Goal: Task Accomplishment & Management: Complete application form

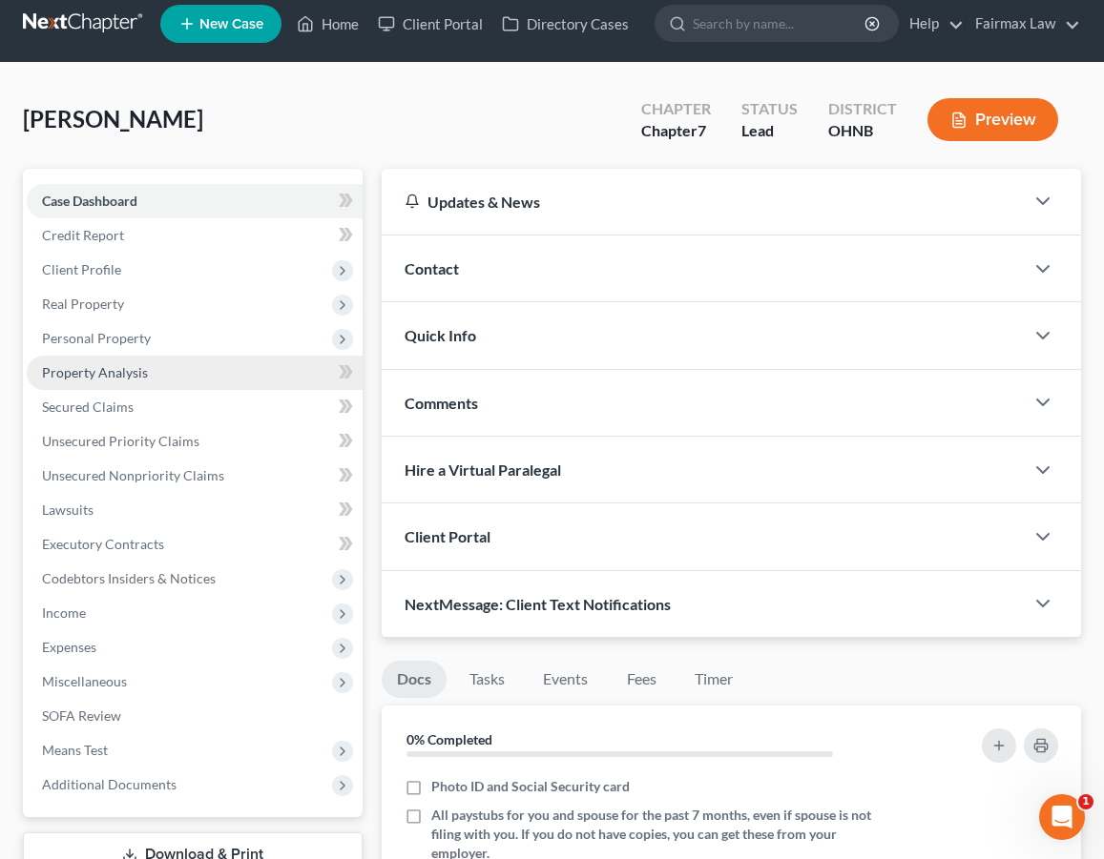
scroll to position [16, 0]
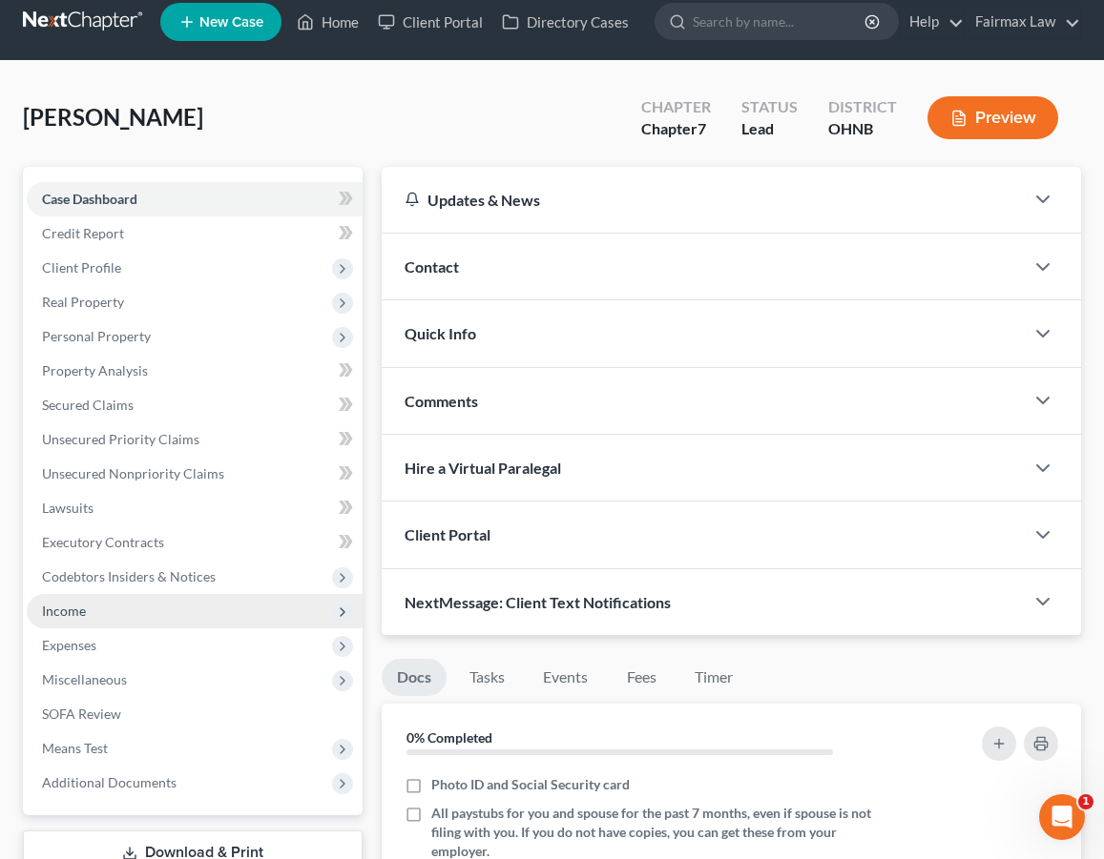
click at [177, 611] on span "Income" at bounding box center [195, 611] width 336 height 34
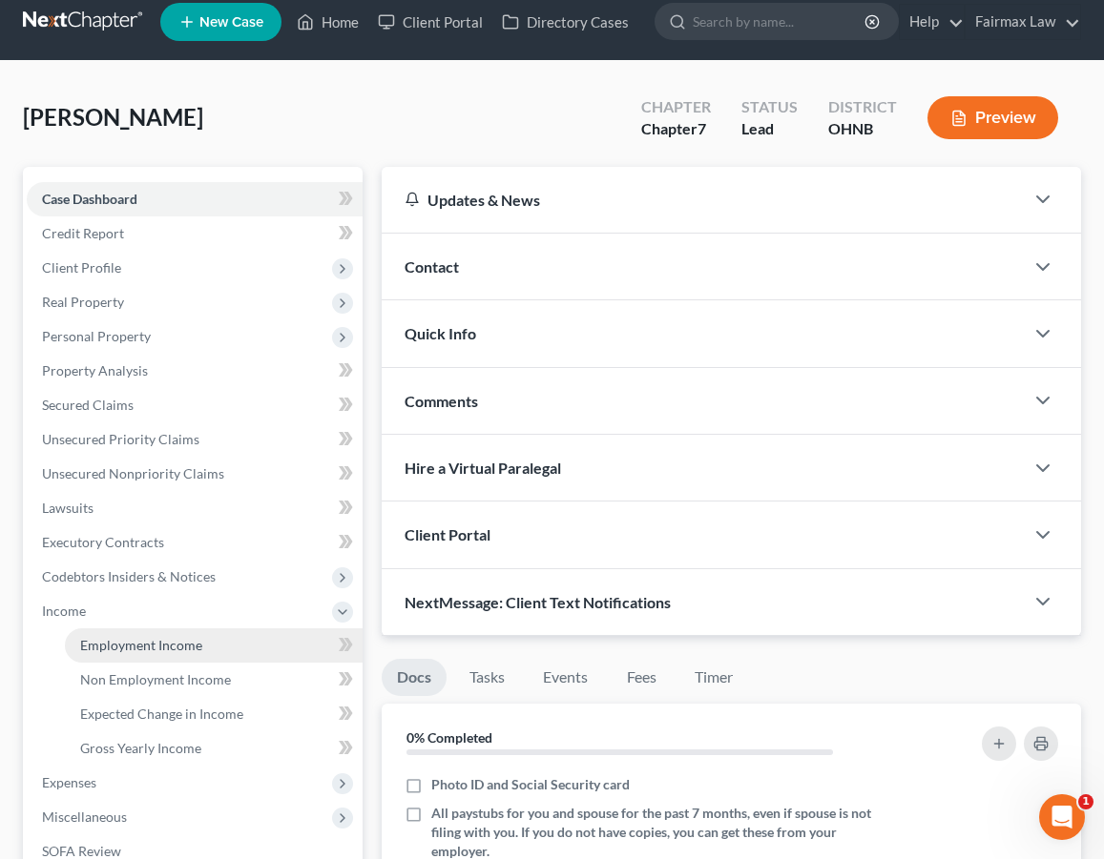
click at [168, 644] on span "Employment Income" at bounding box center [141, 645] width 122 height 16
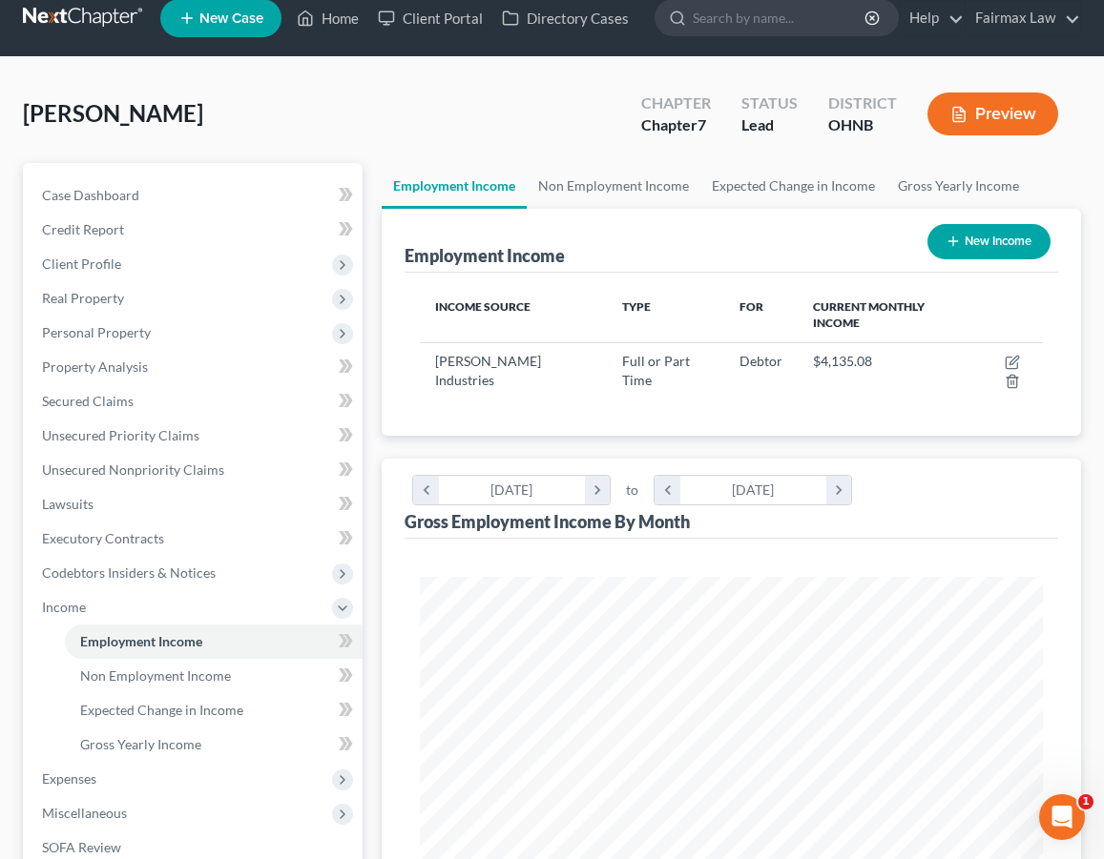
scroll to position [24, 0]
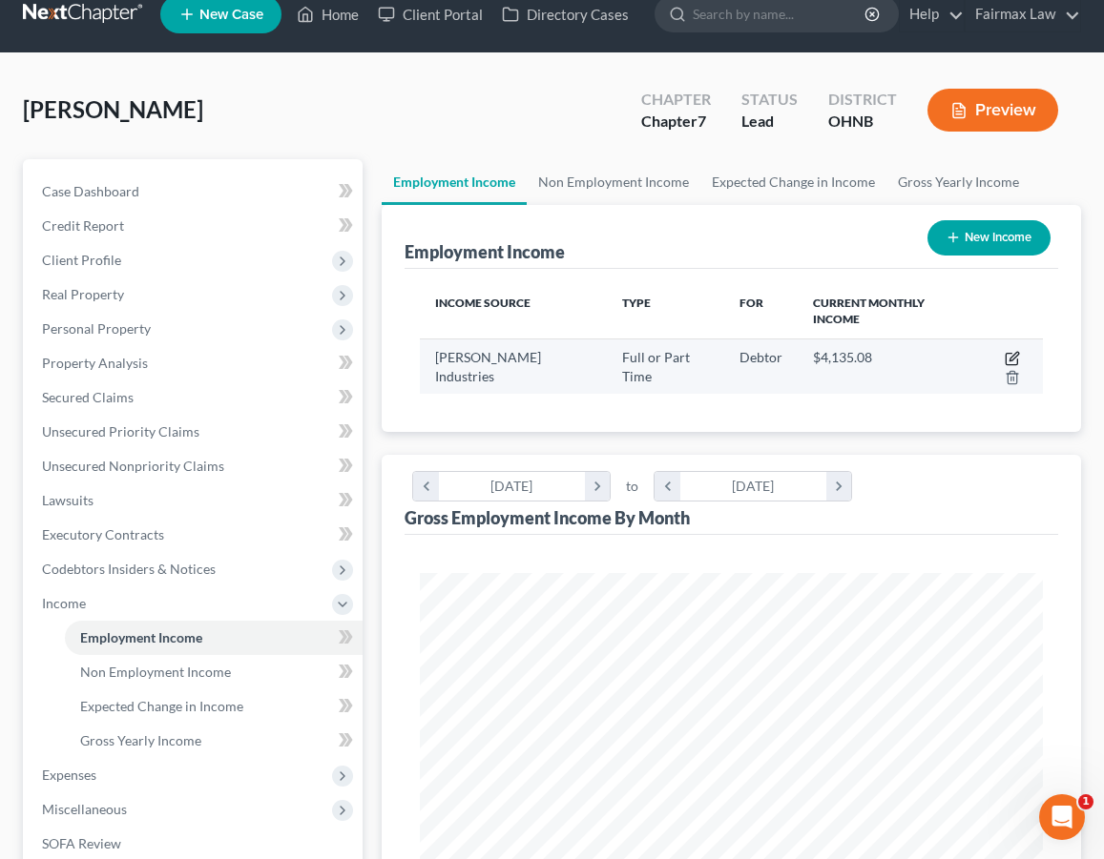
click at [1004, 351] on icon "button" at bounding box center [1011, 358] width 15 height 15
select select "0"
select select "36"
select select "3"
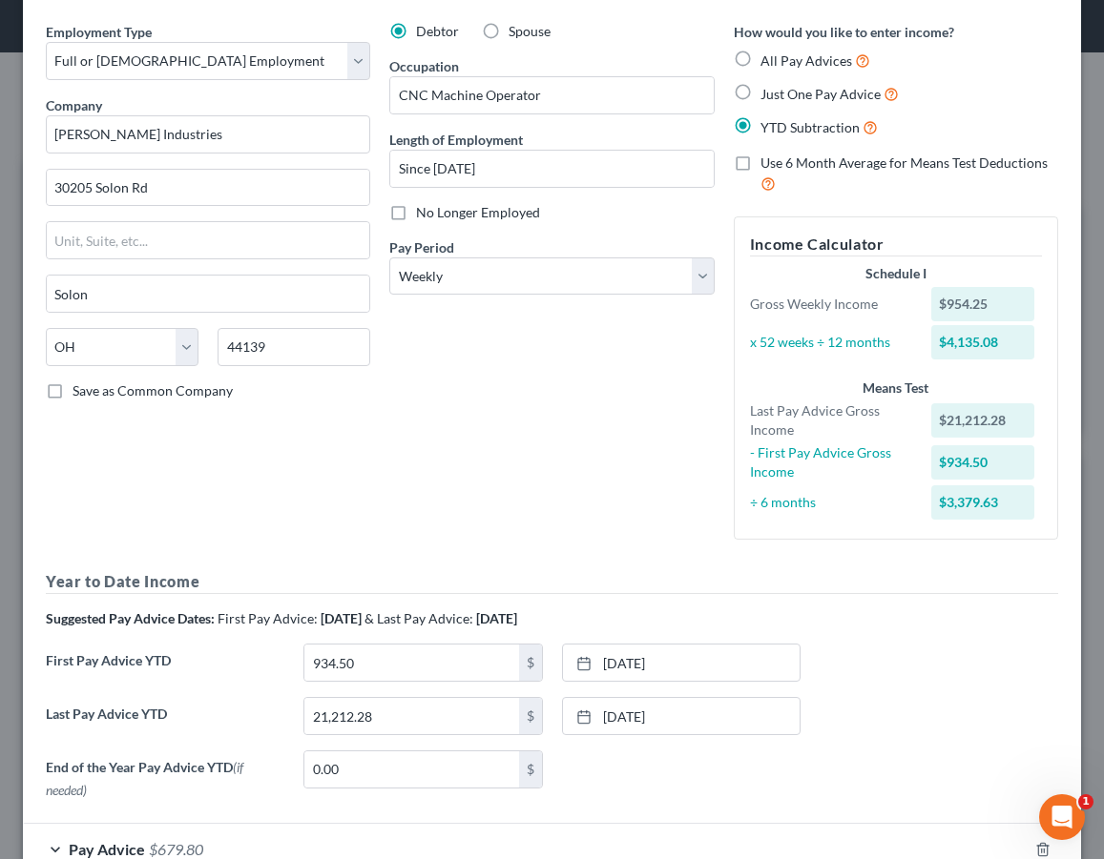
scroll to position [67, 0]
click at [589, 665] on rect at bounding box center [583, 662] width 11 height 11
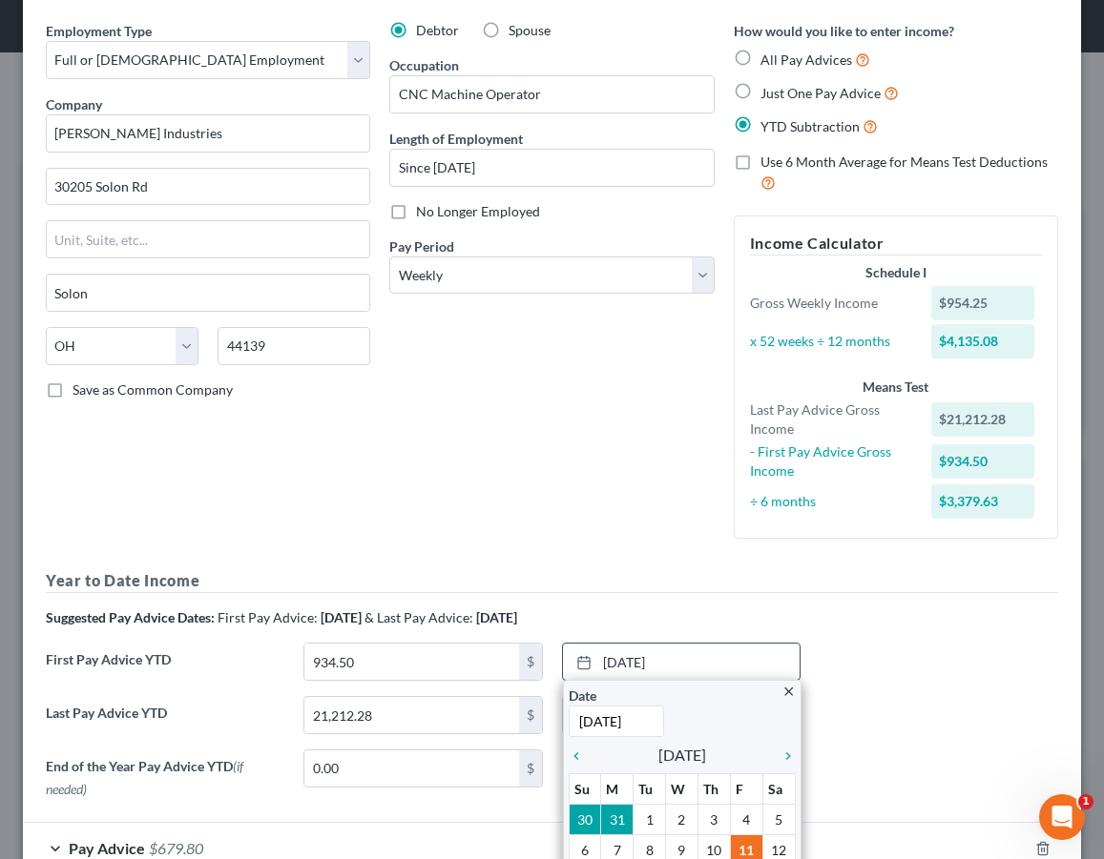
scroll to position [106, 0]
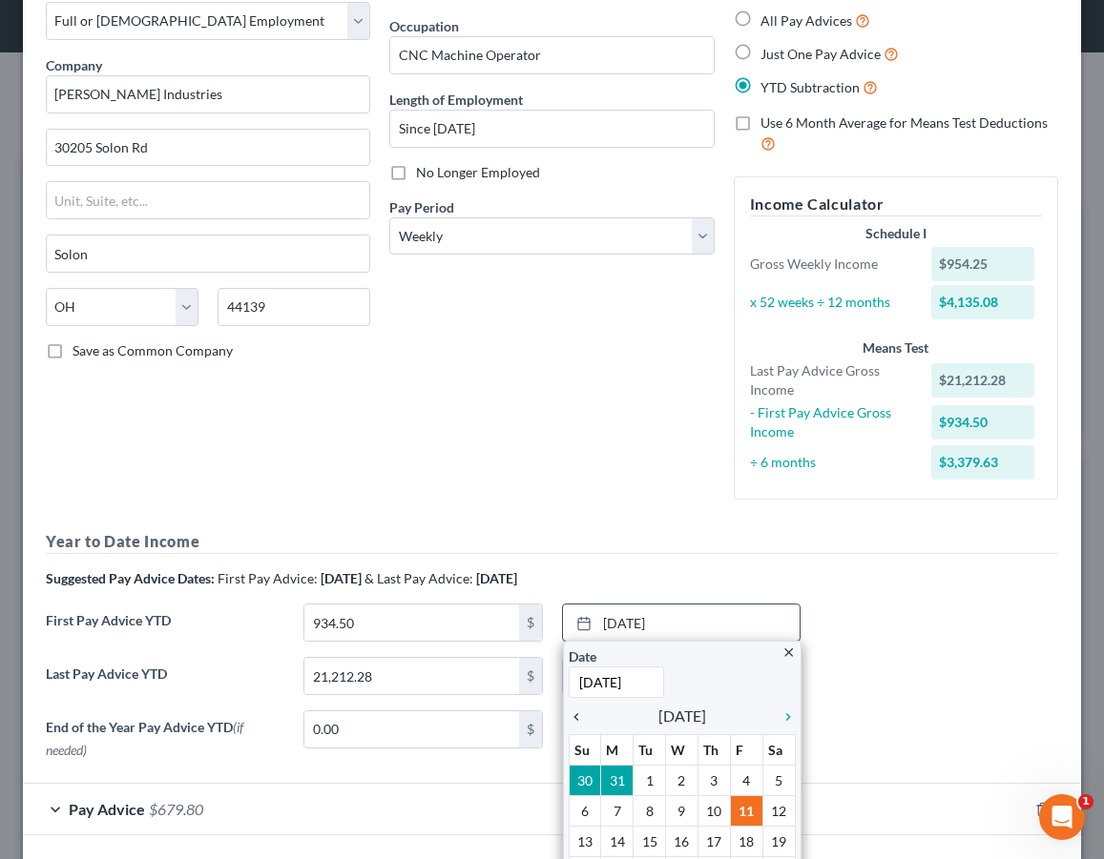
click at [581, 713] on icon "chevron_left" at bounding box center [581, 717] width 25 height 15
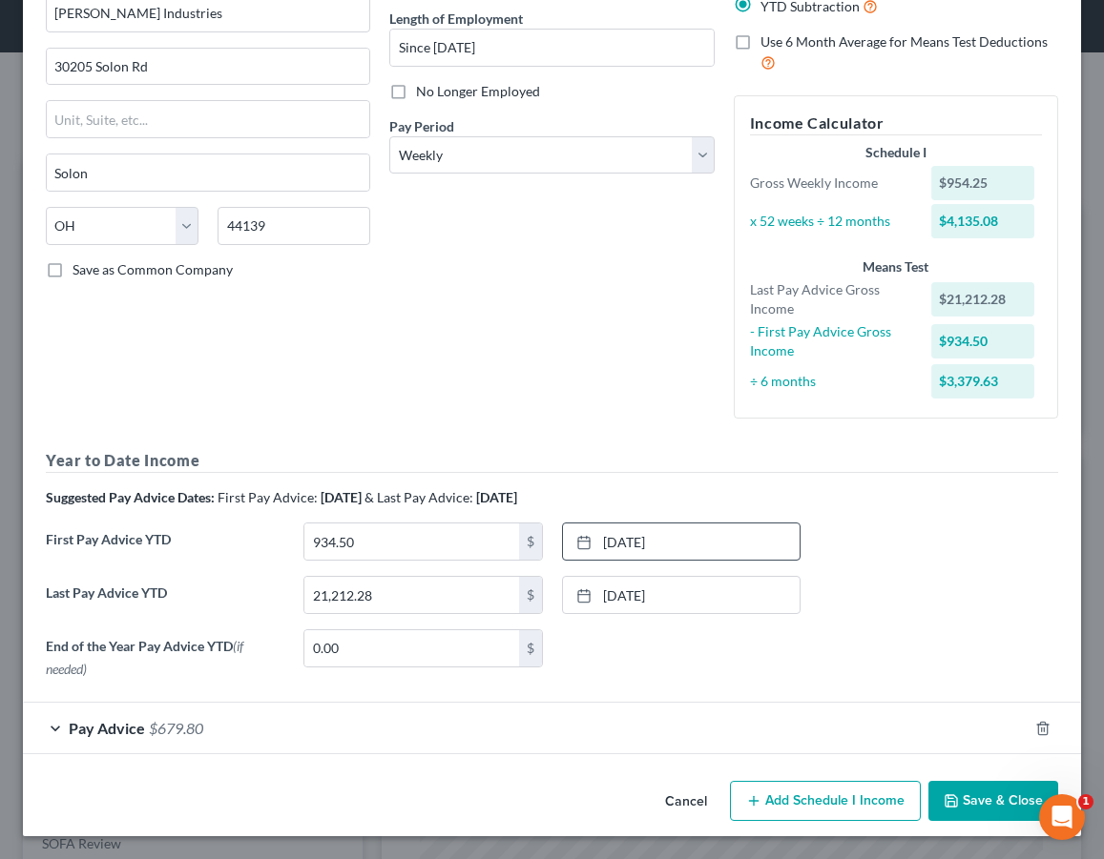
scroll to position [183, 0]
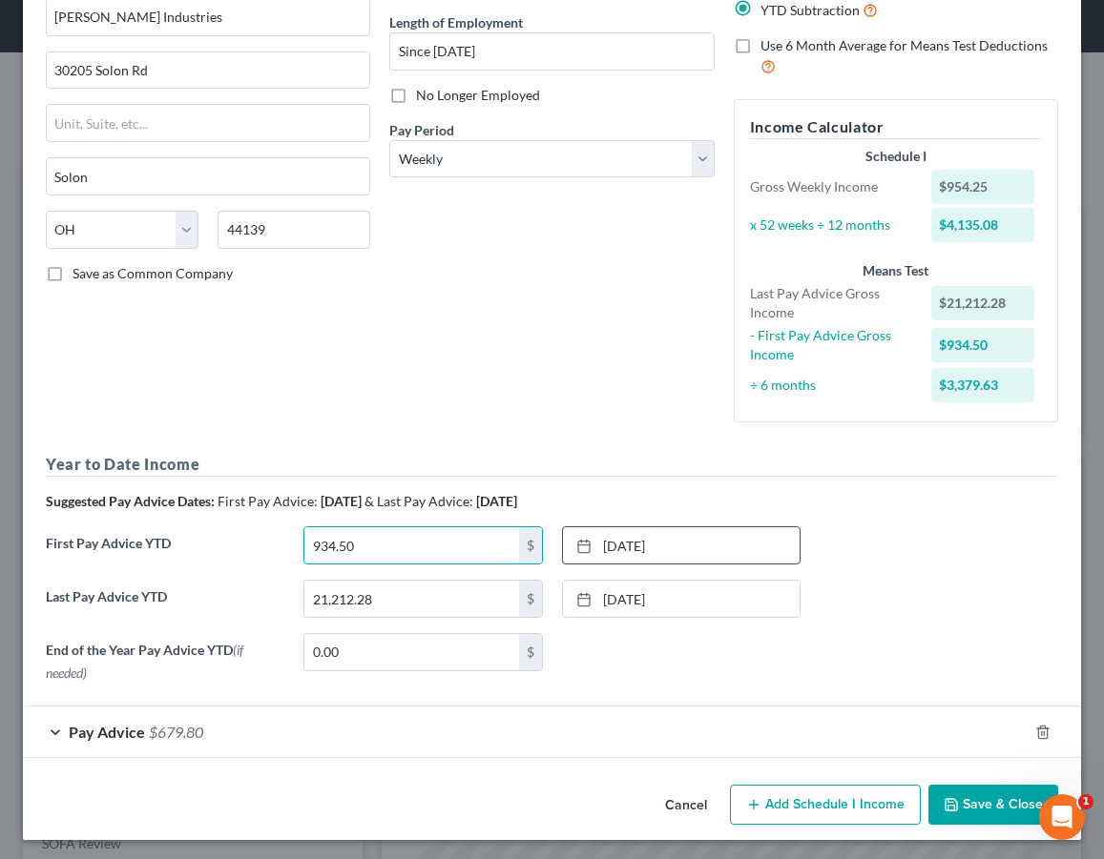
drag, startPoint x: 411, startPoint y: 545, endPoint x: 205, endPoint y: 528, distance: 206.7
click at [205, 528] on div "First Pay Advice YTD 934.50 $ 3/28/2025 close Date 3/28/2025 Time 12:00 AM chev…" at bounding box center [551, 553] width 1031 height 53
drag, startPoint x: 402, startPoint y: 536, endPoint x: 287, endPoint y: 532, distance: 114.5
click at [287, 536] on div "First Pay Advice YTD 934.50 $ 3/28/2025 close Date 3/28/2025 Time 12:00 AM chev…" at bounding box center [551, 553] width 1031 height 53
click at [405, 435] on div "Employment Type * Select Full or Part Time Employment Self Employment Company *…" at bounding box center [551, 298] width 1031 height 786
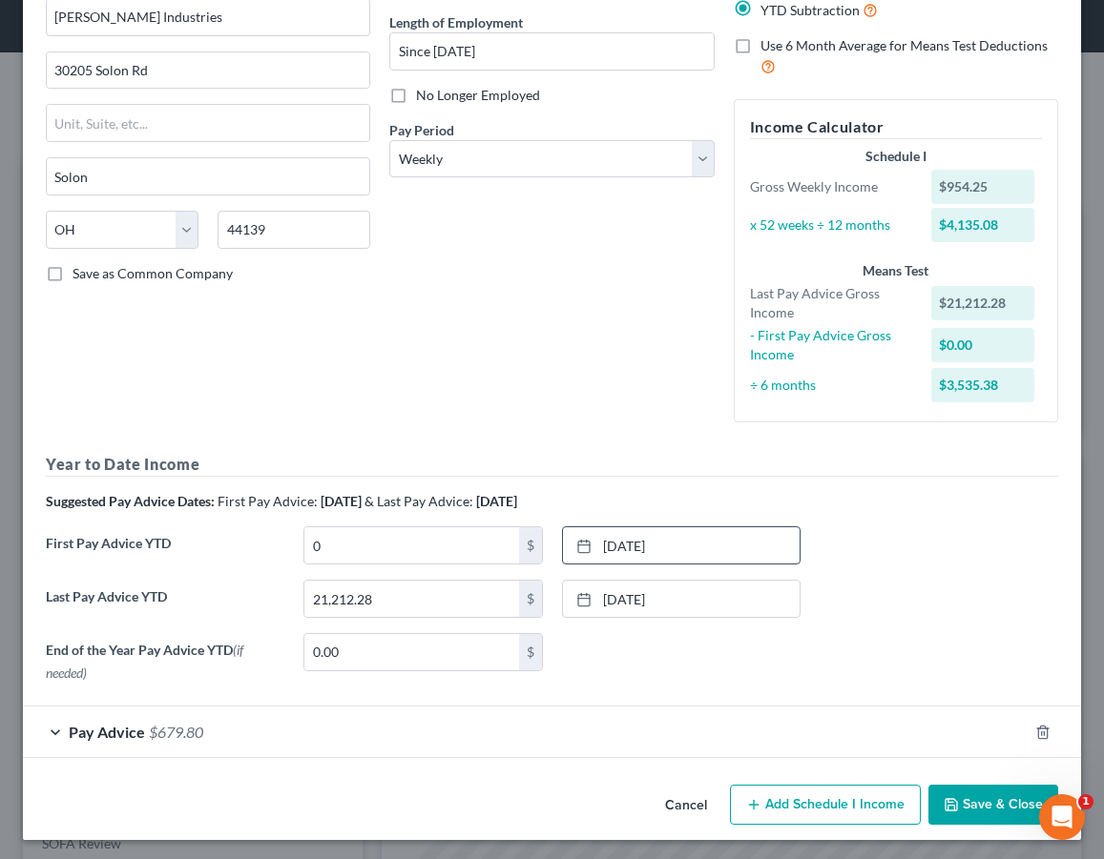
click at [420, 730] on div "Pay Advice $679.80" at bounding box center [525, 732] width 1004 height 51
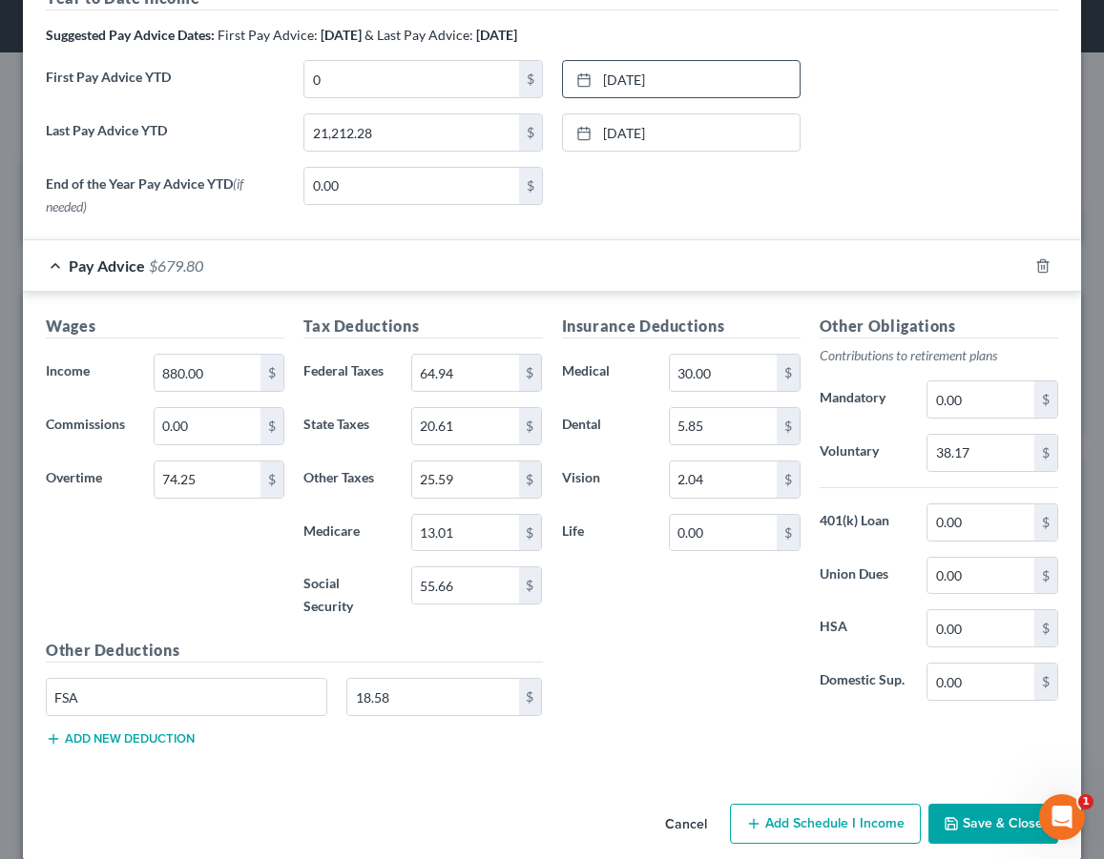
click at [447, 262] on div "Pay Advice $679.80" at bounding box center [525, 265] width 1004 height 51
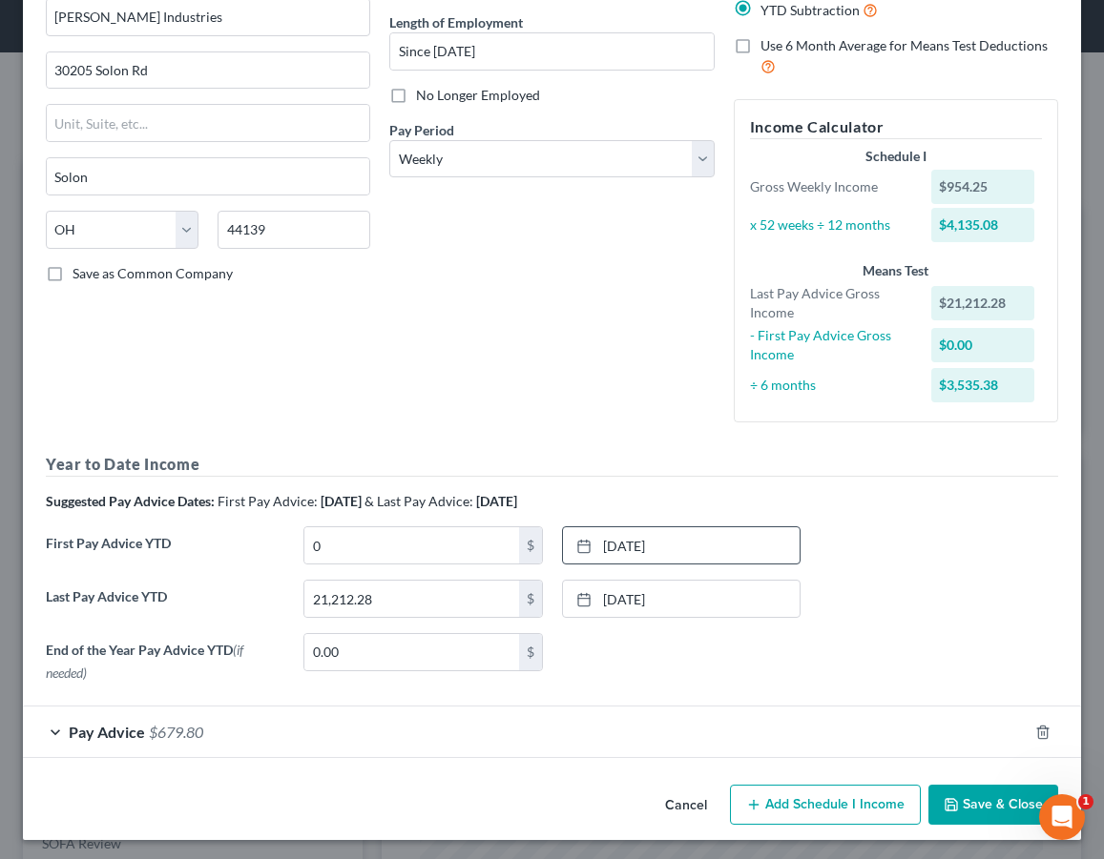
click at [396, 562] on div "First Pay Advice YTD 0 $ 3/28/2025 close Date 3/28/2025 Time 12:00 AM chevron_l…" at bounding box center [551, 553] width 1031 height 53
click at [593, 542] on div at bounding box center [589, 546] width 27 height 16
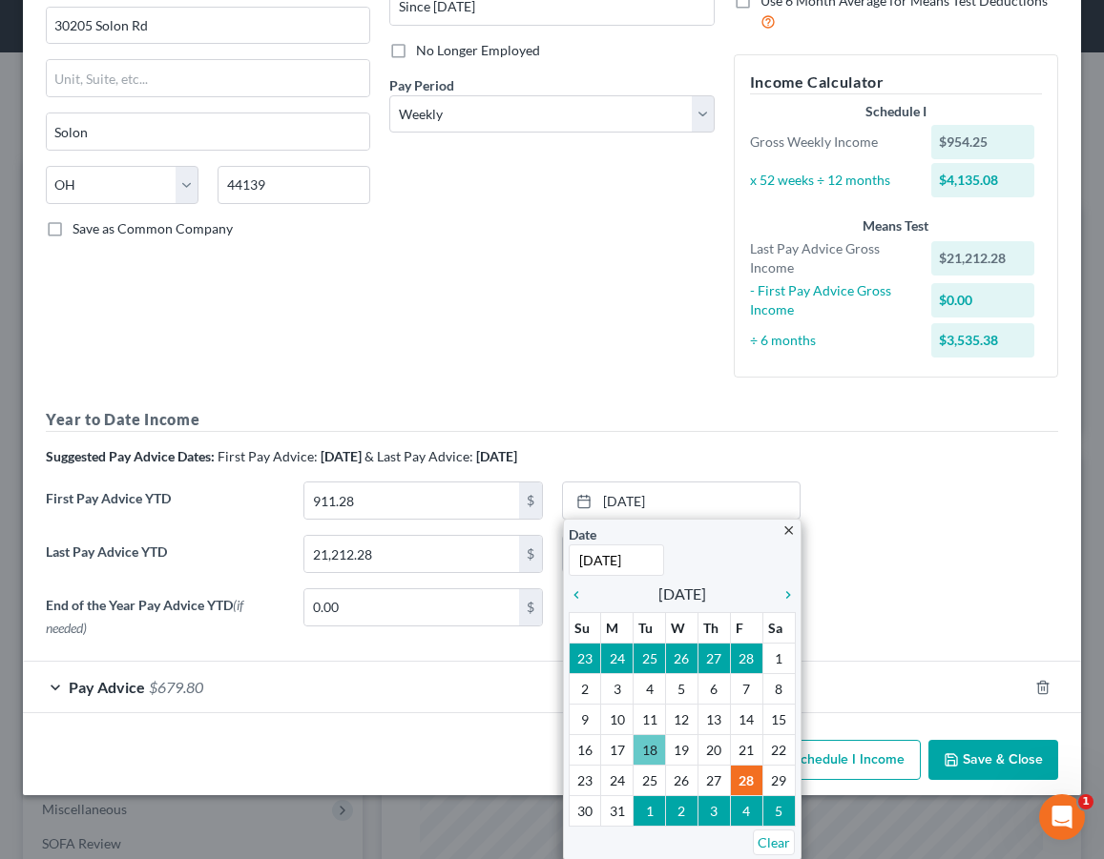
scroll to position [227, 0]
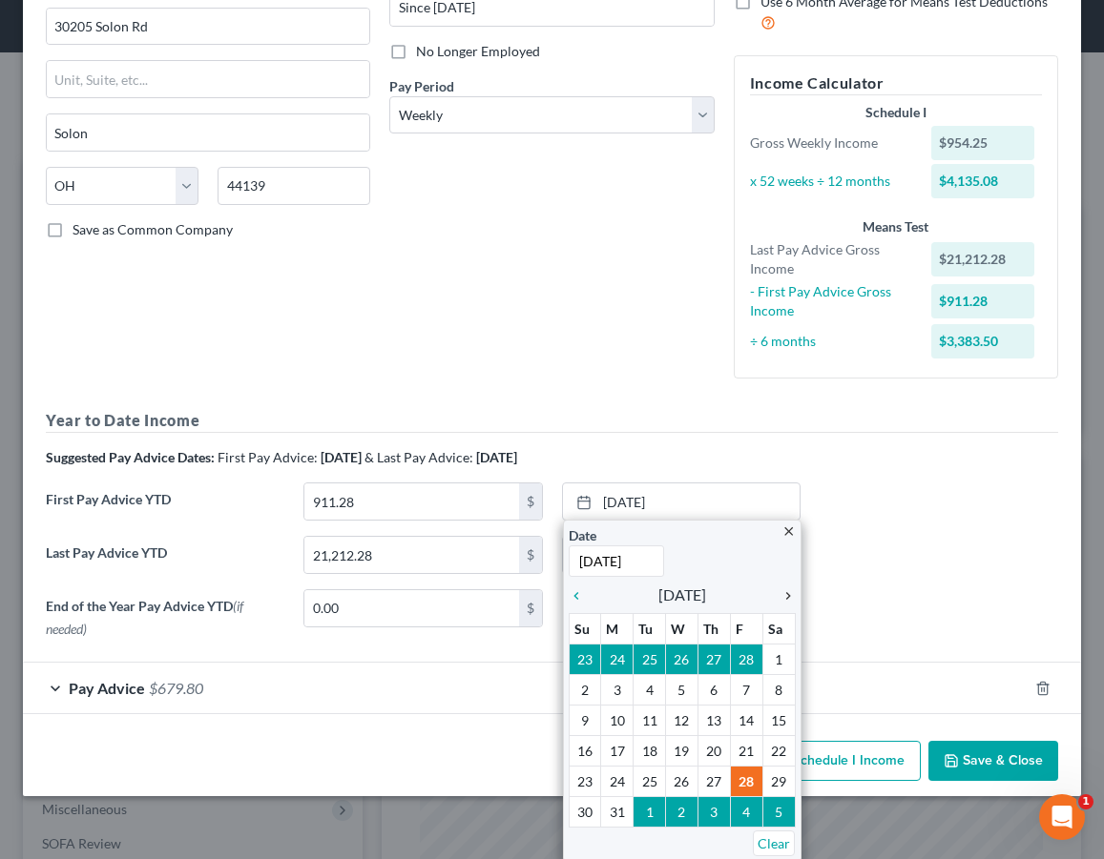
click at [791, 589] on icon "chevron_right" at bounding box center [783, 596] width 25 height 15
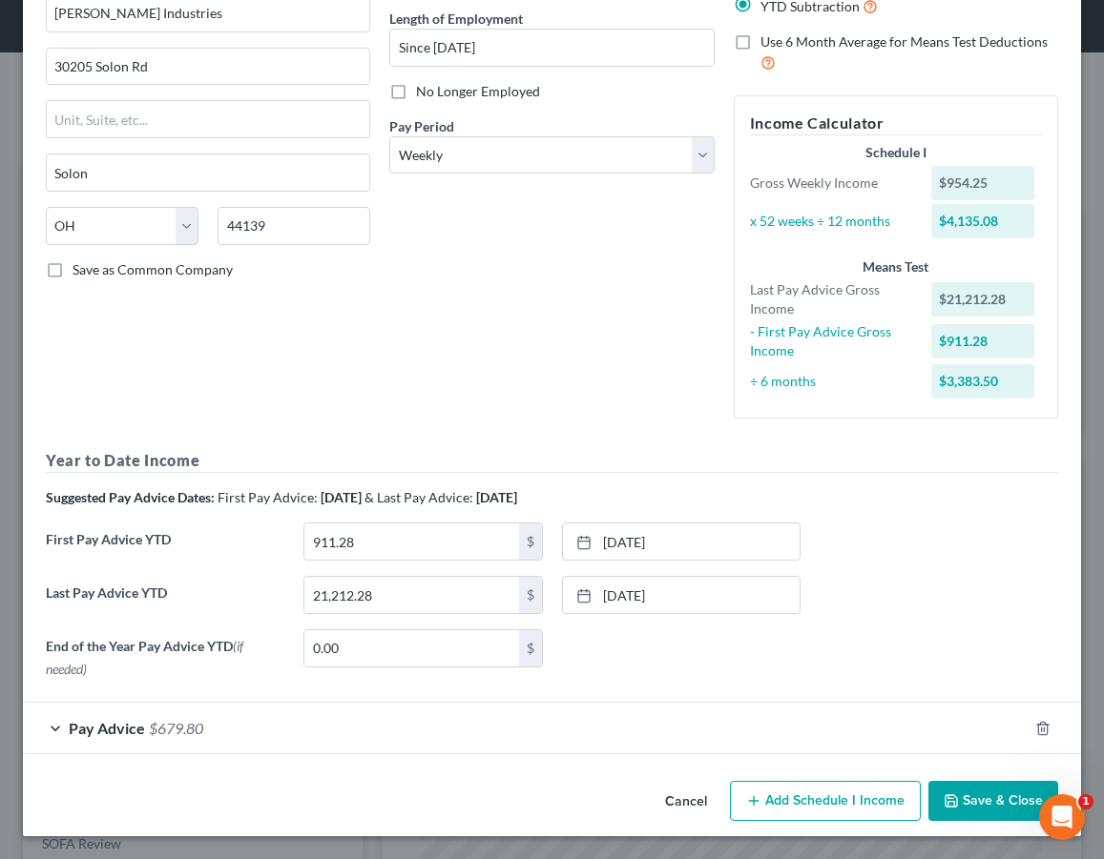
scroll to position [183, 0]
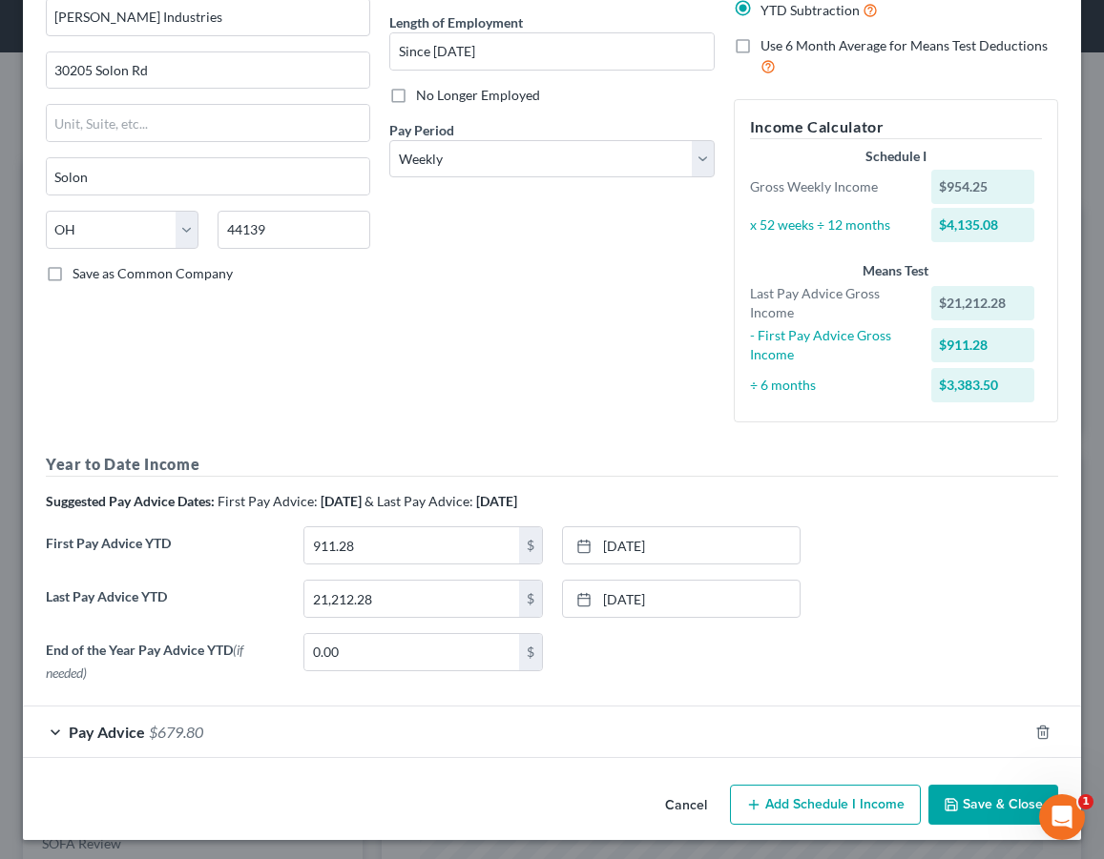
click at [789, 672] on div "End of the Year Pay Advice YTD (if needed) 0.00 $ None close Date Time chevron_…" at bounding box center [551, 661] width 1031 height 57
drag, startPoint x: 423, startPoint y: 545, endPoint x: 272, endPoint y: 533, distance: 151.1
click at [276, 533] on div "First Pay Advice YTD 911.28 $ 4/11/2025 close Date 4/11/2025 Time 12:00 AM chev…" at bounding box center [551, 553] width 1031 height 53
click at [671, 551] on link "4/11/2025" at bounding box center [681, 545] width 237 height 36
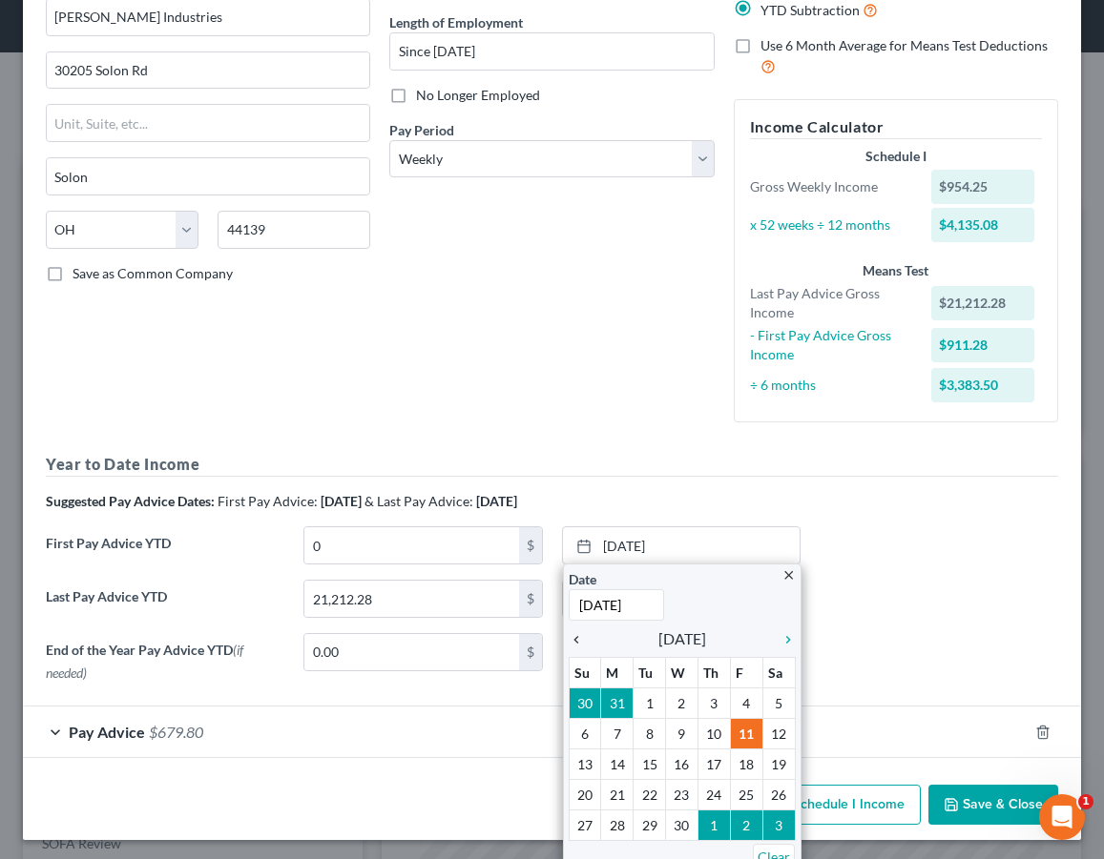
click at [585, 639] on icon "chevron_left" at bounding box center [581, 639] width 25 height 15
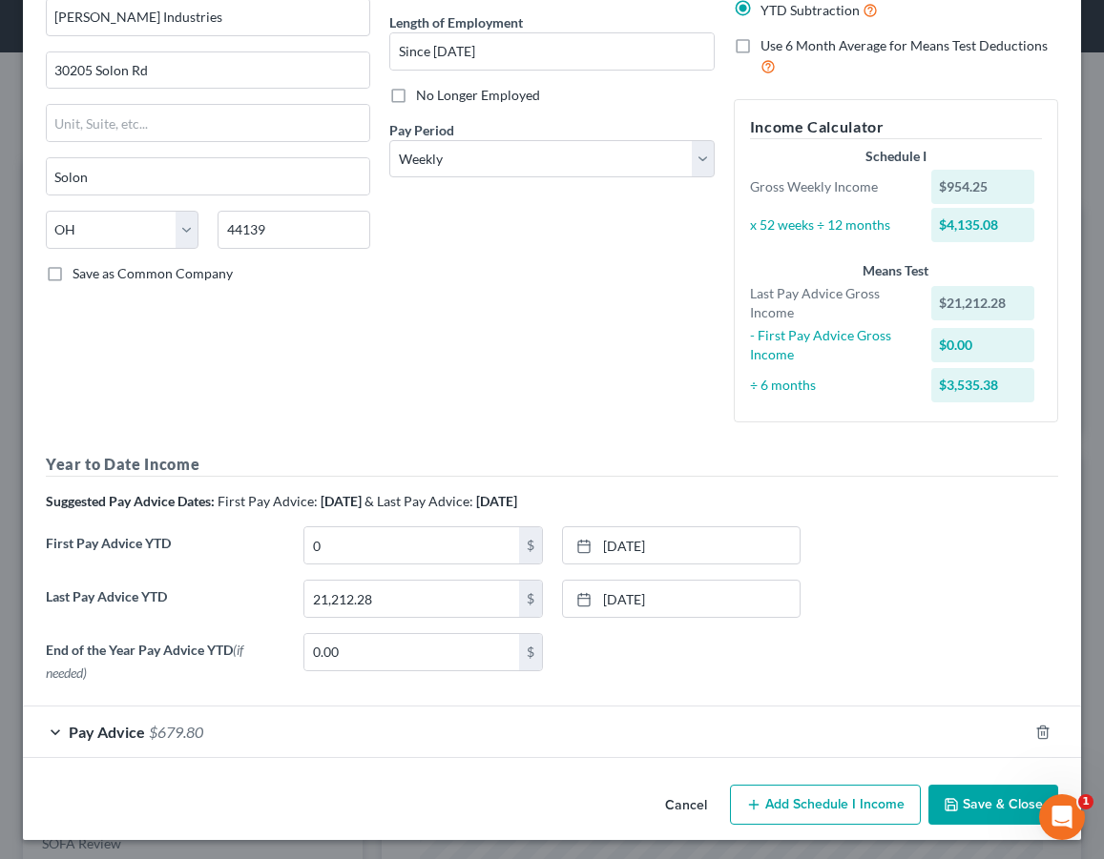
click at [785, 693] on form "Employment Type * Select Full or Part Time Employment Self Employment Company *…" at bounding box center [552, 332] width 1012 height 854
click at [361, 2] on input "Brennan Industries" at bounding box center [208, 17] width 324 height 38
click at [349, 540] on input "0" at bounding box center [411, 545] width 214 height 36
drag, startPoint x: 349, startPoint y: 540, endPoint x: 235, endPoint y: 531, distance: 114.8
click at [235, 531] on div "First Pay Advice YTD 0 $ 3/28/2025 close Date 3/28/2025 Time 12:00 AM chevron_l…" at bounding box center [551, 553] width 1031 height 53
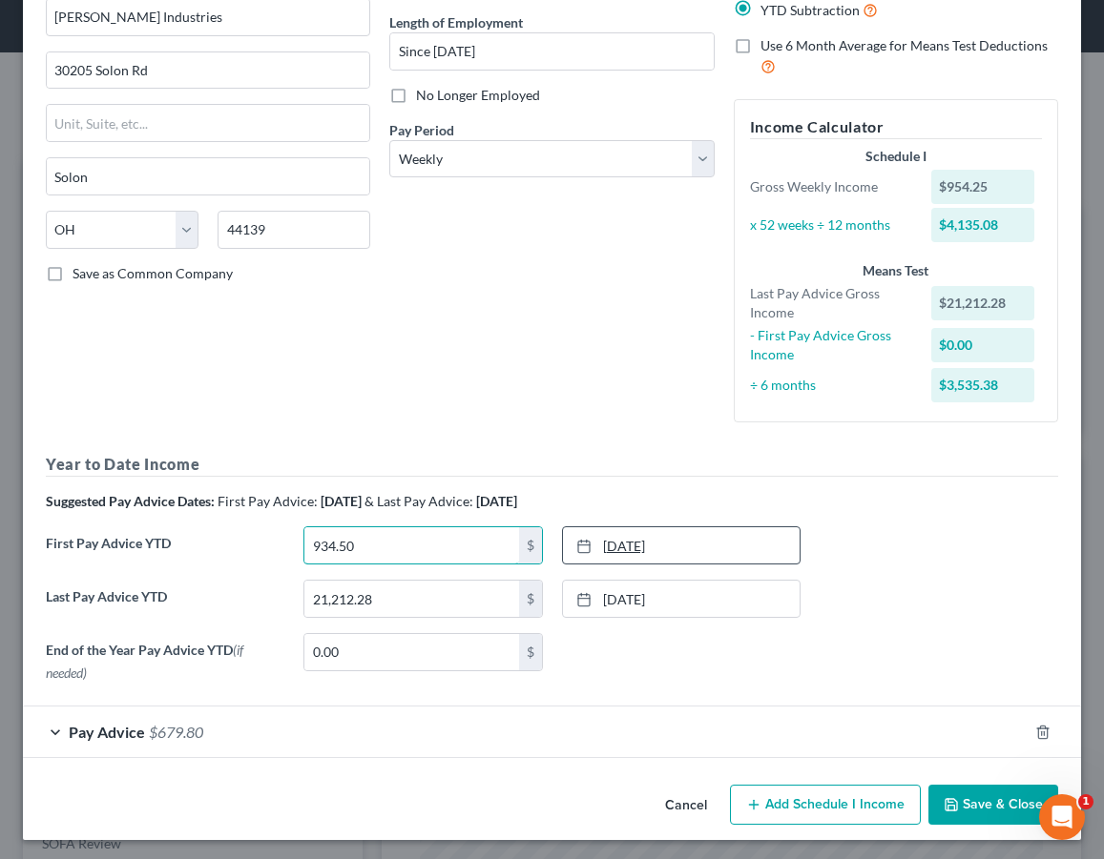
type input "934.50"
click at [631, 547] on link "3/28/2025" at bounding box center [681, 545] width 237 height 36
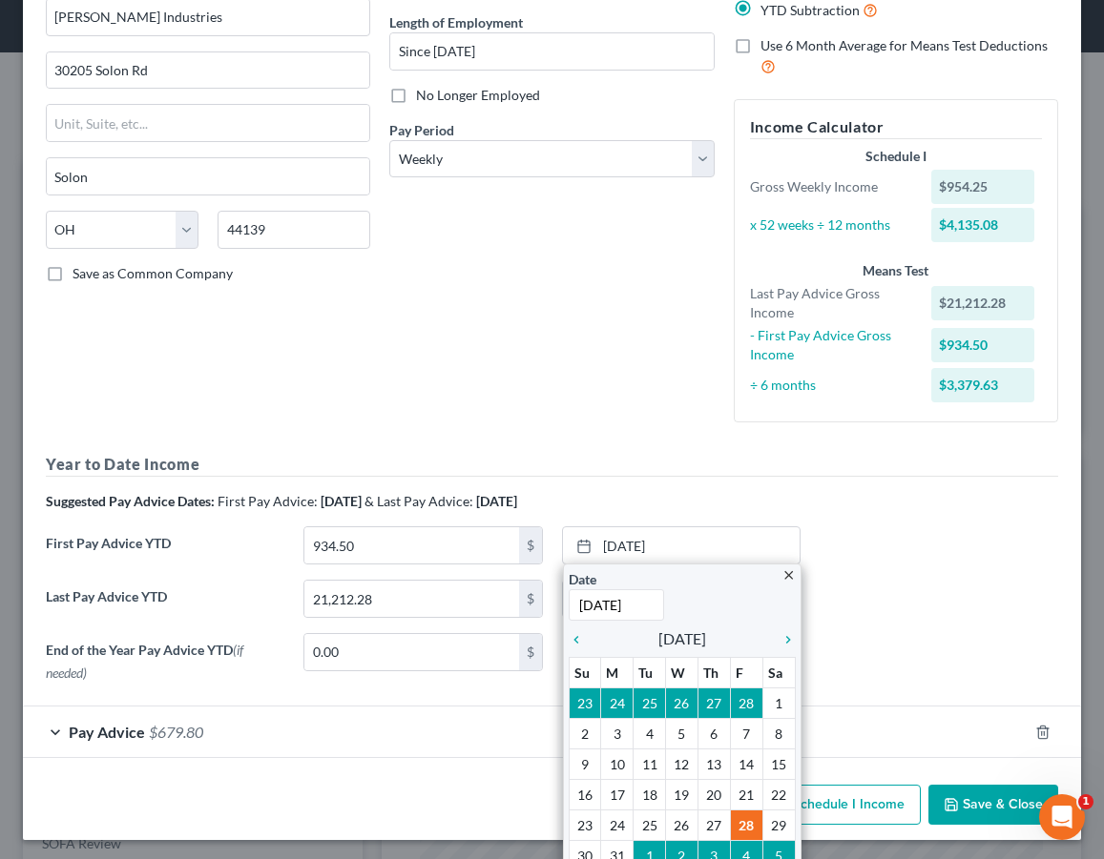
type input "4/11/2025"
click at [707, 448] on div "Employment Type * Select Full or Part Time Employment Self Employment Company *…" at bounding box center [551, 298] width 1031 height 786
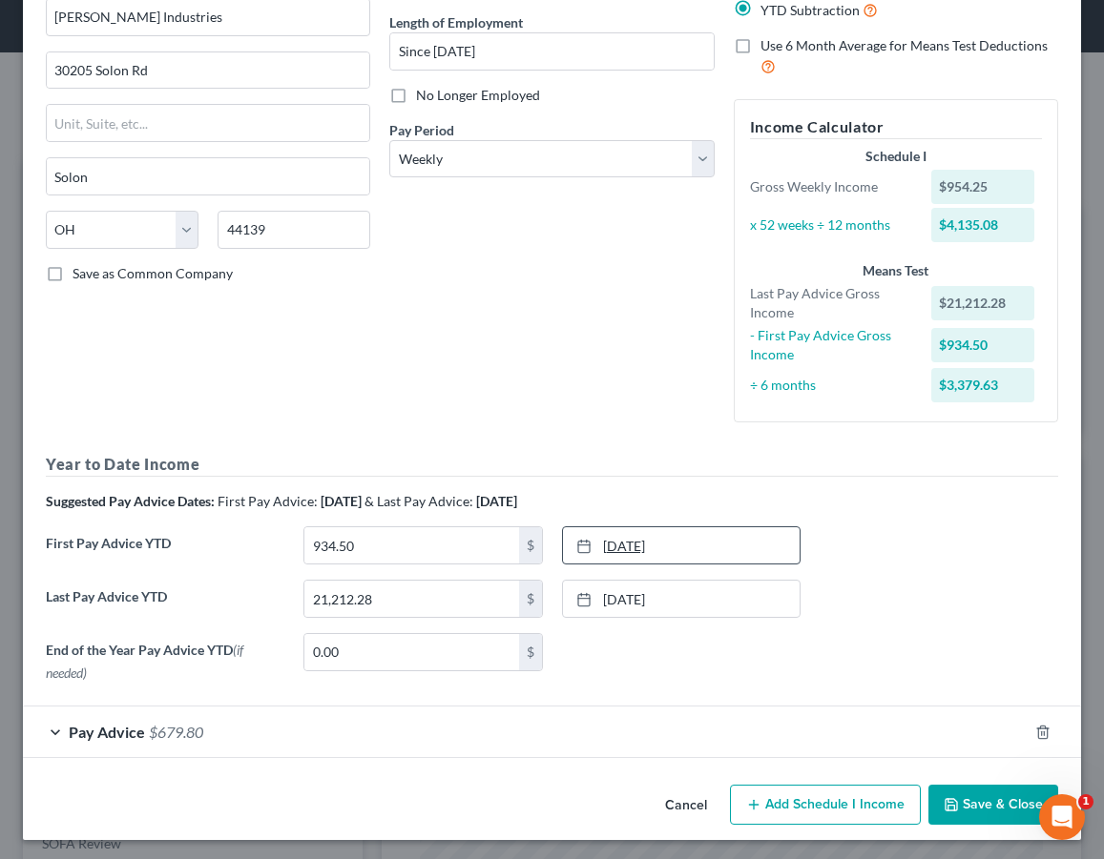
click at [624, 548] on link "4/11/2025" at bounding box center [681, 545] width 237 height 36
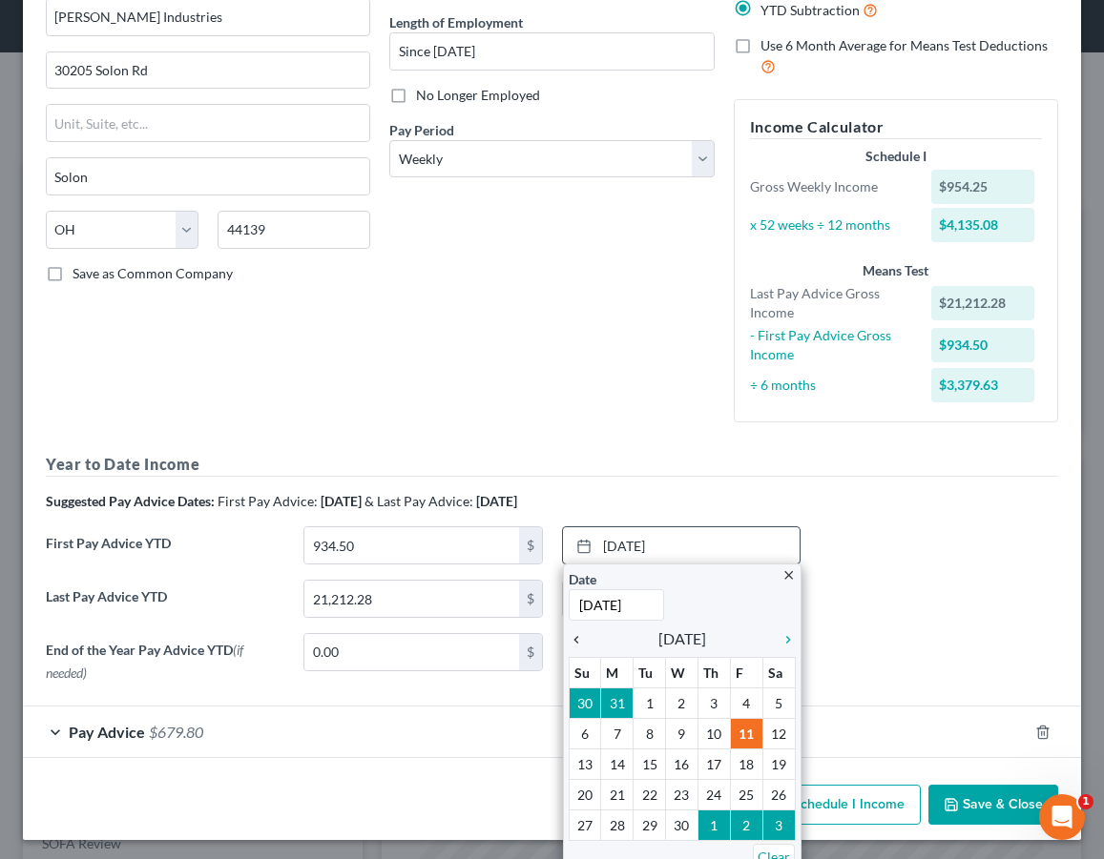
click at [573, 636] on icon "chevron_left" at bounding box center [581, 639] width 25 height 15
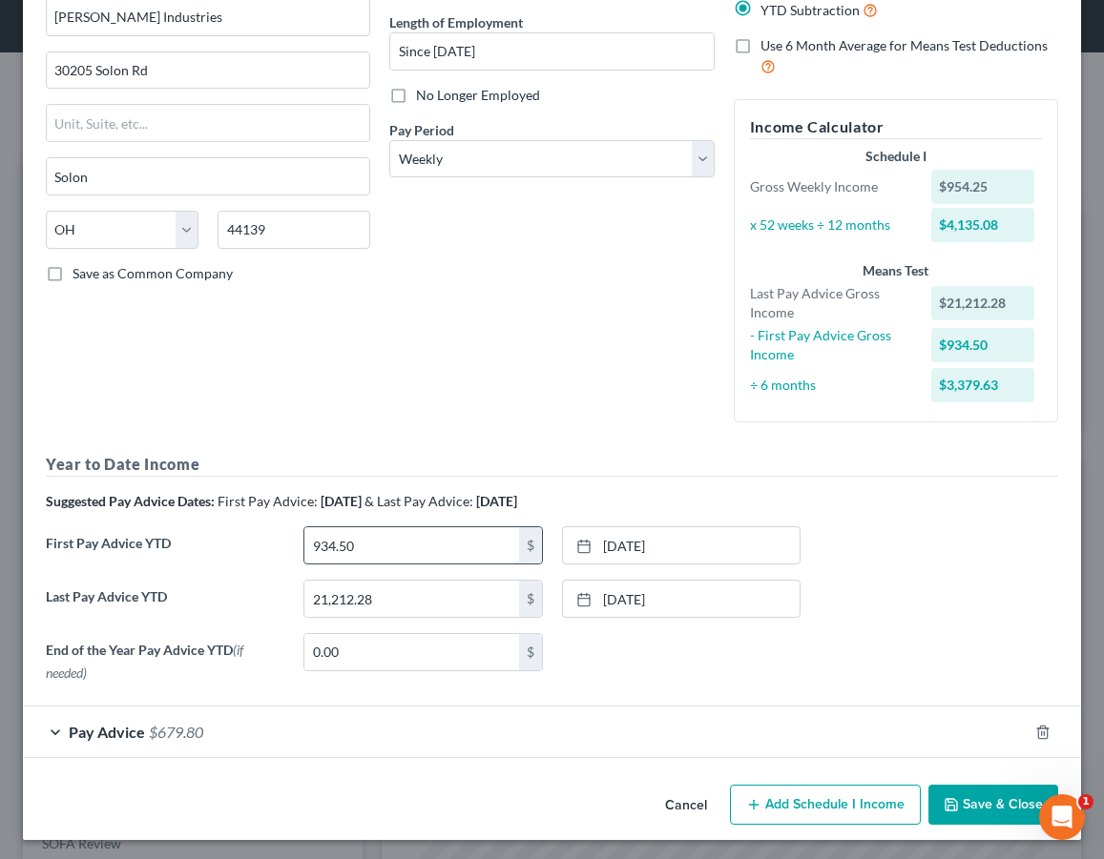
drag, startPoint x: 511, startPoint y: 548, endPoint x: 372, endPoint y: 540, distance: 139.5
click at [374, 540] on input "934.50" at bounding box center [411, 545] width 214 height 36
drag, startPoint x: 377, startPoint y: 542, endPoint x: 189, endPoint y: 522, distance: 189.0
click at [189, 522] on div "Year to Date Income Suggested Pay Advice Dates: First Pay Advice: April 2025 & …" at bounding box center [552, 572] width 1012 height 238
type input "0"
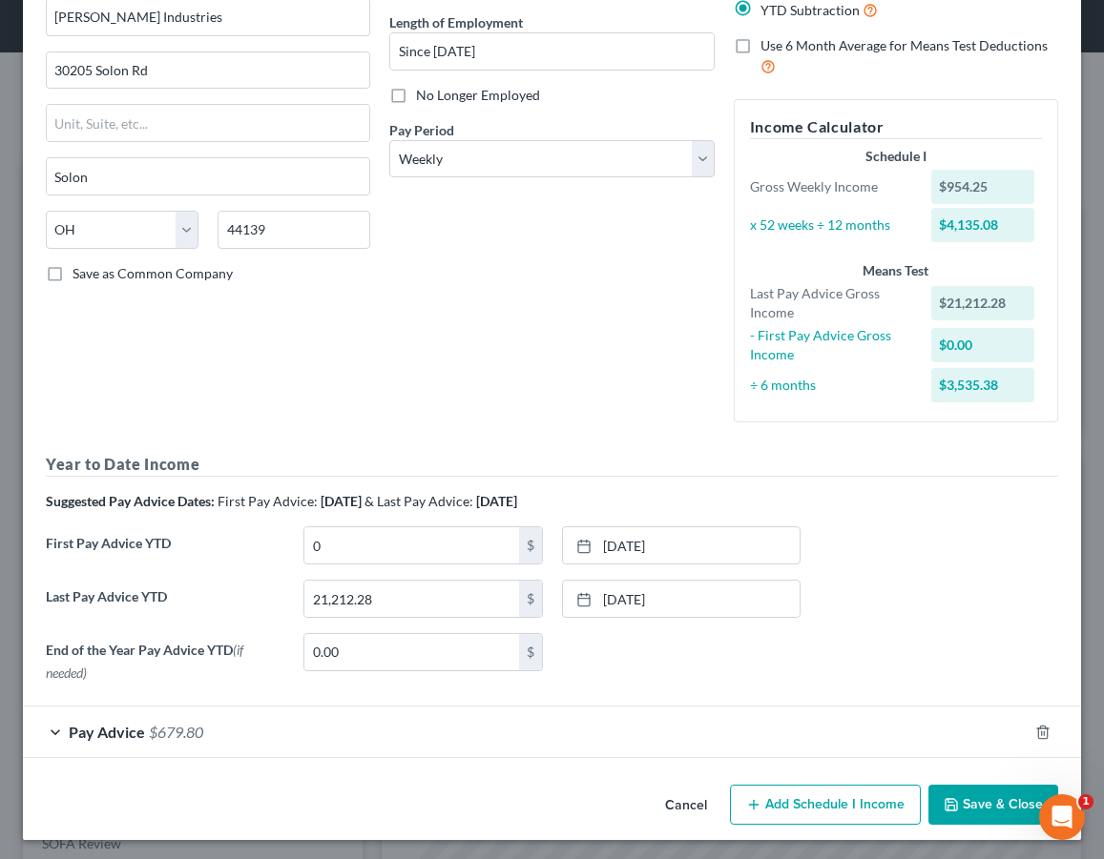
click at [1003, 596] on div "Last Pay Advice YTD 21,212.28 $ 9/26/2025 close Date 9/26/2025 Time 12:00 AM ch…" at bounding box center [551, 606] width 1031 height 53
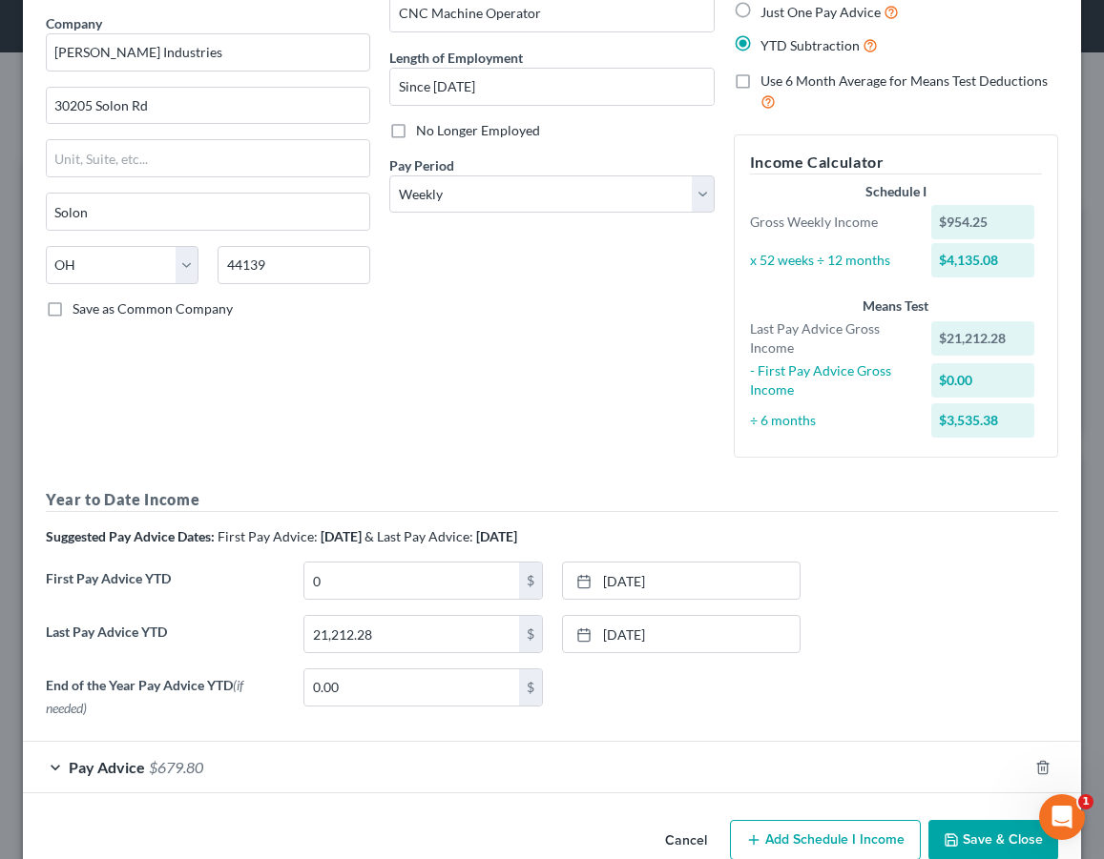
scroll to position [149, 0]
click at [625, 585] on link "[DATE]" at bounding box center [681, 580] width 237 height 36
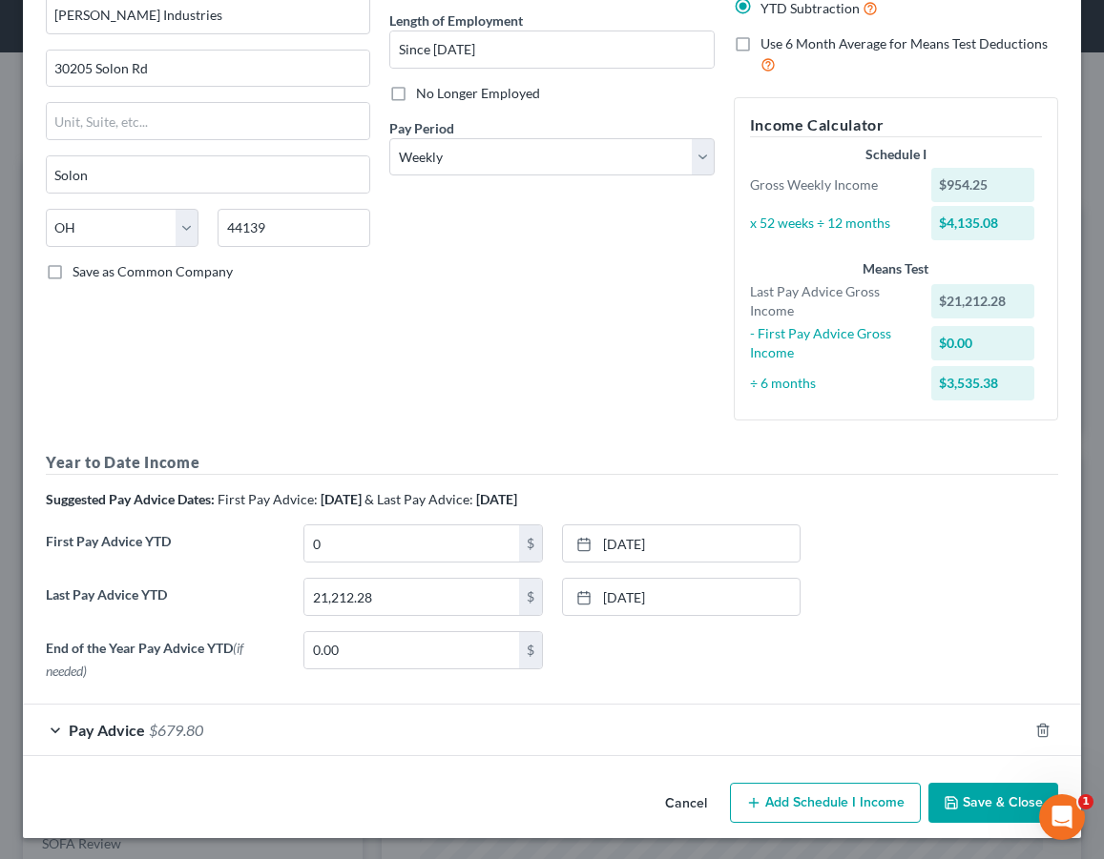
scroll to position [183, 0]
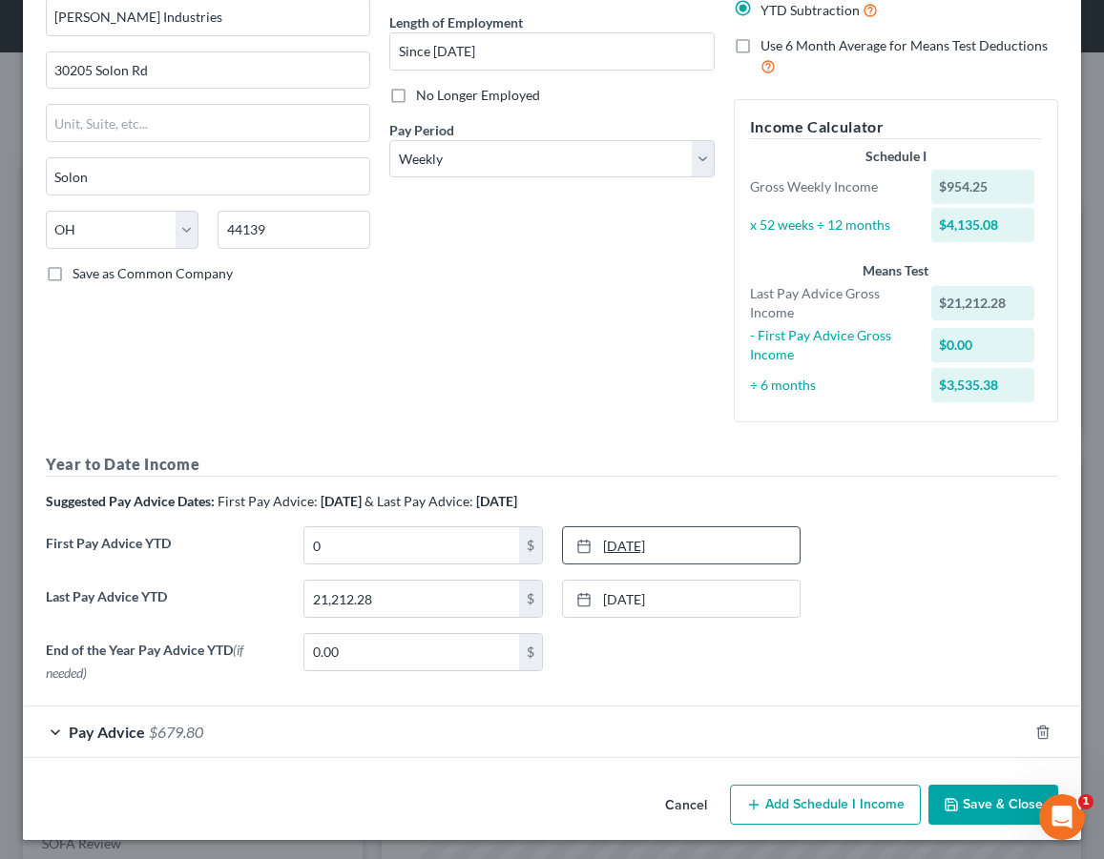
click at [656, 559] on link "3/29/2025" at bounding box center [681, 545] width 237 height 36
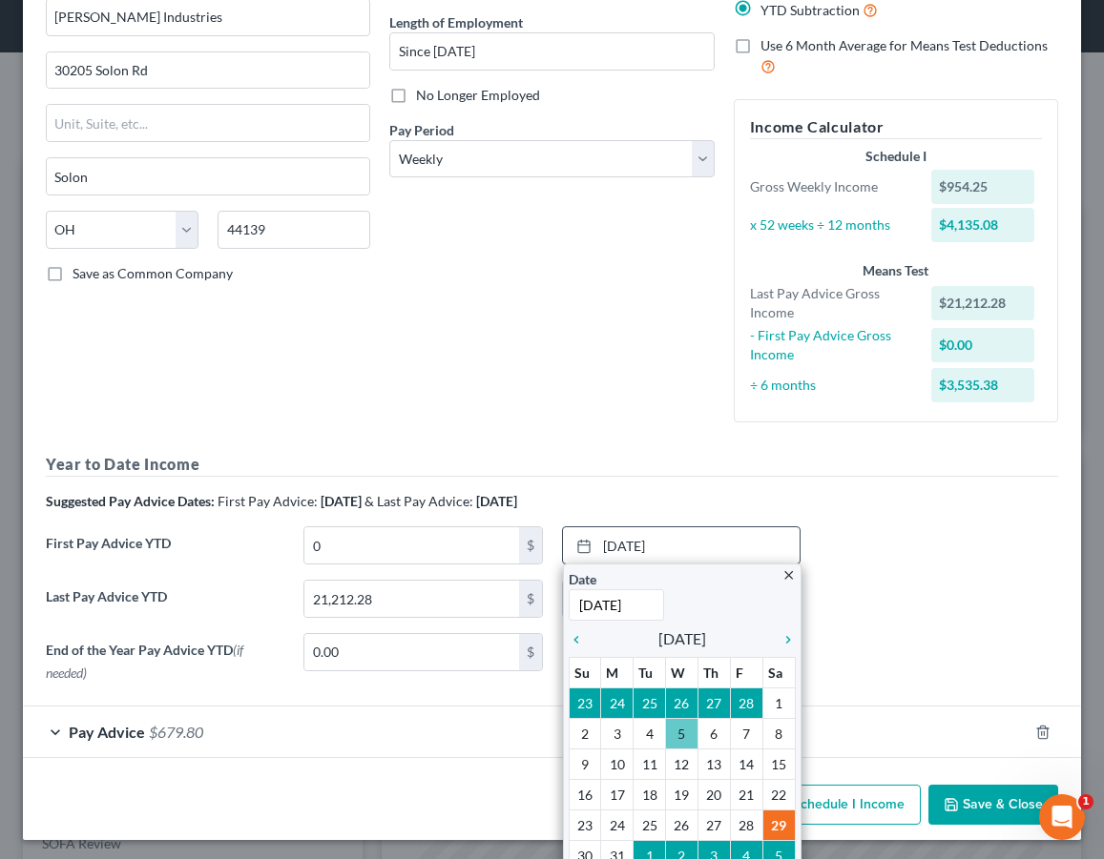
scroll to position [198, 0]
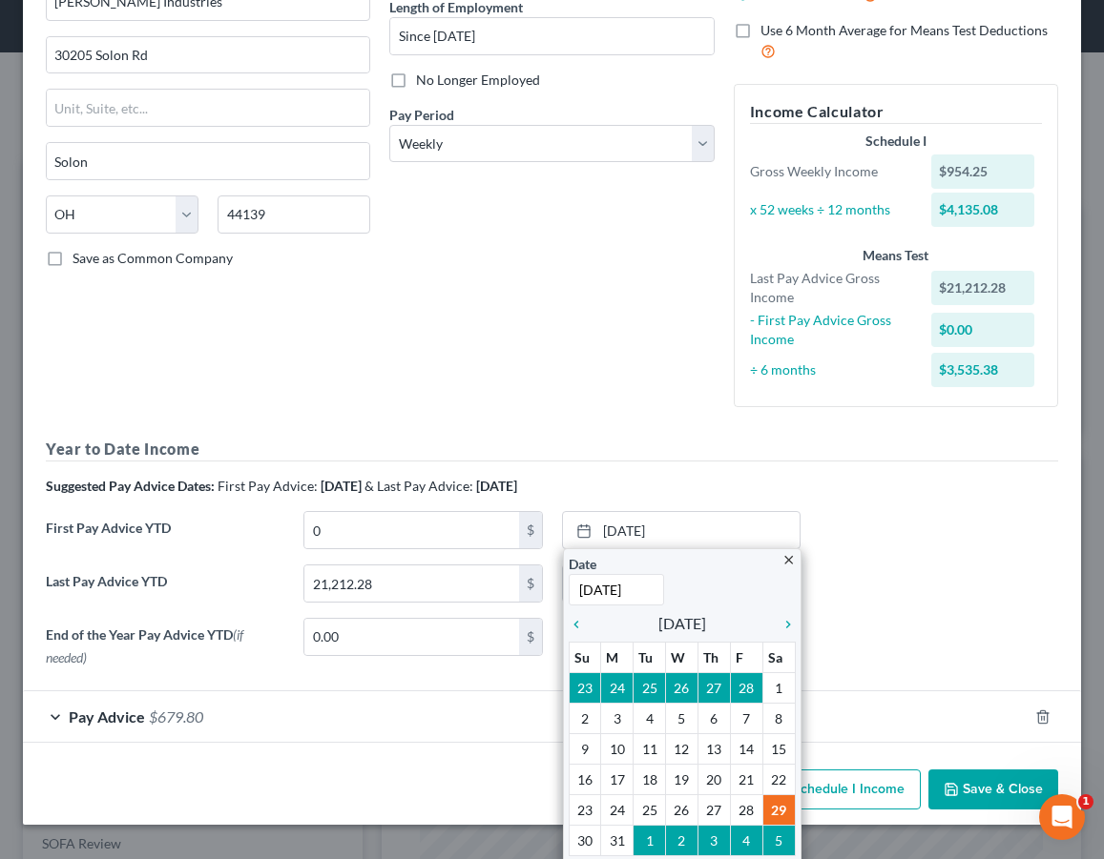
click at [842, 635] on div "End of the Year Pay Advice YTD (if needed) 0.00 $ None close Date Time chevron_…" at bounding box center [551, 646] width 1031 height 57
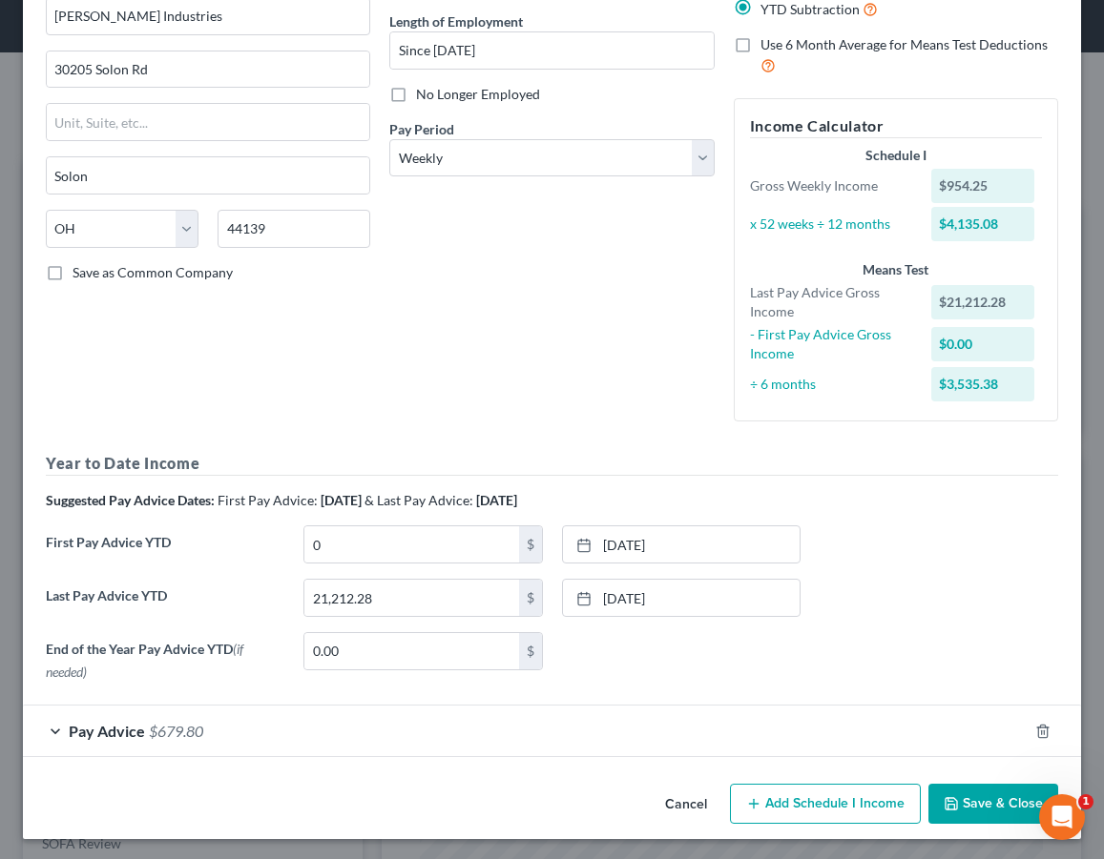
scroll to position [183, 0]
click at [697, 806] on button "Cancel" at bounding box center [686, 806] width 72 height 38
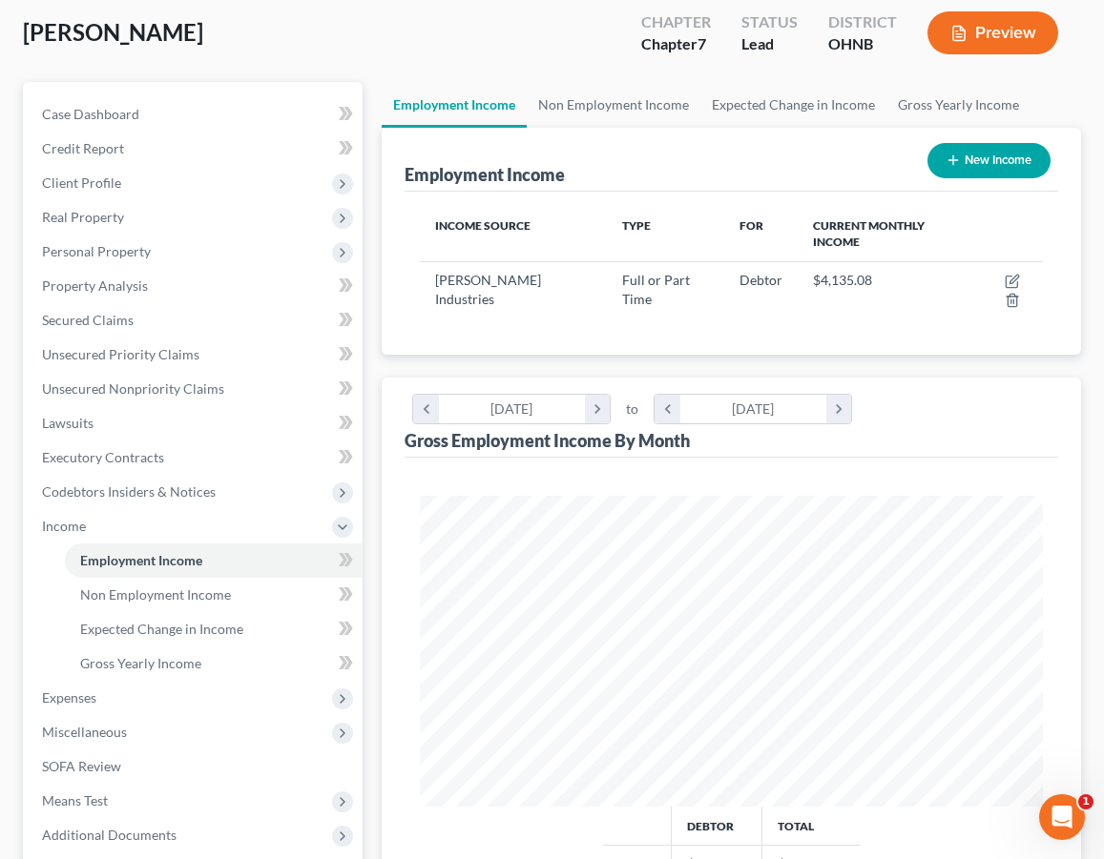
scroll to position [213, 0]
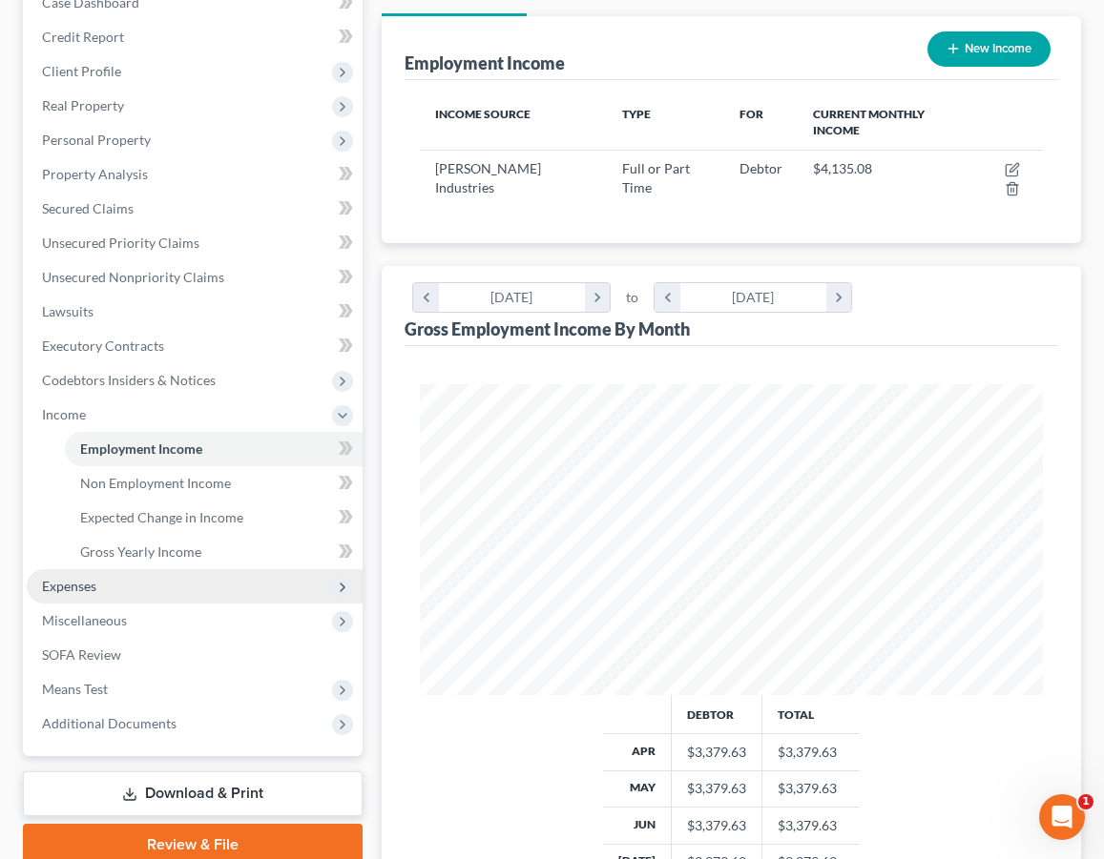
click at [200, 591] on span "Expenses" at bounding box center [195, 586] width 336 height 34
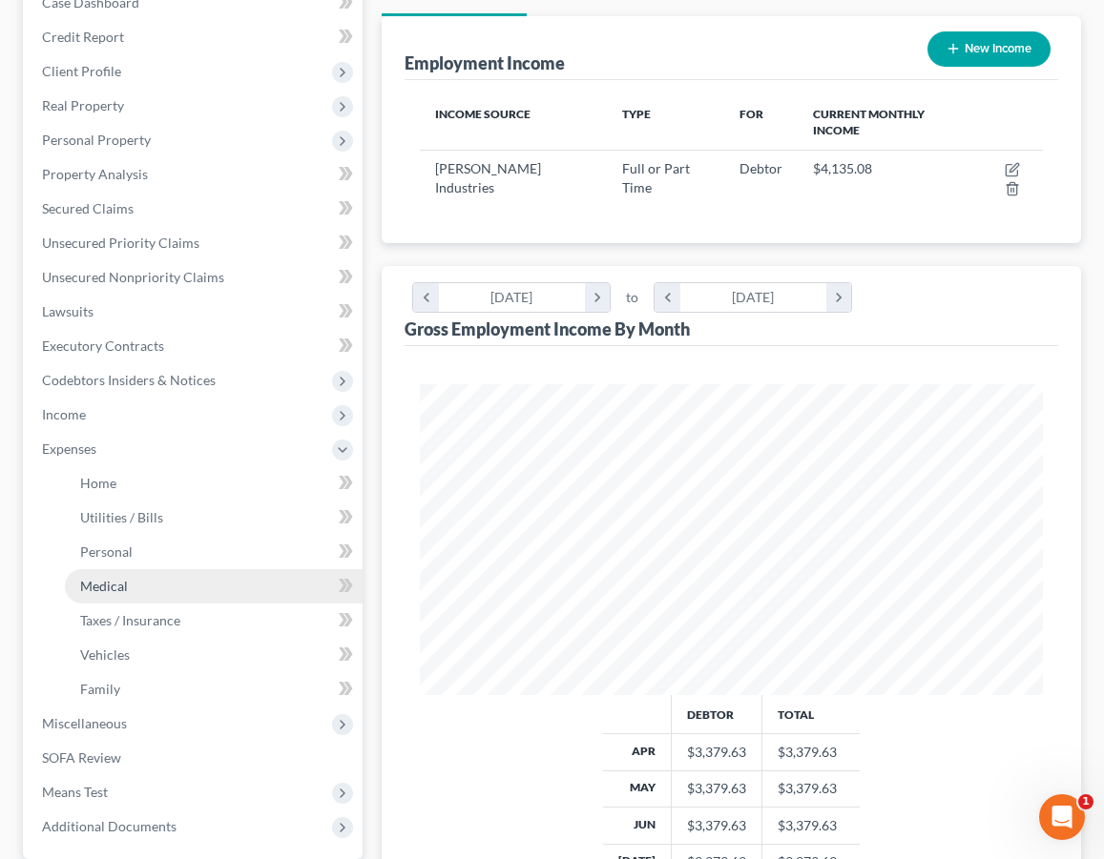
click at [199, 589] on link "Medical" at bounding box center [214, 586] width 298 height 34
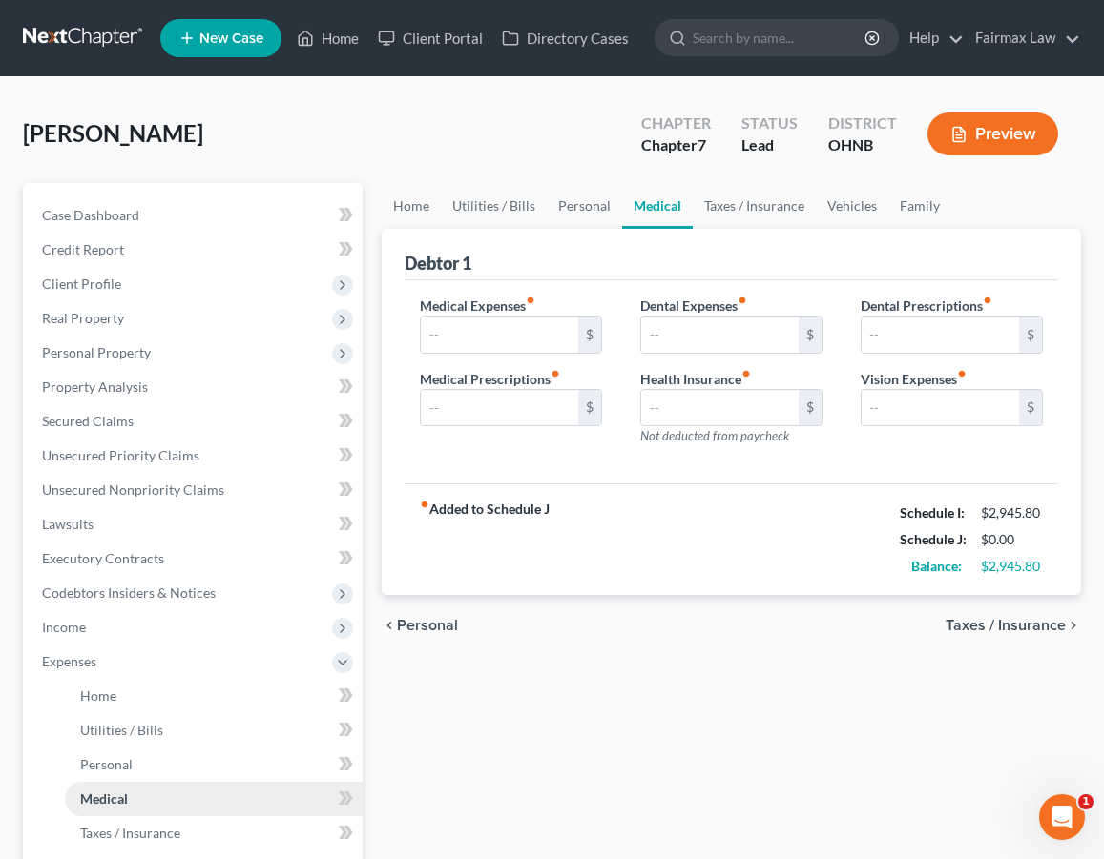
type input "4.85"
type input "69.00"
type input "23.00"
type input "6.89"
type input "0.00"
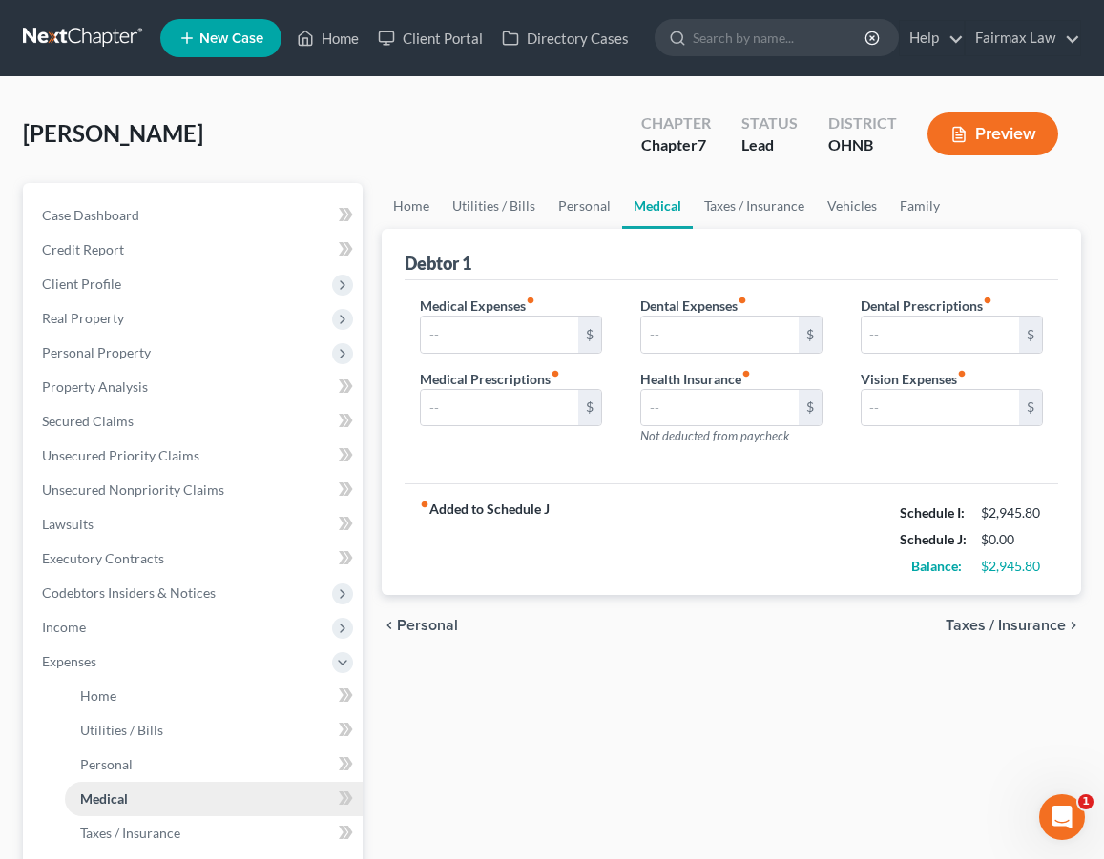
type input "2.00"
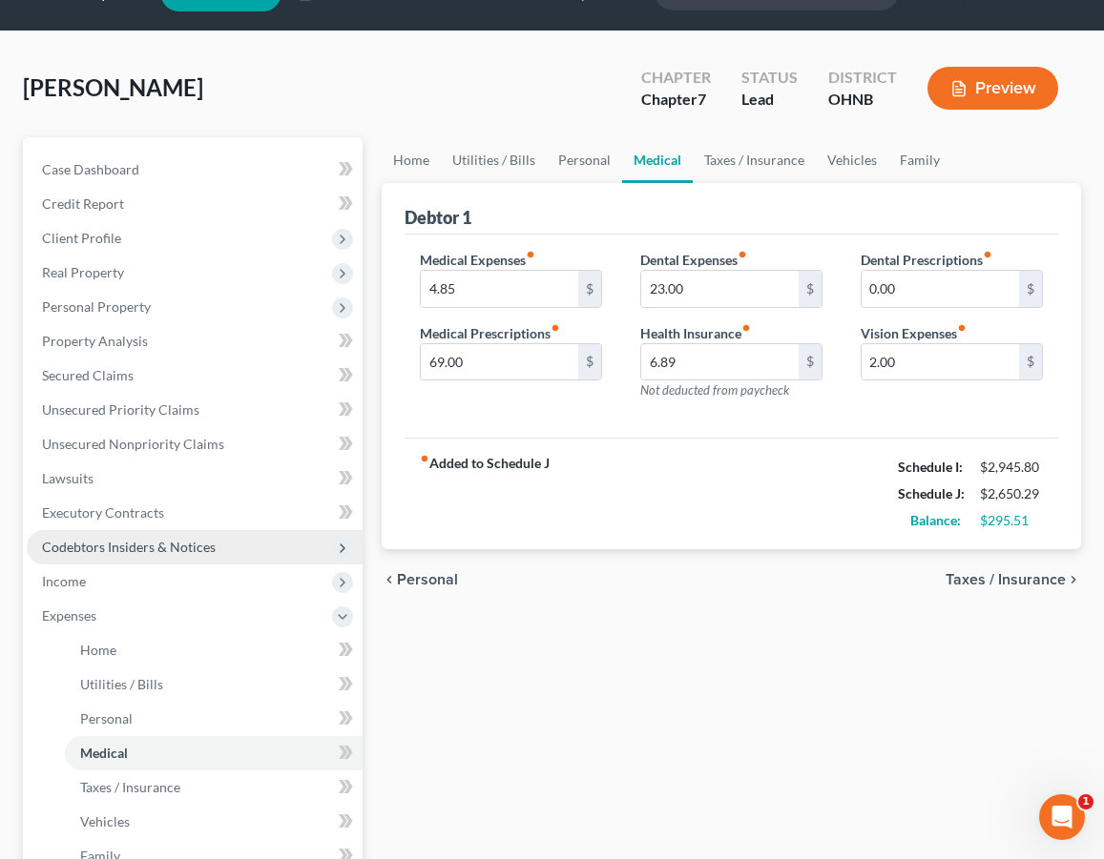
scroll to position [49, 0]
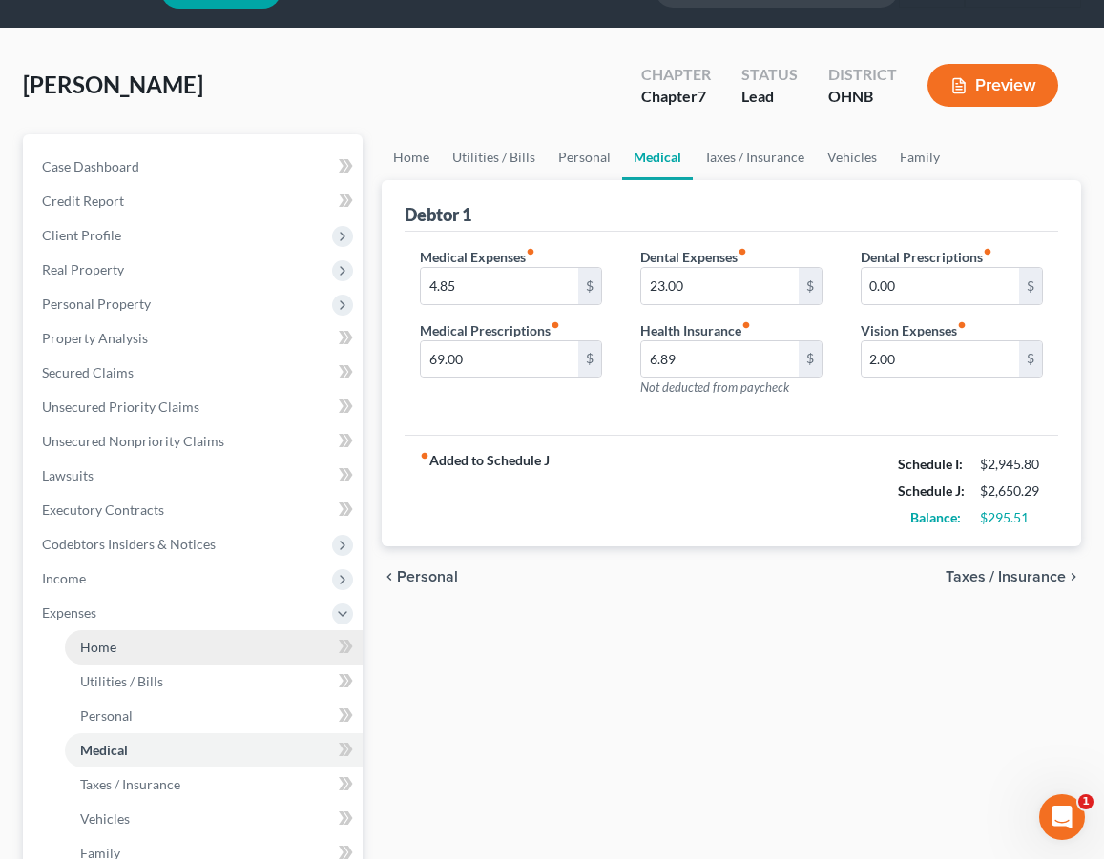
click at [183, 657] on link "Home" at bounding box center [214, 648] width 298 height 34
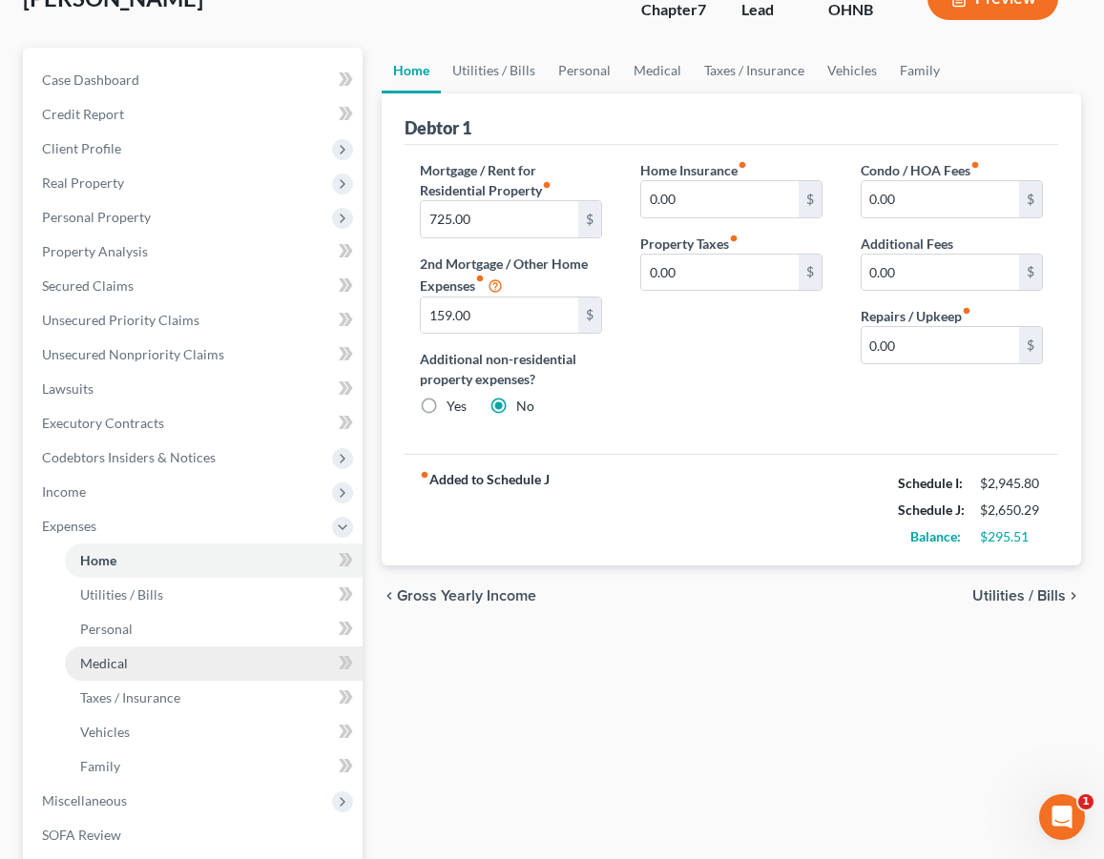
scroll to position [140, 0]
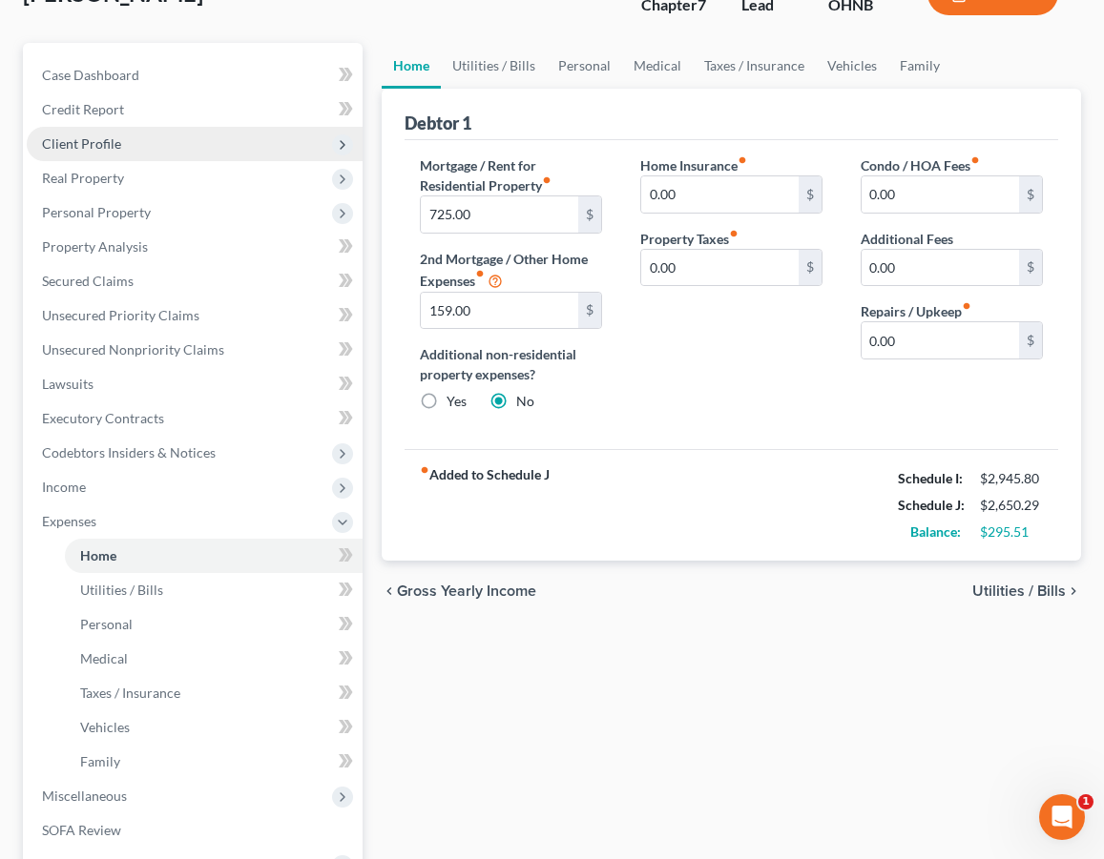
click at [215, 148] on span "Client Profile" at bounding box center [195, 144] width 336 height 34
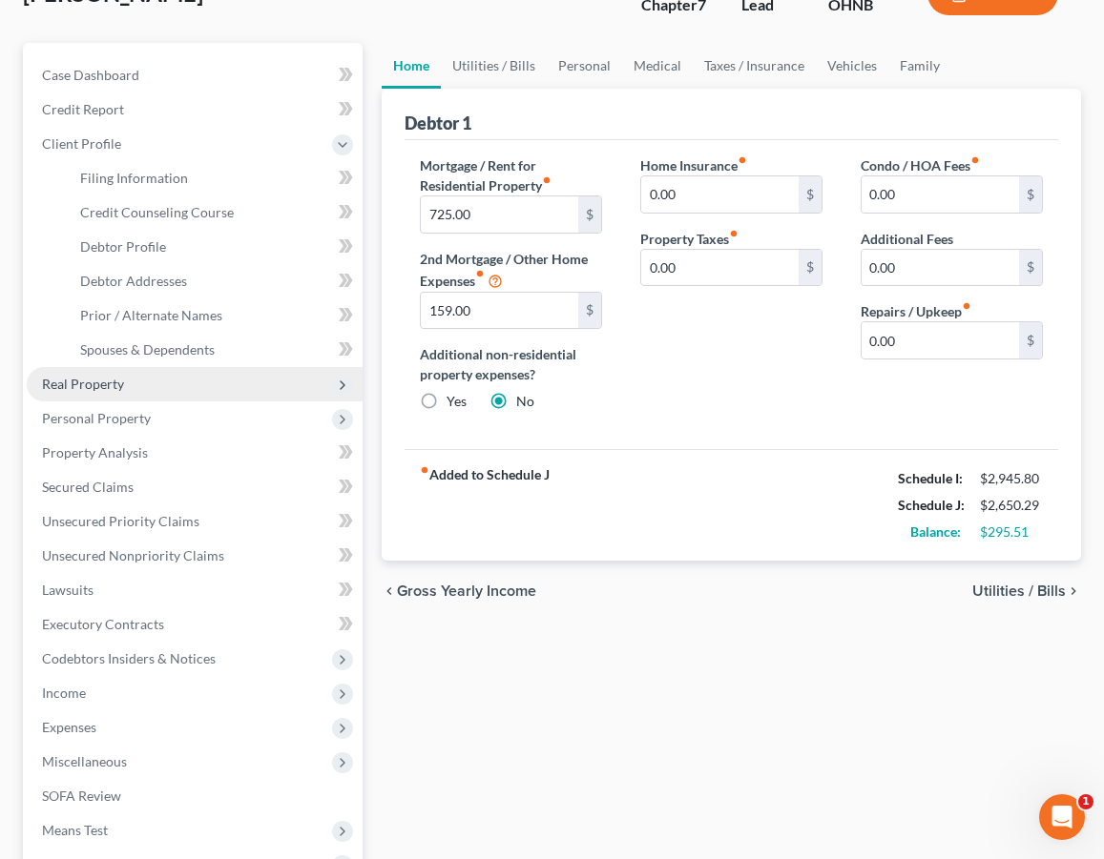
click at [185, 371] on span "Real Property" at bounding box center [195, 384] width 336 height 34
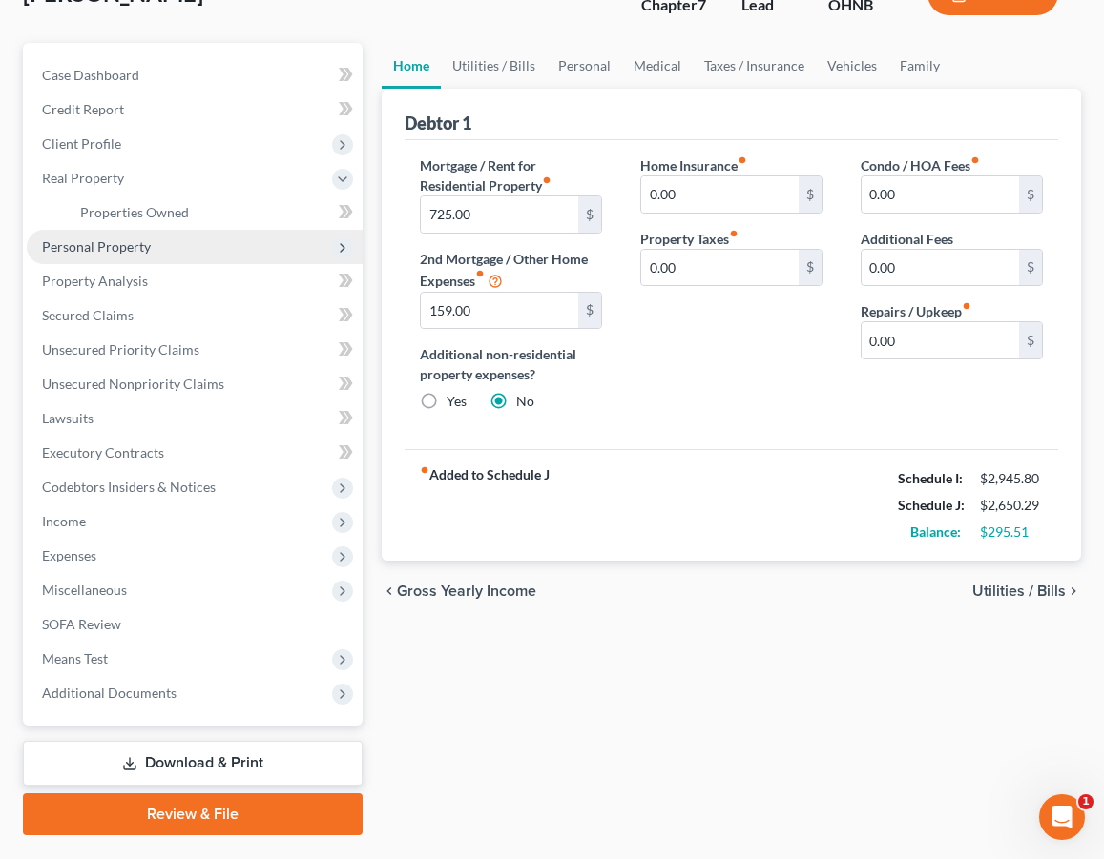
click at [157, 235] on span "Personal Property" at bounding box center [195, 247] width 336 height 34
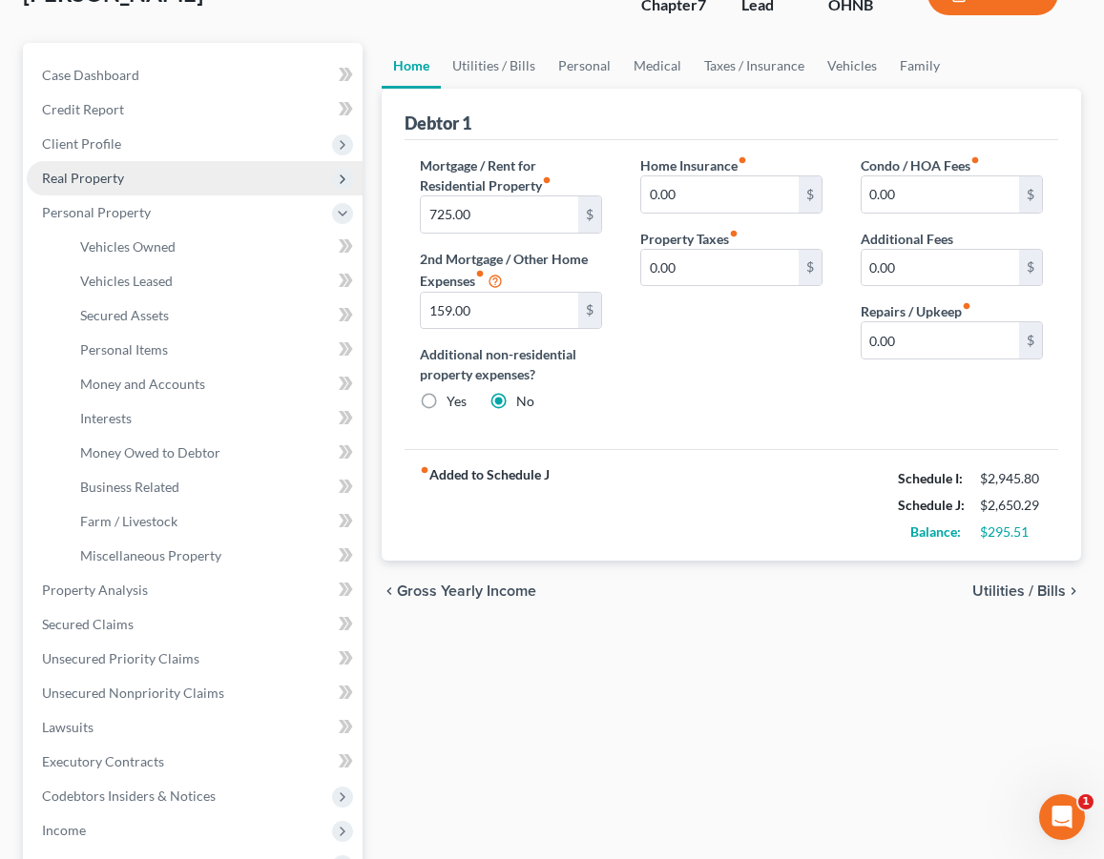
click at [153, 190] on span "Real Property" at bounding box center [195, 178] width 336 height 34
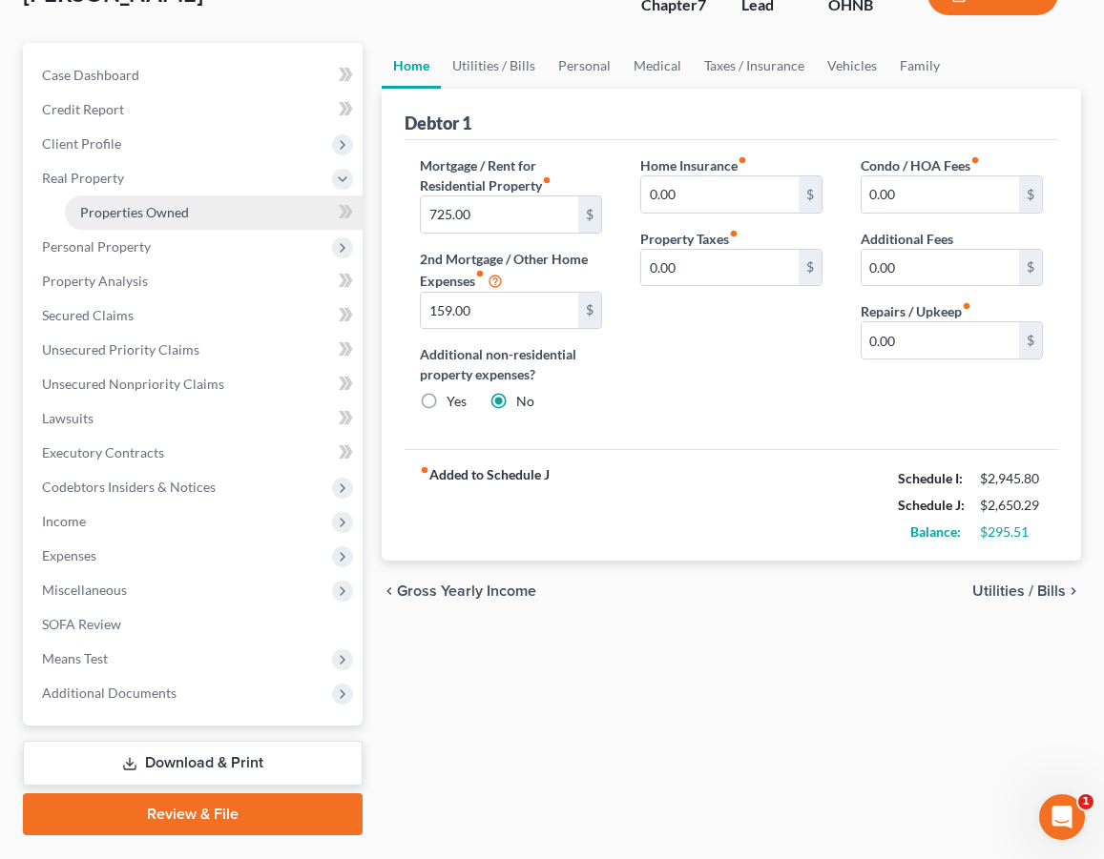
click at [153, 215] on span "Properties Owned" at bounding box center [134, 212] width 109 height 16
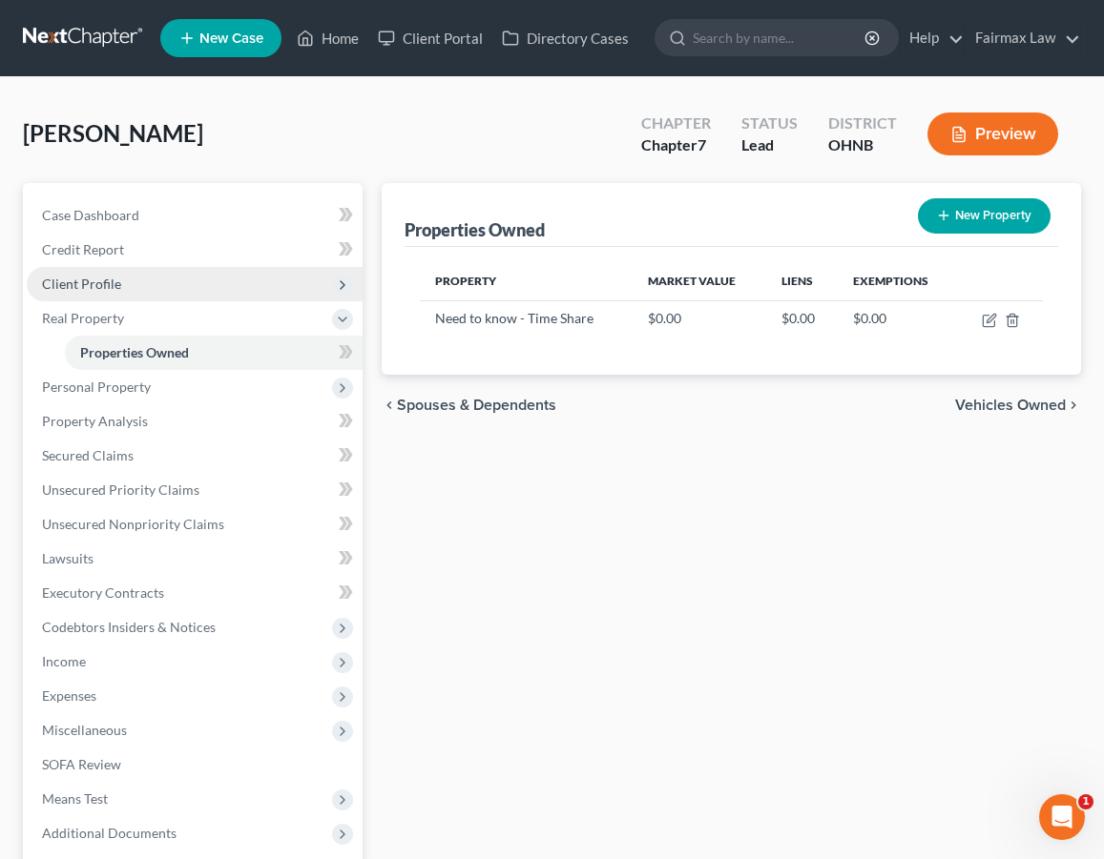
click at [175, 291] on span "Client Profile" at bounding box center [195, 284] width 336 height 34
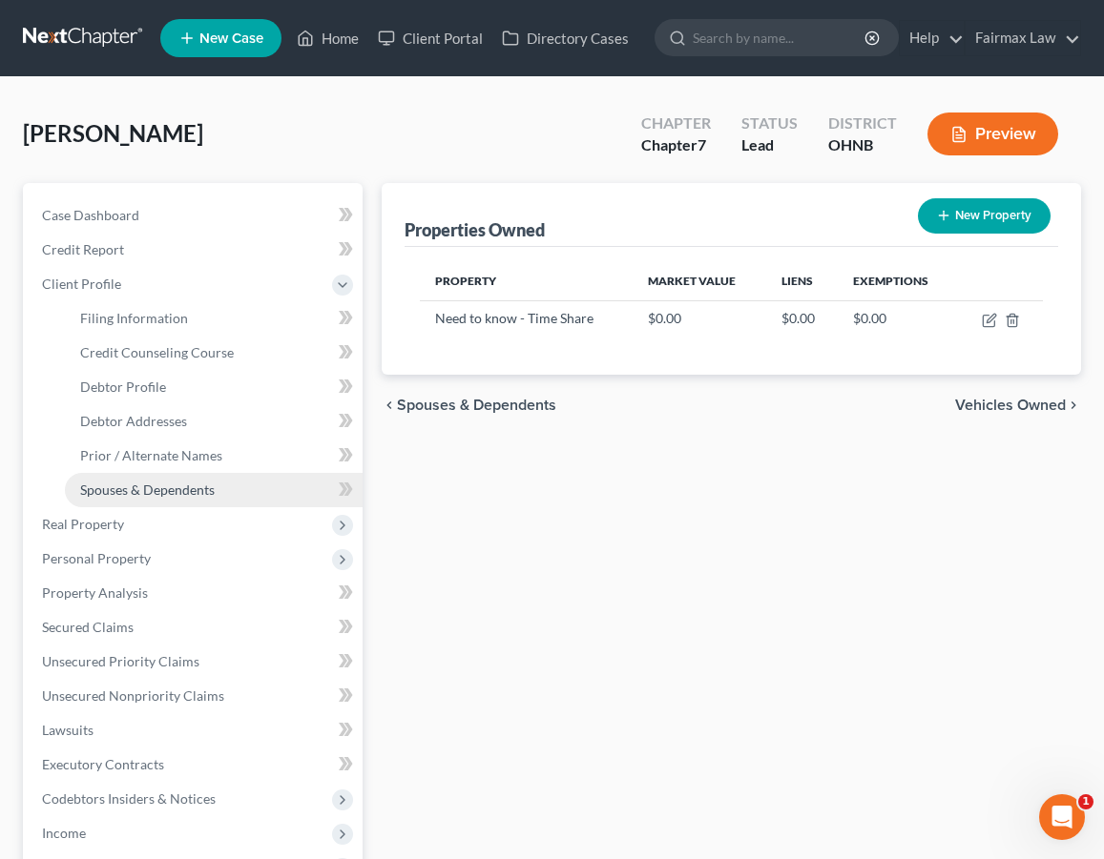
click at [186, 500] on link "Spouses & Dependents" at bounding box center [214, 490] width 298 height 34
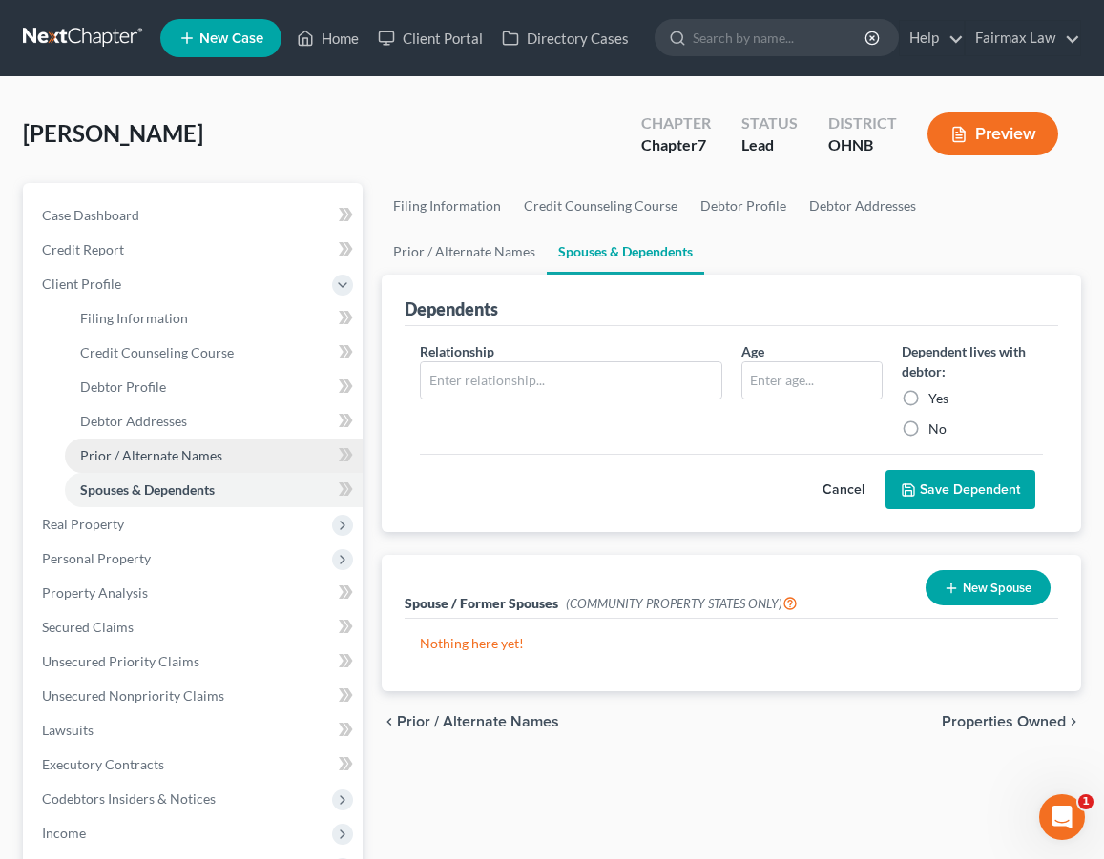
click at [186, 455] on span "Prior / Alternate Names" at bounding box center [151, 455] width 142 height 16
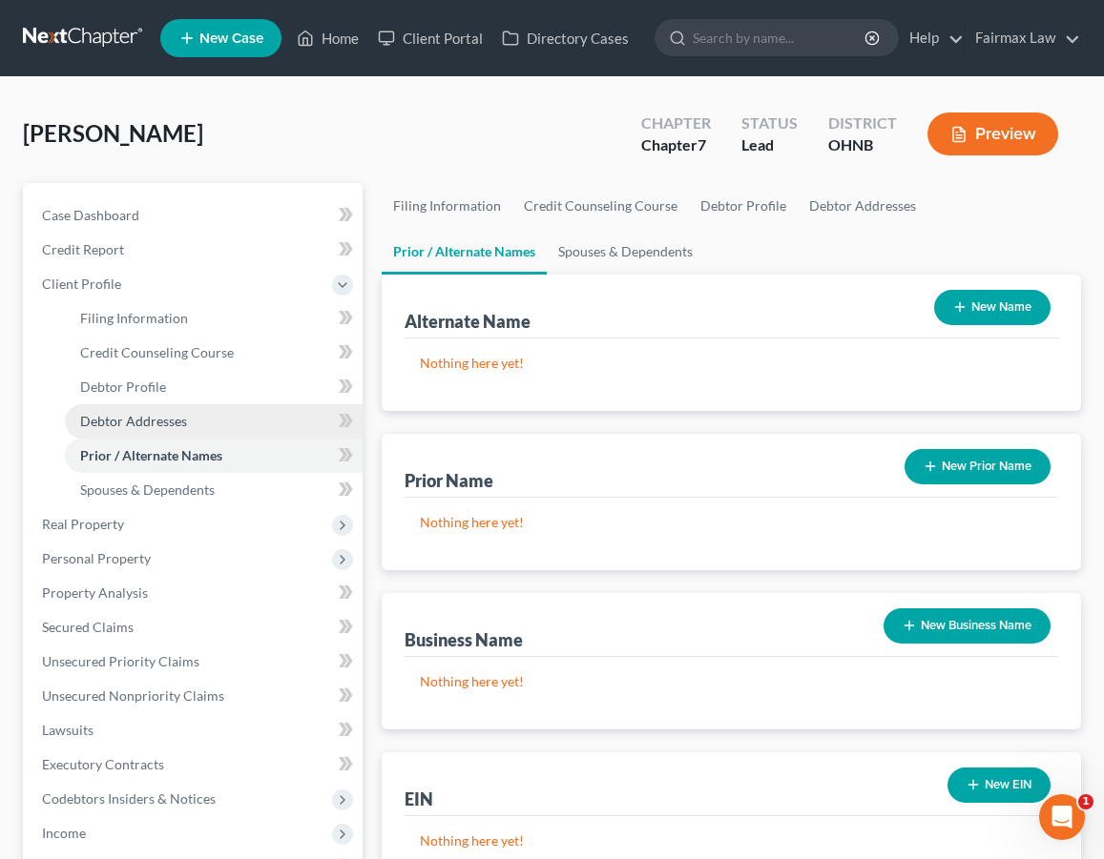
click at [187, 419] on link "Debtor Addresses" at bounding box center [214, 421] width 298 height 34
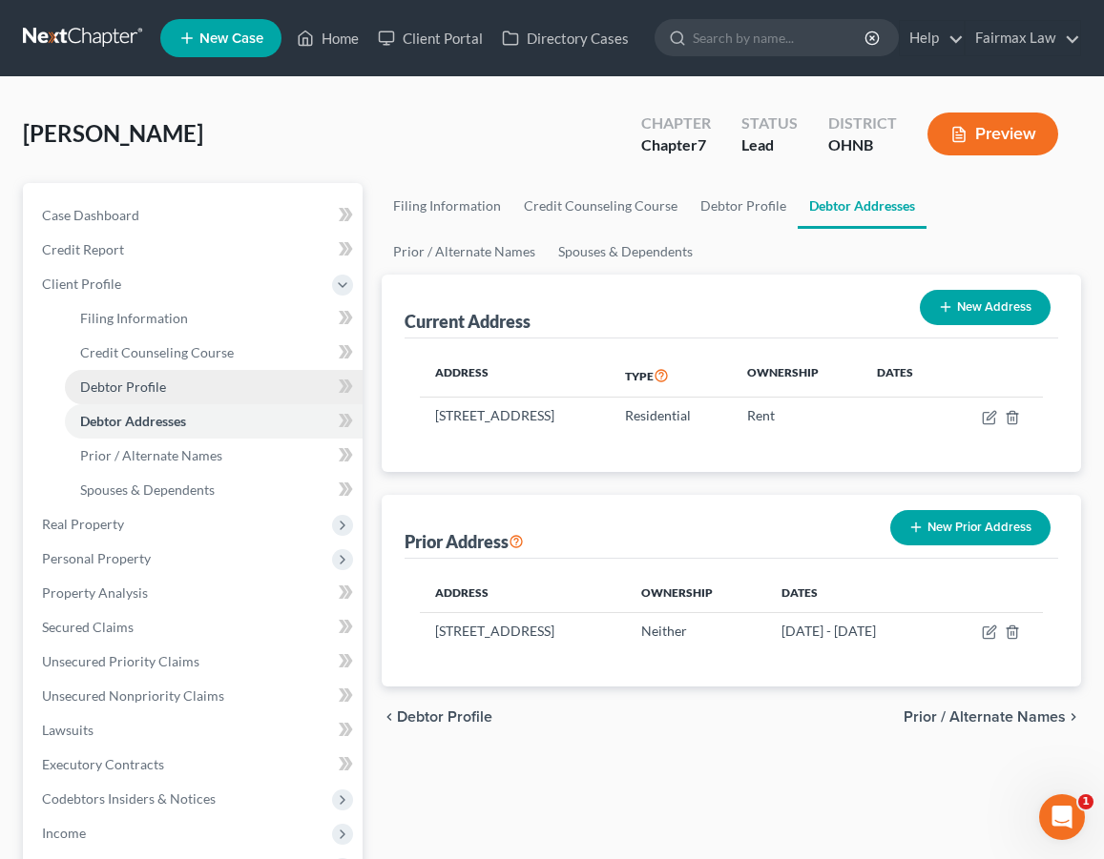
click at [185, 394] on link "Debtor Profile" at bounding box center [214, 387] width 298 height 34
select select "0"
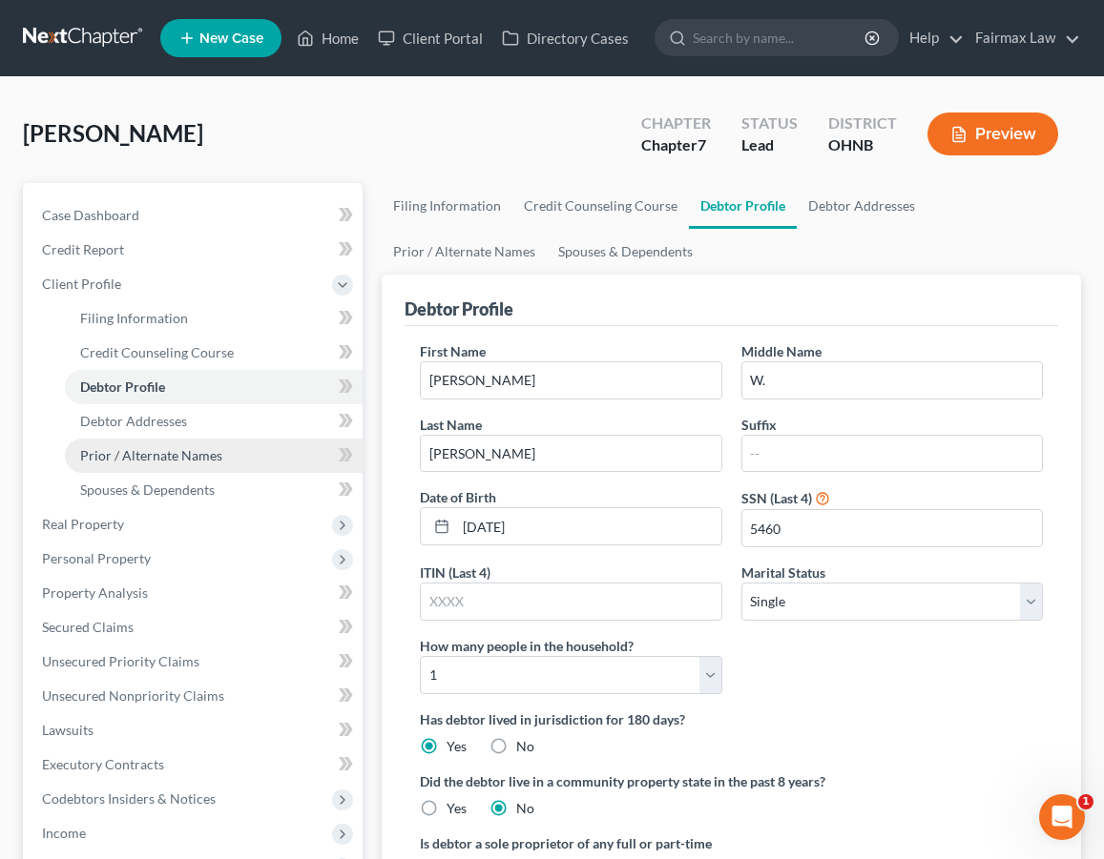
click at [210, 448] on span "Prior / Alternate Names" at bounding box center [151, 455] width 142 height 16
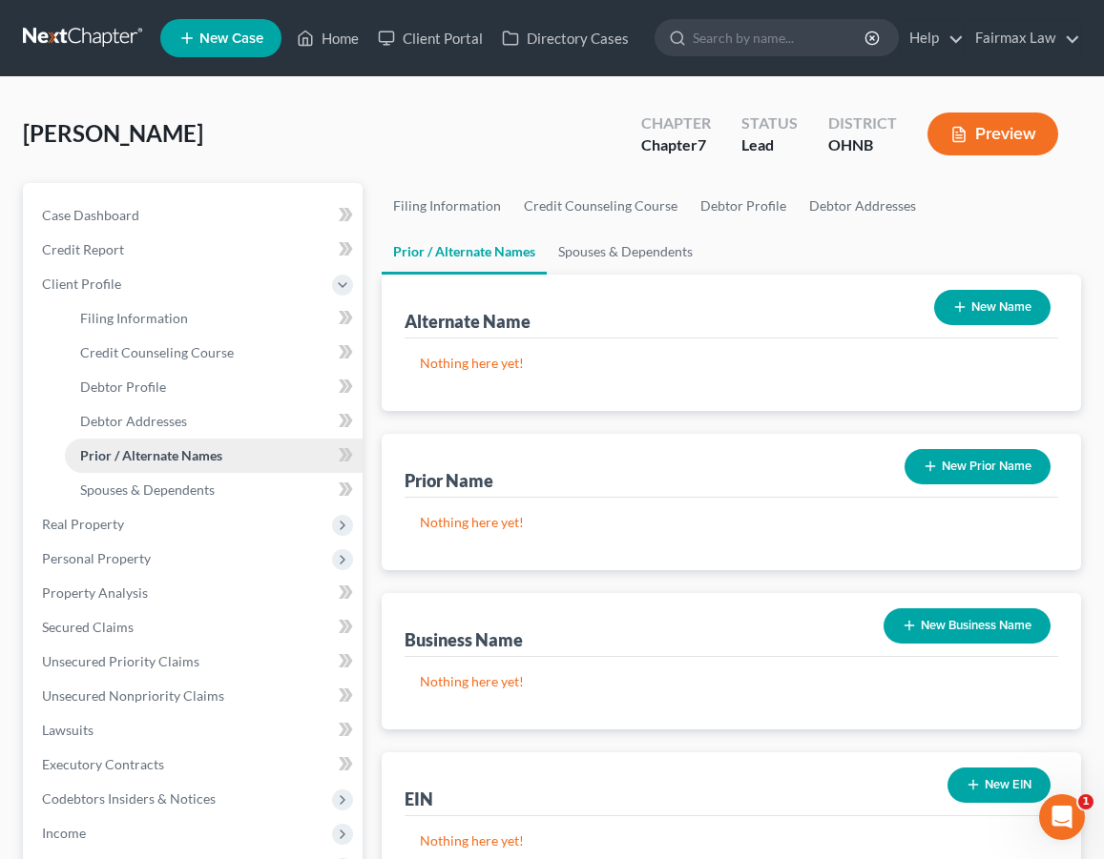
click at [204, 439] on link "Prior / Alternate Names" at bounding box center [214, 456] width 298 height 34
click at [202, 426] on link "Debtor Addresses" at bounding box center [214, 421] width 298 height 34
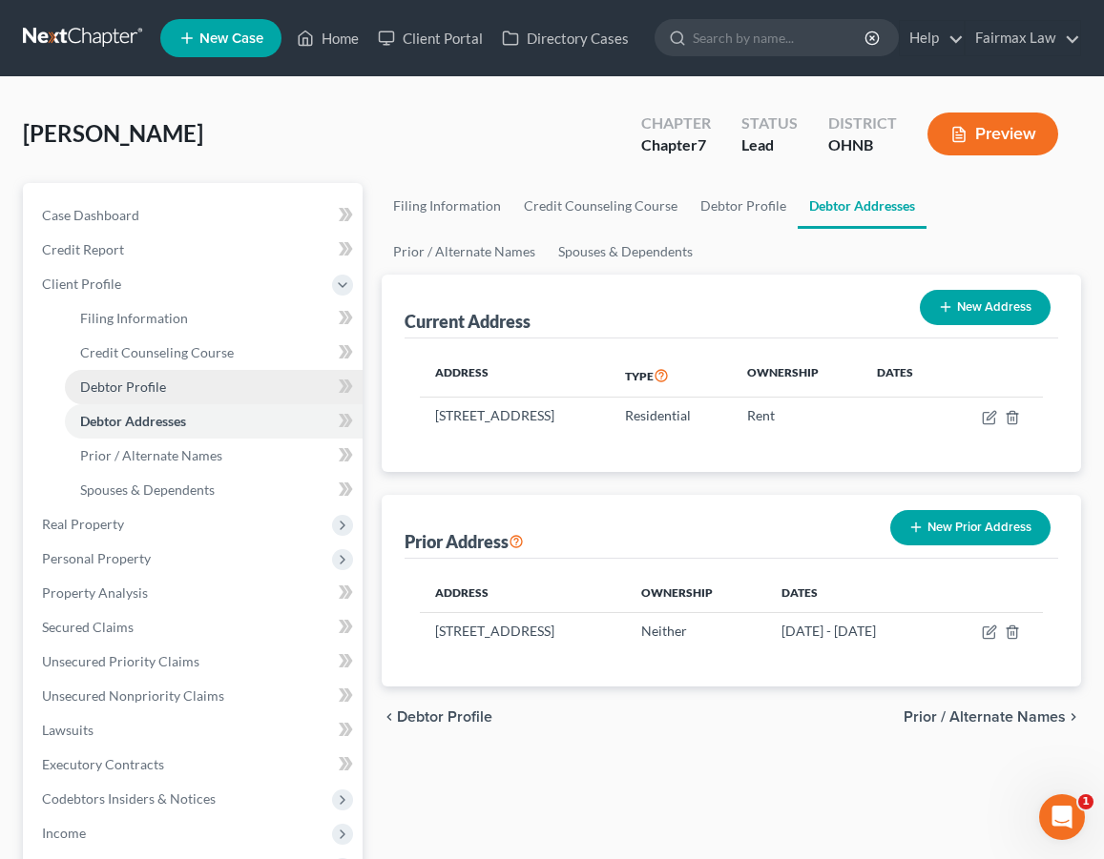
click at [201, 397] on link "Debtor Profile" at bounding box center [214, 387] width 298 height 34
select select "0"
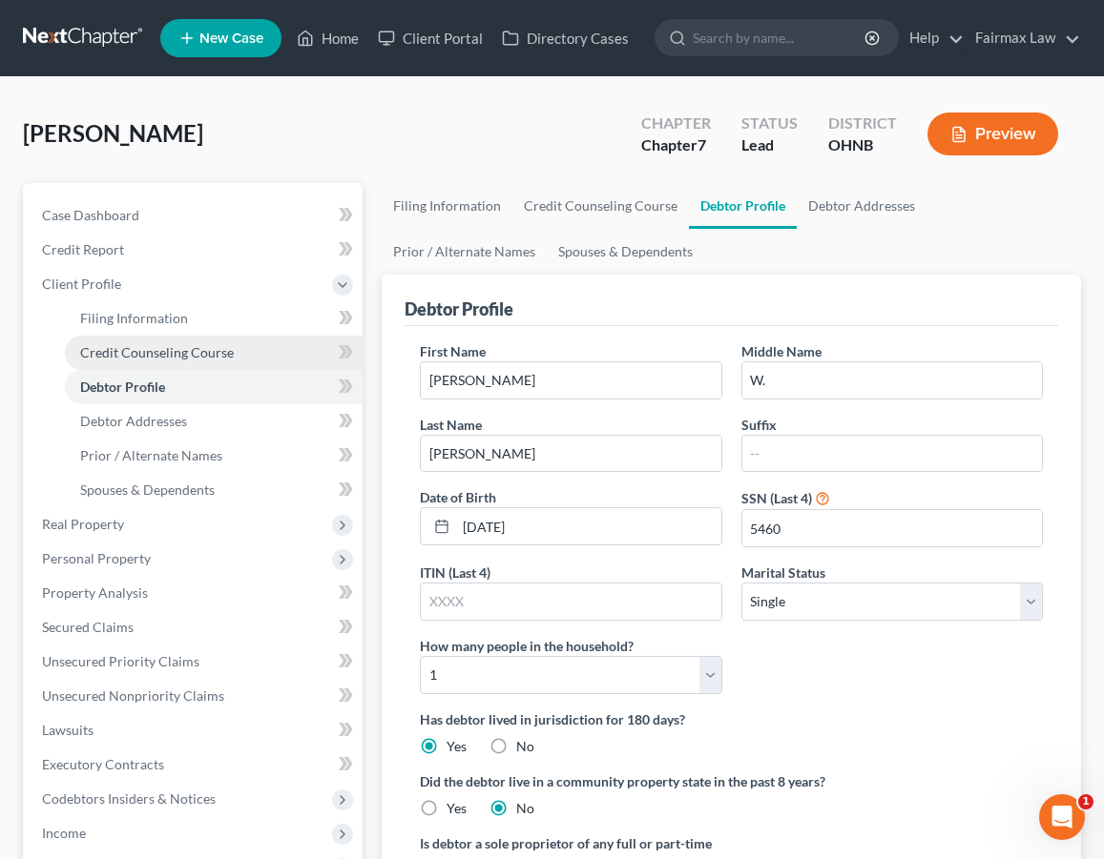
click at [231, 355] on link "Credit Counseling Course" at bounding box center [214, 353] width 298 height 34
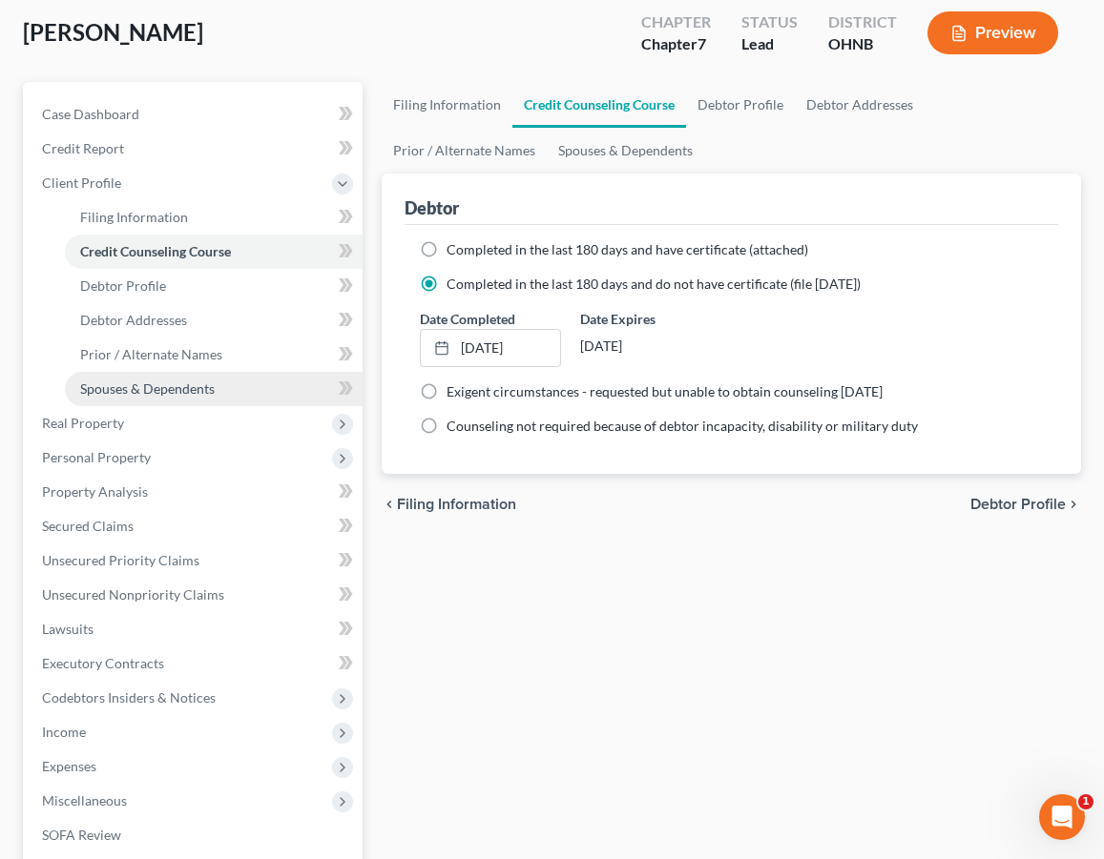
click at [224, 378] on link "Spouses & Dependents" at bounding box center [214, 389] width 298 height 34
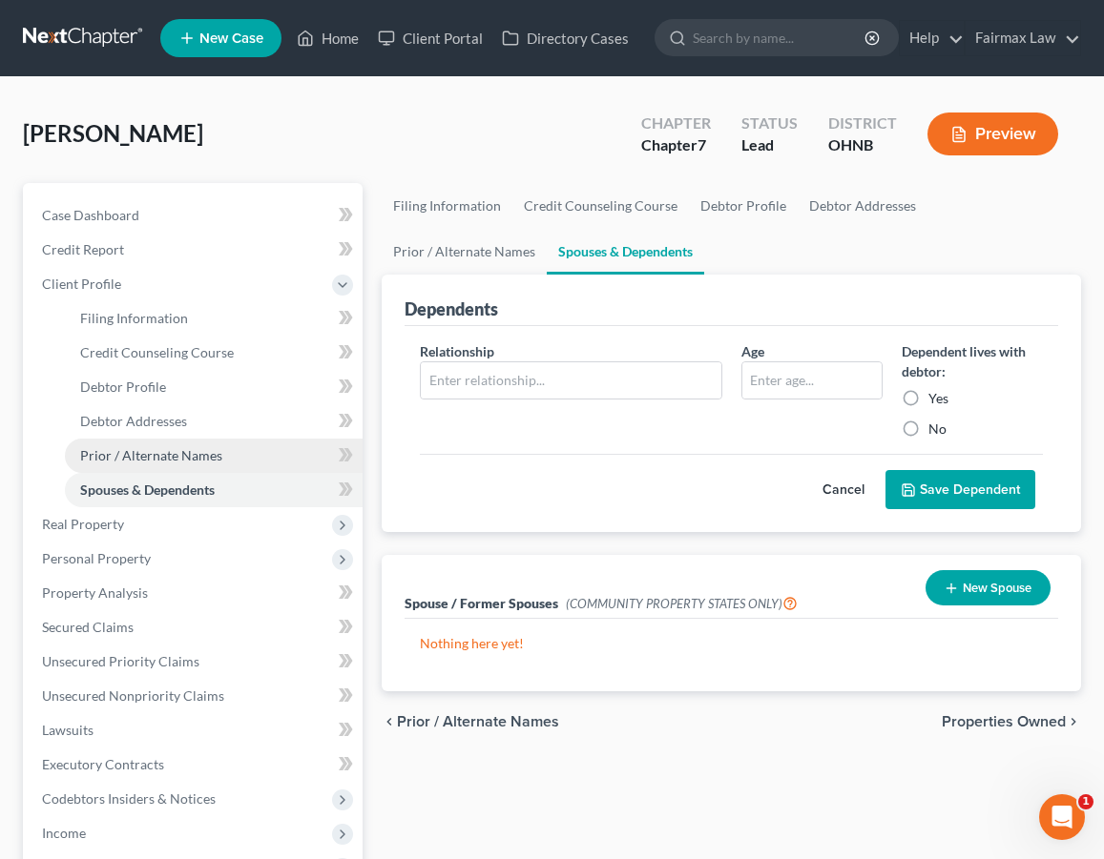
click at [245, 452] on link "Prior / Alternate Names" at bounding box center [214, 456] width 298 height 34
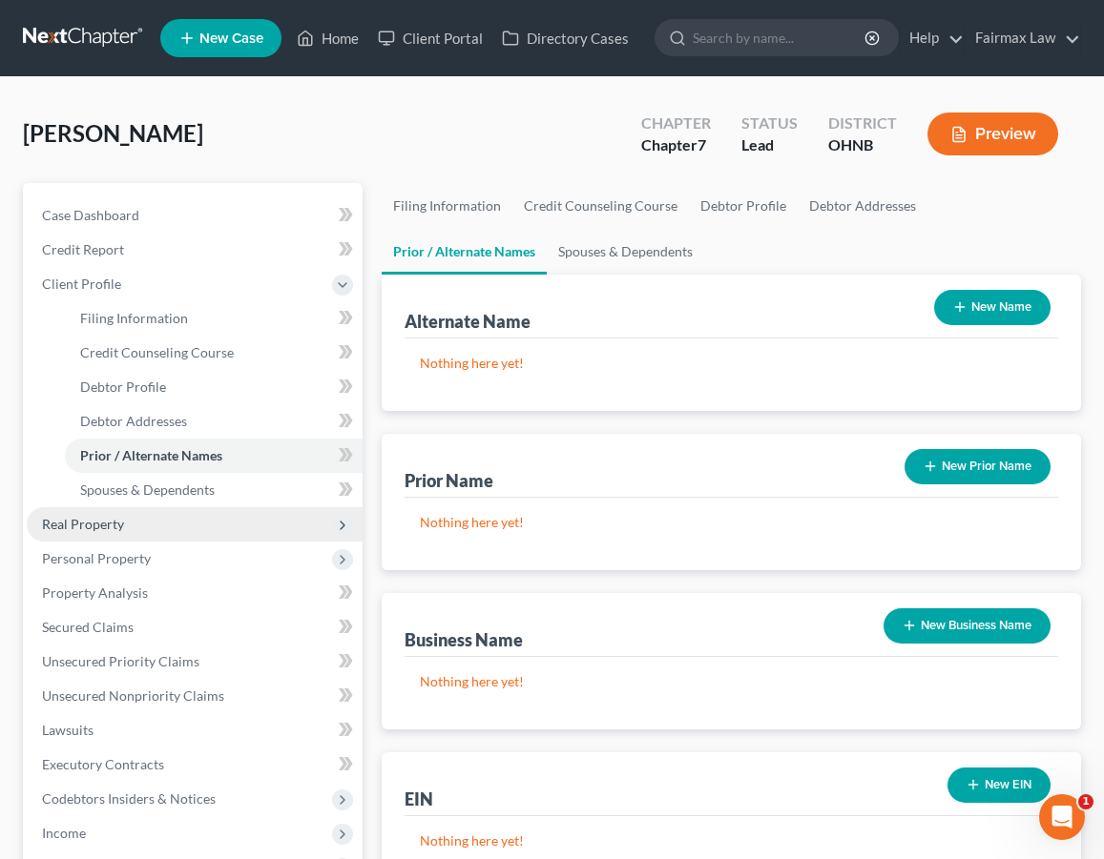
click at [198, 531] on span "Real Property" at bounding box center [195, 524] width 336 height 34
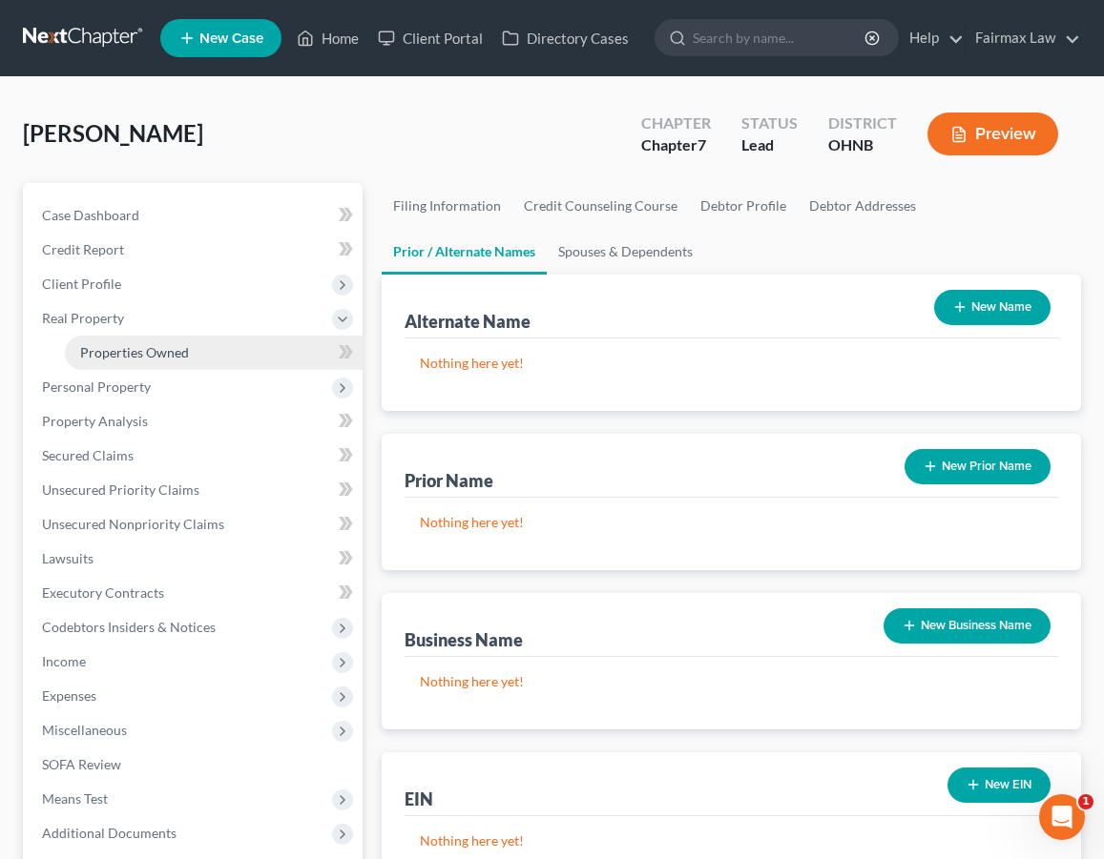
click at [176, 359] on span "Properties Owned" at bounding box center [134, 352] width 109 height 16
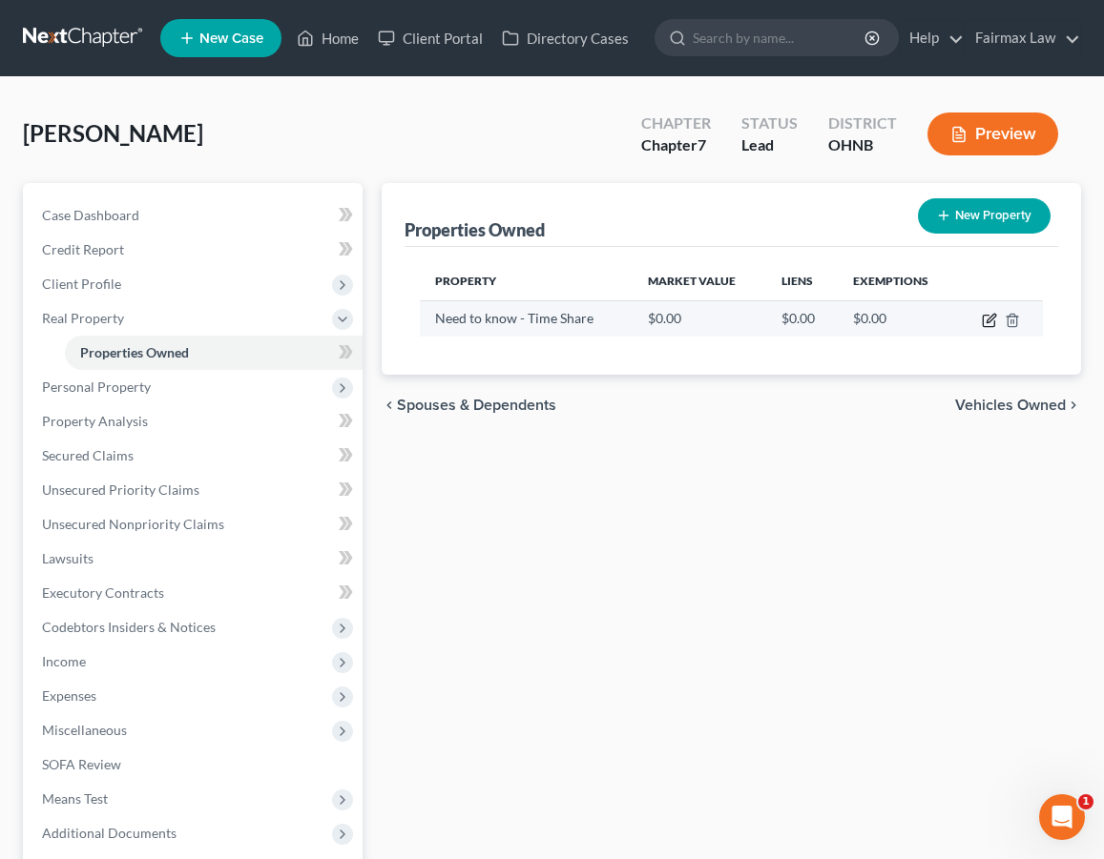
click at [983, 325] on icon "button" at bounding box center [987, 321] width 11 height 11
select select "36"
select select "4"
select select "0"
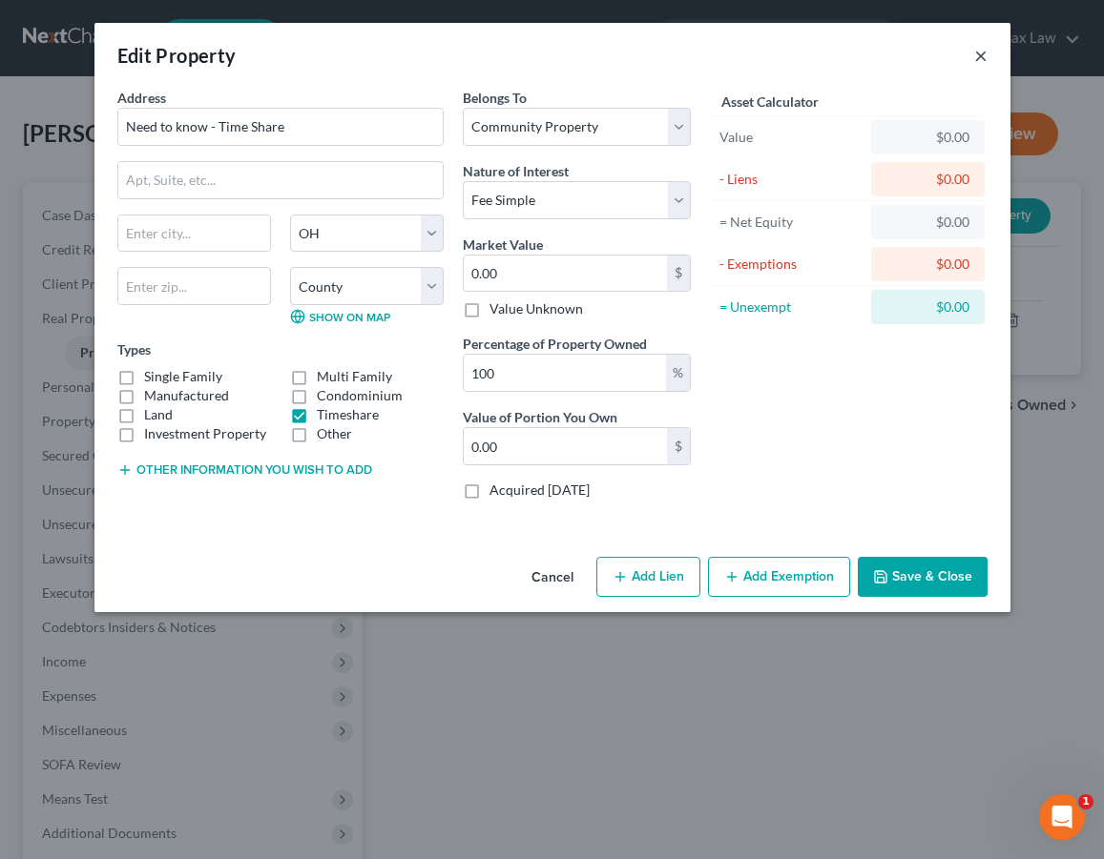
click at [982, 55] on button "×" at bounding box center [980, 55] width 13 height 23
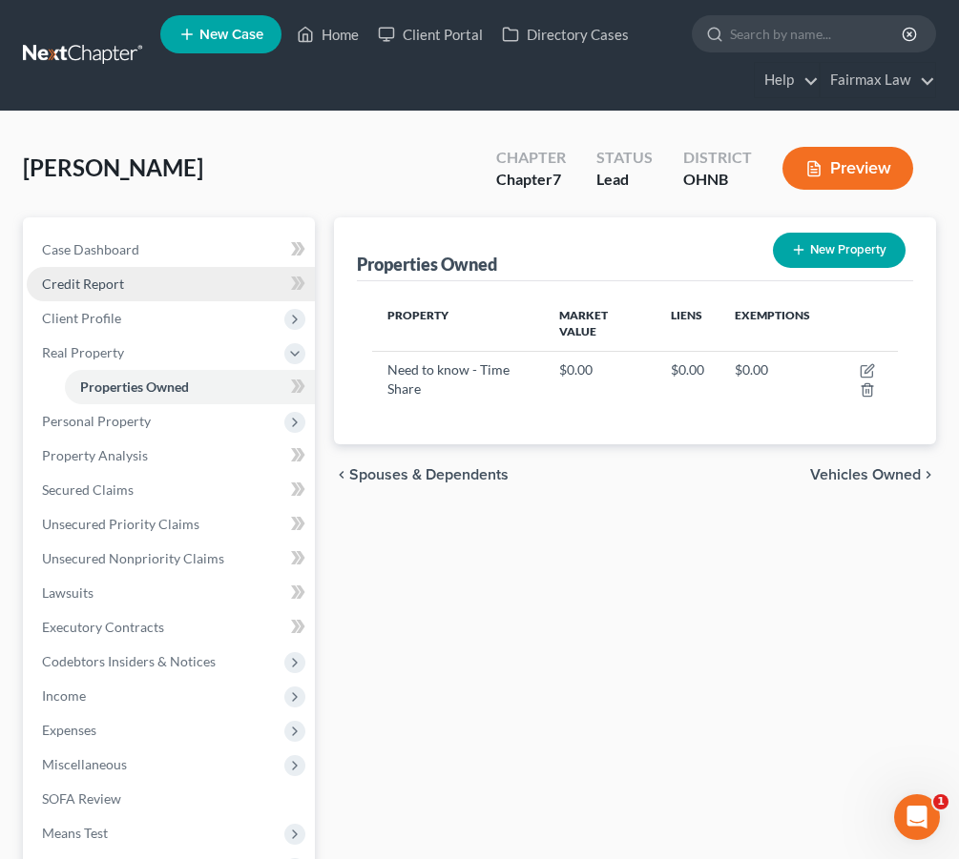
click at [121, 284] on span "Credit Report" at bounding box center [83, 284] width 82 height 16
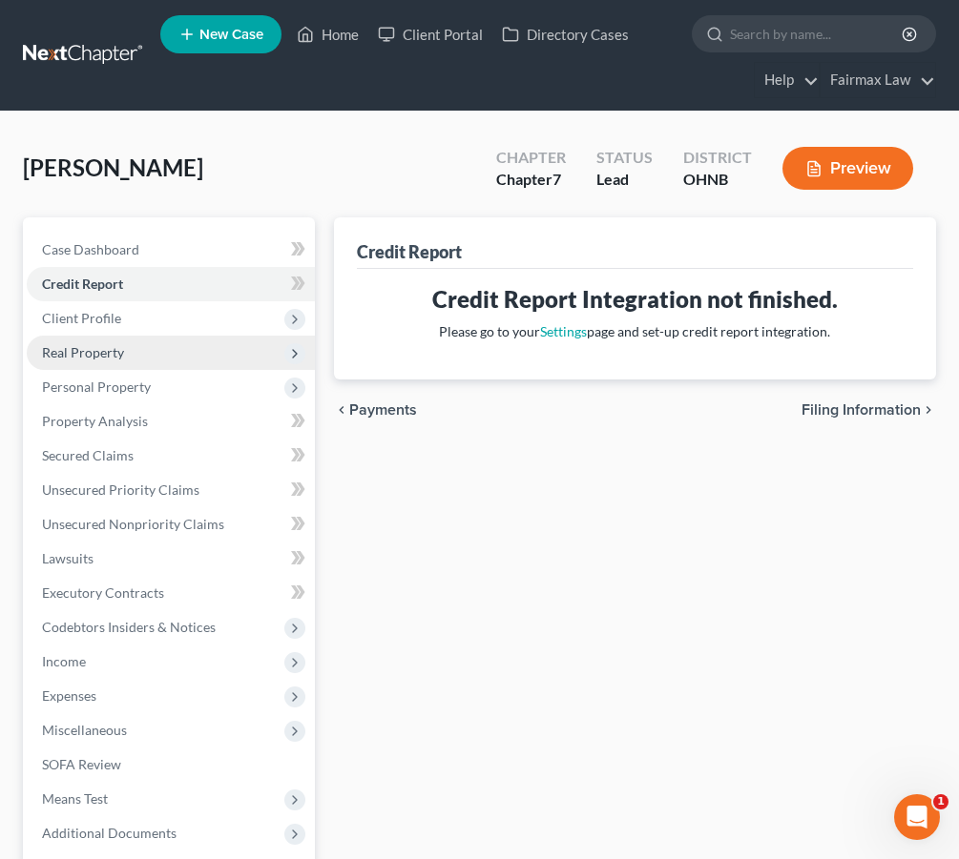
click at [112, 351] on span "Real Property" at bounding box center [83, 352] width 82 height 16
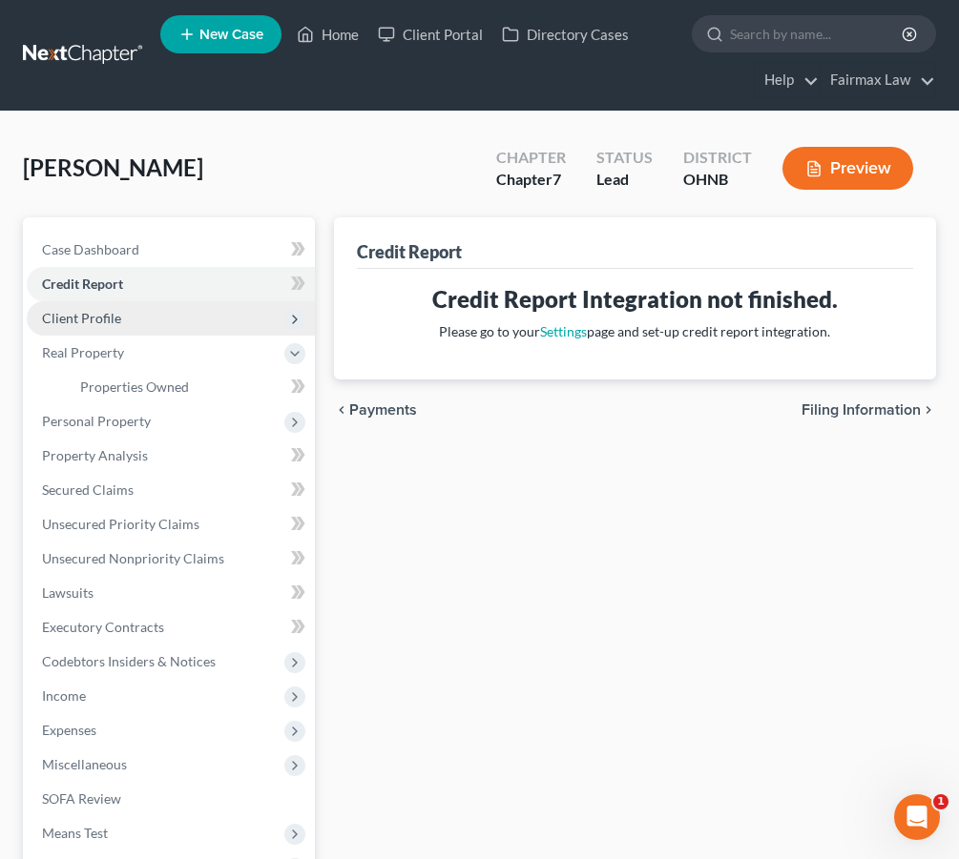
click at [111, 318] on span "Client Profile" at bounding box center [81, 318] width 79 height 16
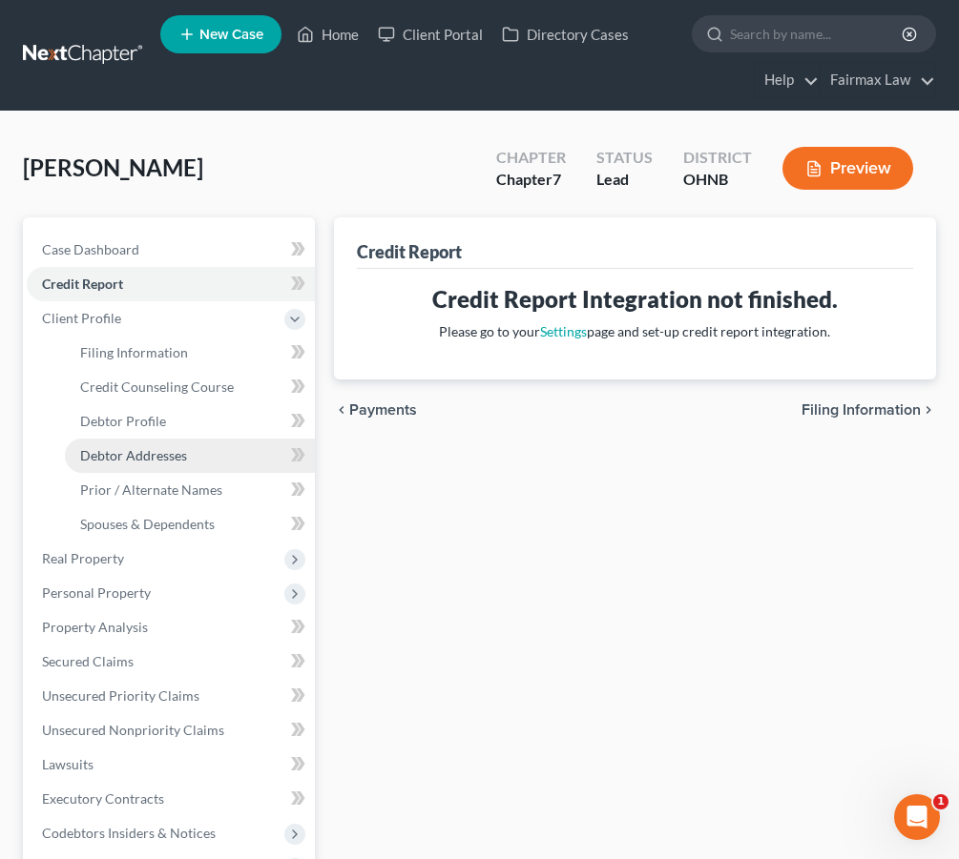
click at [119, 461] on span "Debtor Addresses" at bounding box center [133, 455] width 107 height 16
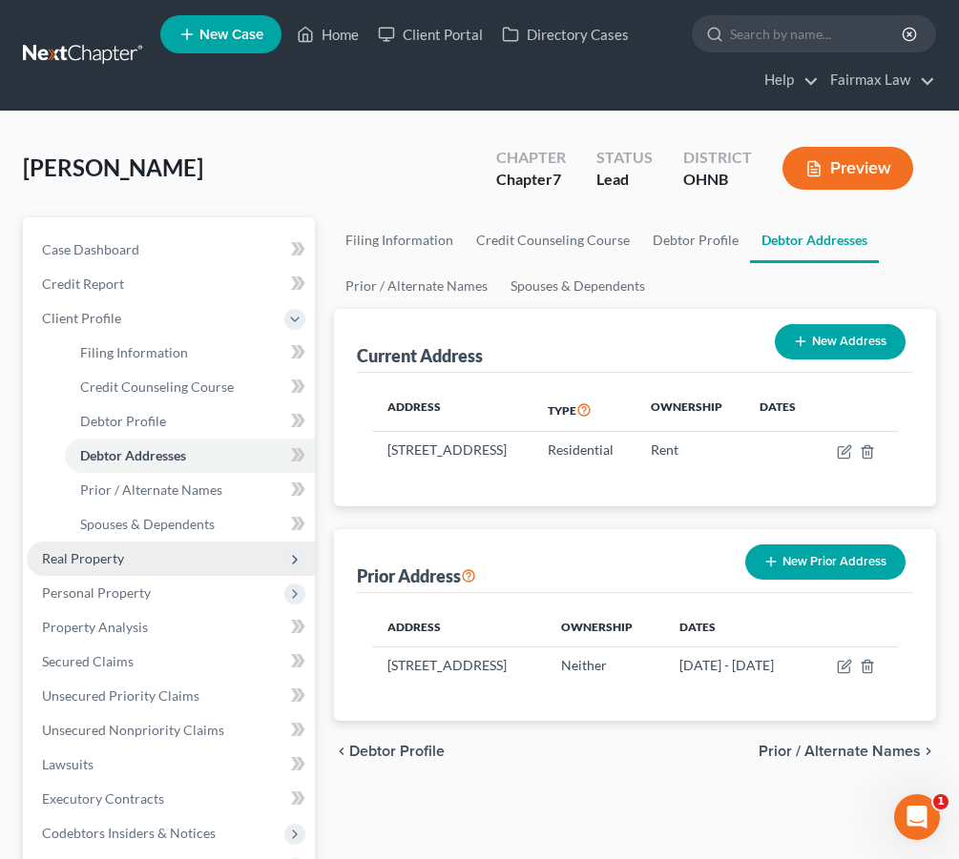
click at [116, 565] on span "Real Property" at bounding box center [83, 558] width 82 height 16
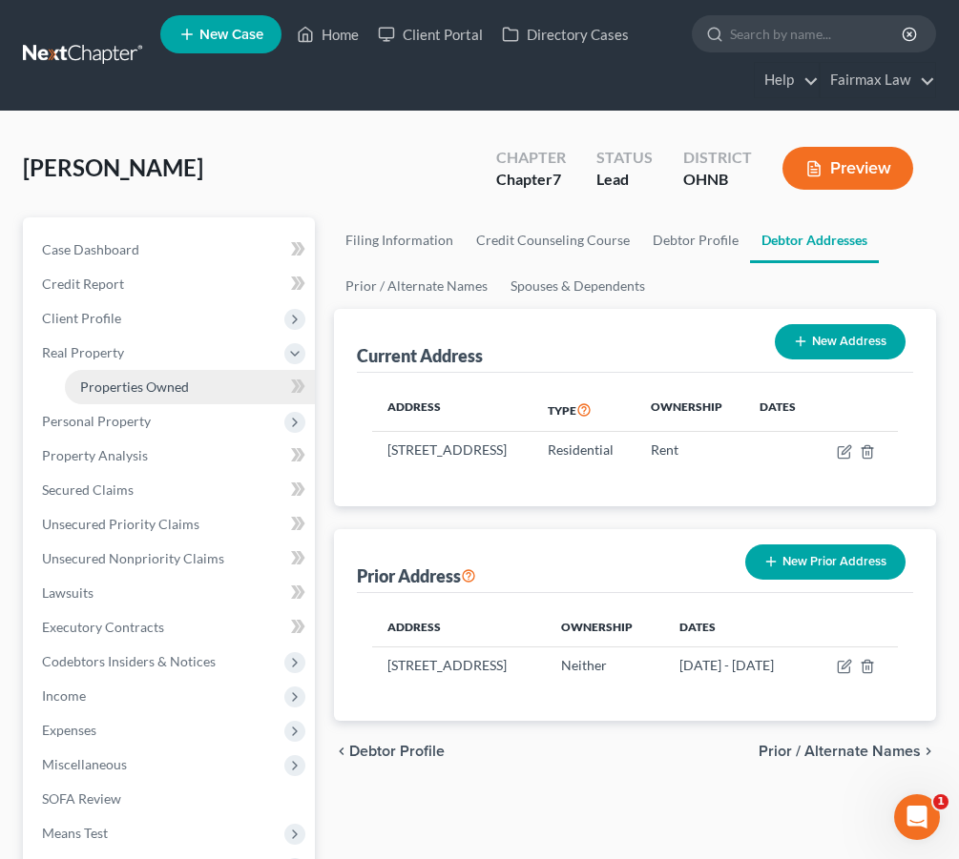
click at [134, 391] on span "Properties Owned" at bounding box center [134, 387] width 109 height 16
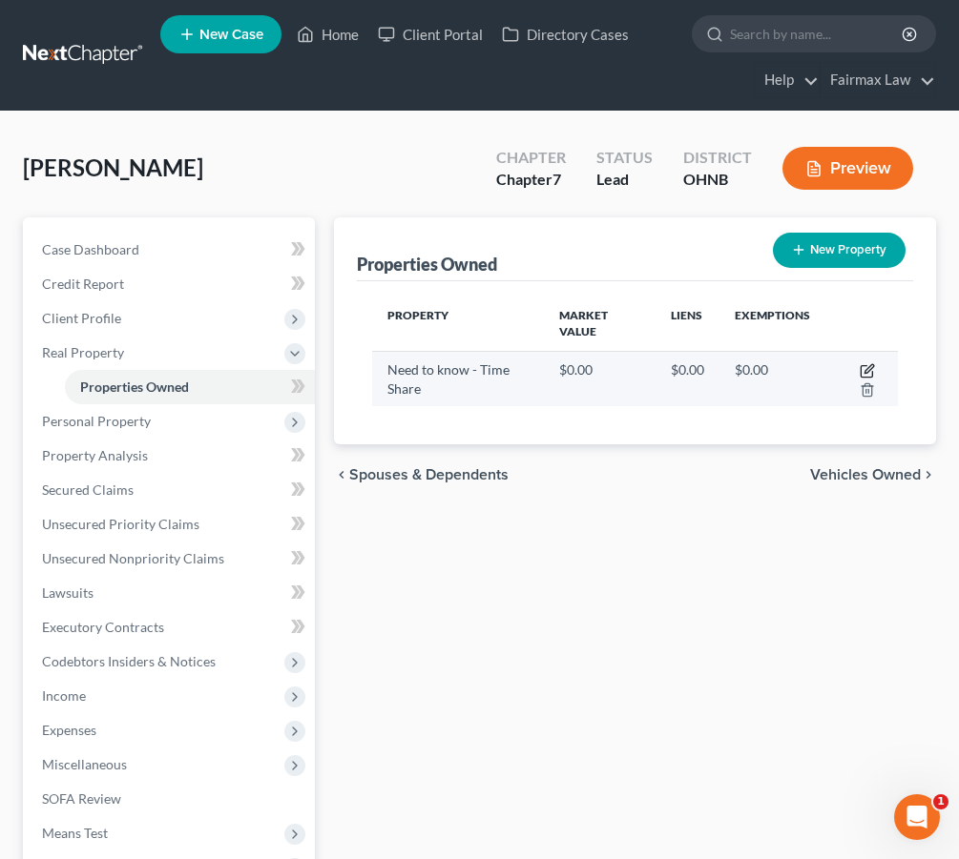
click at [870, 367] on icon "button" at bounding box center [866, 370] width 15 height 15
select select "36"
select select "17"
select select "4"
select select "0"
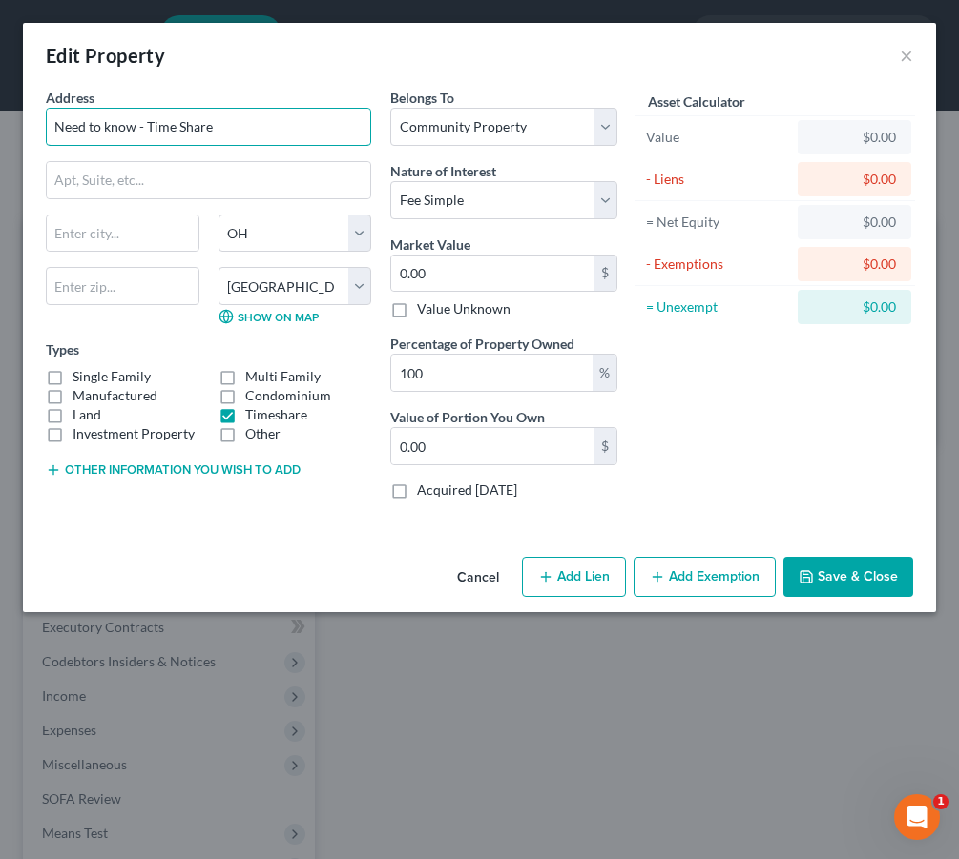
drag, startPoint x: 295, startPoint y: 143, endPoint x: -72, endPoint y: 87, distance: 371.5
click at [0, 87] on html "Home New Case Client Portal Directory Cases Fairmax Law farrah@fairmaxlaw.com M…" at bounding box center [479, 541] width 959 height 1083
type input "915 Westgate Resort Rd"
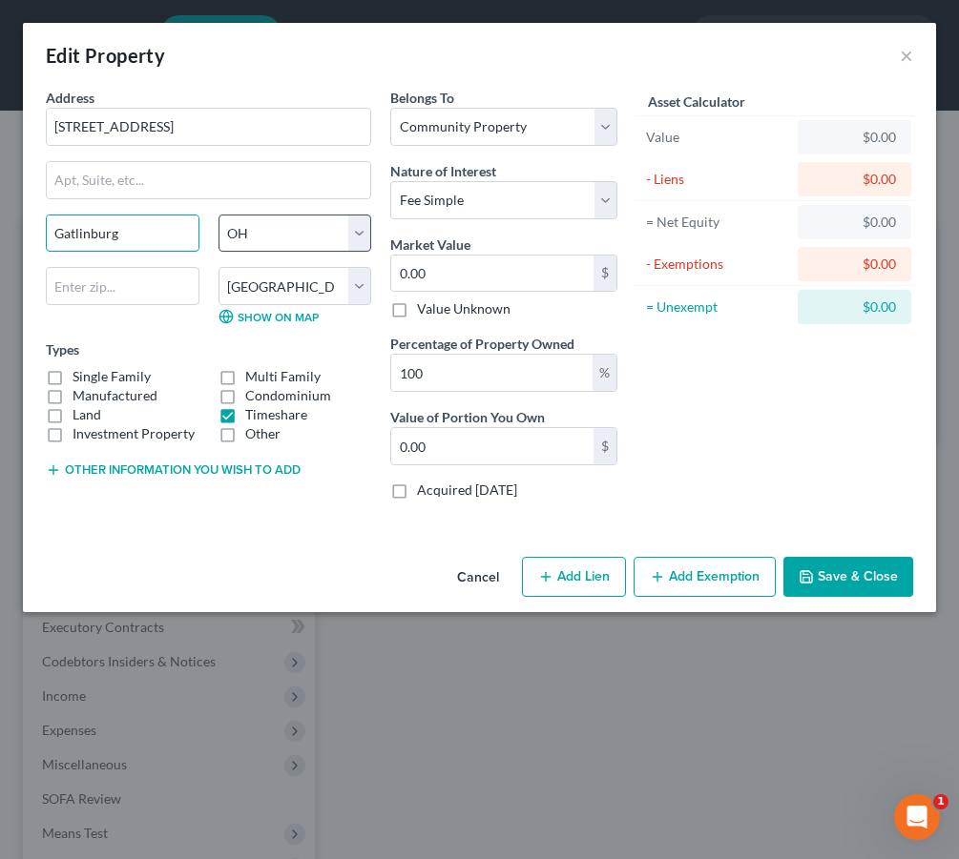
type input "Gatlinburg"
select select "44"
select select
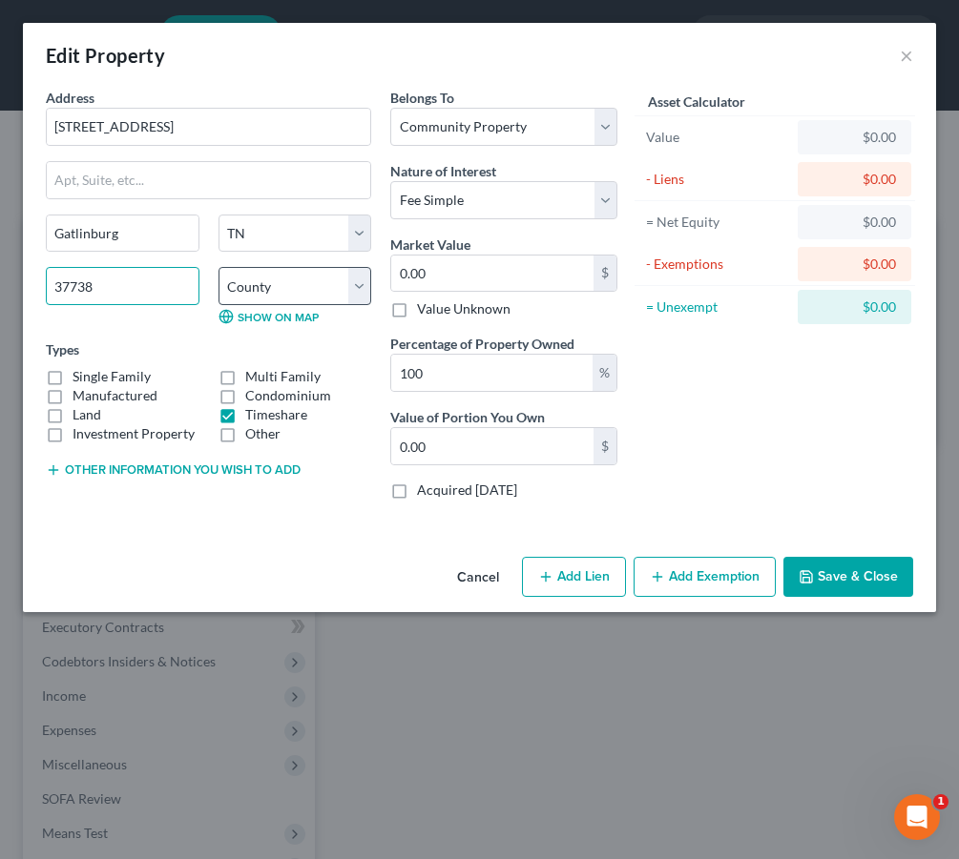
type input "37738"
select select "77"
click at [611, 579] on button "Add Lien" at bounding box center [574, 577] width 104 height 40
select select "4"
select select "0"
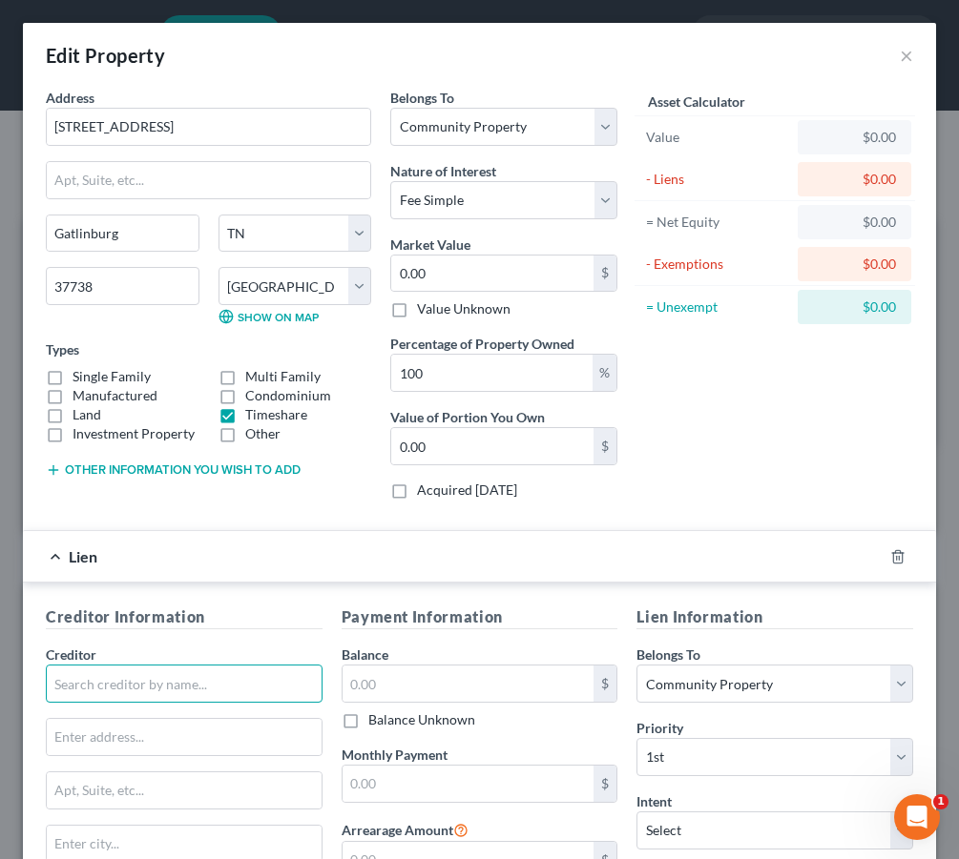
click at [154, 667] on input "text" at bounding box center [184, 684] width 277 height 38
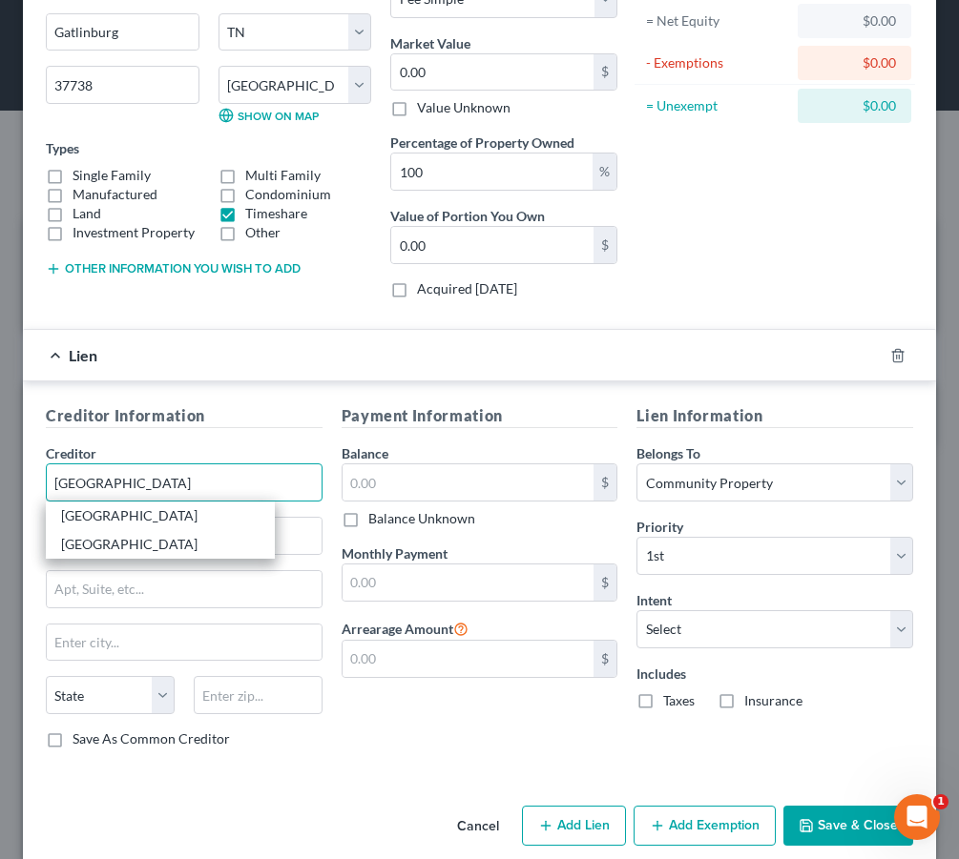
scroll to position [212, 0]
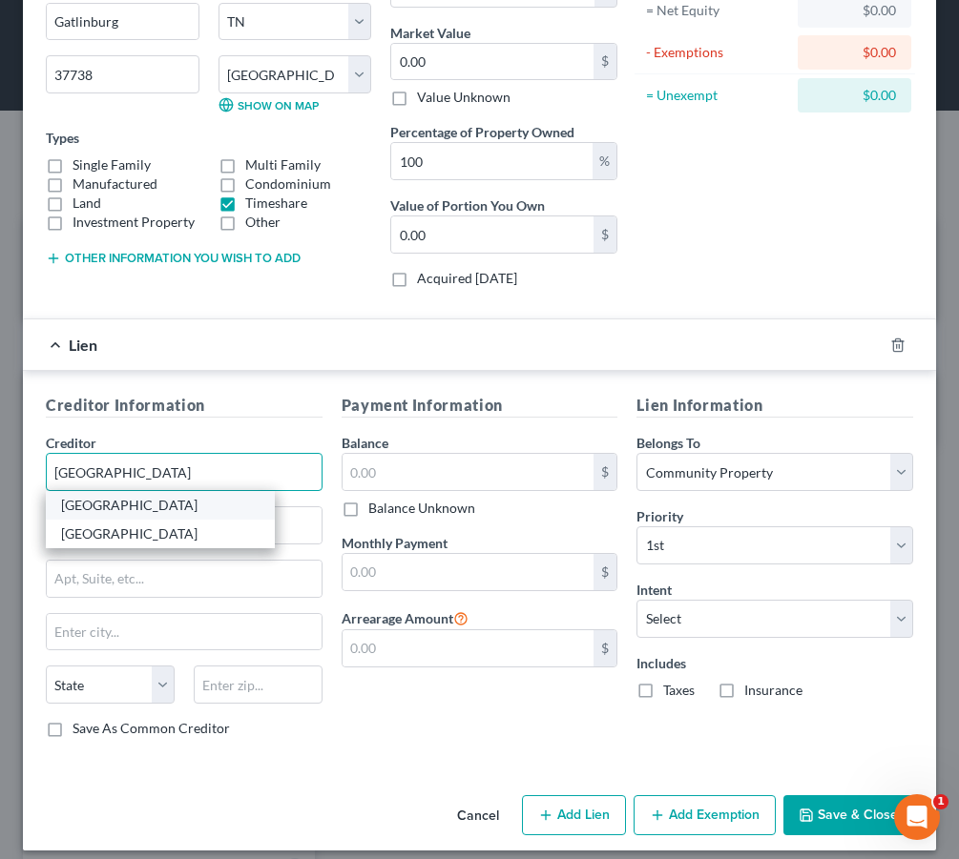
type input "Westgate Resorts"
click at [189, 506] on div "Westgate Resorts" at bounding box center [160, 505] width 198 height 19
type input "7700 Westgate Blvd"
type input "Kissimmee"
select select "9"
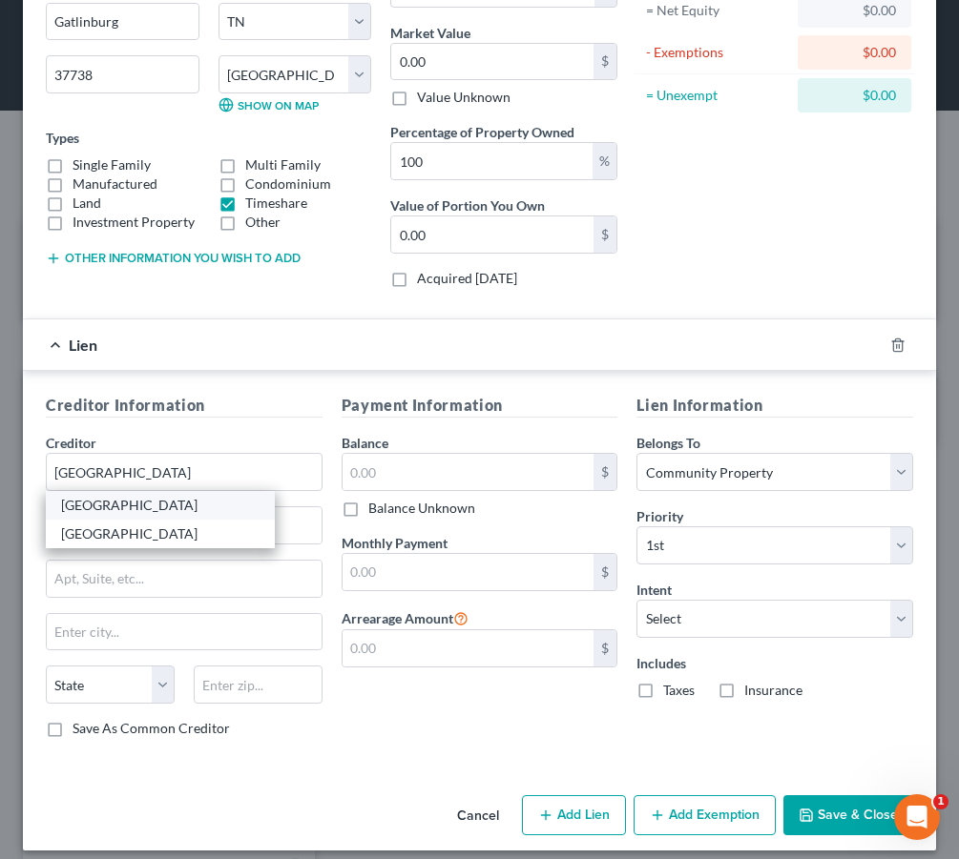
type input "34747"
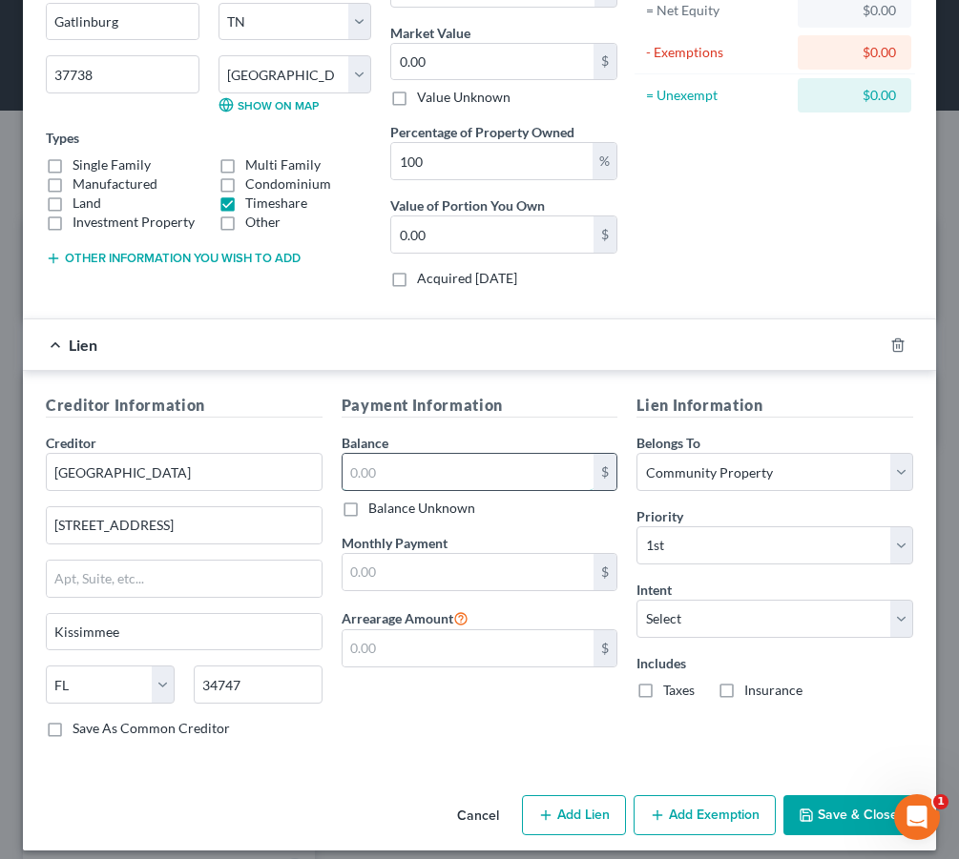
click at [426, 471] on input "text" at bounding box center [468, 472] width 252 height 36
type input "7,200.00"
click at [671, 362] on div "Lien $7,200.00" at bounding box center [452, 345] width 859 height 51
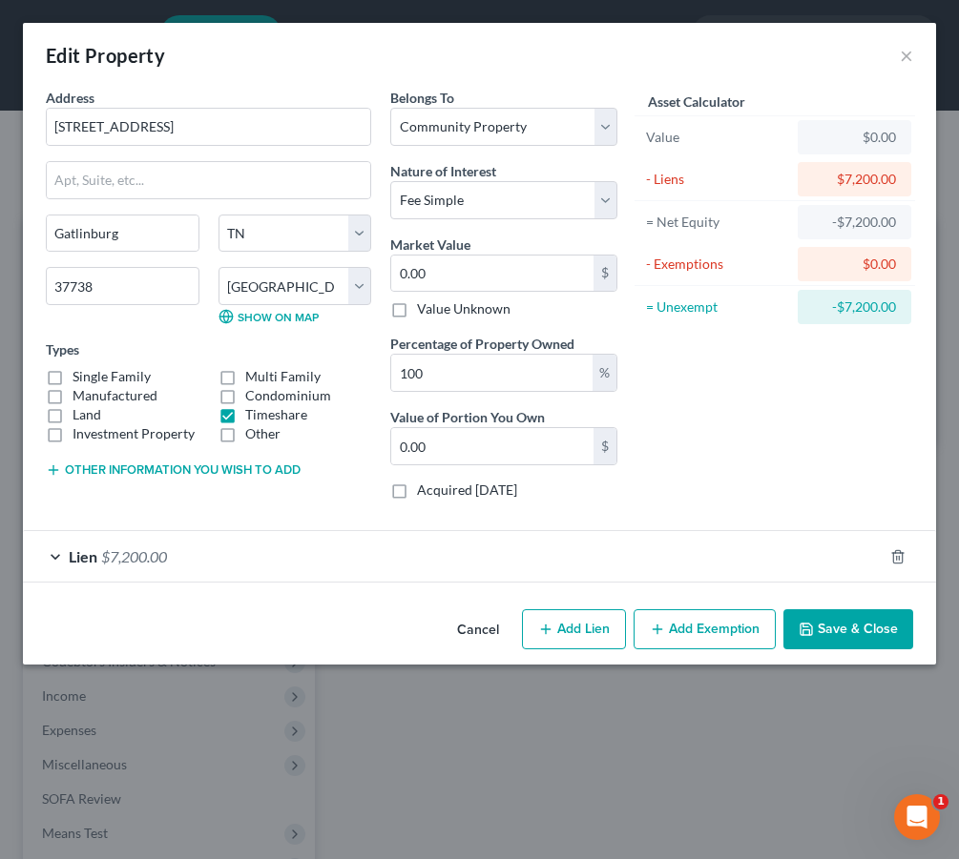
scroll to position [0, 0]
click at [587, 556] on div "Lien $7,200.00" at bounding box center [452, 556] width 859 height 51
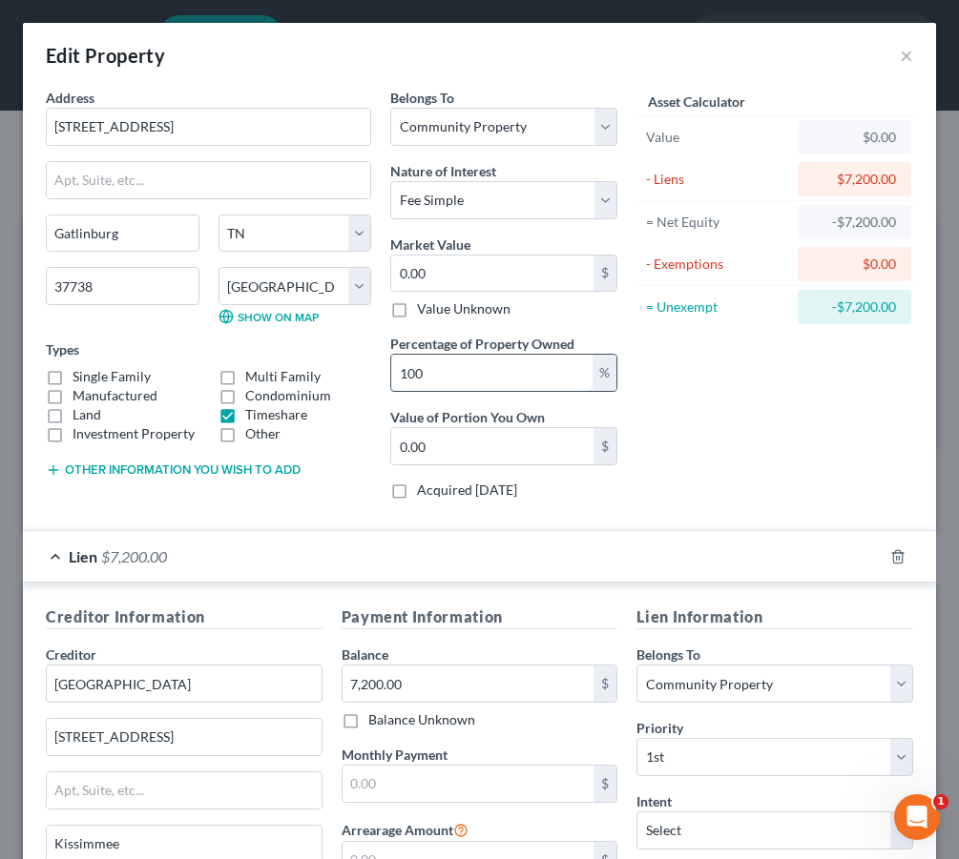
click at [544, 382] on input "100" at bounding box center [491, 373] width 201 height 36
type input "10"
type input "0"
type input "1"
type input "5"
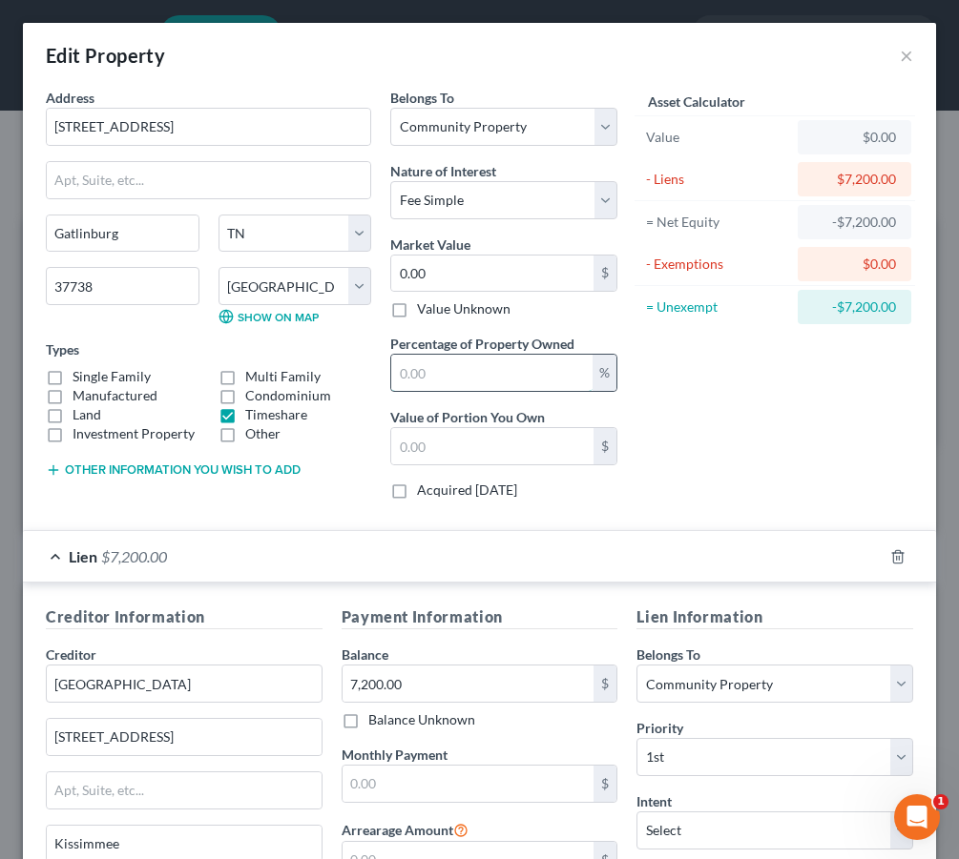
type input "0"
type input "50"
select select "1"
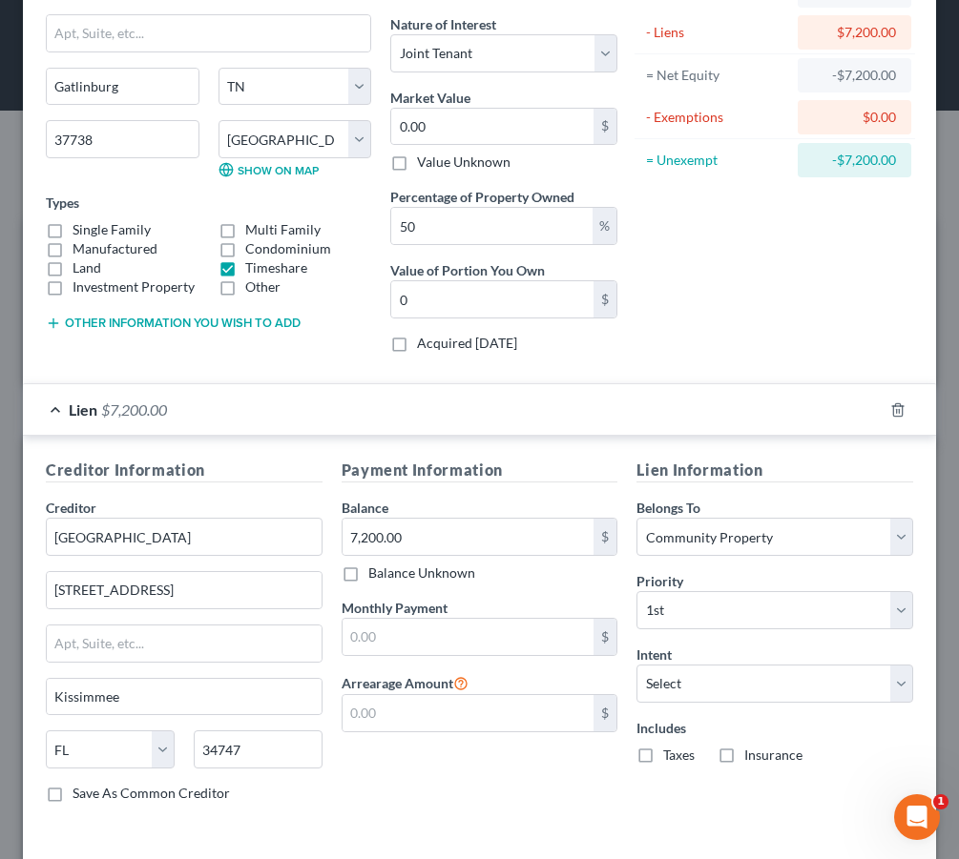
scroll to position [196, 0]
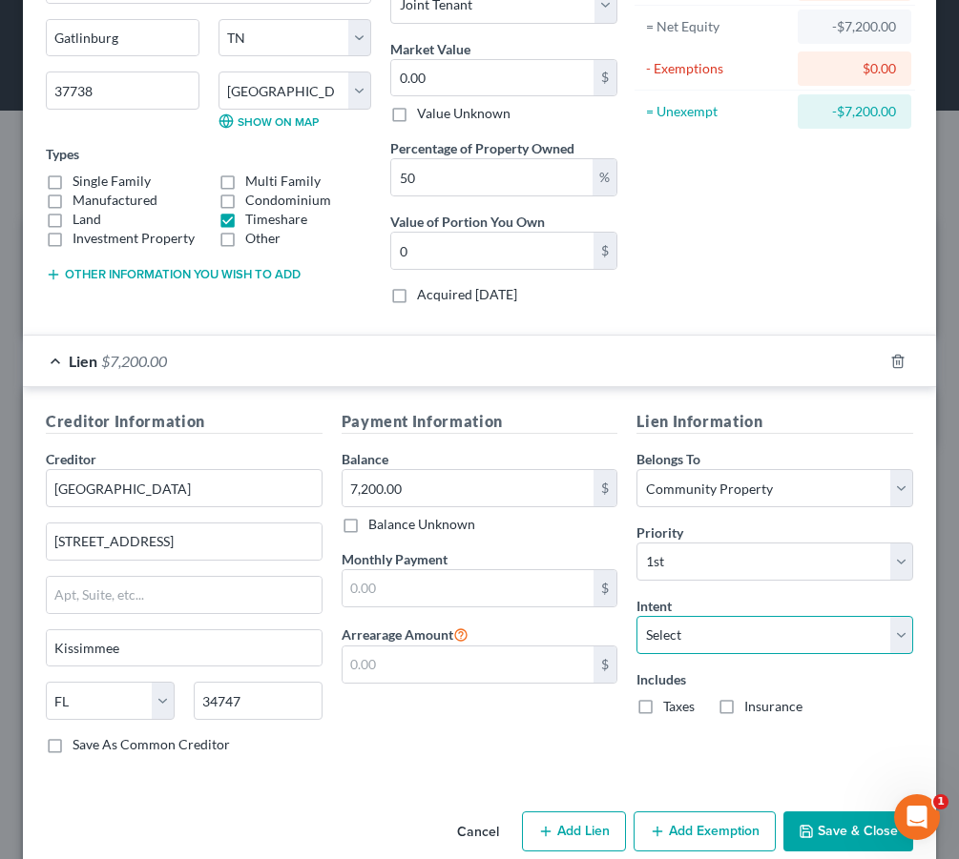
select select "0"
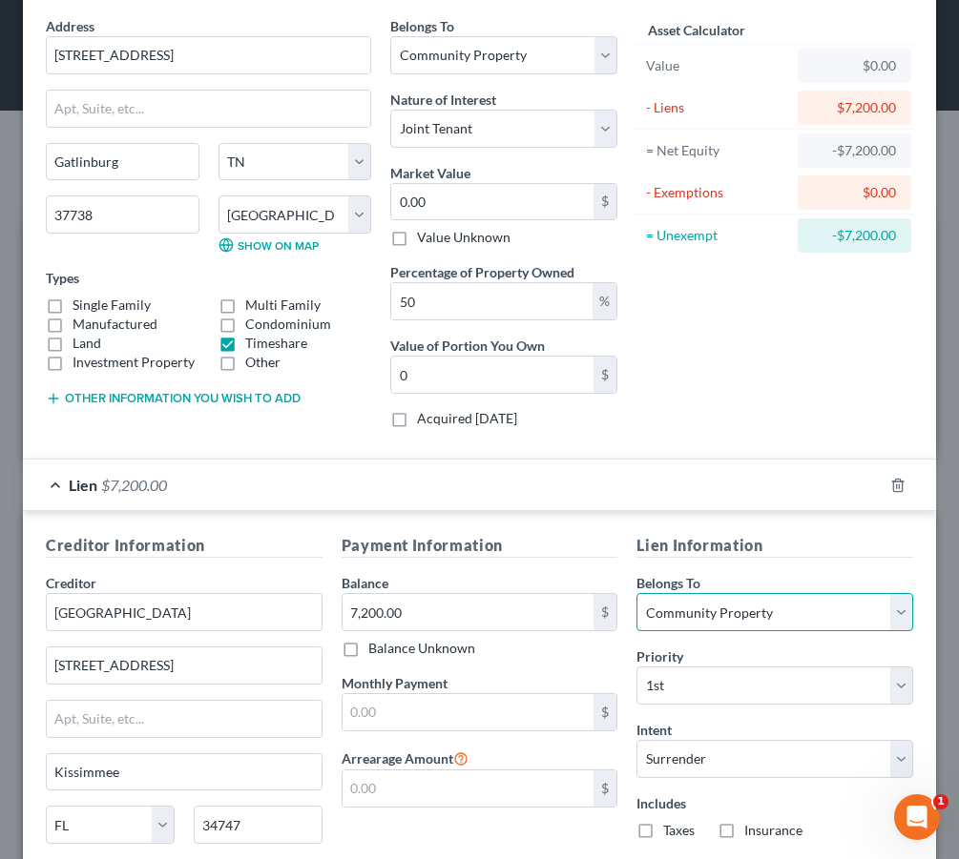
scroll to position [20, 0]
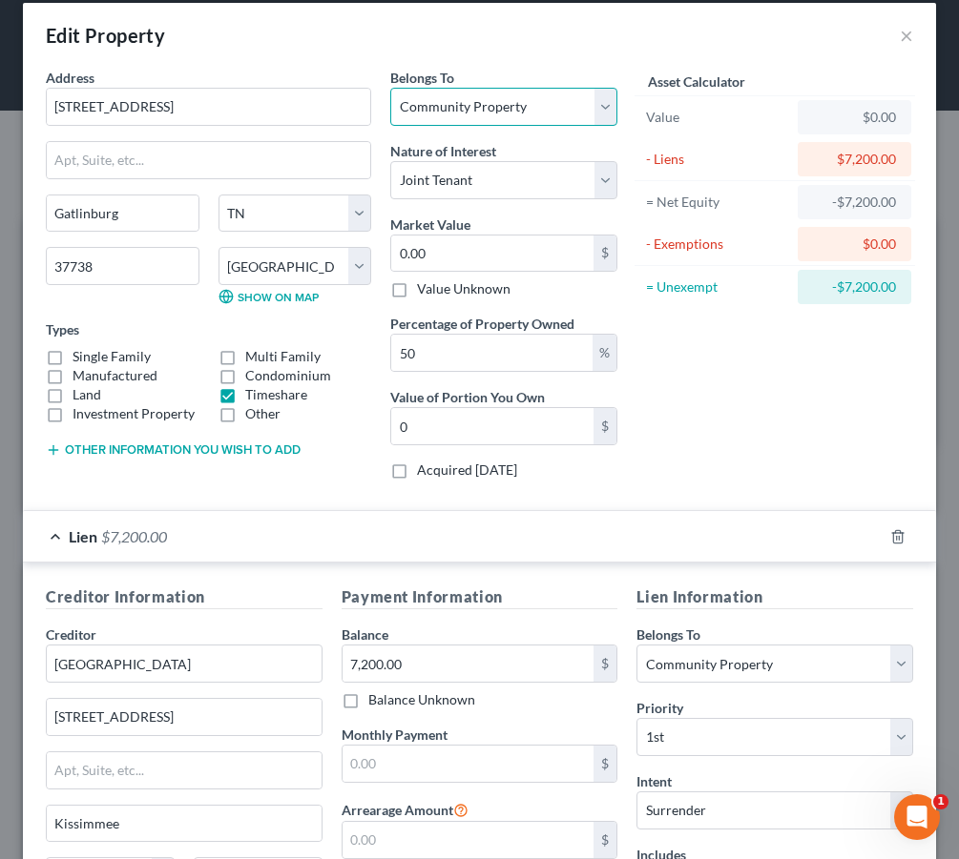
select select "3"
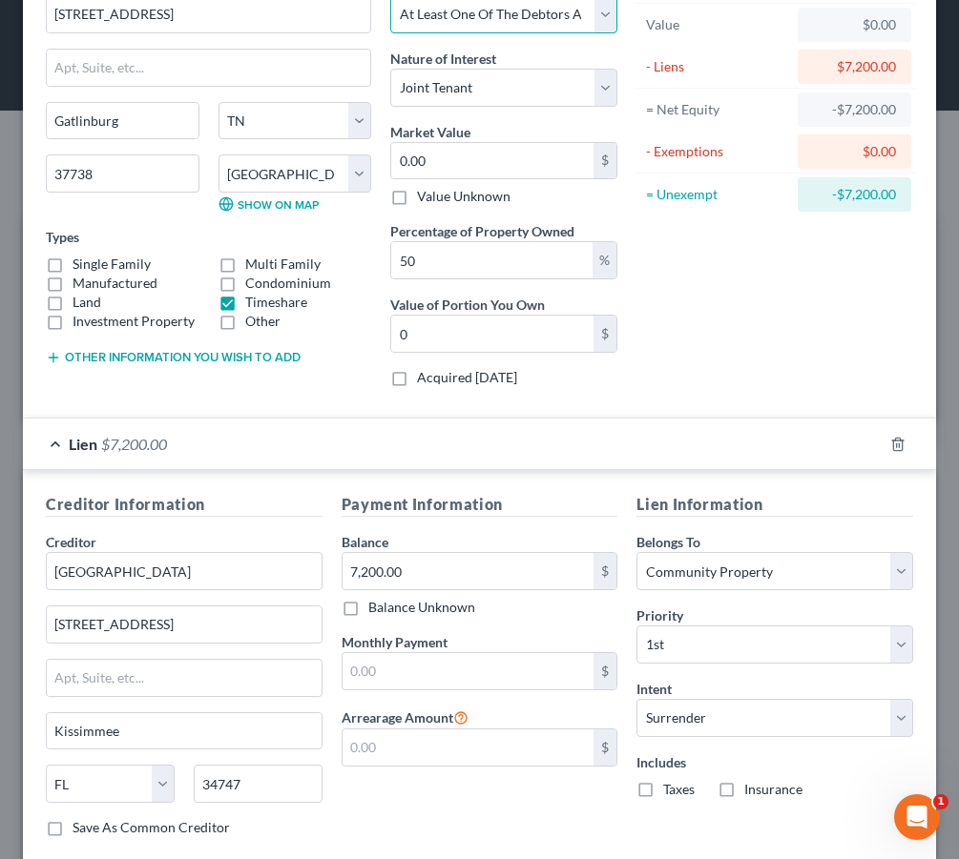
scroll to position [114, 0]
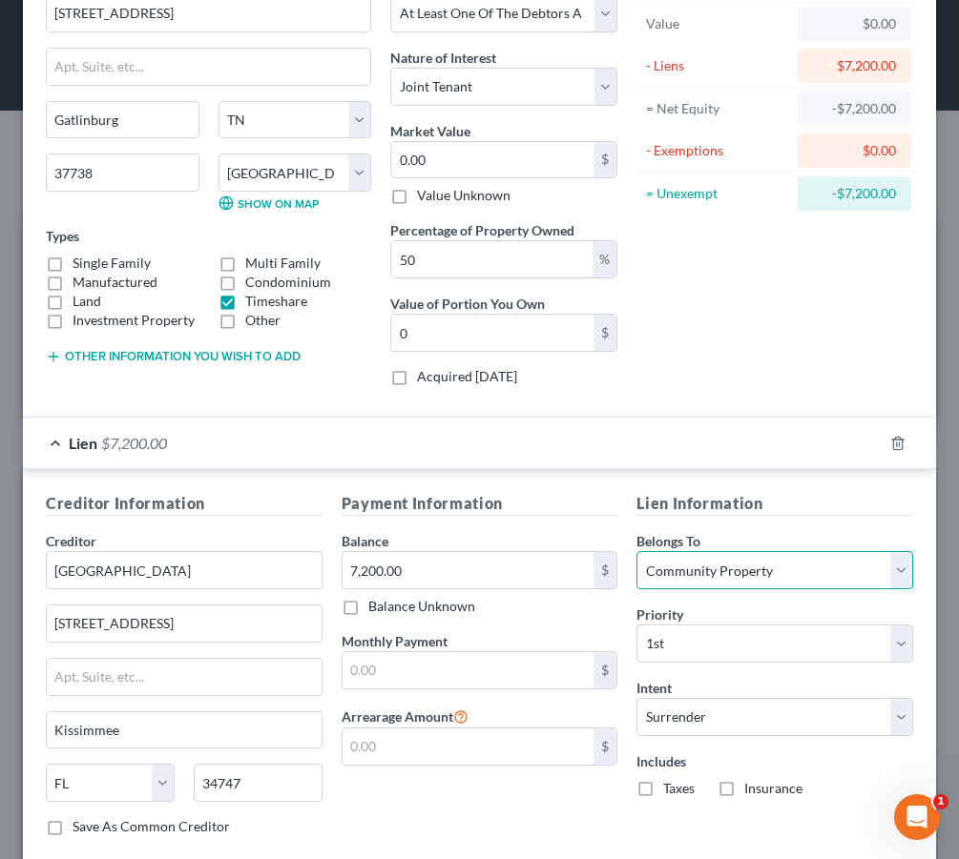
select select "3"
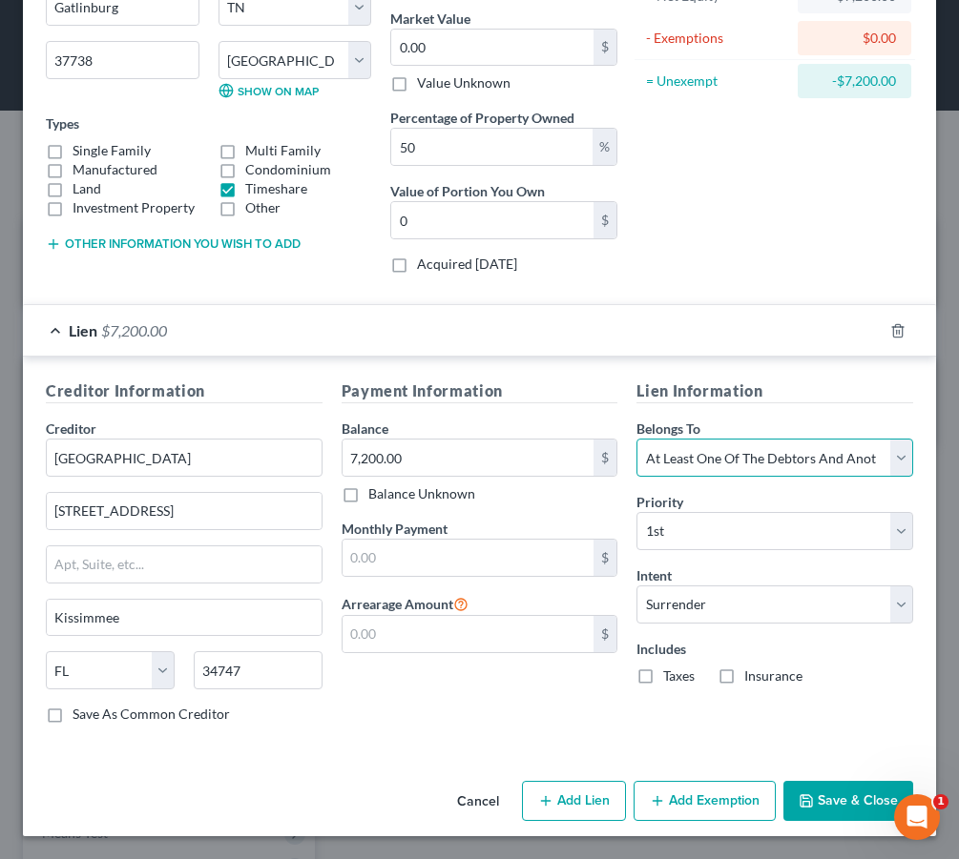
scroll to position [225, 0]
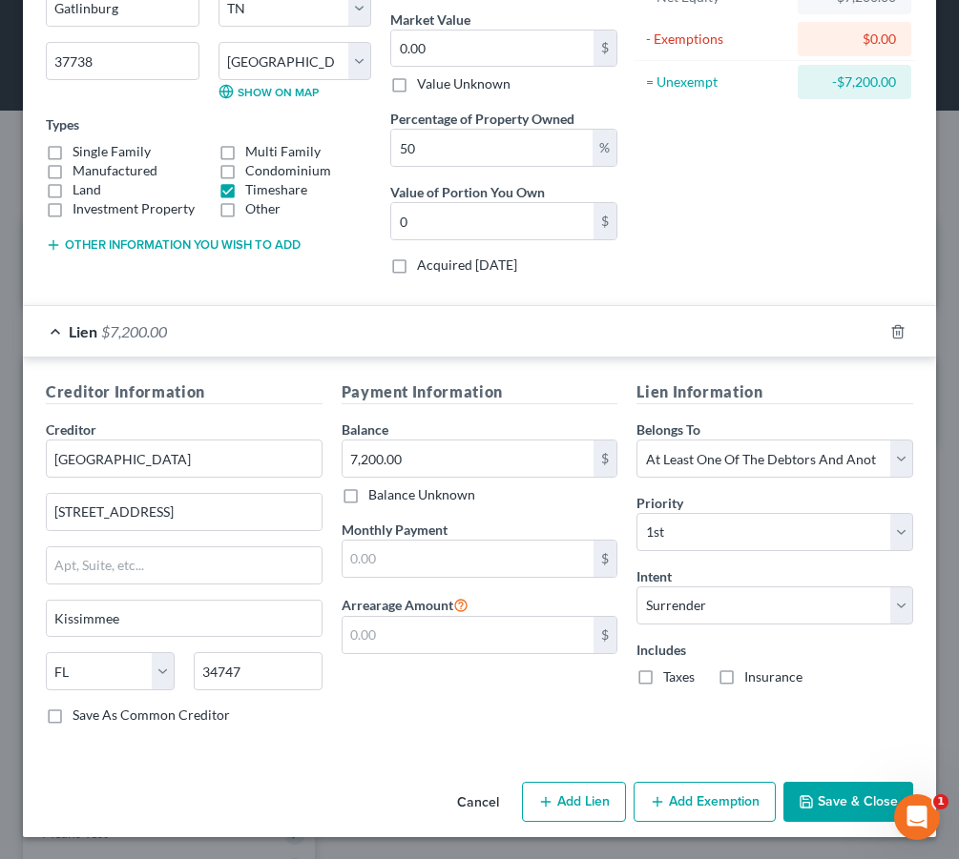
click at [836, 813] on button "Save & Close" at bounding box center [848, 802] width 130 height 40
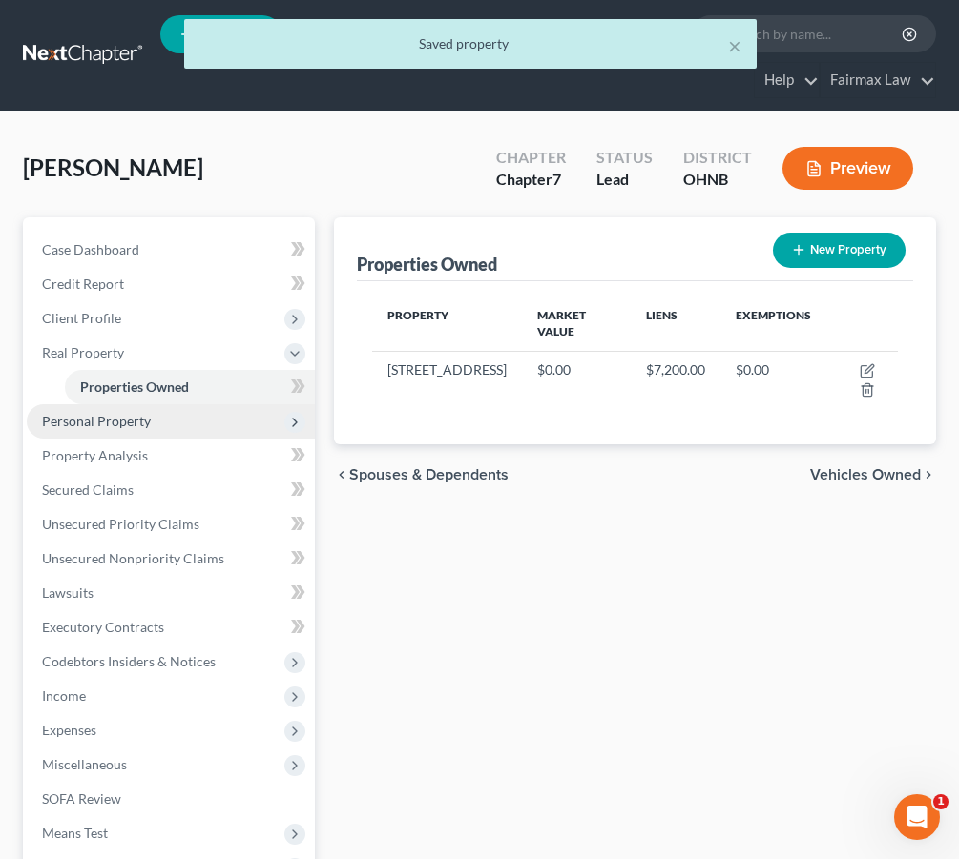
click at [214, 425] on span "Personal Property" at bounding box center [171, 421] width 288 height 34
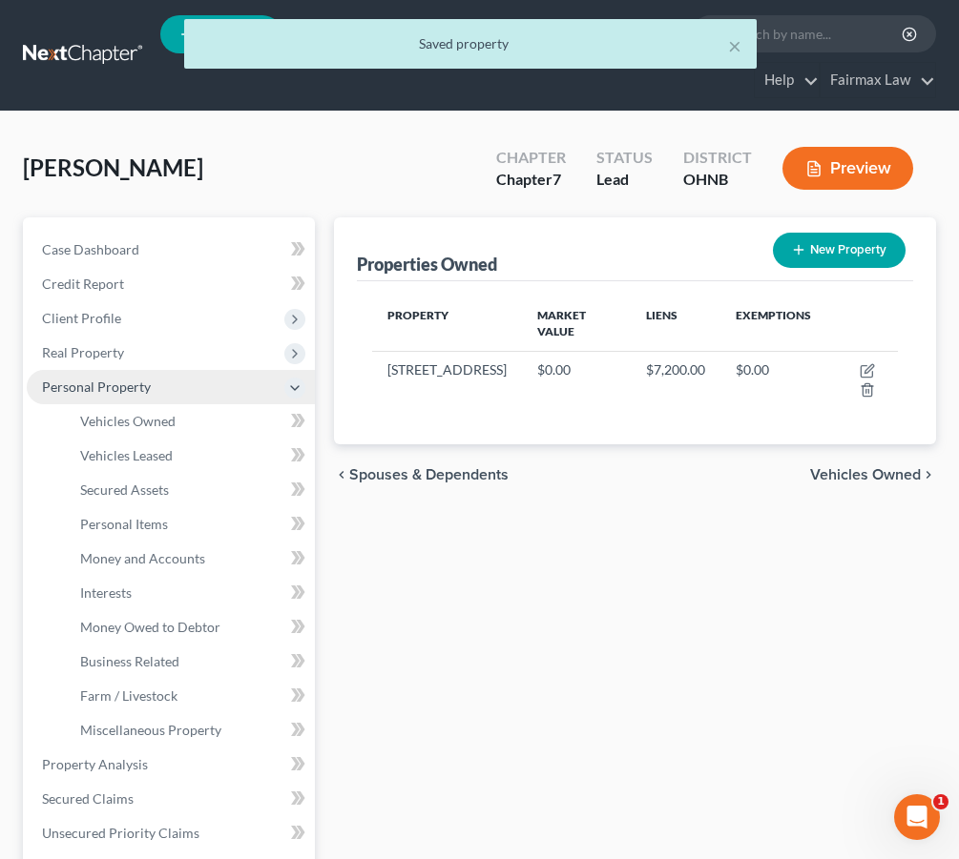
click at [214, 424] on link "Vehicles Owned" at bounding box center [190, 421] width 250 height 34
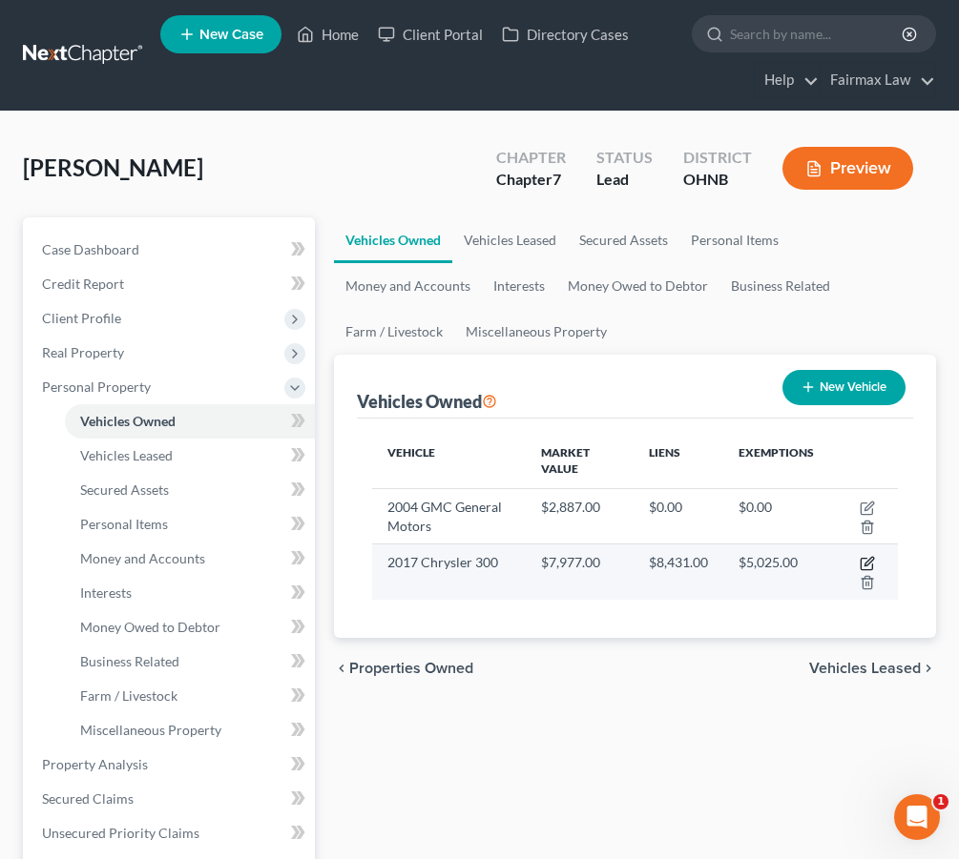
click at [865, 561] on icon "button" at bounding box center [866, 563] width 15 height 15
select select "0"
select select "9"
select select "2"
select select "0"
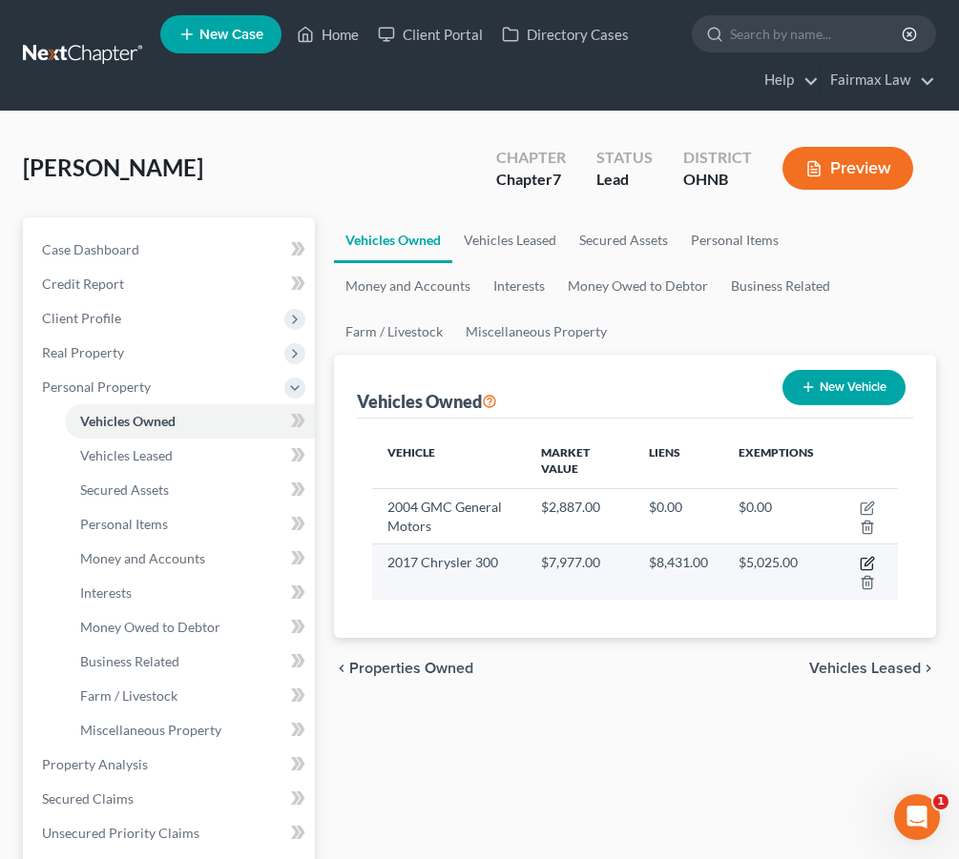
select select "23"
select select "0"
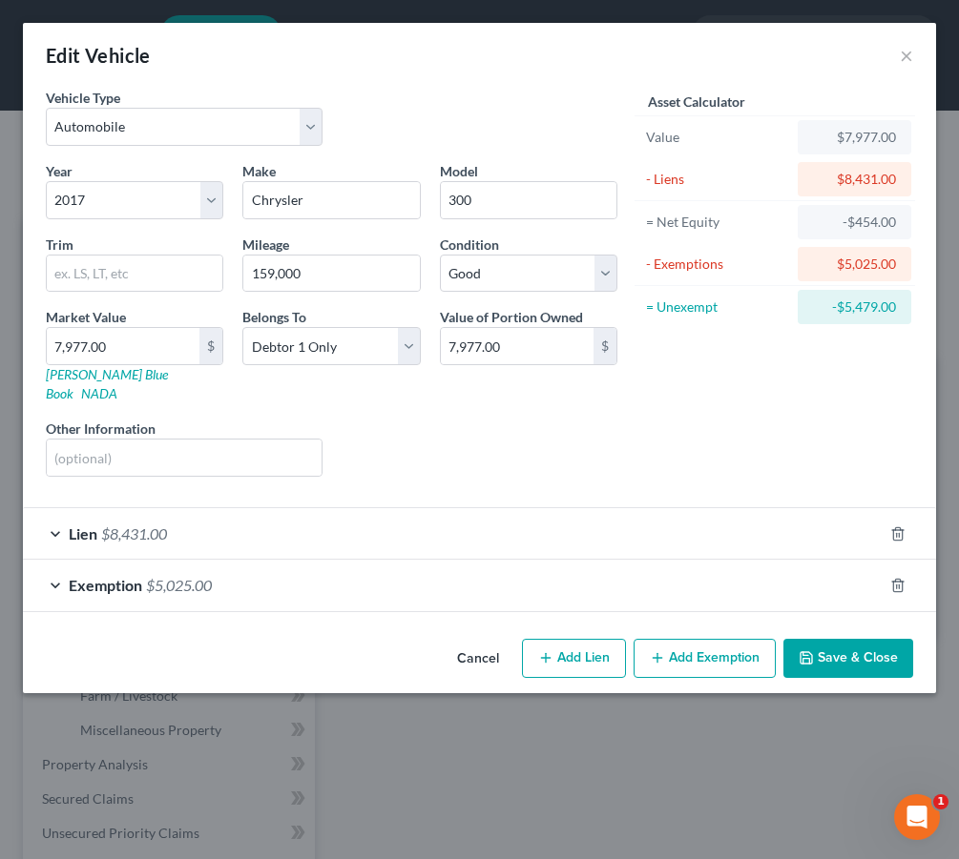
click at [606, 512] on div "Lien $8,431.00" at bounding box center [452, 533] width 859 height 51
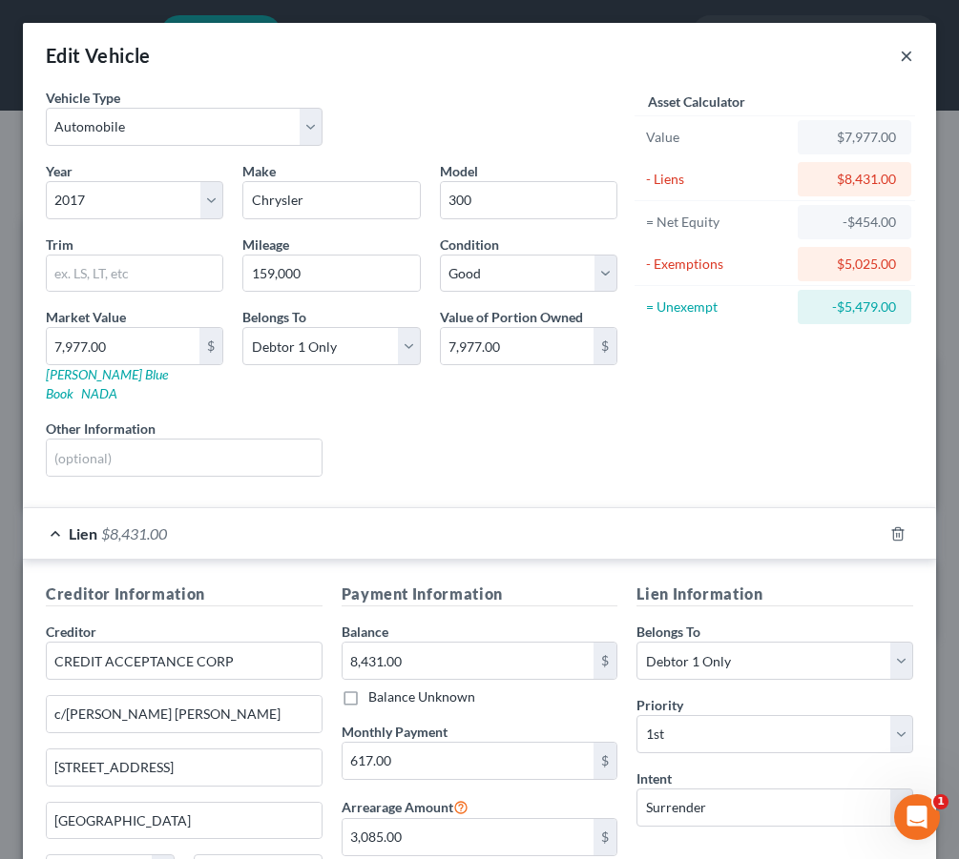
click at [907, 60] on button "×" at bounding box center [906, 55] width 13 height 23
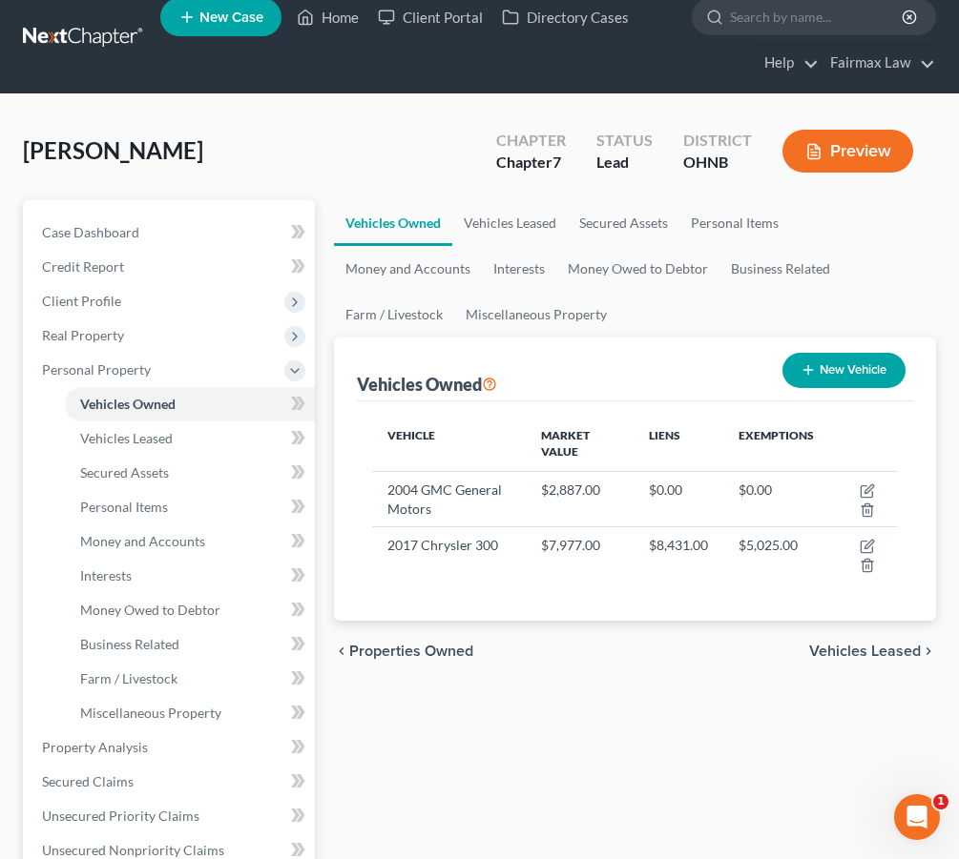
scroll to position [27, 0]
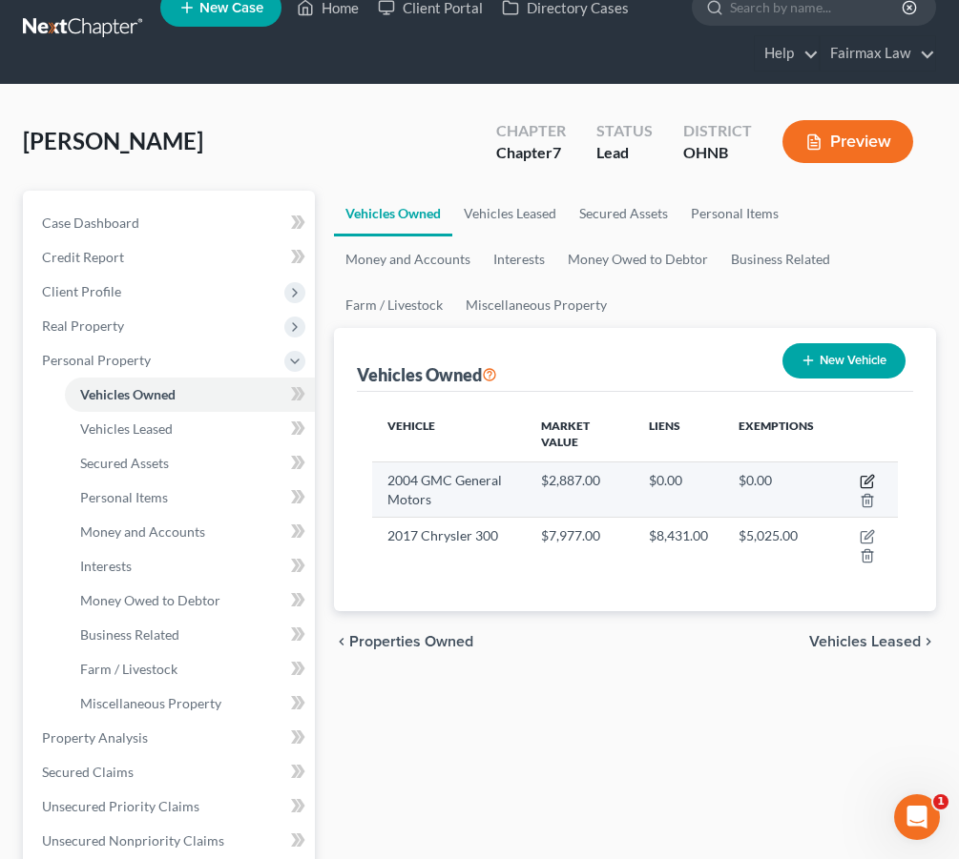
click at [869, 483] on icon "button" at bounding box center [866, 481] width 15 height 15
click at [872, 478] on icon "button" at bounding box center [868, 479] width 9 height 9
select select "0"
select select "22"
select select "2"
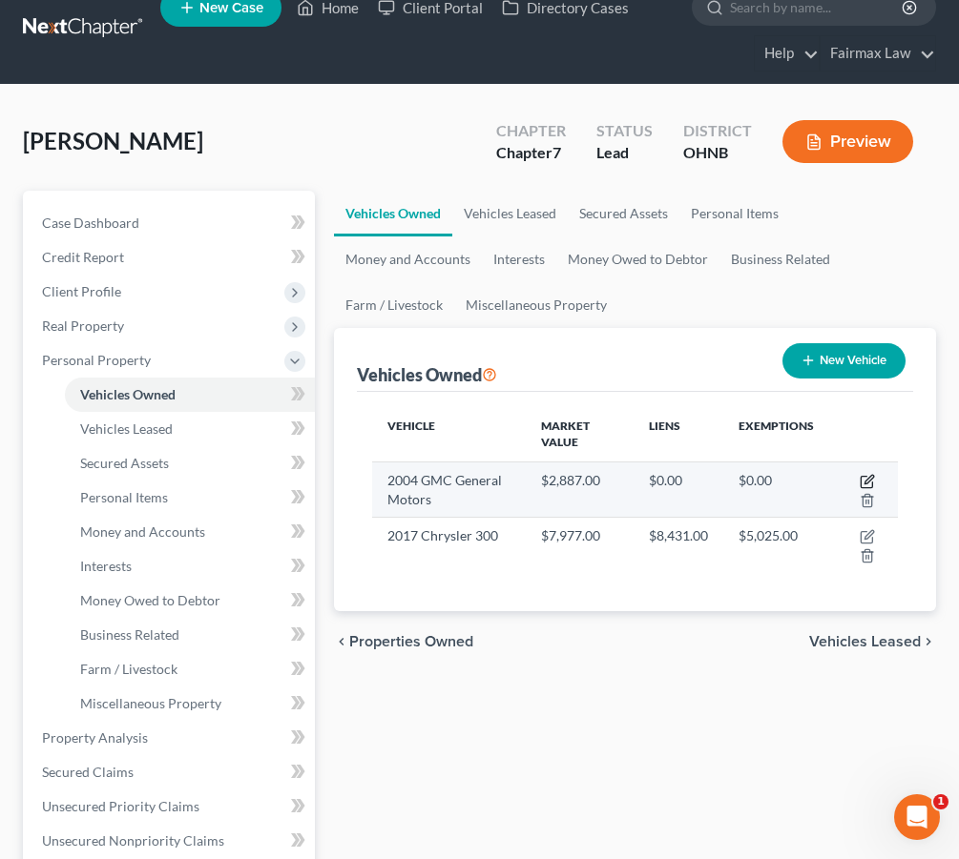
select select "0"
select select "22"
select select "2"
select select "0"
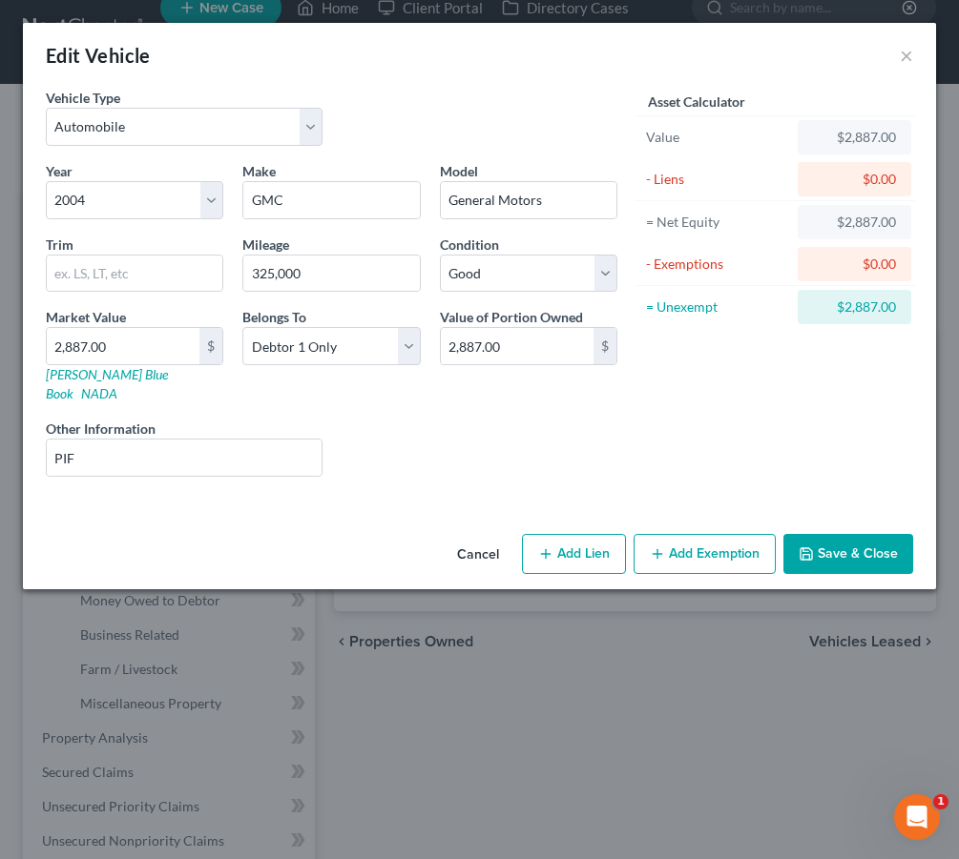
click at [869, 480] on div "Vehicle Type Select Automobile Truck Trailer Watercraft Aircraft Motor Home Atv…" at bounding box center [479, 307] width 913 height 439
drag, startPoint x: 569, startPoint y: 200, endPoint x: 297, endPoint y: 169, distance: 274.6
click at [297, 169] on div "Year Select 2026 2025 2024 2023 2022 2021 2020 2019 2018 2017 2016 2015 2014 20…" at bounding box center [331, 326] width 590 height 331
type input "V"
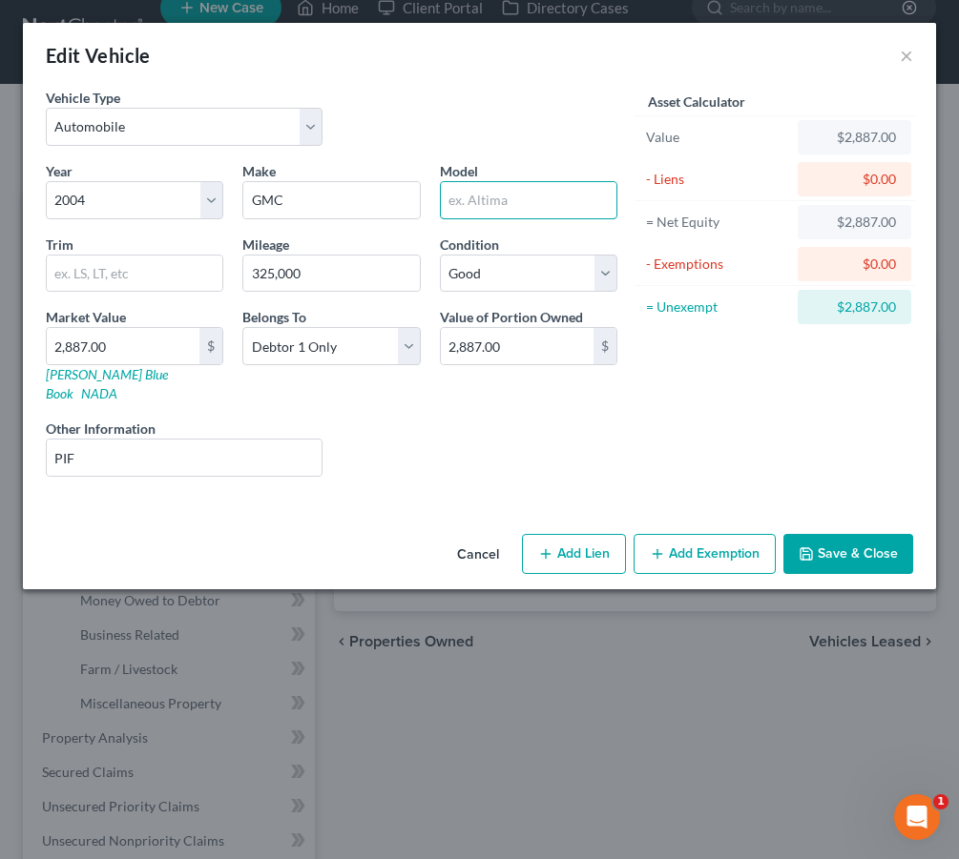
type input "V"
type input "Cargo Van"
click at [688, 534] on button "Add Exemption" at bounding box center [704, 554] width 142 height 40
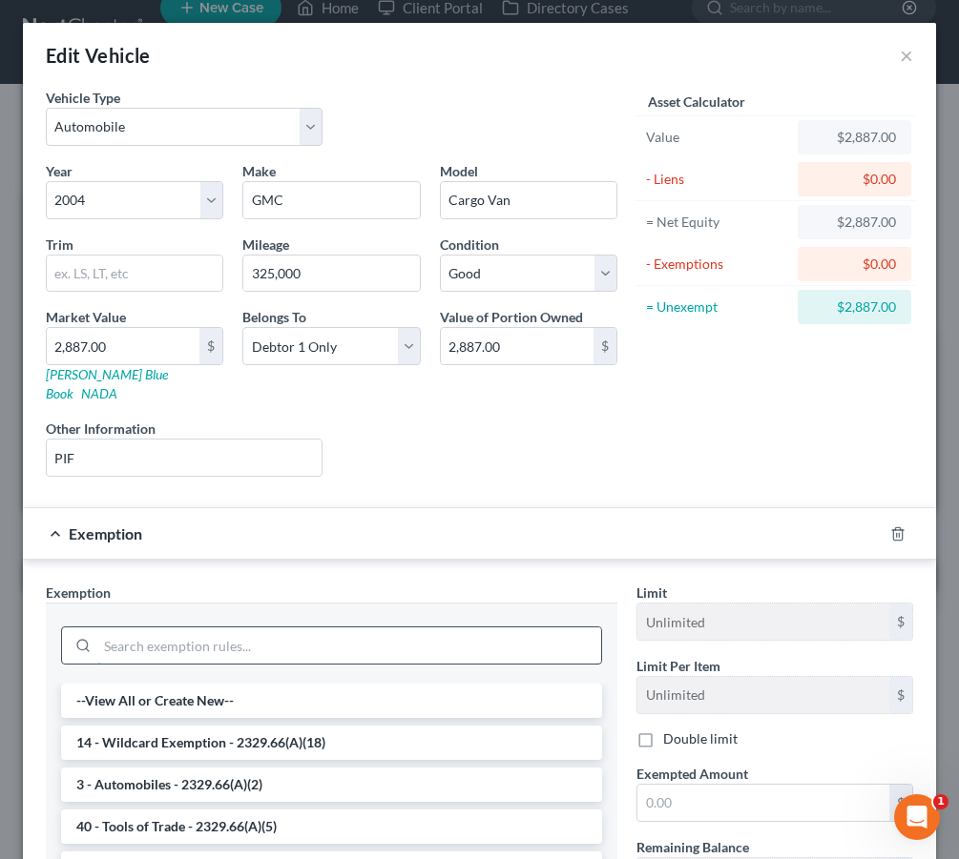
click at [345, 630] on input "search" at bounding box center [349, 646] width 504 height 36
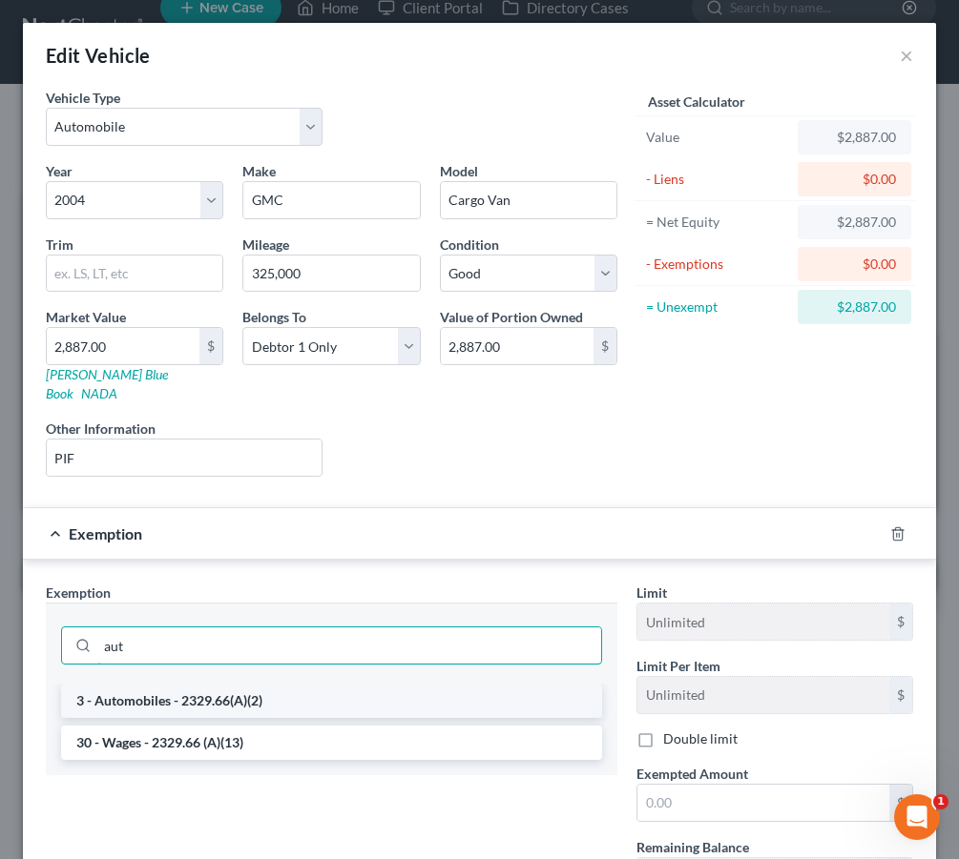
type input "aut"
click at [345, 688] on li "3 - Automobiles - 2329.66(A)(2)" at bounding box center [331, 701] width 541 height 34
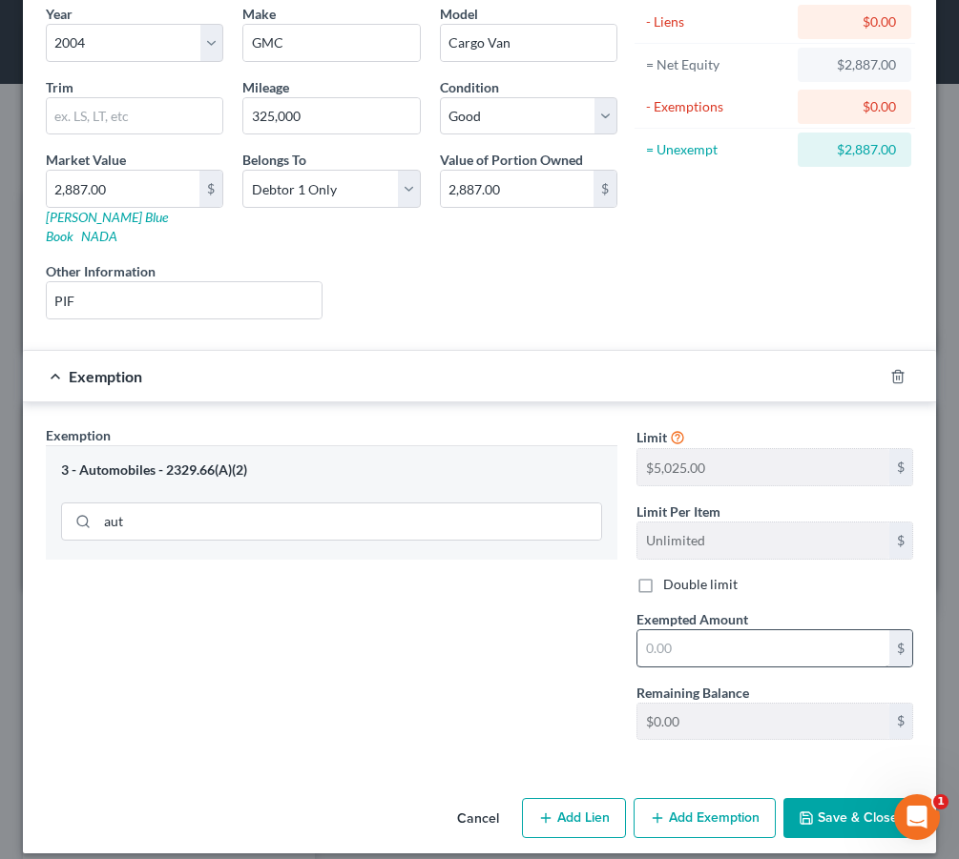
scroll to position [155, 0]
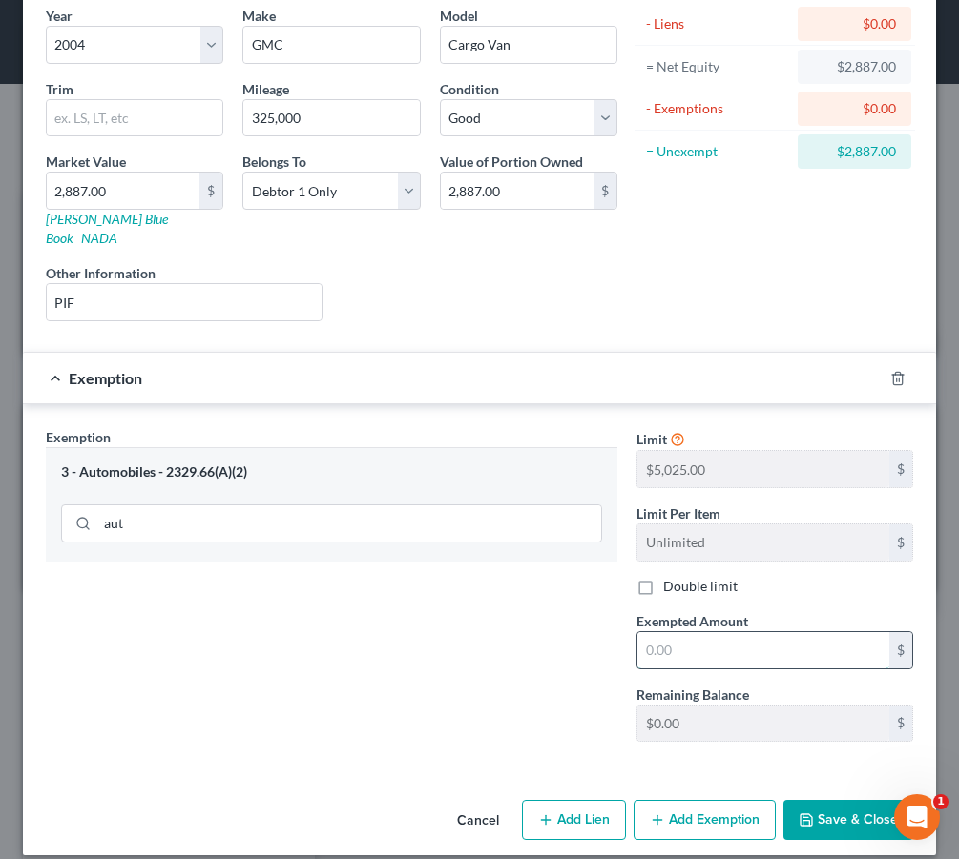
click at [703, 632] on input "text" at bounding box center [763, 650] width 252 height 36
type input "2,887.00"
click at [858, 800] on button "Save & Close" at bounding box center [848, 820] width 130 height 40
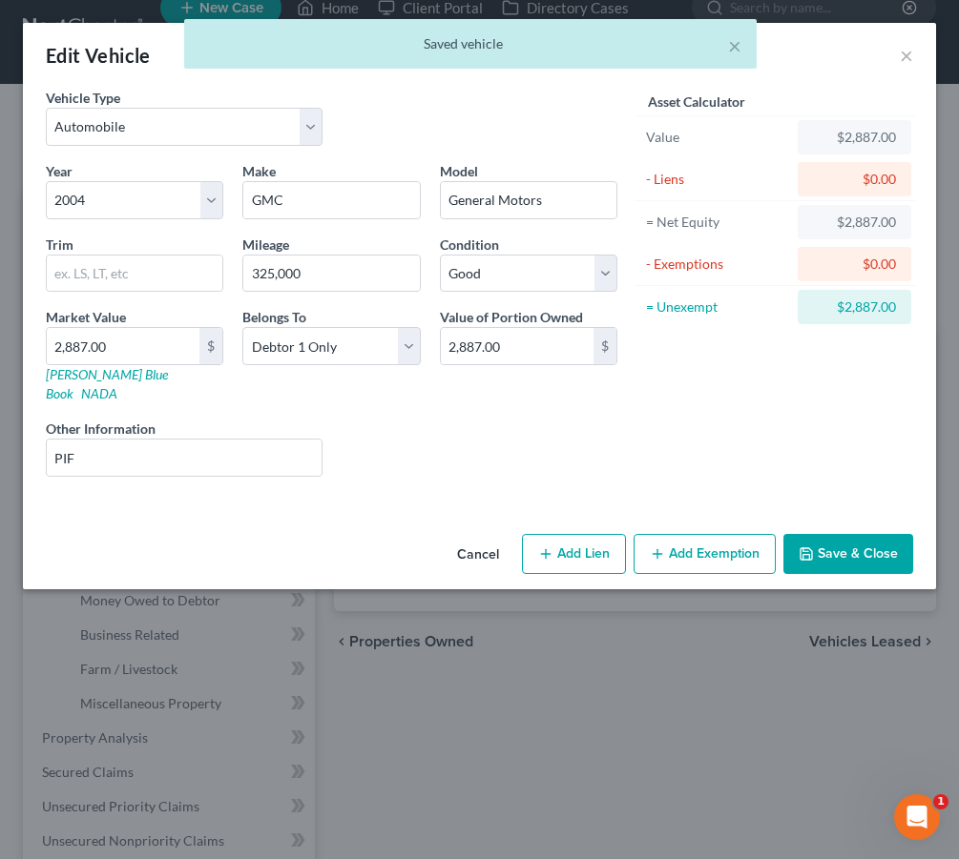
click at [879, 544] on button "Save & Close" at bounding box center [848, 554] width 130 height 40
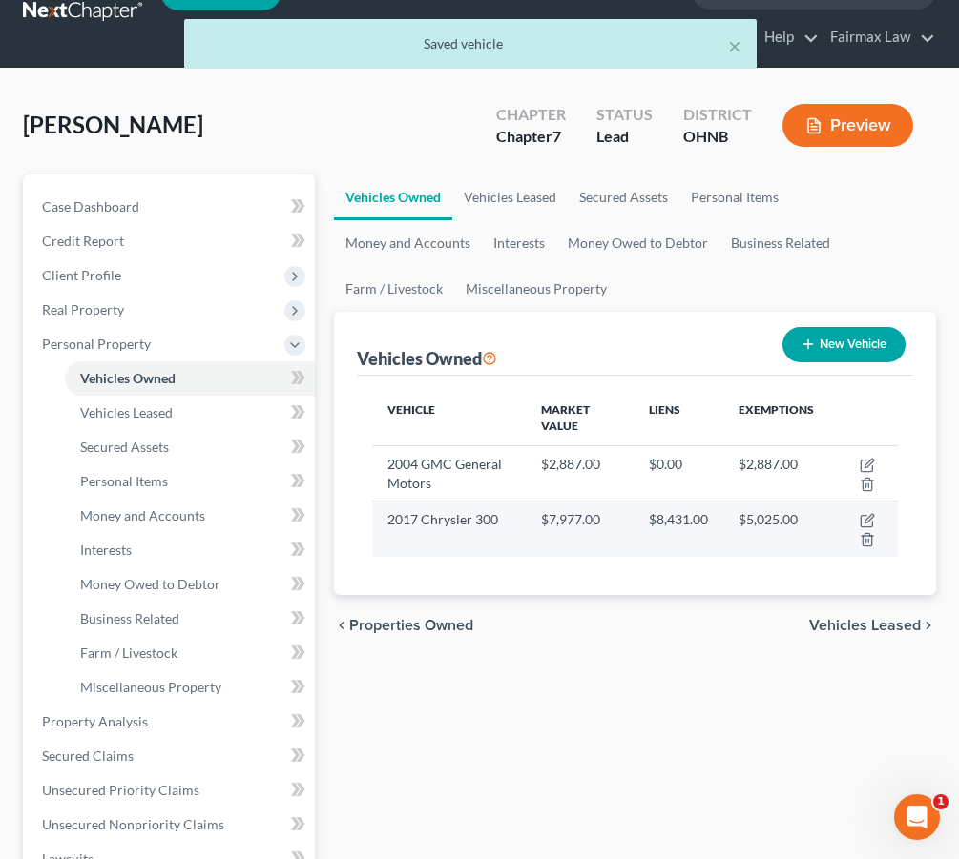
scroll to position [50, 0]
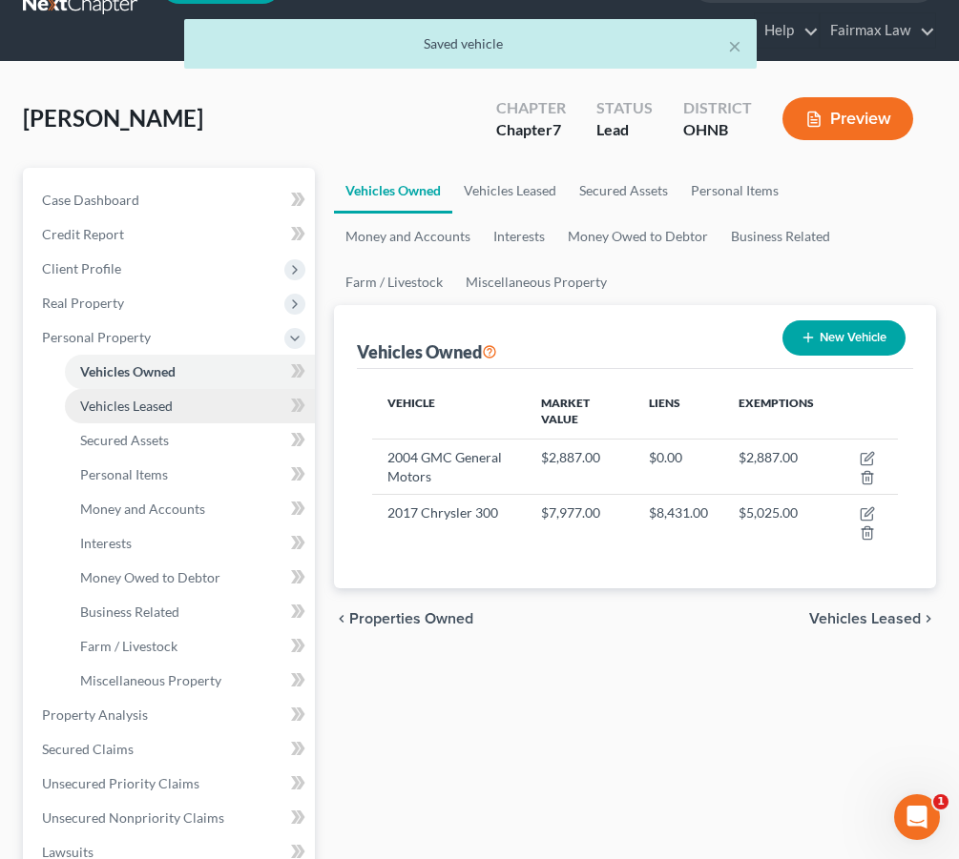
click at [217, 403] on link "Vehicles Leased" at bounding box center [190, 406] width 250 height 34
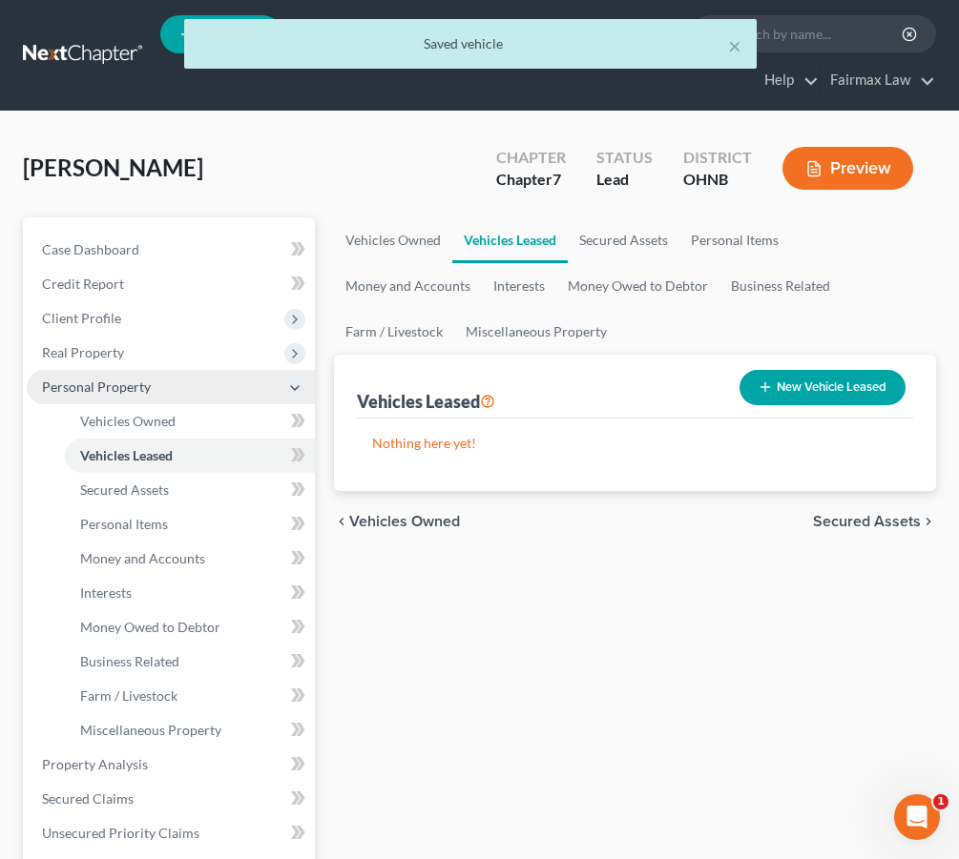
click at [212, 403] on span "Personal Property" at bounding box center [171, 387] width 288 height 34
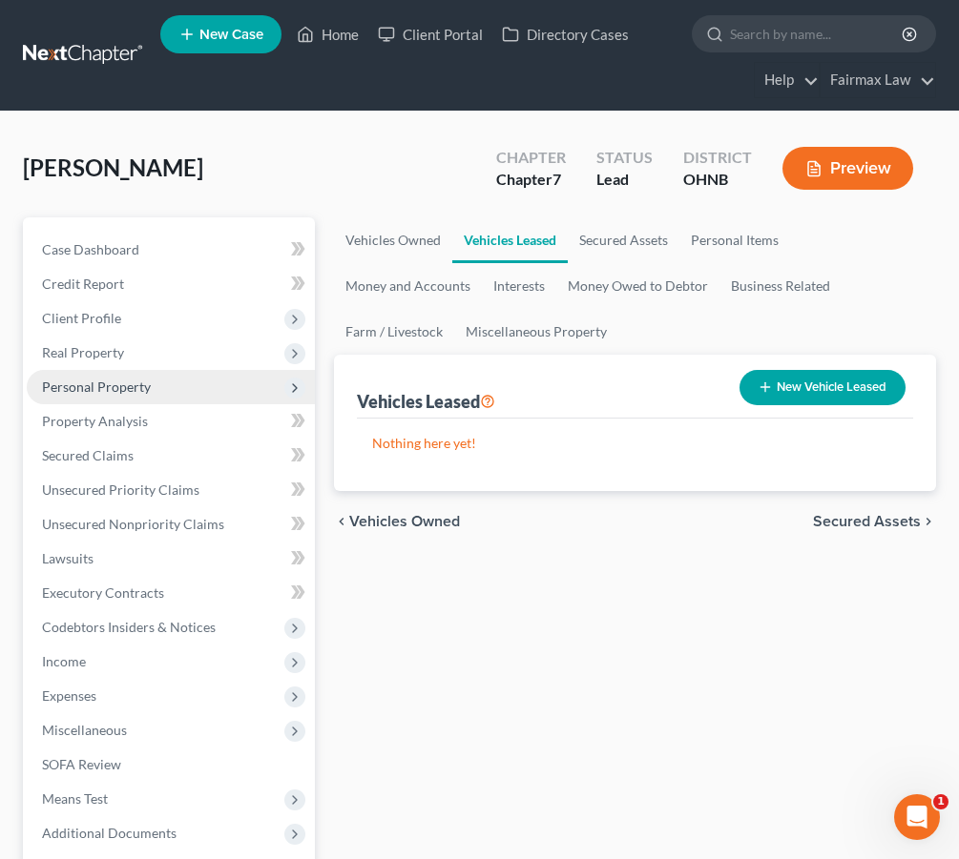
click at [204, 388] on span "Personal Property" at bounding box center [171, 387] width 288 height 34
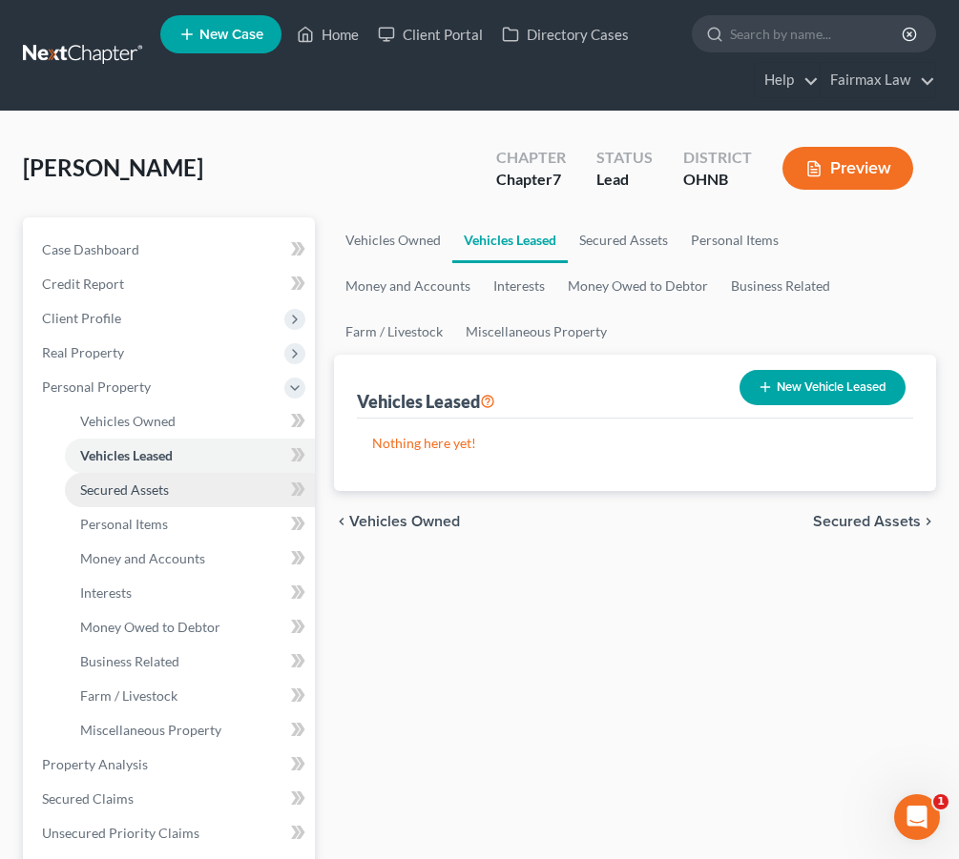
click at [203, 491] on link "Secured Assets" at bounding box center [190, 490] width 250 height 34
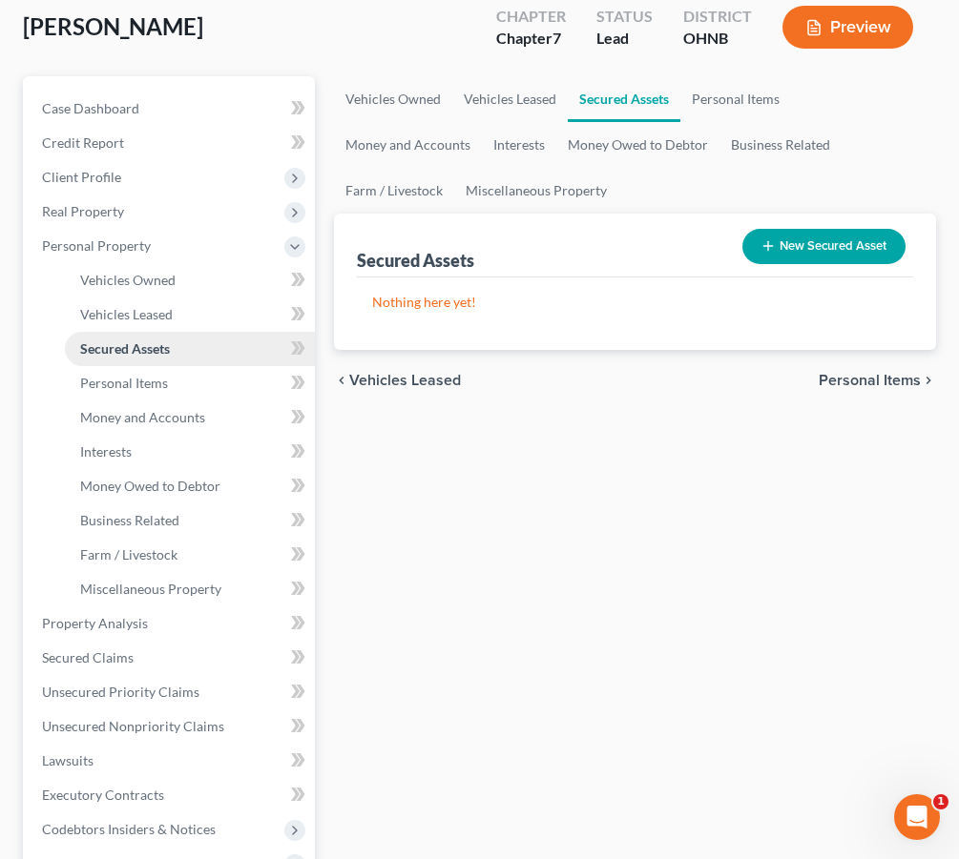
scroll to position [145, 0]
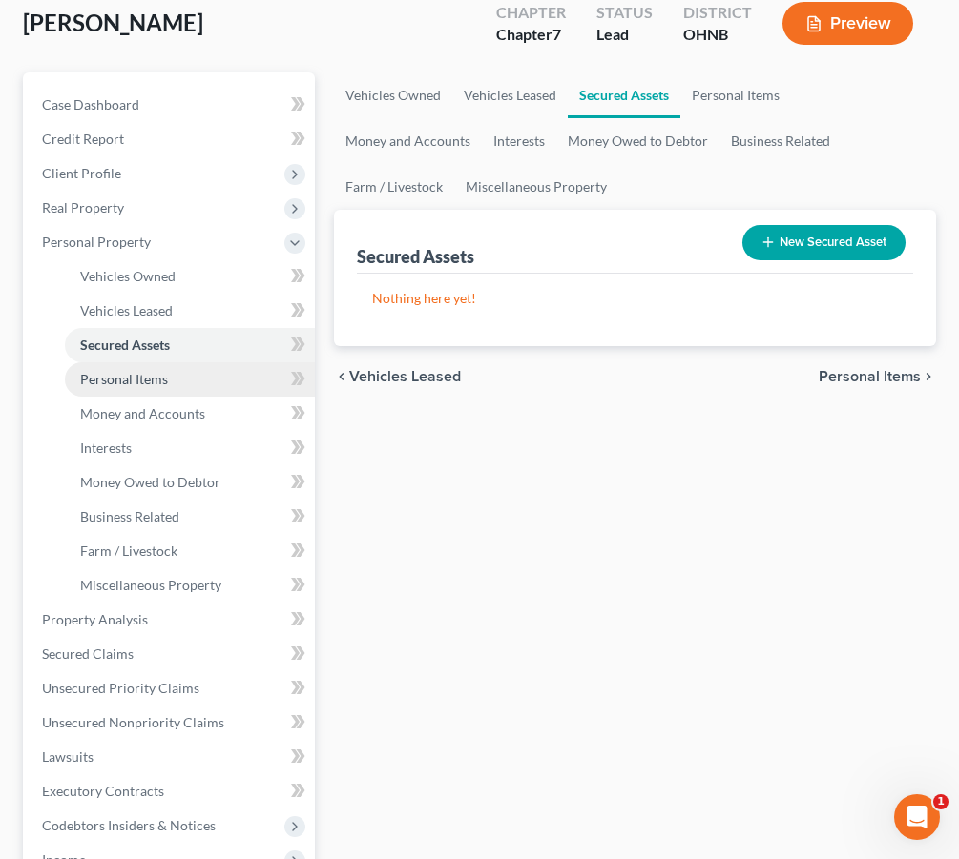
click at [171, 389] on link "Personal Items" at bounding box center [190, 379] width 250 height 34
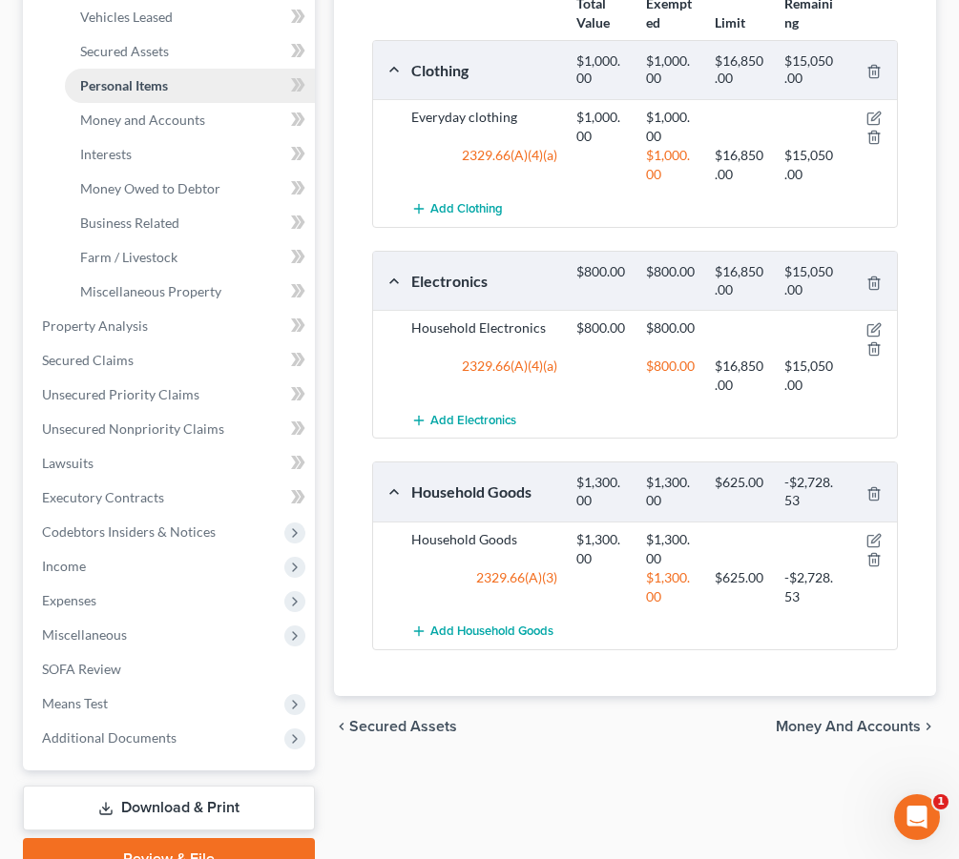
scroll to position [443, 0]
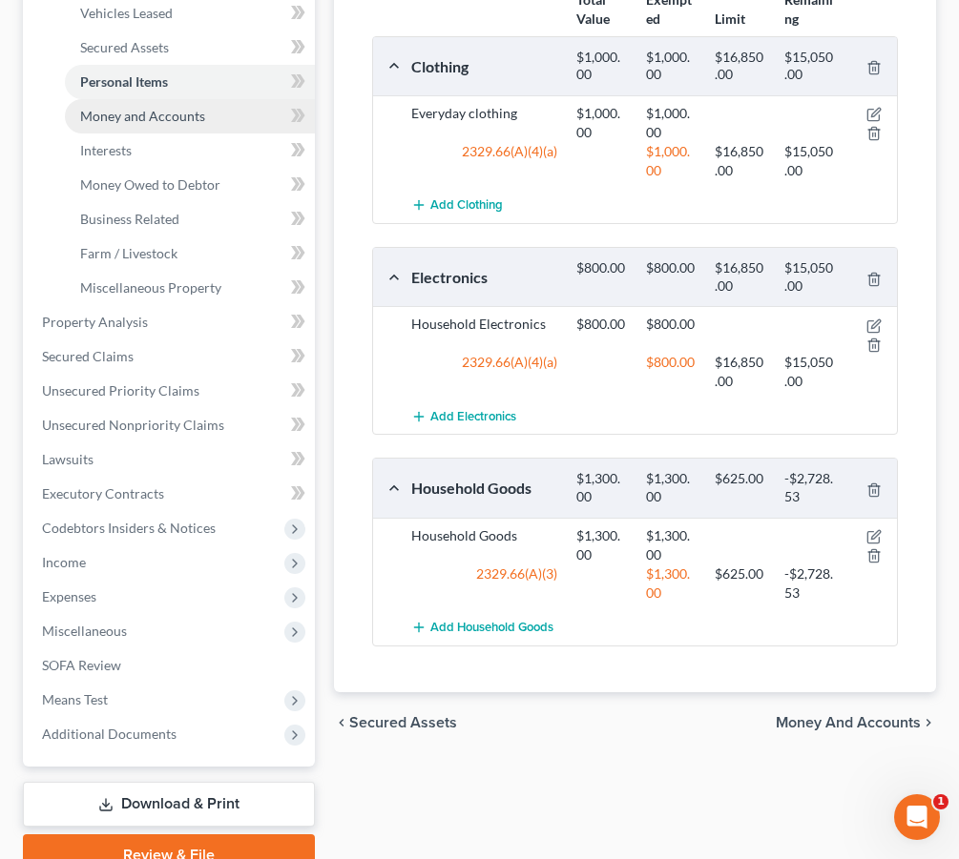
click at [186, 119] on span "Money and Accounts" at bounding box center [142, 116] width 125 height 16
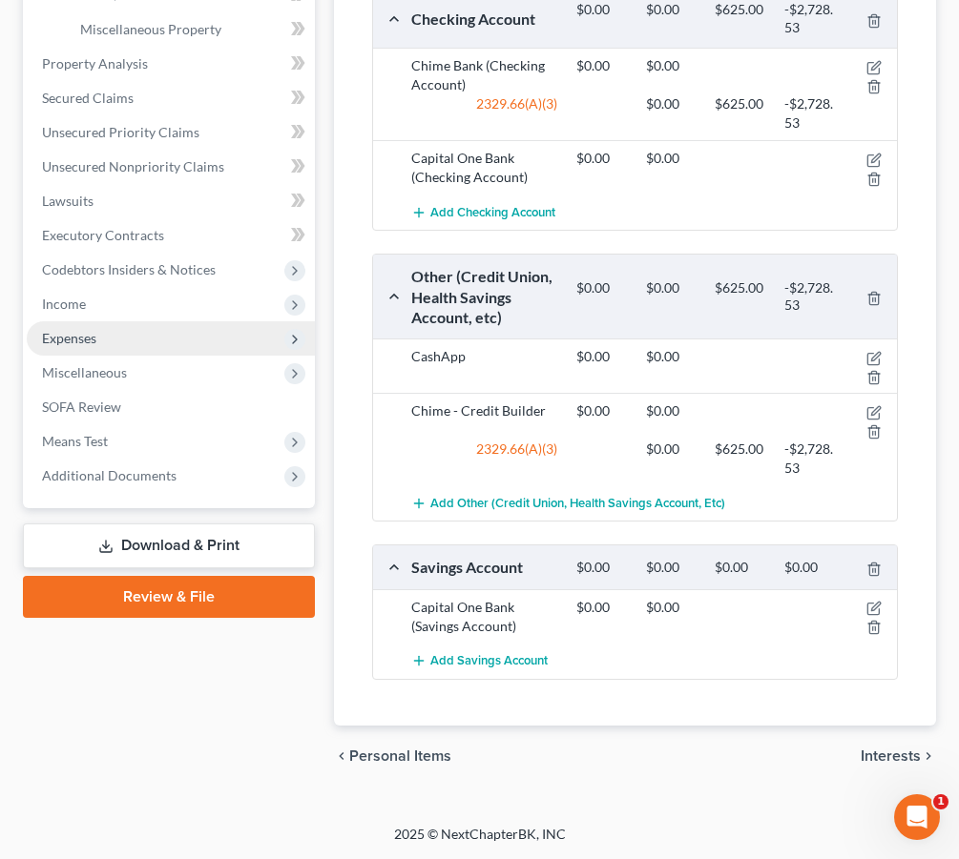
scroll to position [789, 0]
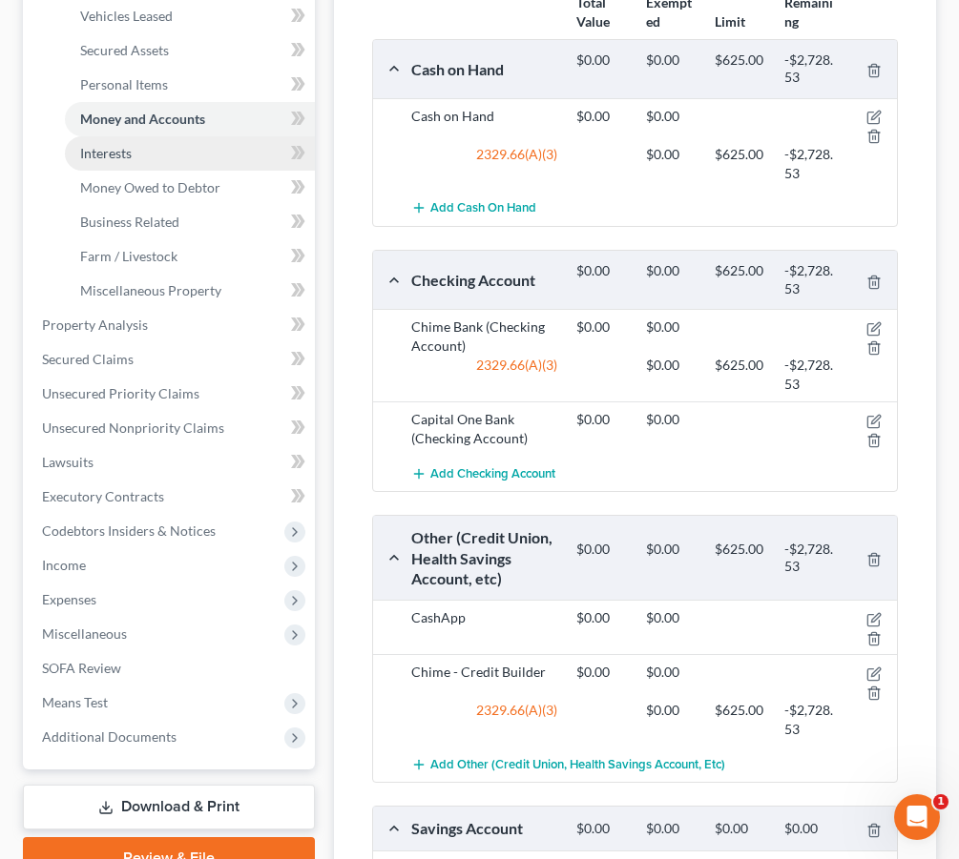
click at [181, 146] on link "Interests" at bounding box center [190, 153] width 250 height 34
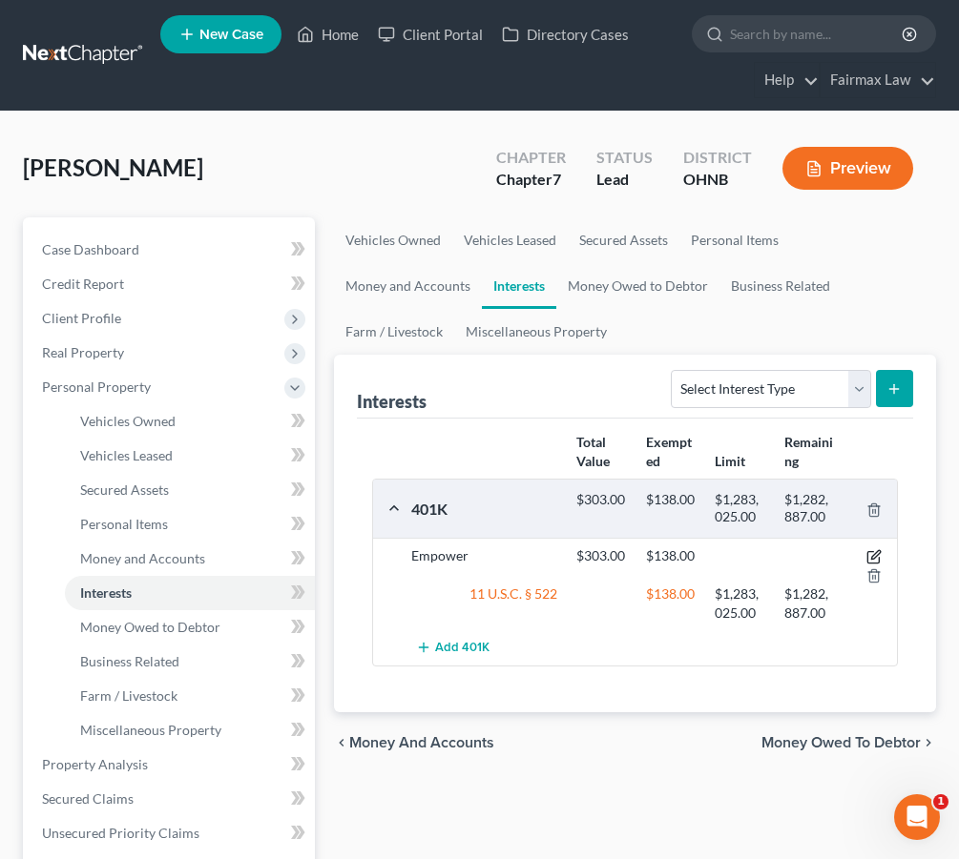
click at [868, 557] on icon "button" at bounding box center [873, 556] width 15 height 15
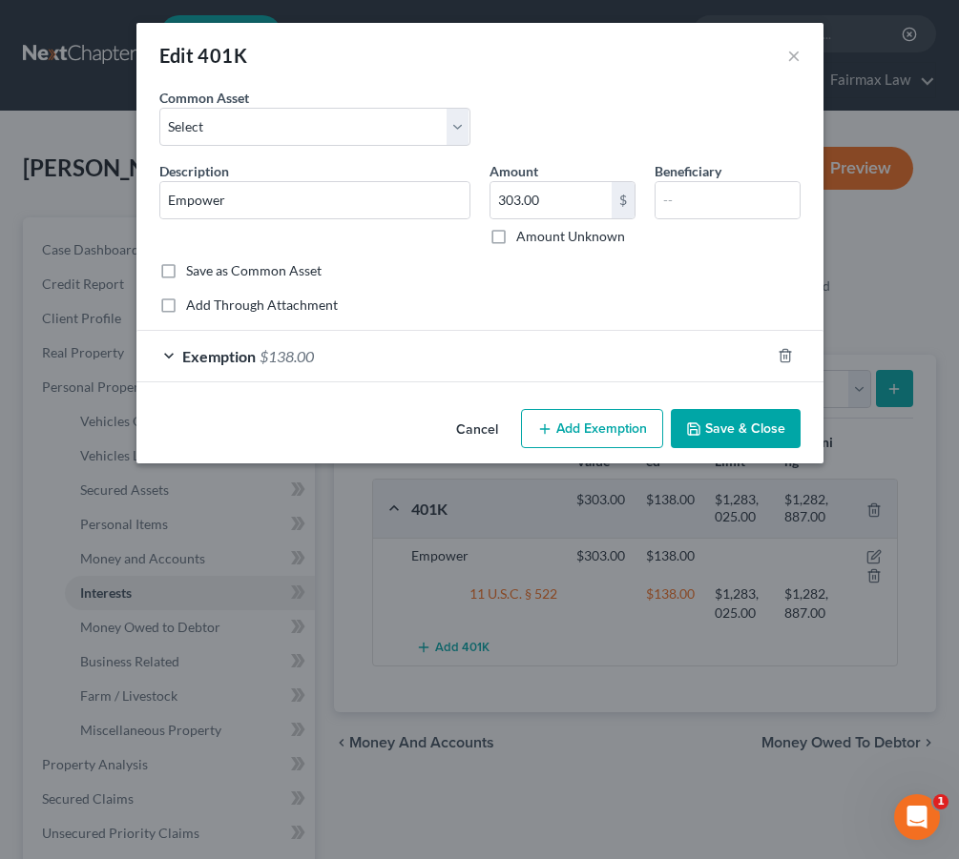
click at [697, 371] on div "Exemption $138.00" at bounding box center [452, 356] width 633 height 51
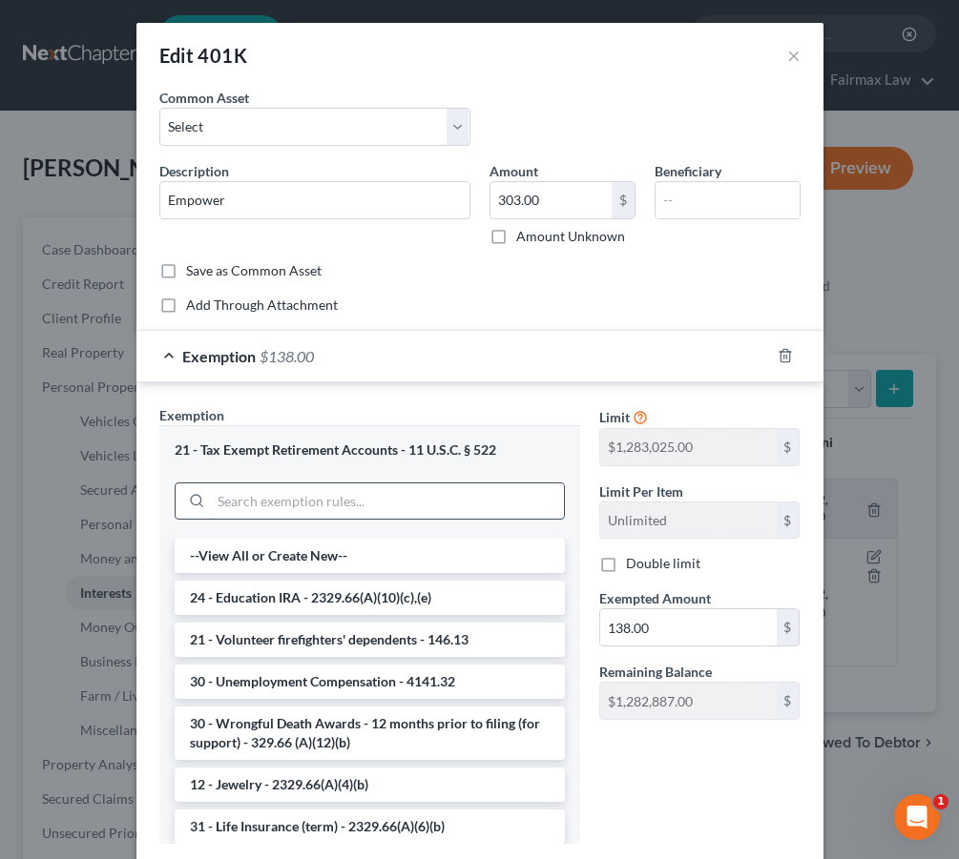
click at [469, 493] on input "search" at bounding box center [387, 502] width 353 height 36
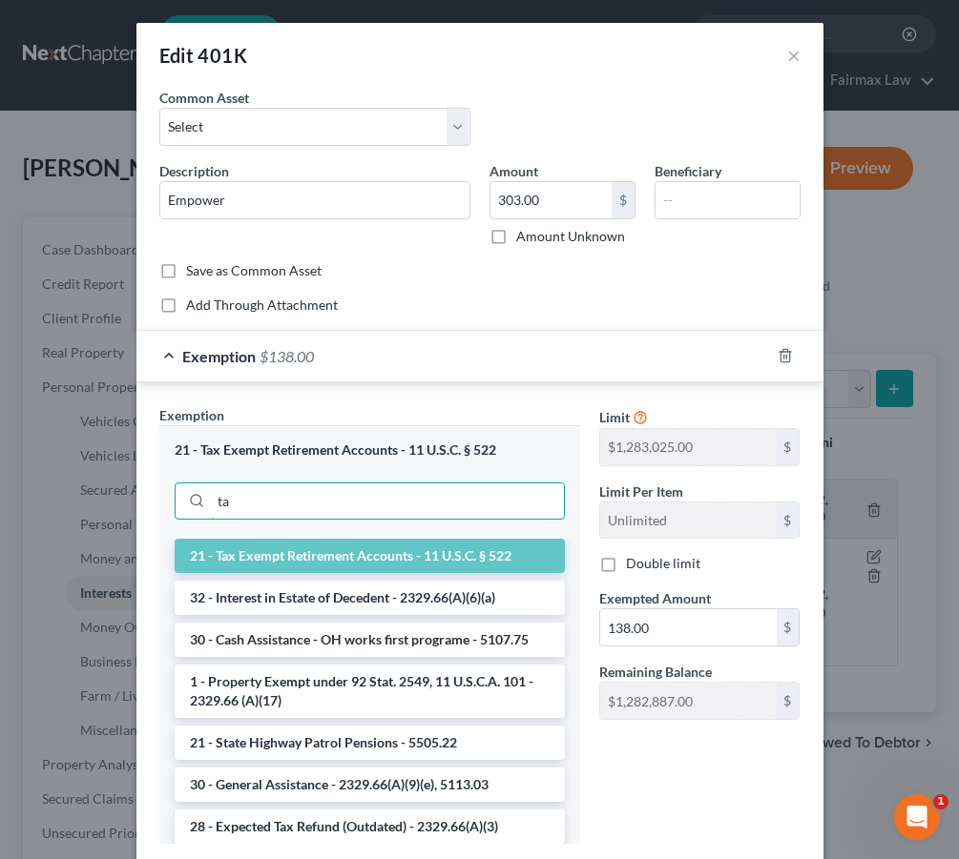
type input "t"
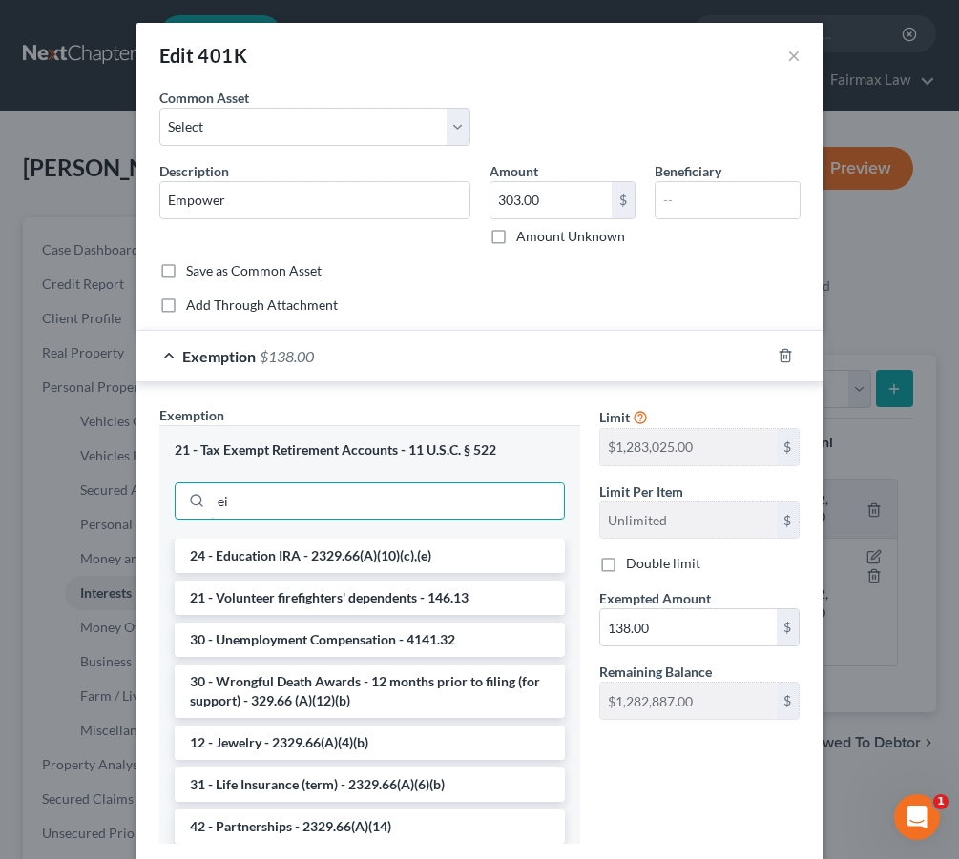
type input "e"
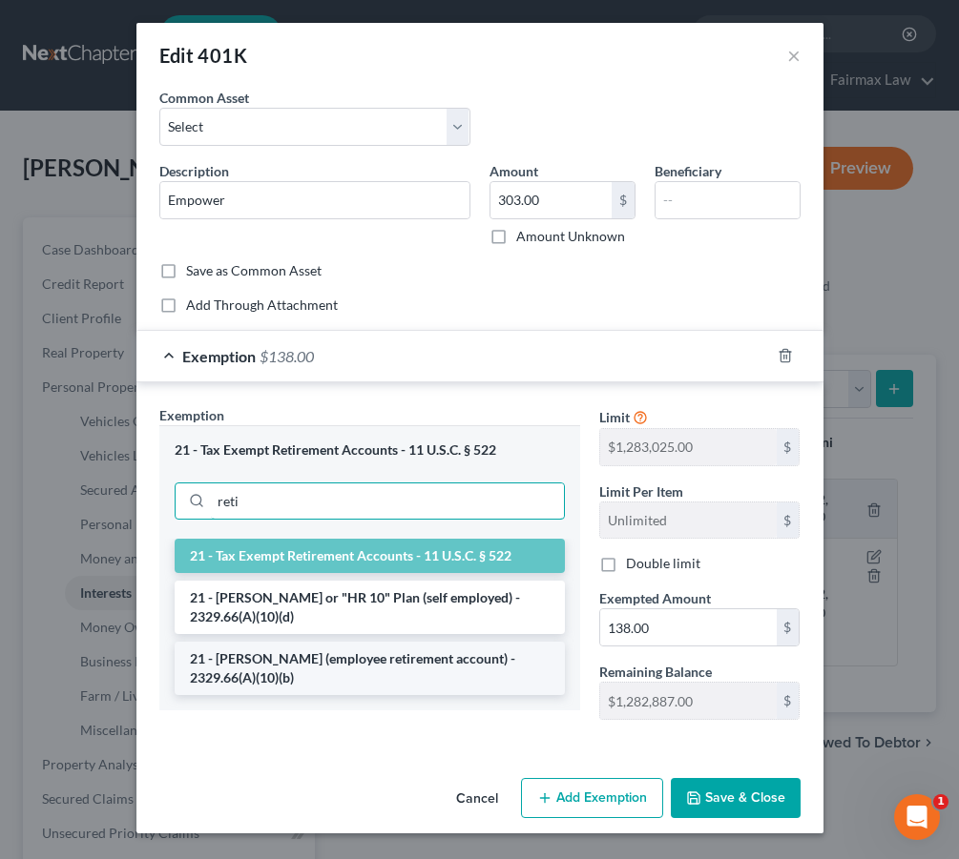
type input "reti"
click at [457, 688] on li "21 - [PERSON_NAME] (employee retirement account) - 2329.66(A)(10)(b)" at bounding box center [370, 668] width 390 height 53
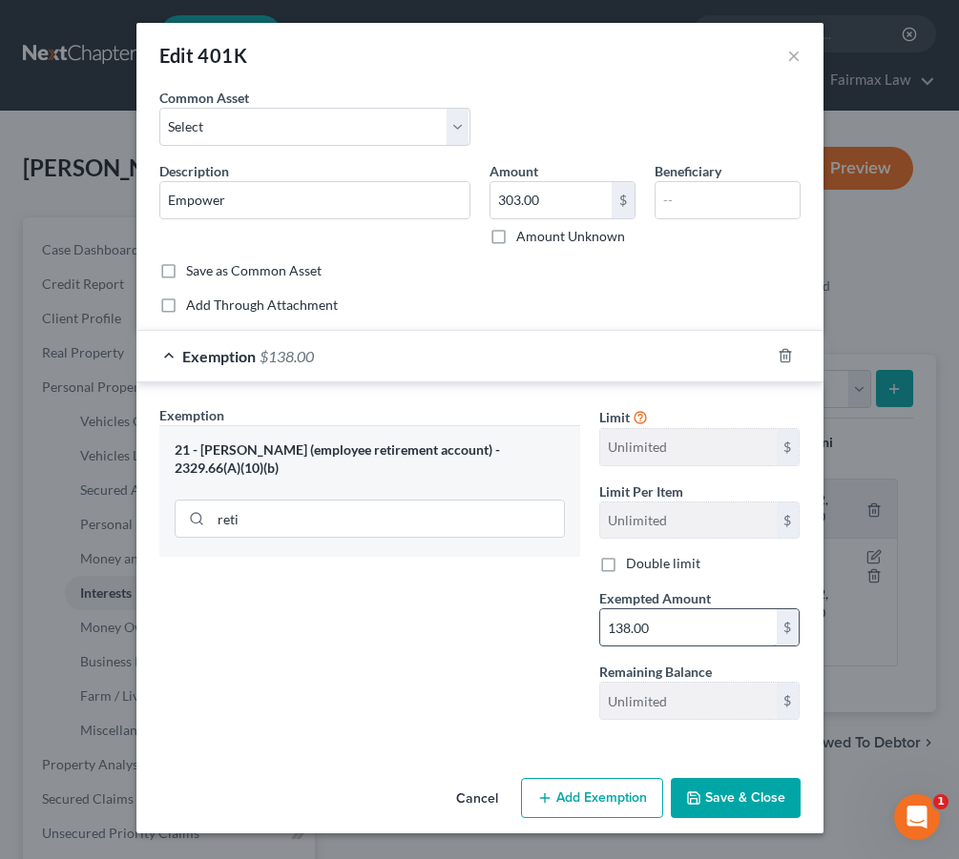
click at [705, 623] on input "138.00" at bounding box center [688, 628] width 176 height 36
drag, startPoint x: 705, startPoint y: 623, endPoint x: 580, endPoint y: 615, distance: 125.2
click at [580, 618] on div "Exemption Set must be selected for CA. Exemption * 21 - ERISA (employee retirem…" at bounding box center [480, 570] width 660 height 331
type input "303.00"
click at [734, 786] on button "Save & Close" at bounding box center [736, 798] width 130 height 40
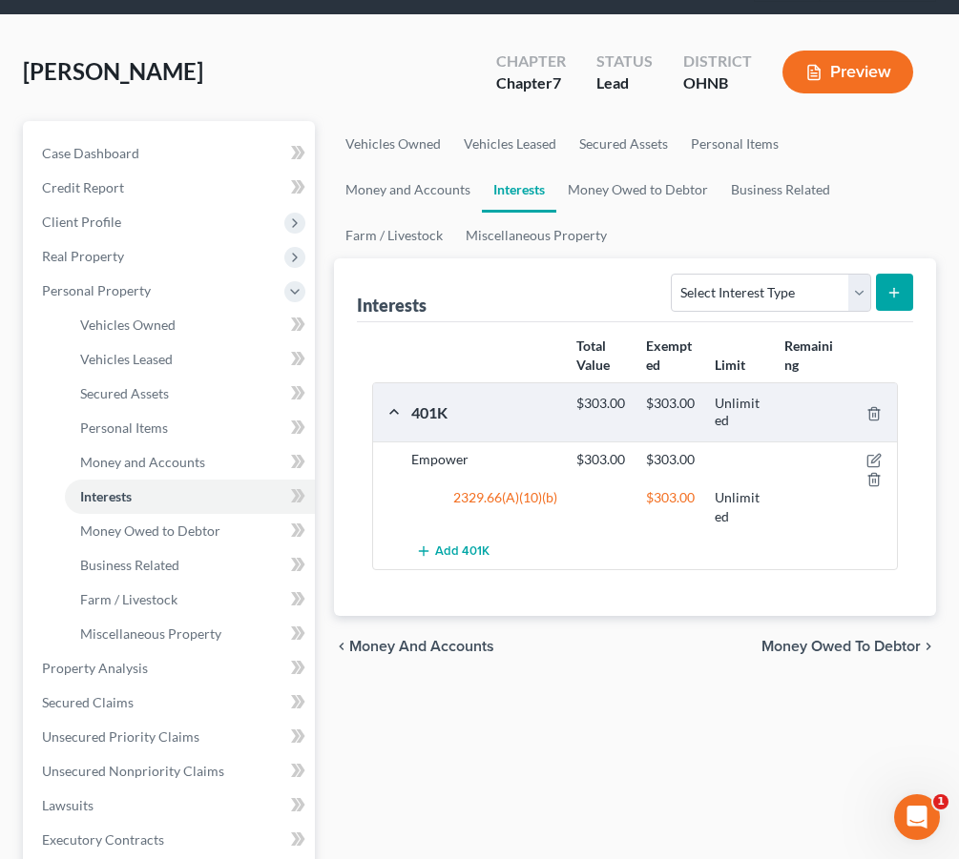
scroll to position [107, 0]
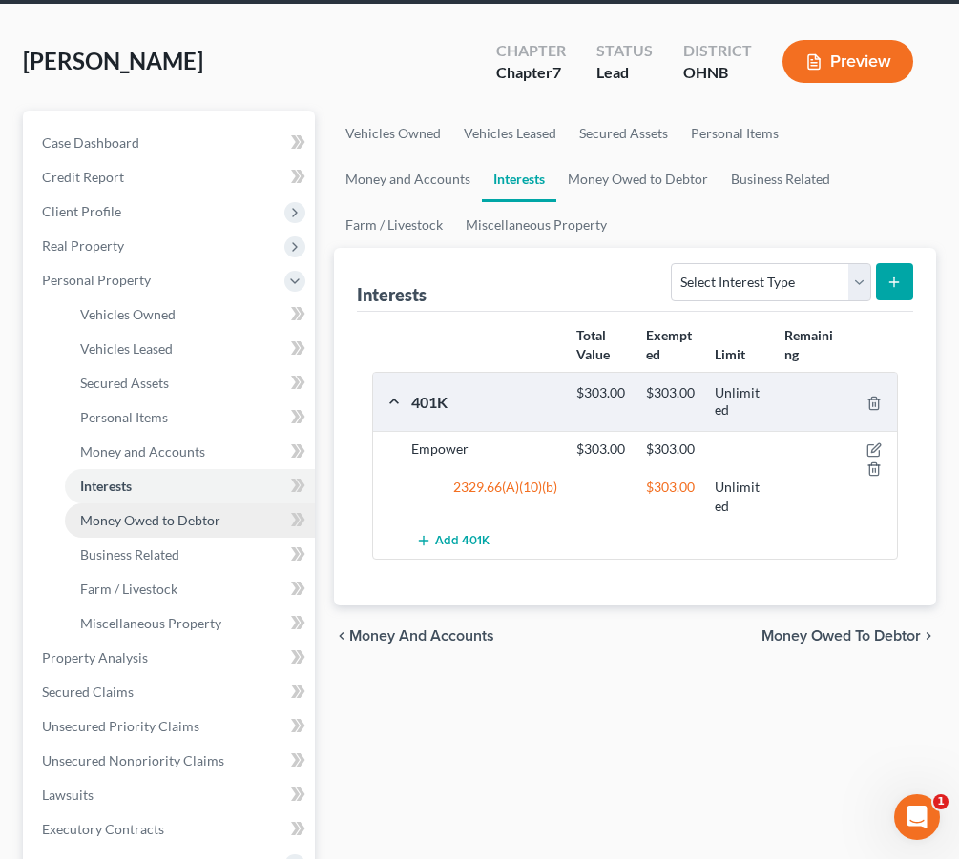
click at [227, 523] on link "Money Owed to Debtor" at bounding box center [190, 521] width 250 height 34
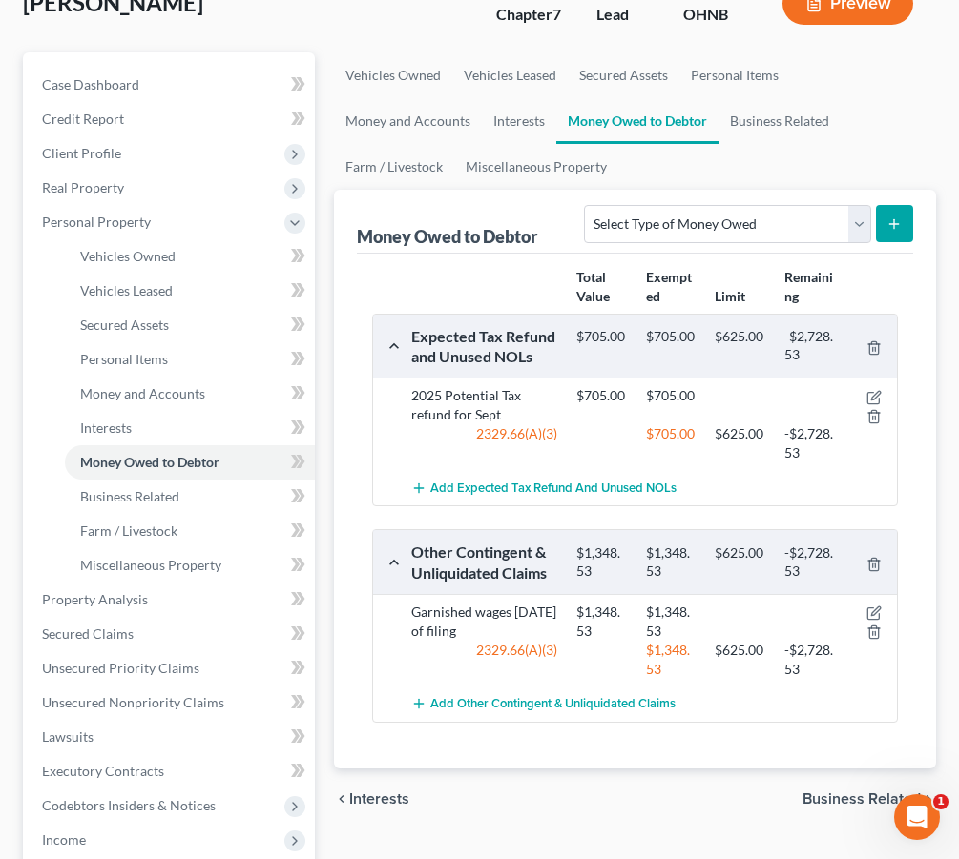
scroll to position [166, 0]
click at [875, 403] on icon "button" at bounding box center [873, 396] width 15 height 15
select select "0"
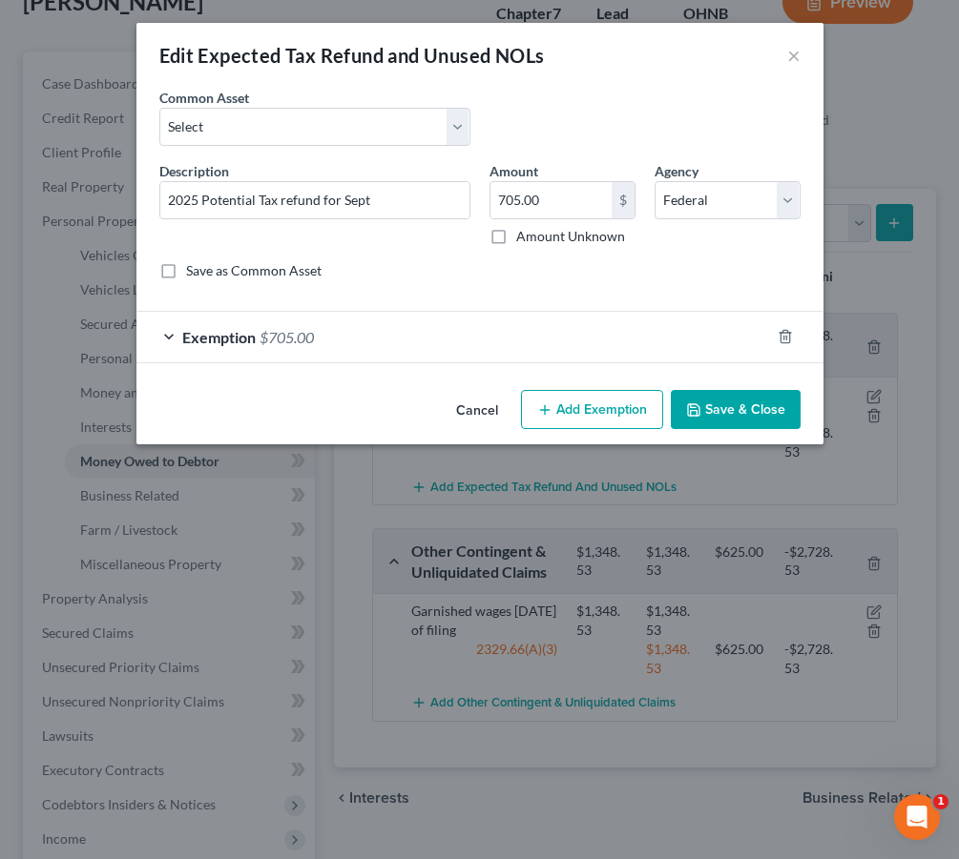
click at [295, 334] on span "$705.00" at bounding box center [286, 337] width 54 height 18
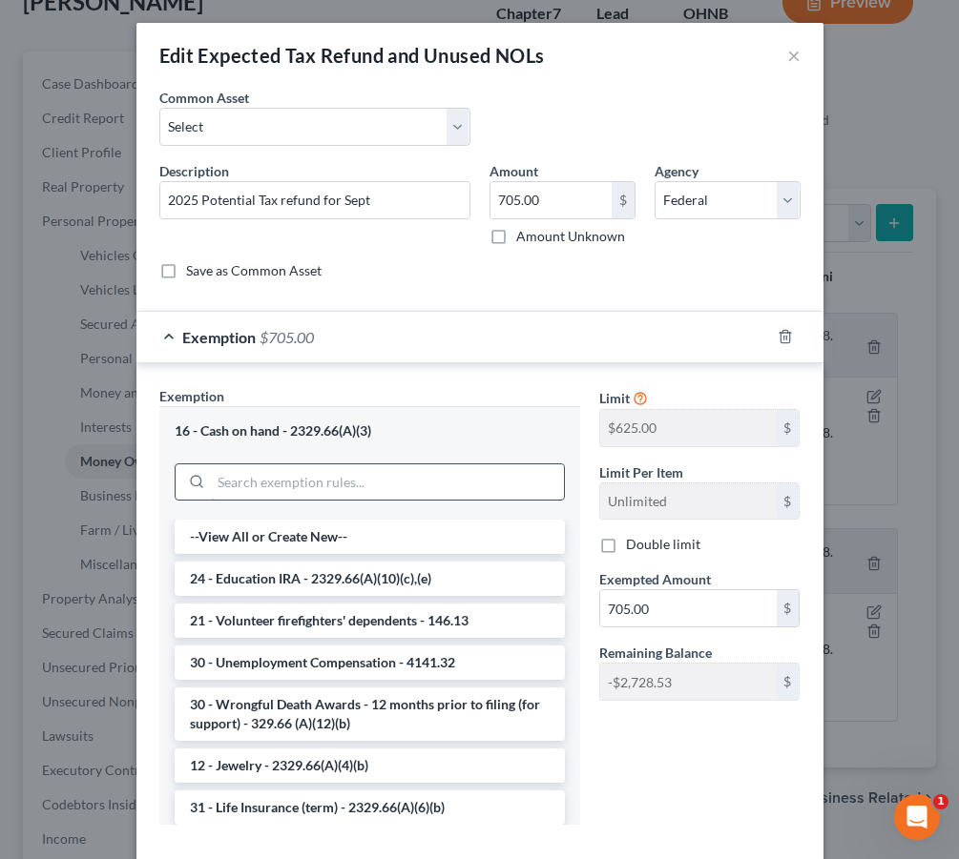
click at [296, 476] on input "search" at bounding box center [387, 483] width 353 height 36
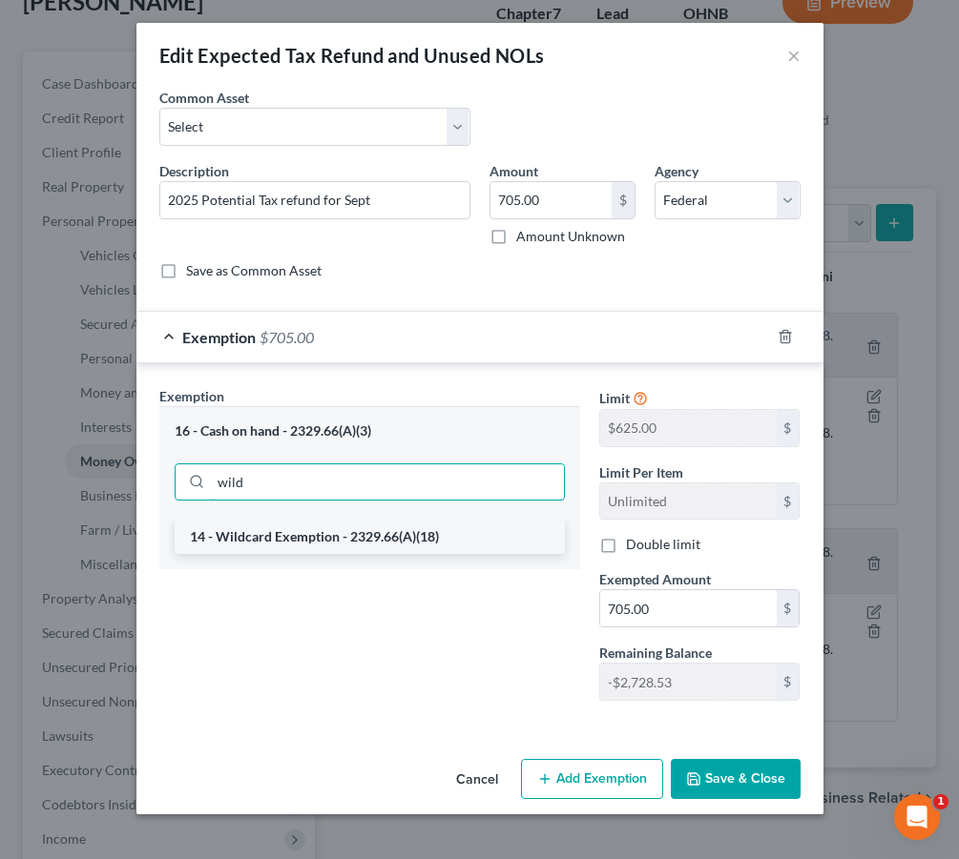
type input "wild"
click at [320, 530] on li "14 - Wildcard Exemption - 2329.66(A)(18)" at bounding box center [370, 537] width 390 height 34
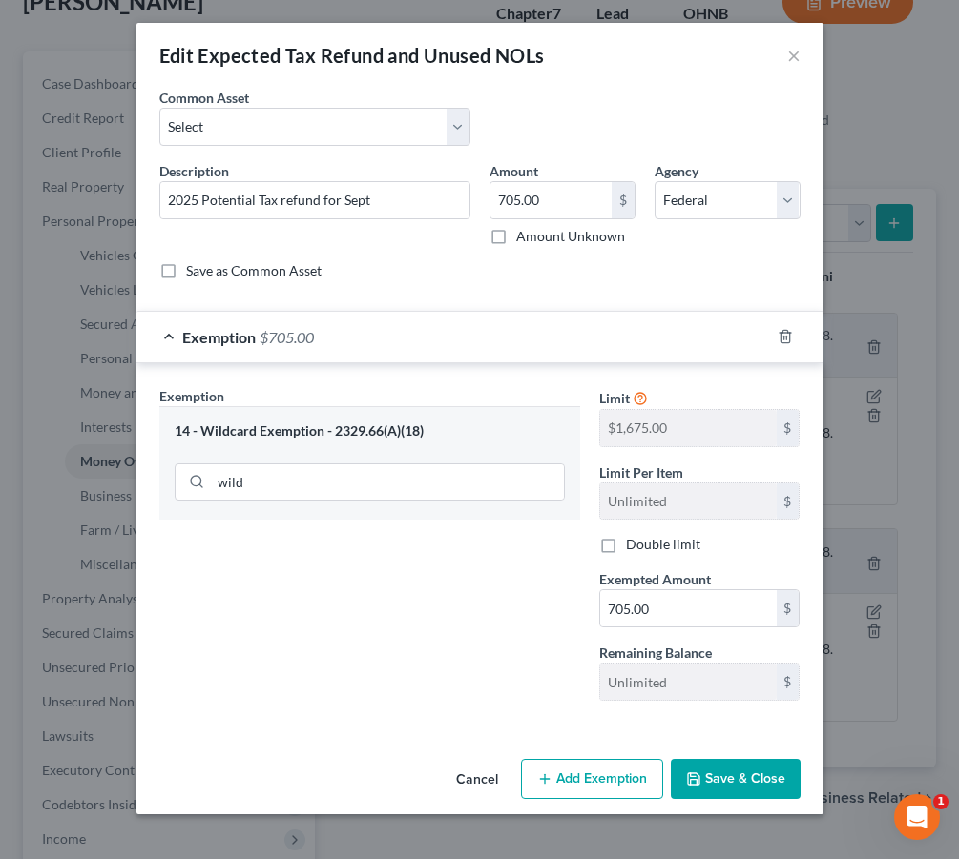
click at [713, 770] on button "Save & Close" at bounding box center [736, 779] width 130 height 40
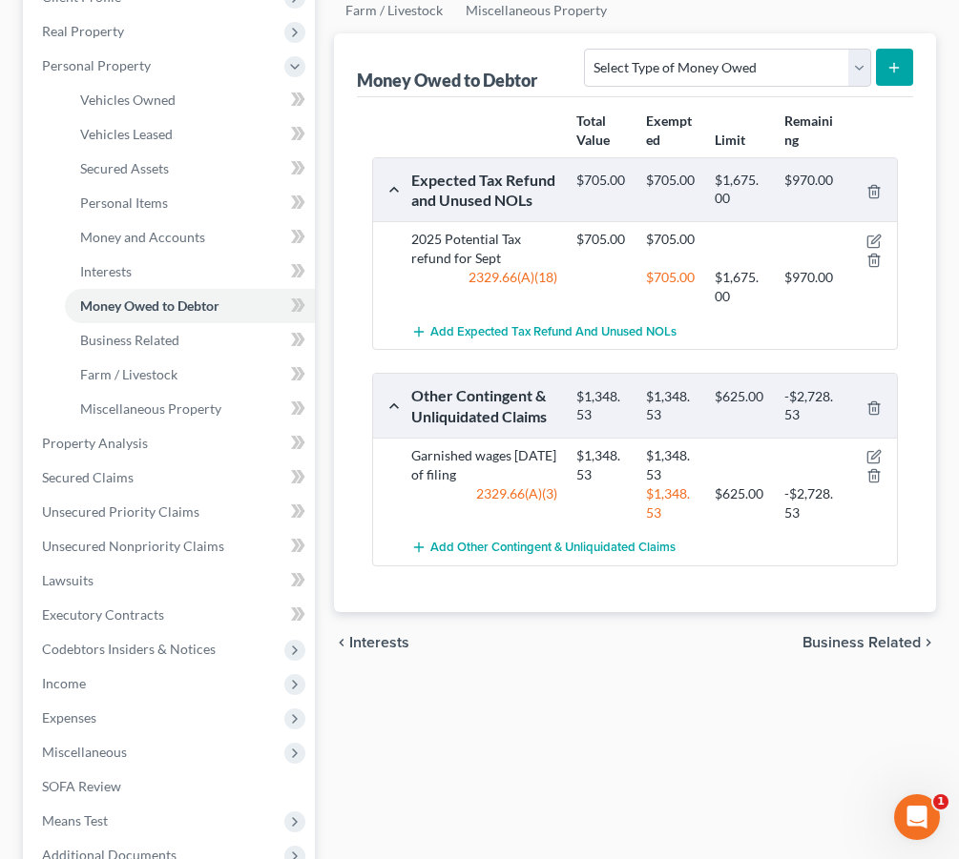
scroll to position [352, 0]
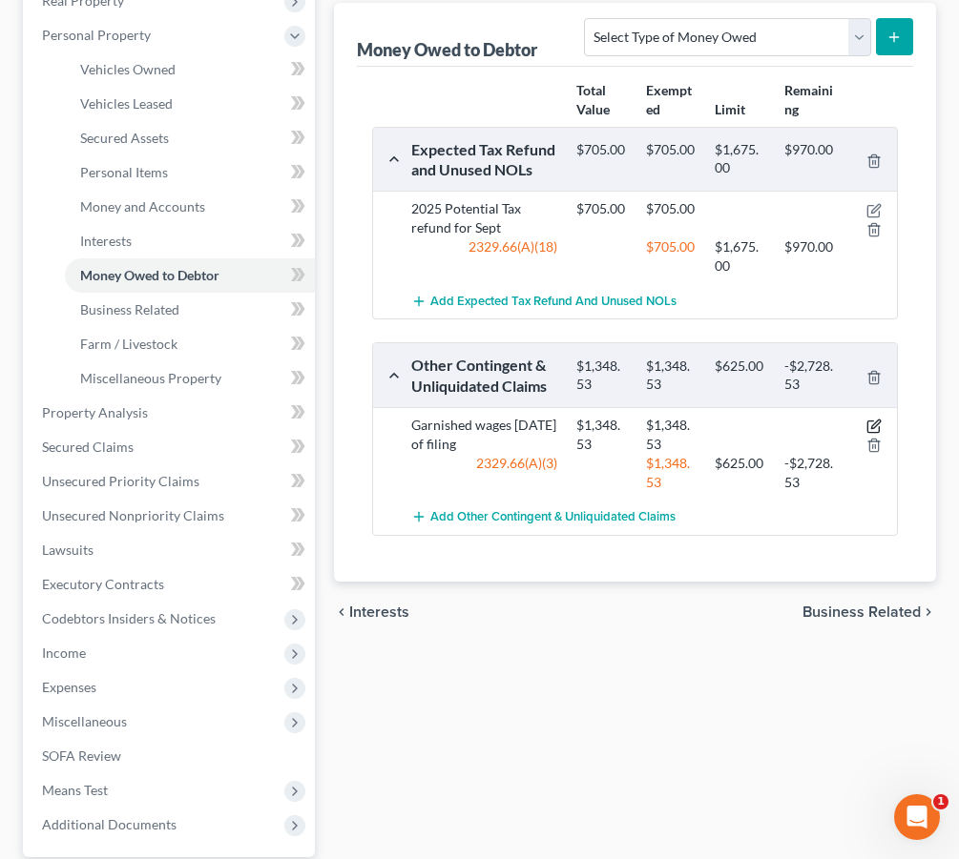
click at [878, 432] on icon "button" at bounding box center [873, 426] width 15 height 15
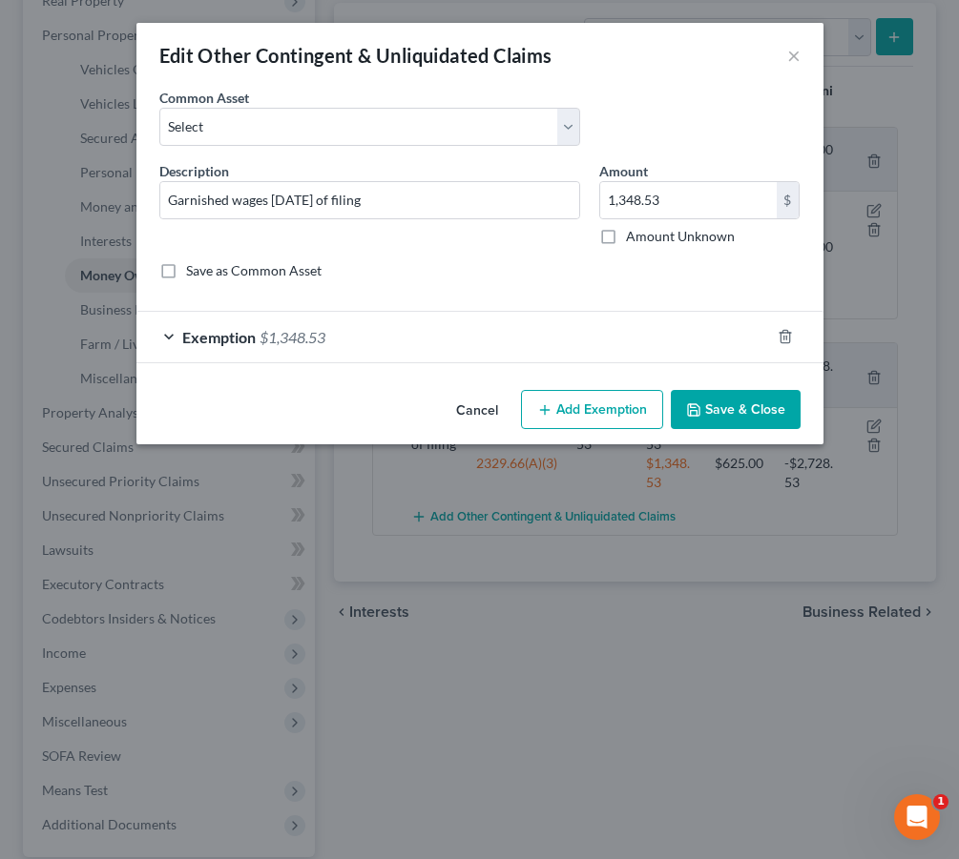
click at [613, 333] on div "Exemption $1,348.53" at bounding box center [452, 337] width 633 height 51
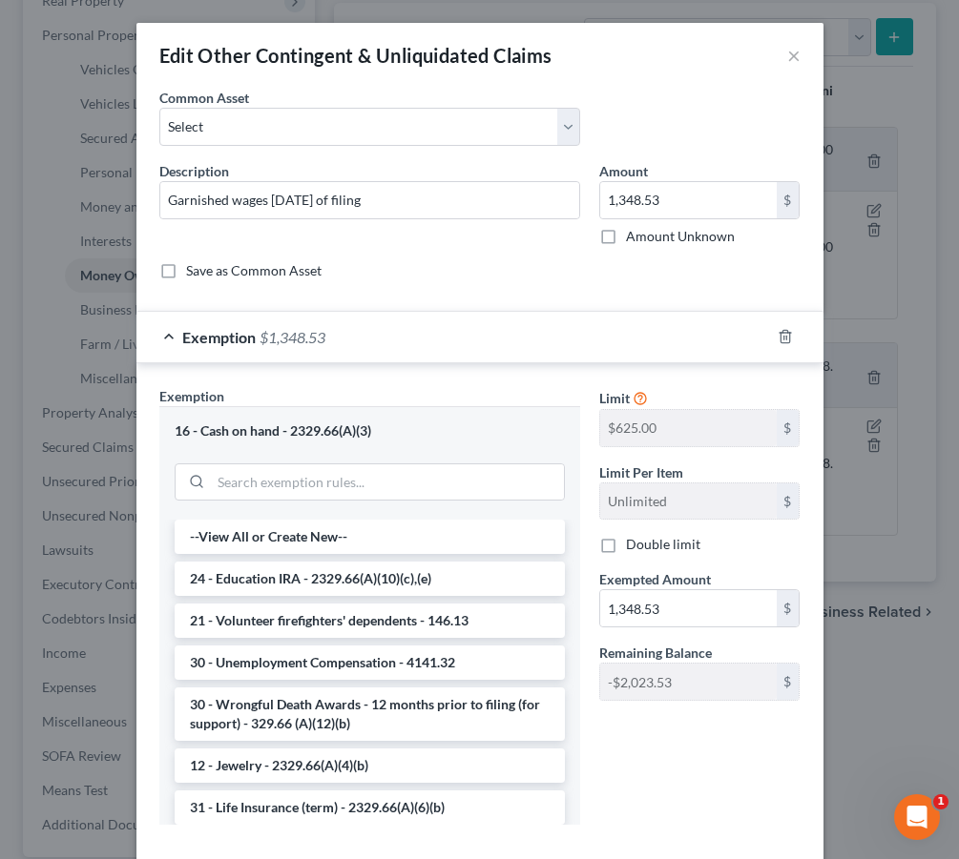
scroll to position [0, 0]
click at [795, 58] on button "×" at bounding box center [793, 55] width 13 height 23
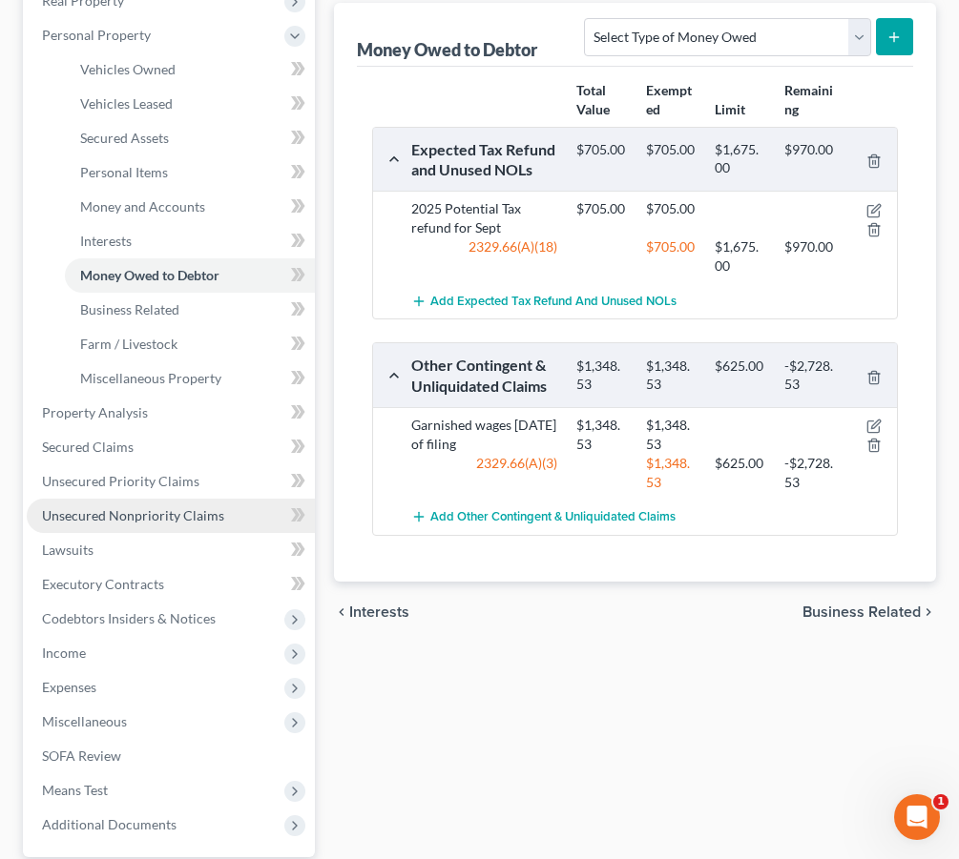
click at [121, 523] on span "Unsecured Nonpriority Claims" at bounding box center [133, 515] width 182 height 16
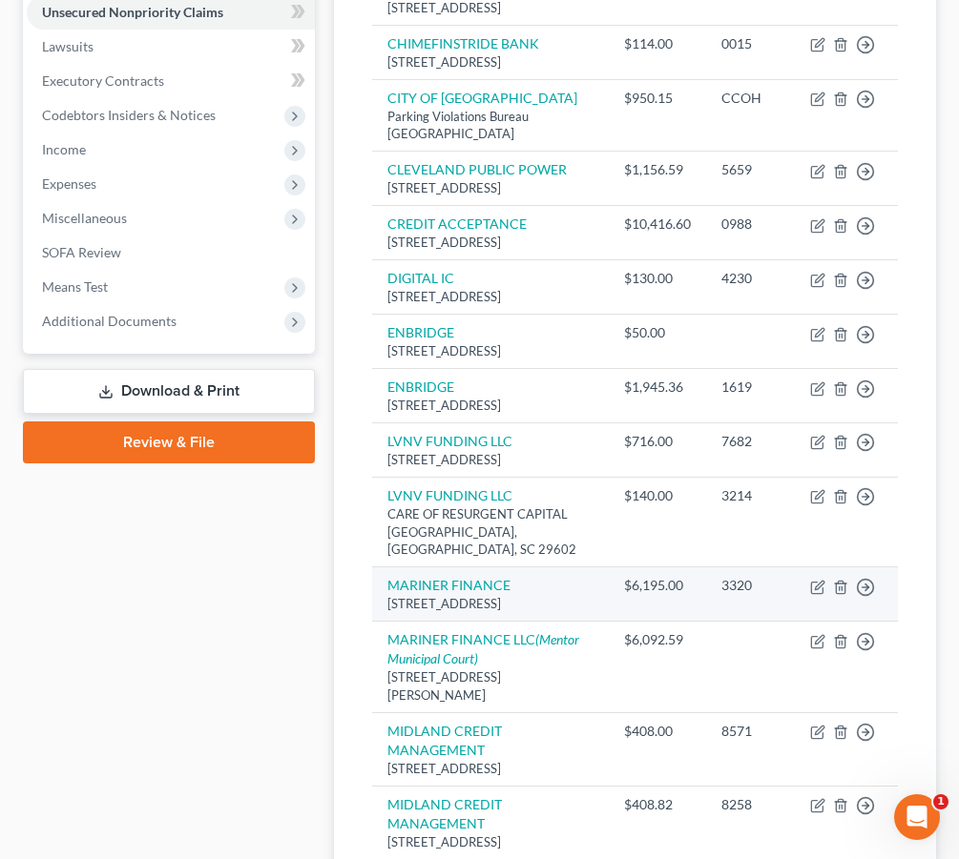
scroll to position [507, 0]
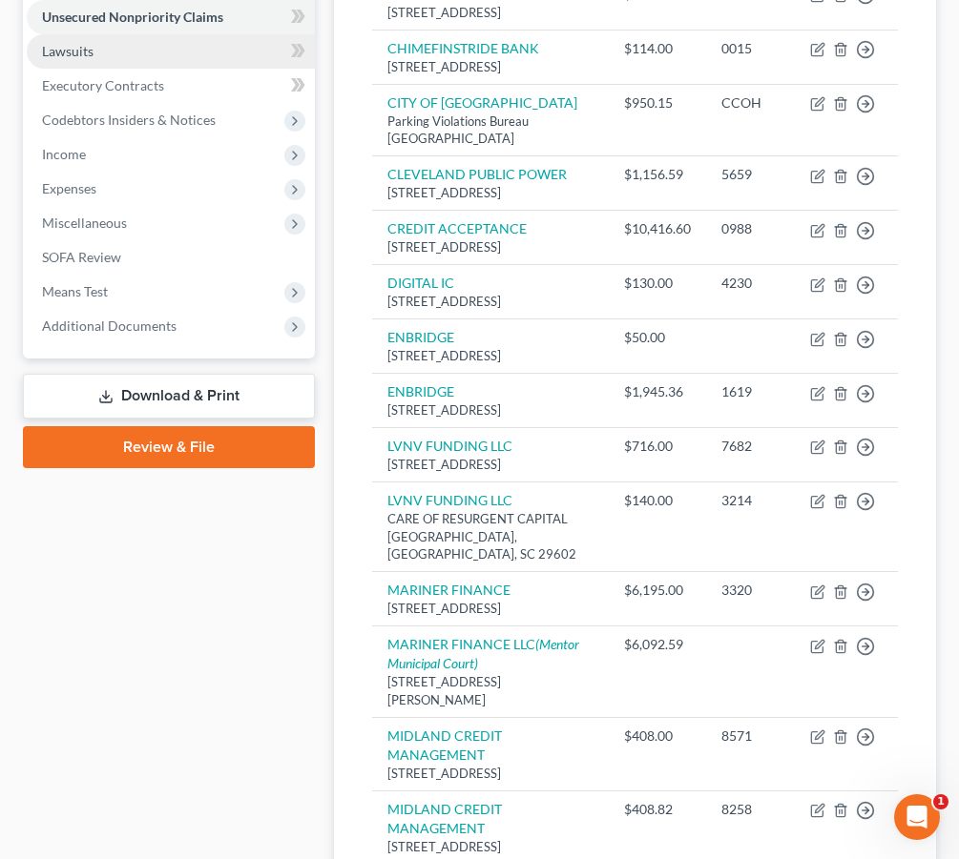
click at [179, 59] on link "Lawsuits" at bounding box center [171, 51] width 288 height 34
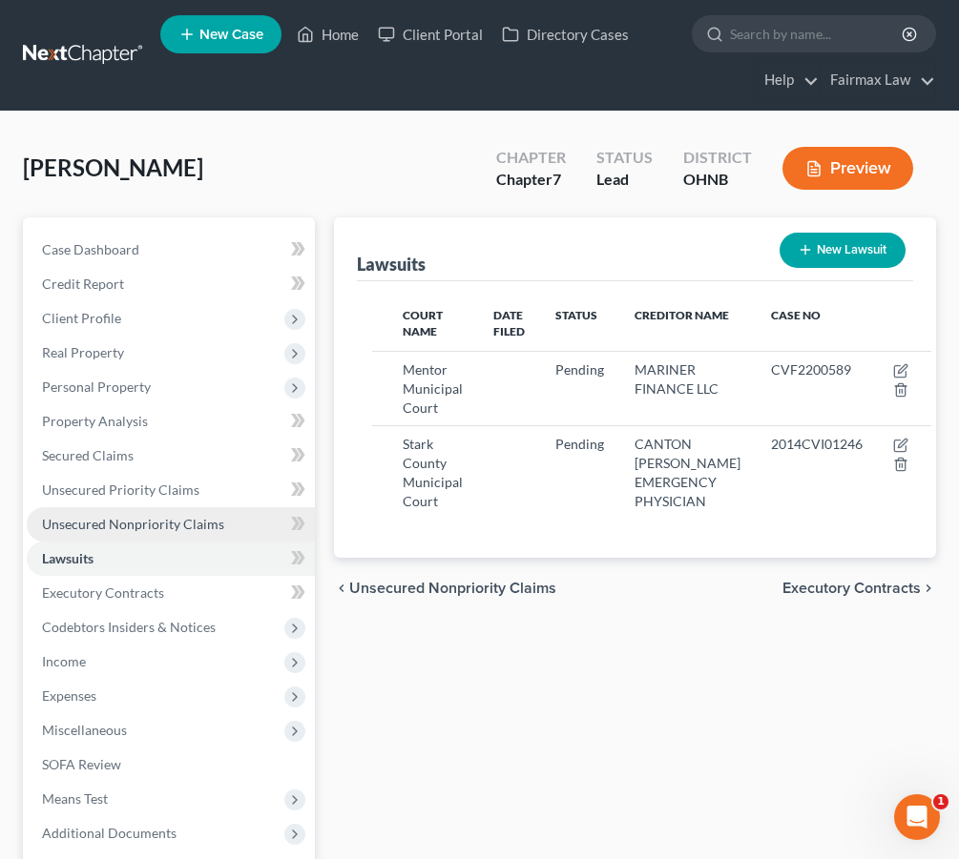
click at [109, 526] on span "Unsecured Nonpriority Claims" at bounding box center [133, 524] width 182 height 16
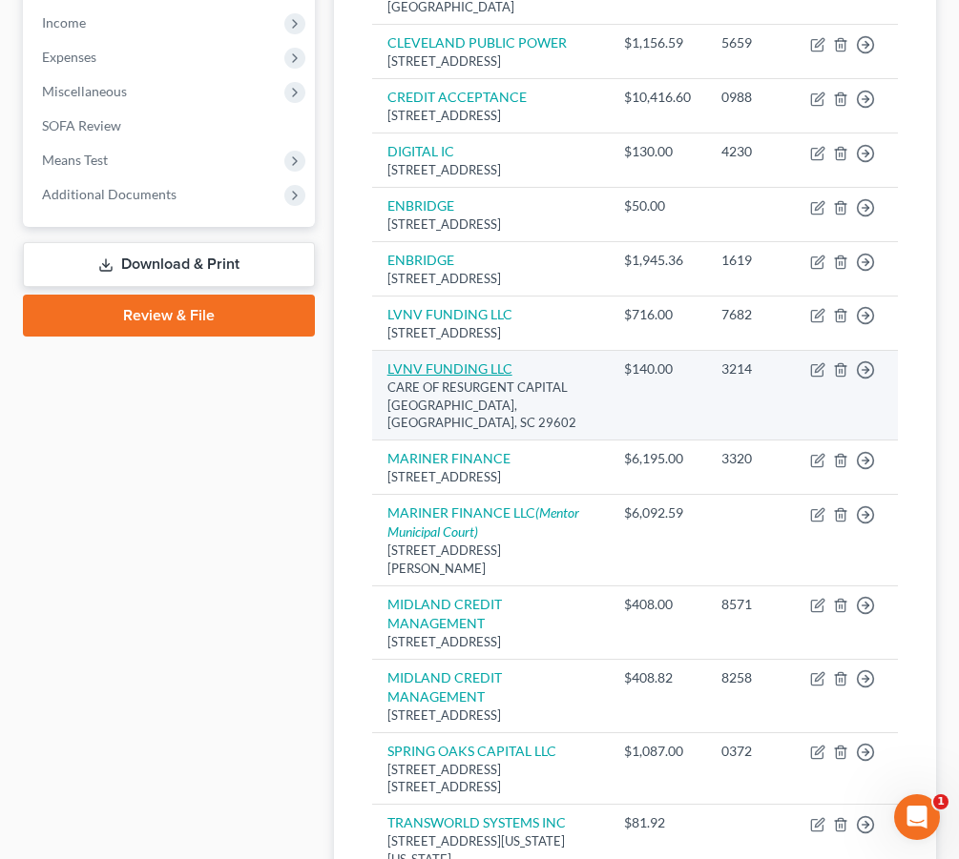
scroll to position [645, 0]
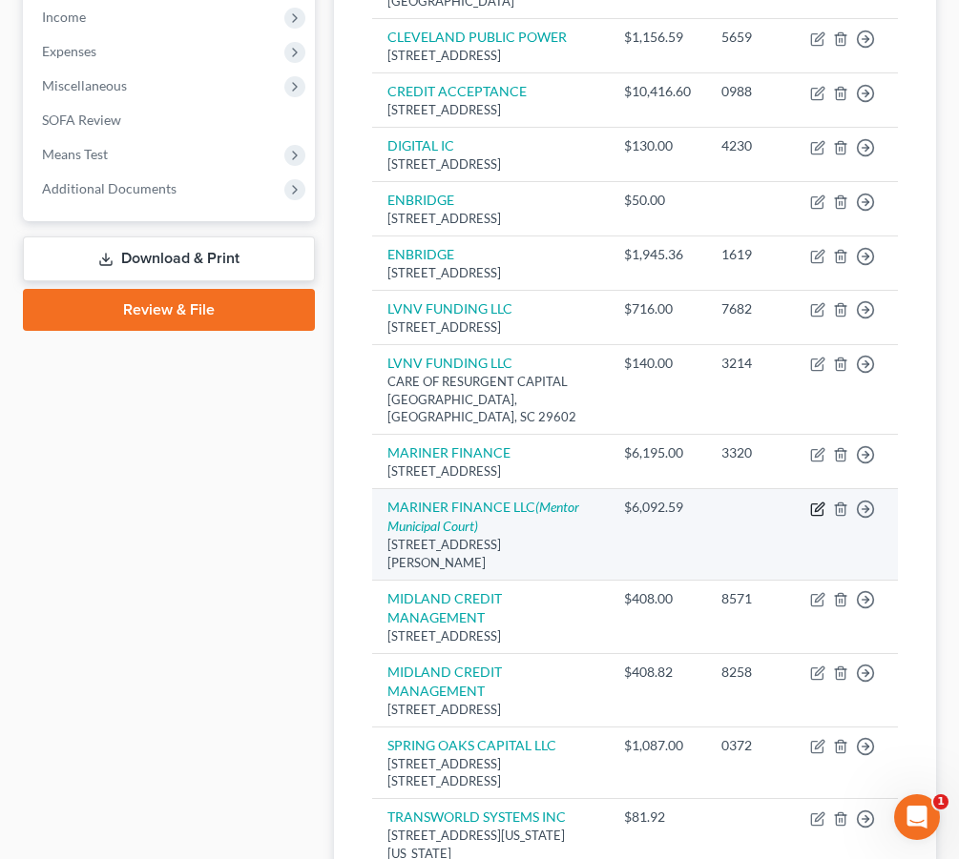
click at [816, 517] on icon "button" at bounding box center [817, 509] width 15 height 15
select select "50"
select select "14"
select select "0"
select select "1"
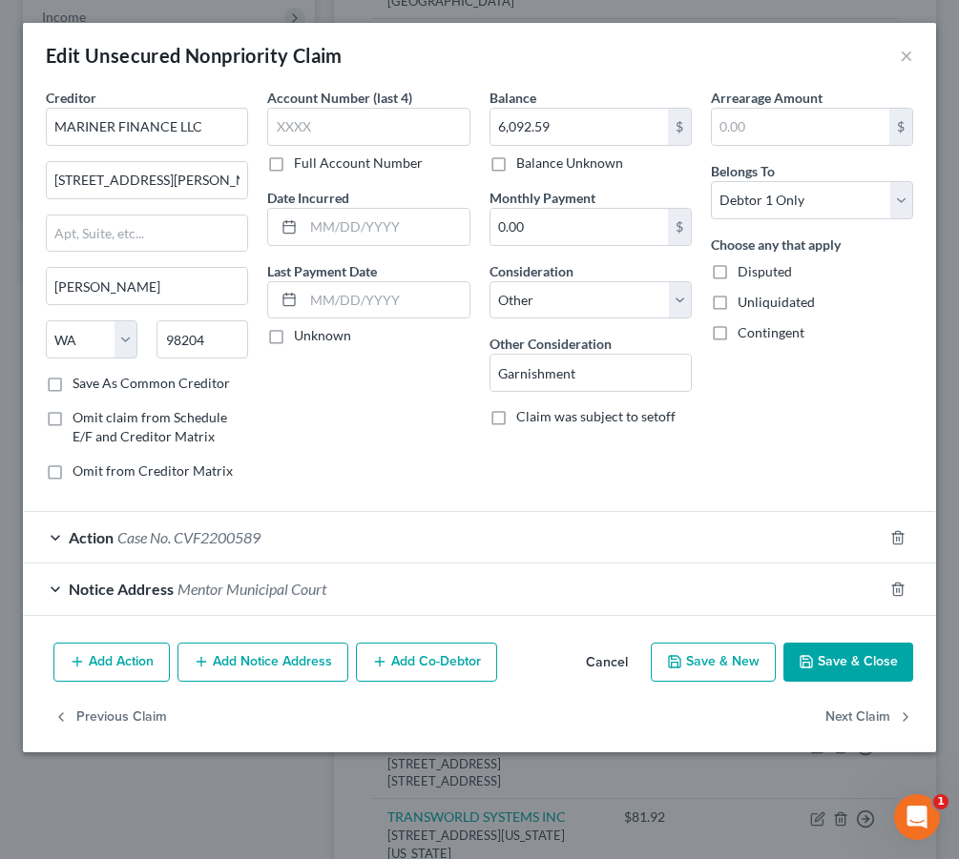
click at [733, 553] on div "Action Case No. CVF2200589" at bounding box center [452, 537] width 859 height 51
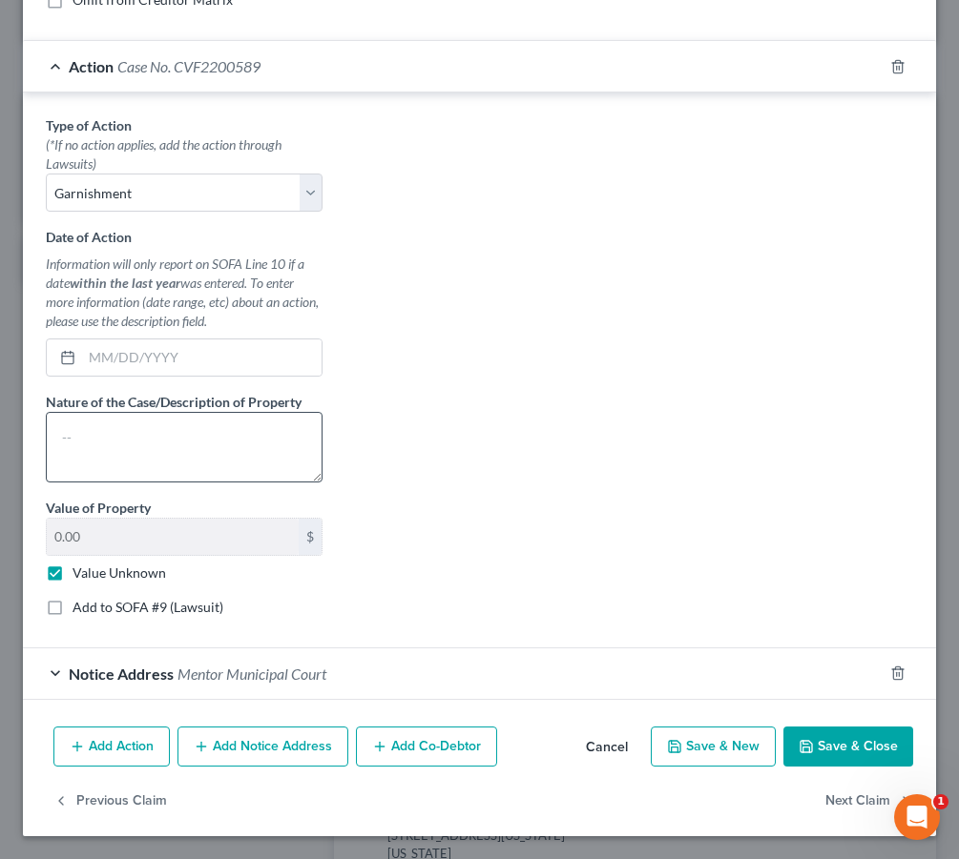
scroll to position [470, 0]
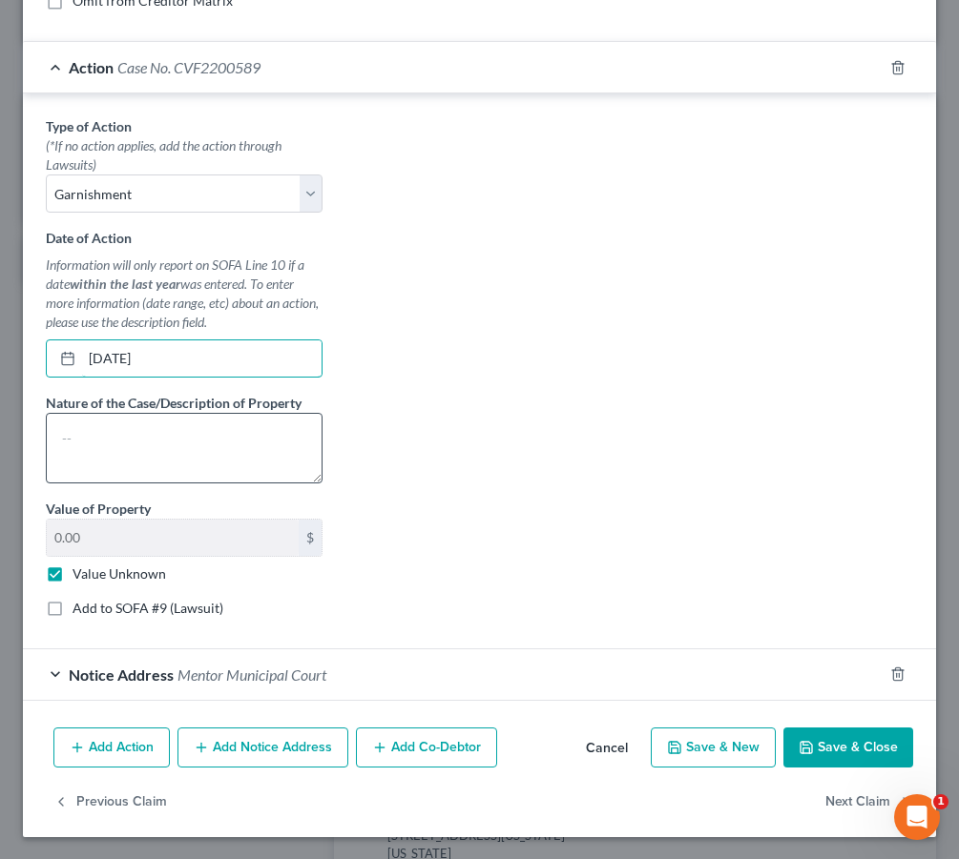
type input "[DATE]"
click at [227, 438] on textarea at bounding box center [184, 448] width 277 height 71
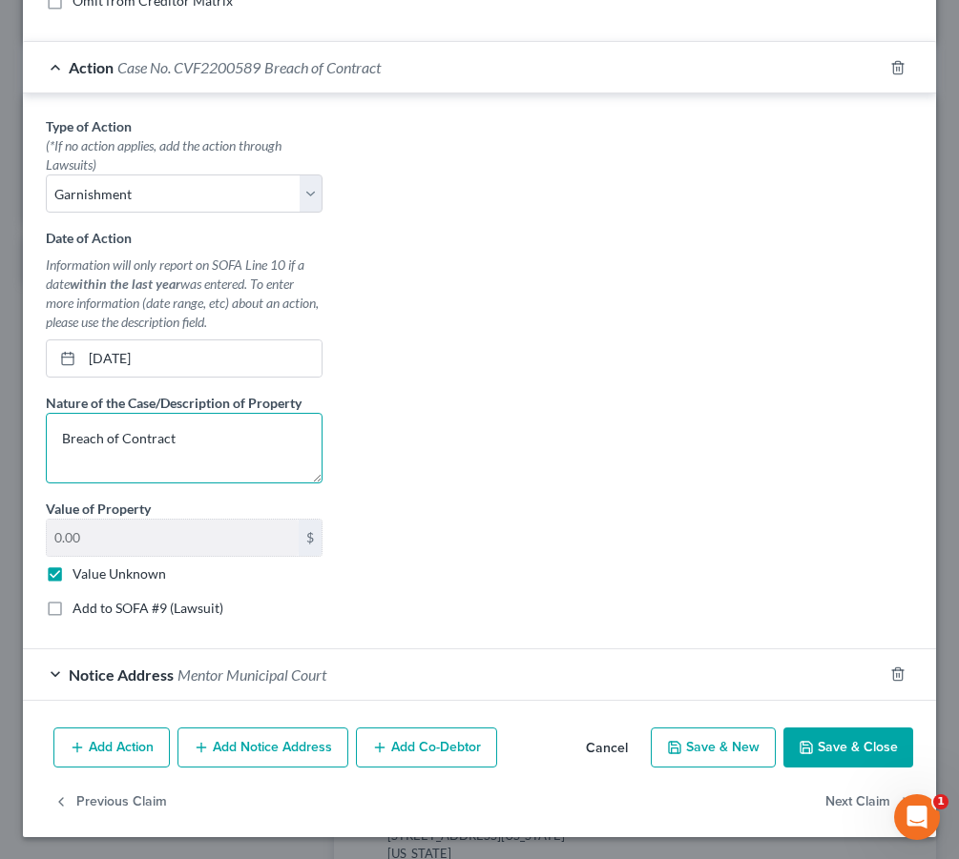
type textarea "Breach of Contract"
click at [838, 748] on button "Save & Close" at bounding box center [848, 748] width 130 height 40
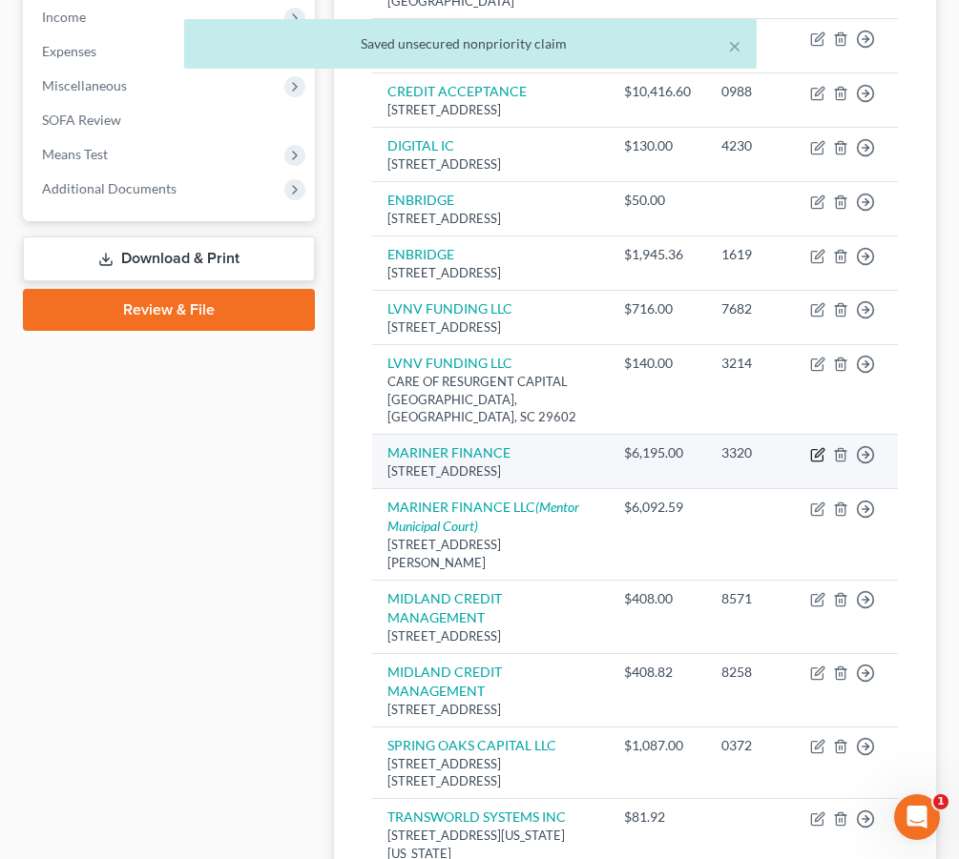
click at [819, 463] on icon "button" at bounding box center [817, 454] width 15 height 15
select select "36"
select select "14"
select select "0"
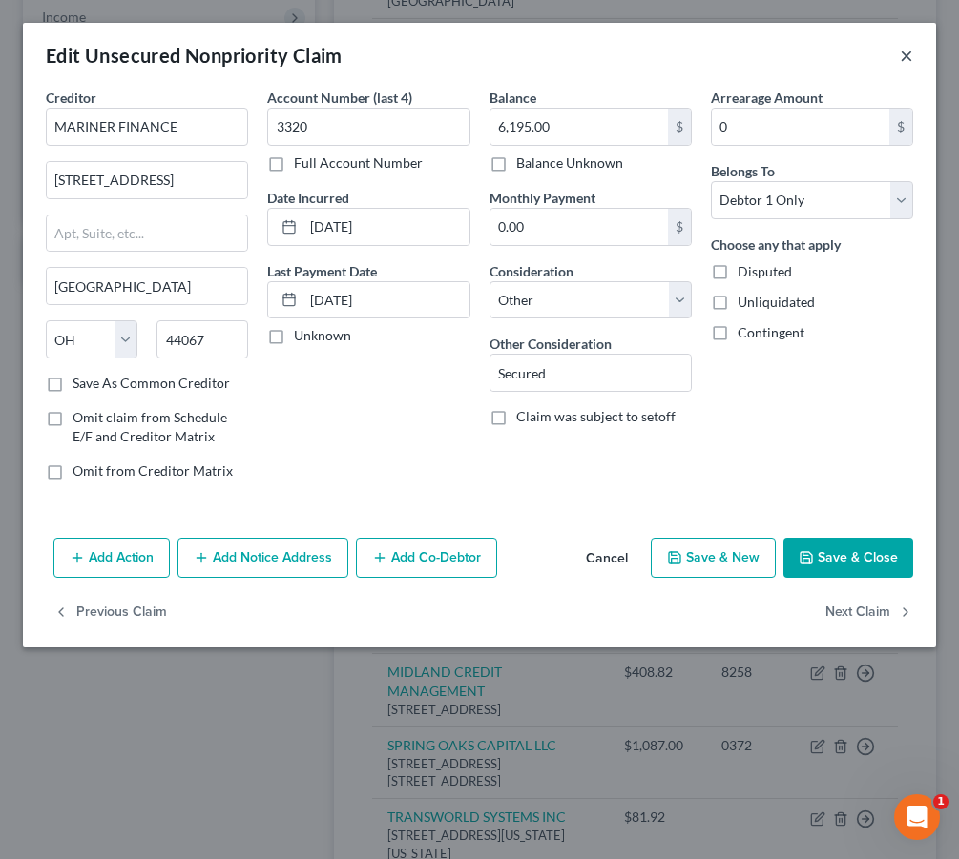
click at [902, 57] on button "×" at bounding box center [906, 55] width 13 height 23
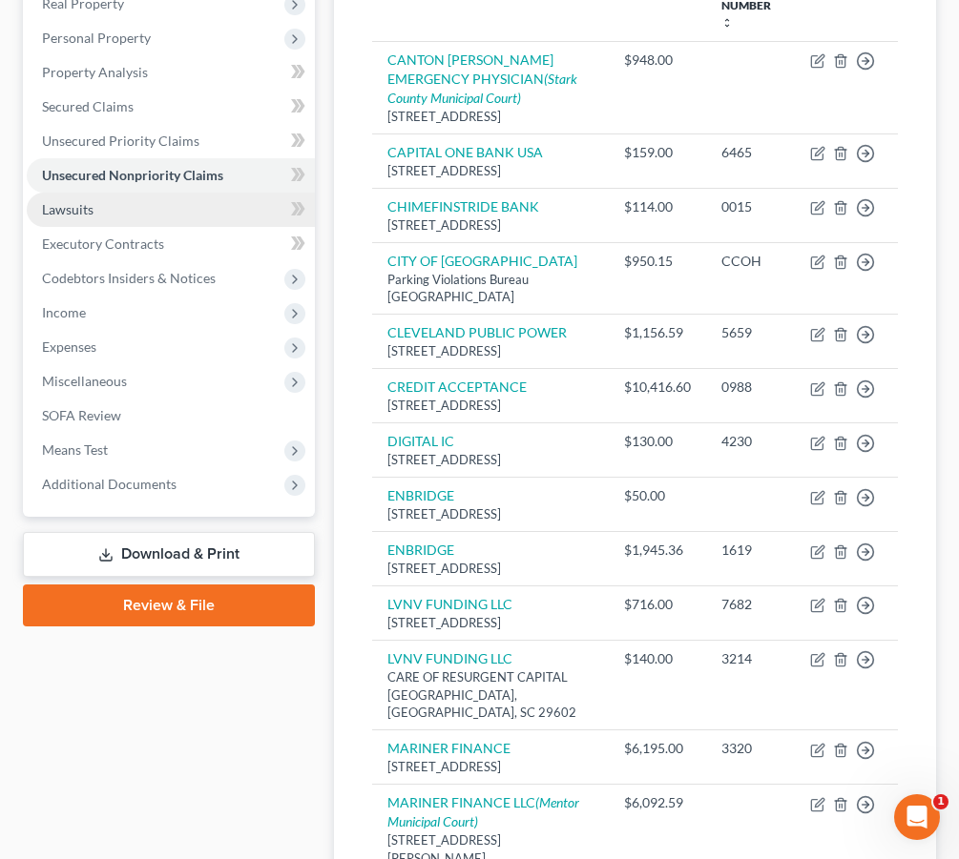
click at [186, 214] on link "Lawsuits" at bounding box center [171, 210] width 288 height 34
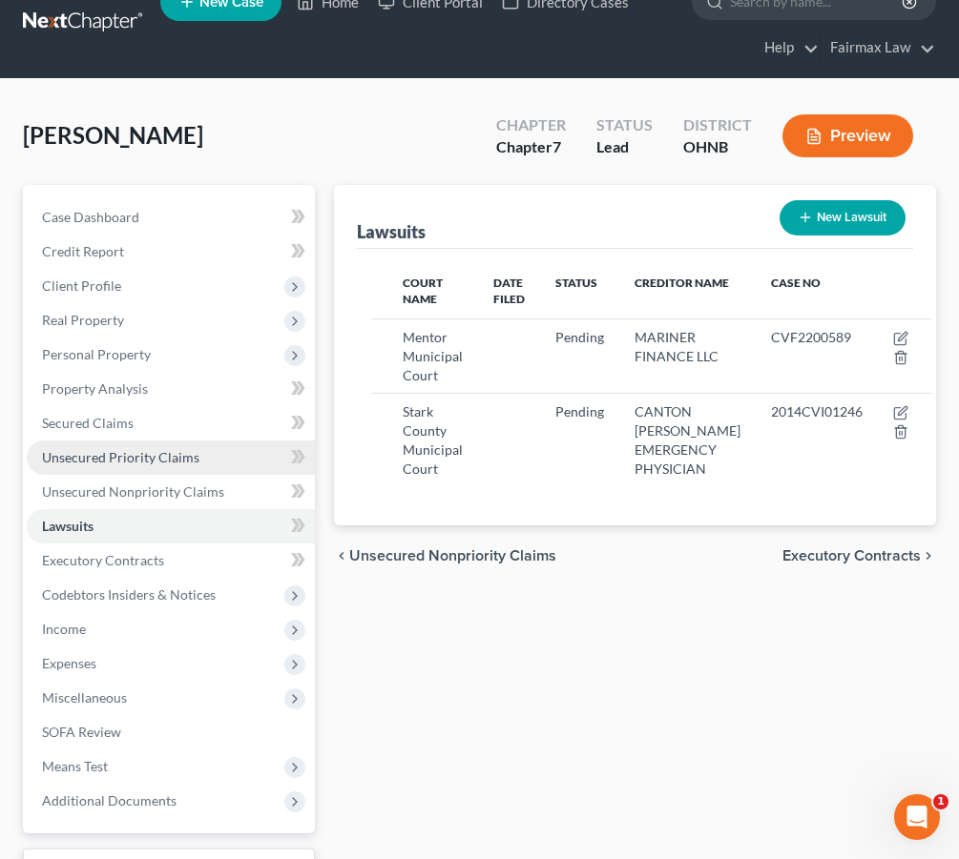
scroll to position [31, 0]
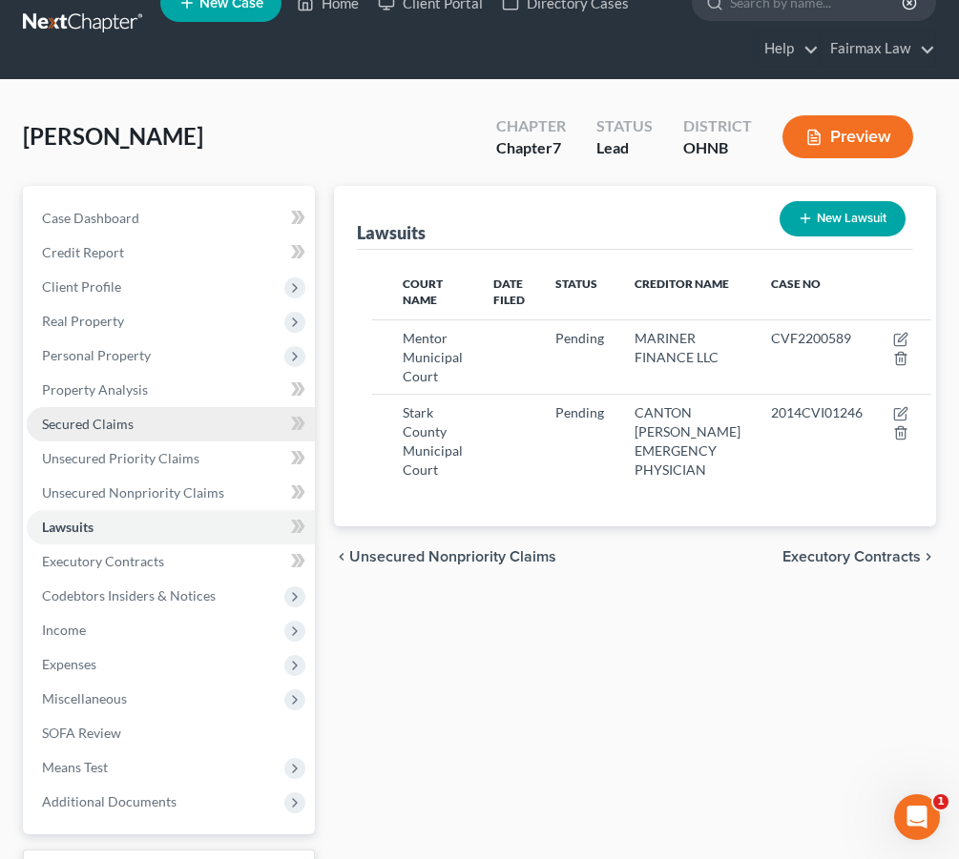
click at [164, 424] on link "Secured Claims" at bounding box center [171, 424] width 288 height 34
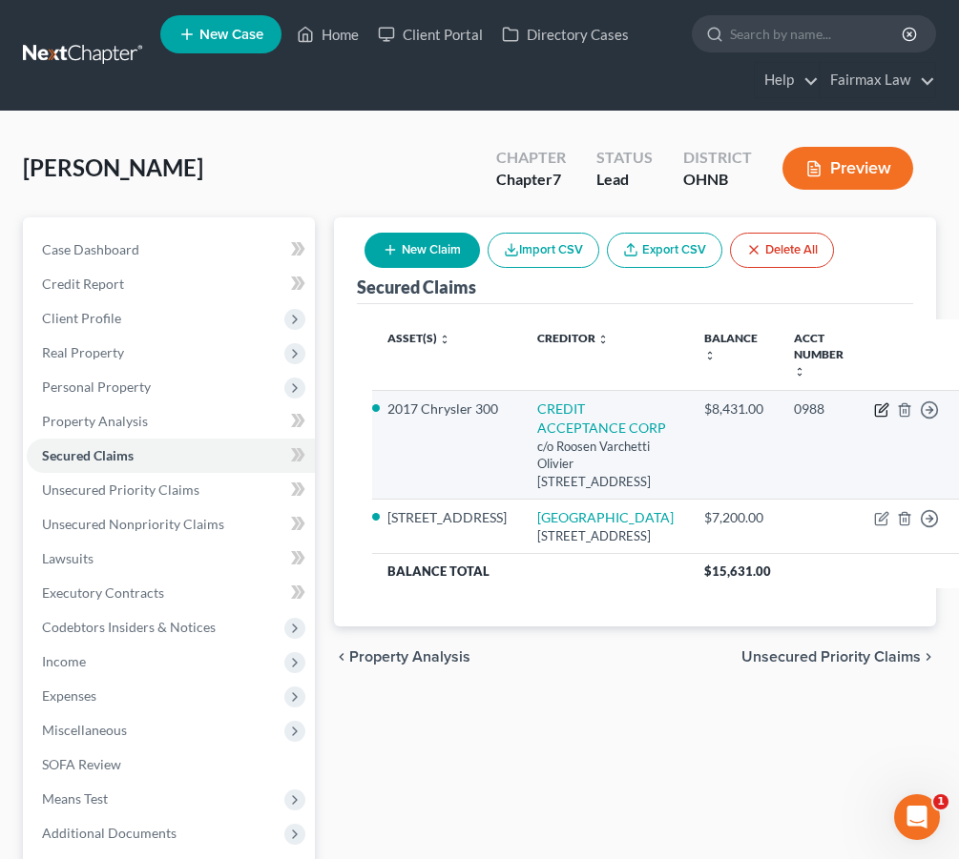
click at [879, 410] on icon "button" at bounding box center [883, 407] width 9 height 9
select select "23"
select select "4"
select select "0"
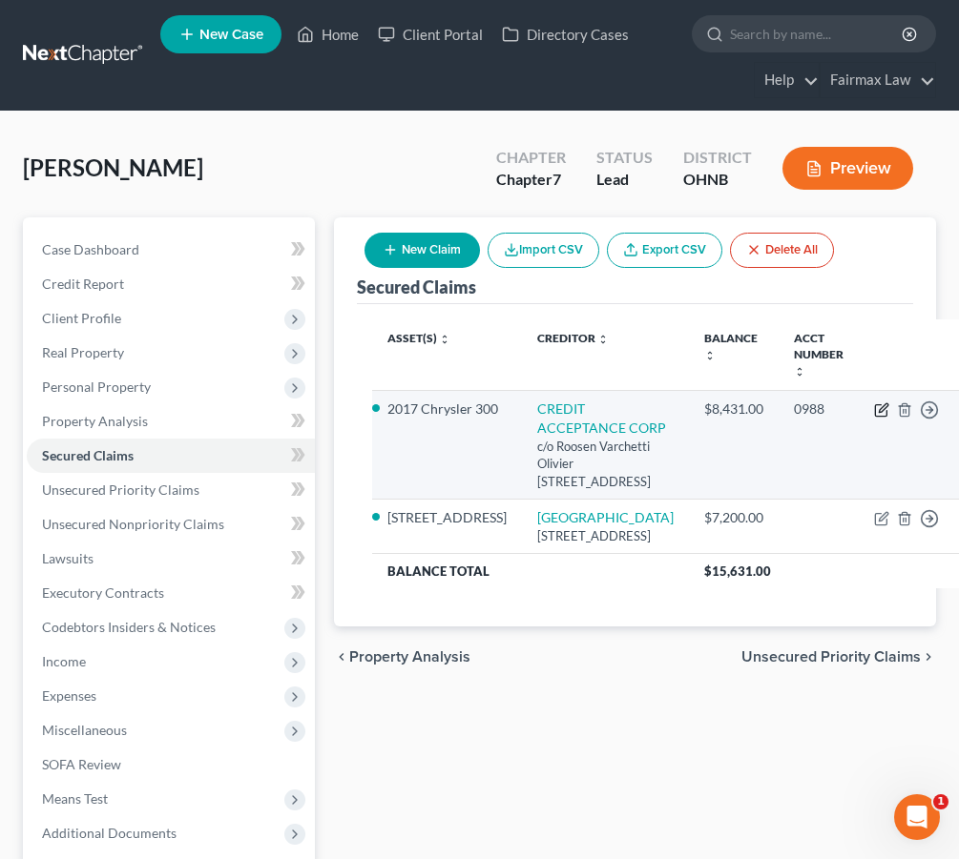
select select "0"
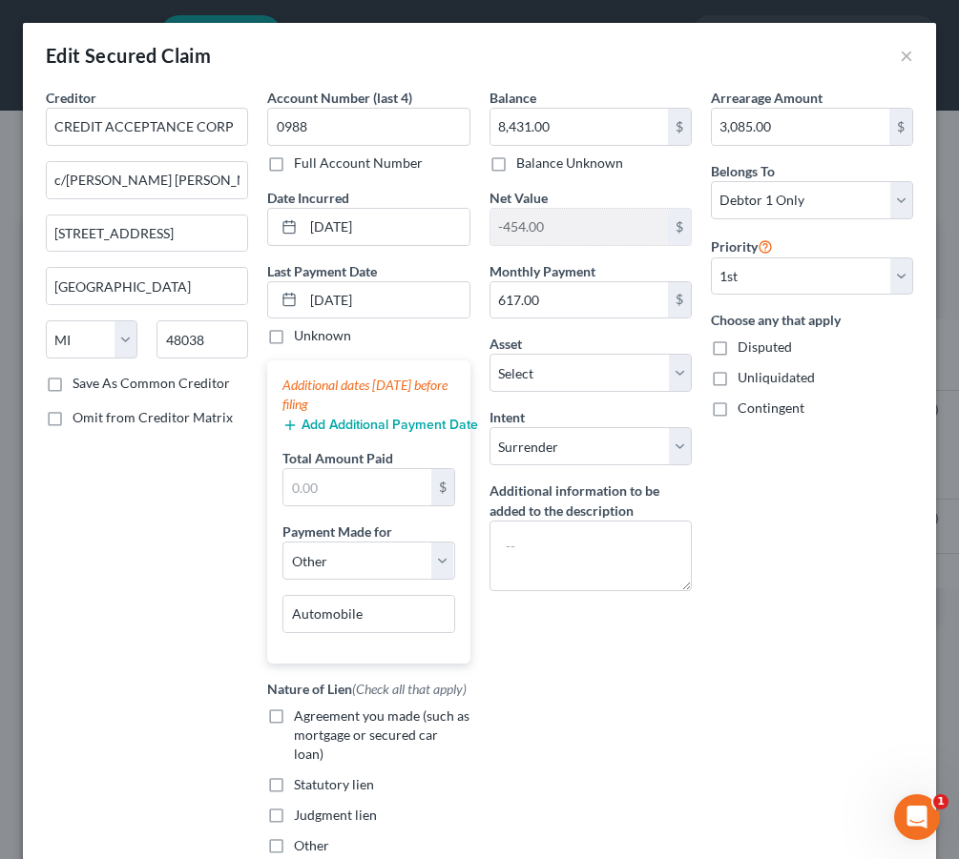
click at [294, 713] on label "Agreement you made (such as mortgage or secured car loan)" at bounding box center [382, 735] width 176 height 57
click at [301, 713] on input "Agreement you made (such as mortgage or secured car loan)" at bounding box center [307, 713] width 12 height 12
checkbox input "true"
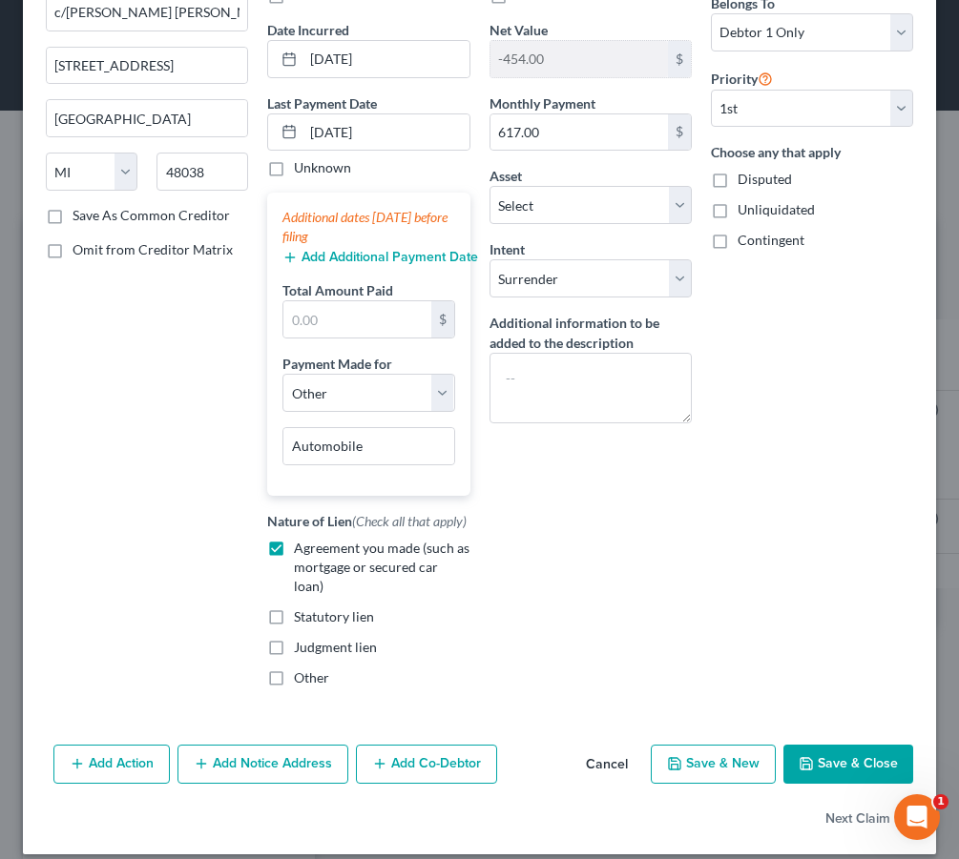
scroll to position [167, 0]
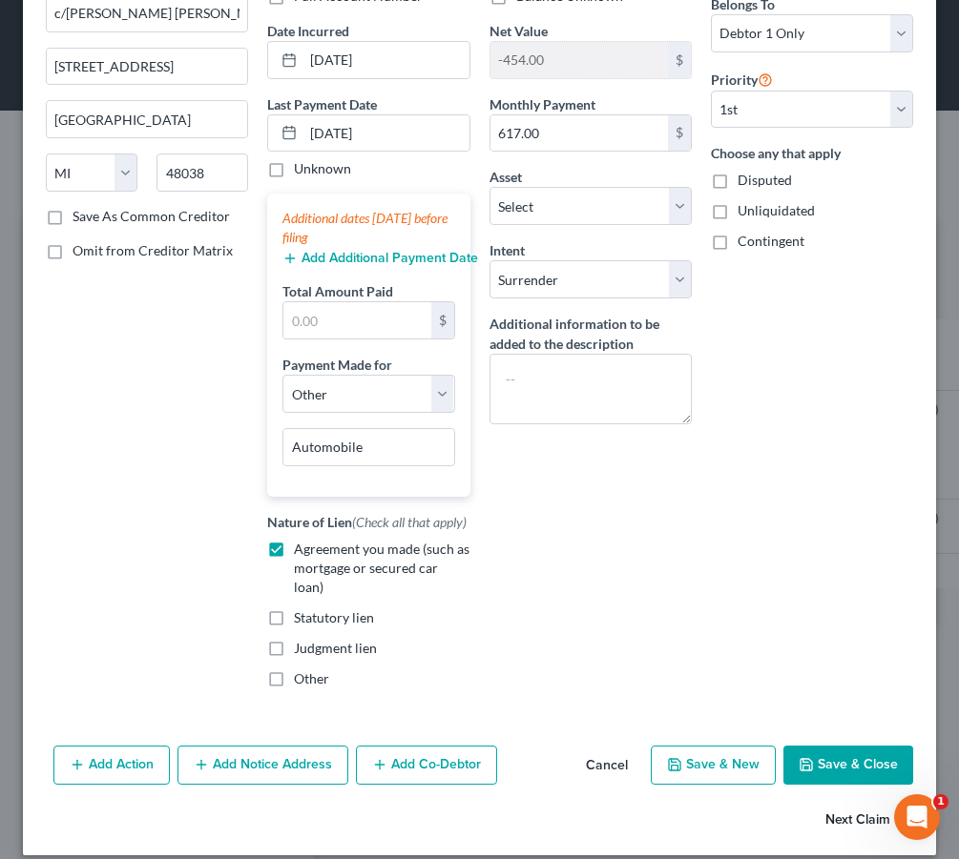
click at [838, 804] on button "Next Claim" at bounding box center [869, 820] width 88 height 40
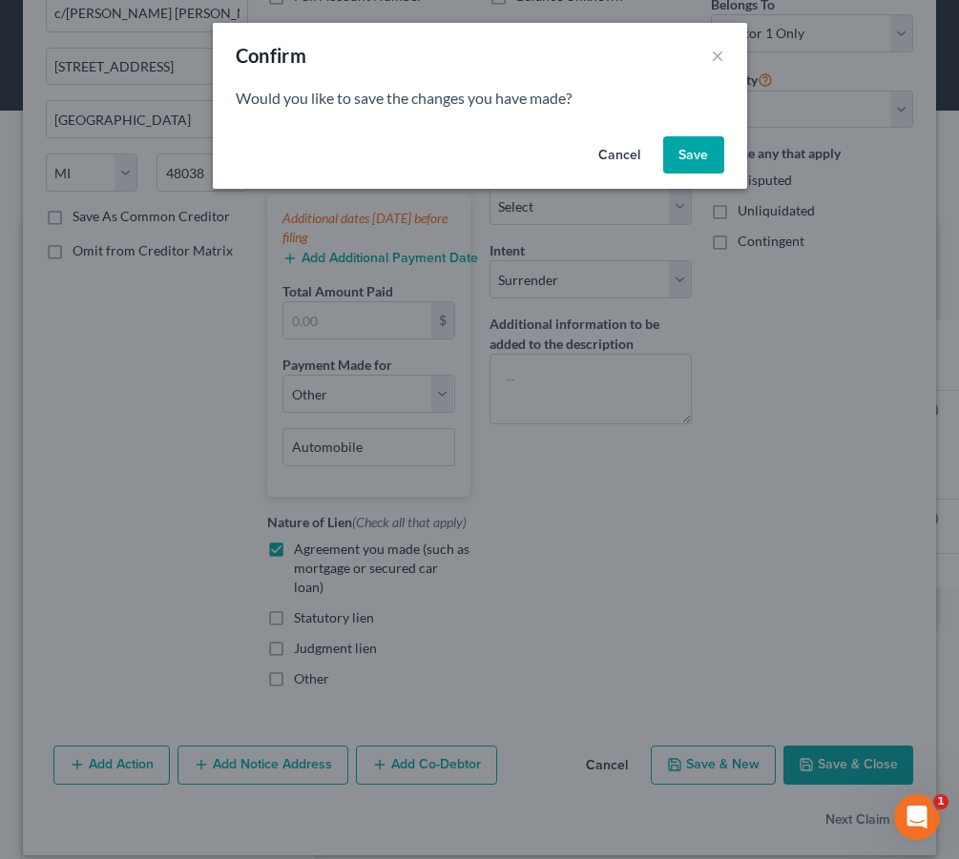
click at [683, 169] on button "Save" at bounding box center [693, 155] width 61 height 38
select select "9"
select select "0"
select select "3"
select select "0"
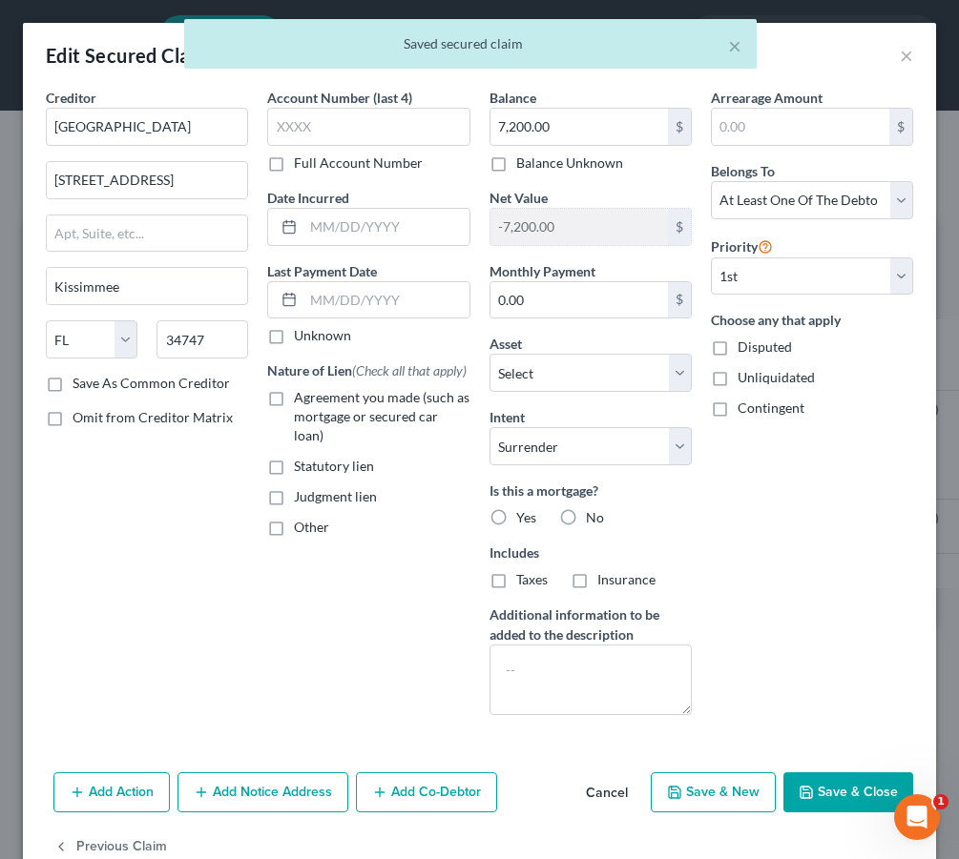
click at [318, 403] on span "Agreement you made (such as mortgage or secured car loan)" at bounding box center [382, 416] width 176 height 54
click at [314, 401] on input "Agreement you made (such as mortgage or secured car loan)" at bounding box center [307, 394] width 12 height 12
checkbox input "true"
click at [586, 516] on label "No" at bounding box center [595, 517] width 18 height 19
click at [593, 516] on input "No" at bounding box center [599, 514] width 12 height 12
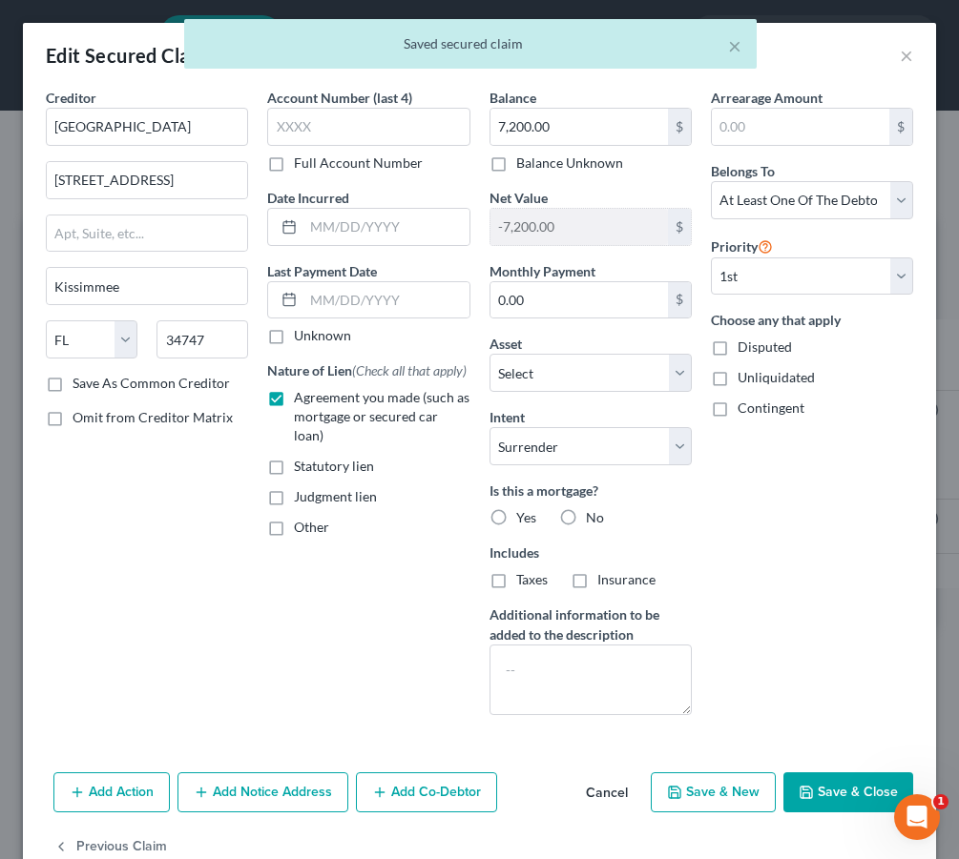
radio input "true"
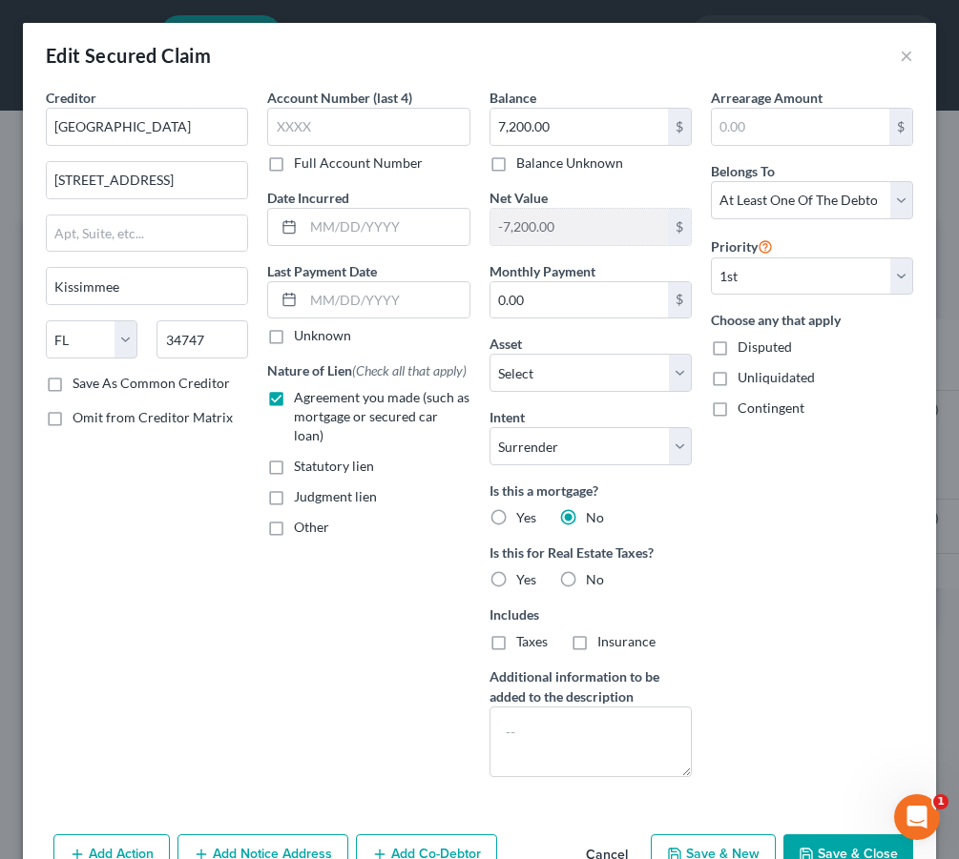
click at [586, 581] on label "No" at bounding box center [595, 579] width 18 height 19
click at [593, 581] on input "No" at bounding box center [599, 576] width 12 height 12
radio input "true"
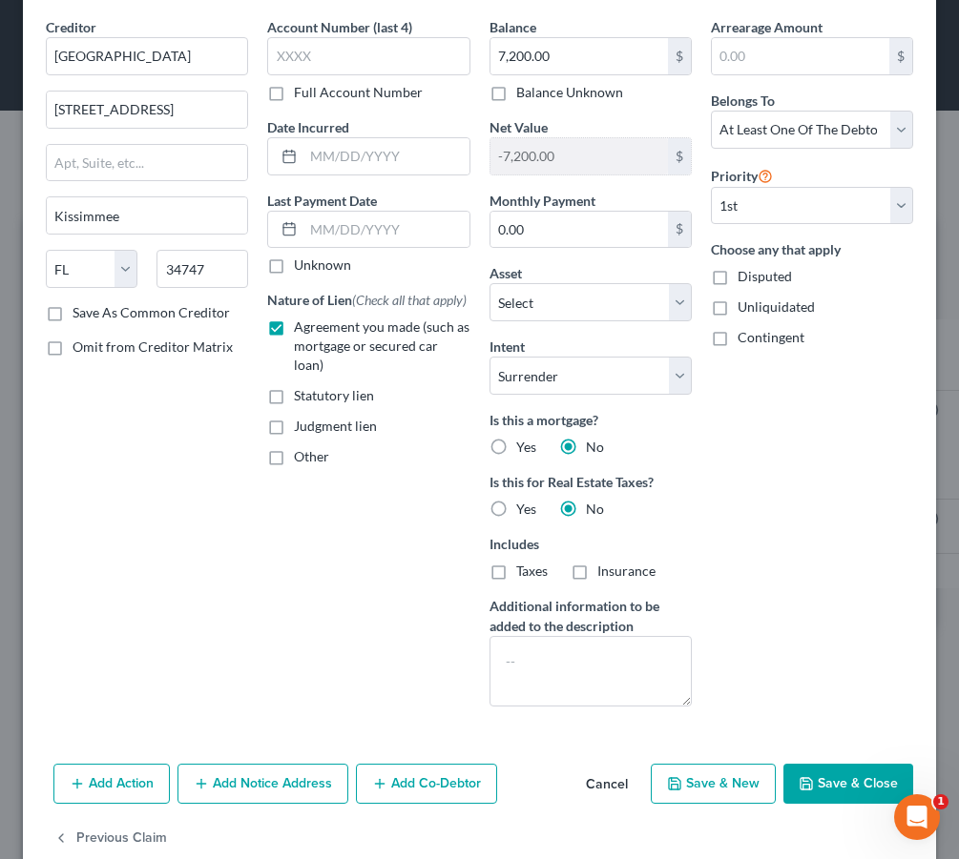
scroll to position [72, 0]
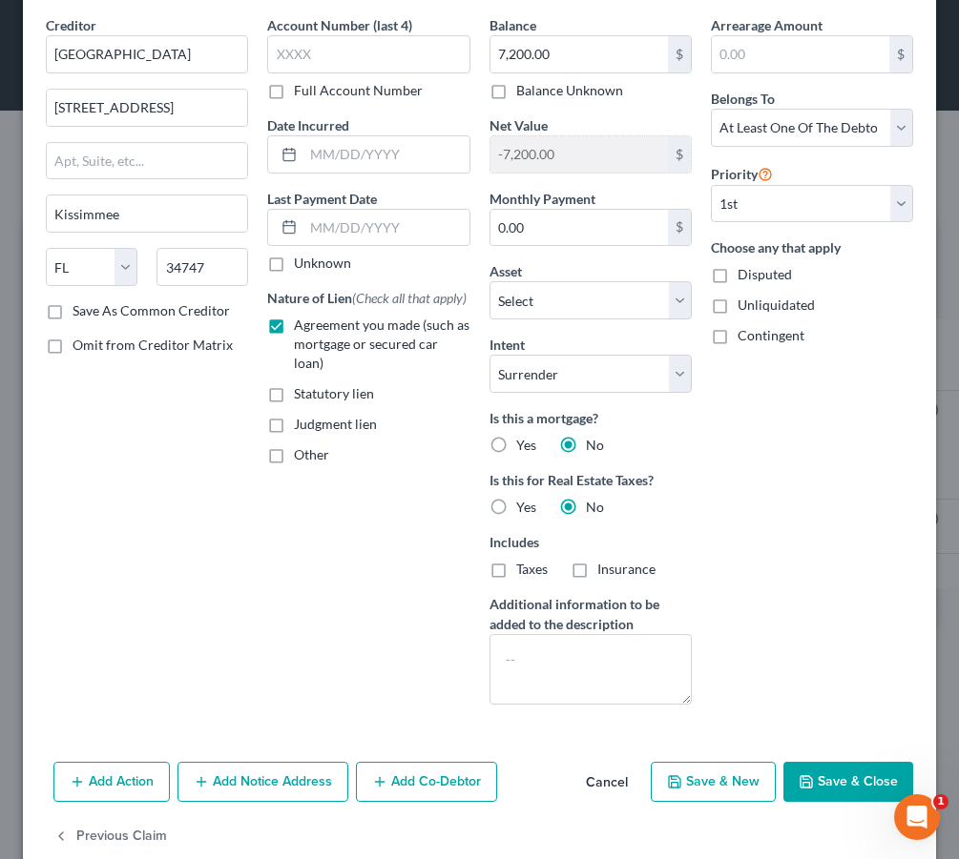
click at [516, 447] on label "Yes" at bounding box center [526, 445] width 20 height 19
click at [524, 447] on input "Yes" at bounding box center [530, 442] width 12 height 12
radio input "true"
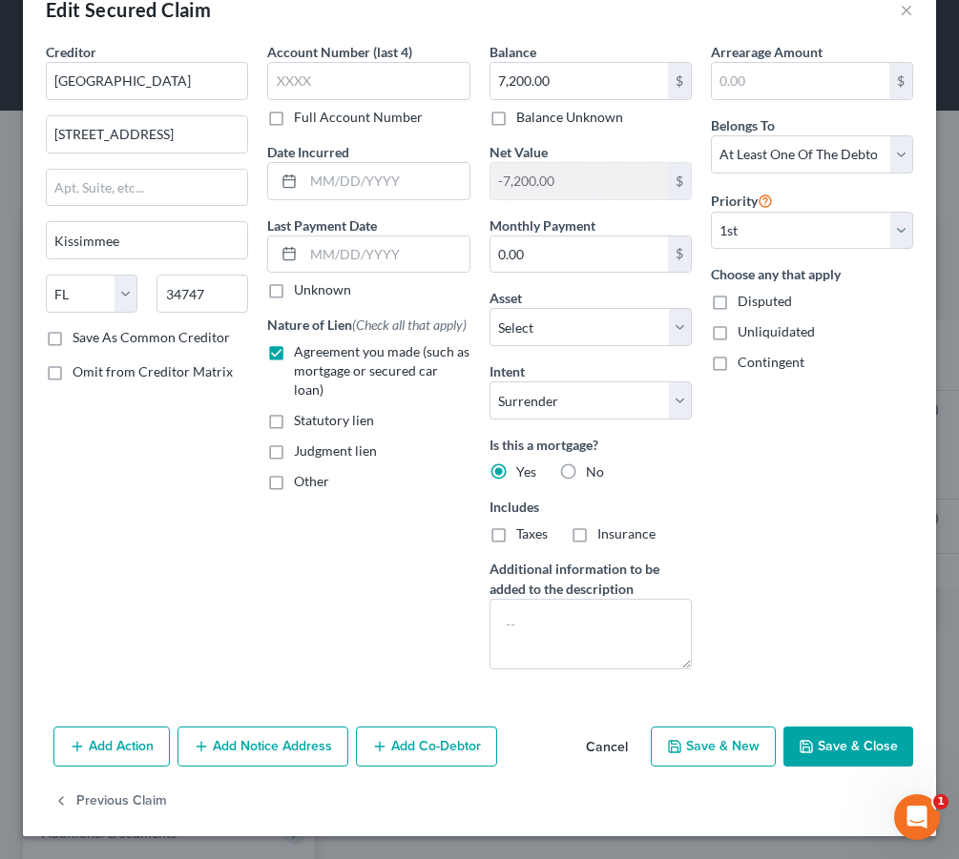
click at [586, 475] on label "No" at bounding box center [595, 472] width 18 height 19
click at [593, 475] on input "No" at bounding box center [599, 469] width 12 height 12
radio input "true"
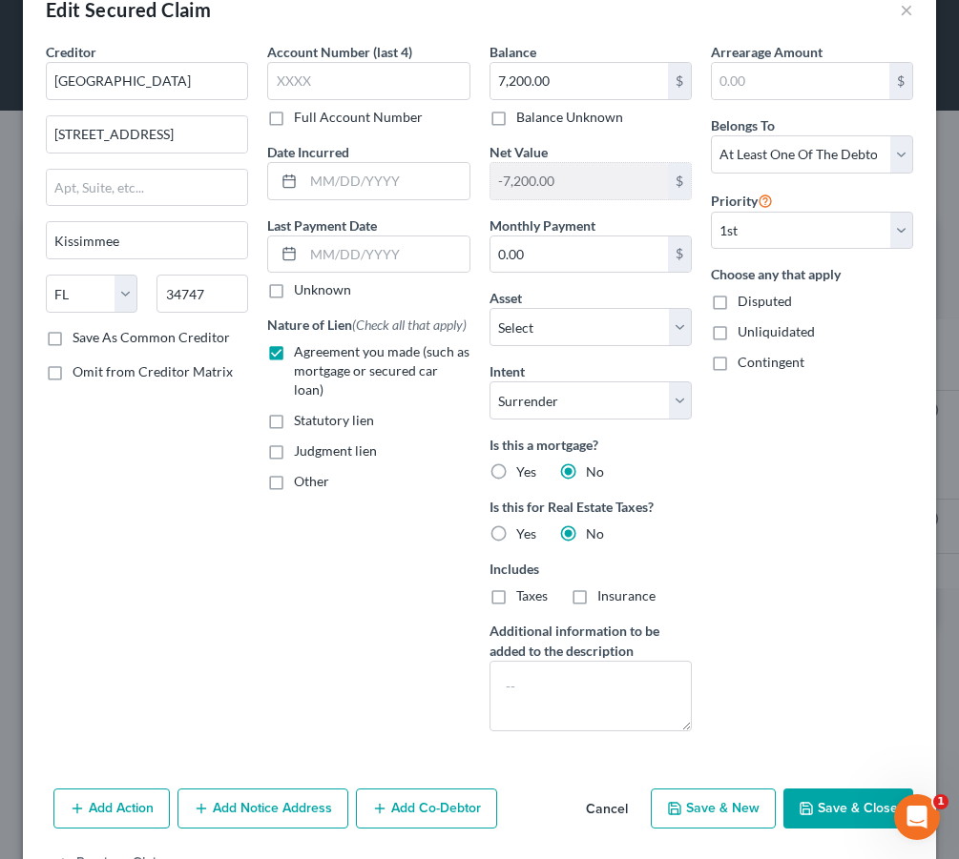
click at [586, 475] on label "No" at bounding box center [595, 472] width 18 height 19
click at [593, 475] on input "No" at bounding box center [599, 469] width 12 height 12
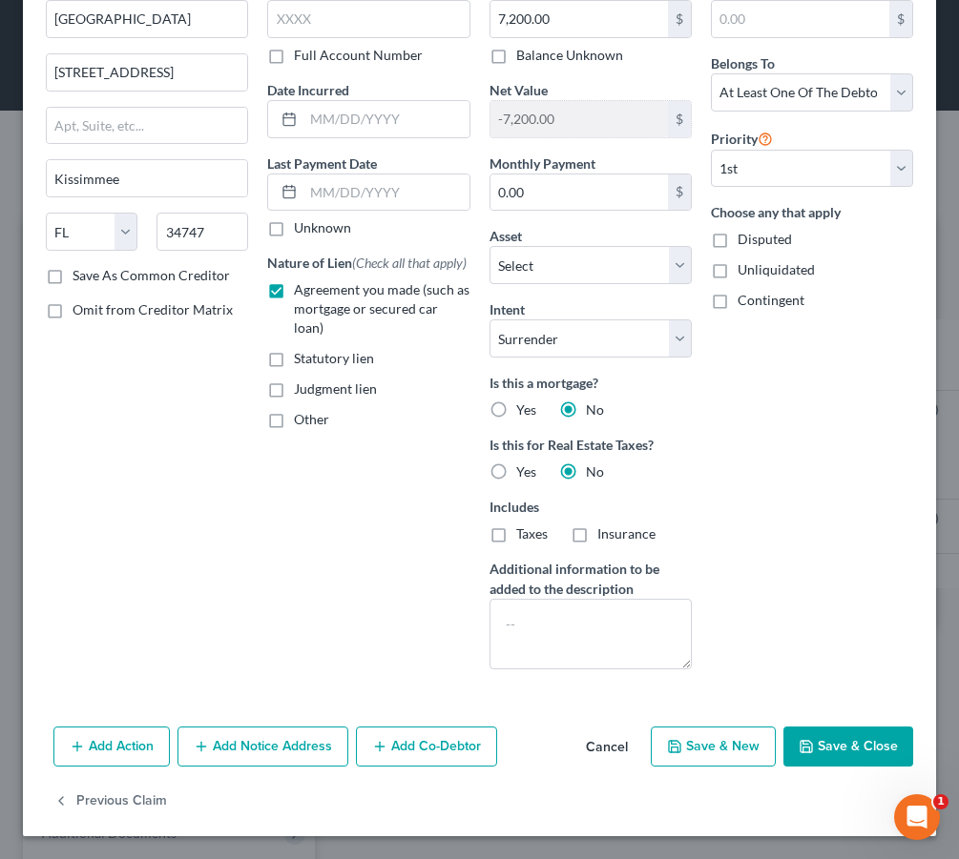
scroll to position [108, 0]
click at [809, 749] on icon "button" at bounding box center [805, 746] width 15 height 15
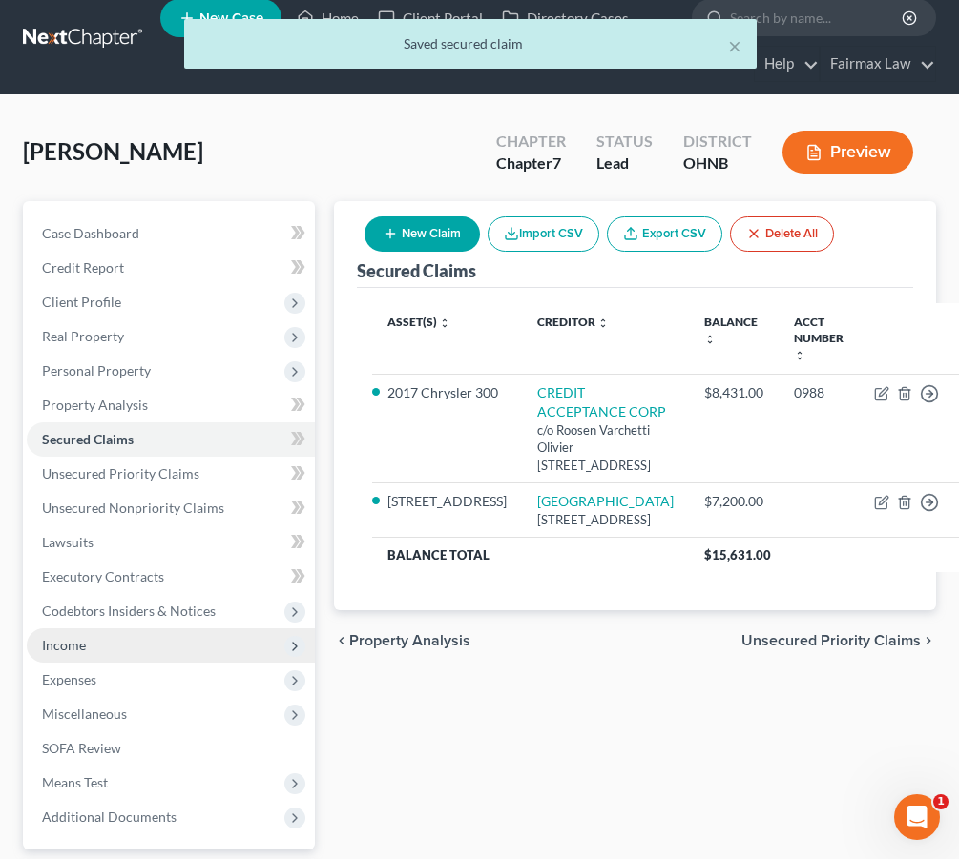
scroll to position [21, 0]
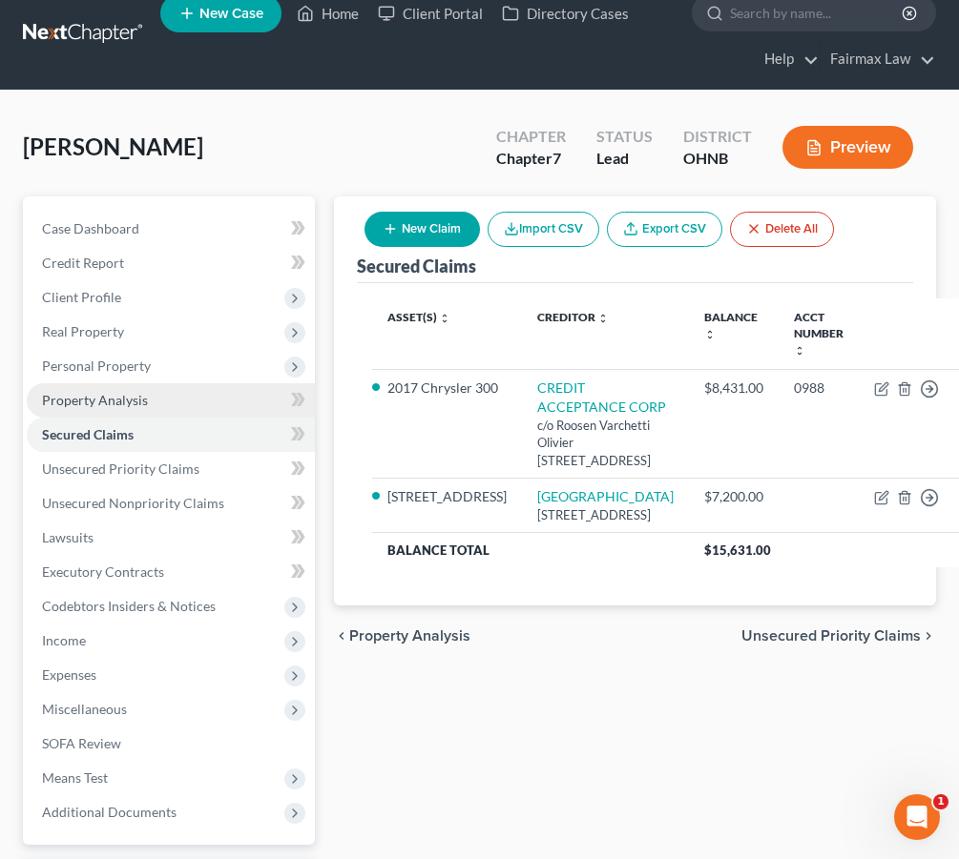
click at [200, 413] on link "Property Analysis" at bounding box center [171, 400] width 288 height 34
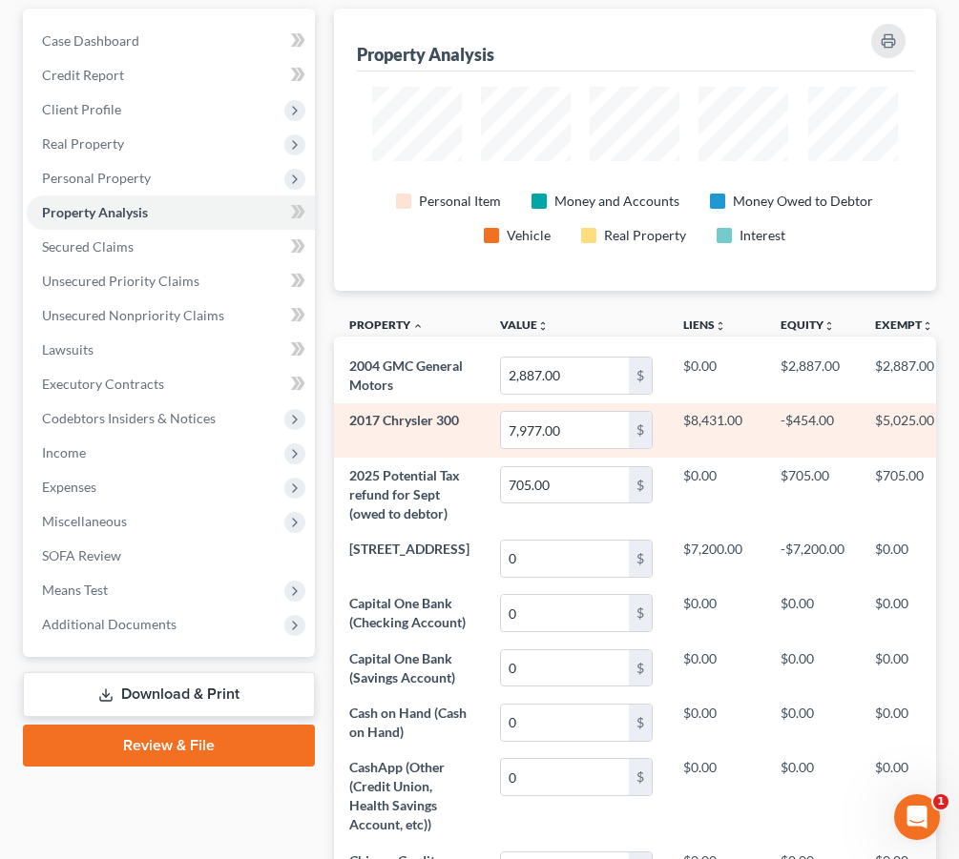
scroll to position [0, -1]
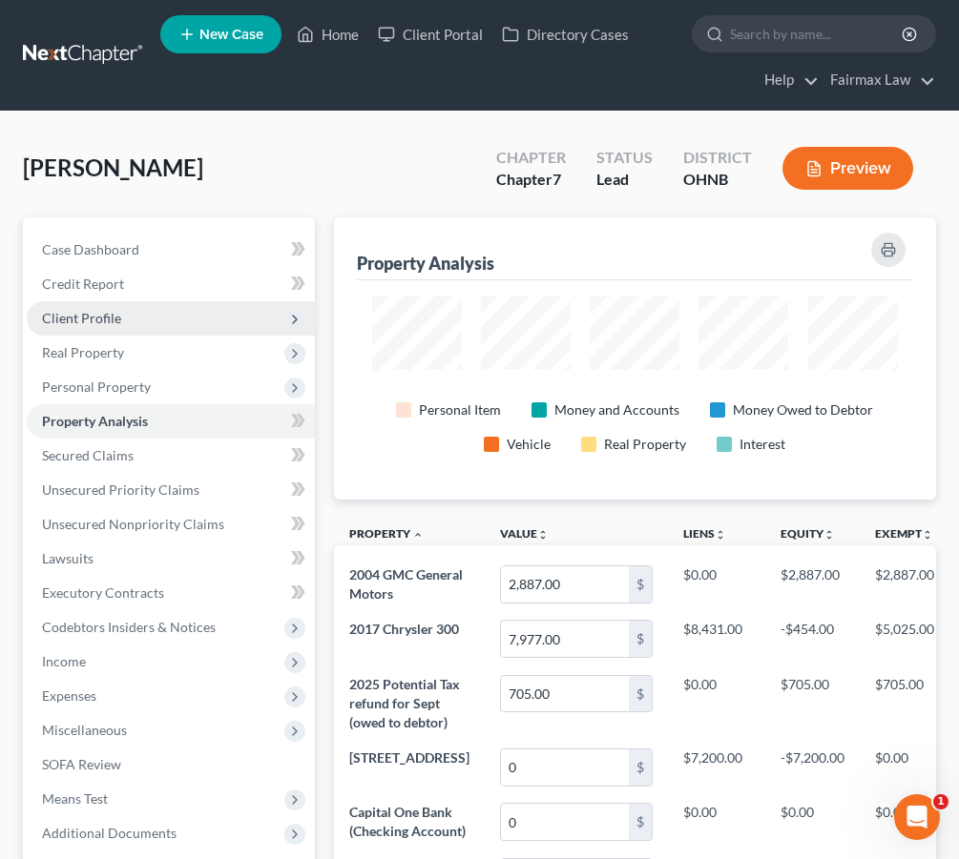
click at [176, 320] on span "Client Profile" at bounding box center [171, 318] width 288 height 34
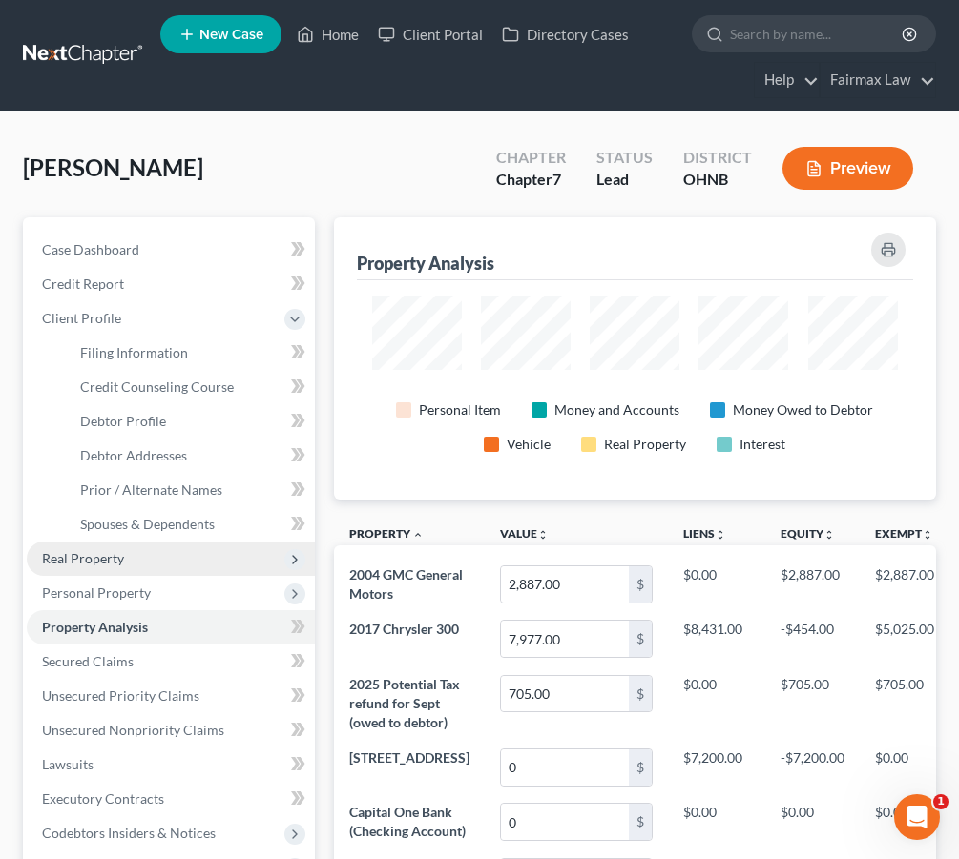
click at [111, 563] on span "Real Property" at bounding box center [83, 558] width 82 height 16
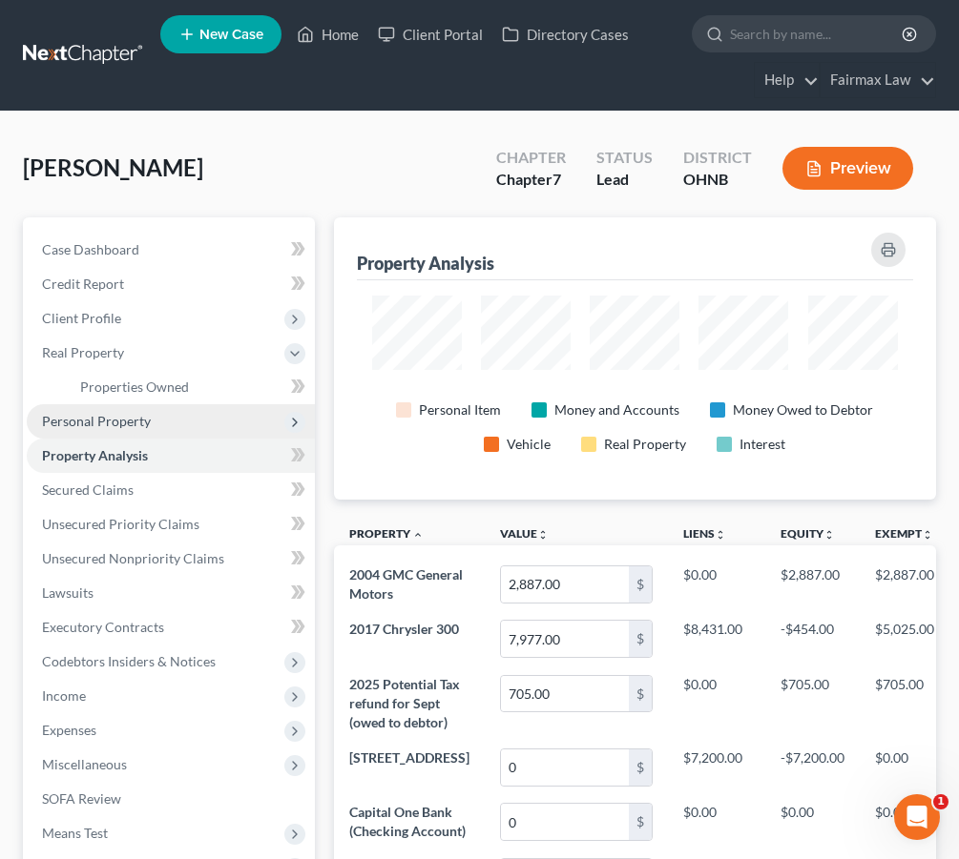
click at [117, 431] on span "Personal Property" at bounding box center [171, 421] width 288 height 34
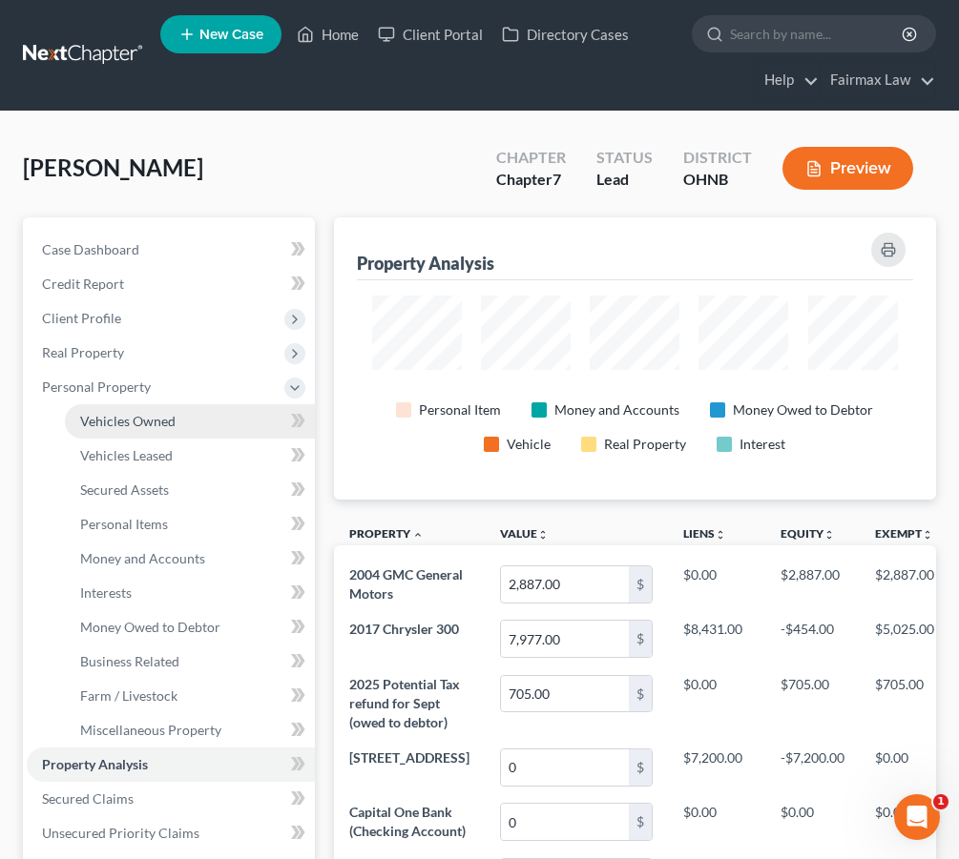
click at [127, 425] on span "Vehicles Owned" at bounding box center [127, 421] width 95 height 16
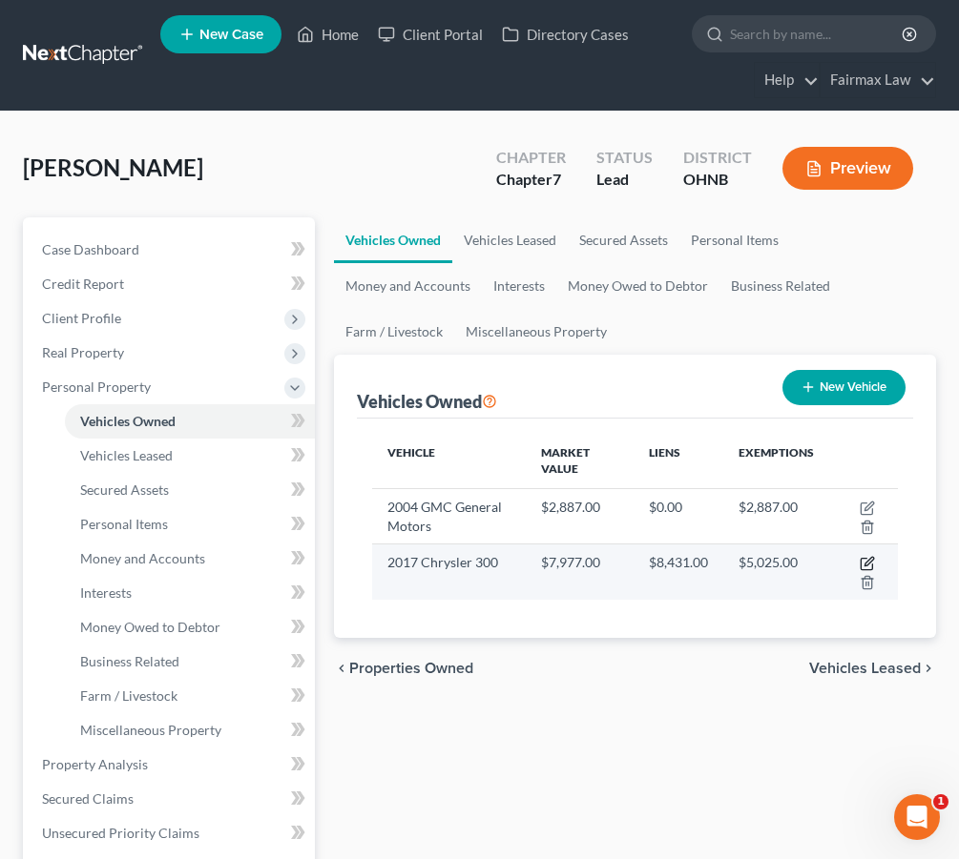
click at [871, 564] on icon "button" at bounding box center [866, 563] width 15 height 15
select select "0"
select select "9"
select select "2"
select select "0"
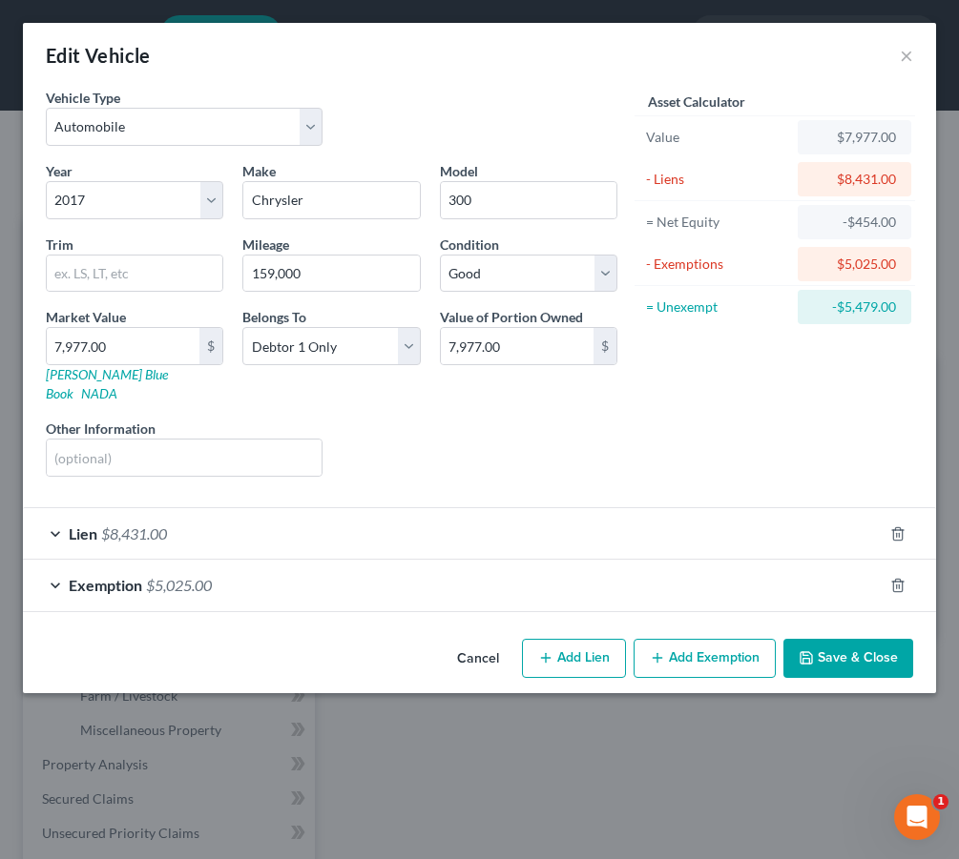
click at [679, 571] on div "Exemption $5,025.00" at bounding box center [452, 585] width 859 height 51
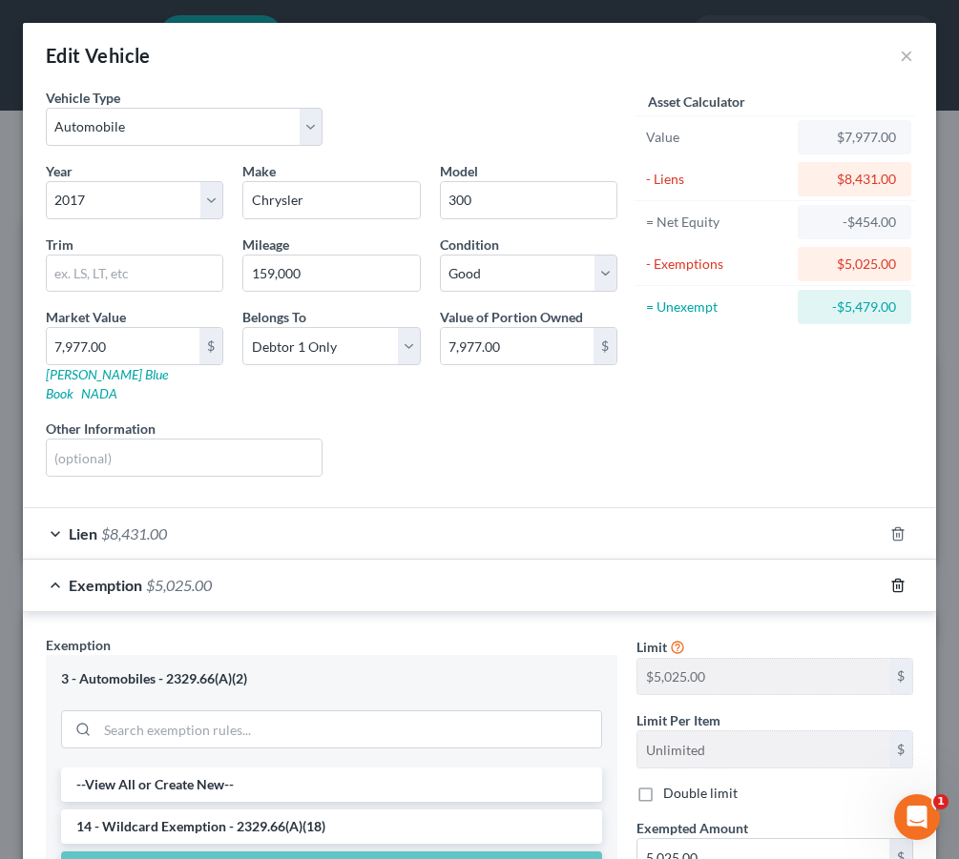
click at [904, 578] on icon "button" at bounding box center [897, 585] width 15 height 15
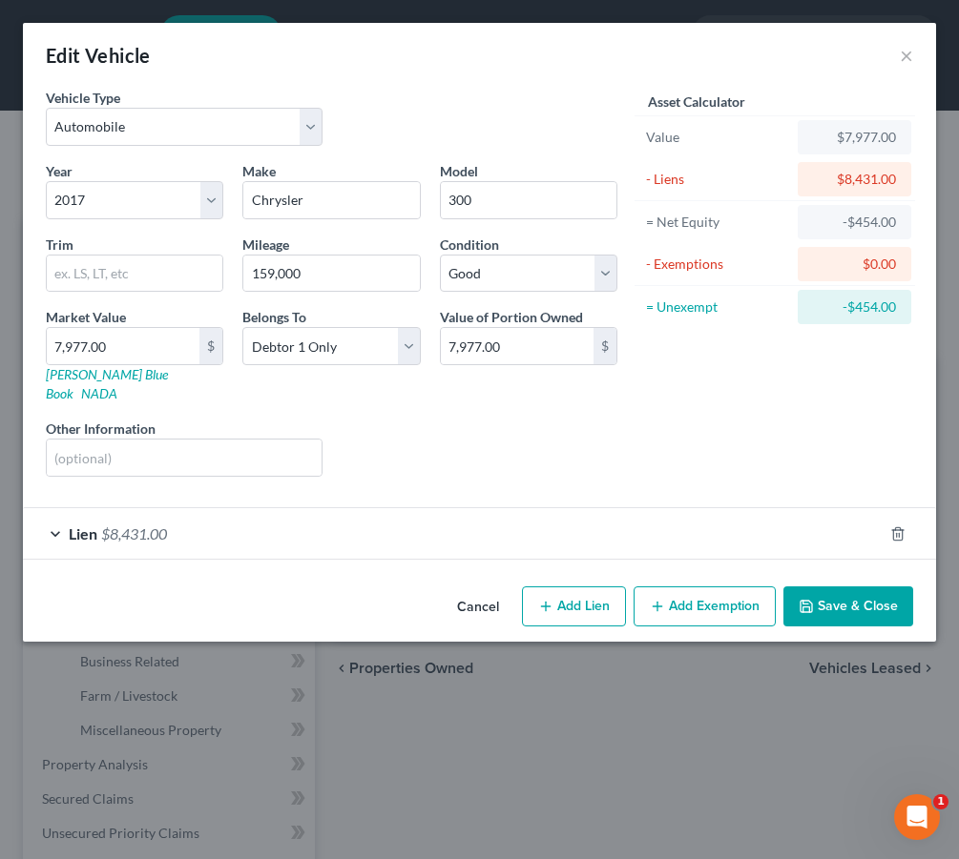
click at [838, 524] on div "Lien $8,431.00" at bounding box center [452, 533] width 859 height 51
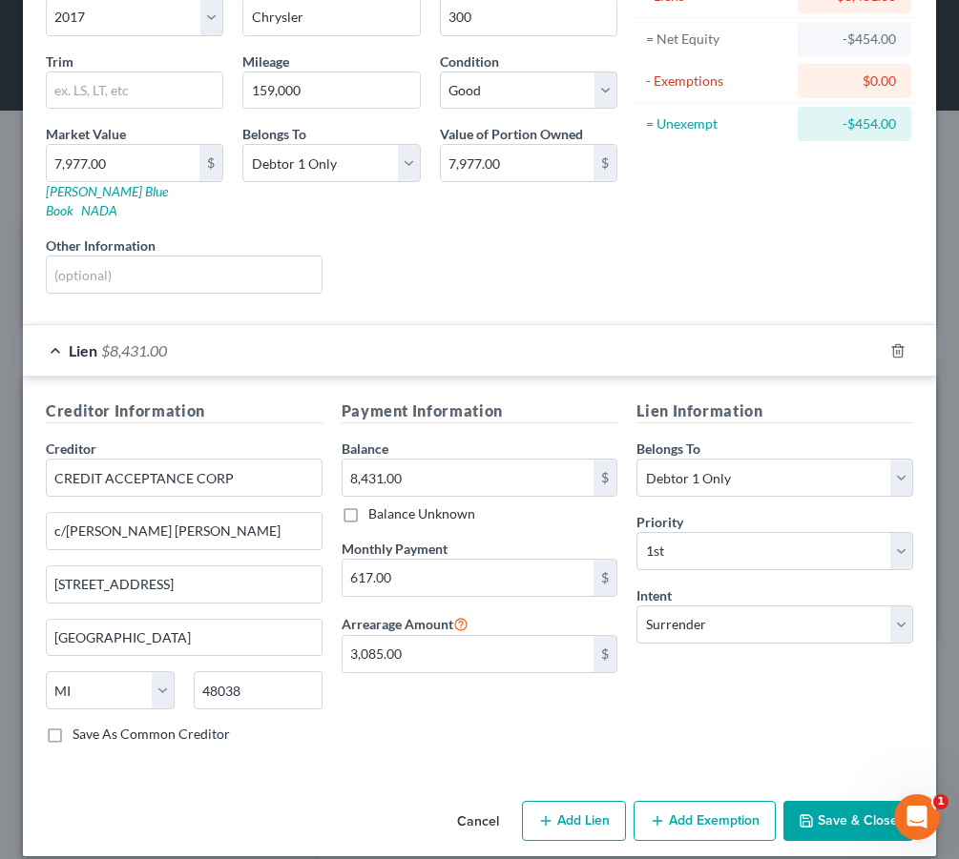
click at [832, 812] on button "Save & Close" at bounding box center [848, 821] width 130 height 40
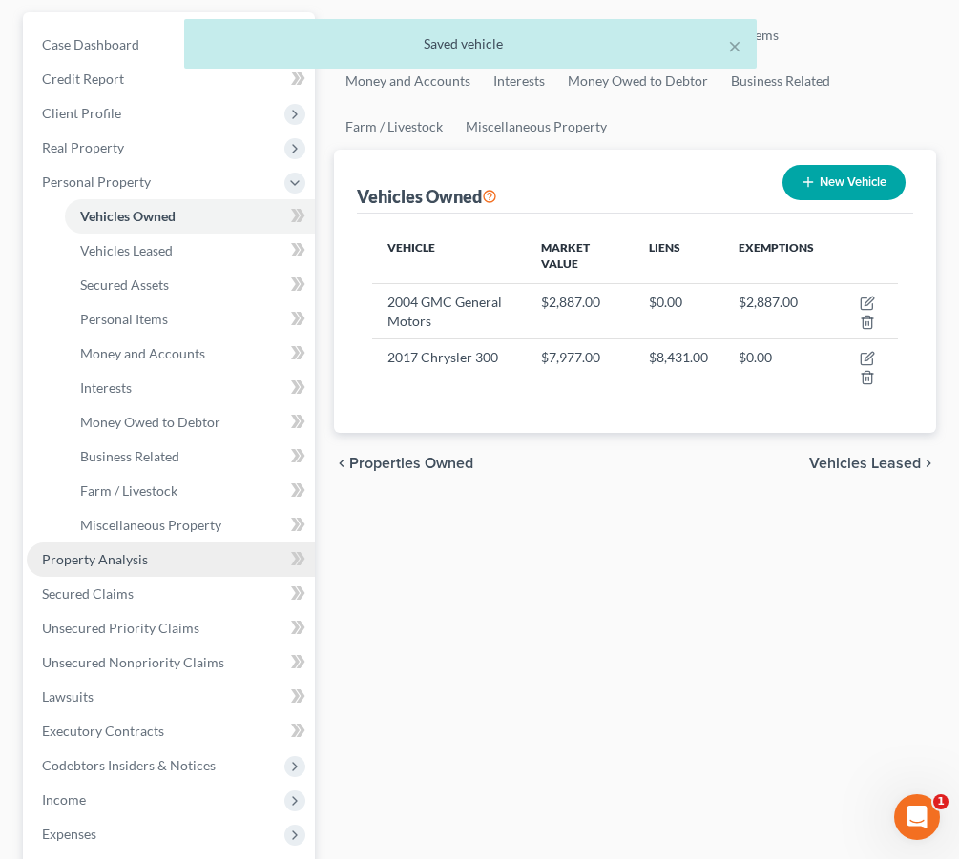
click at [133, 566] on span "Property Analysis" at bounding box center [95, 559] width 106 height 16
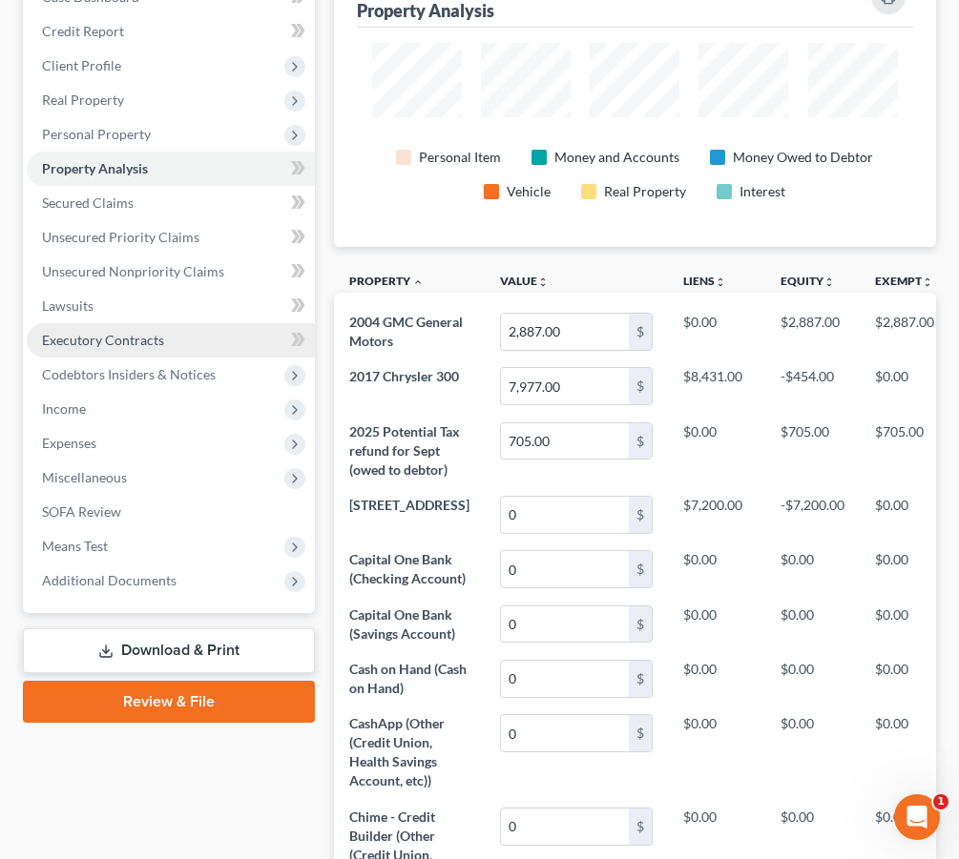
click at [149, 356] on link "Executory Contracts" at bounding box center [171, 340] width 288 height 34
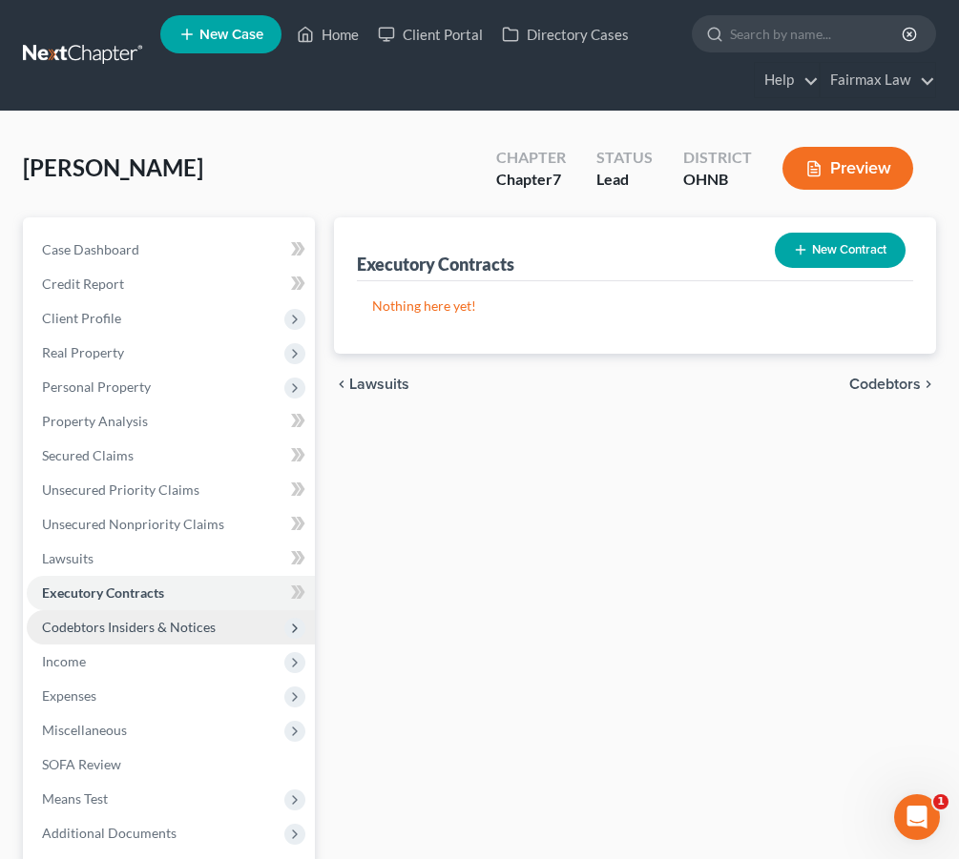
click at [120, 632] on span "Codebtors Insiders & Notices" at bounding box center [129, 627] width 174 height 16
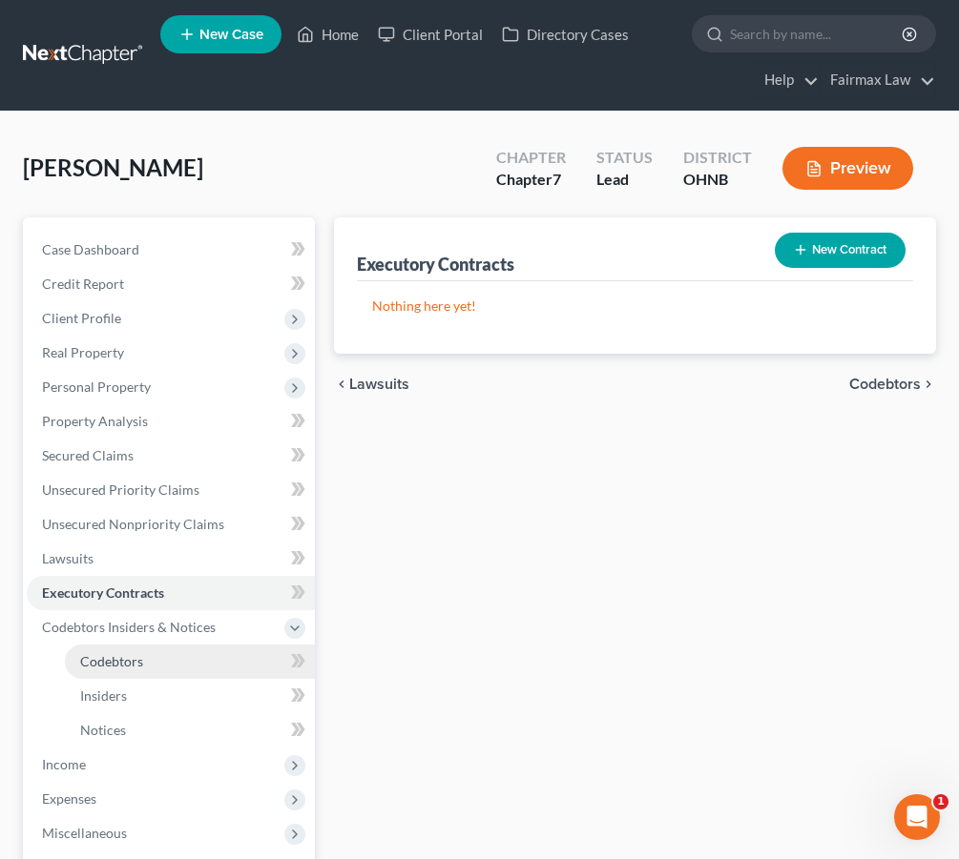
click at [120, 671] on link "Codebtors" at bounding box center [190, 662] width 250 height 34
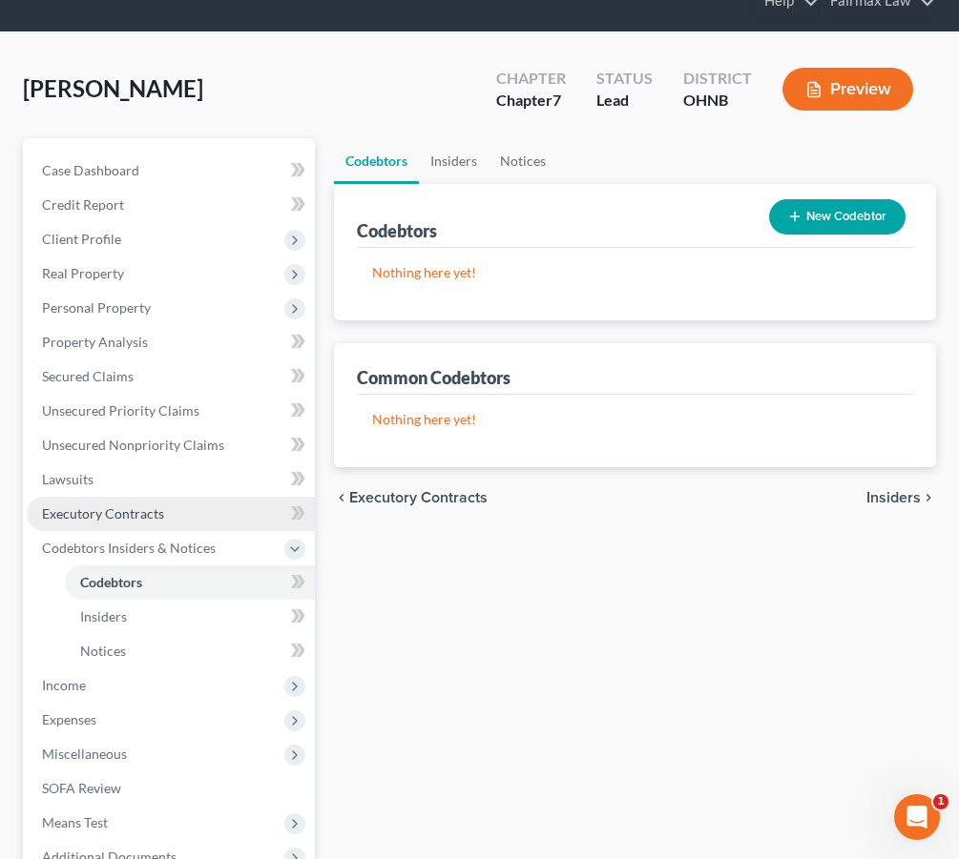
scroll to position [85, 0]
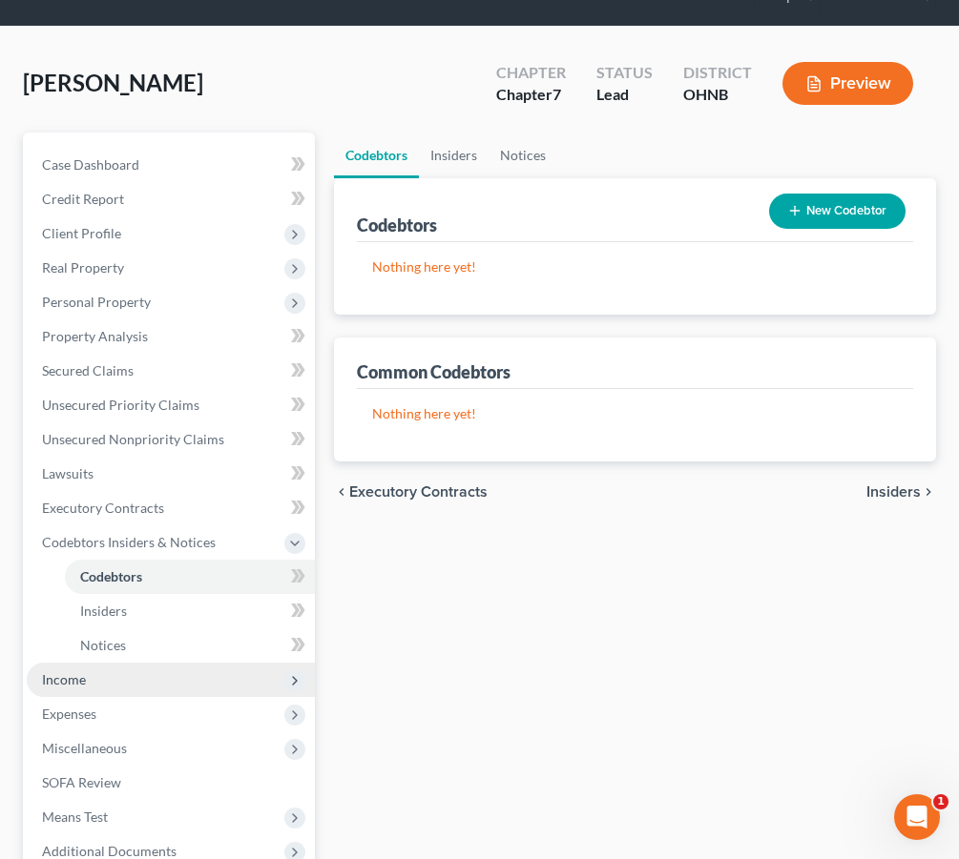
click at [109, 688] on span "Income" at bounding box center [171, 680] width 288 height 34
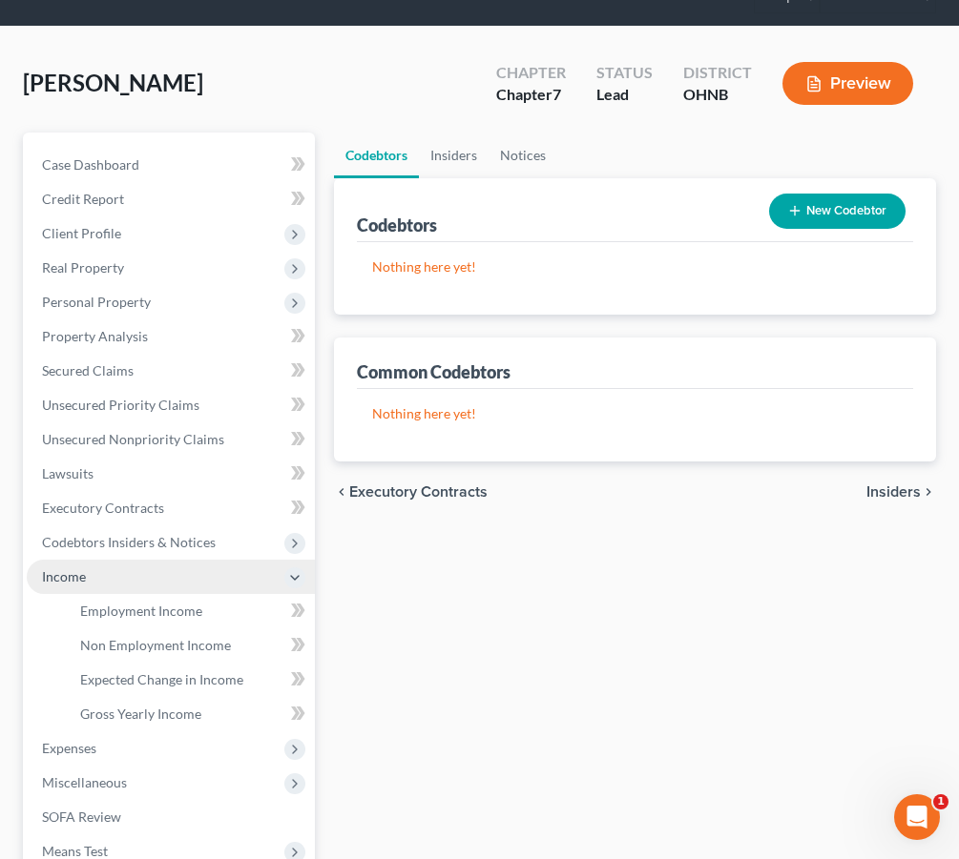
scroll to position [86, 0]
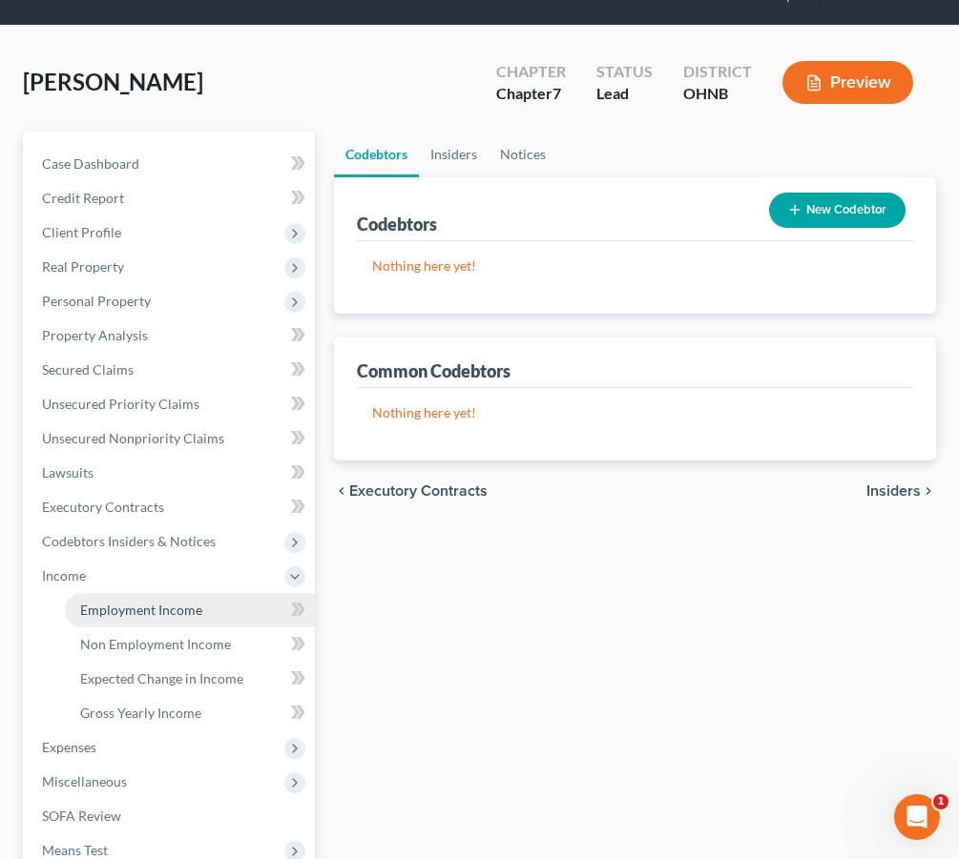
click at [136, 612] on span "Employment Income" at bounding box center [141, 610] width 122 height 16
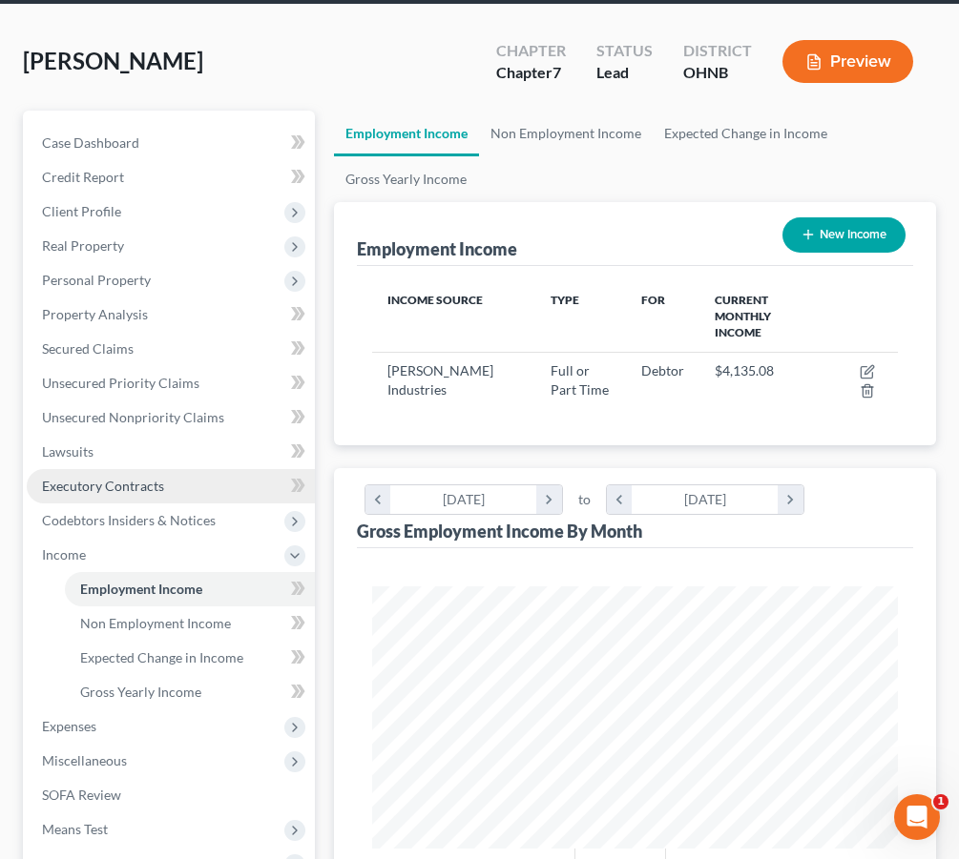
scroll to position [109, 0]
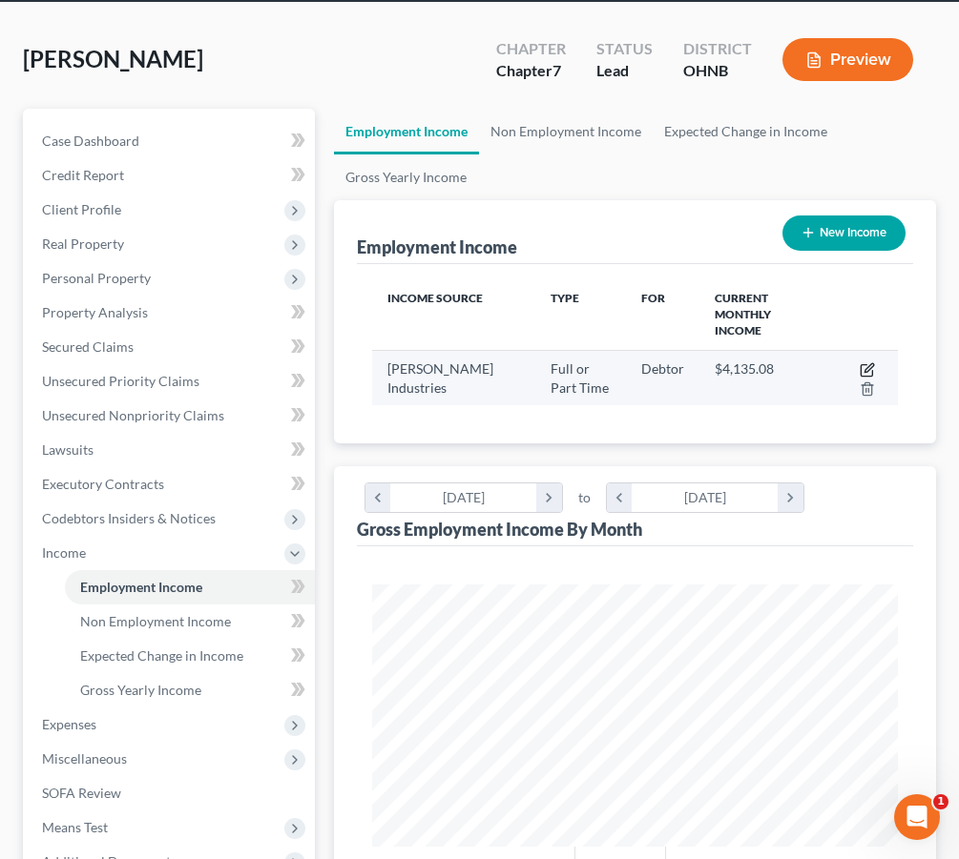
click at [869, 363] on icon "button" at bounding box center [868, 367] width 9 height 9
select select "0"
select select "36"
select select "3"
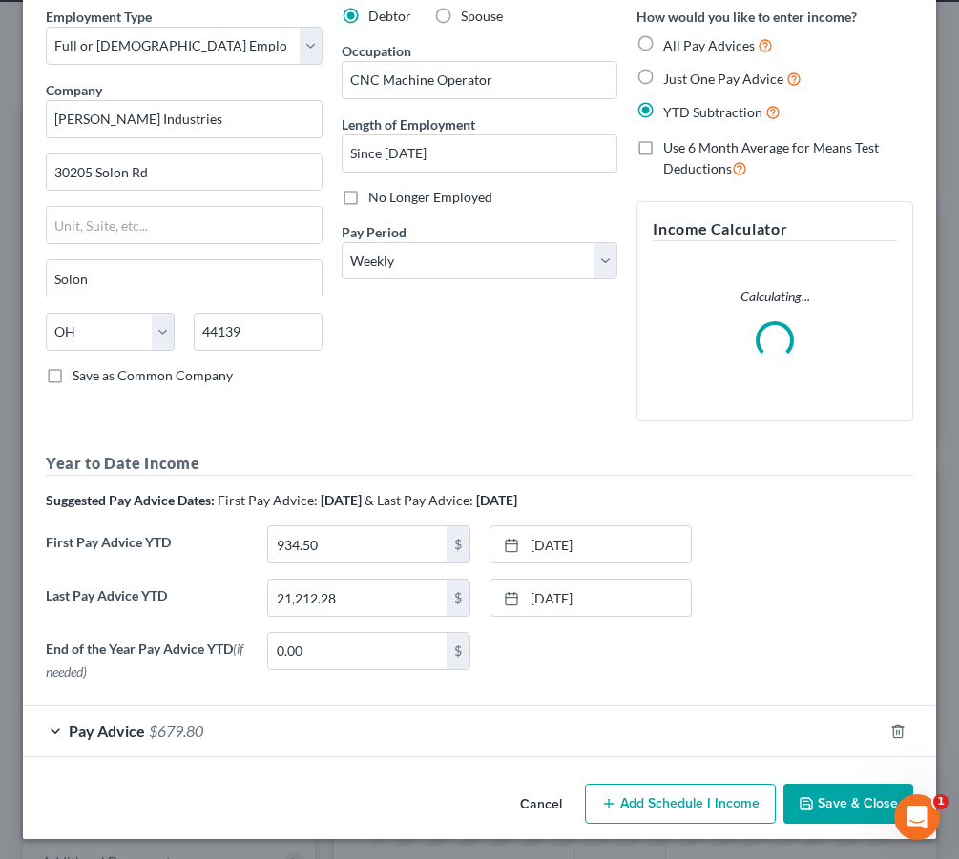
scroll to position [80, 0]
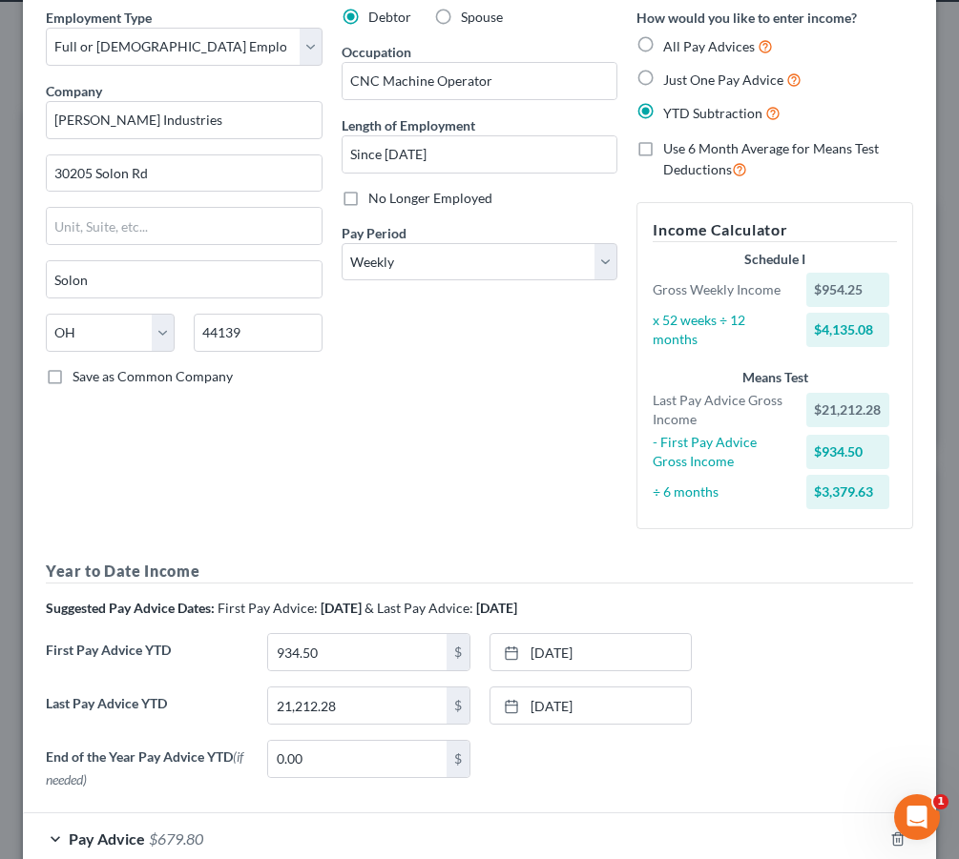
click at [379, 562] on h5 "Year to Date Income" at bounding box center [479, 572] width 867 height 24
drag, startPoint x: 354, startPoint y: 652, endPoint x: 43, endPoint y: 636, distance: 311.4
type input "0"
click at [638, 663] on link "4/11/2025" at bounding box center [590, 652] width 200 height 36
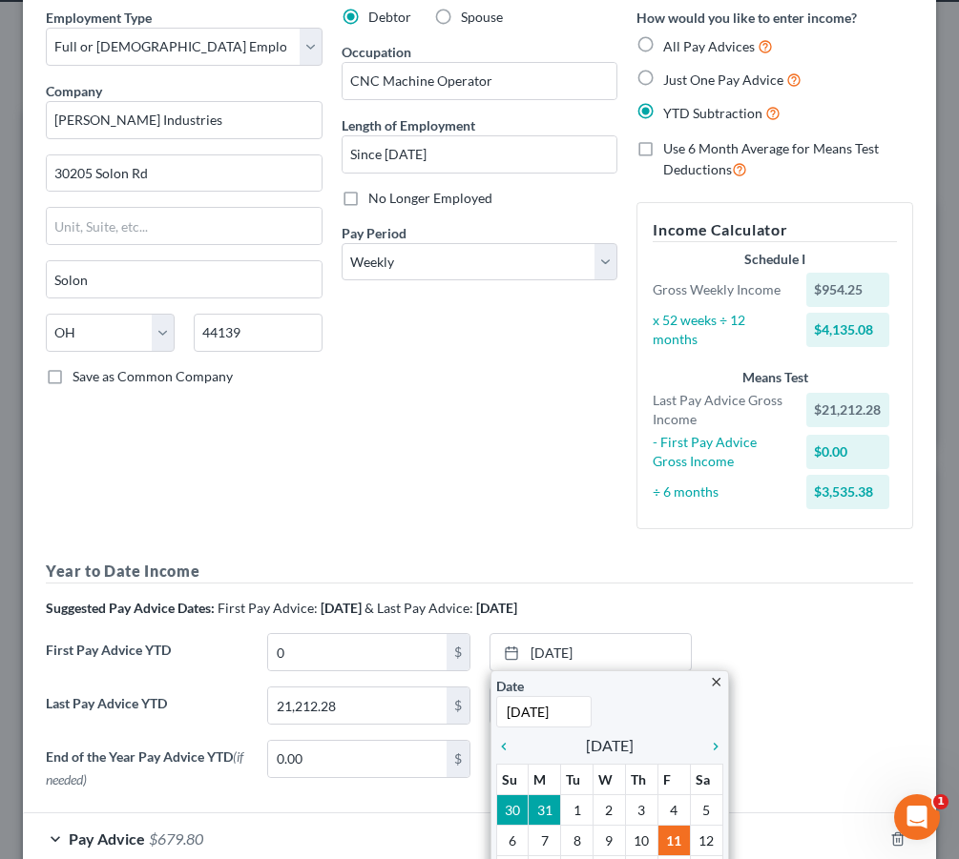
type input "3/29/2025"
click at [495, 528] on div "Debtor Spouse Occupation CNC Machine Operator Length of Employment Since 03/29/…" at bounding box center [480, 276] width 296 height 537
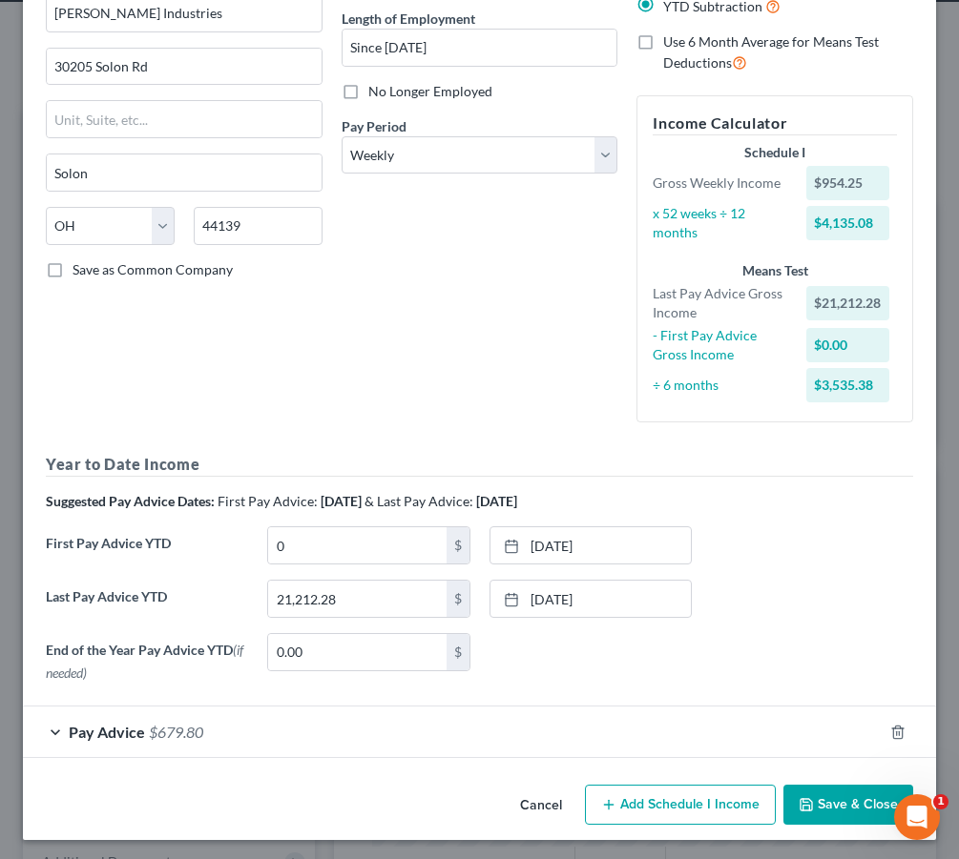
scroll to position [183, 0]
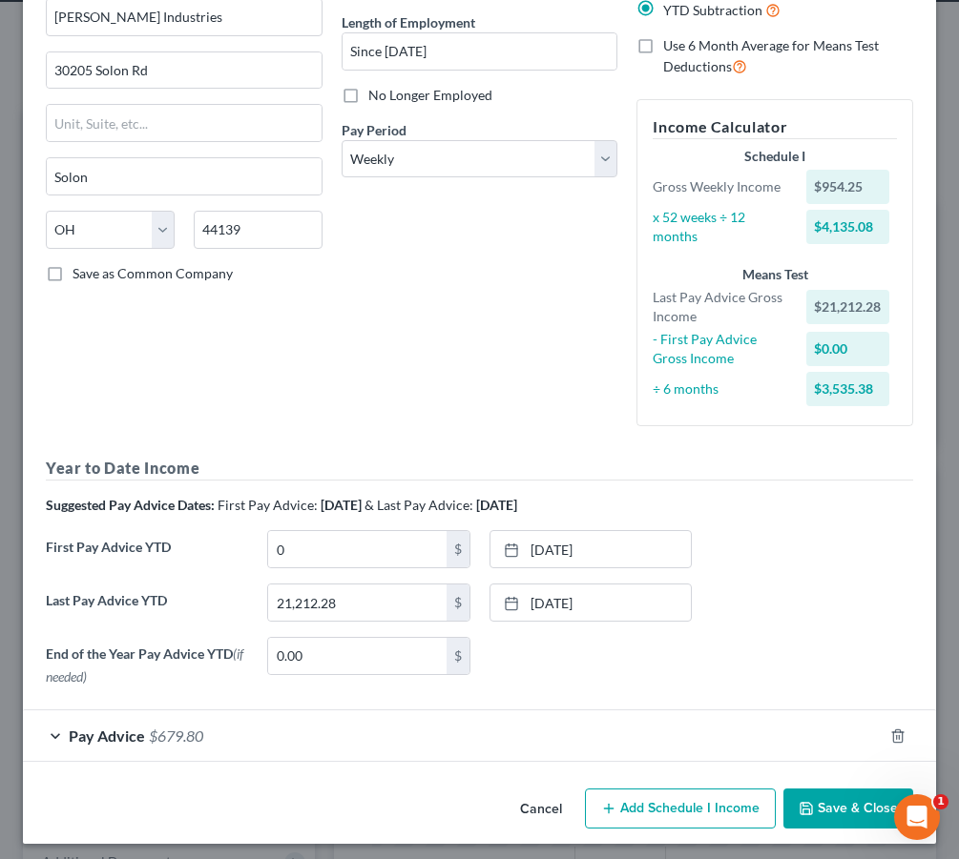
click at [860, 804] on button "Save & Close" at bounding box center [848, 809] width 130 height 40
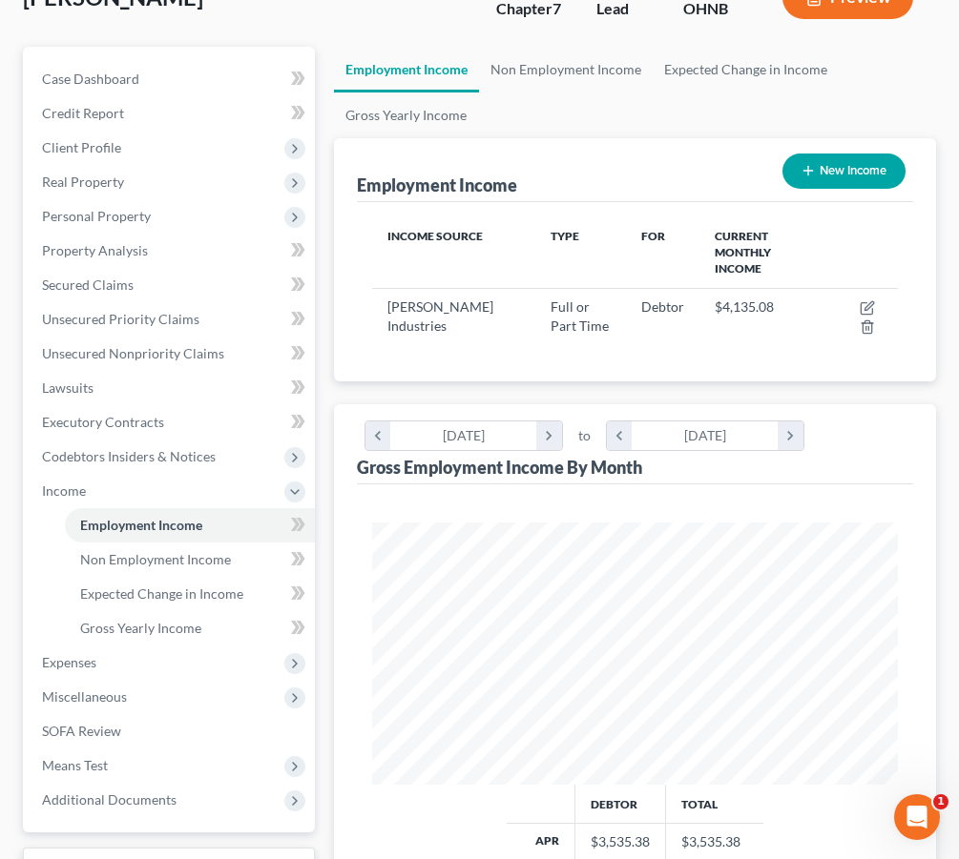
scroll to position [213, 0]
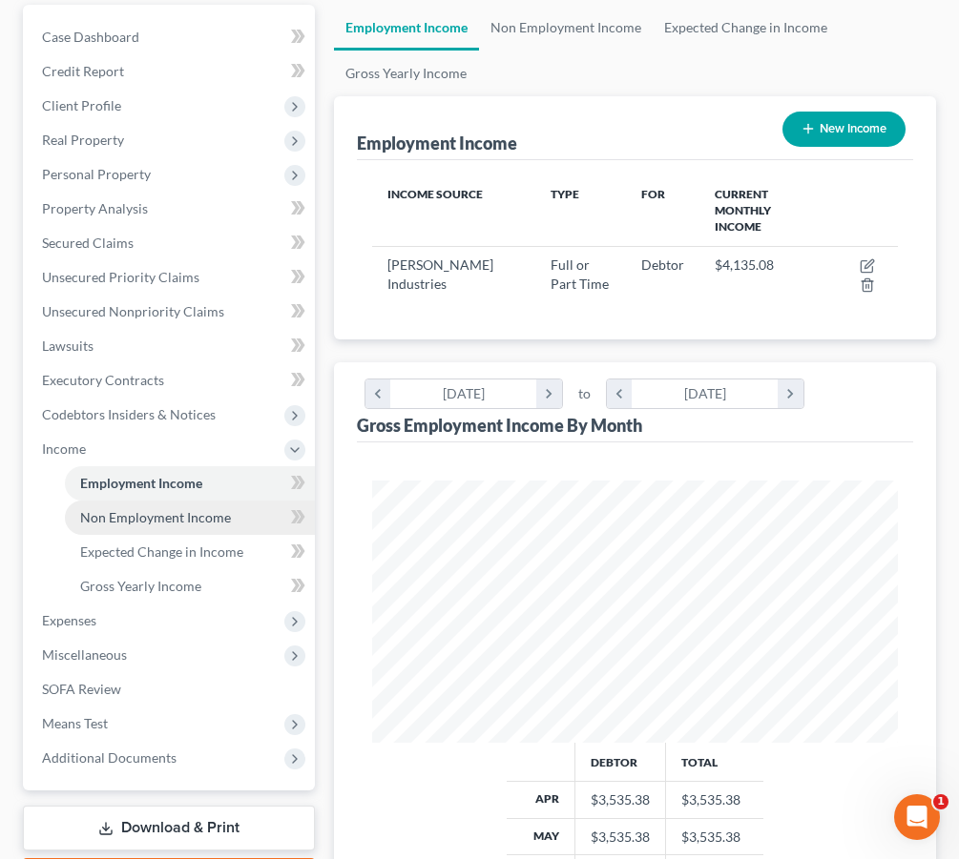
click at [243, 521] on link "Non Employment Income" at bounding box center [190, 518] width 250 height 34
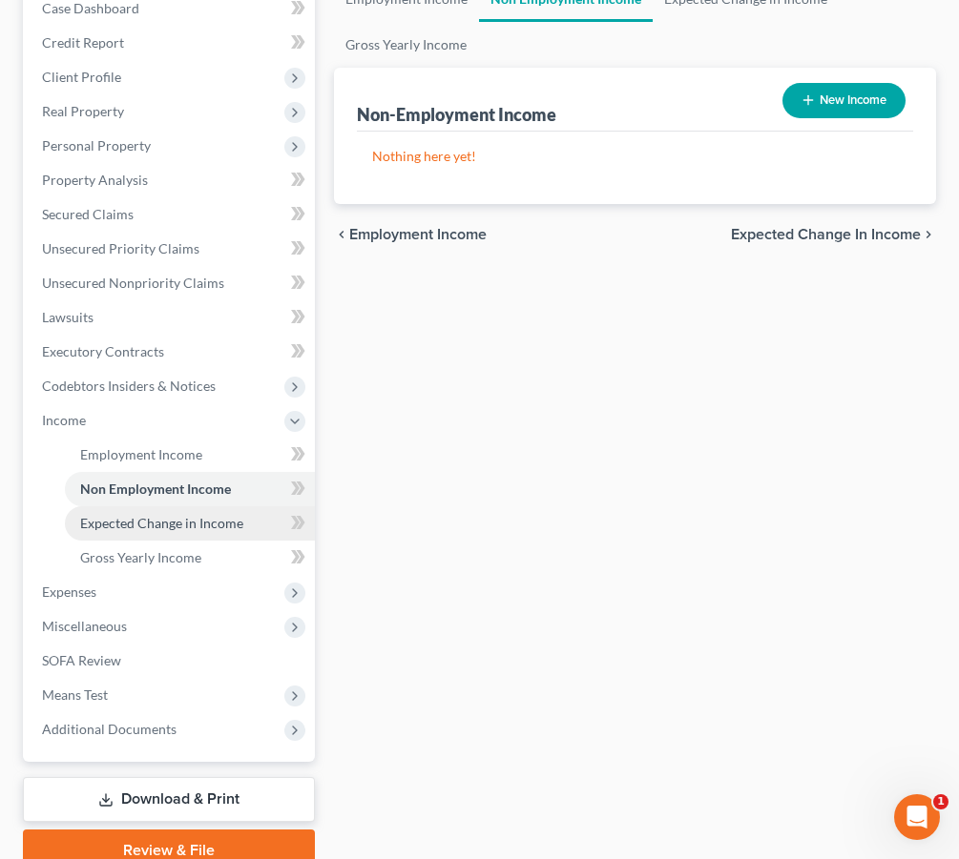
click at [228, 525] on span "Expected Change in Income" at bounding box center [161, 523] width 163 height 16
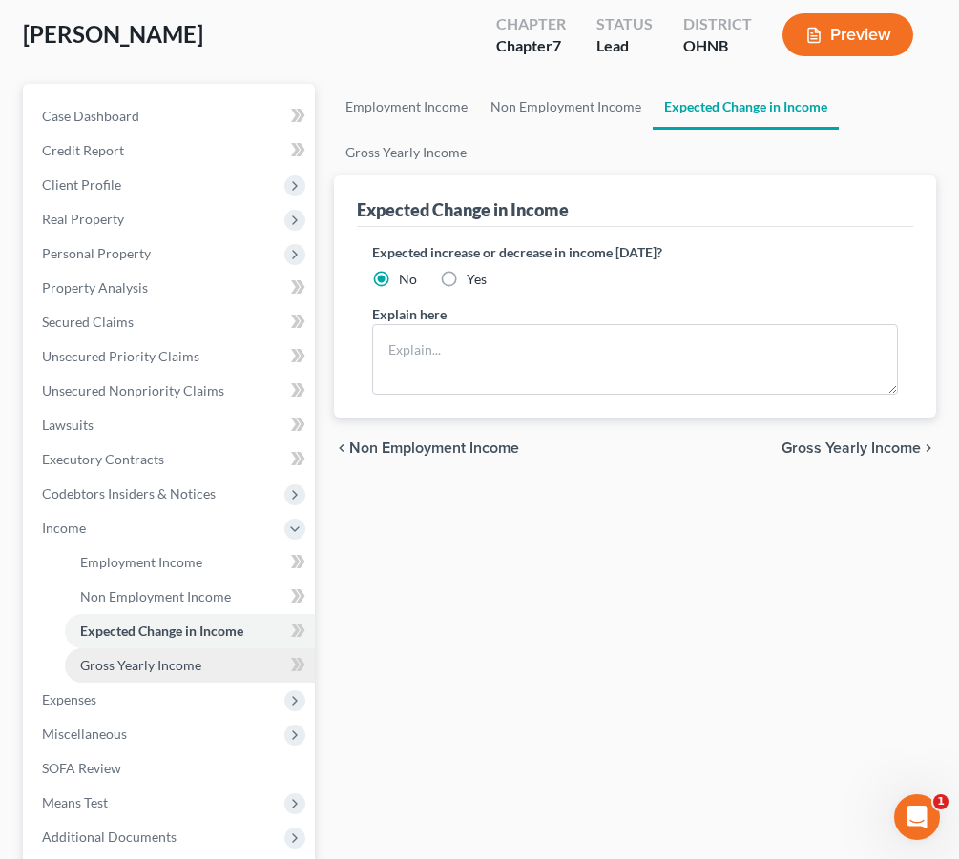
click at [176, 674] on link "Gross Yearly Income" at bounding box center [190, 666] width 250 height 34
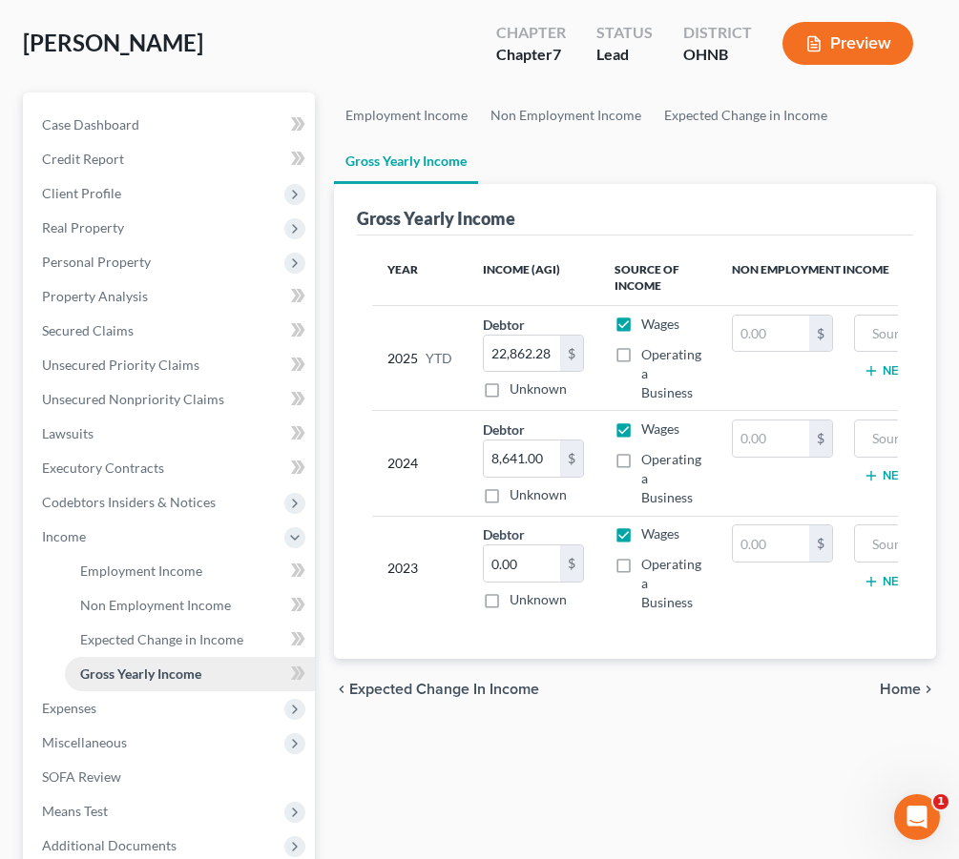
scroll to position [129, 0]
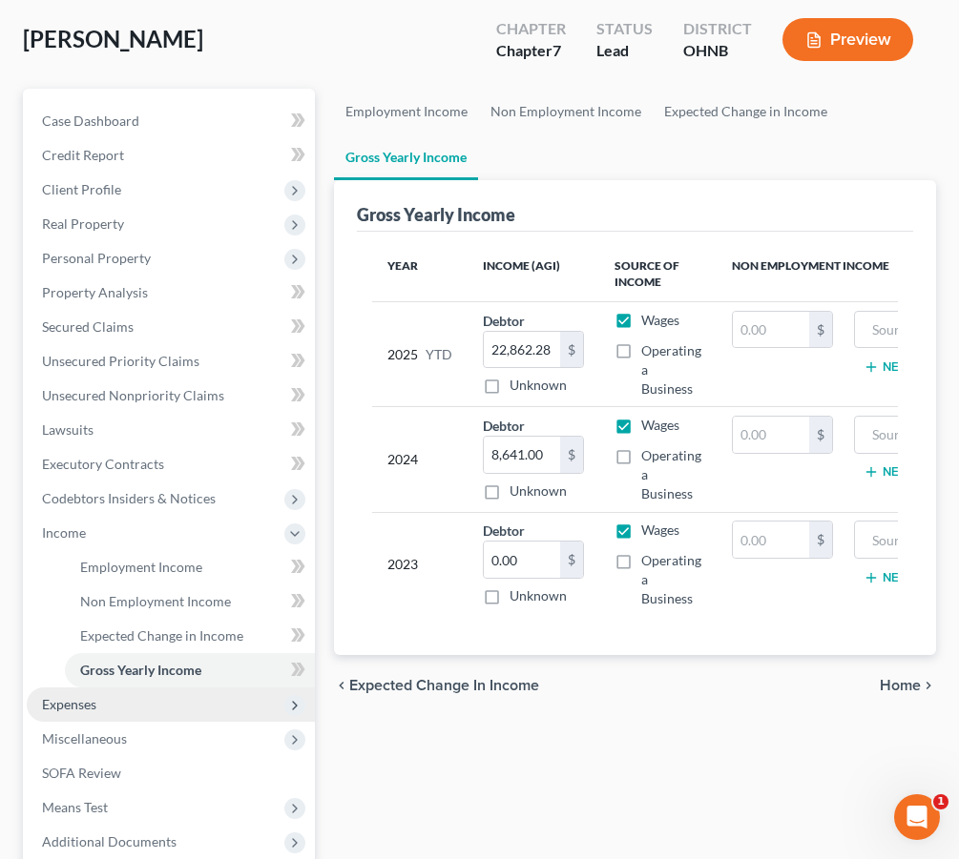
click at [159, 707] on span "Expenses" at bounding box center [171, 705] width 288 height 34
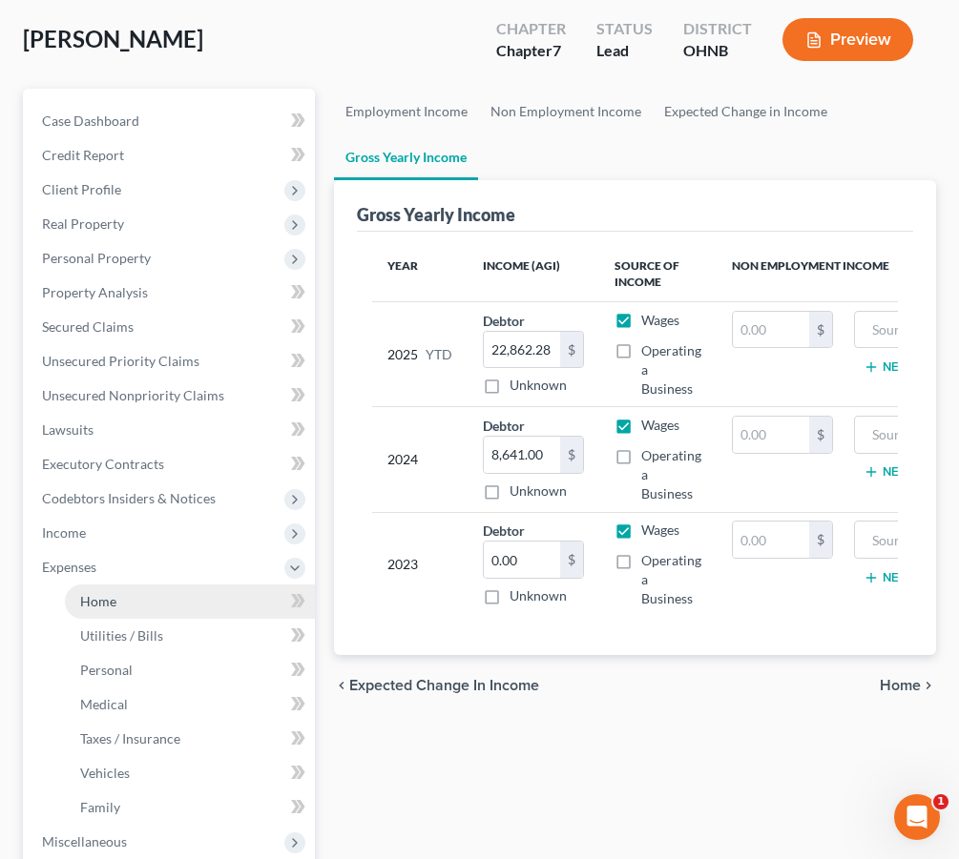
click at [157, 612] on link "Home" at bounding box center [190, 602] width 250 height 34
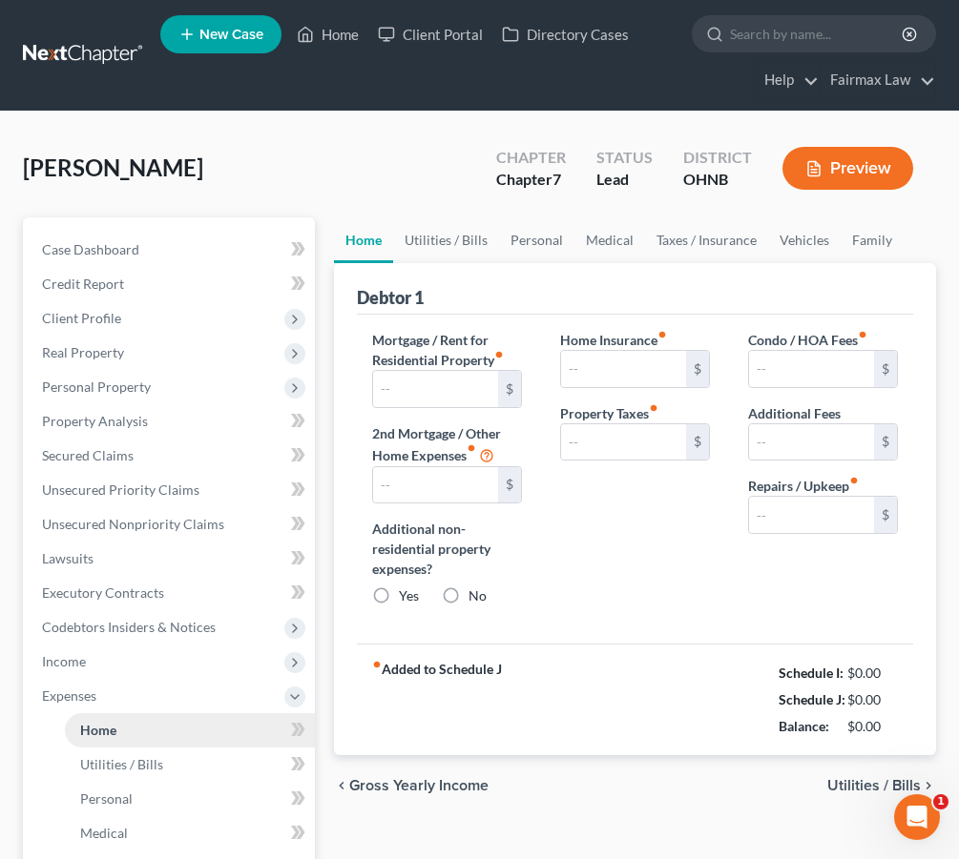
type input "725.00"
type input "0.00"
radio input "true"
type input "13.00"
type input "0.00"
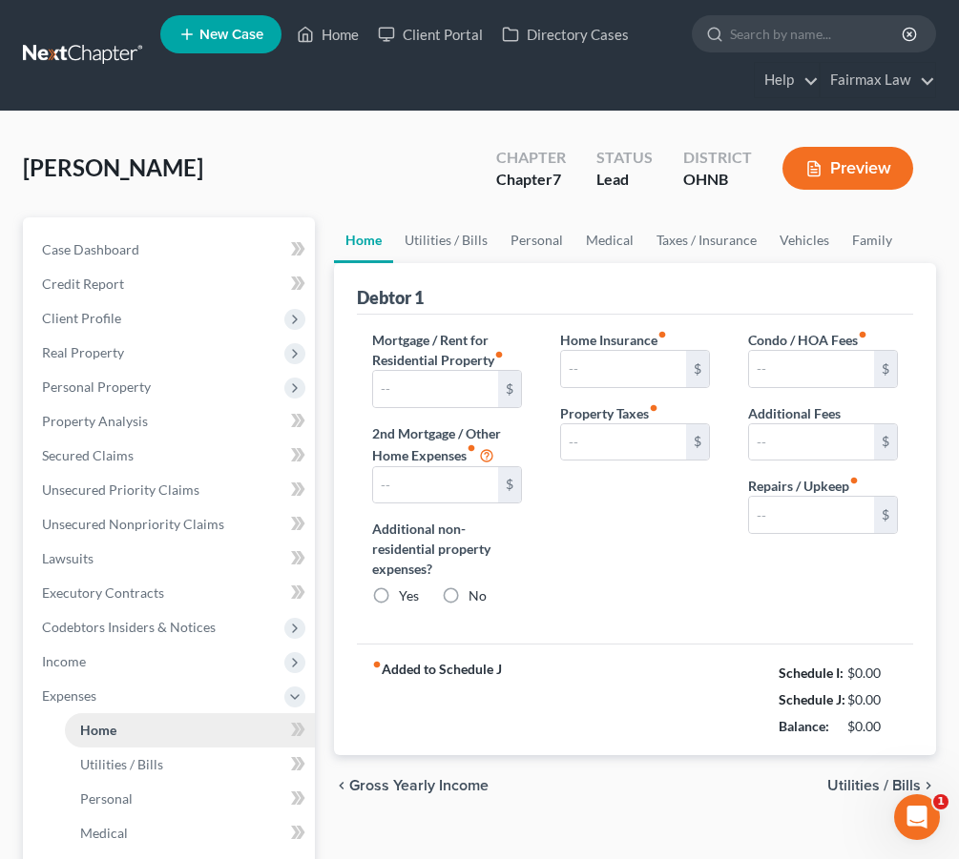
type input "0.00"
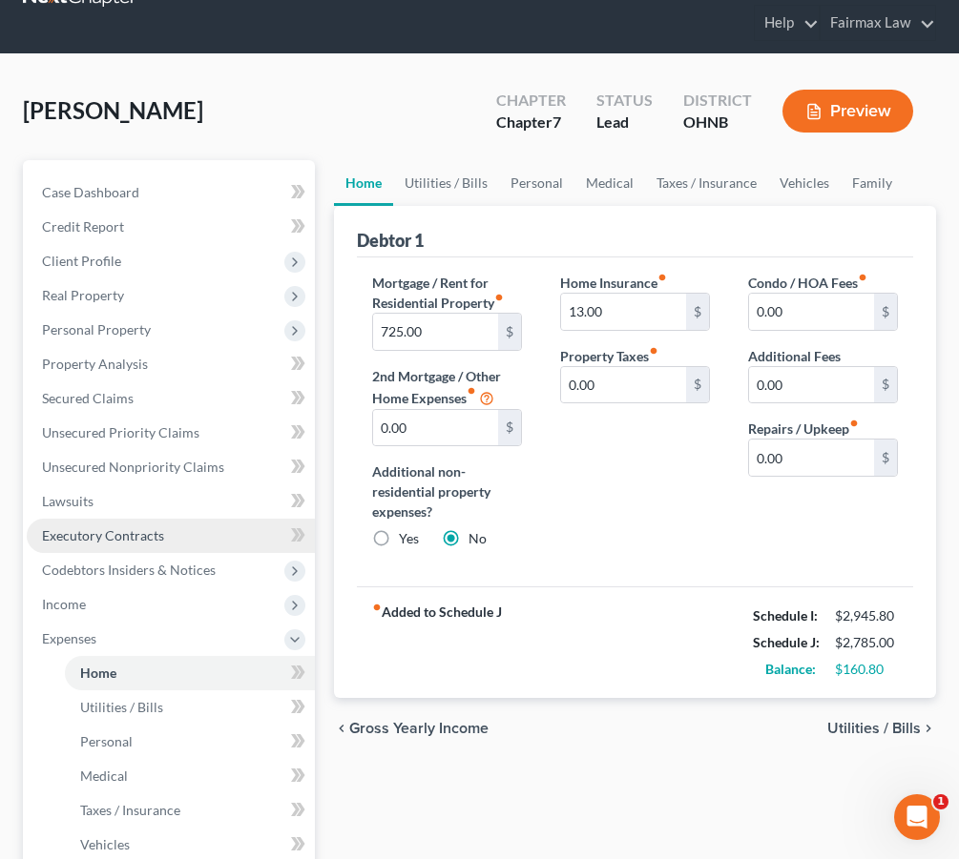
scroll to position [59, 0]
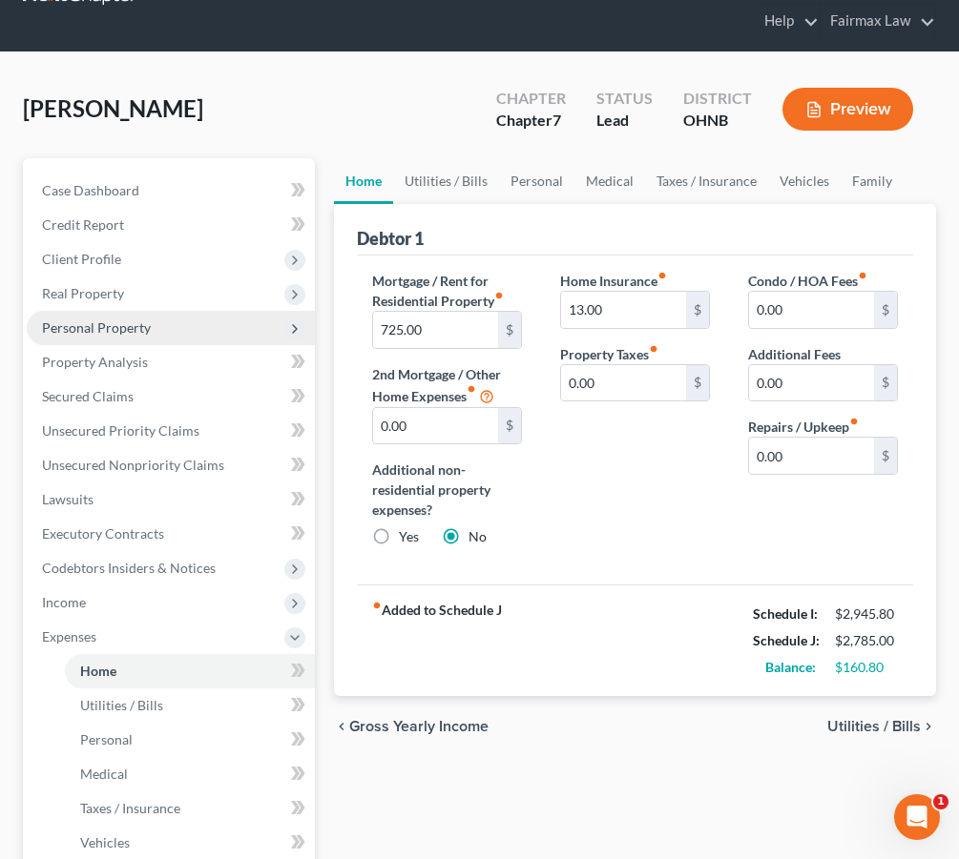
click at [232, 322] on span "Personal Property" at bounding box center [171, 328] width 288 height 34
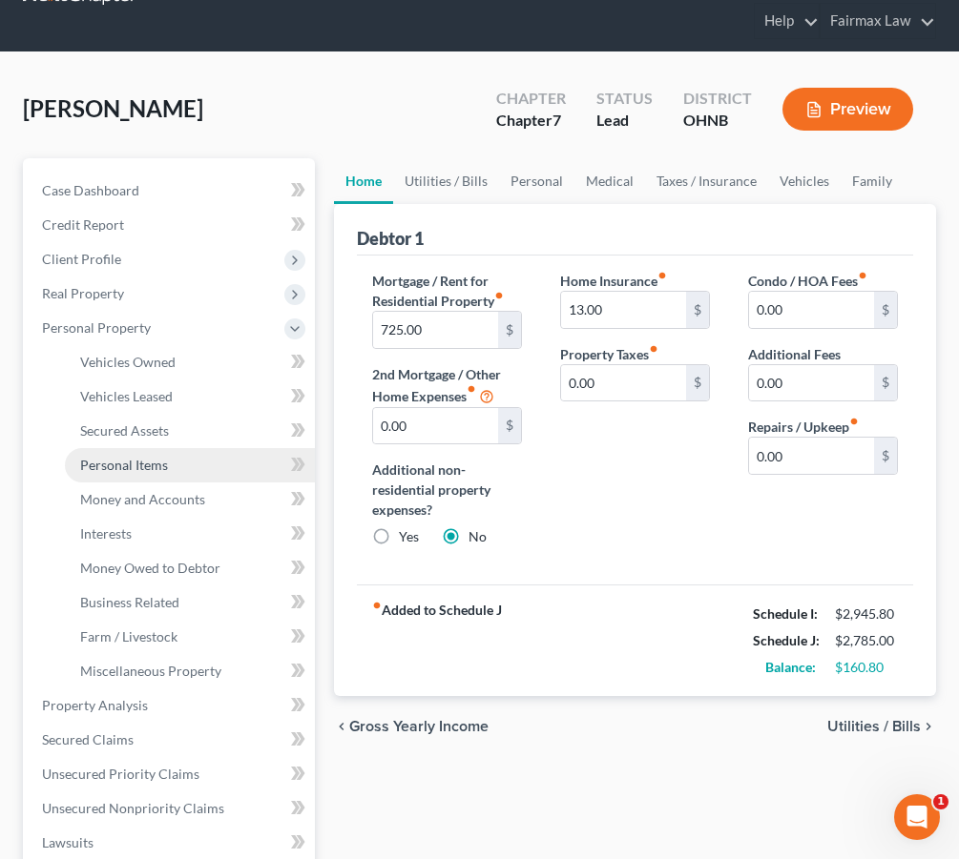
click at [177, 472] on link "Personal Items" at bounding box center [190, 465] width 250 height 34
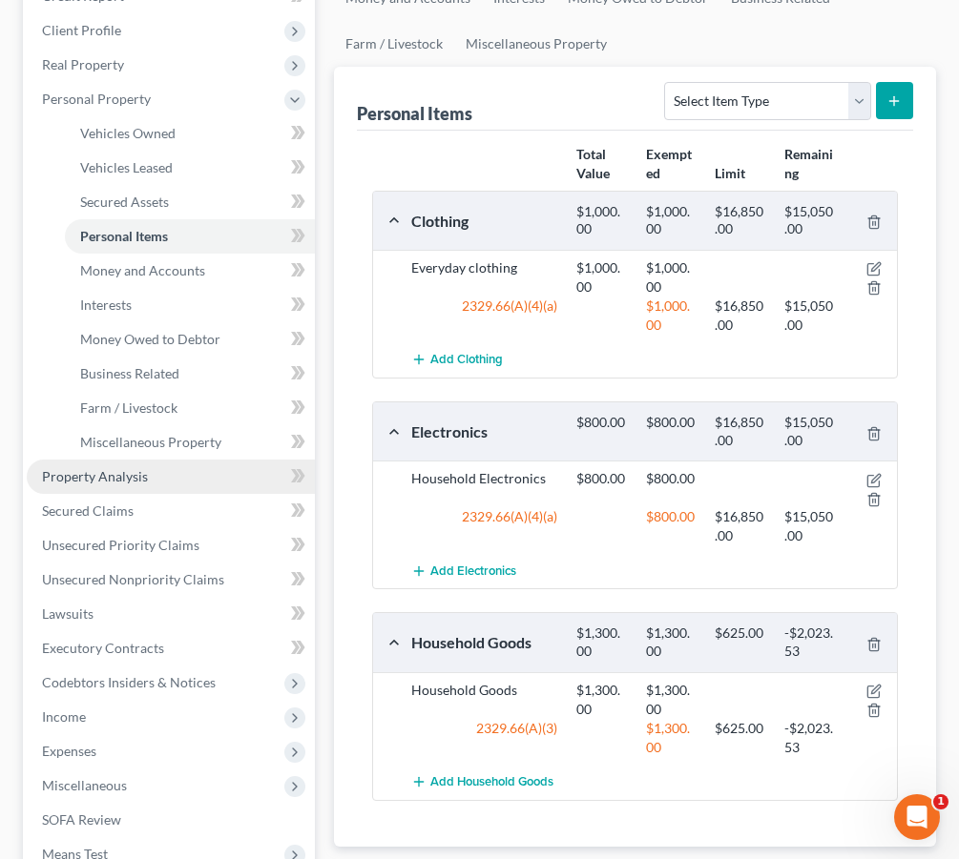
scroll to position [295, 1]
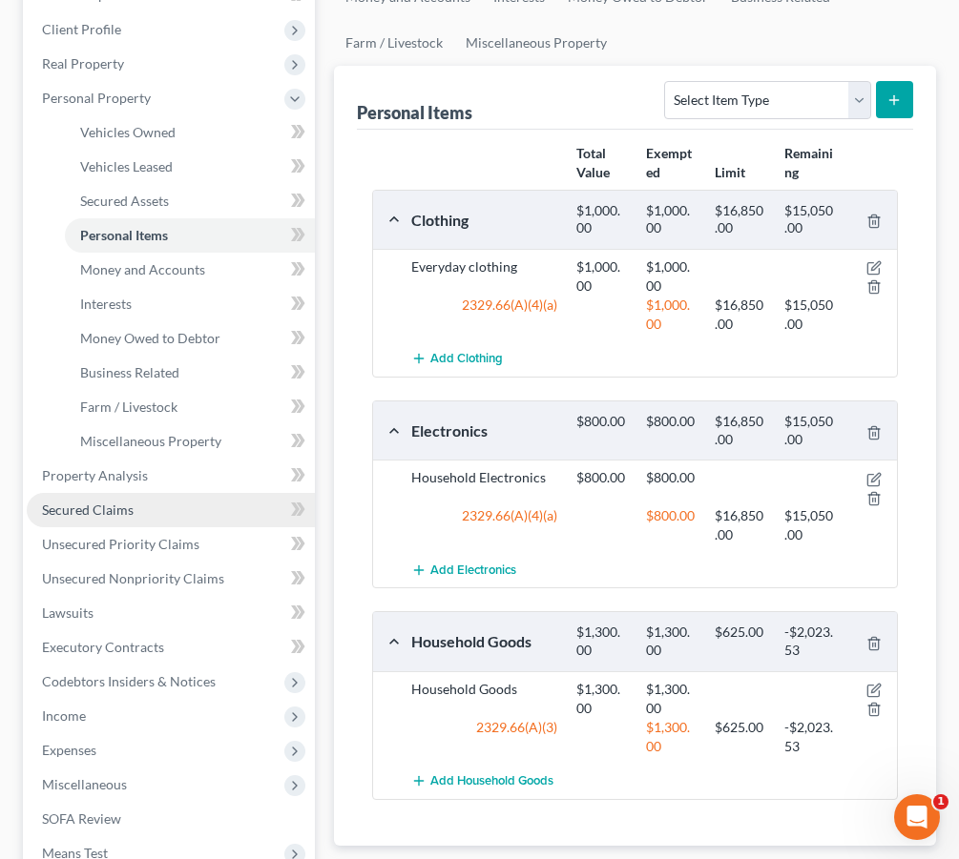
click at [141, 499] on link "Secured Claims" at bounding box center [171, 510] width 288 height 34
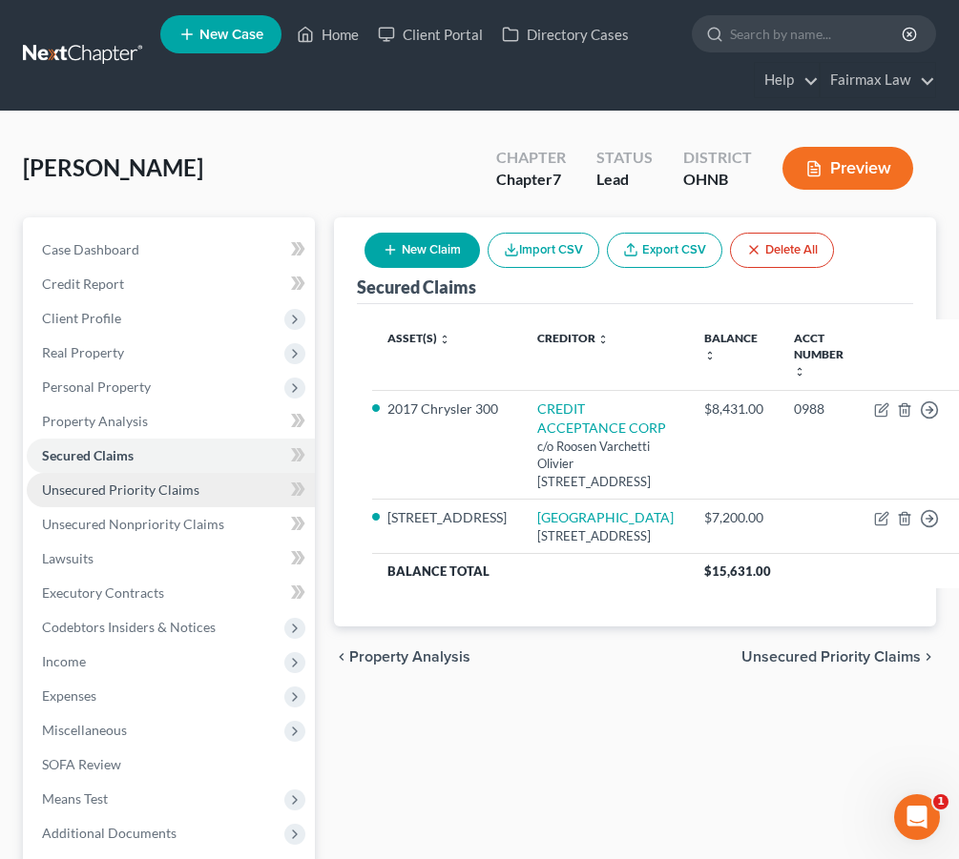
click at [141, 499] on link "Unsecured Priority Claims" at bounding box center [171, 490] width 288 height 34
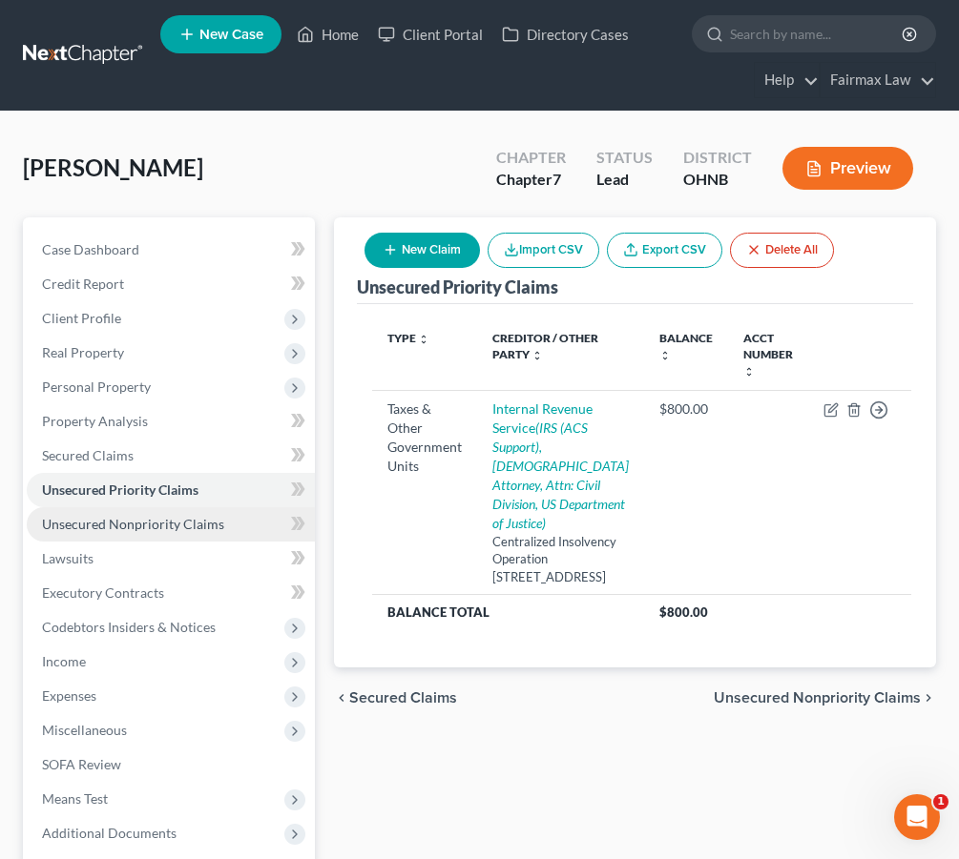
click at [154, 534] on link "Unsecured Nonpriority Claims" at bounding box center [171, 524] width 288 height 34
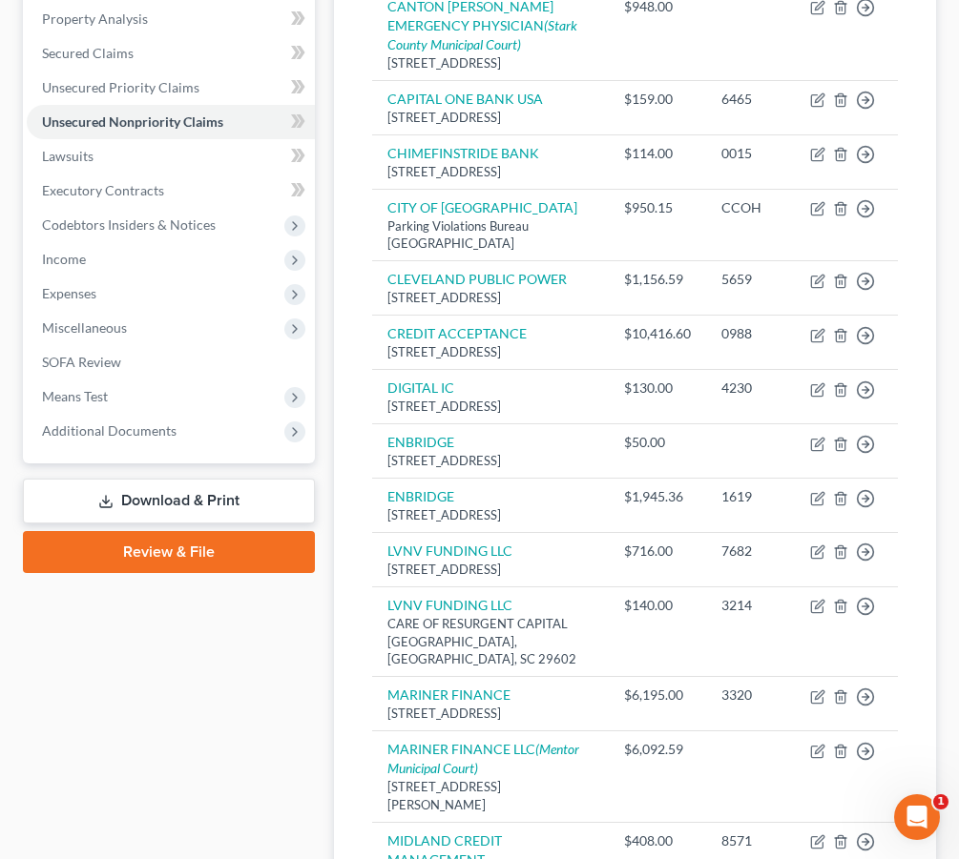
scroll to position [333, 0]
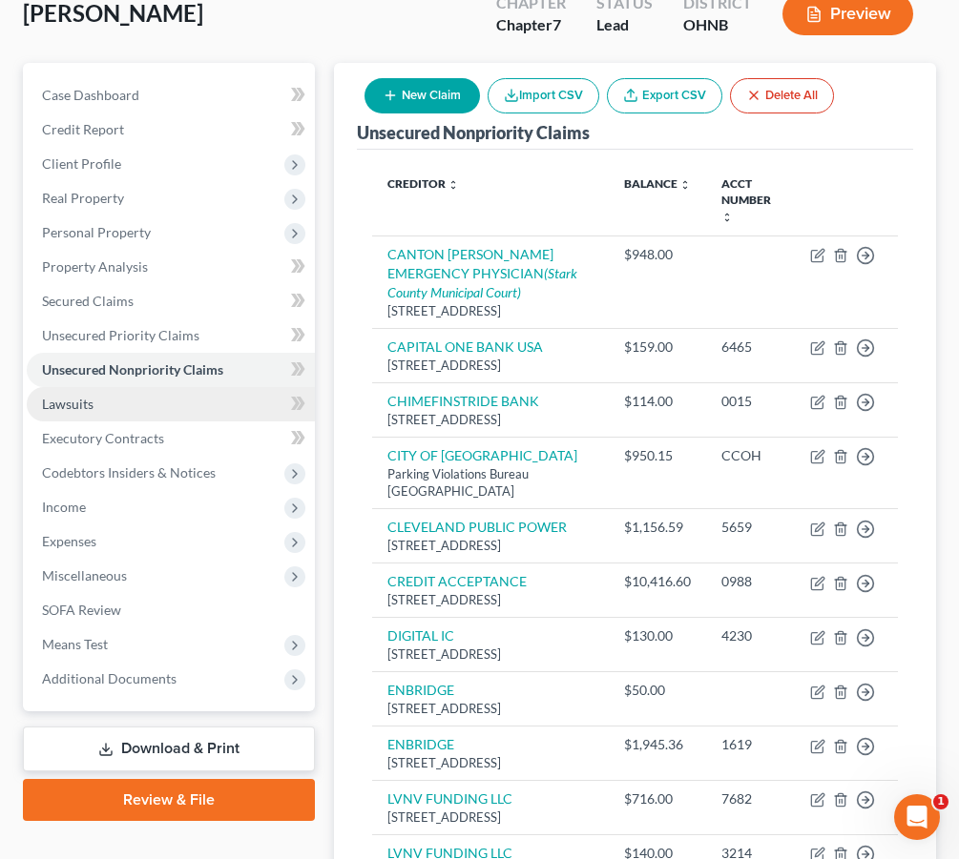
click at [173, 412] on link "Lawsuits" at bounding box center [171, 404] width 288 height 34
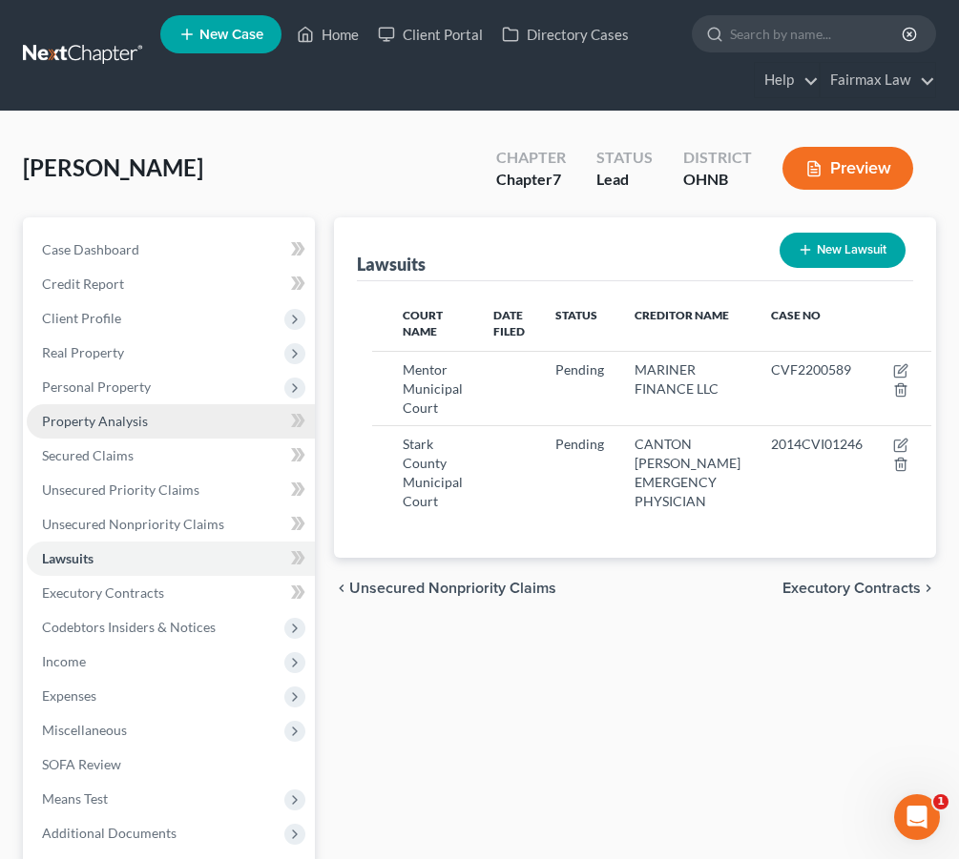
scroll to position [10, 0]
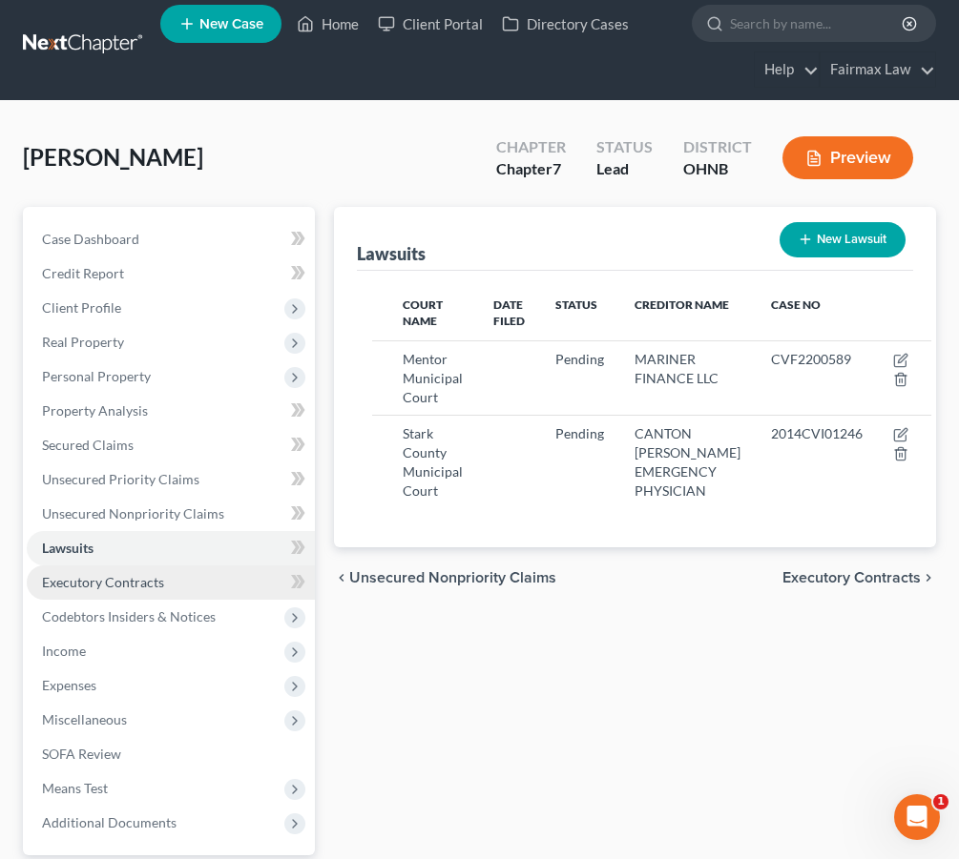
click at [82, 592] on link "Executory Contracts" at bounding box center [171, 583] width 288 height 34
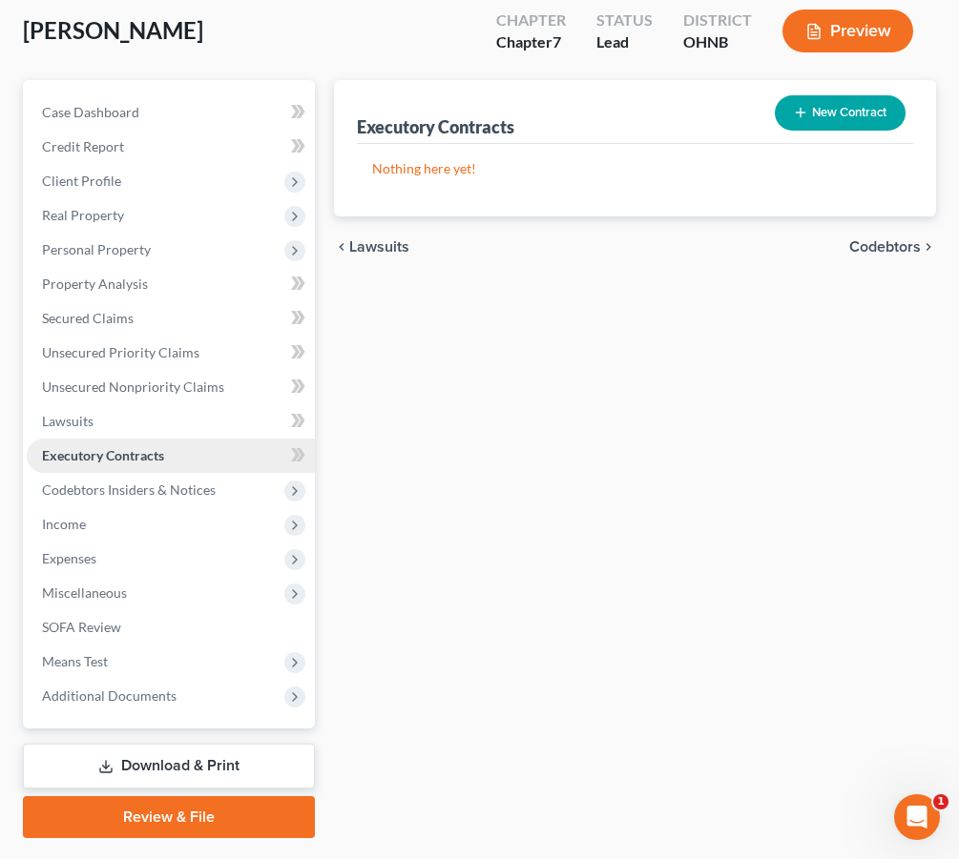
scroll to position [142, 0]
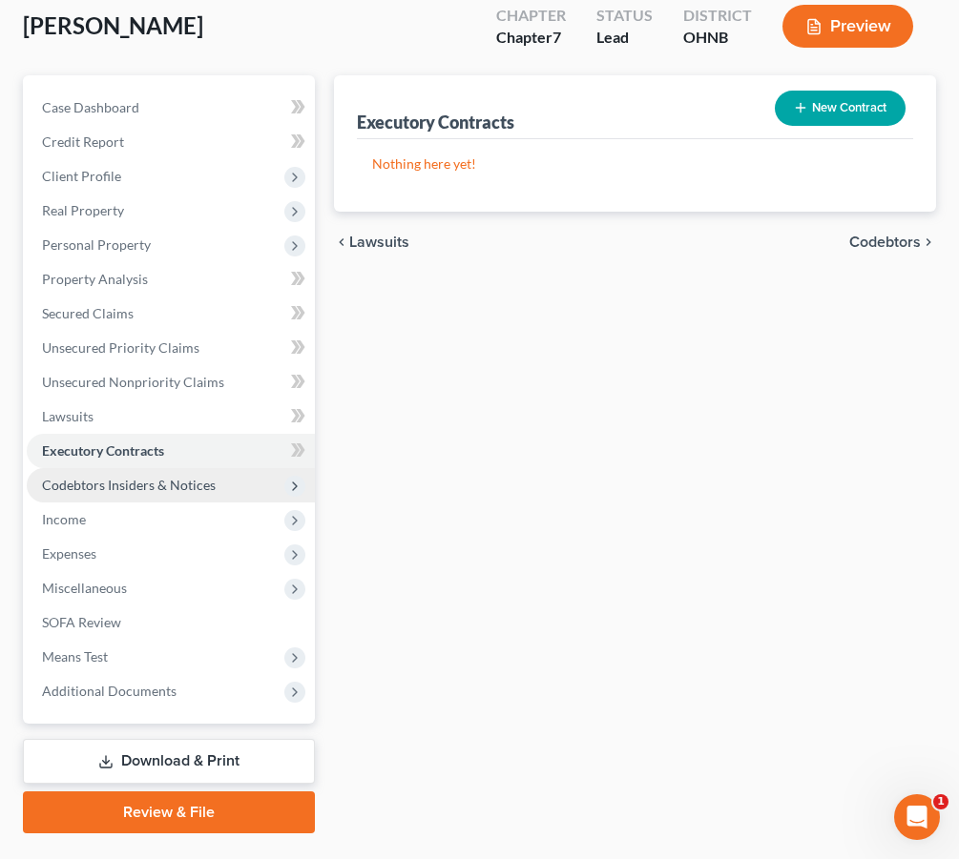
click at [152, 490] on span "Codebtors Insiders & Notices" at bounding box center [129, 485] width 174 height 16
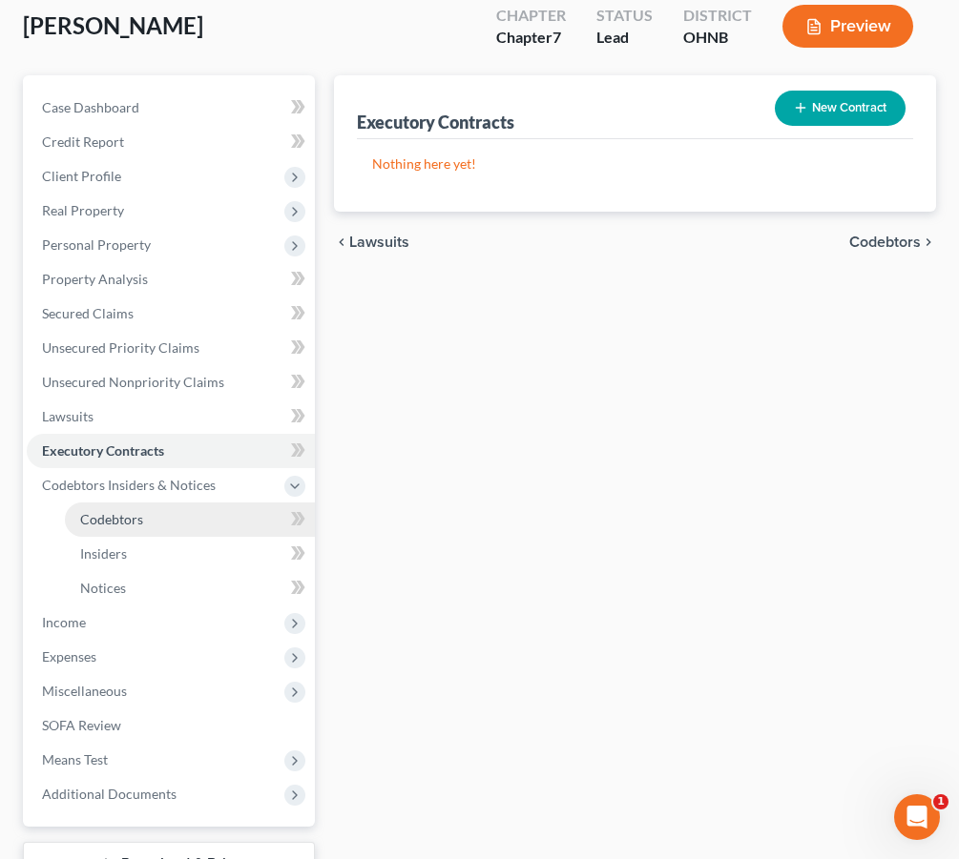
click at [153, 504] on link "Codebtors" at bounding box center [190, 520] width 250 height 34
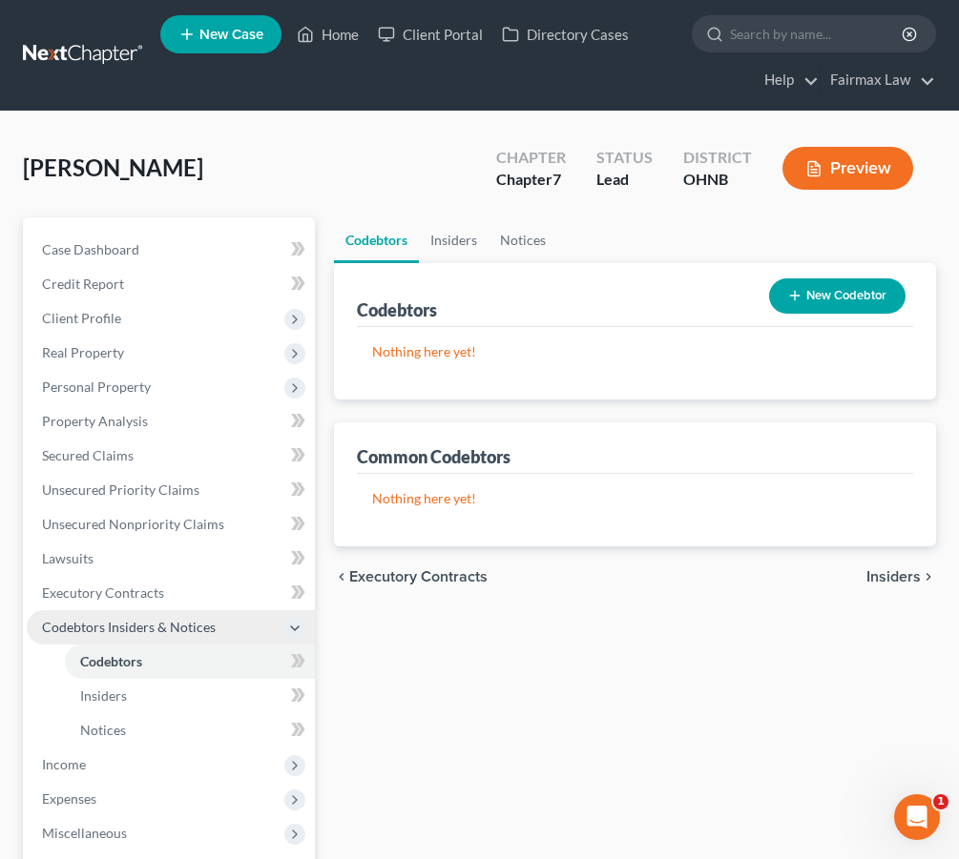
click at [304, 627] on icon at bounding box center [294, 628] width 21 height 21
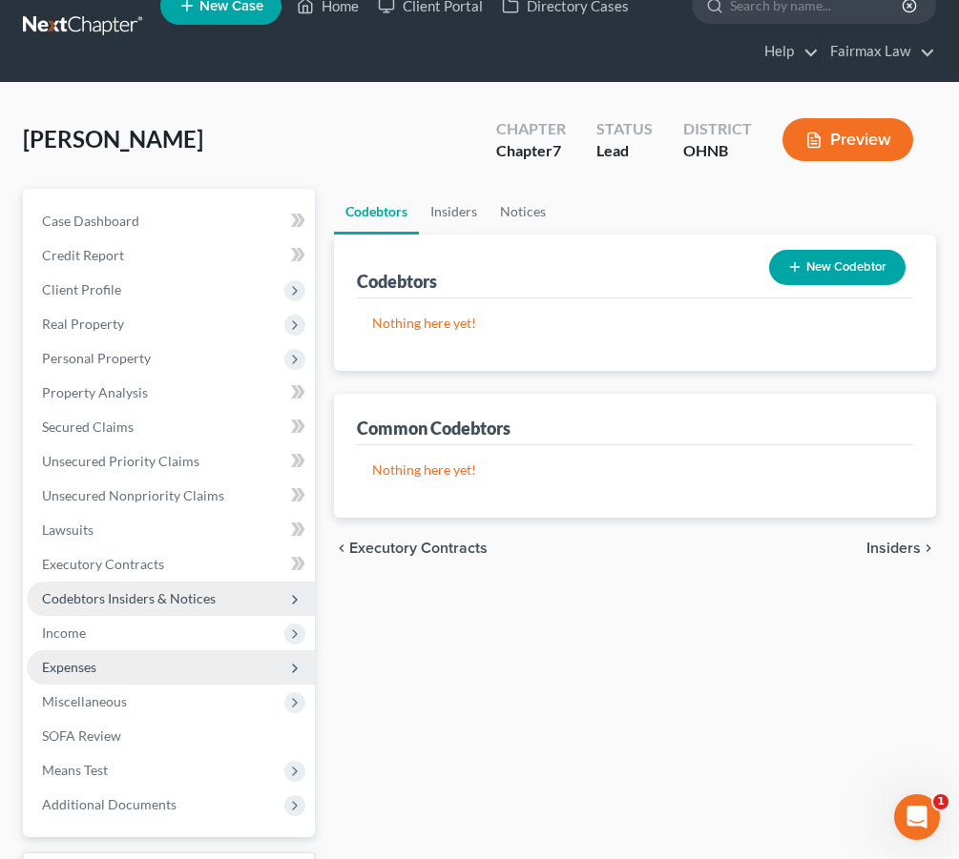
scroll to position [30, 0]
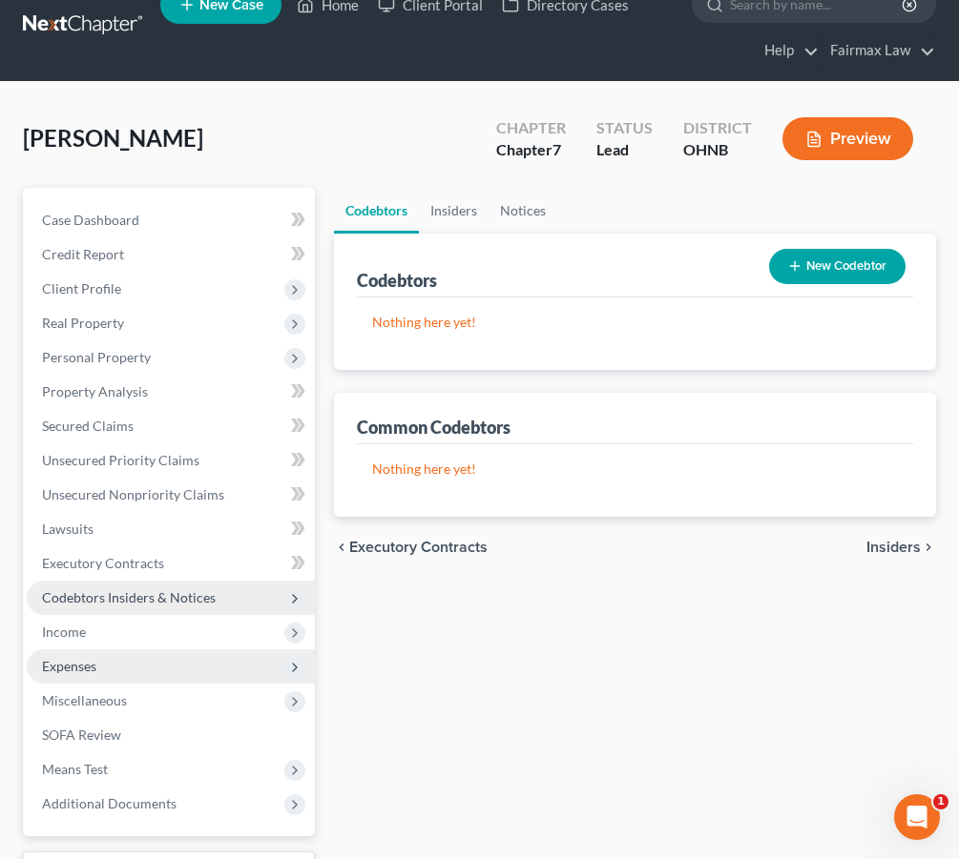
click at [168, 674] on span "Expenses" at bounding box center [171, 667] width 288 height 34
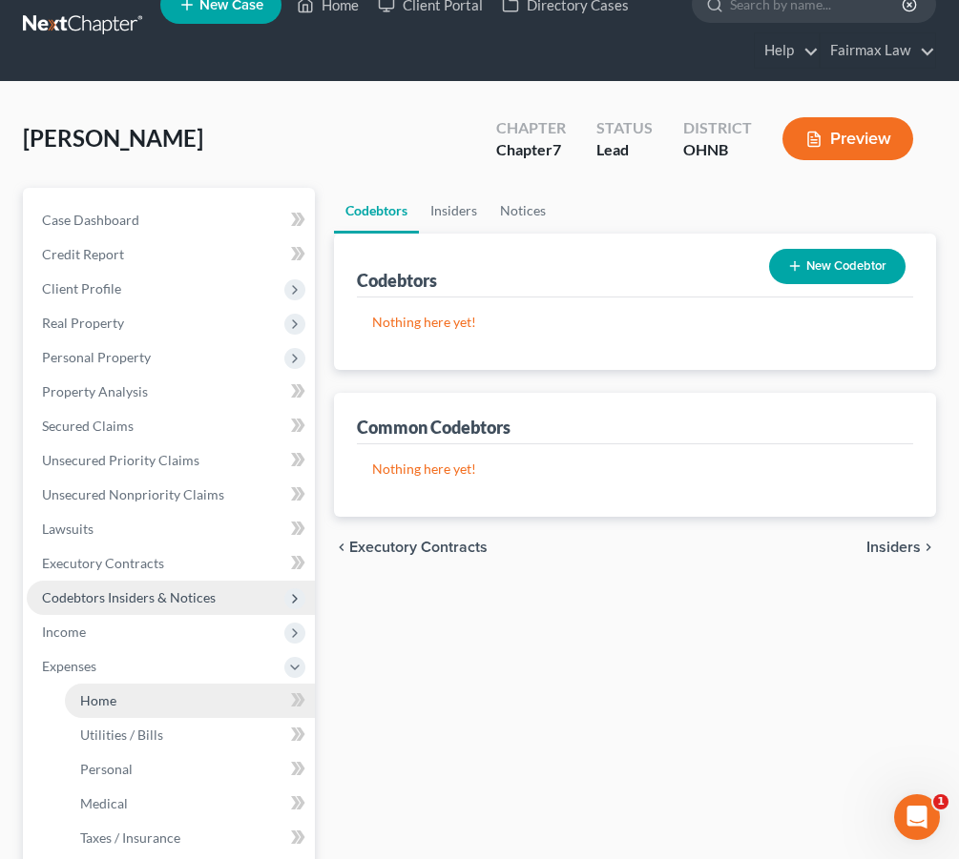
click at [154, 711] on link "Home" at bounding box center [190, 701] width 250 height 34
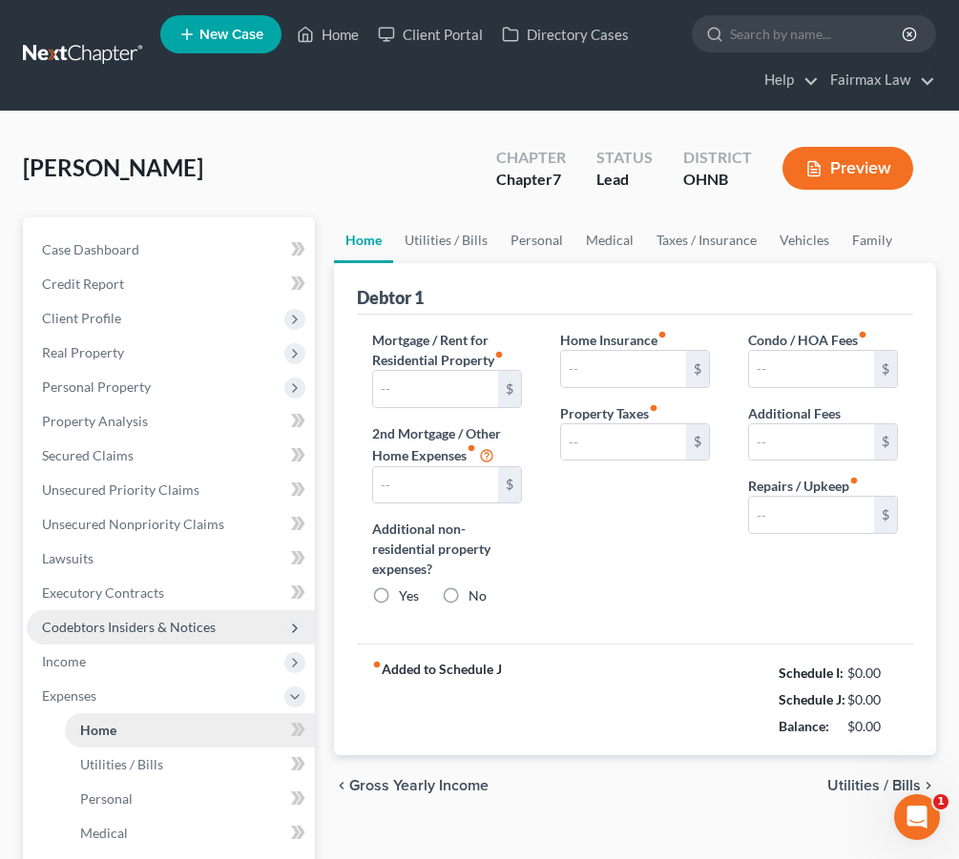
type input "725.00"
type input "0.00"
radio input "true"
type input "13.00"
type input "0.00"
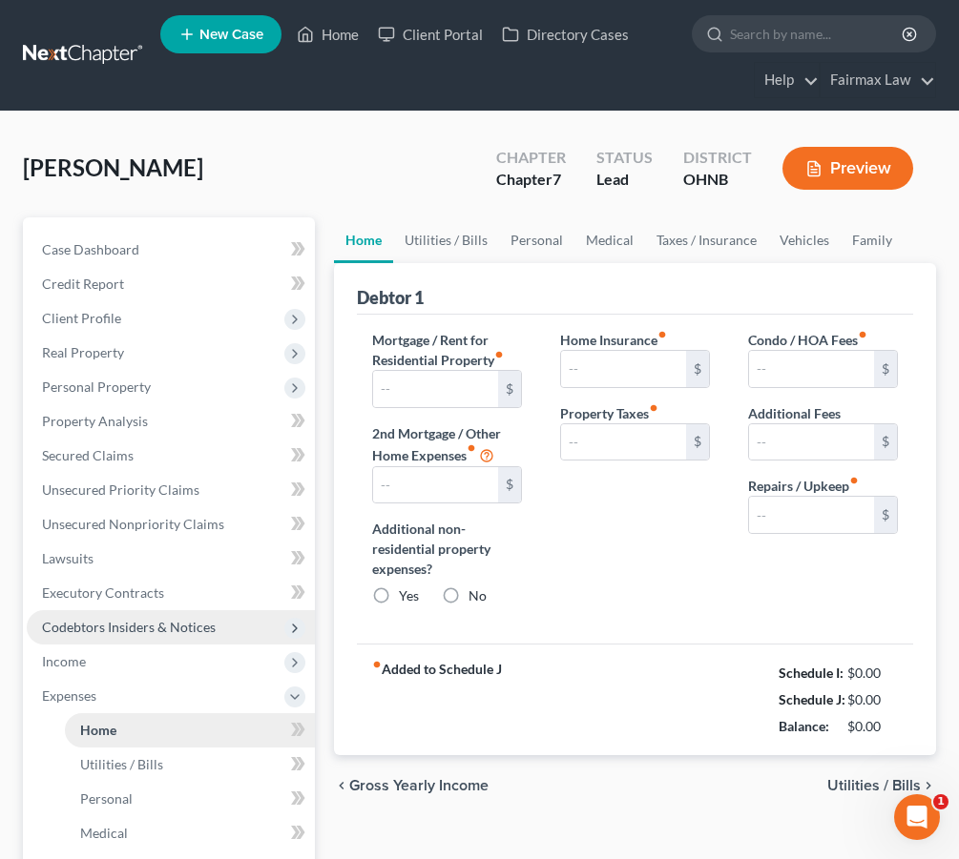
type input "0.00"
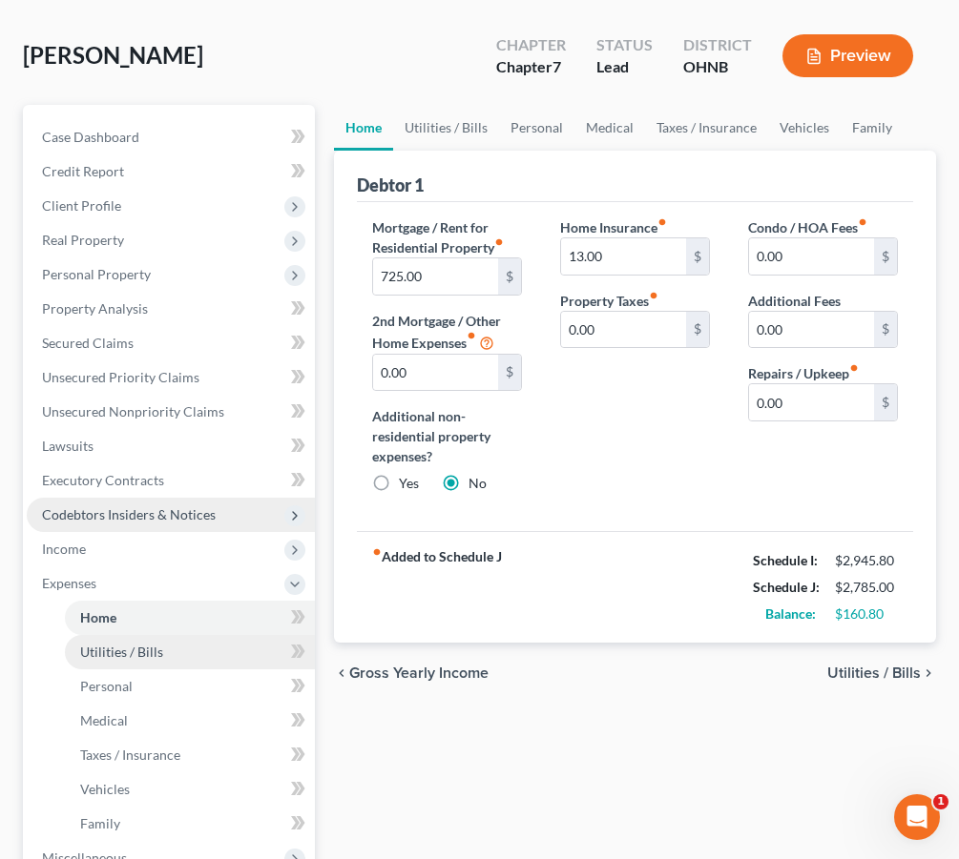
click at [159, 649] on span "Utilities / Bills" at bounding box center [121, 652] width 83 height 16
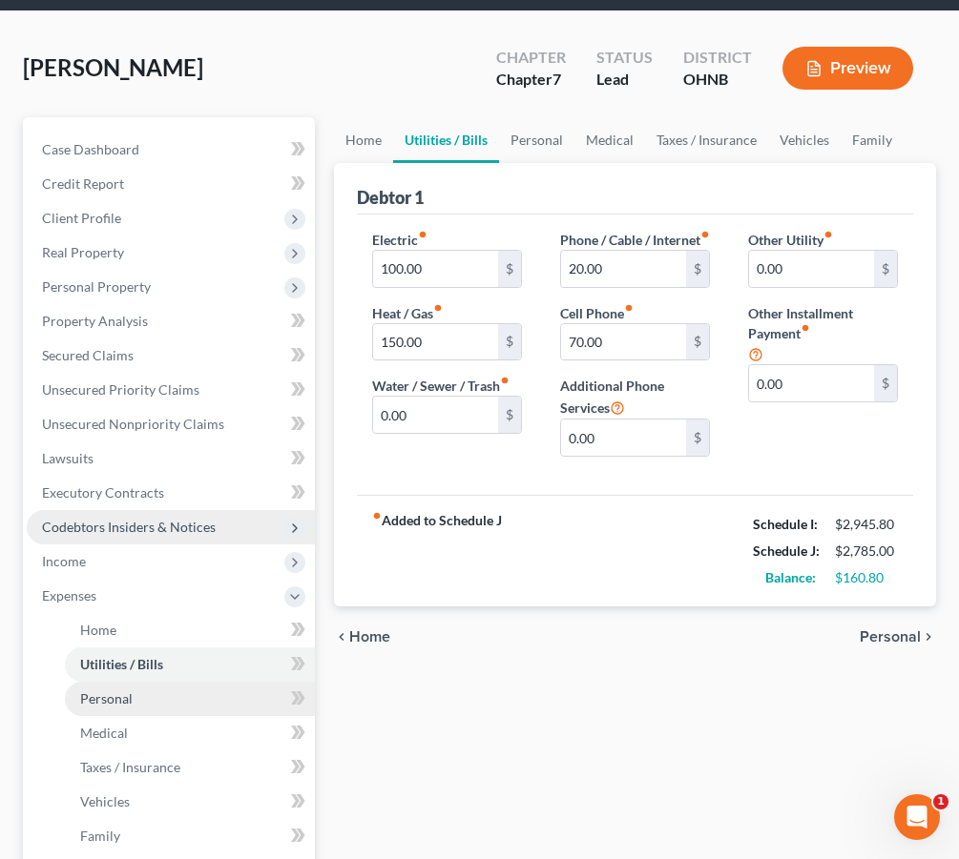
click at [144, 690] on link "Personal" at bounding box center [190, 699] width 250 height 34
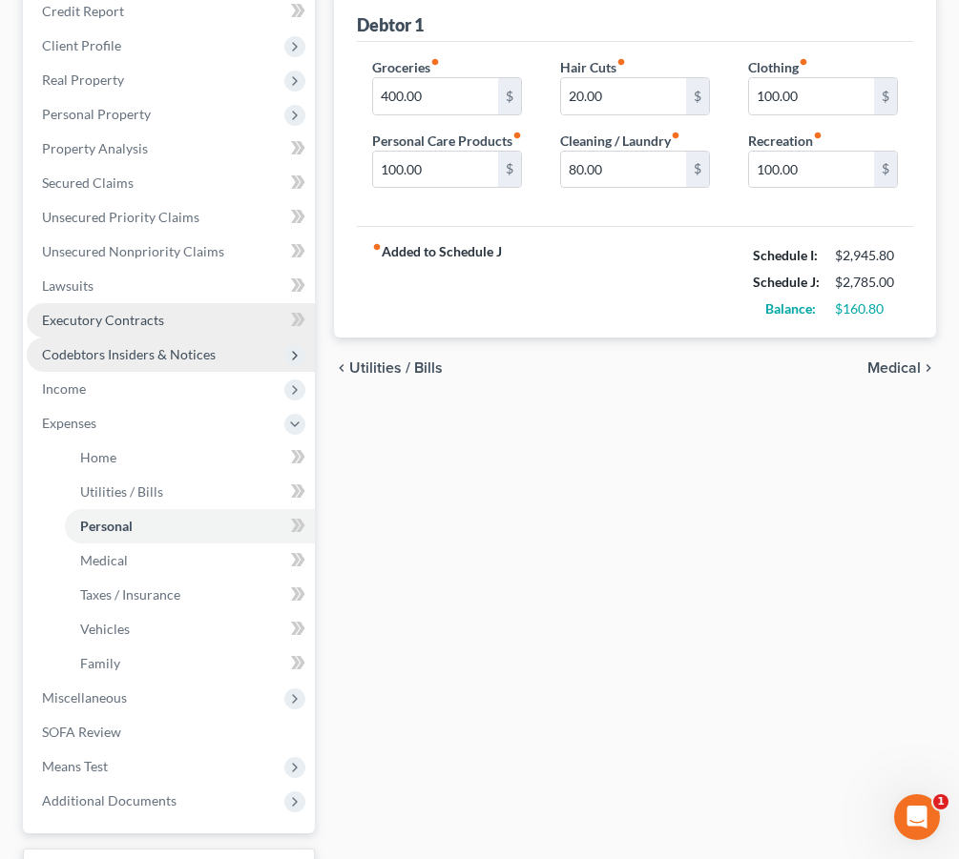
click at [187, 326] on link "Executory Contracts" at bounding box center [171, 320] width 288 height 34
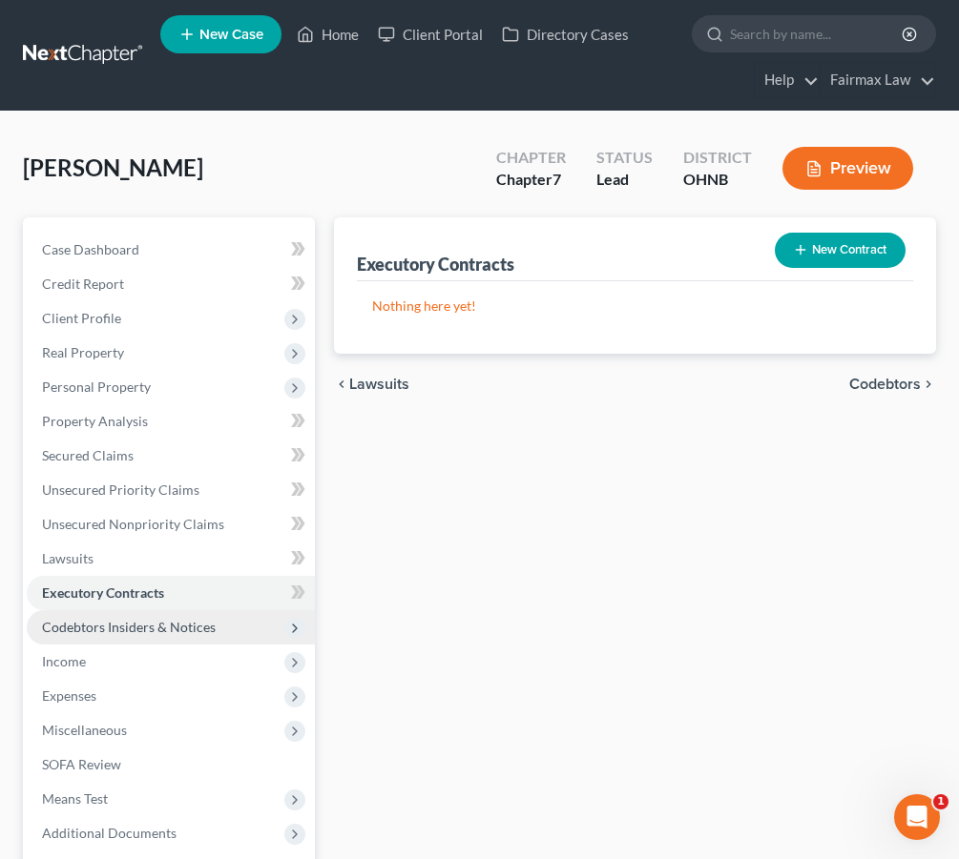
click at [850, 253] on button "New Contract" at bounding box center [840, 250] width 131 height 35
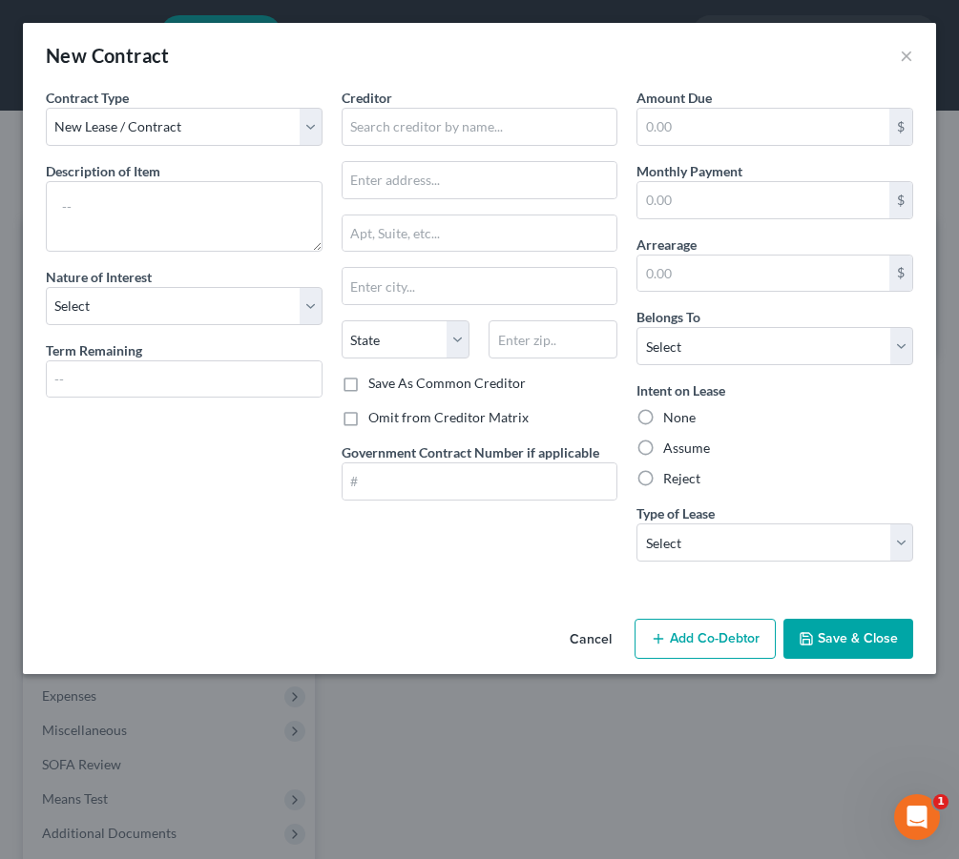
click at [615, 633] on button "Cancel" at bounding box center [590, 640] width 72 height 38
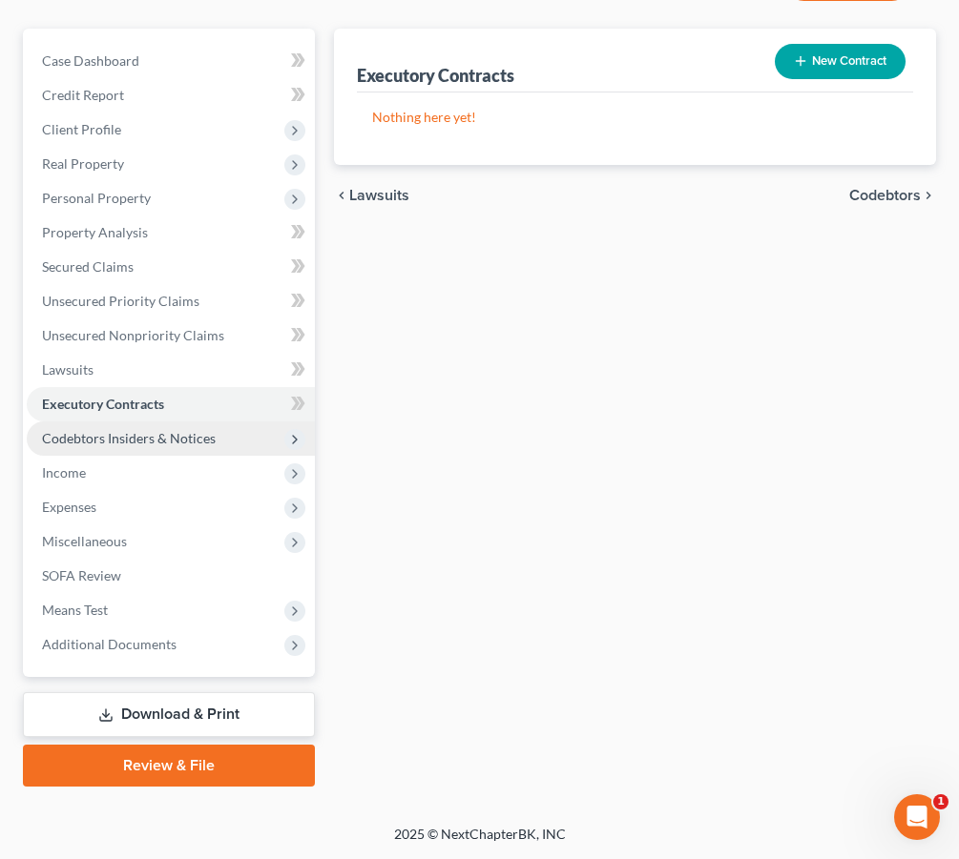
scroll to position [189, 0]
click at [173, 501] on span "Expenses" at bounding box center [171, 507] width 288 height 34
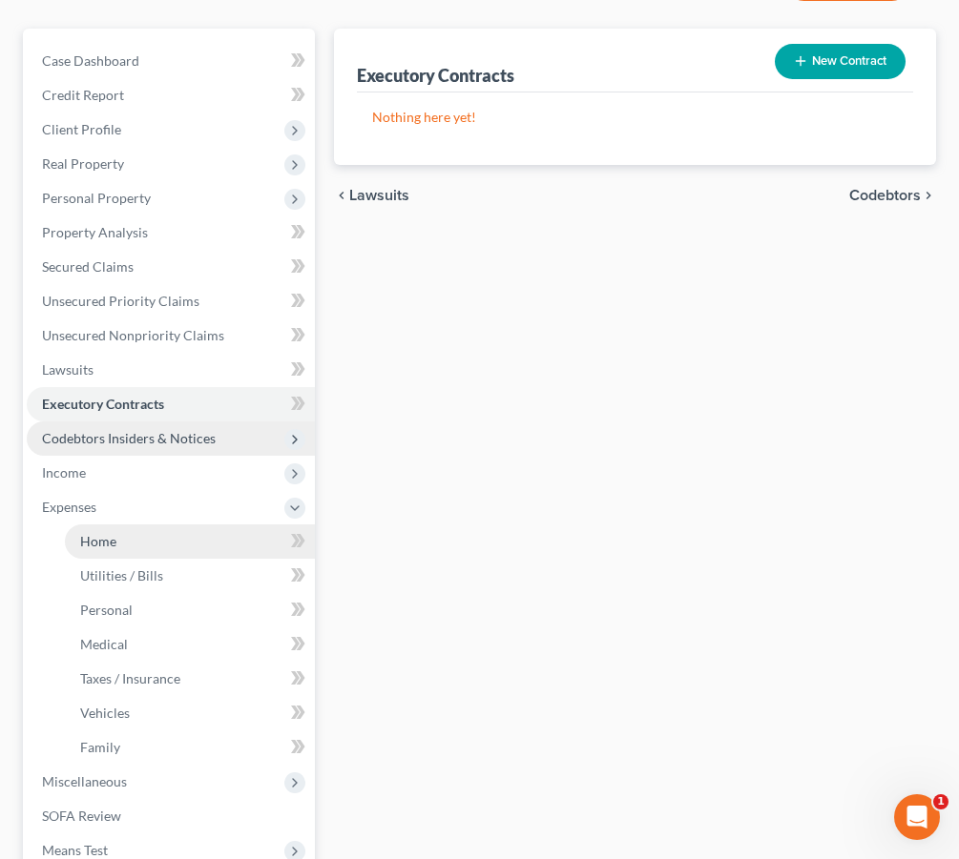
click at [164, 537] on link "Home" at bounding box center [190, 542] width 250 height 34
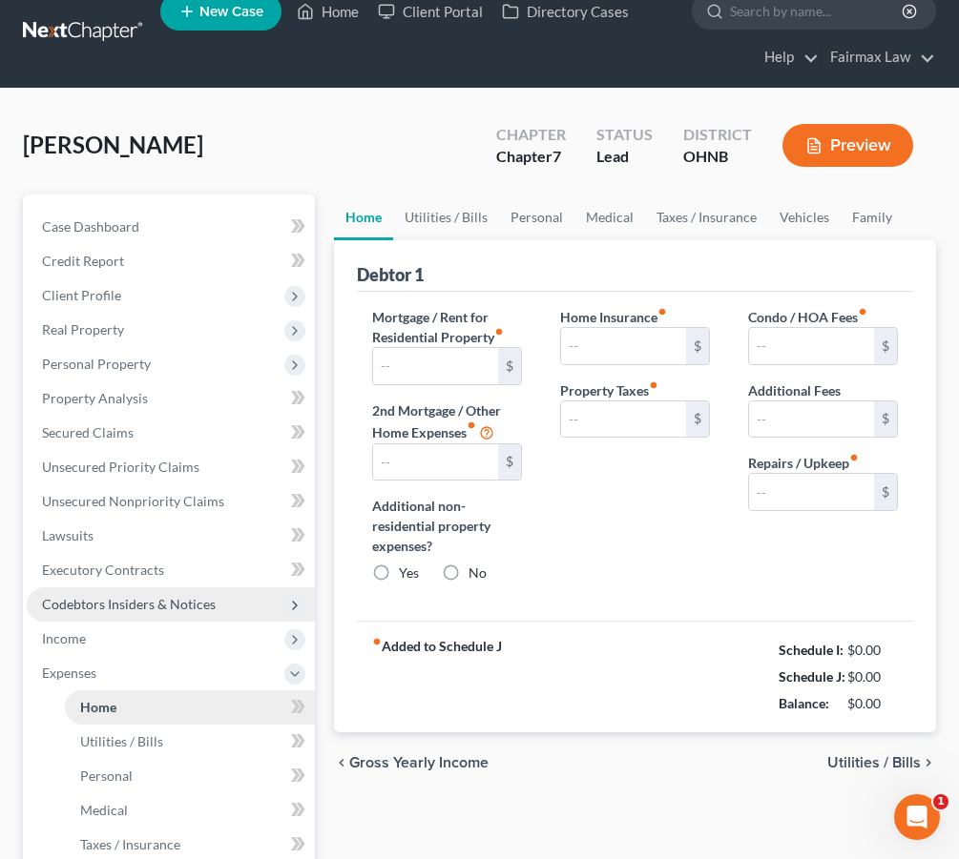
type input "725.00"
type input "0.00"
radio input "true"
type input "13.00"
type input "0.00"
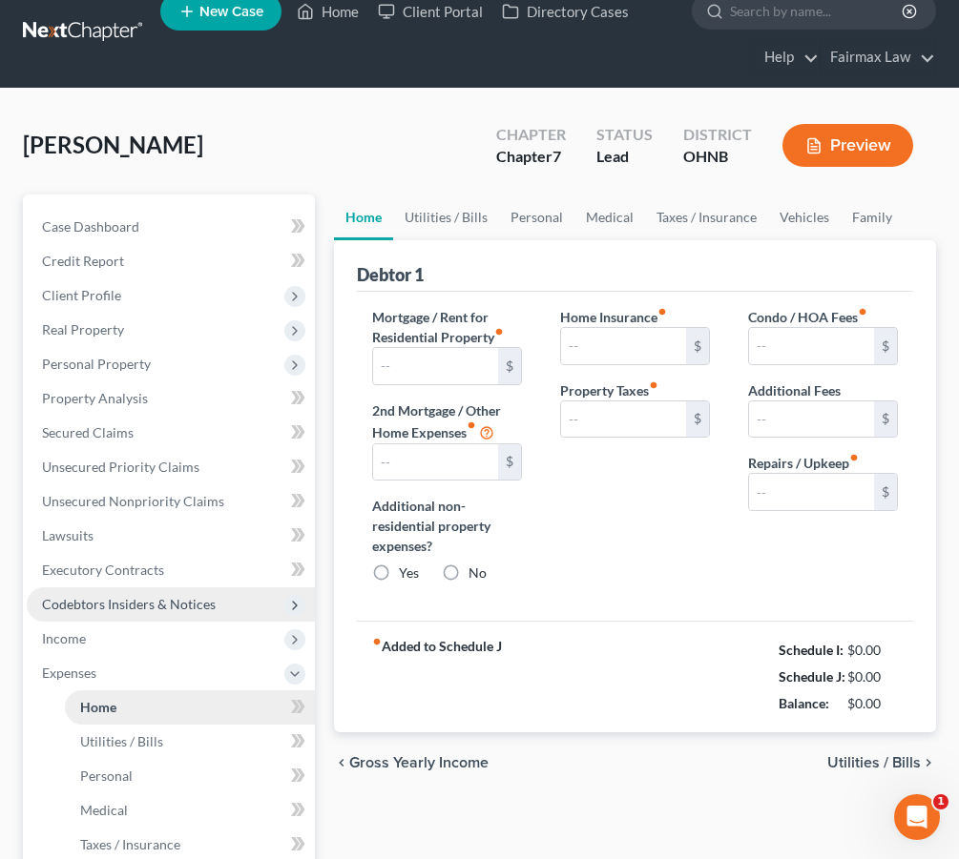
type input "0.00"
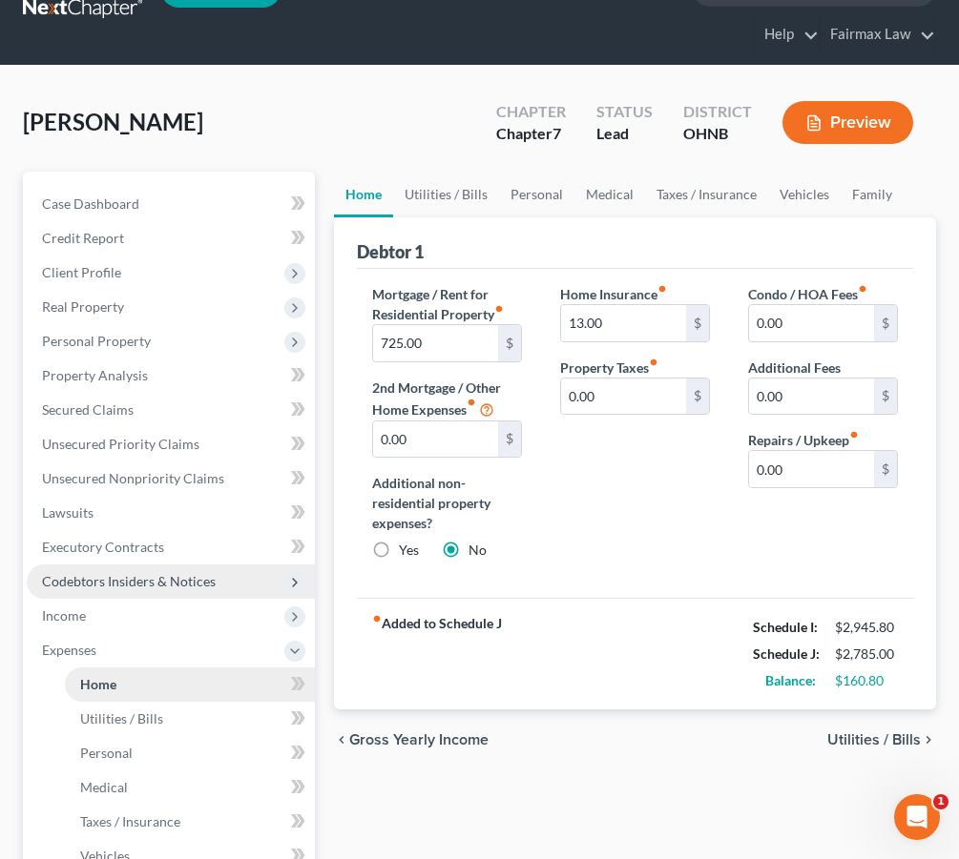
scroll to position [48, 0]
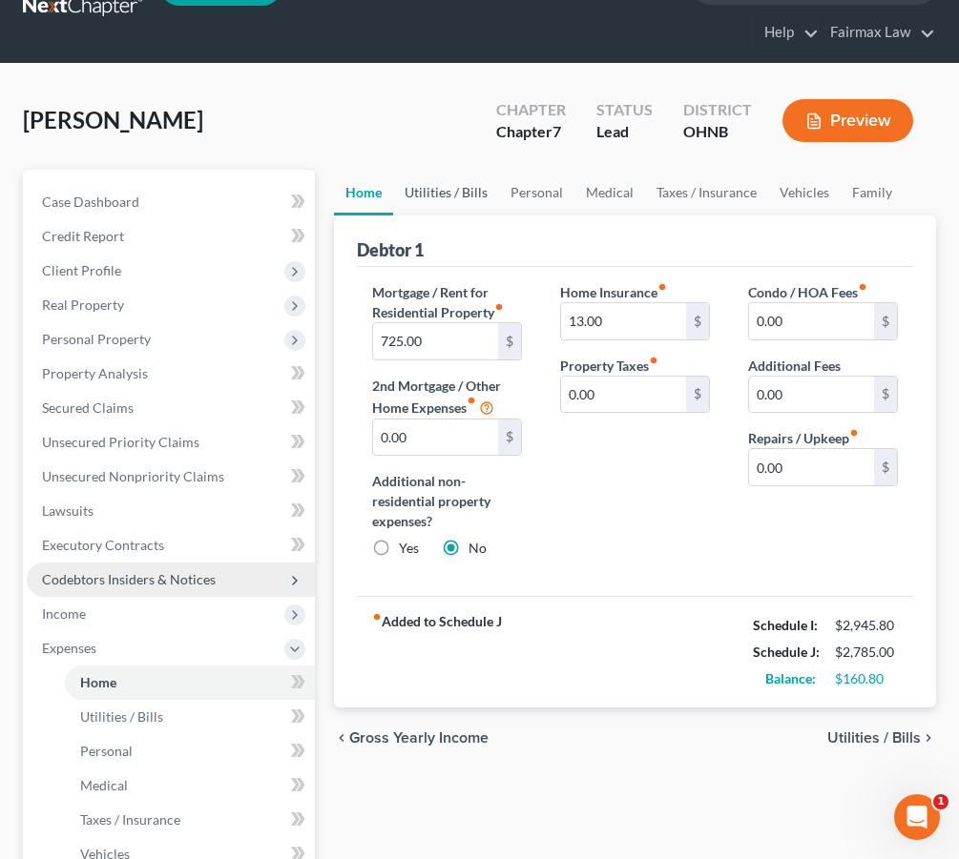
click at [484, 195] on link "Utilities / Bills" at bounding box center [446, 193] width 106 height 46
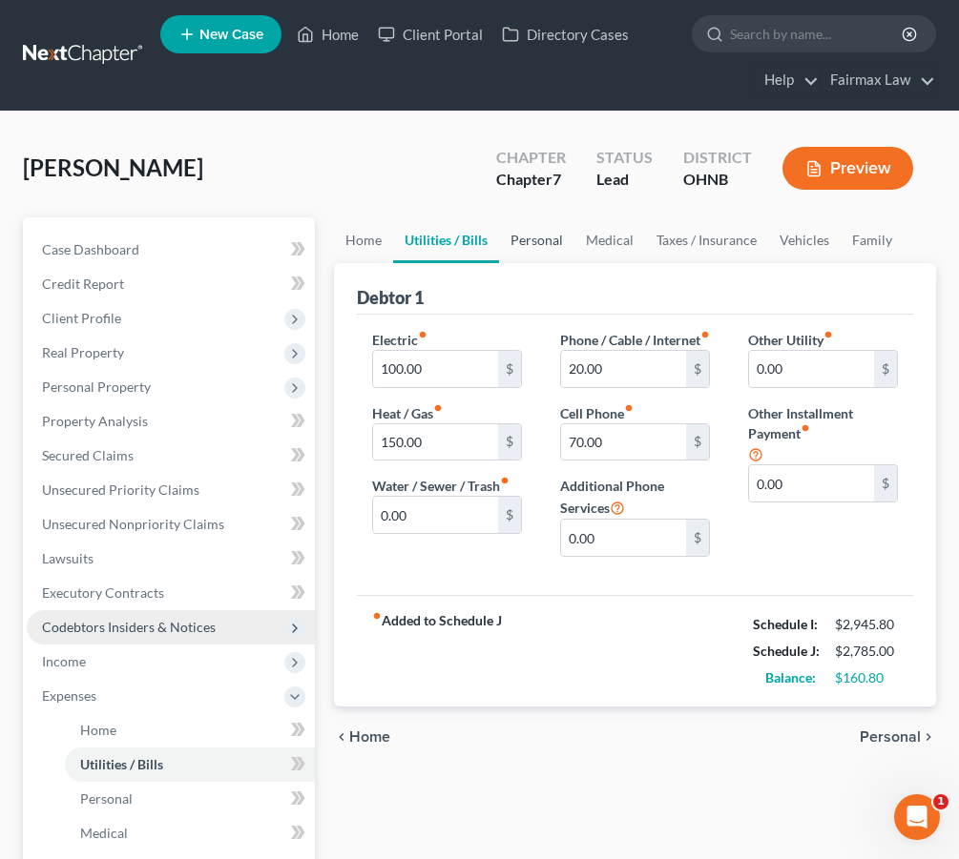
click at [549, 239] on link "Personal" at bounding box center [536, 240] width 75 height 46
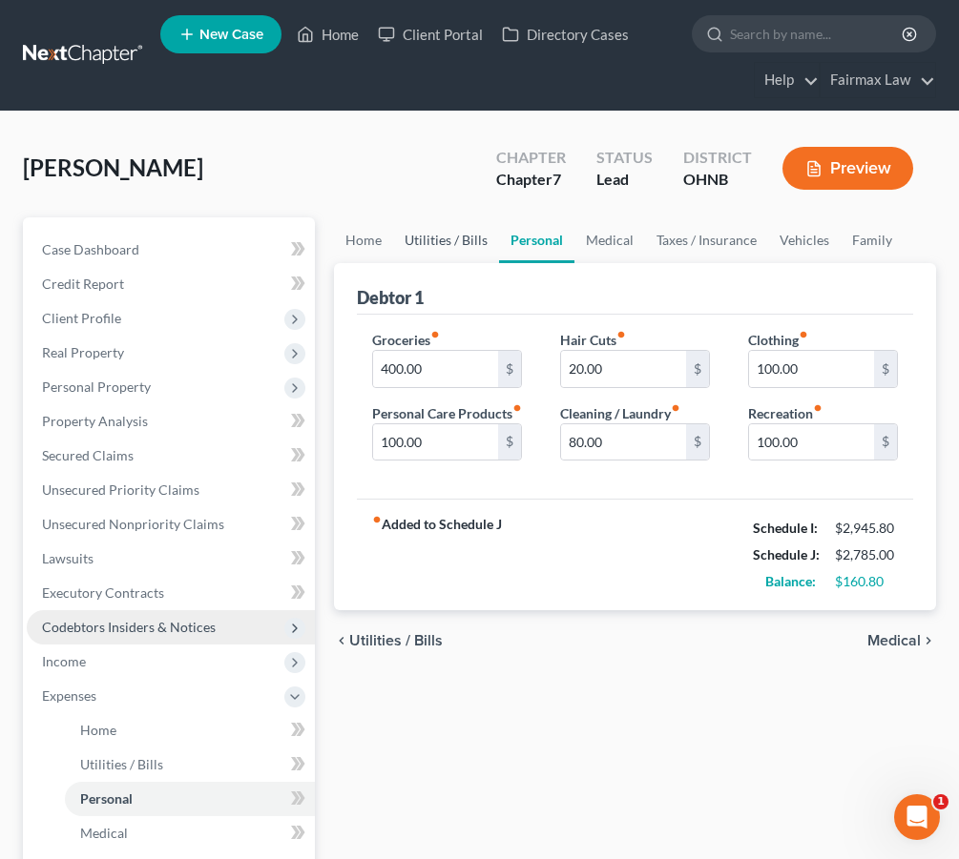
click at [458, 236] on link "Utilities / Bills" at bounding box center [446, 240] width 106 height 46
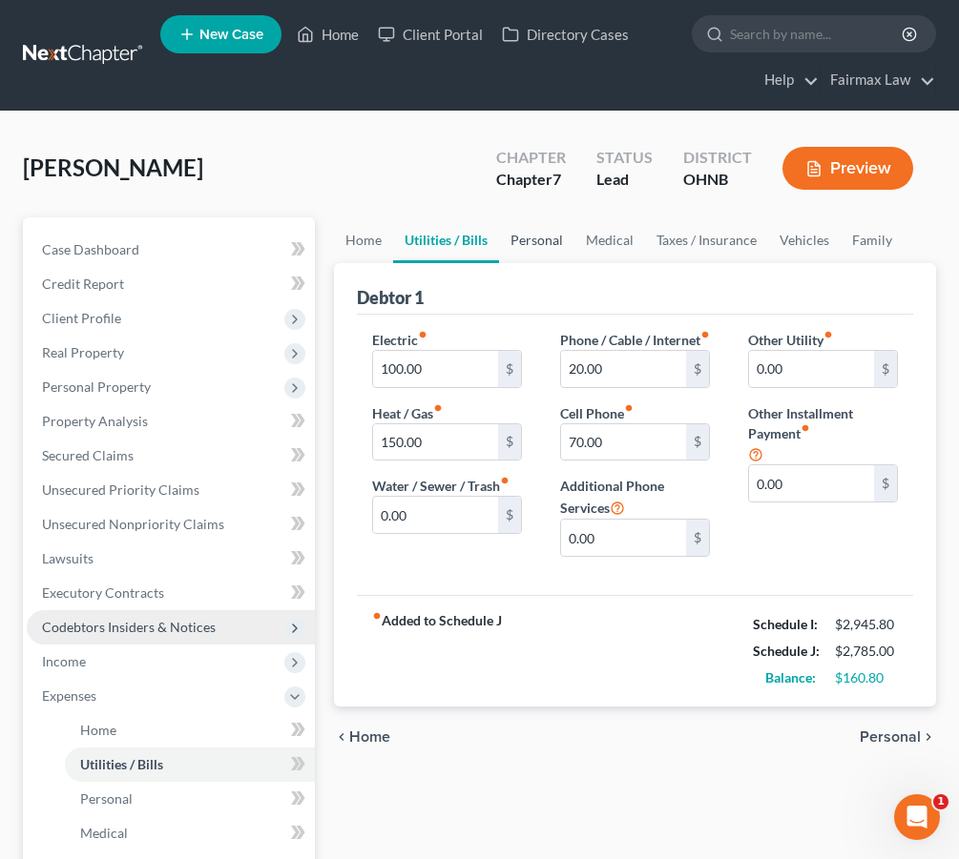
click at [527, 242] on link "Personal" at bounding box center [536, 240] width 75 height 46
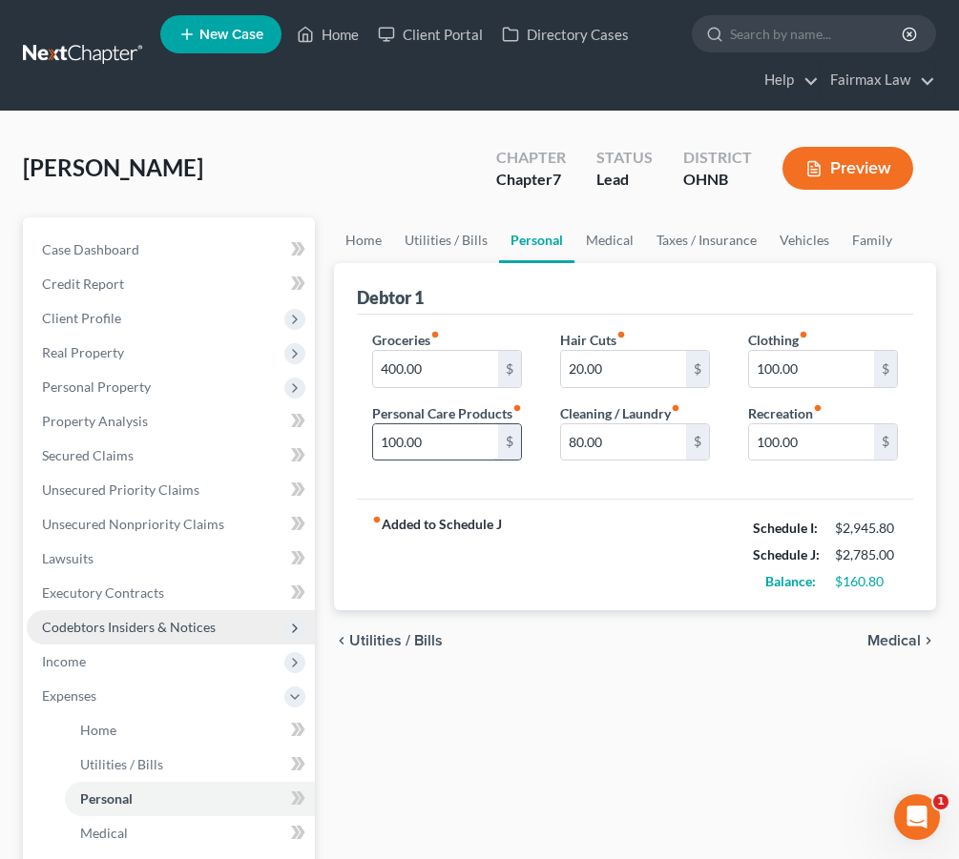
click at [391, 461] on input "100.00" at bounding box center [435, 442] width 125 height 36
type input "120.00"
click at [574, 369] on input "20.00" at bounding box center [623, 369] width 125 height 36
type input "0.00"
click at [621, 554] on div "fiber_manual_record Added to Schedule J Schedule I: $2,945.80 Schedule J: $2,78…" at bounding box center [635, 555] width 556 height 112
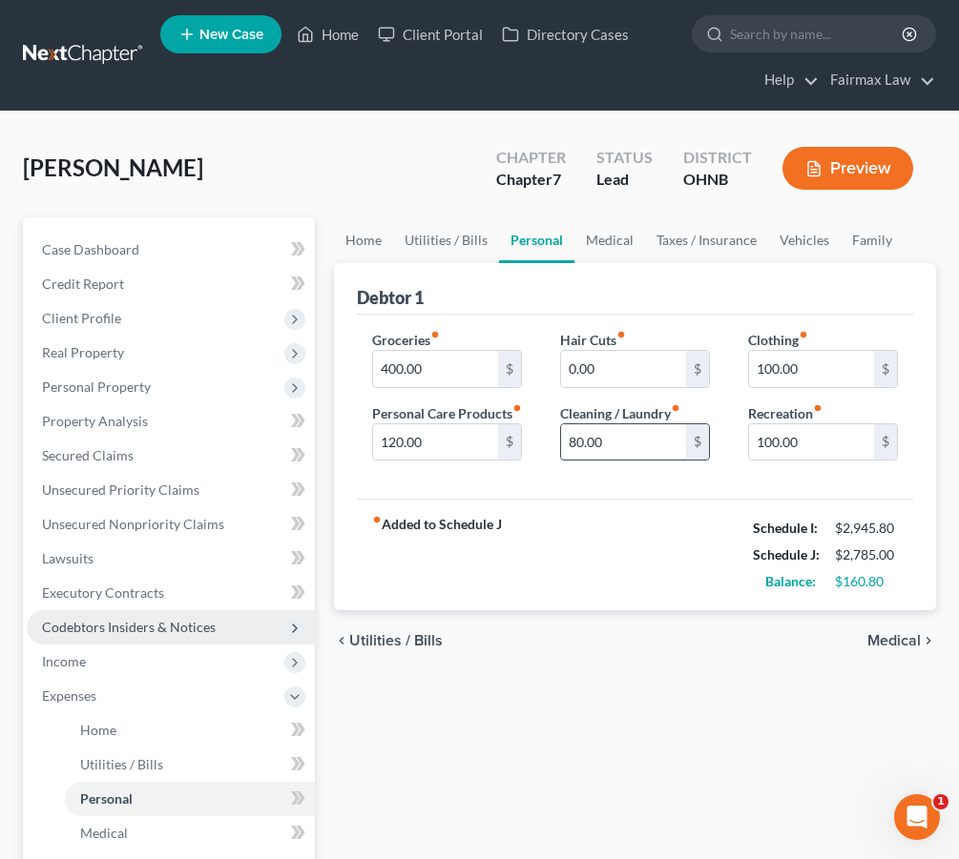
click at [574, 443] on input "80.00" at bounding box center [623, 442] width 125 height 36
type input "100.00"
click at [631, 650] on div "chevron_left Utilities / Bills Medical chevron_right" at bounding box center [635, 640] width 602 height 61
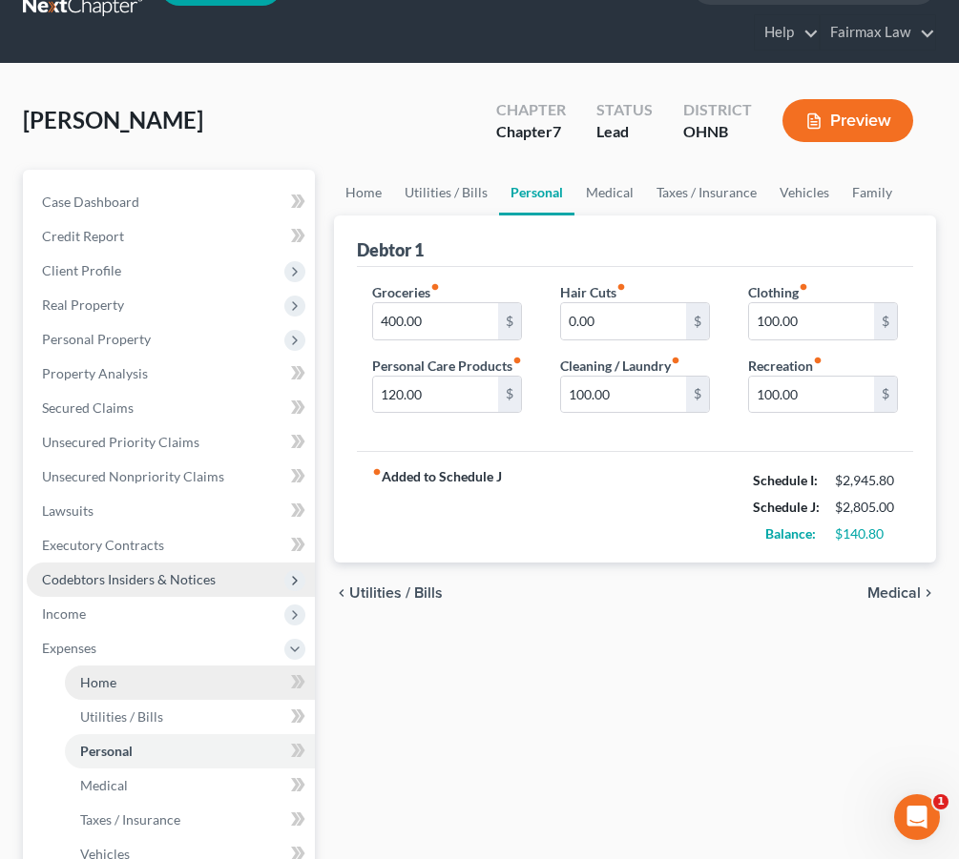
scroll to position [94, 0]
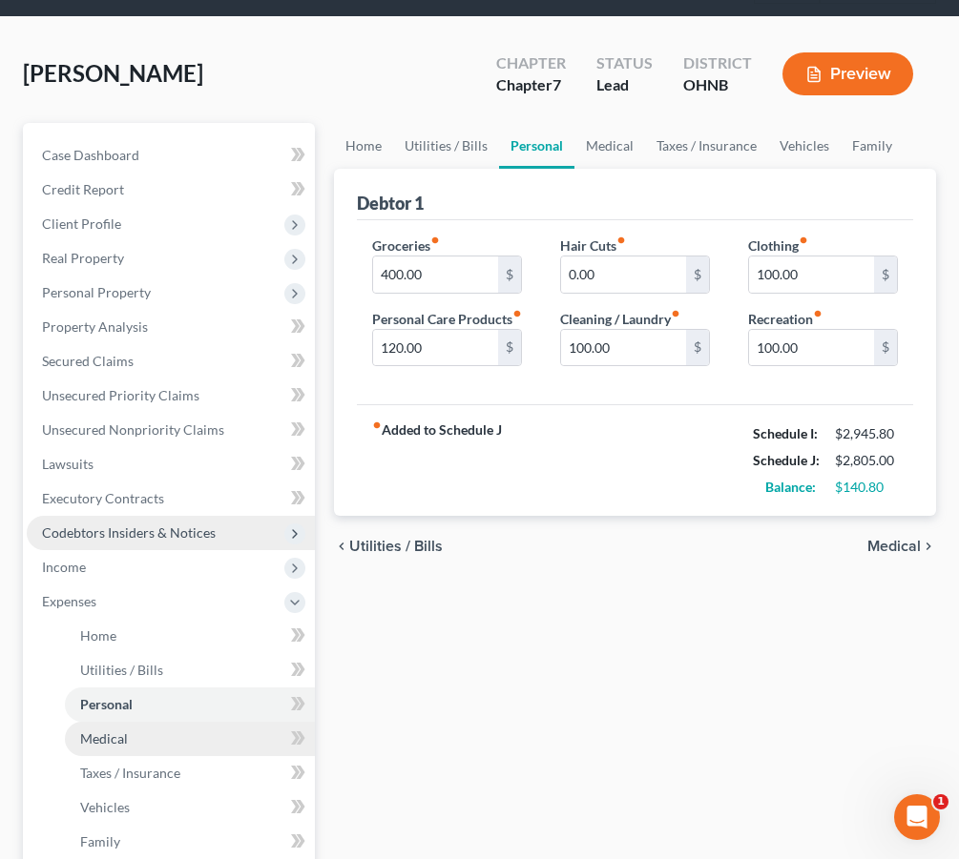
click at [122, 737] on span "Medical" at bounding box center [104, 739] width 48 height 16
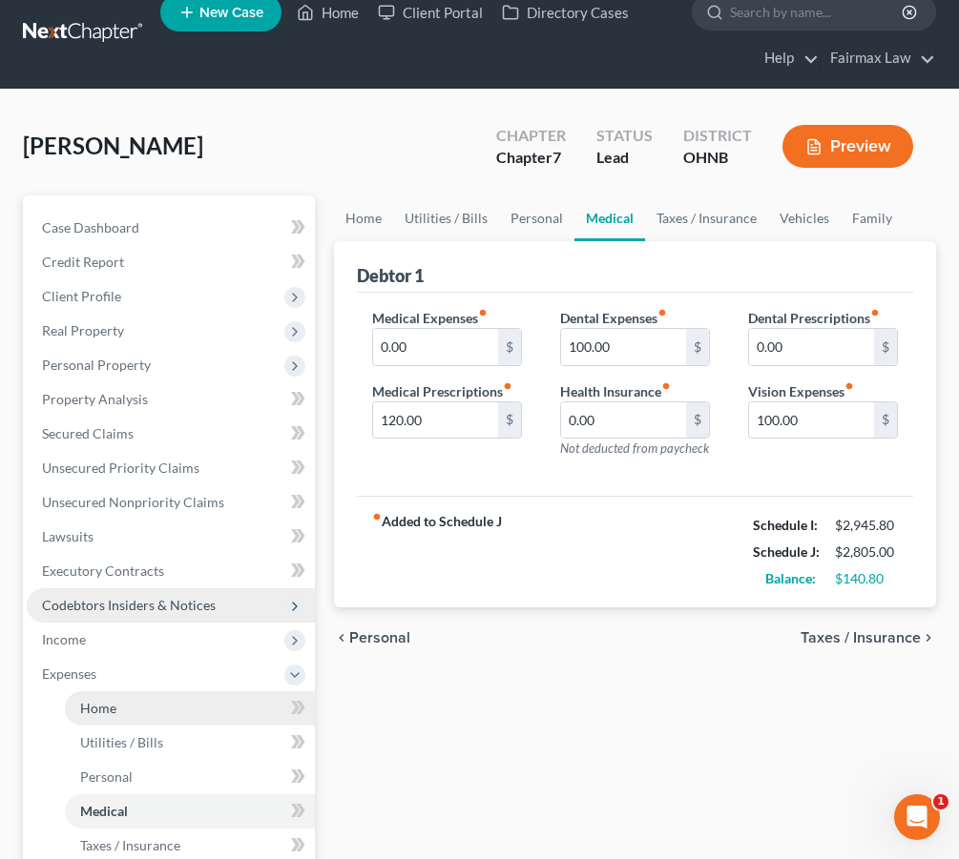
scroll to position [34, 0]
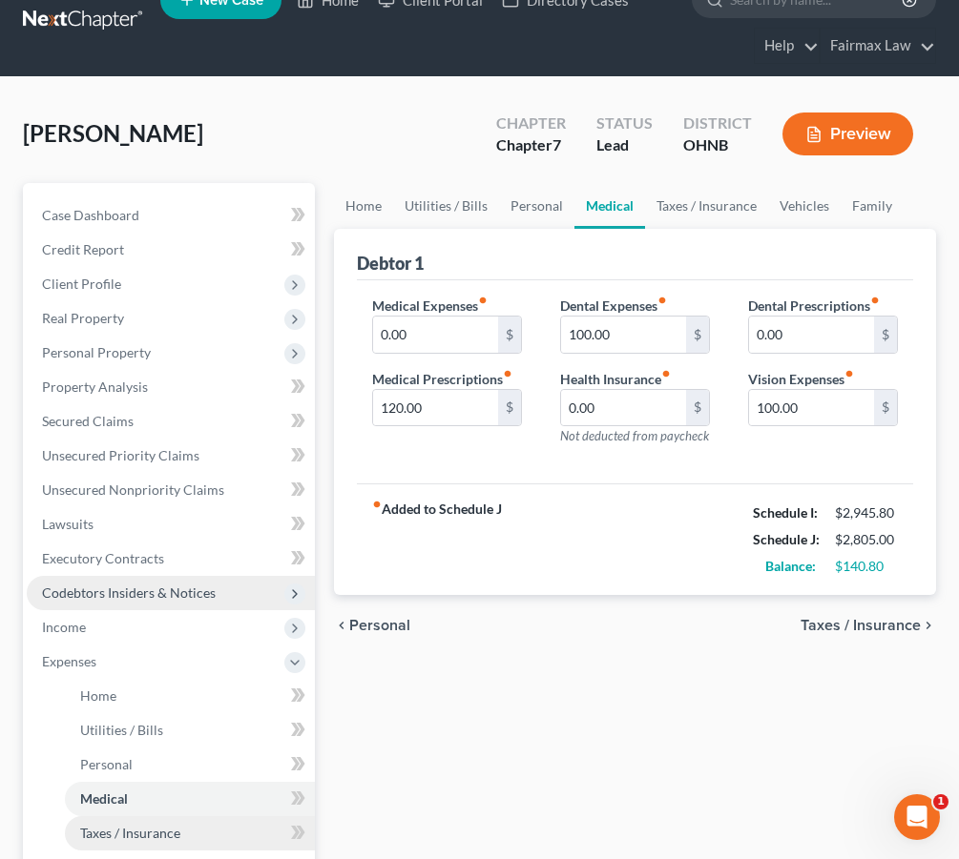
click at [131, 836] on span "Taxes / Insurance" at bounding box center [130, 833] width 100 height 16
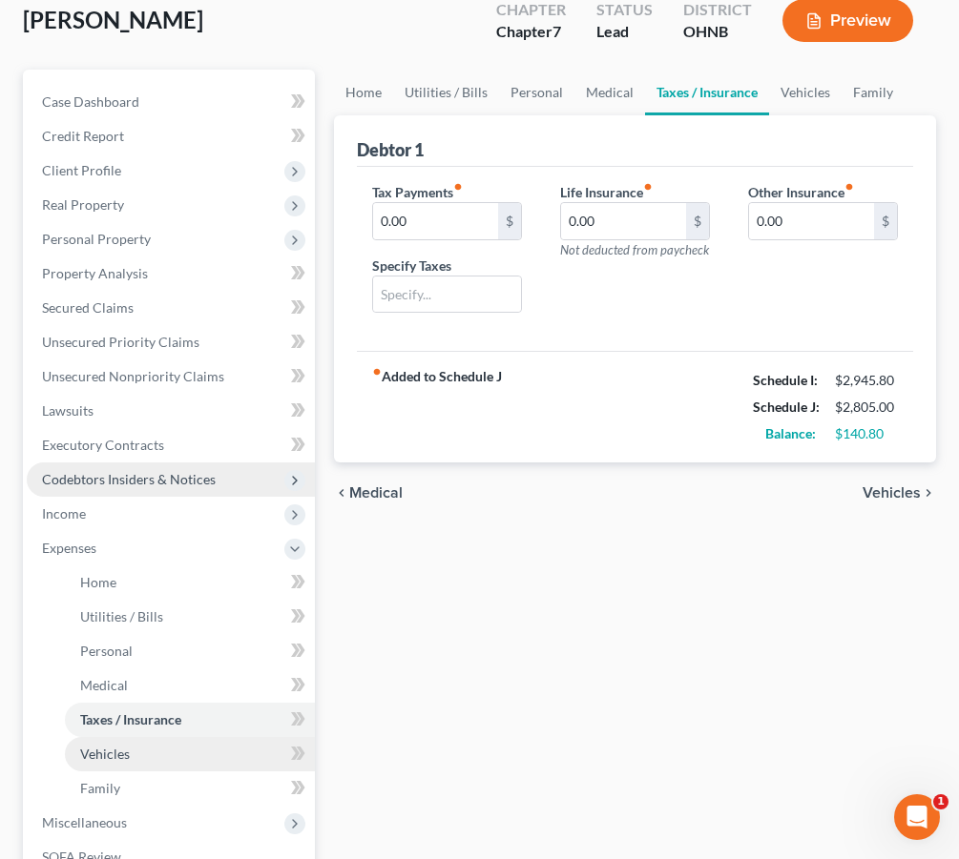
click at [138, 758] on link "Vehicles" at bounding box center [190, 754] width 250 height 34
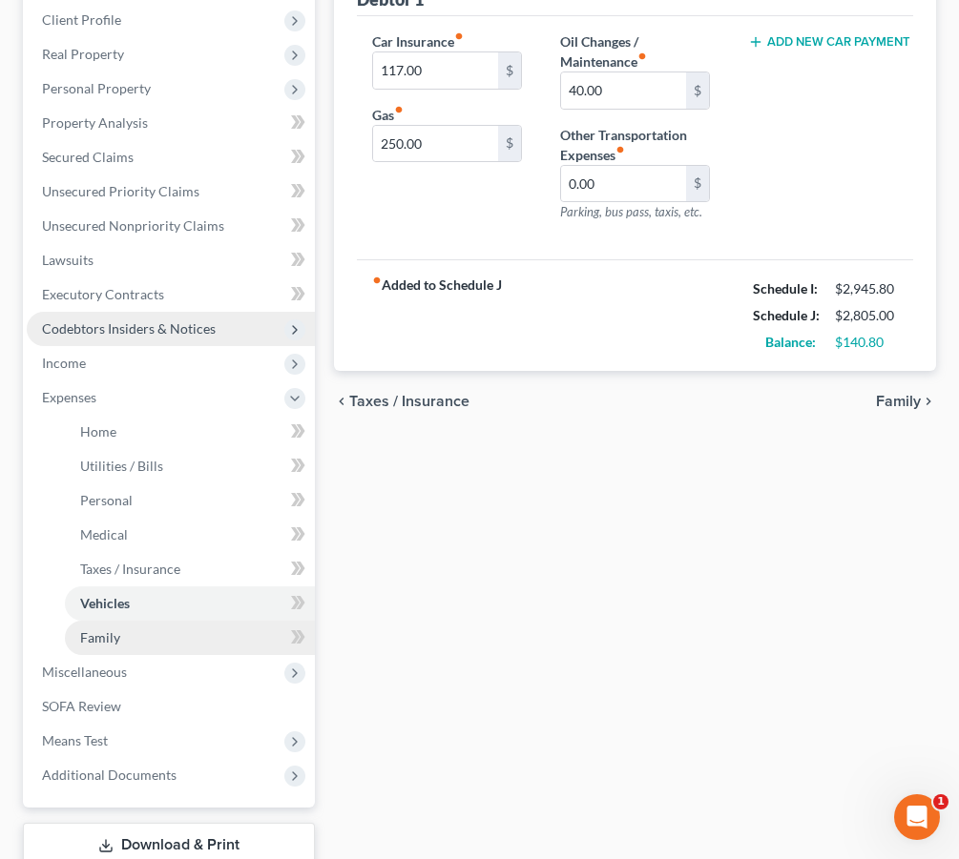
scroll to position [301, 0]
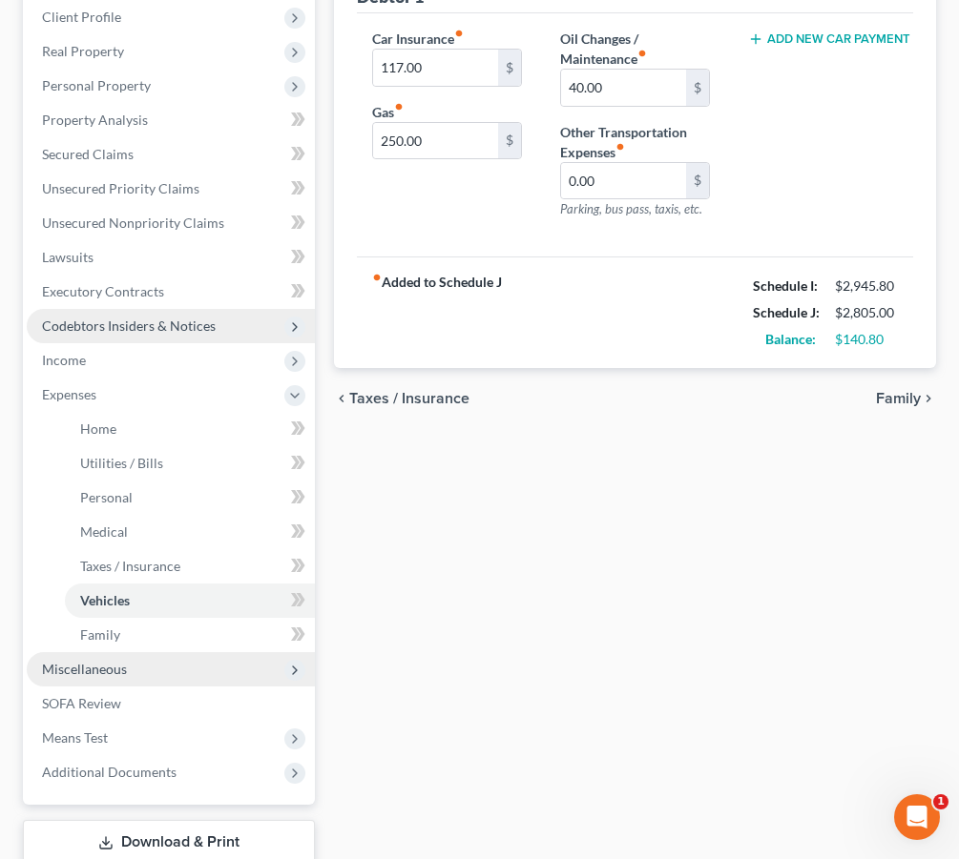
click at [180, 667] on span "Miscellaneous" at bounding box center [171, 669] width 288 height 34
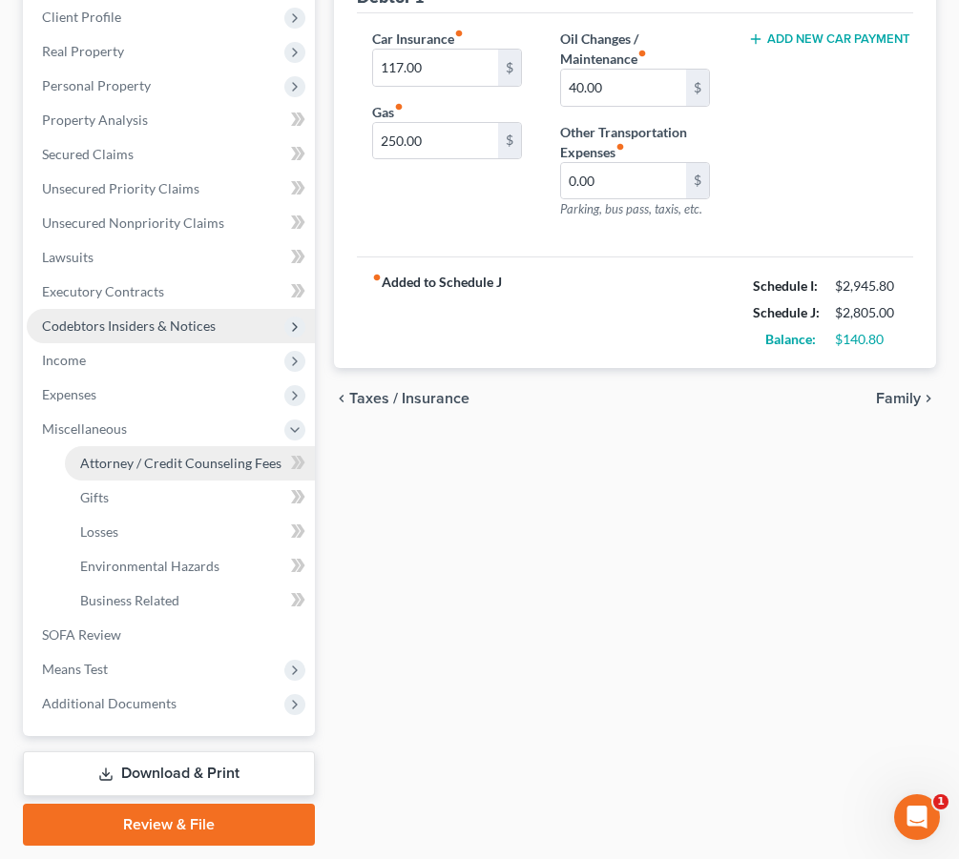
click at [186, 473] on link "Attorney / Credit Counseling Fees" at bounding box center [190, 463] width 250 height 34
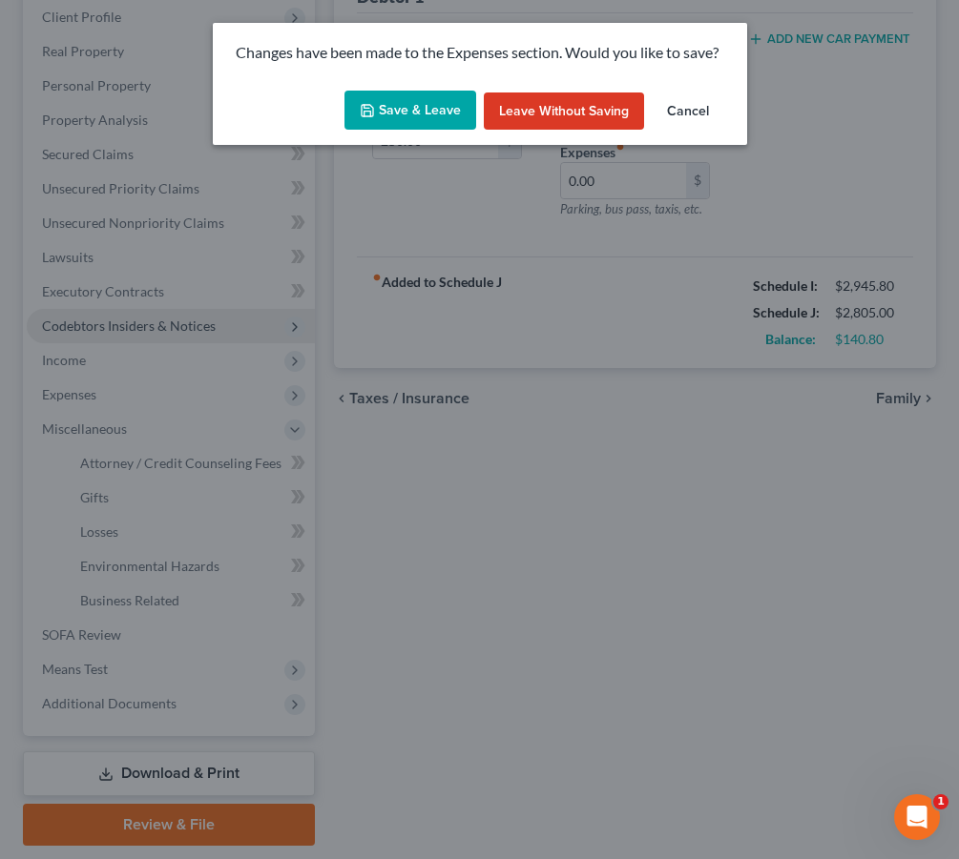
click at [423, 104] on button "Save & Leave" at bounding box center [410, 111] width 132 height 40
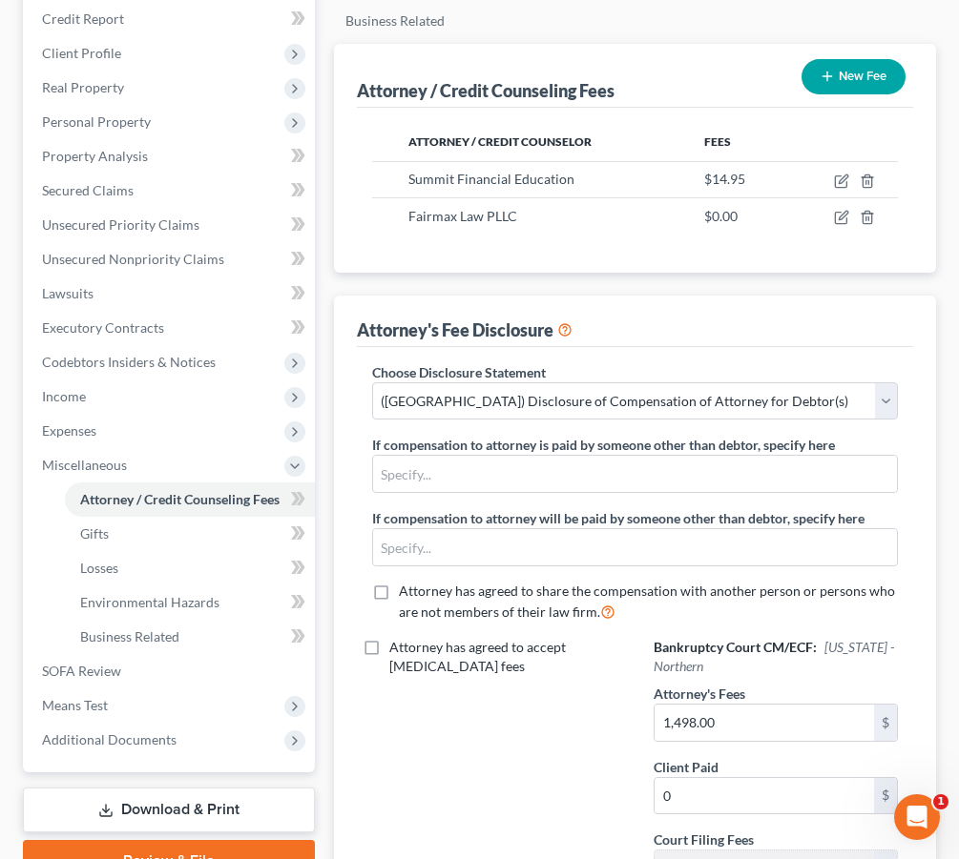
scroll to position [268, 0]
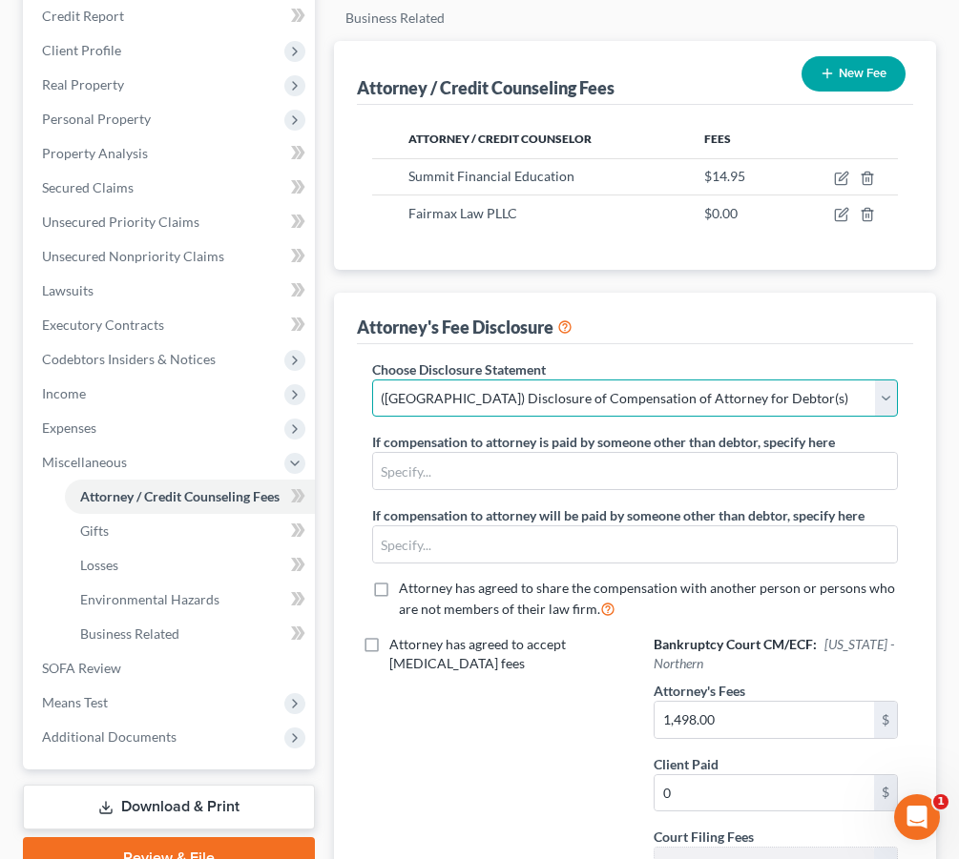
select select "1"
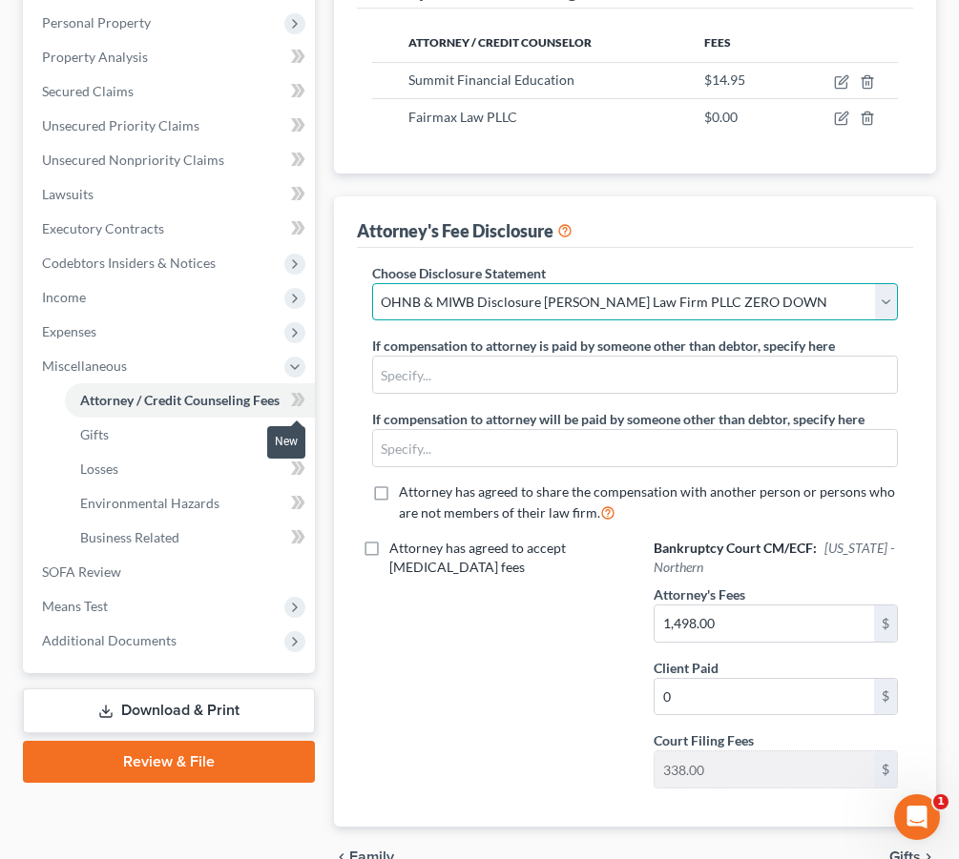
scroll to position [360, 0]
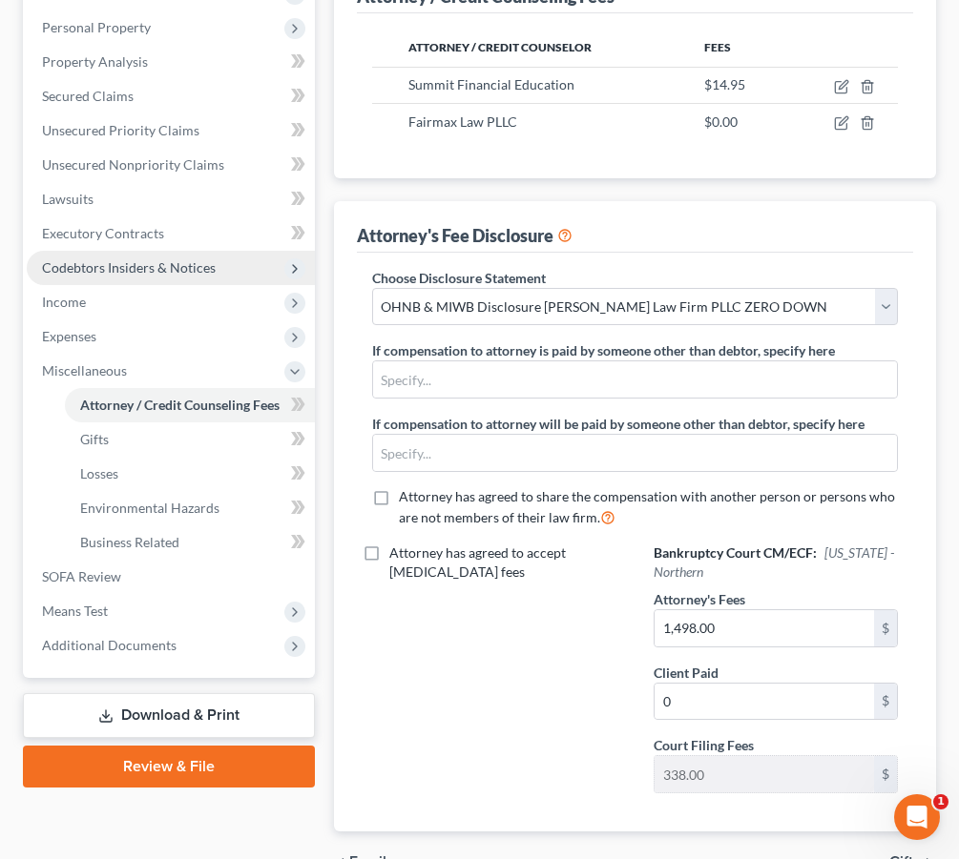
click at [288, 266] on icon at bounding box center [294, 268] width 15 height 15
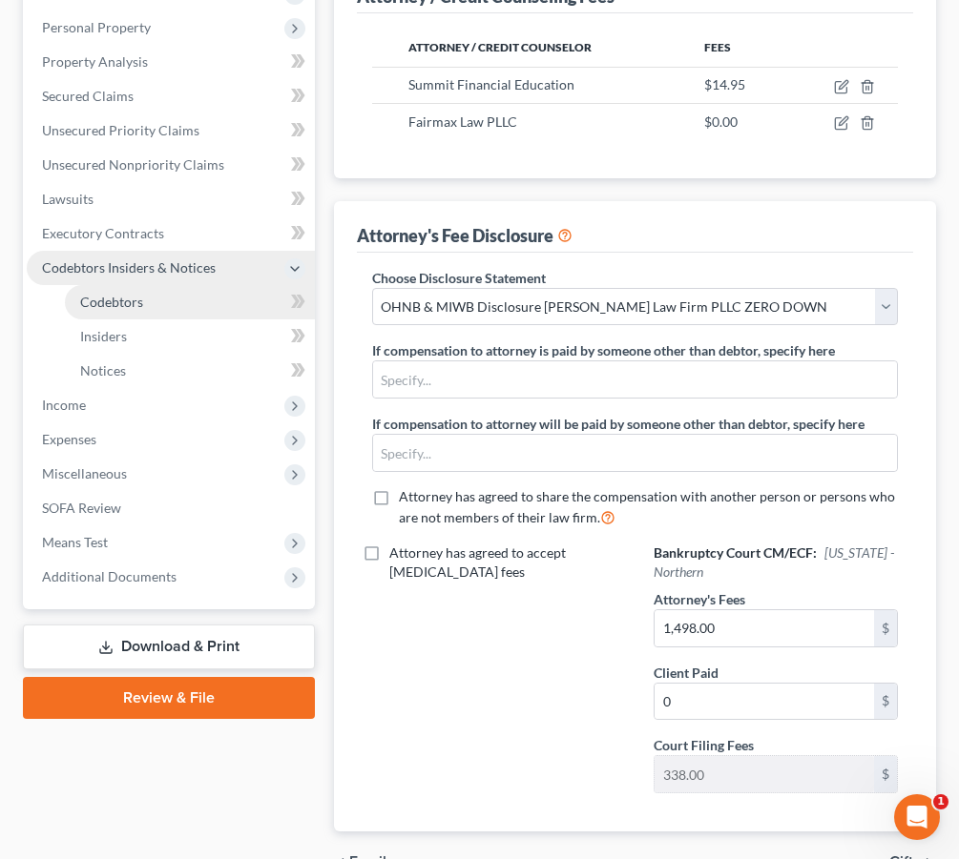
click at [216, 306] on link "Codebtors" at bounding box center [190, 302] width 250 height 34
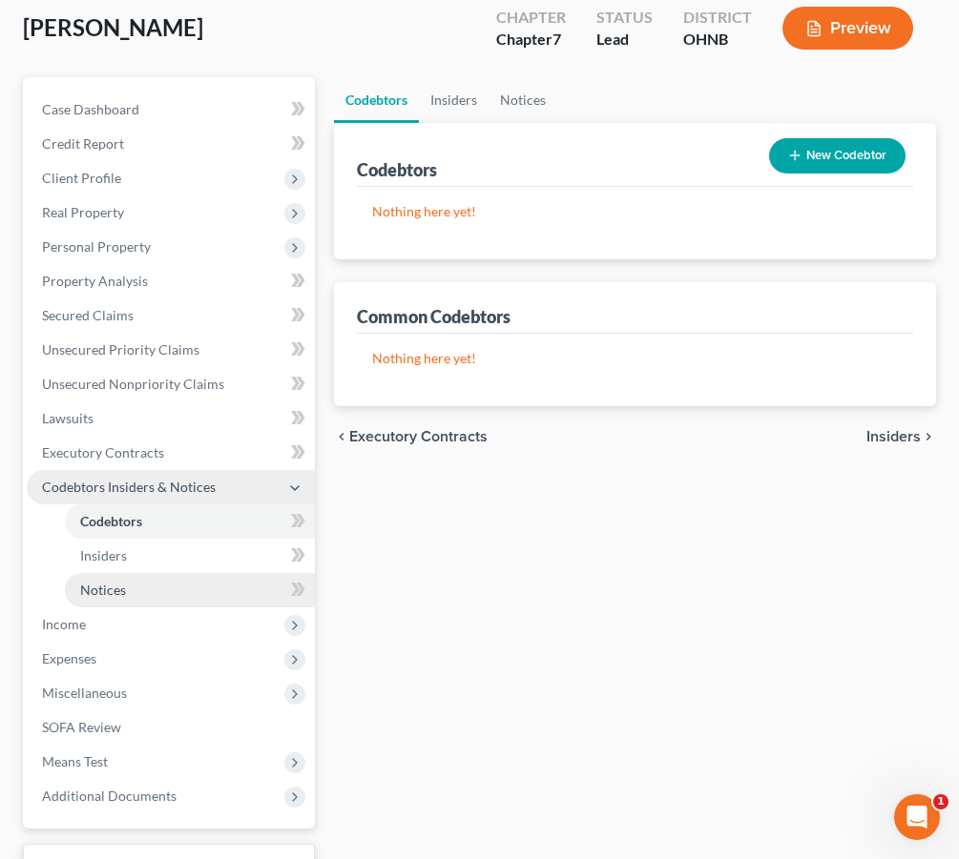
scroll to position [154, 0]
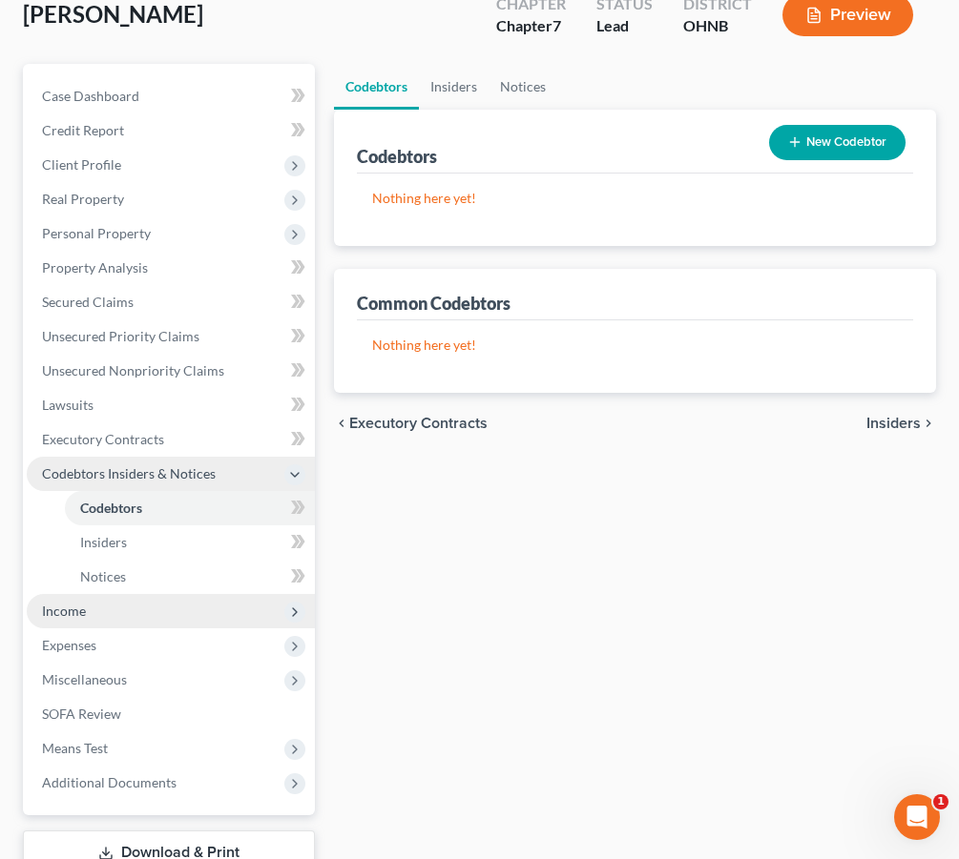
click at [111, 619] on span "Income" at bounding box center [171, 611] width 288 height 34
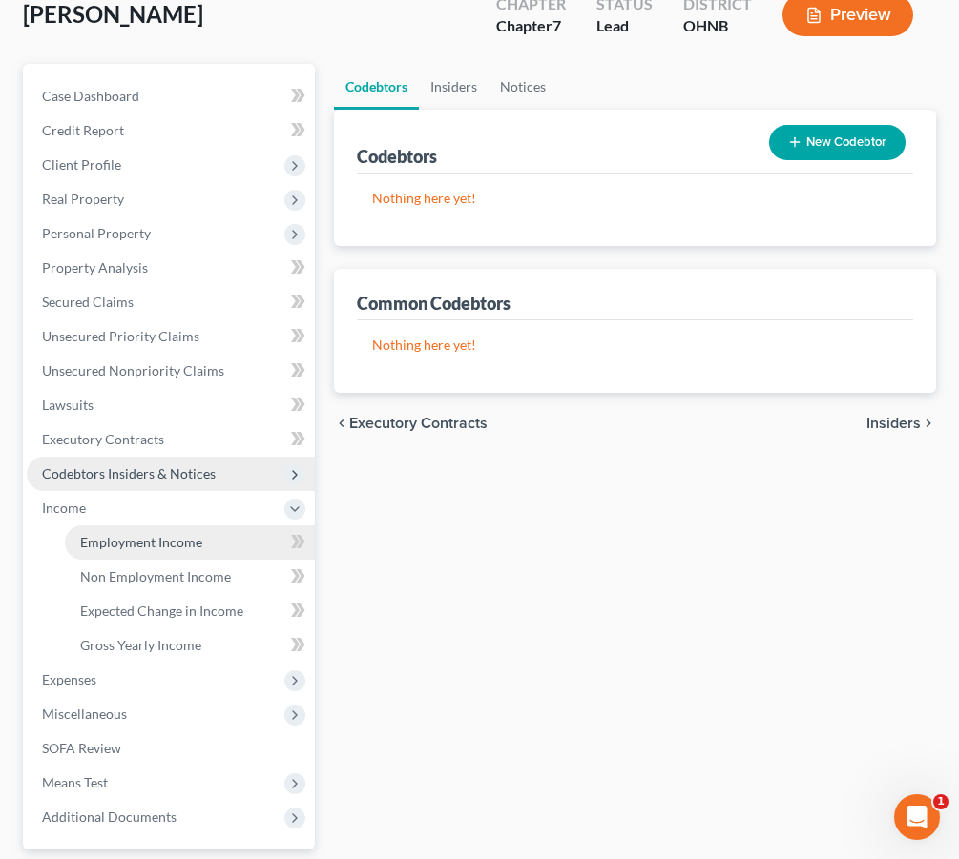
click at [122, 549] on span "Employment Income" at bounding box center [141, 542] width 122 height 16
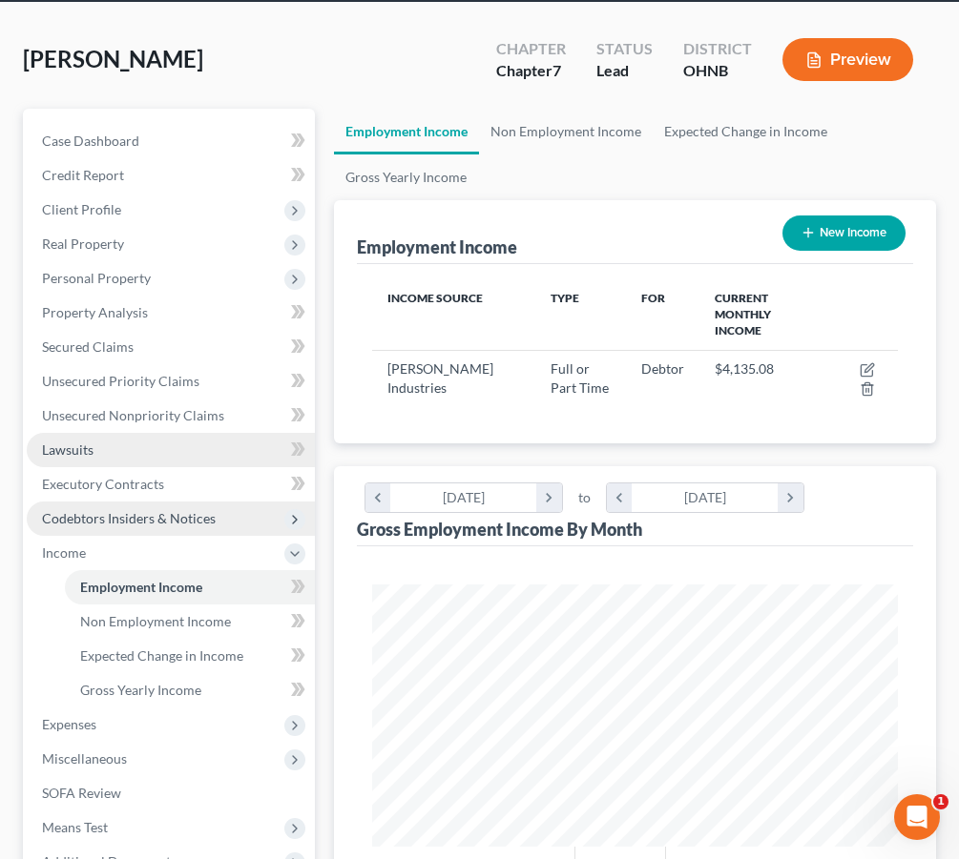
scroll to position [351, 0]
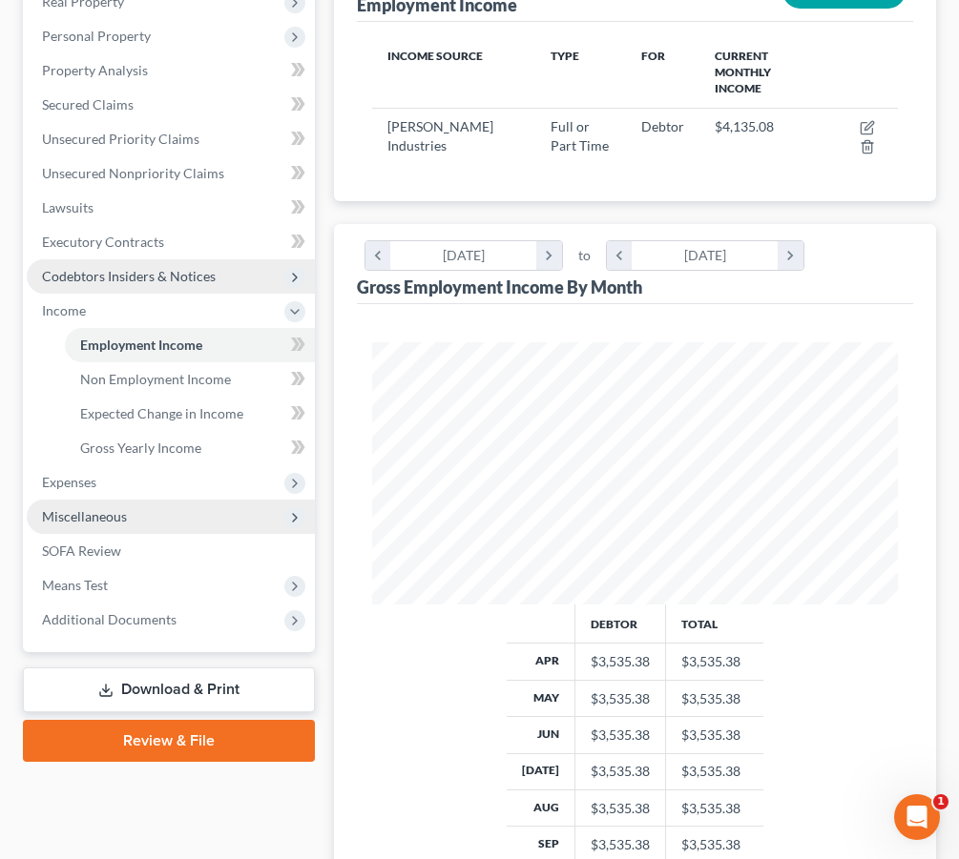
click at [116, 512] on span "Miscellaneous" at bounding box center [84, 516] width 85 height 16
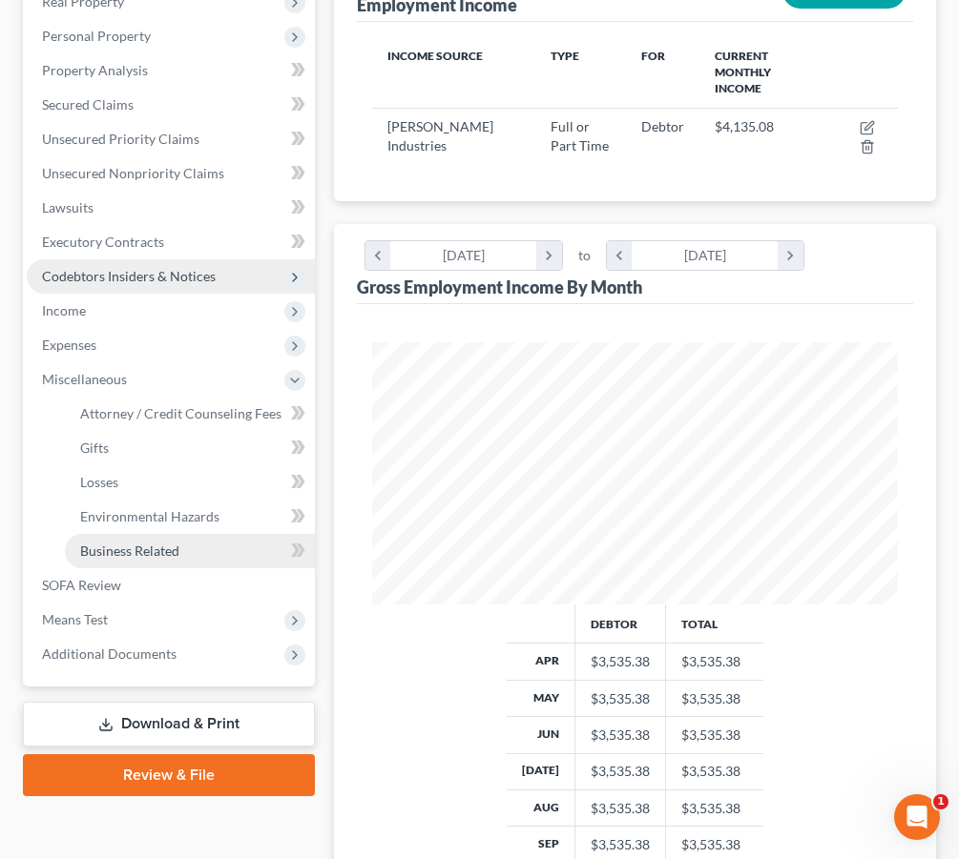
click at [144, 561] on link "Business Related" at bounding box center [190, 551] width 250 height 34
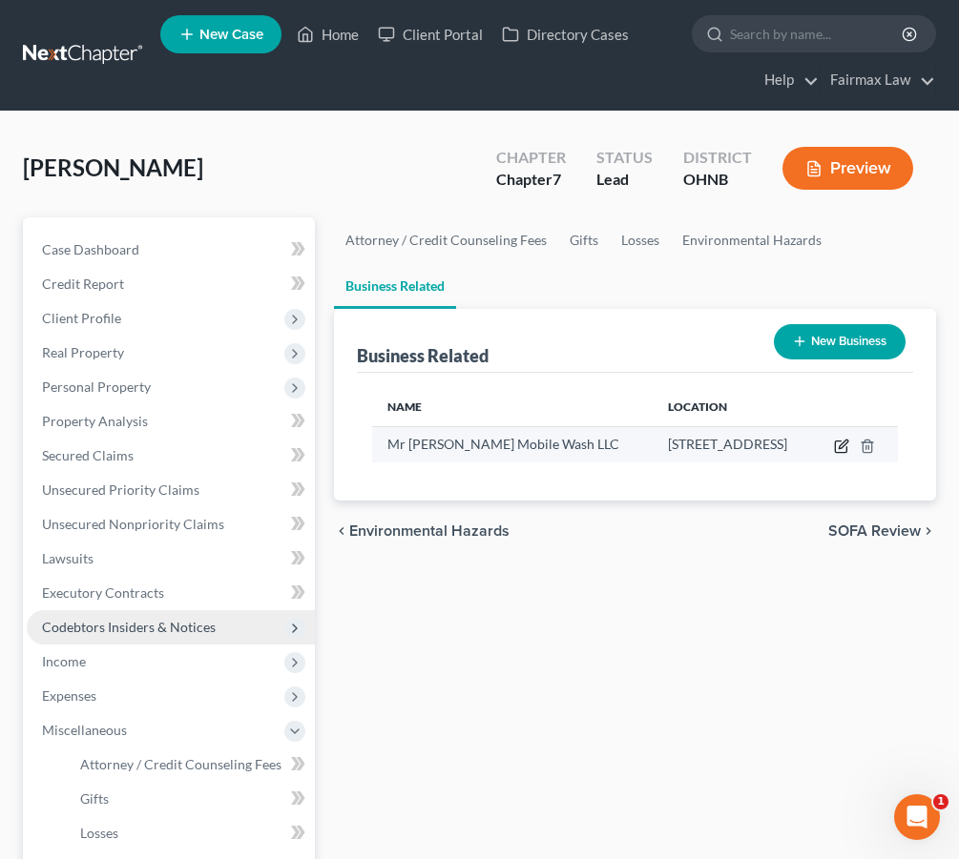
click at [849, 443] on icon "button" at bounding box center [841, 446] width 15 height 15
select select "member"
select select "36"
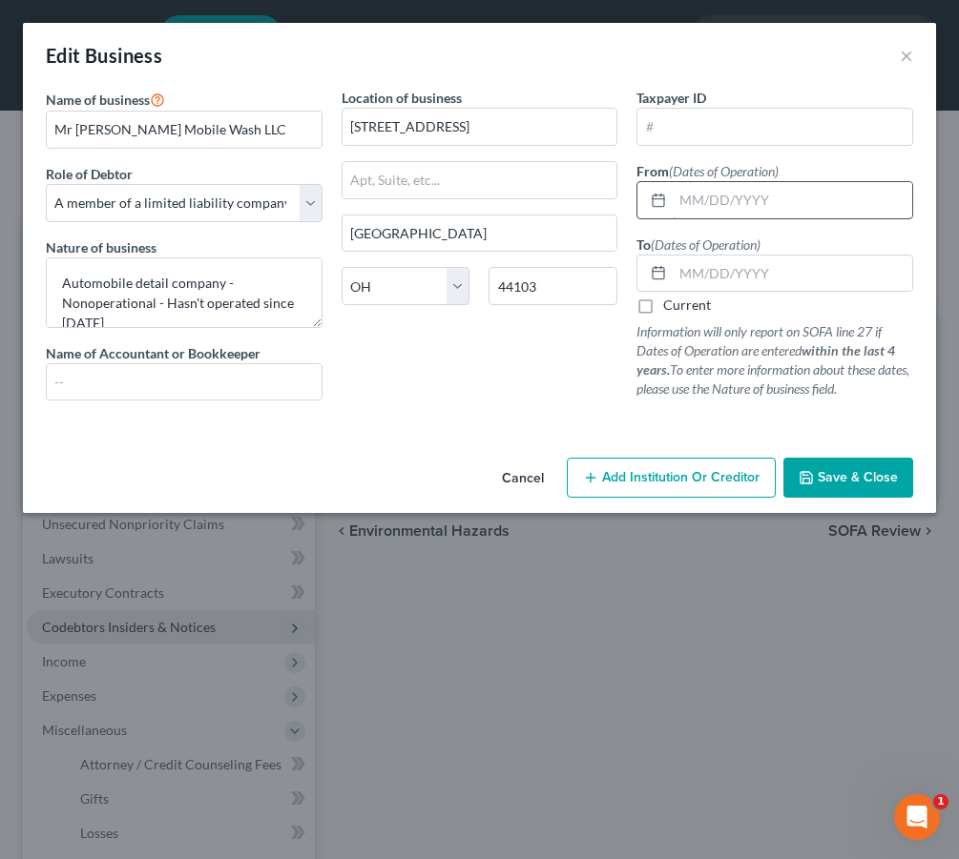
click at [685, 186] on input "text" at bounding box center [791, 200] width 239 height 36
type input "03/25/2024"
click at [807, 477] on icon "button" at bounding box center [805, 477] width 15 height 15
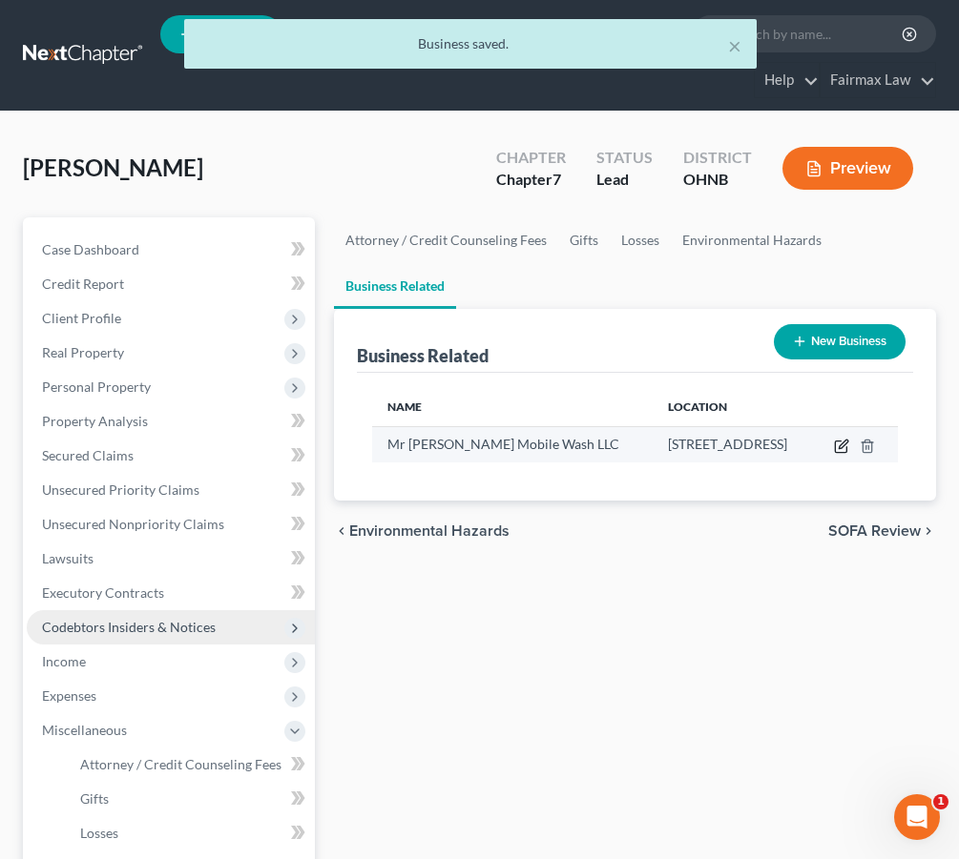
click at [849, 441] on icon "button" at bounding box center [841, 446] width 15 height 15
select select "member"
select select "36"
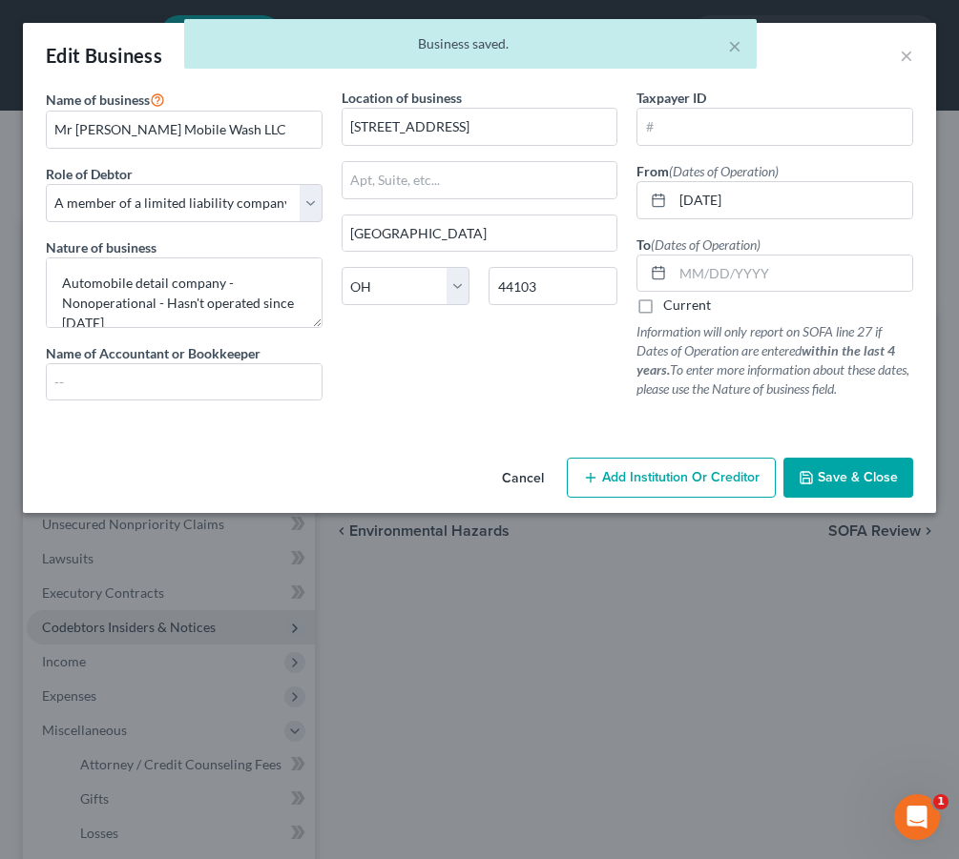
click at [693, 304] on label "Current" at bounding box center [687, 305] width 48 height 19
click at [683, 304] on input "Current" at bounding box center [677, 302] width 12 height 12
checkbox input "true"
click at [829, 484] on span "Save & Close" at bounding box center [857, 477] width 80 height 16
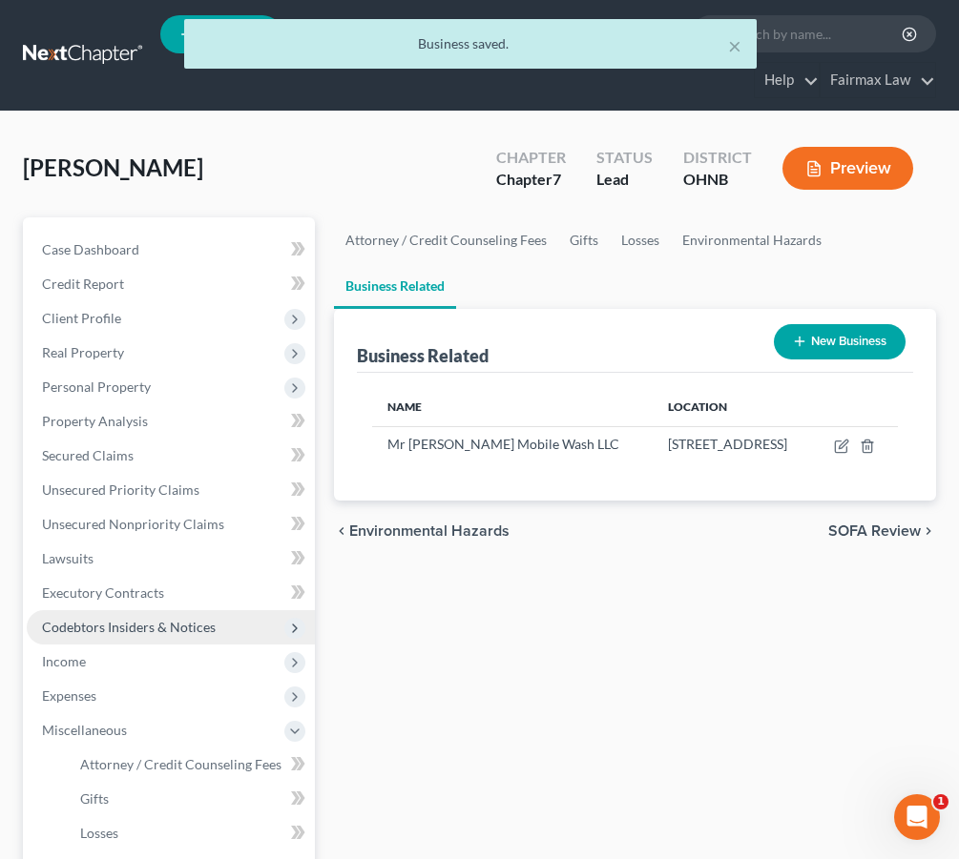
scroll to position [1, 0]
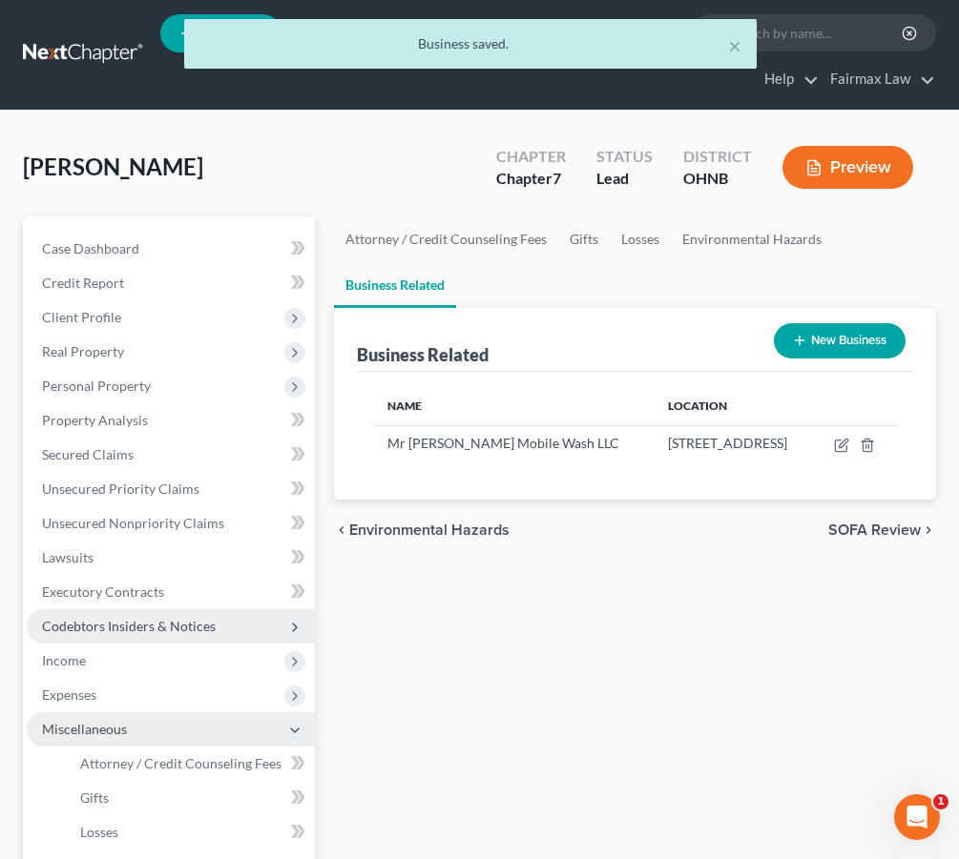
click at [291, 734] on icon at bounding box center [294, 730] width 15 height 15
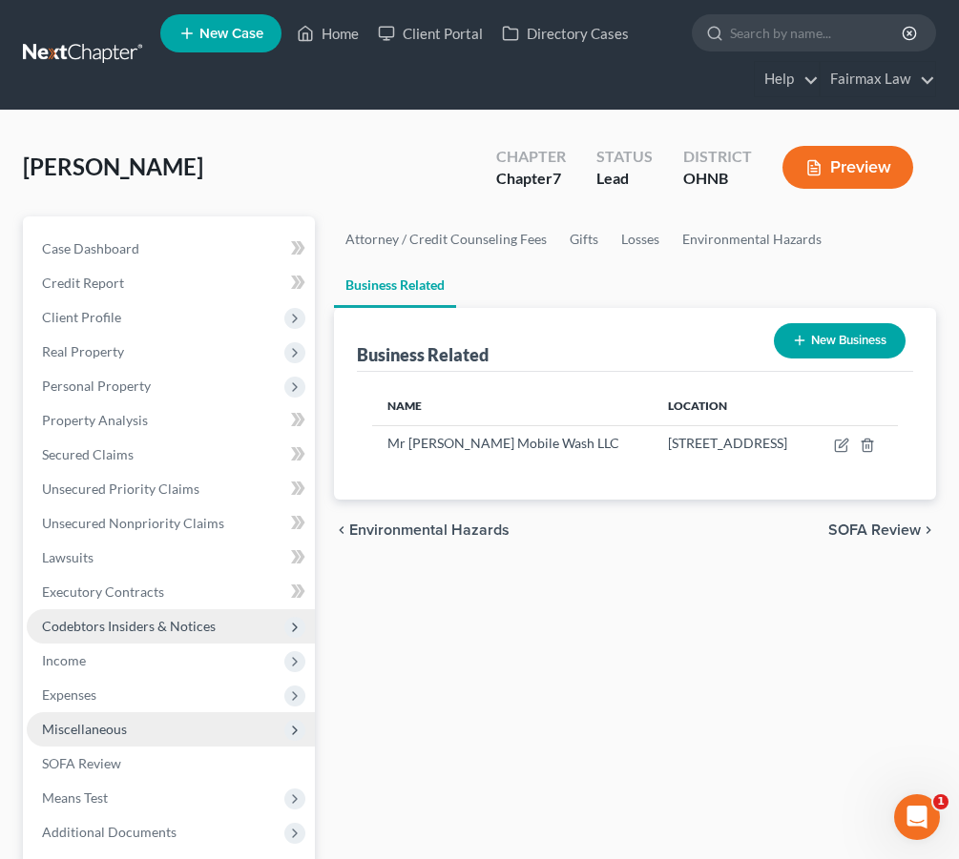
click at [296, 734] on icon at bounding box center [294, 730] width 15 height 15
click at [295, 696] on icon at bounding box center [294, 696] width 15 height 15
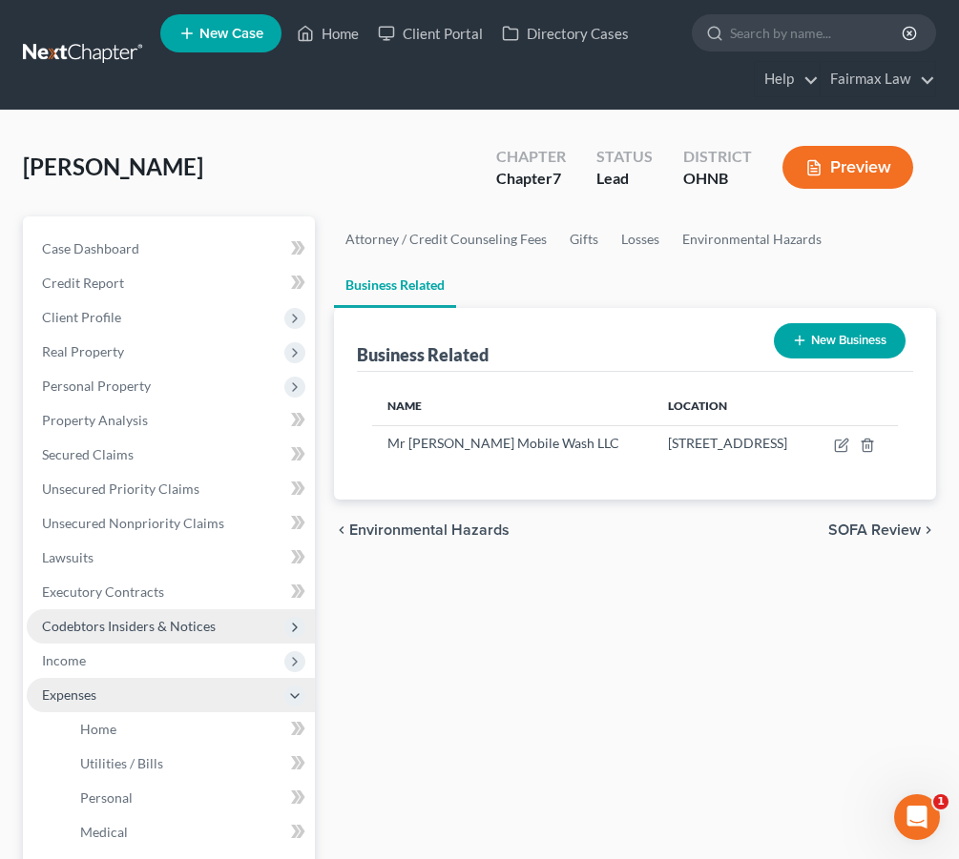
click at [304, 695] on icon at bounding box center [294, 696] width 21 height 21
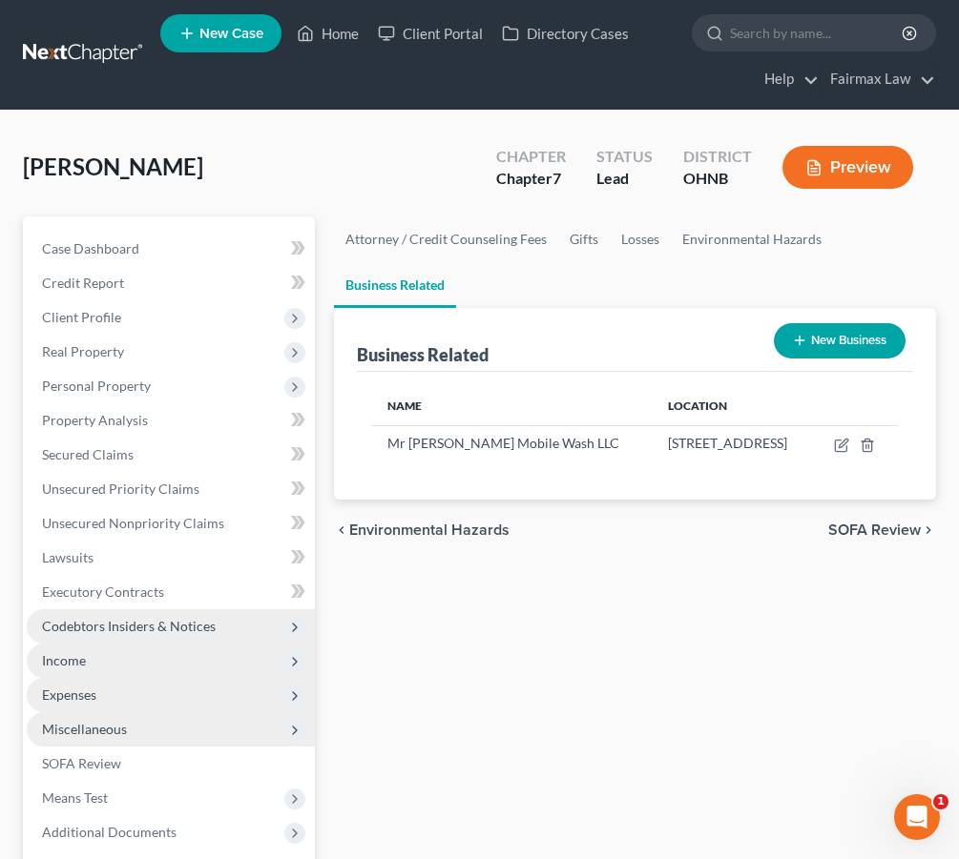
click at [301, 672] on span "Income" at bounding box center [171, 661] width 288 height 34
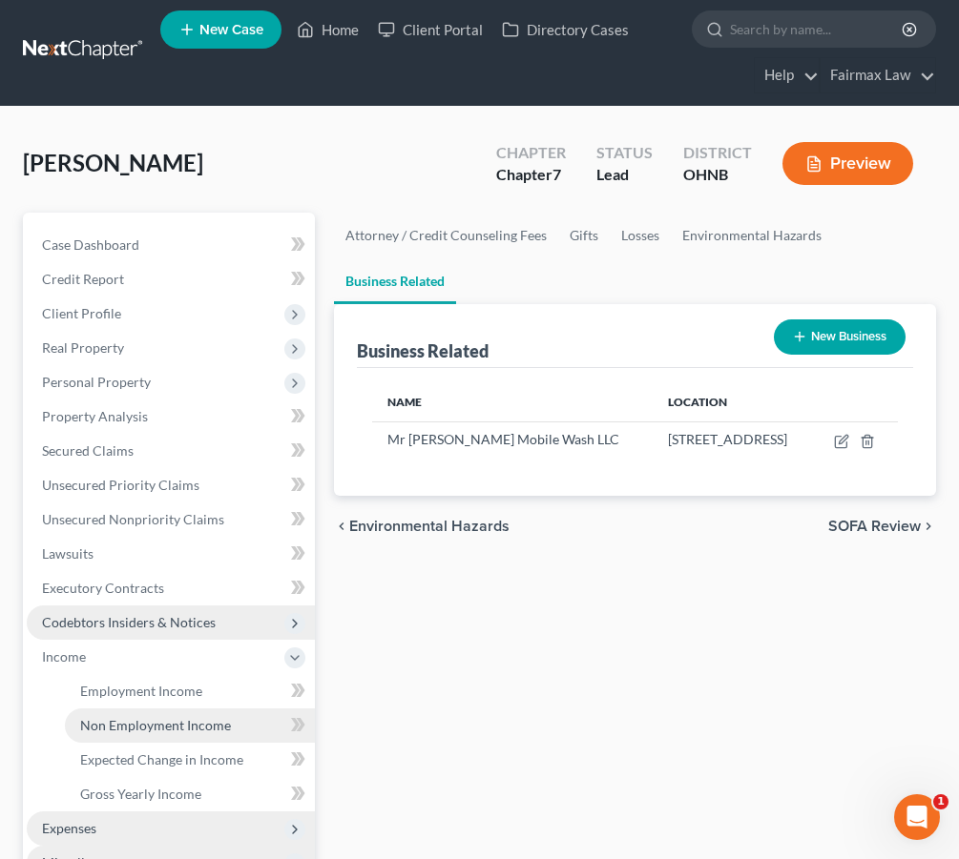
scroll to position [8, 0]
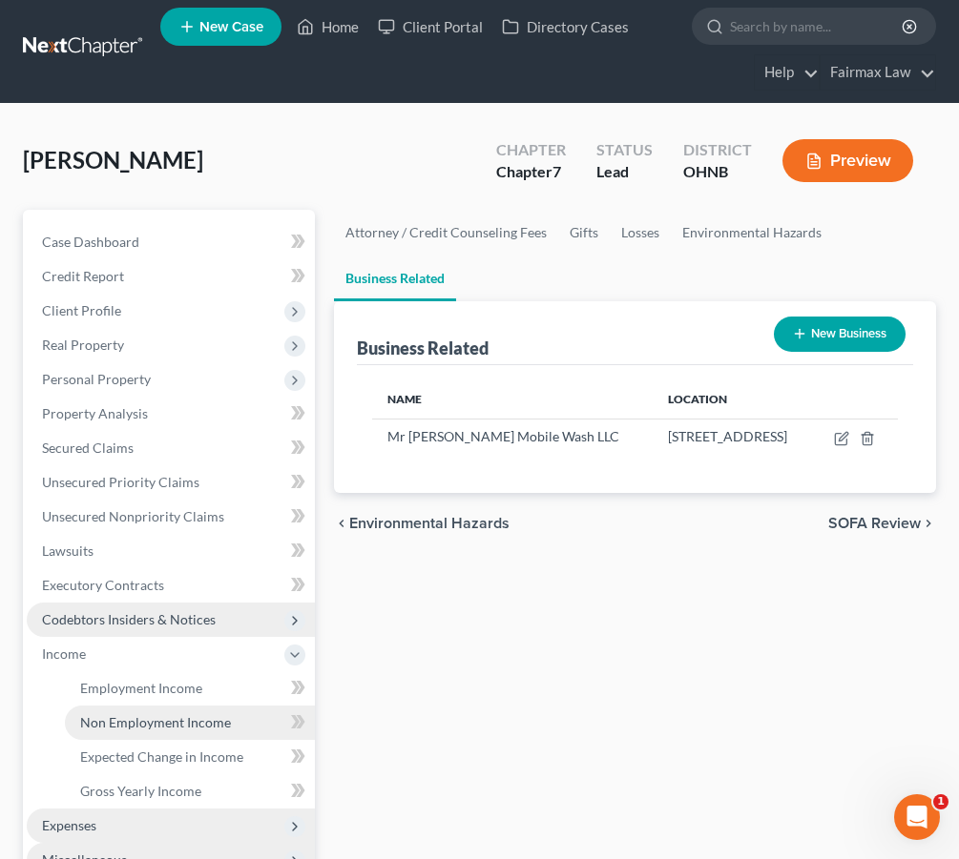
click at [256, 713] on link "Non Employment Income" at bounding box center [190, 723] width 250 height 34
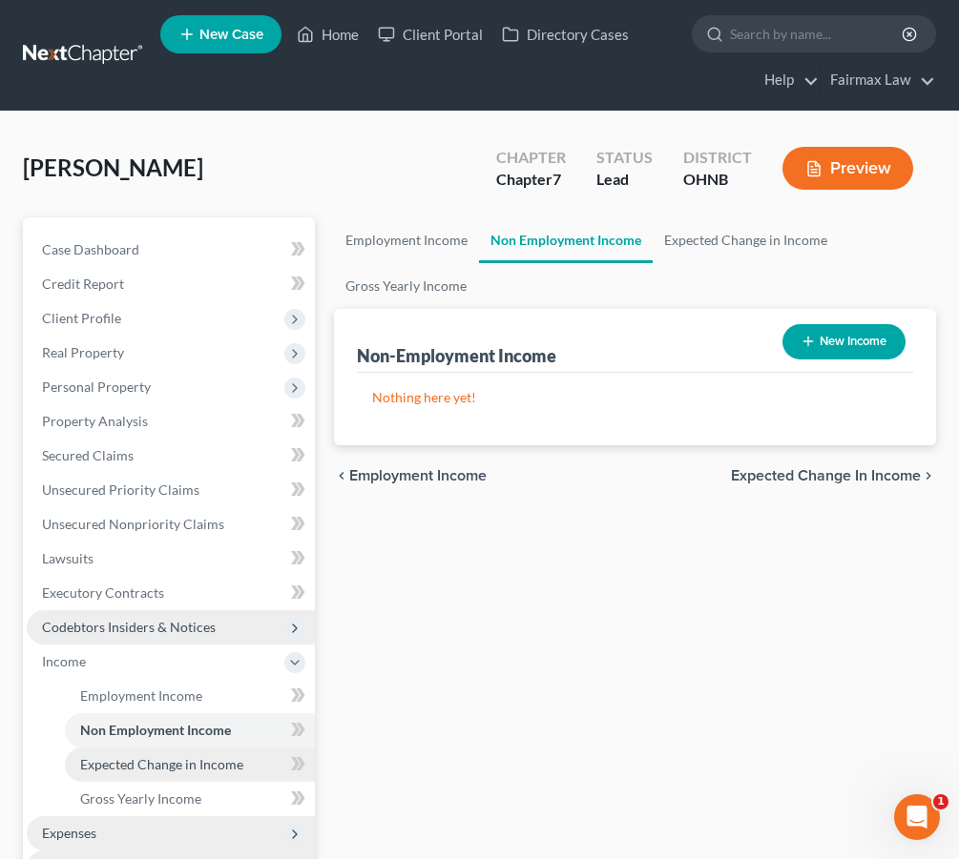
click at [224, 762] on span "Expected Change in Income" at bounding box center [161, 764] width 163 height 16
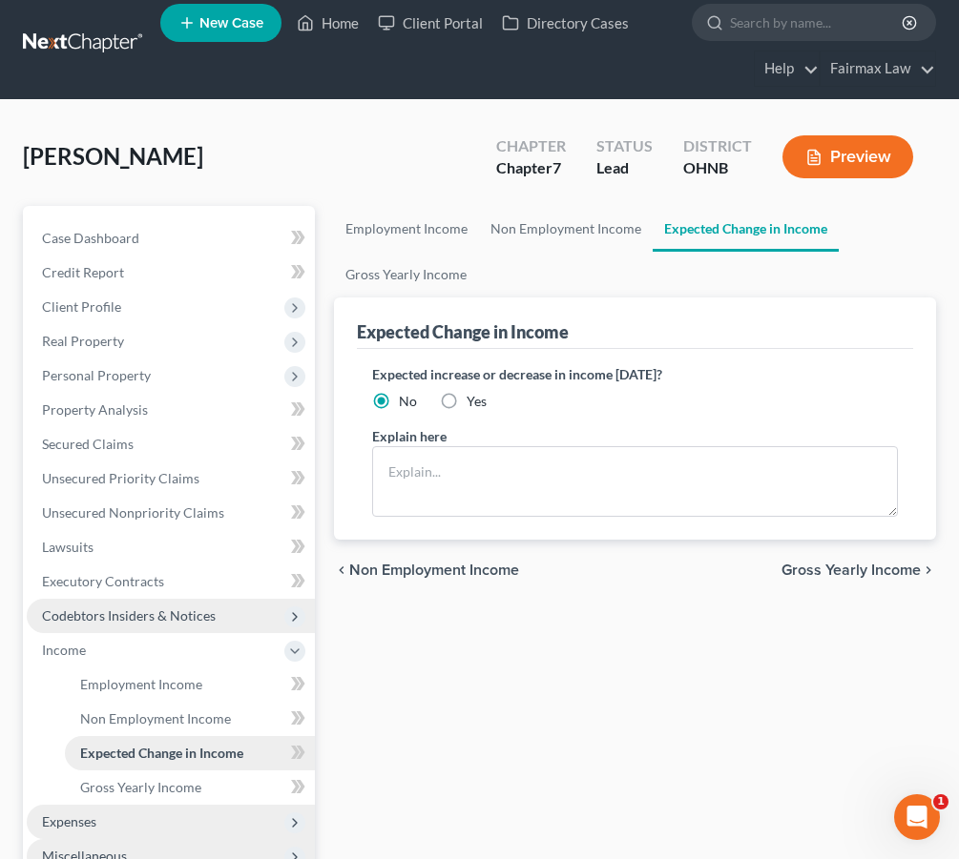
scroll to position [13, 0]
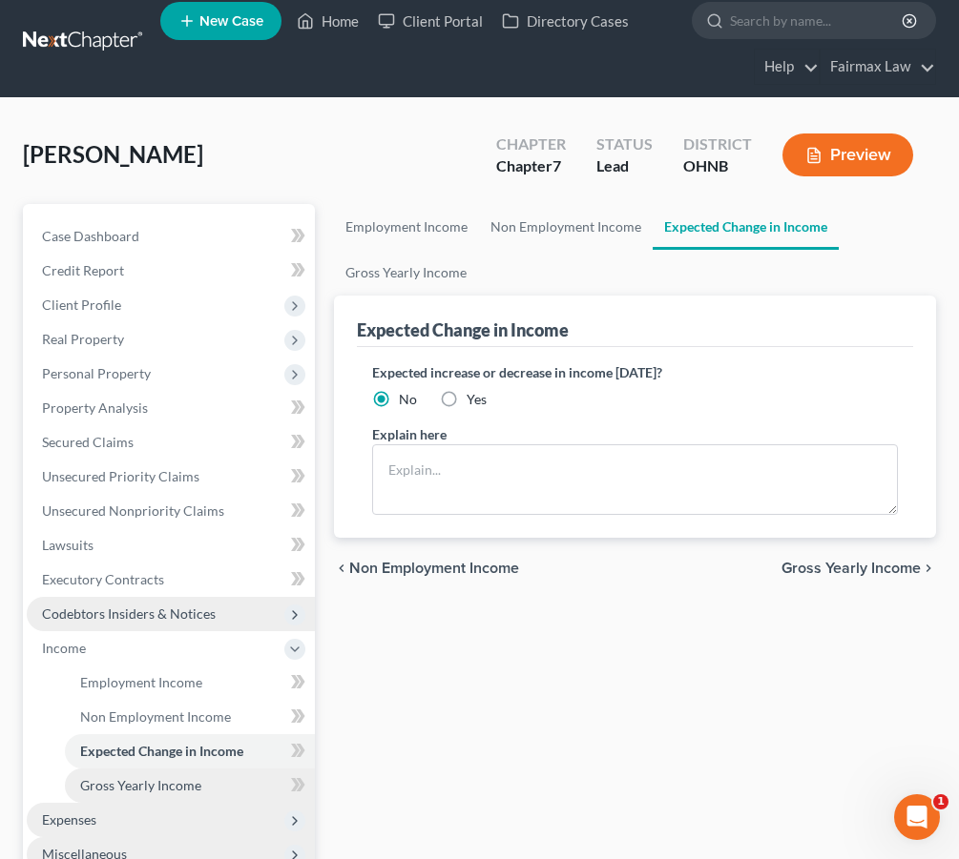
click at [206, 793] on link "Gross Yearly Income" at bounding box center [190, 786] width 250 height 34
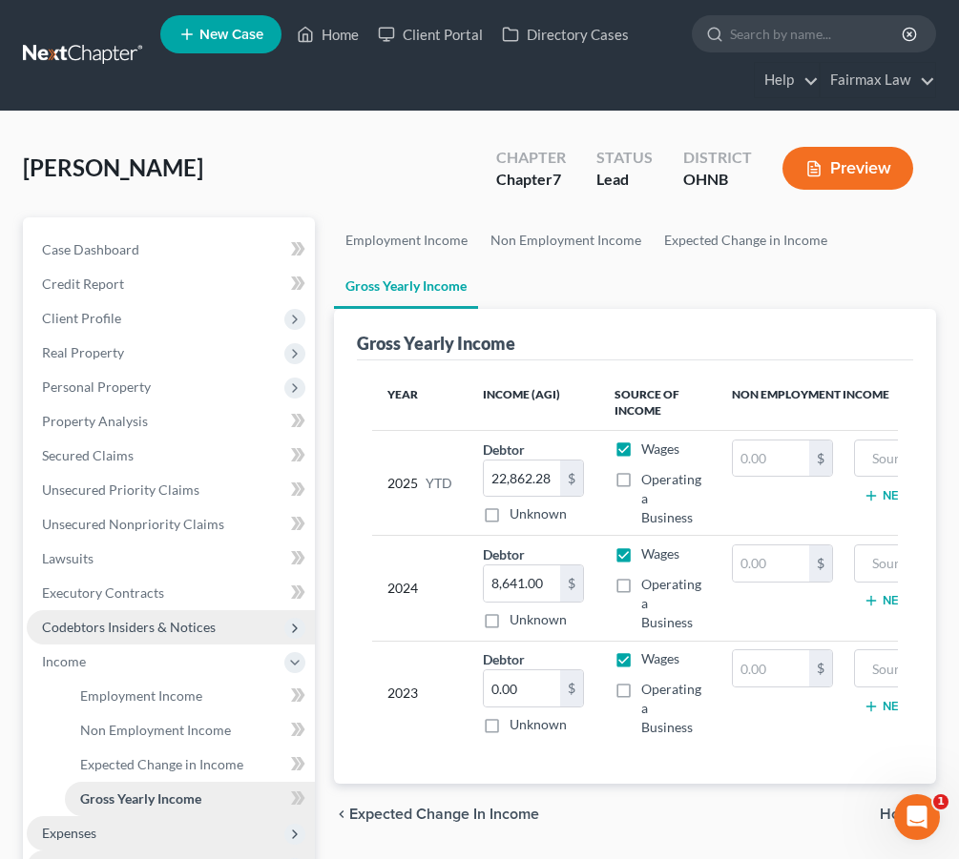
scroll to position [2, 0]
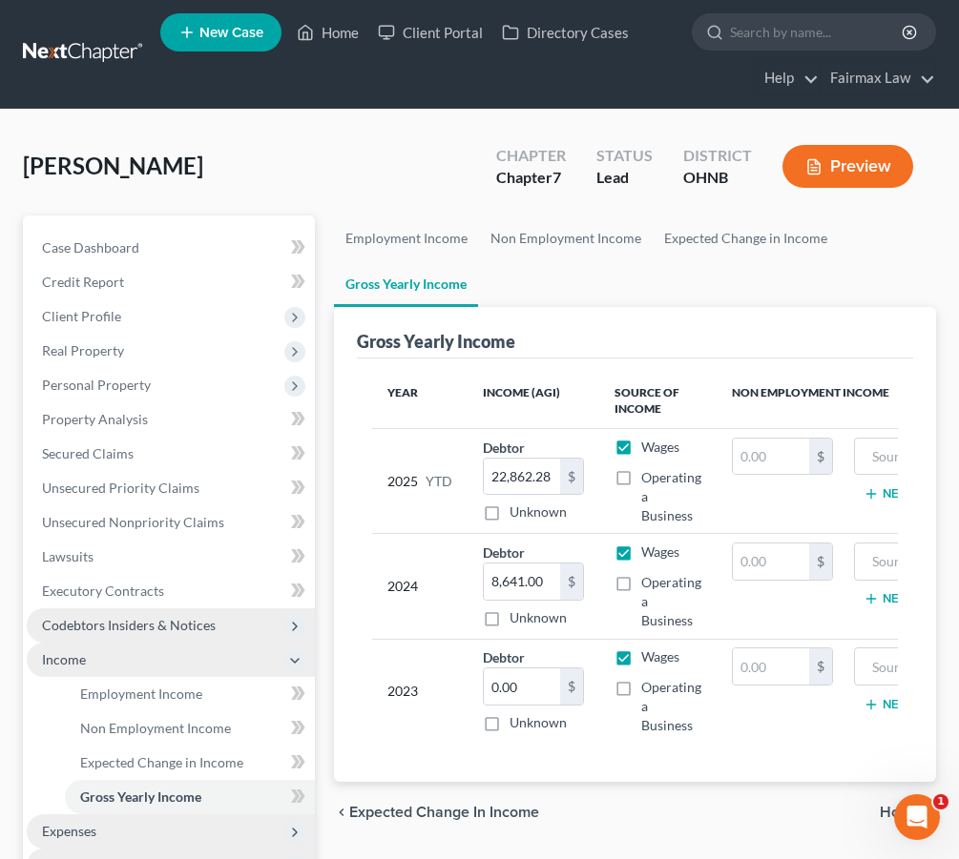
click at [291, 660] on polyline at bounding box center [295, 661] width 8 height 4
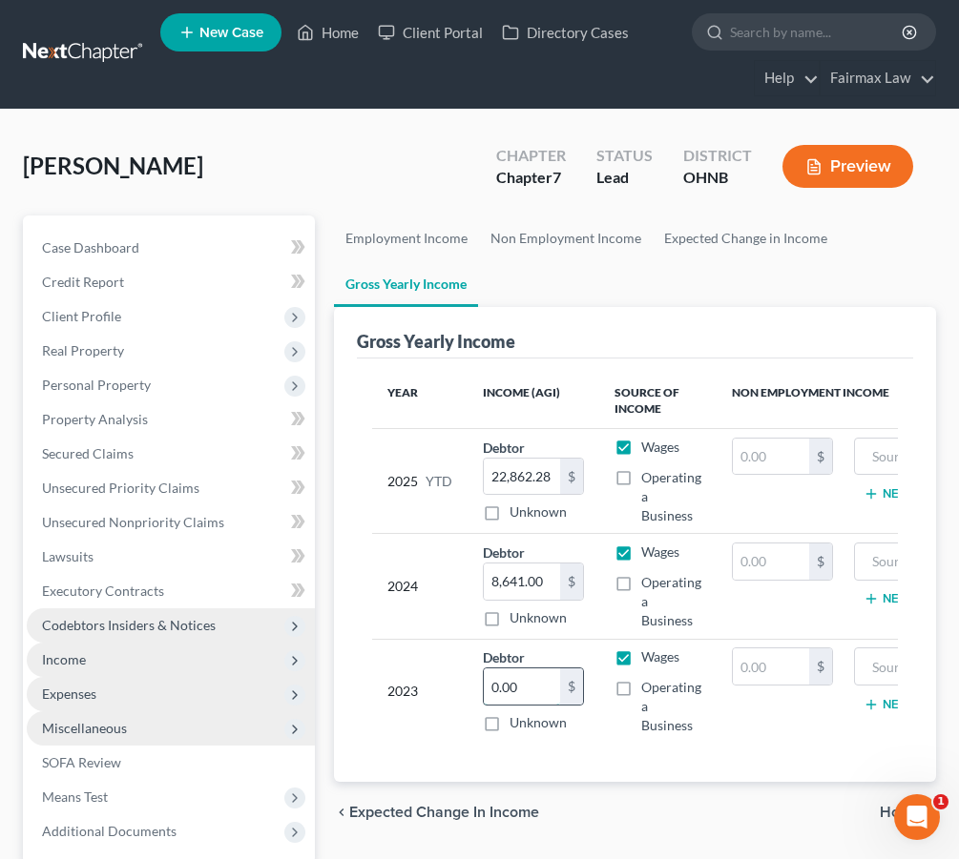
click at [515, 703] on input "0.00" at bounding box center [522, 687] width 76 height 36
drag, startPoint x: 529, startPoint y: 695, endPoint x: 445, endPoint y: 673, distance: 86.8
click at [445, 673] on tr "2023 Debtor 0.00 $ Unknown Balance Undetermined 0.00 $ Unknown Wages Operating …" at bounding box center [731, 691] width 719 height 105
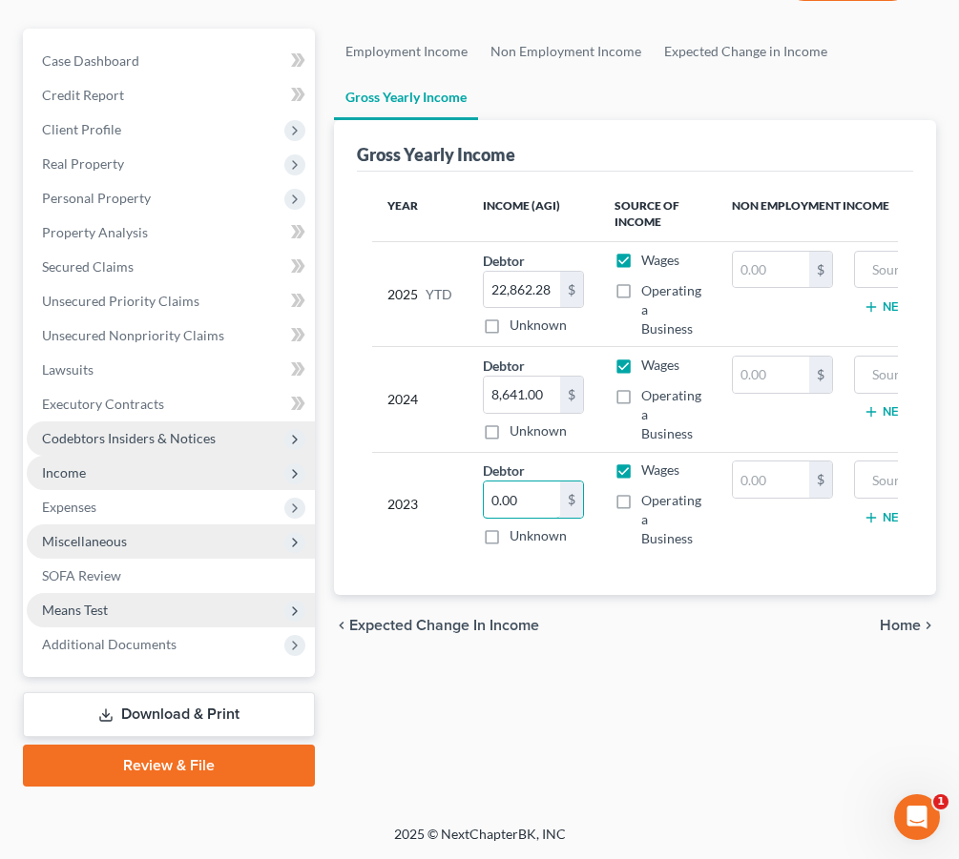
scroll to position [189, 0]
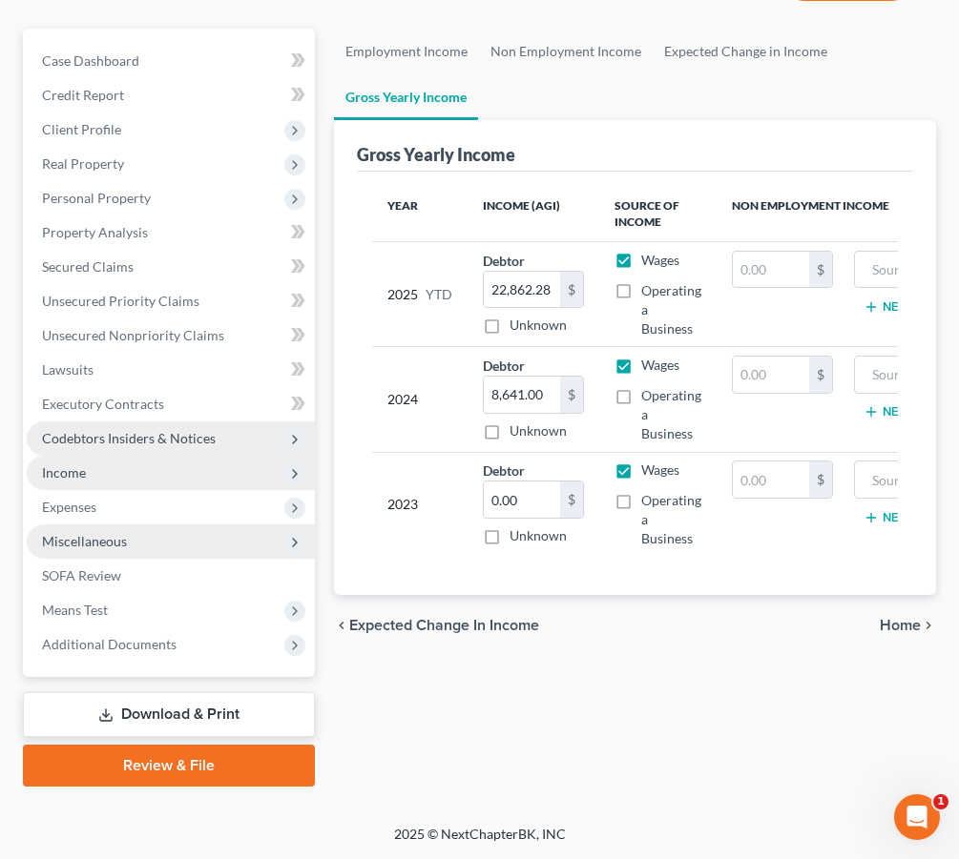
click at [139, 542] on span "Miscellaneous" at bounding box center [171, 542] width 288 height 34
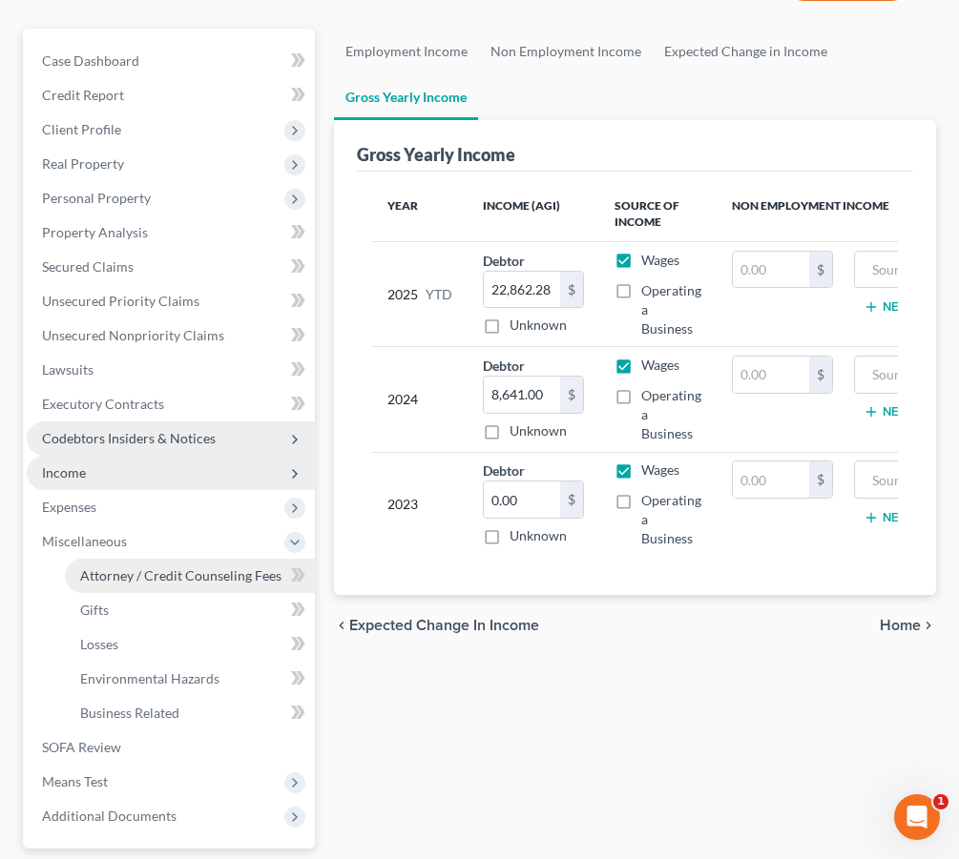
click at [151, 576] on span "Attorney / Credit Counseling Fees" at bounding box center [180, 576] width 201 height 16
select select "1"
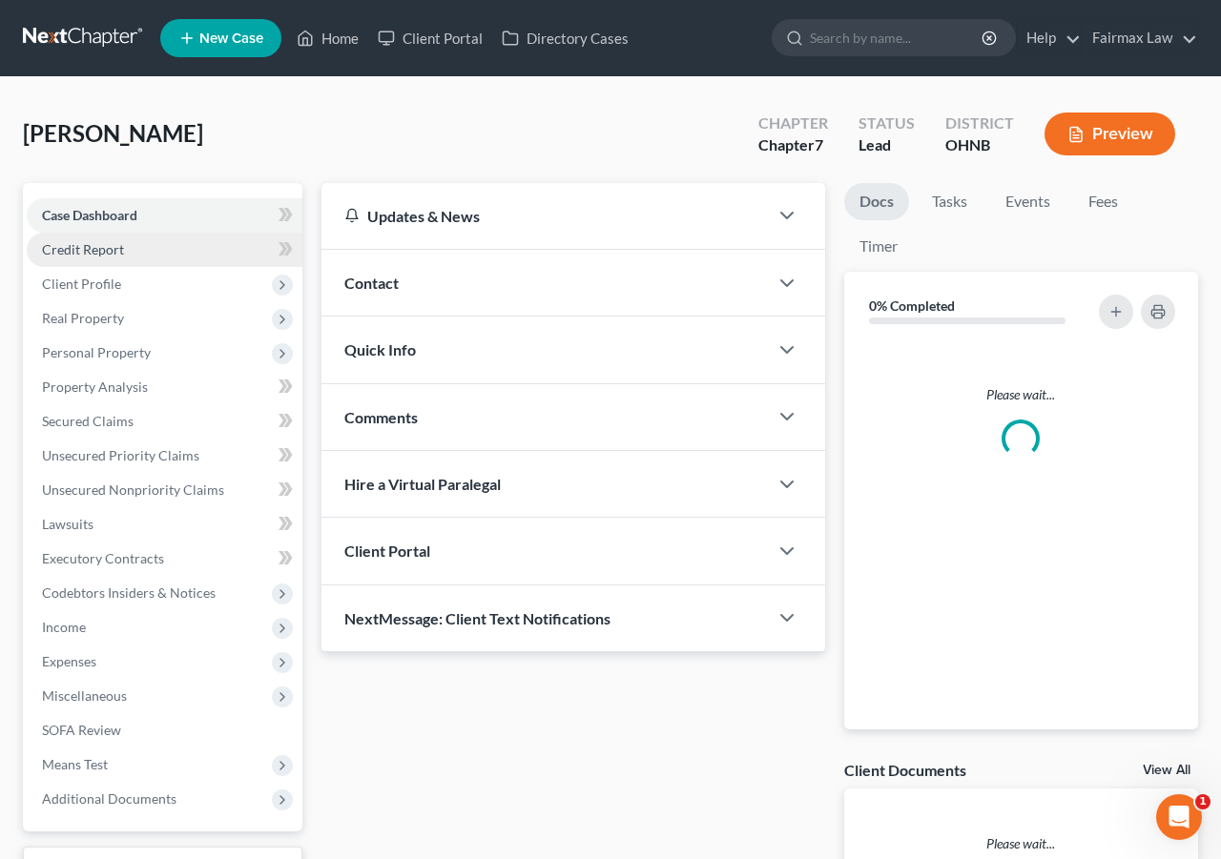
click at [171, 254] on link "Credit Report" at bounding box center [165, 250] width 276 height 34
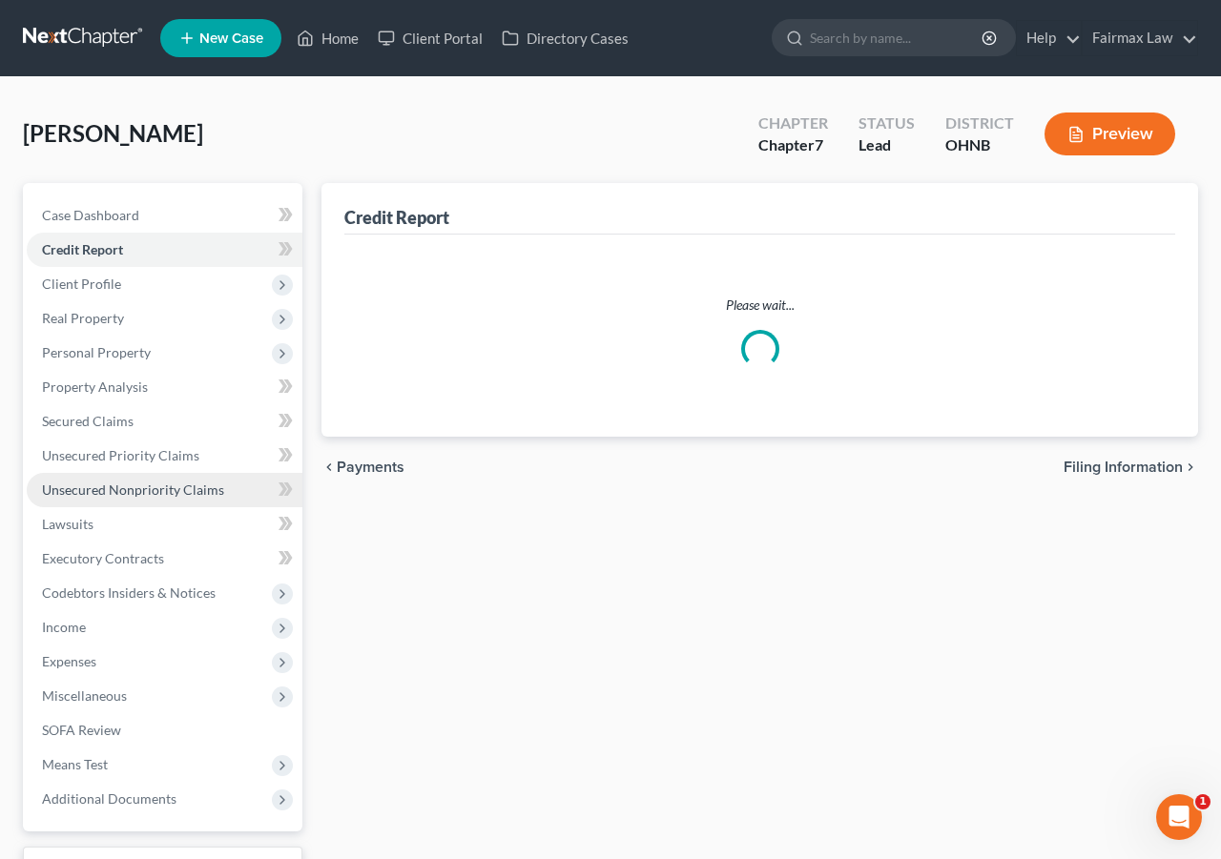
scroll to position [44, 0]
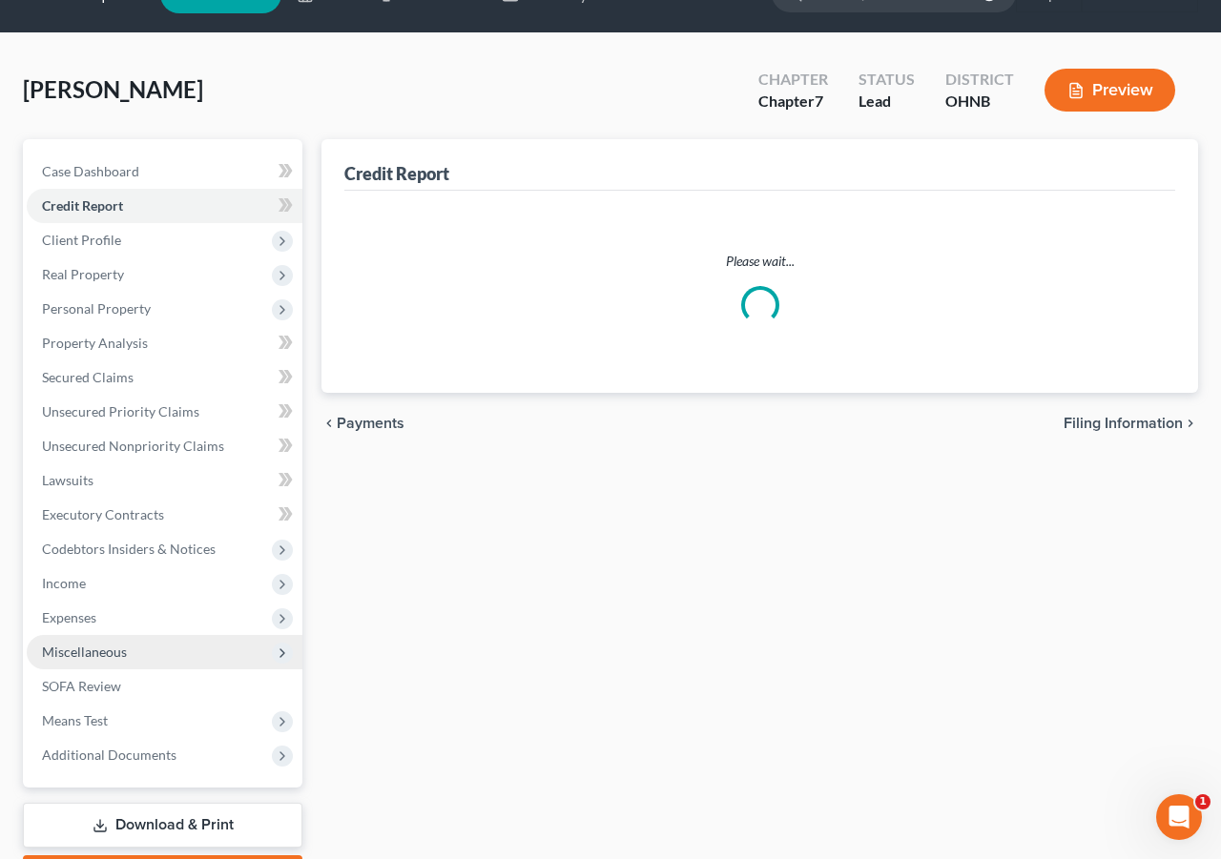
click at [108, 664] on span "Miscellaneous" at bounding box center [165, 652] width 276 height 34
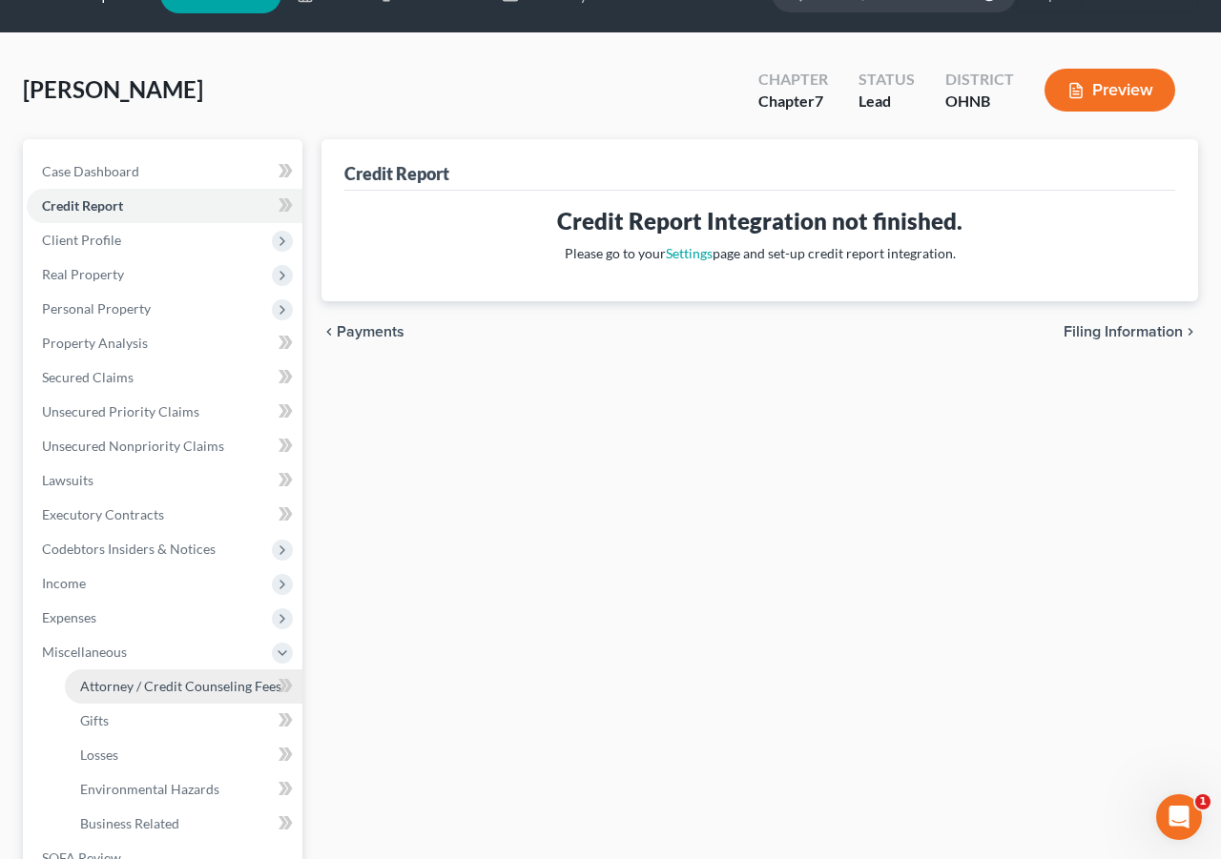
click at [113, 684] on span "Attorney / Credit Counseling Fees" at bounding box center [180, 686] width 201 height 16
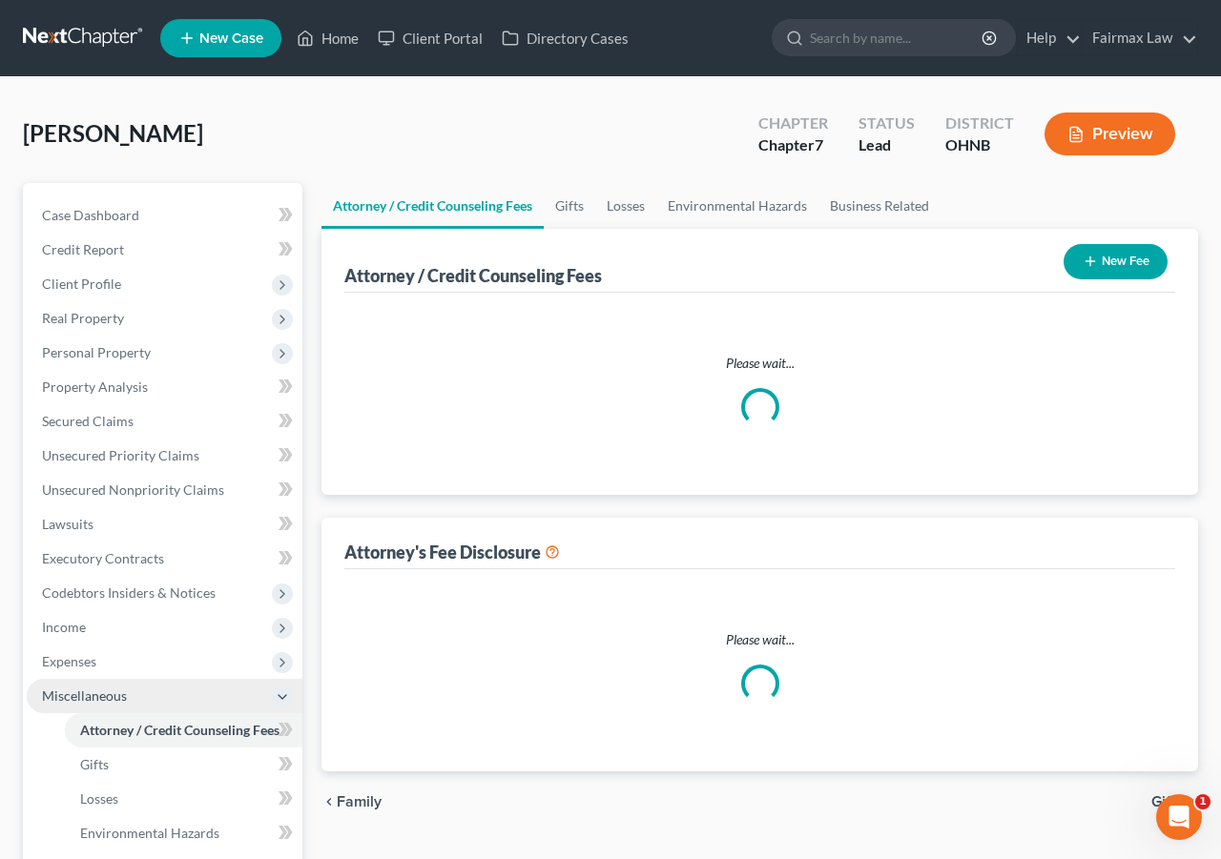
select select "1"
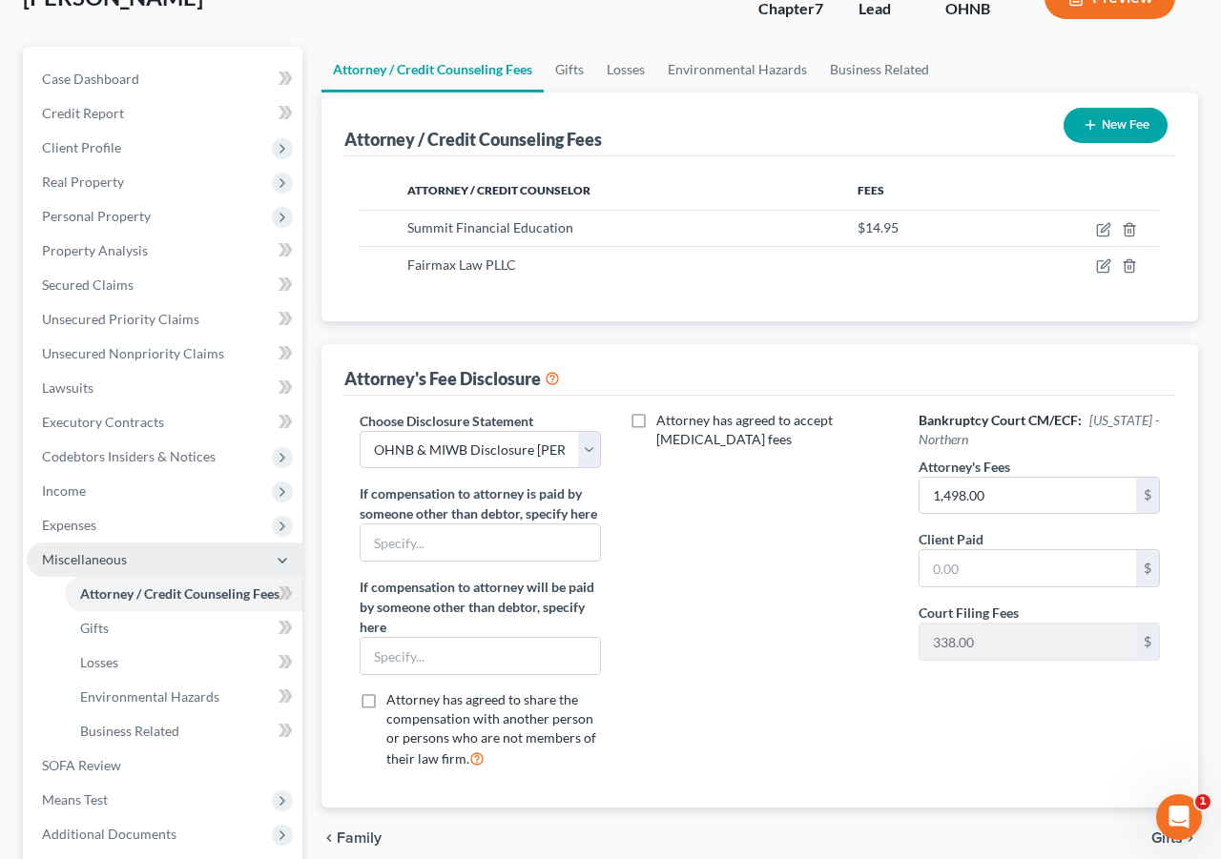
scroll to position [186, 0]
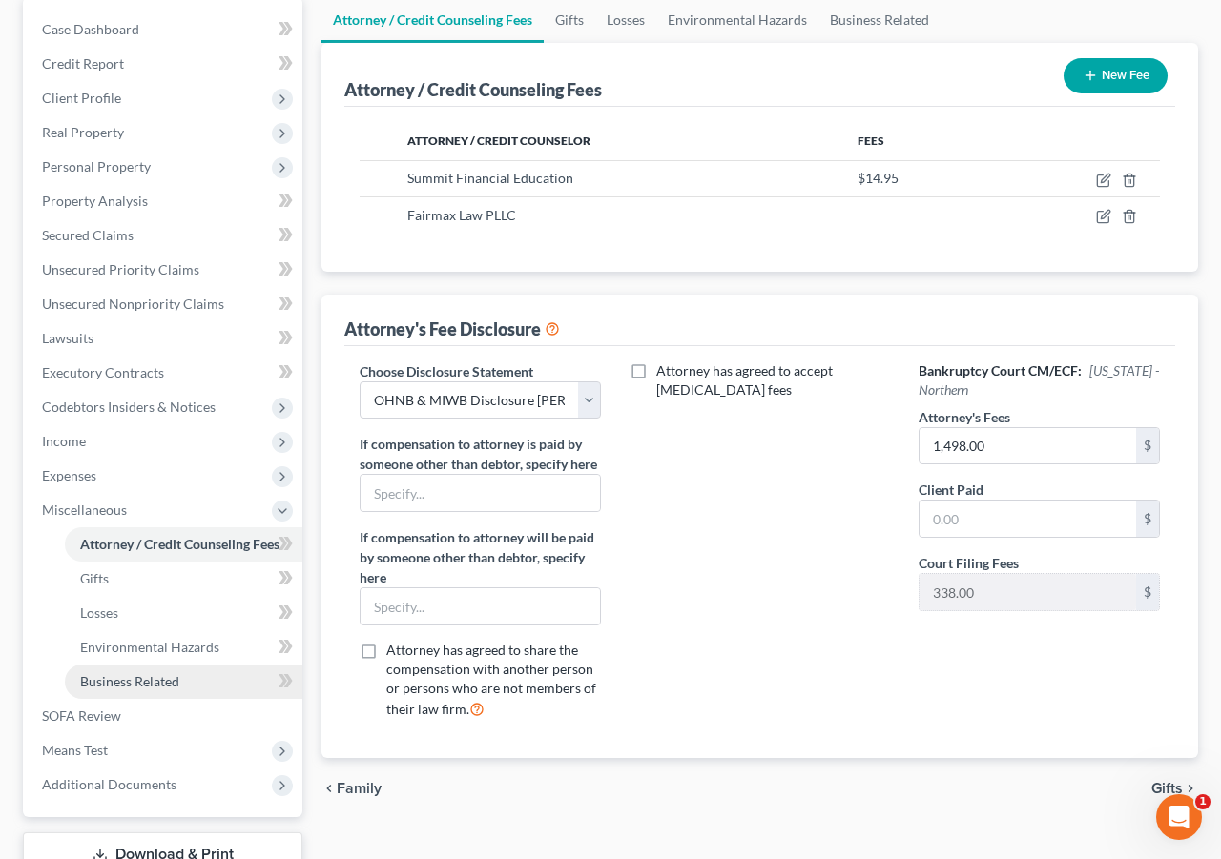
click at [133, 680] on span "Business Related" at bounding box center [129, 681] width 99 height 16
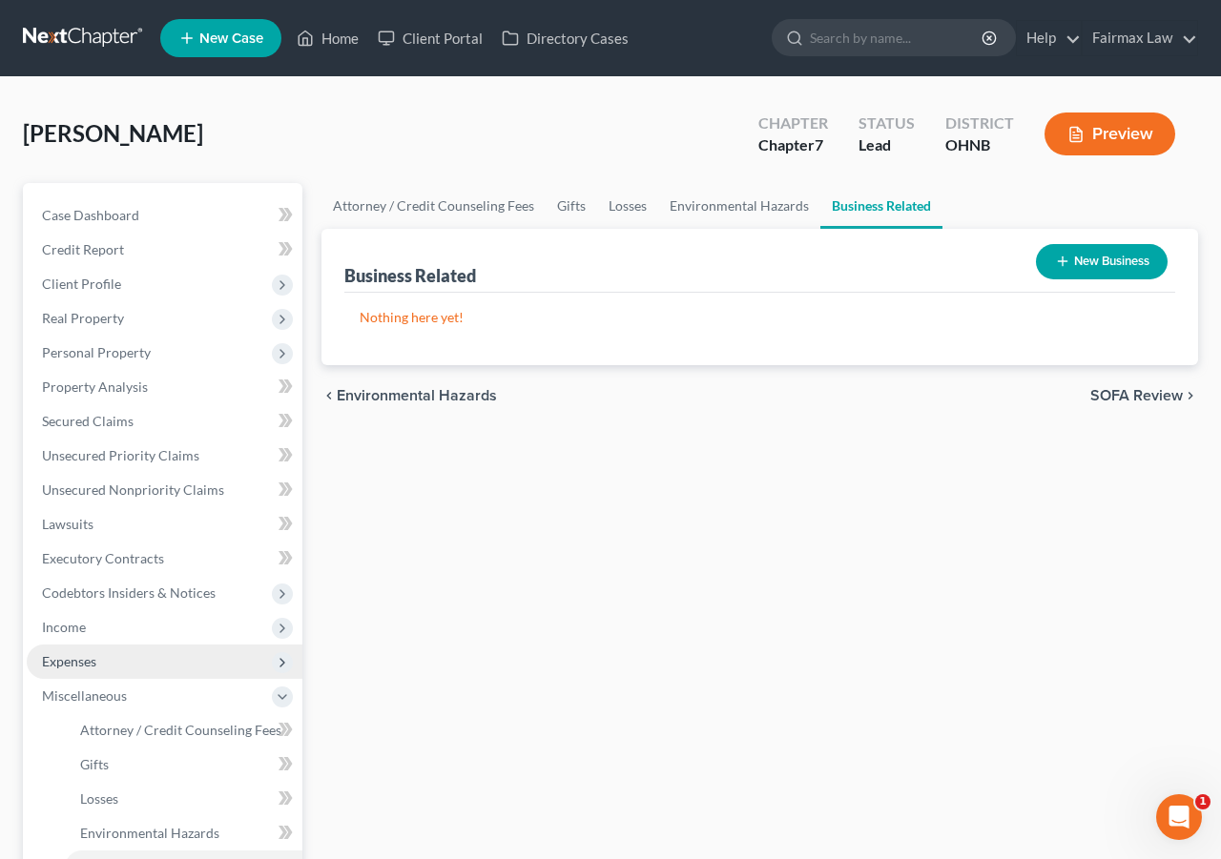
click at [138, 658] on span "Expenses" at bounding box center [165, 662] width 276 height 34
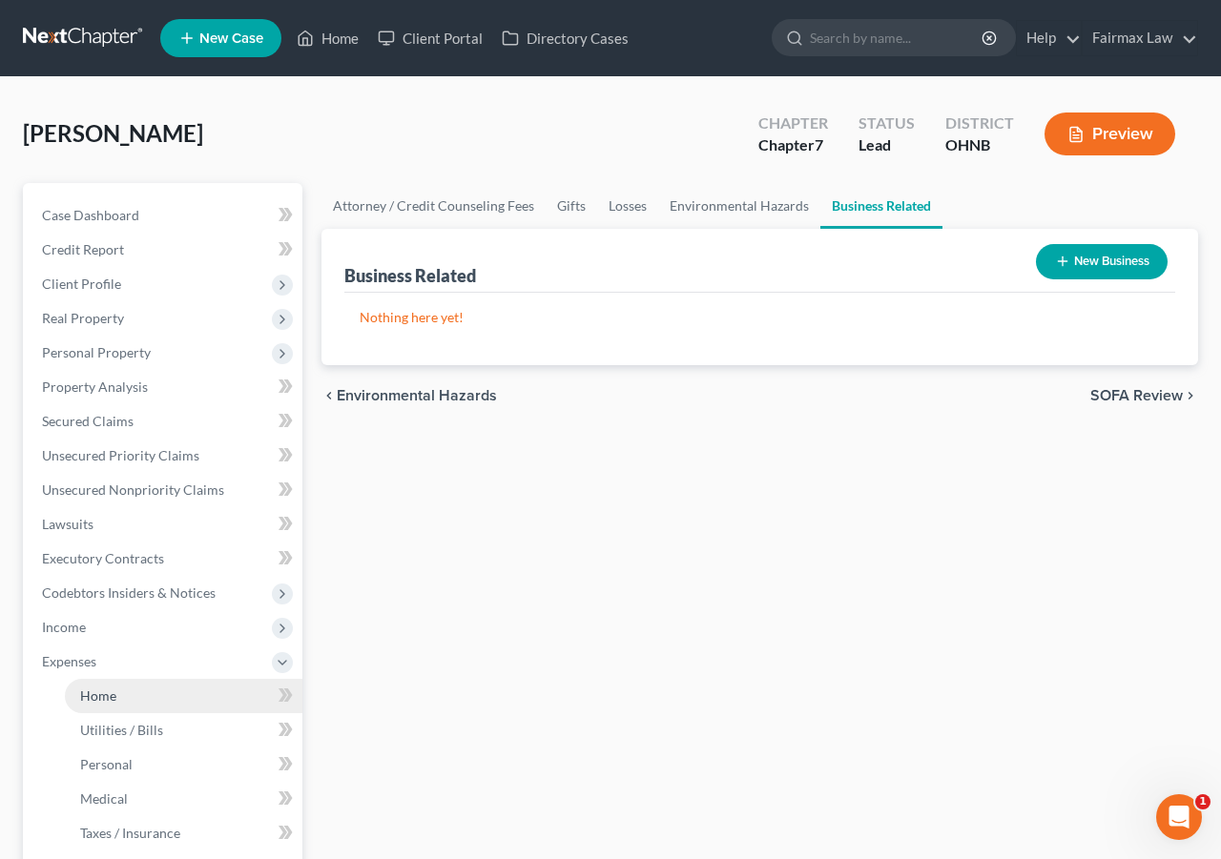
click at [138, 689] on link "Home" at bounding box center [184, 696] width 238 height 34
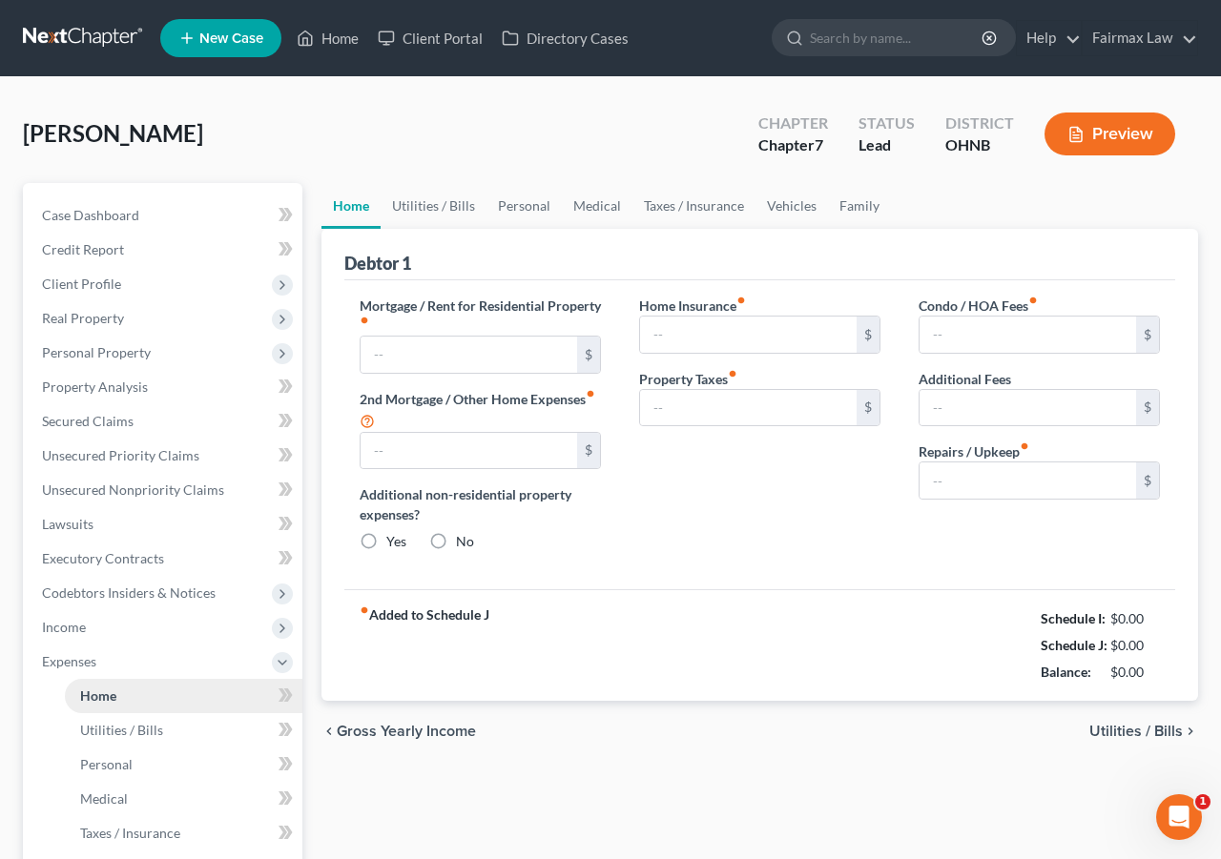
type input "990.00"
type input "0.00"
radio input "true"
type input "0.00"
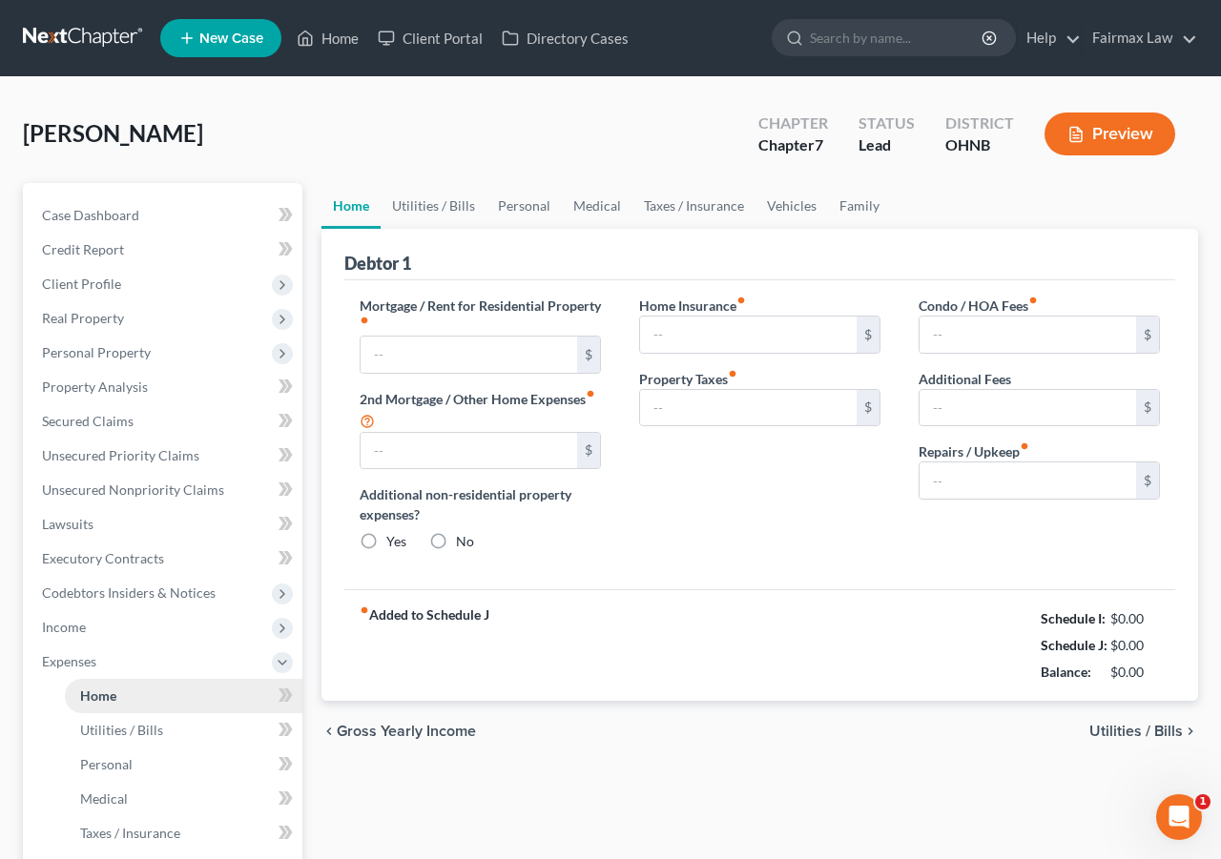
type input "0.00"
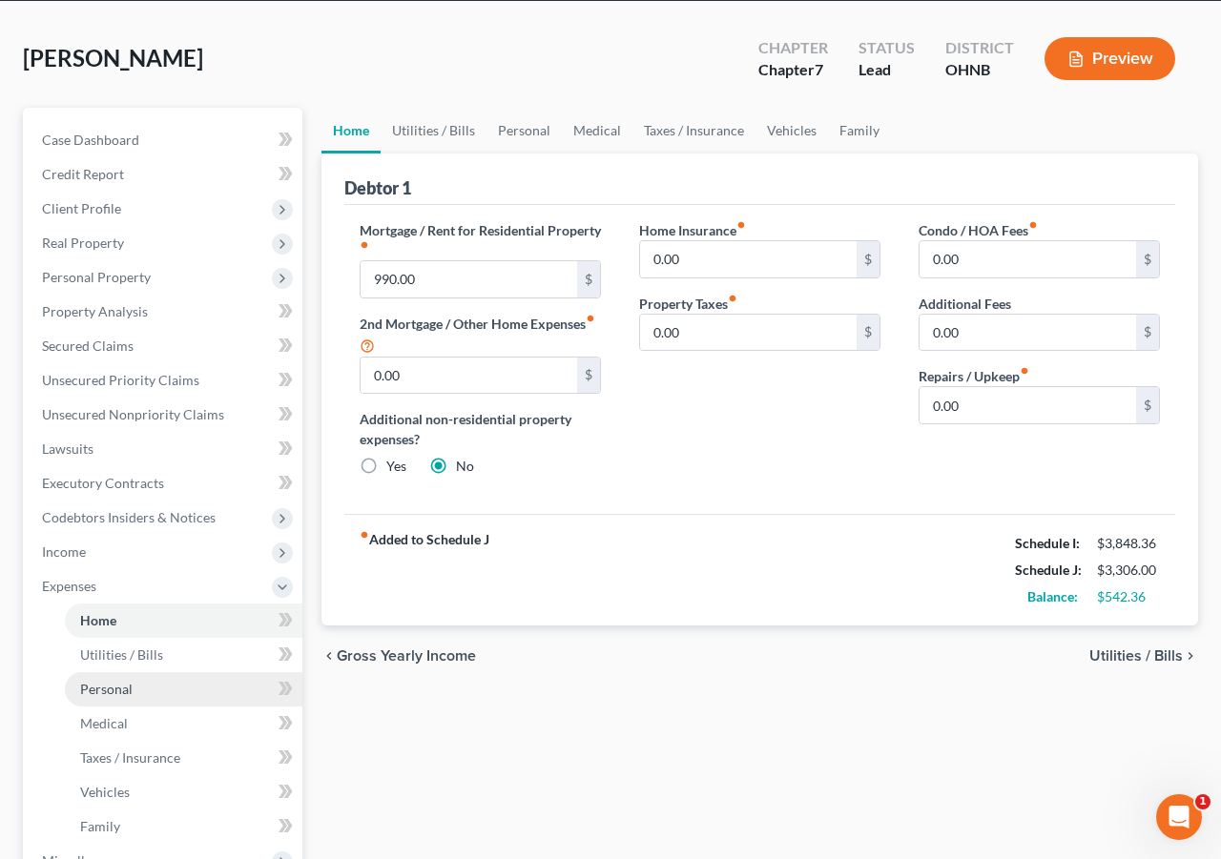
scroll to position [79, 0]
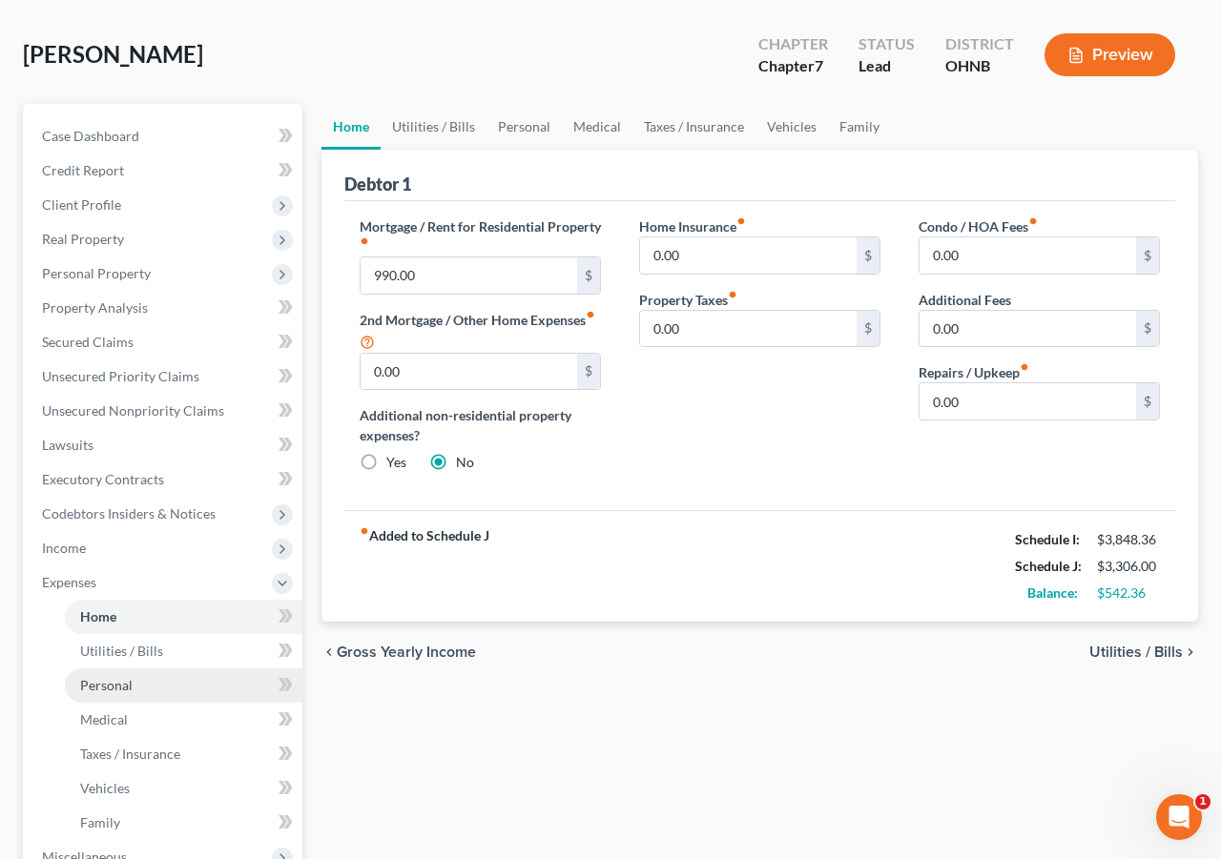
click at [139, 669] on link "Personal" at bounding box center [184, 686] width 238 height 34
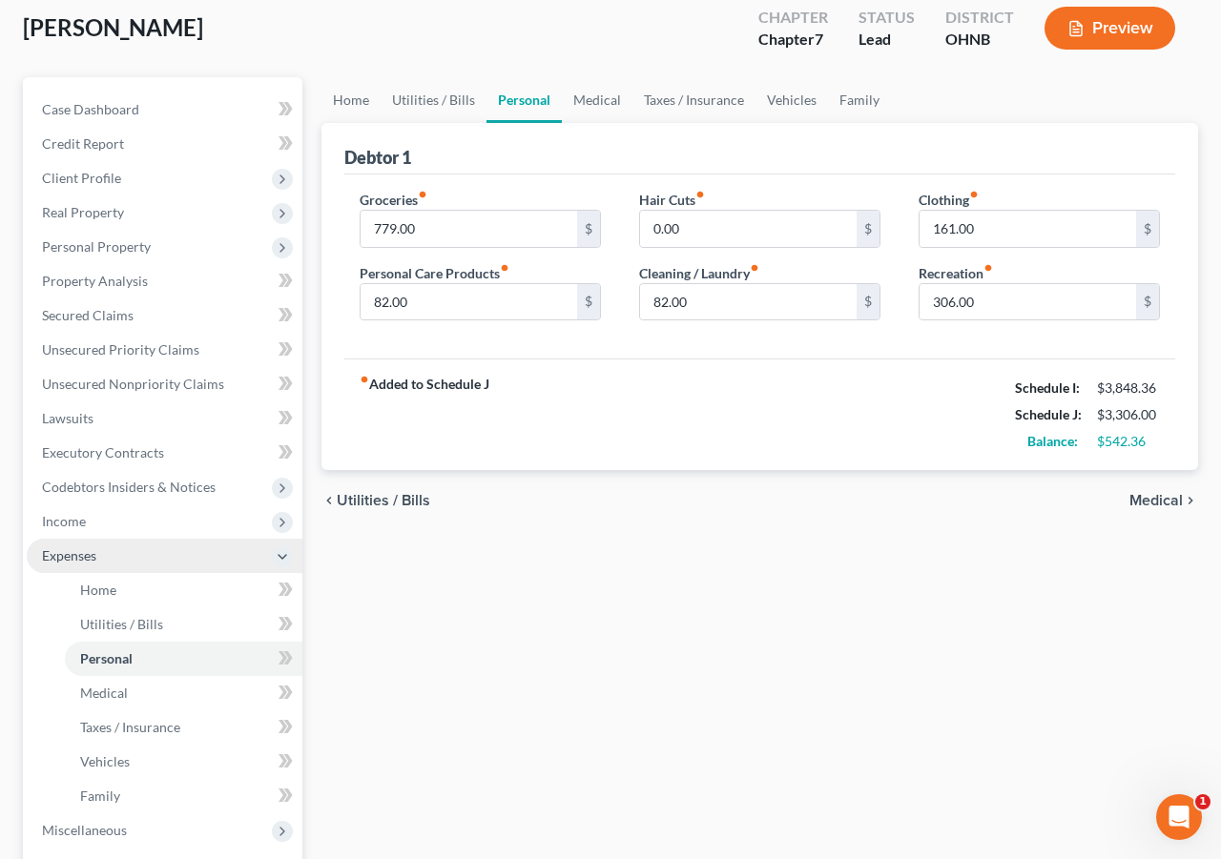
scroll to position [109, 0]
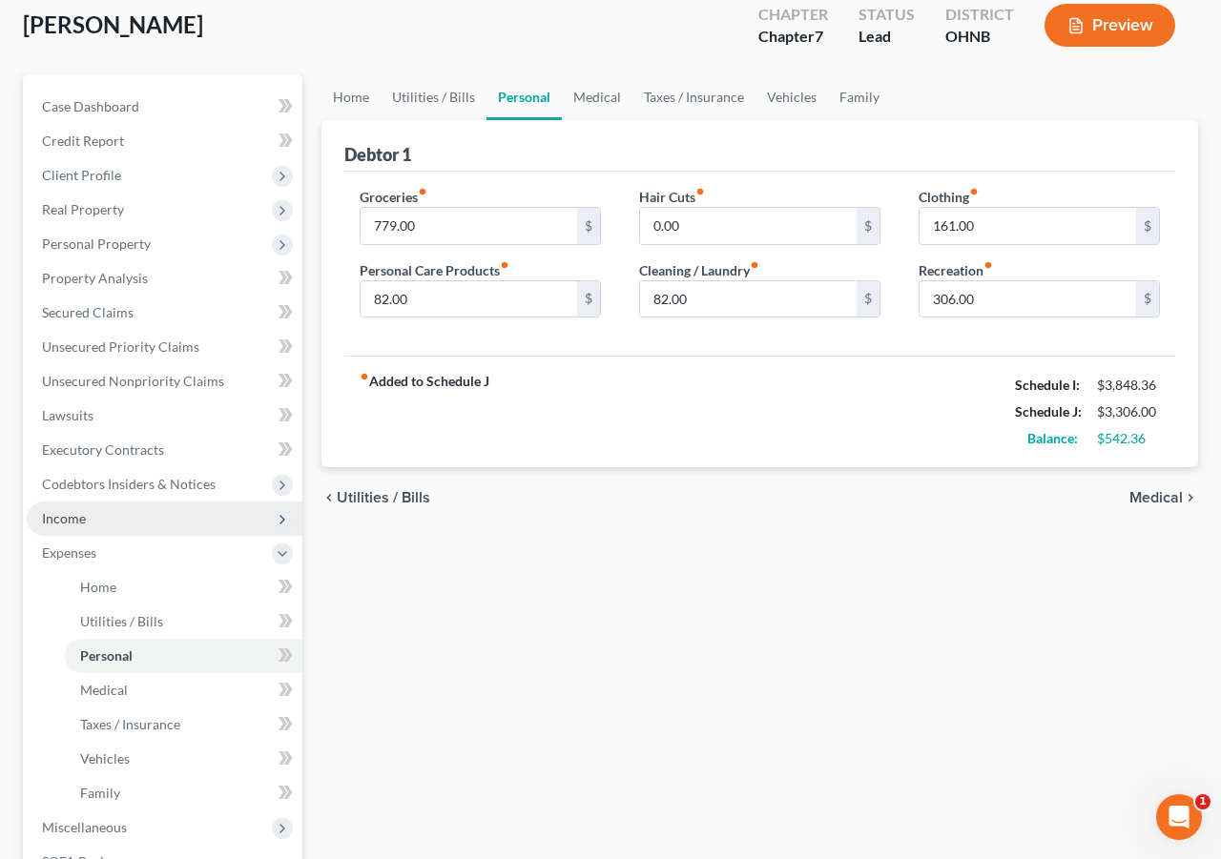
click at [146, 523] on span "Income" at bounding box center [165, 519] width 276 height 34
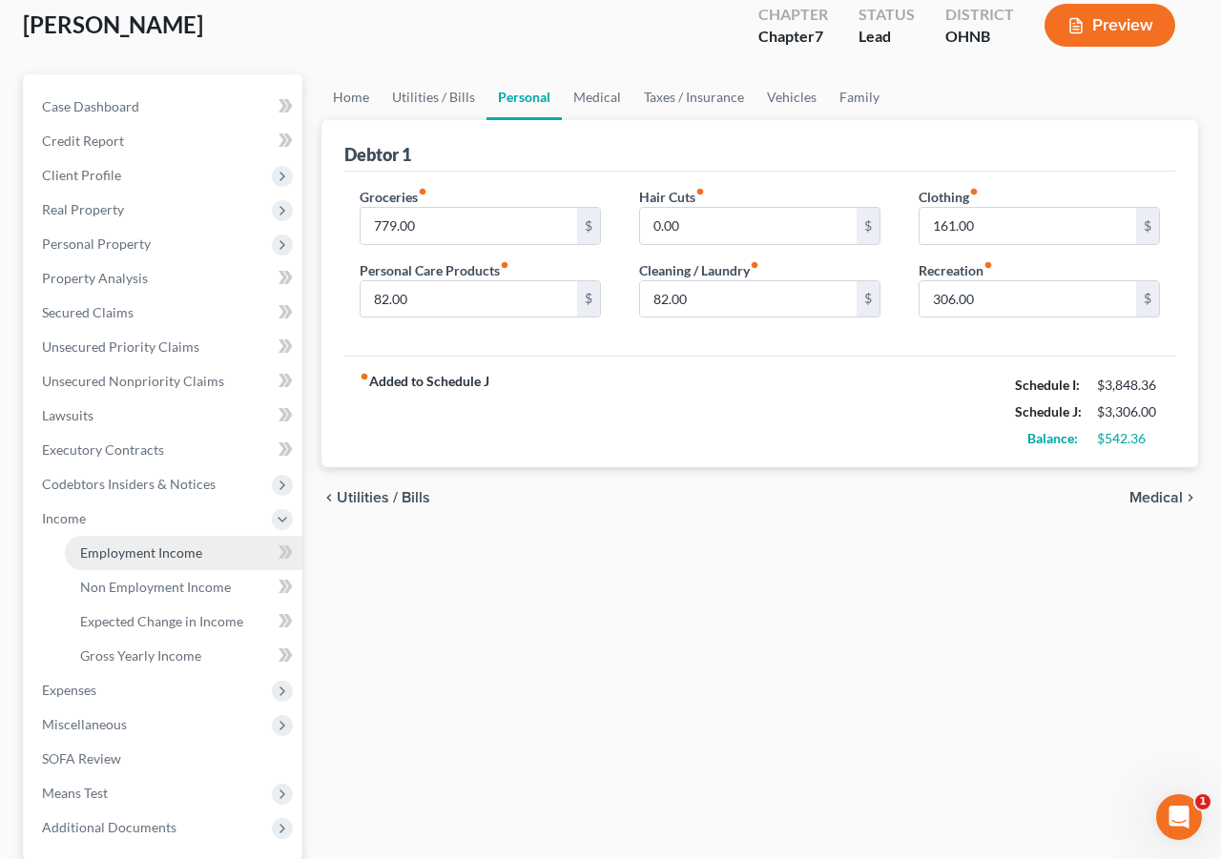
click at [142, 552] on span "Employment Income" at bounding box center [141, 553] width 122 height 16
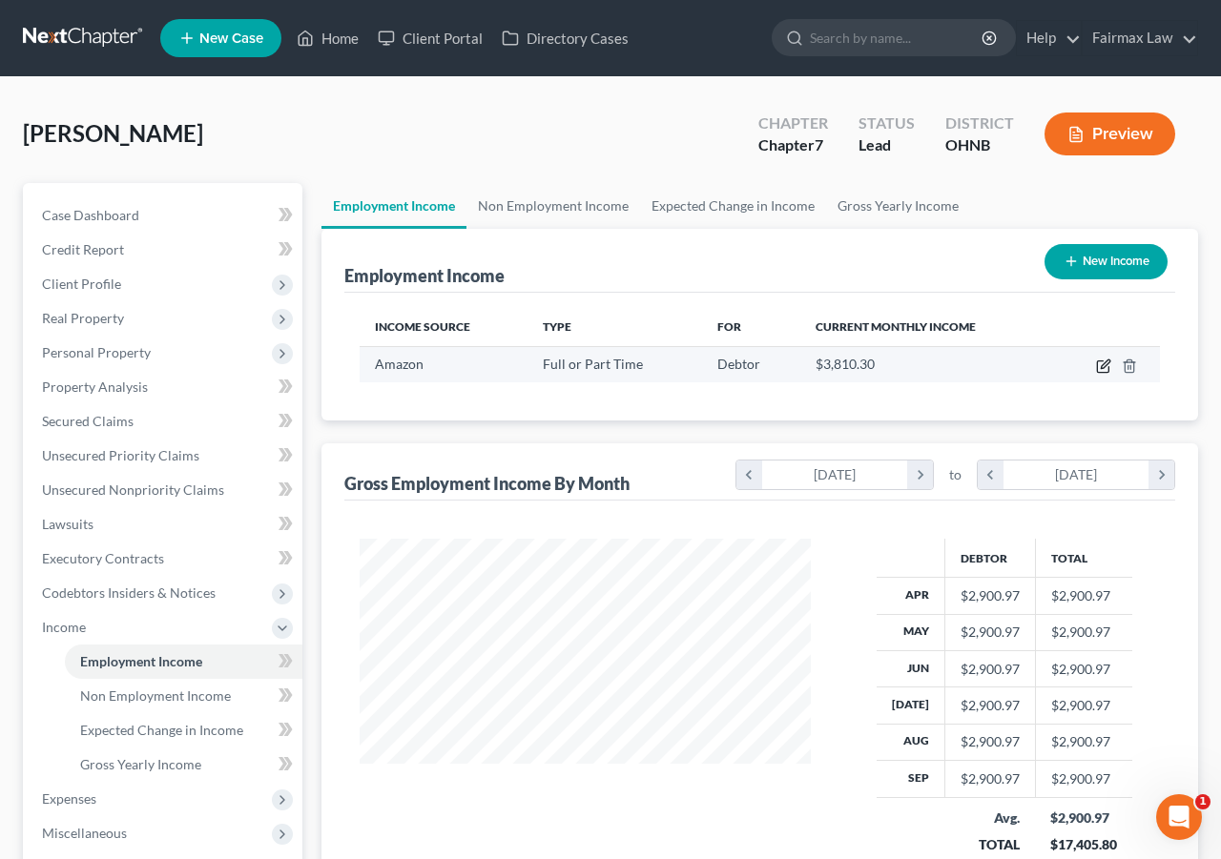
scroll to position [341, 489]
click at [1099, 369] on icon "button" at bounding box center [1103, 366] width 15 height 15
select select "0"
select select "36"
select select "3"
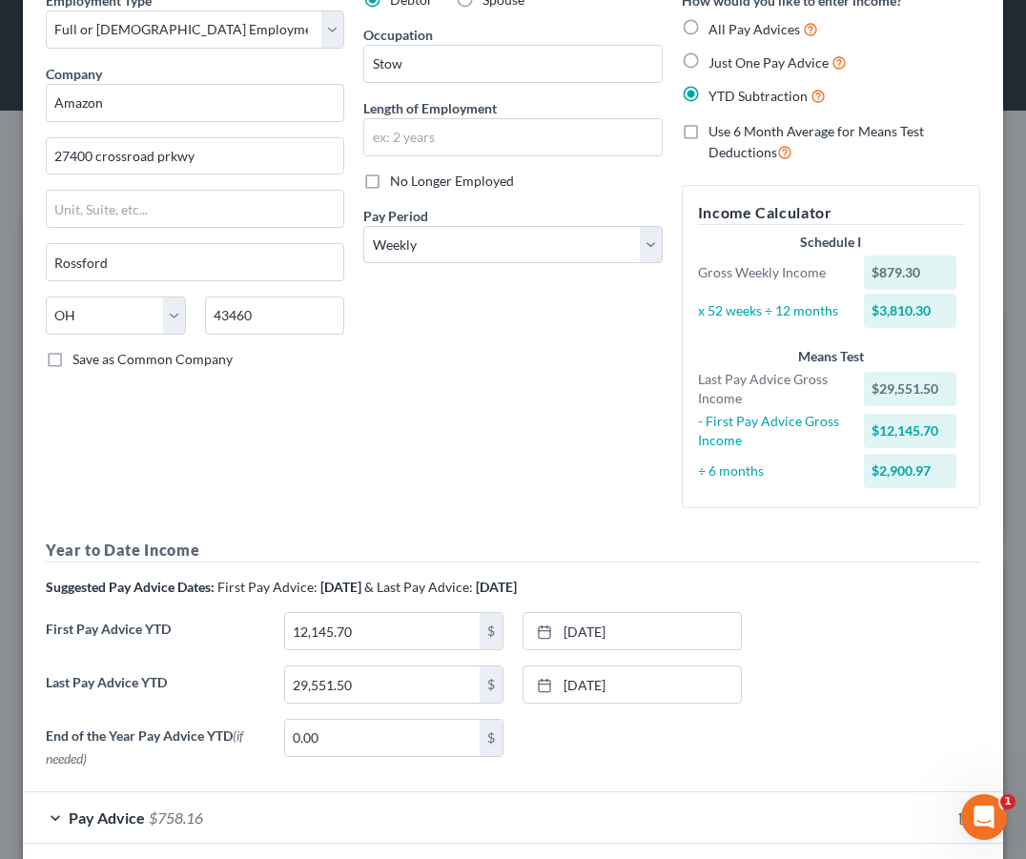
scroll to position [93, 0]
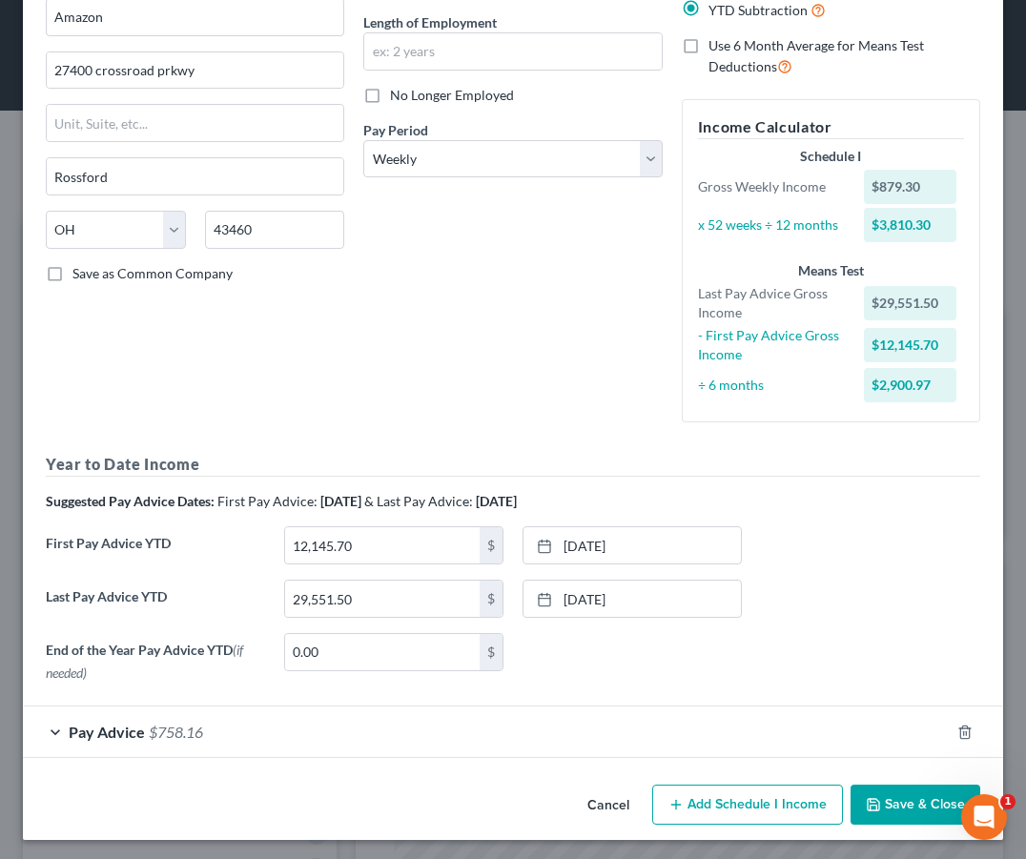
click at [130, 733] on span "Pay Advice" at bounding box center [107, 732] width 76 height 18
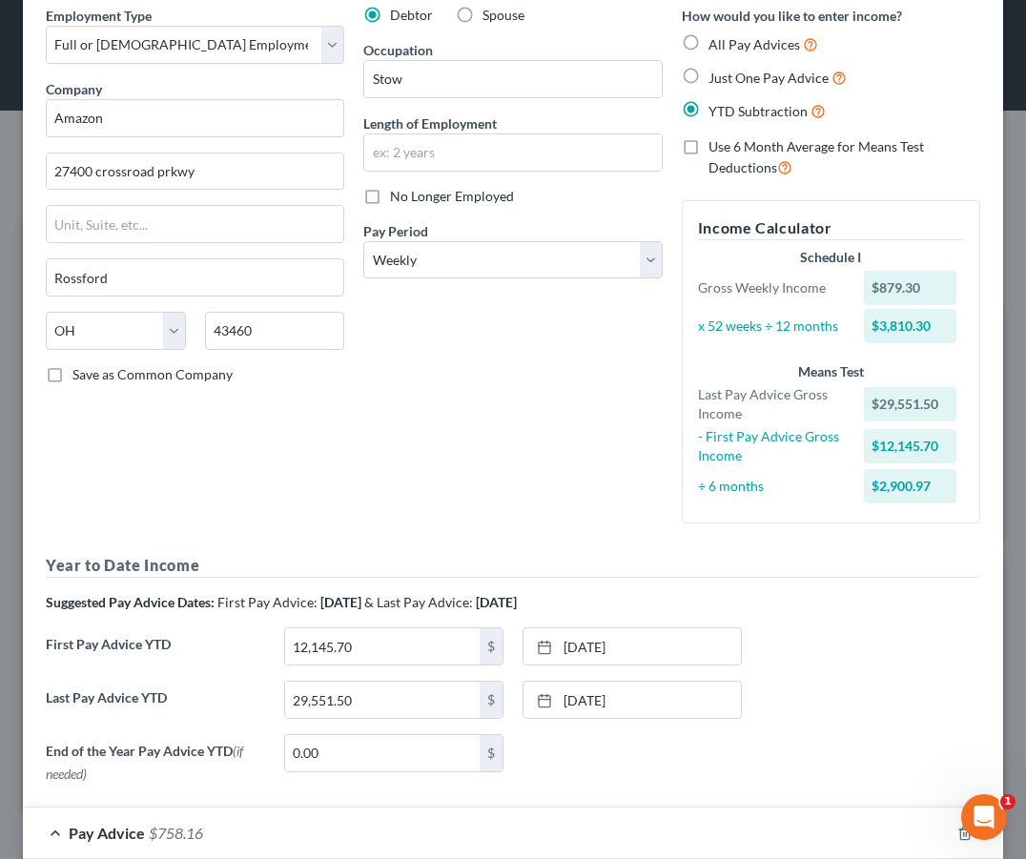
scroll to position [48, 0]
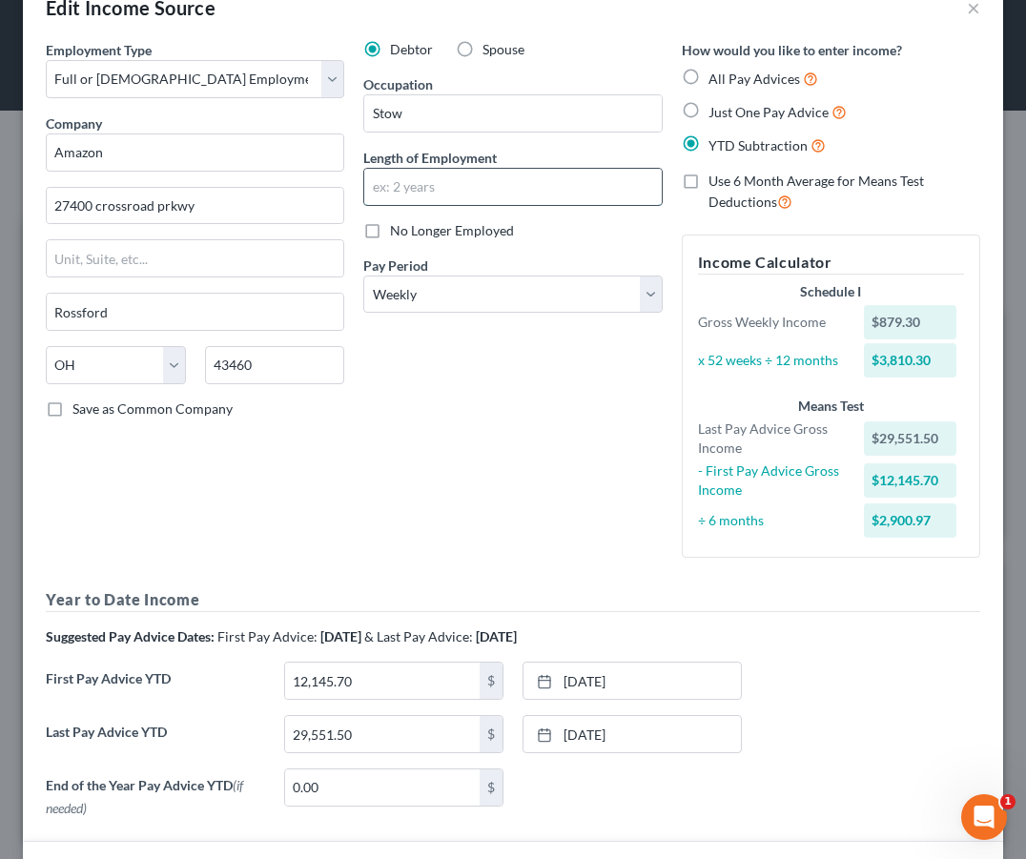
click at [440, 203] on input "text" at bounding box center [512, 187] width 297 height 36
type input "2 years"
click at [375, 461] on div "Debtor Spouse Occupation Stow Length of Employment 2 years No Longer Employed P…" at bounding box center [513, 306] width 318 height 533
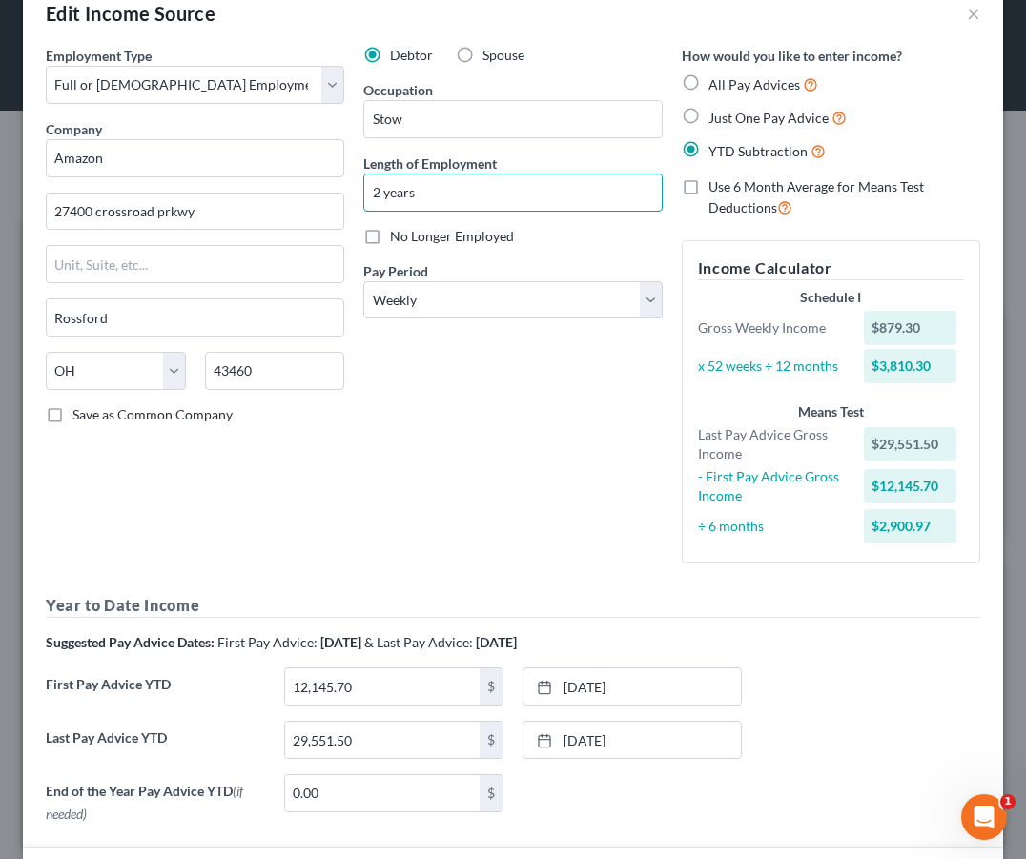
drag, startPoint x: 465, startPoint y: 194, endPoint x: 250, endPoint y: 181, distance: 215.0
click at [252, 180] on div "Employment Type * Select Full or Part Time Employment Self Employment Company *…" at bounding box center [513, 439] width 954 height 786
click at [188, 581] on div "Employment Type * Select Full or Part Time Employment Self Employment Company *…" at bounding box center [513, 439] width 954 height 786
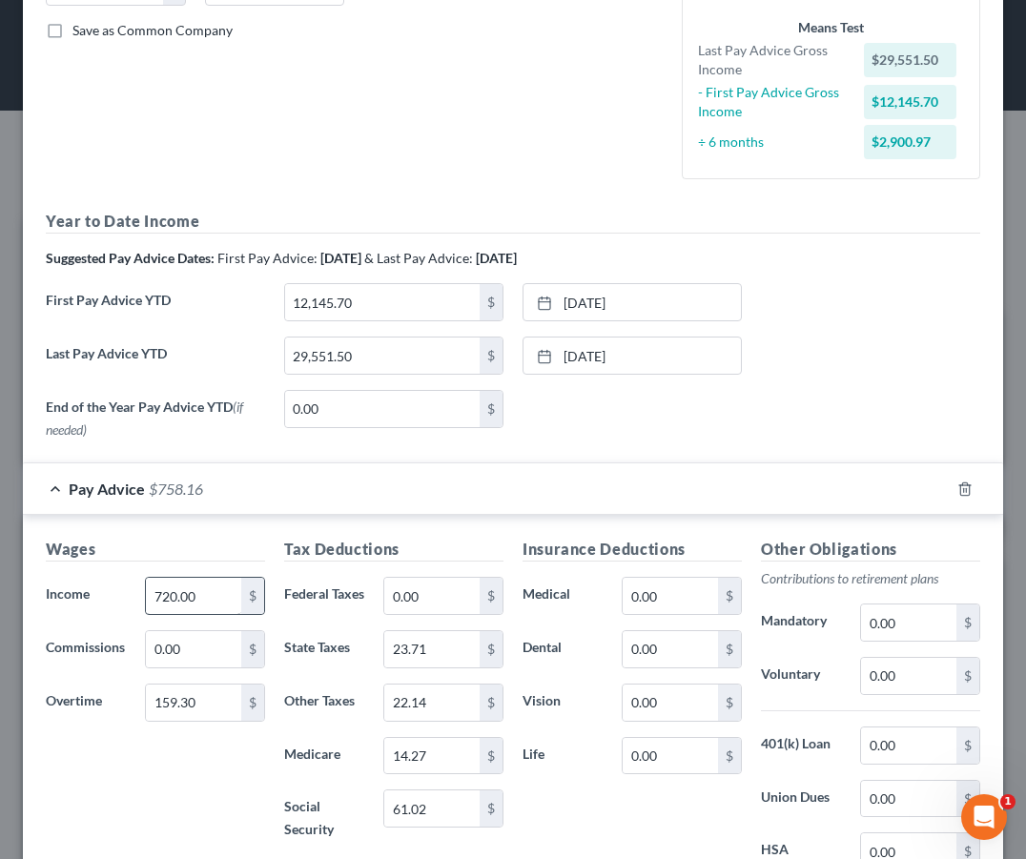
scroll to position [424, 0]
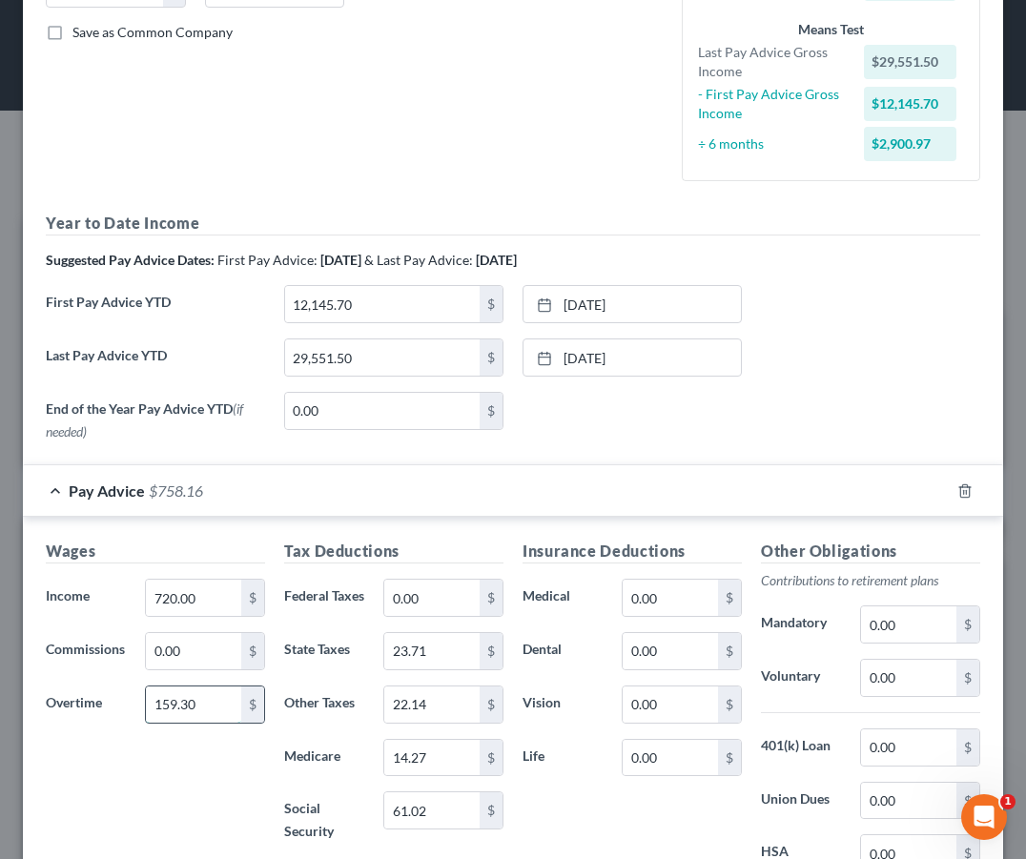
click at [218, 707] on input "159.30" at bounding box center [193, 705] width 95 height 36
drag, startPoint x: 218, startPoint y: 707, endPoint x: 128, endPoint y: 678, distance: 95.0
click at [128, 677] on div "Wages Income * 720.00 $ Commissions 0.00 $ Overtime 159.30 $" at bounding box center [155, 702] width 238 height 324
type input "104.76"
click at [147, 770] on div "Wages Income * 720.00 $ Commissions 0.00 $ Overtime 104.76 $" at bounding box center [155, 702] width 238 height 324
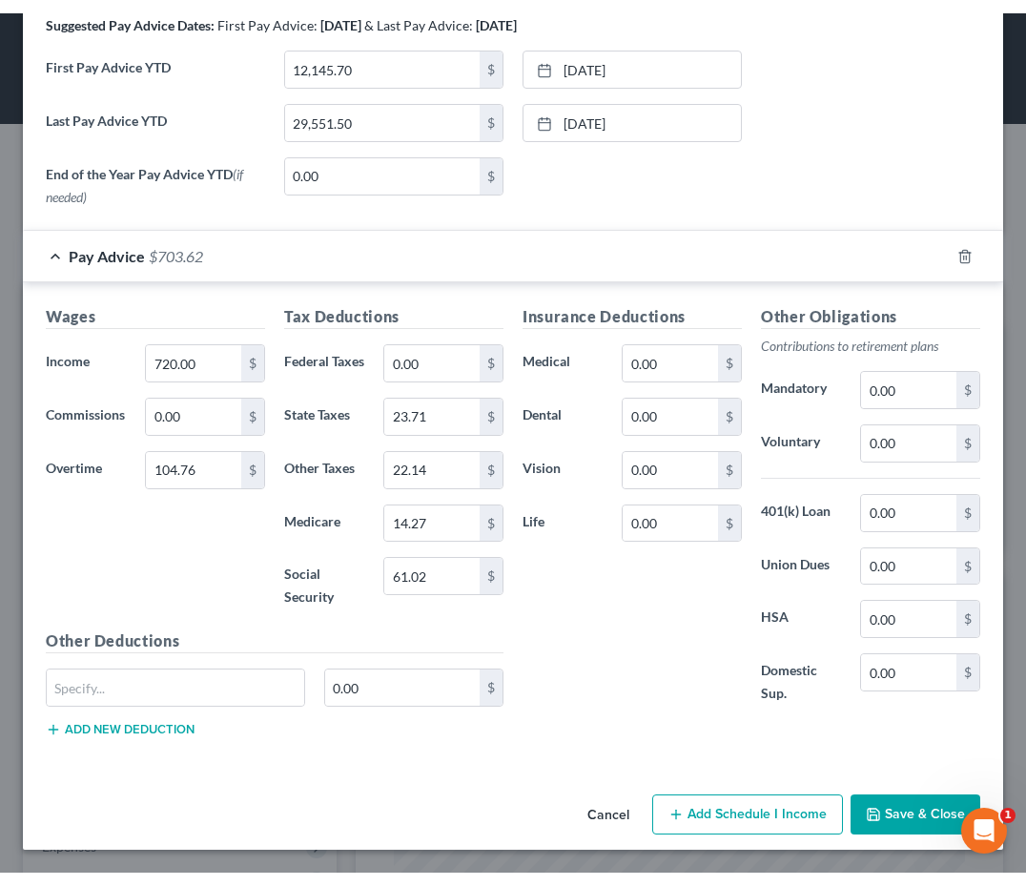
scroll to position [688, 0]
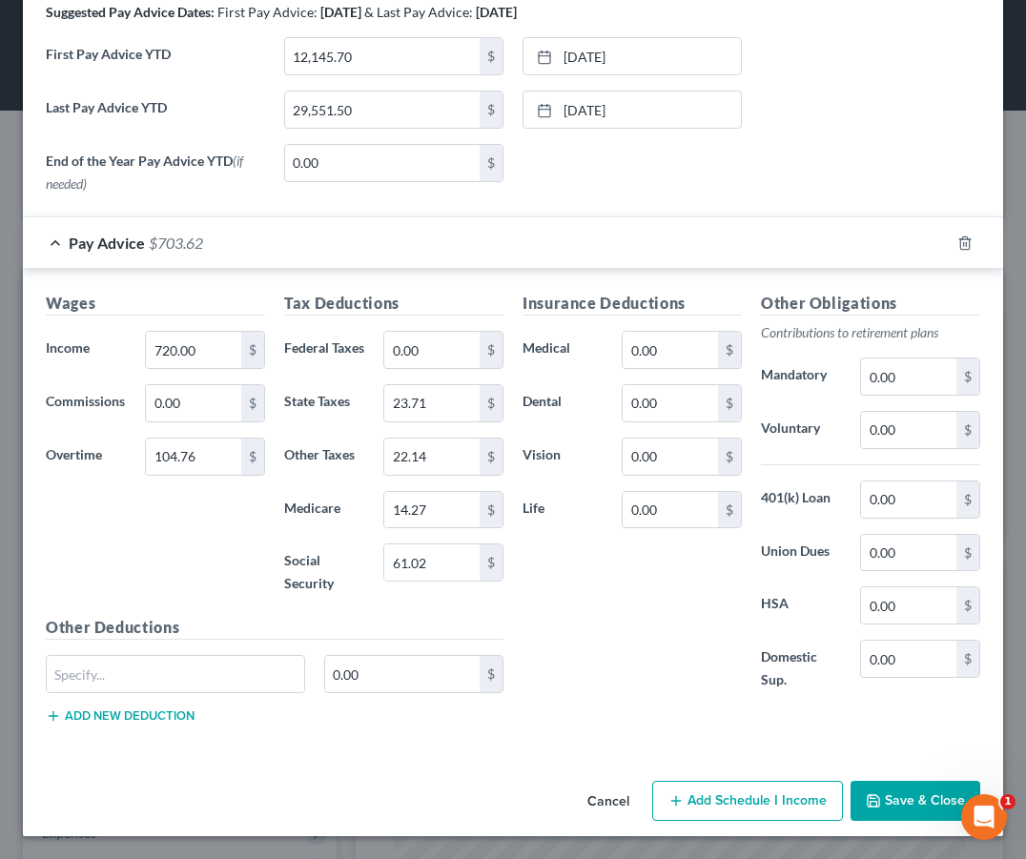
click at [615, 796] on button "Cancel" at bounding box center [608, 802] width 72 height 38
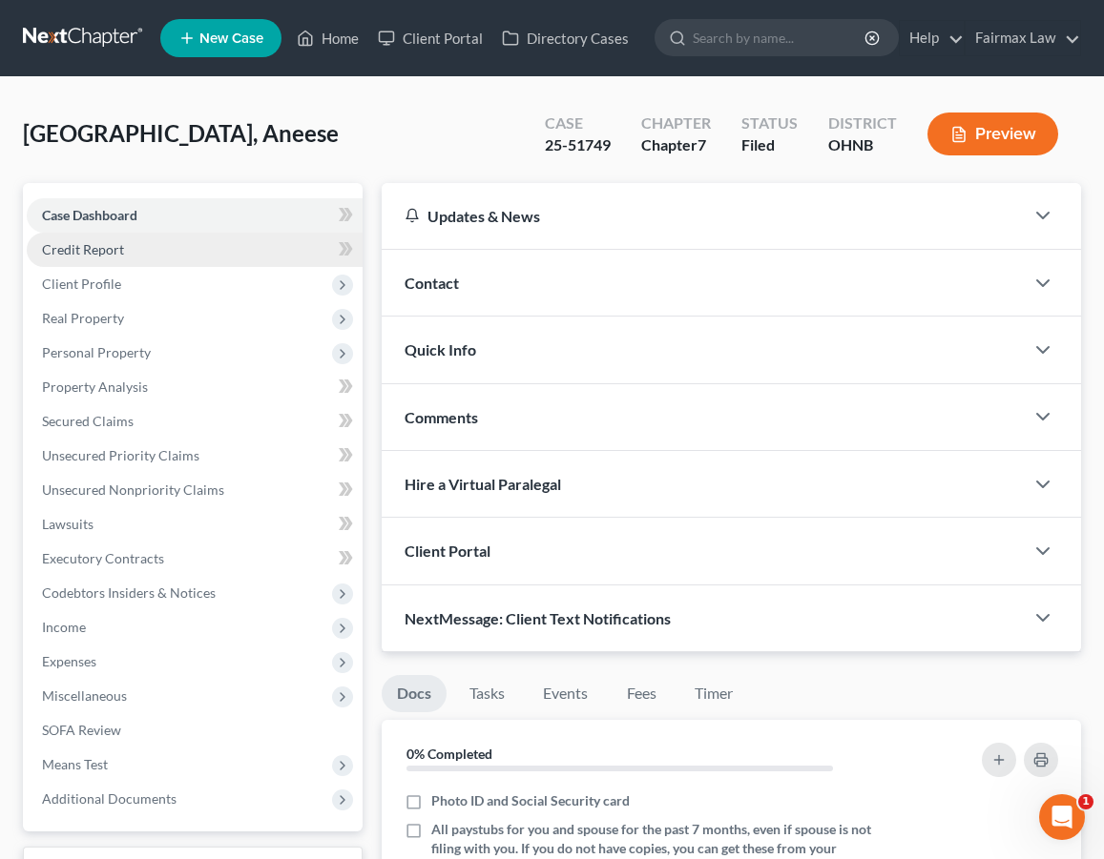
click at [165, 245] on link "Credit Report" at bounding box center [195, 250] width 336 height 34
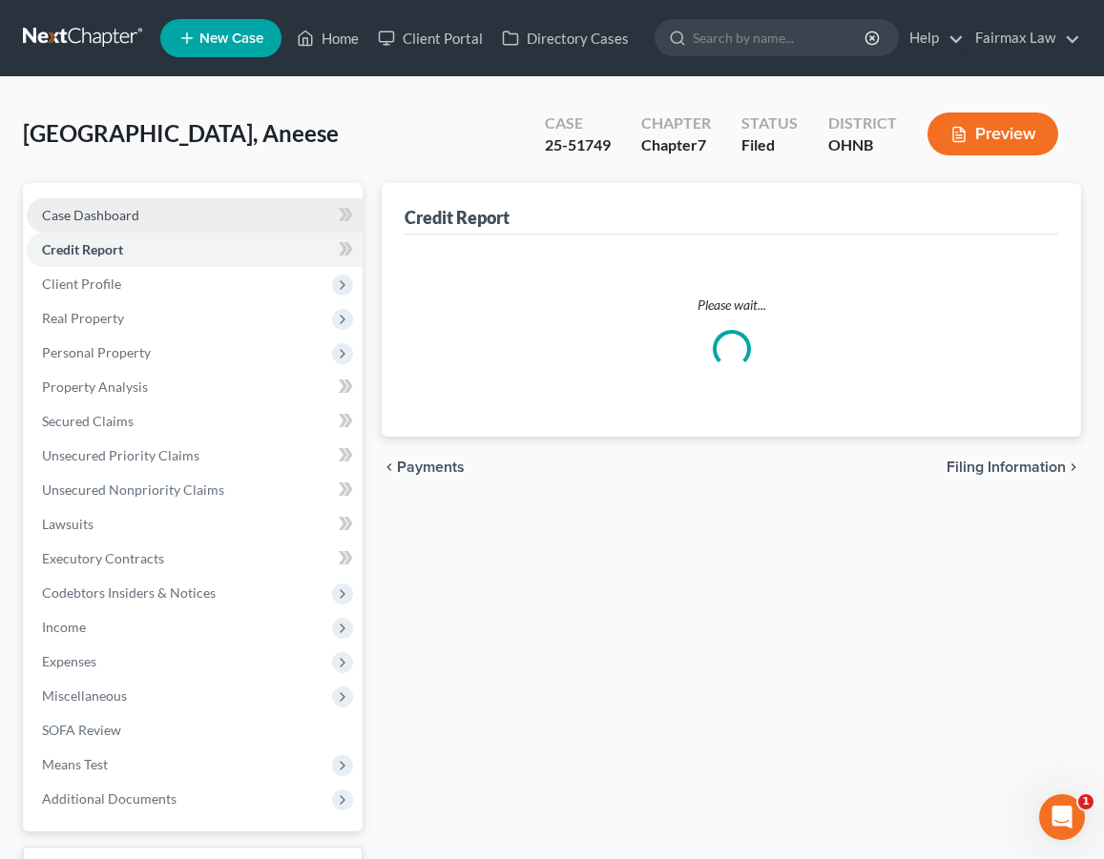
click at [171, 228] on link "Case Dashboard" at bounding box center [195, 215] width 336 height 34
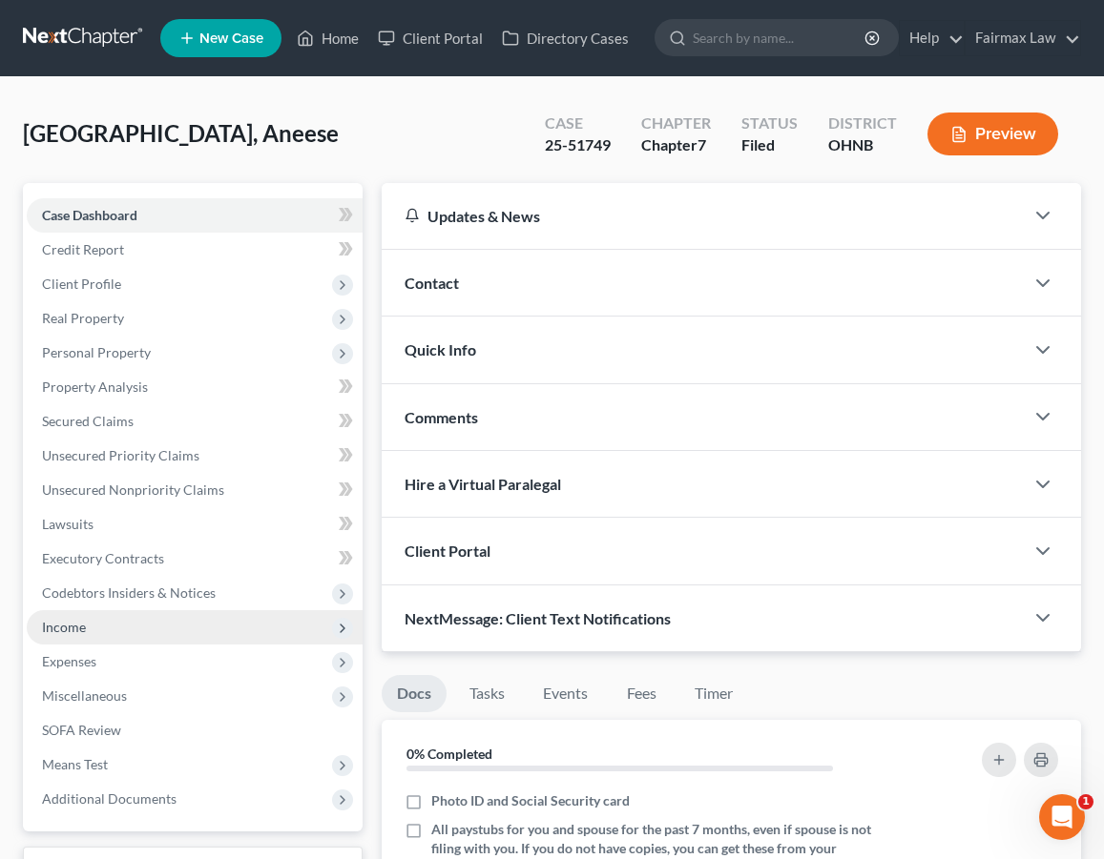
click at [59, 627] on span "Income" at bounding box center [64, 627] width 44 height 16
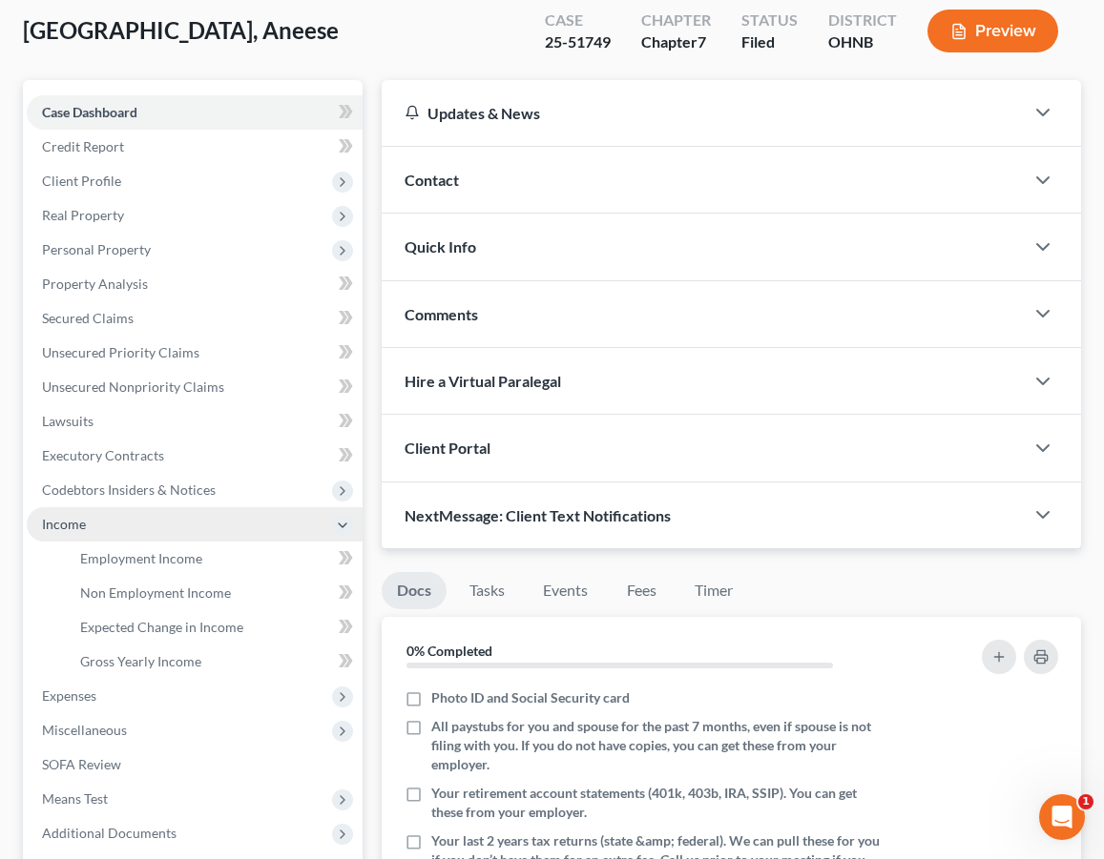
scroll to position [102, 0]
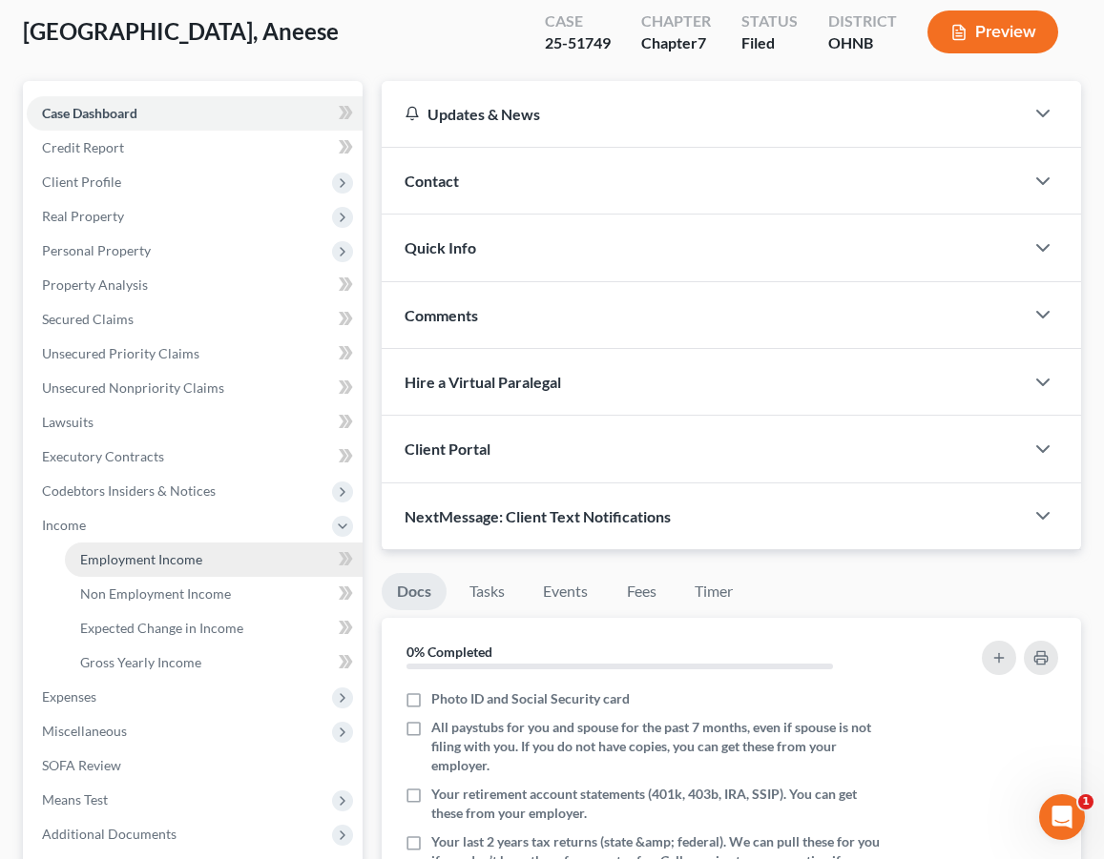
click at [114, 566] on span "Employment Income" at bounding box center [141, 559] width 122 height 16
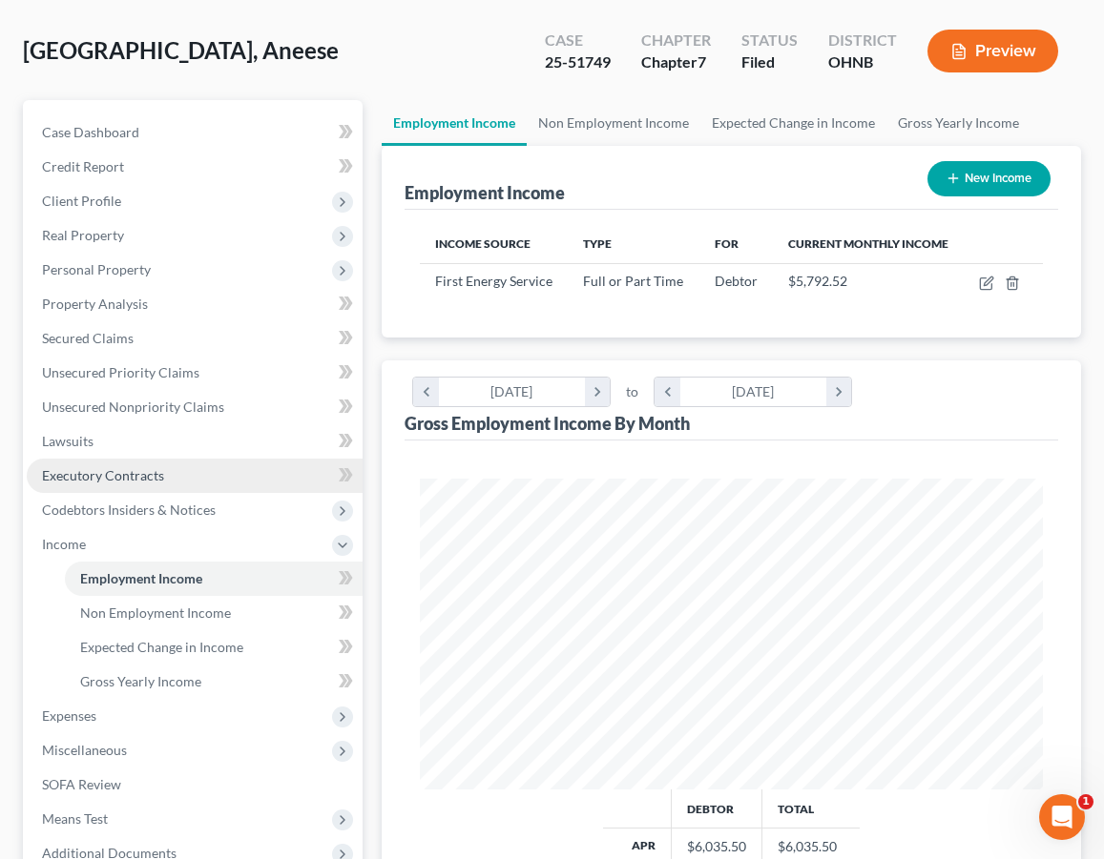
scroll to position [84, 0]
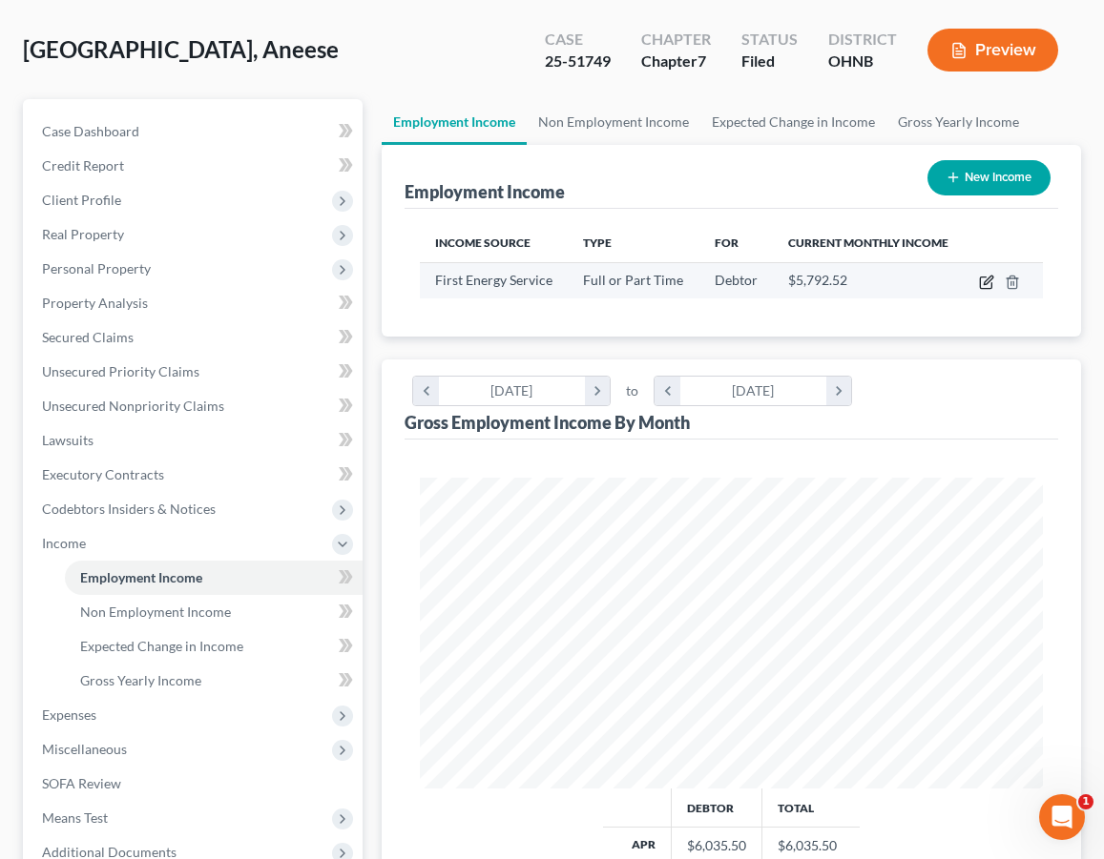
click at [990, 285] on icon "button" at bounding box center [986, 282] width 15 height 15
select select "0"
select select "36"
select select "2"
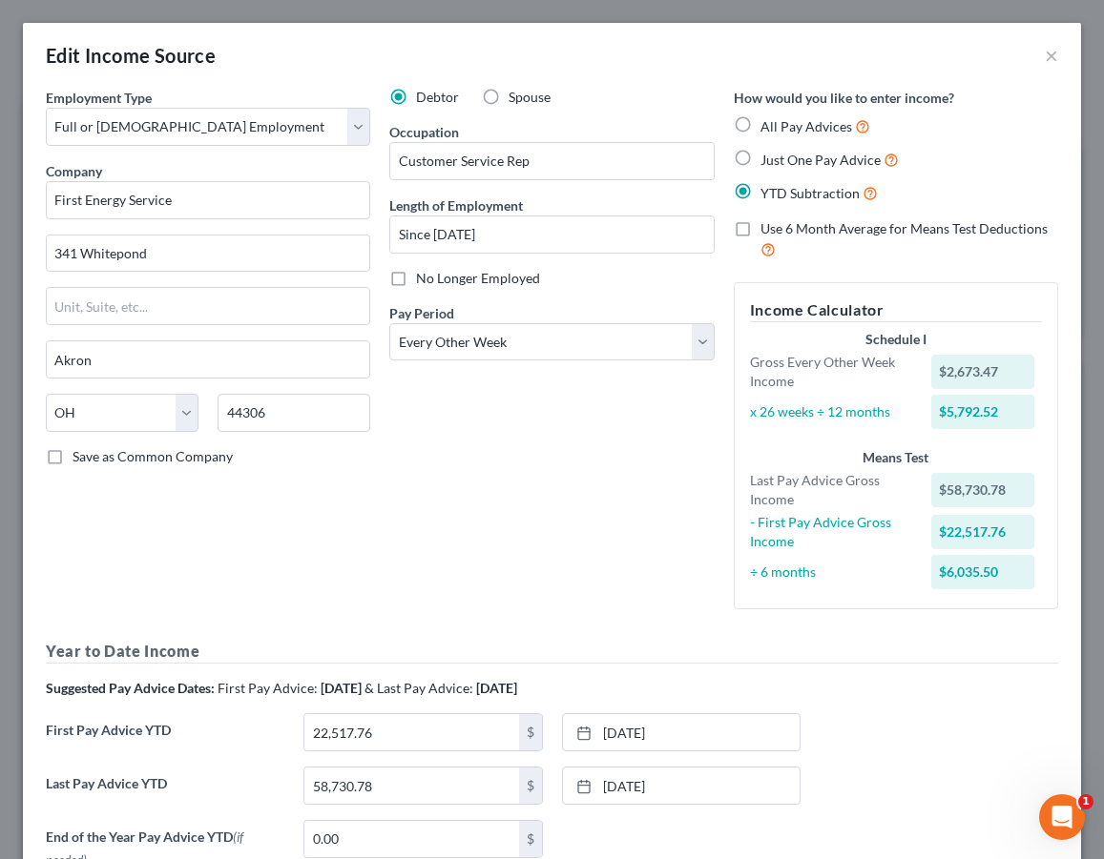
scroll to position [0, 0]
click at [1053, 54] on button "×" at bounding box center [1050, 55] width 13 height 23
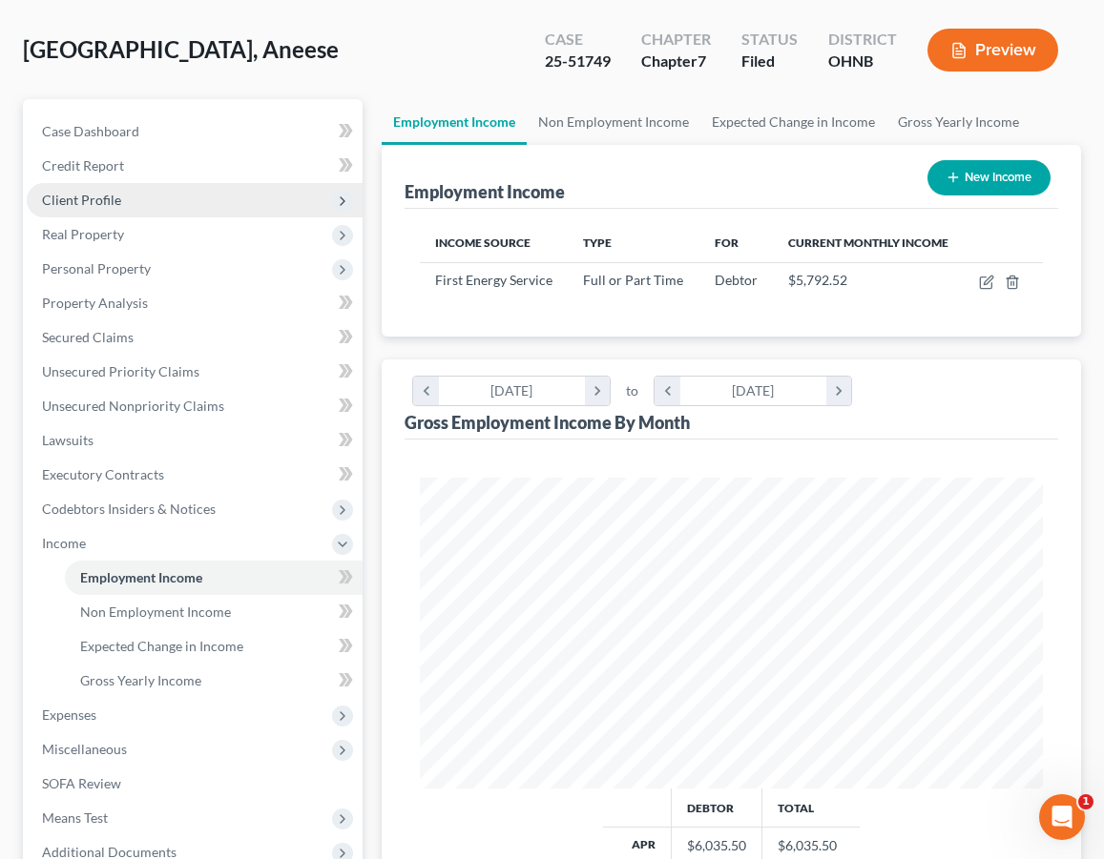
click at [252, 201] on span "Client Profile" at bounding box center [195, 200] width 336 height 34
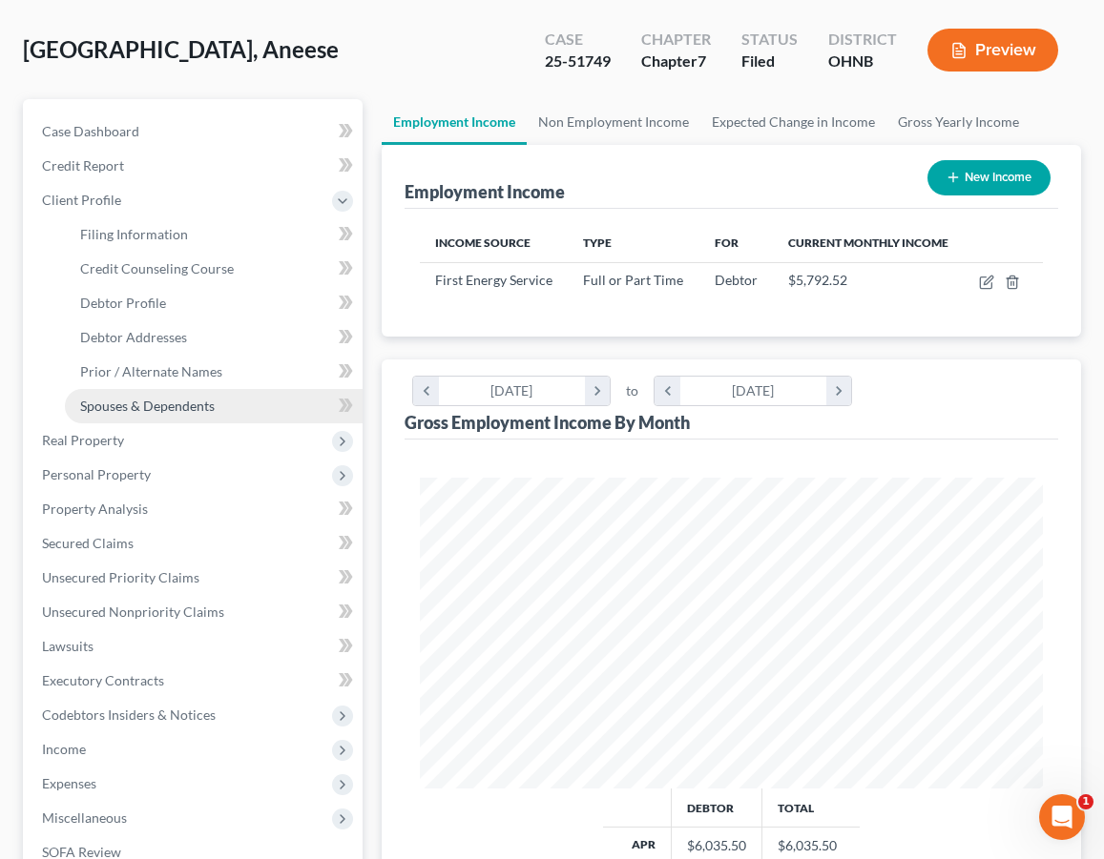
click at [193, 392] on link "Spouses & Dependents" at bounding box center [214, 406] width 298 height 34
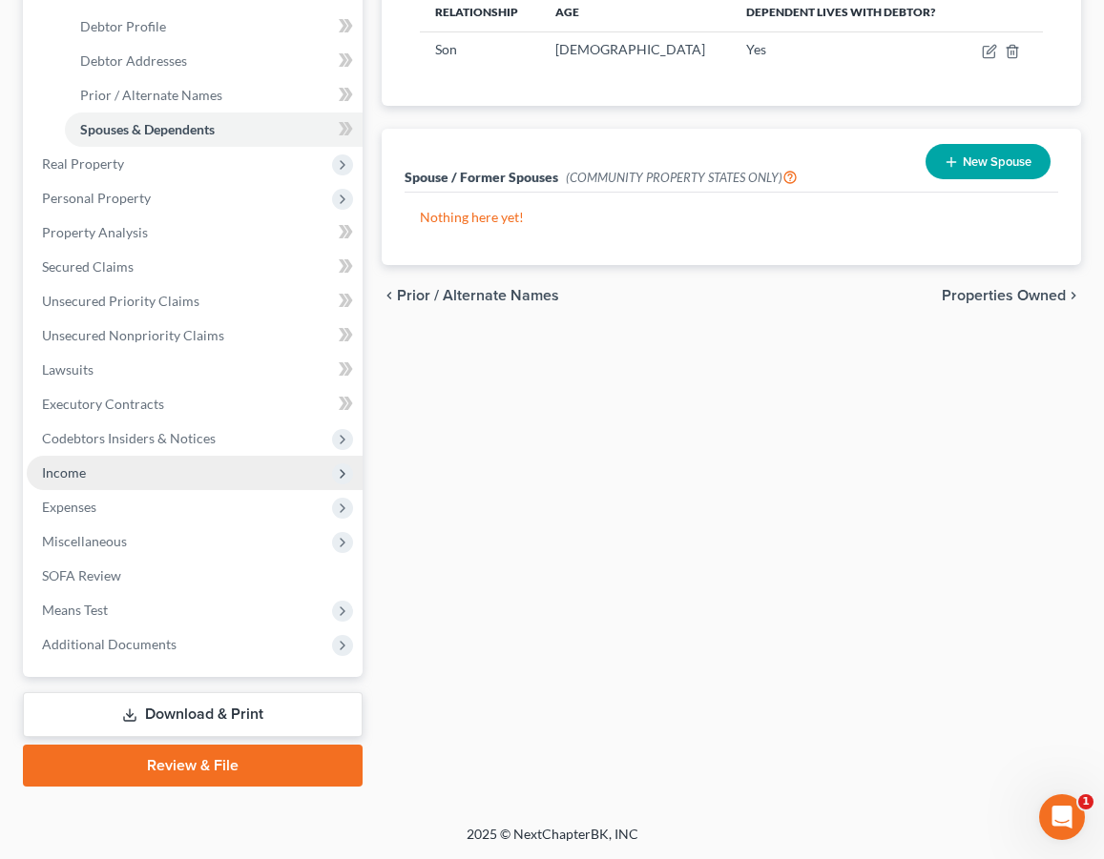
scroll to position [361, 0]
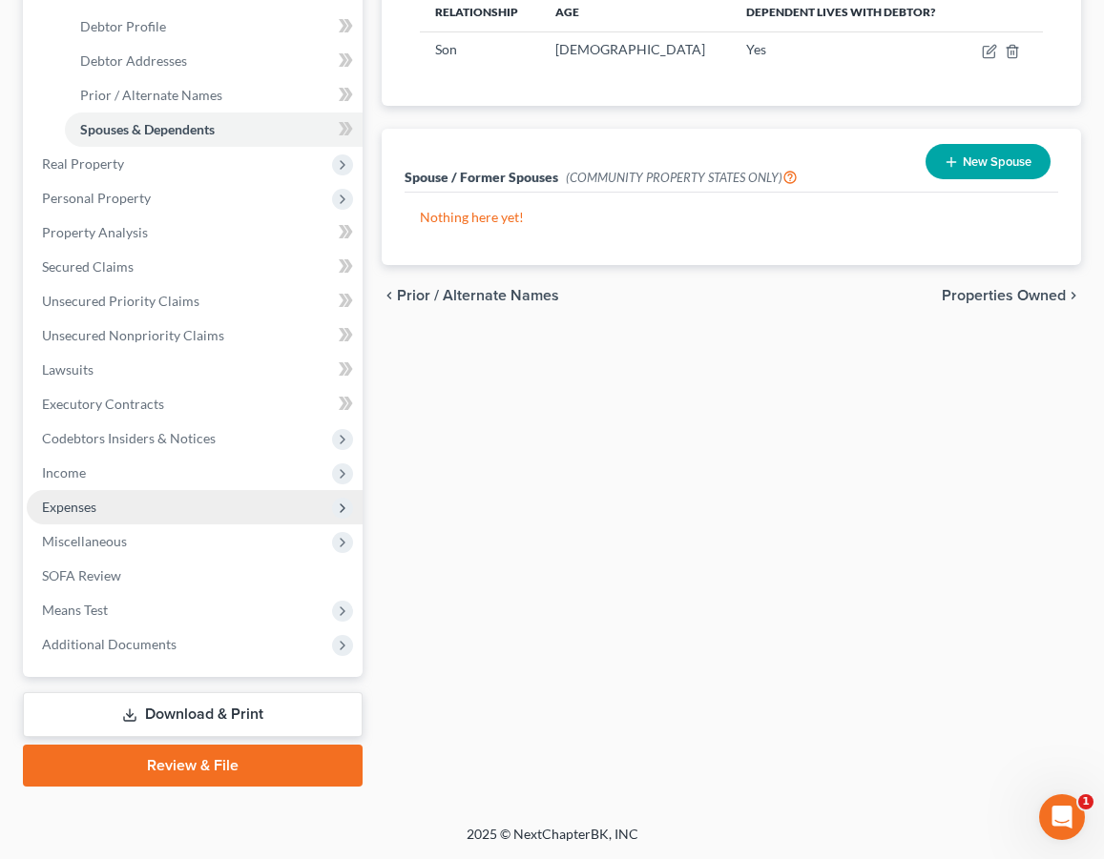
click at [118, 509] on span "Expenses" at bounding box center [195, 507] width 336 height 34
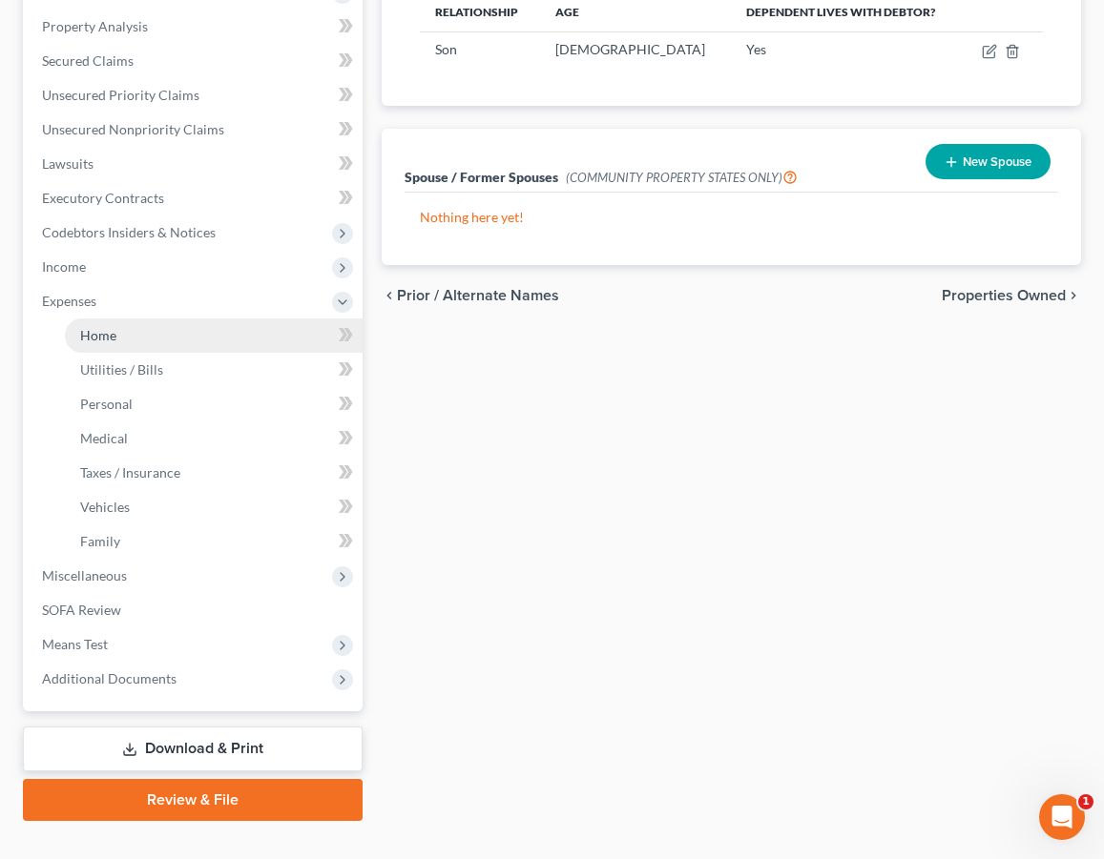
click at [141, 351] on link "Home" at bounding box center [214, 336] width 298 height 34
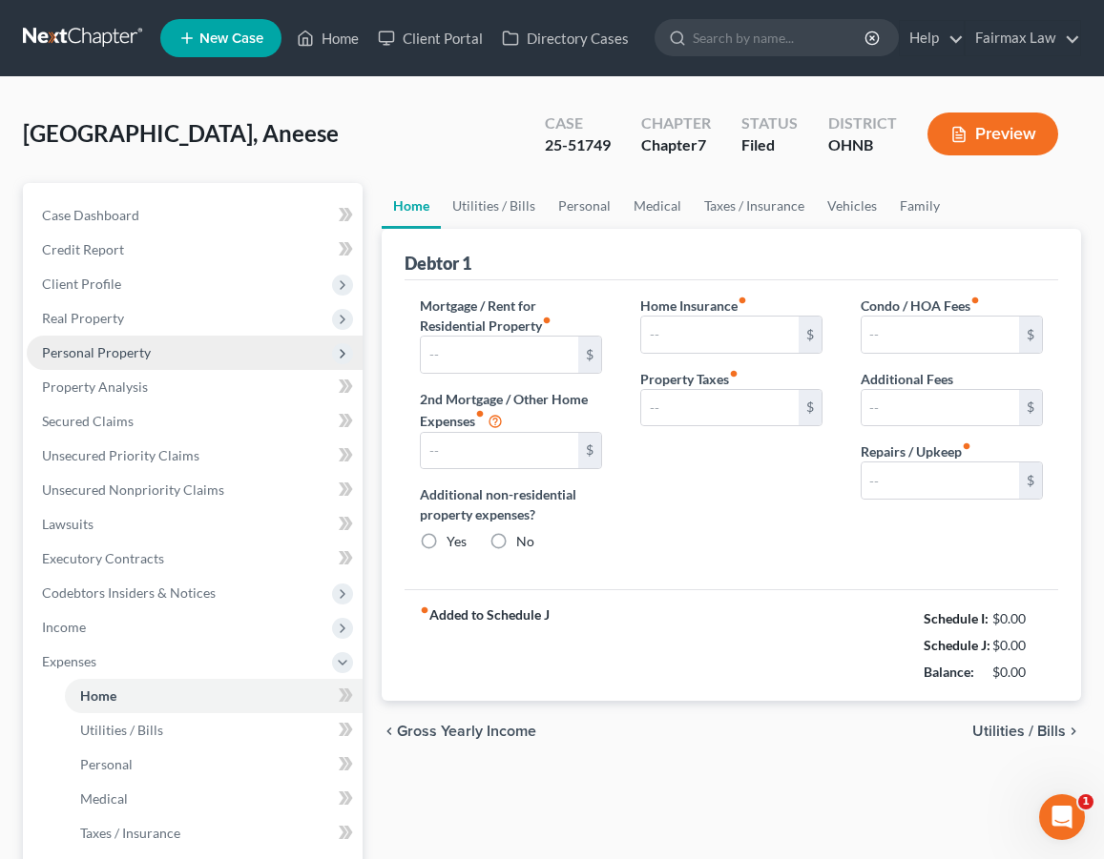
type input "700.00"
type input "0.00"
radio input "true"
type input "0.00"
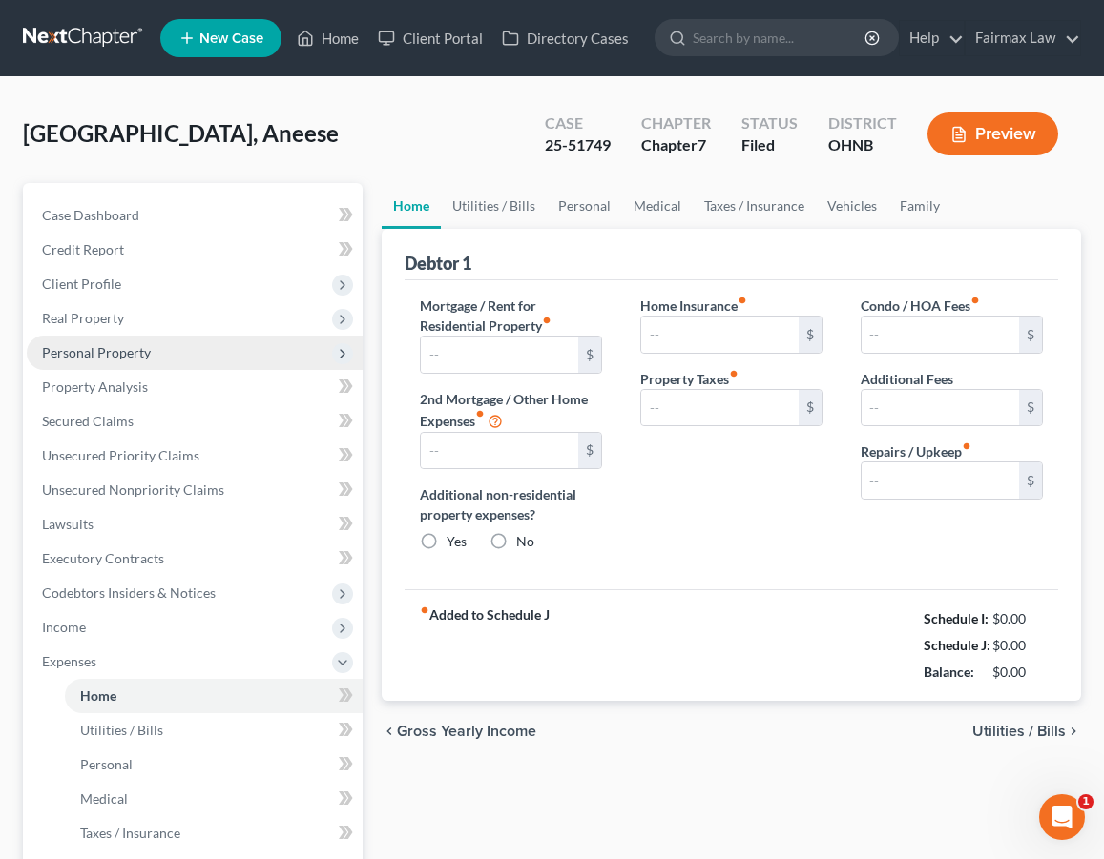
type input "0.00"
click at [142, 348] on span "Personal Property" at bounding box center [96, 352] width 109 height 16
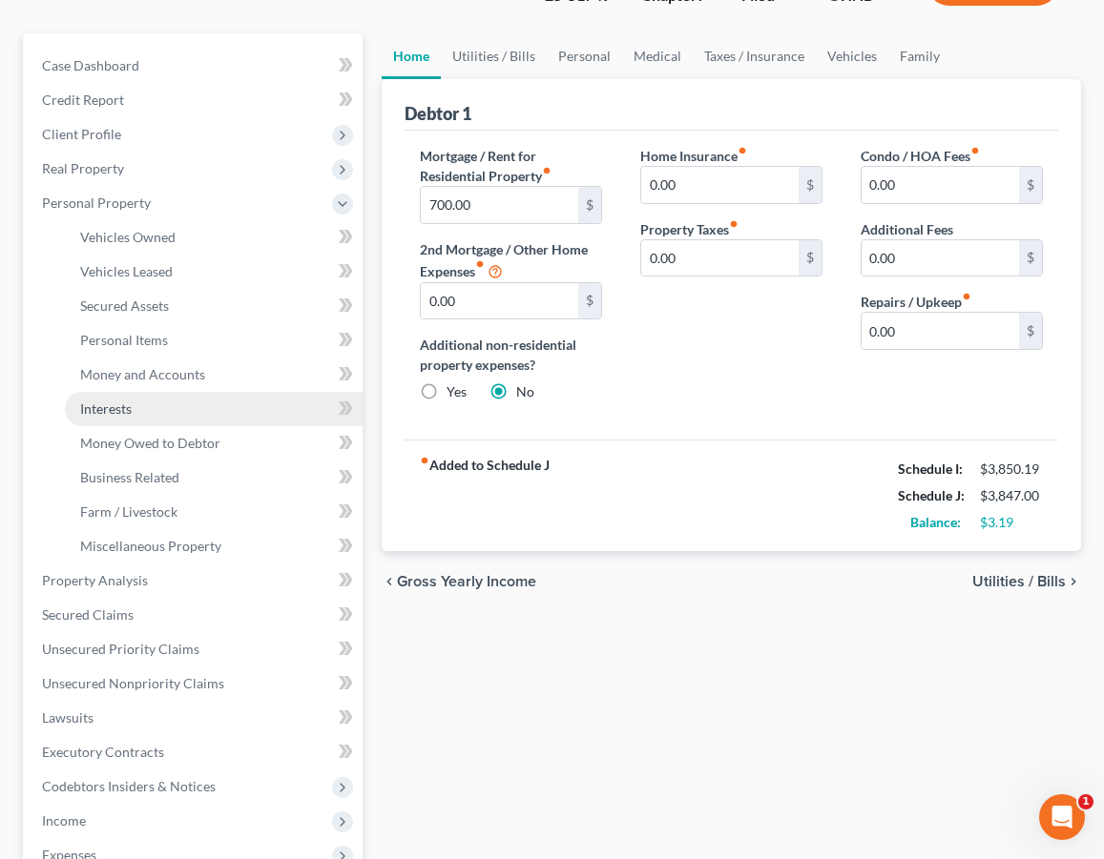
scroll to position [151, 0]
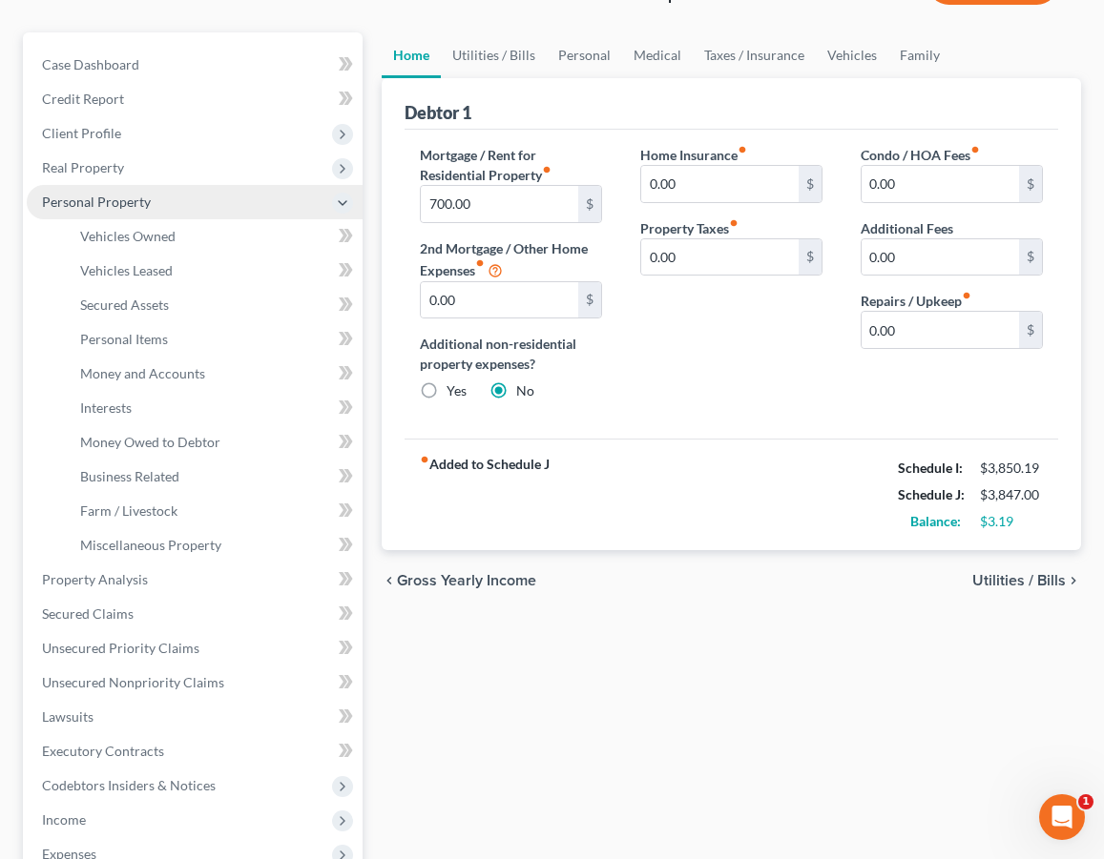
click at [345, 201] on icon at bounding box center [342, 203] width 15 height 15
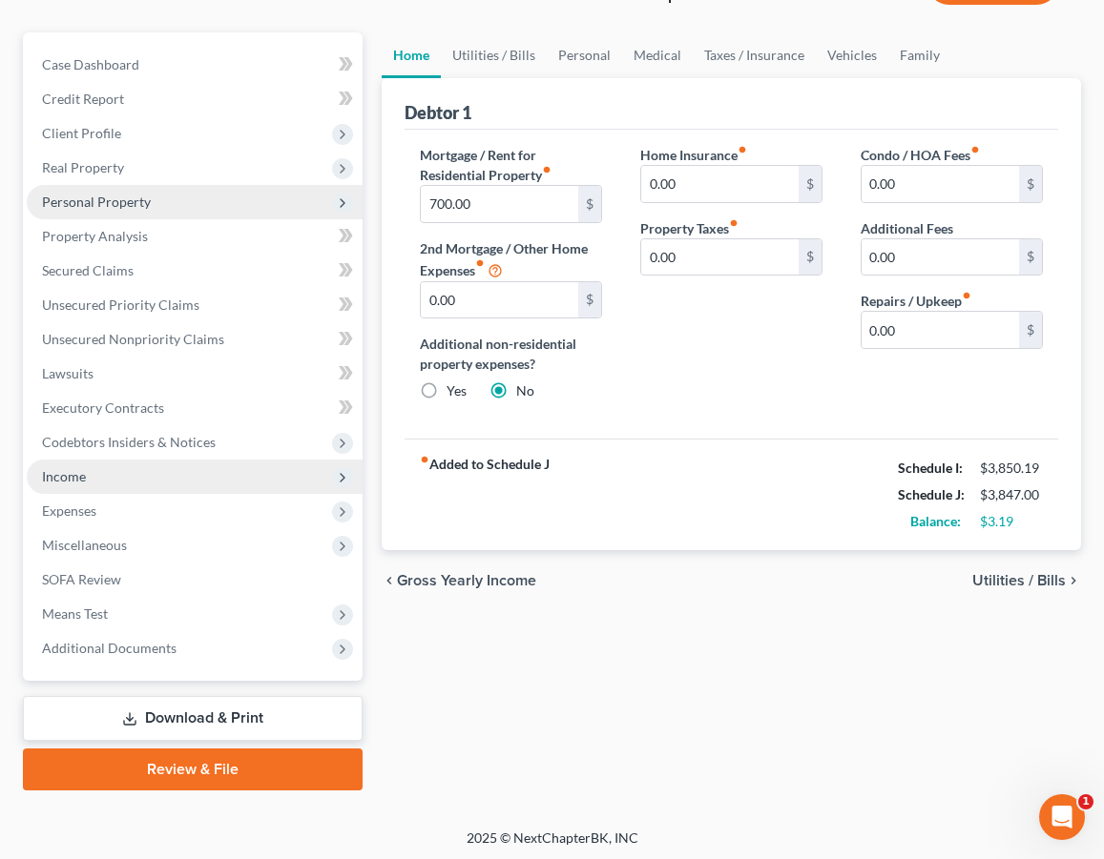
click at [120, 477] on span "Income" at bounding box center [195, 477] width 336 height 34
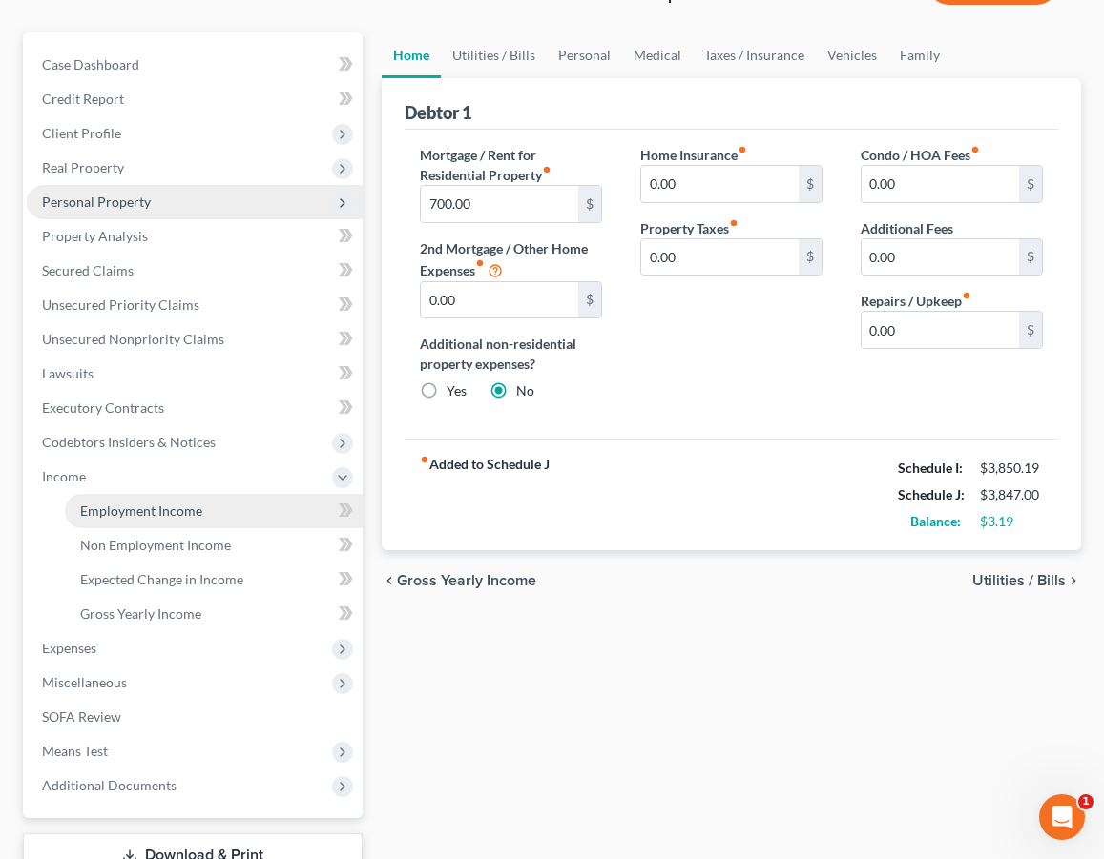
click at [116, 512] on span "Employment Income" at bounding box center [141, 511] width 122 height 16
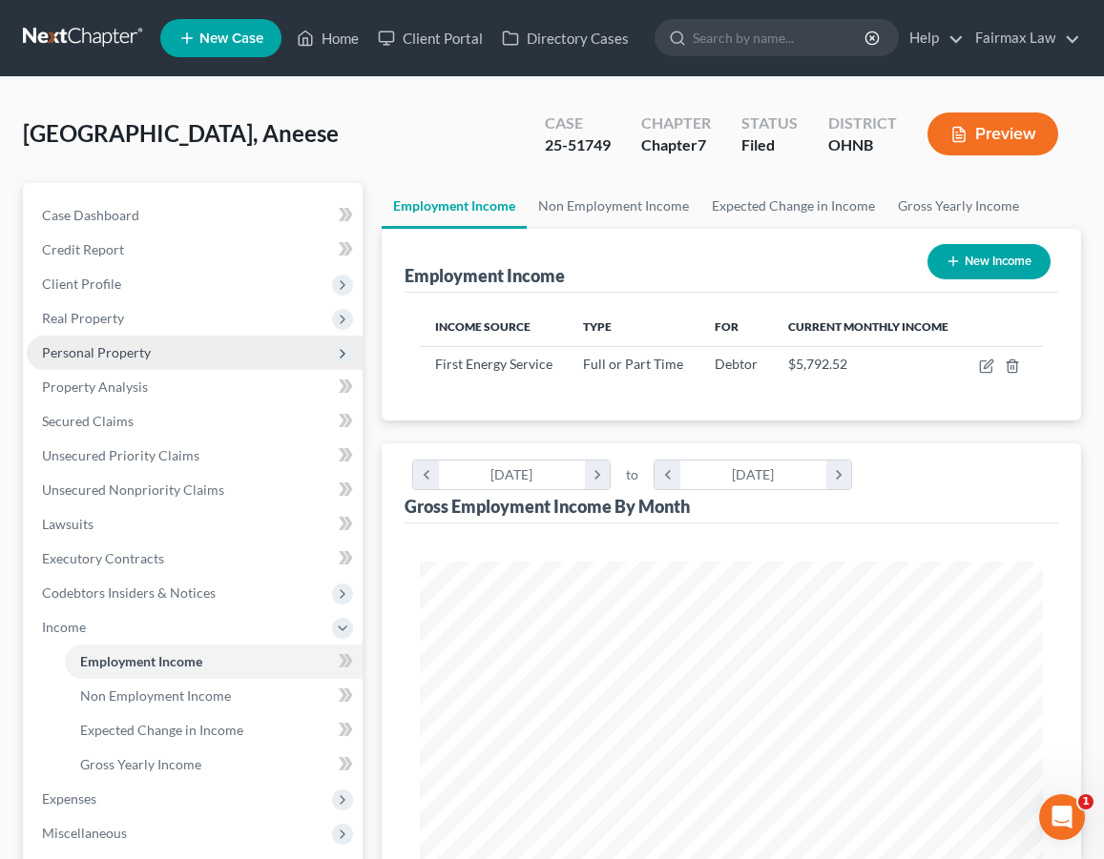
scroll to position [311, 660]
click at [982, 377] on td at bounding box center [1002, 364] width 79 height 36
click at [982, 370] on icon "button" at bounding box center [986, 366] width 15 height 15
select select "0"
select select "36"
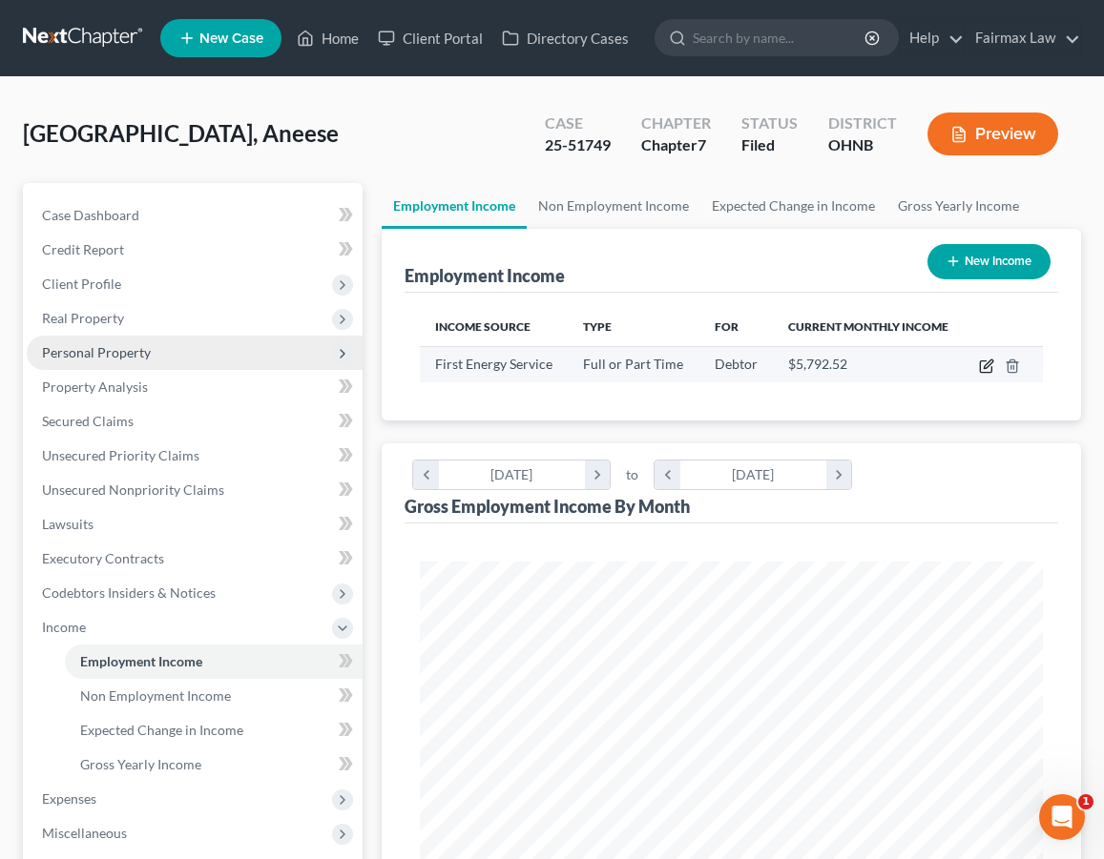
select select "2"
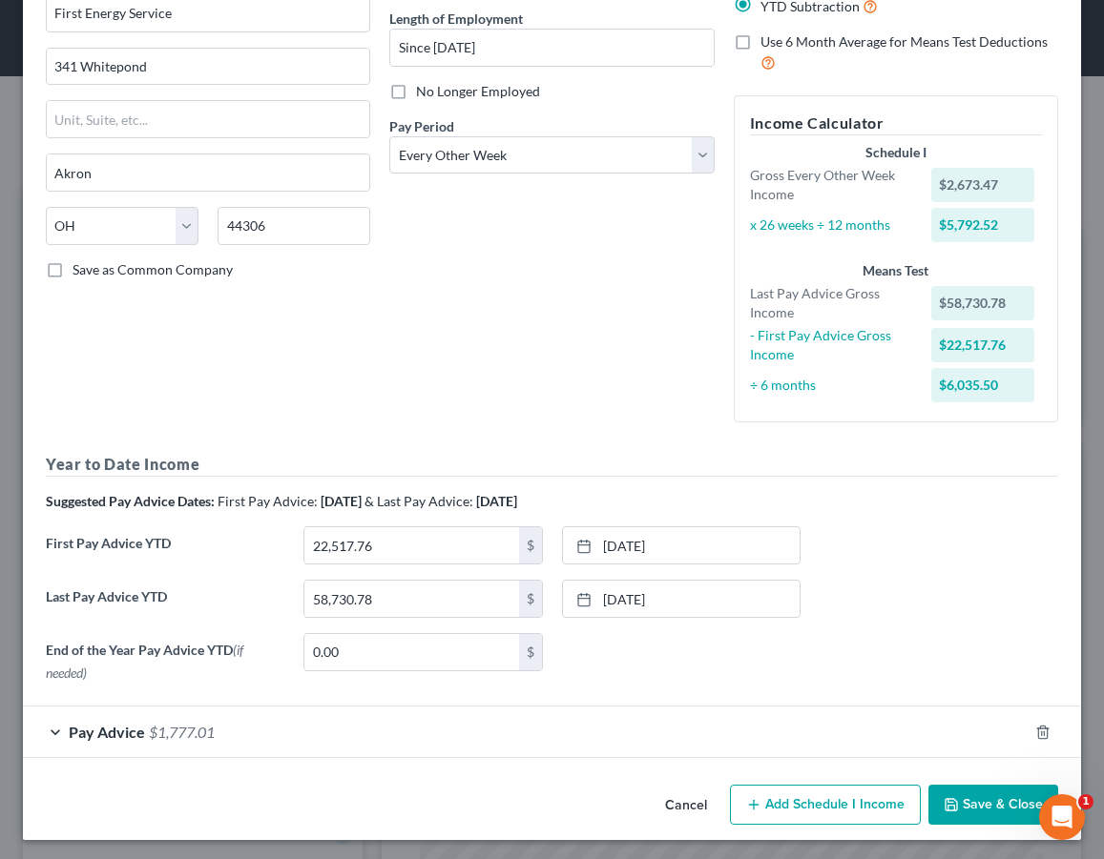
click at [188, 744] on div "Pay Advice $1,777.01" at bounding box center [525, 732] width 1004 height 51
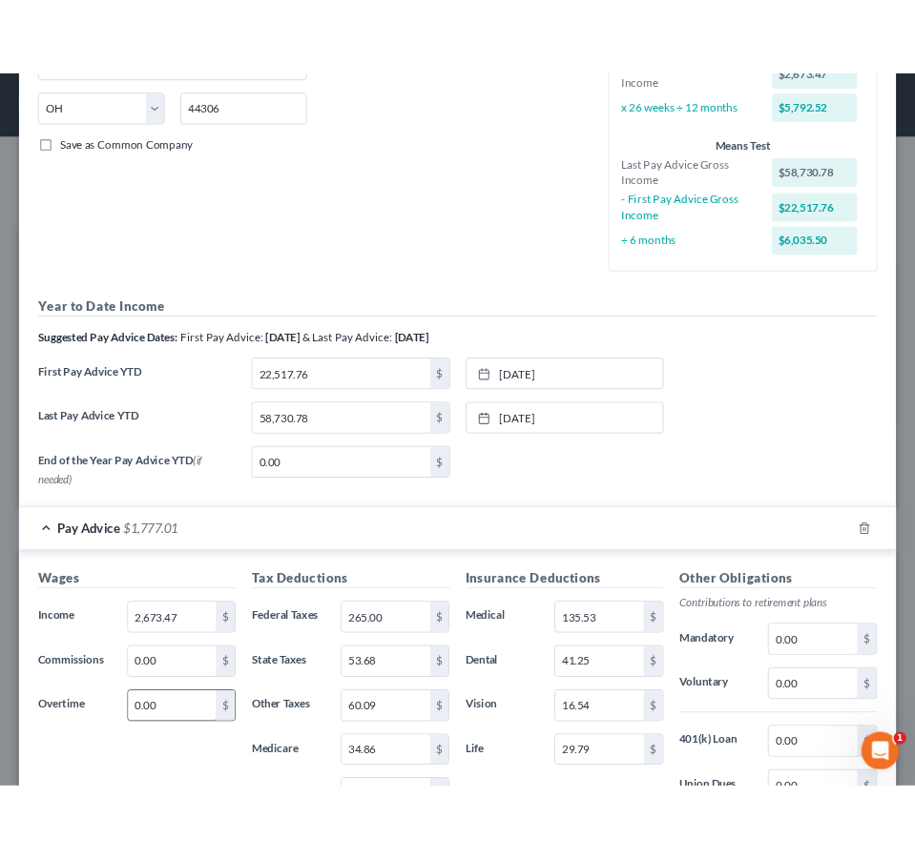
scroll to position [363, 0]
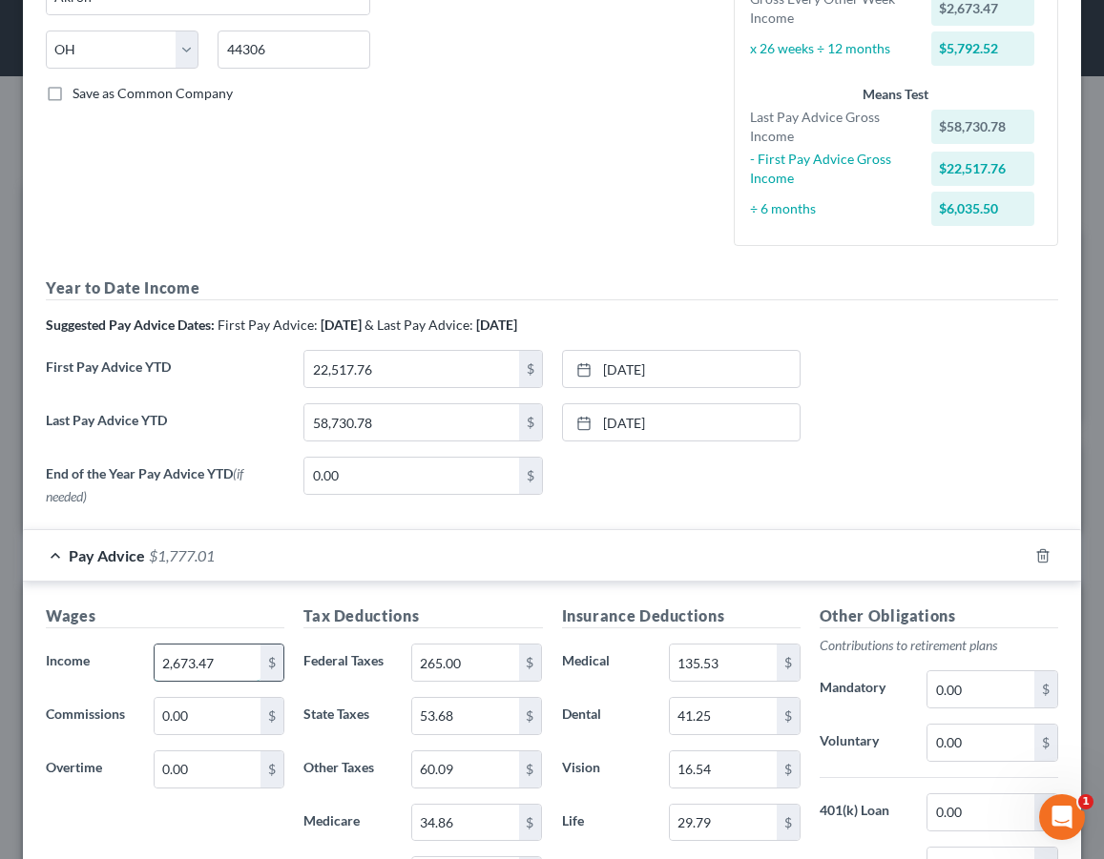
click at [238, 650] on input "2,673.47" at bounding box center [208, 663] width 107 height 36
drag, startPoint x: 238, startPoint y: 657, endPoint x: 15, endPoint y: 631, distance: 223.9
click at [15, 631] on div "Edit Income Source × Employment Type * Select Full or Part Time Employment Self…" at bounding box center [552, 429] width 1104 height 859
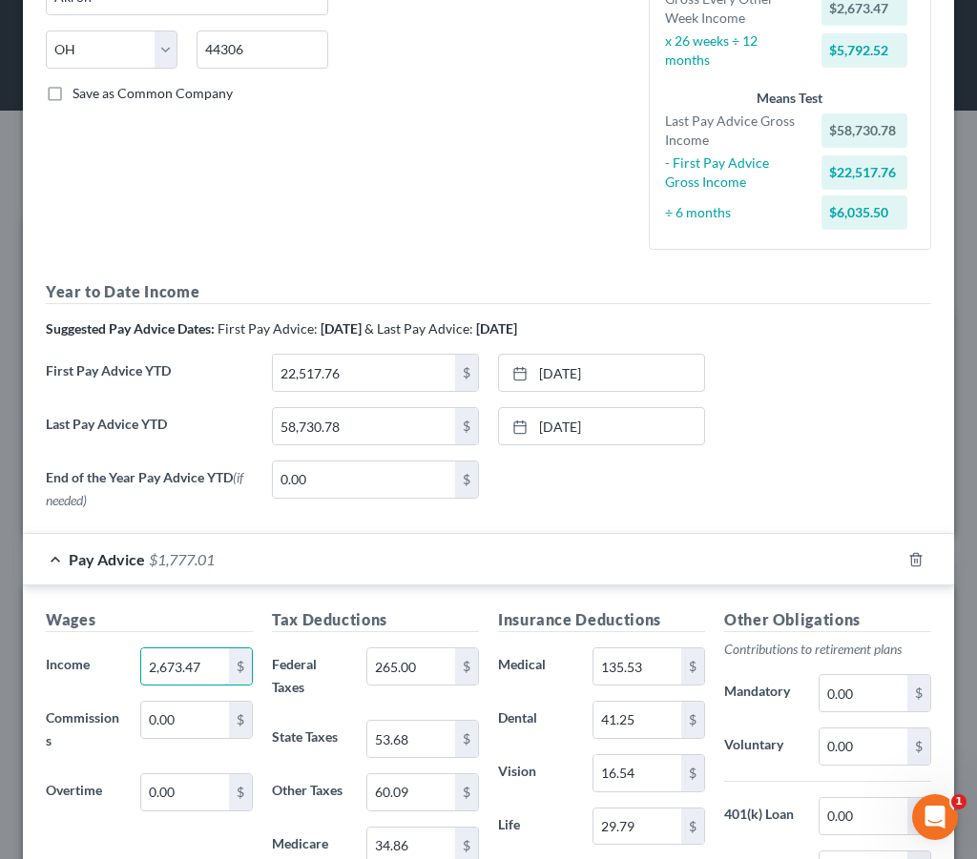
scroll to position [0, 0]
type input "2,970.81"
click at [354, 517] on form "Employment Type * Select Full or Part Time Employment Self Employment Company *…" at bounding box center [488, 460] width 885 height 1473
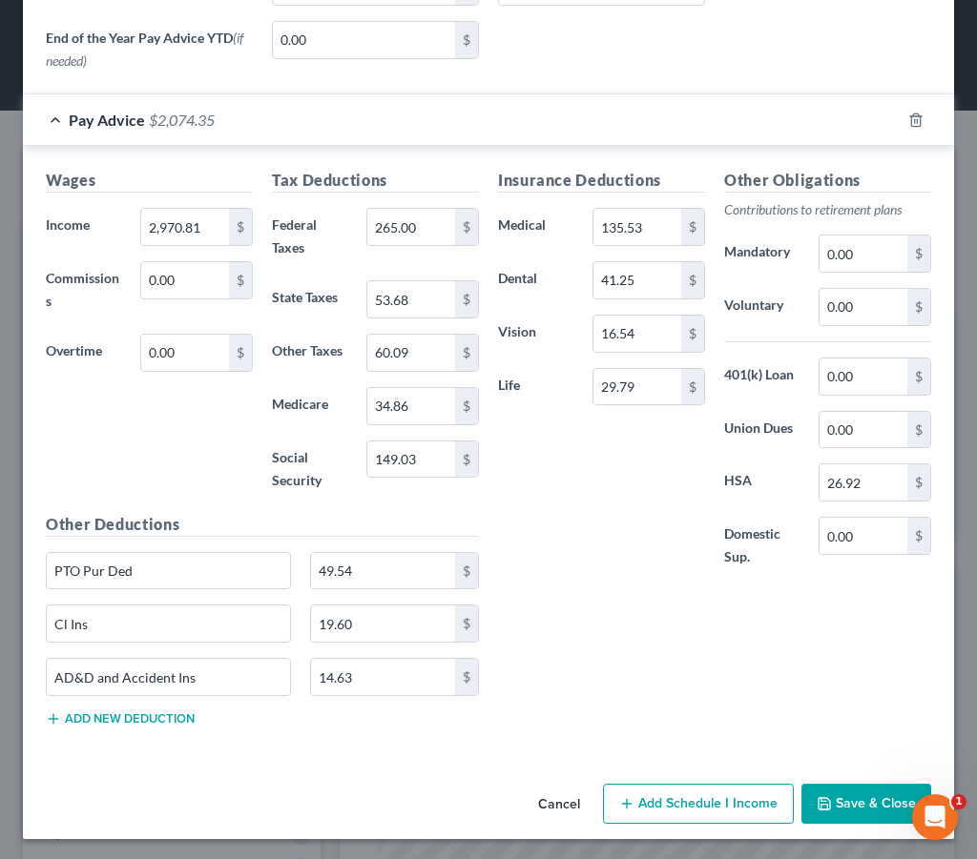
scroll to position [802, 0]
click at [565, 799] on button "Cancel" at bounding box center [559, 806] width 72 height 38
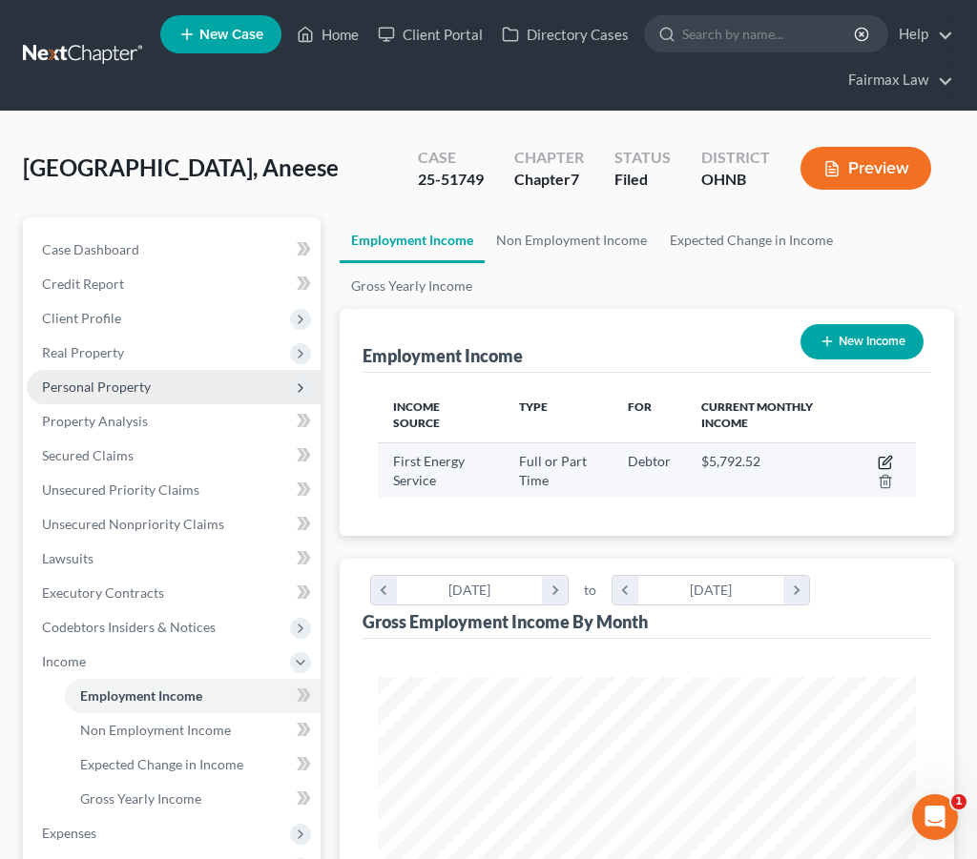
click at [885, 459] on icon "button" at bounding box center [885, 462] width 15 height 15
select select "0"
select select "36"
select select "2"
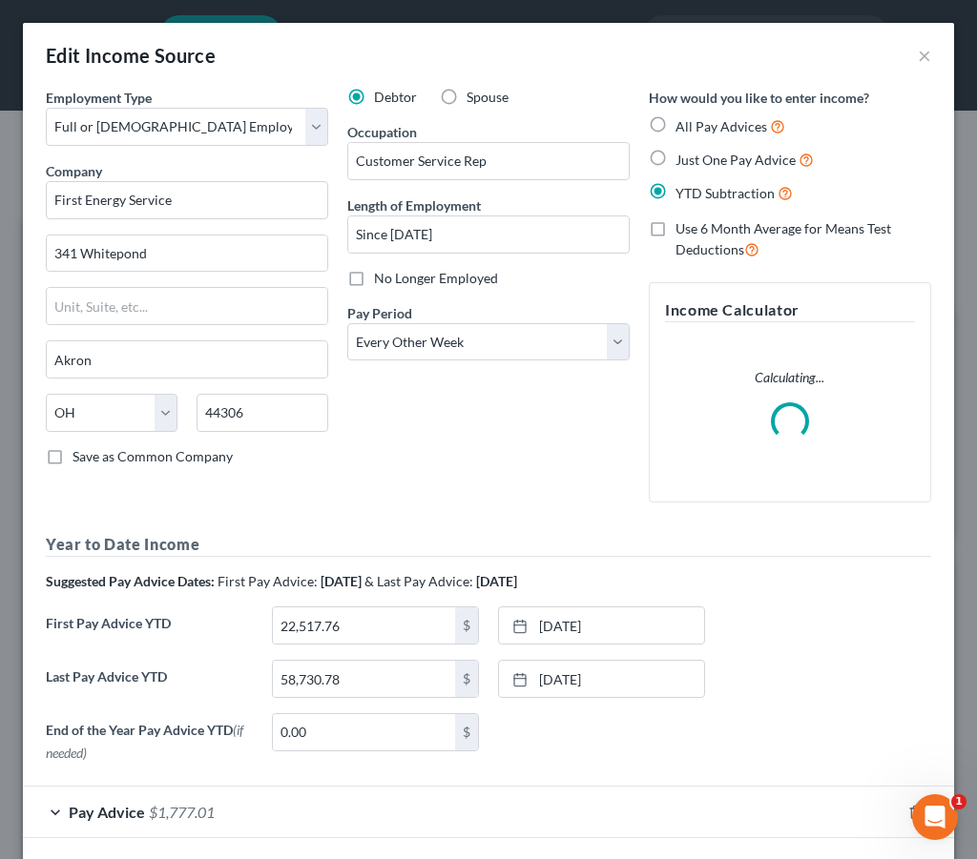
scroll to position [35, 0]
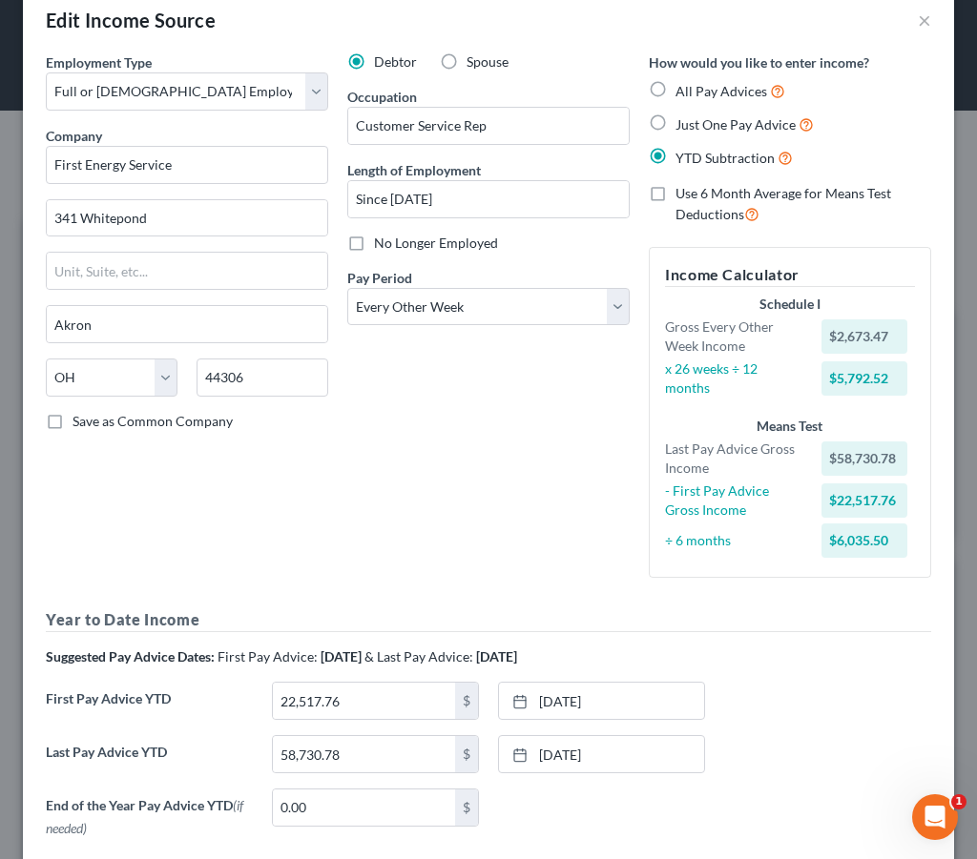
click at [185, 770] on label "Last Pay Advice YTD" at bounding box center [149, 761] width 226 height 53
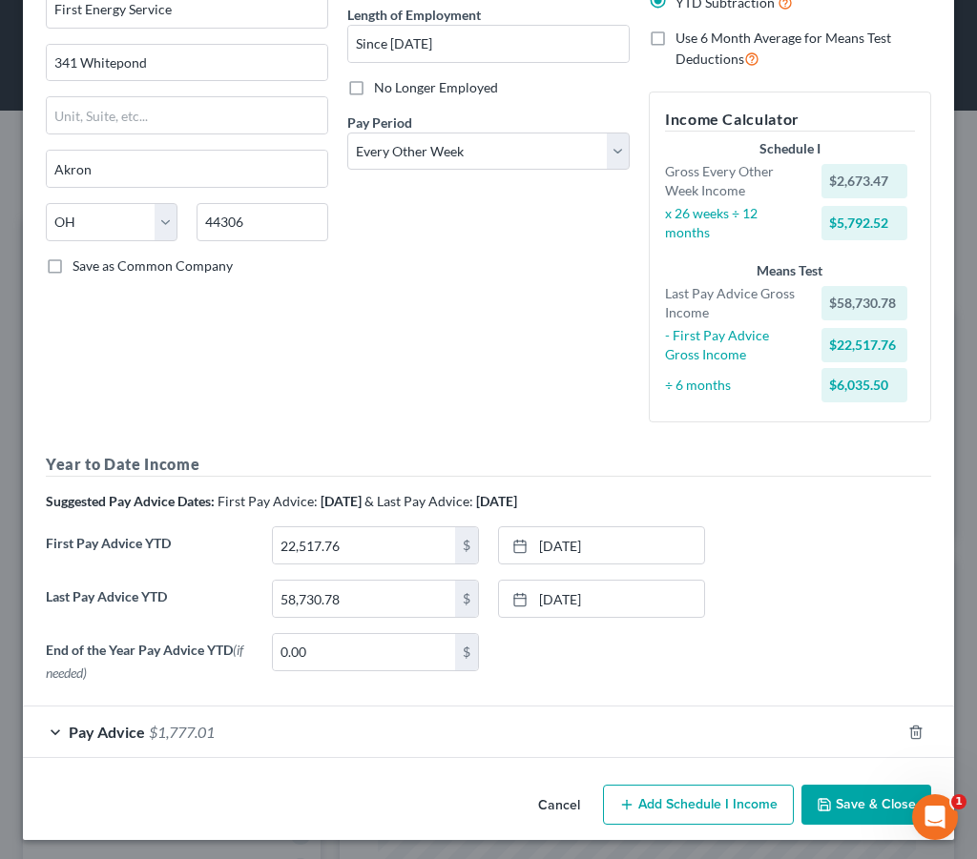
click at [166, 728] on span "$1,777.01" at bounding box center [182, 732] width 66 height 18
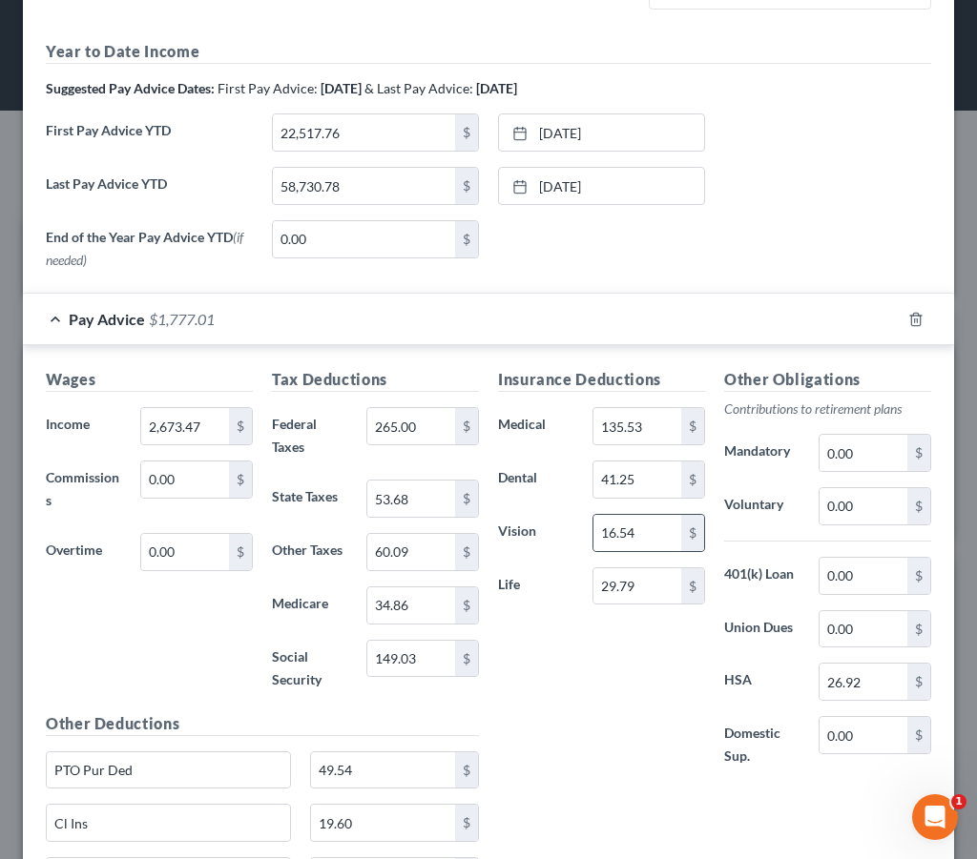
scroll to position [556, 0]
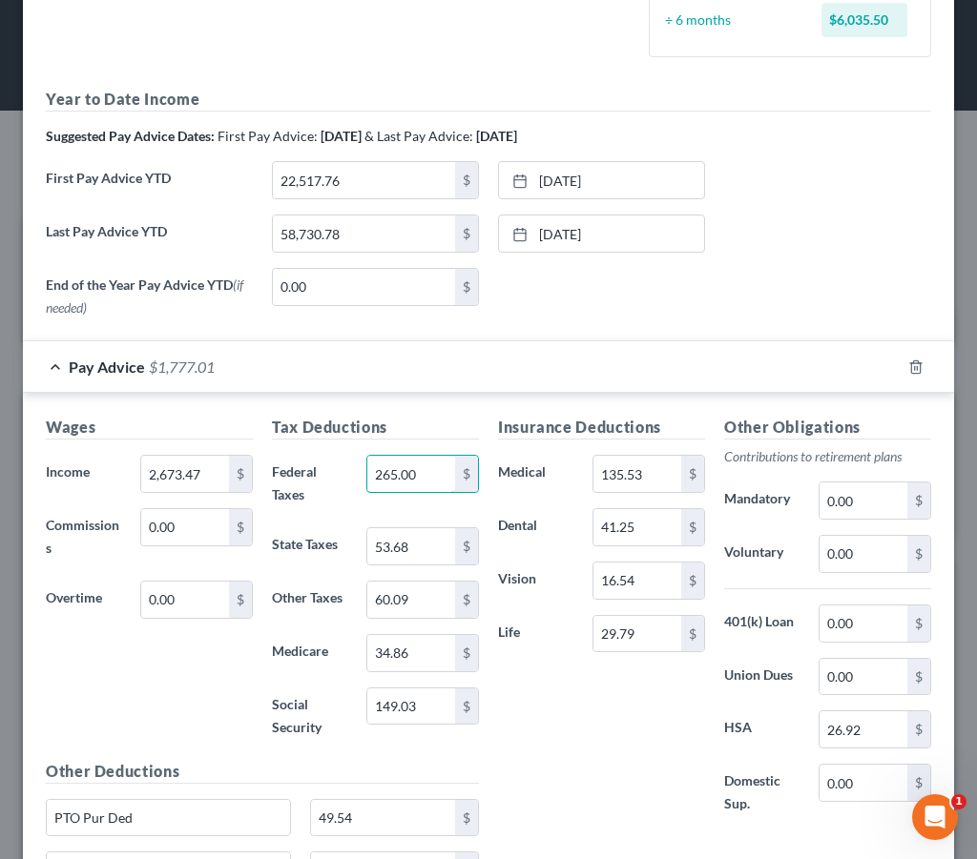
drag, startPoint x: 426, startPoint y: 470, endPoint x: 360, endPoint y: 468, distance: 66.8
click at [360, 468] on div "265.00 $" at bounding box center [423, 483] width 132 height 57
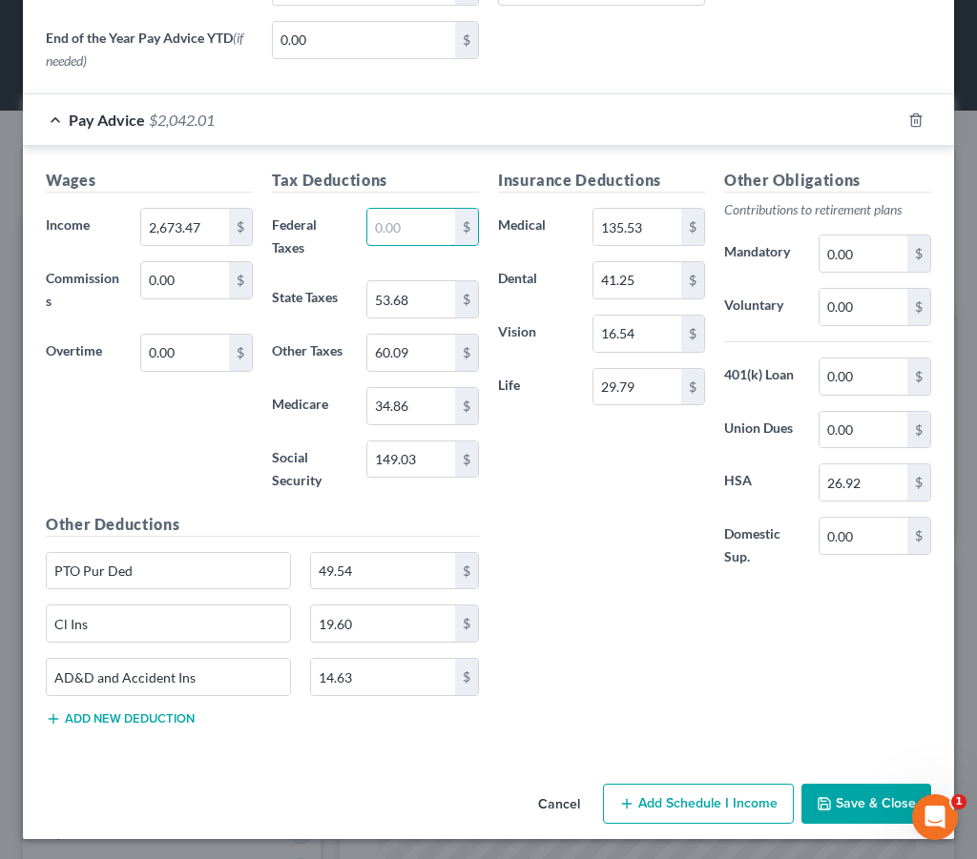
scroll to position [802, 0]
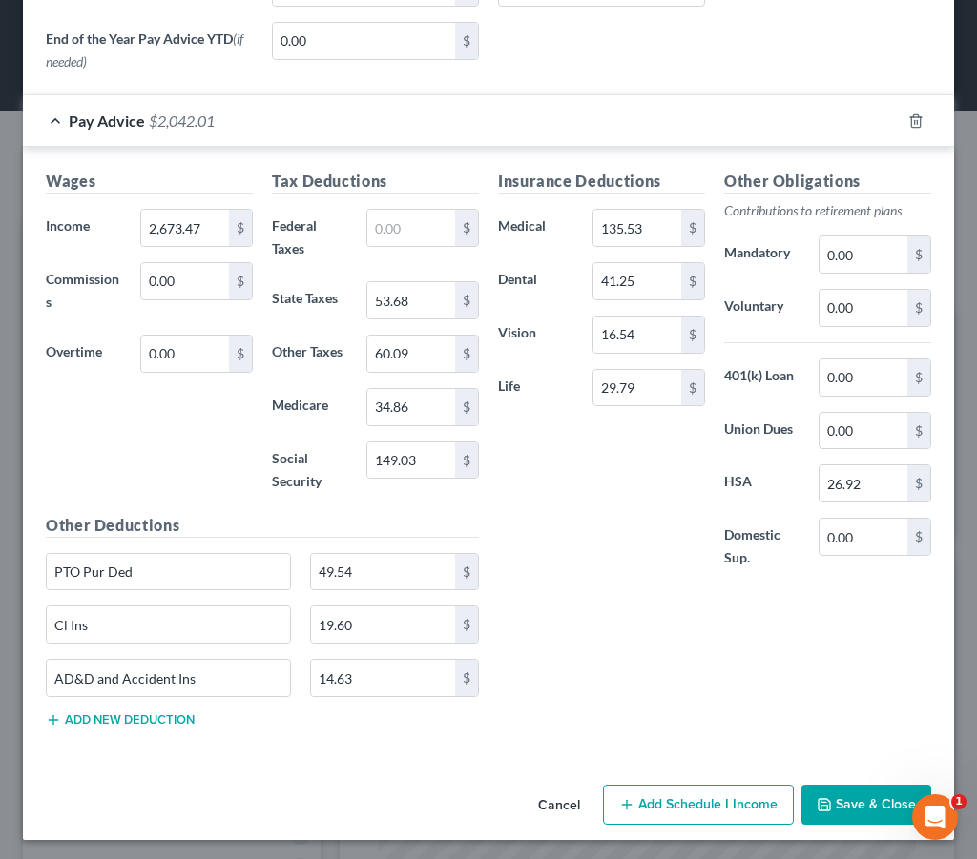
click at [576, 801] on button "Cancel" at bounding box center [559, 806] width 72 height 38
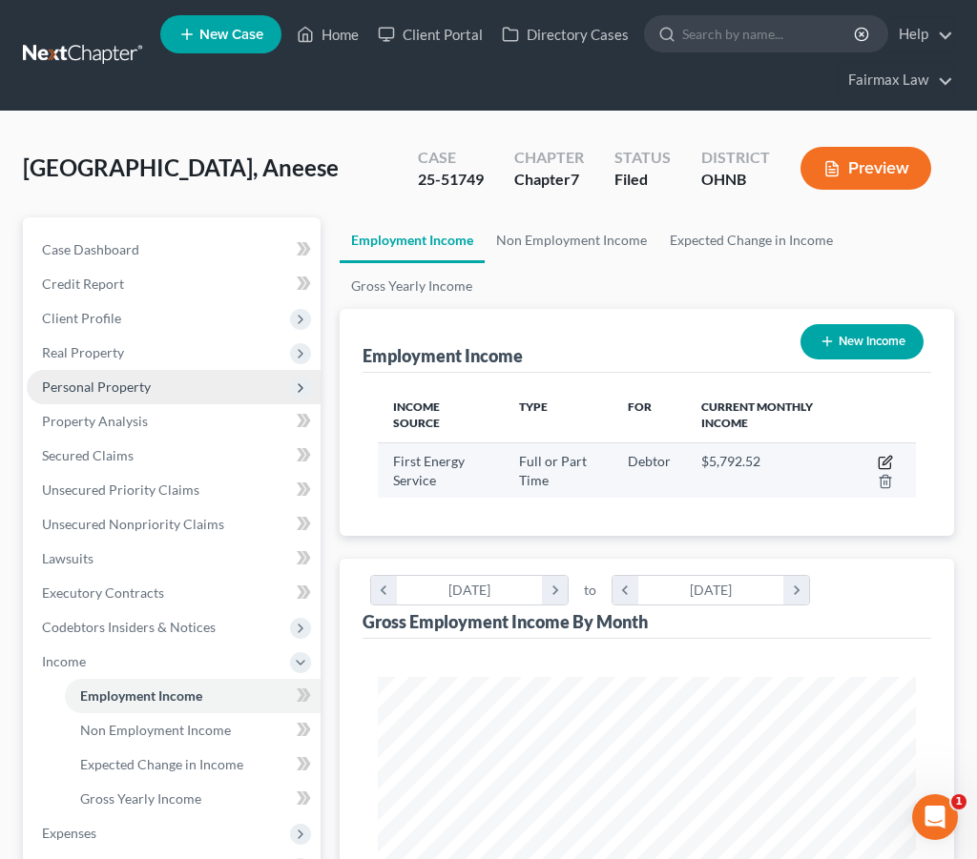
click at [884, 460] on icon "button" at bounding box center [885, 462] width 15 height 15
select select "0"
select select "36"
select select "2"
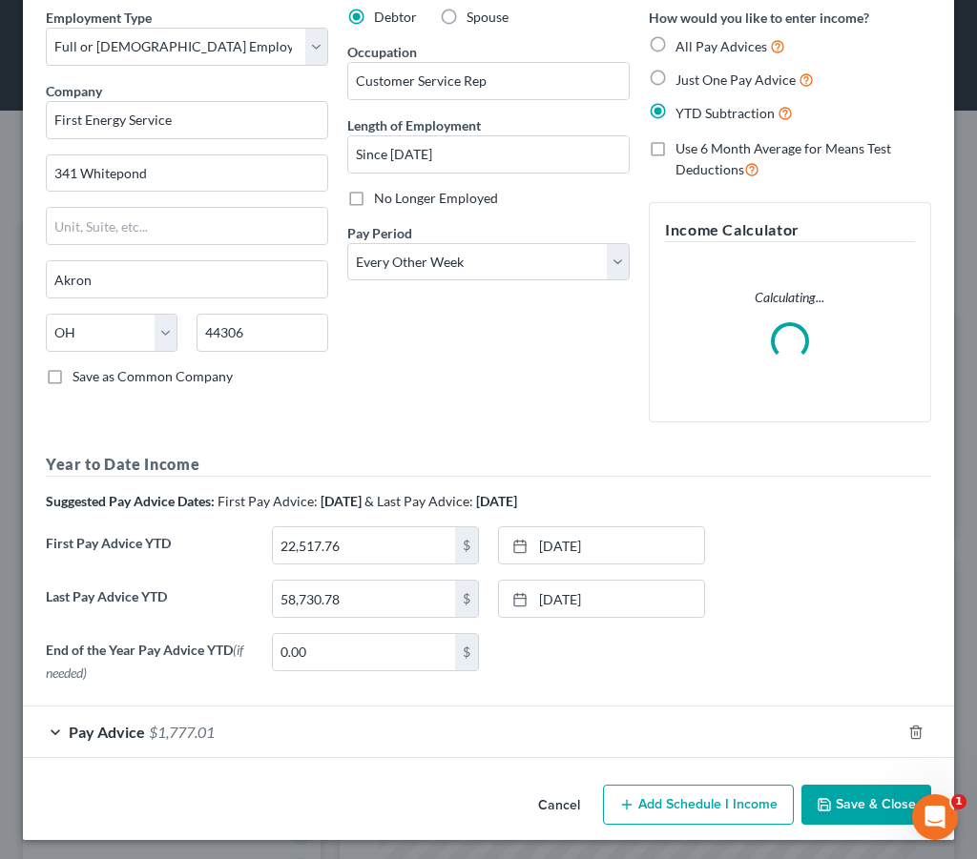
click at [398, 726] on div "Pay Advice $1,777.01" at bounding box center [462, 732] width 878 height 51
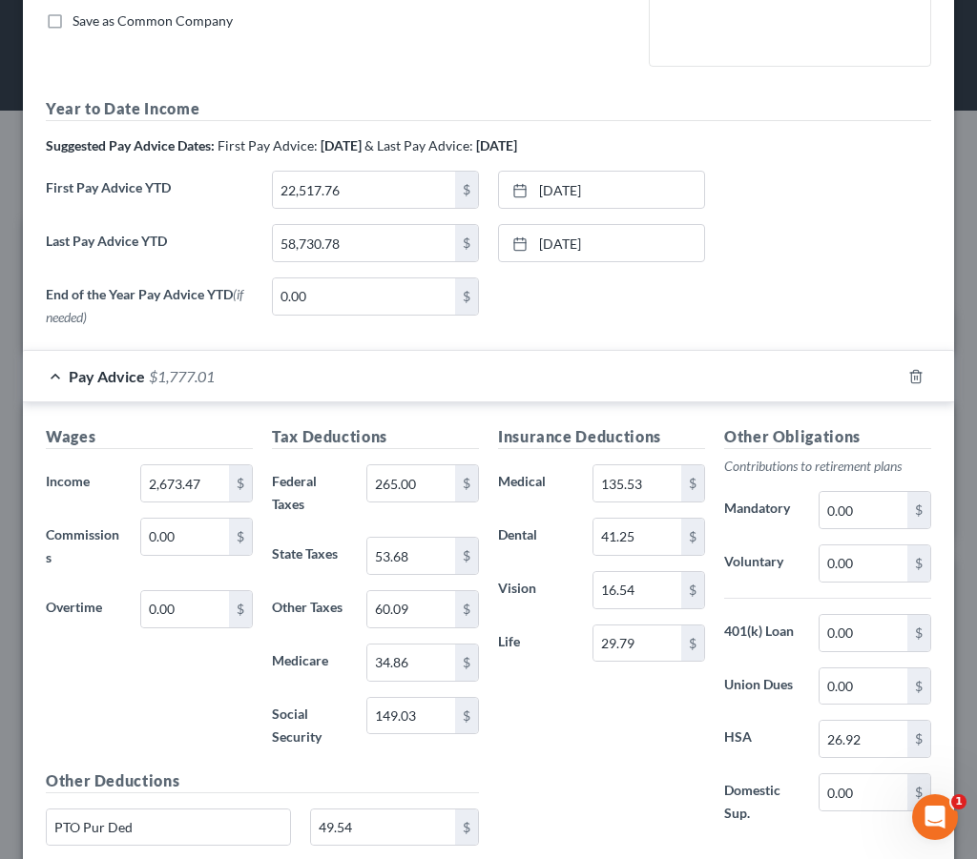
scroll to position [574, 0]
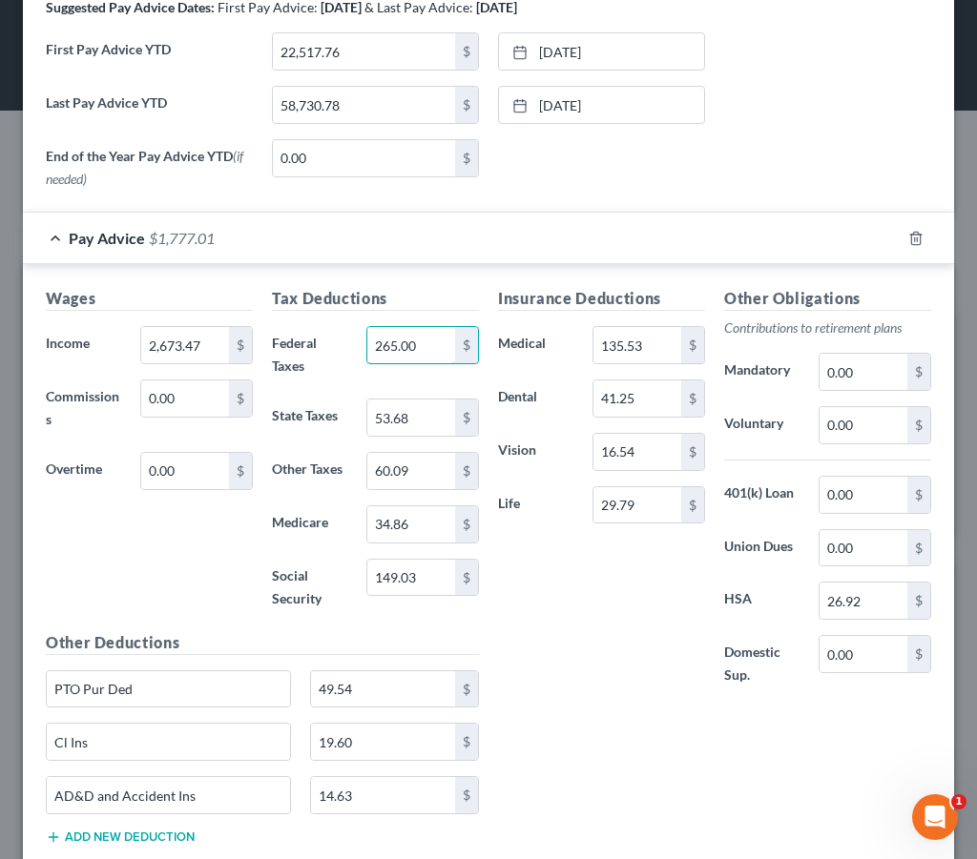
drag, startPoint x: 434, startPoint y: 351, endPoint x: 344, endPoint y: 339, distance: 90.5
click at [345, 341] on div "Federal Taxes 265.00 $" at bounding box center [375, 354] width 226 height 57
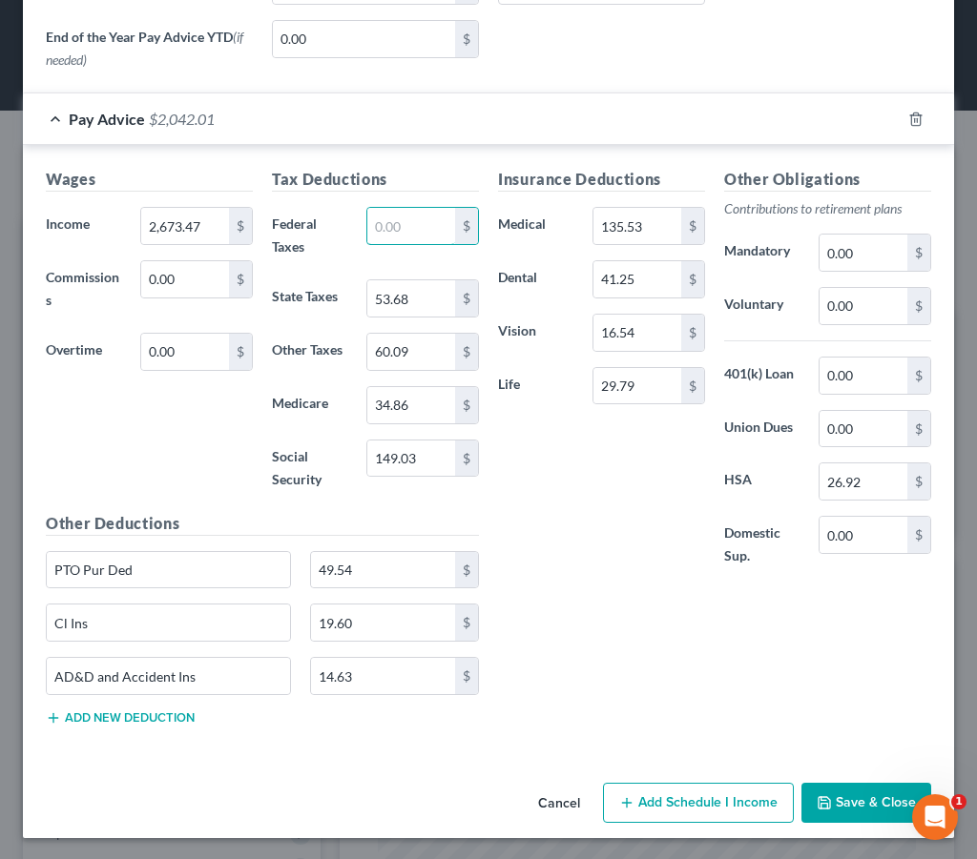
scroll to position [692, 0]
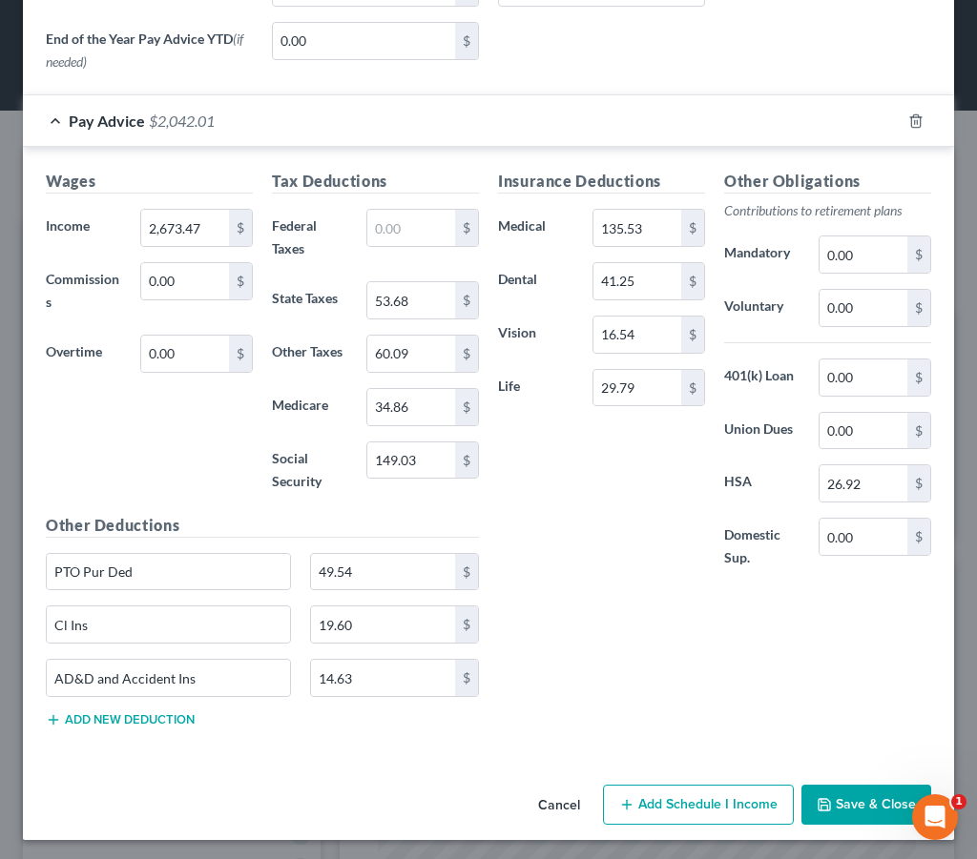
click at [831, 797] on icon "button" at bounding box center [824, 804] width 15 height 15
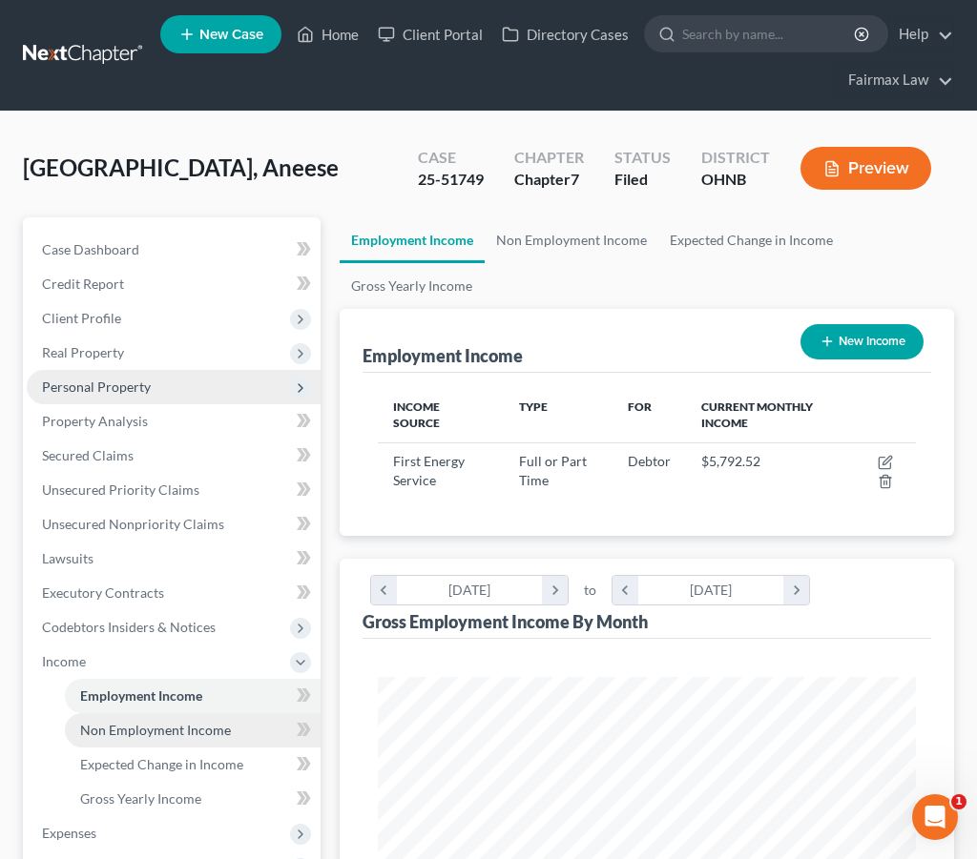
scroll to position [3, 0]
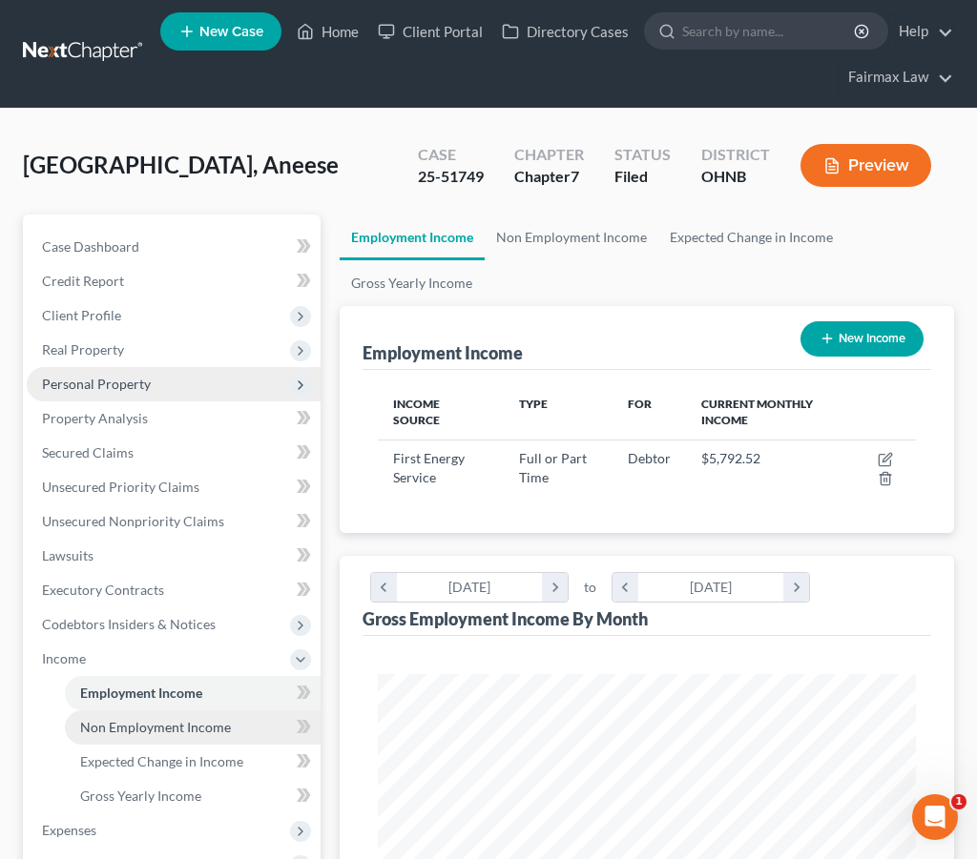
click at [180, 719] on span "Non Employment Income" at bounding box center [155, 727] width 151 height 16
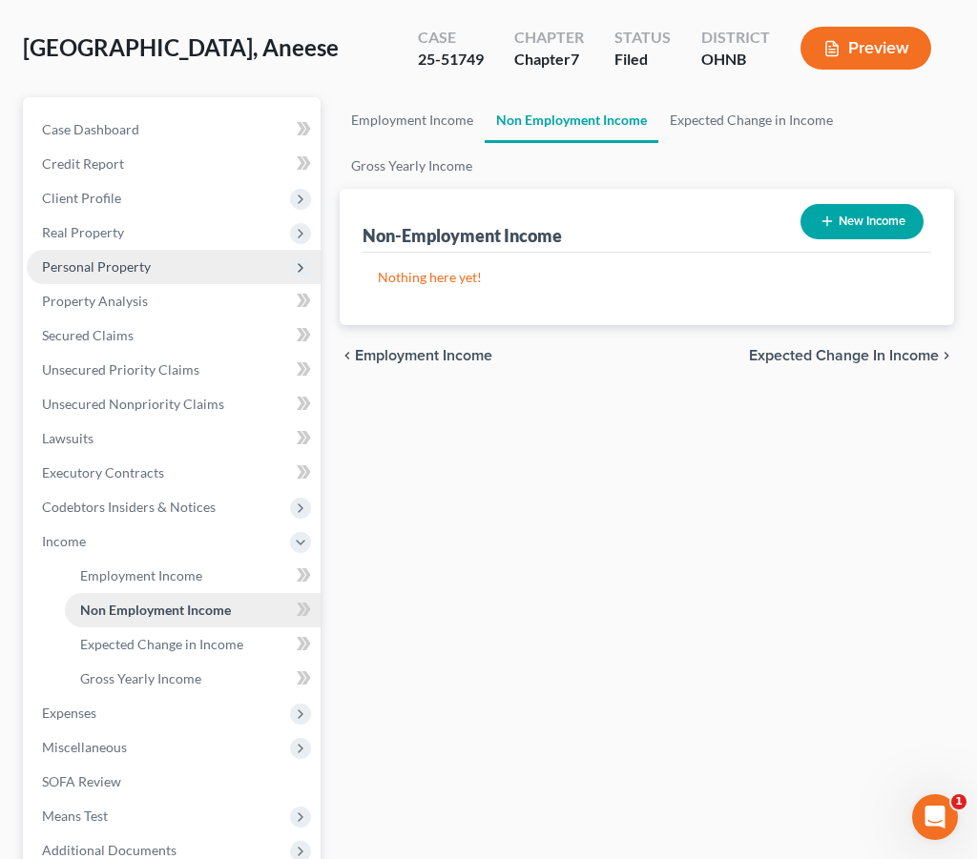
scroll to position [132, 0]
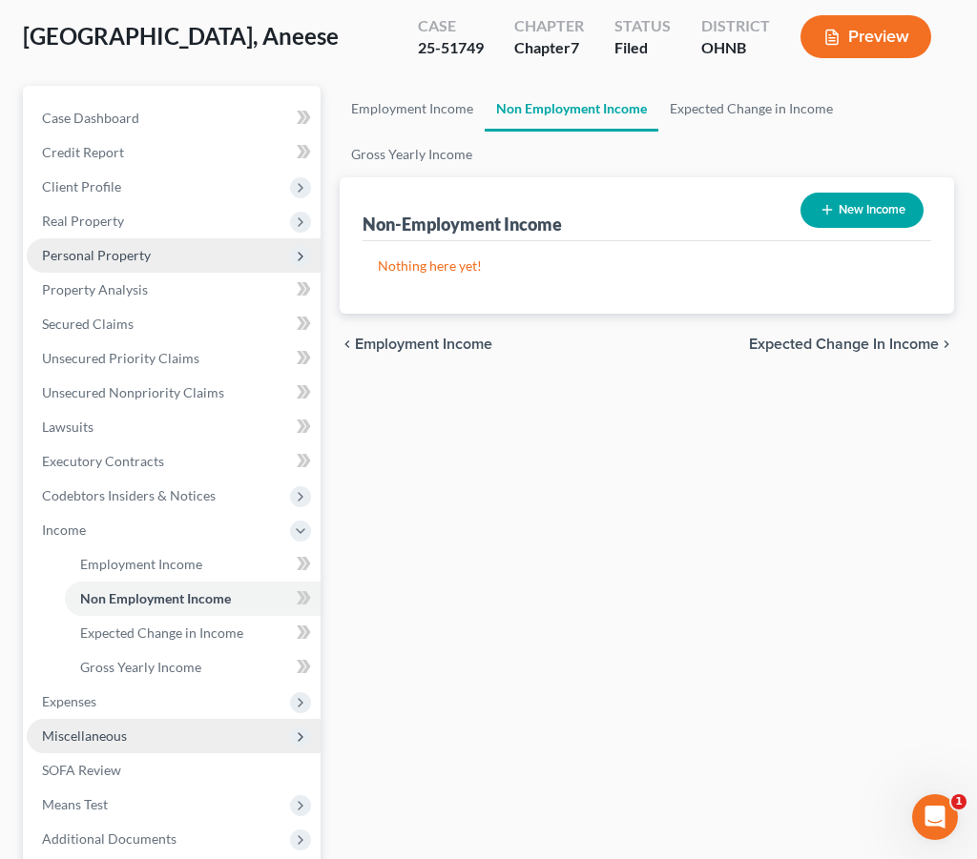
click at [180, 719] on span "Miscellaneous" at bounding box center [174, 736] width 294 height 34
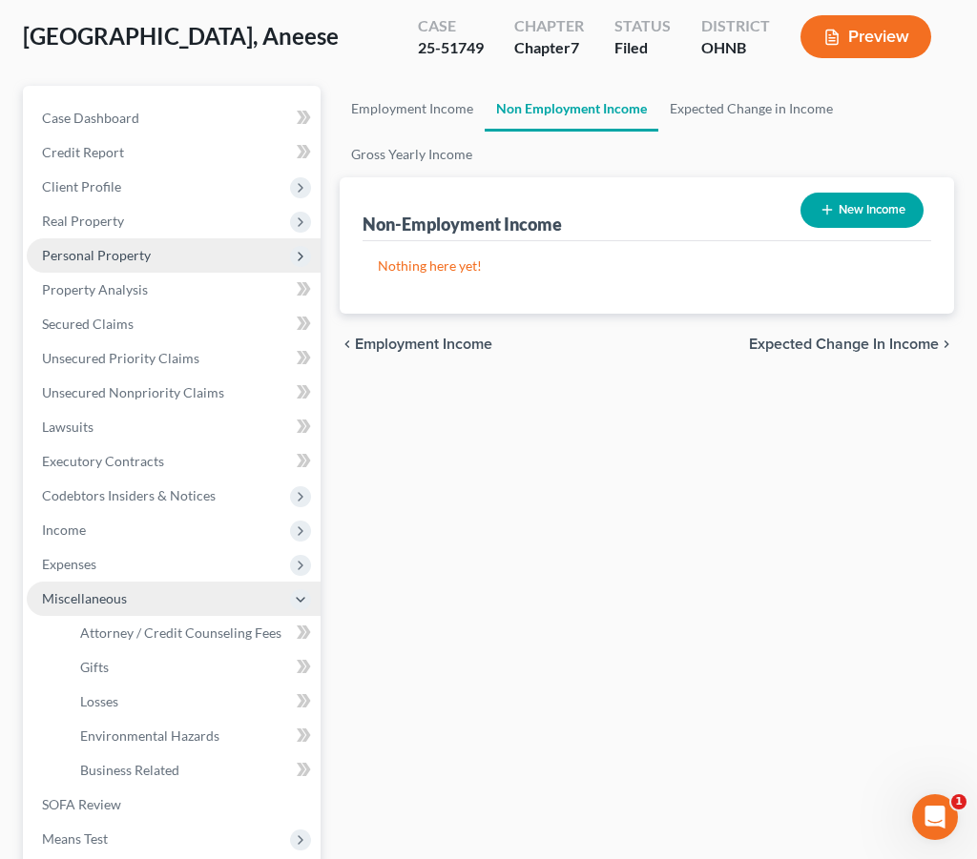
click at [159, 582] on span "Miscellaneous" at bounding box center [174, 599] width 294 height 34
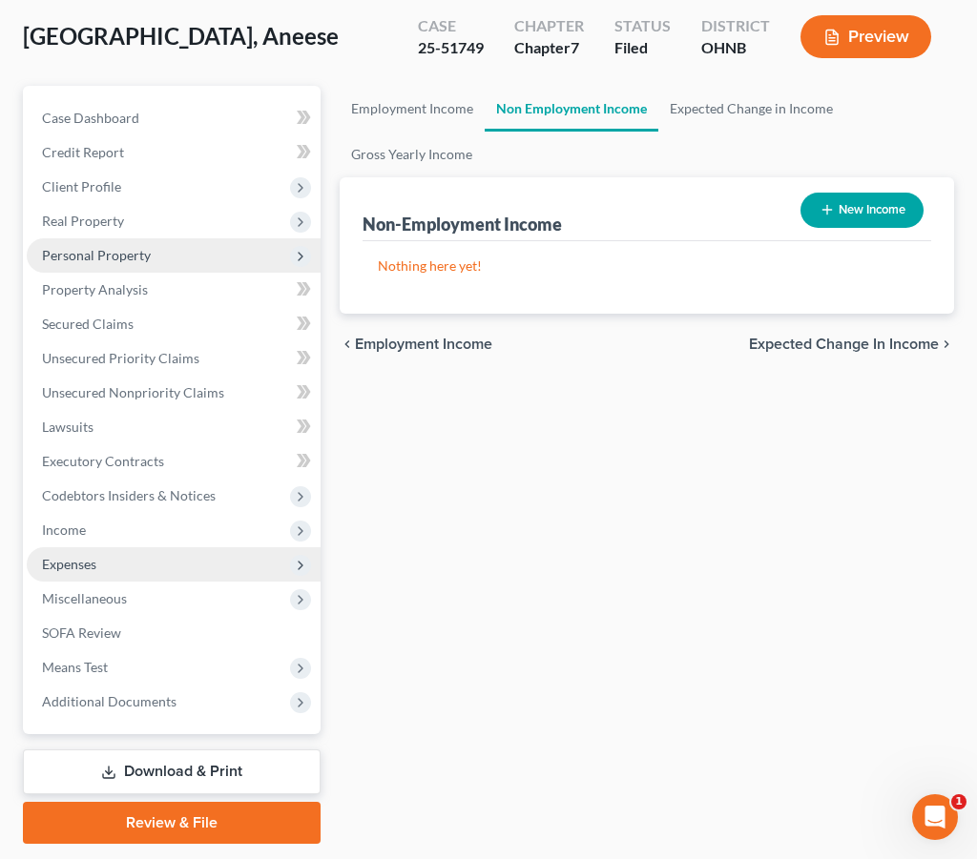
click at [147, 568] on span "Expenses" at bounding box center [174, 565] width 294 height 34
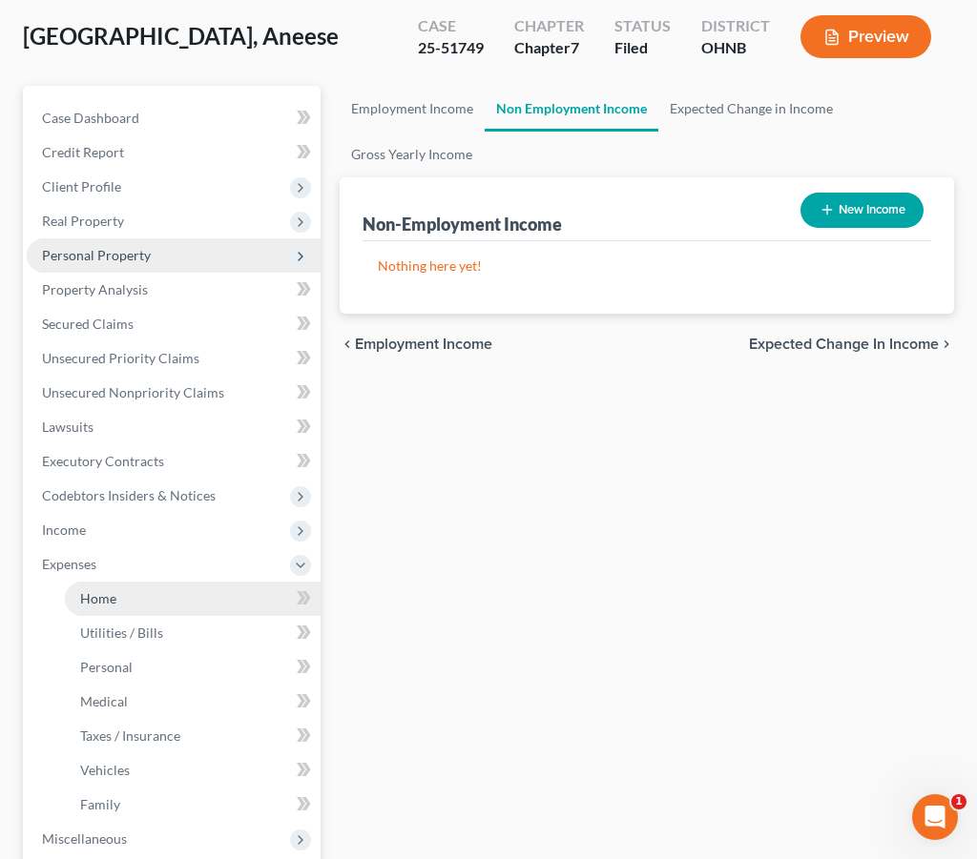
click at [140, 600] on link "Home" at bounding box center [193, 599] width 256 height 34
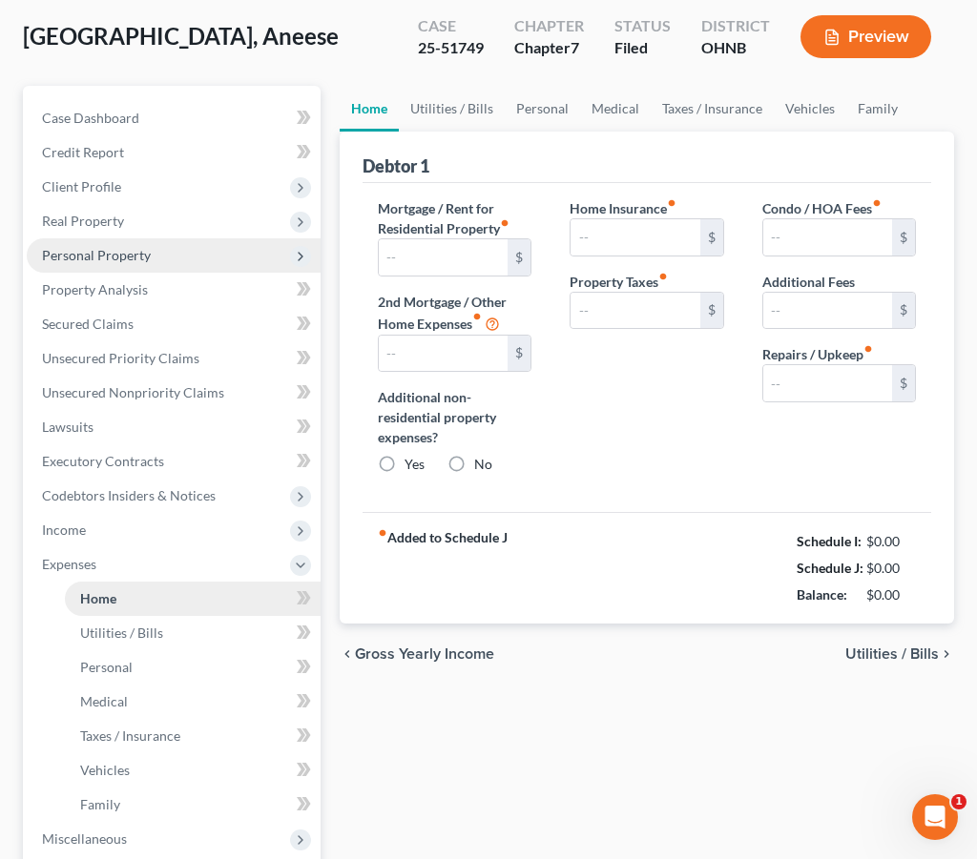
scroll to position [6, 0]
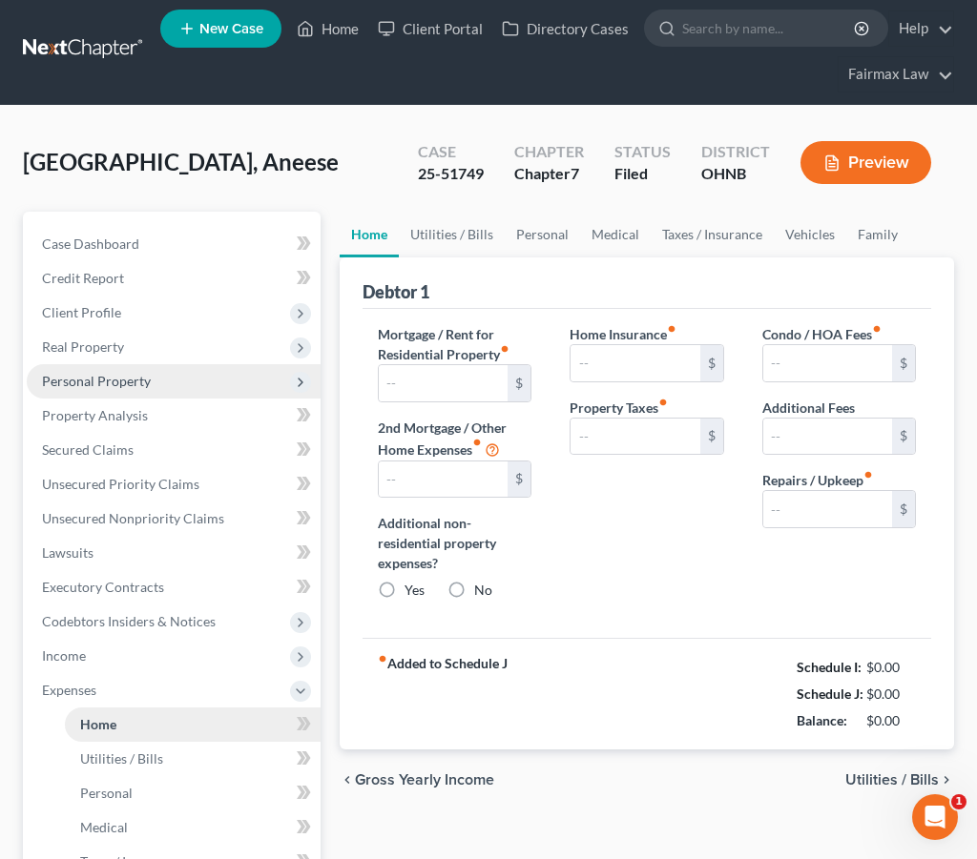
type input "700.00"
type input "0.00"
radio input "true"
type input "0.00"
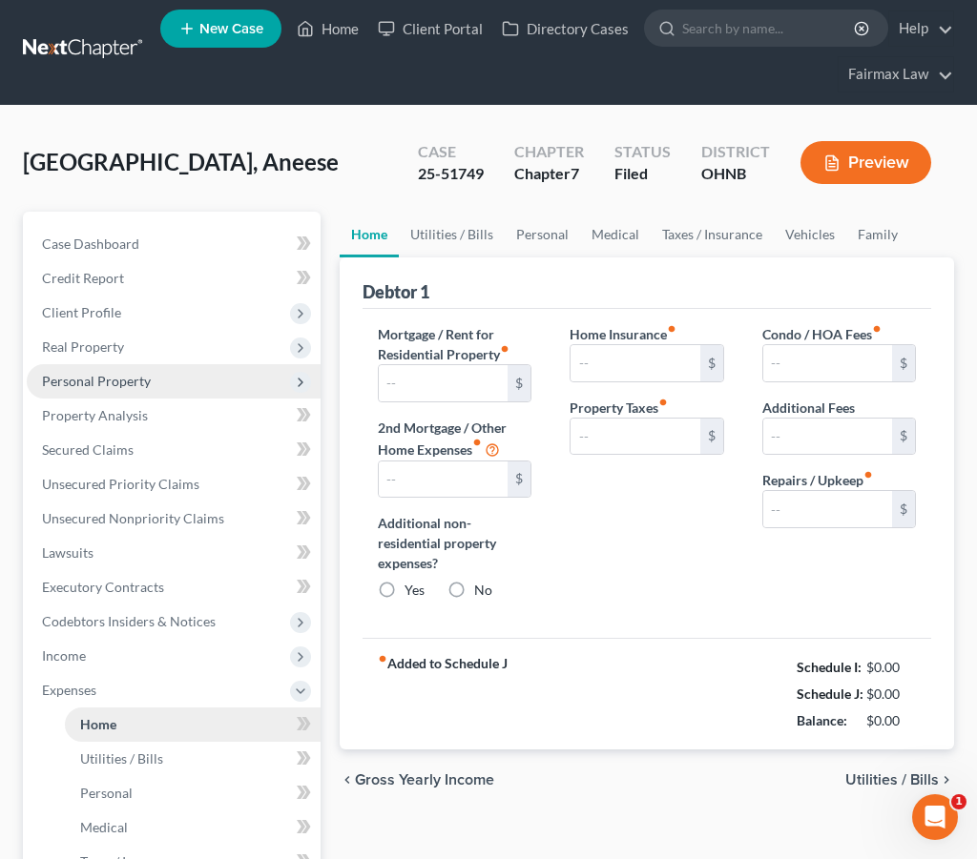
type input "0.00"
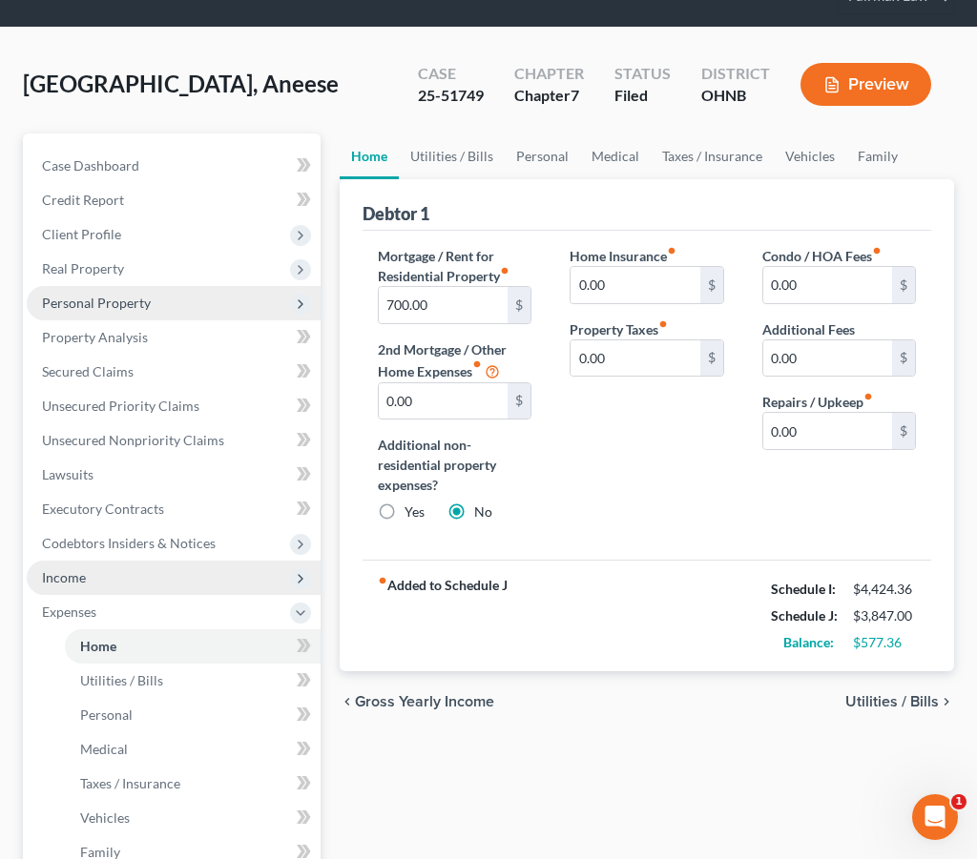
scroll to position [86, 0]
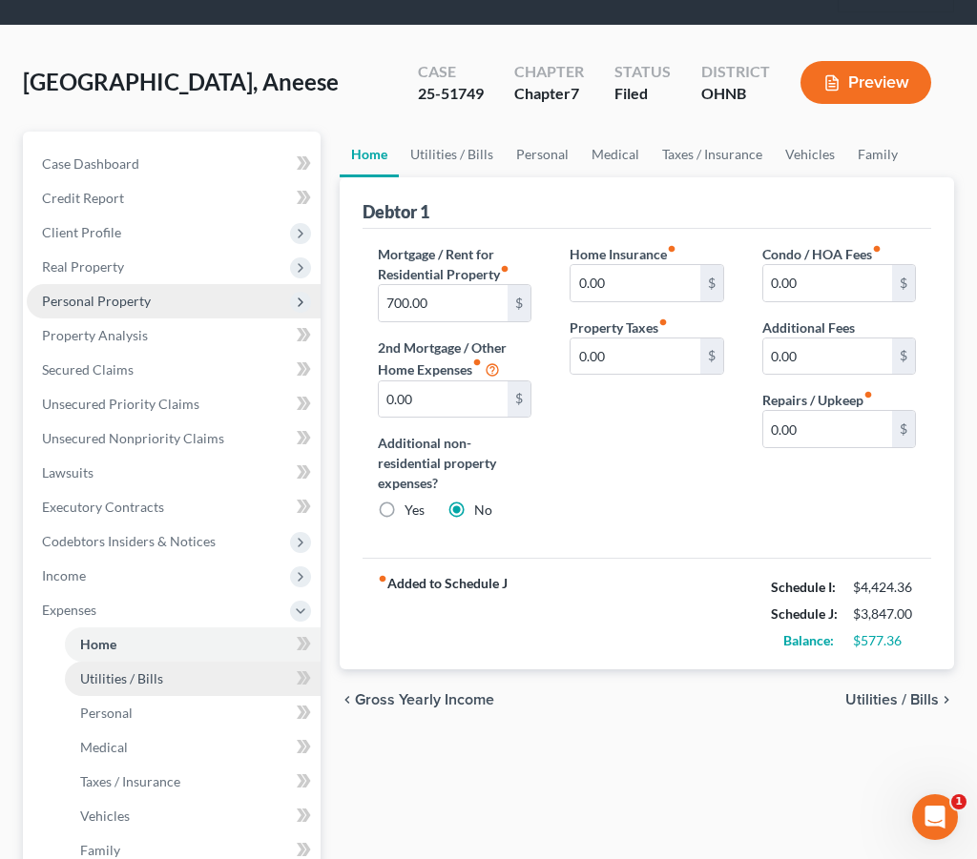
click at [190, 678] on link "Utilities / Bills" at bounding box center [193, 679] width 256 height 34
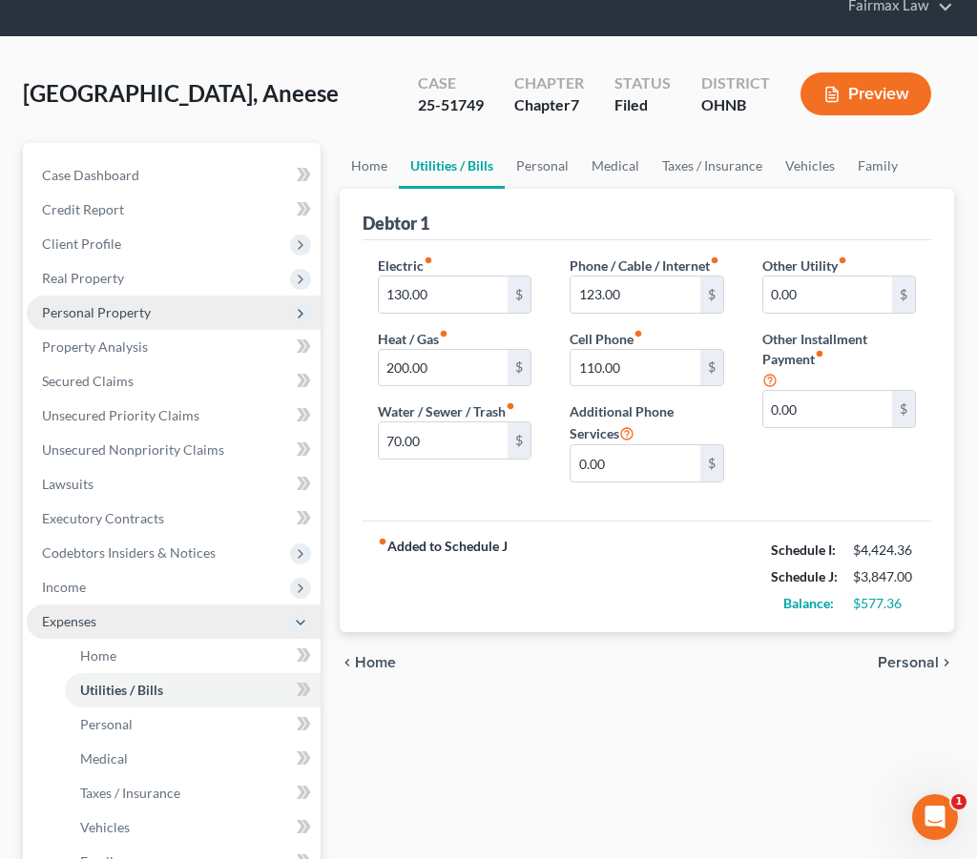
scroll to position [73, 0]
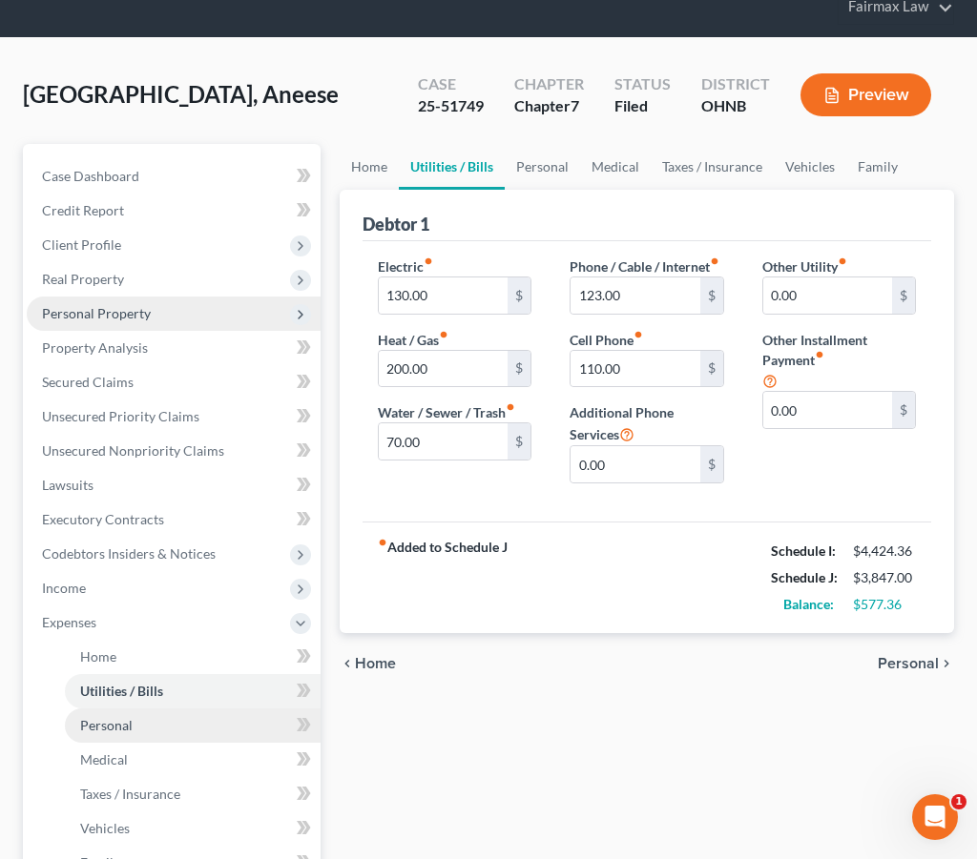
click at [175, 721] on link "Personal" at bounding box center [193, 726] width 256 height 34
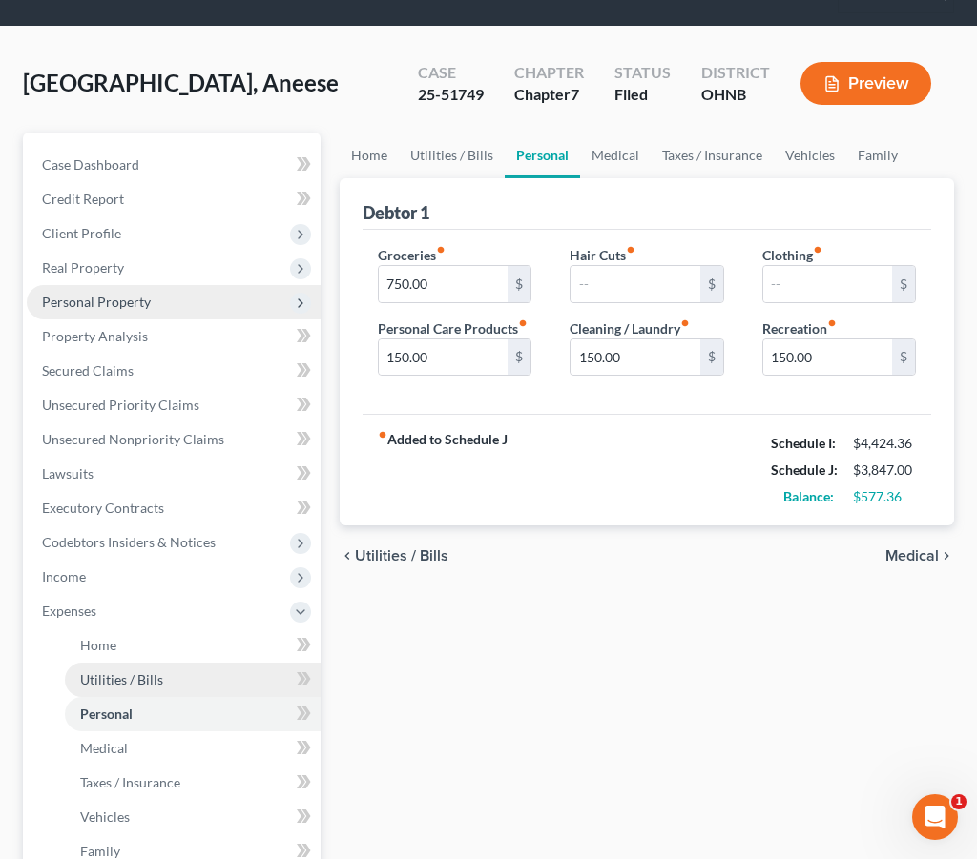
scroll to position [96, 0]
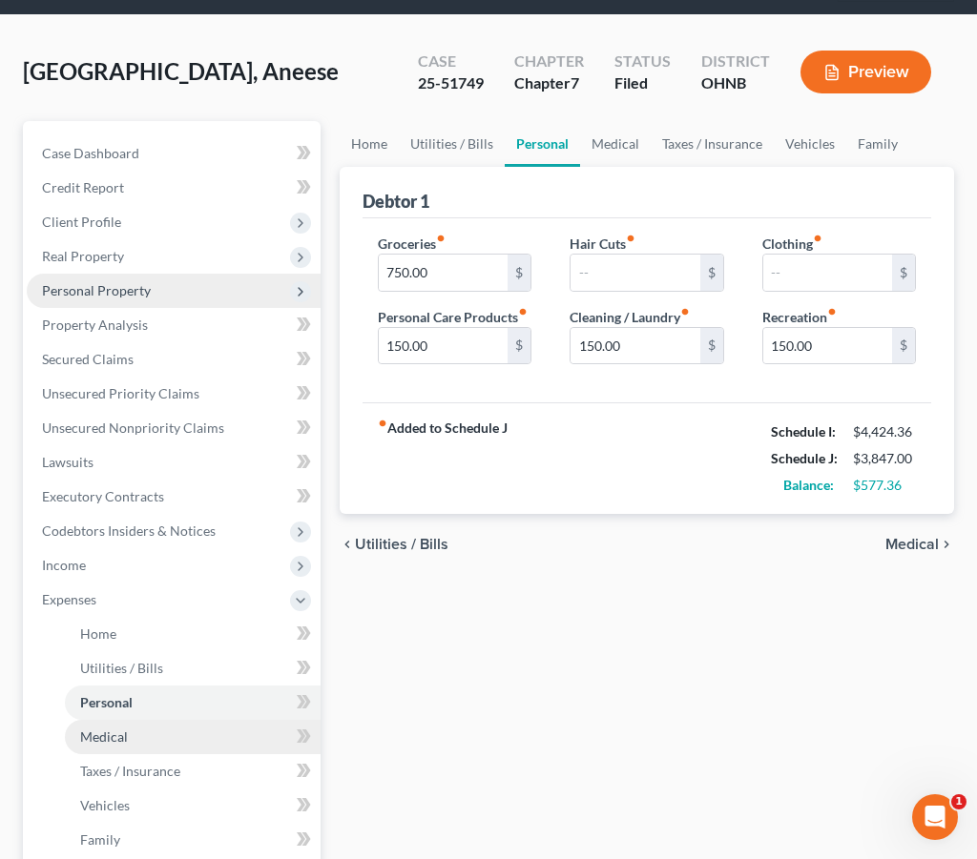
click at [187, 725] on link "Medical" at bounding box center [193, 737] width 256 height 34
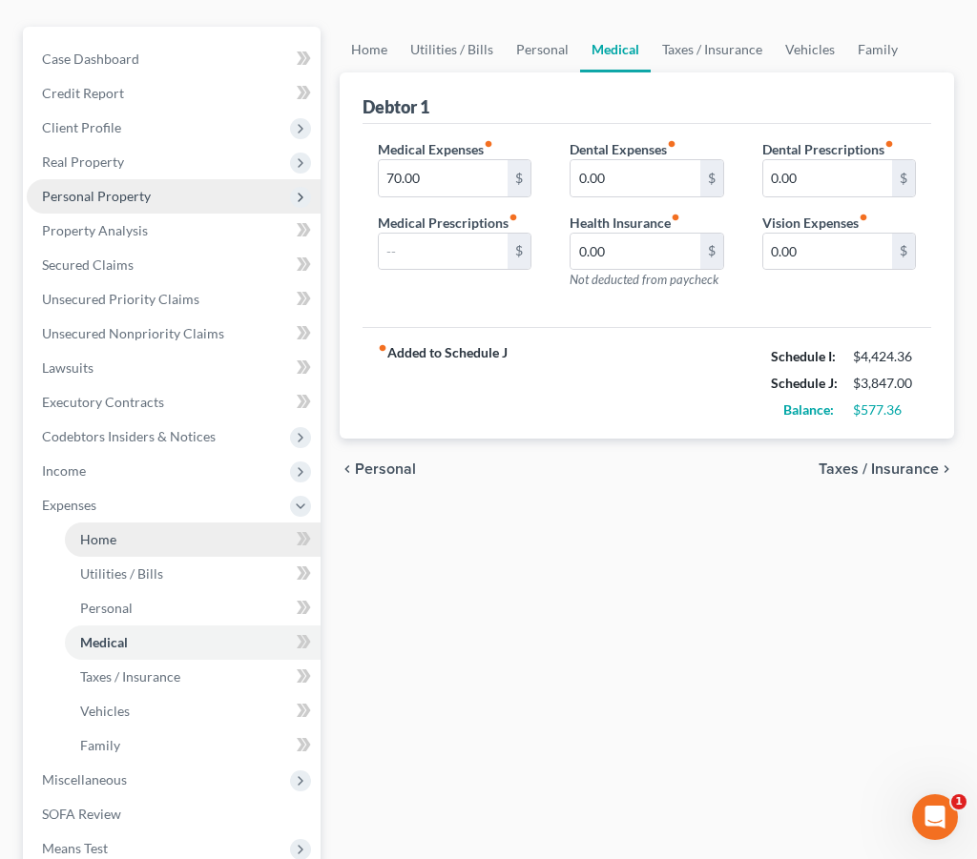
scroll to position [198, 0]
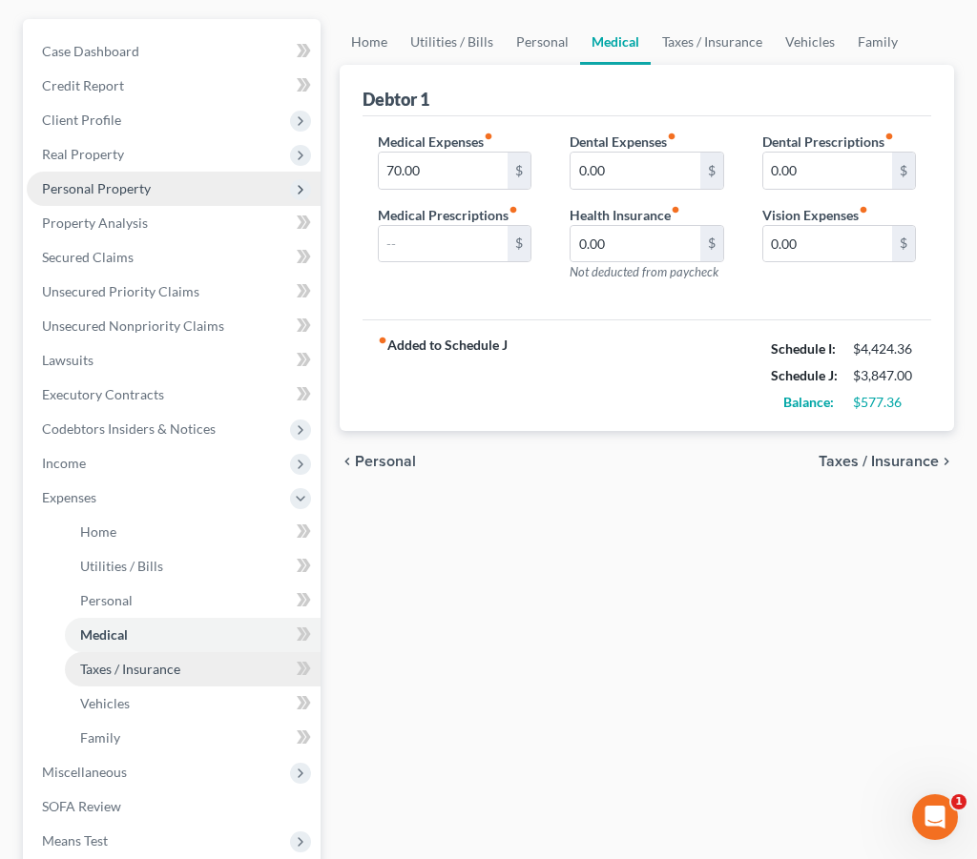
click at [176, 661] on span "Taxes / Insurance" at bounding box center [130, 669] width 100 height 16
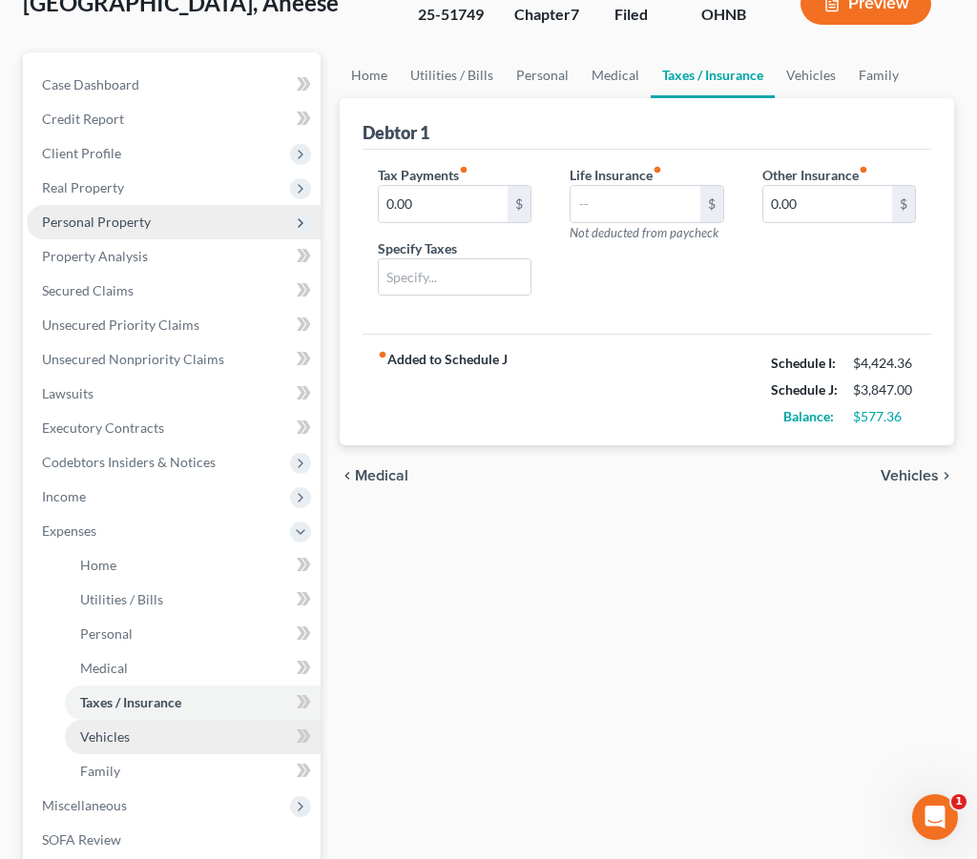
click at [146, 742] on link "Vehicles" at bounding box center [193, 737] width 256 height 34
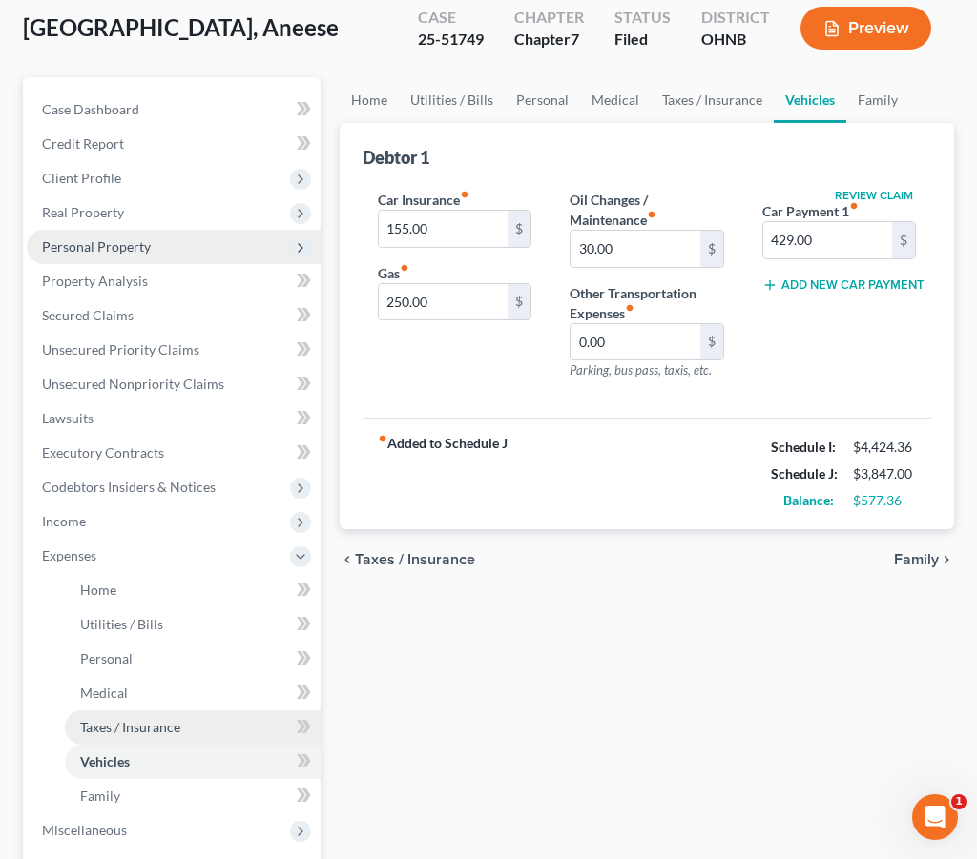
scroll to position [157, 0]
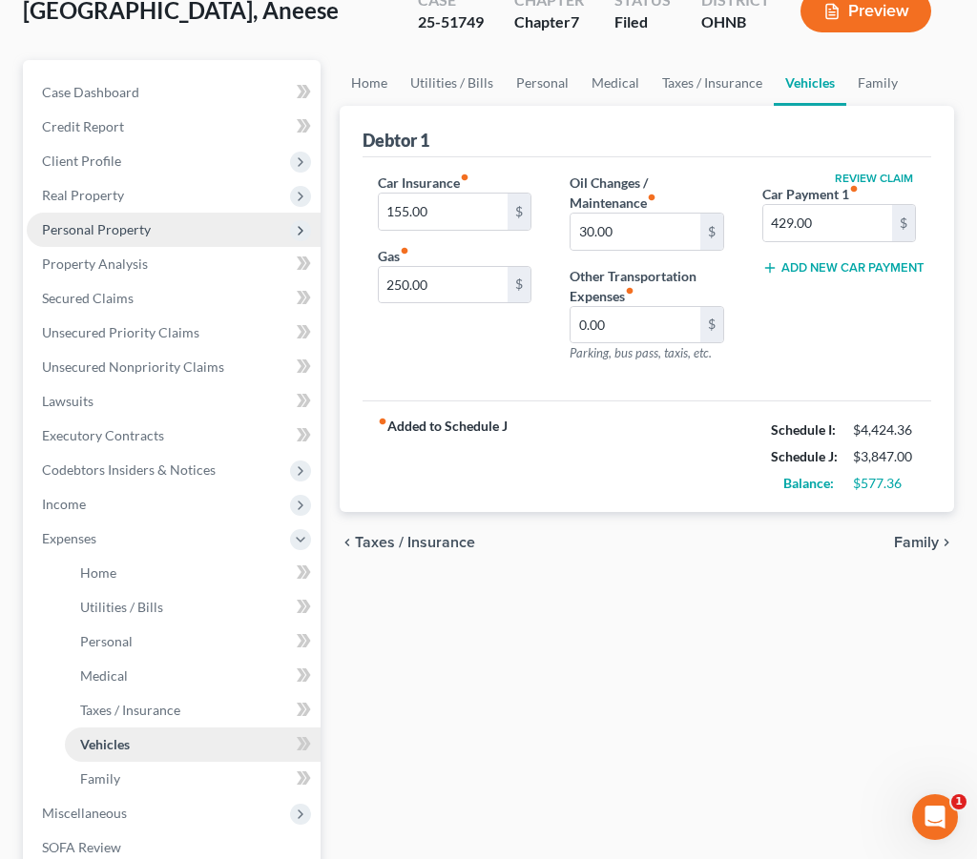
click at [141, 751] on link "Vehicles" at bounding box center [193, 745] width 256 height 34
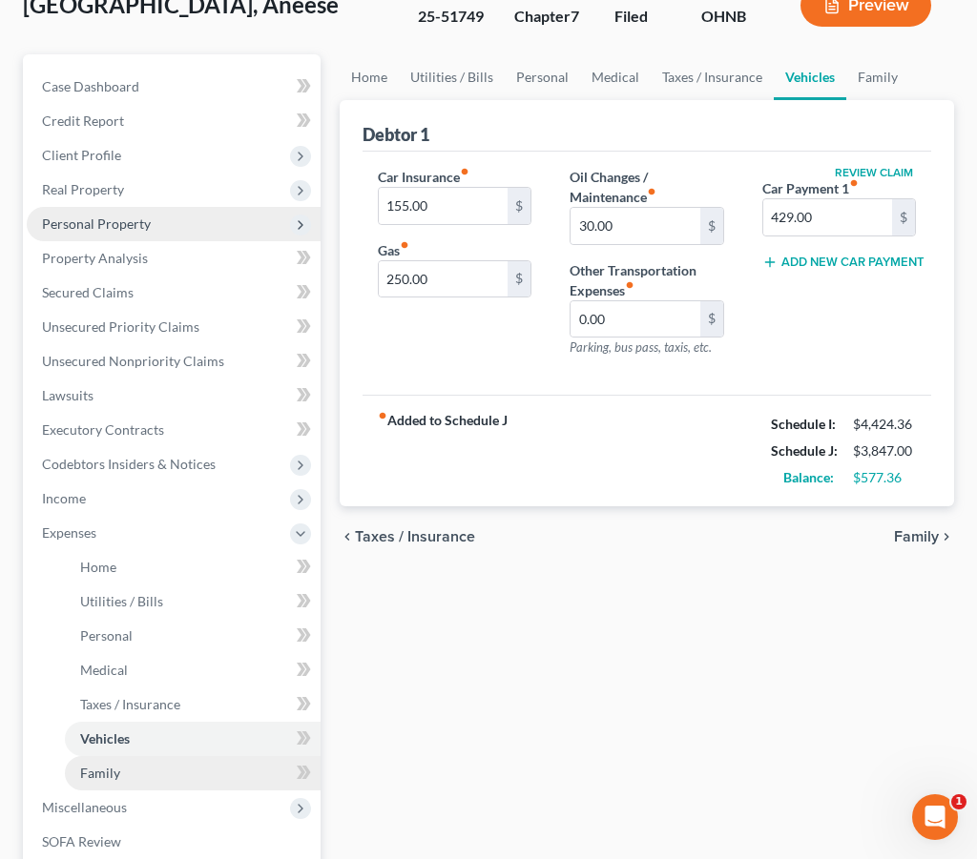
click at [134, 775] on link "Family" at bounding box center [193, 773] width 256 height 34
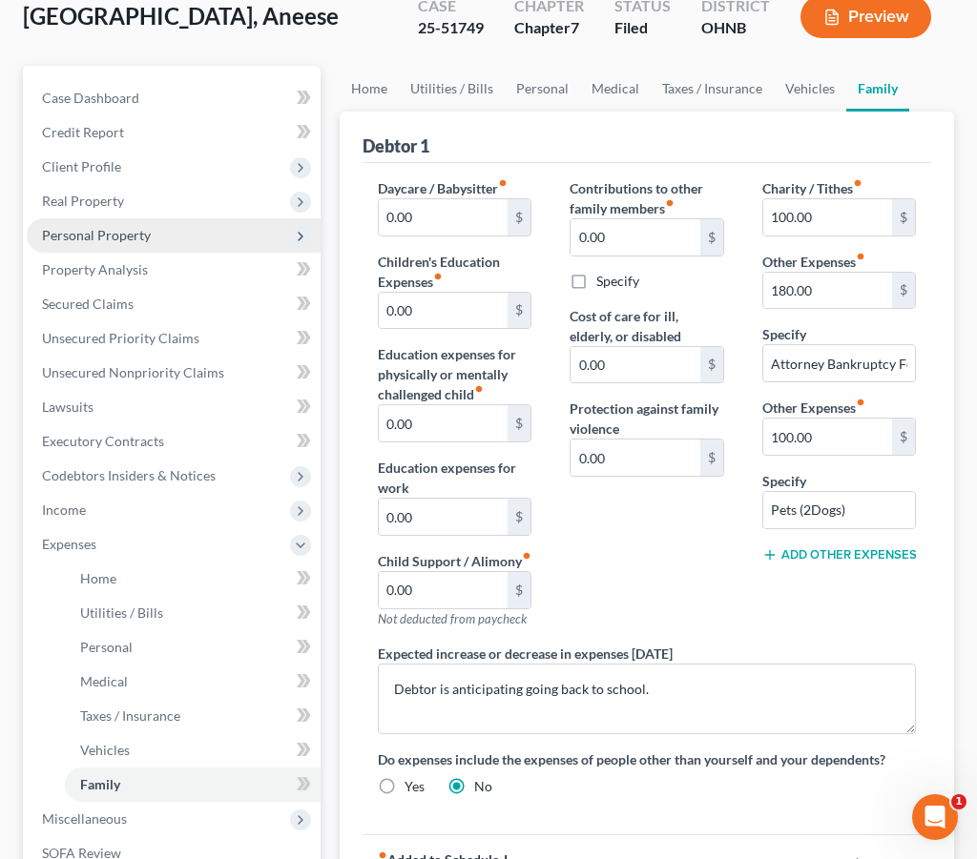
scroll to position [219, 0]
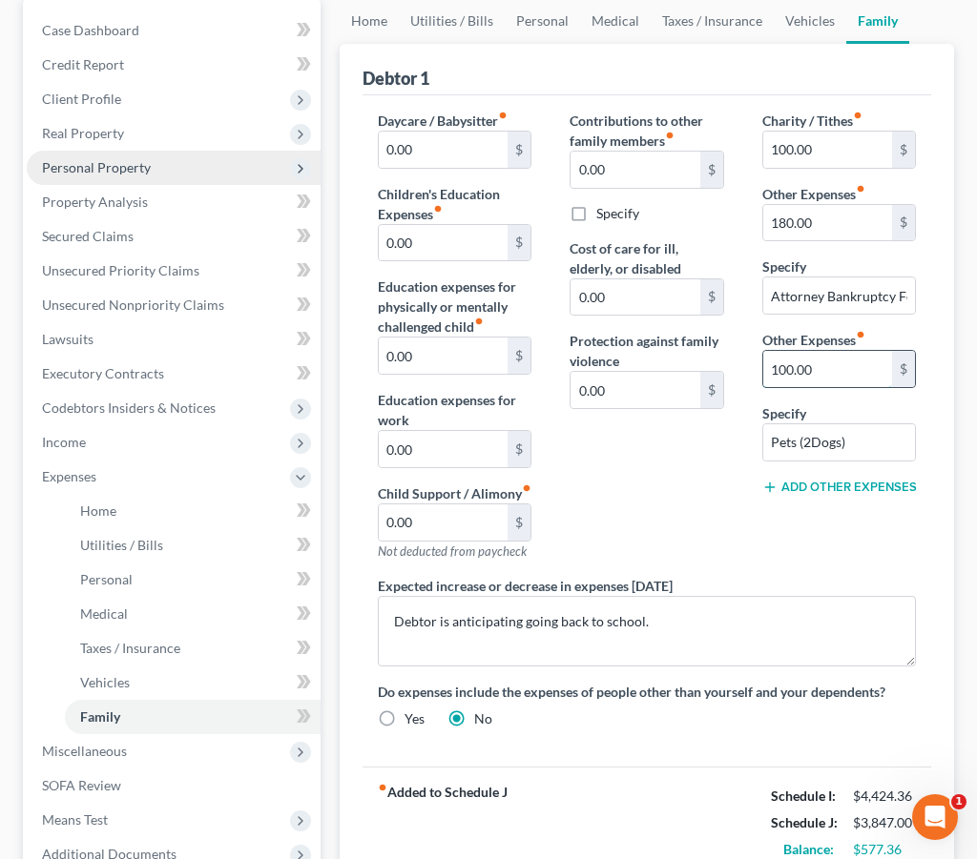
click at [778, 370] on input "100.00" at bounding box center [827, 369] width 129 height 36
click at [785, 367] on input "100.00" at bounding box center [827, 369] width 129 height 36
type input "70.00"
click at [135, 447] on span "Income" at bounding box center [174, 442] width 294 height 34
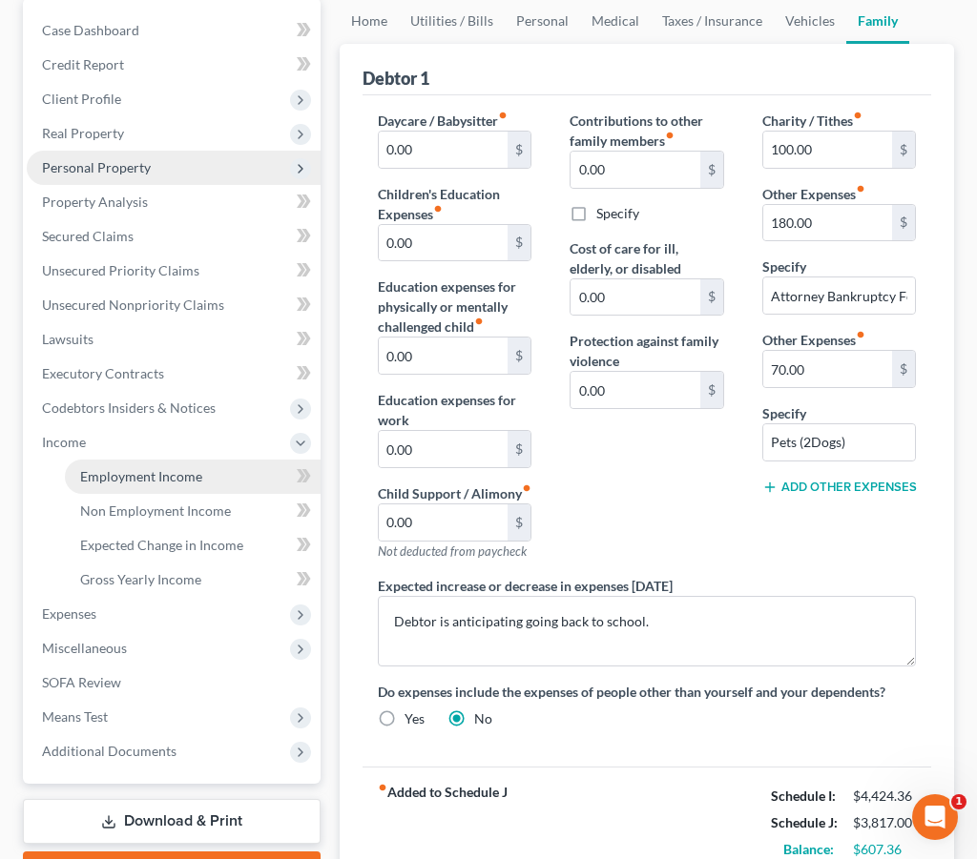
click at [133, 476] on span "Employment Income" at bounding box center [141, 476] width 122 height 16
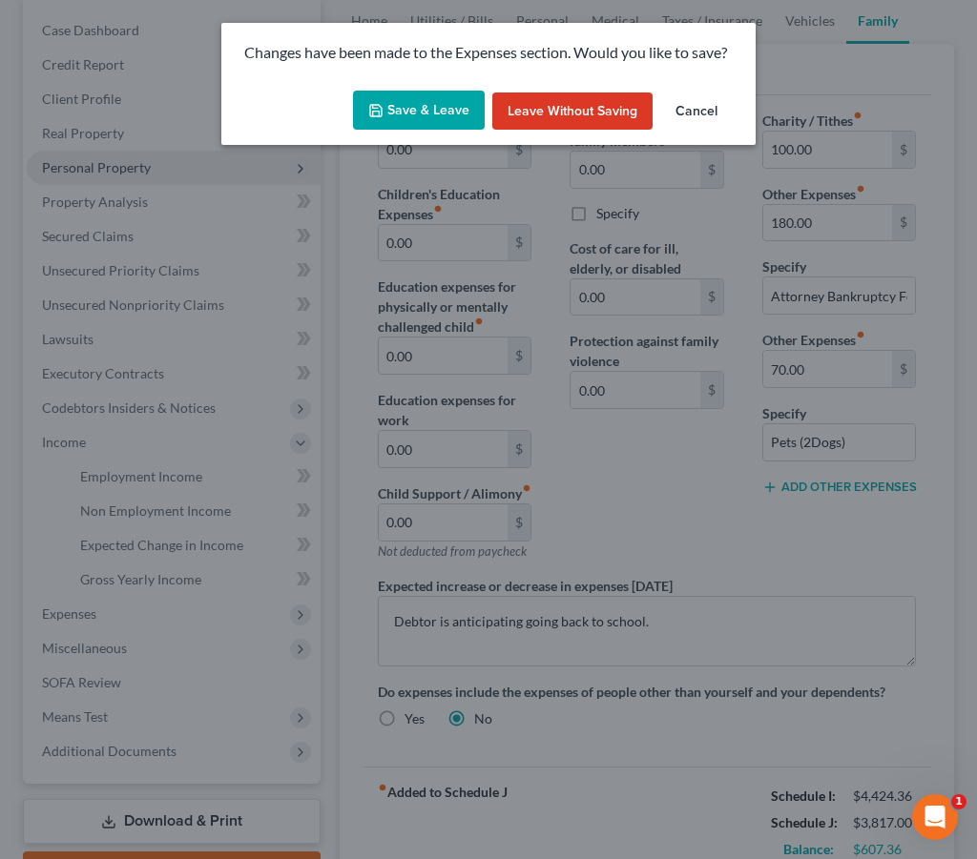
click at [445, 105] on button "Save & Leave" at bounding box center [419, 111] width 132 height 40
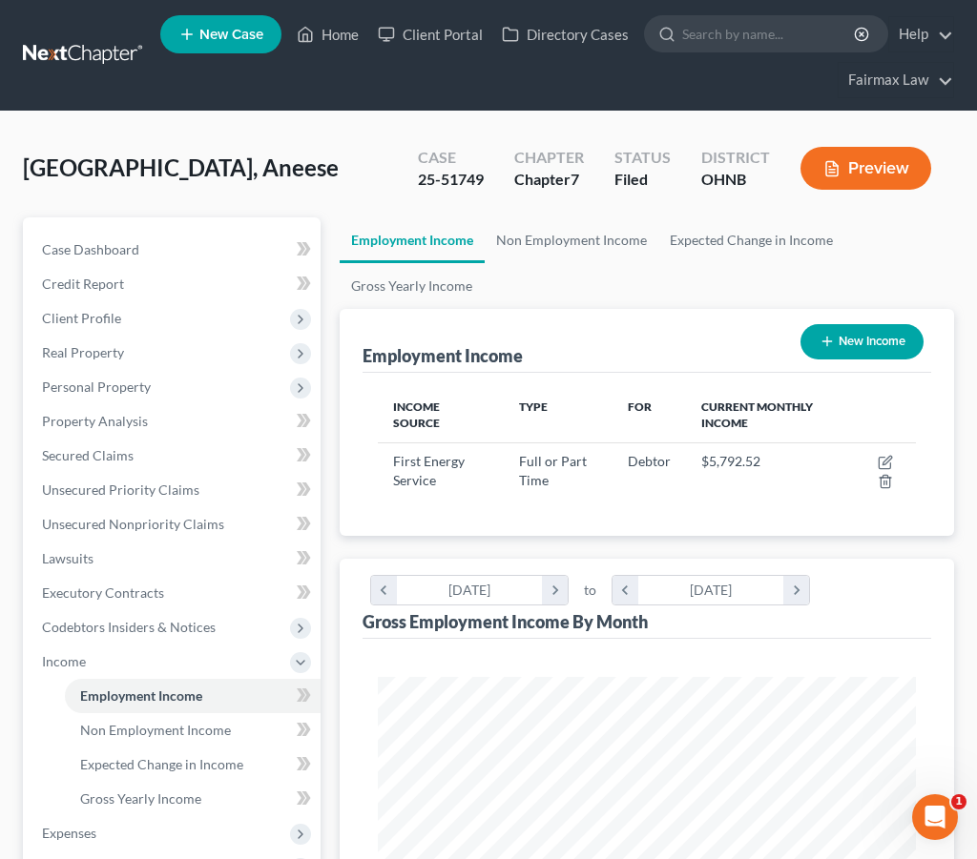
scroll to position [269, 576]
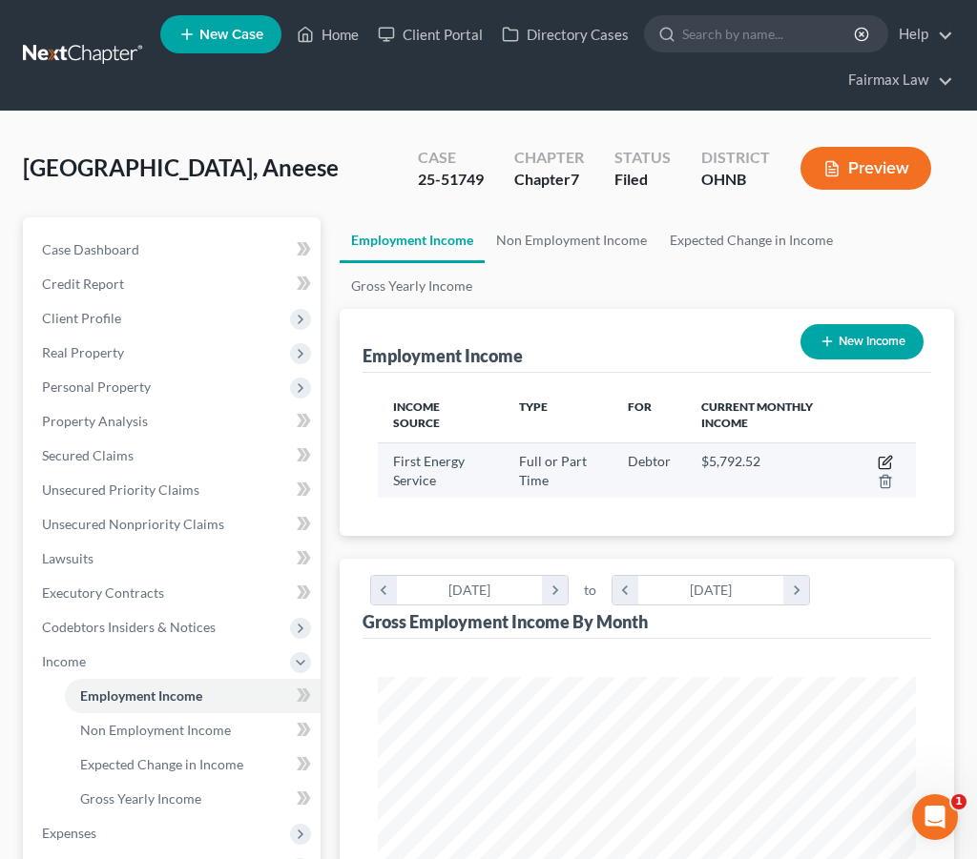
click at [888, 465] on icon "button" at bounding box center [885, 462] width 15 height 15
select select "0"
select select "36"
select select "2"
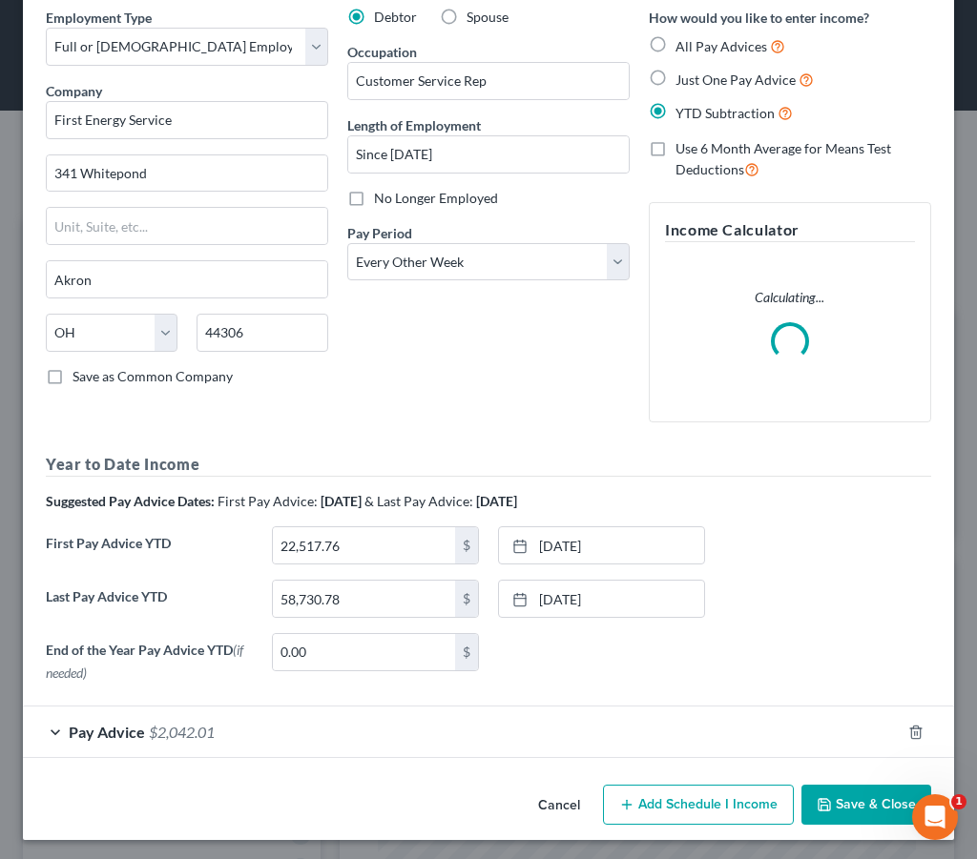
click at [244, 727] on div "Pay Advice $2,042.01" at bounding box center [462, 732] width 878 height 51
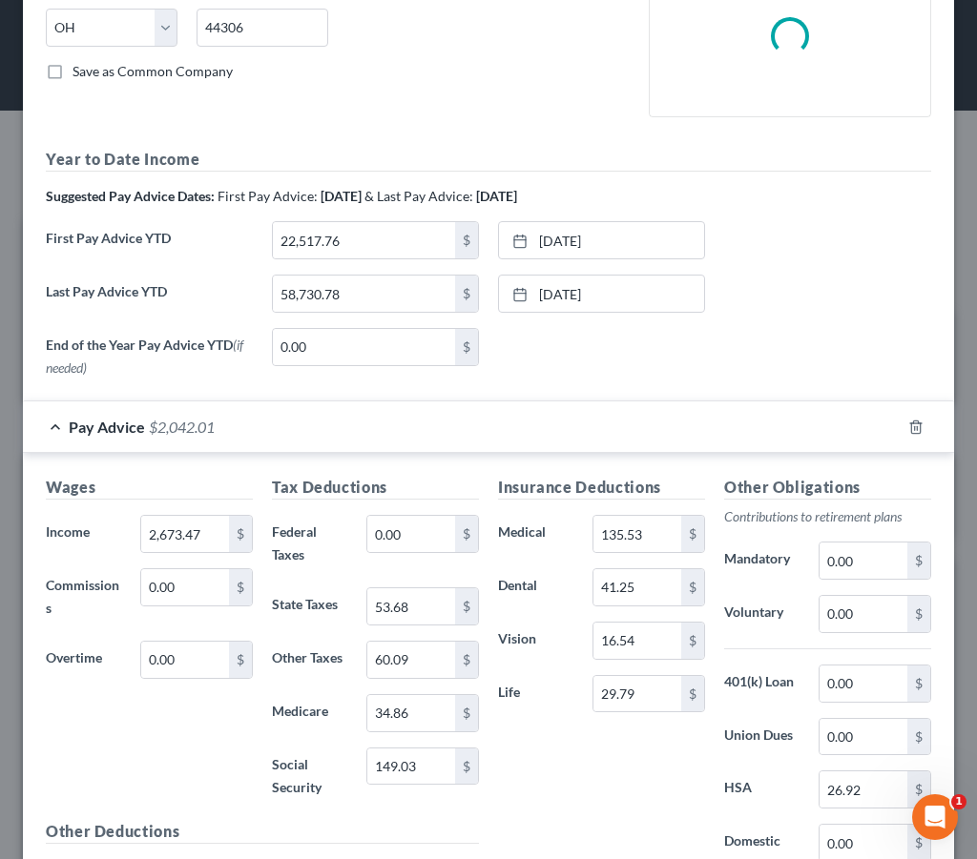
scroll to position [439, 0]
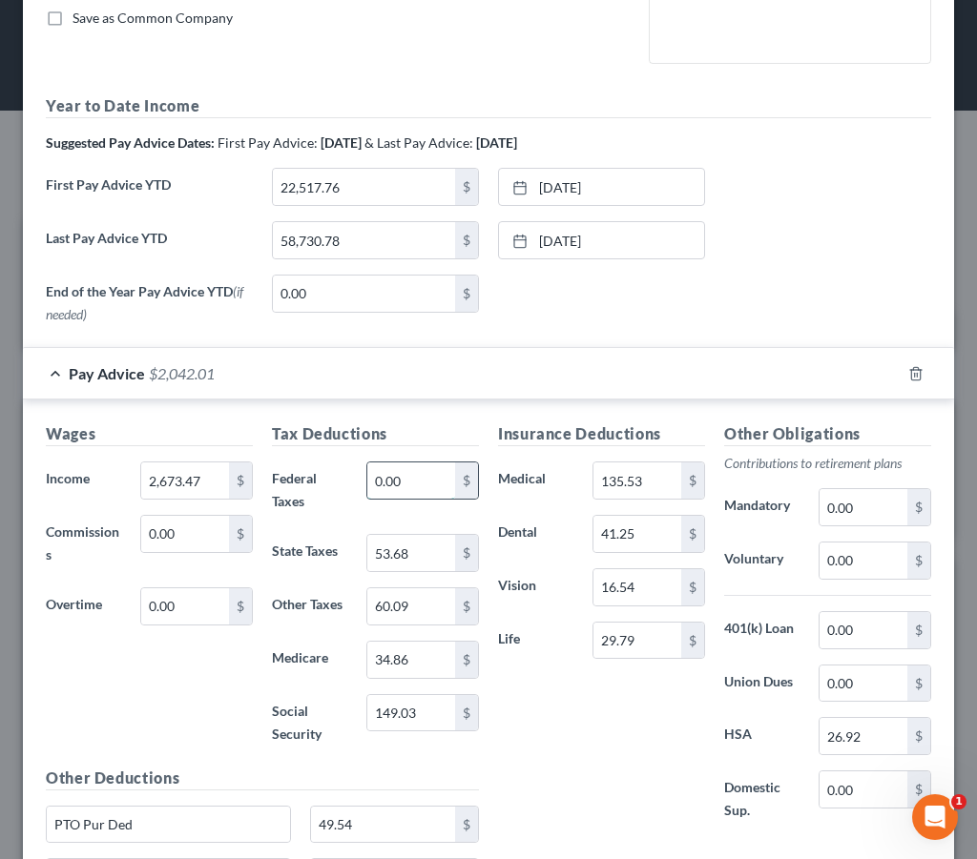
click at [432, 475] on input "0.00" at bounding box center [411, 481] width 88 height 36
drag, startPoint x: 432, startPoint y: 475, endPoint x: 311, endPoint y: 465, distance: 121.5
click at [311, 465] on div "Federal Taxes 0.00 $" at bounding box center [375, 490] width 226 height 57
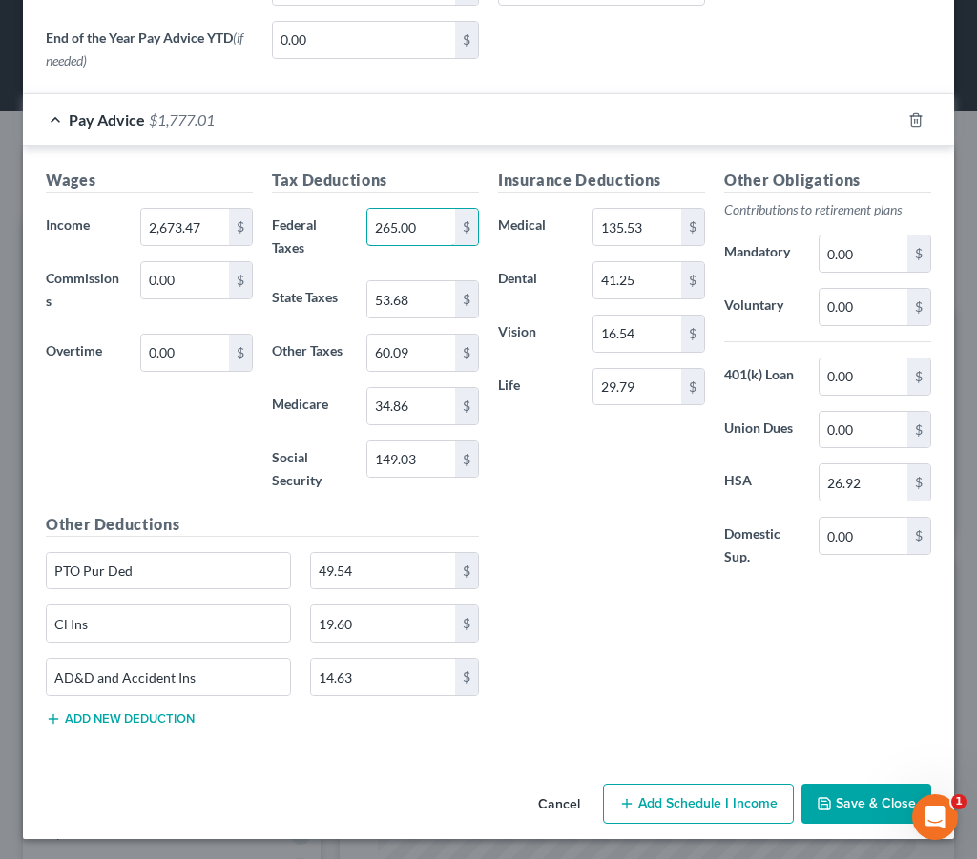
scroll to position [692, 0]
type input "265.00"
click at [845, 810] on button "Save & Close" at bounding box center [866, 805] width 130 height 40
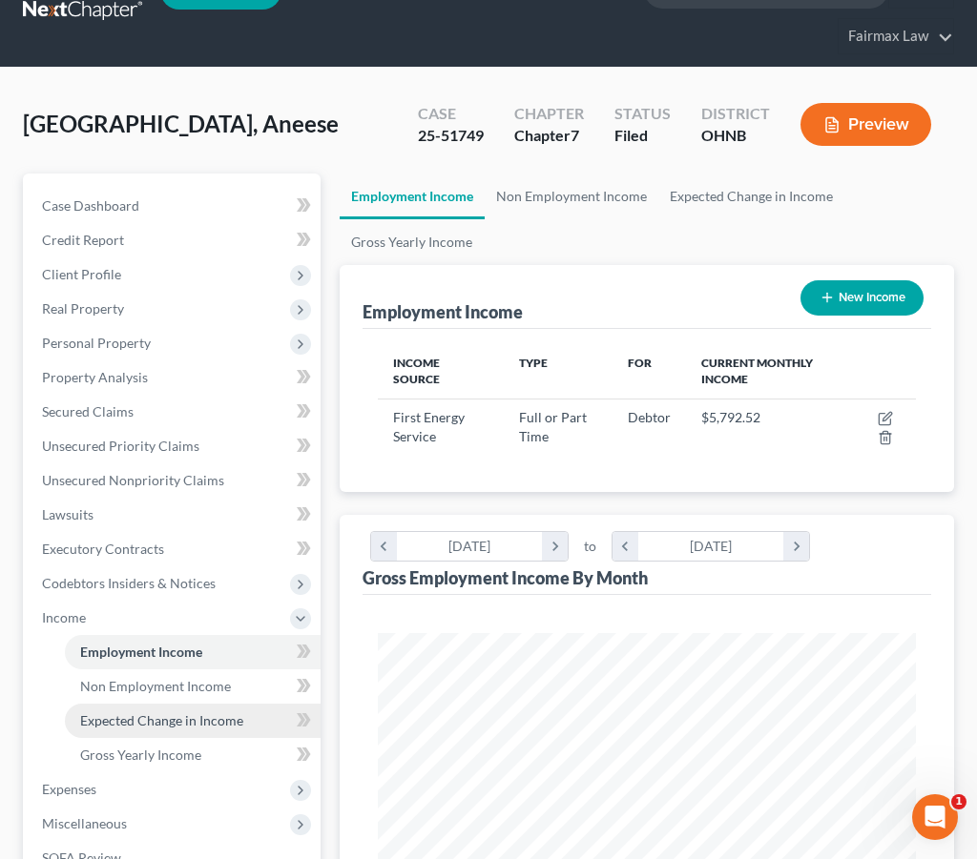
scroll to position [108, 0]
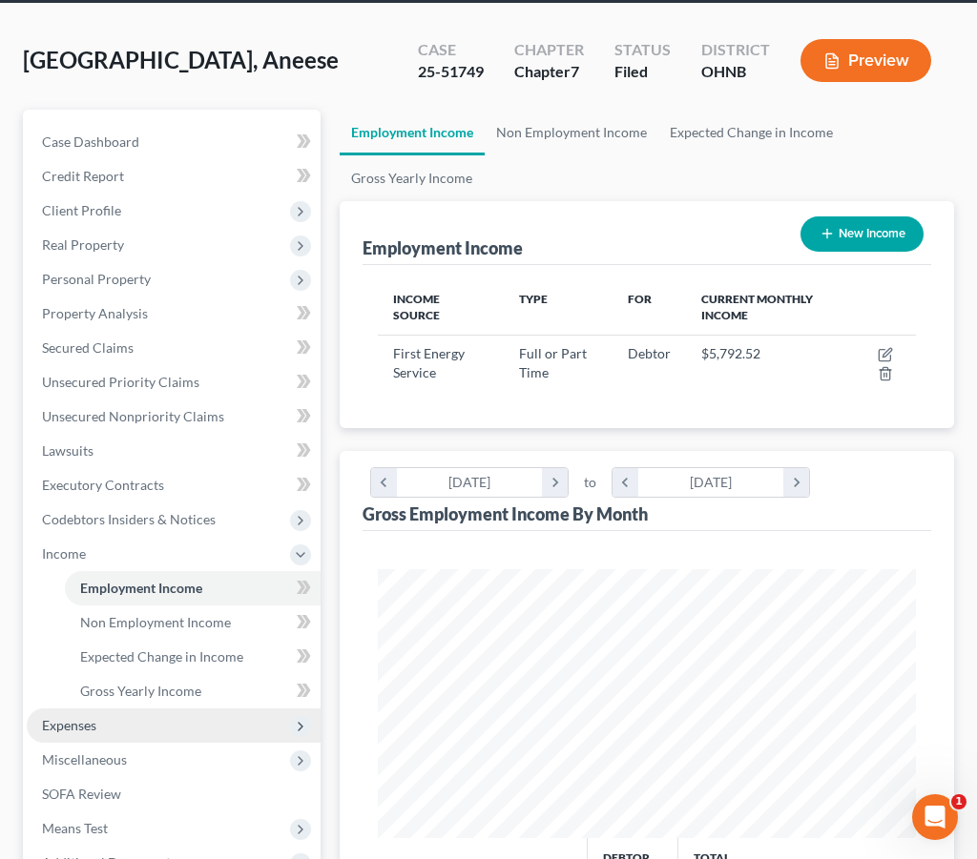
click at [111, 724] on span "Expenses" at bounding box center [174, 726] width 294 height 34
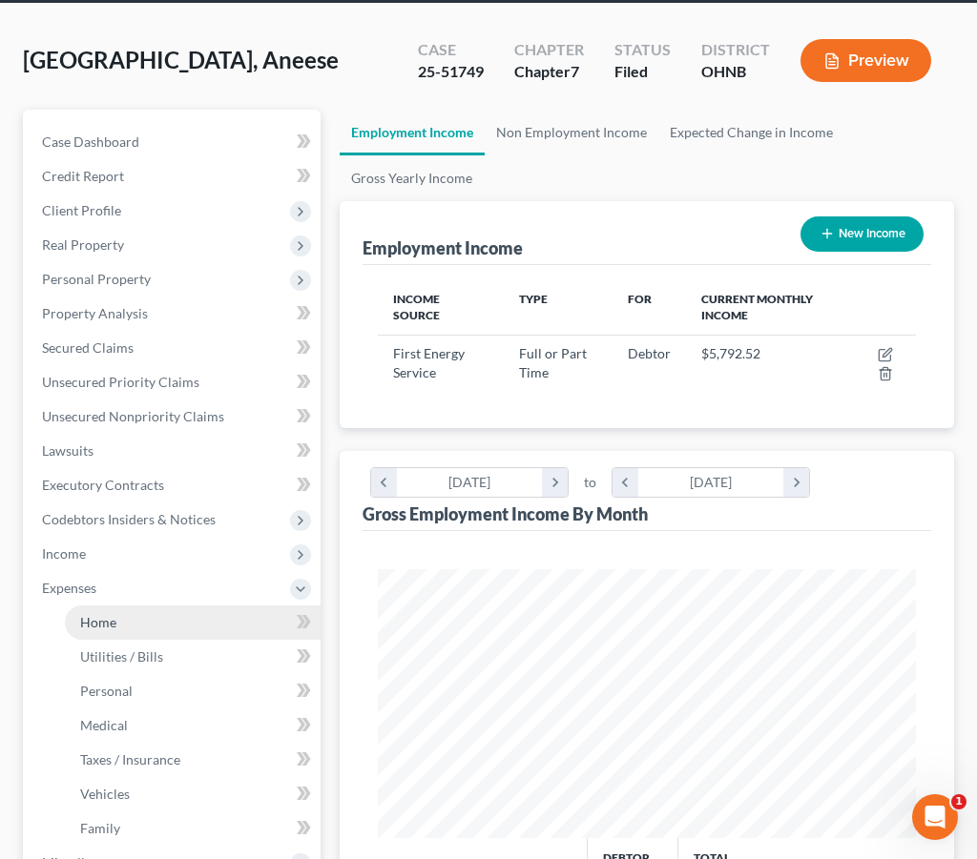
click at [108, 620] on span "Home" at bounding box center [98, 622] width 36 height 16
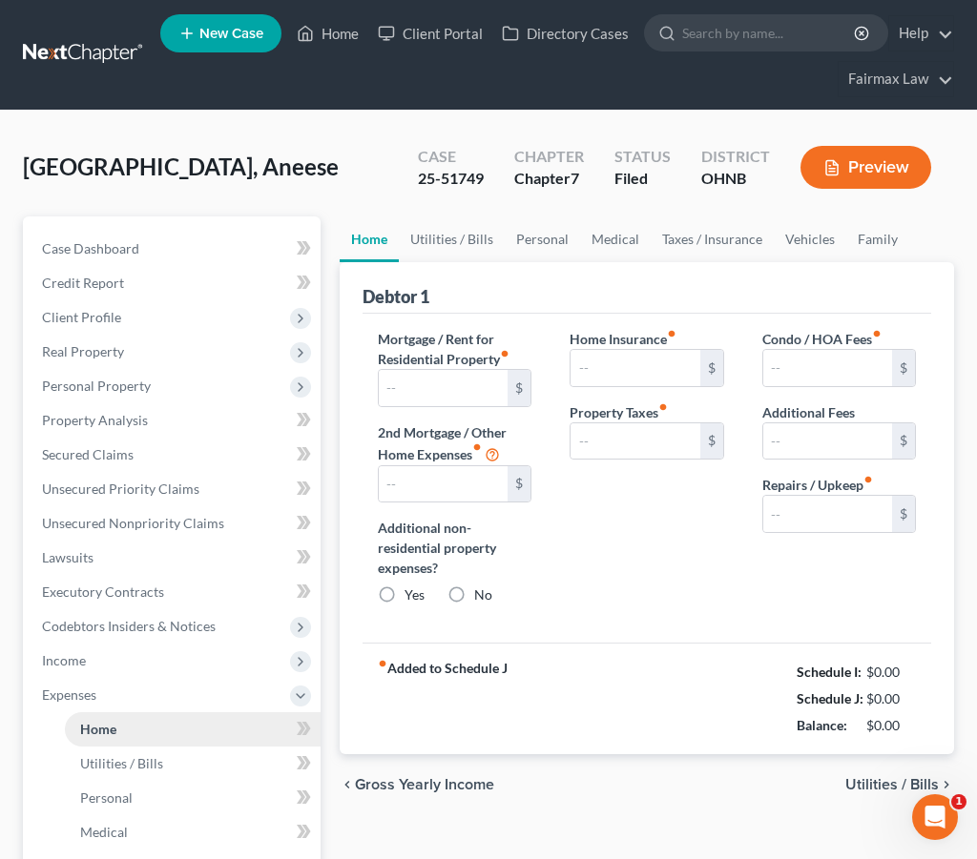
type input "700.00"
type input "0.00"
radio input "true"
type input "0.00"
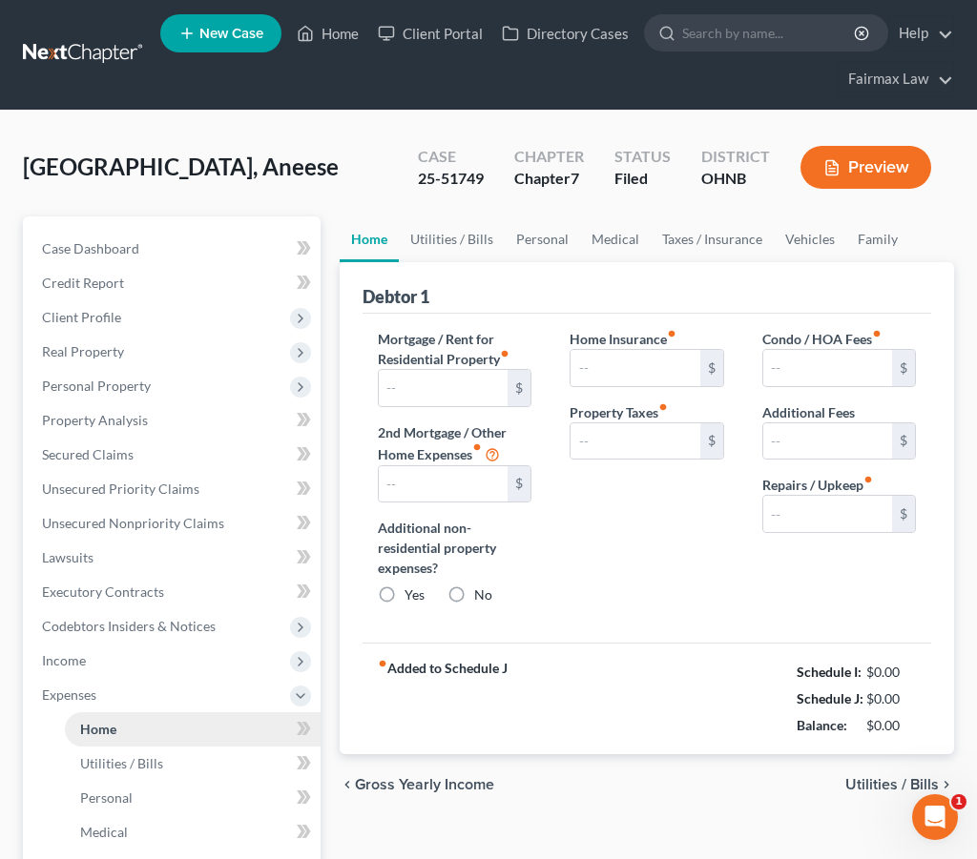
type input "0.00"
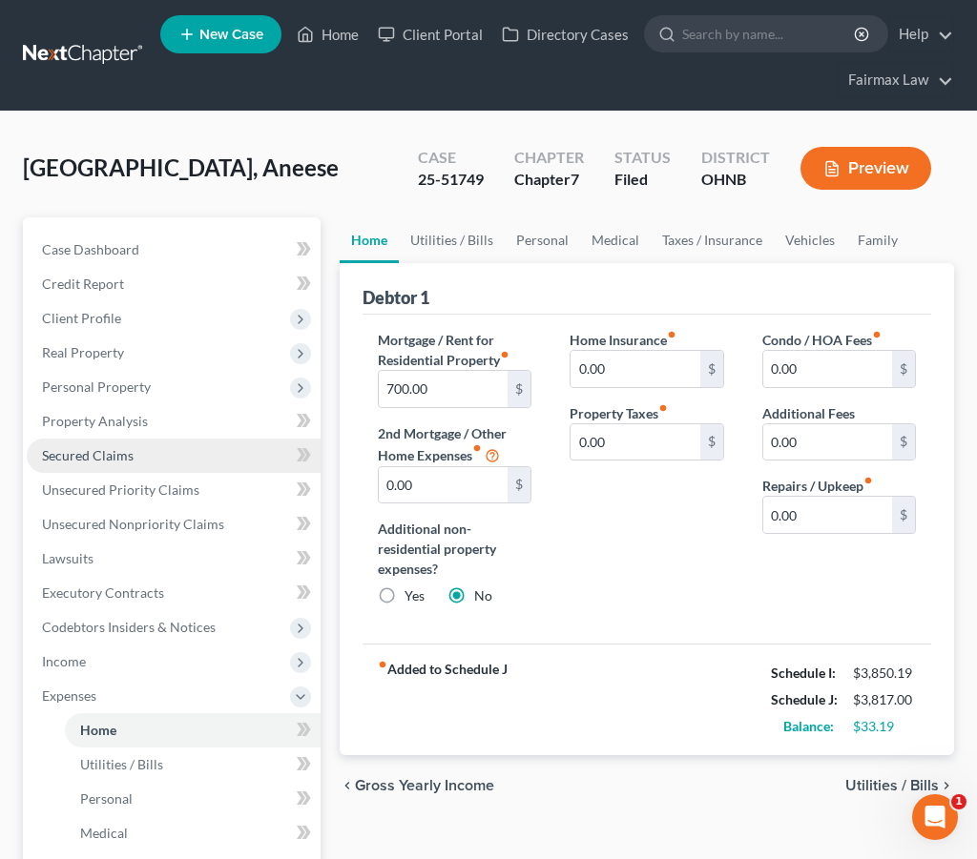
click at [135, 462] on link "Secured Claims" at bounding box center [174, 456] width 294 height 34
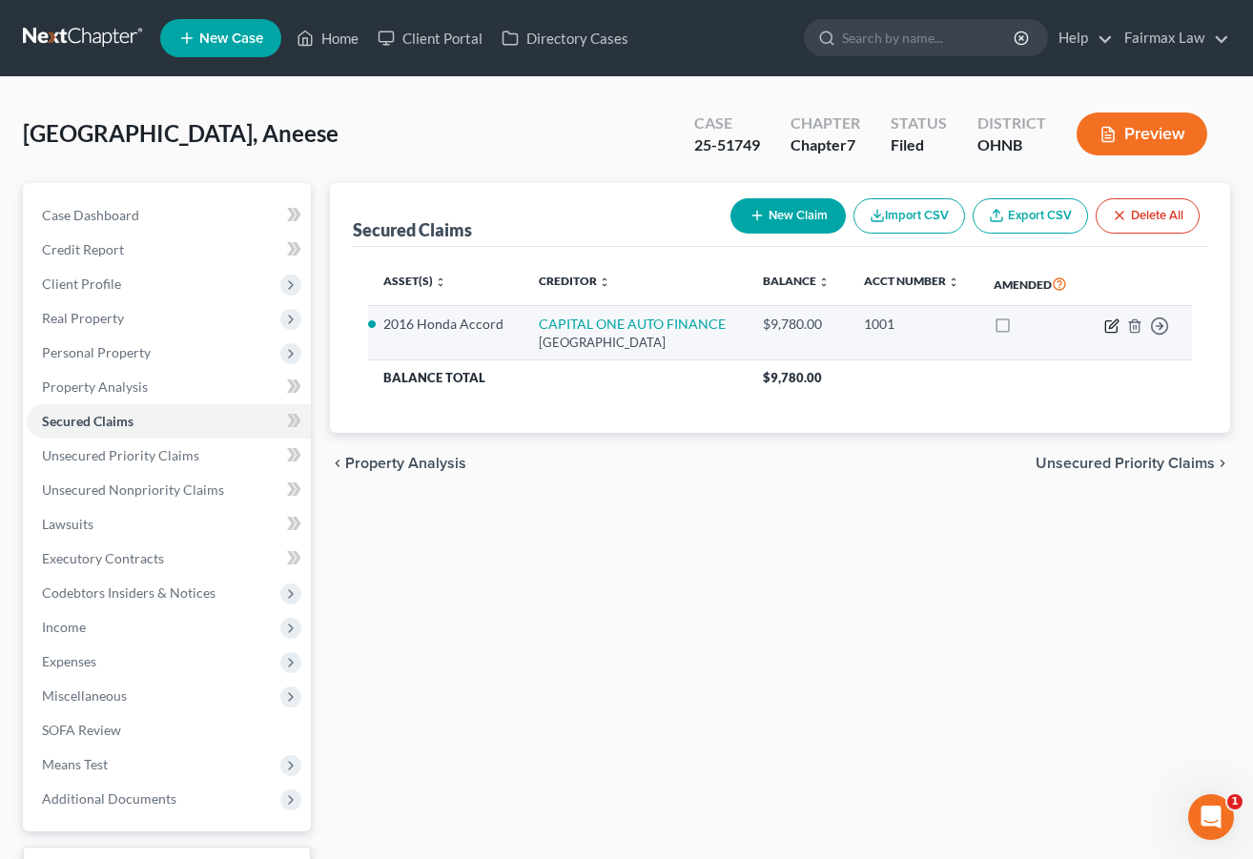
click at [1103, 334] on icon "button" at bounding box center [1112, 326] width 15 height 15
select select "4"
select select "2"
select select "0"
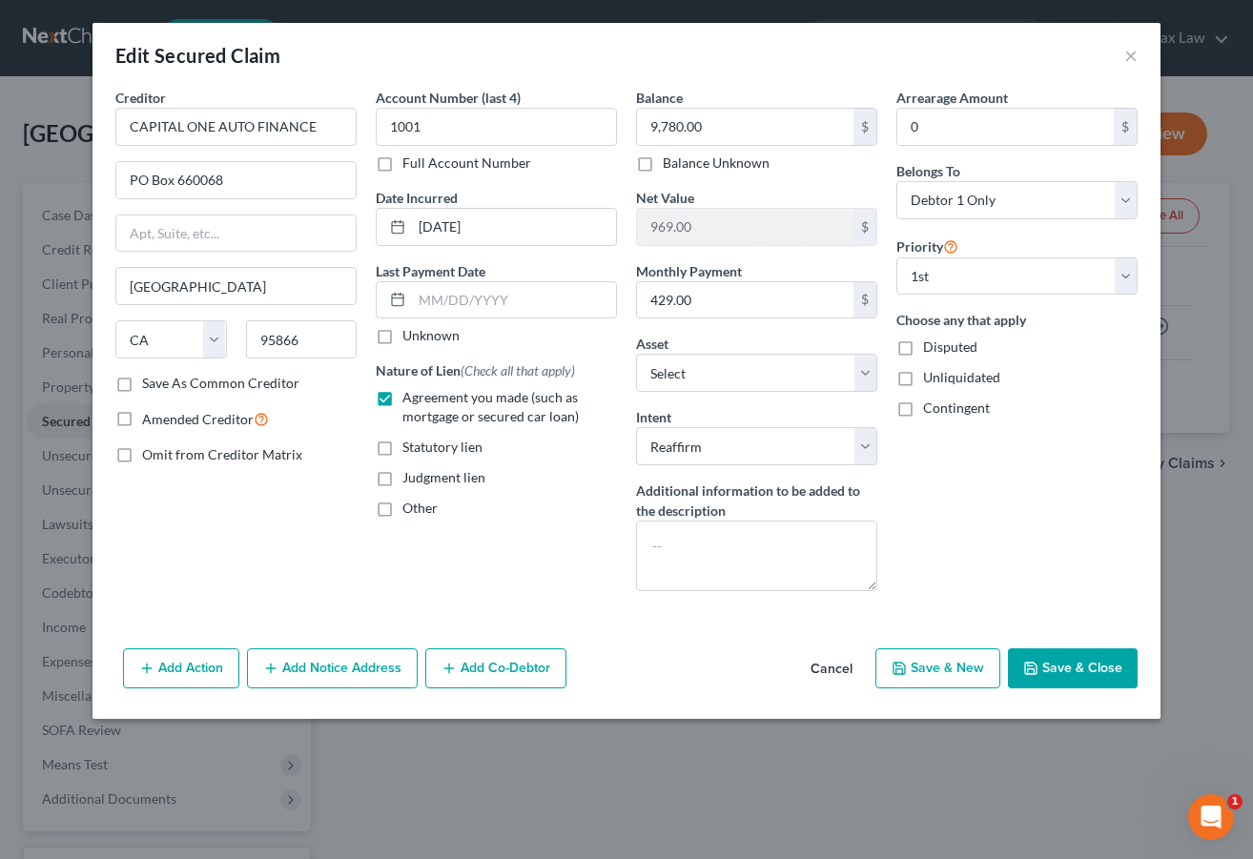
click at [1056, 661] on button "Save & Close" at bounding box center [1073, 669] width 130 height 40
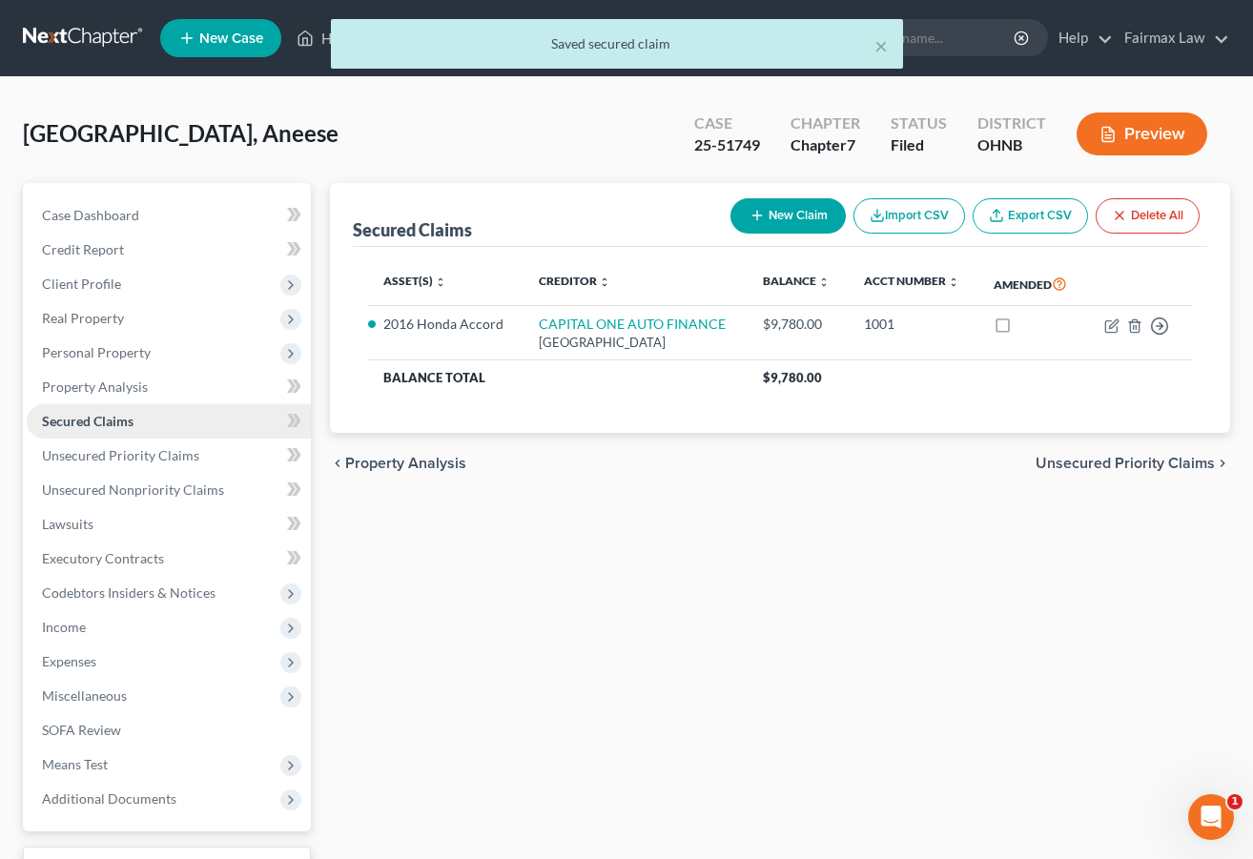
click at [191, 407] on link "Secured Claims" at bounding box center [169, 421] width 284 height 34
click at [191, 391] on link "Property Analysis" at bounding box center [169, 387] width 284 height 34
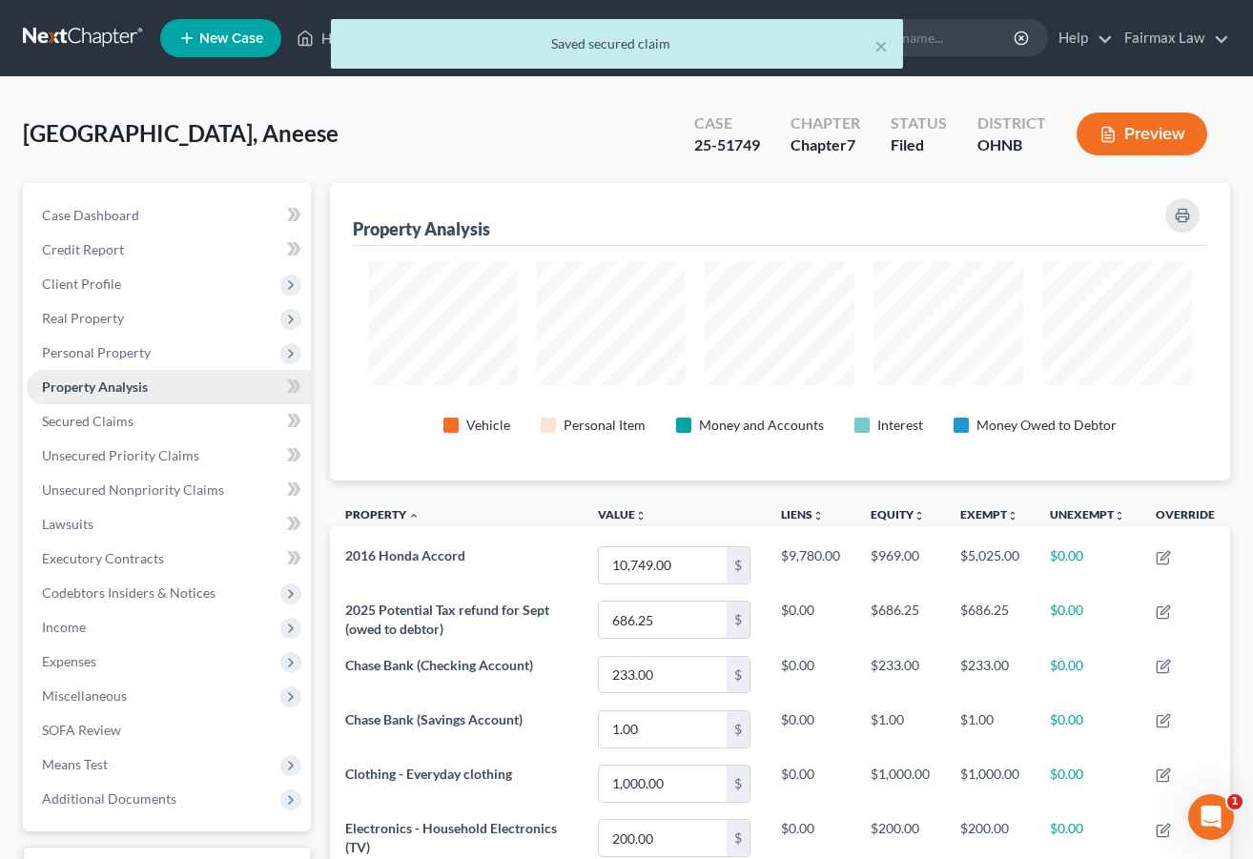
scroll to position [953577, 952973]
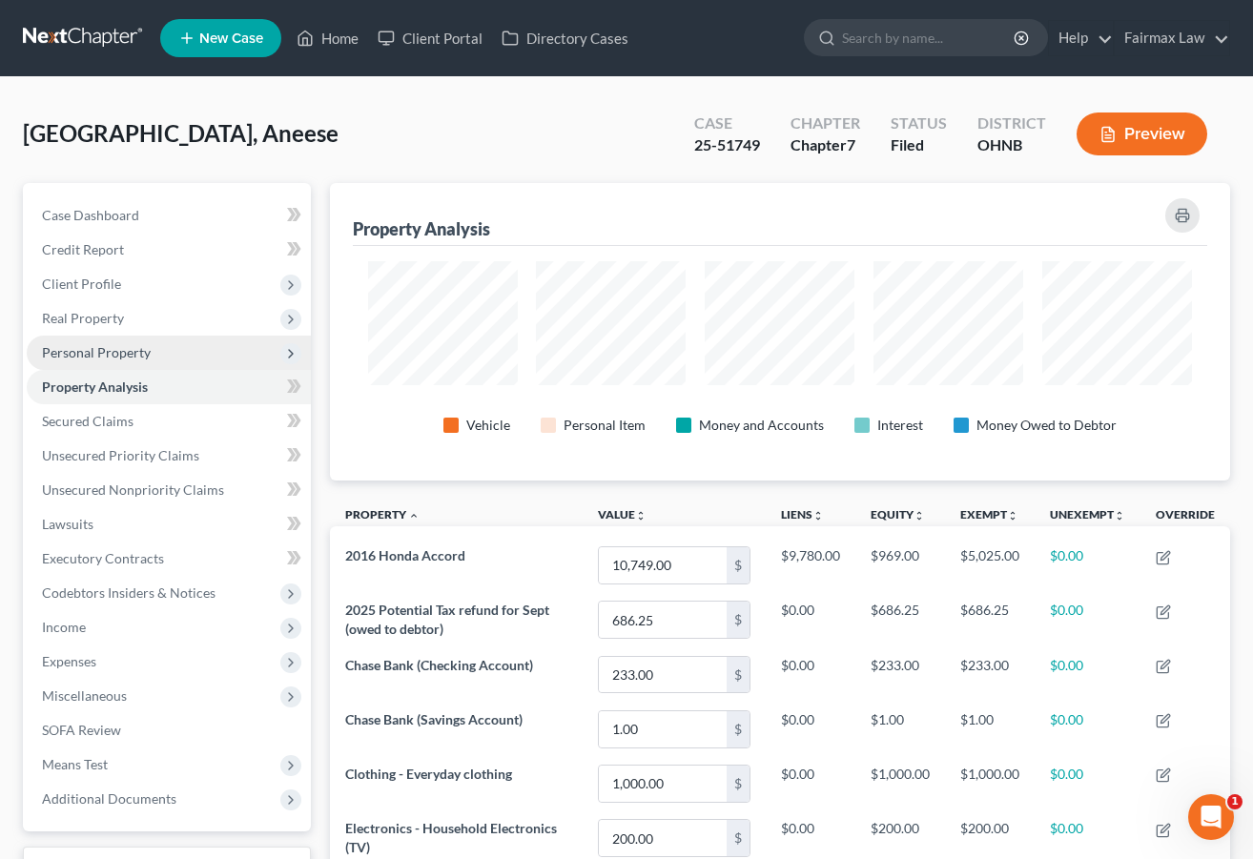
click at [141, 341] on span "Personal Property" at bounding box center [169, 353] width 284 height 34
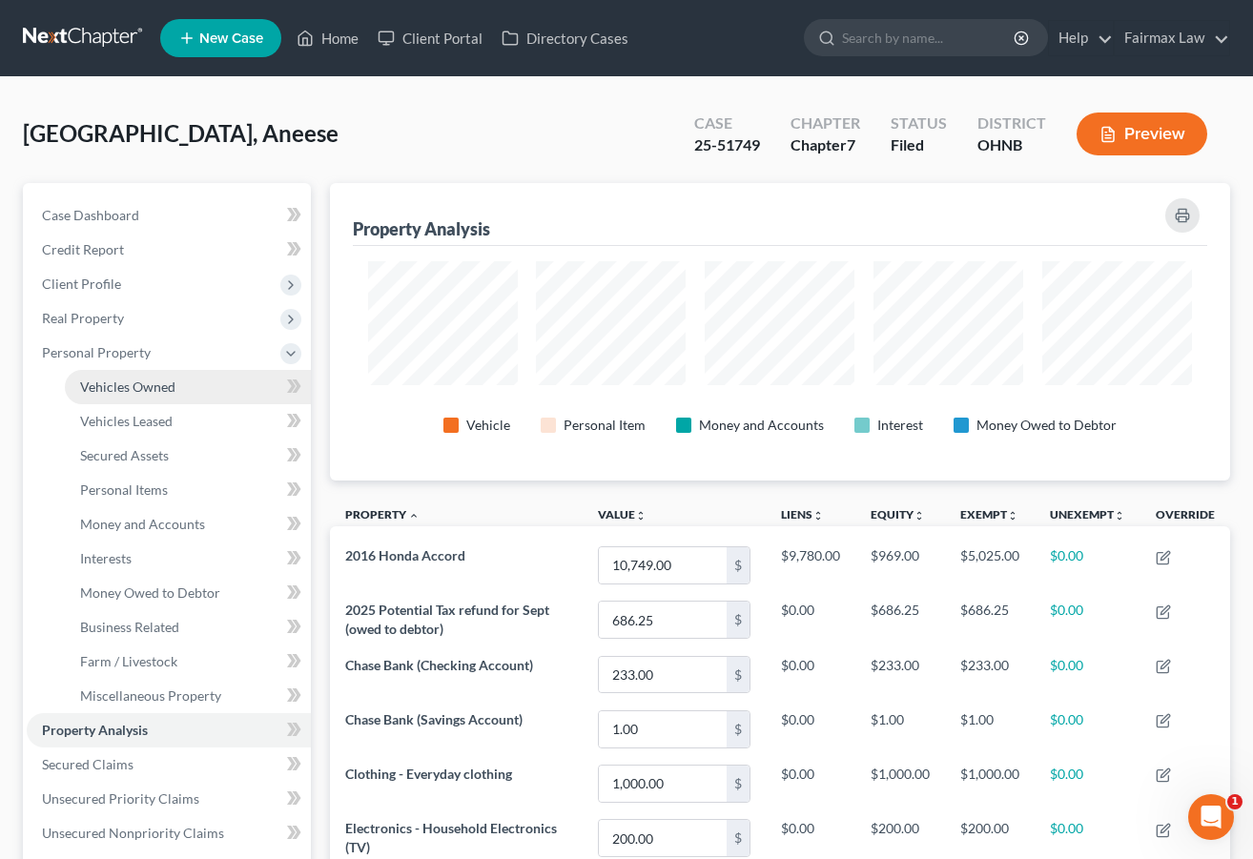
click at [142, 386] on span "Vehicles Owned" at bounding box center [127, 387] width 95 height 16
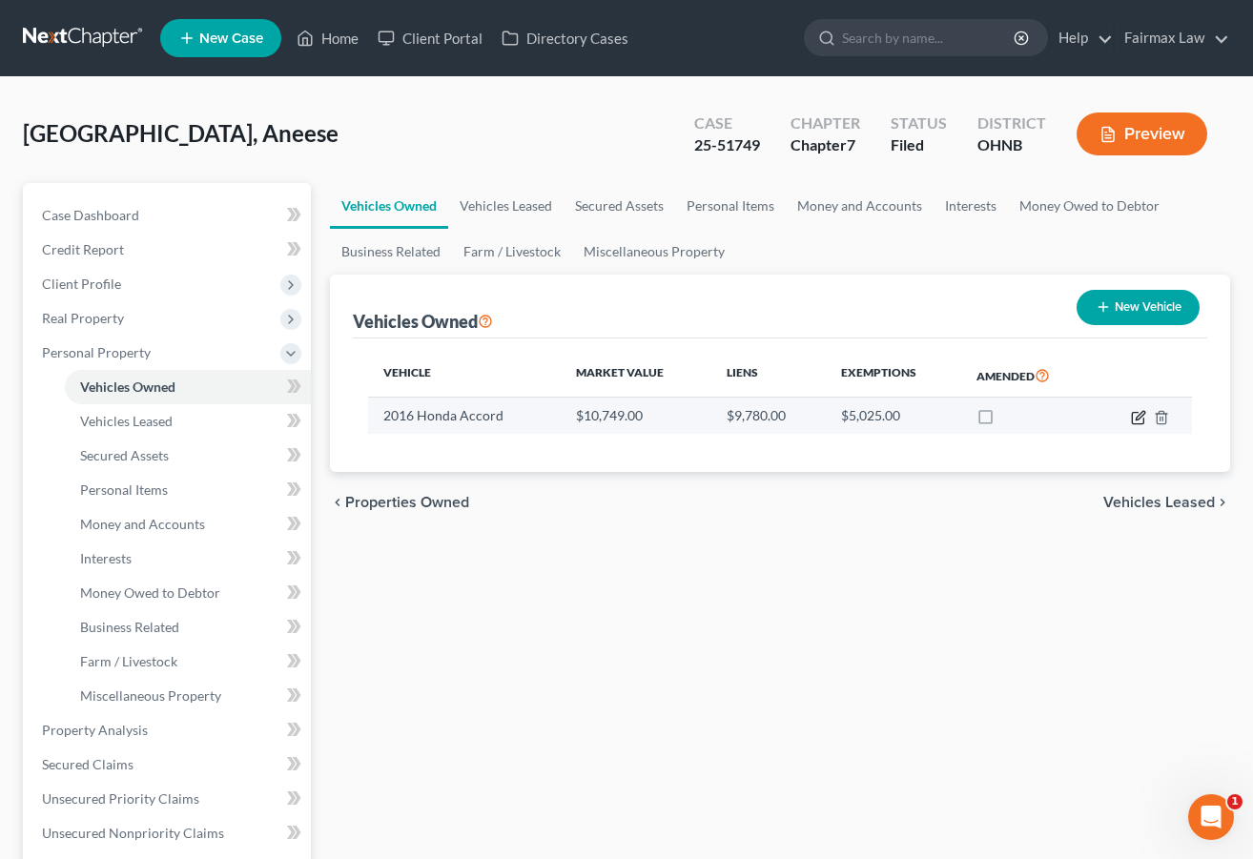
click at [1103, 418] on icon "button" at bounding box center [1138, 417] width 15 height 15
select select "0"
select select "10"
select select "2"
select select "0"
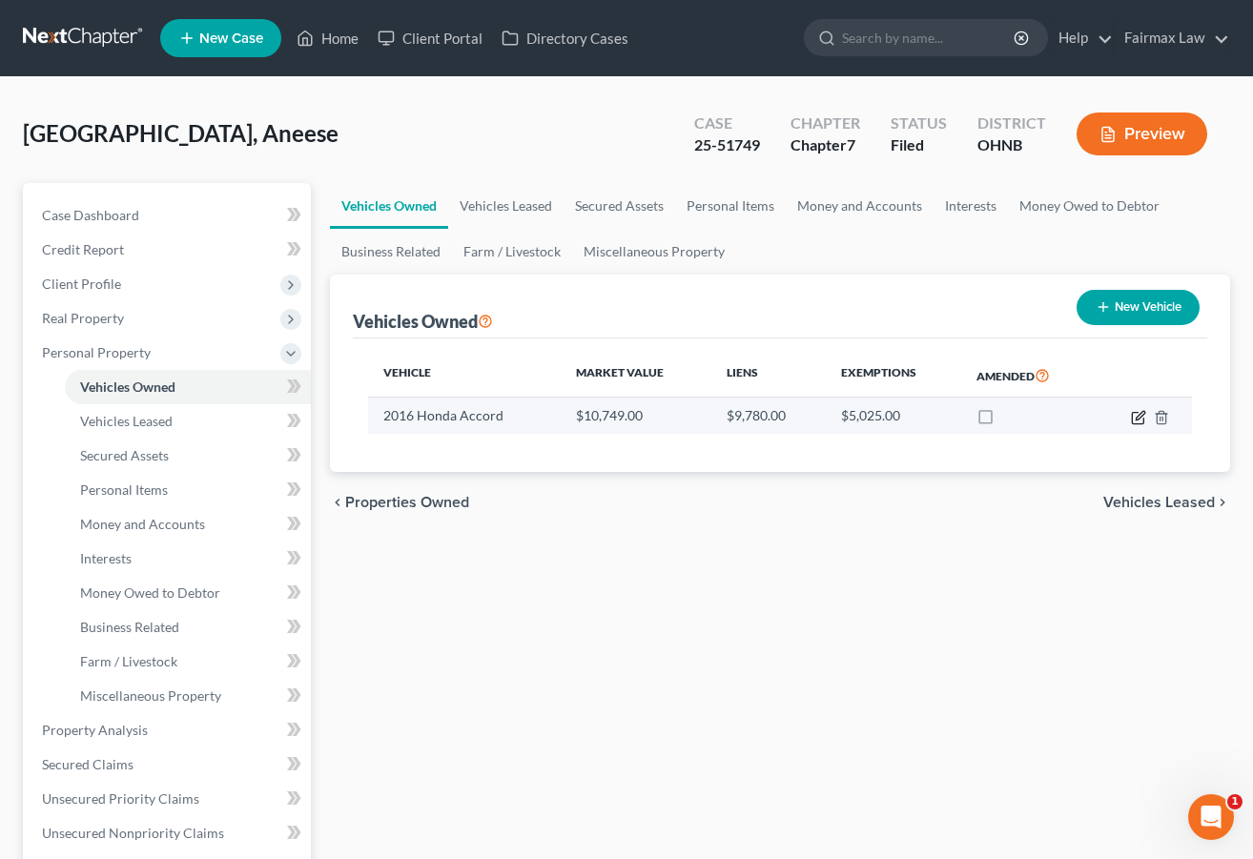
select select "4"
select select "0"
select select "2"
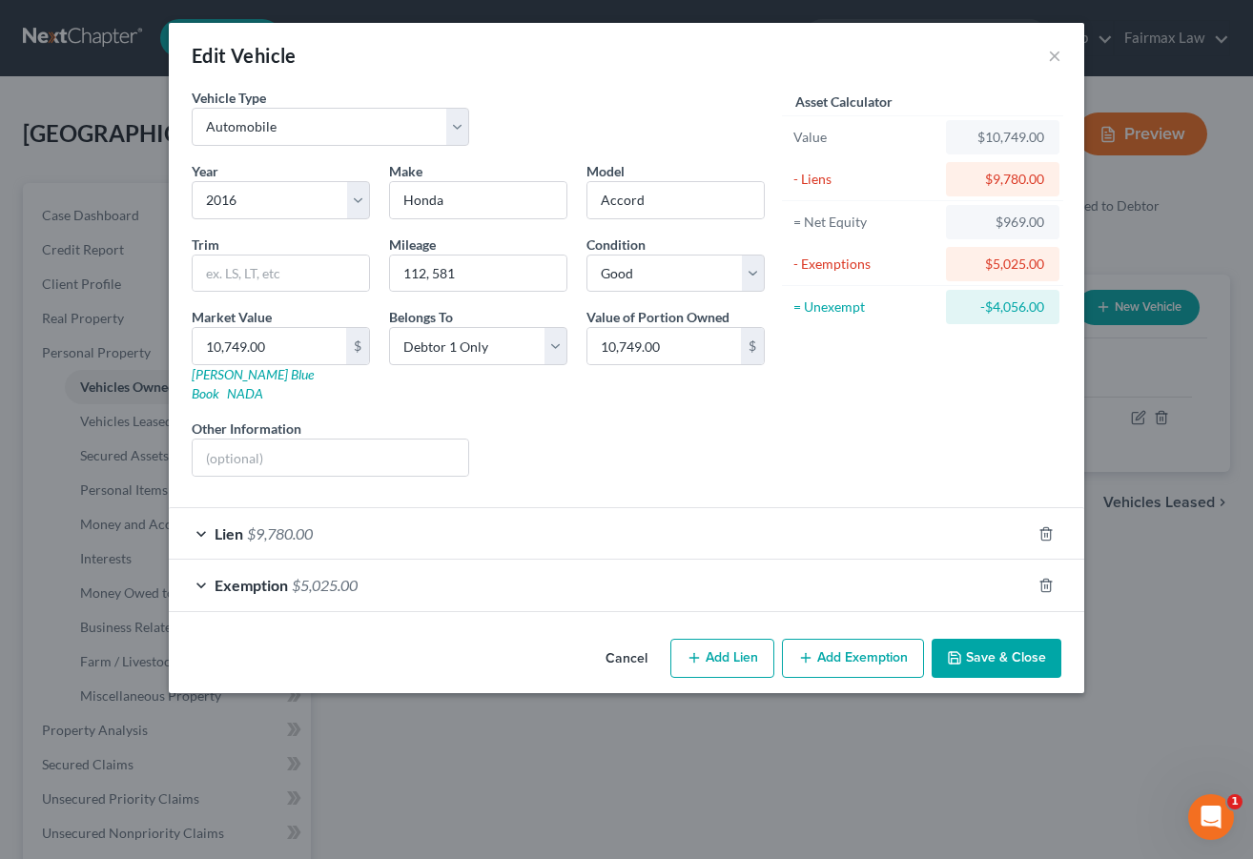
click at [565, 569] on div "Exemption $5,025.00" at bounding box center [600, 585] width 862 height 51
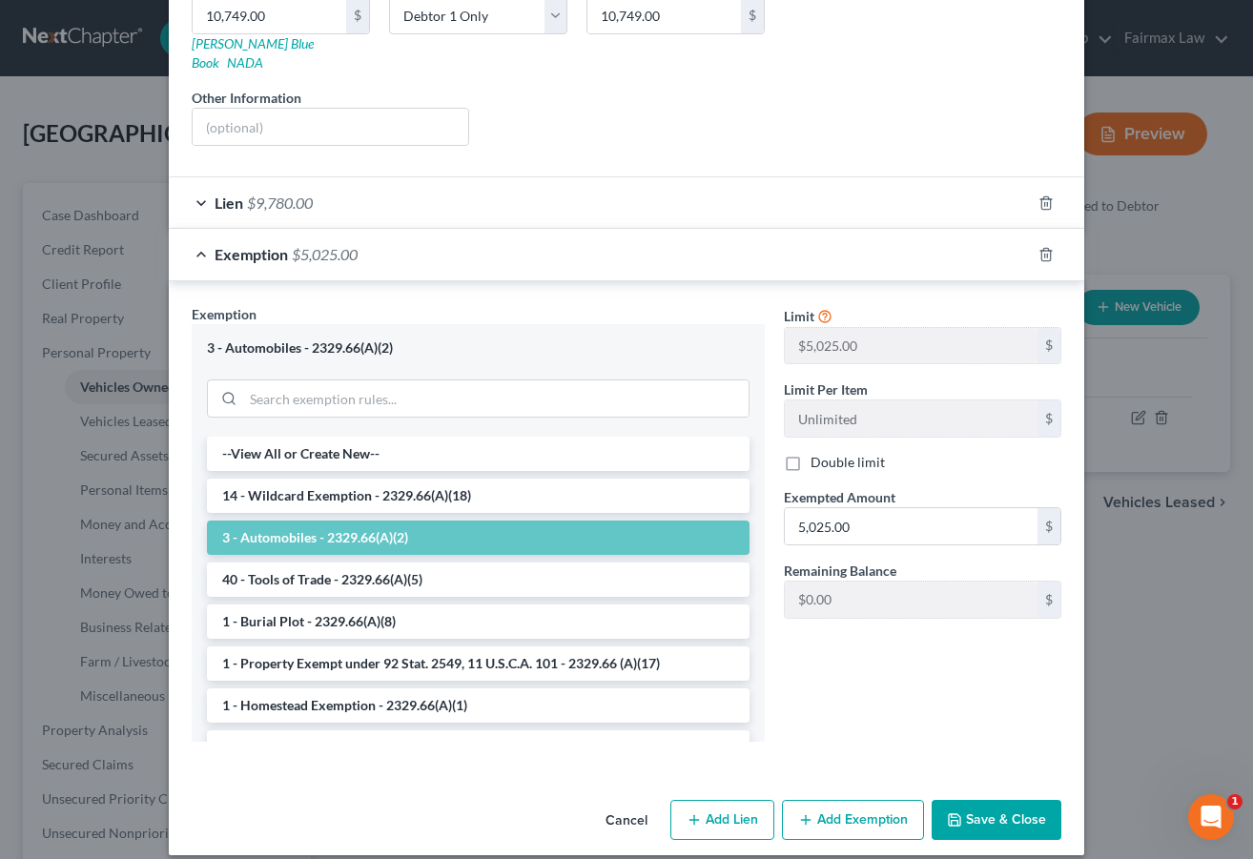
scroll to position [329, 0]
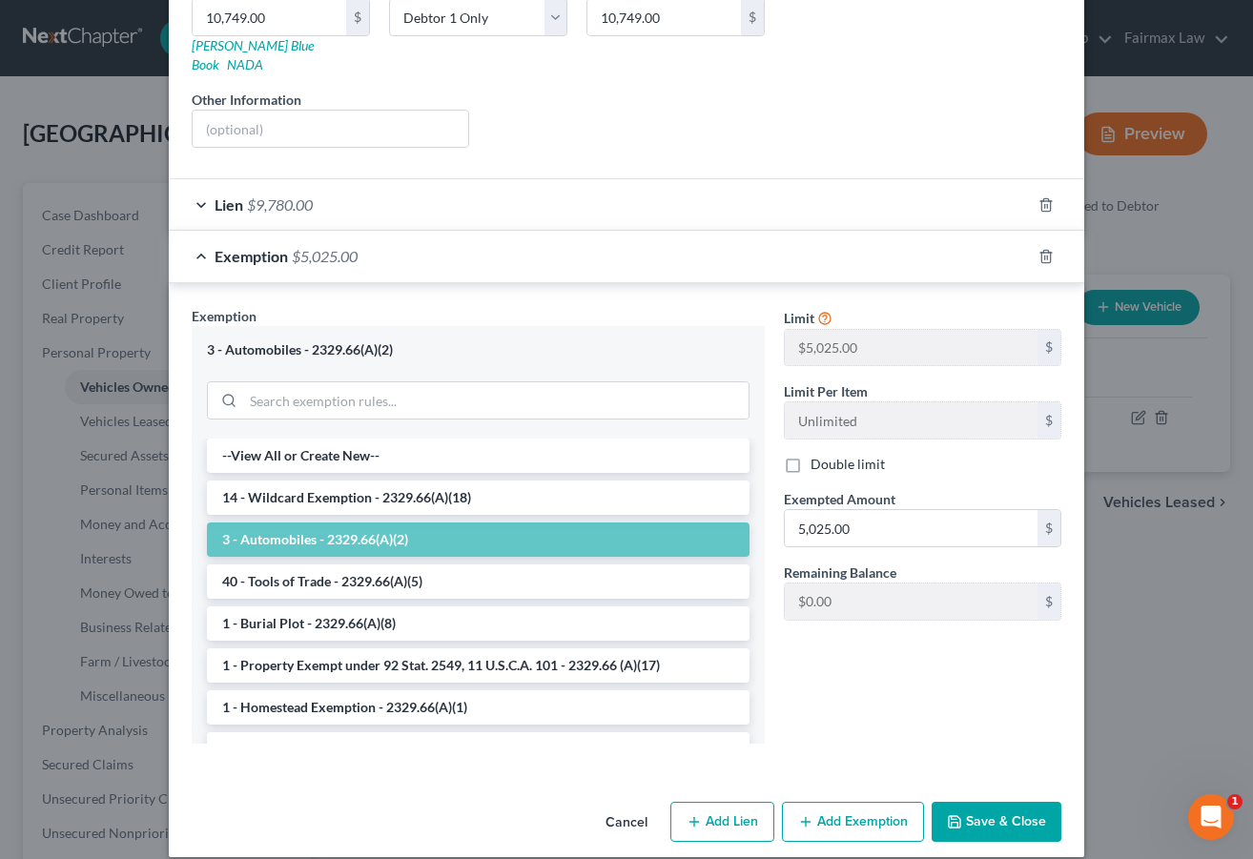
click at [514, 181] on div "Lien $9,780.00" at bounding box center [600, 204] width 862 height 51
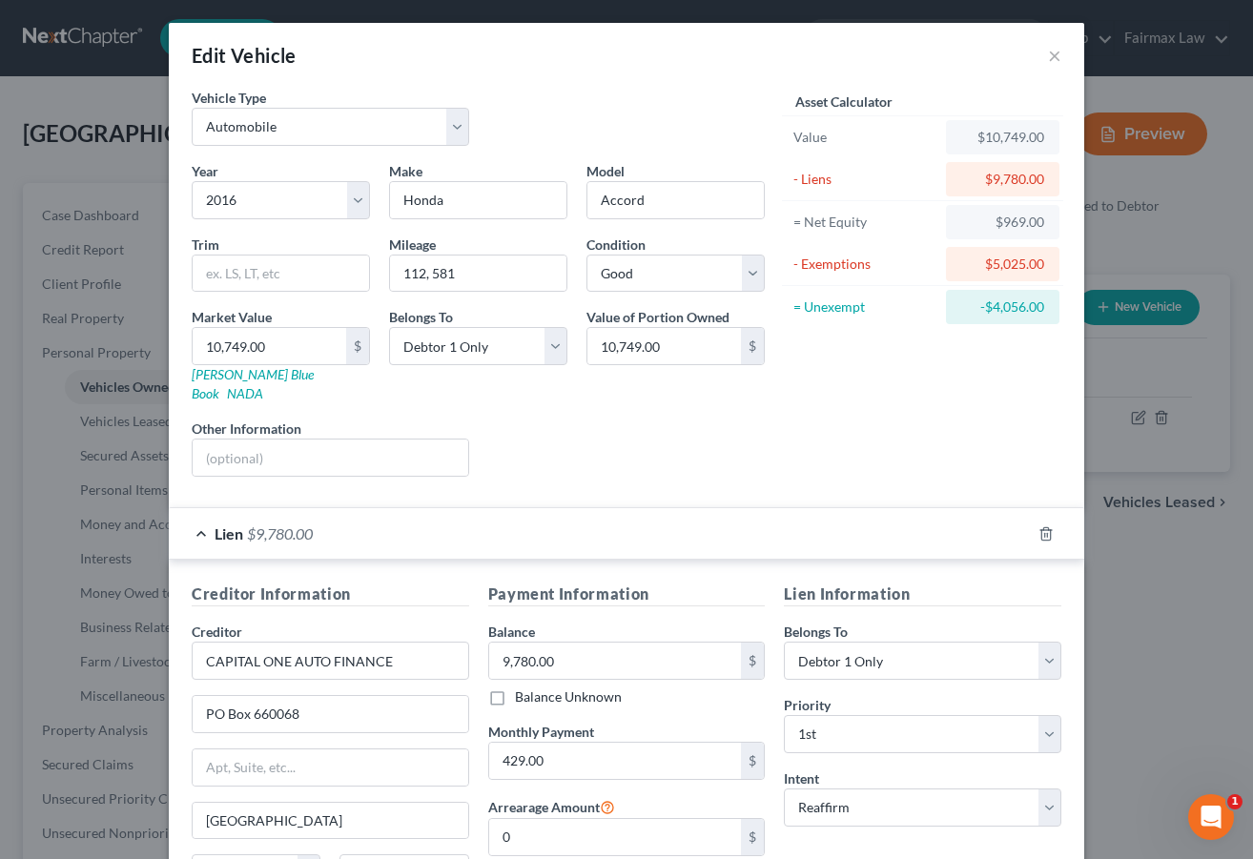
scroll to position [0, 0]
click at [1052, 57] on button "×" at bounding box center [1054, 55] width 13 height 23
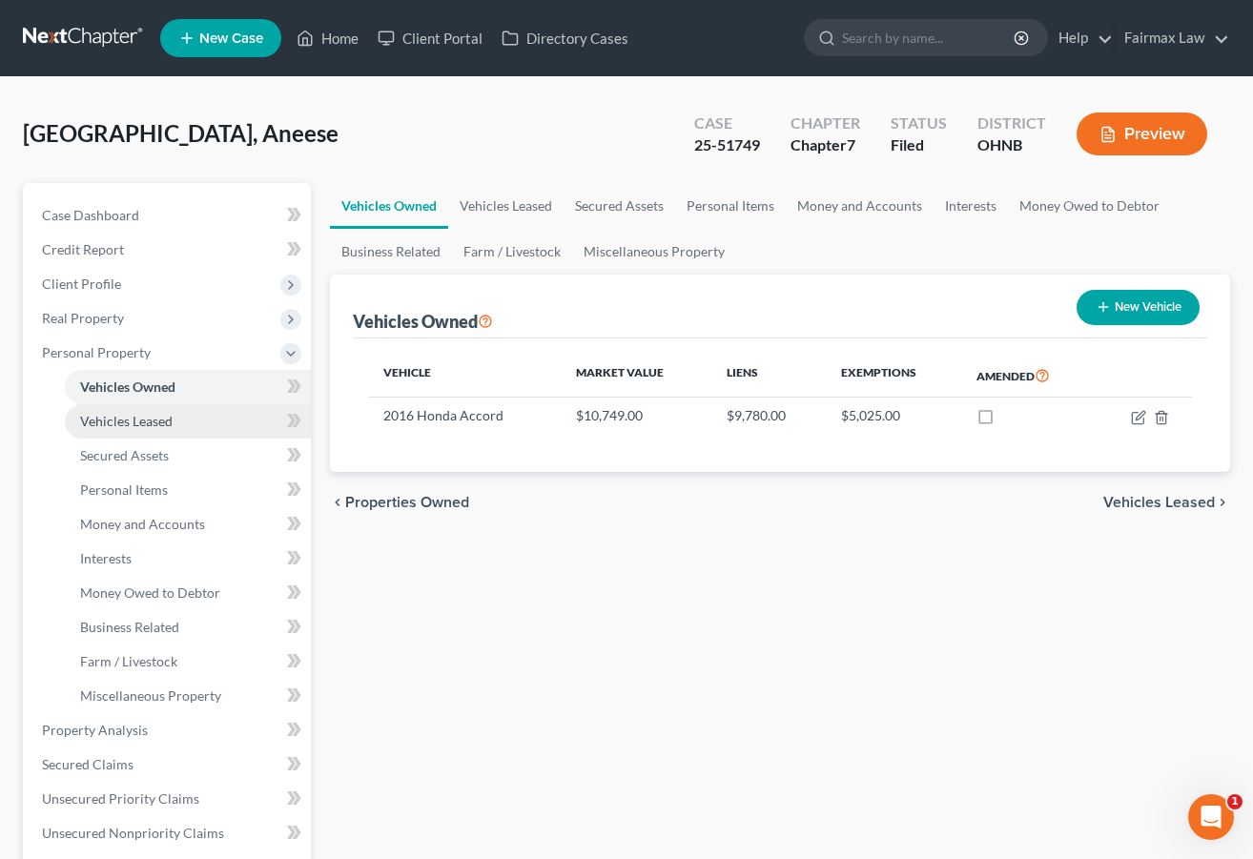
click at [185, 424] on link "Vehicles Leased" at bounding box center [188, 421] width 246 height 34
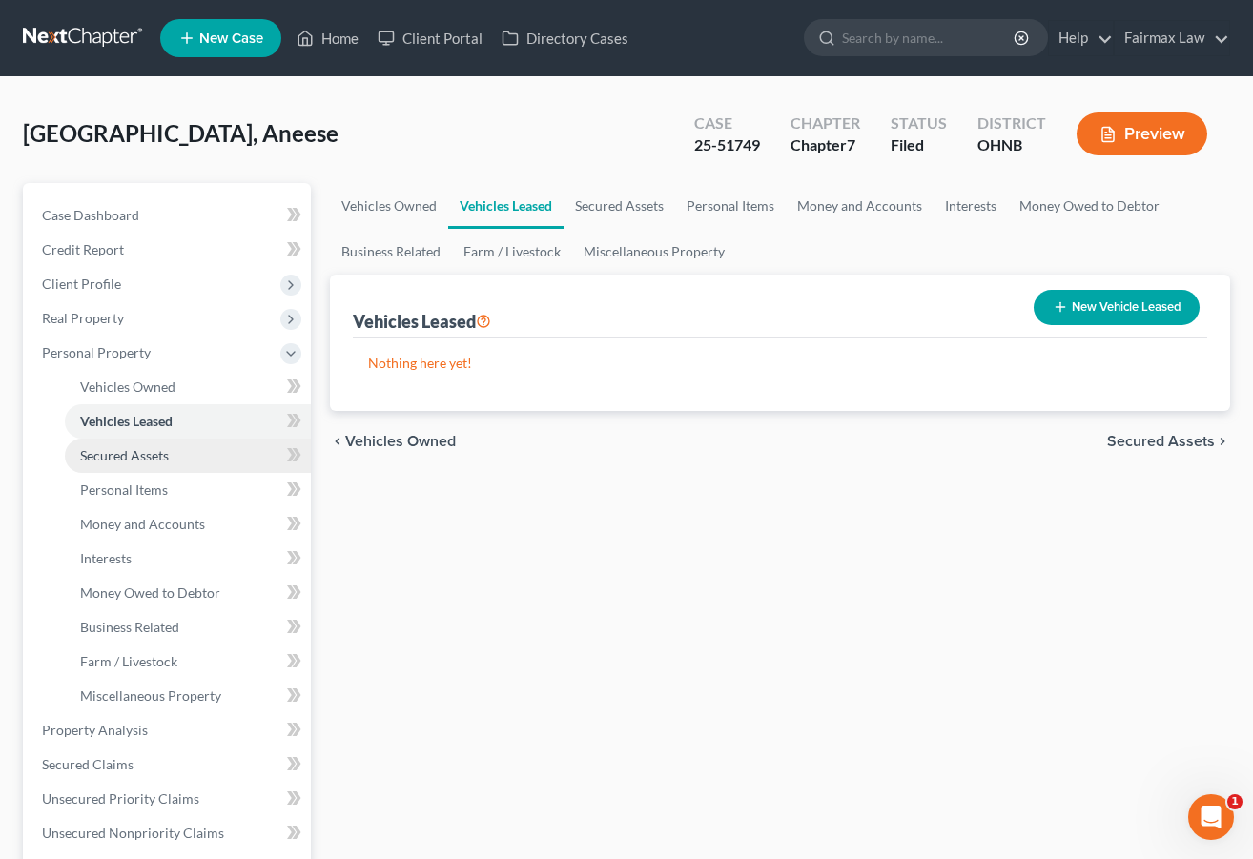
click at [208, 468] on link "Secured Assets" at bounding box center [188, 456] width 246 height 34
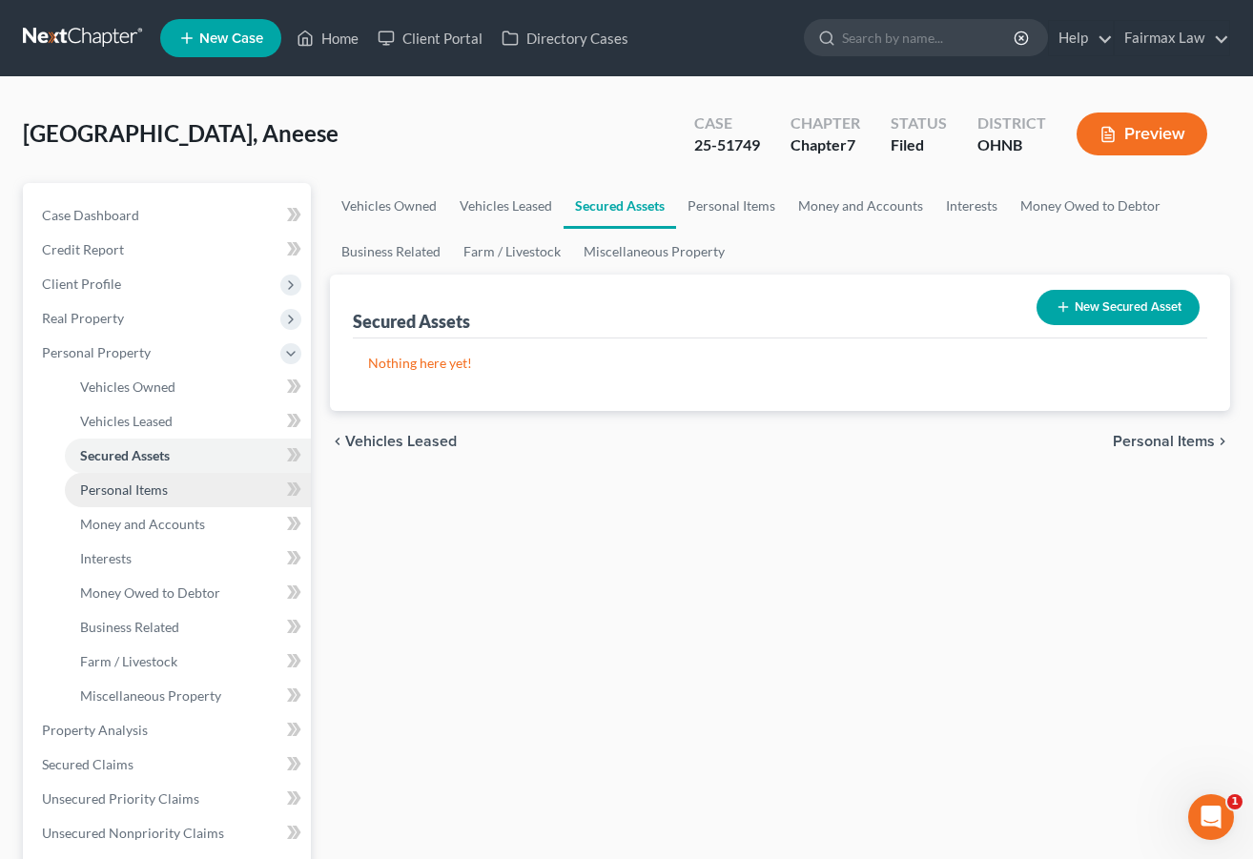
click at [207, 505] on link "Personal Items" at bounding box center [188, 490] width 246 height 34
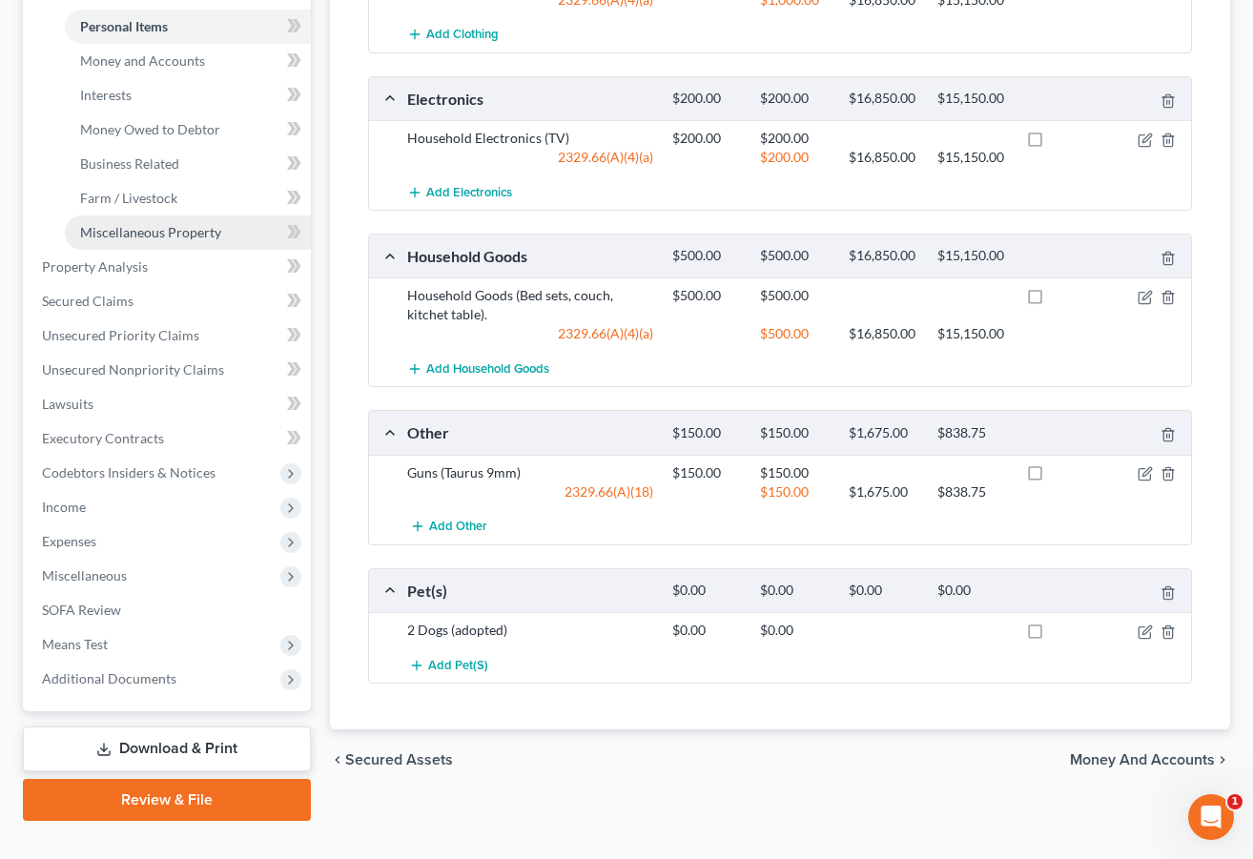
scroll to position [465, 0]
click at [1103, 473] on icon "button" at bounding box center [1145, 472] width 15 height 15
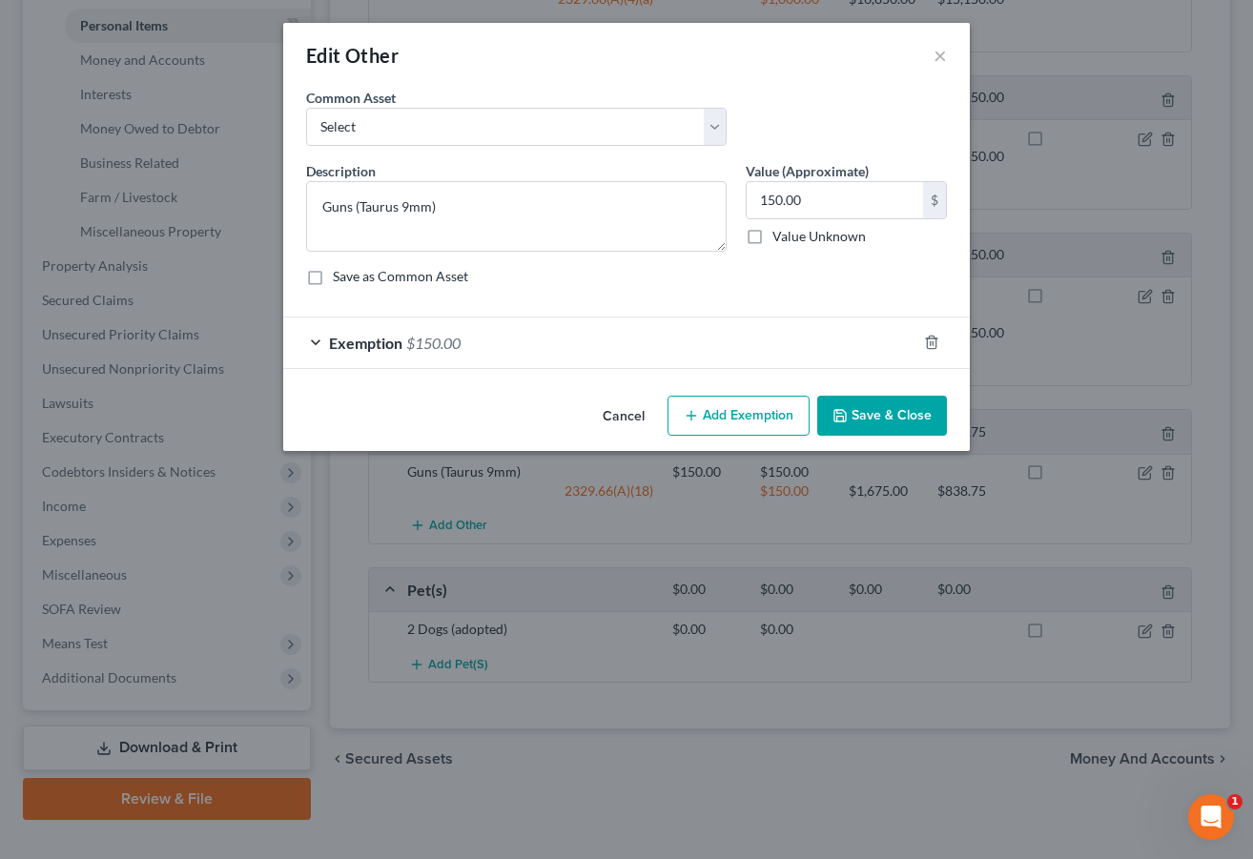
click at [573, 344] on div "Exemption $150.00" at bounding box center [599, 343] width 633 height 51
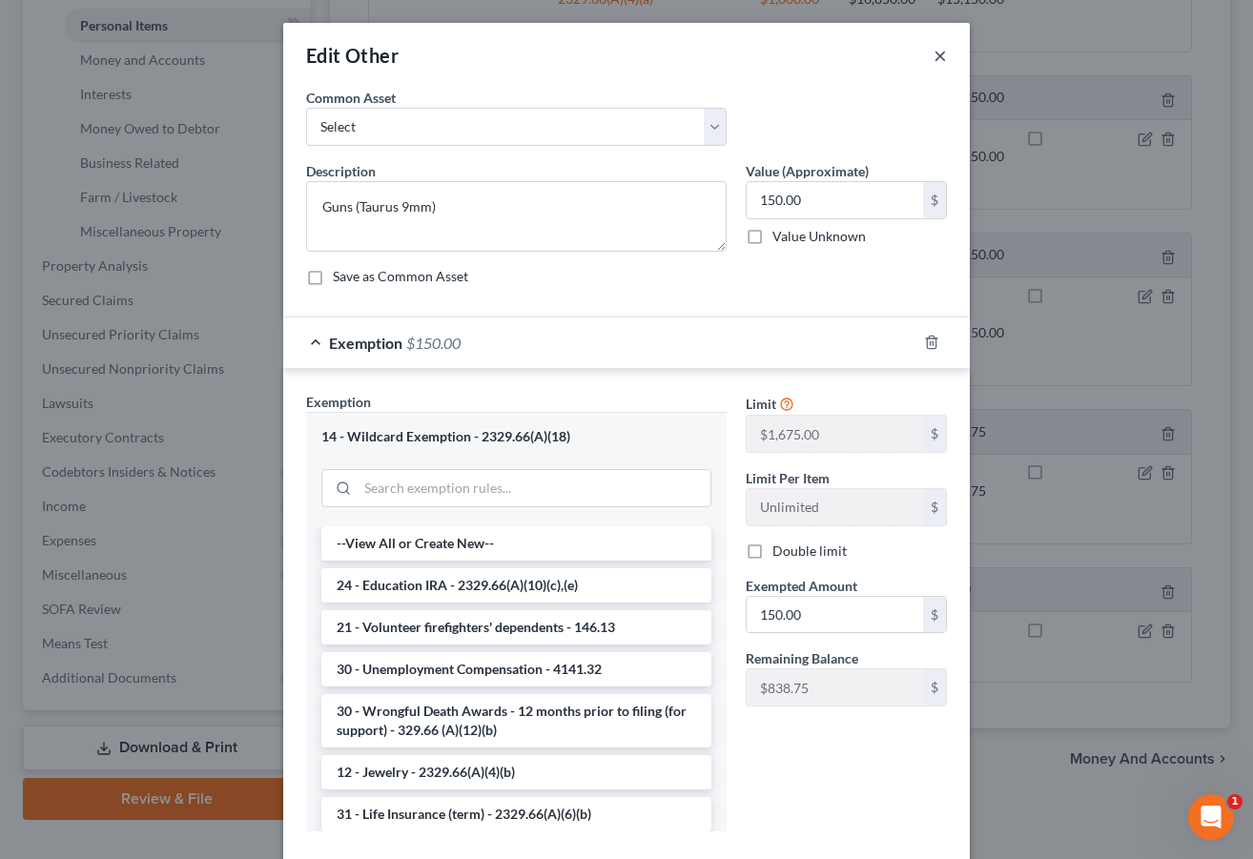
click at [941, 58] on button "×" at bounding box center [940, 55] width 13 height 23
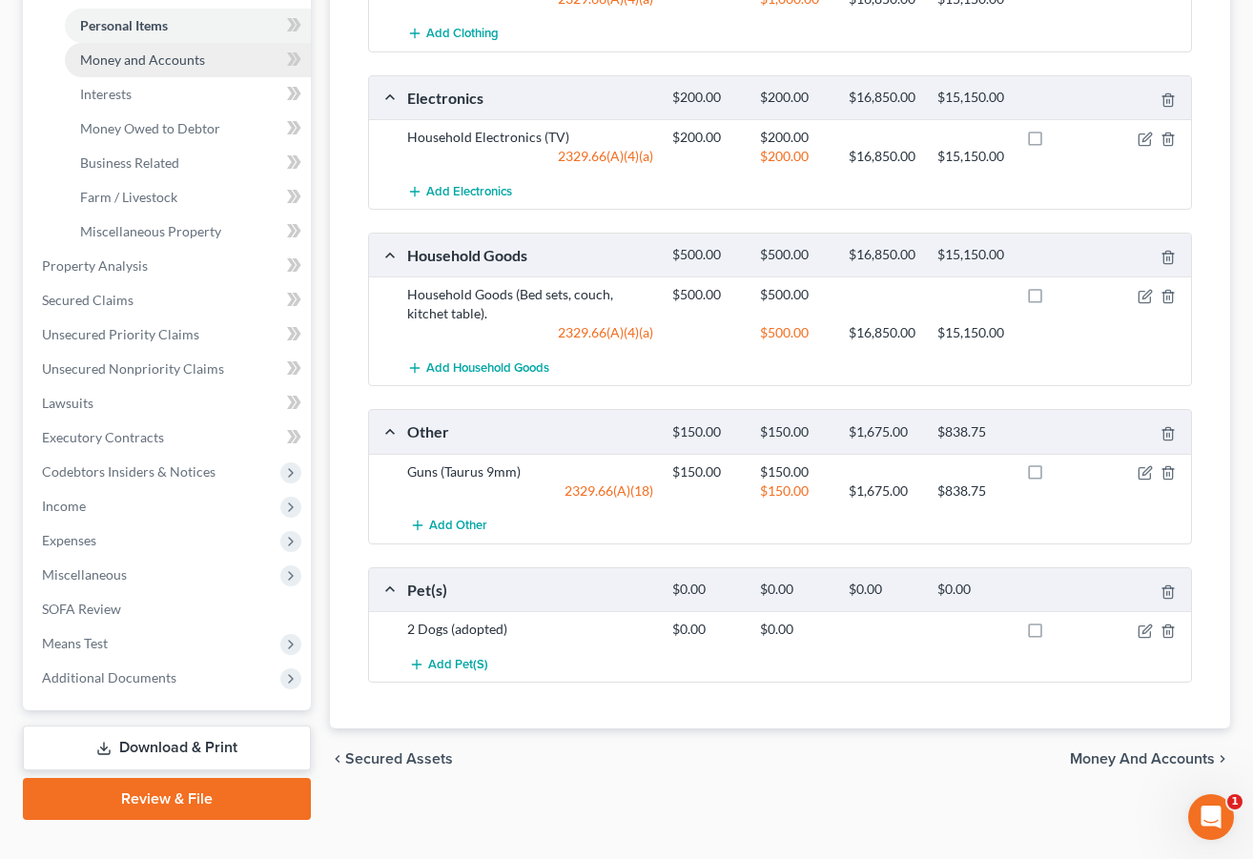
click at [205, 68] on link "Money and Accounts" at bounding box center [188, 60] width 246 height 34
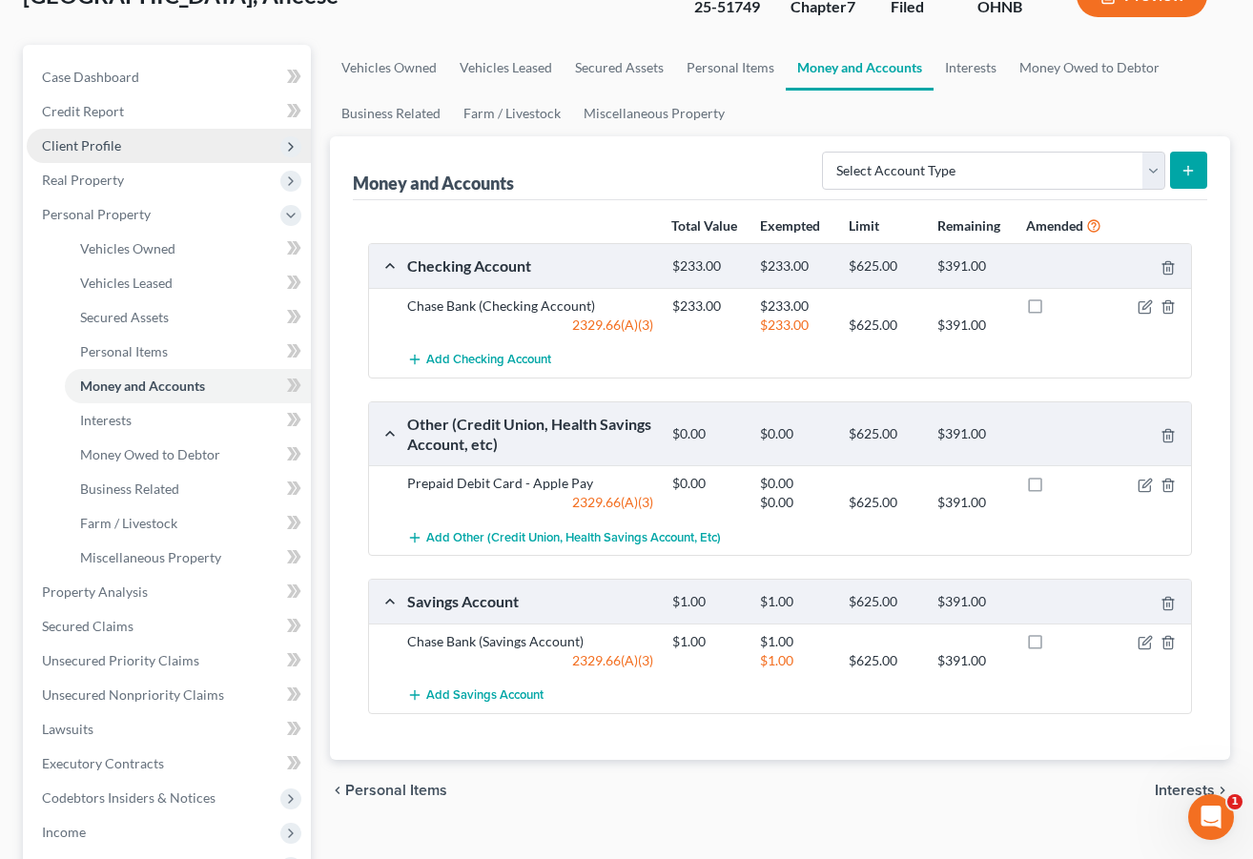
scroll to position [151, 0]
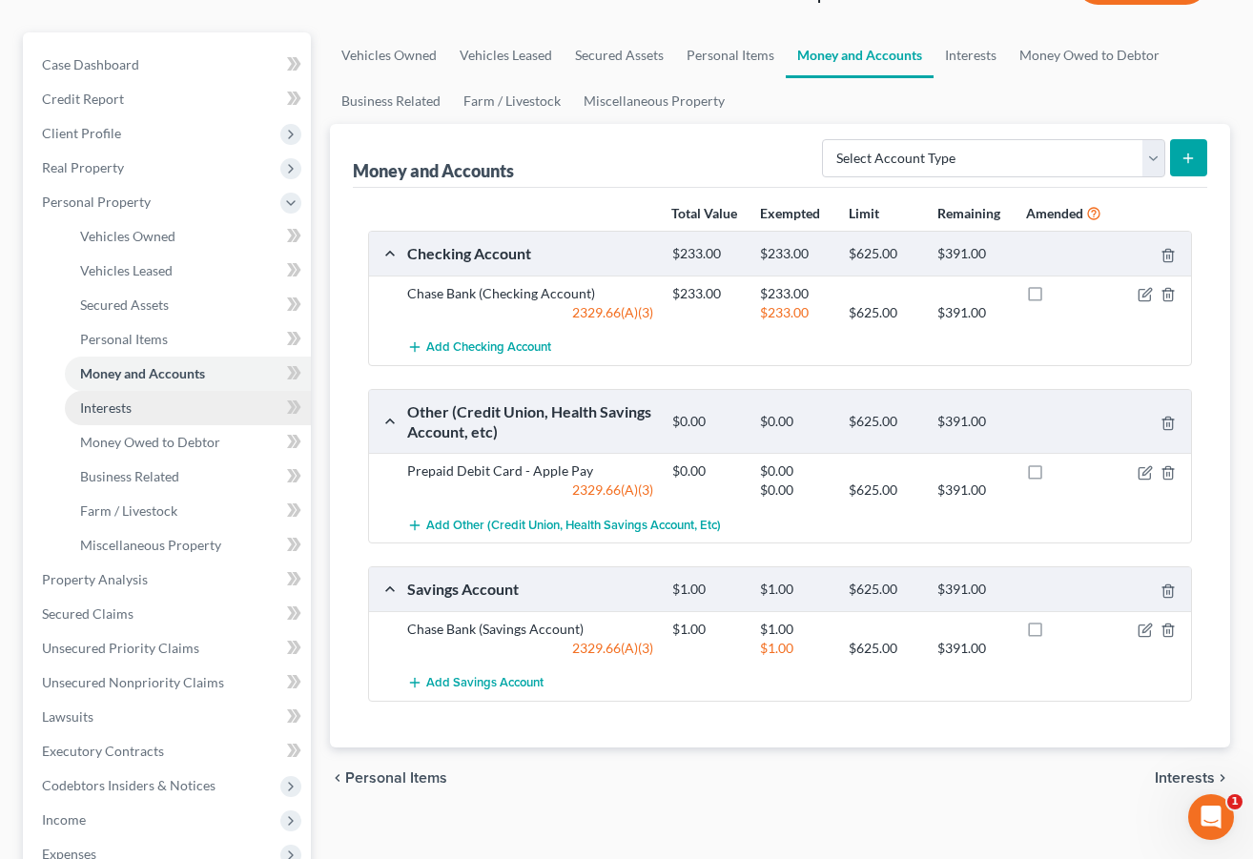
click at [140, 415] on link "Interests" at bounding box center [188, 408] width 246 height 34
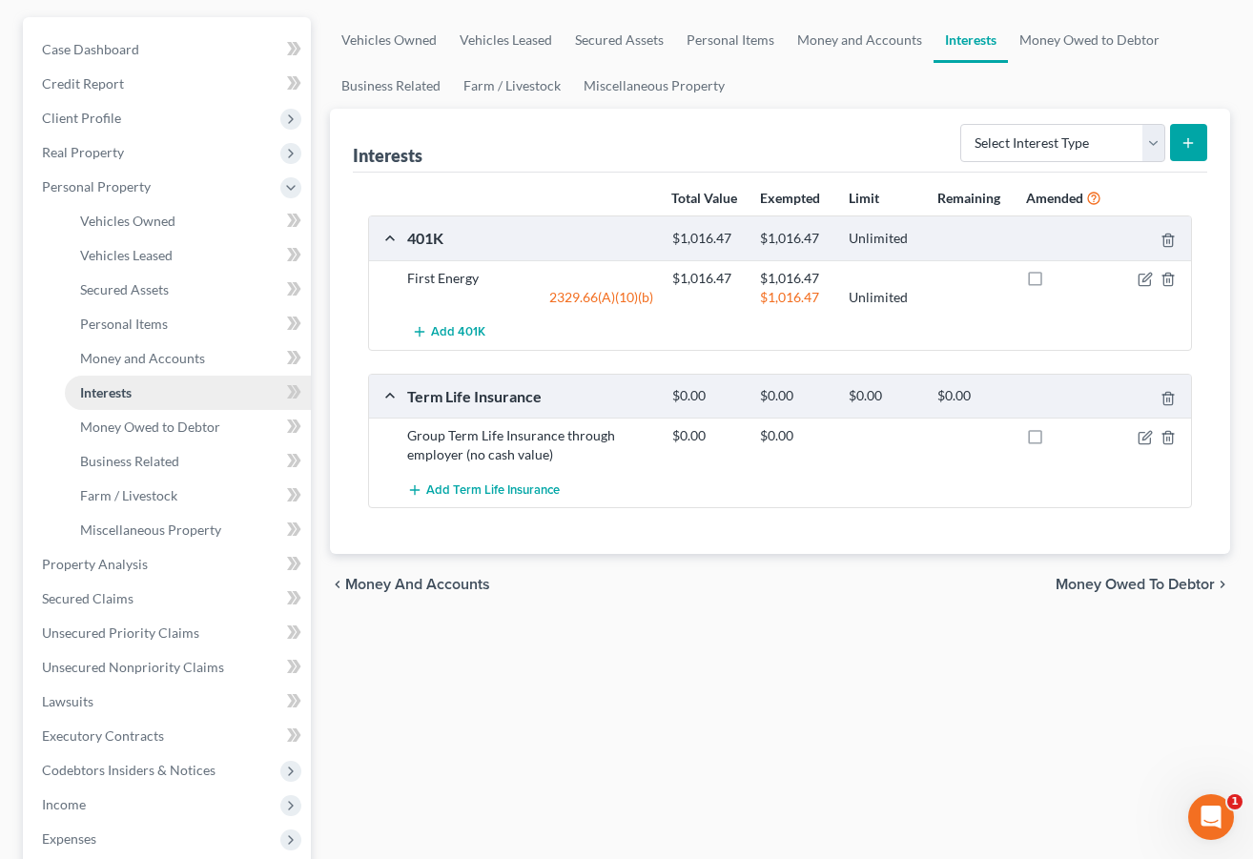
scroll to position [168, 0]
click at [153, 431] on span "Money Owed to Debtor" at bounding box center [150, 425] width 140 height 16
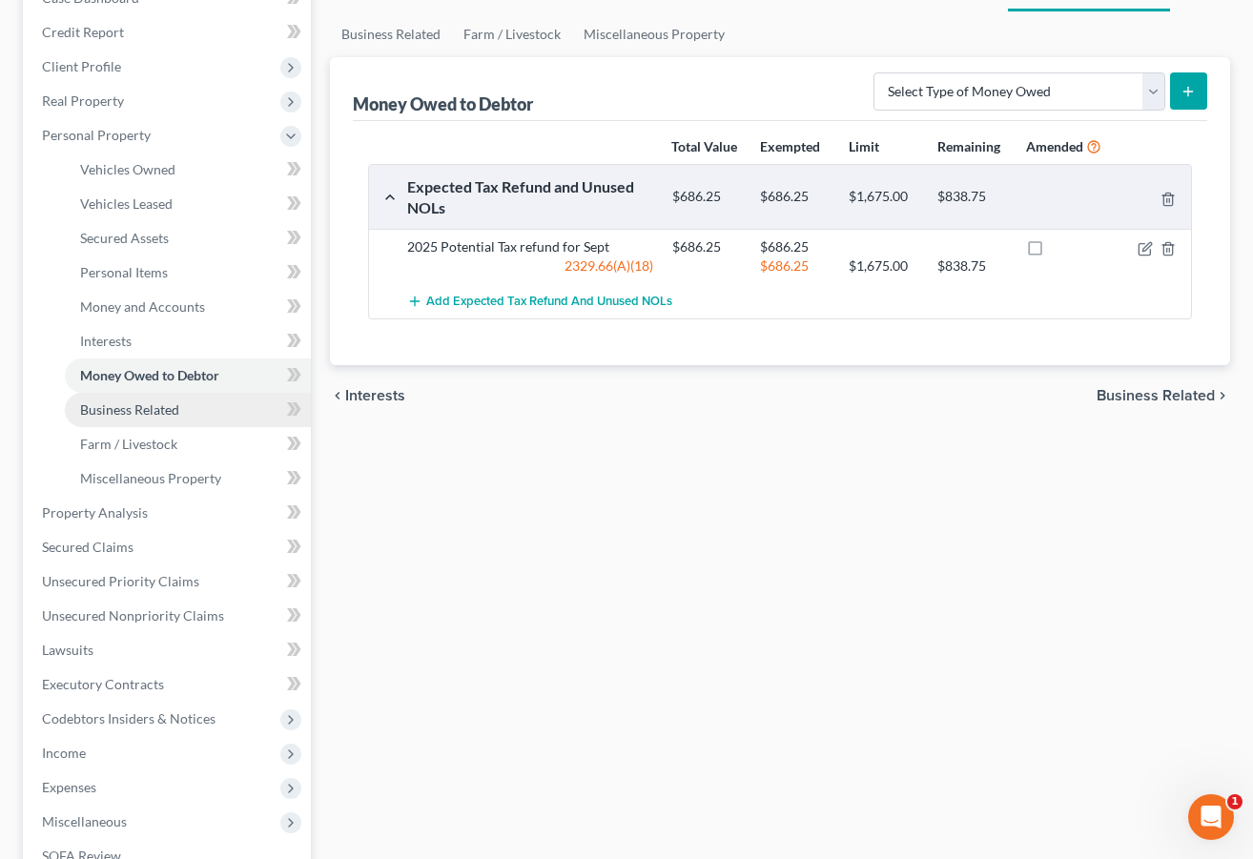
scroll to position [219, 0]
click at [223, 418] on link "Business Related" at bounding box center [188, 408] width 246 height 34
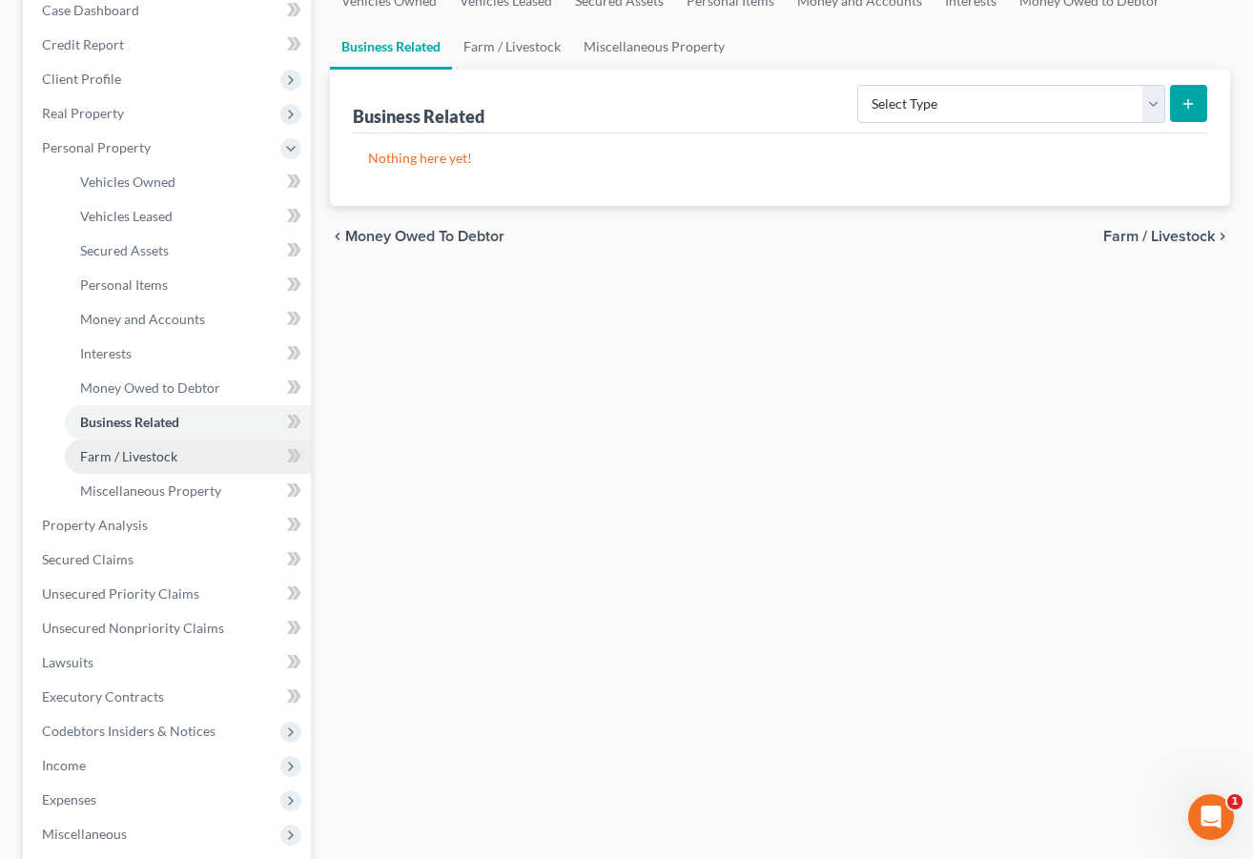
click at [207, 445] on link "Farm / Livestock" at bounding box center [188, 457] width 246 height 34
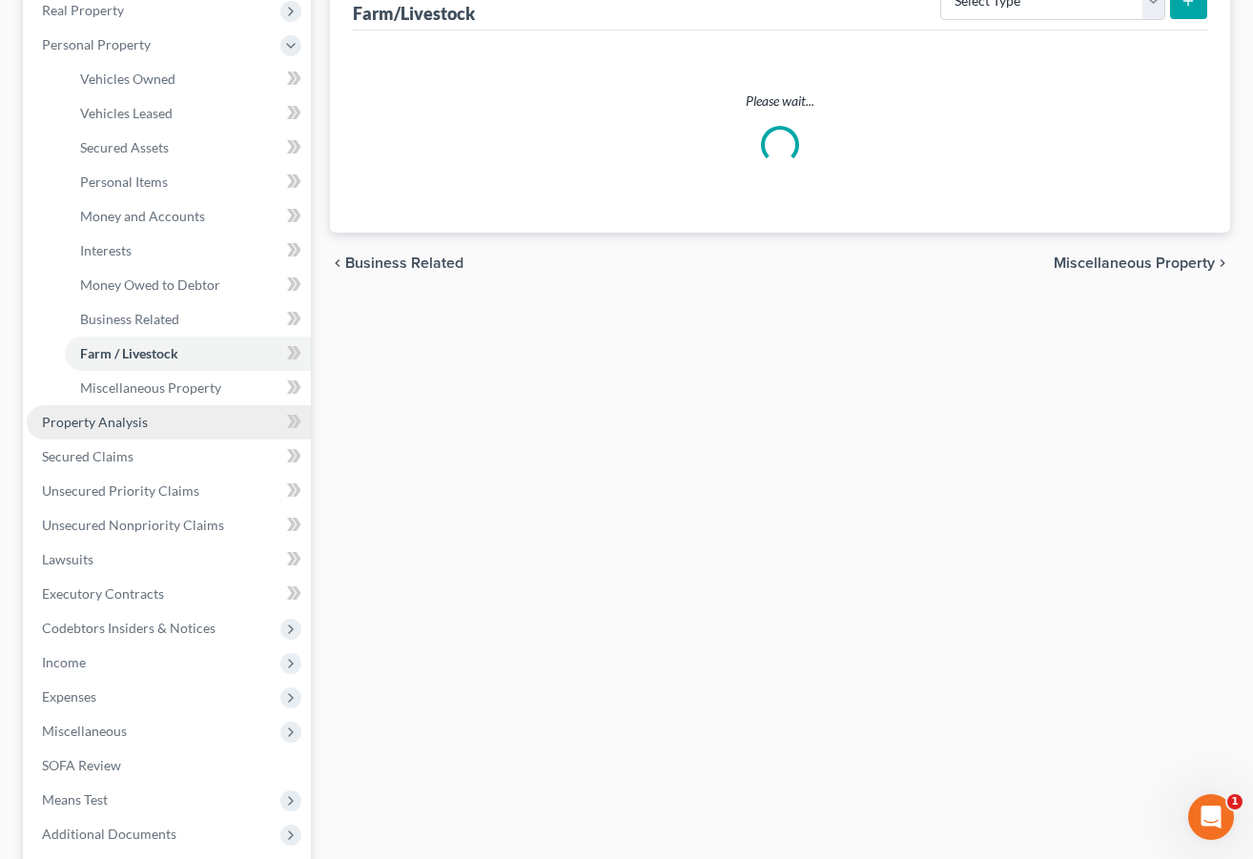
click at [177, 421] on link "Property Analysis" at bounding box center [169, 422] width 284 height 34
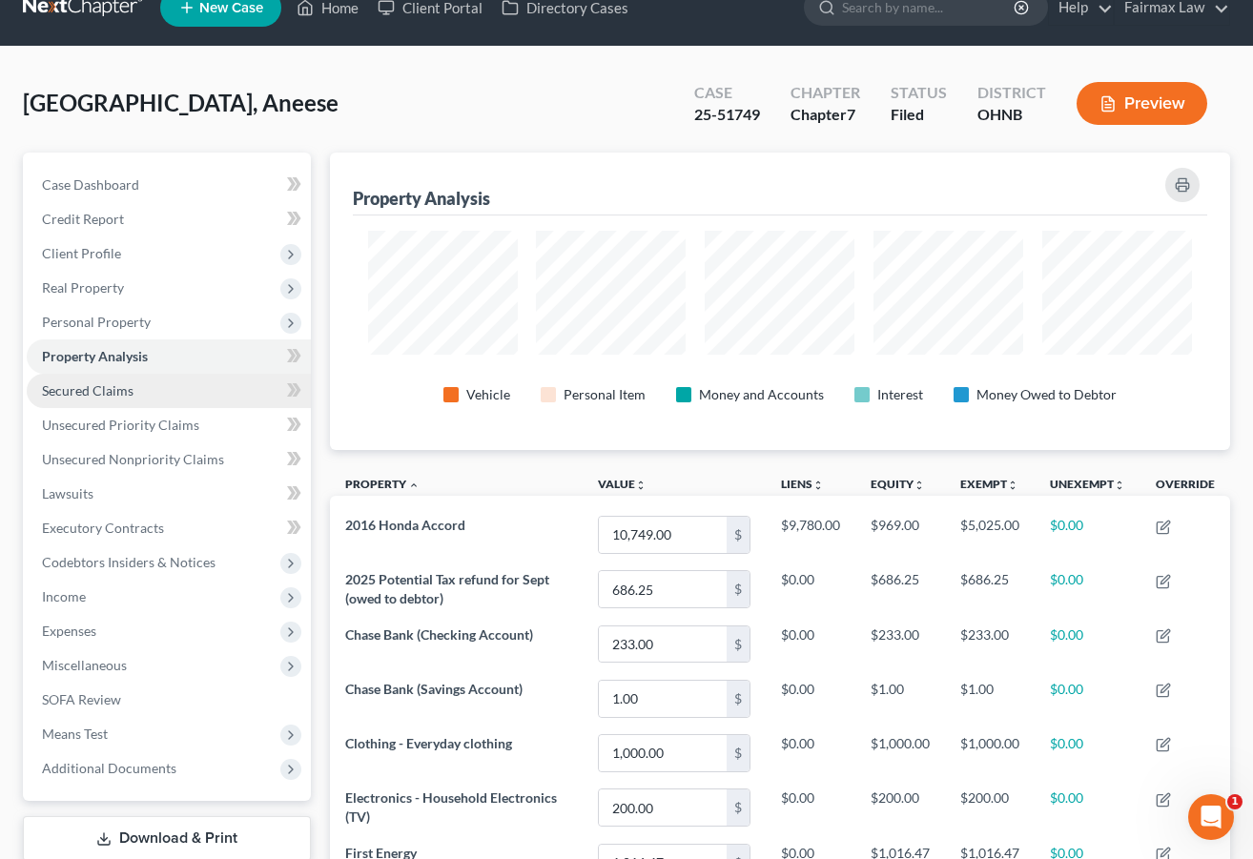
click at [151, 384] on link "Secured Claims" at bounding box center [169, 391] width 284 height 34
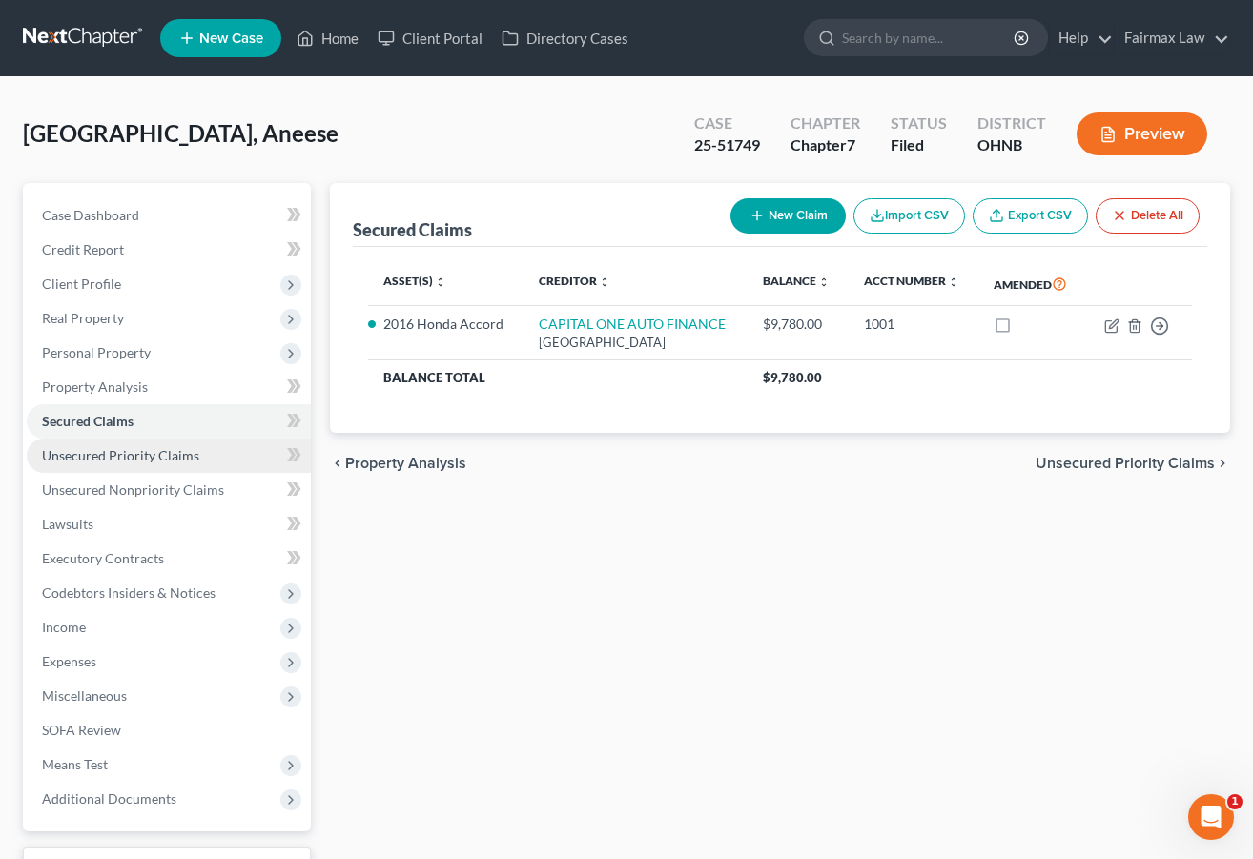
click at [138, 455] on span "Unsecured Priority Claims" at bounding box center [120, 455] width 157 height 16
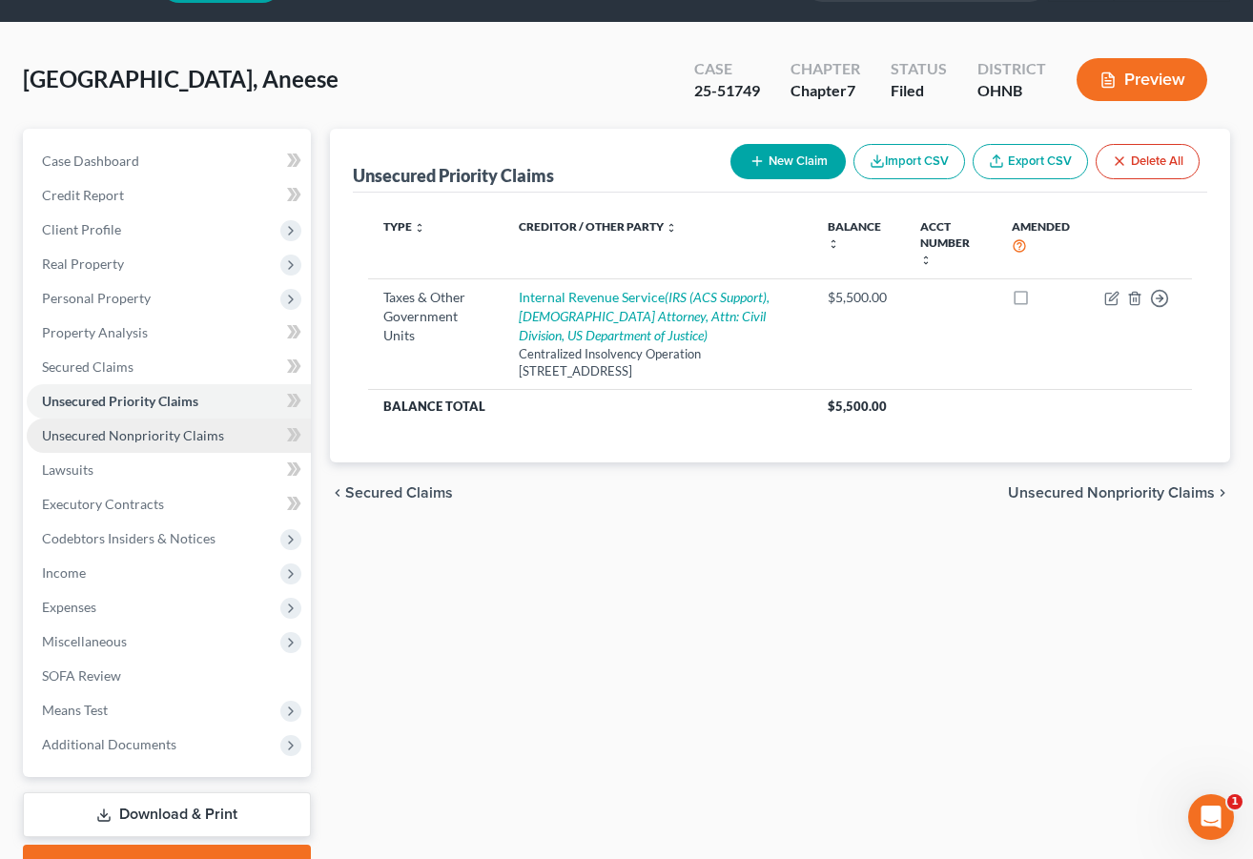
click at [139, 431] on span "Unsecured Nonpriority Claims" at bounding box center [133, 435] width 182 height 16
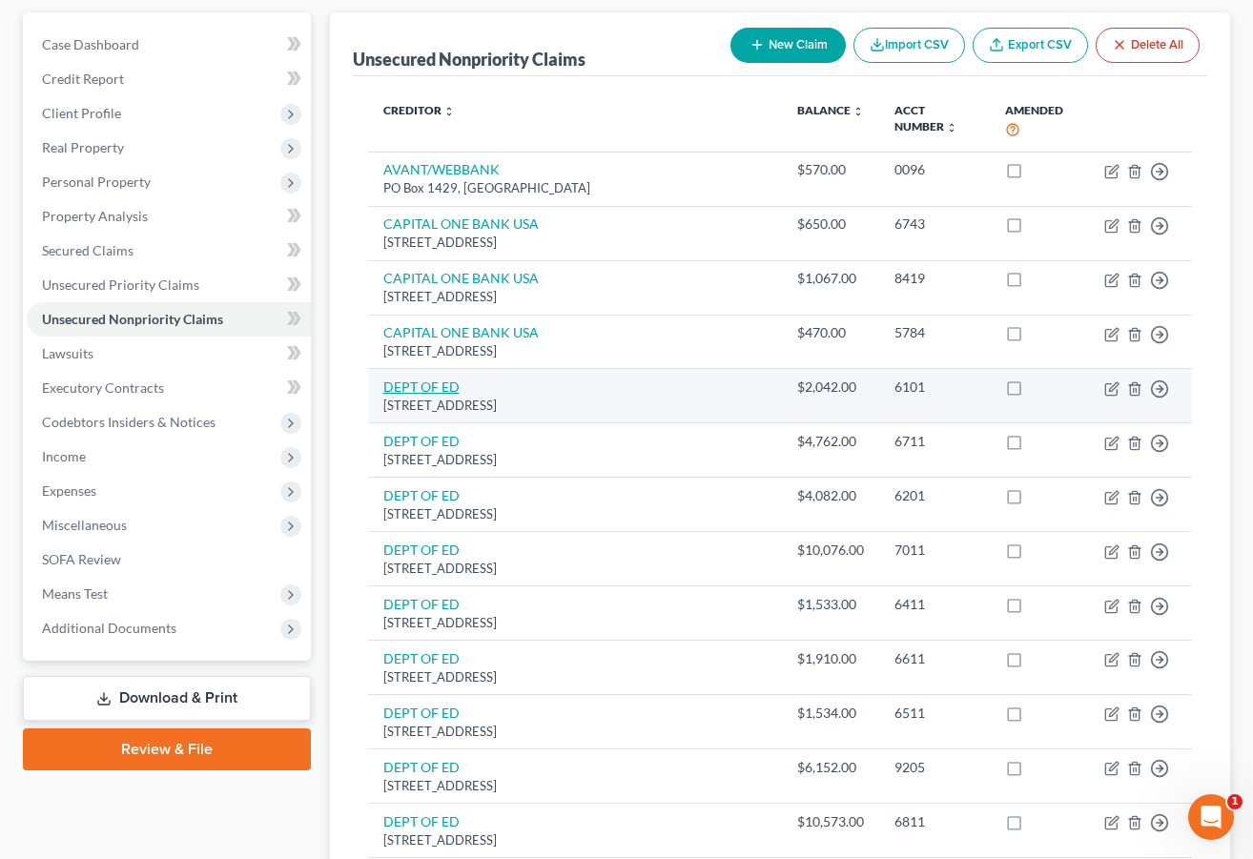
click at [434, 379] on link "DEPT OF ED" at bounding box center [421, 387] width 76 height 16
select select "30"
select select "17"
select select "0"
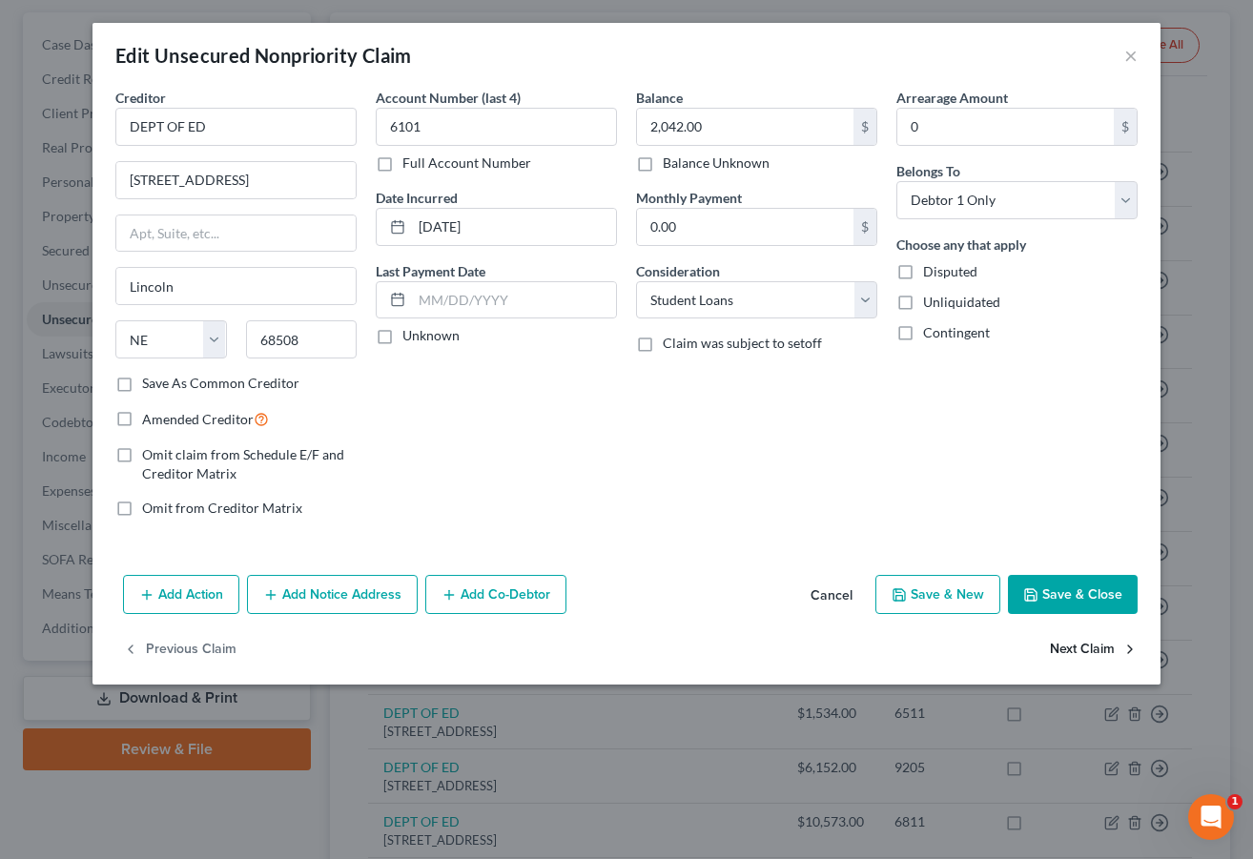
click at [1050, 649] on button "Next Claim" at bounding box center [1094, 650] width 88 height 40
select select "30"
select select "17"
select select "0"
click at [1091, 643] on button "Next Claim" at bounding box center [1094, 650] width 88 height 40
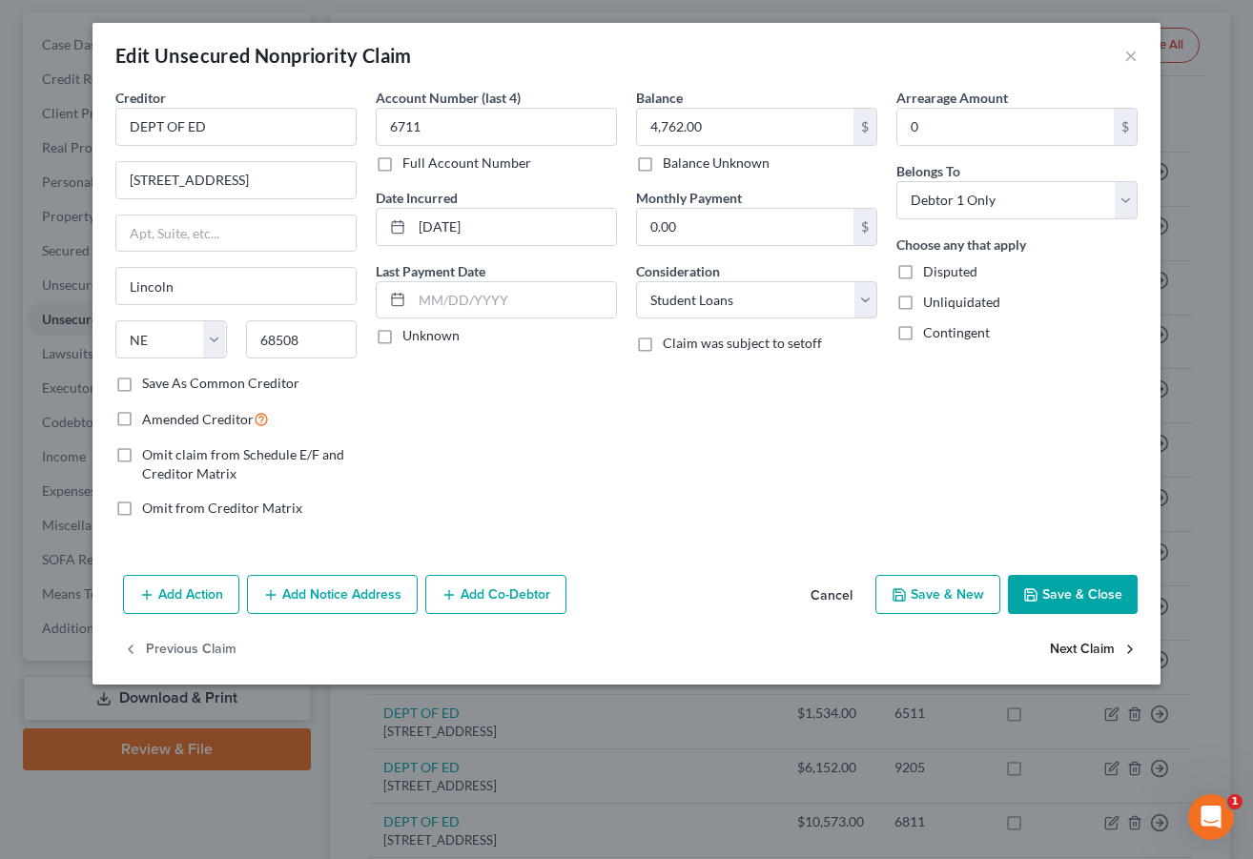
select select "30"
select select "17"
select select "0"
click at [1103, 57] on button "×" at bounding box center [1131, 55] width 13 height 23
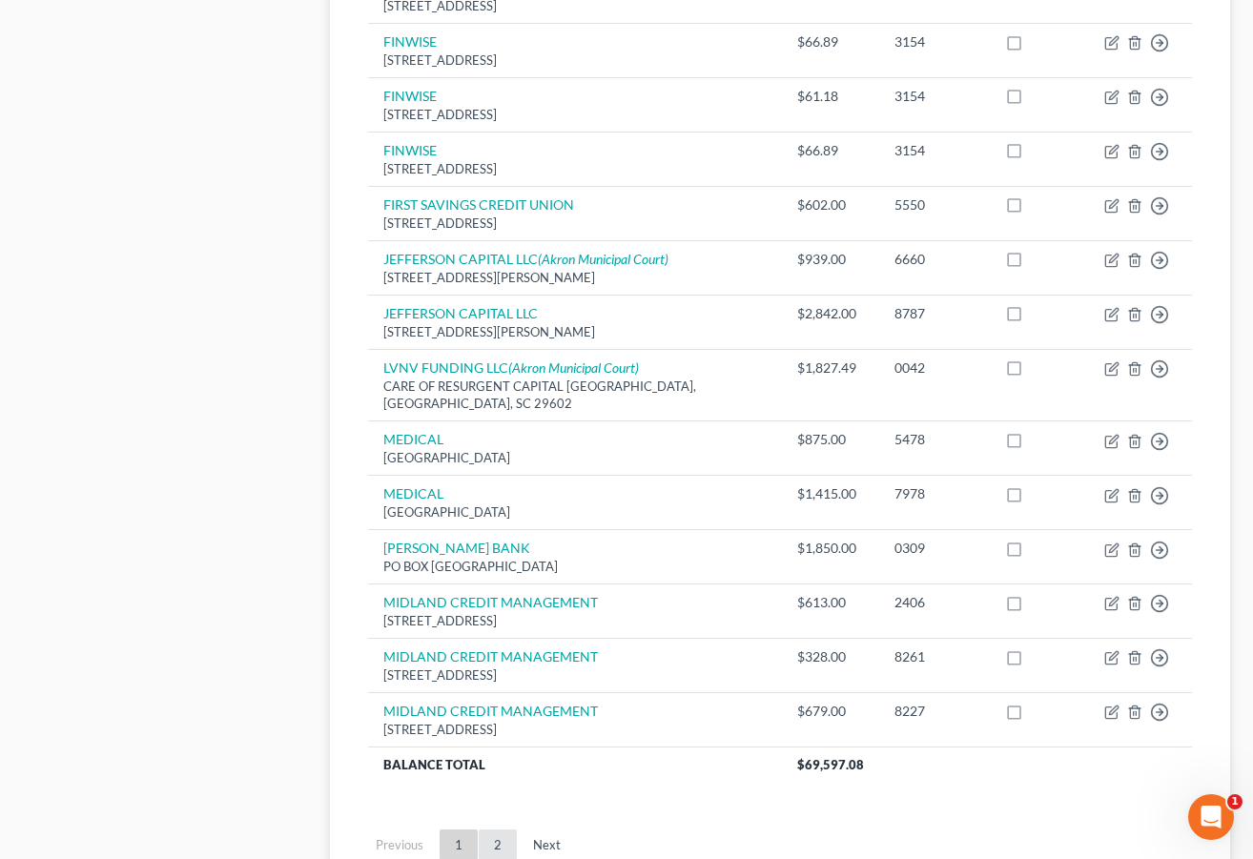
click at [498, 830] on link "2" at bounding box center [498, 845] width 38 height 31
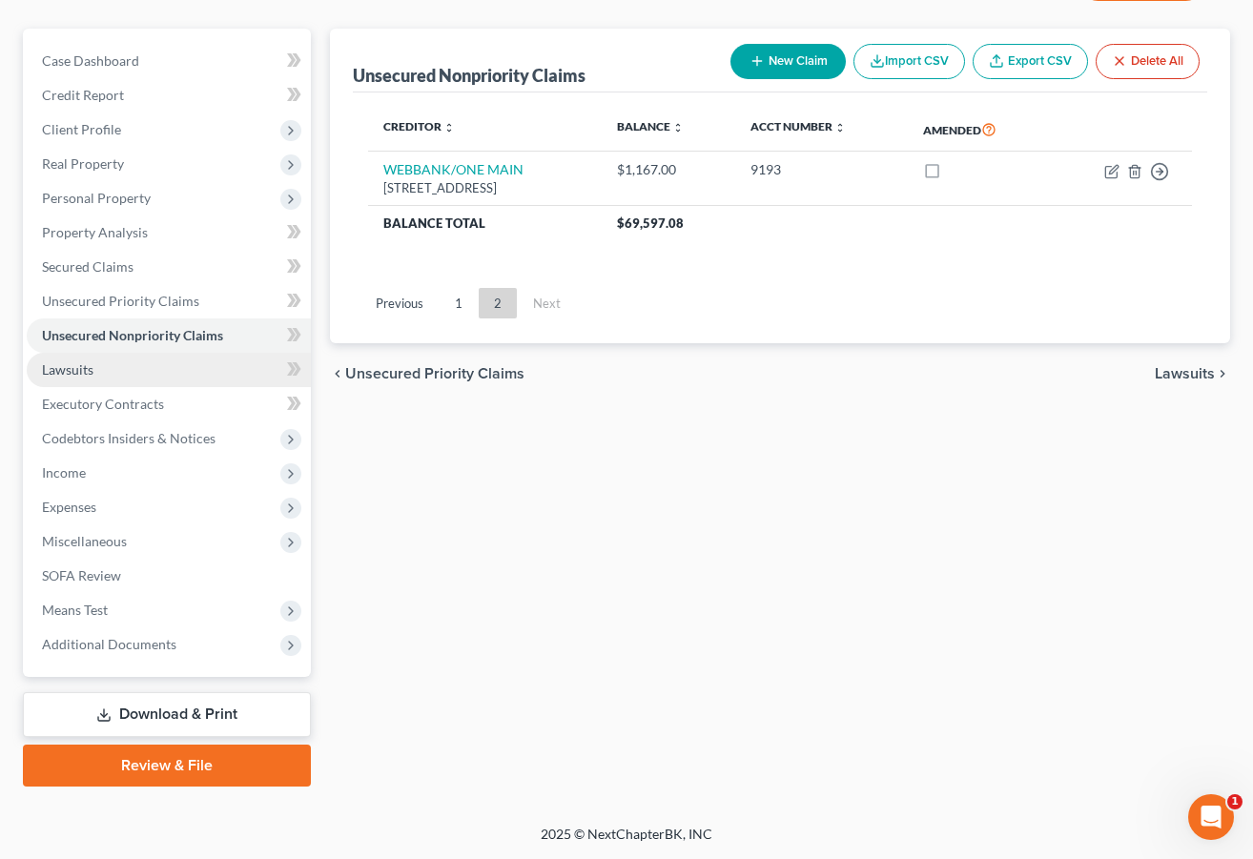
click at [65, 365] on span "Lawsuits" at bounding box center [68, 370] width 52 height 16
click at [65, 365] on ul "Case Dashboard Payments Invoices Payments Payments Credit Report Client Profile" at bounding box center [169, 353] width 284 height 618
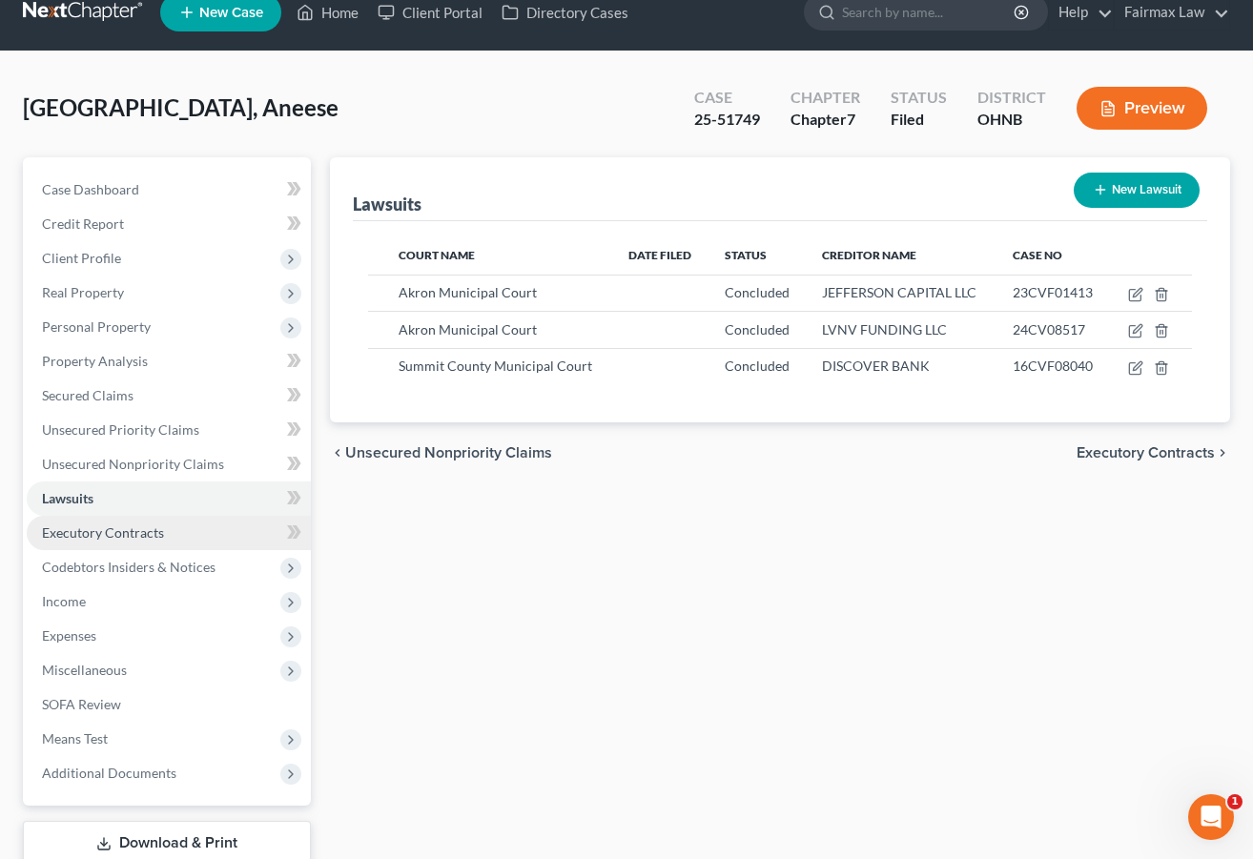
click at [187, 525] on link "Executory Contracts" at bounding box center [169, 533] width 284 height 34
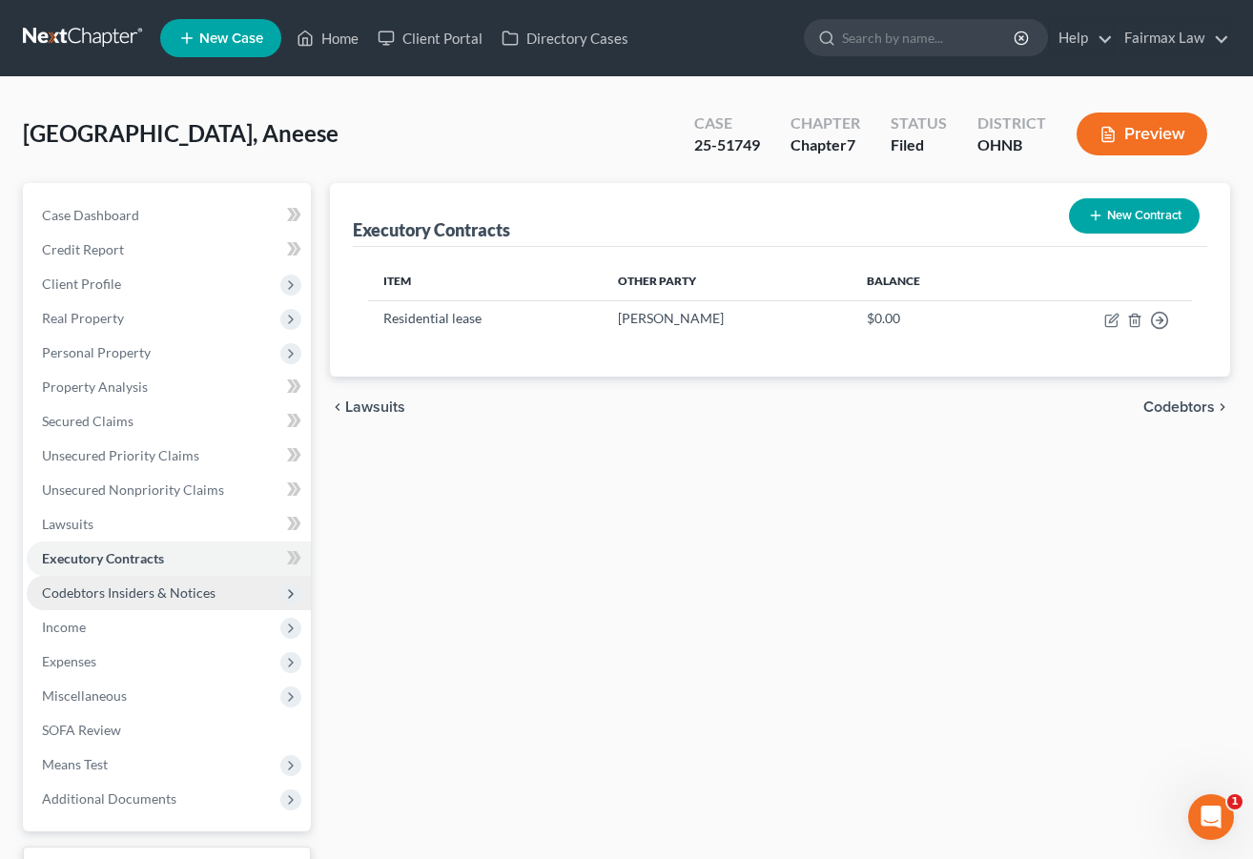
click at [185, 591] on span "Codebtors Insiders & Notices" at bounding box center [129, 593] width 174 height 16
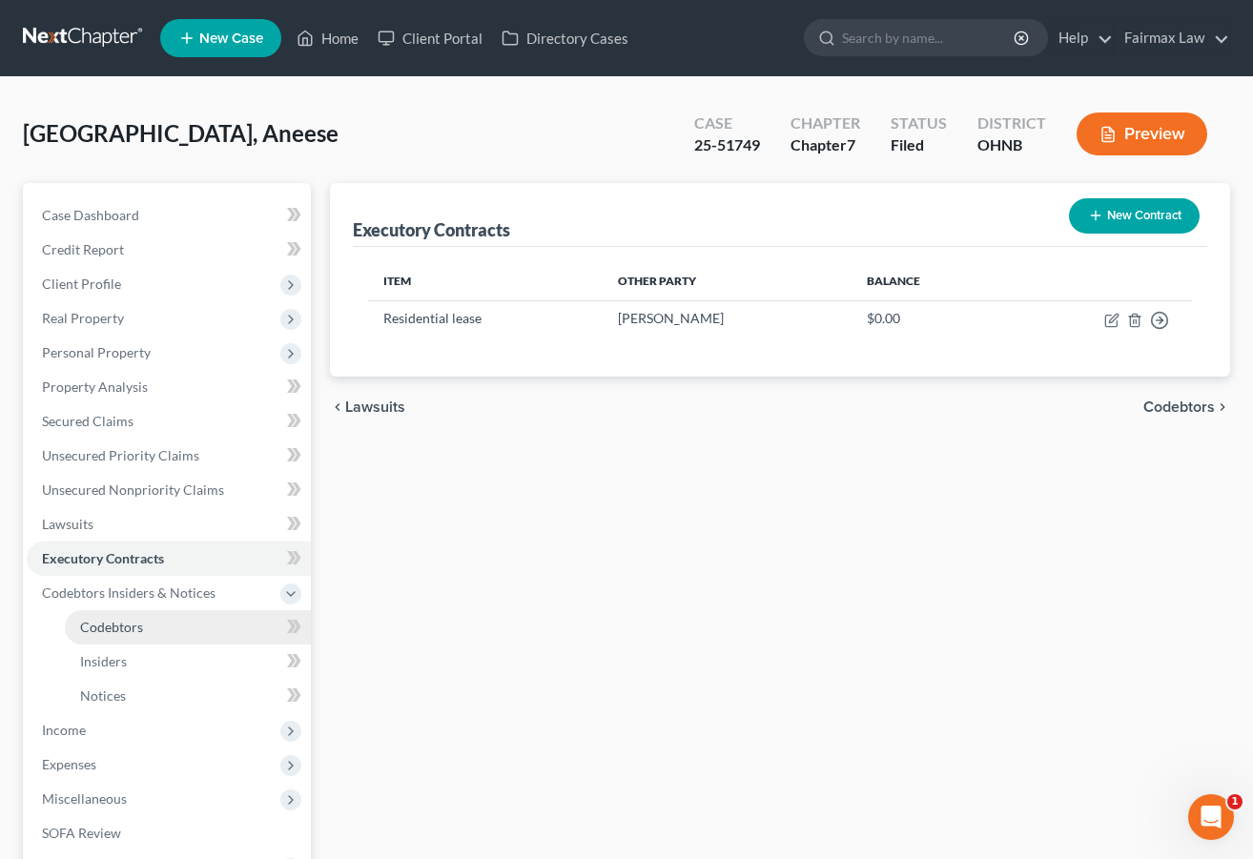
click at [177, 625] on link "Codebtors" at bounding box center [188, 627] width 246 height 34
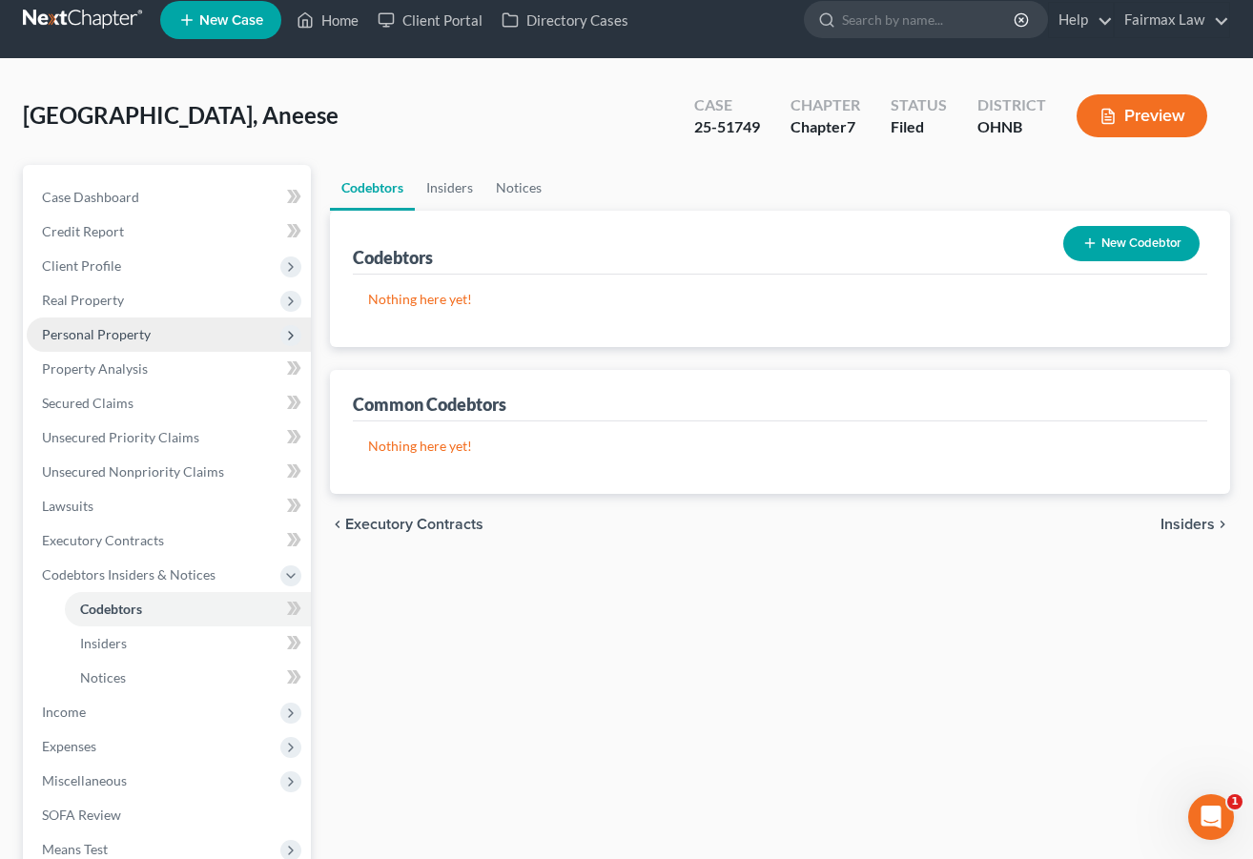
click at [165, 325] on span "Personal Property" at bounding box center [169, 335] width 284 height 34
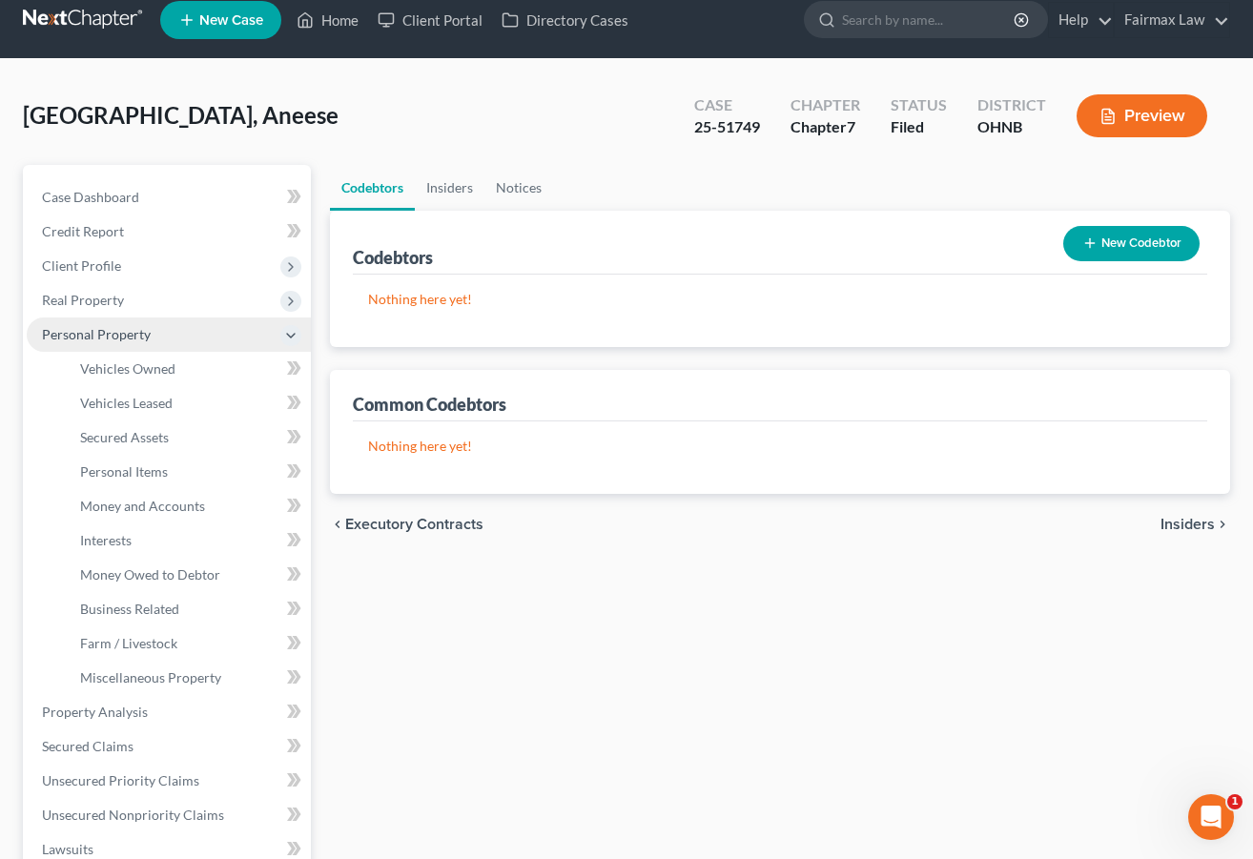
click at [285, 336] on icon at bounding box center [290, 335] width 15 height 15
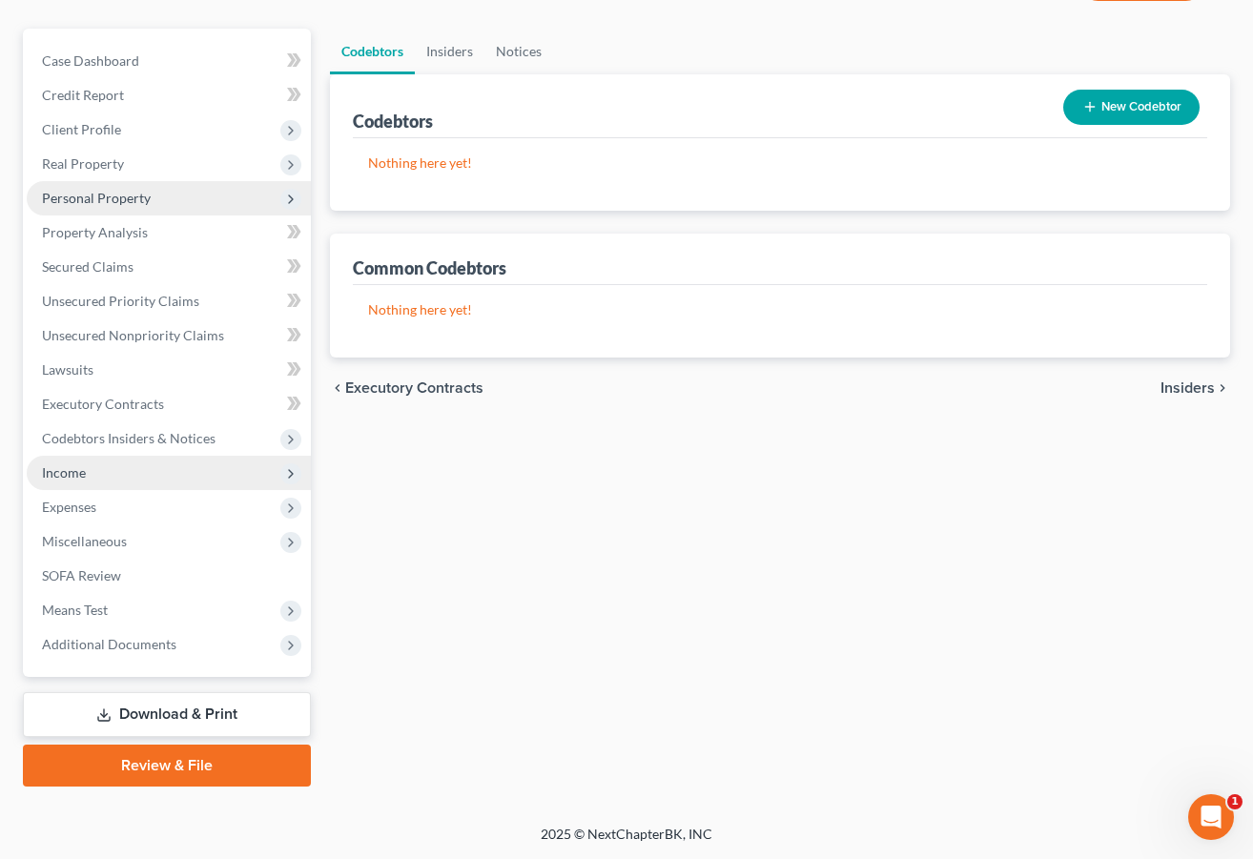
scroll to position [155, 0]
click at [156, 485] on span "Income" at bounding box center [169, 473] width 284 height 34
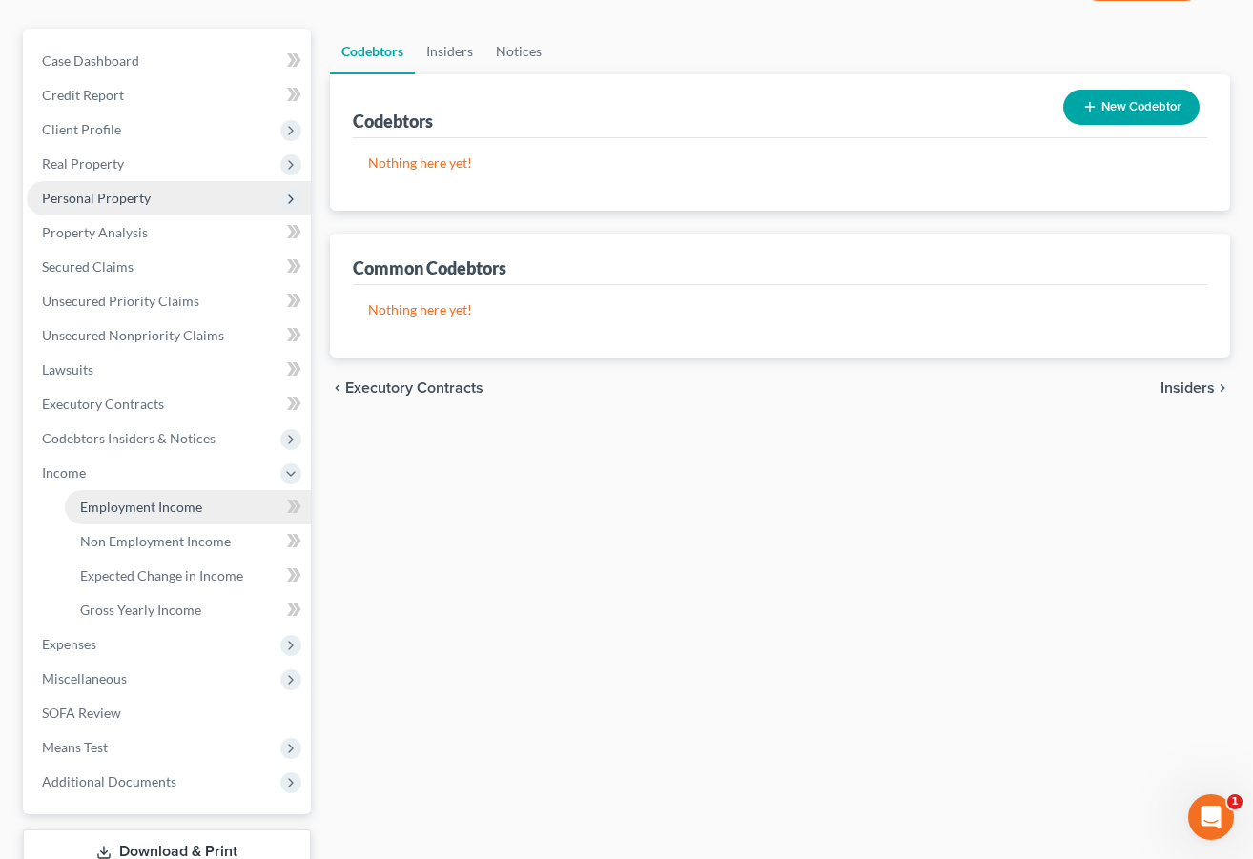
click at [220, 507] on link "Employment Income" at bounding box center [188, 507] width 246 height 34
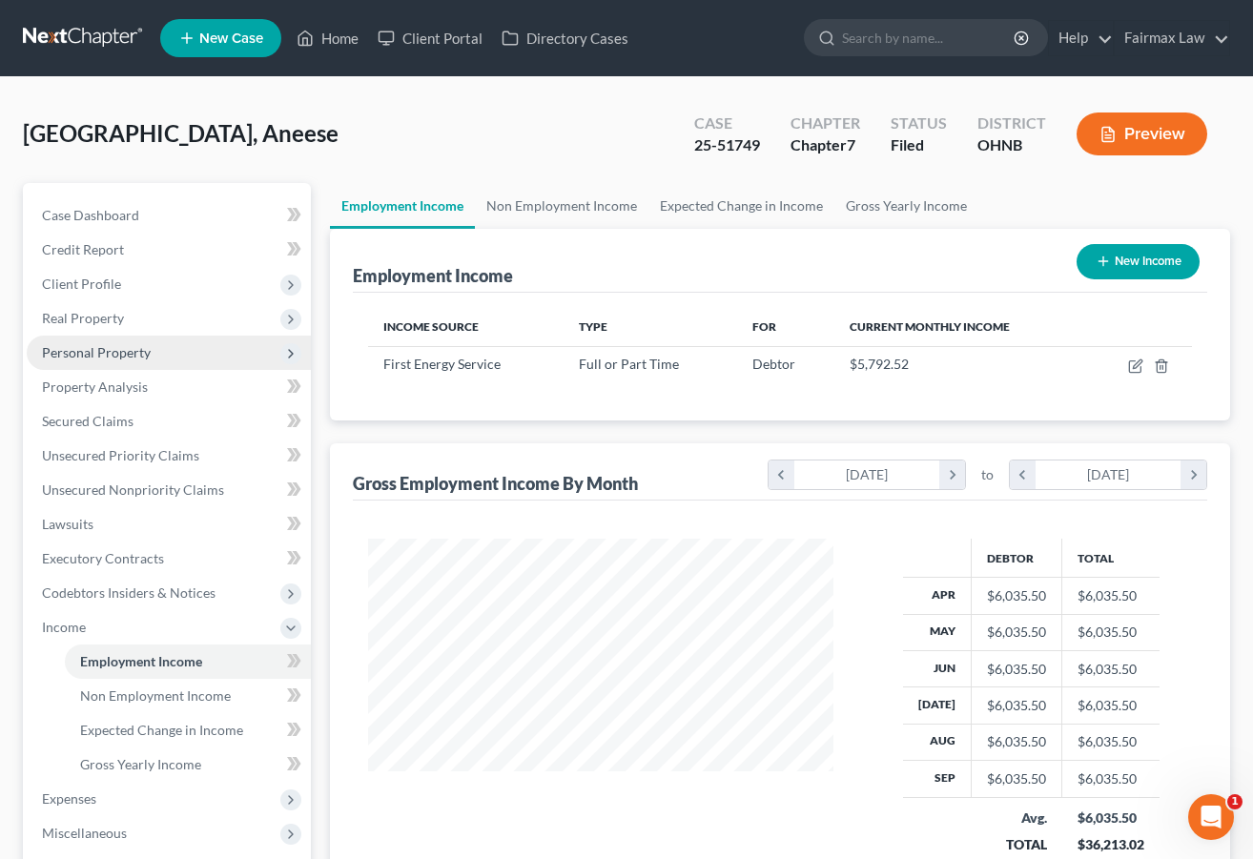
scroll to position [341, 503]
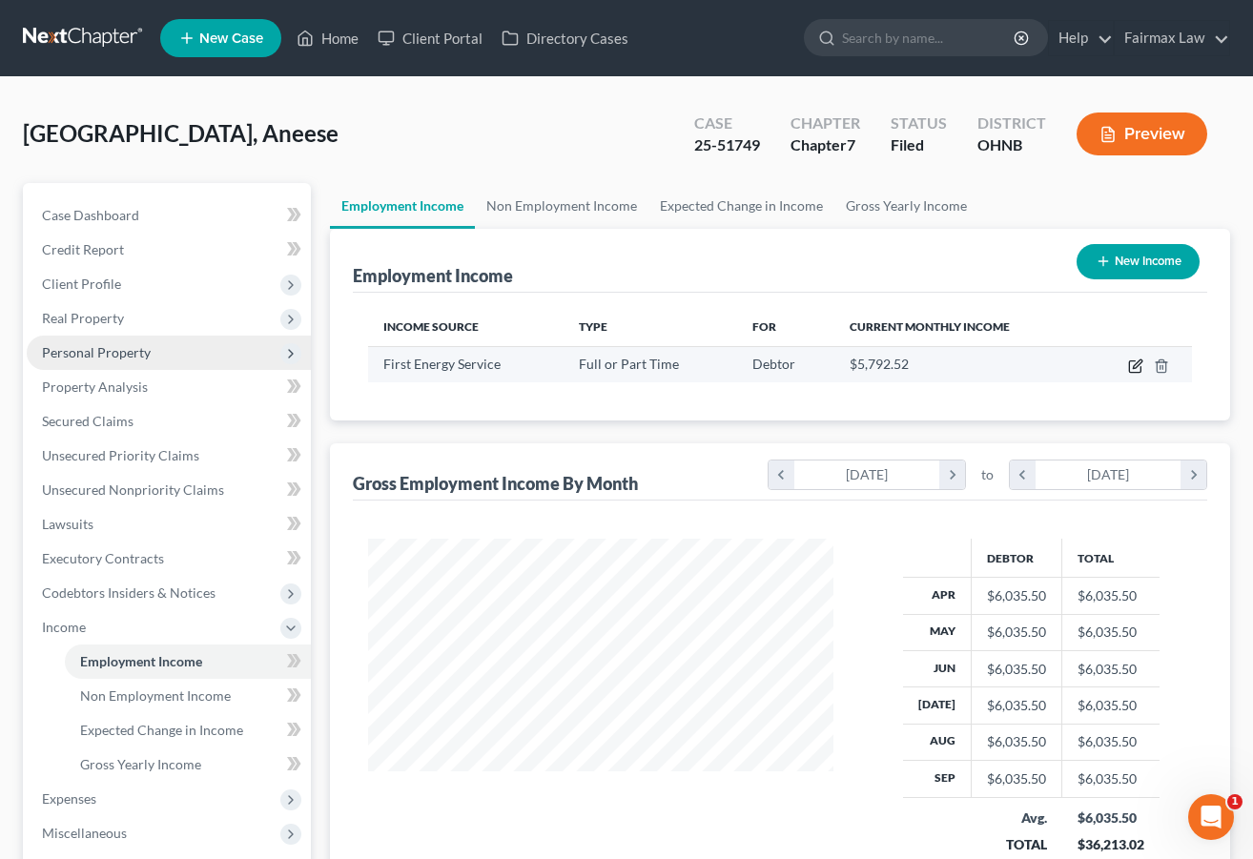
click at [1103, 365] on icon "button" at bounding box center [1137, 364] width 9 height 9
select select "0"
select select "36"
select select "2"
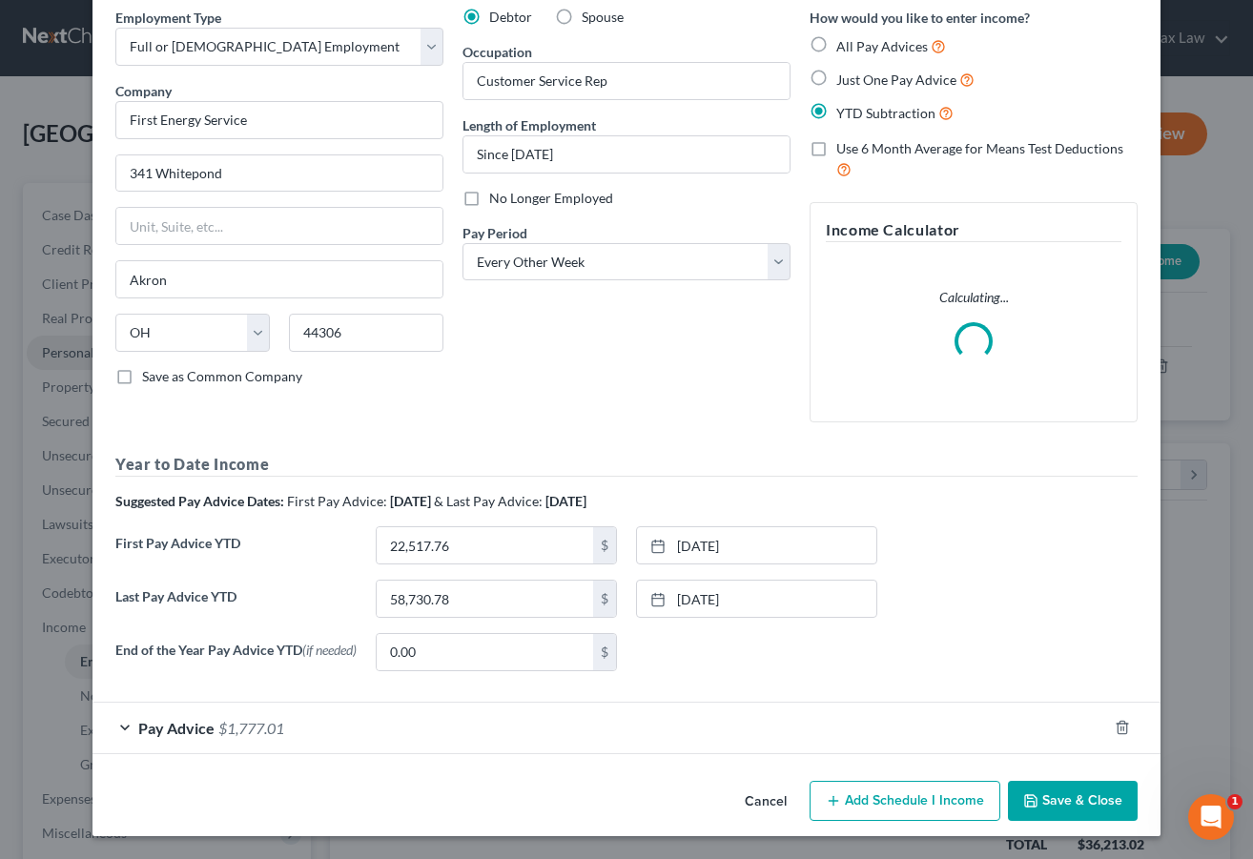
click at [665, 720] on div "Pay Advice $1,777.01" at bounding box center [600, 728] width 1015 height 51
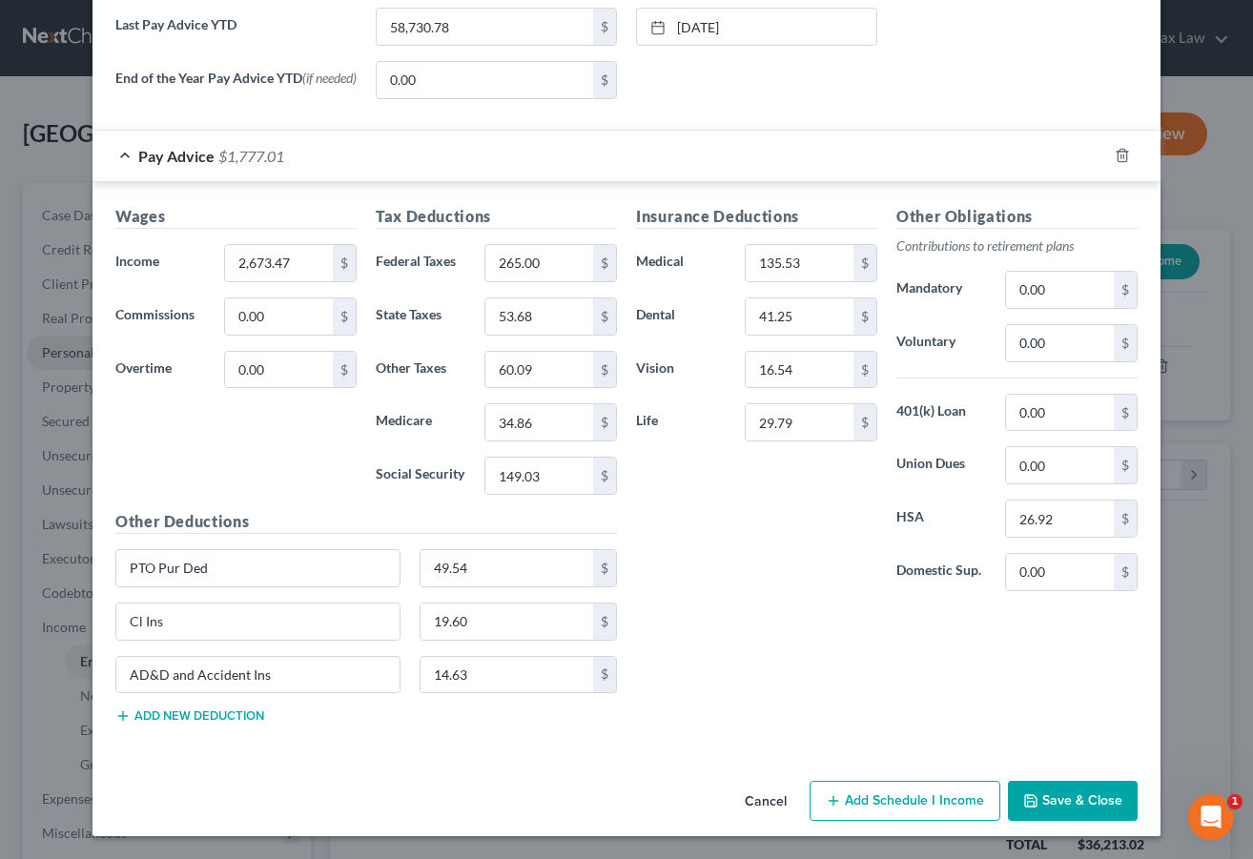
scroll to position [746, 0]
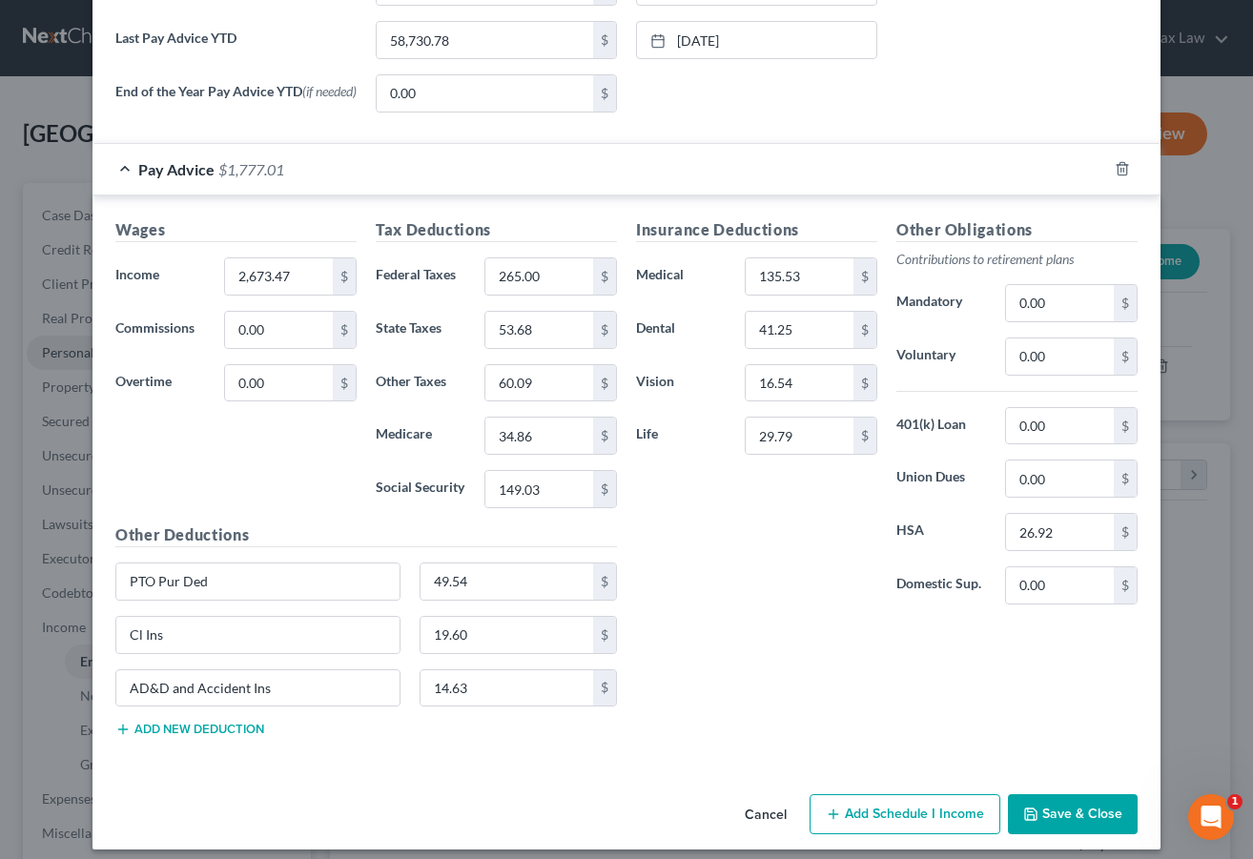
click at [762, 822] on button "Cancel" at bounding box center [766, 815] width 72 height 38
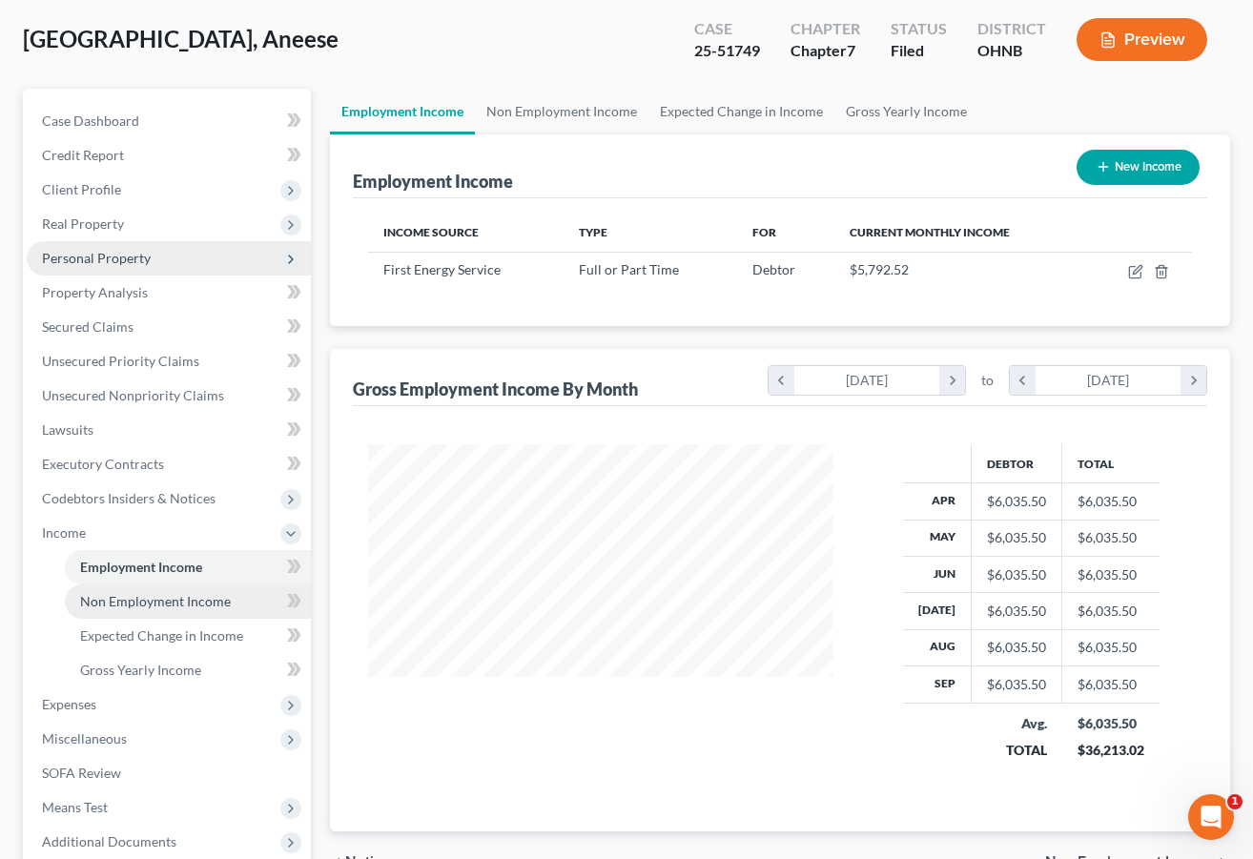
scroll to position [278, 0]
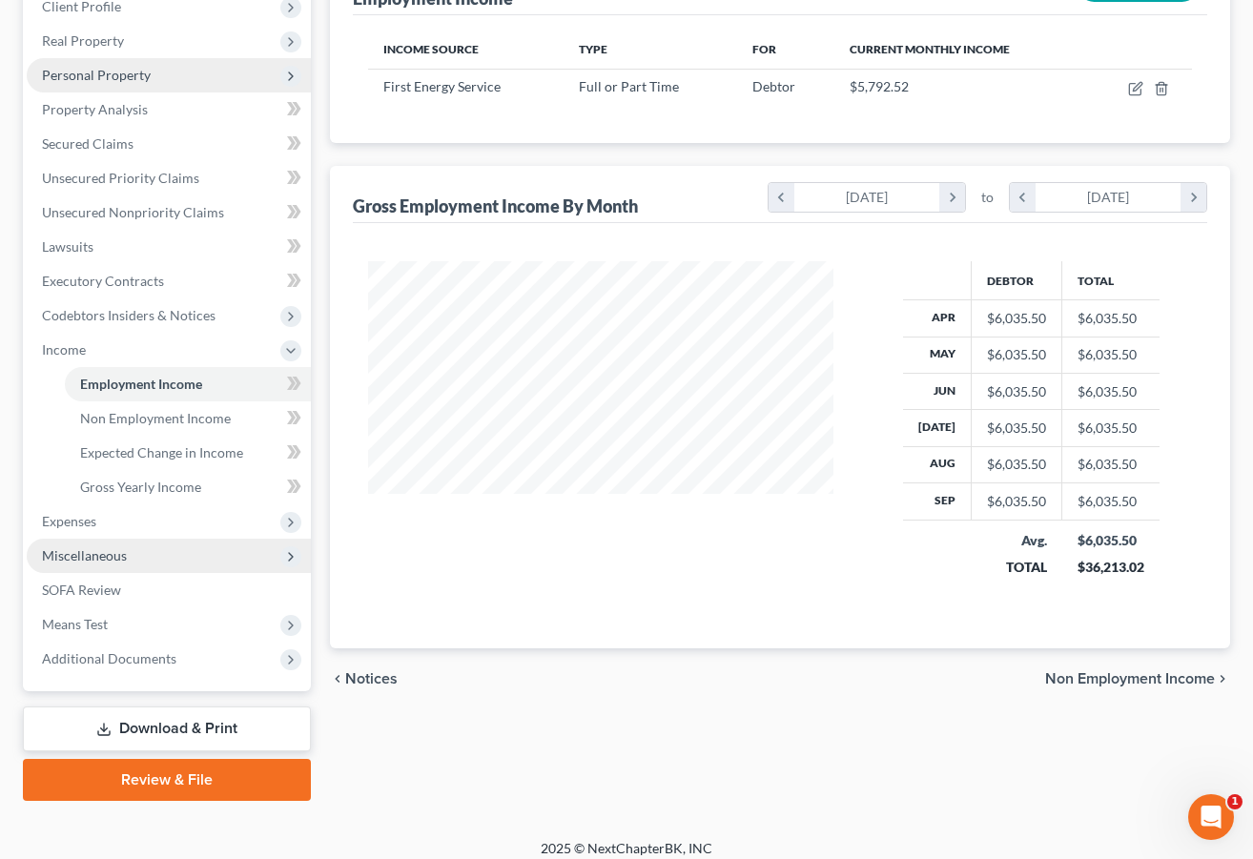
click at [139, 571] on span "Miscellaneous" at bounding box center [169, 556] width 284 height 34
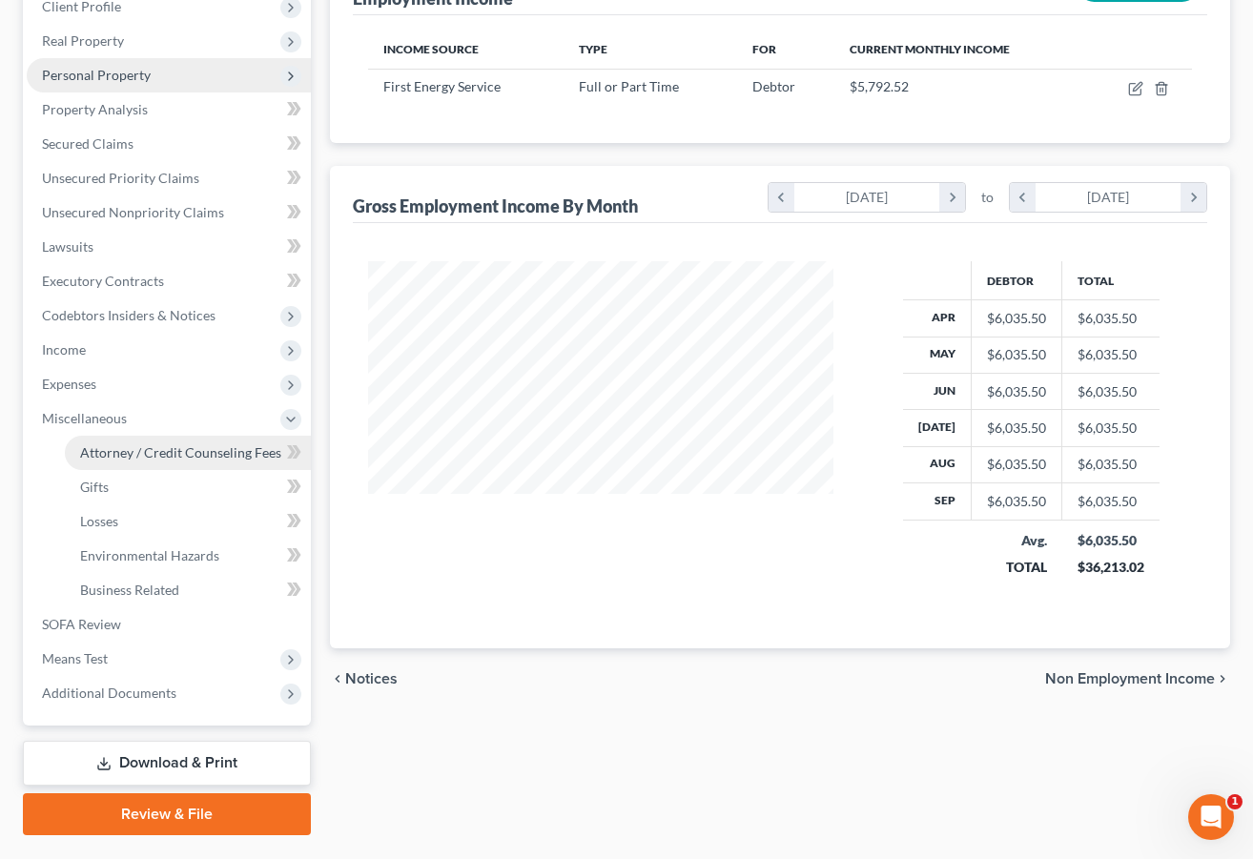
click at [171, 460] on span "Attorney / Credit Counseling Fees" at bounding box center [180, 453] width 201 height 16
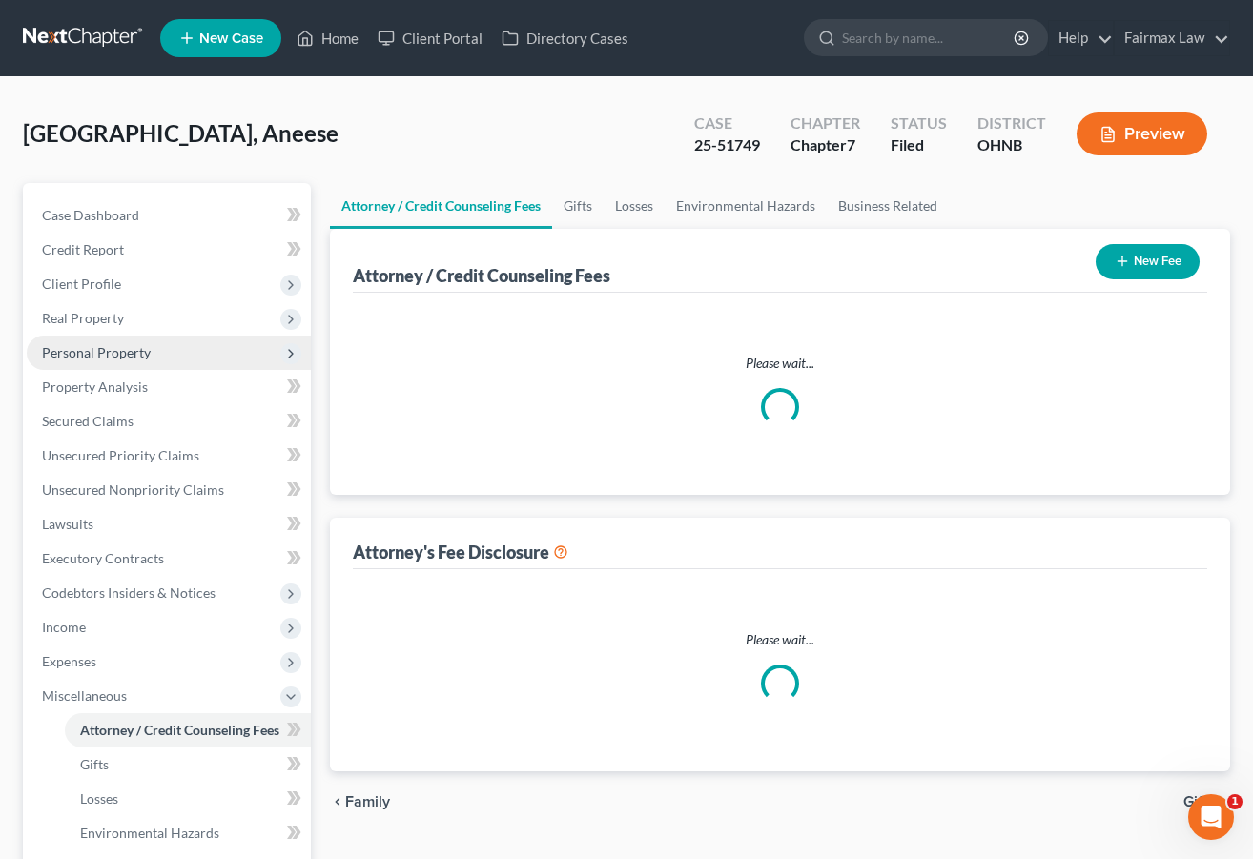
select select "1"
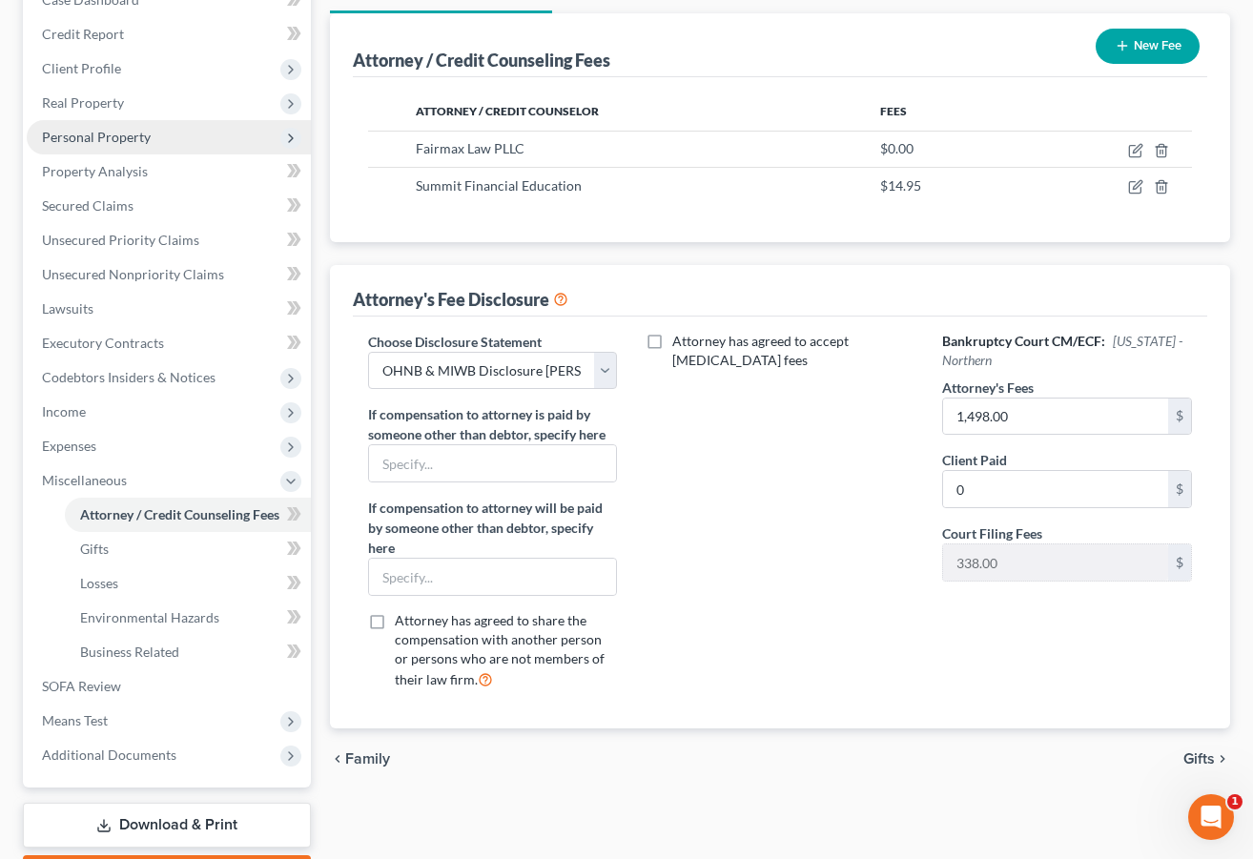
scroll to position [234, 0]
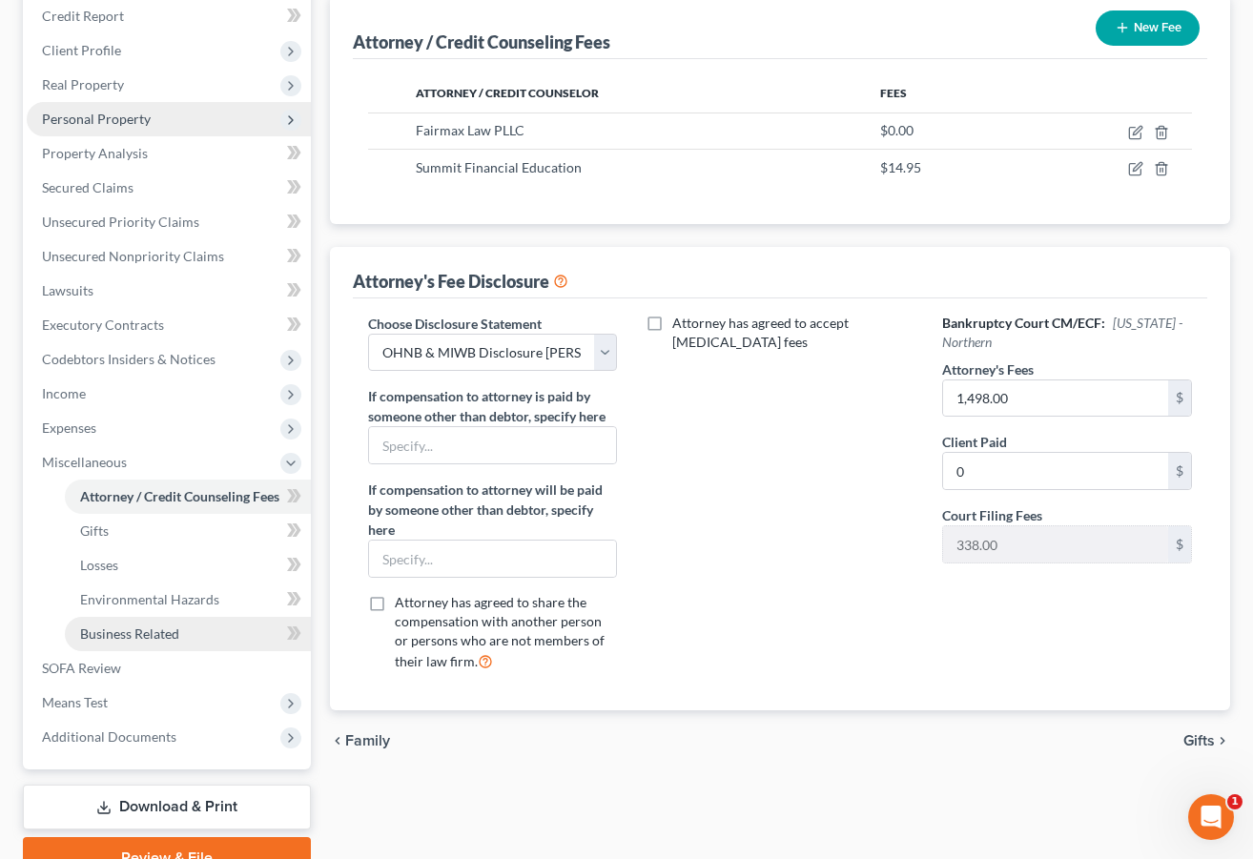
click at [142, 633] on span "Business Related" at bounding box center [129, 634] width 99 height 16
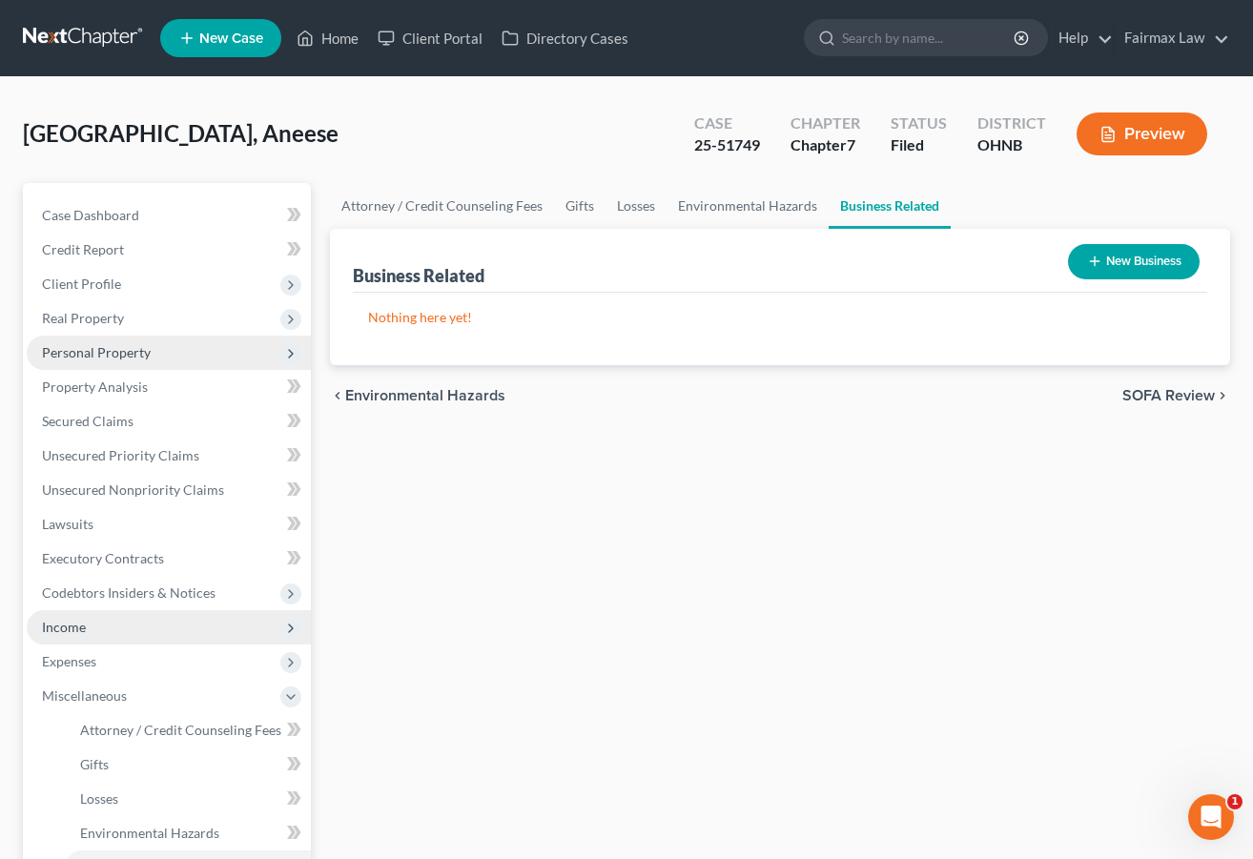
click at [126, 620] on span "Income" at bounding box center [169, 627] width 284 height 34
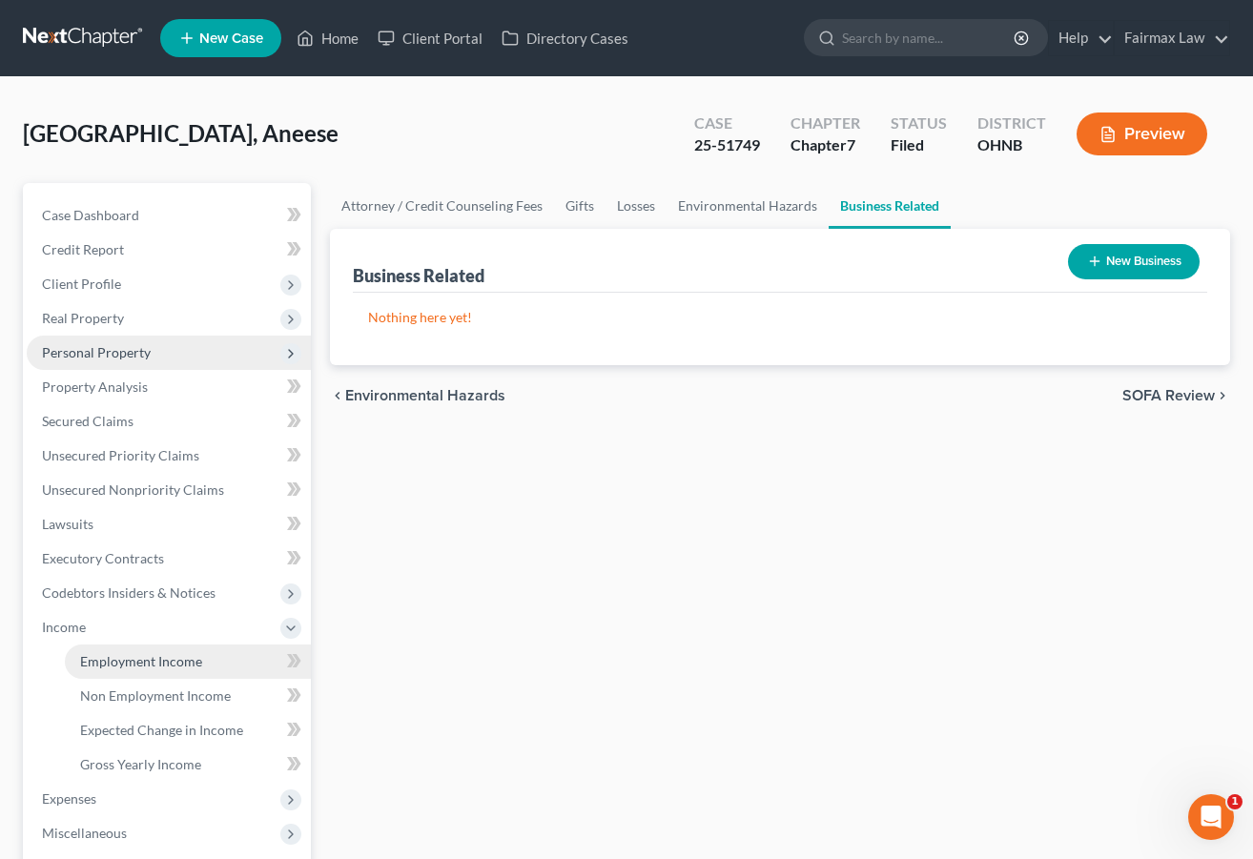
click at [153, 659] on span "Employment Income" at bounding box center [141, 661] width 122 height 16
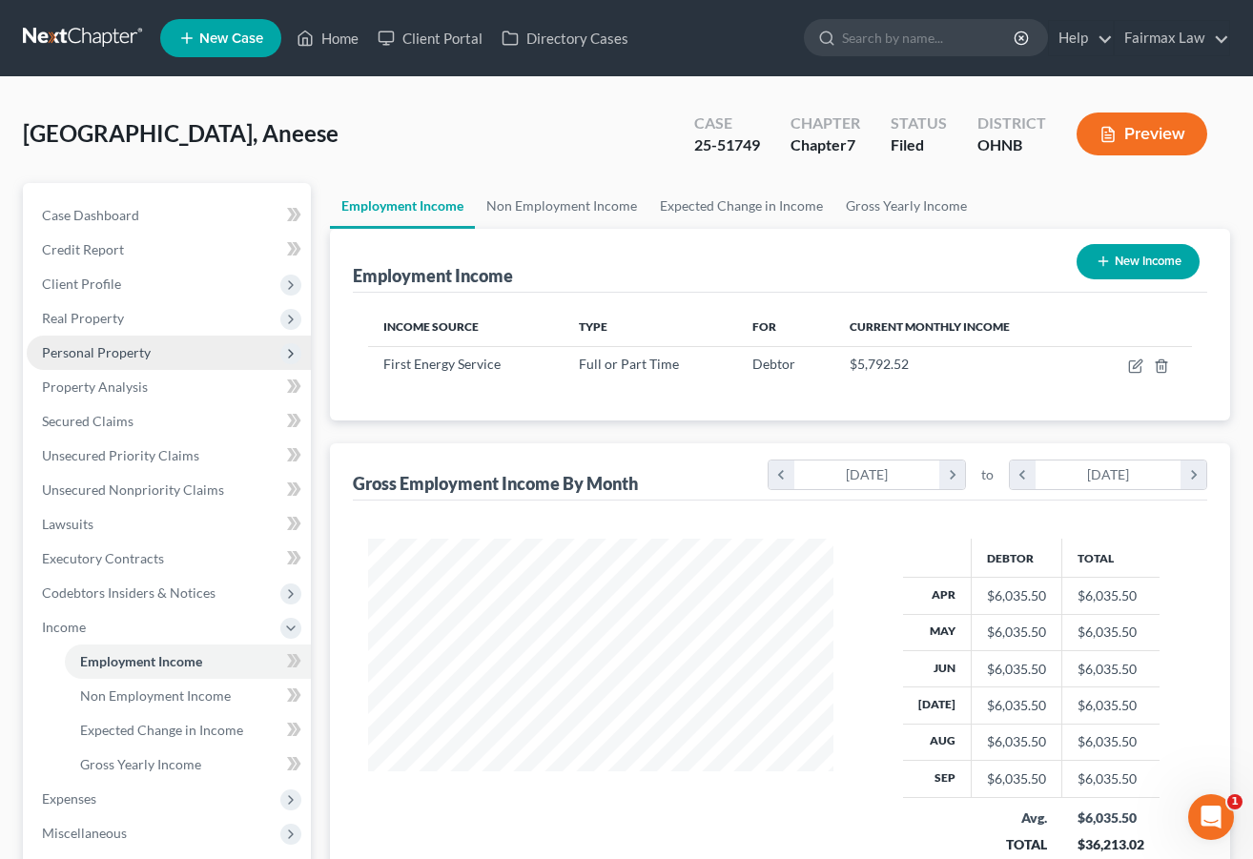
scroll to position [341, 503]
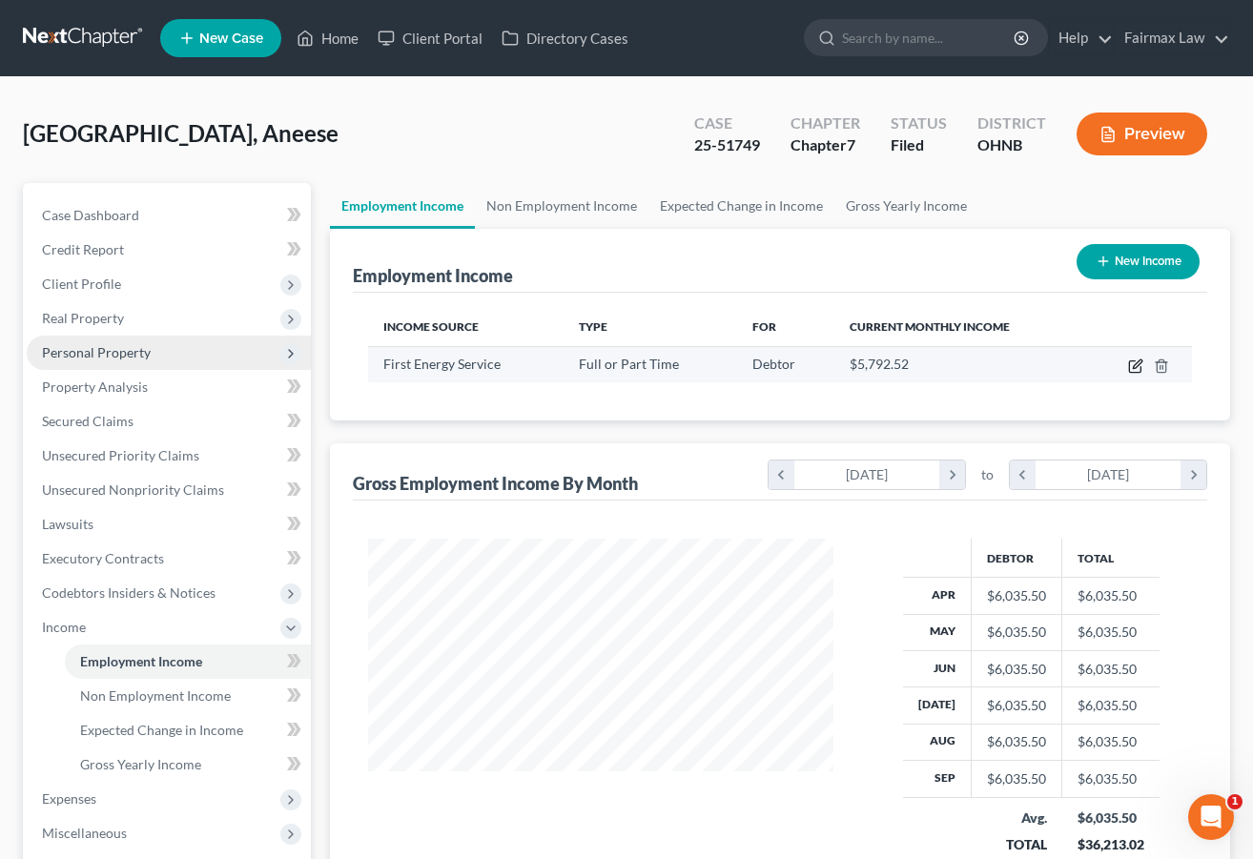
click at [1103, 364] on icon "button" at bounding box center [1135, 366] width 15 height 15
select select "0"
select select "36"
select select "2"
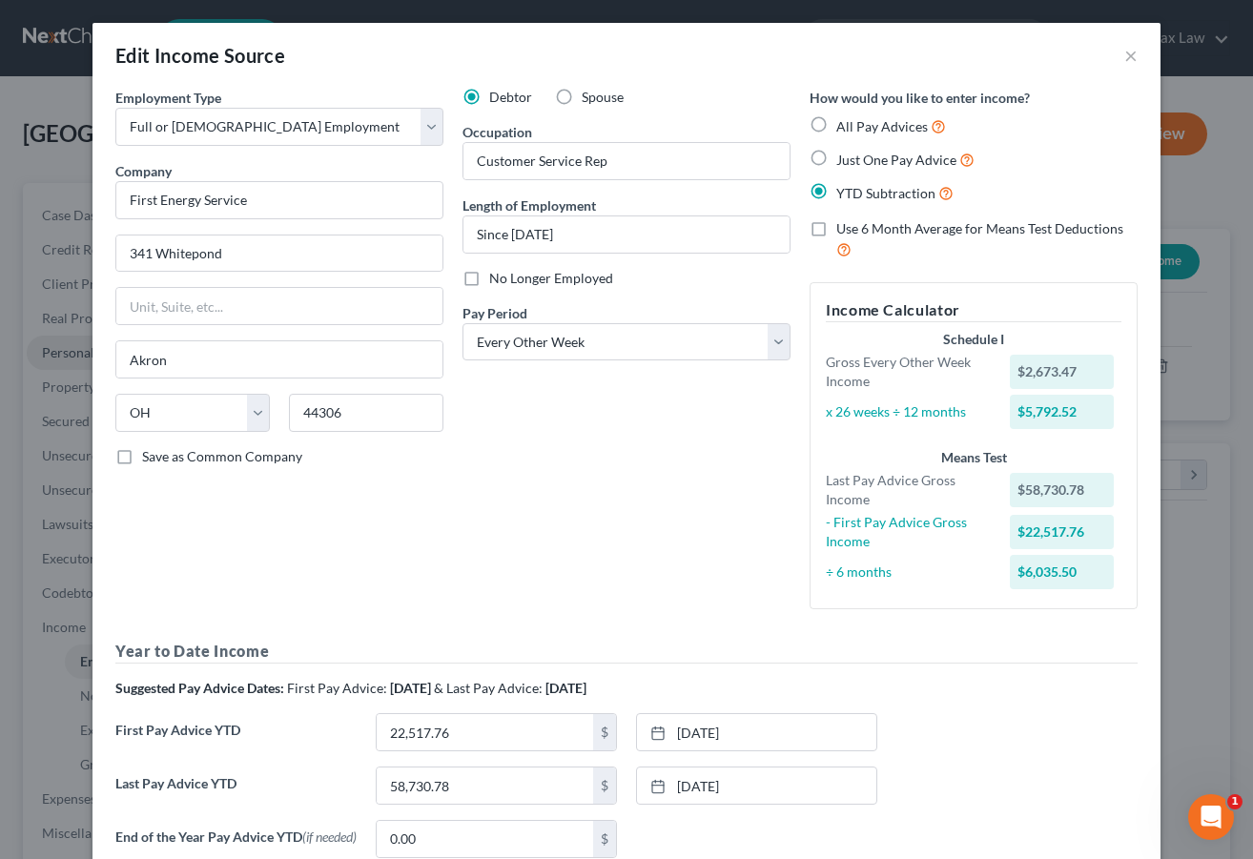
scroll to position [0, 0]
click at [1103, 54] on button "×" at bounding box center [1131, 55] width 13 height 23
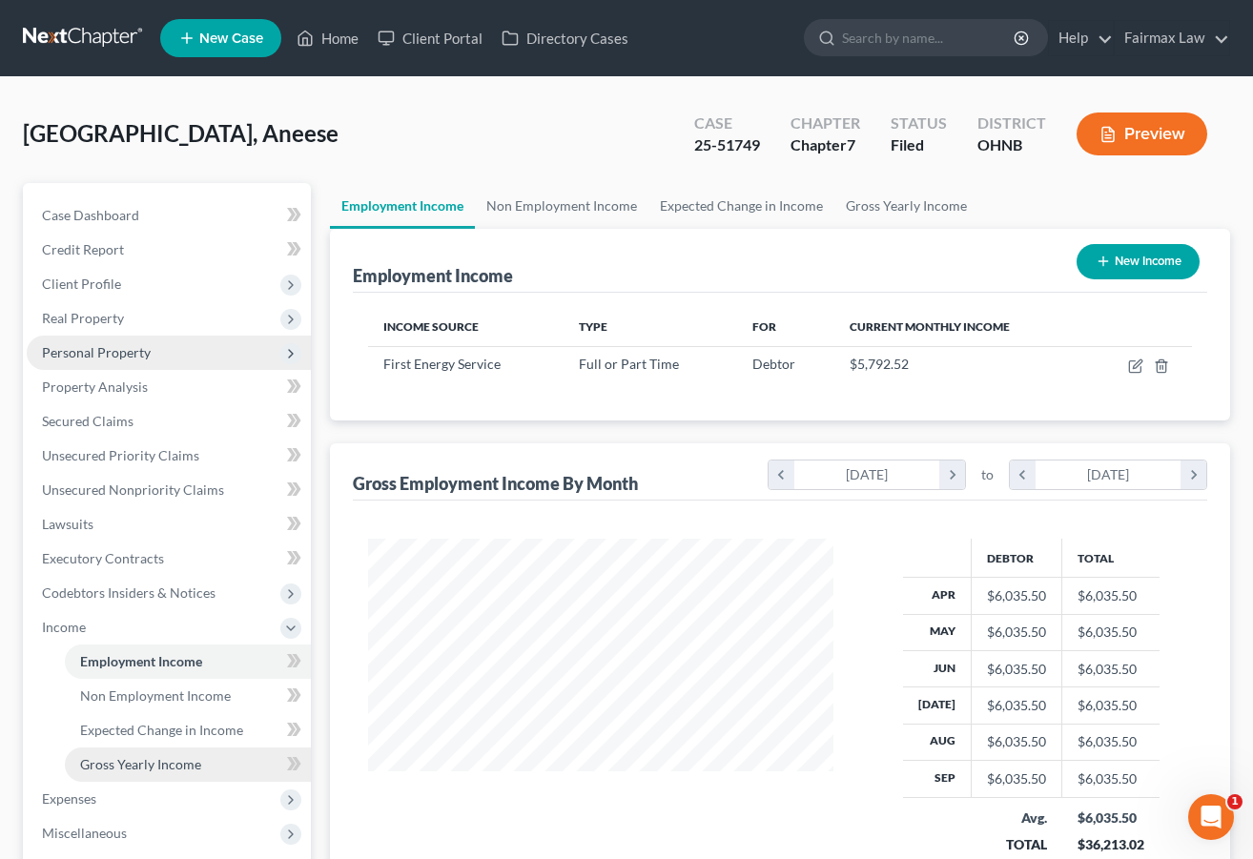
click at [134, 763] on span "Gross Yearly Income" at bounding box center [140, 764] width 121 height 16
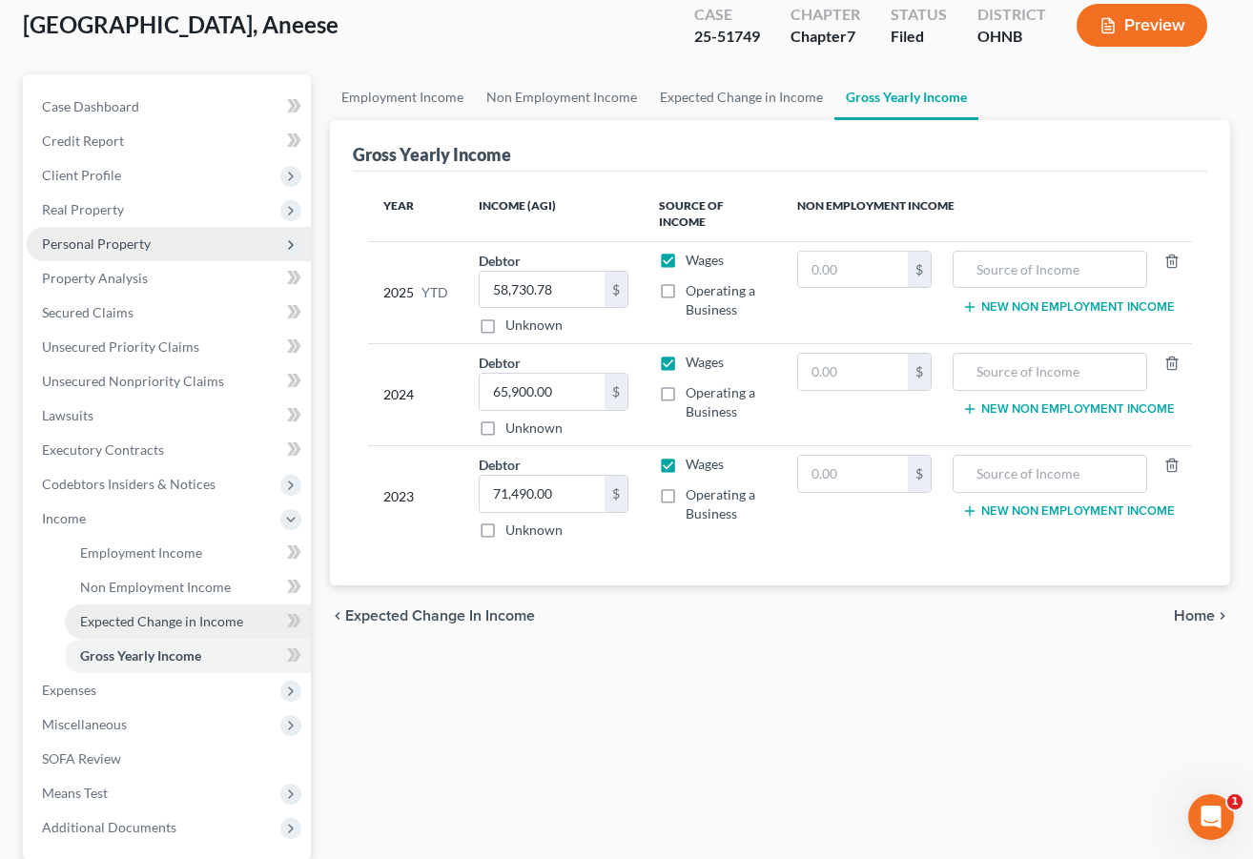
scroll to position [154, 0]
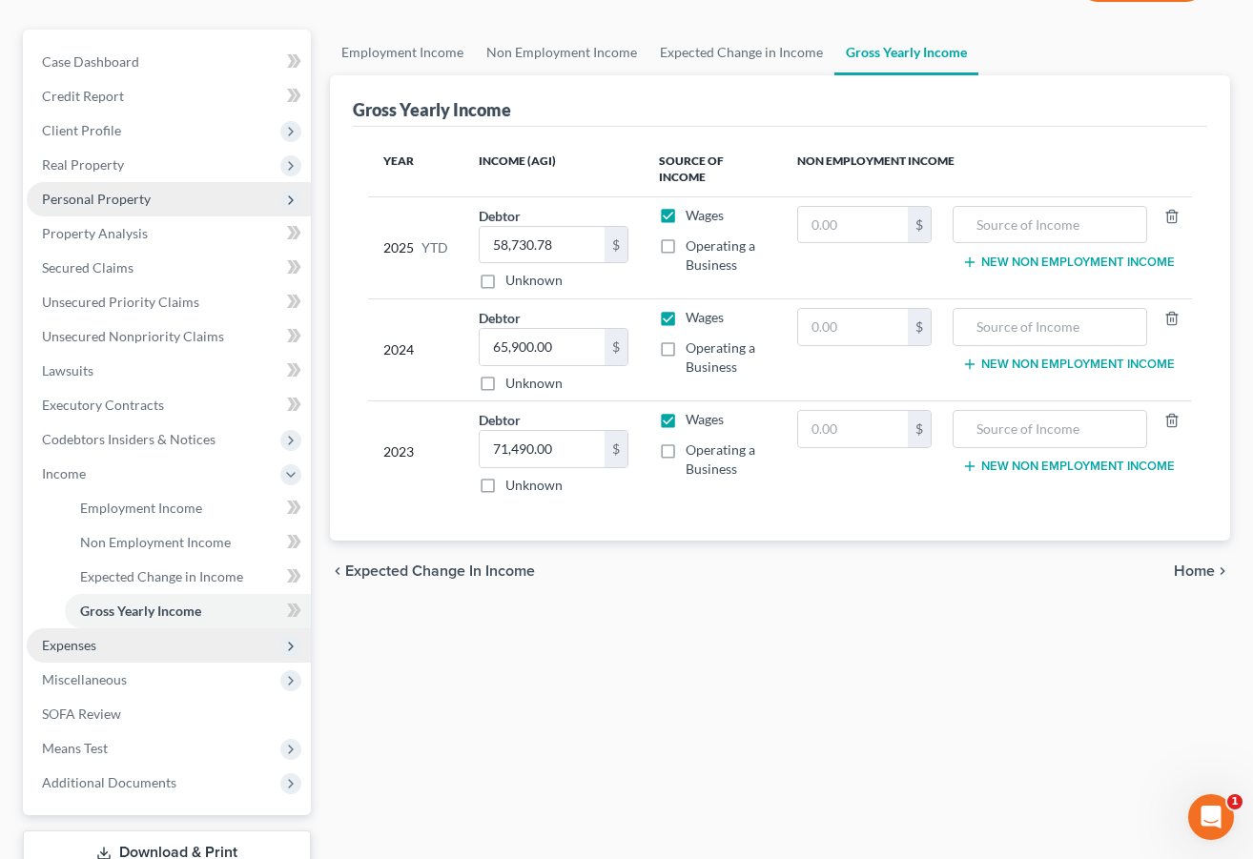
click at [100, 654] on span "Expenses" at bounding box center [169, 646] width 284 height 34
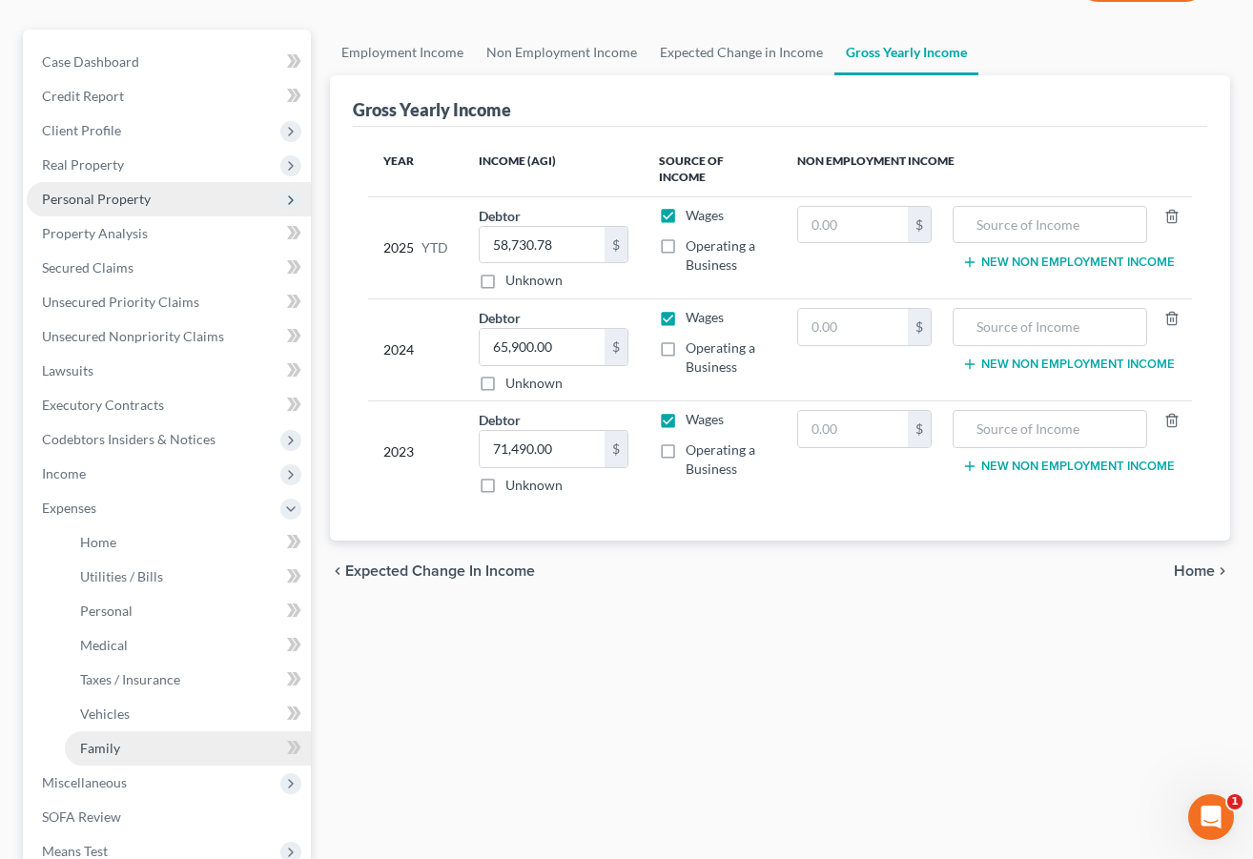
click at [155, 746] on link "Family" at bounding box center [188, 749] width 246 height 34
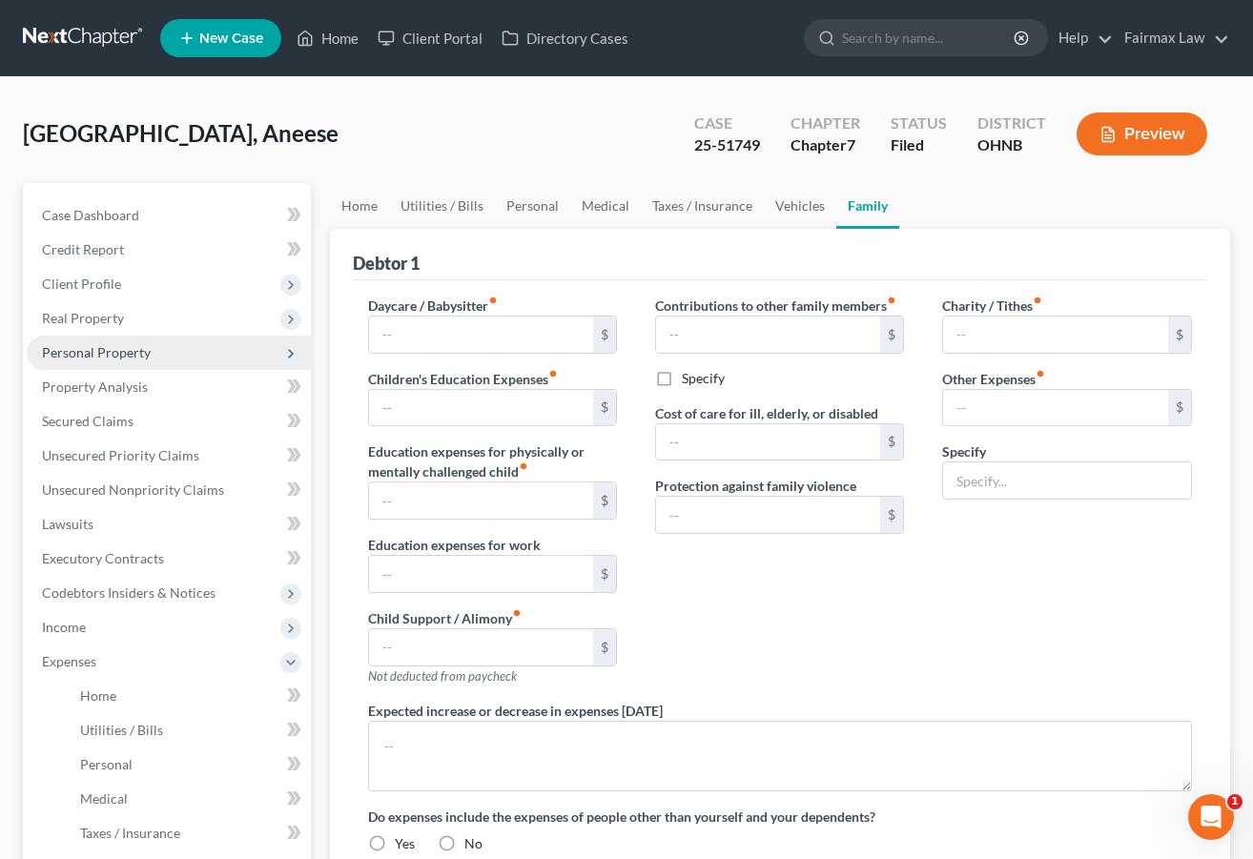
type input "0.00"
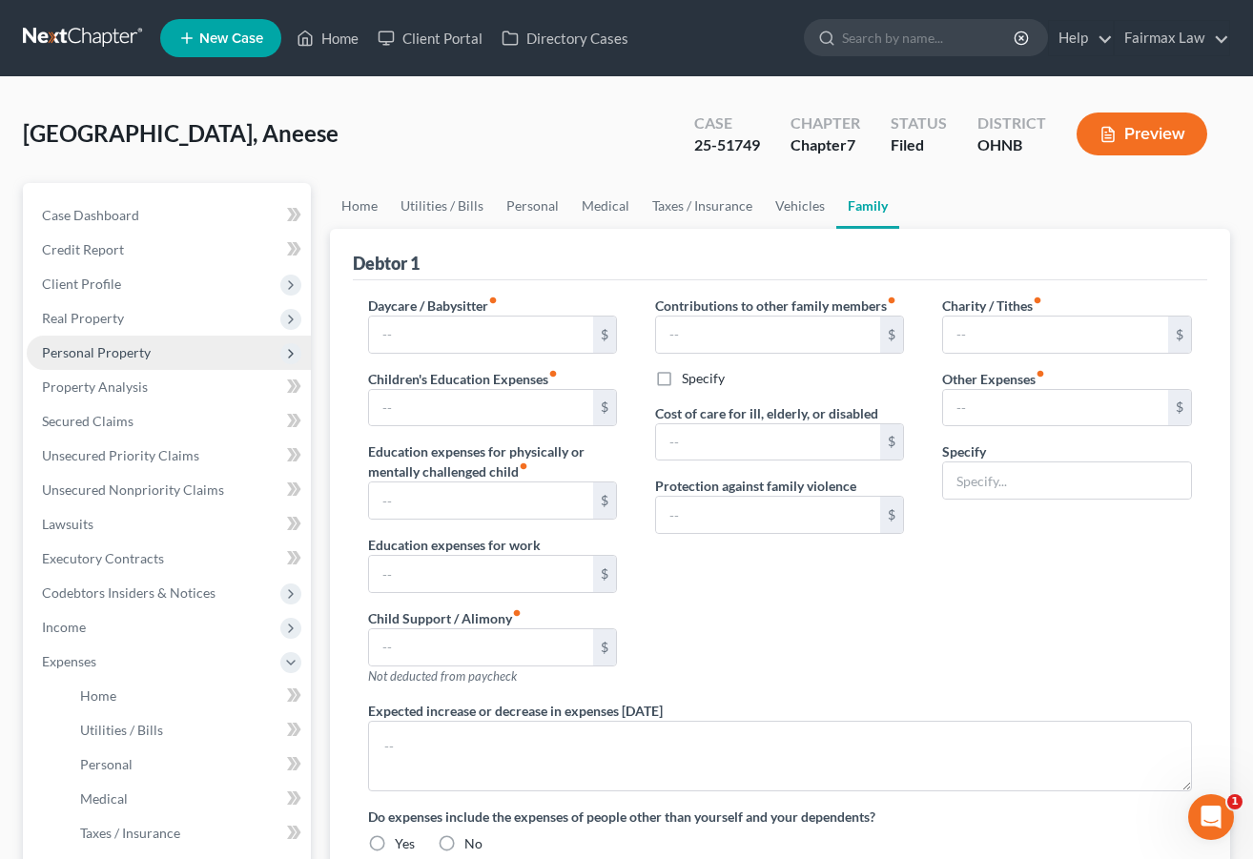
type input "0.00"
type input "100.00"
type input "180.00"
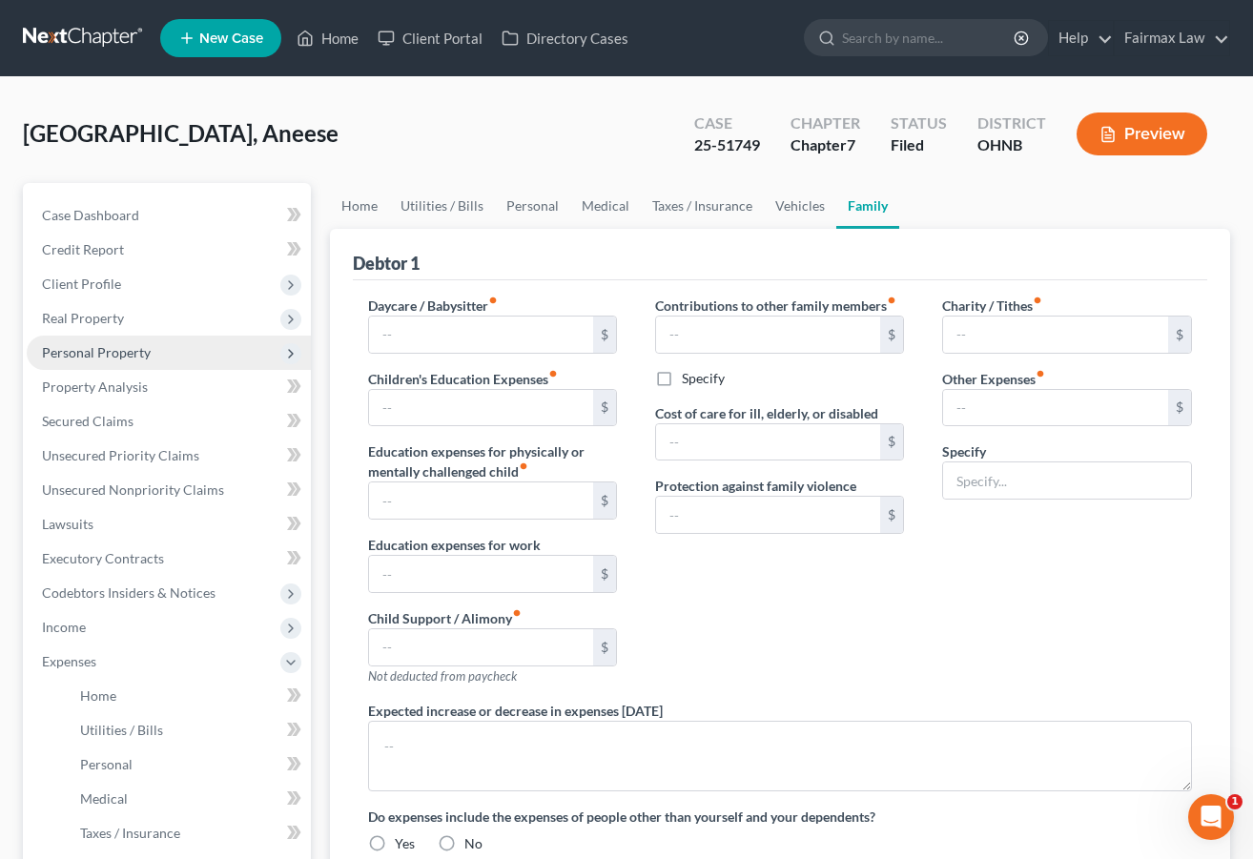
type input "Attorney Bankruptcy Fee"
type textarea "Debtor is anticipating going back to school."
radio input "true"
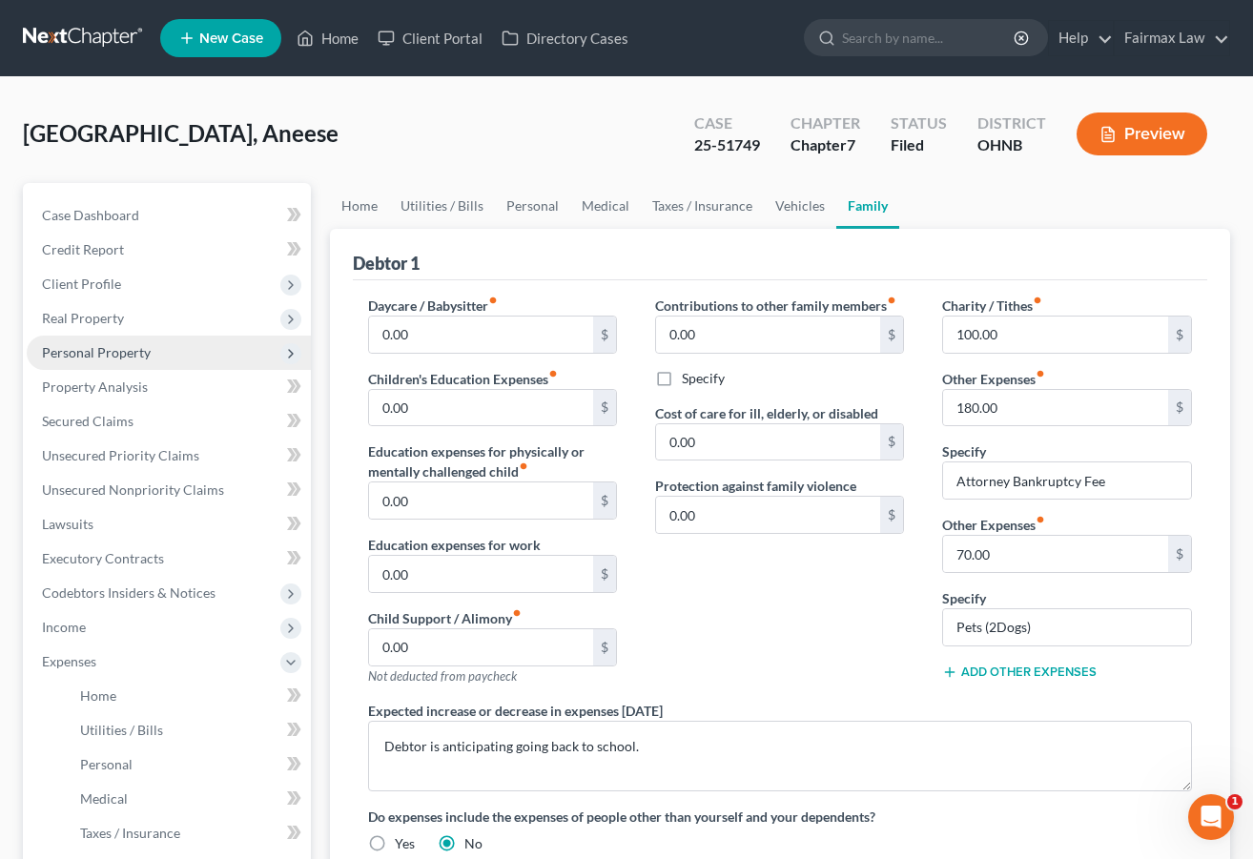
click at [173, 359] on span "Personal Property" at bounding box center [169, 353] width 284 height 34
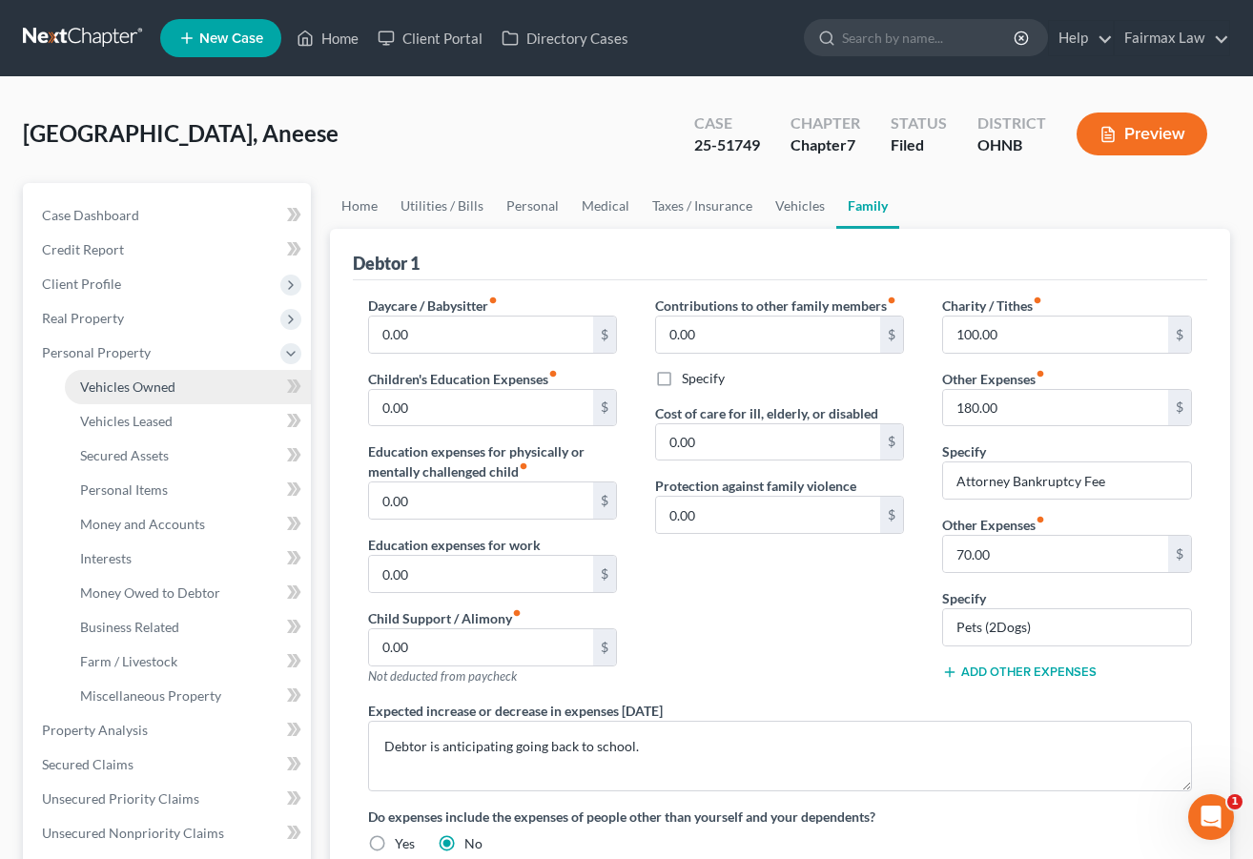
click at [160, 382] on span "Vehicles Owned" at bounding box center [127, 387] width 95 height 16
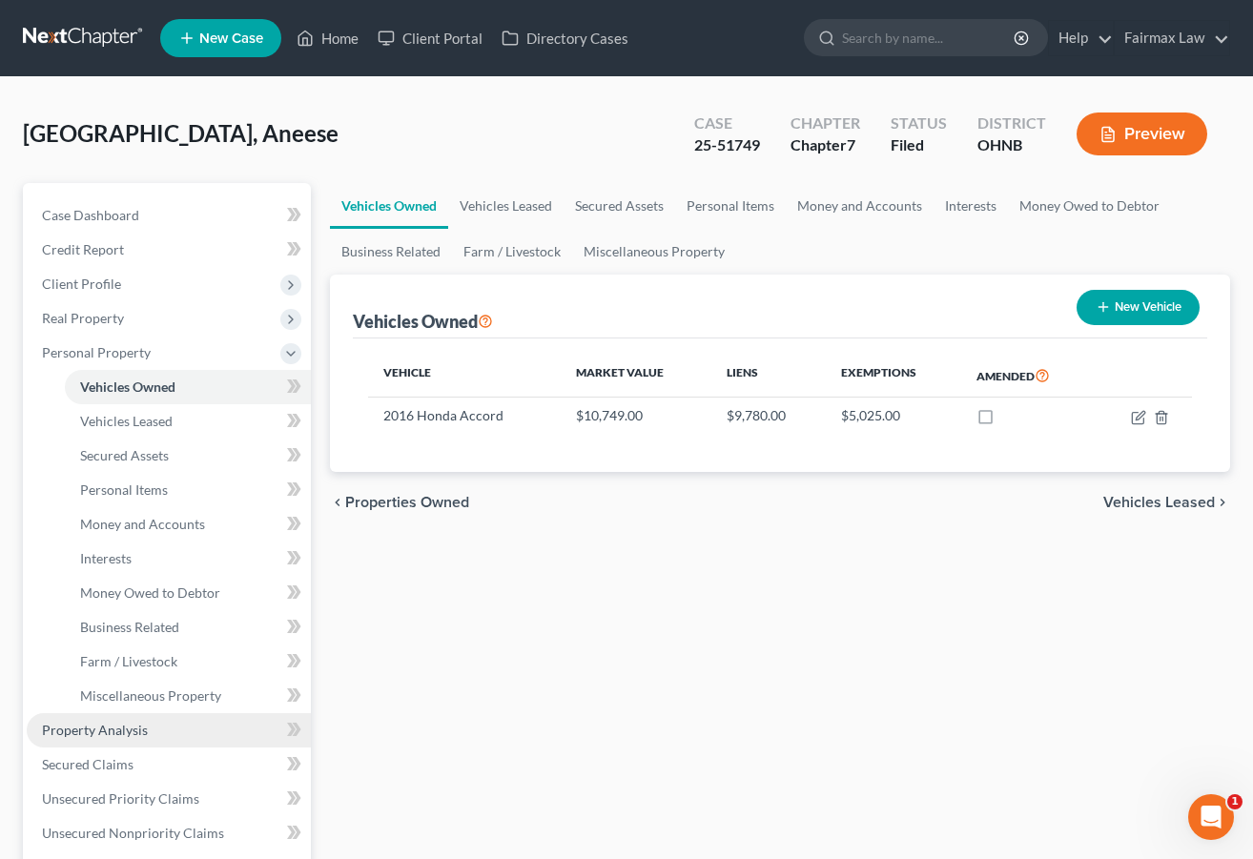
click at [132, 744] on link "Property Analysis" at bounding box center [169, 730] width 284 height 34
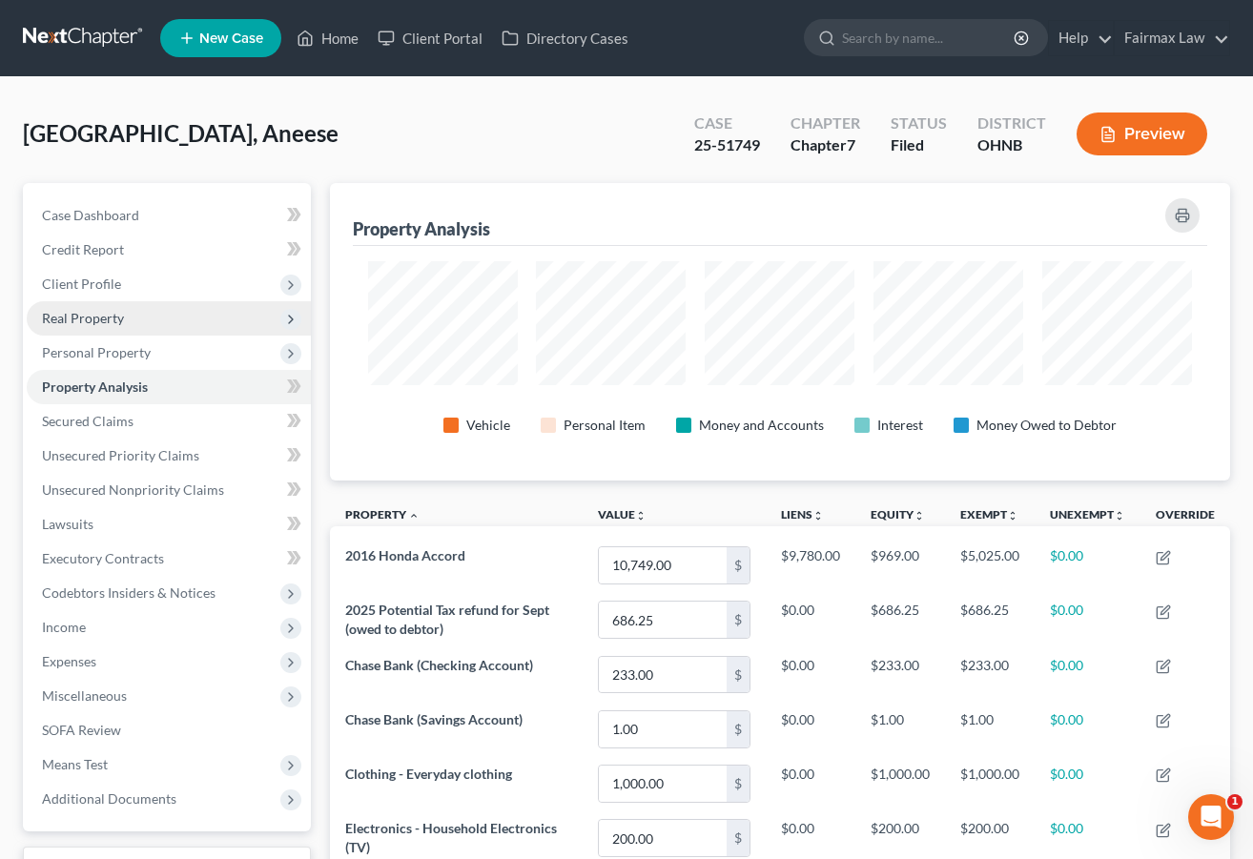
scroll to position [298, 900]
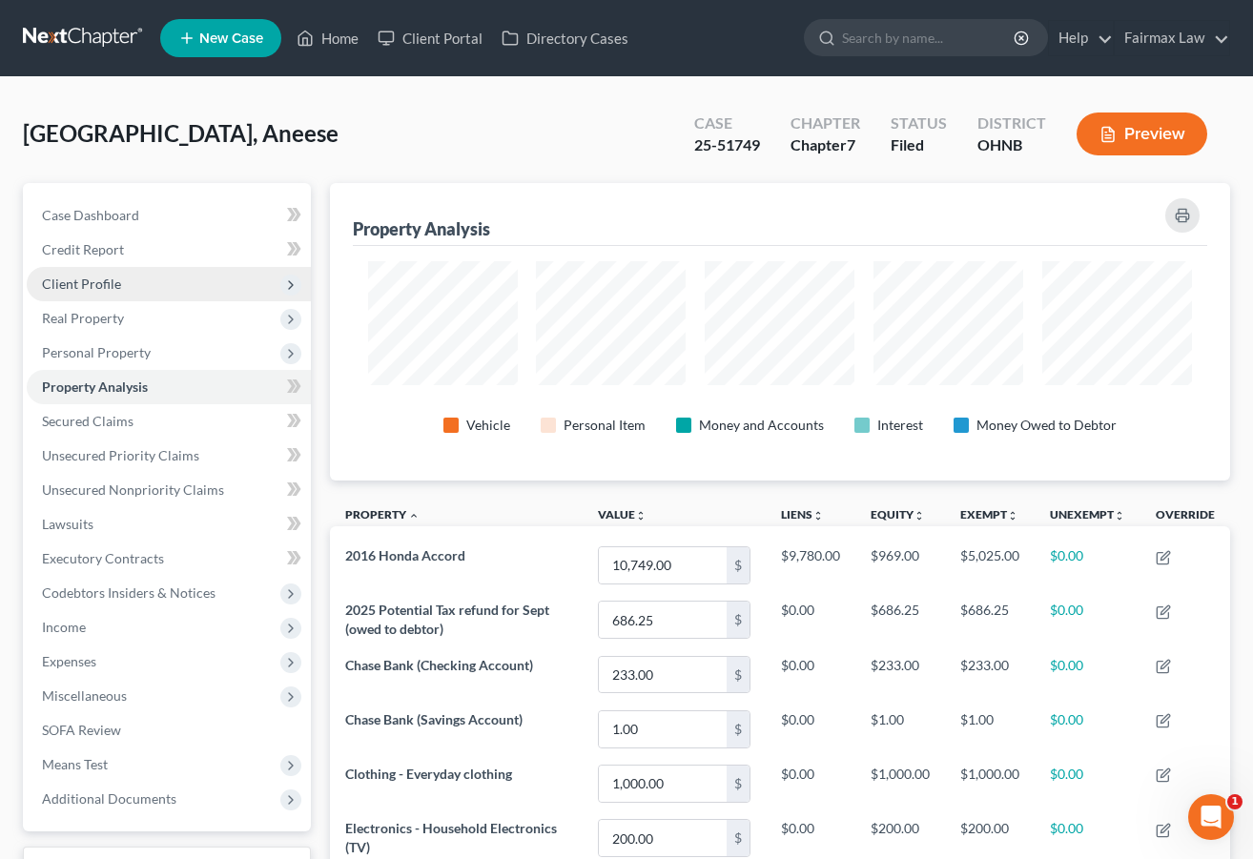
click at [165, 294] on span "Client Profile" at bounding box center [169, 284] width 284 height 34
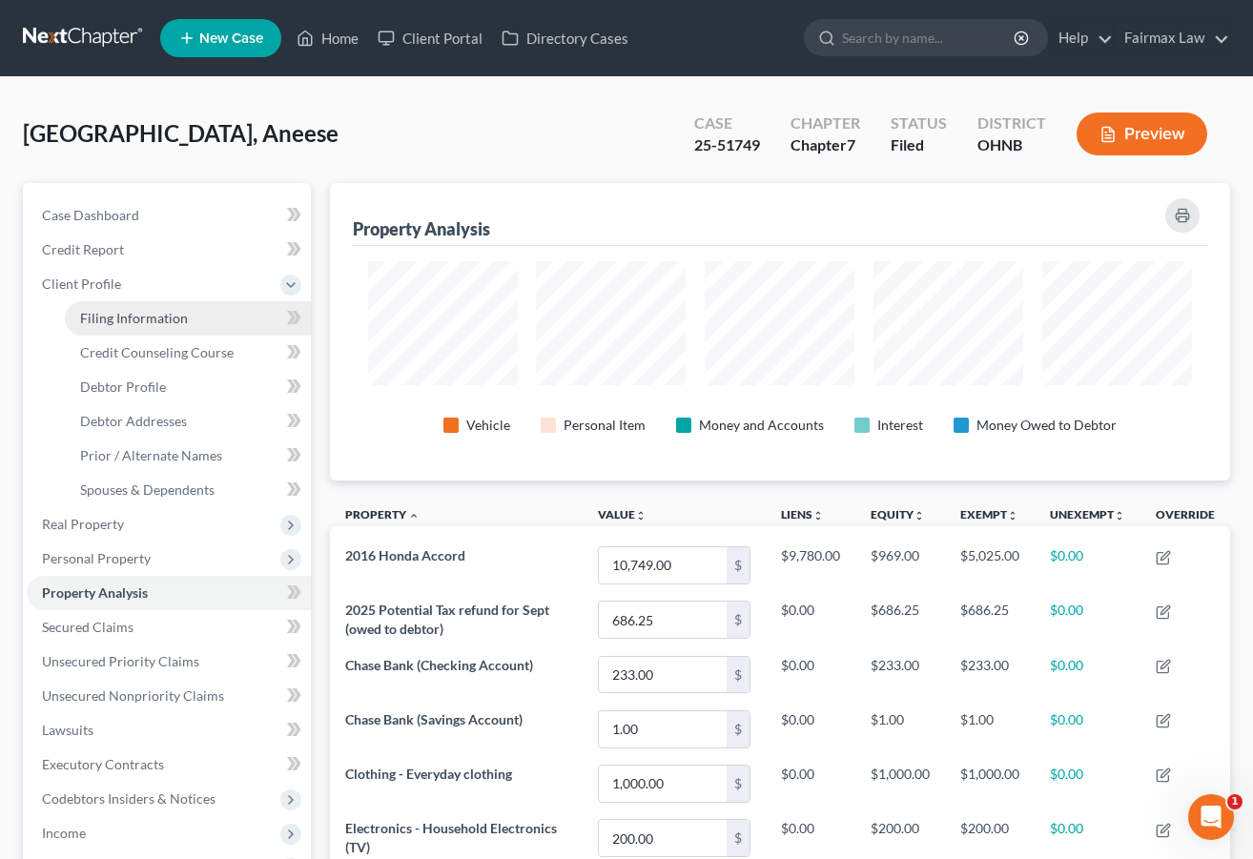
click at [161, 332] on link "Filing Information" at bounding box center [188, 318] width 246 height 34
select select "1"
select select "0"
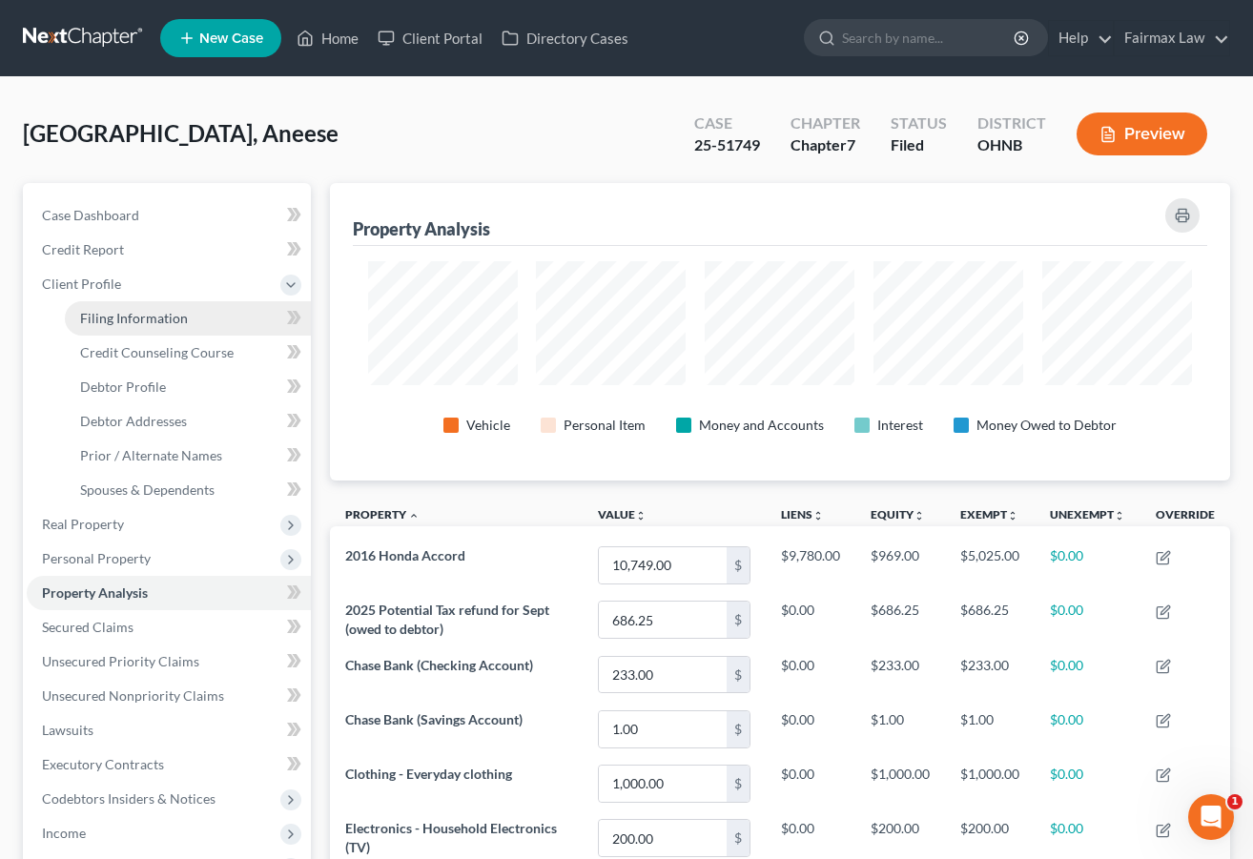
select select "36"
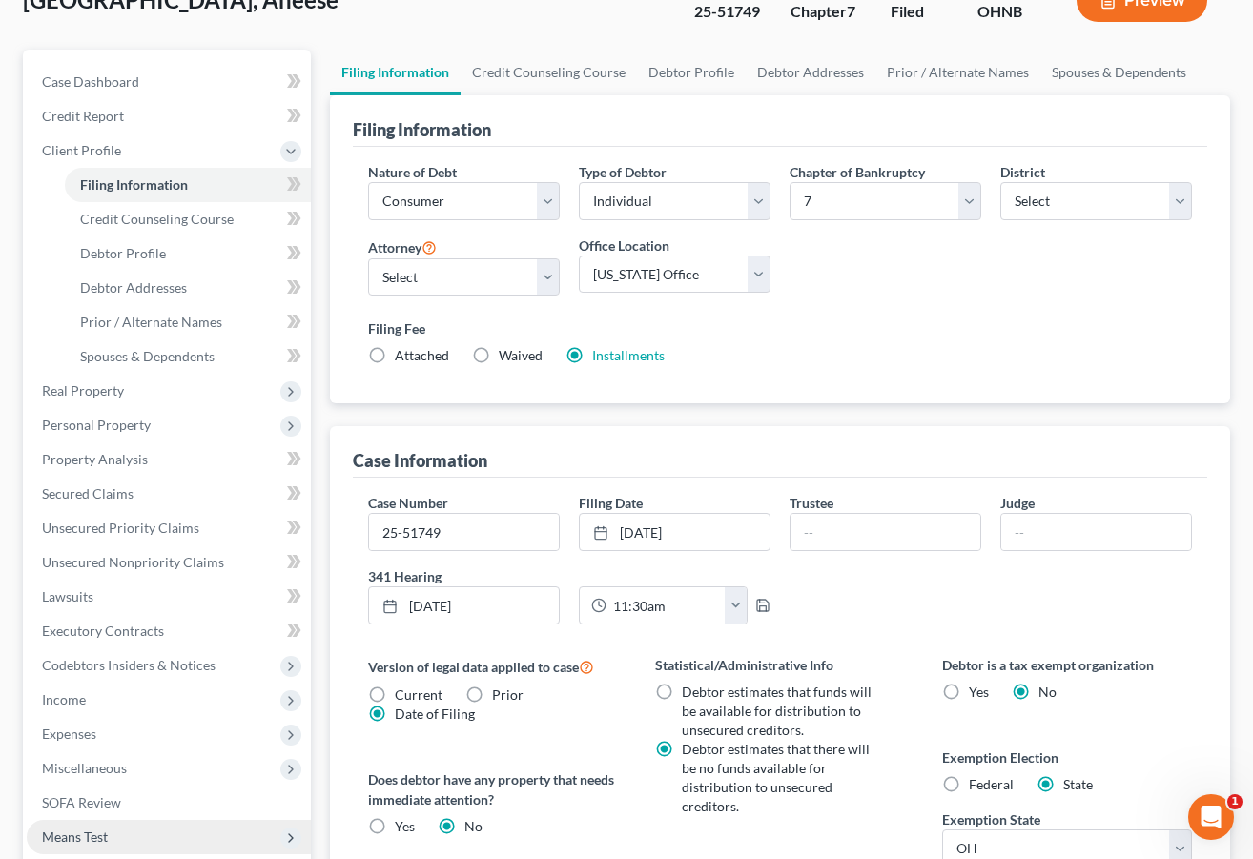
scroll to position [82, 1]
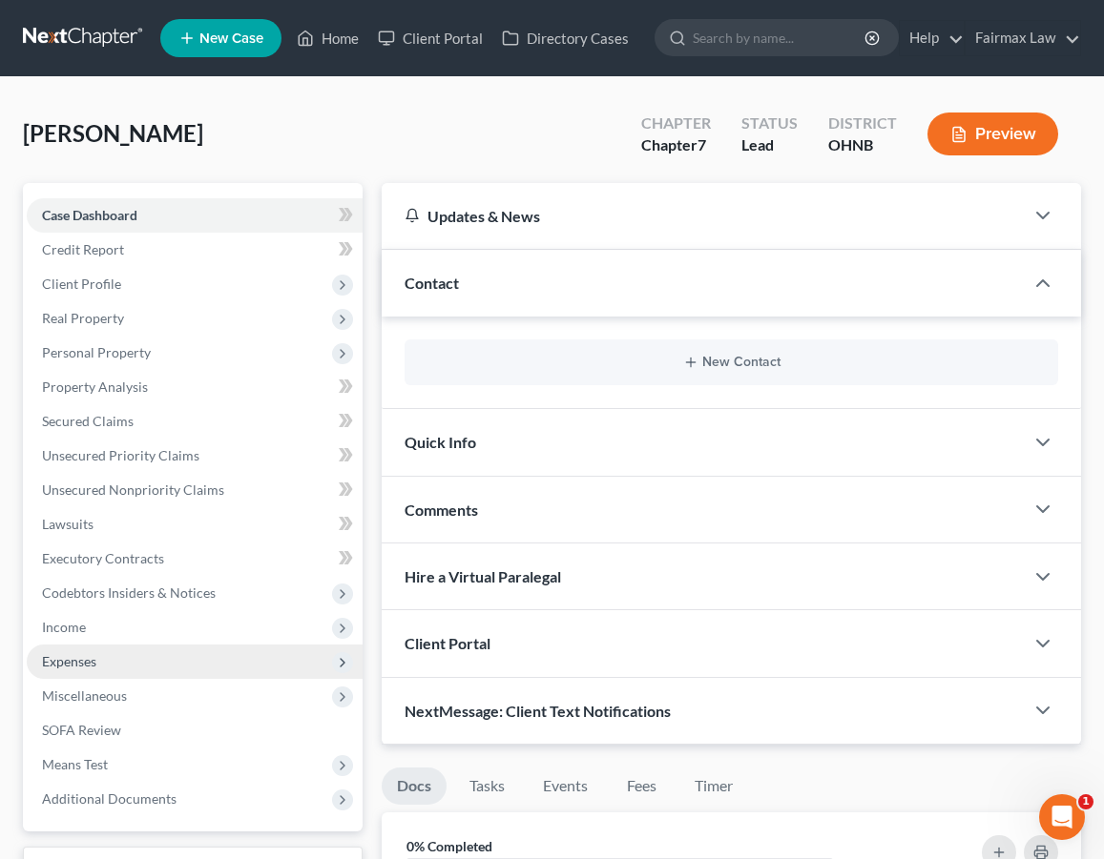
click at [185, 650] on span "Expenses" at bounding box center [195, 662] width 336 height 34
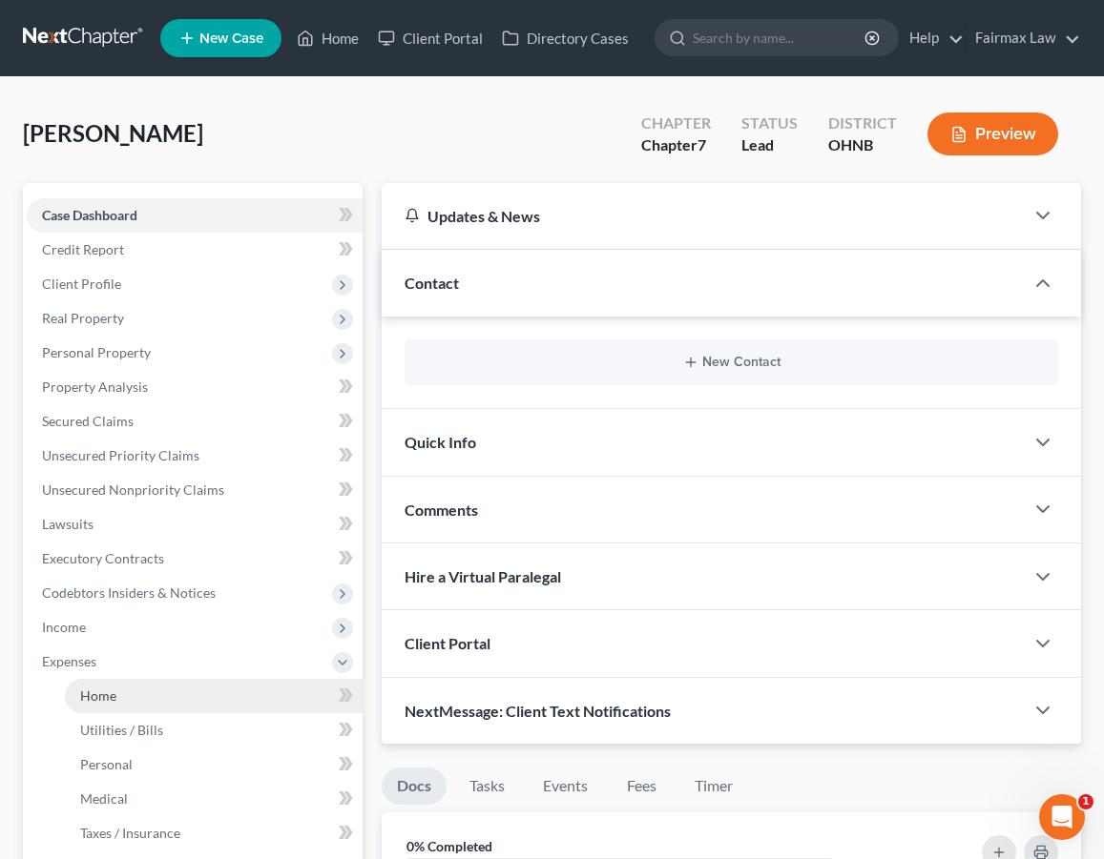
click at [192, 683] on link "Home" at bounding box center [214, 696] width 298 height 34
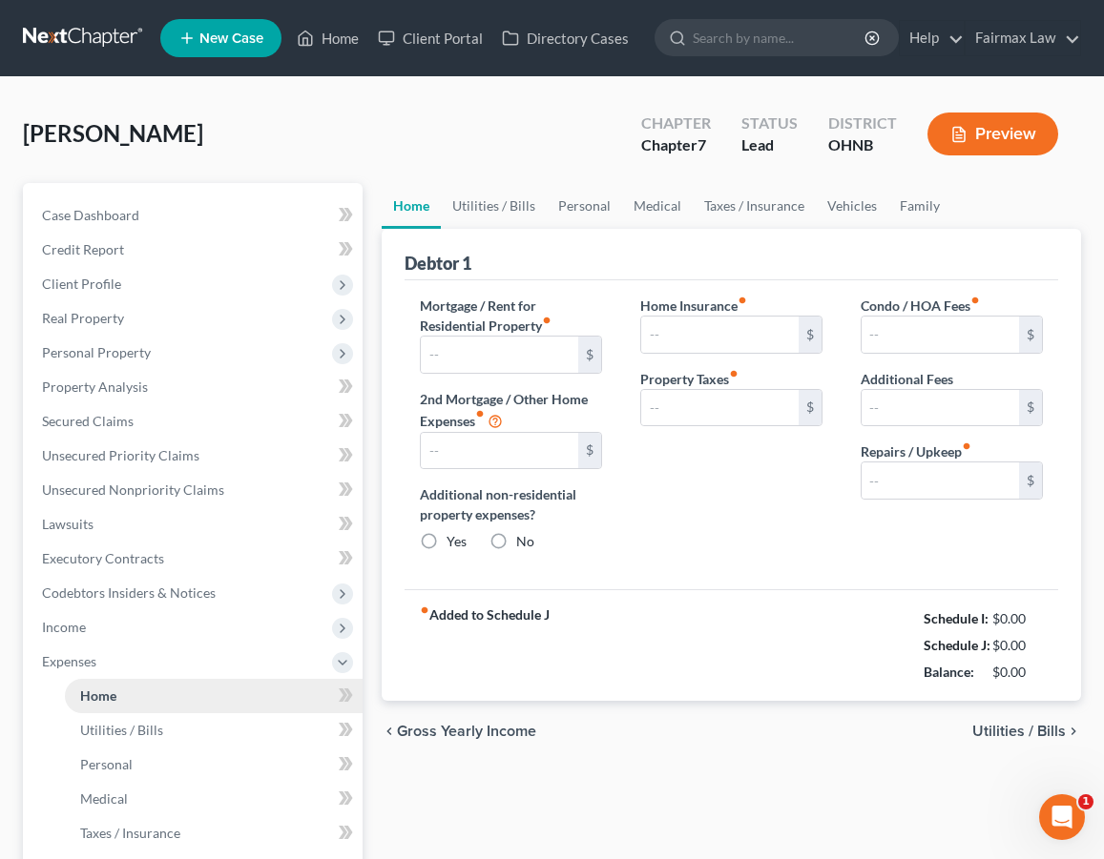
type input "500.00"
type input "0.00"
radio input "true"
type input "0.00"
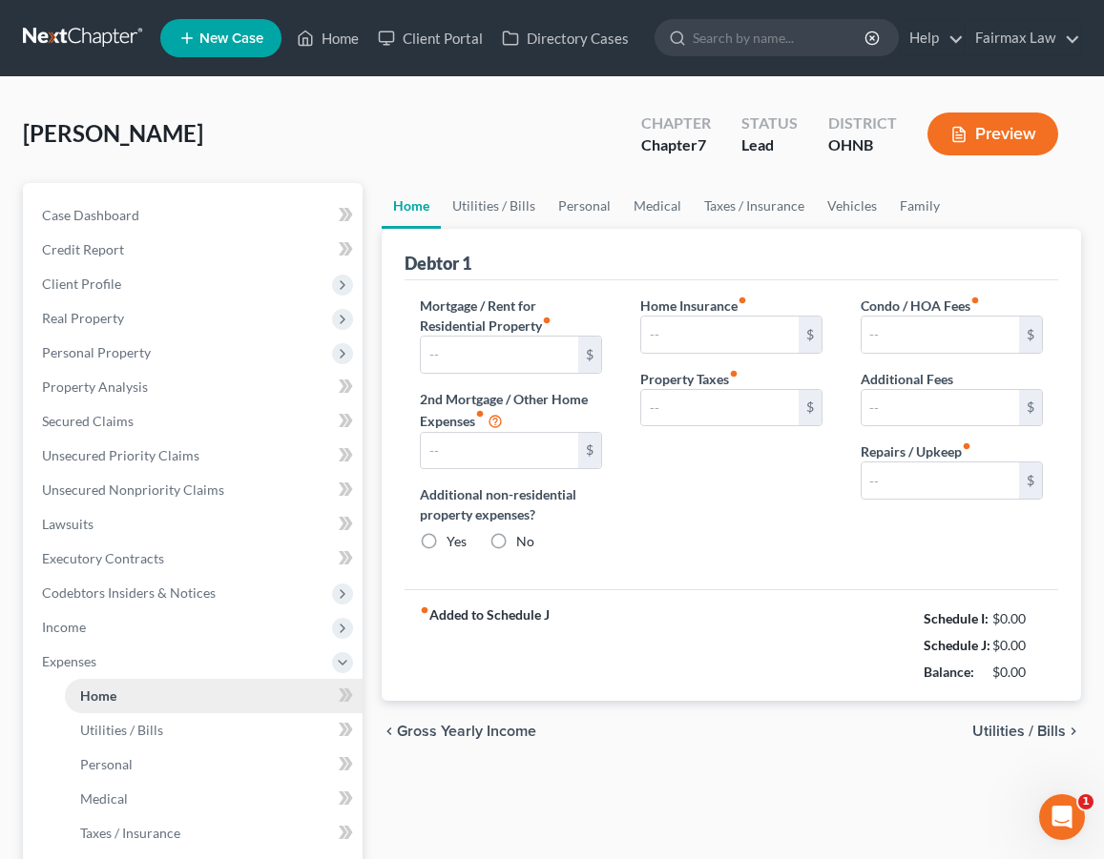
type input "0.00"
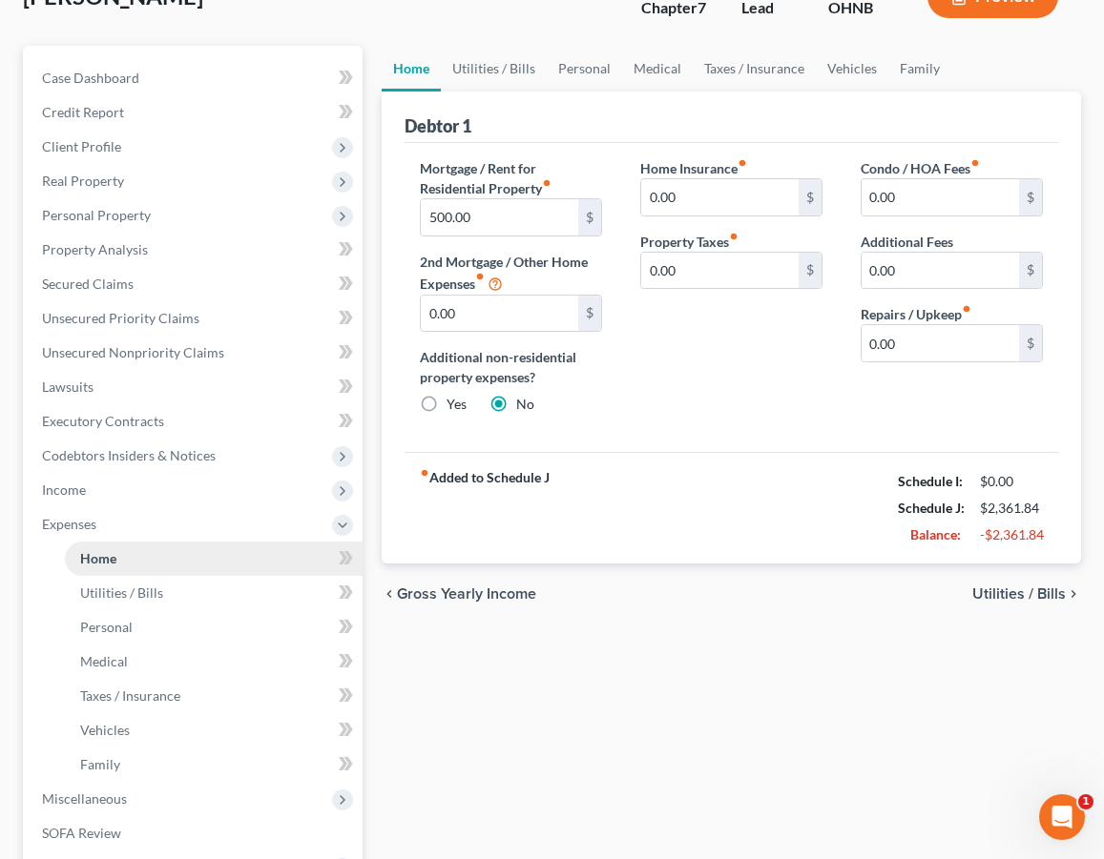
scroll to position [140, 0]
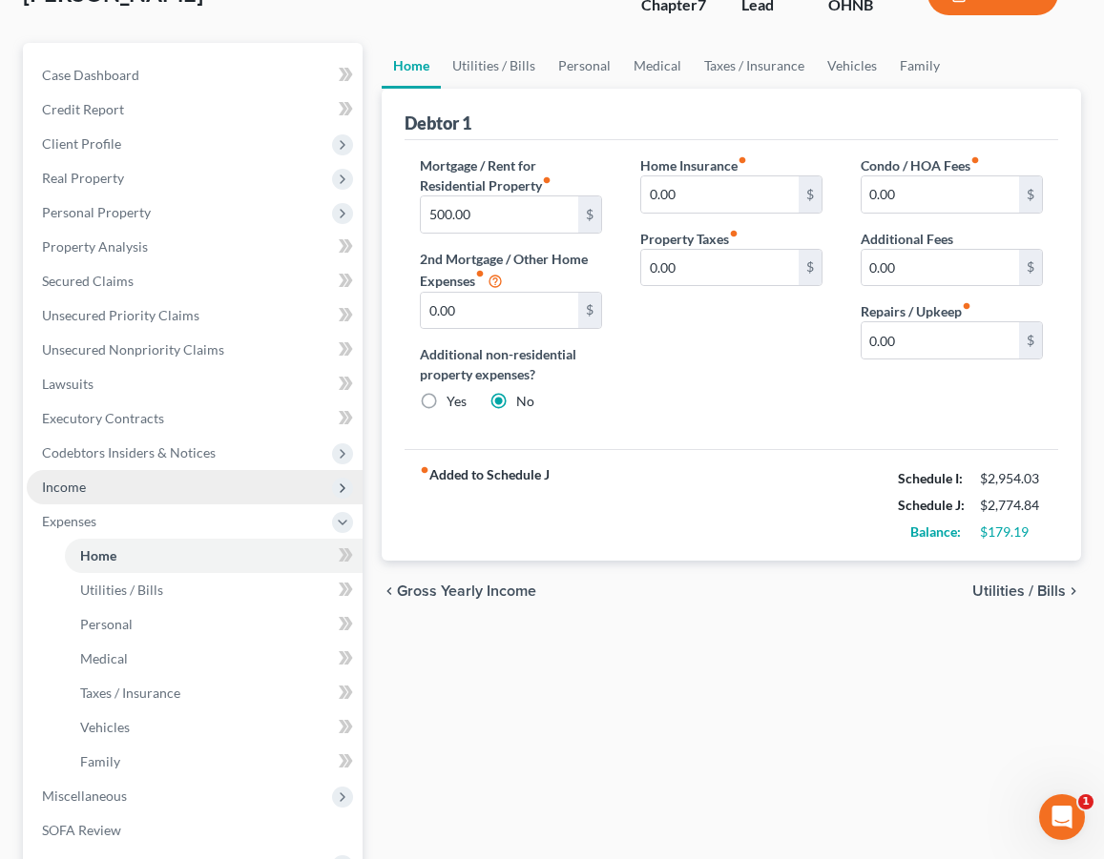
click at [166, 499] on span "Income" at bounding box center [195, 487] width 336 height 34
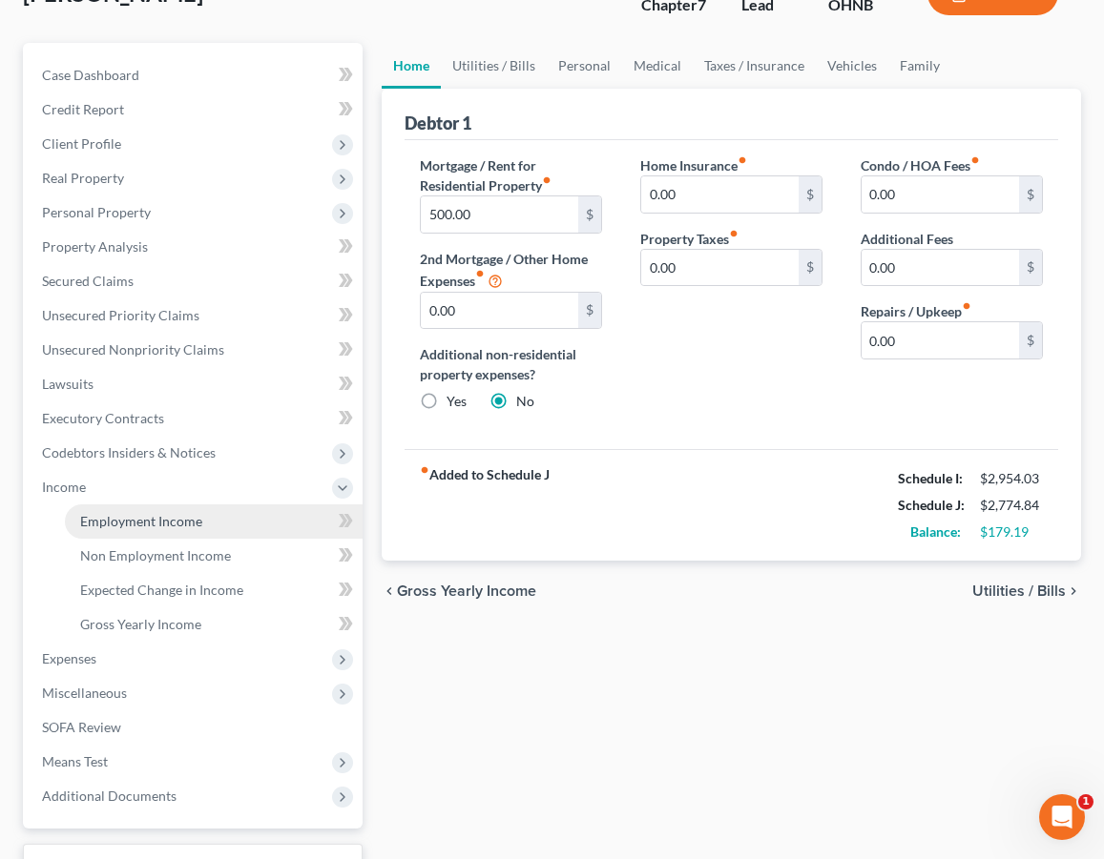
click at [158, 530] on link "Employment Income" at bounding box center [214, 522] width 298 height 34
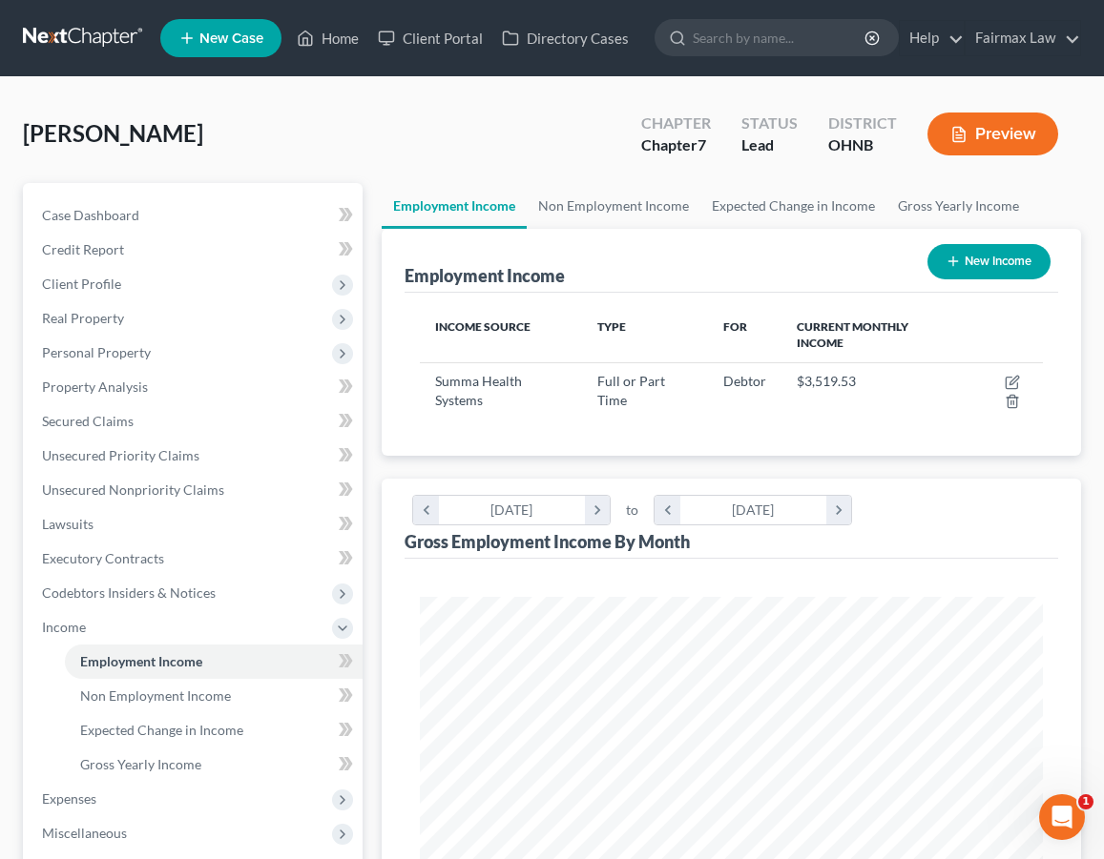
scroll to position [311, 660]
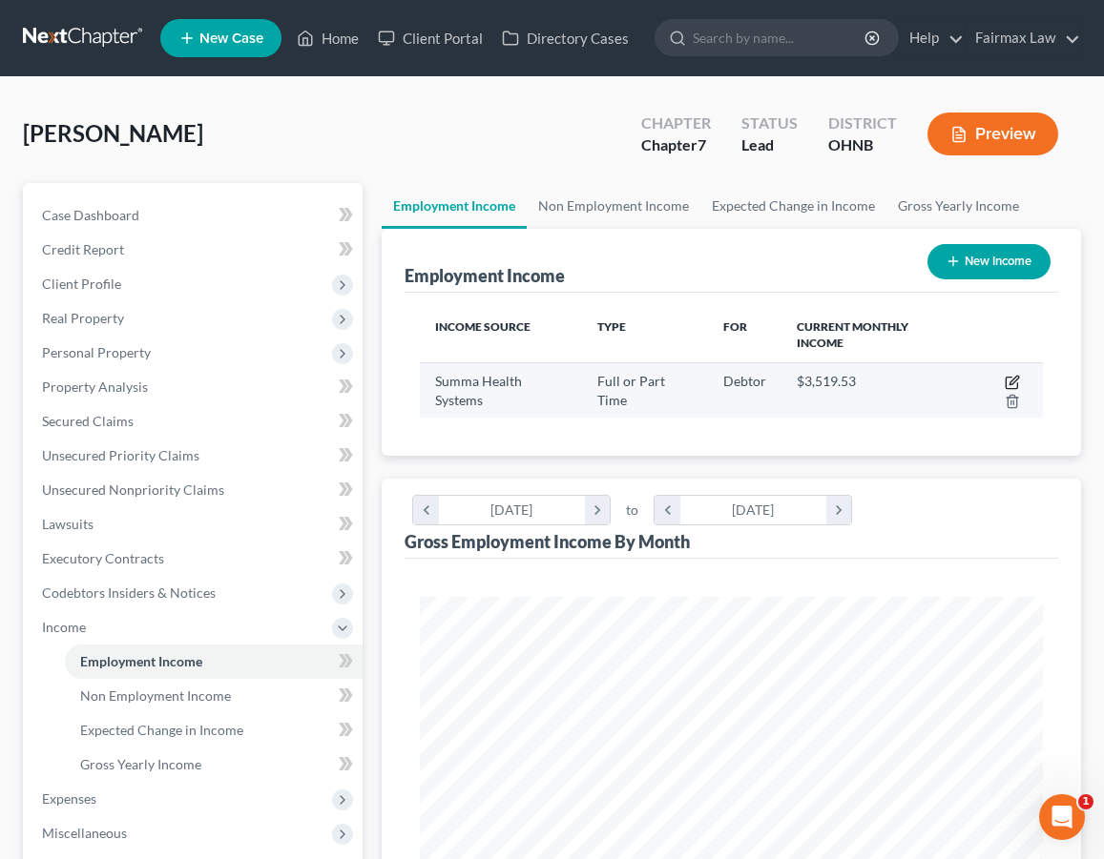
click at [1009, 376] on icon "button" at bounding box center [1011, 382] width 15 height 15
select select "0"
select select "36"
select select "2"
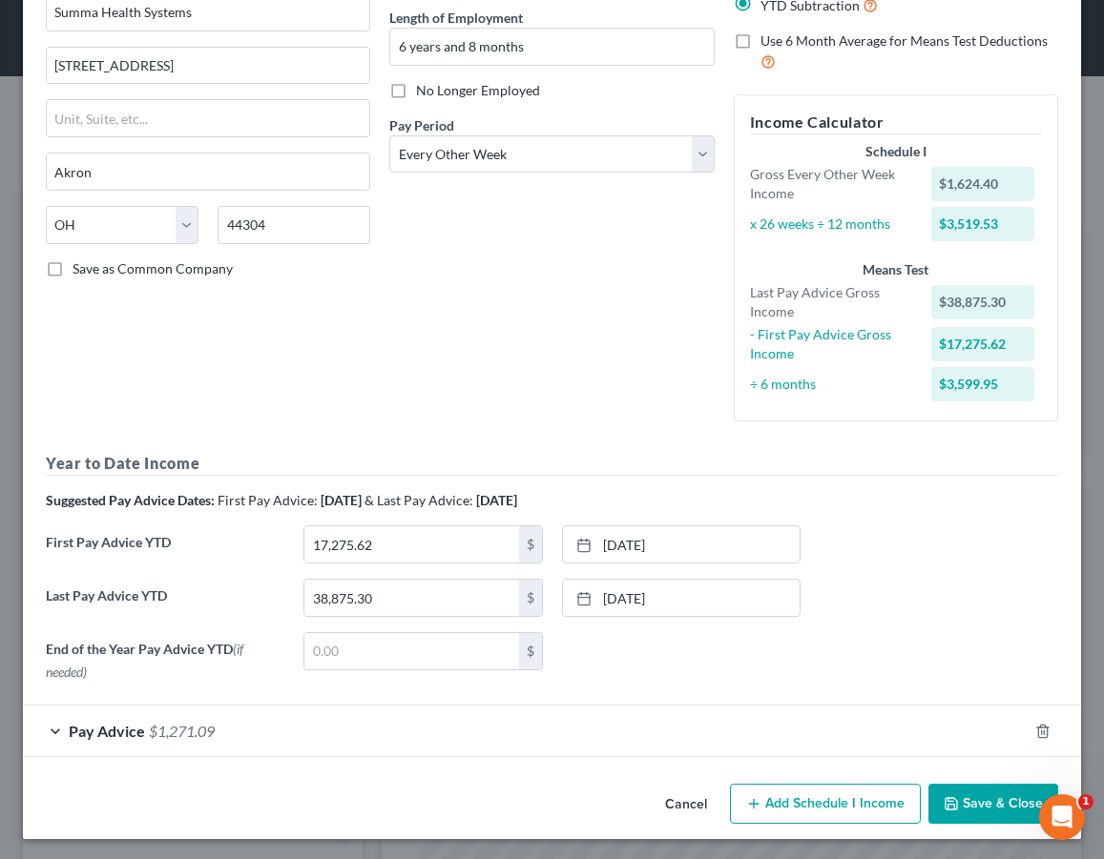
scroll to position [187, 0]
click at [683, 809] on button "Cancel" at bounding box center [686, 806] width 72 height 38
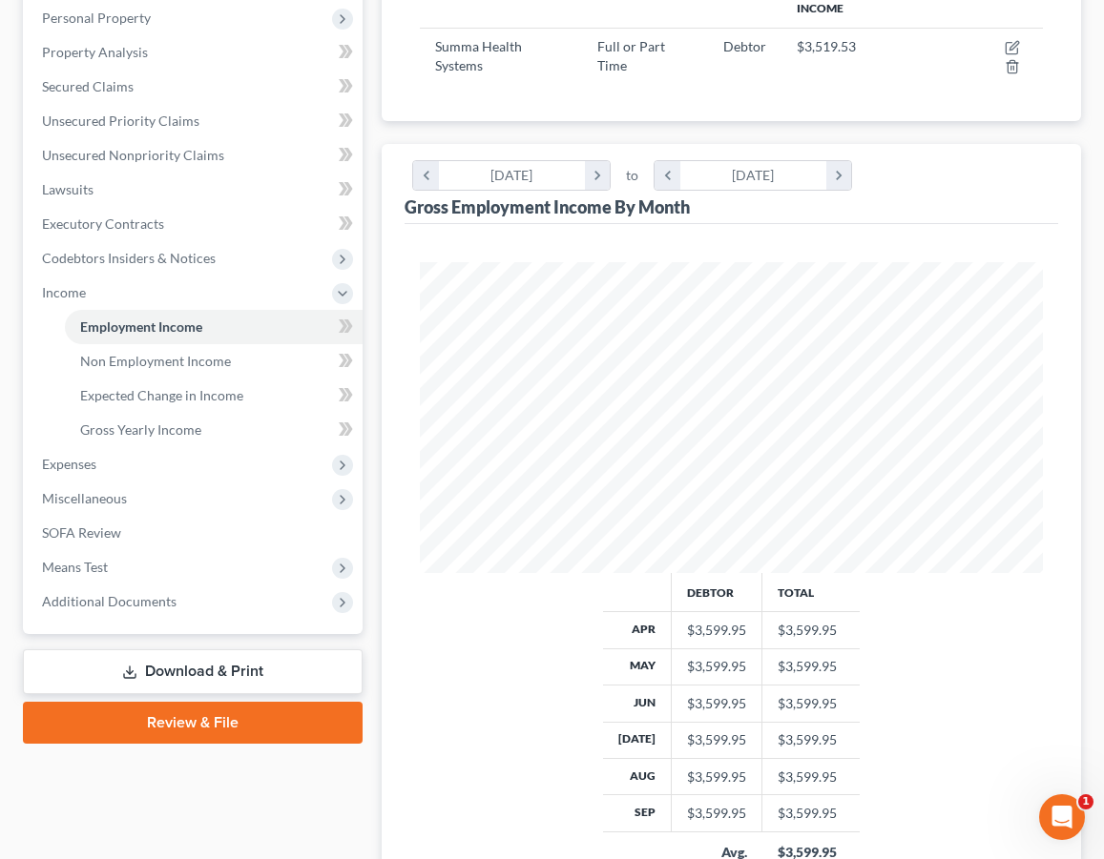
scroll to position [336, 1]
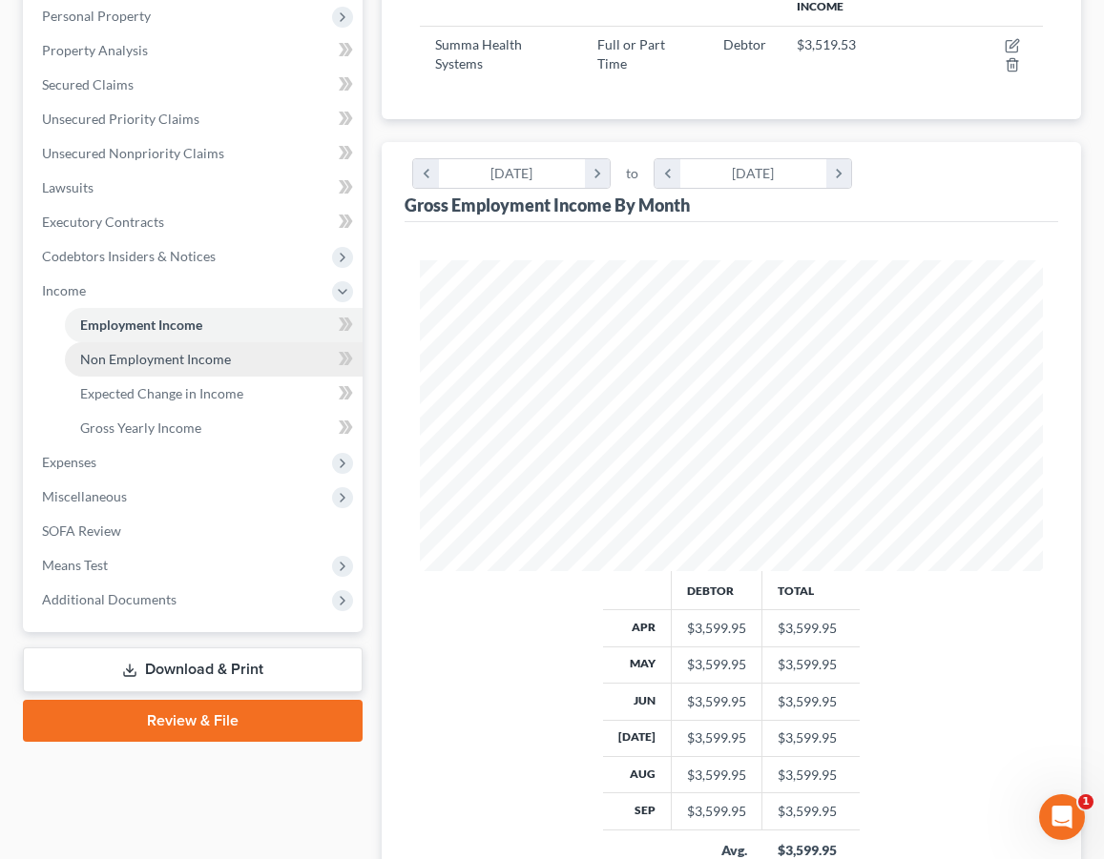
click at [239, 362] on link "Non Employment Income" at bounding box center [214, 359] width 298 height 34
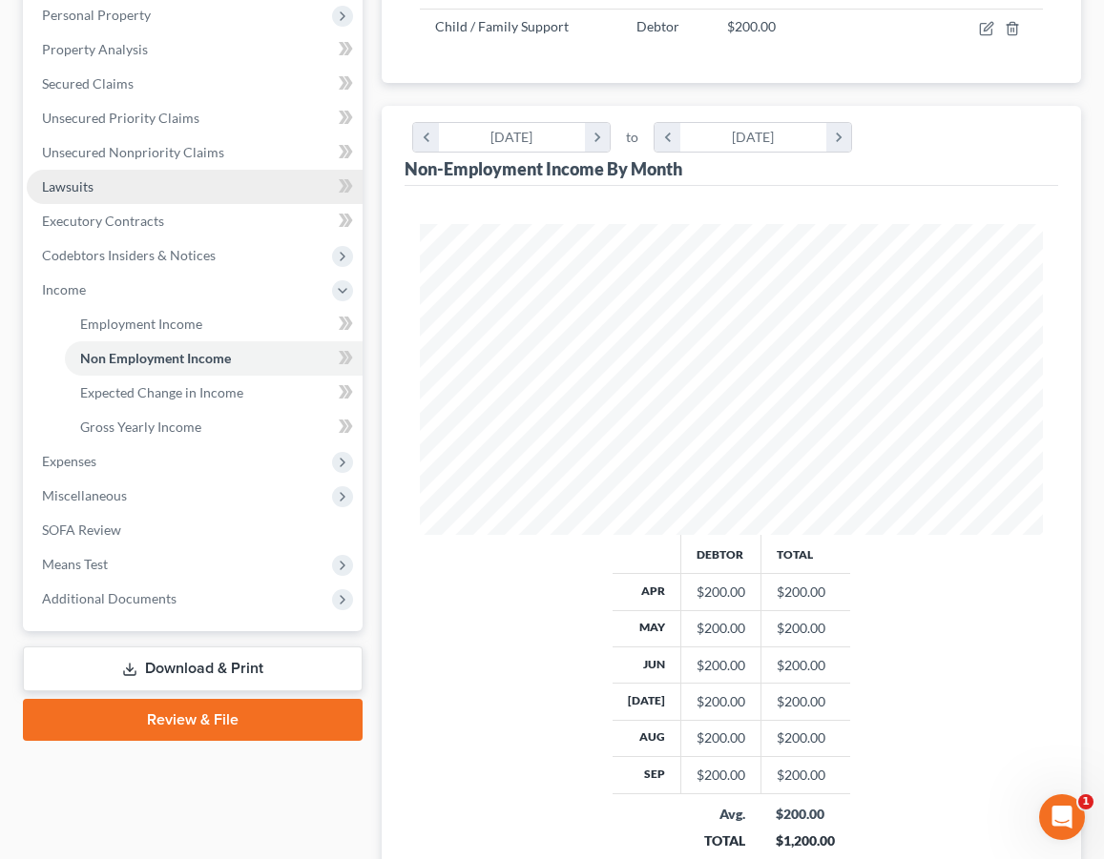
scroll to position [340, 0]
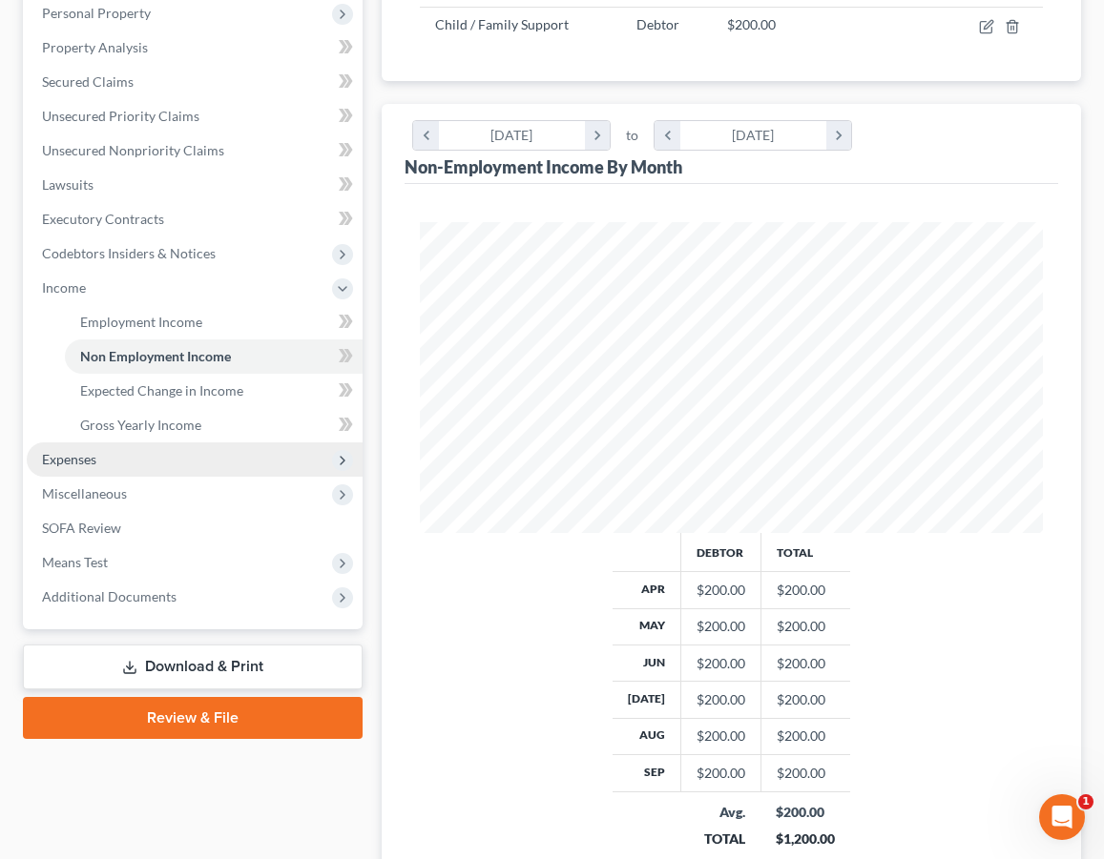
click at [182, 468] on span "Expenses" at bounding box center [195, 460] width 336 height 34
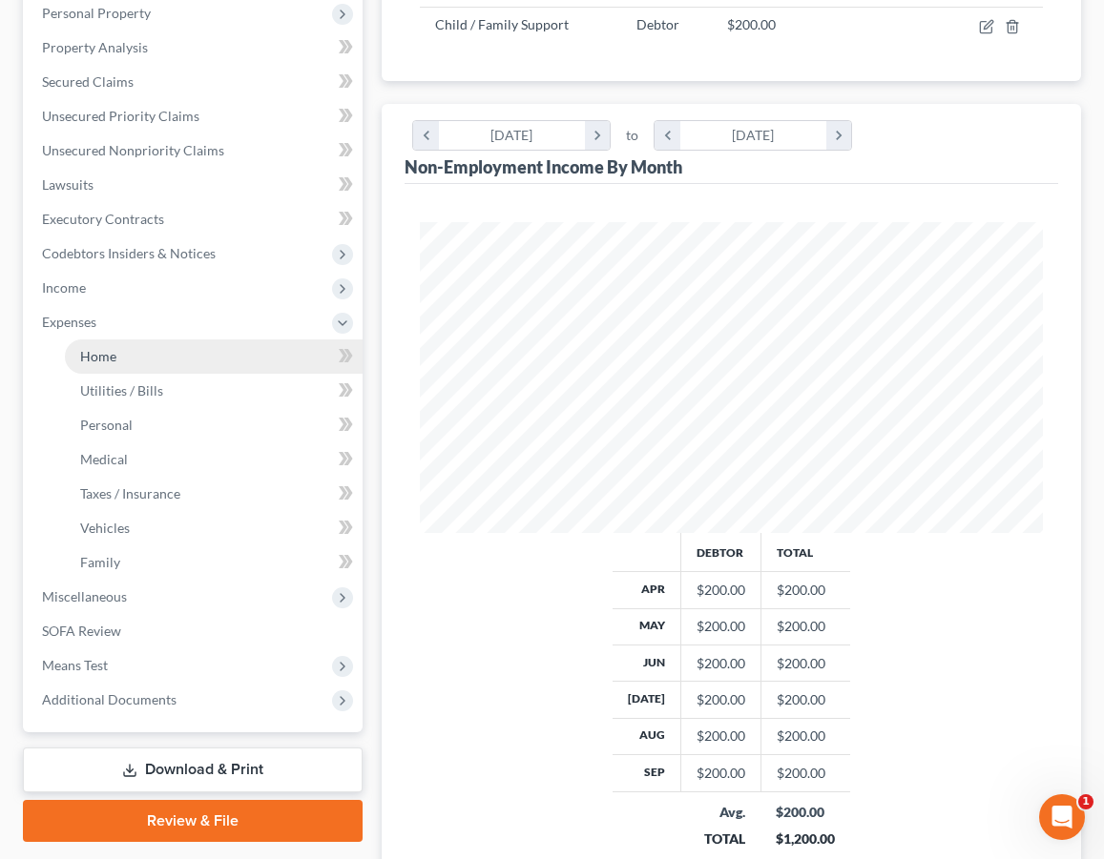
click at [154, 369] on link "Home" at bounding box center [214, 357] width 298 height 34
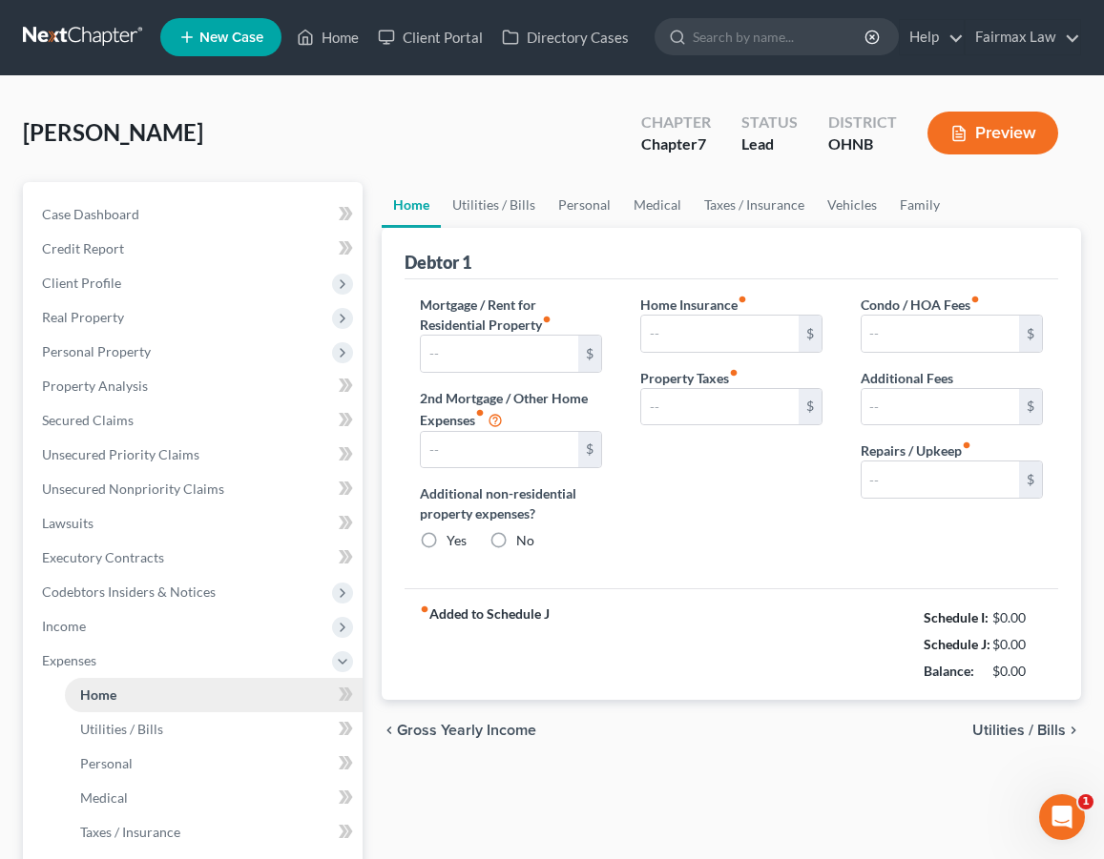
type input "500.00"
type input "0.00"
radio input "true"
type input "0.00"
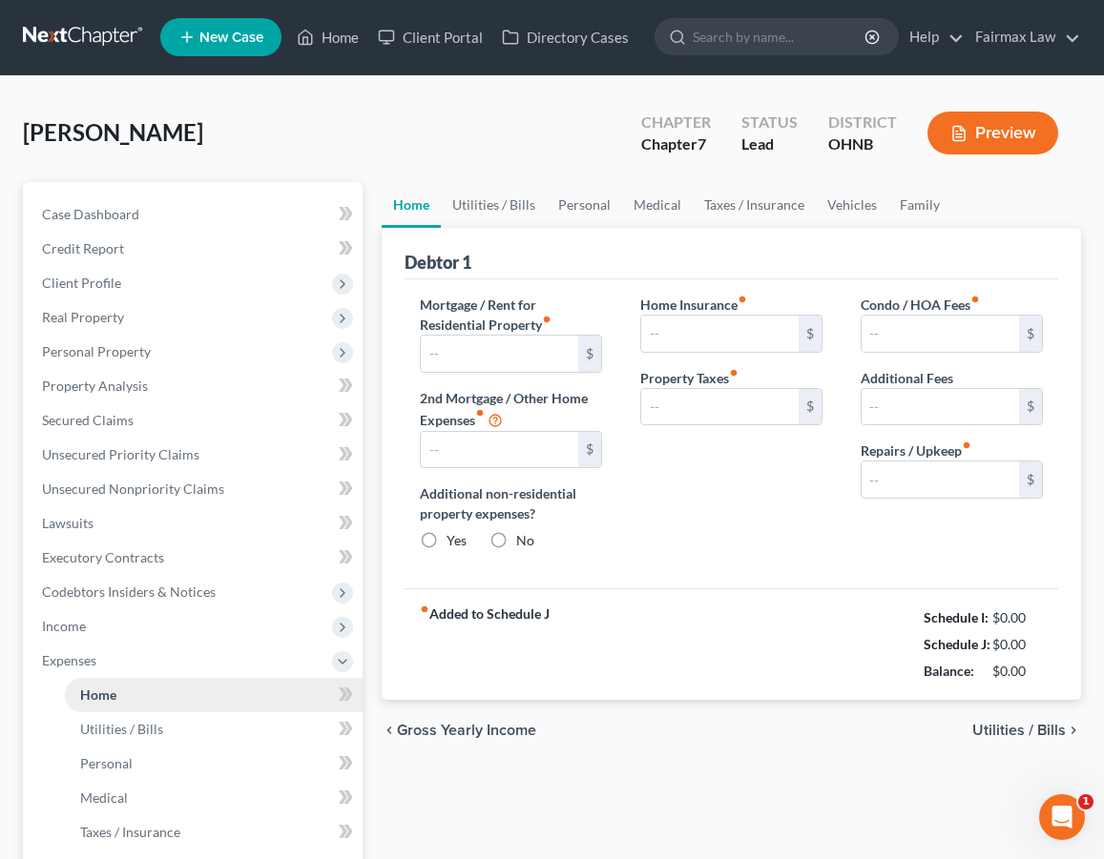
type input "0.00"
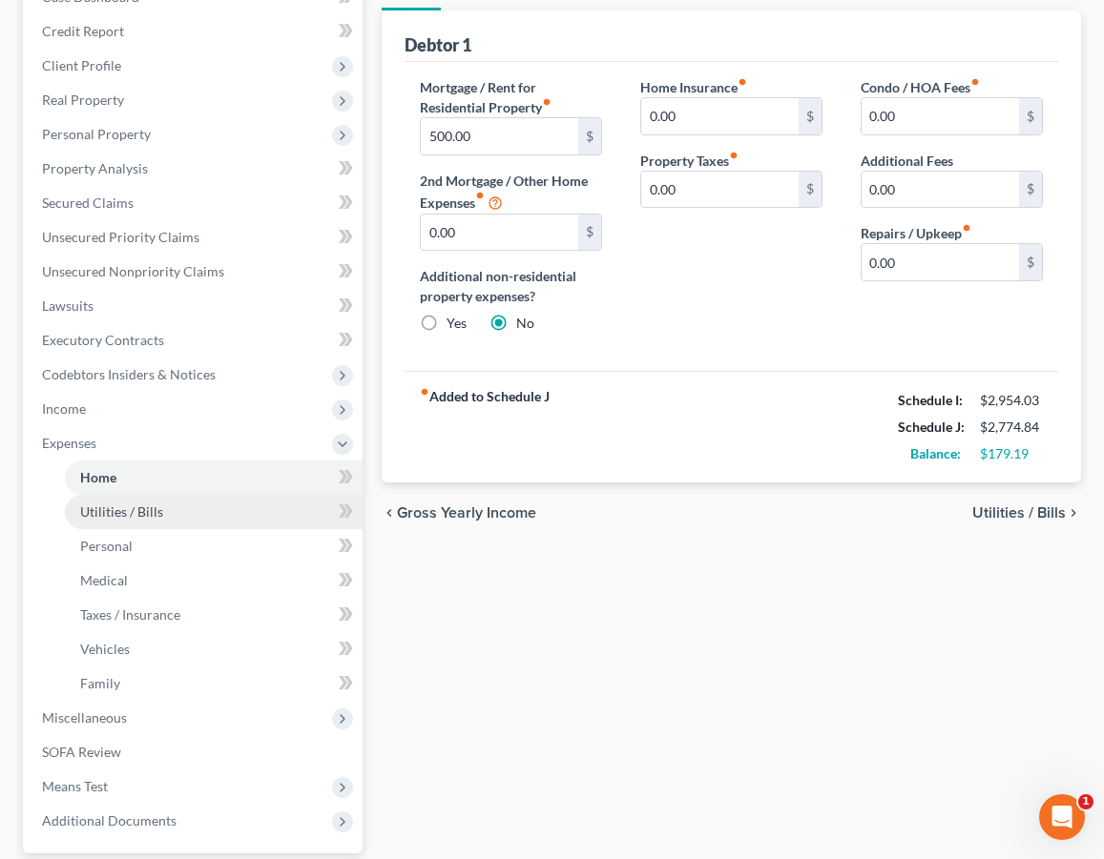
click at [146, 518] on span "Utilities / Bills" at bounding box center [121, 512] width 83 height 16
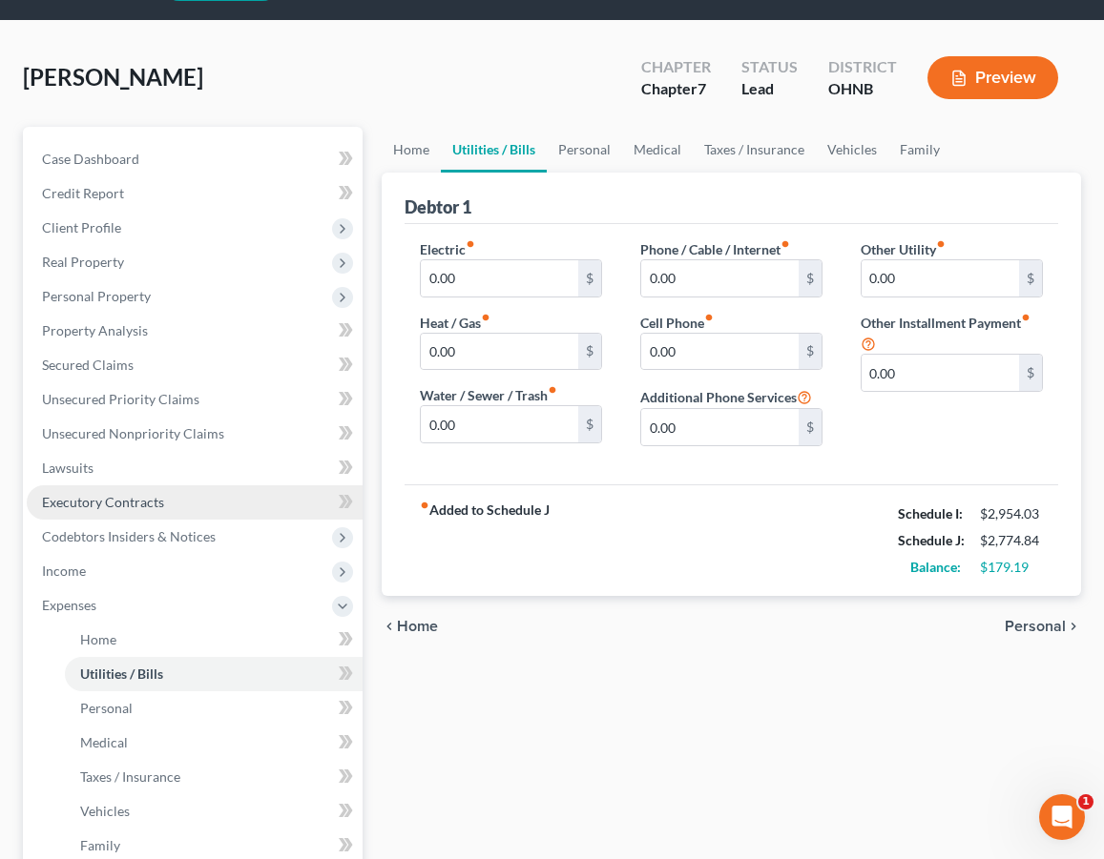
scroll to position [59, 0]
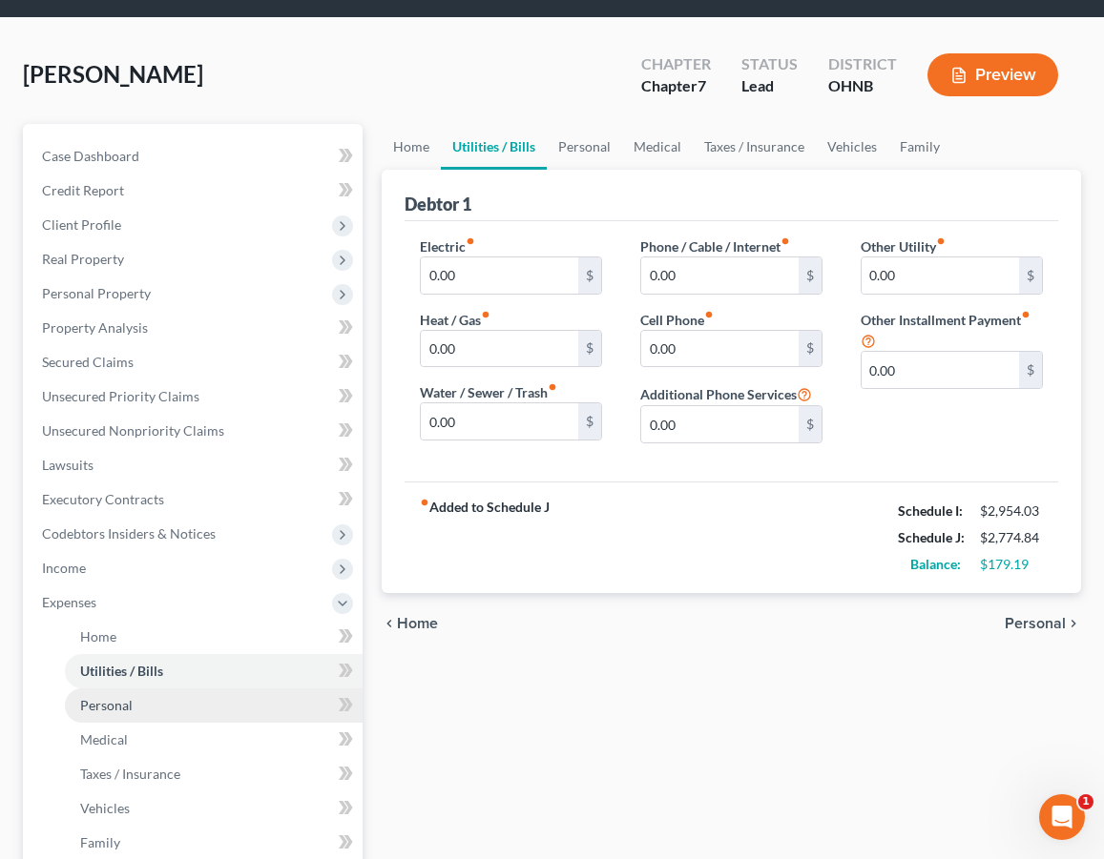
click at [120, 698] on span "Personal" at bounding box center [106, 705] width 52 height 16
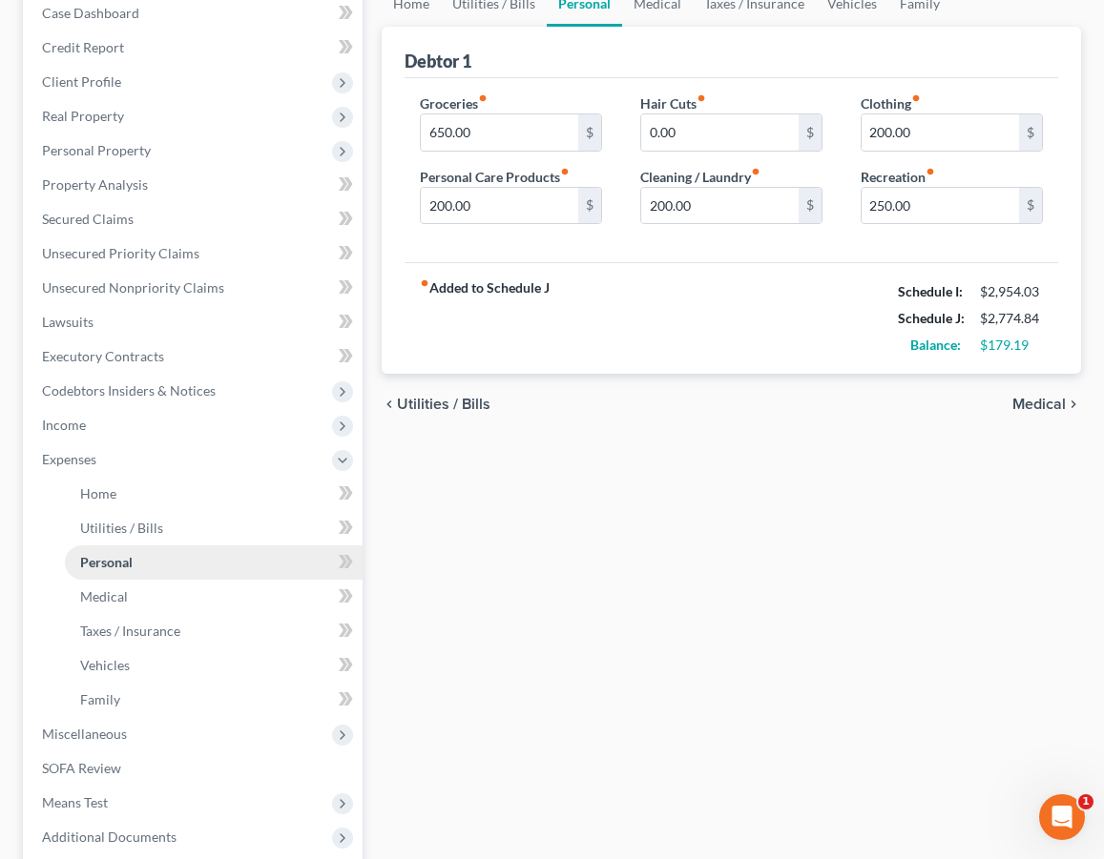
scroll to position [214, 0]
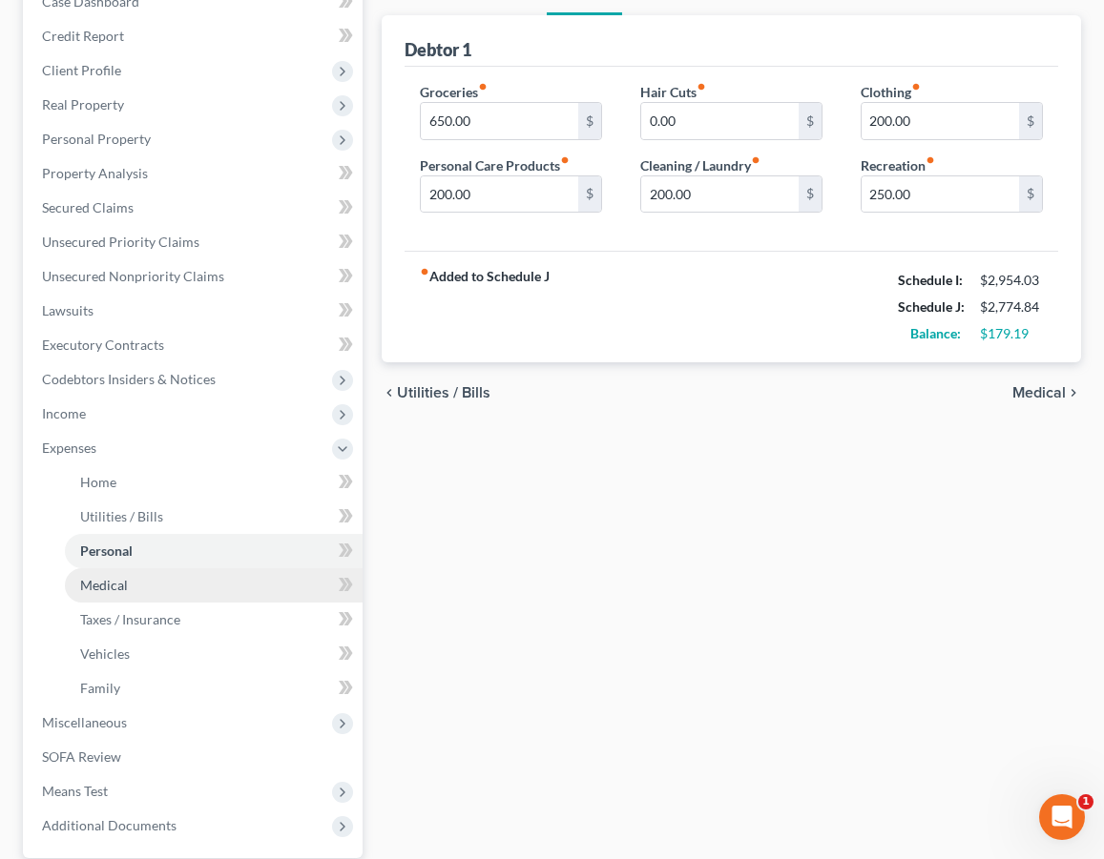
click at [143, 587] on link "Medical" at bounding box center [214, 586] width 298 height 34
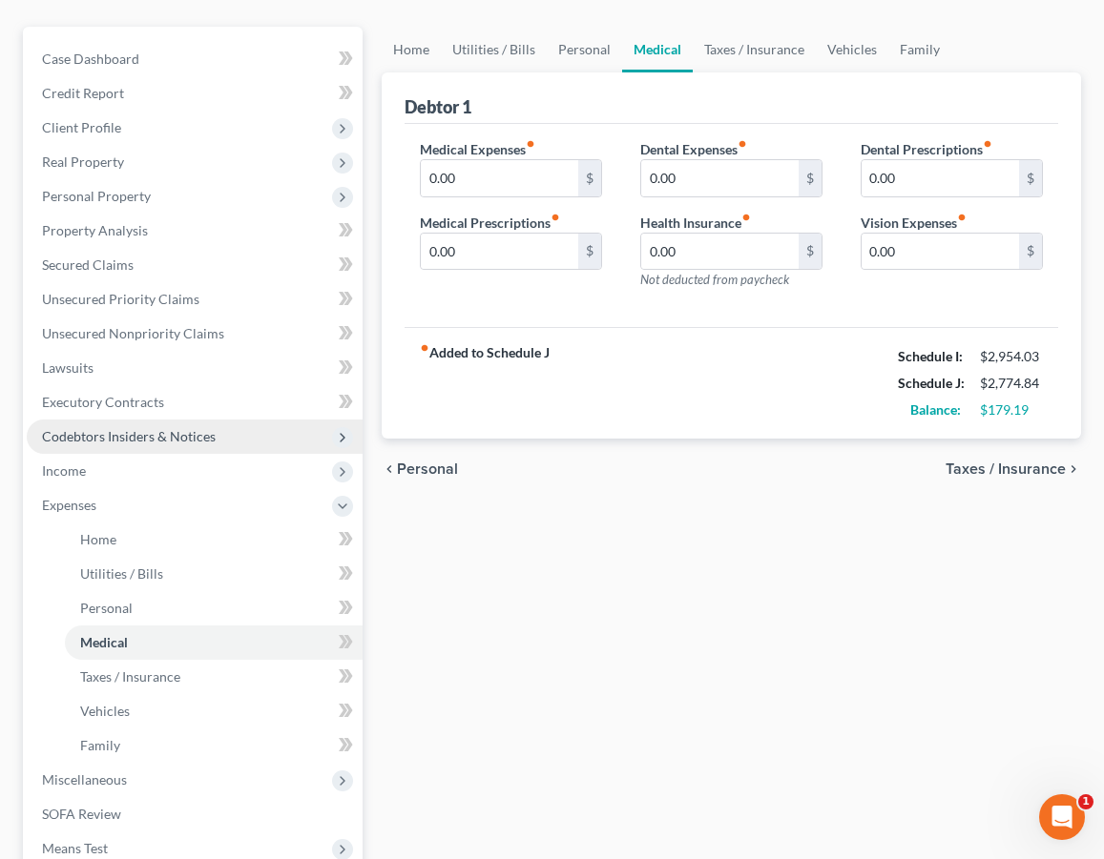
scroll to position [160, 0]
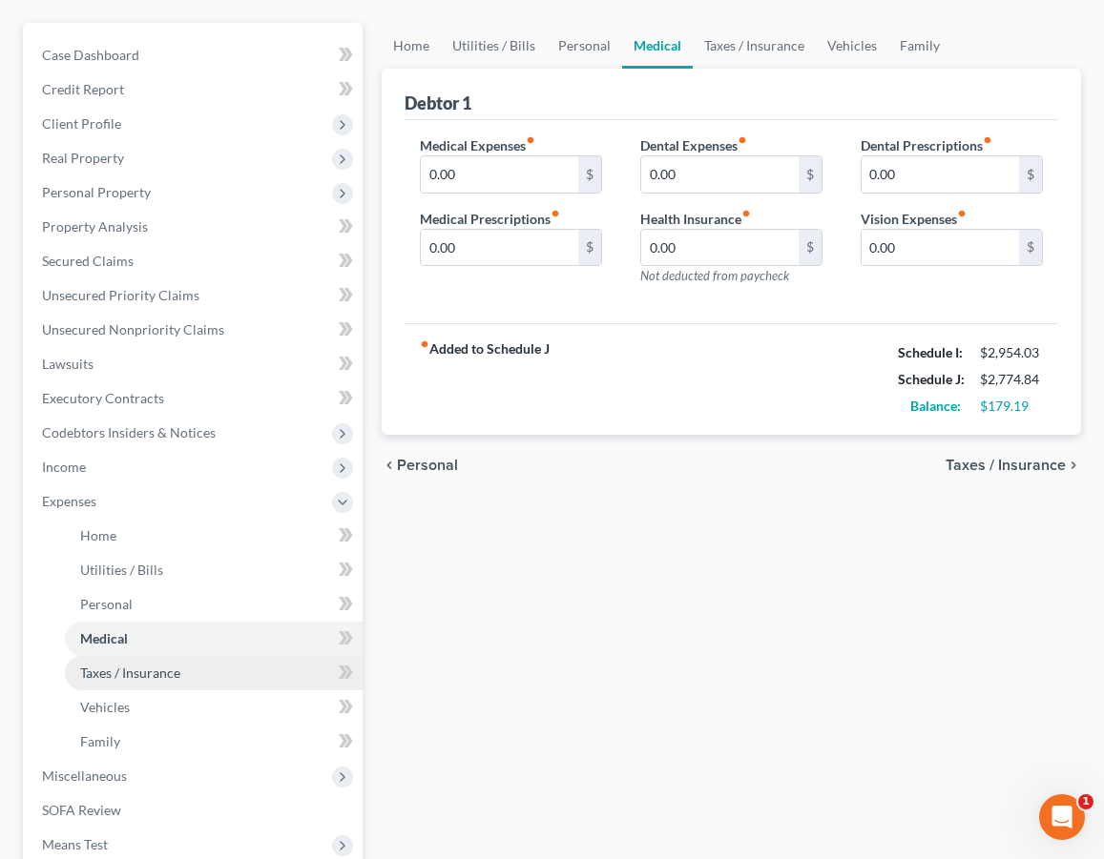
click at [136, 689] on link "Taxes / Insurance" at bounding box center [214, 673] width 298 height 34
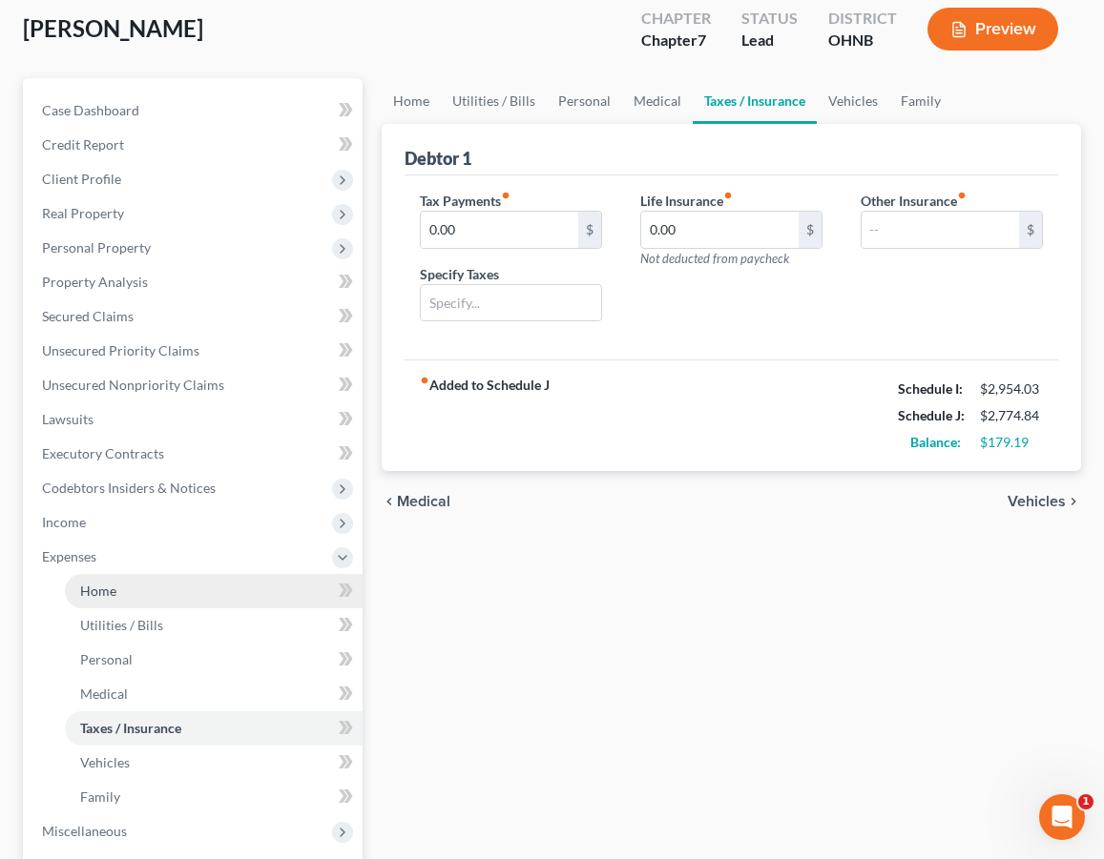
scroll to position [113, 0]
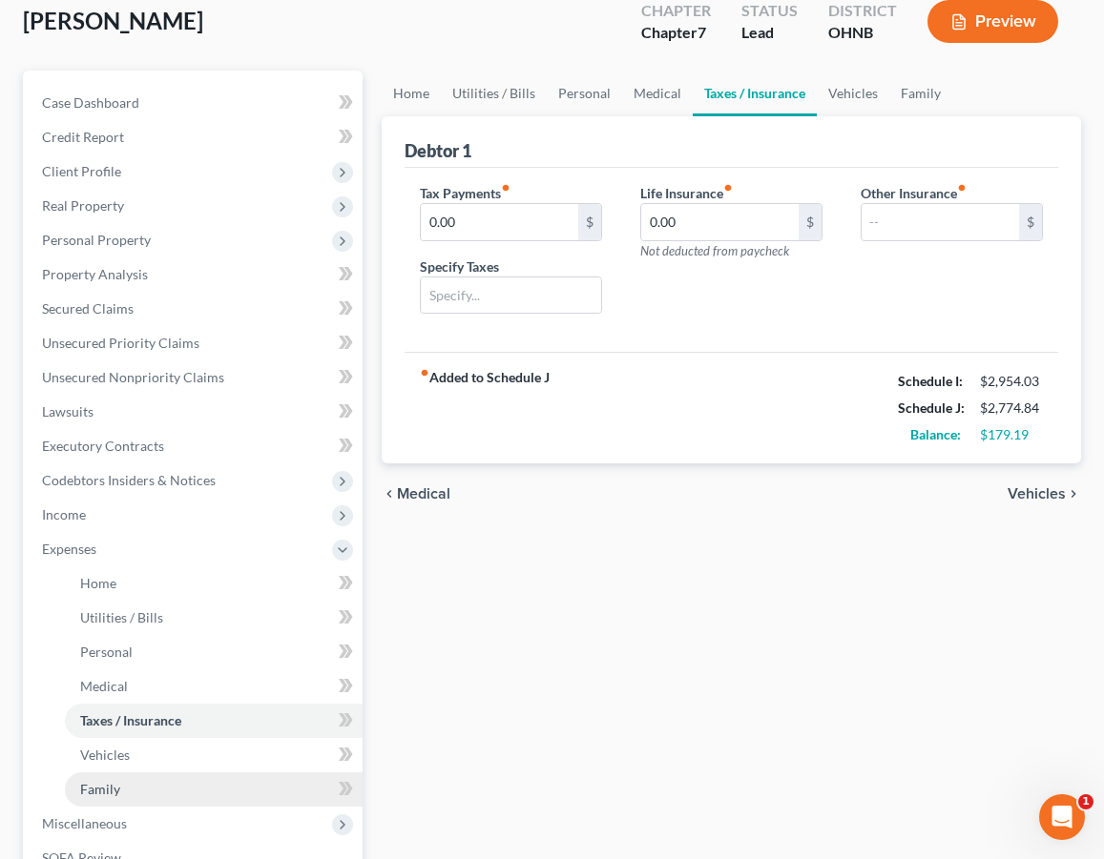
click at [128, 774] on link "Family" at bounding box center [214, 790] width 298 height 34
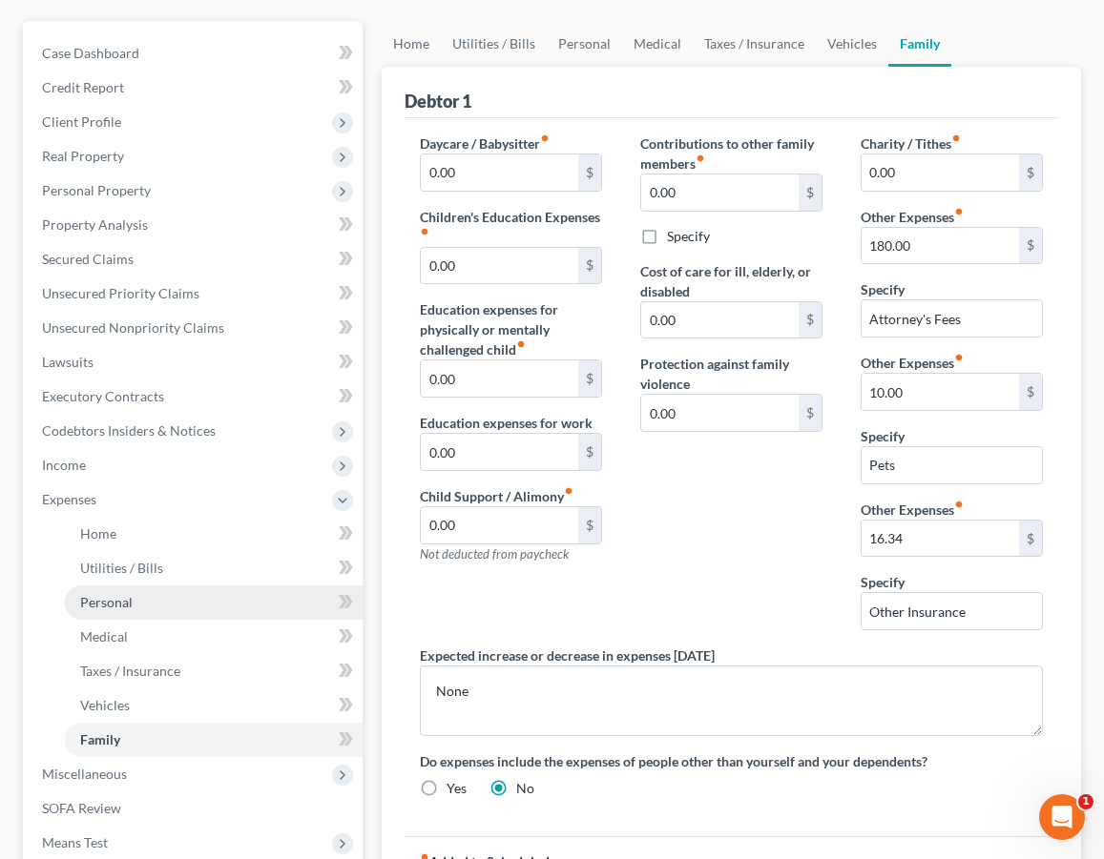
scroll to position [176, 0]
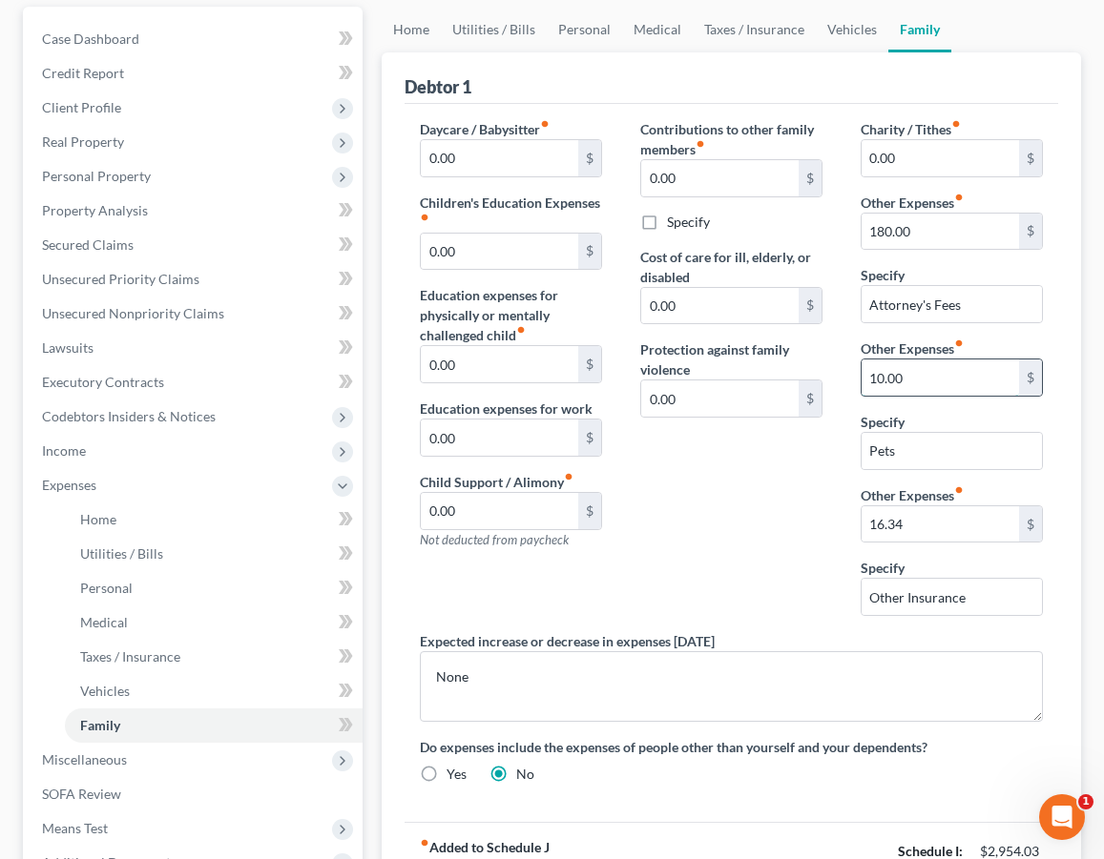
click at [879, 379] on input "10.00" at bounding box center [939, 378] width 157 height 36
type input "50.00"
drag, startPoint x: 987, startPoint y: 589, endPoint x: 838, endPoint y: 582, distance: 149.0
click at [840, 584] on div "Daycare / Babysitter fiber_manual_record 0.00 $ Children's Education Expenses f…" at bounding box center [731, 459] width 661 height 680
drag, startPoint x: 963, startPoint y: 529, endPoint x: 566, endPoint y: 486, distance: 400.2
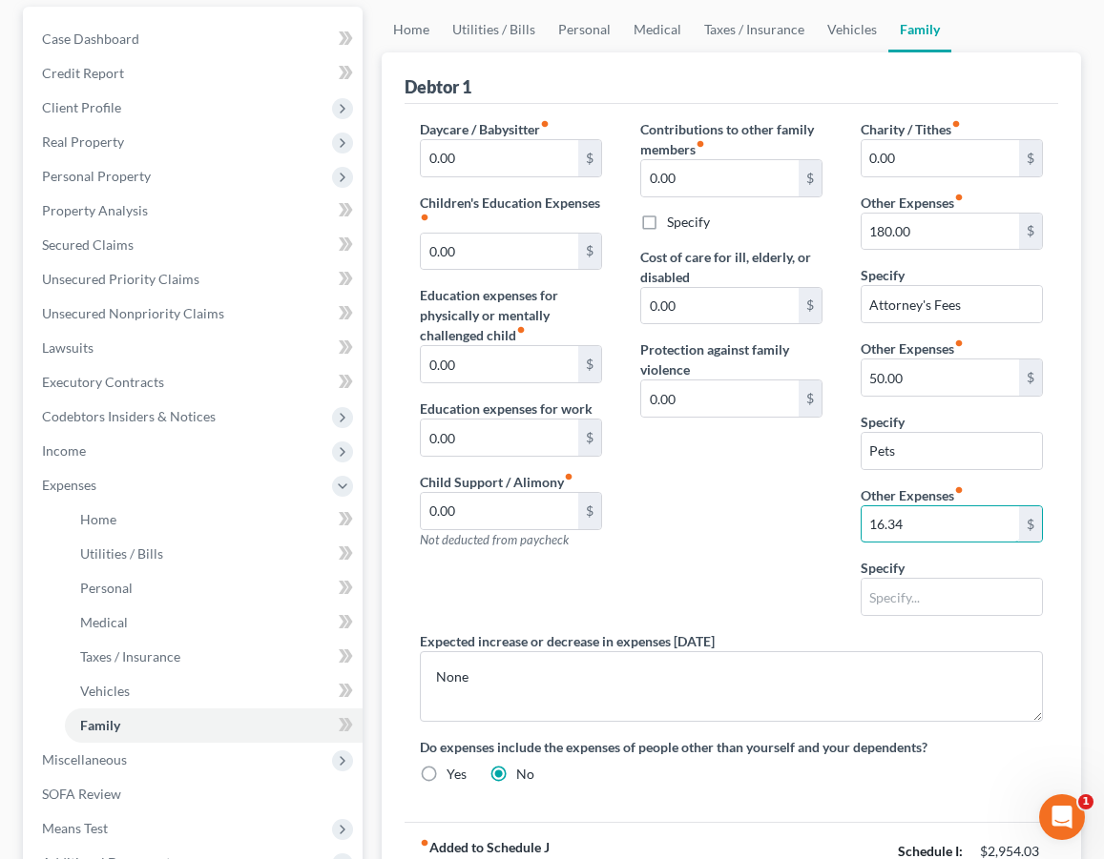
click at [568, 486] on div "Daycare / Babysitter fiber_manual_record 0.00 $ Children's Education Expenses f…" at bounding box center [731, 459] width 661 height 680
click at [765, 507] on div "Contributions to other family members fiber_manual_record 0.00 $ Specify Cost o…" at bounding box center [731, 375] width 220 height 512
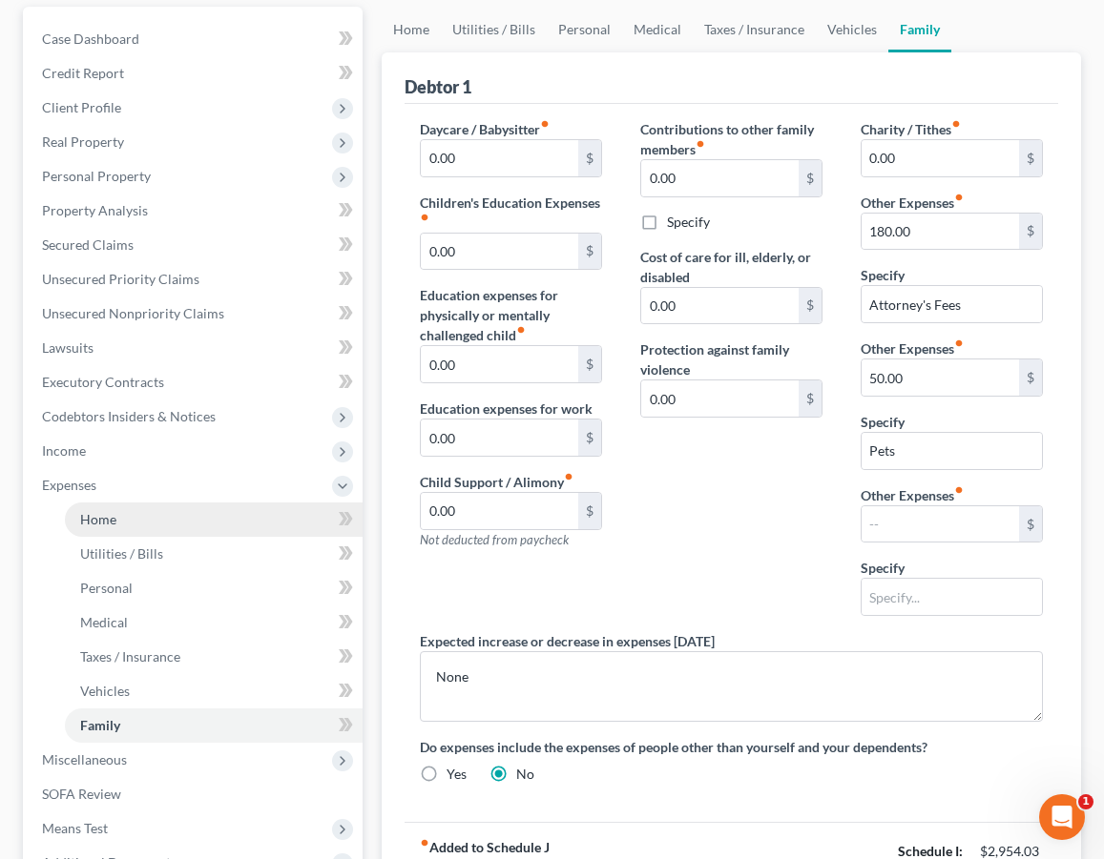
click at [215, 513] on link "Home" at bounding box center [214, 520] width 298 height 34
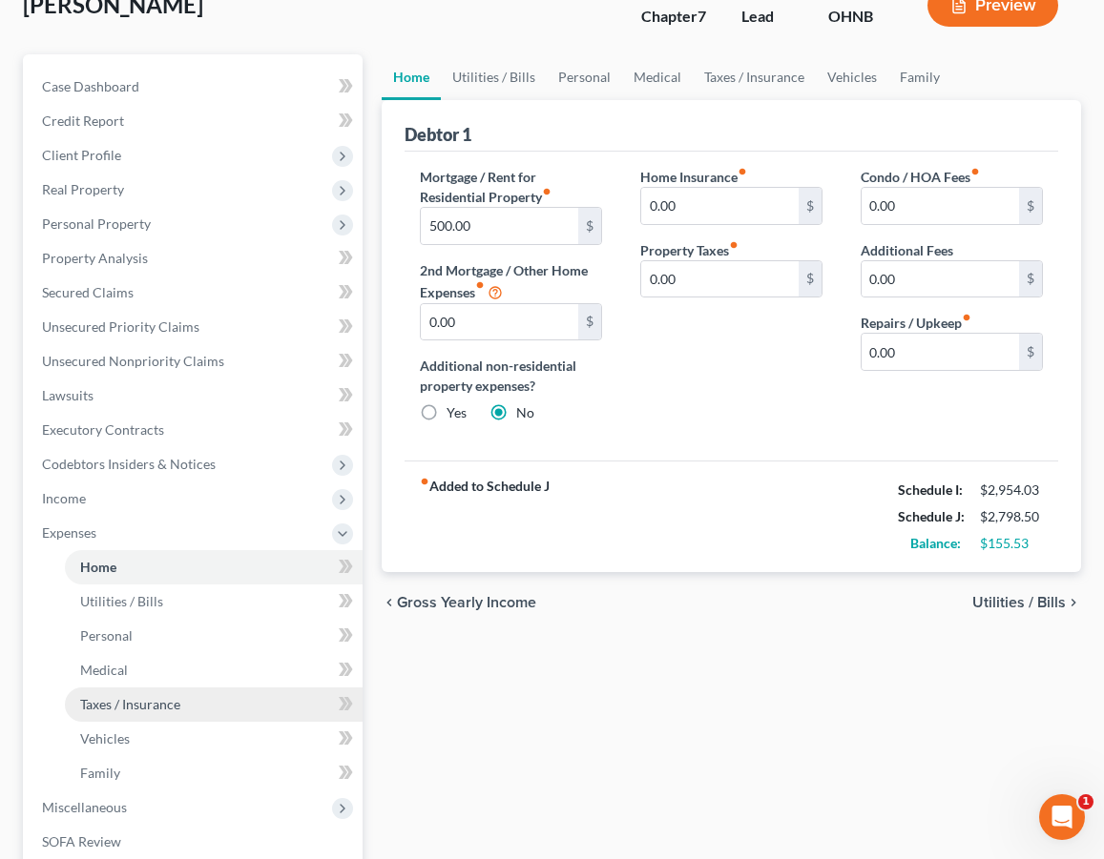
scroll to position [130, 0]
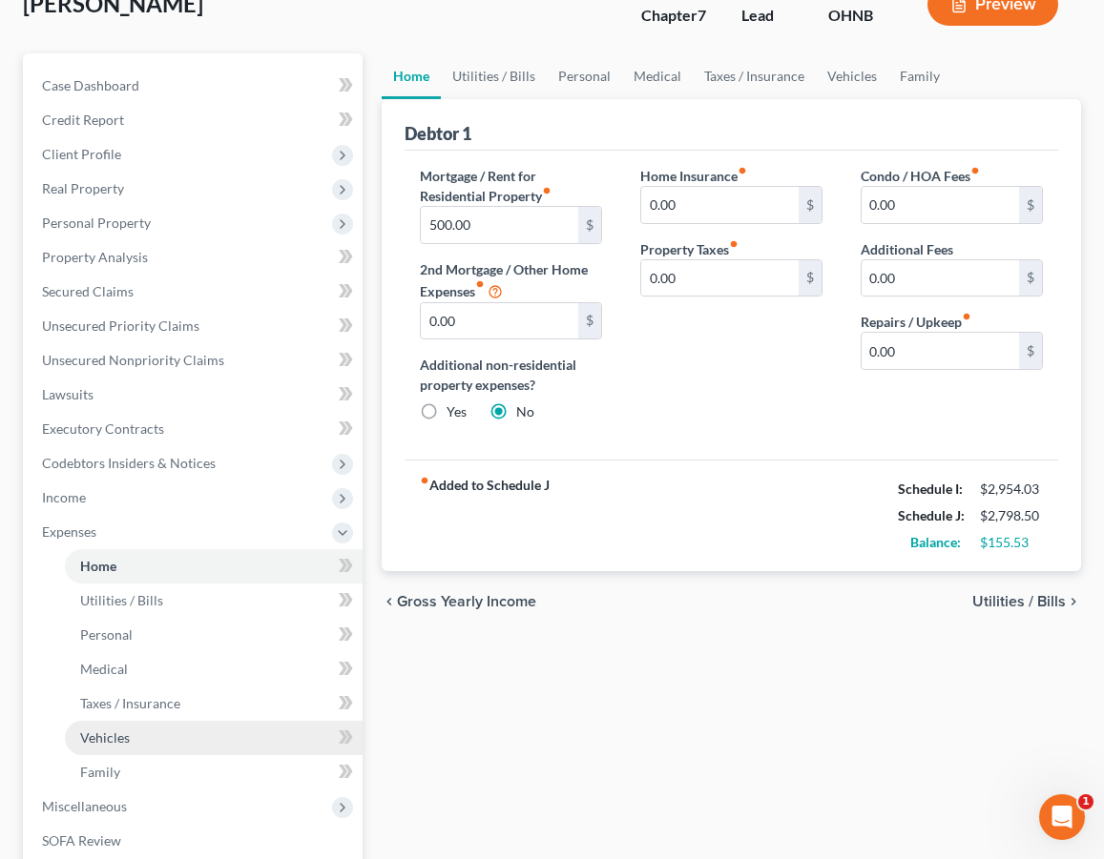
click at [125, 750] on link "Vehicles" at bounding box center [214, 738] width 298 height 34
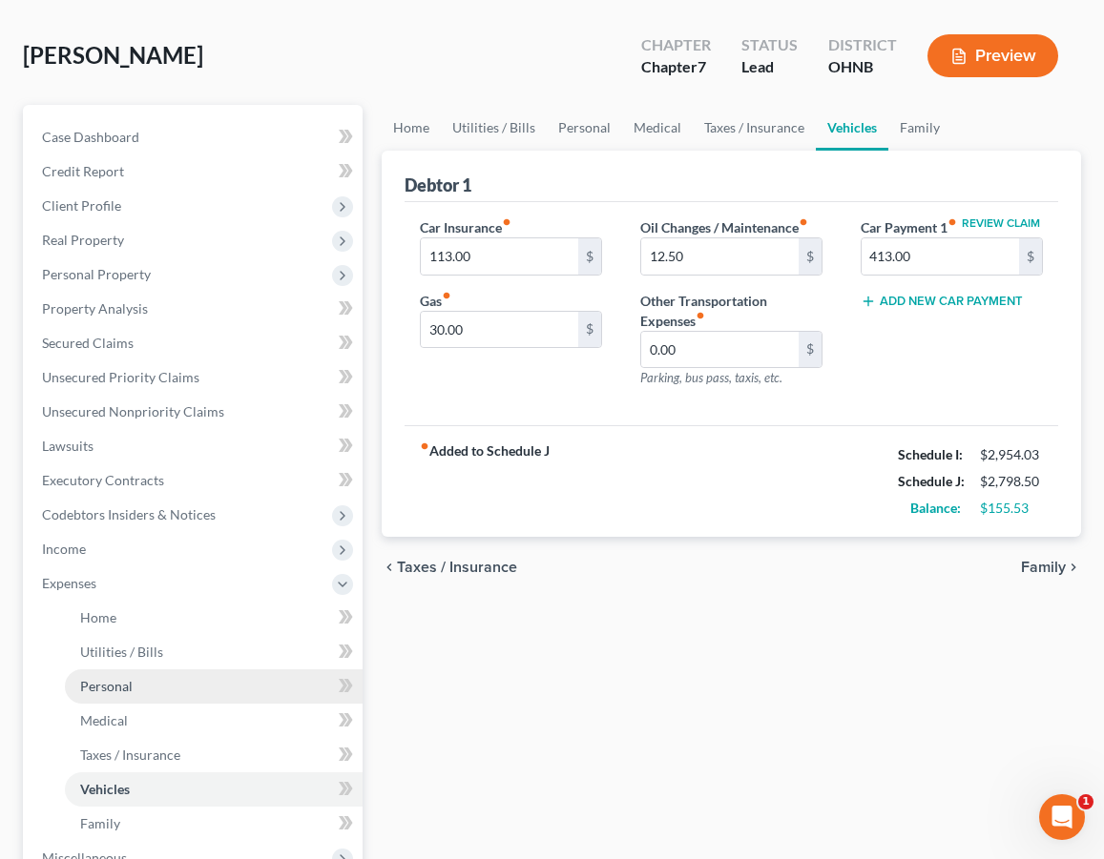
scroll to position [77, 0]
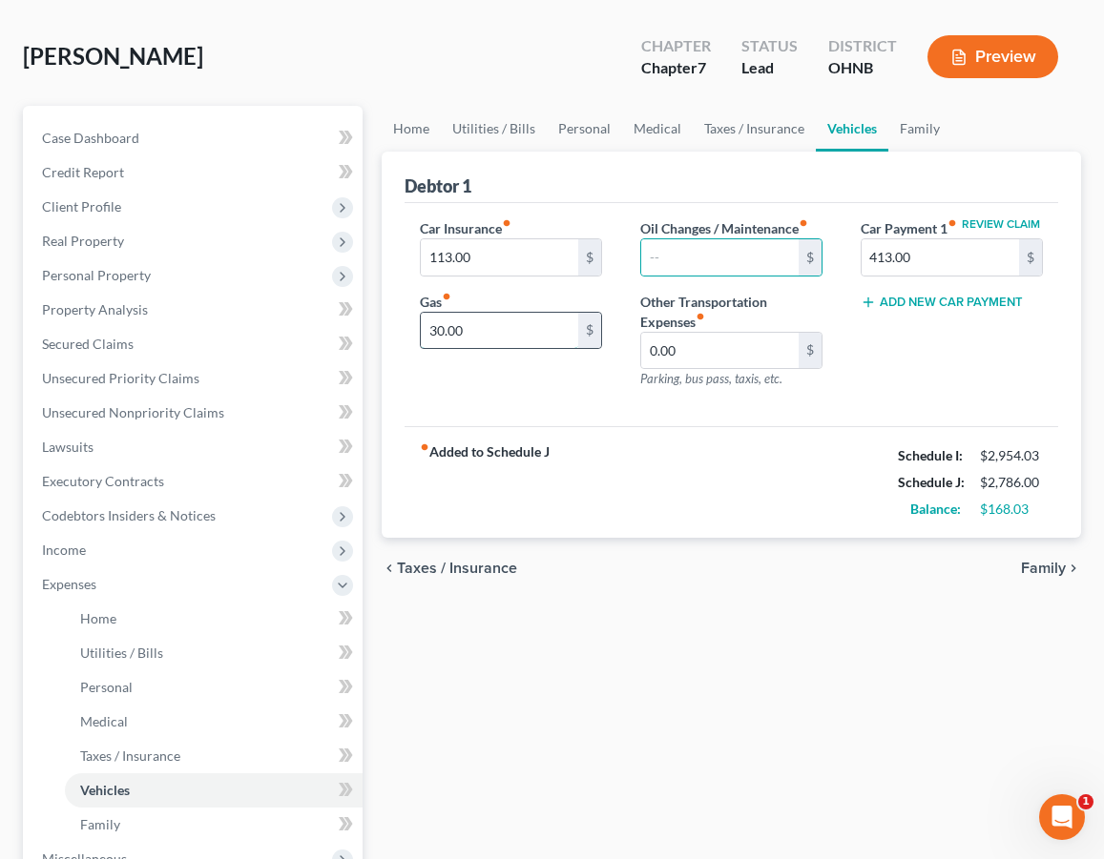
click at [437, 326] on input "30.00" at bounding box center [499, 331] width 157 height 36
type input "100.00"
click at [578, 403] on div "Car Insurance fiber_manual_record 113.00 $ Gas fiber_manual_record 100.00 $" at bounding box center [511, 311] width 220 height 186
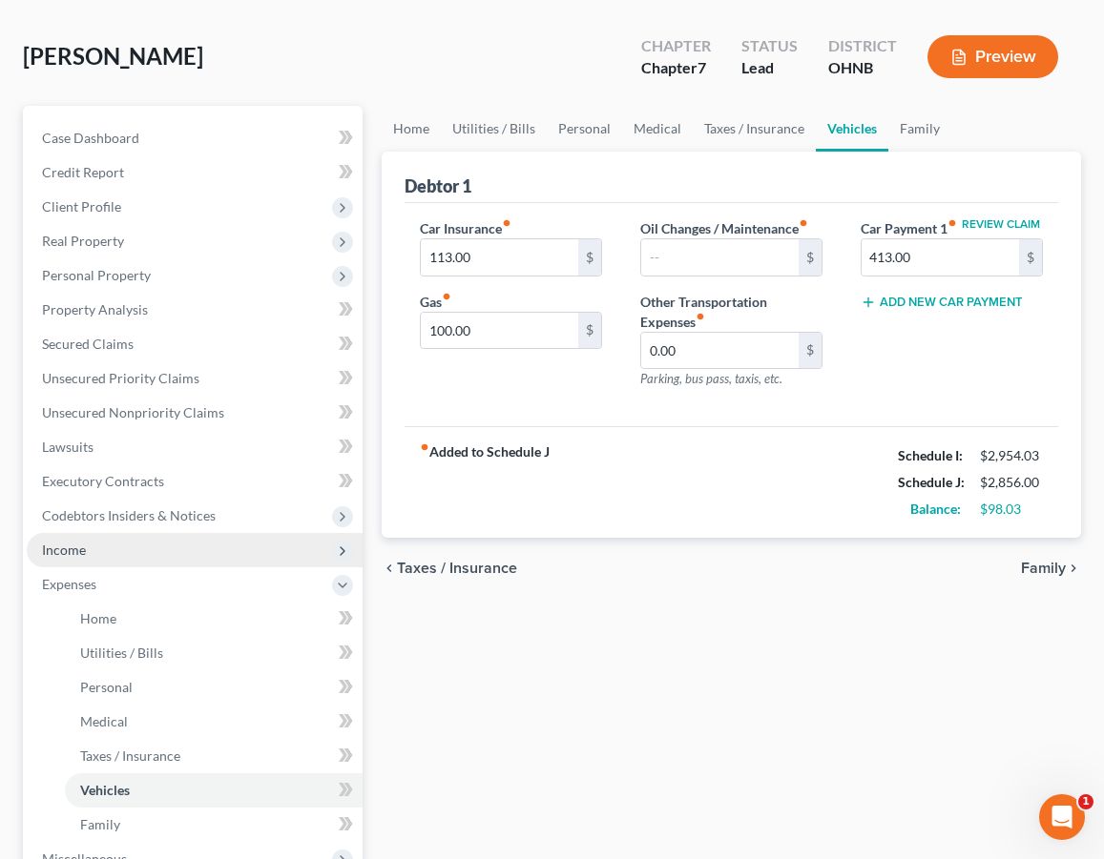
click at [128, 548] on span "Income" at bounding box center [195, 550] width 336 height 34
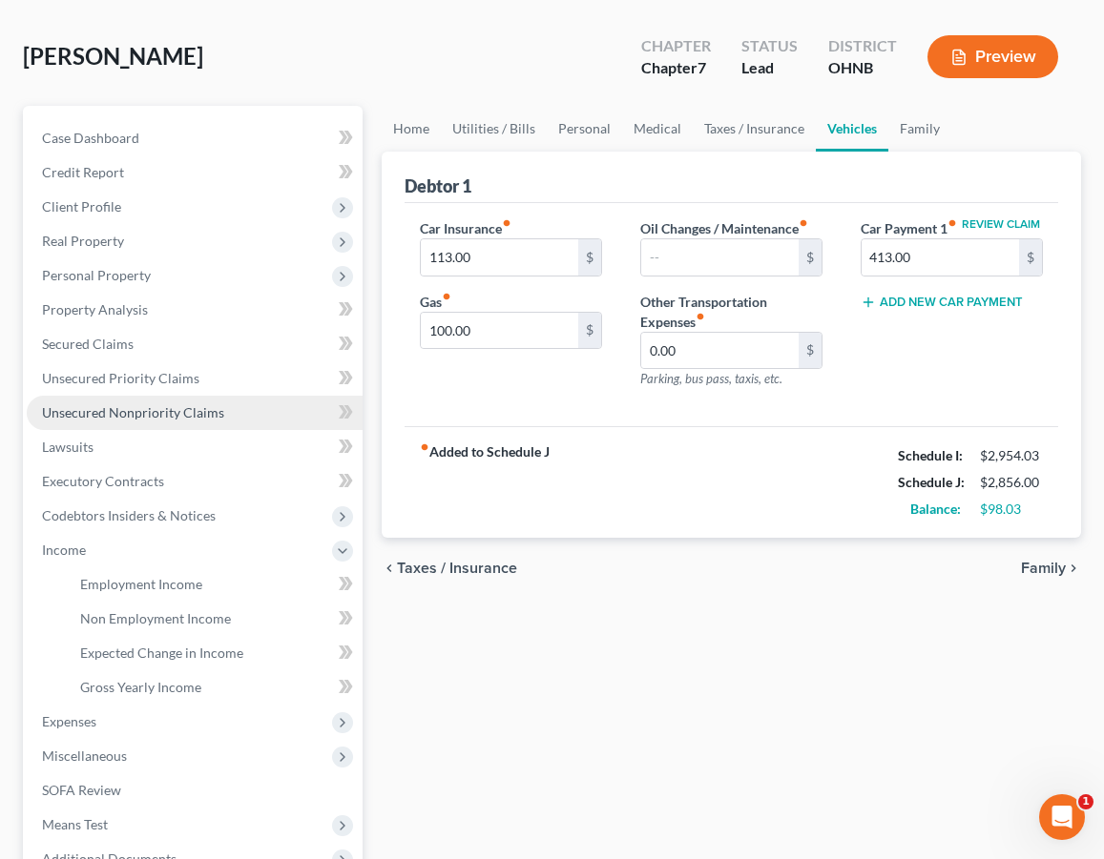
click at [265, 403] on link "Unsecured Nonpriority Claims" at bounding box center [195, 413] width 336 height 34
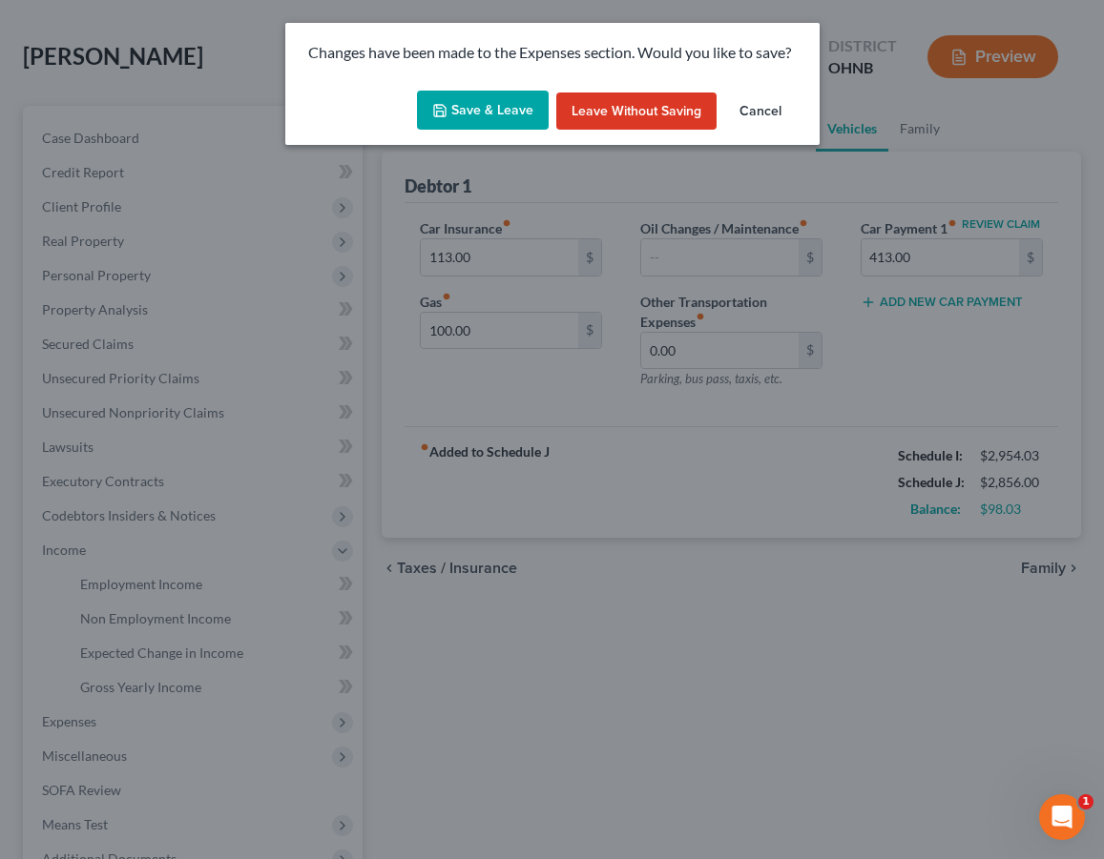
click at [483, 119] on button "Save & Leave" at bounding box center [483, 111] width 132 height 40
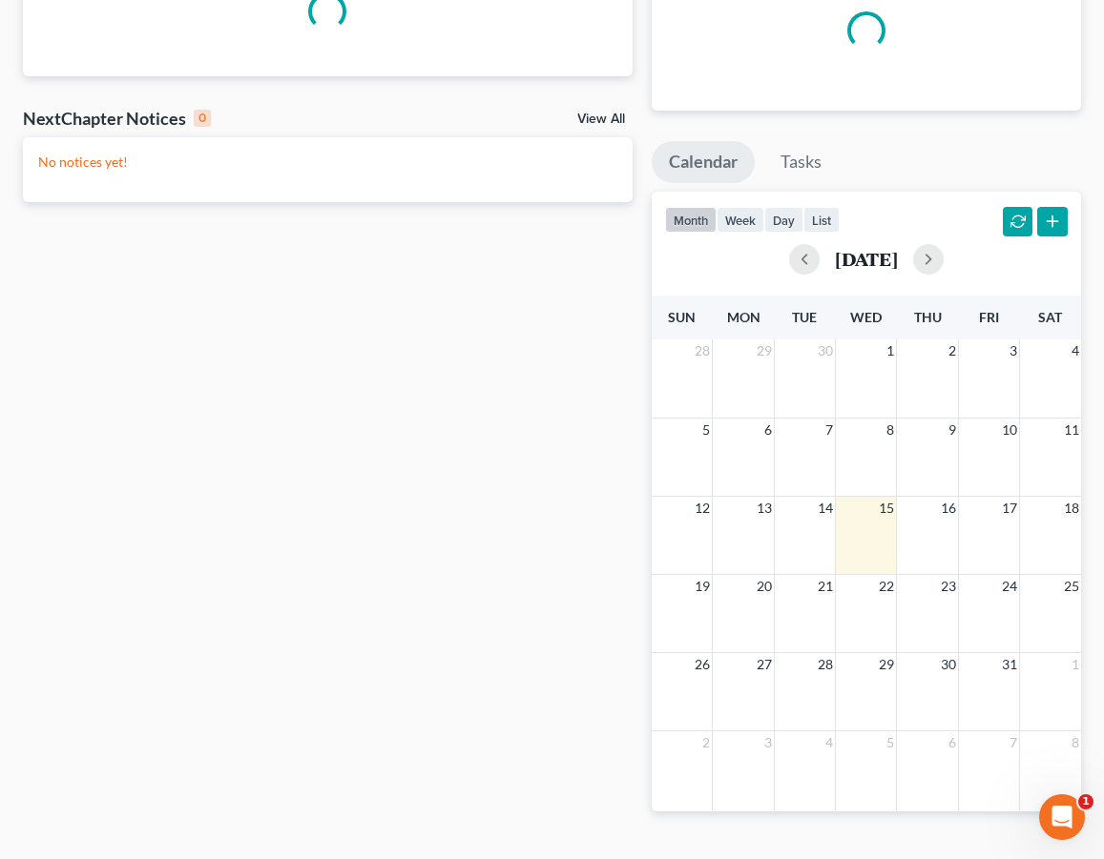
scroll to position [226, 0]
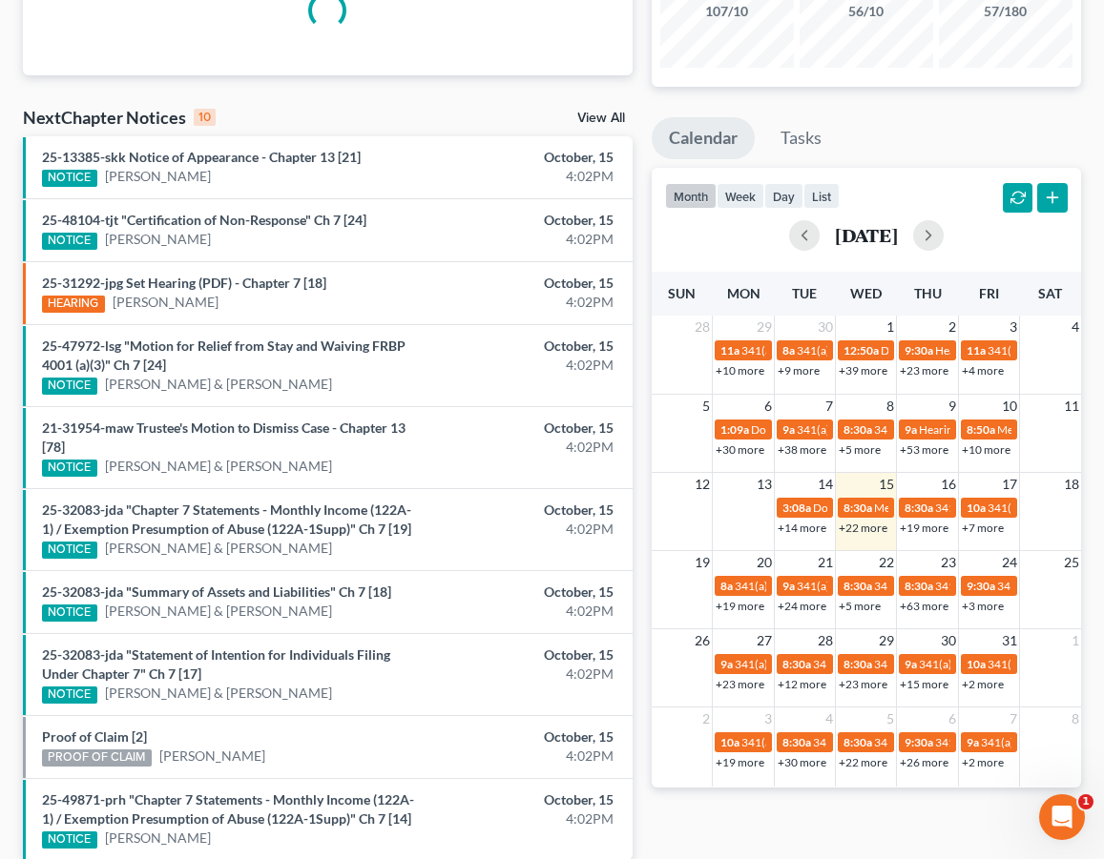
click at [985, 526] on link "+7 more" at bounding box center [983, 528] width 42 height 14
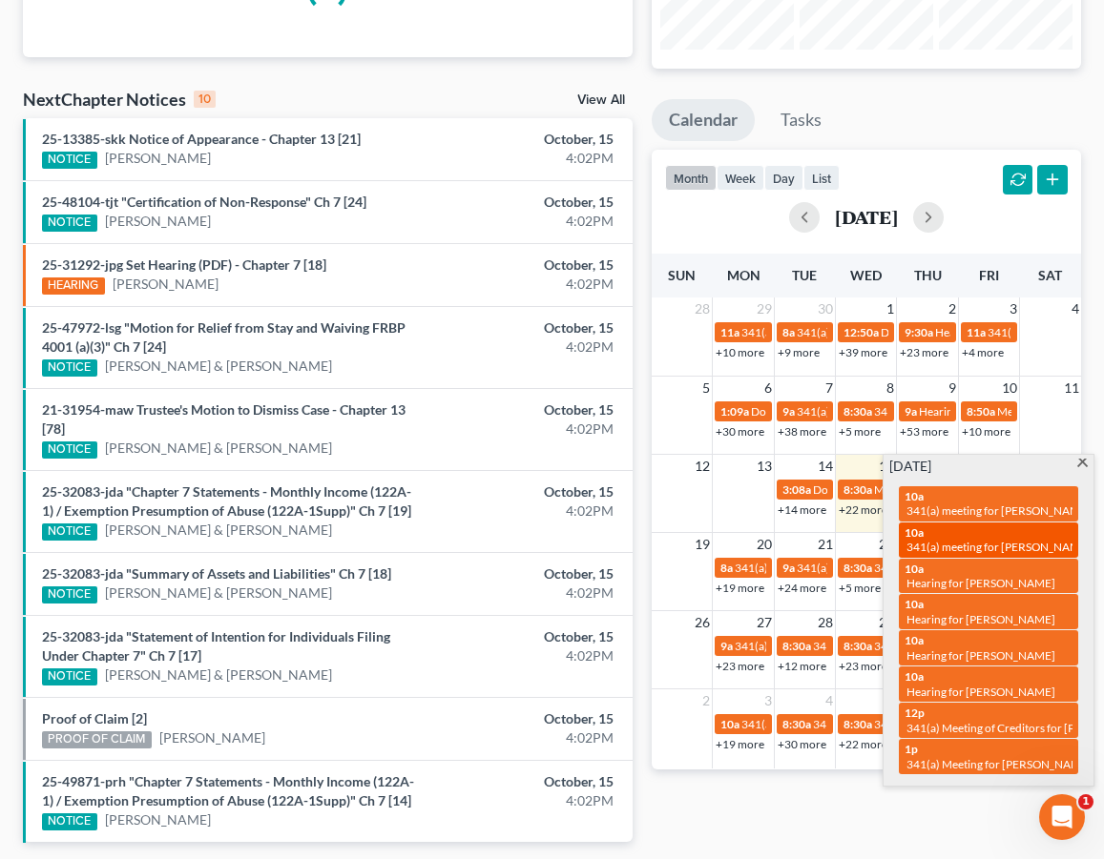
scroll to position [245, 0]
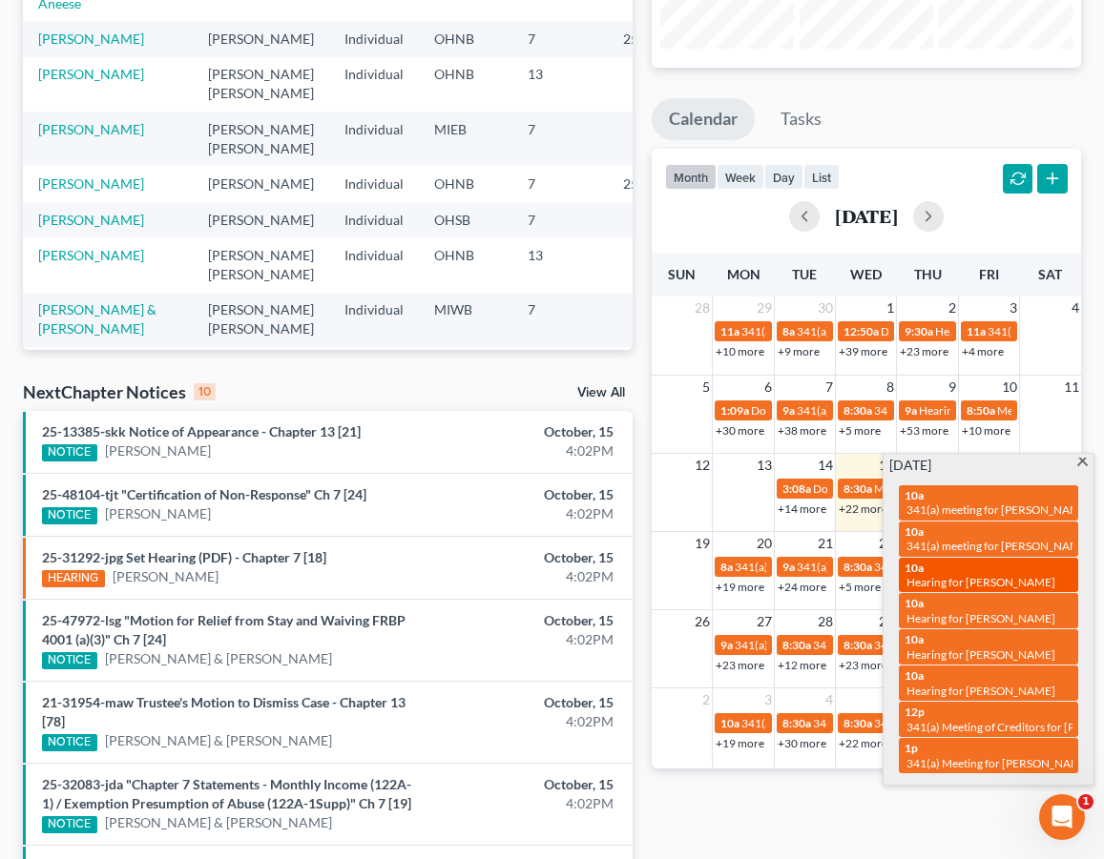
click at [984, 575] on span "Hearing for [PERSON_NAME]" at bounding box center [980, 582] width 149 height 14
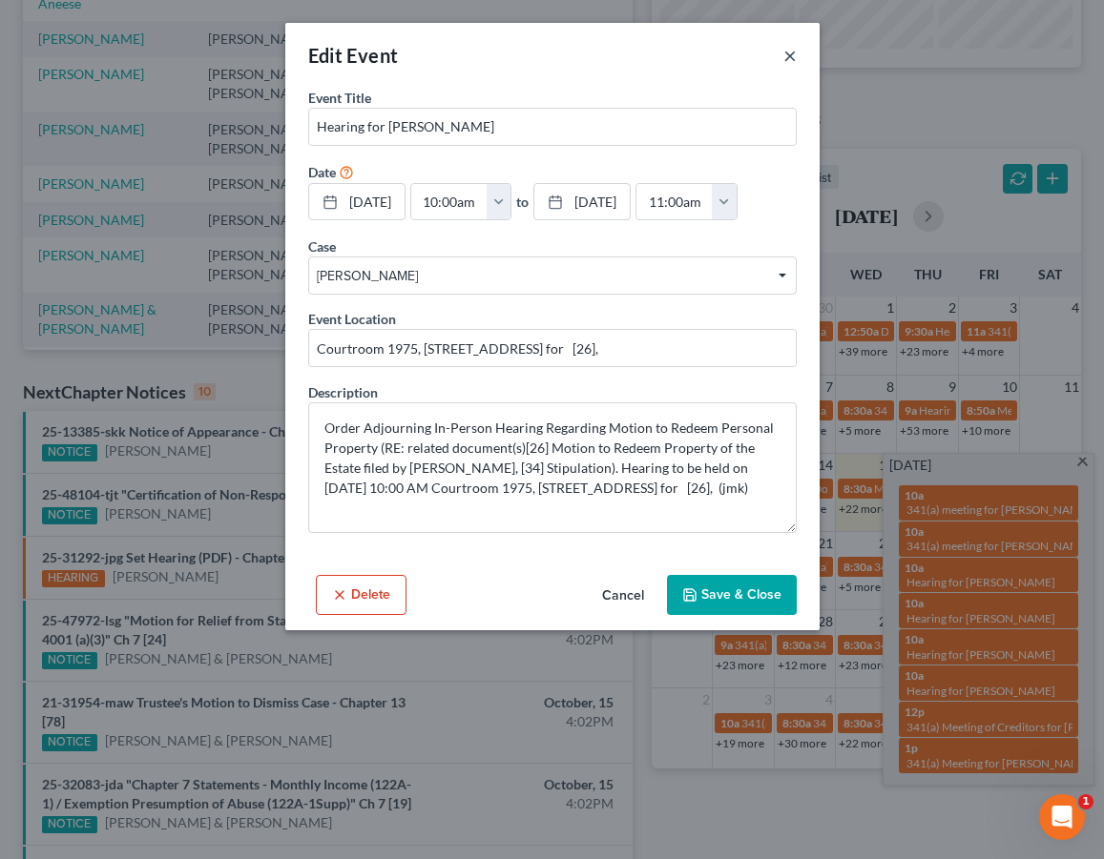
click at [789, 57] on button "×" at bounding box center [789, 55] width 13 height 23
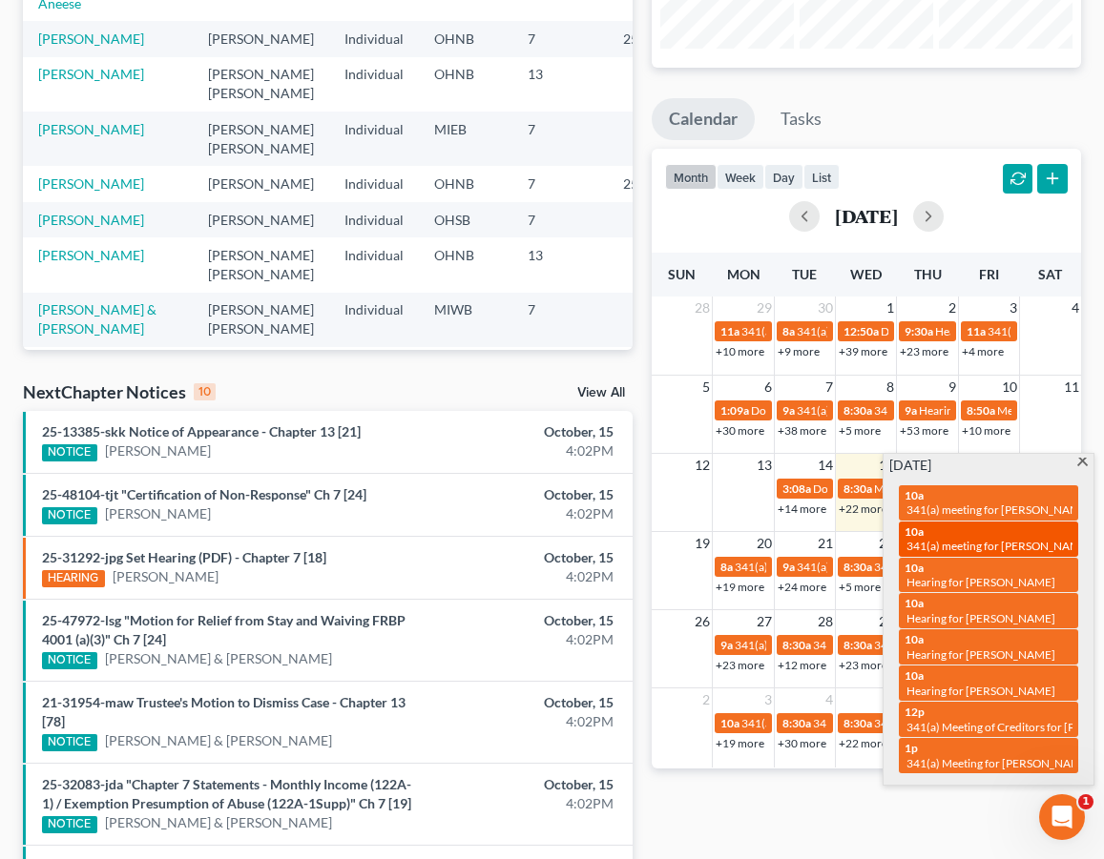
click at [986, 545] on span "341(a) meeting for [PERSON_NAME]" at bounding box center [998, 546] width 184 height 14
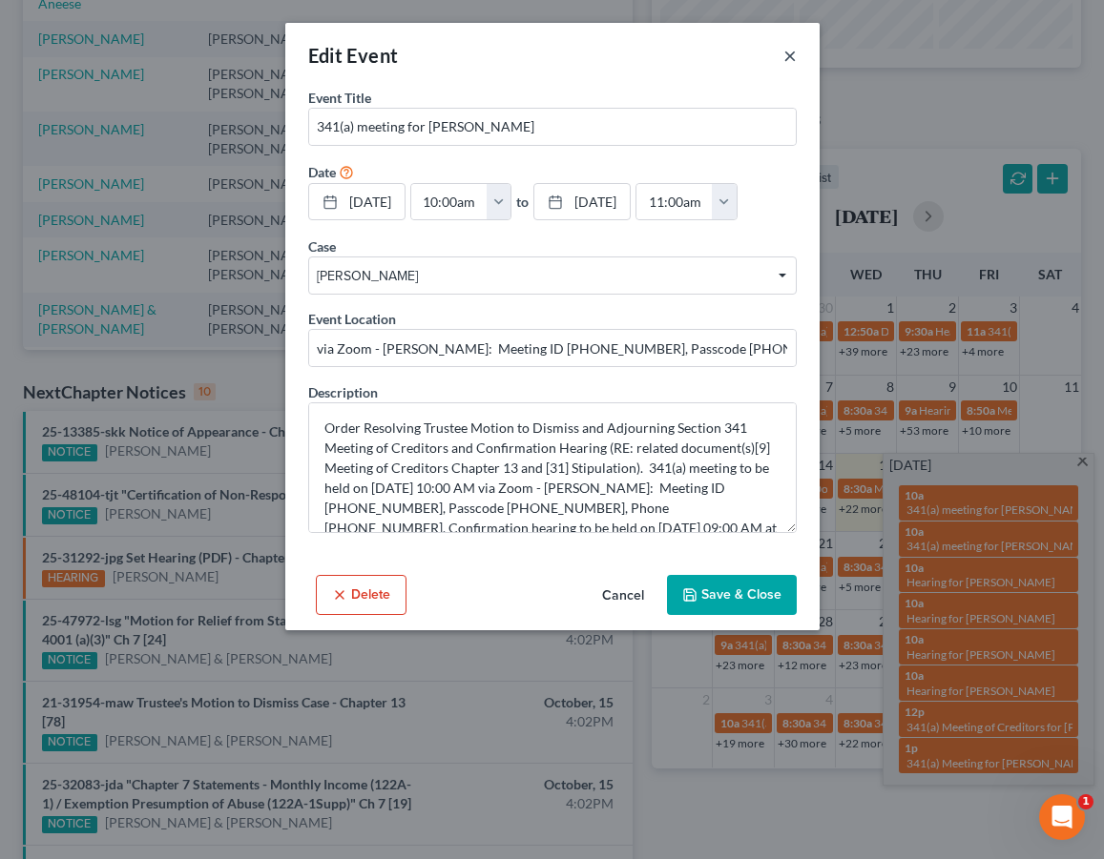
click at [792, 59] on button "×" at bounding box center [789, 55] width 13 height 23
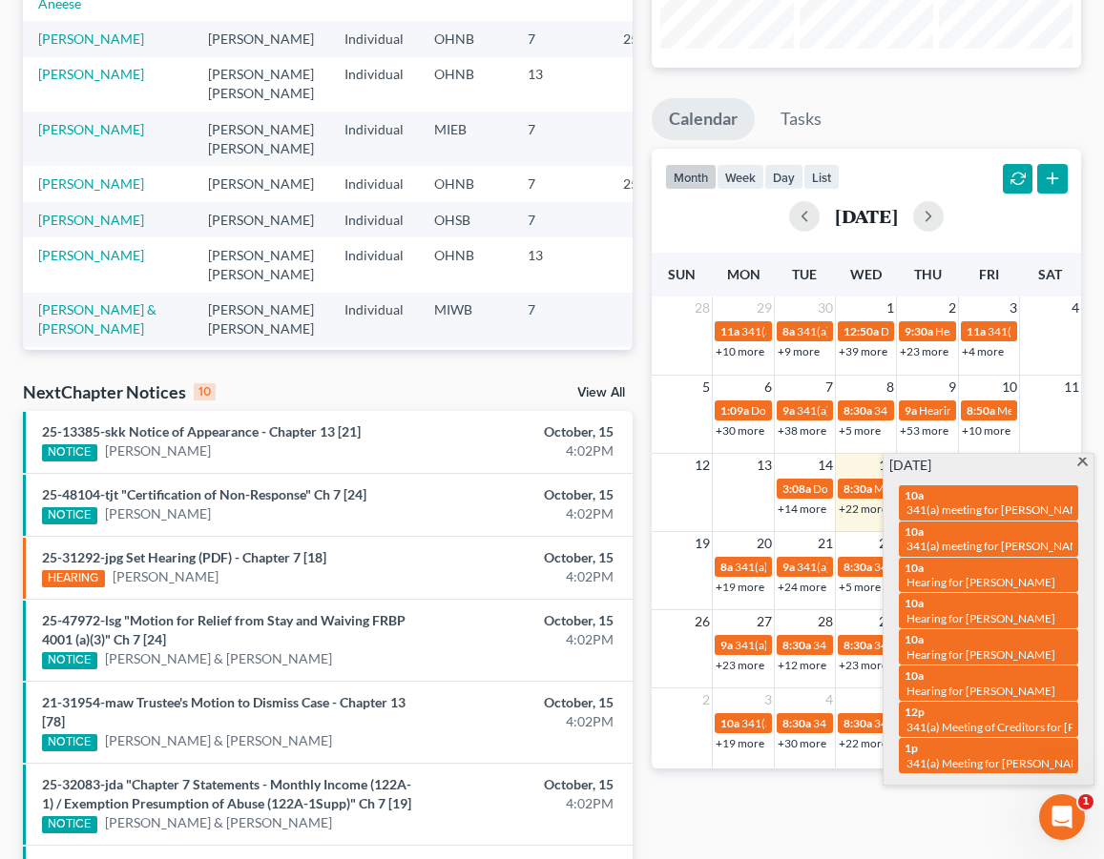
click at [816, 631] on span "28" at bounding box center [825, 621] width 19 height 23
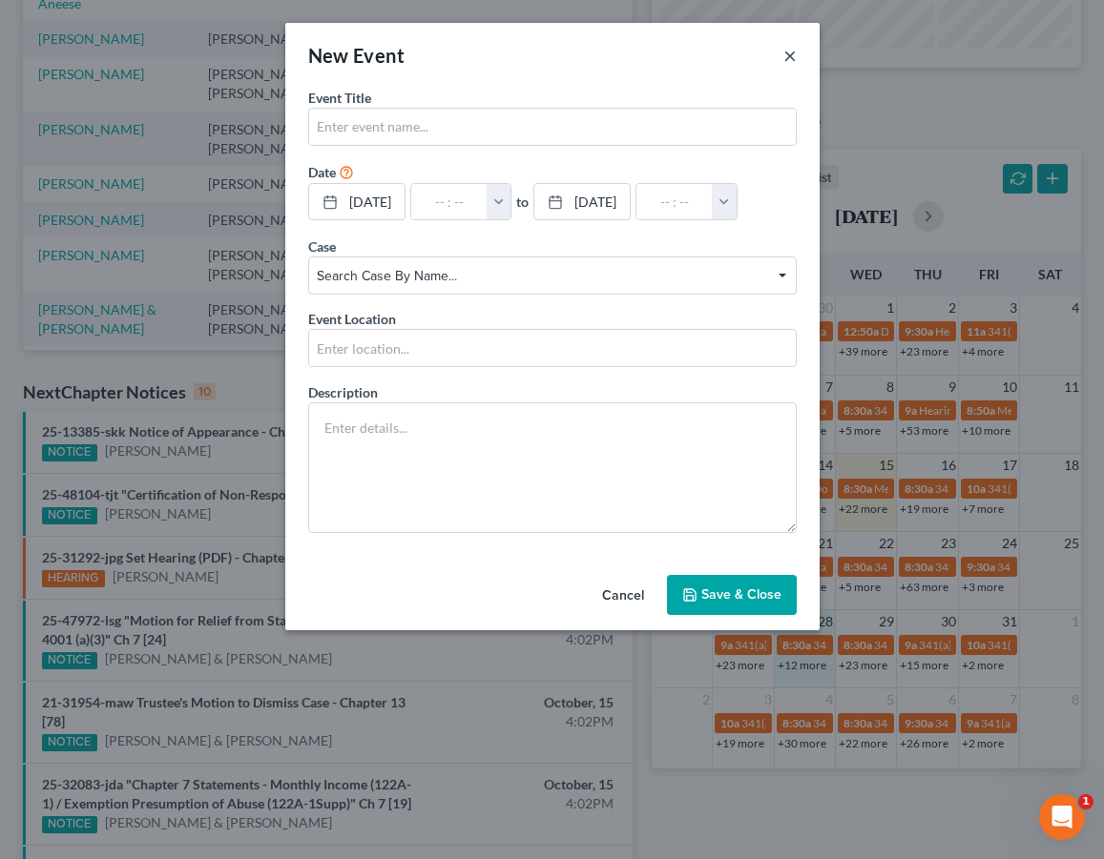
click at [793, 59] on button "×" at bounding box center [789, 55] width 13 height 23
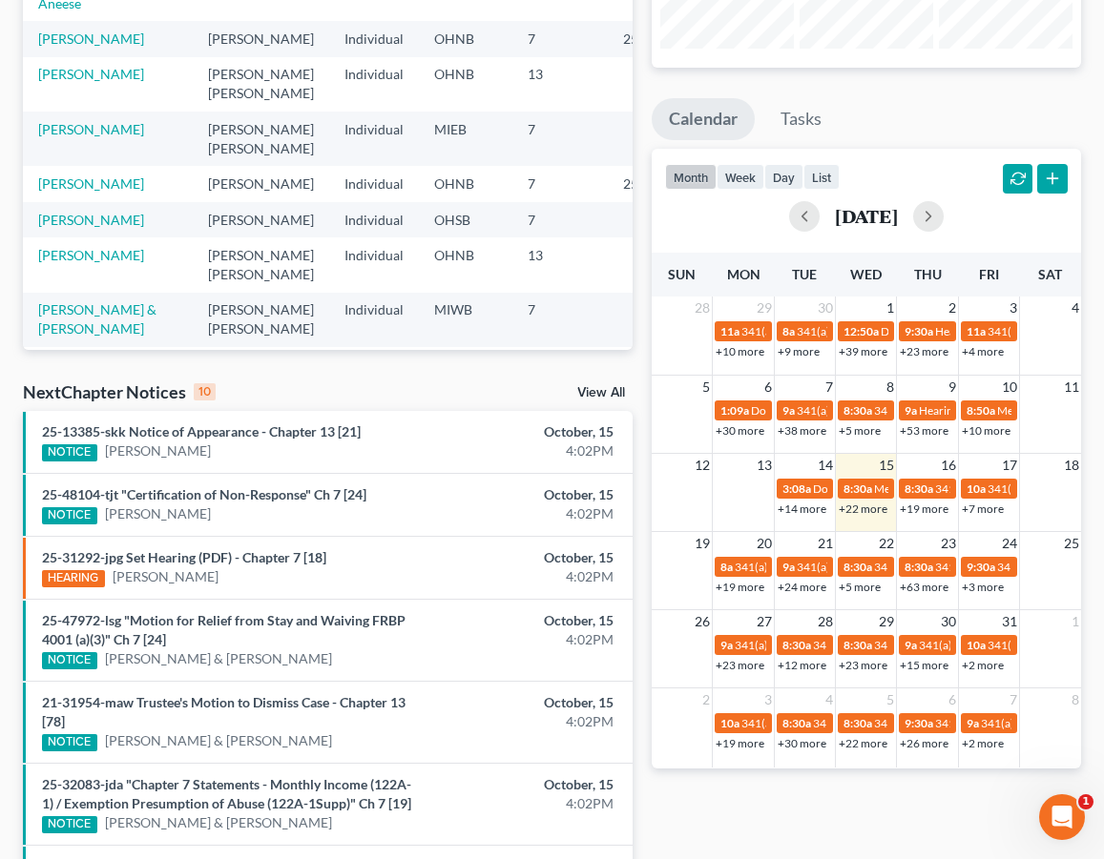
click at [746, 586] on link "+19 more" at bounding box center [739, 587] width 49 height 14
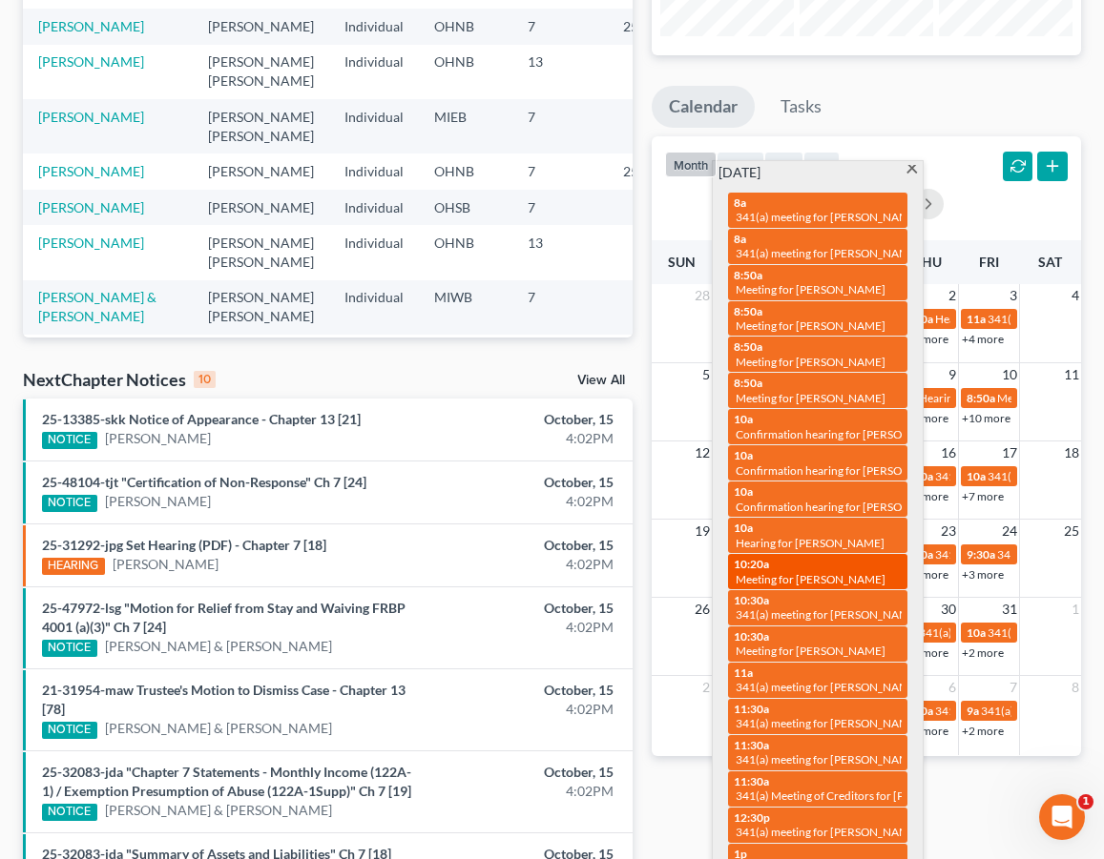
scroll to position [262, 0]
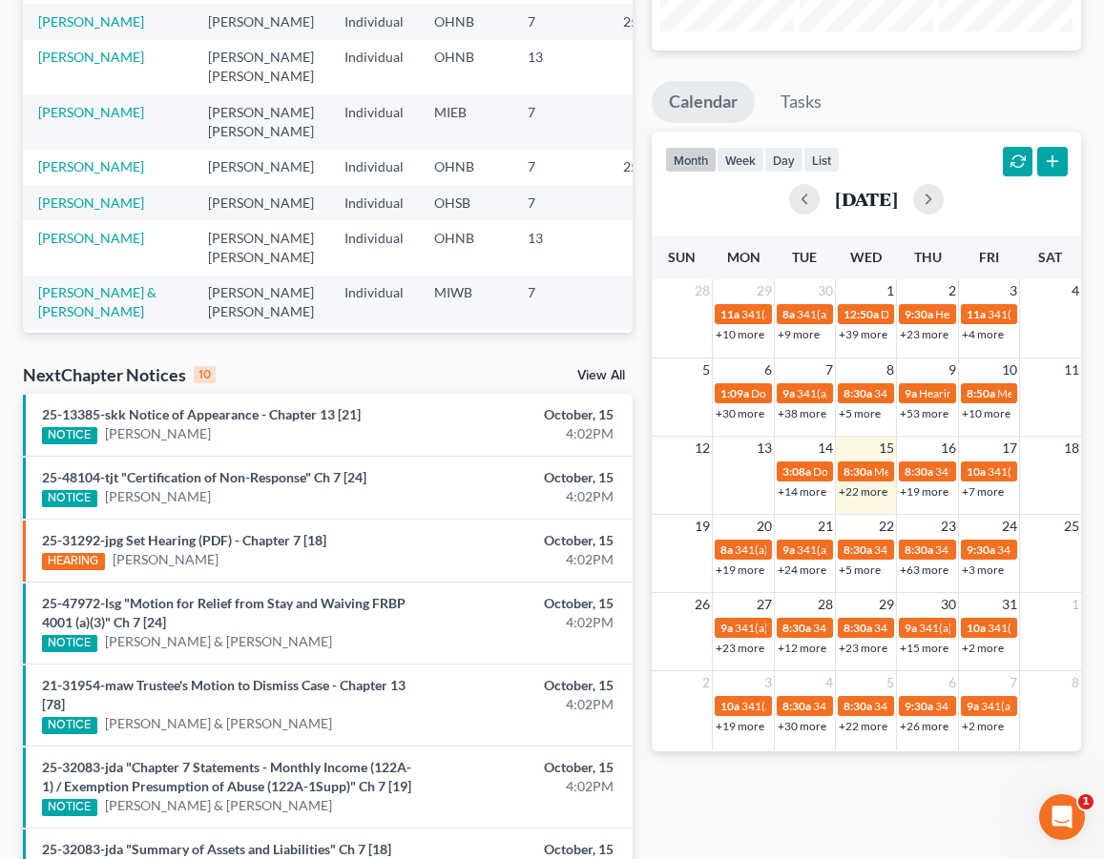
click at [593, 351] on div "Recent Cases 15 View All Name unfold_more expand_more expand_less Attorney unfo…" at bounding box center [327, 493] width 629 height 1311
click at [801, 572] on link "+24 more" at bounding box center [801, 570] width 49 height 14
click at [636, 458] on div "Recent Cases 15 View All Name unfold_more expand_more expand_less Attorney unfo…" at bounding box center [327, 493] width 629 height 1311
click at [782, 113] on link "Tasks" at bounding box center [800, 102] width 75 height 42
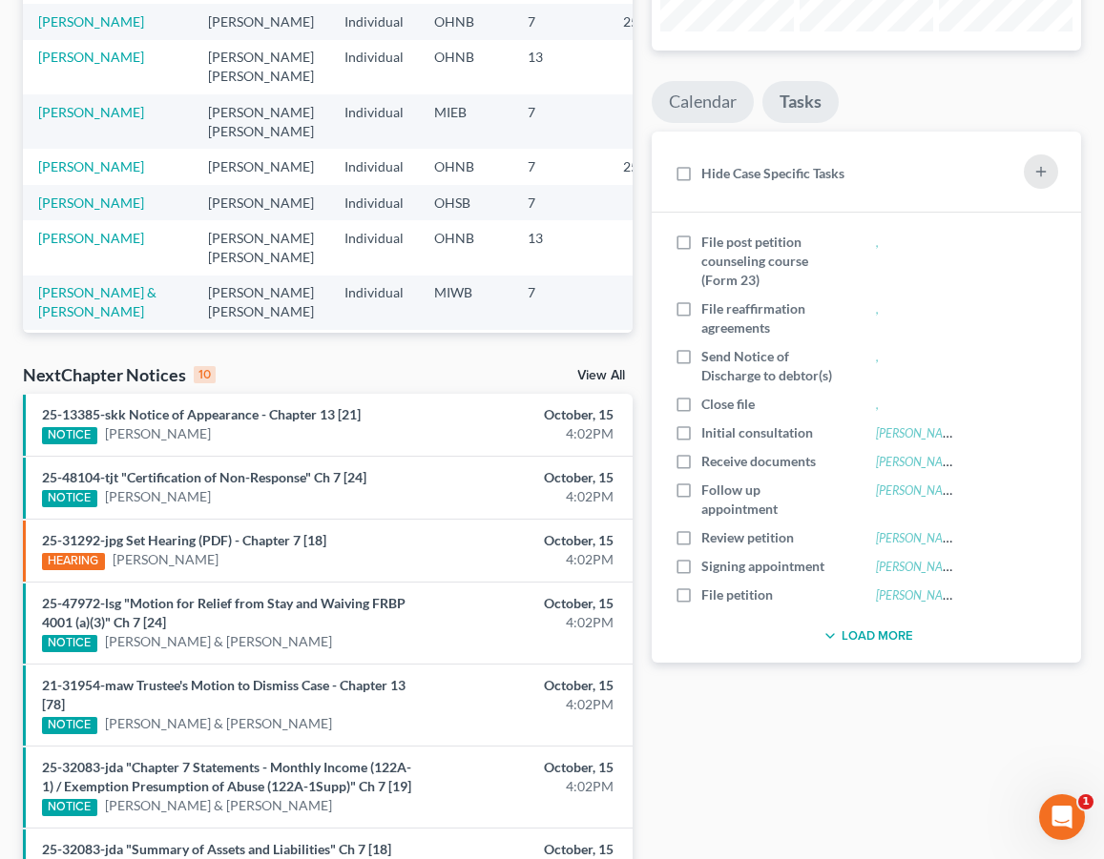
click at [718, 97] on link "Calendar" at bounding box center [702, 102] width 102 height 42
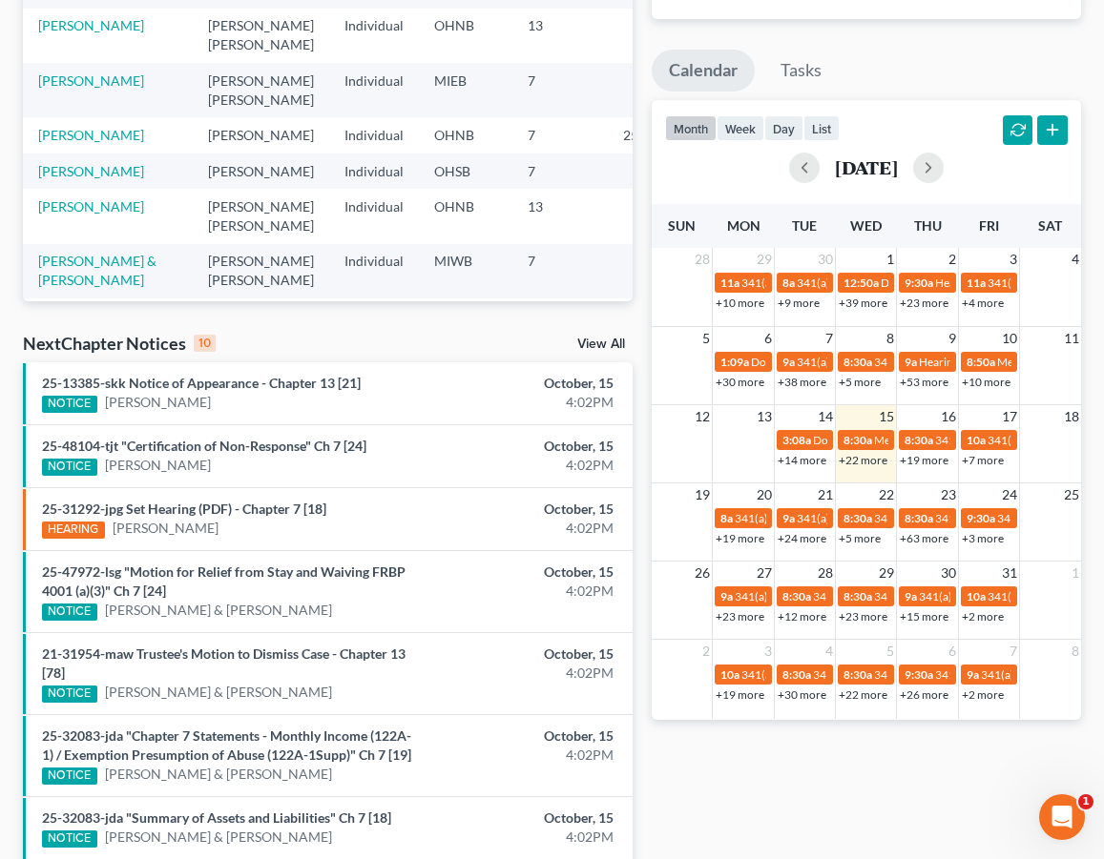
scroll to position [140, 0]
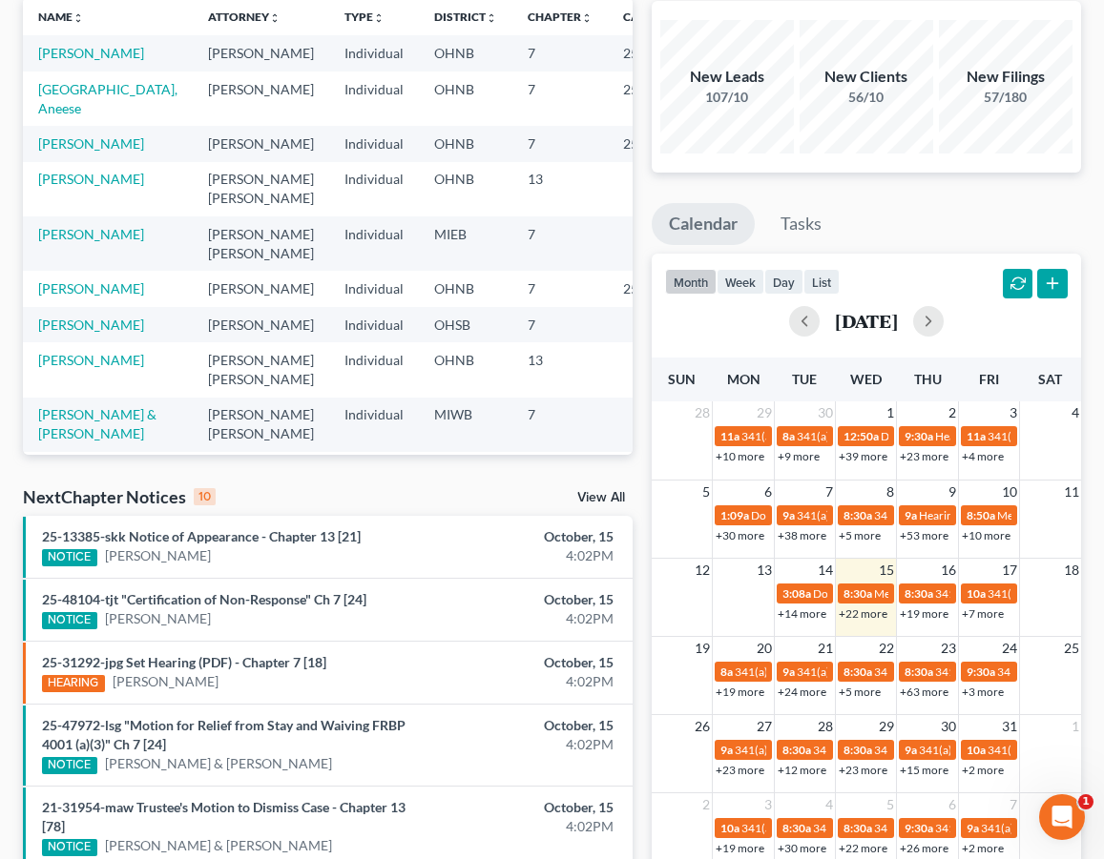
click at [1015, 281] on button "button" at bounding box center [1018, 284] width 31 height 31
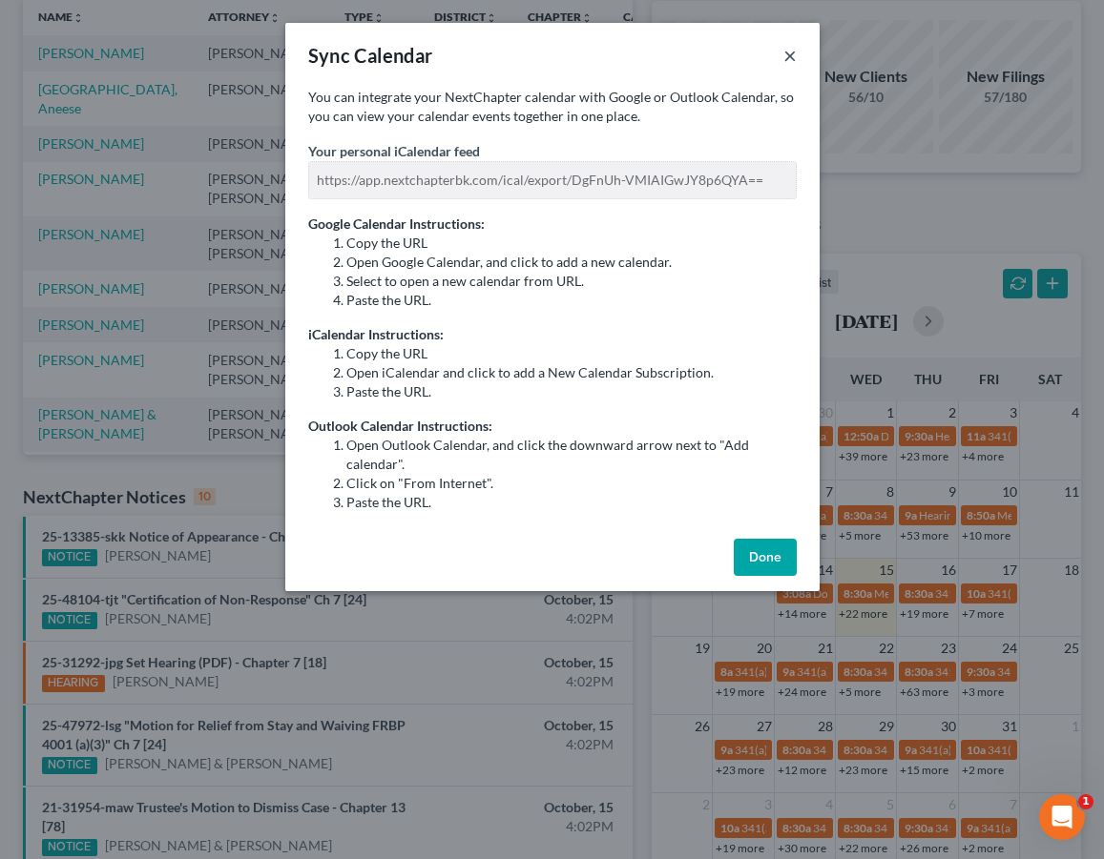
click at [789, 61] on button "×" at bounding box center [789, 55] width 13 height 23
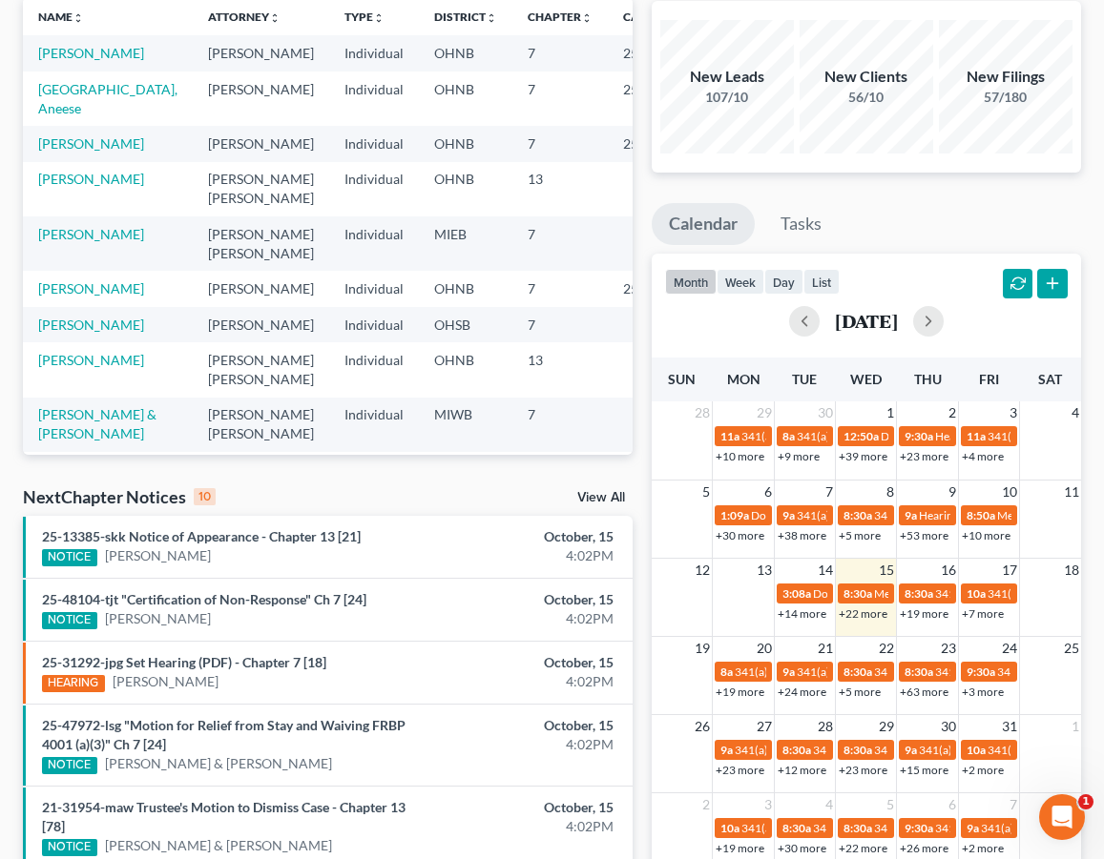
click at [1051, 283] on button "button" at bounding box center [1052, 284] width 31 height 31
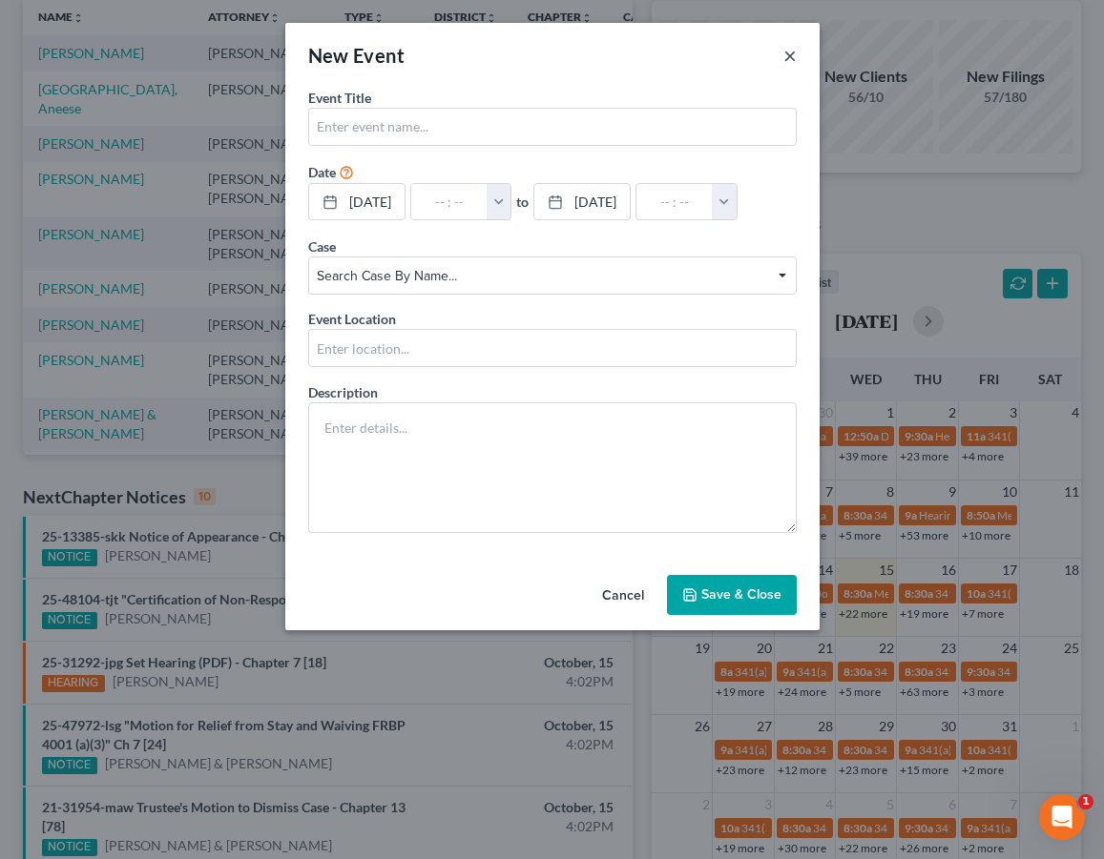
click at [792, 53] on button "×" at bounding box center [789, 55] width 13 height 23
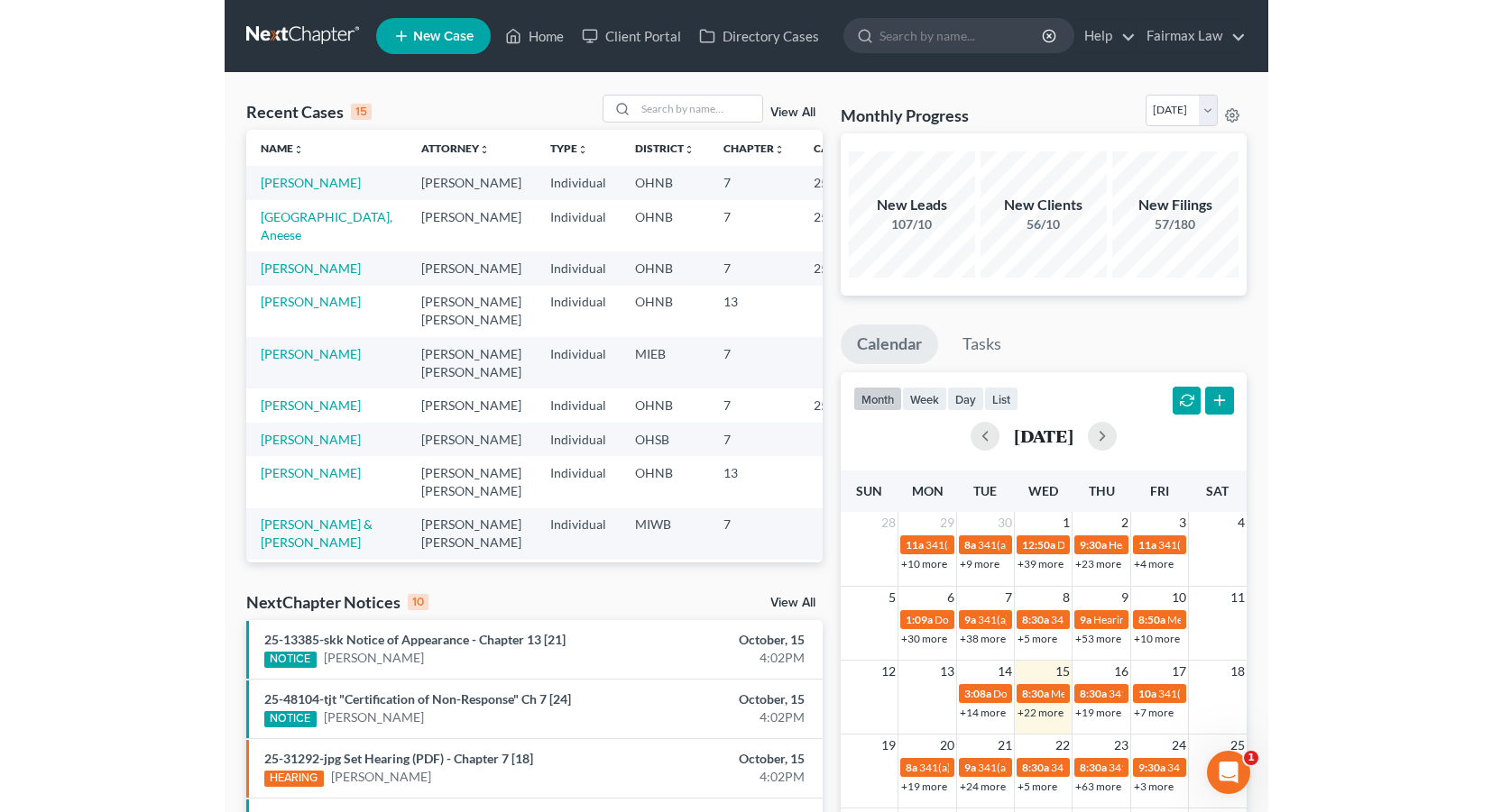
scroll to position [0, 0]
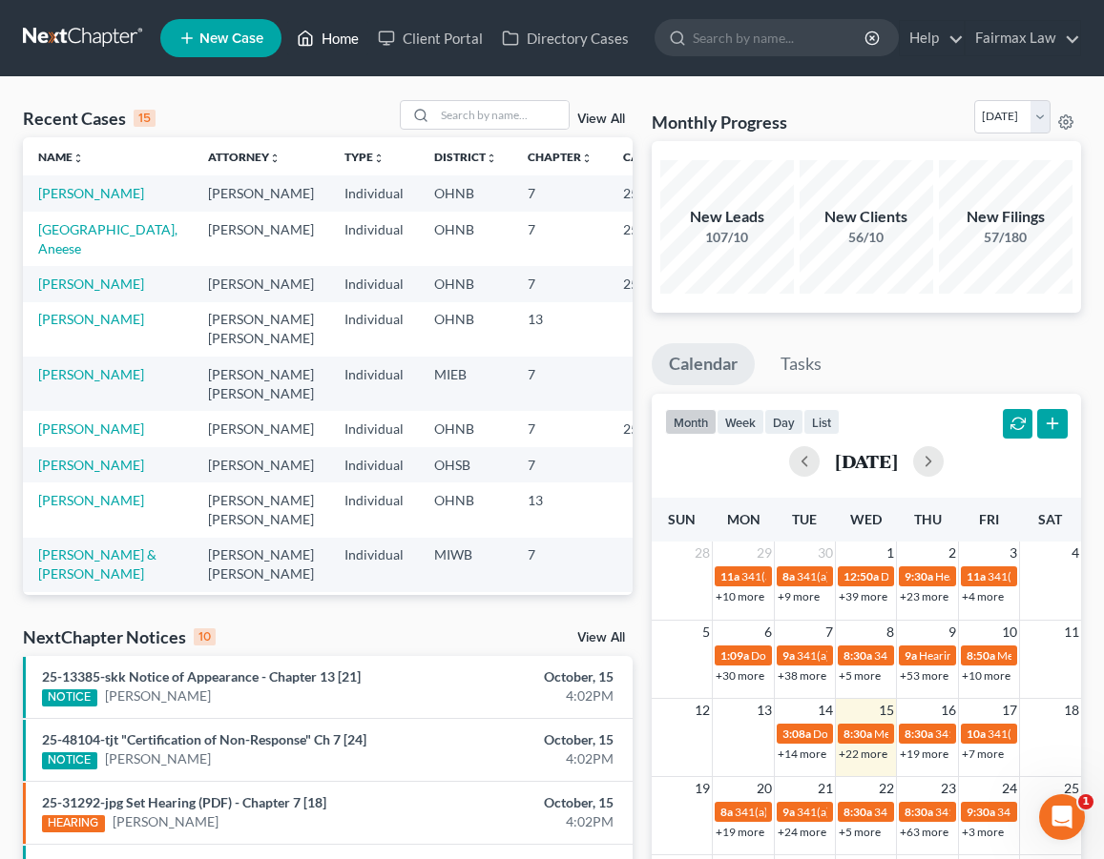
click at [346, 36] on link "Home" at bounding box center [327, 38] width 81 height 34
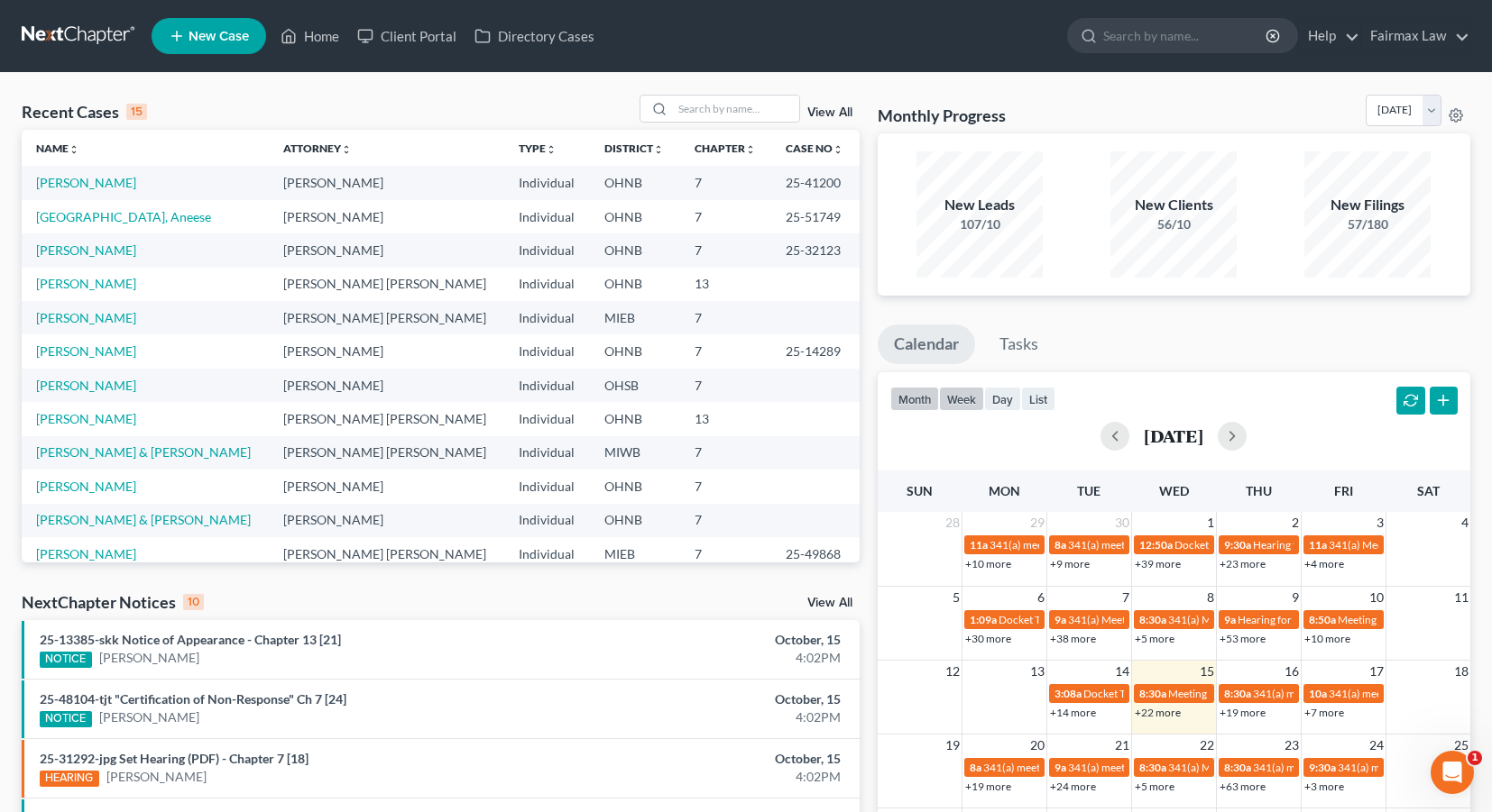
click at [969, 399] on button "week" at bounding box center [962, 399] width 45 height 25
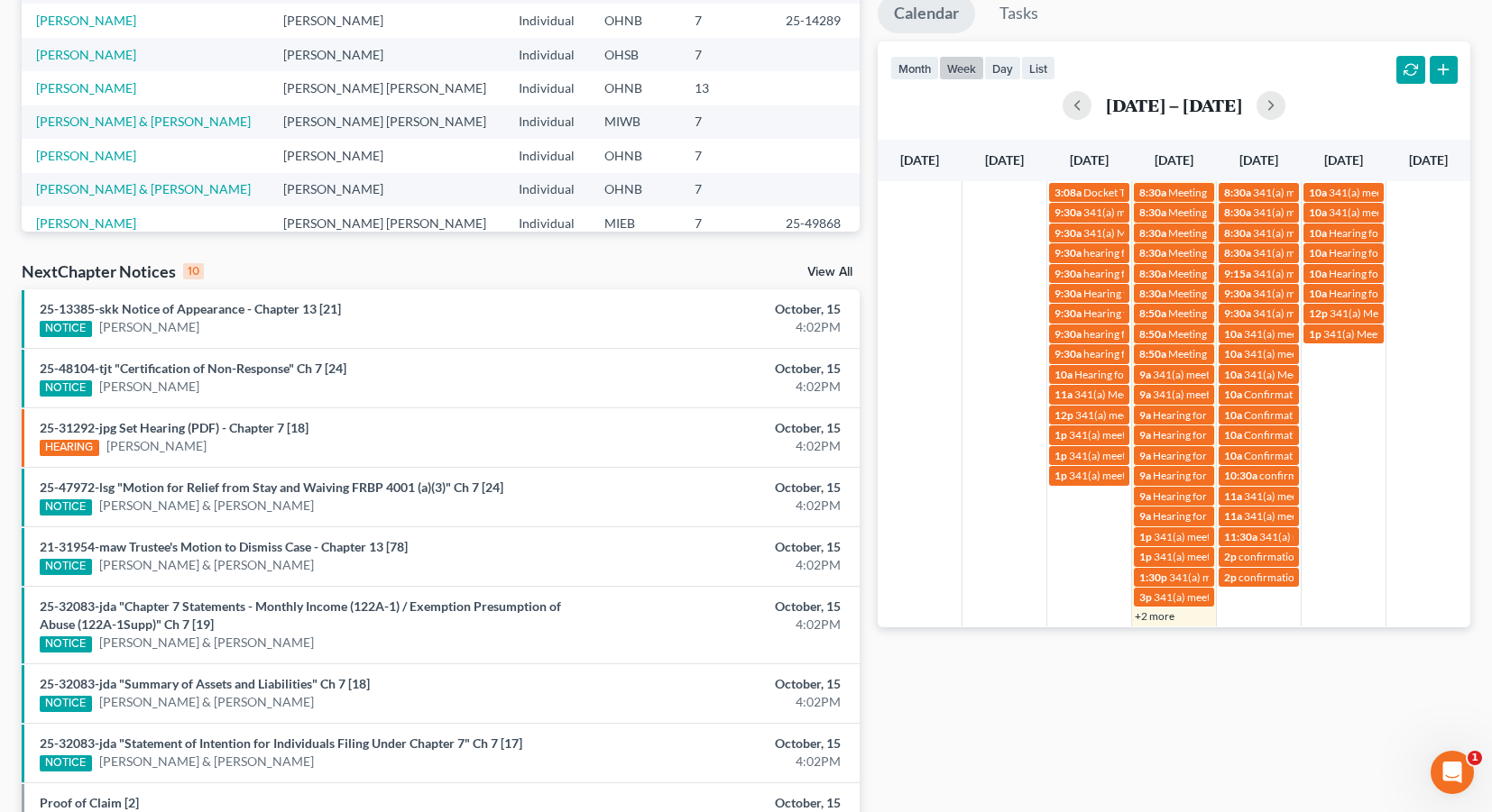
scroll to position [332, 0]
click at [1043, 109] on button "button" at bounding box center [1271, 104] width 29 height 29
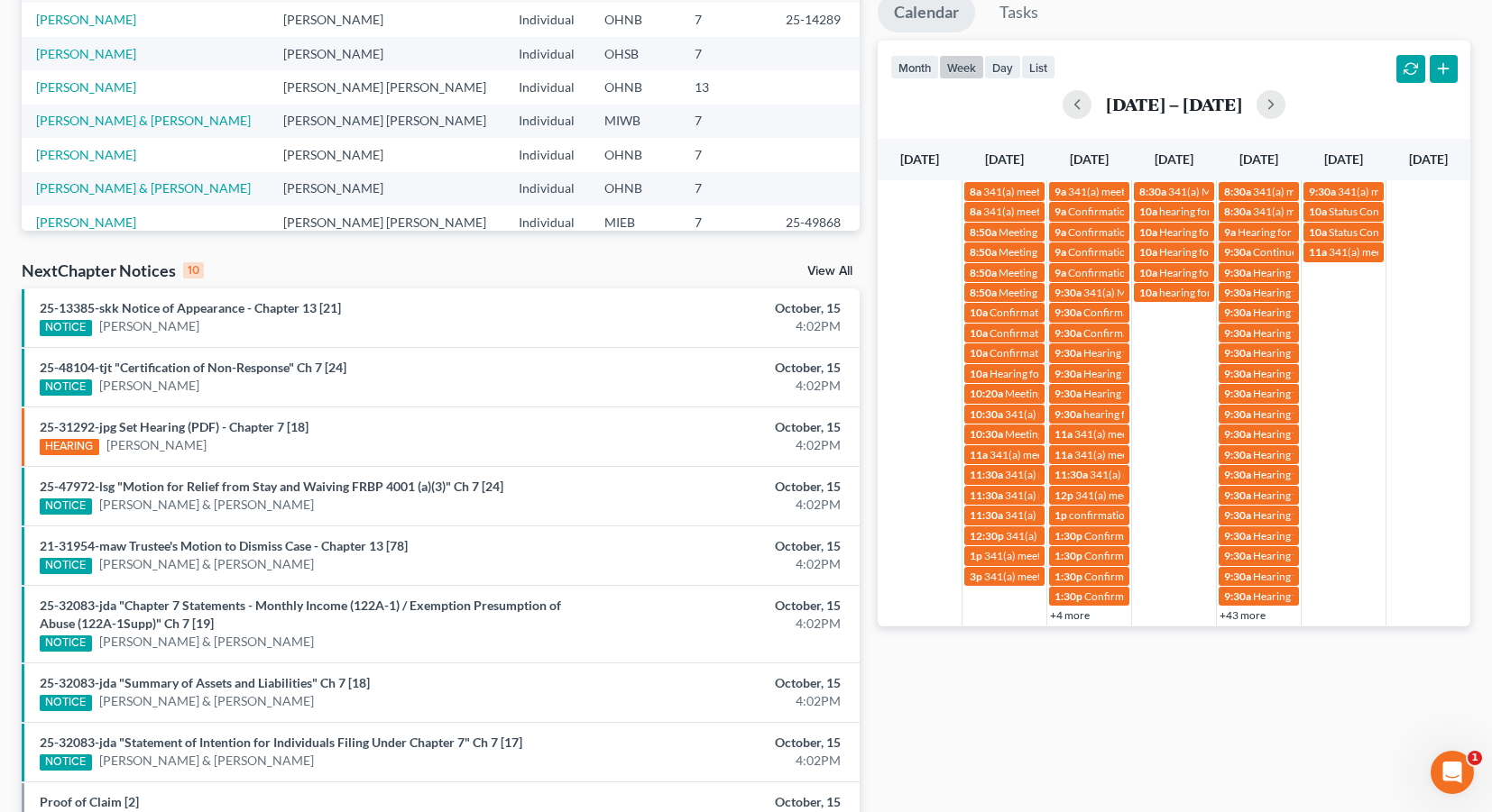
click at [1010, 160] on span "Mon 10/20" at bounding box center [1004, 159] width 39 height 15
click at [1007, 78] on button "day" at bounding box center [1002, 67] width 37 height 25
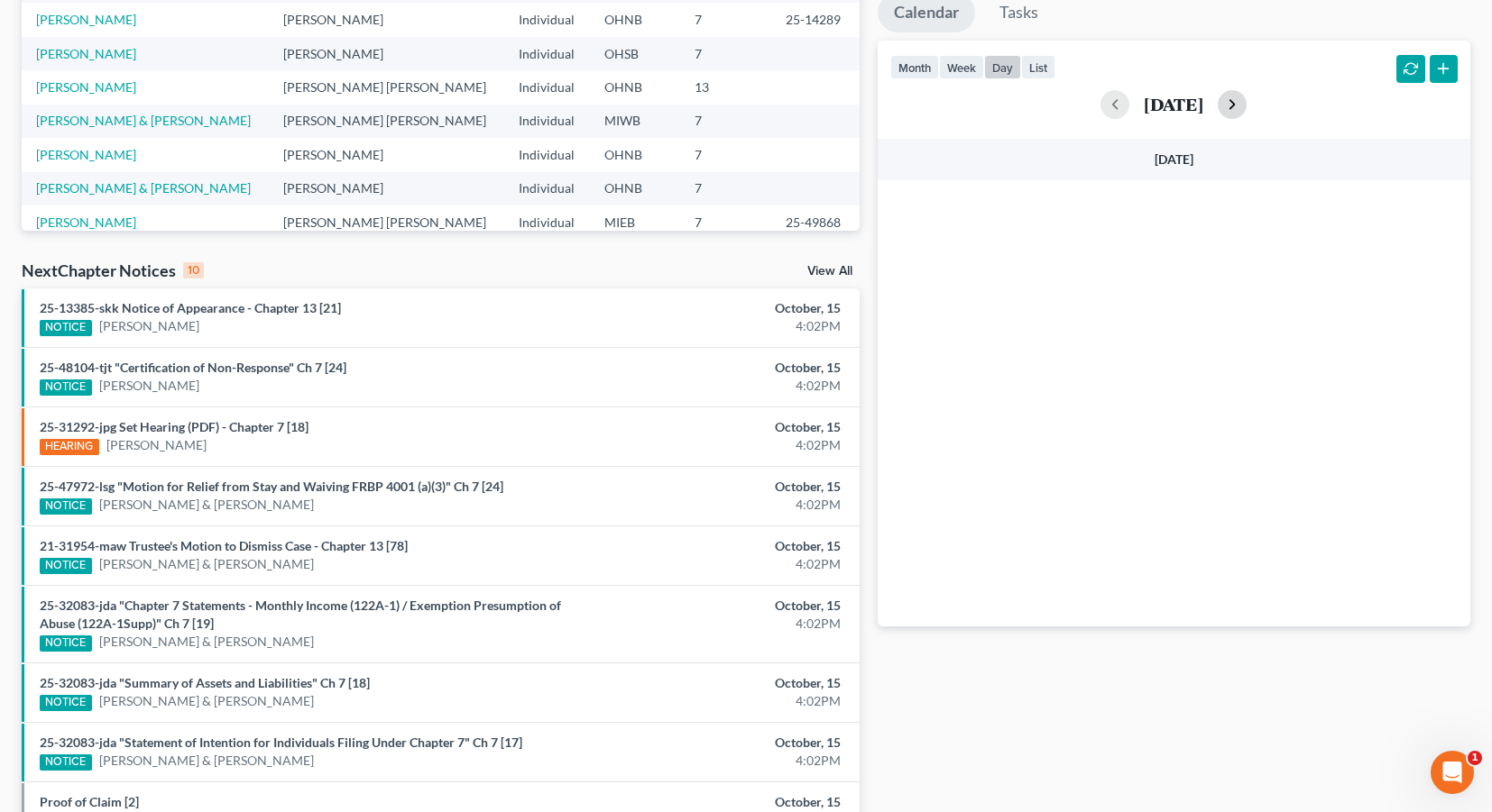
click at [1043, 106] on button "button" at bounding box center [1232, 104] width 29 height 29
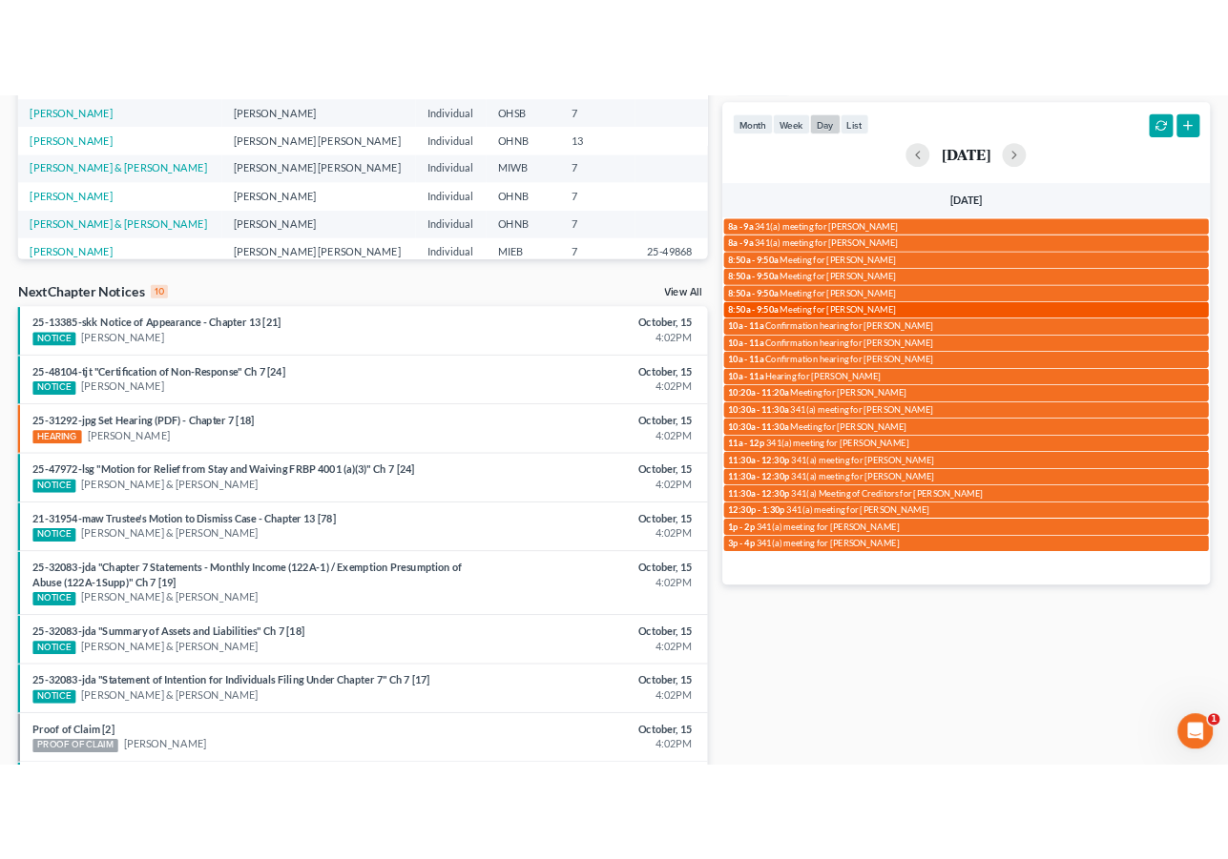
scroll to position [386, 0]
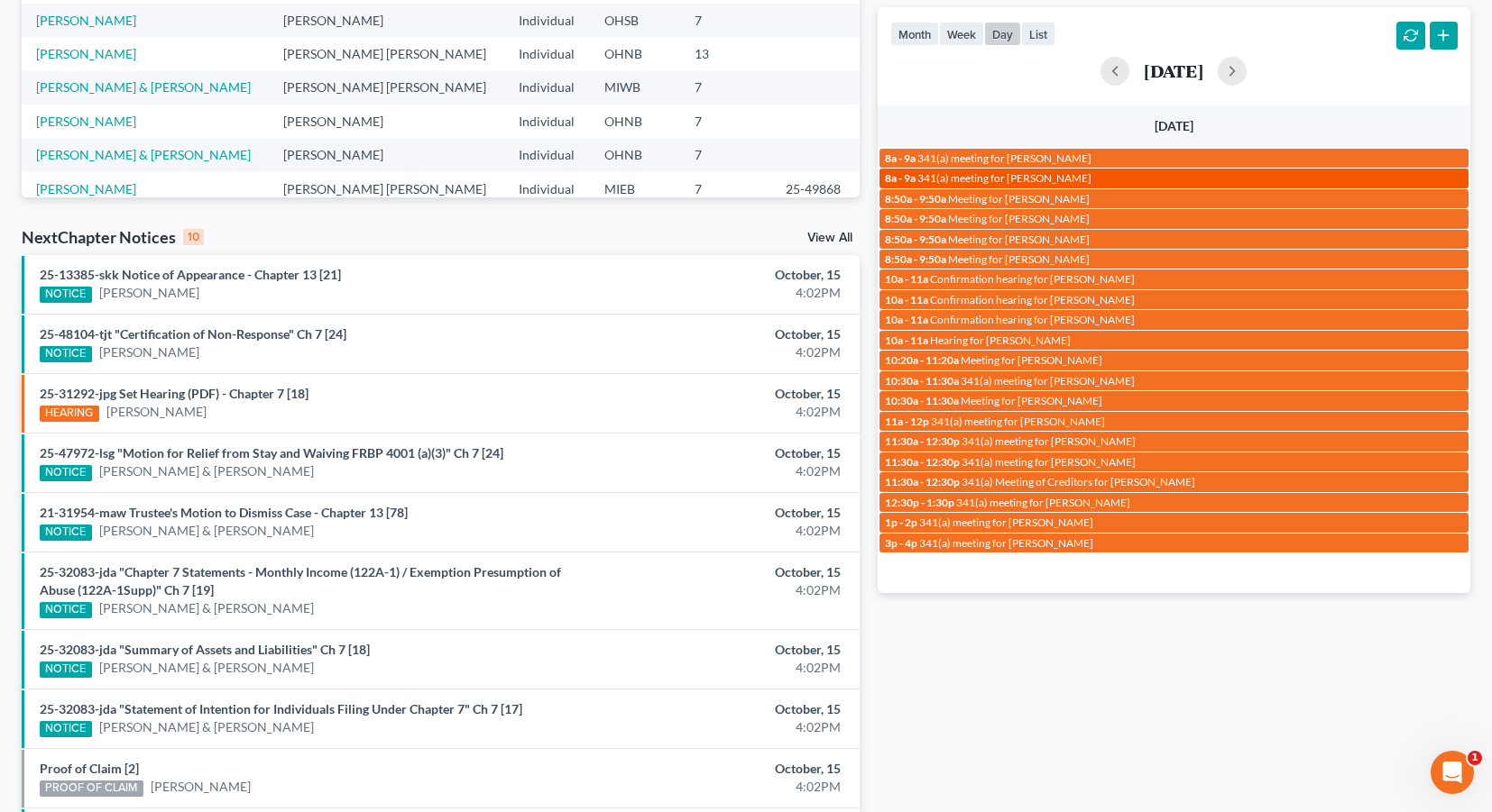
click at [1043, 172] on div "8a - 9a 341(a) meeting for Ivan King" at bounding box center [1174, 178] width 579 height 13
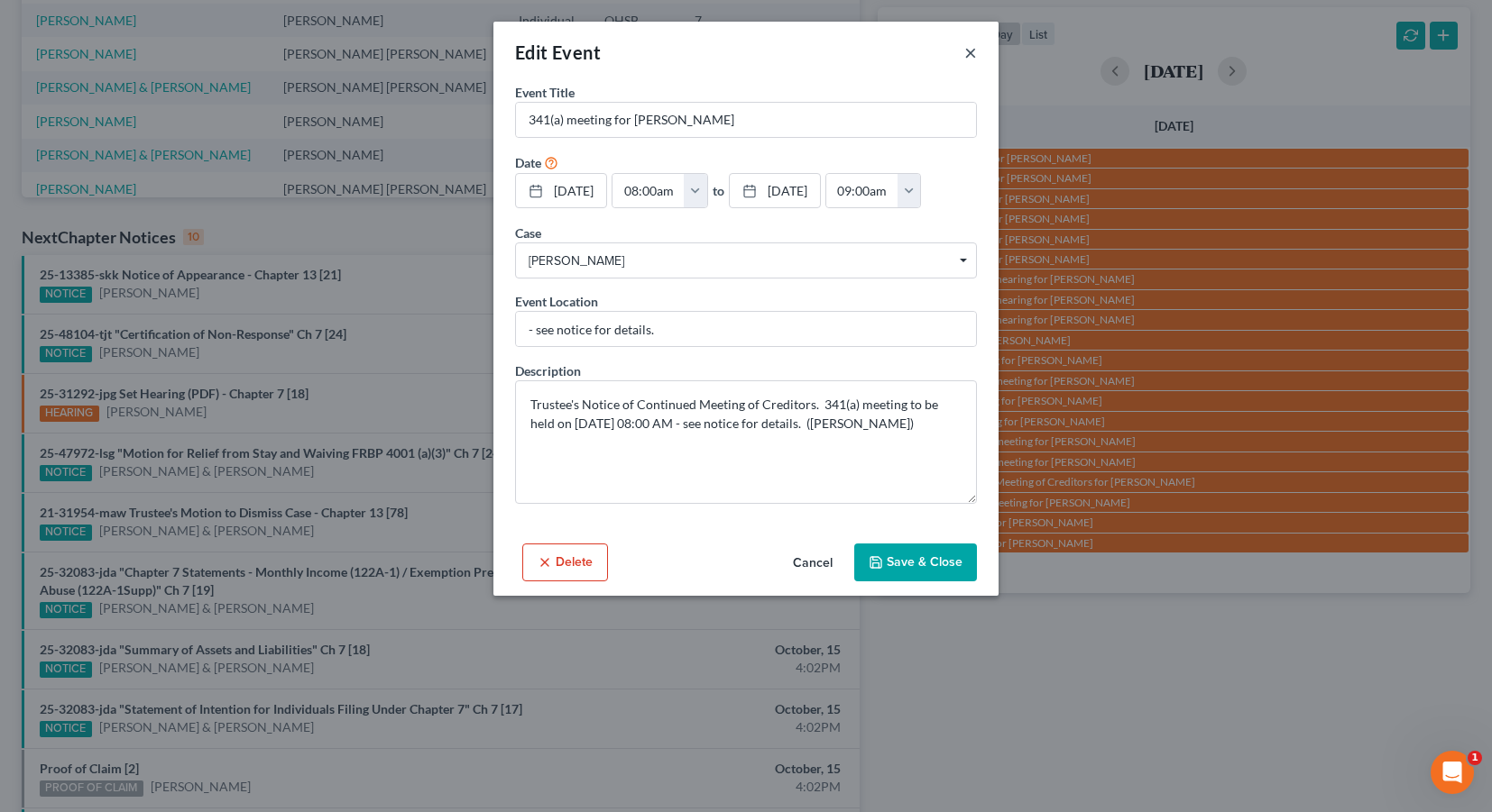
click at [972, 54] on button "×" at bounding box center [970, 52] width 12 height 22
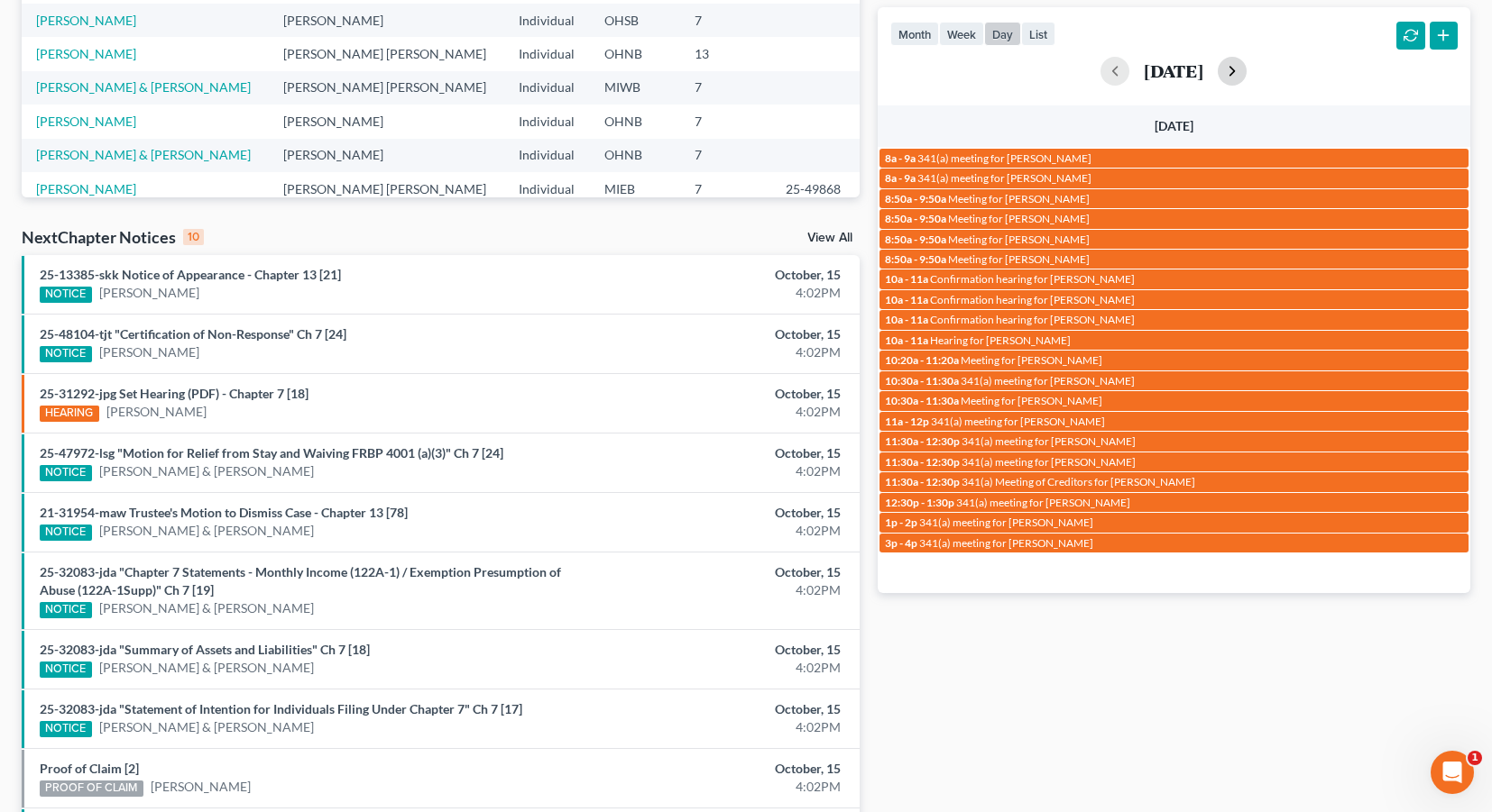
click at [1043, 75] on button "button" at bounding box center [1232, 71] width 29 height 29
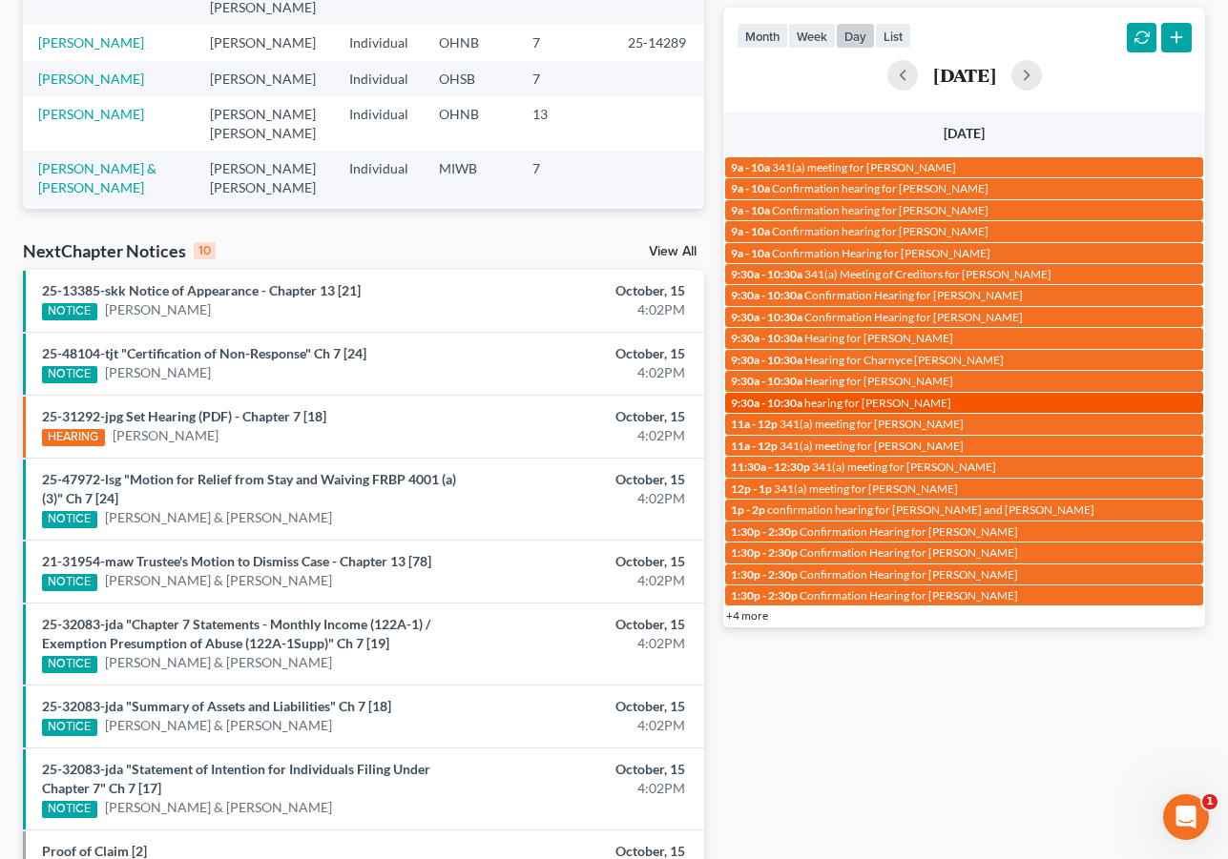
click at [930, 396] on span "hearing for Michael Merte" at bounding box center [877, 403] width 147 height 14
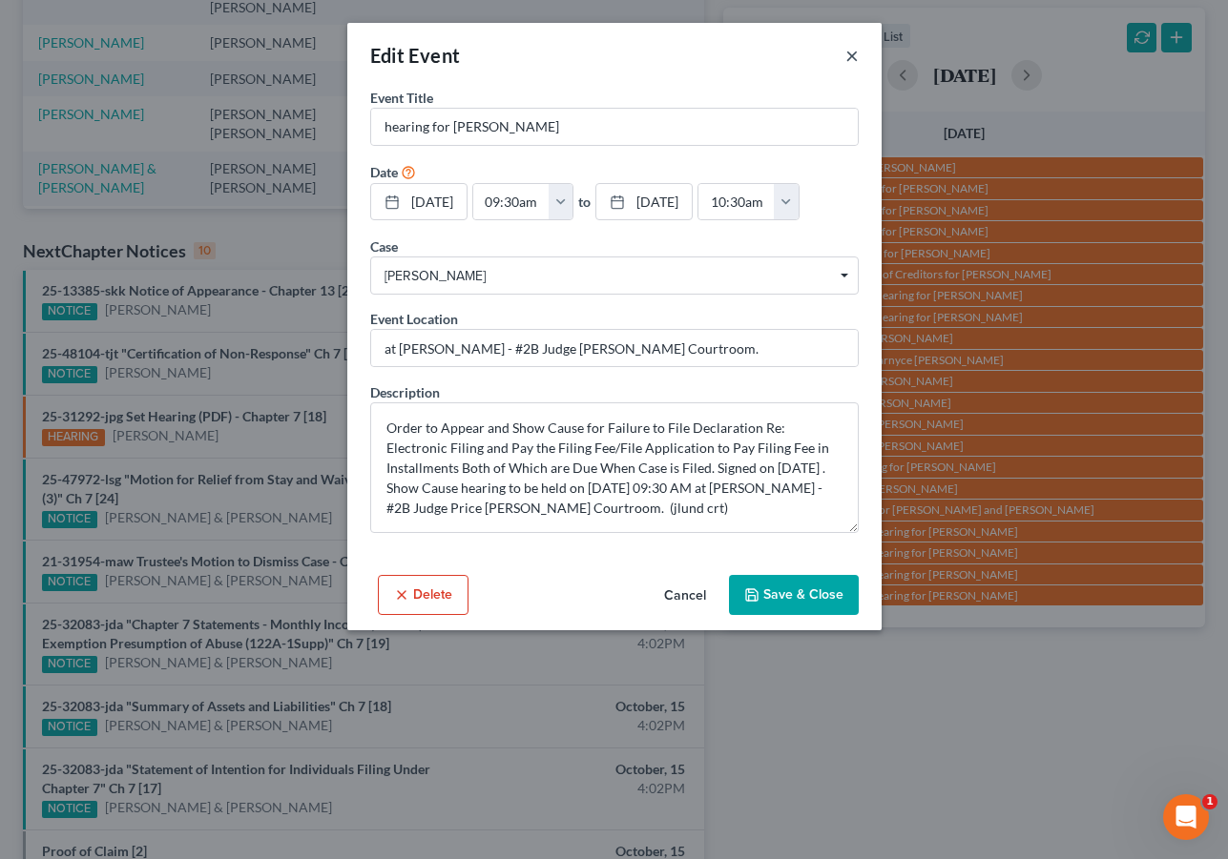
click at [854, 52] on button "×" at bounding box center [851, 55] width 13 height 23
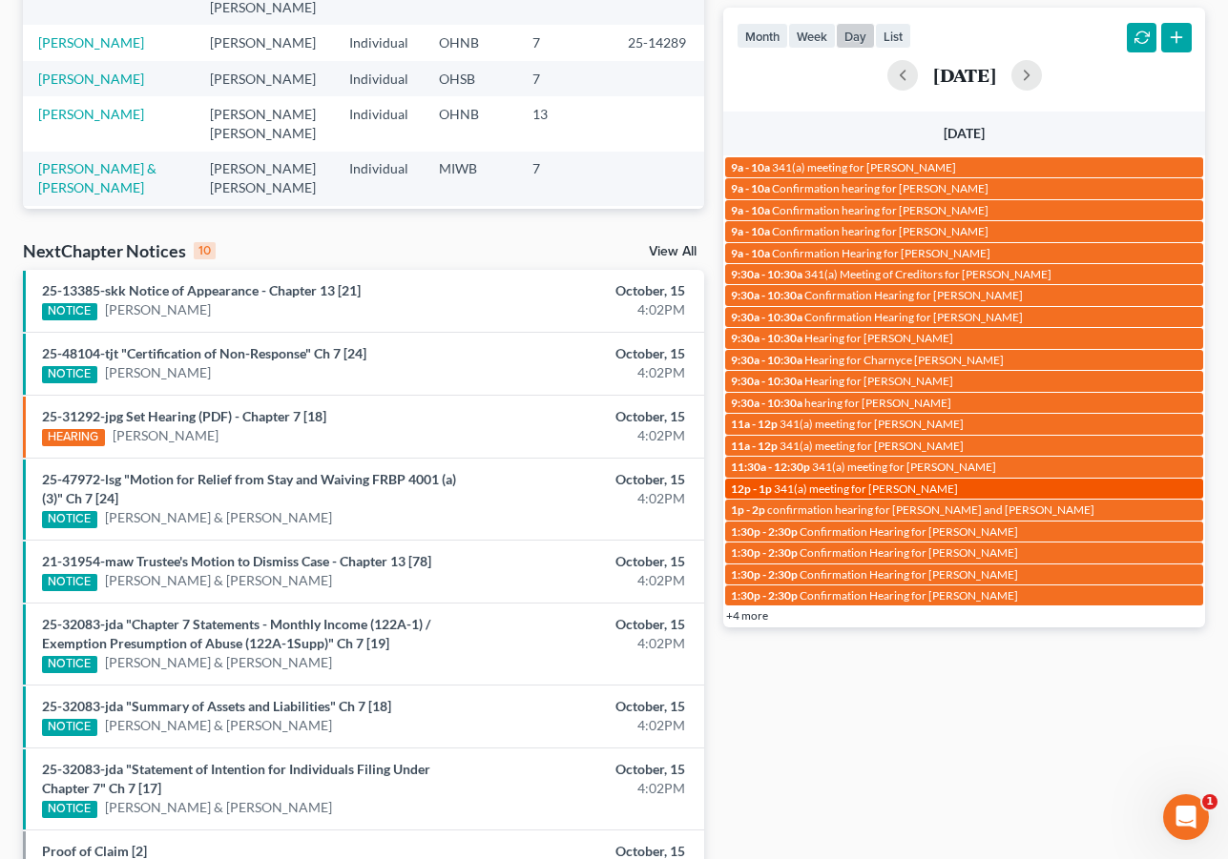
scroll to position [403, 0]
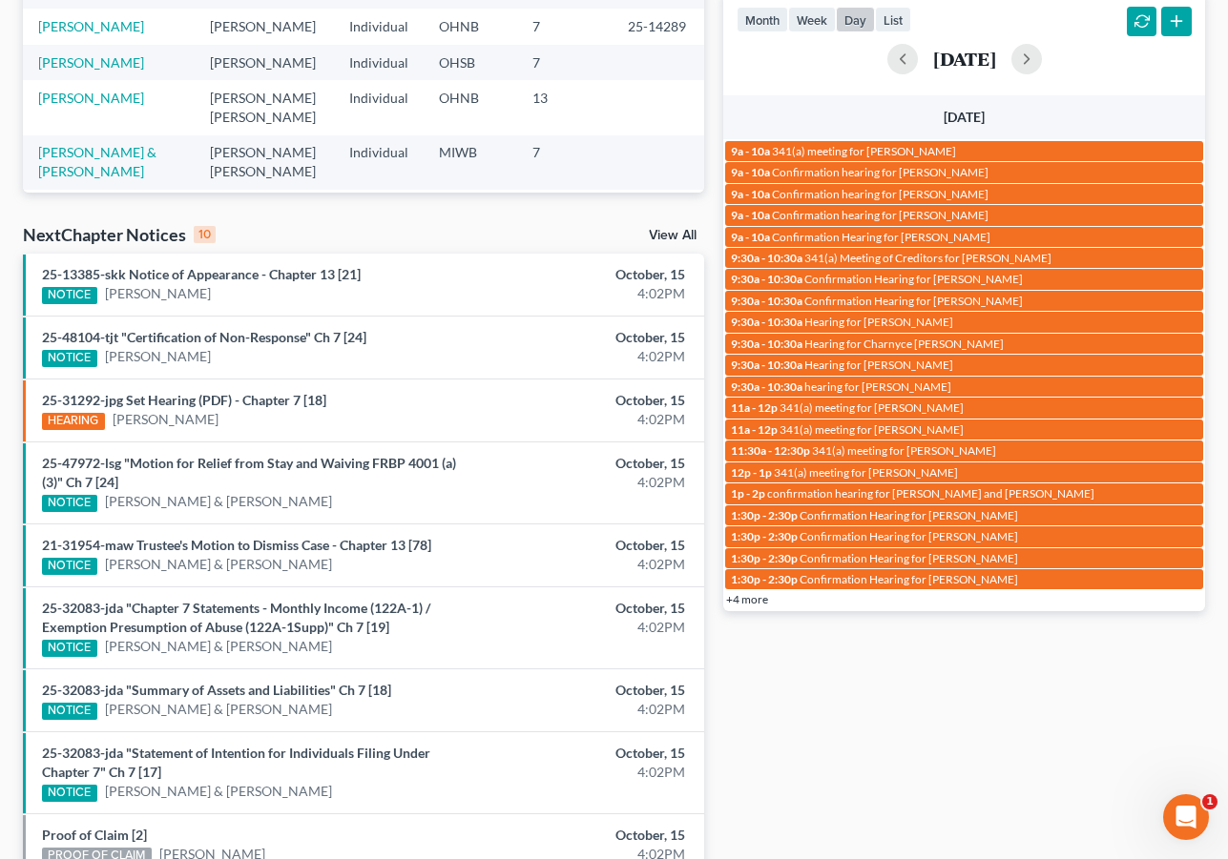
click at [1085, 49] on div "October 21, 2025" at bounding box center [963, 59] width 455 height 31
click at [1042, 56] on button "button" at bounding box center [1026, 59] width 31 height 31
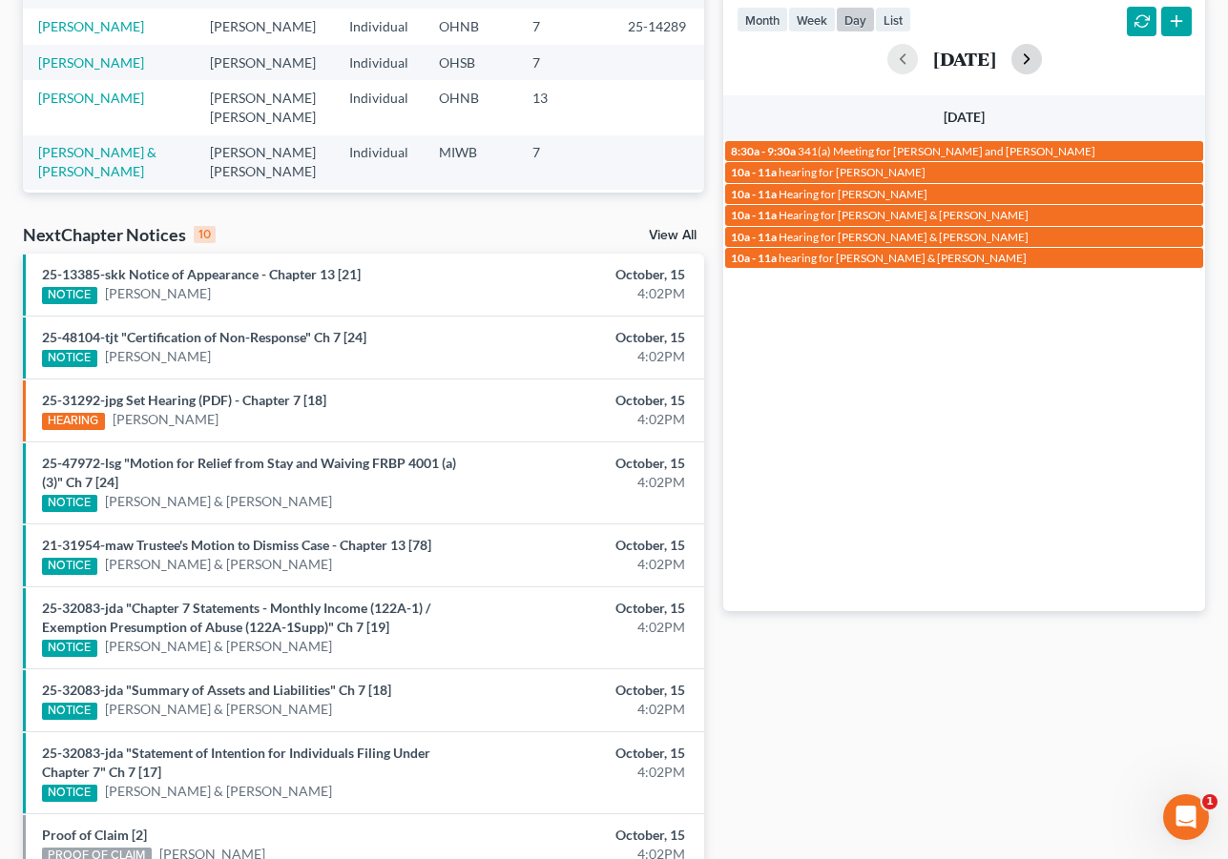
click at [1042, 58] on button "button" at bounding box center [1026, 59] width 31 height 31
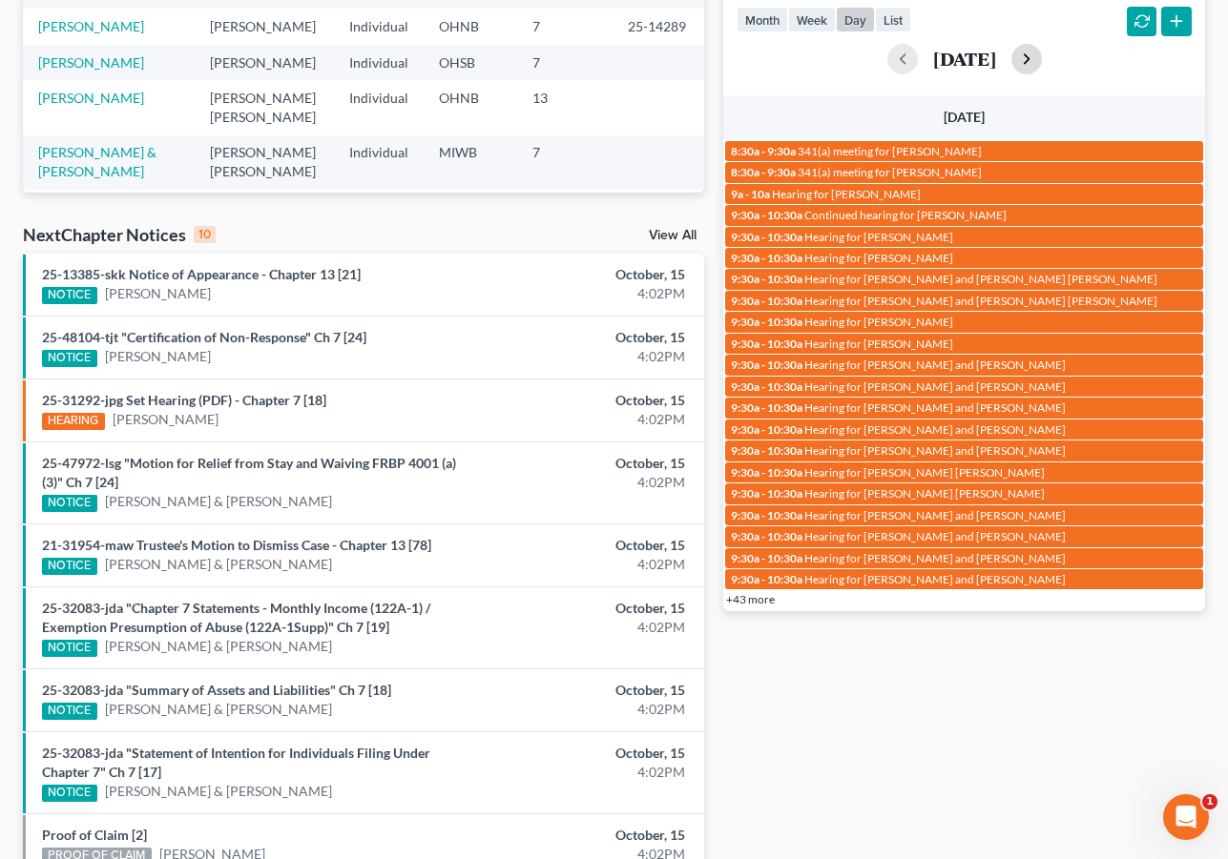
click at [1042, 63] on button "button" at bounding box center [1026, 59] width 31 height 31
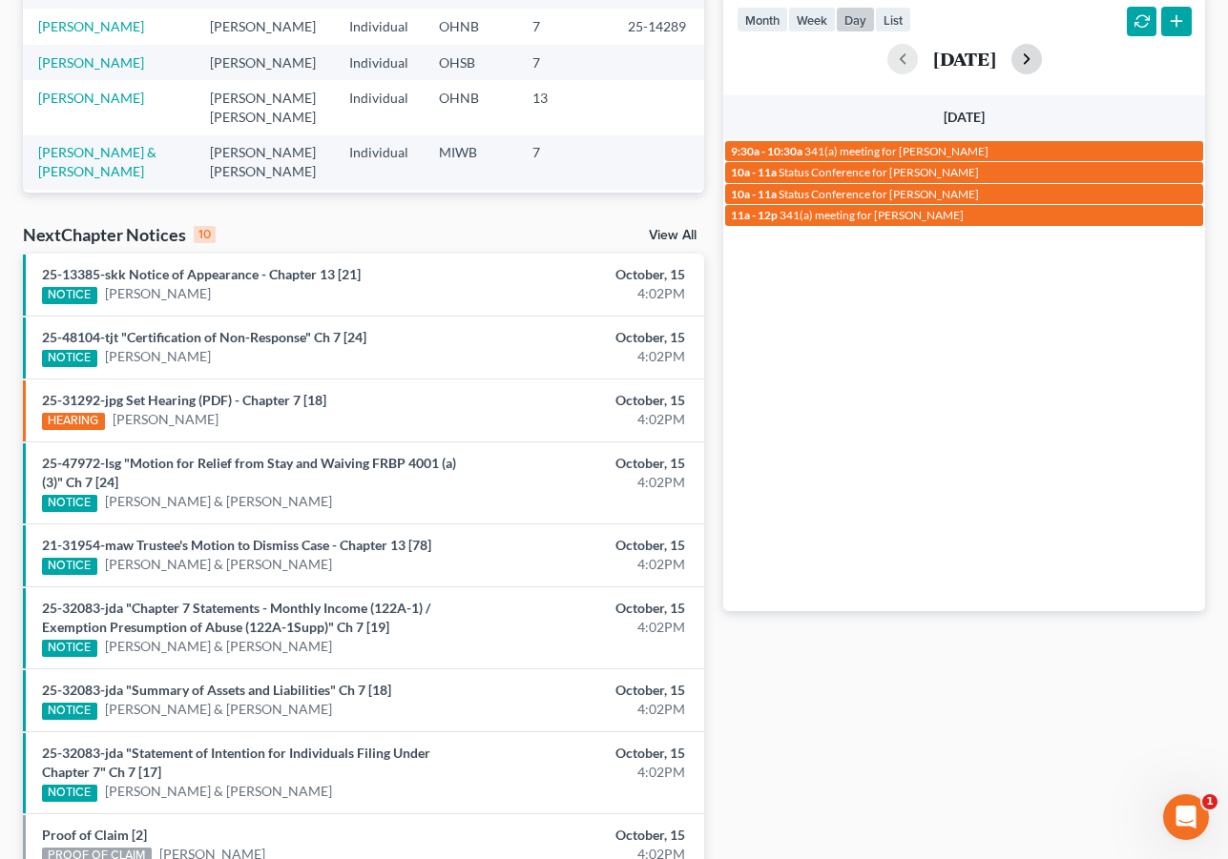
click at [1042, 61] on button "button" at bounding box center [1026, 59] width 31 height 31
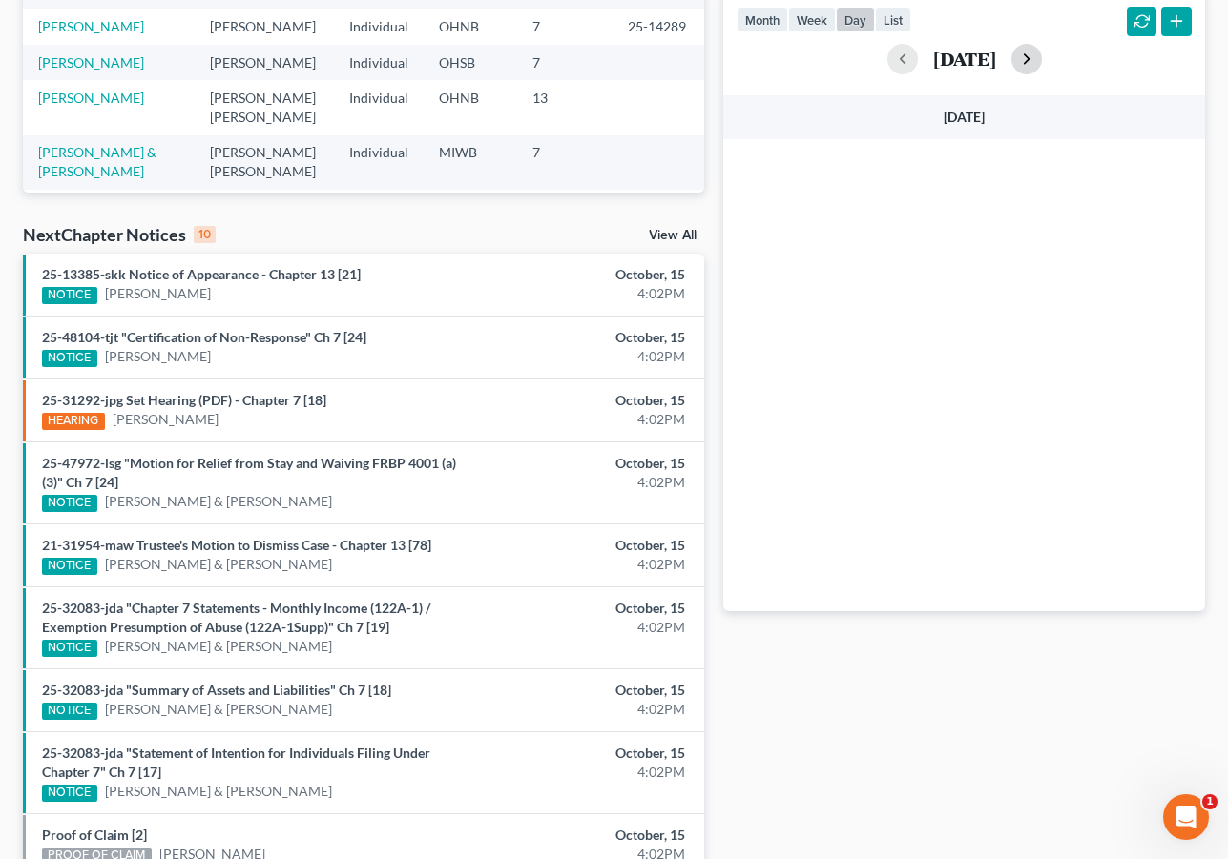
click at [1042, 61] on button "button" at bounding box center [1026, 59] width 31 height 31
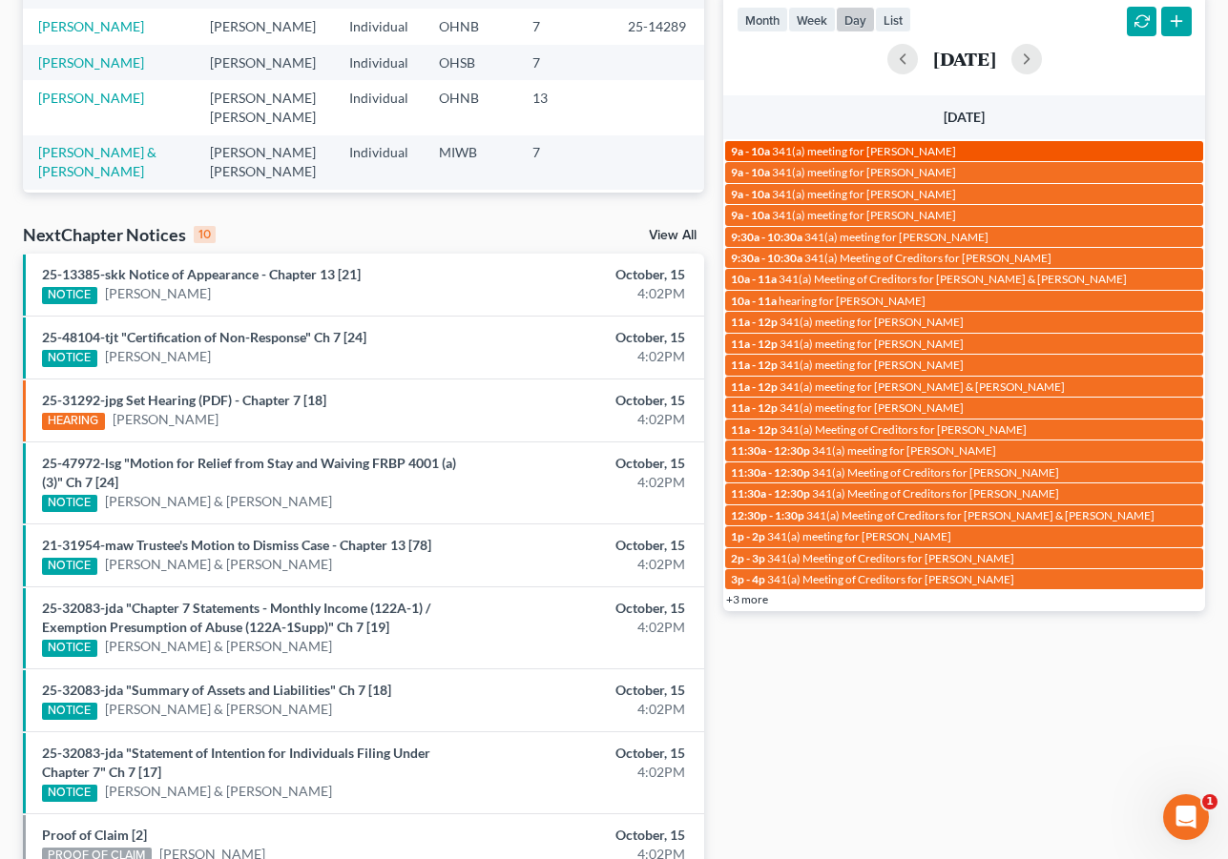
click at [977, 154] on div "9a - 10a 341(a) meeting for Aisha Sanders" at bounding box center [964, 151] width 466 height 14
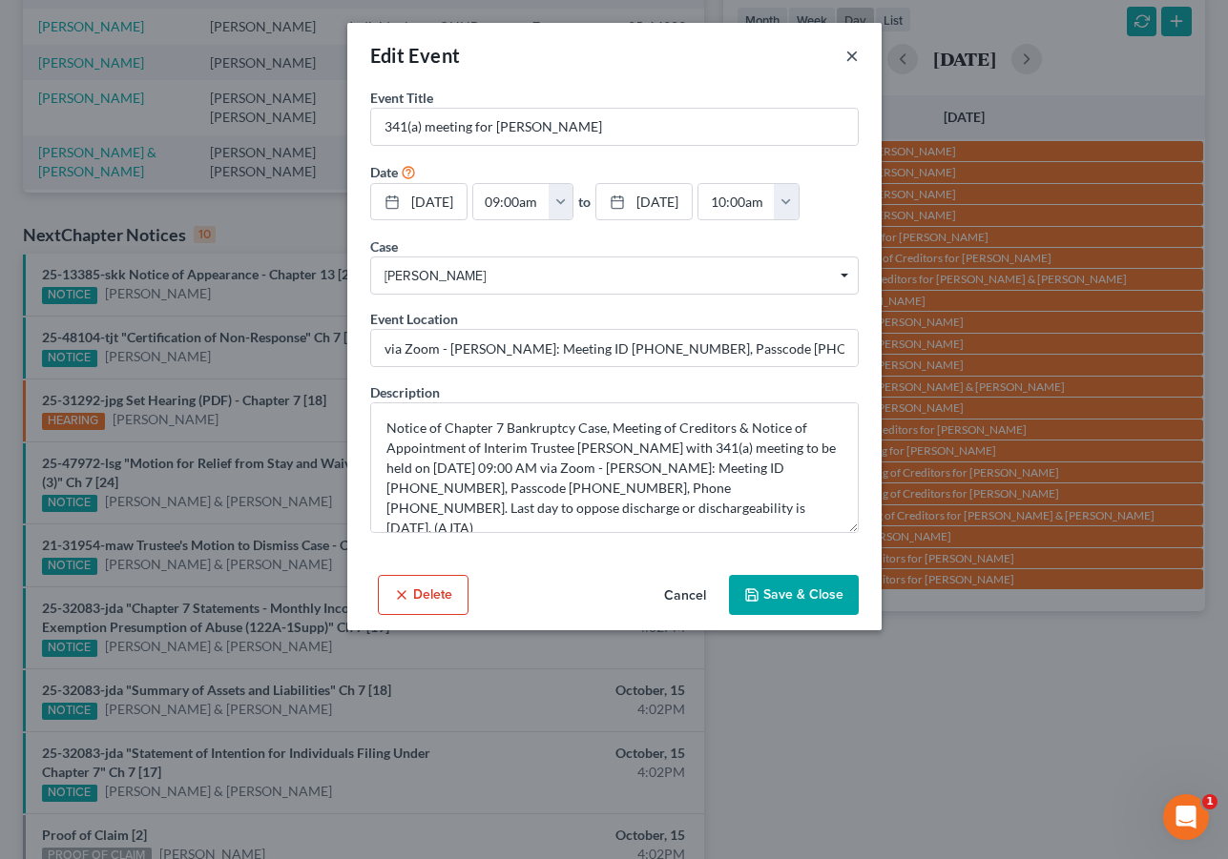
click at [854, 58] on button "×" at bounding box center [851, 55] width 13 height 23
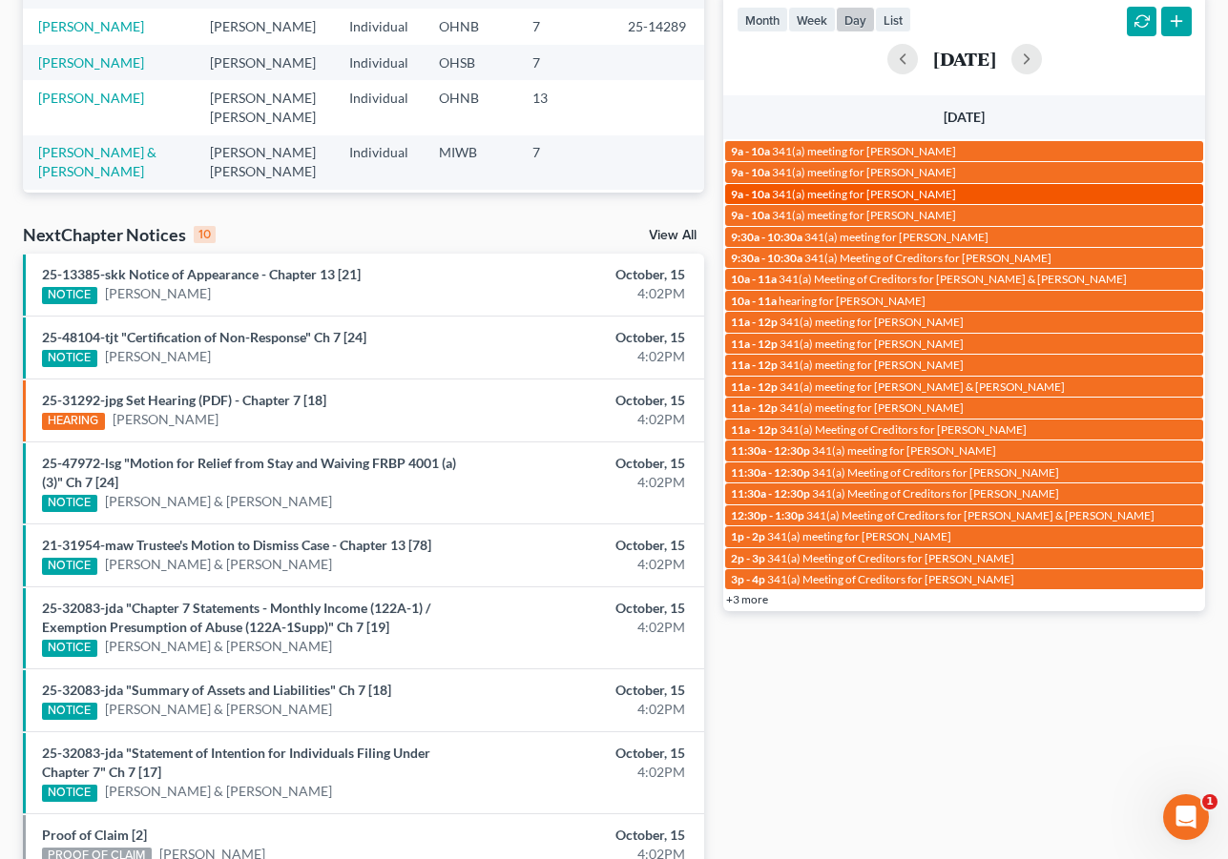
click at [878, 192] on span "341(a) meeting for Kendra Jenkins" at bounding box center [864, 194] width 184 height 14
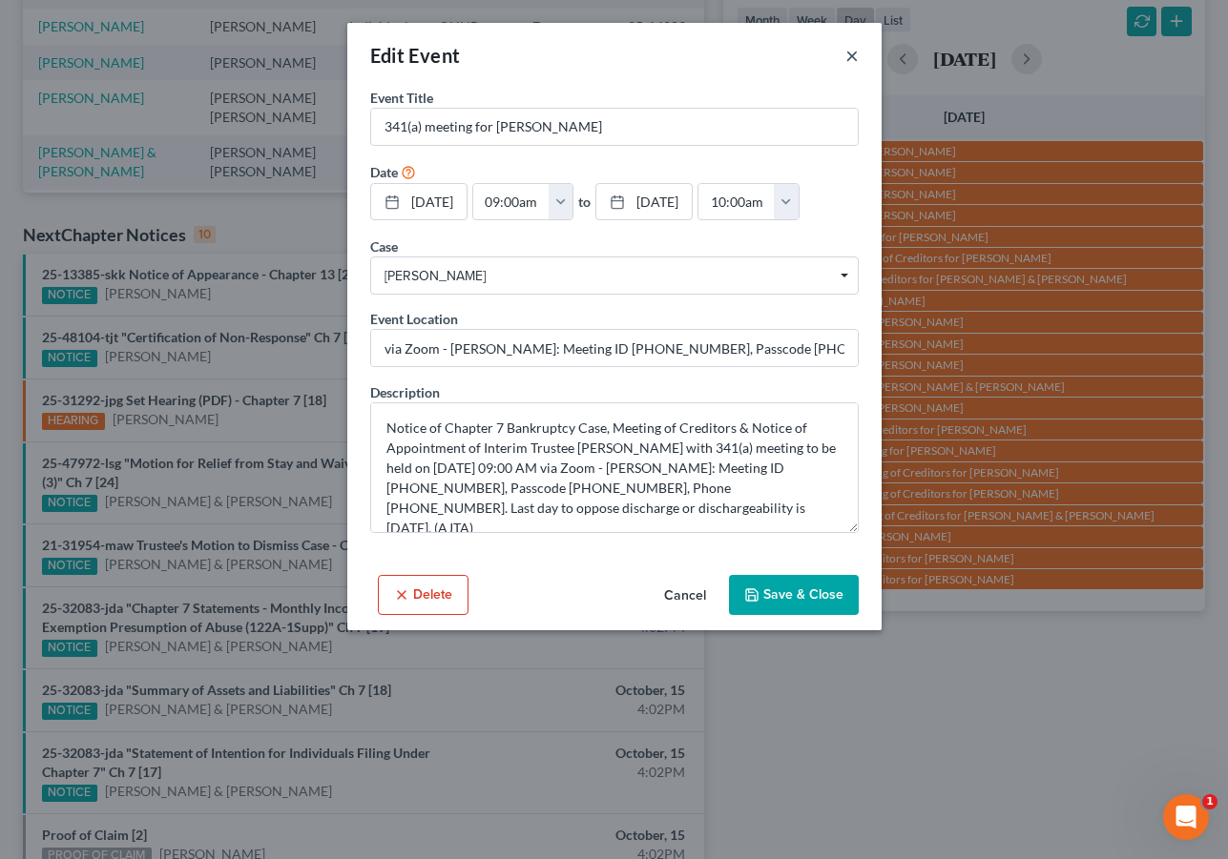
click at [852, 57] on button "×" at bounding box center [851, 55] width 13 height 23
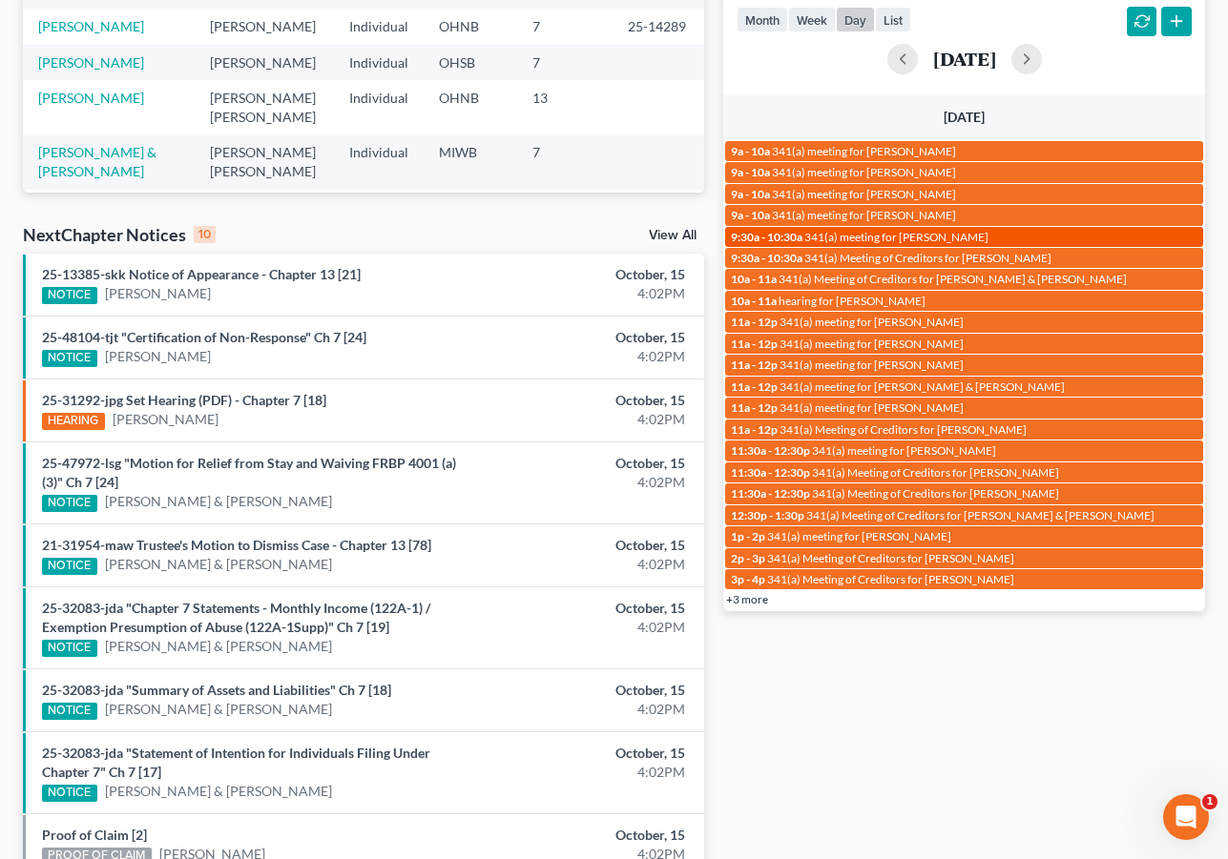
click at [872, 236] on span "341(a) meeting for Shawntia Ford" at bounding box center [896, 237] width 184 height 14
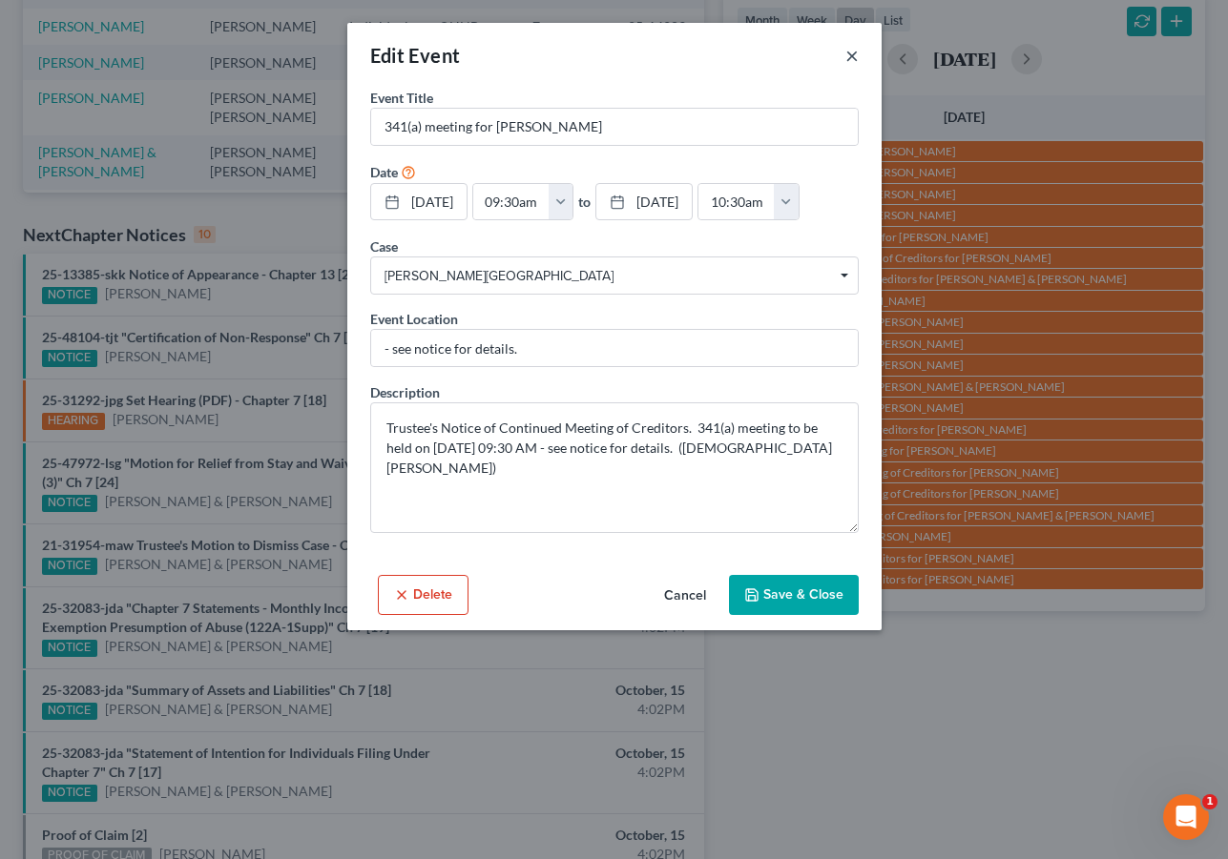
click at [853, 56] on button "×" at bounding box center [851, 55] width 13 height 23
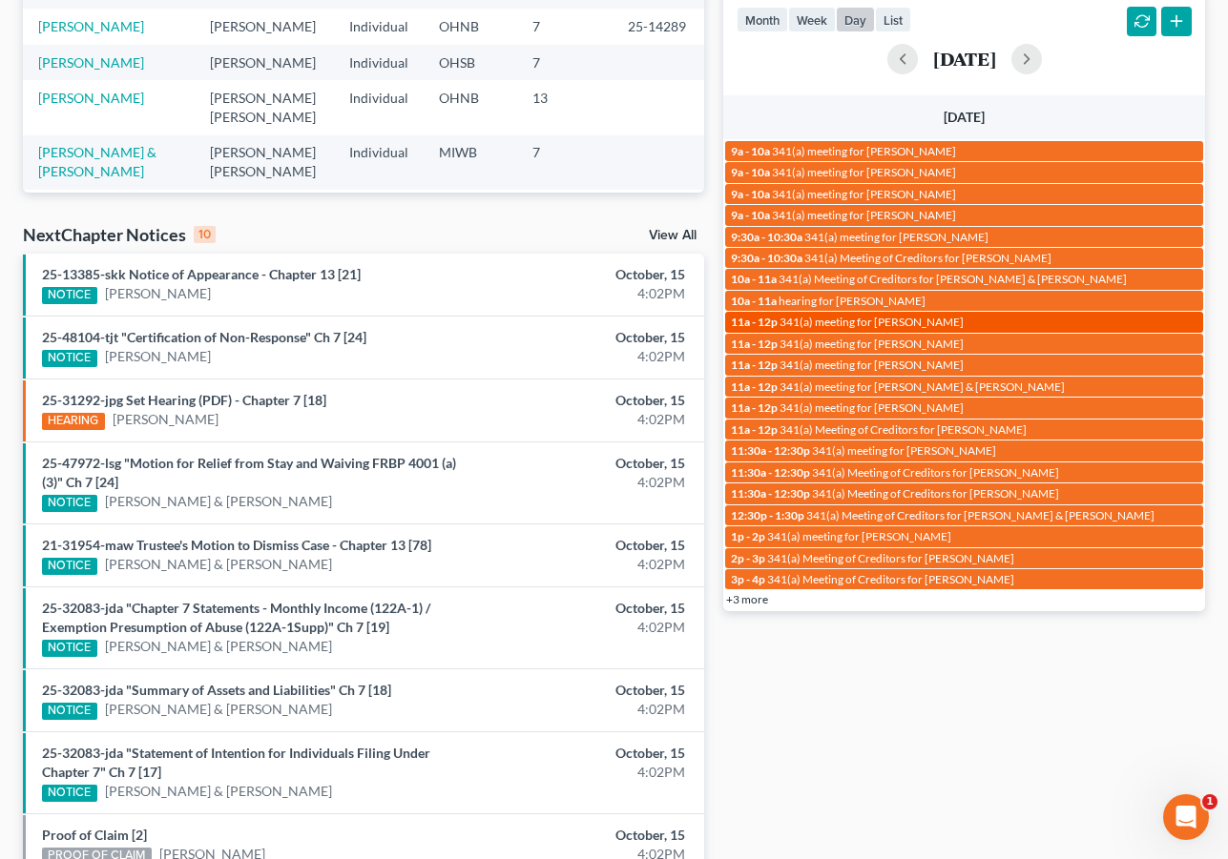
click at [862, 319] on span "341(a) meeting for Jasmine Cunningham" at bounding box center [871, 322] width 184 height 14
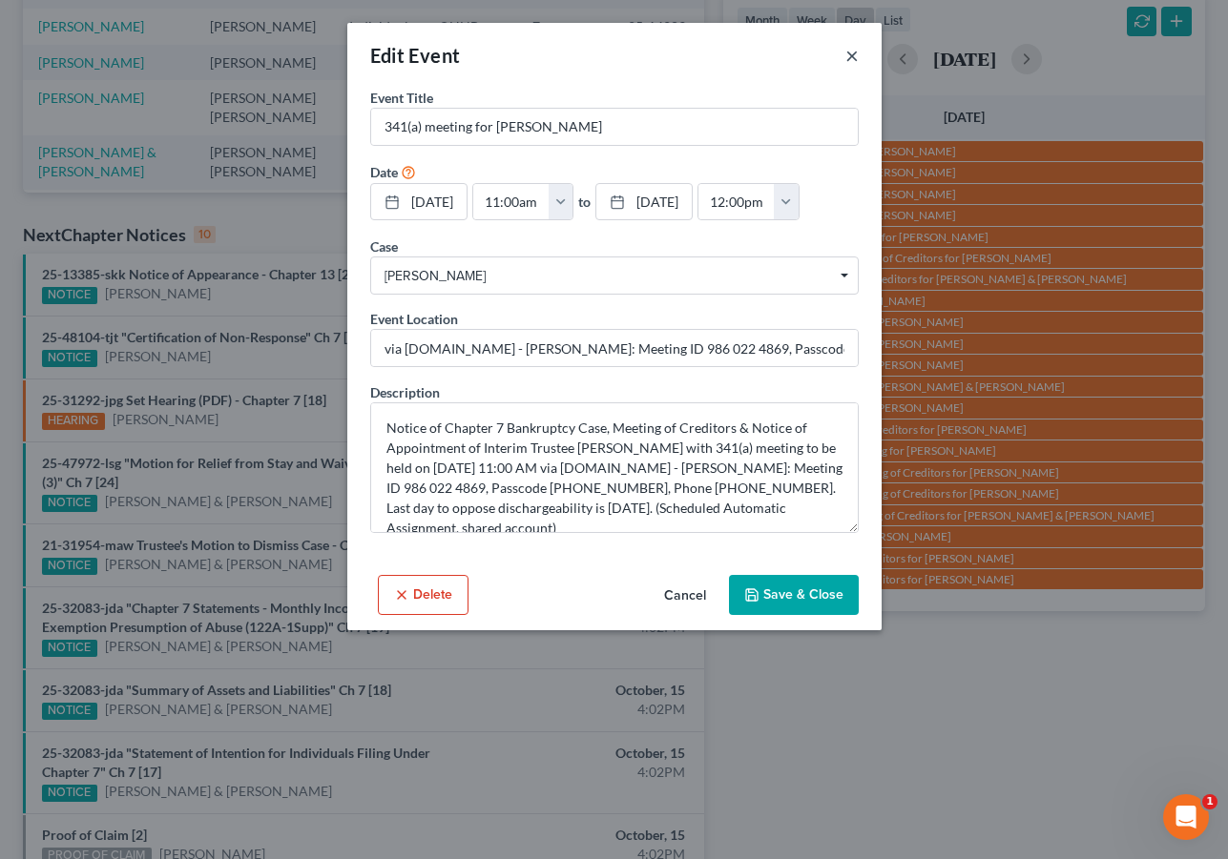
click at [852, 57] on button "×" at bounding box center [851, 55] width 13 height 23
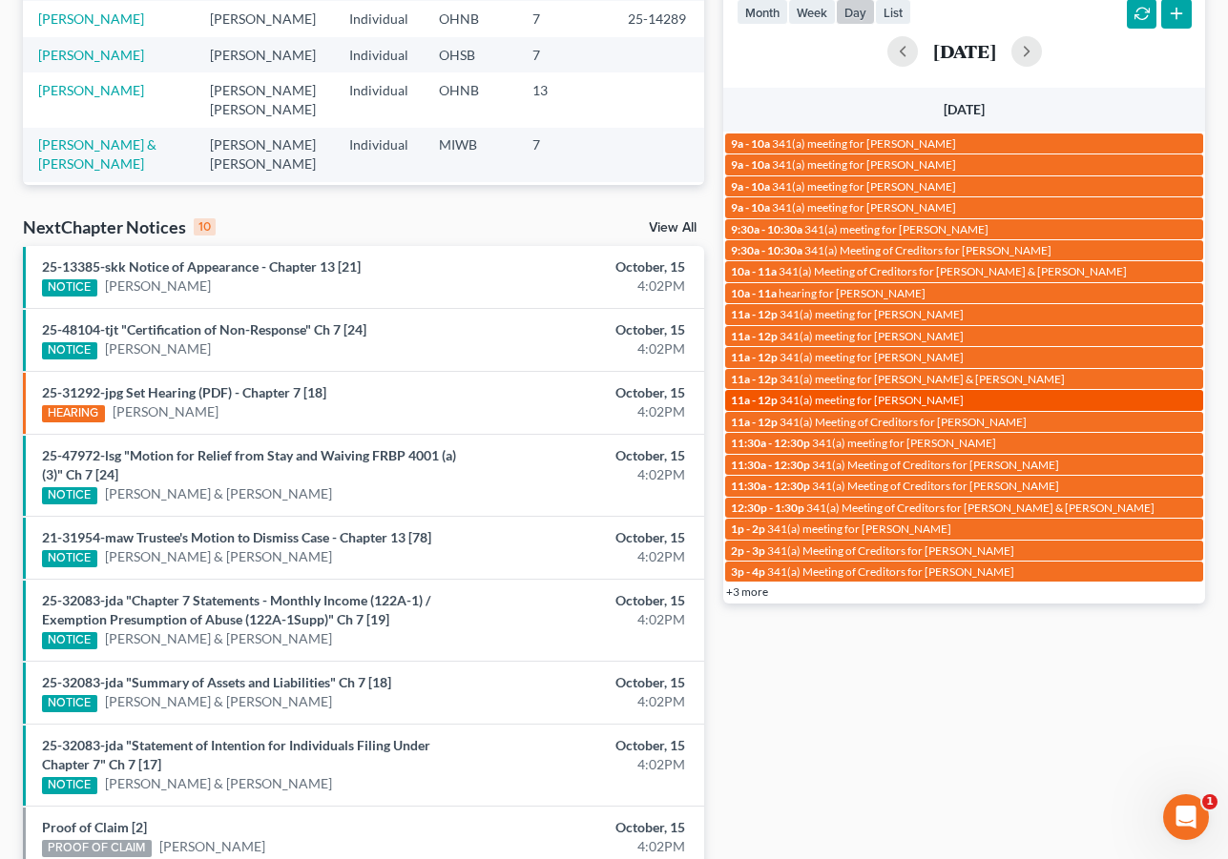
scroll to position [410, 0]
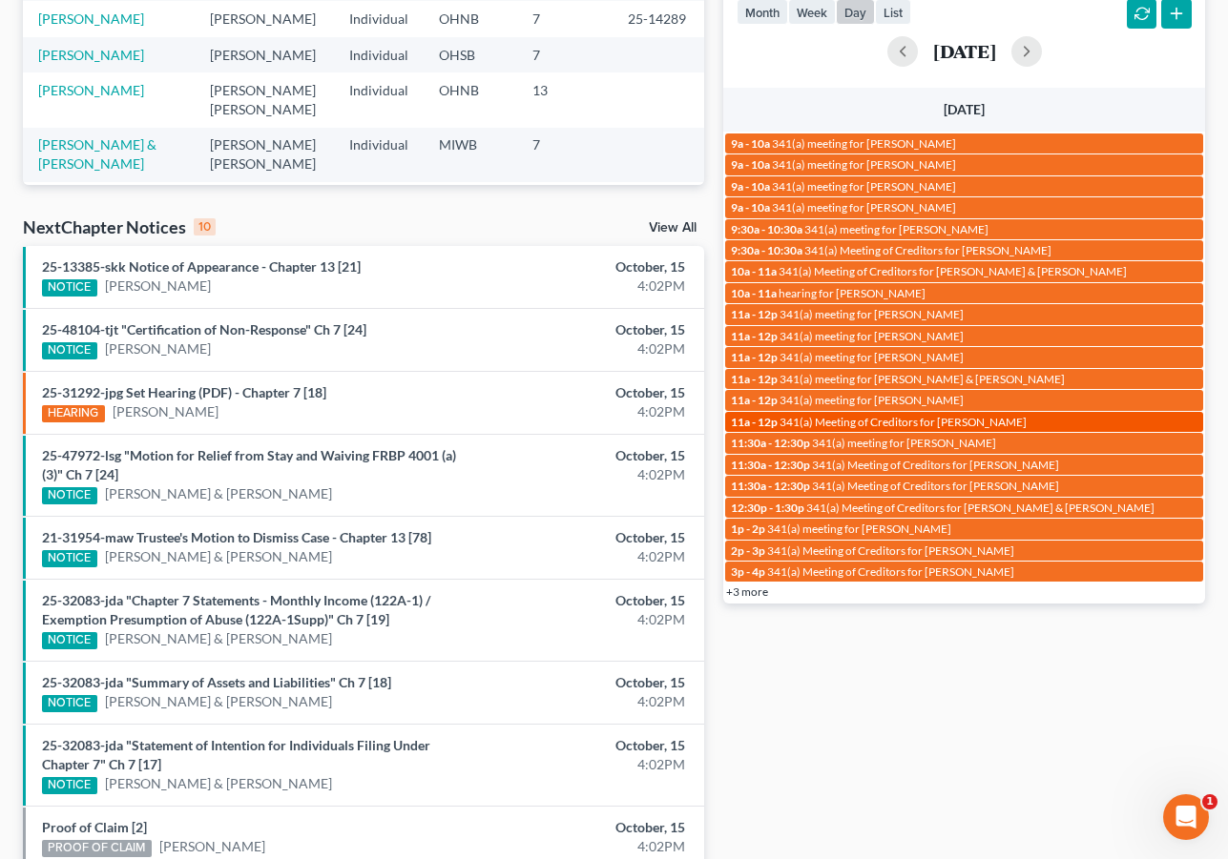
click at [909, 415] on span "341(a) Meeting of Creditors for Brittany Parker" at bounding box center [902, 422] width 247 height 14
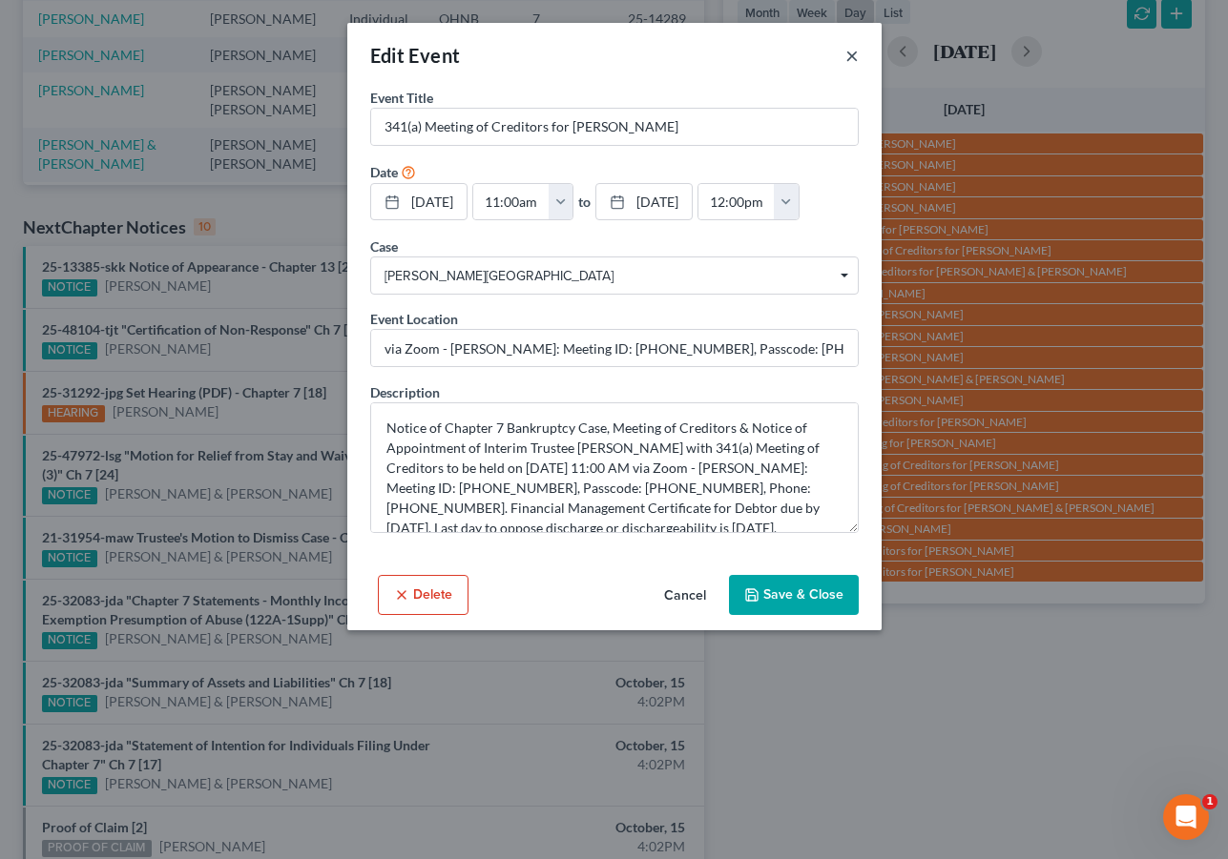
click at [851, 56] on button "×" at bounding box center [851, 55] width 13 height 23
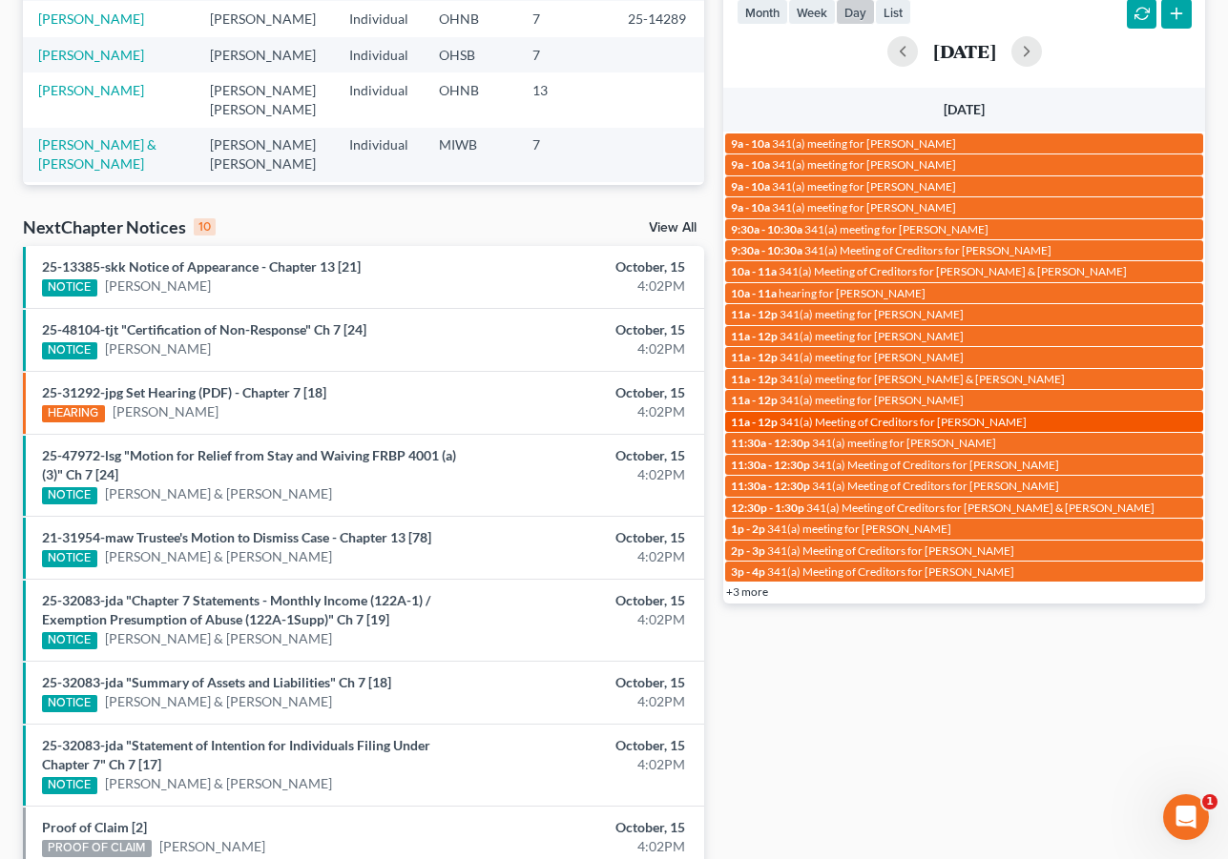
click at [885, 420] on span "341(a) Meeting of Creditors for Brittany Parker" at bounding box center [902, 422] width 247 height 14
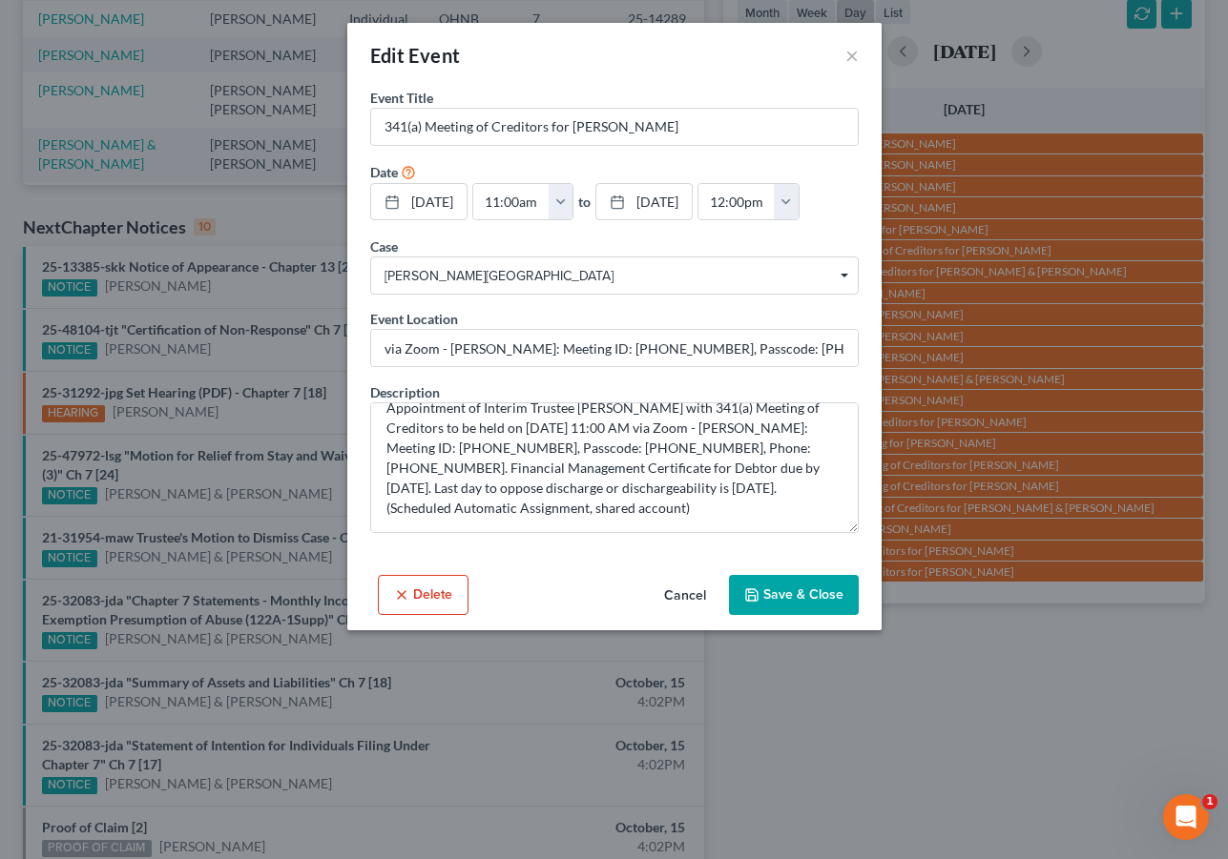
scroll to position [40, 0]
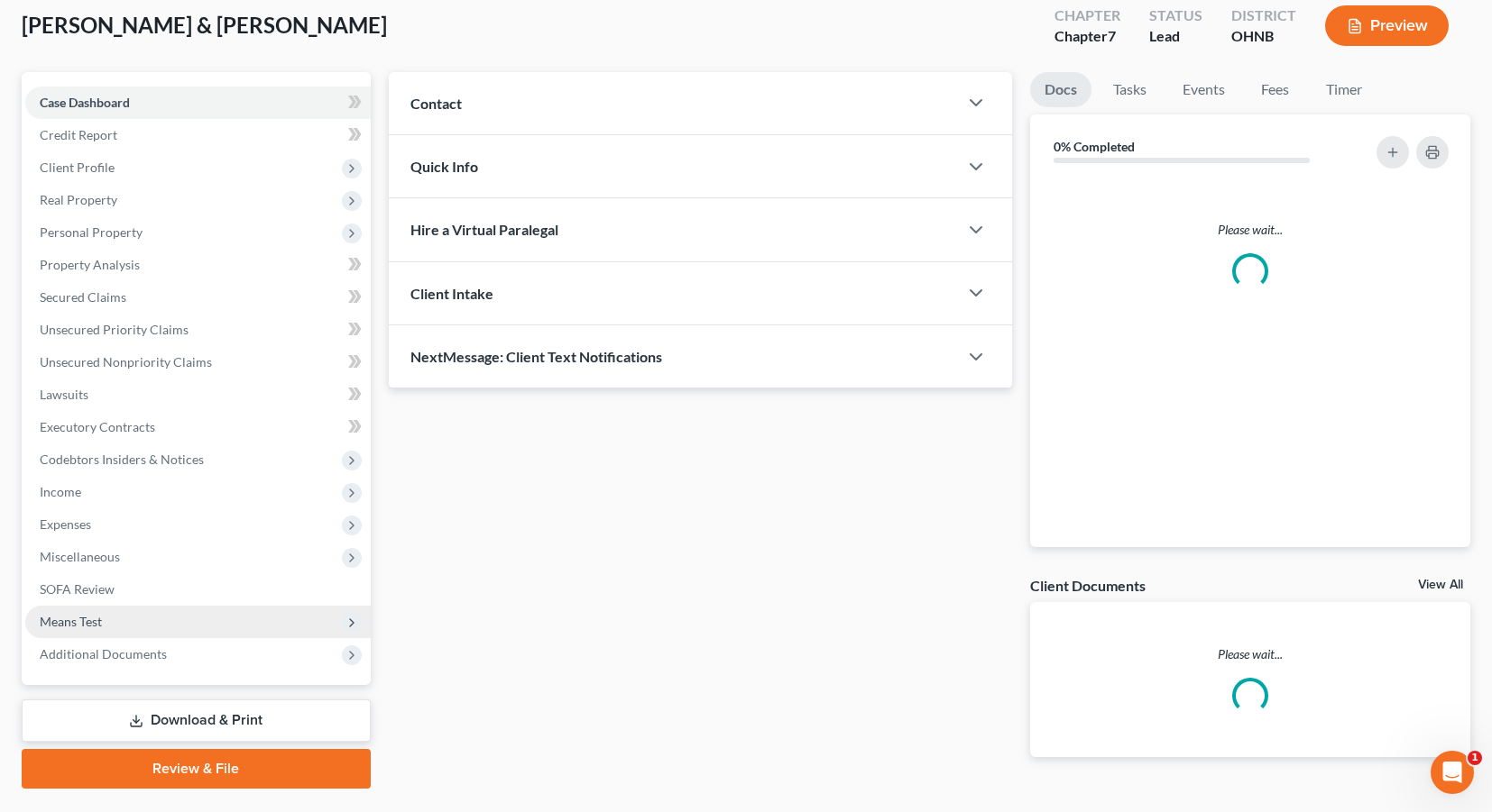
scroll to position [105, 0]
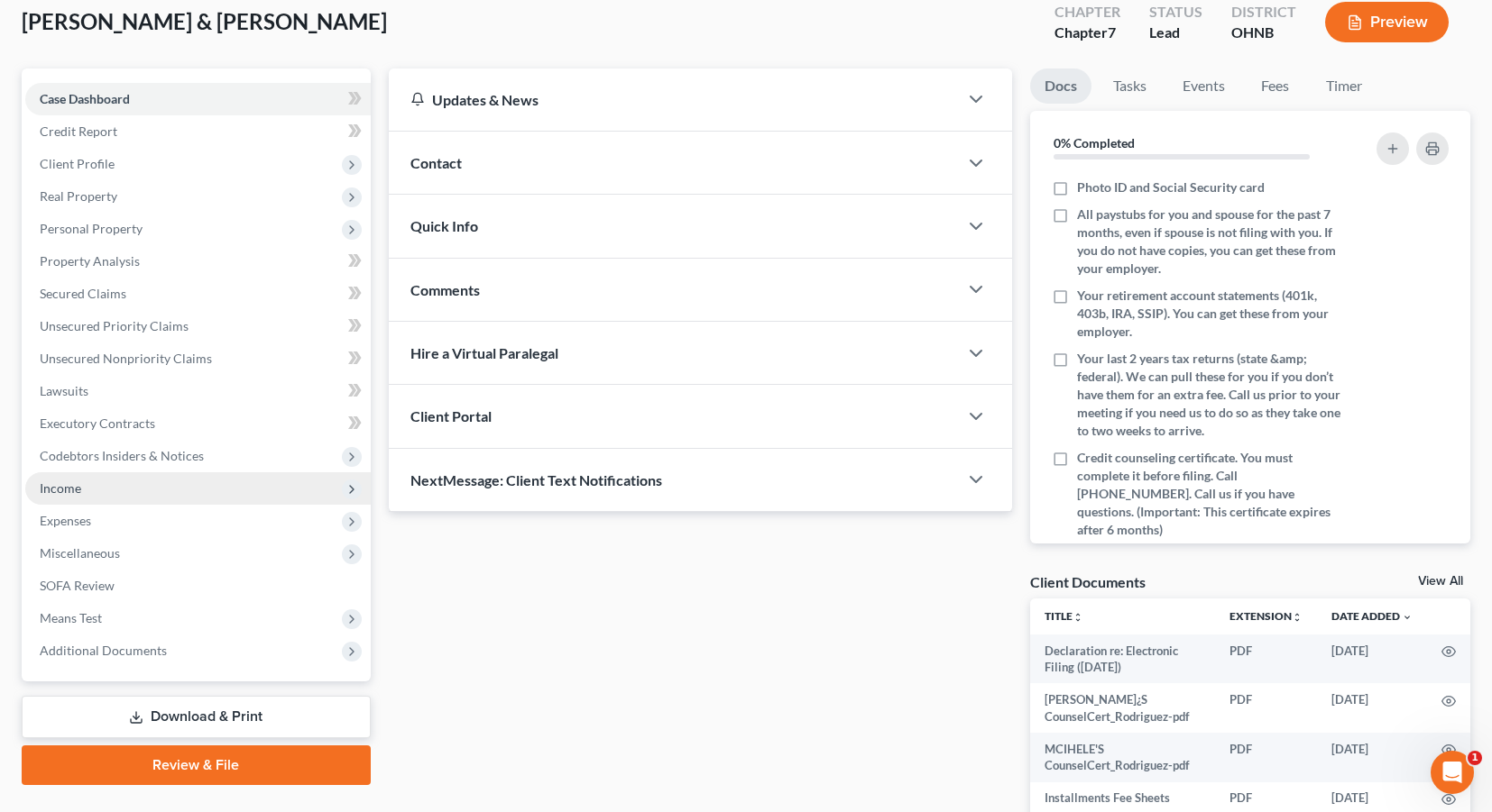
click at [237, 496] on span "Income" at bounding box center [198, 489] width 345 height 32
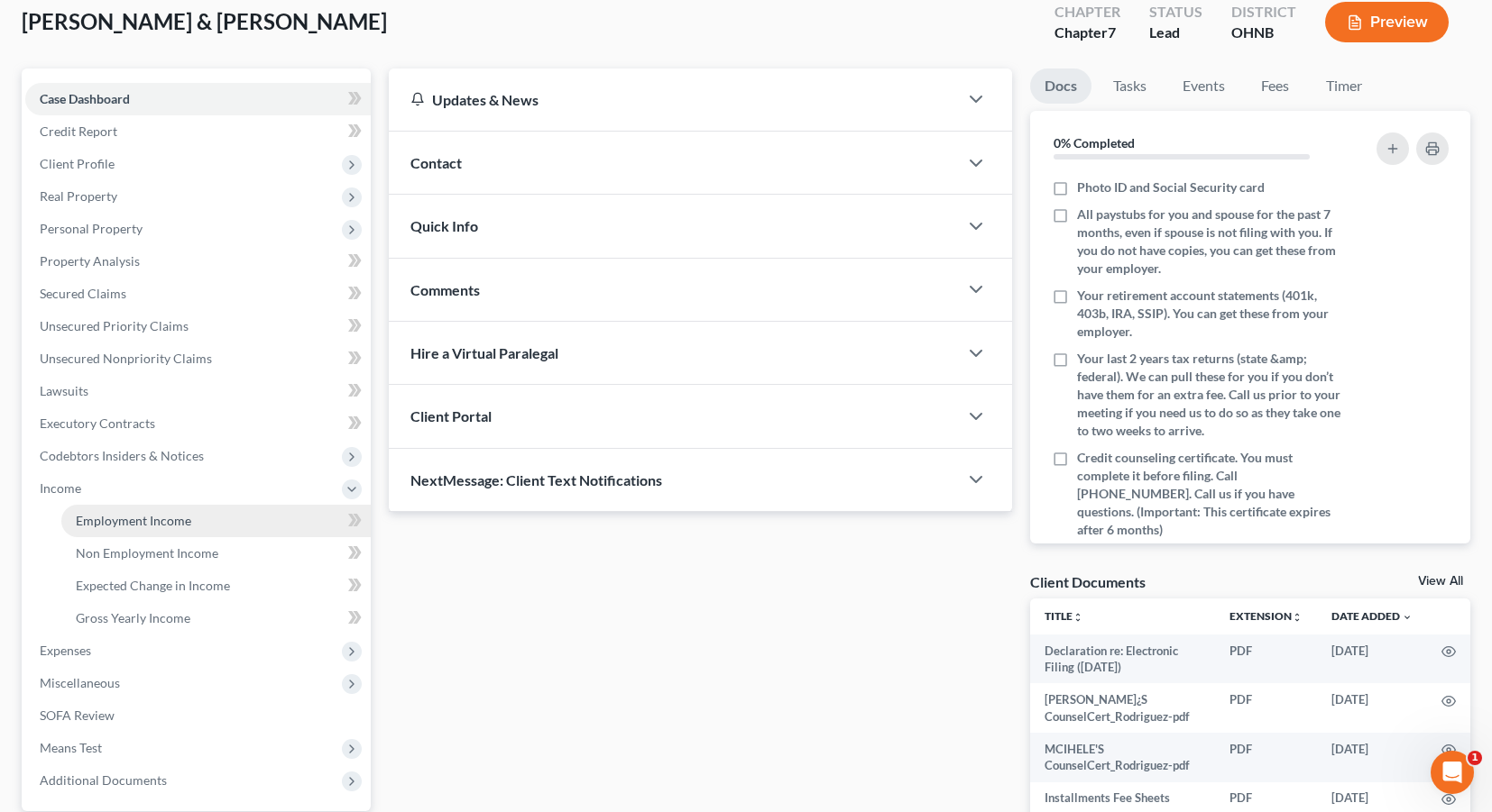
click at [227, 524] on link "Employment Income" at bounding box center [216, 521] width 309 height 32
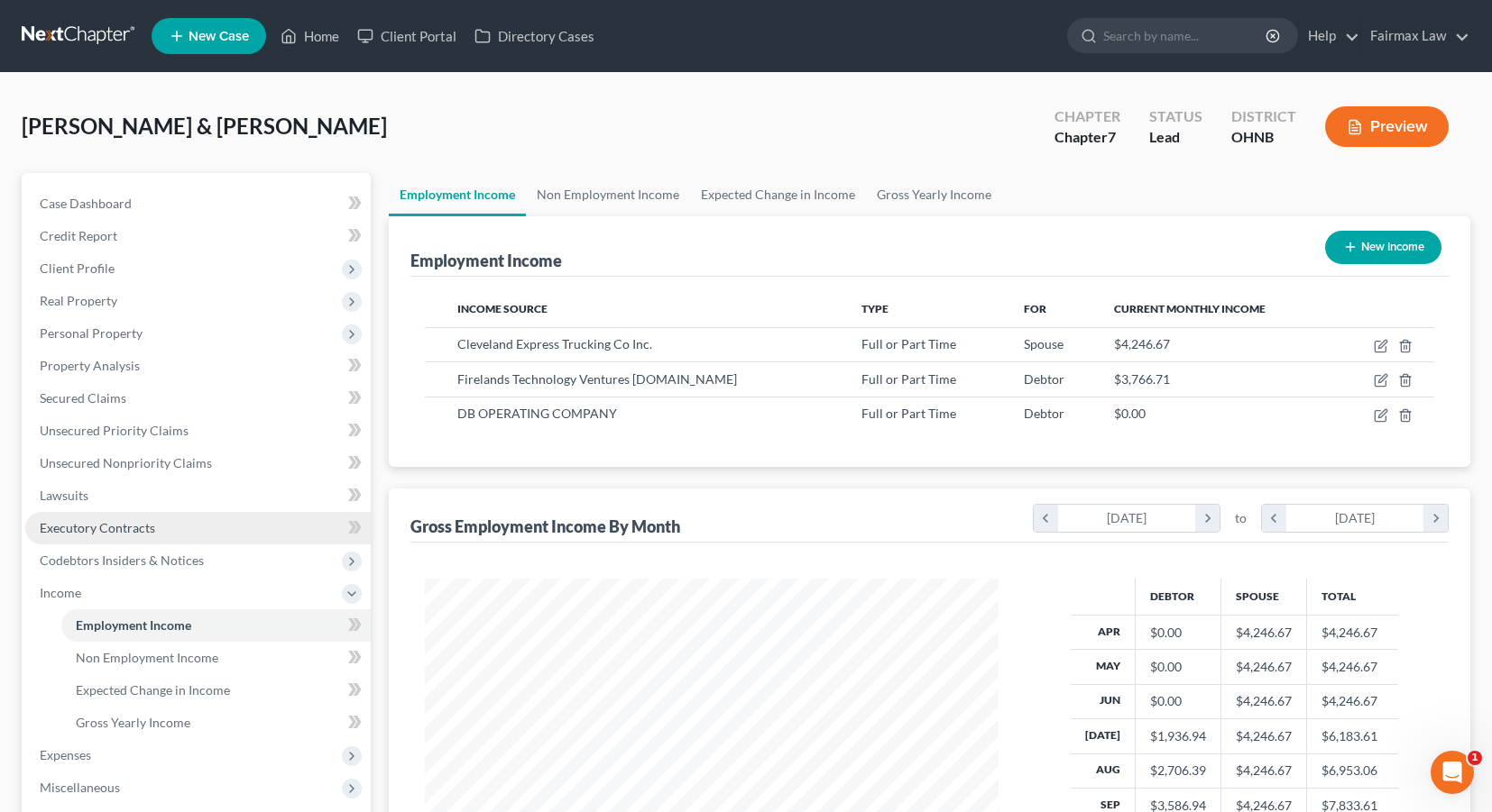
scroll to position [322, 611]
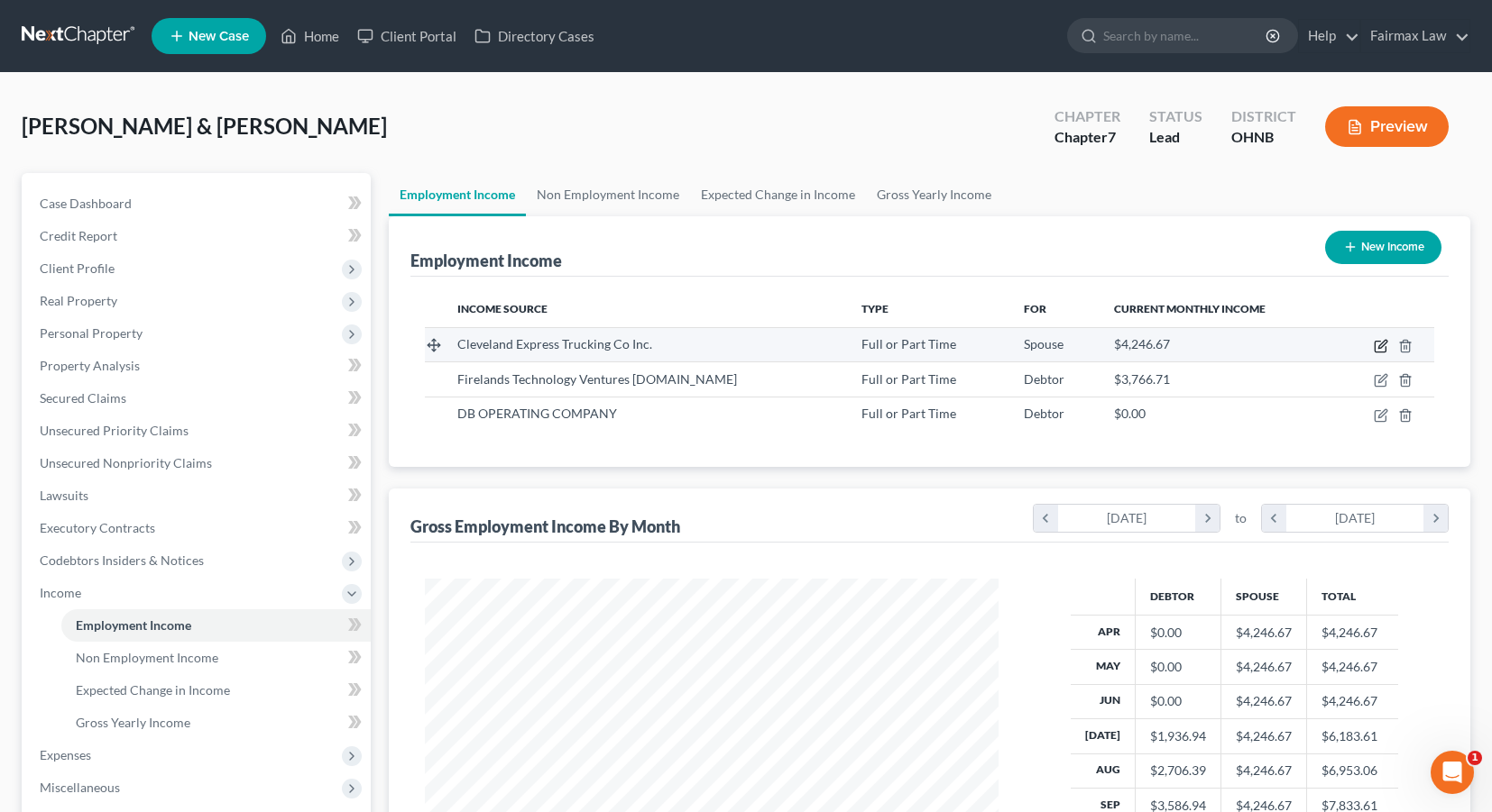
click at [1383, 350] on icon "button" at bounding box center [1380, 346] width 14 height 14
select select "0"
select select "36"
select select "3"
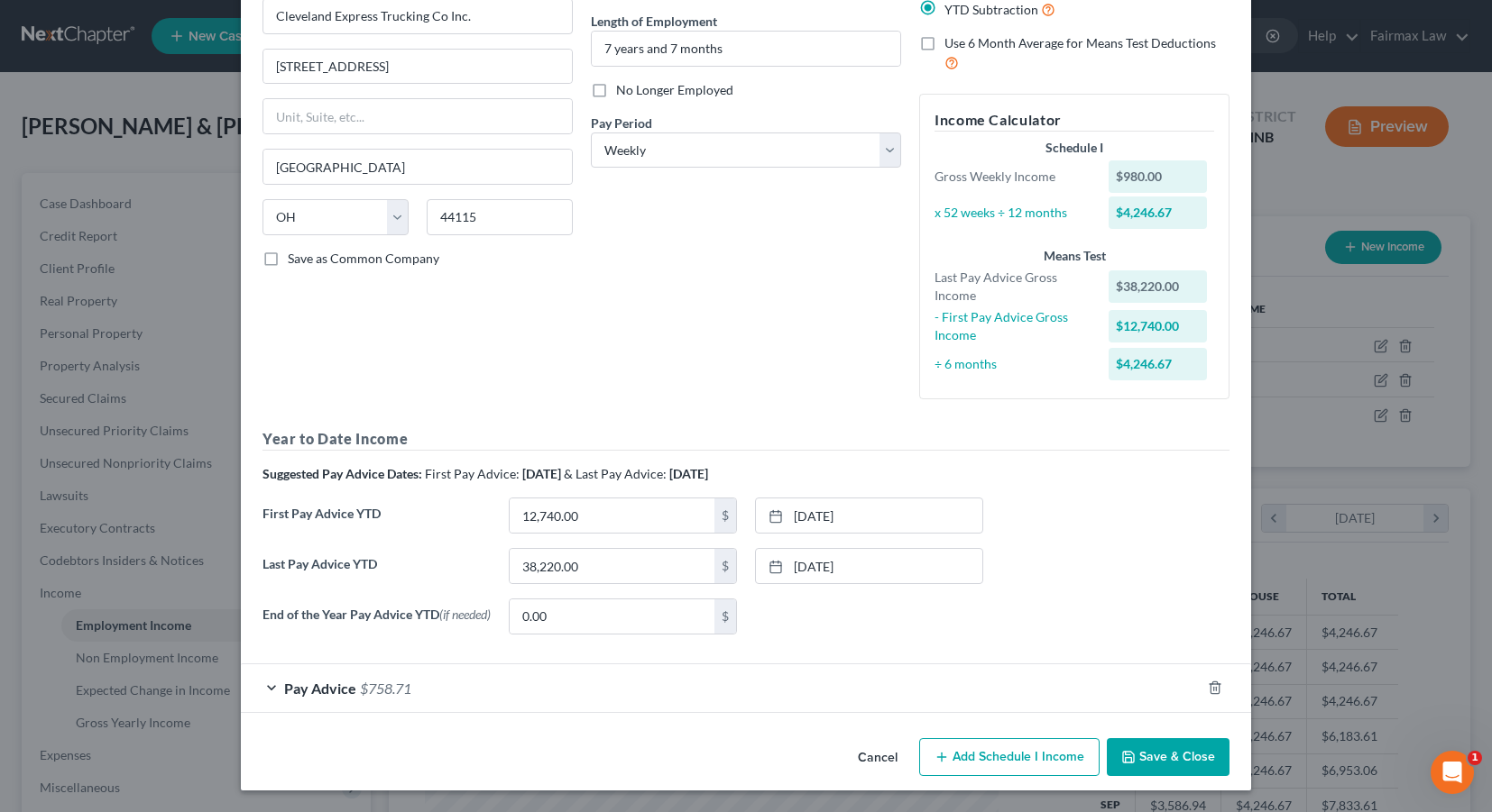
scroll to position [173, 0]
click at [777, 708] on div "Pay Advice $758.71" at bounding box center [720, 688] width 960 height 48
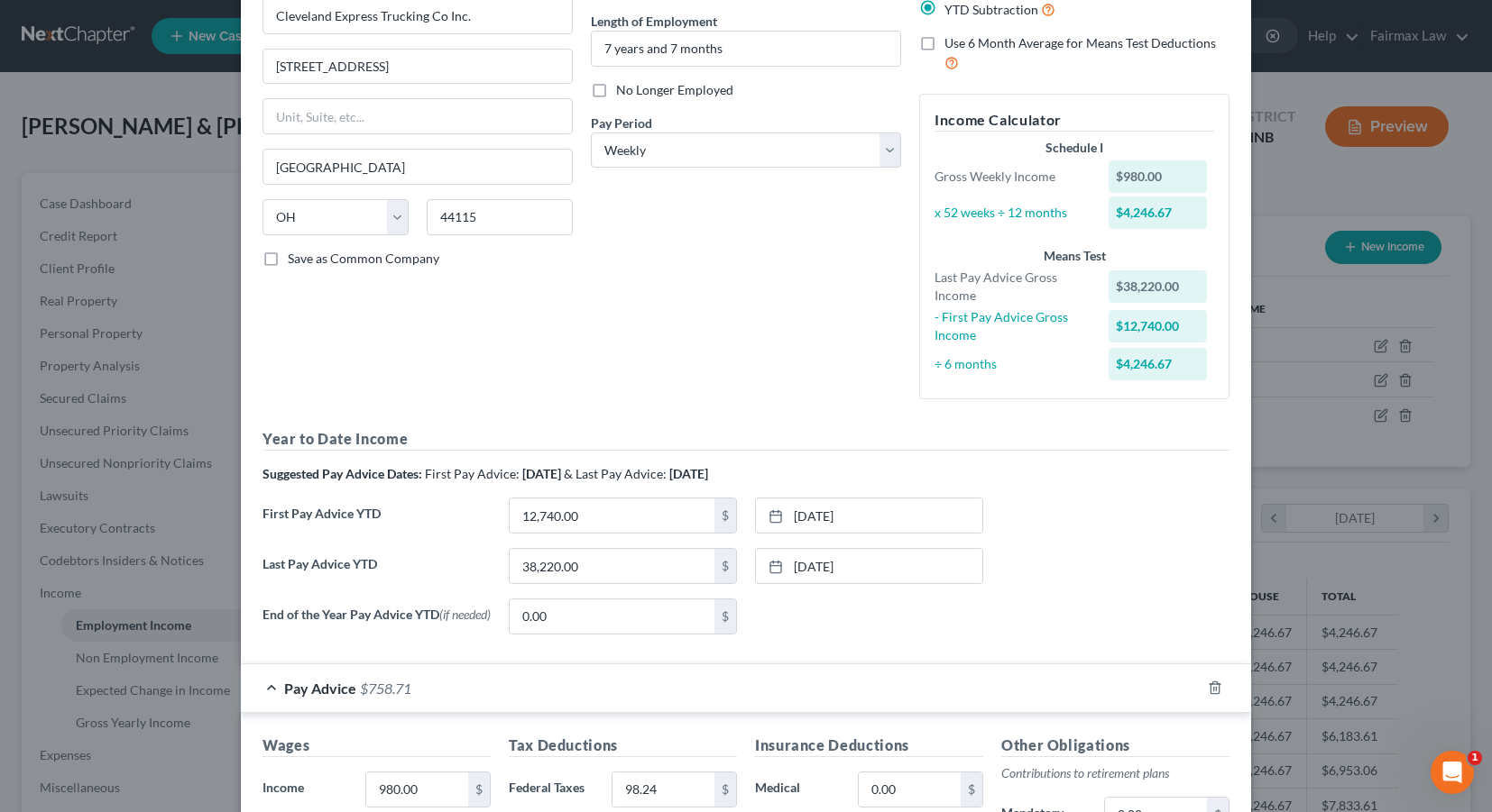
scroll to position [195, 0]
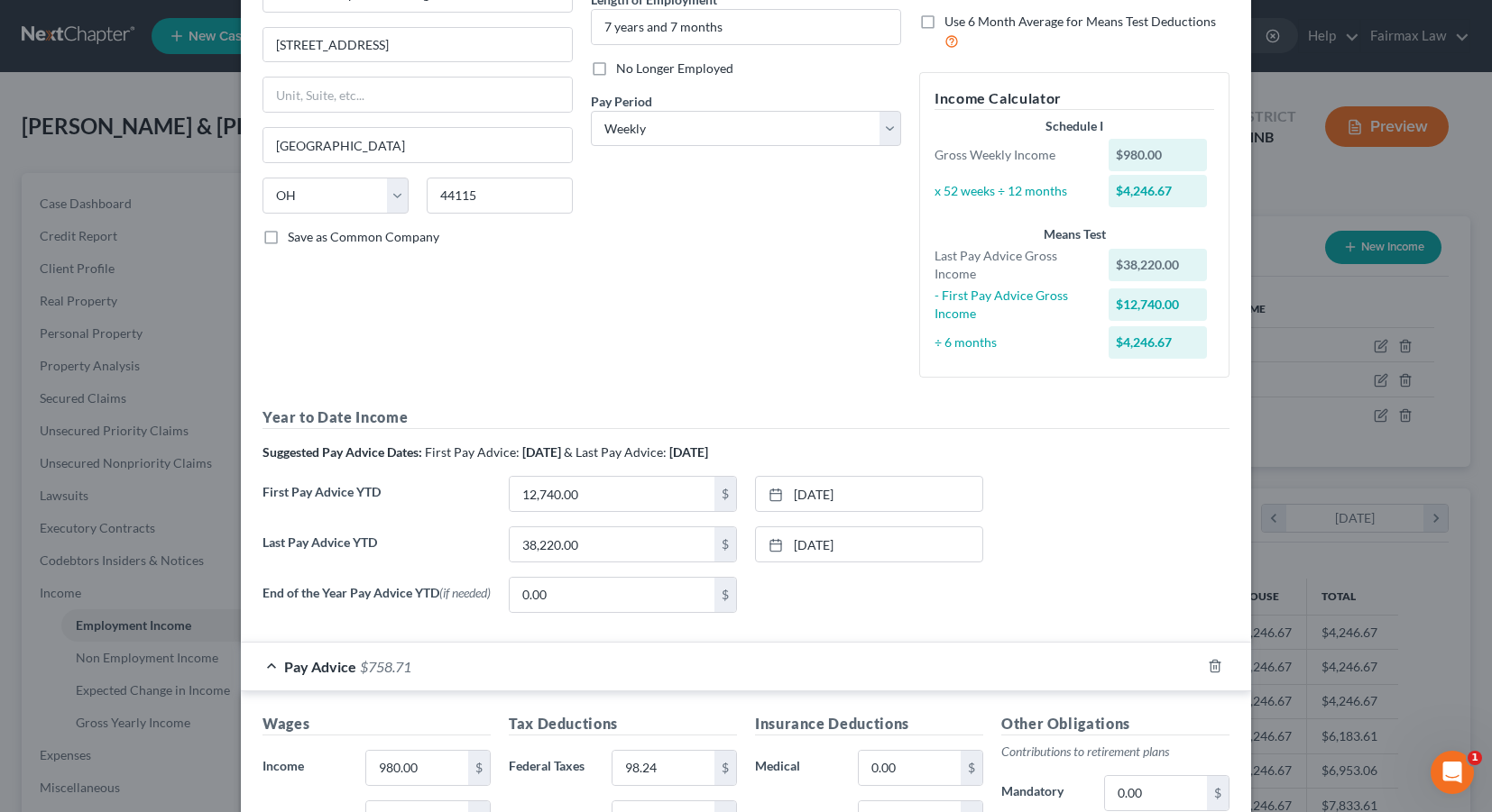
click at [773, 684] on div "Pay Advice $758.71" at bounding box center [720, 666] width 960 height 48
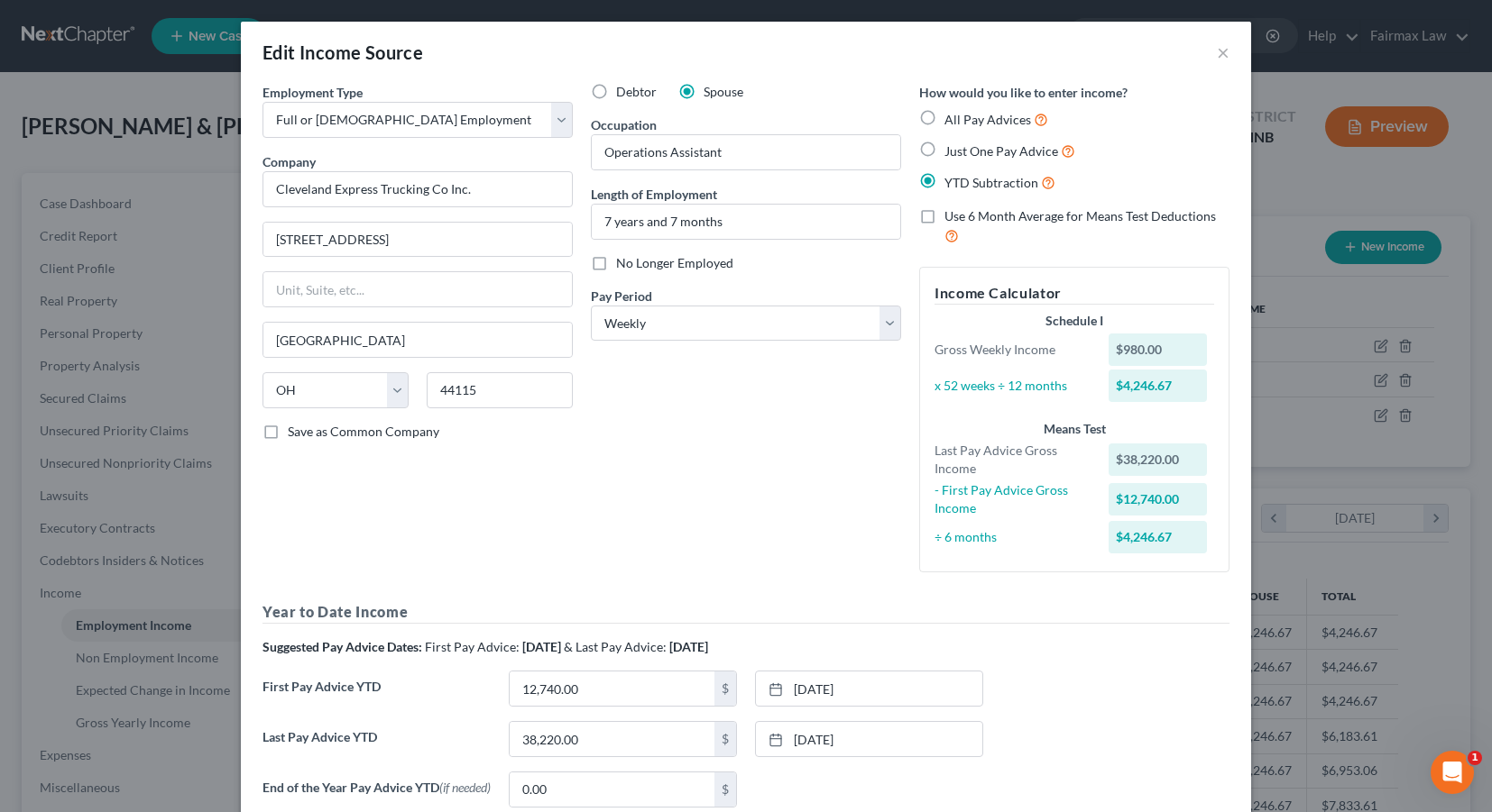
scroll to position [0, 0]
click at [1224, 47] on button "×" at bounding box center [1223, 52] width 12 height 22
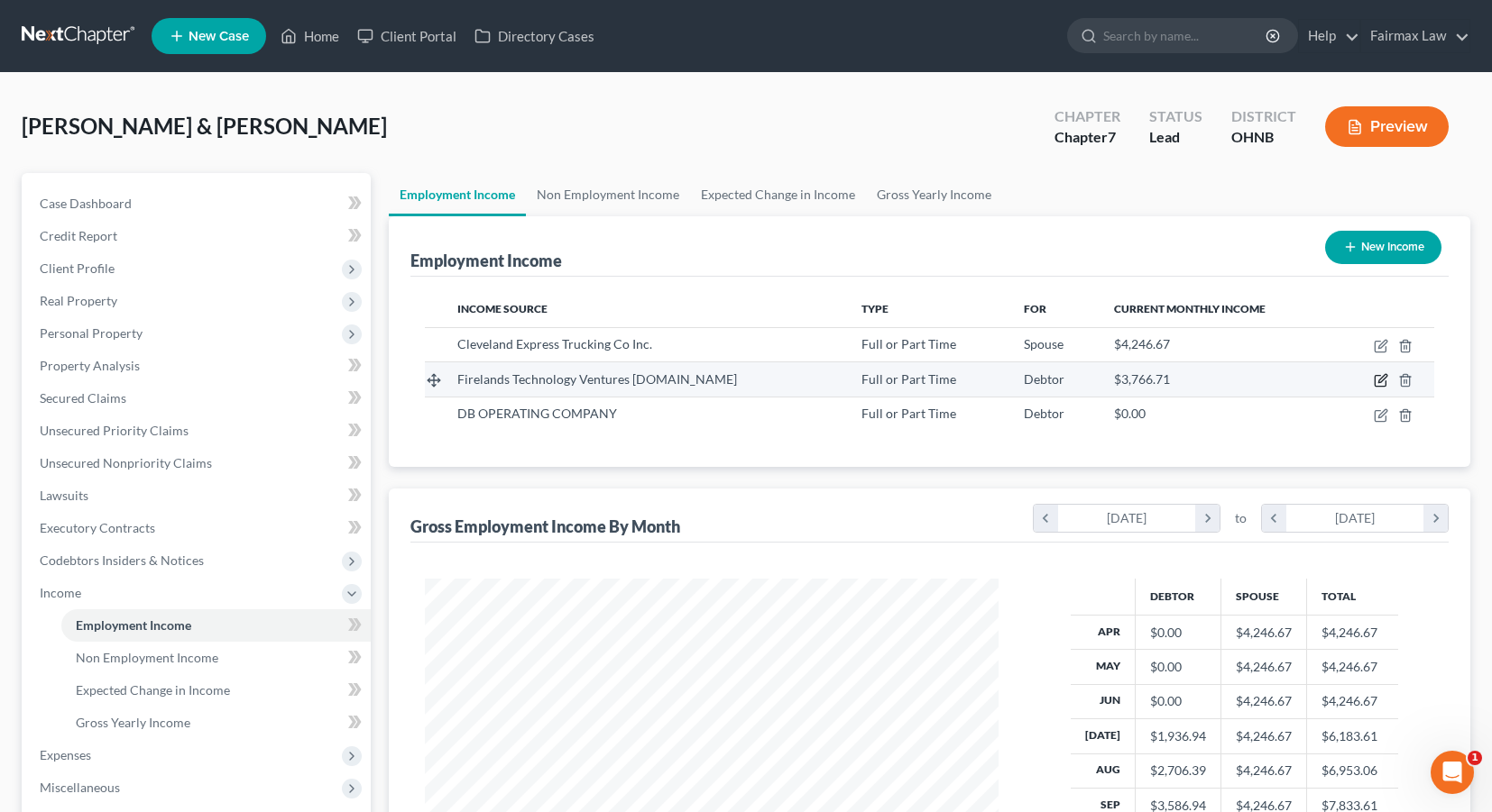
click at [1376, 383] on icon "button" at bounding box center [1379, 381] width 10 height 10
select select "0"
select select "36"
select select "2"
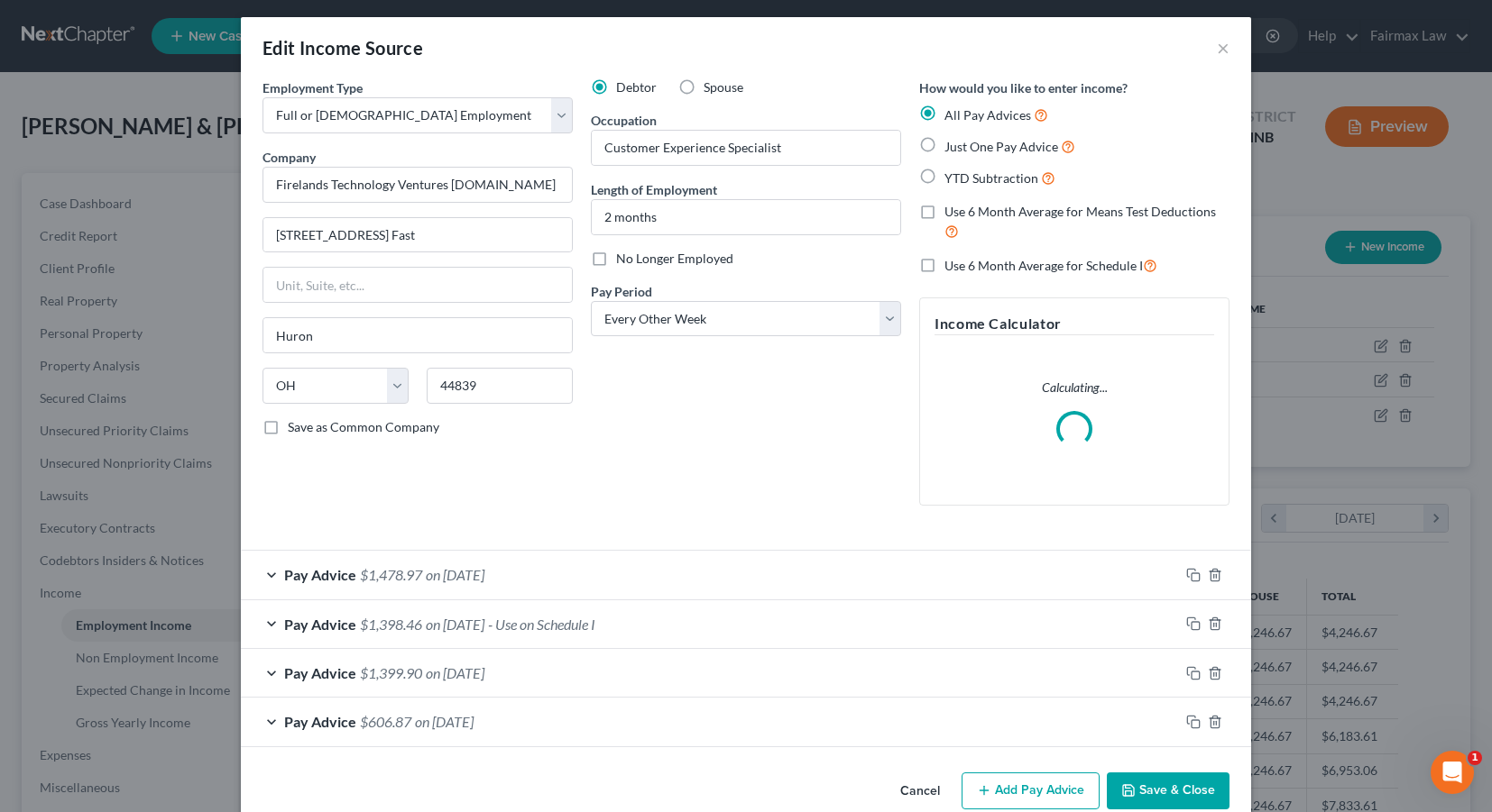
scroll to position [7, 0]
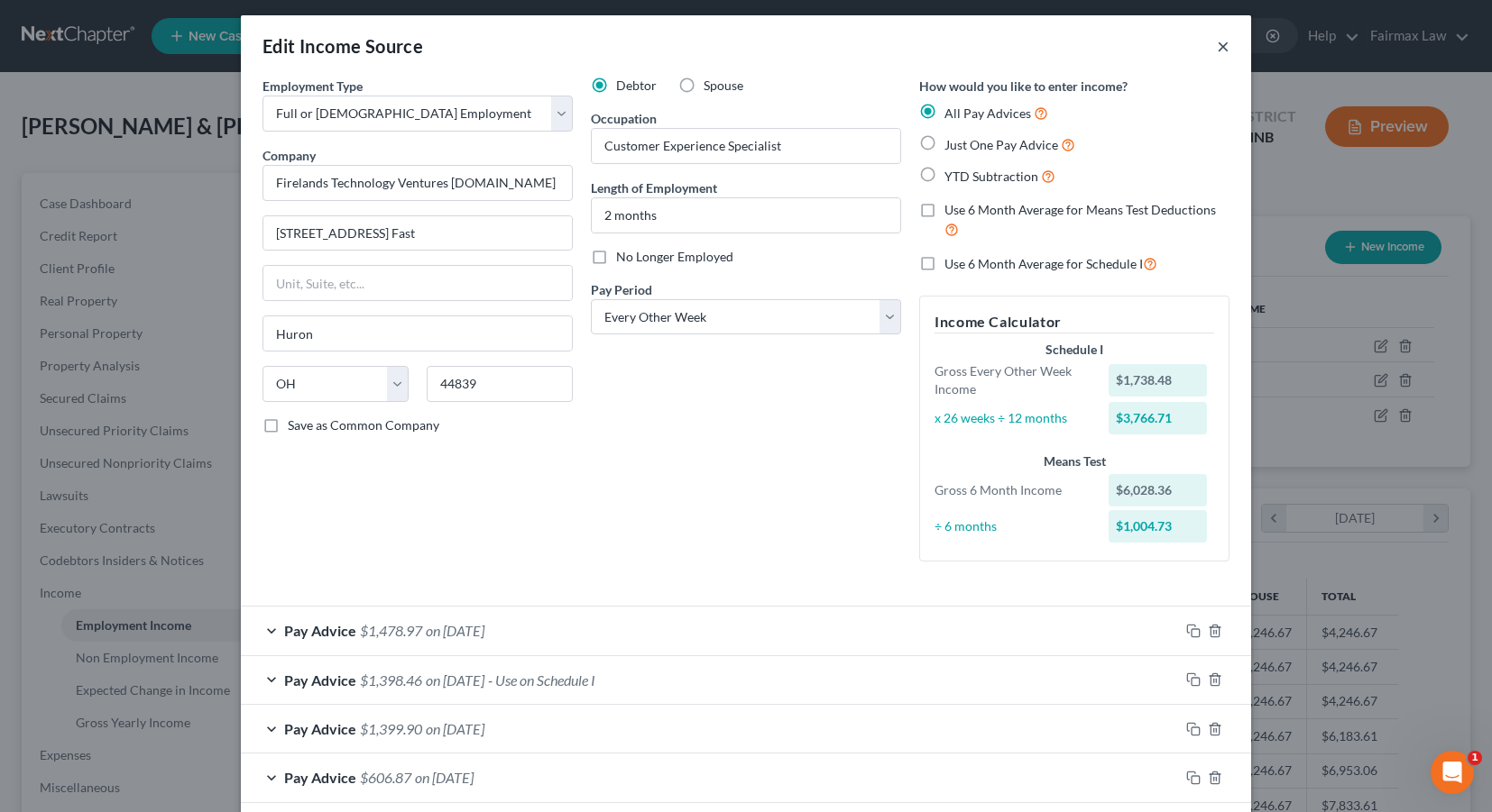
click at [1222, 52] on button "×" at bounding box center [1223, 45] width 12 height 22
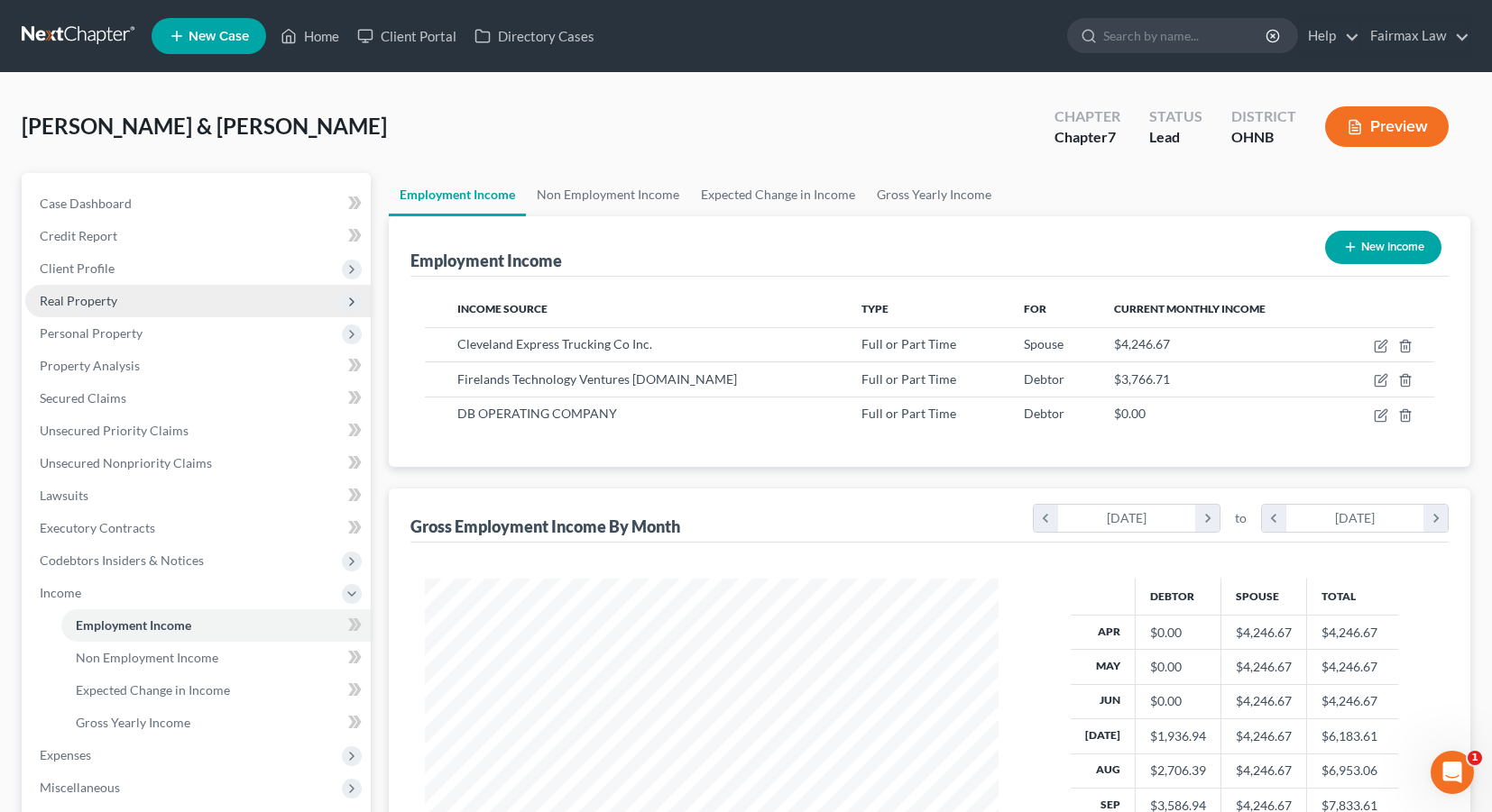
click at [269, 307] on span "Real Property" at bounding box center [198, 301] width 345 height 32
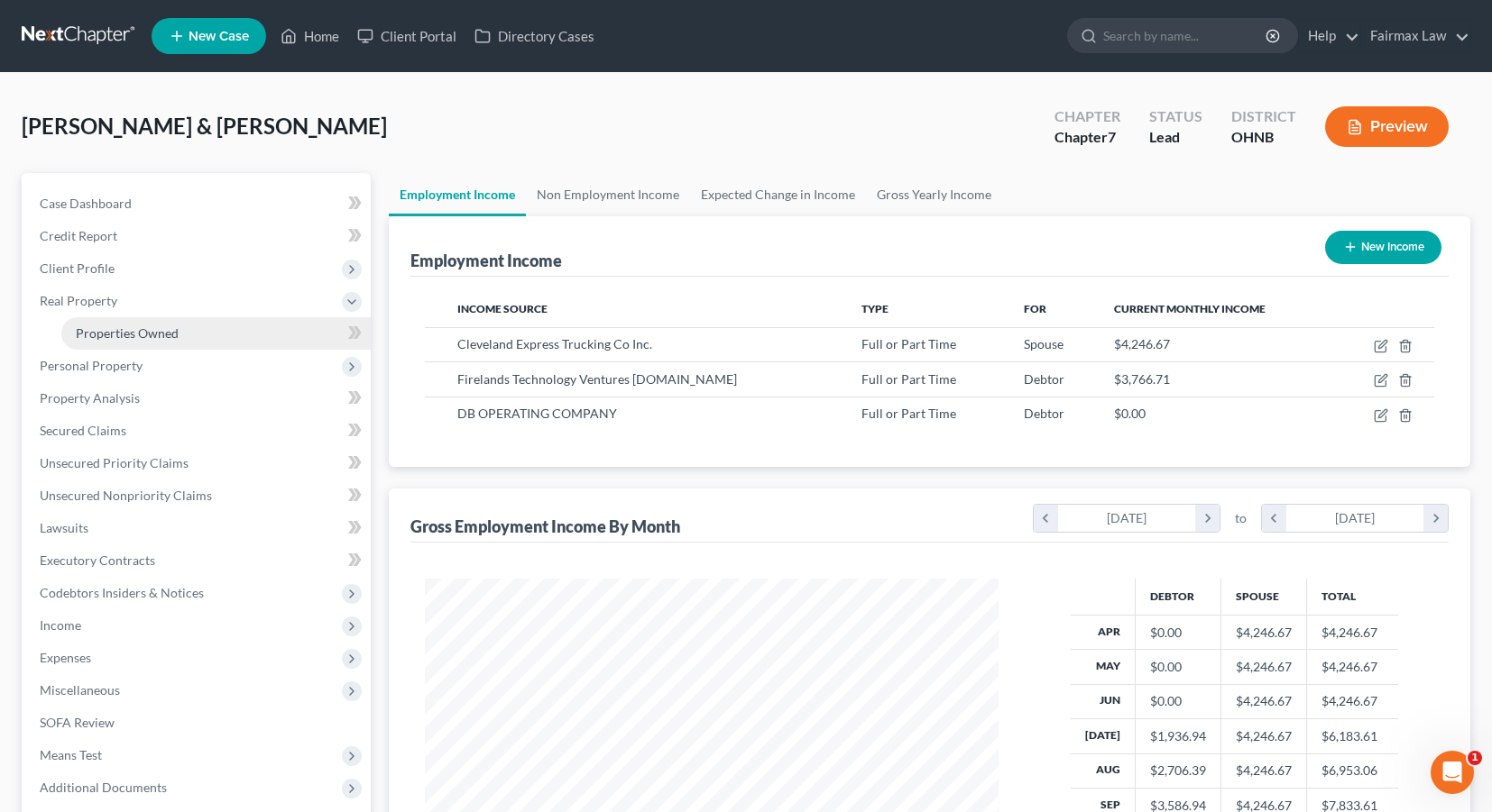
click at [264, 328] on link "Properties Owned" at bounding box center [216, 334] width 309 height 32
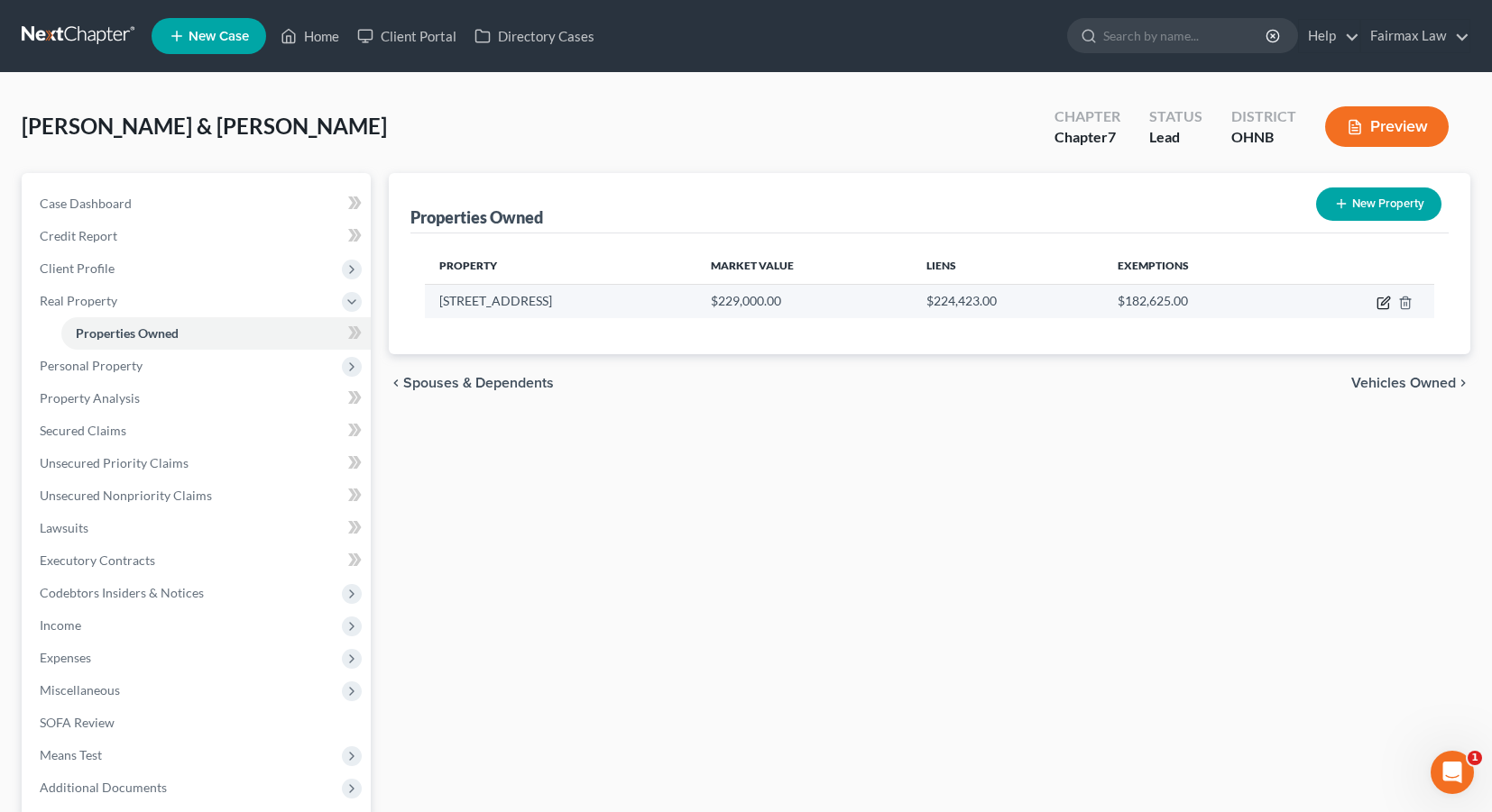
click at [1379, 301] on icon "button" at bounding box center [1383, 302] width 14 height 14
select select "36"
select select "2"
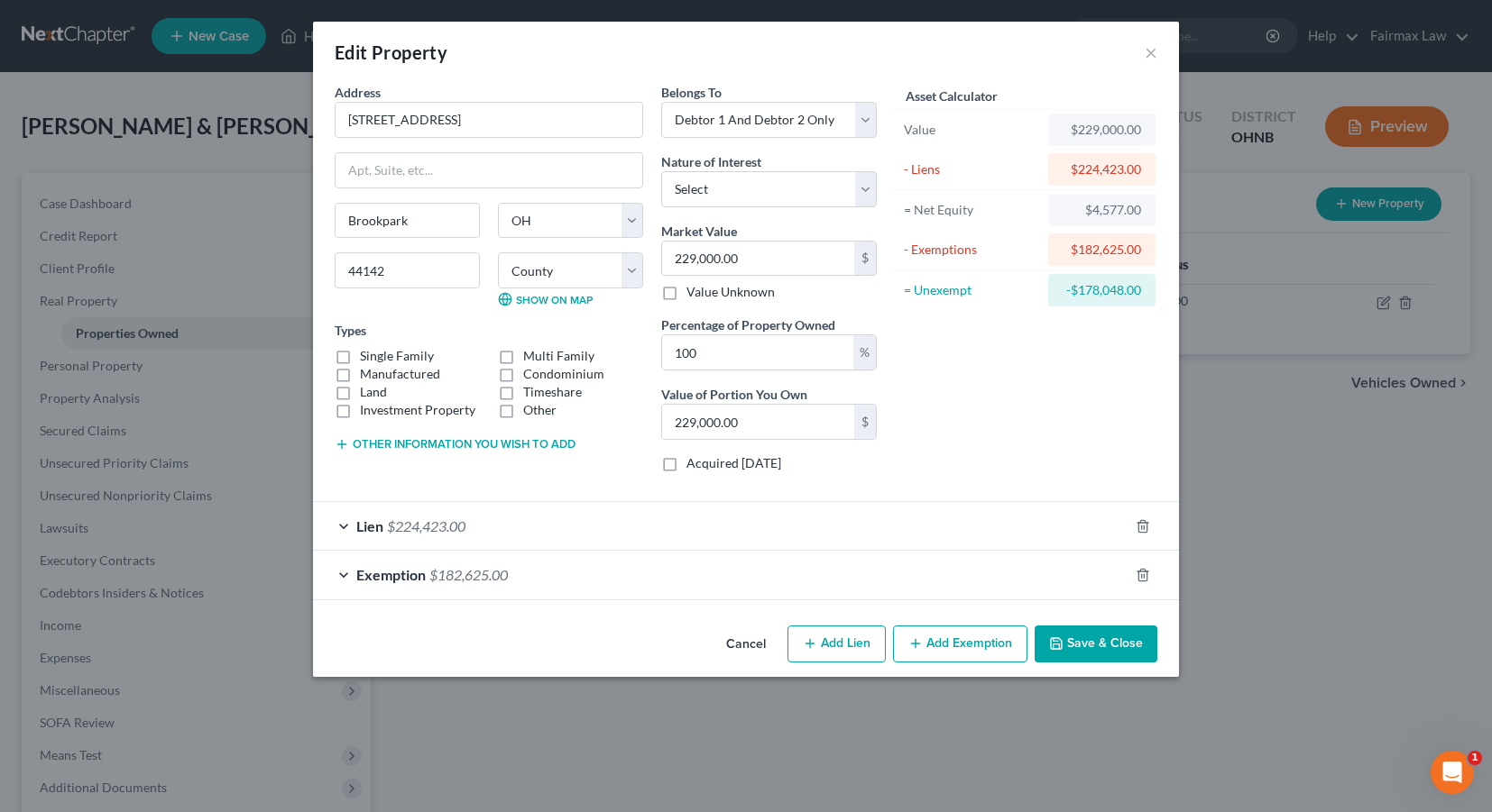
click at [925, 538] on div "Lien $224,423.00" at bounding box center [720, 526] width 815 height 48
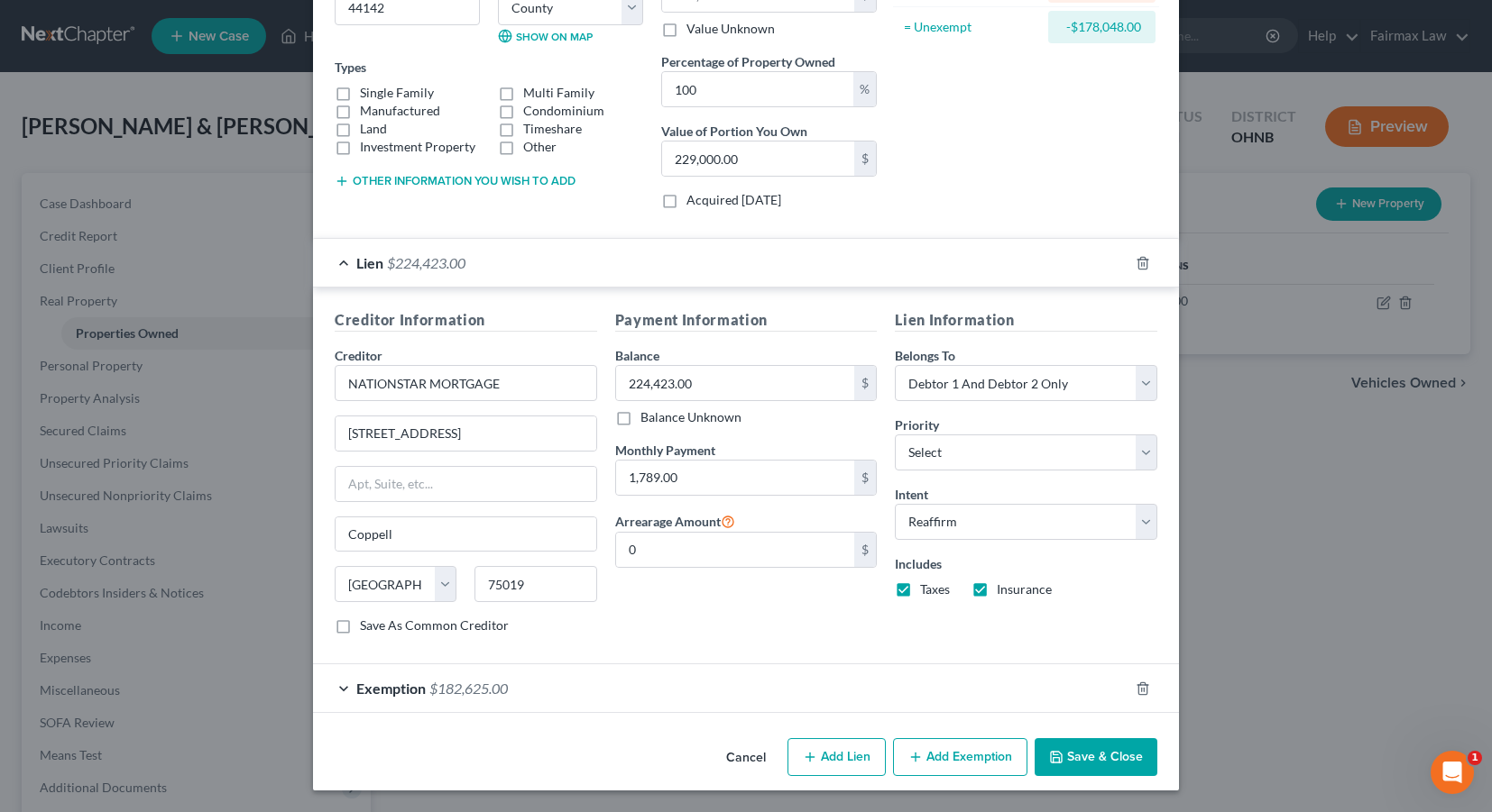
scroll to position [263, 0]
select select "0"
click at [933, 278] on div "Lien $224,423.00" at bounding box center [720, 264] width 815 height 48
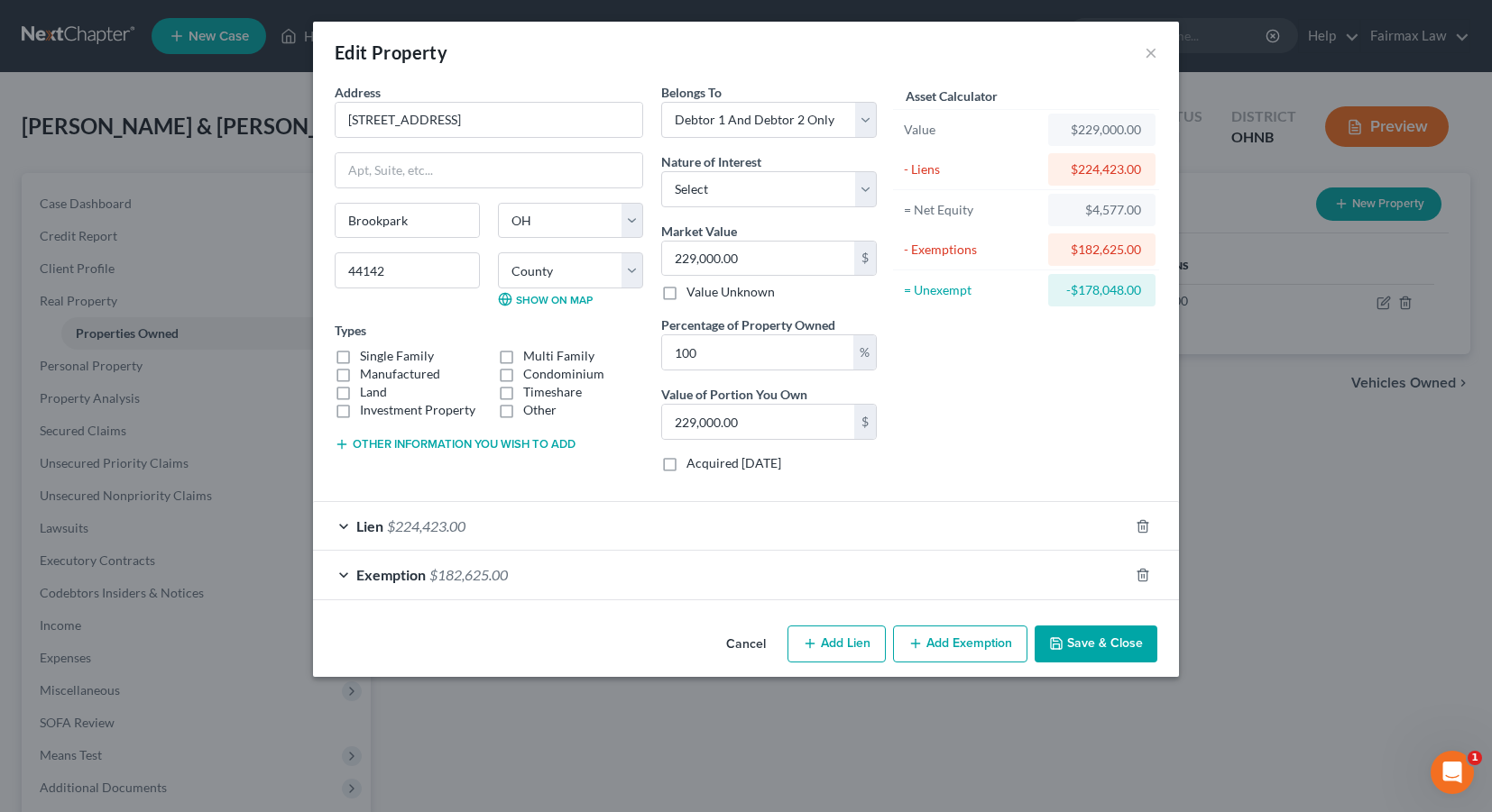
scroll to position [0, 0]
click at [824, 577] on div "Exemption $182,625.00" at bounding box center [720, 575] width 815 height 48
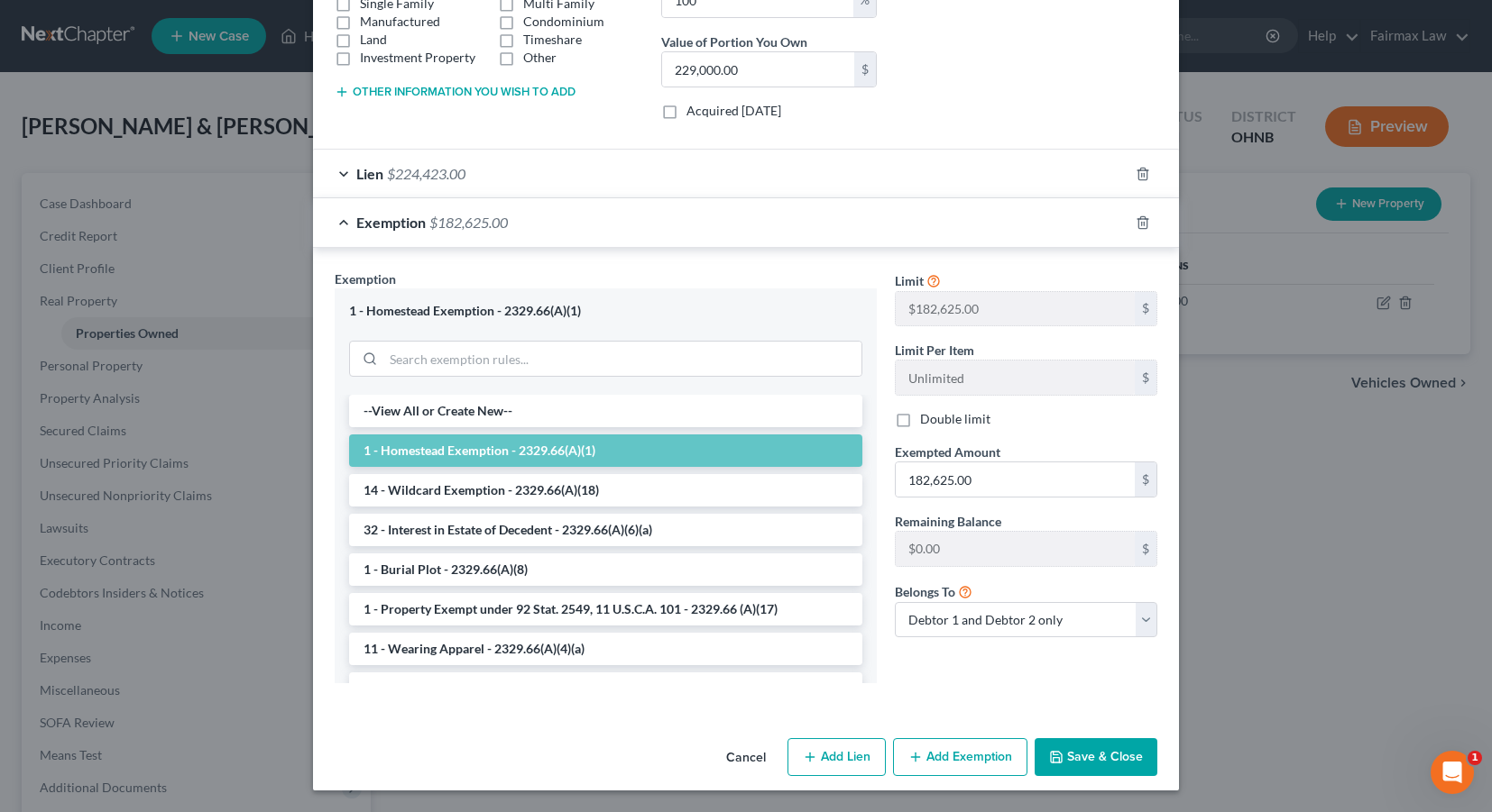
scroll to position [351, 0]
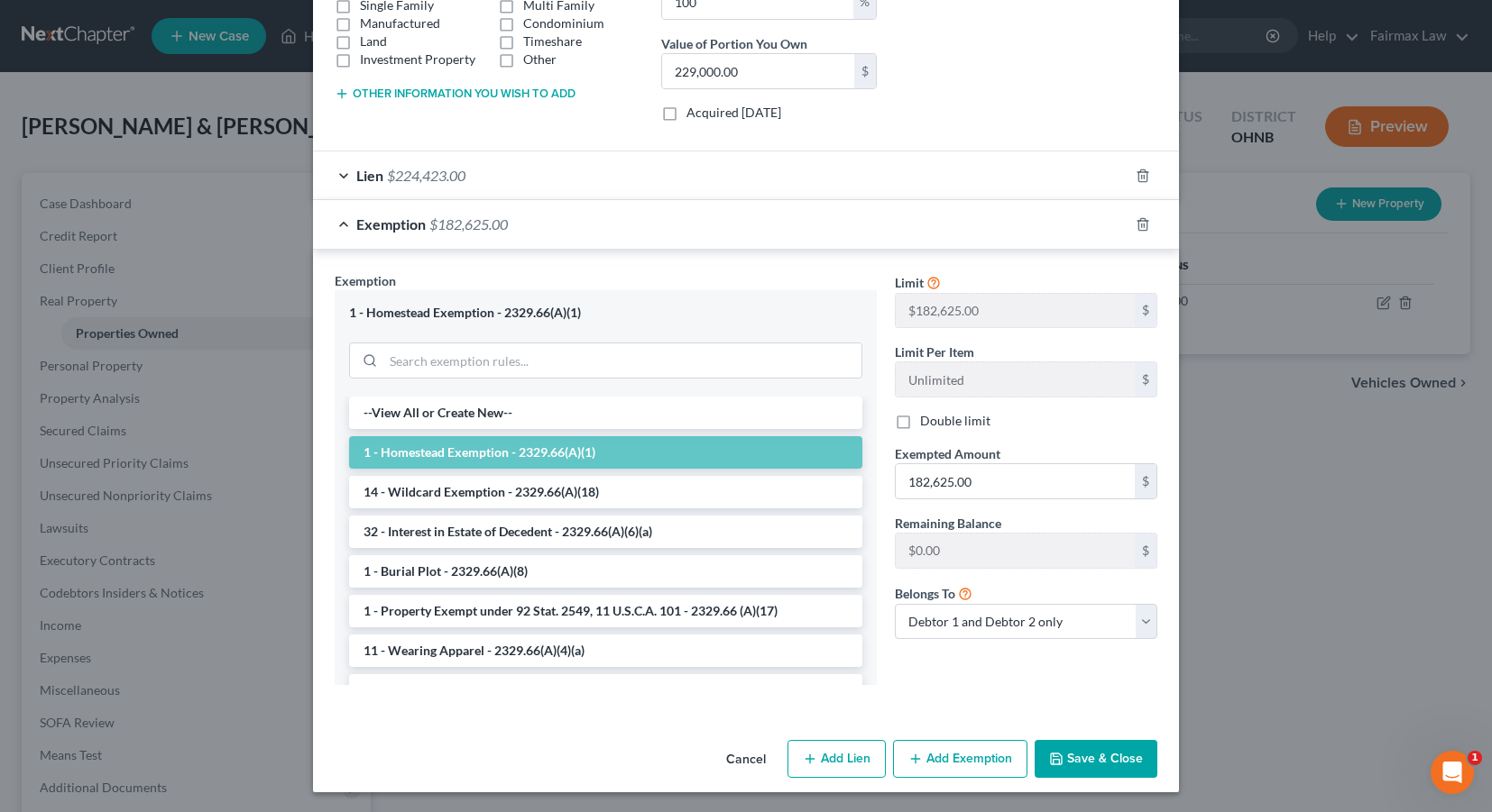
click at [928, 410] on div "Limit $182,625.00 $ Limit Per Item Unlimited $ Double limit Exempted Amount * 1…" at bounding box center [1026, 462] width 281 height 383
click at [928, 419] on label "Double limit" at bounding box center [955, 421] width 70 height 18
click at [928, 419] on input "Double limit" at bounding box center [933, 418] width 11 height 11
checkbox input "true"
click at [1068, 765] on button "Save & Close" at bounding box center [1096, 759] width 123 height 38
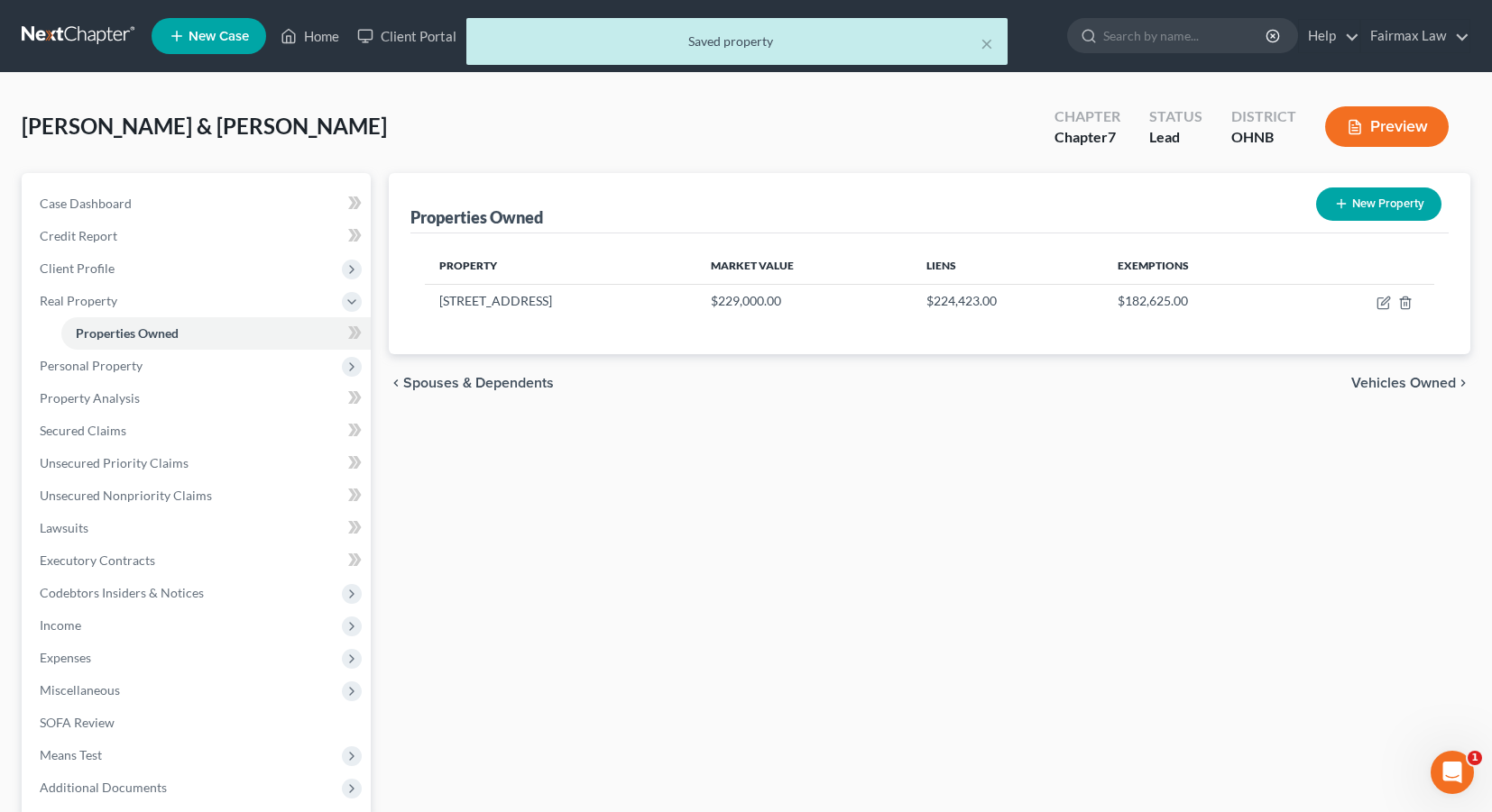
scroll to position [17, 0]
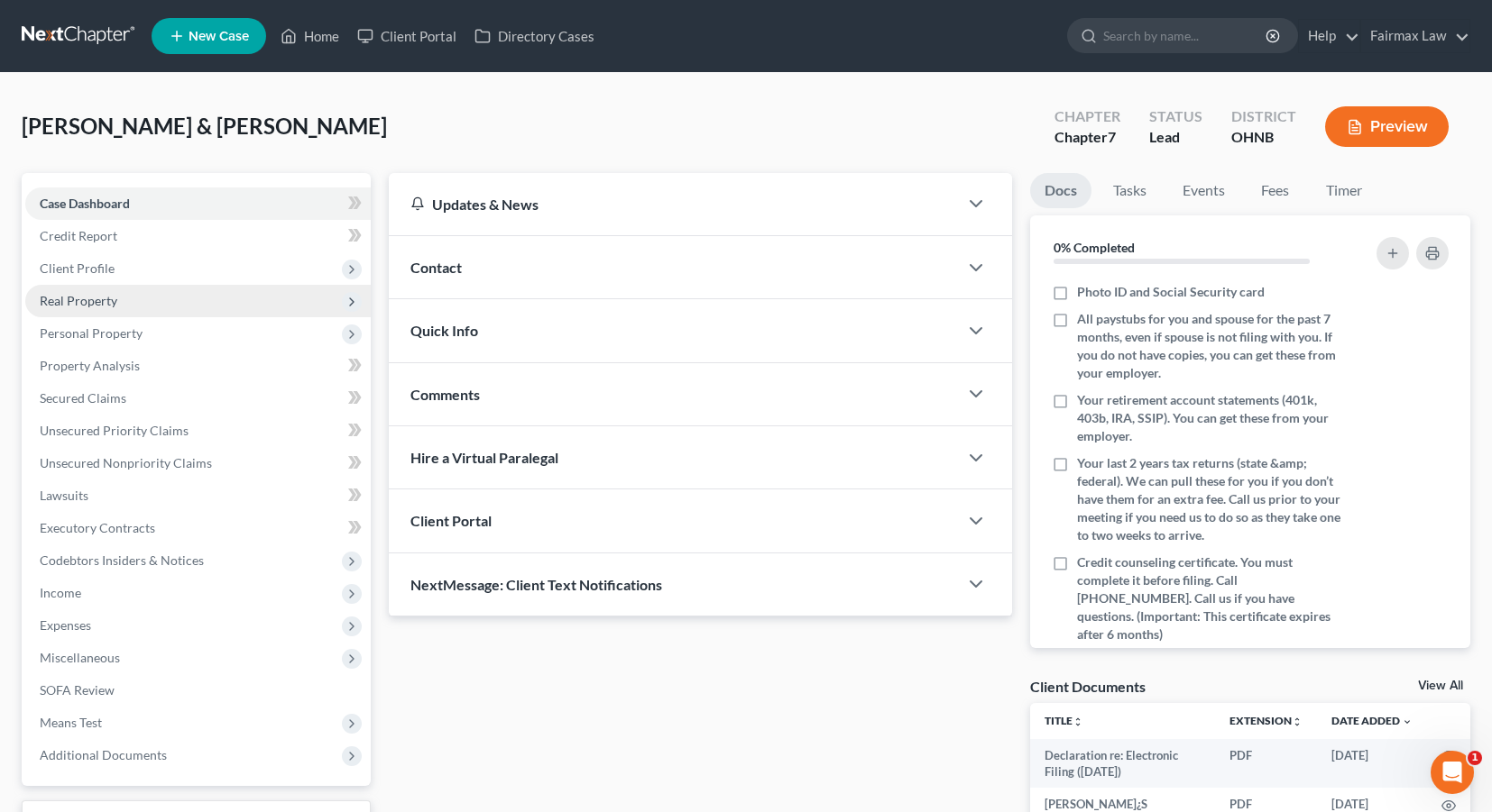
click at [193, 297] on span "Real Property" at bounding box center [198, 301] width 345 height 32
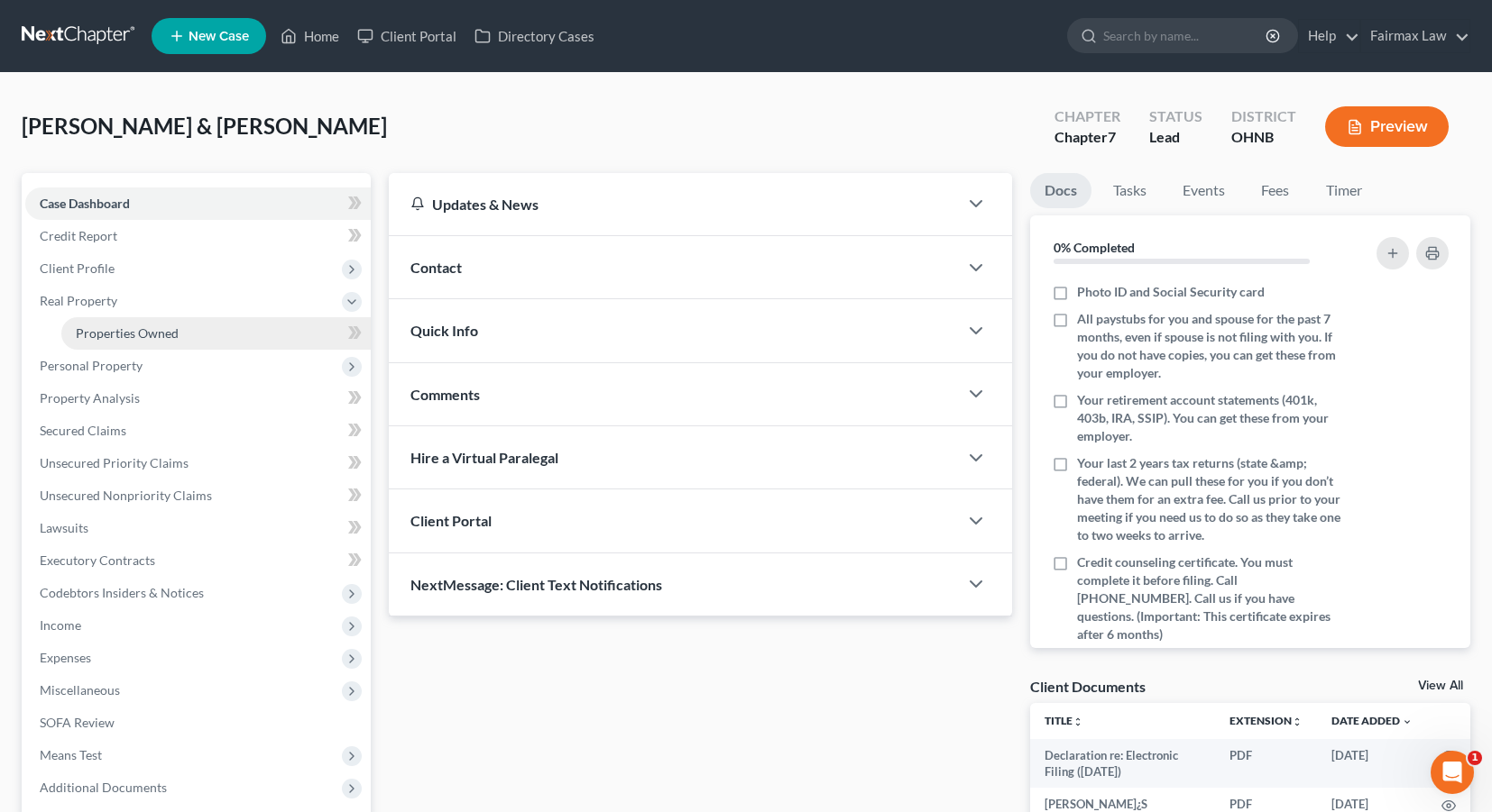
click at [185, 329] on link "Properties Owned" at bounding box center [216, 334] width 309 height 32
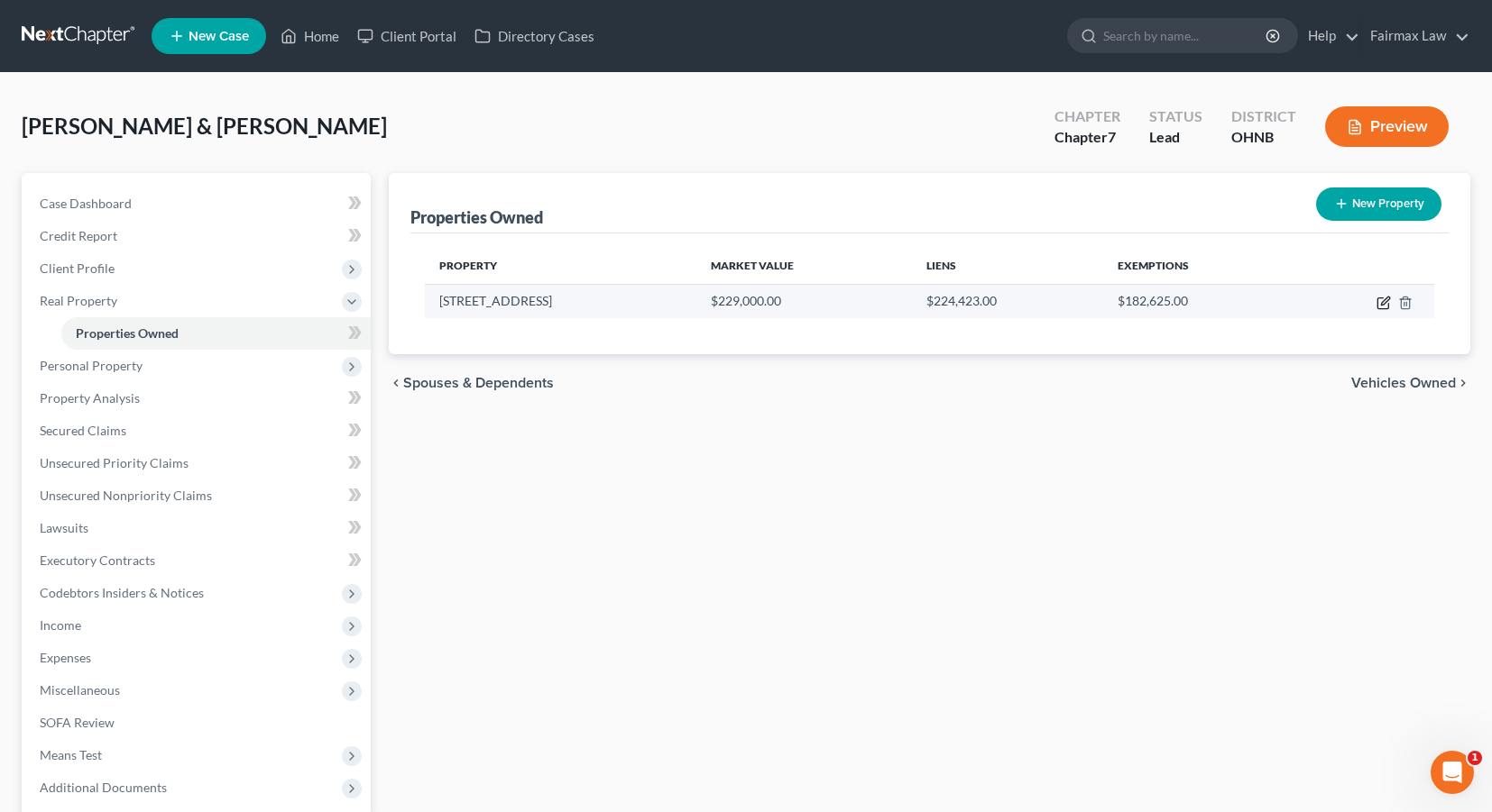
click at [1386, 308] on icon "button" at bounding box center [1382, 303] width 10 height 10
select select "36"
select select "2"
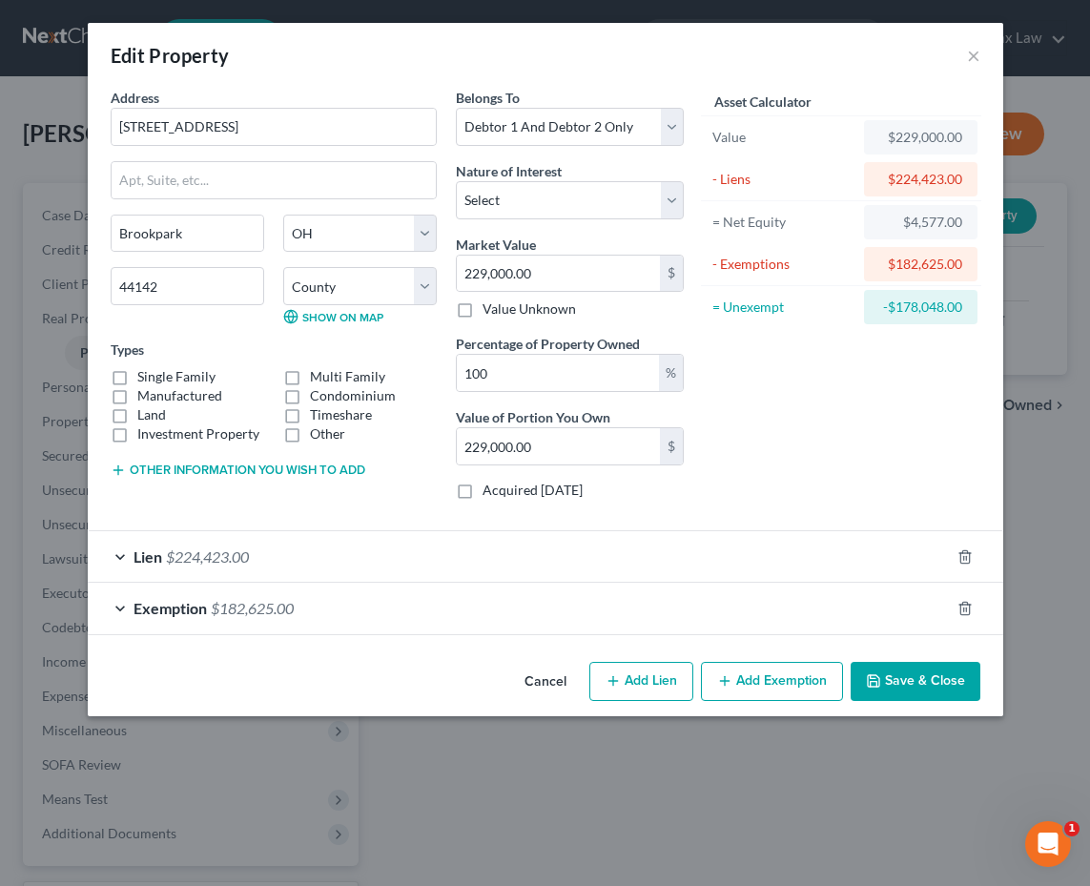
click at [461, 563] on div "Lien $224,423.00" at bounding box center [519, 556] width 862 height 51
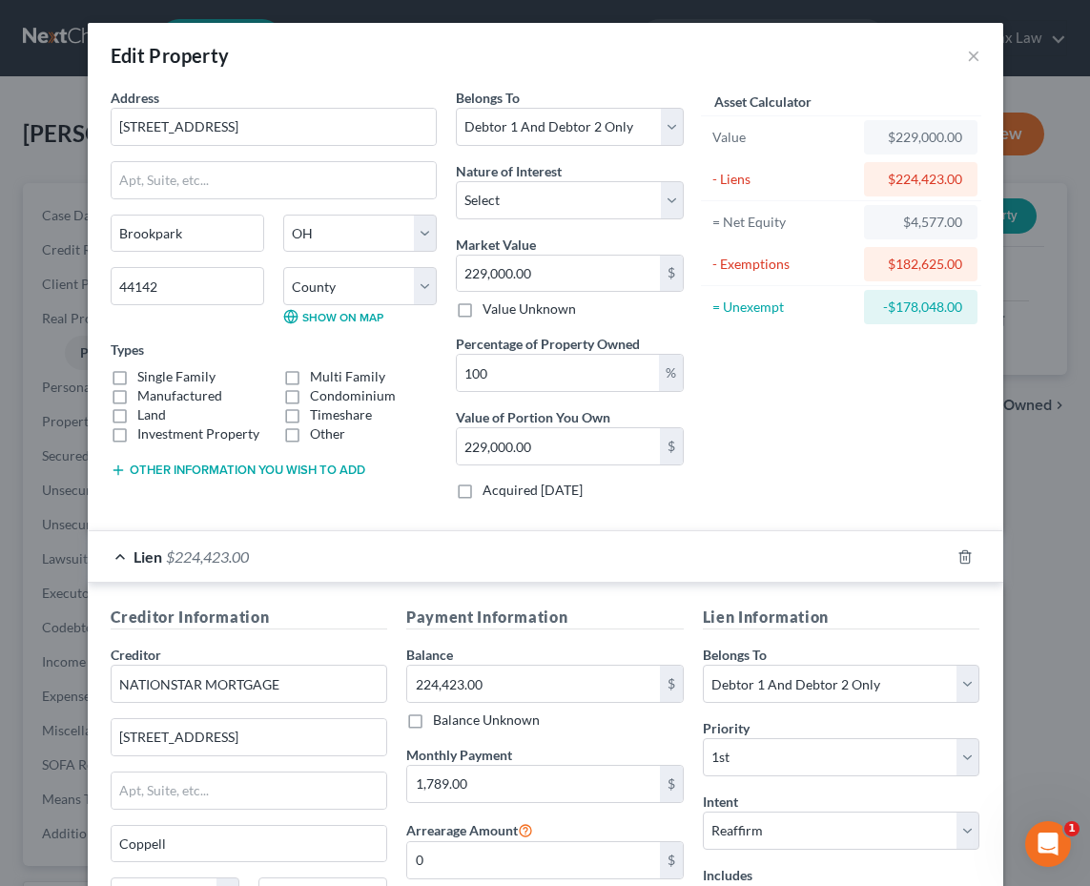
click at [461, 563] on div "Lien $224,423.00" at bounding box center [519, 556] width 862 height 51
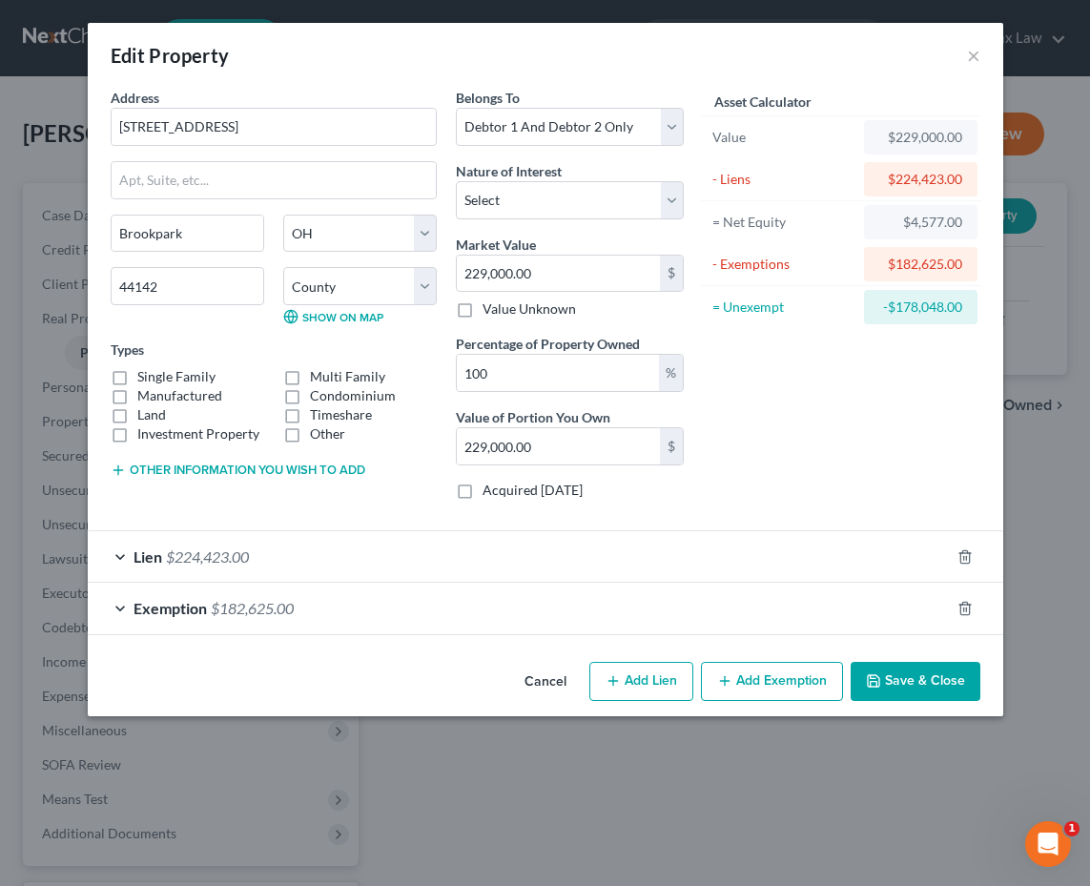
click at [433, 620] on div "Exemption $182,625.00" at bounding box center [519, 608] width 862 height 51
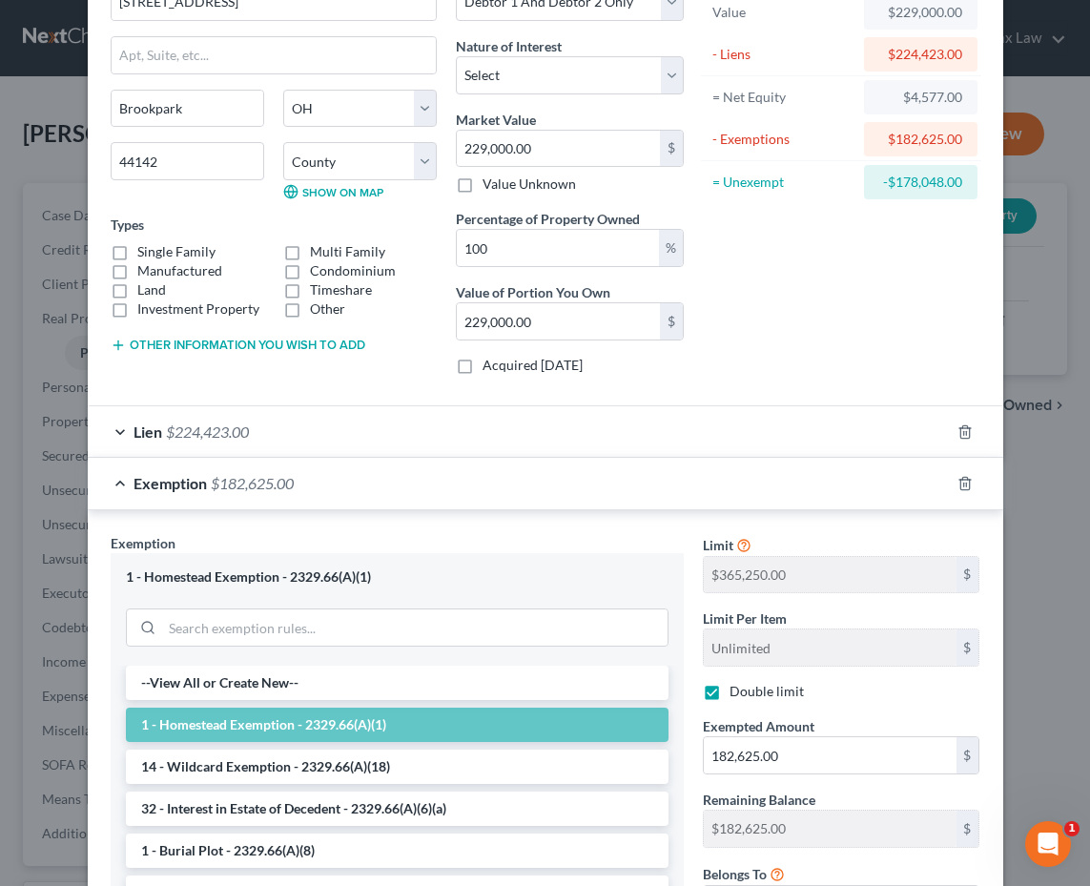
scroll to position [133, 0]
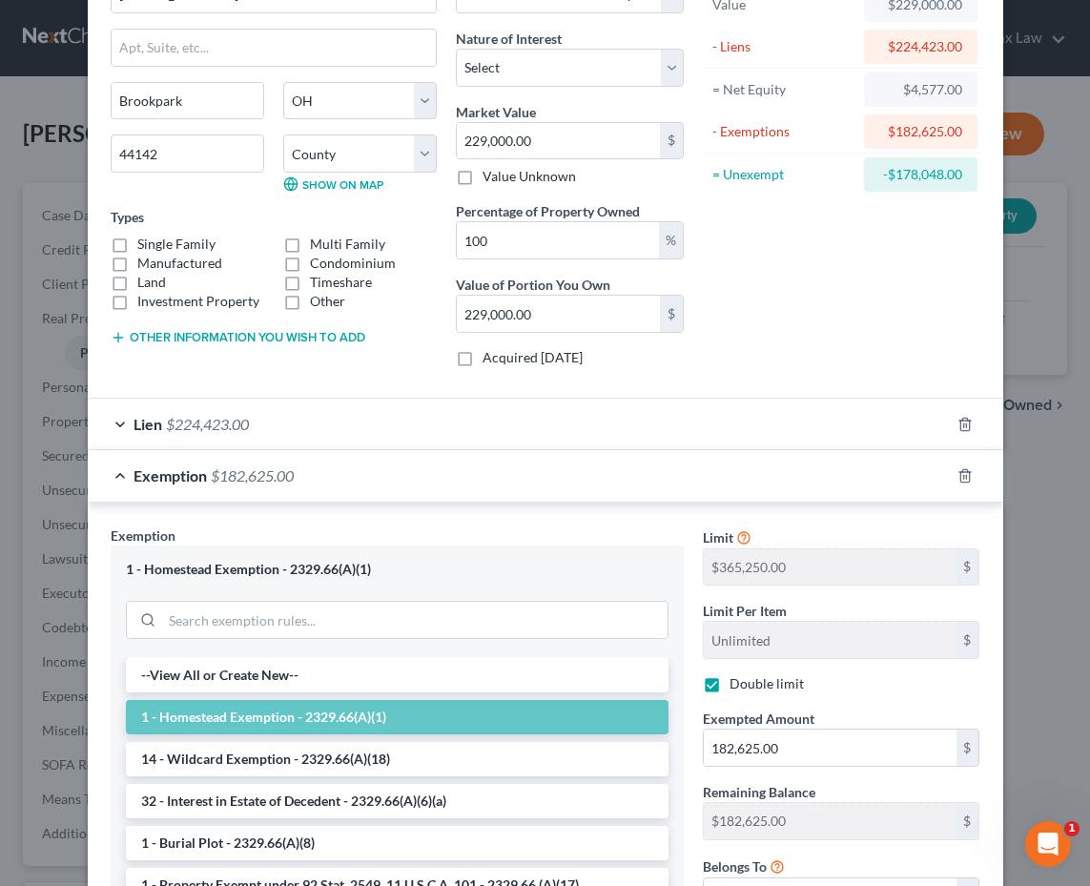
click at [403, 462] on div "Exemption $182,625.00" at bounding box center [519, 475] width 862 height 51
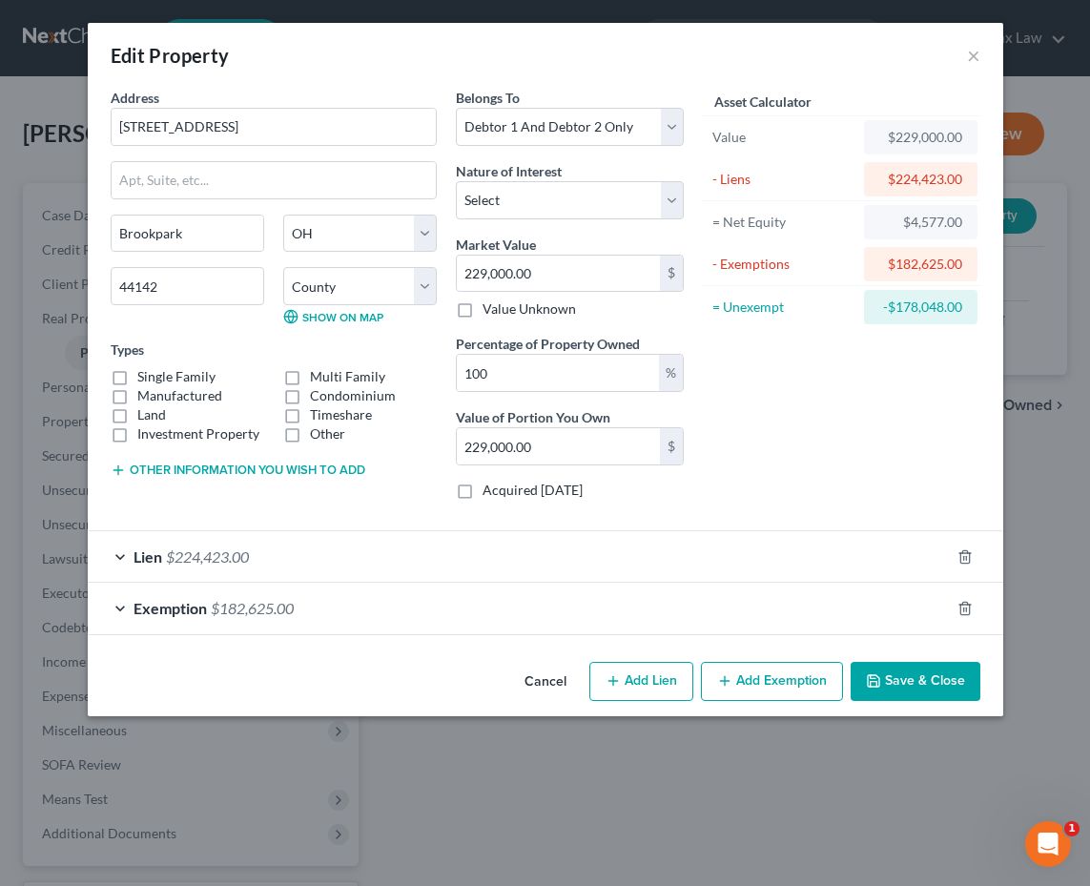
click at [365, 554] on div "Lien $224,423.00" at bounding box center [519, 556] width 862 height 51
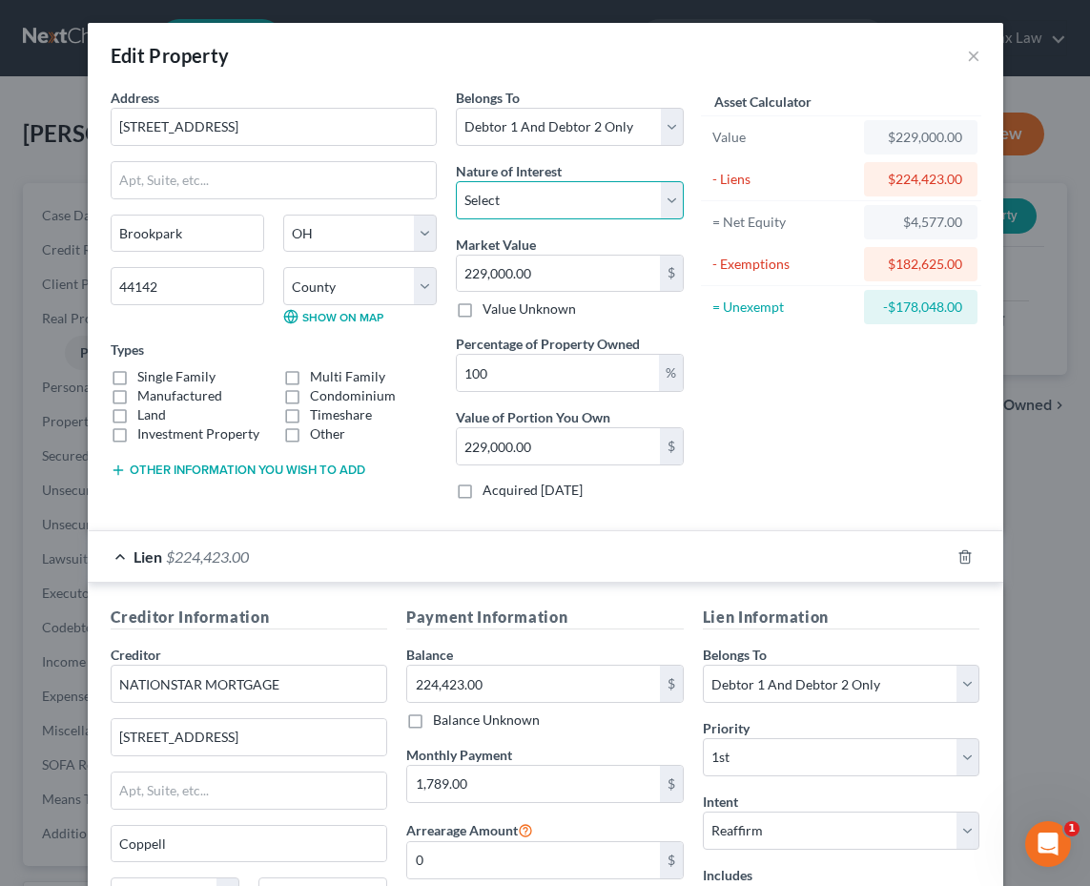
select select "1"
click at [197, 381] on label "Single Family" at bounding box center [176, 376] width 78 height 19
click at [157, 380] on input "Single Family" at bounding box center [151, 373] width 12 height 12
checkbox input "true"
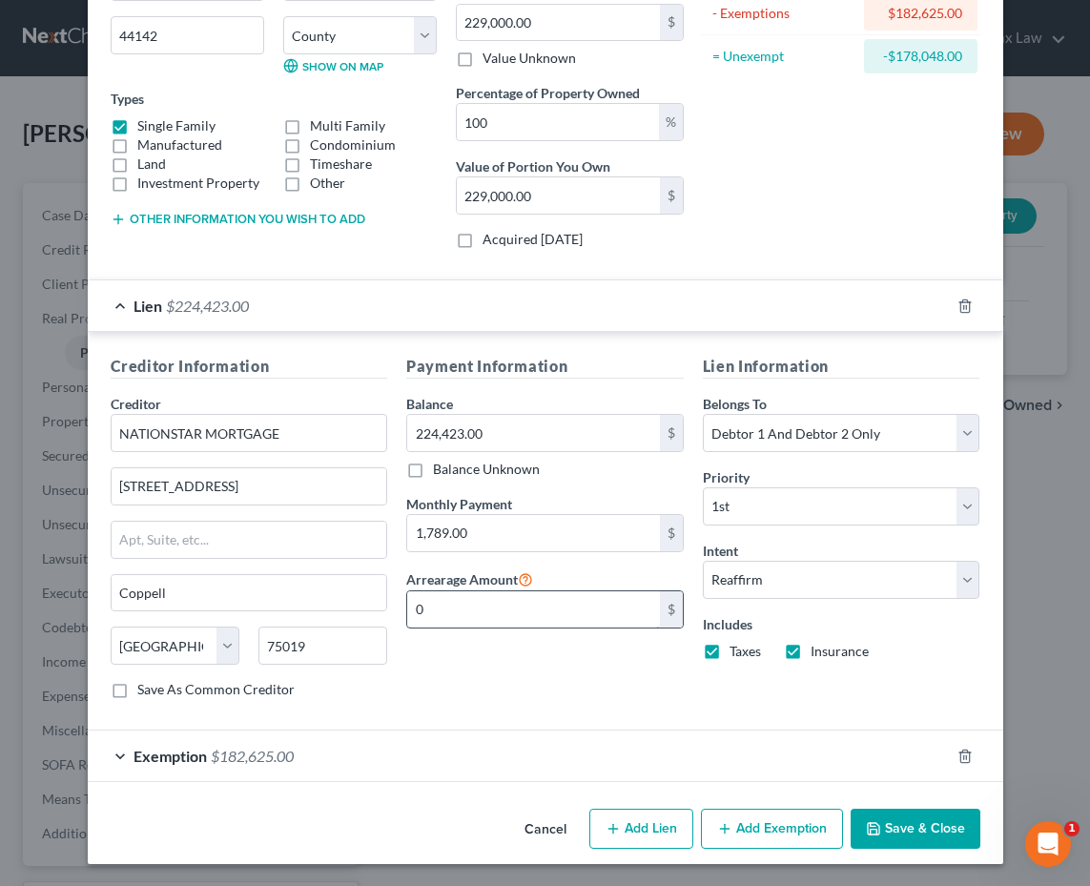
scroll to position [246, 0]
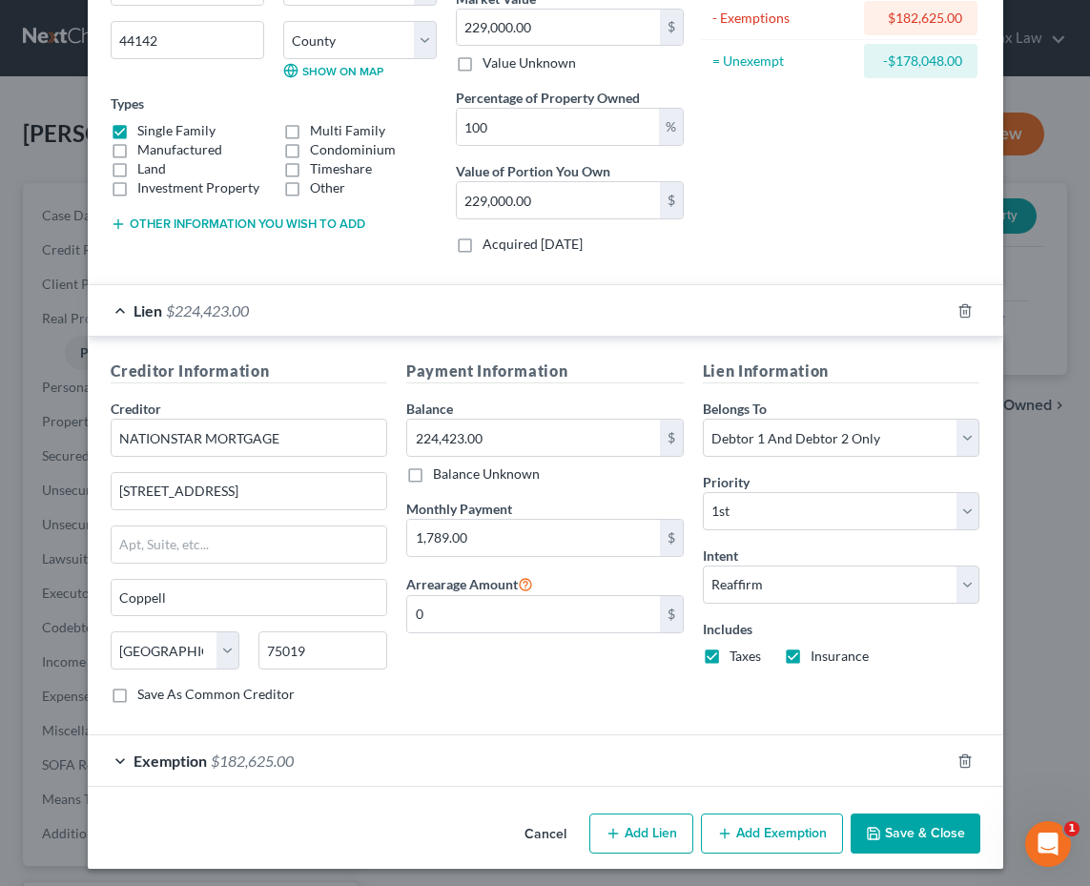
click at [924, 845] on button "Save & Close" at bounding box center [916, 834] width 130 height 40
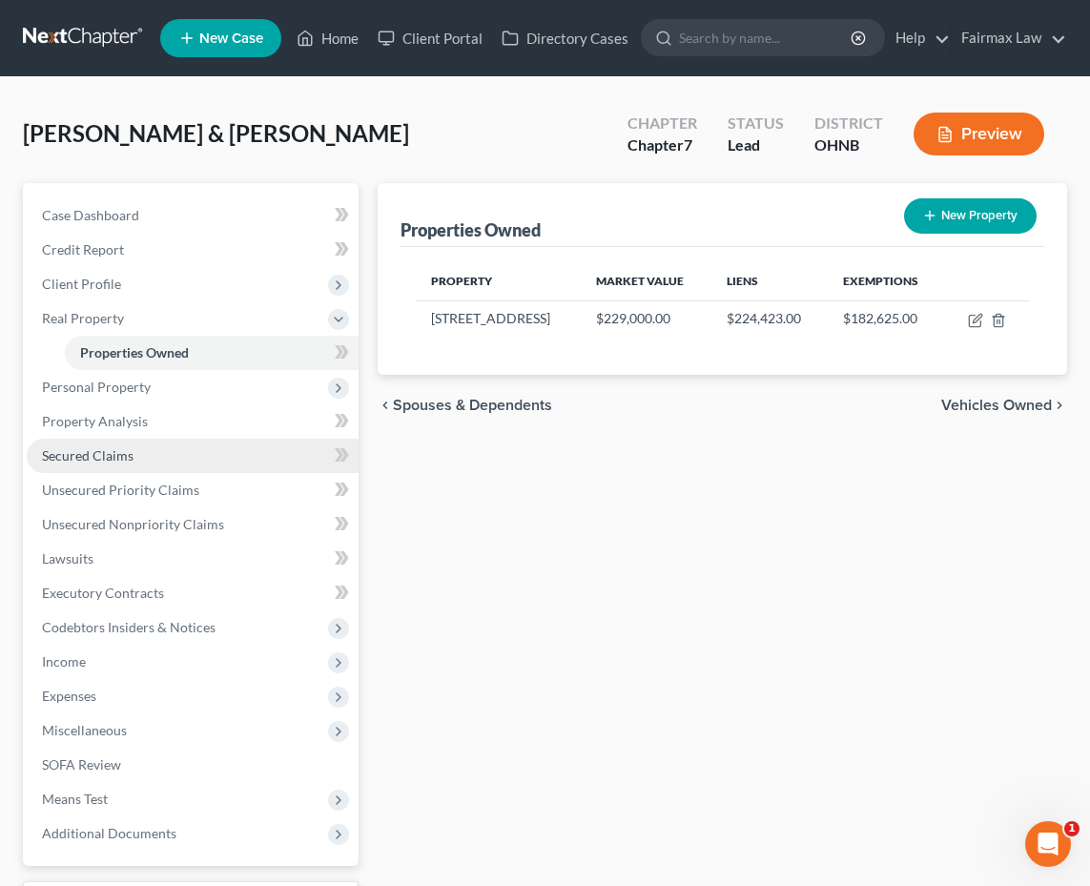
click at [208, 460] on link "Secured Claims" at bounding box center [193, 456] width 332 height 34
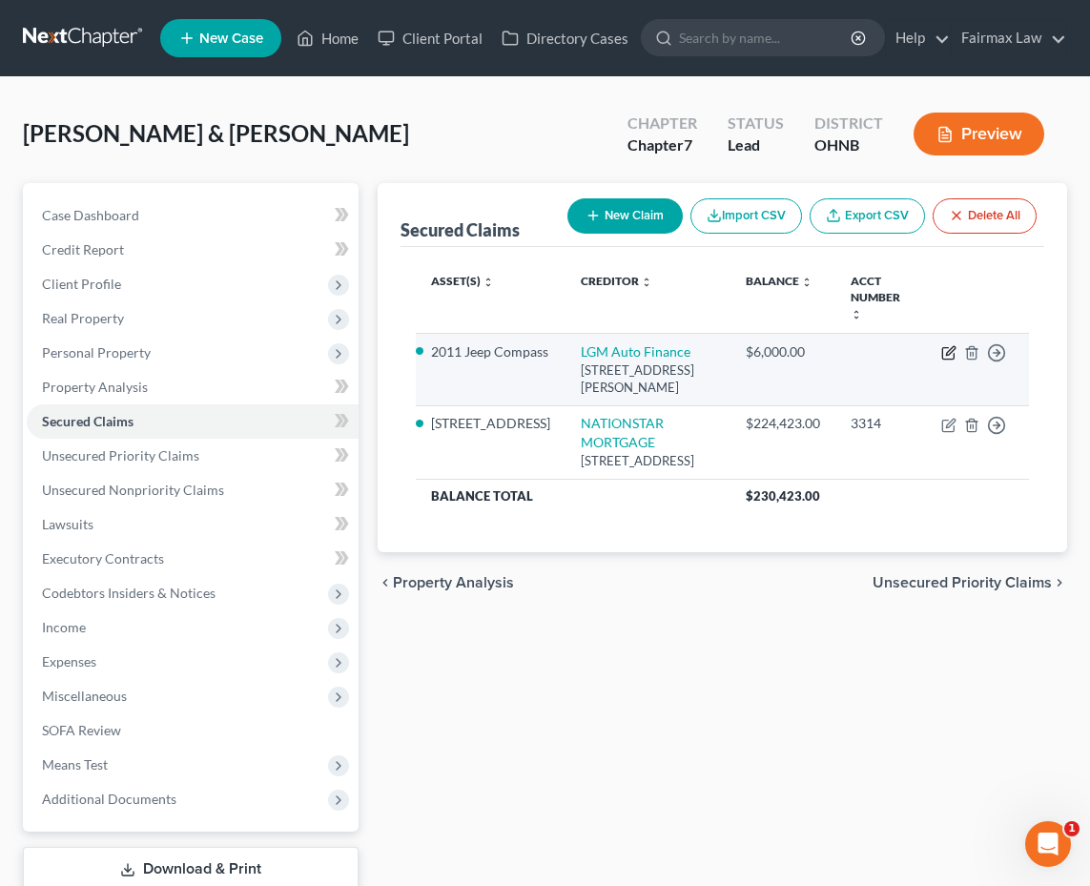
click at [952, 350] on icon "button" at bounding box center [948, 352] width 15 height 15
select select "36"
select select "2"
select select "1"
select select "0"
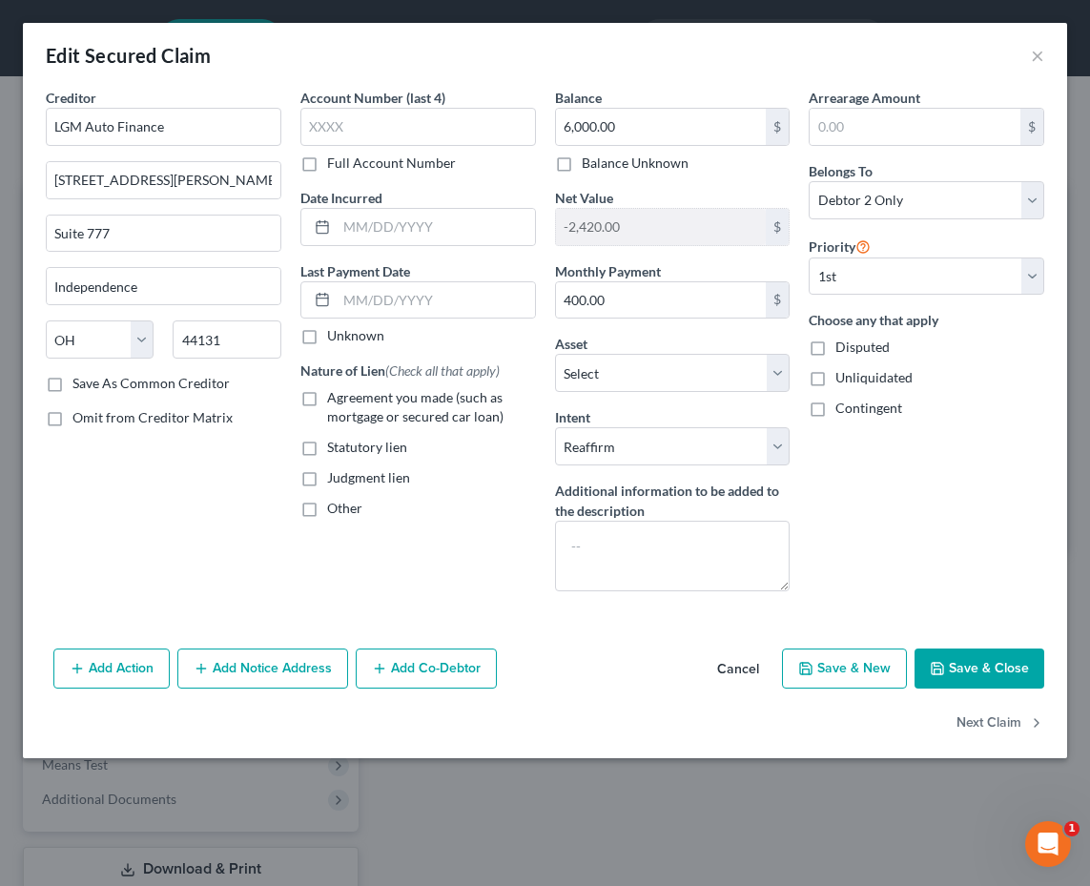
click at [451, 413] on span "Agreement you made (such as mortgage or secured car loan)" at bounding box center [415, 406] width 176 height 35
click at [347, 401] on input "Agreement you made (such as mortgage or secured car loan)" at bounding box center [341, 394] width 12 height 12
checkbox input "true"
click at [995, 679] on button "Save & Close" at bounding box center [980, 669] width 130 height 40
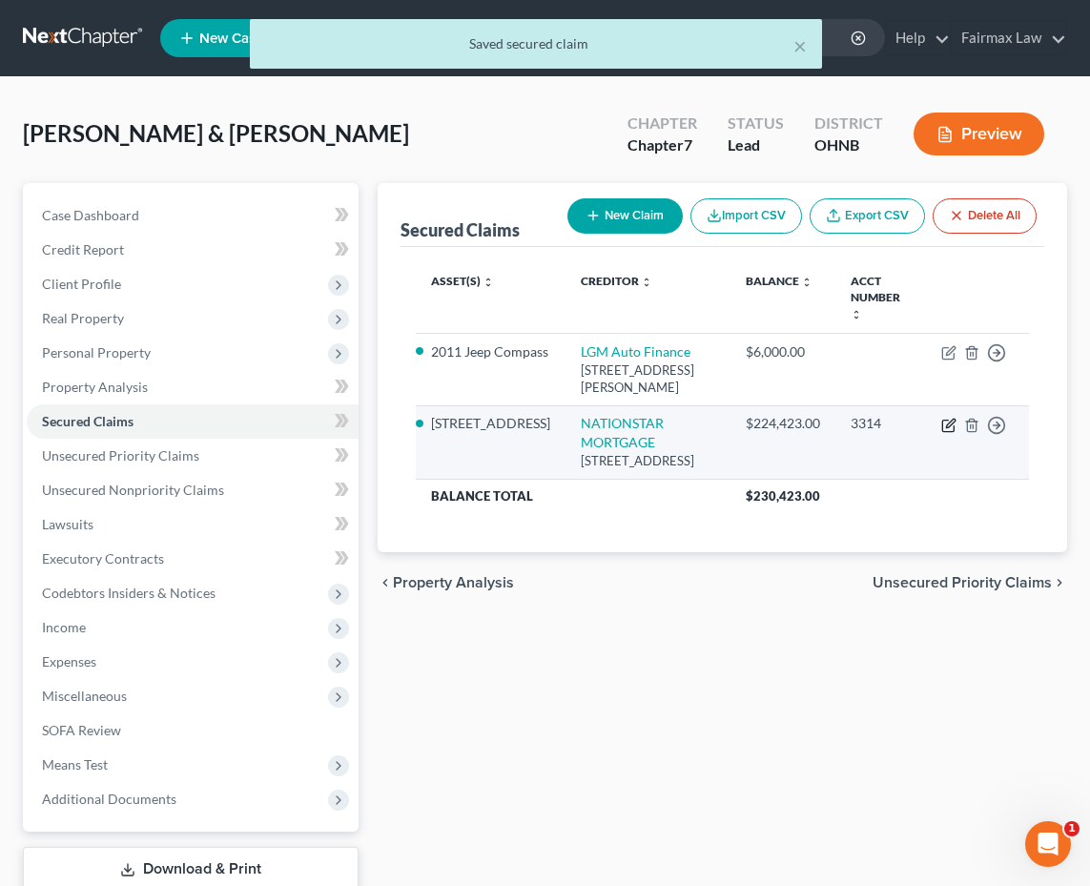
click at [948, 426] on icon "button" at bounding box center [950, 423] width 9 height 9
select select "45"
select select "2"
select select "0"
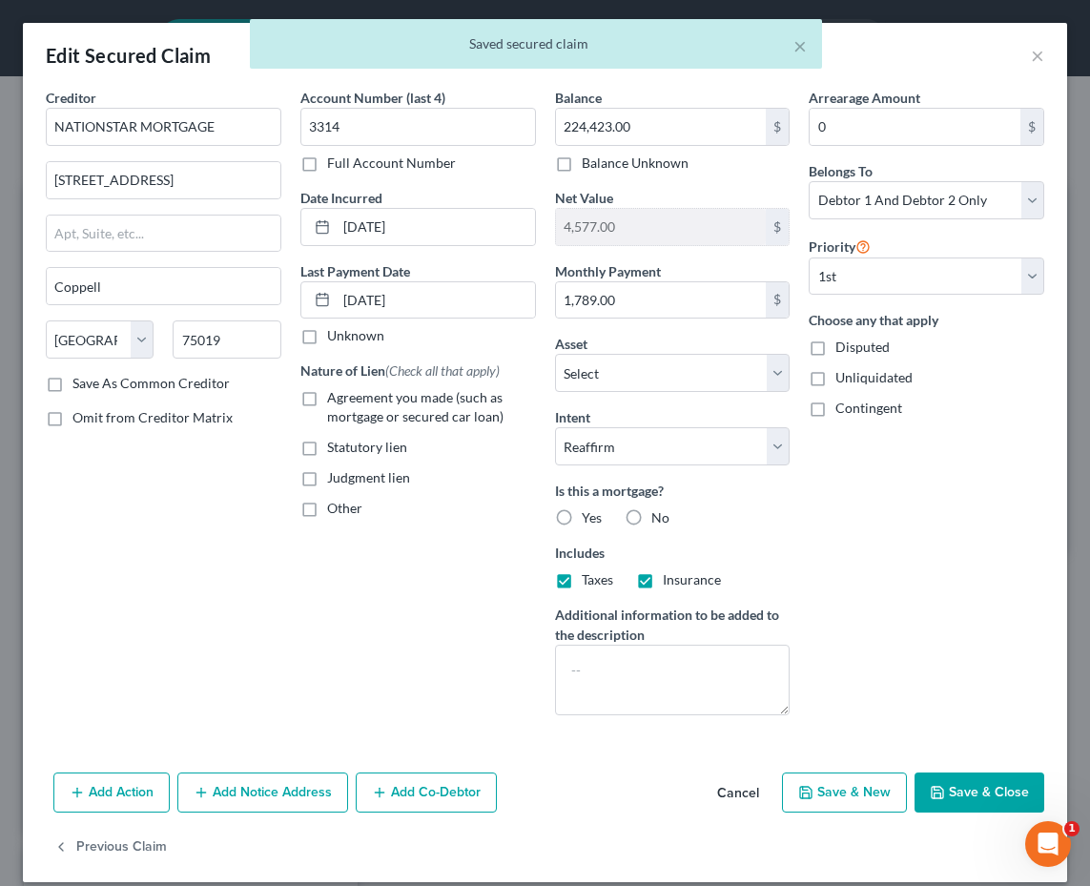
click at [413, 420] on span "Agreement you made (such as mortgage or secured car loan)" at bounding box center [415, 406] width 176 height 35
click at [347, 401] on input "Agreement you made (such as mortgage or secured car loan)" at bounding box center [341, 394] width 12 height 12
checkbox input "true"
click at [970, 788] on button "Save & Close" at bounding box center [980, 793] width 130 height 40
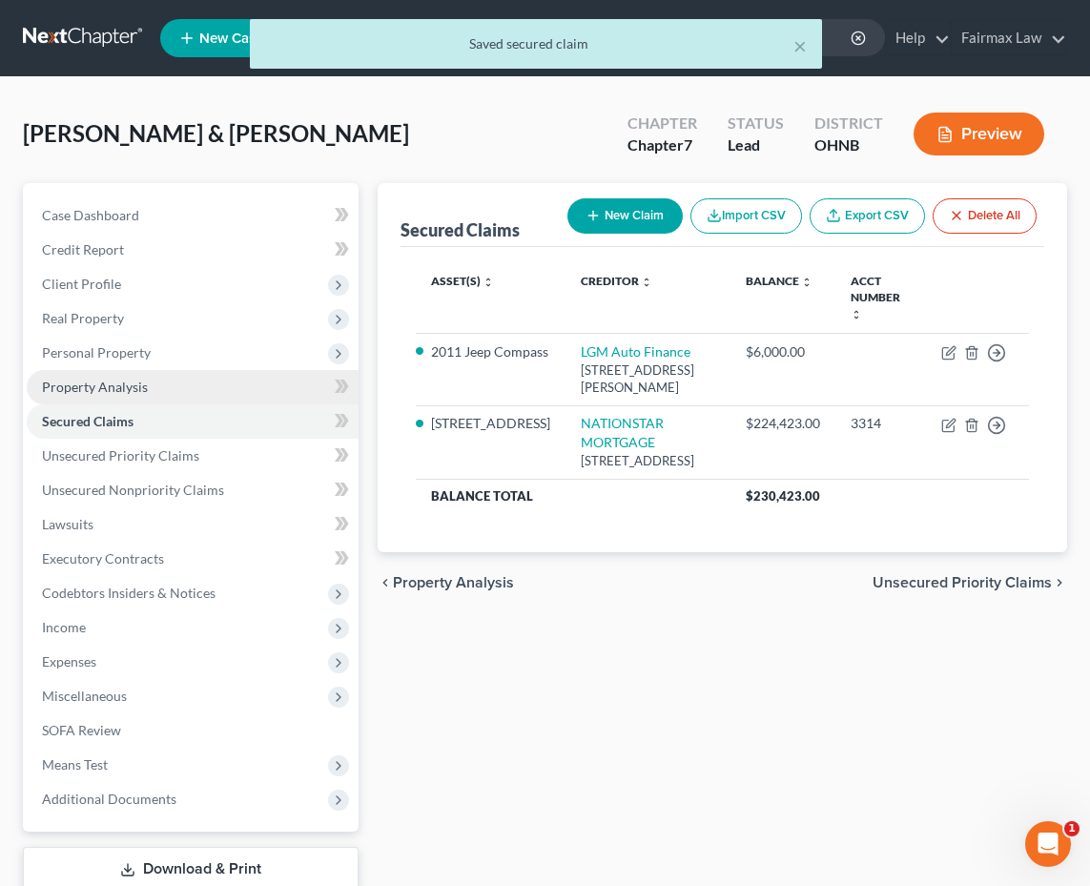
click at [155, 392] on link "Property Analysis" at bounding box center [193, 387] width 332 height 34
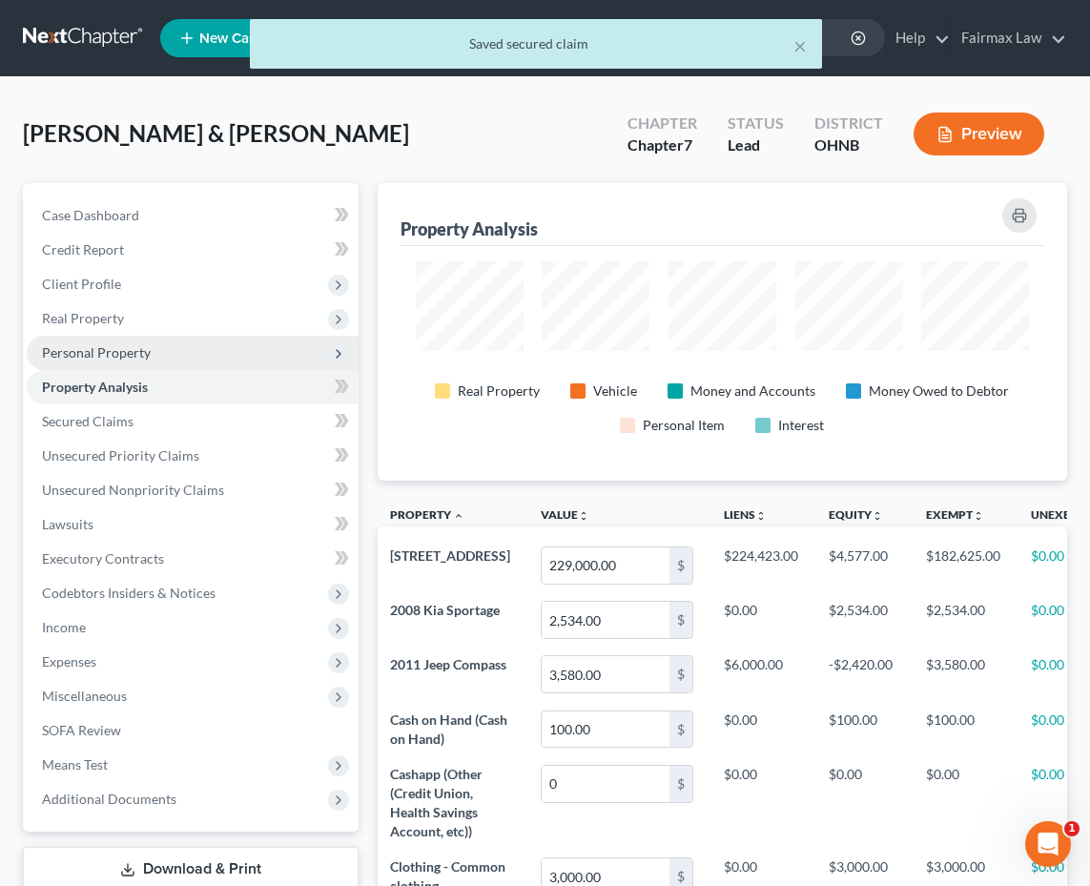
click at [90, 352] on span "Personal Property" at bounding box center [96, 352] width 109 height 16
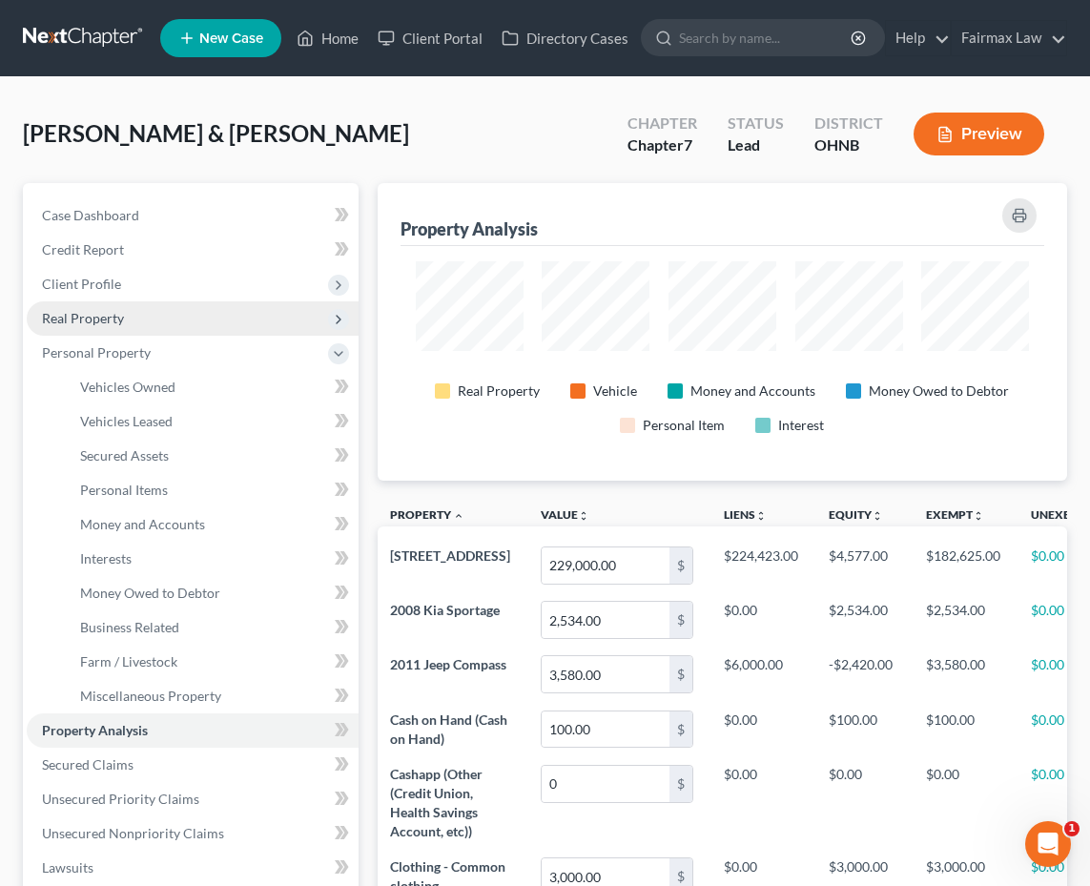
click at [134, 313] on span "Real Property" at bounding box center [193, 318] width 332 height 34
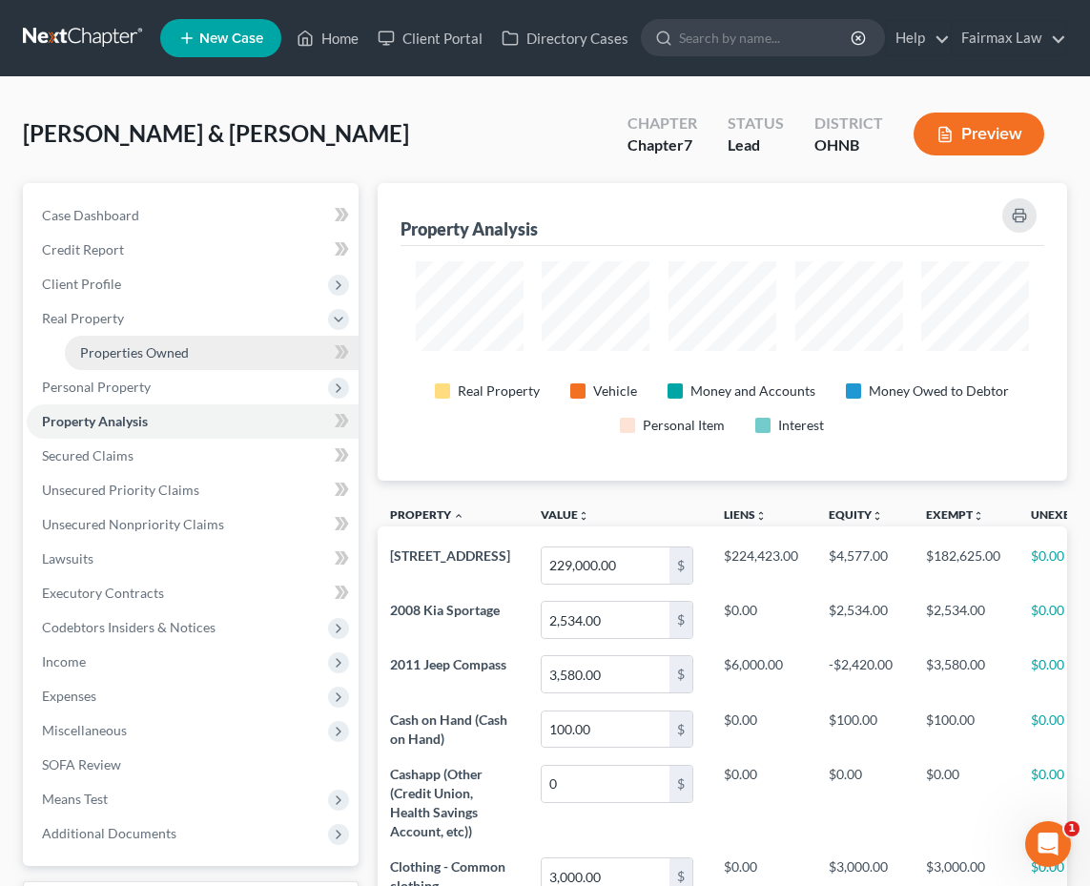
click at [134, 347] on span "Properties Owned" at bounding box center [134, 352] width 109 height 16
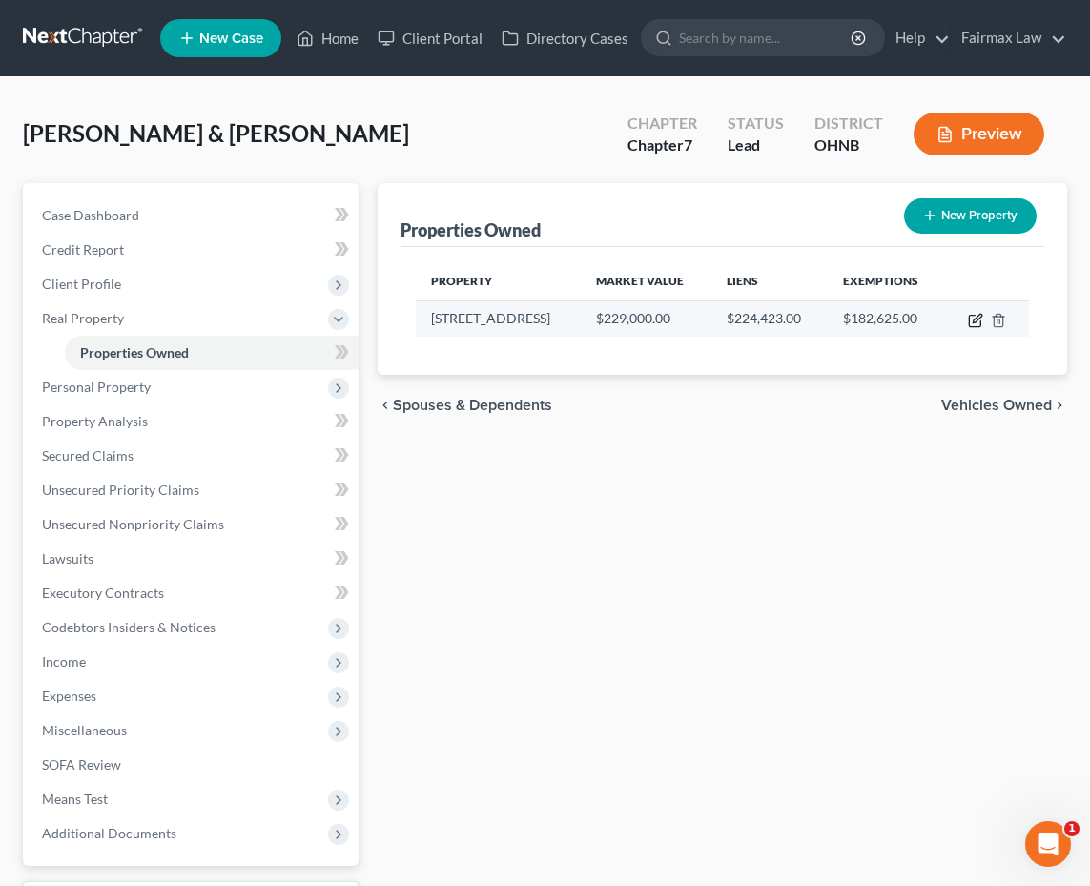
click at [977, 324] on icon "button" at bounding box center [975, 320] width 15 height 15
select select "36"
select select "17"
select select "2"
select select "1"
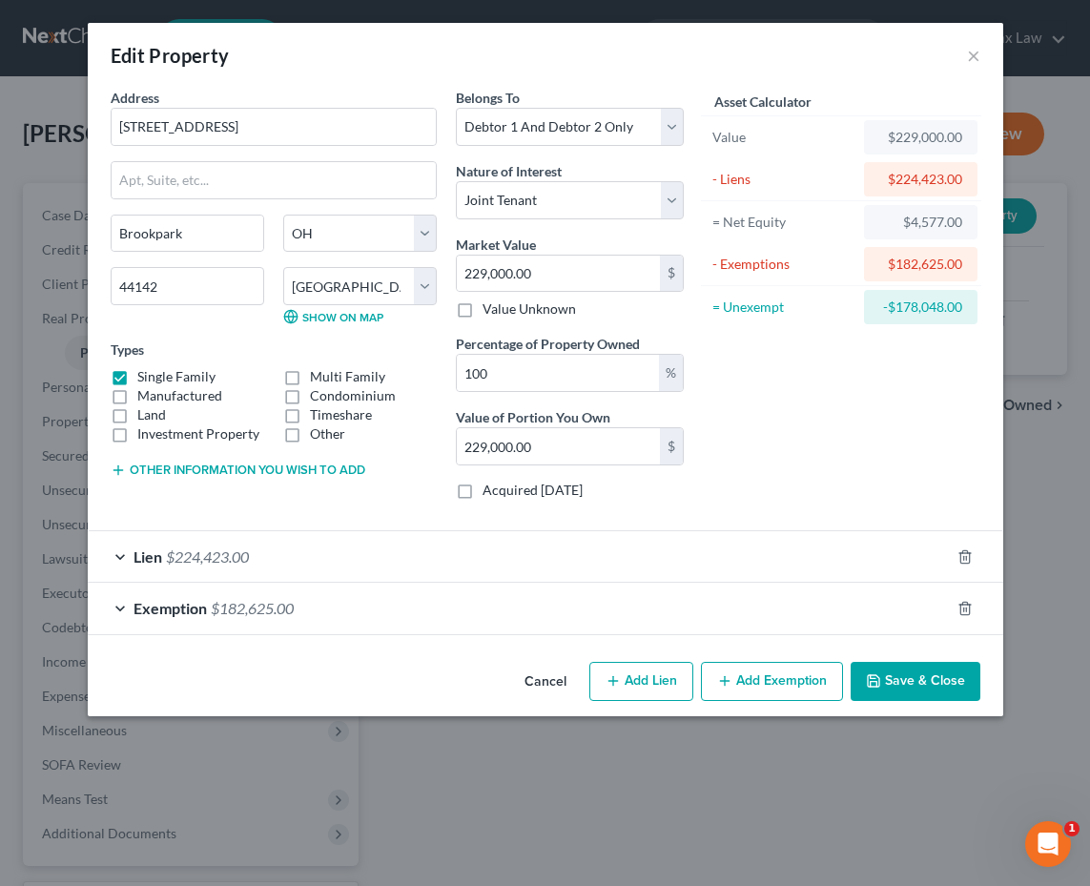
click at [635, 610] on div "Exemption $182,625.00" at bounding box center [519, 608] width 862 height 51
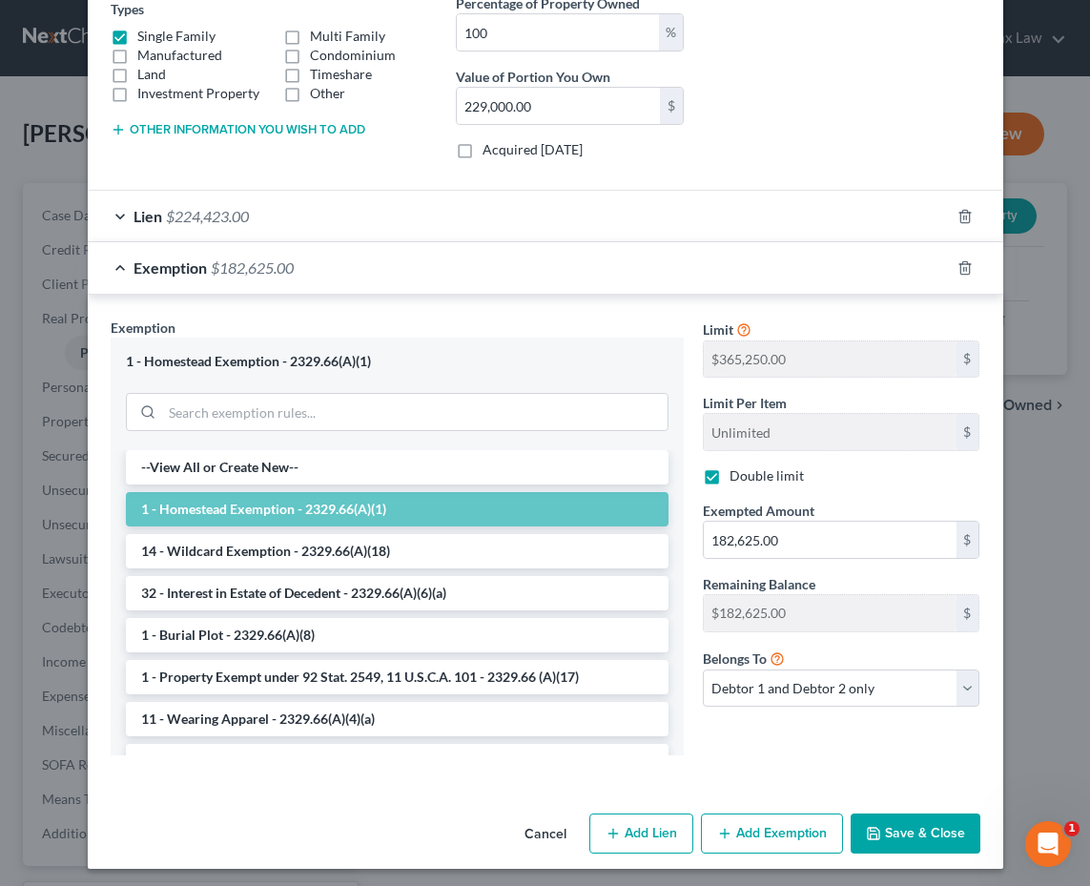
scroll to position [335, 0]
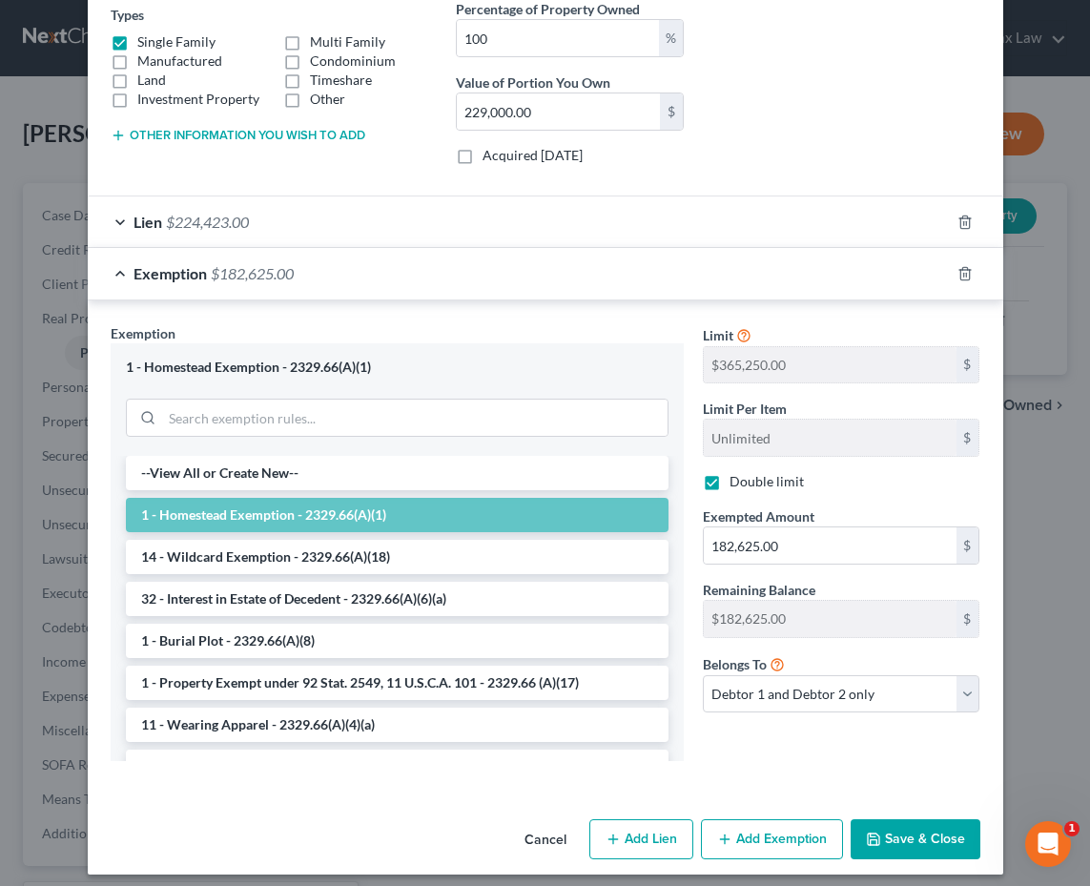
click at [920, 848] on button "Save & Close" at bounding box center [916, 839] width 130 height 40
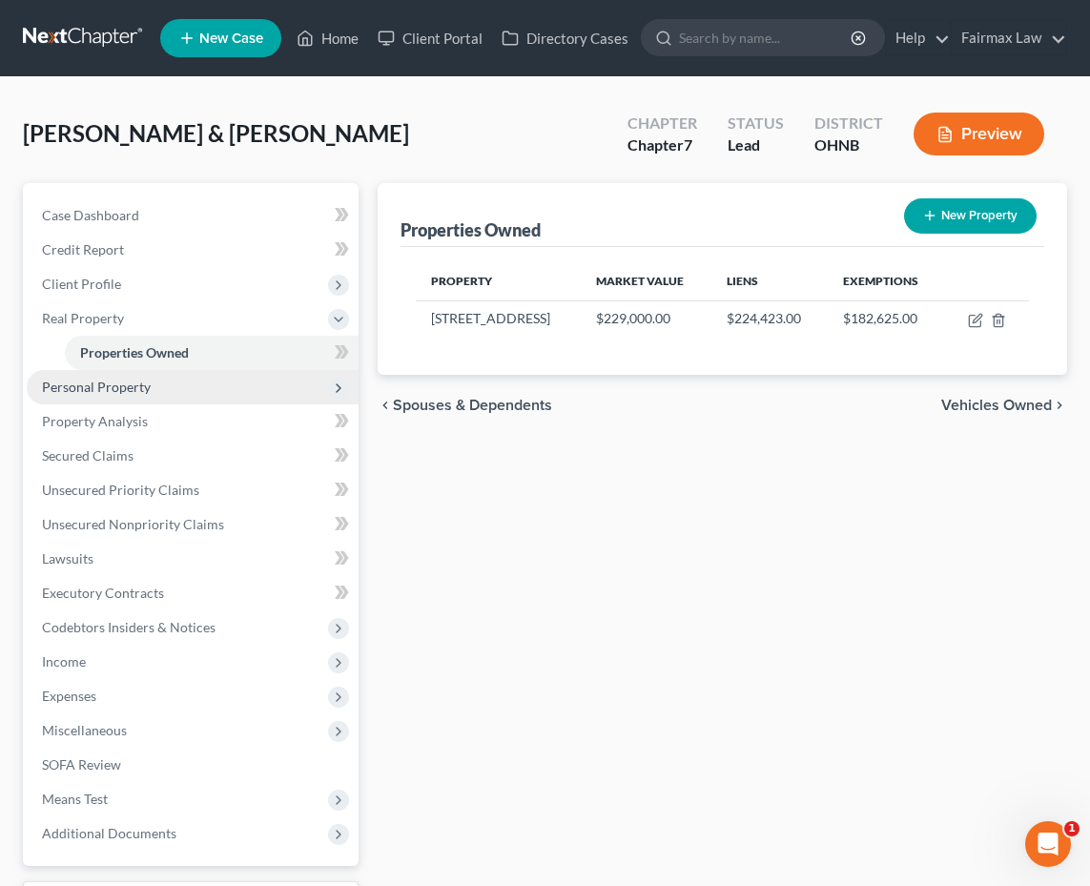
click at [207, 393] on span "Personal Property" at bounding box center [193, 387] width 332 height 34
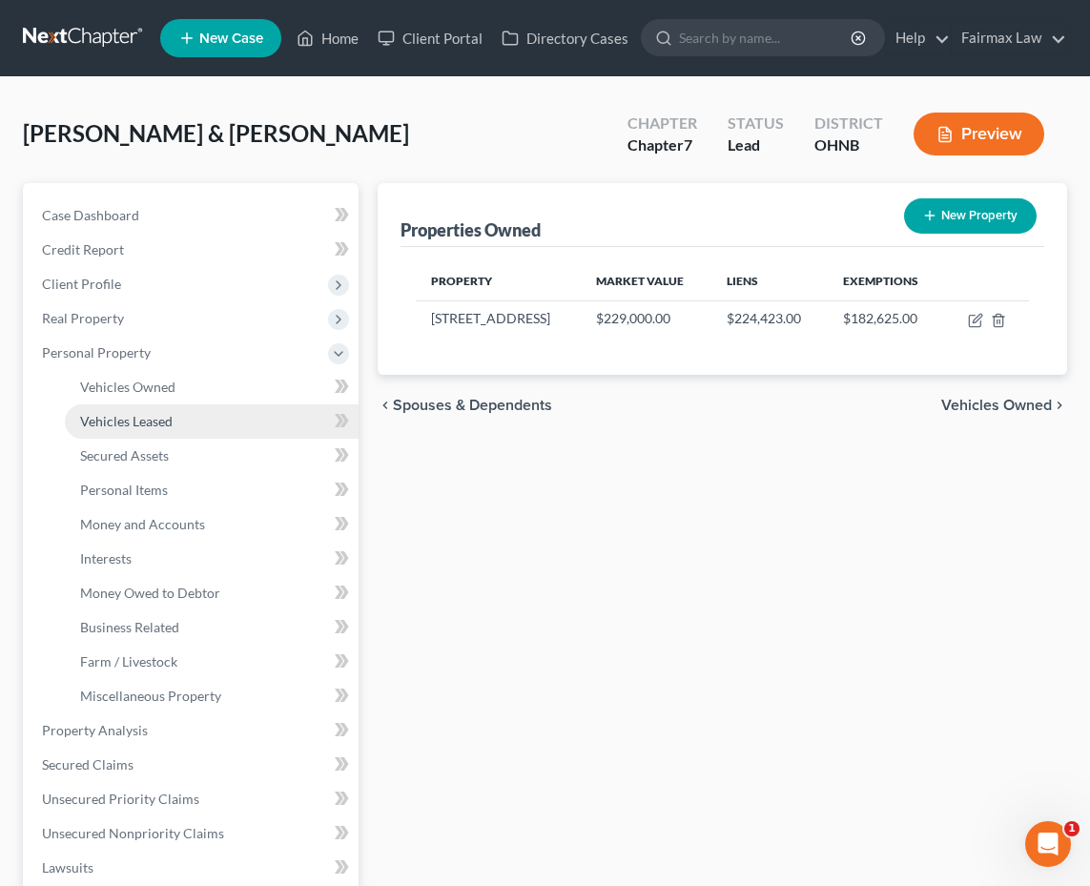
click at [196, 430] on link "Vehicles Leased" at bounding box center [212, 421] width 294 height 34
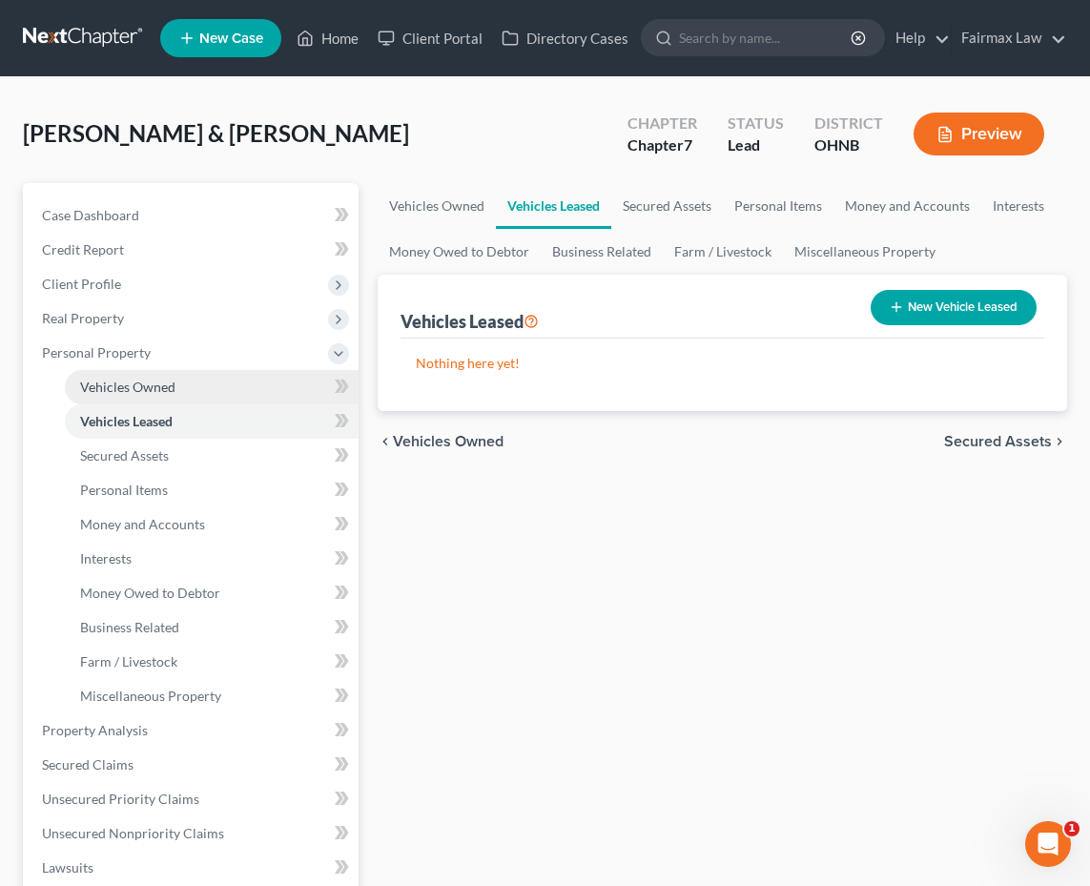
click at [196, 391] on link "Vehicles Owned" at bounding box center [212, 387] width 294 height 34
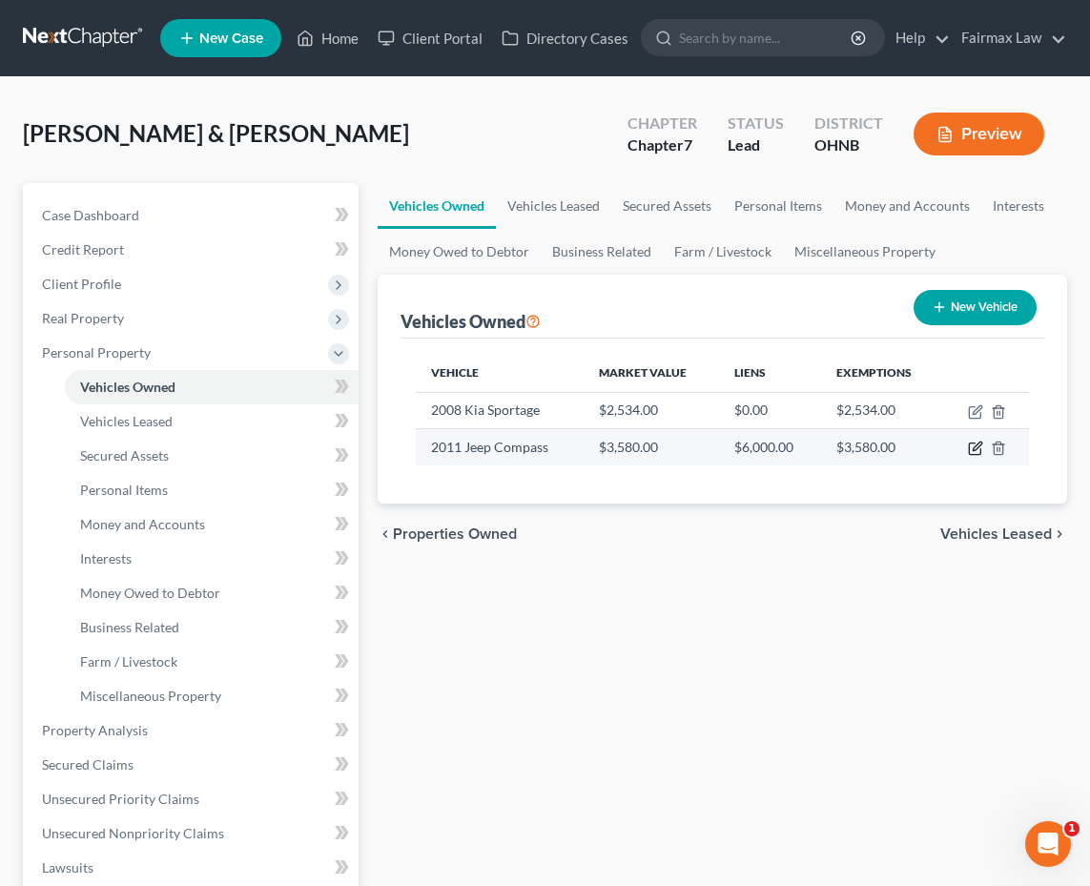
click at [979, 445] on icon "button" at bounding box center [977, 447] width 9 height 9
select select "0"
select select "15"
select select "3"
select select "2"
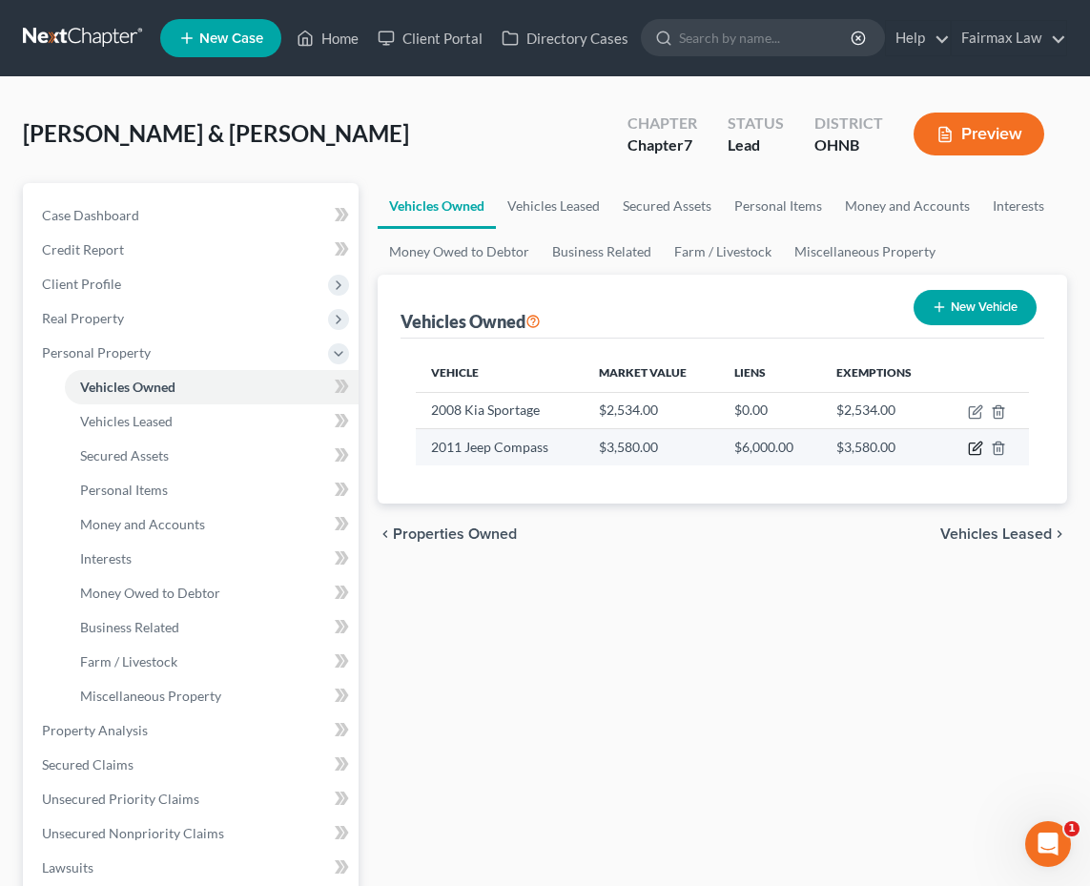
select select "36"
select select "1"
select select "0"
select select "2"
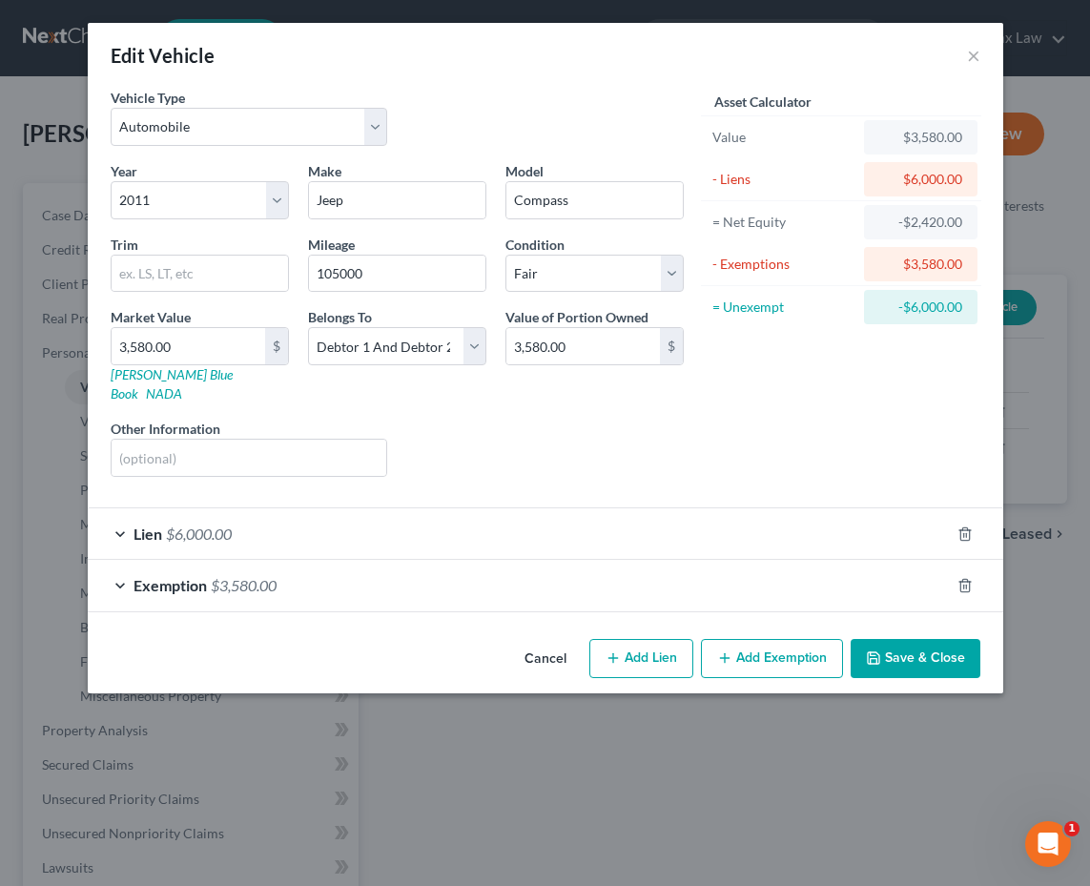
click at [734, 508] on div "Lien $6,000.00" at bounding box center [519, 533] width 862 height 51
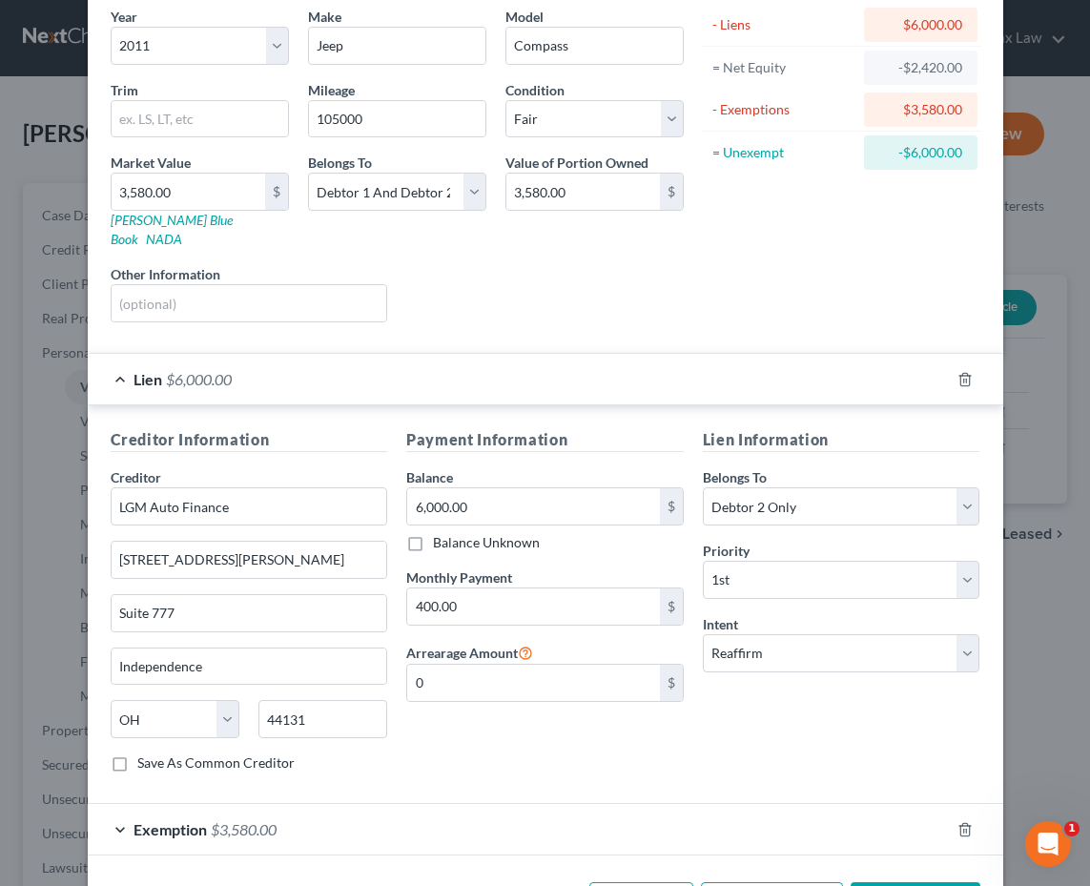
scroll to position [157, 0]
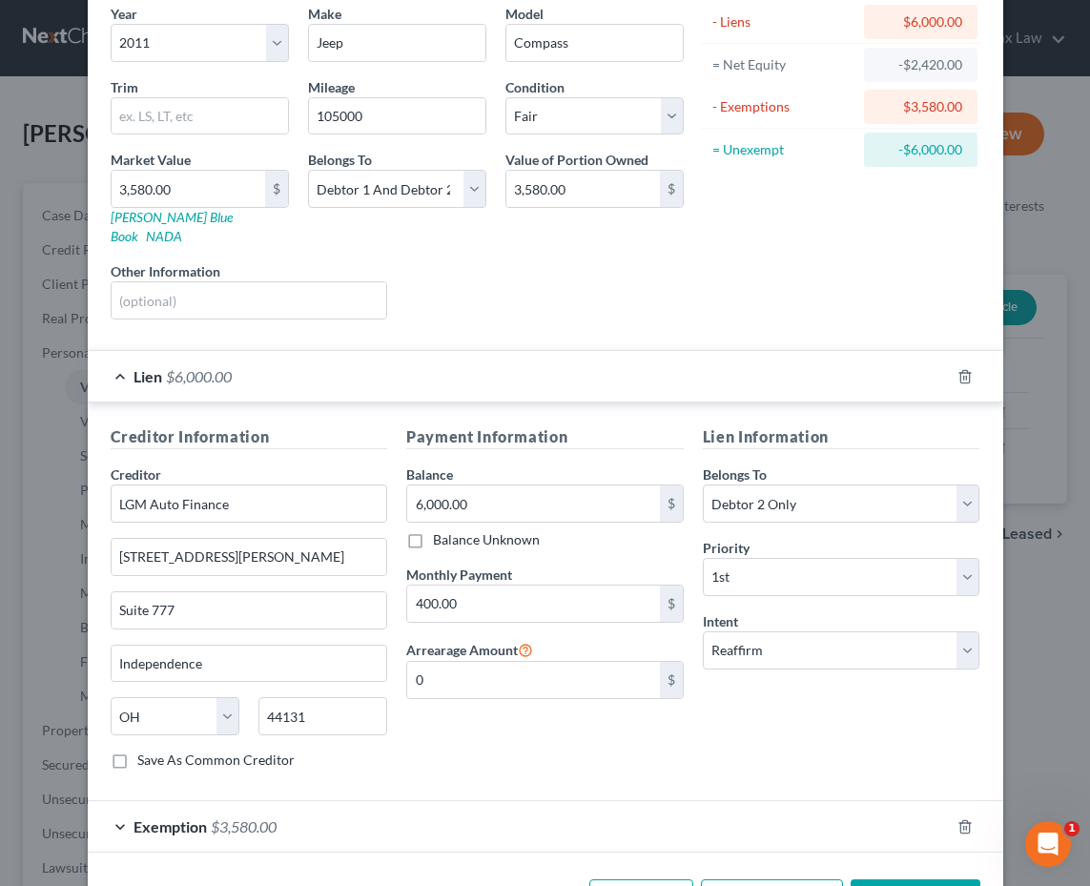
click at [722, 358] on div "Lien $6,000.00" at bounding box center [519, 376] width 862 height 51
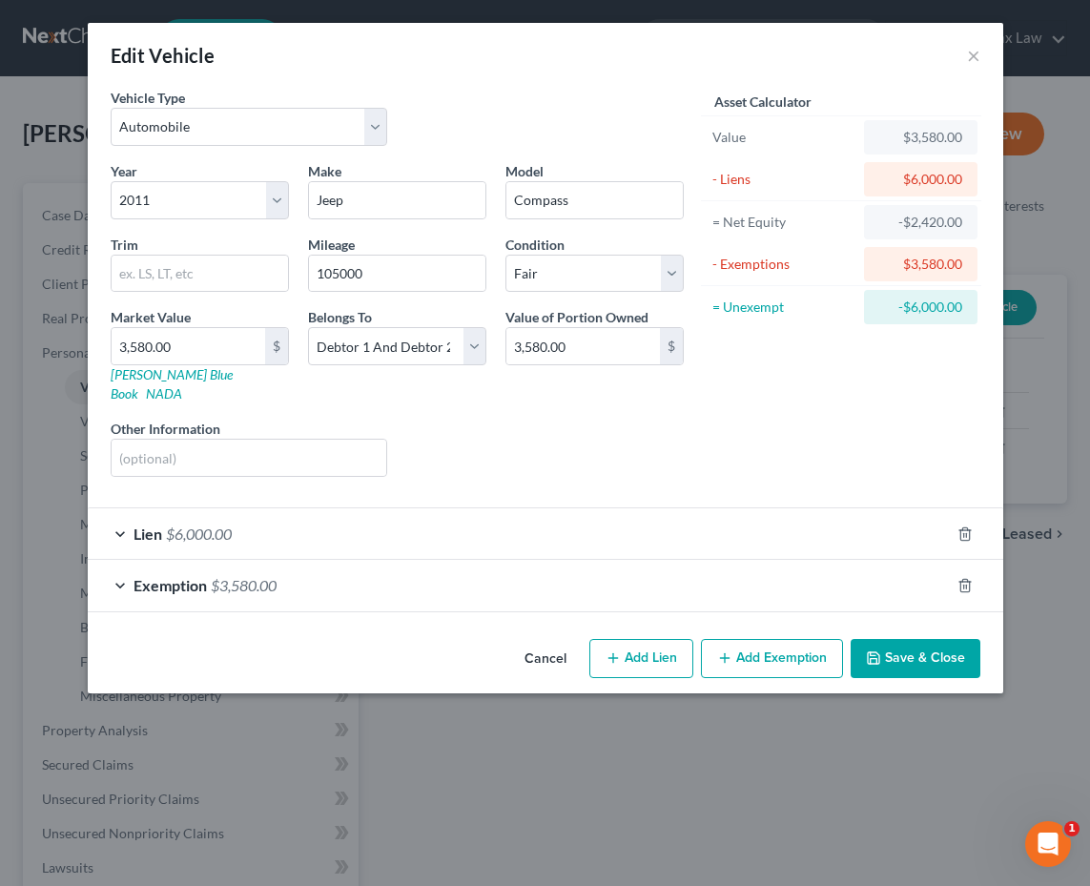
scroll to position [0, 0]
click at [629, 566] on div "Exemption $3,580.00" at bounding box center [519, 585] width 862 height 51
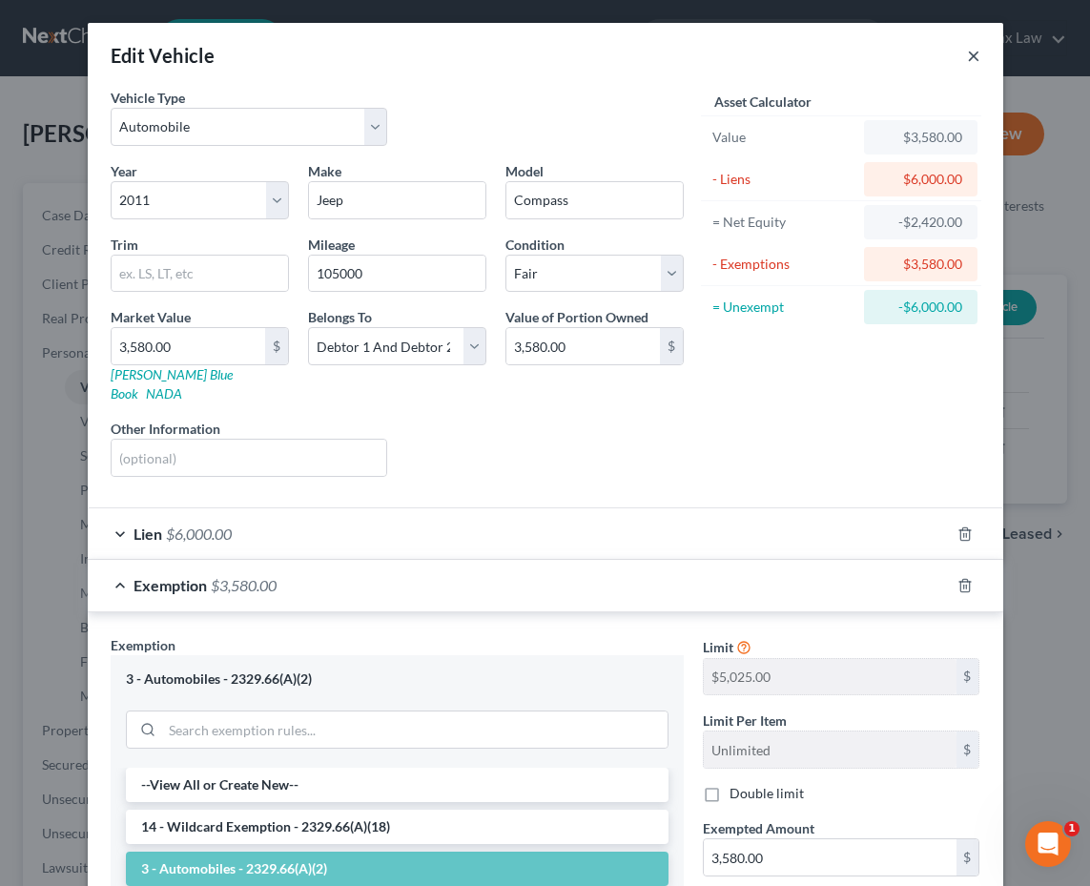
click at [969, 61] on button "×" at bounding box center [973, 55] width 13 height 23
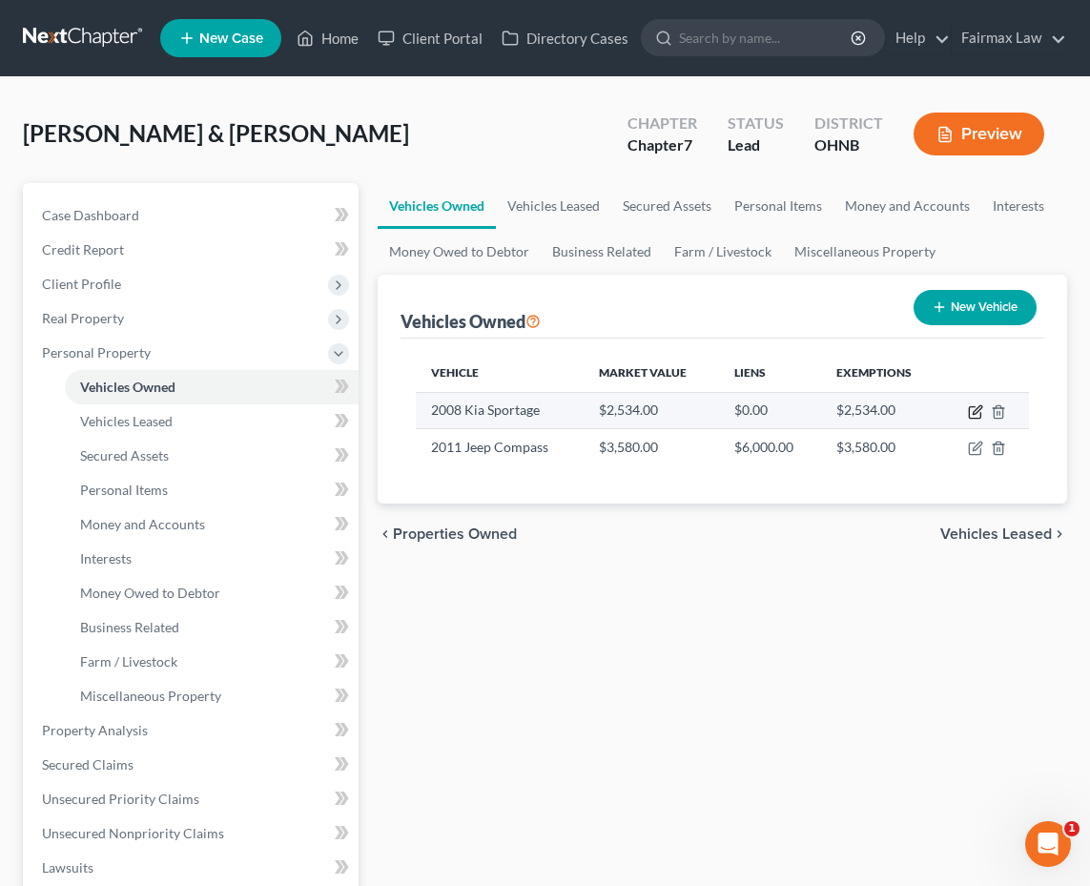
click at [976, 415] on icon "button" at bounding box center [975, 411] width 15 height 15
select select "0"
select select "18"
select select "3"
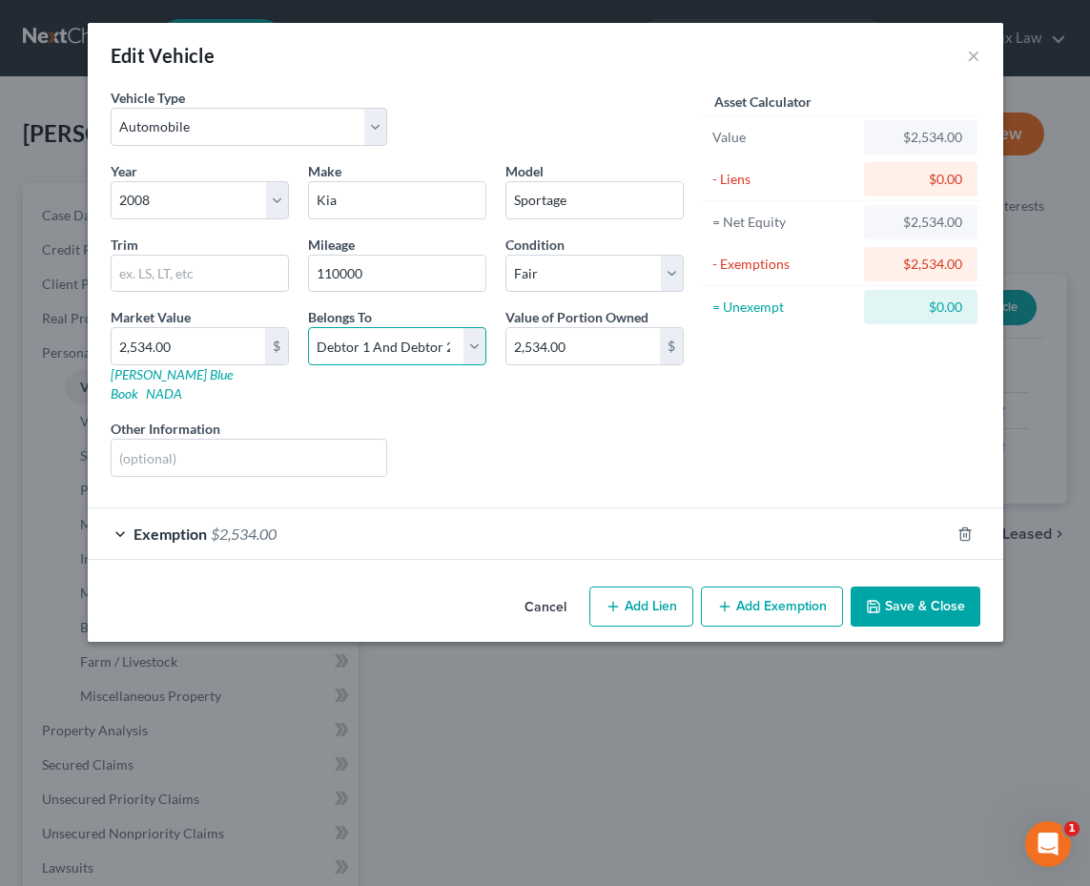
select select "1"
click at [441, 520] on div "Exemption $2,534.00" at bounding box center [519, 533] width 862 height 51
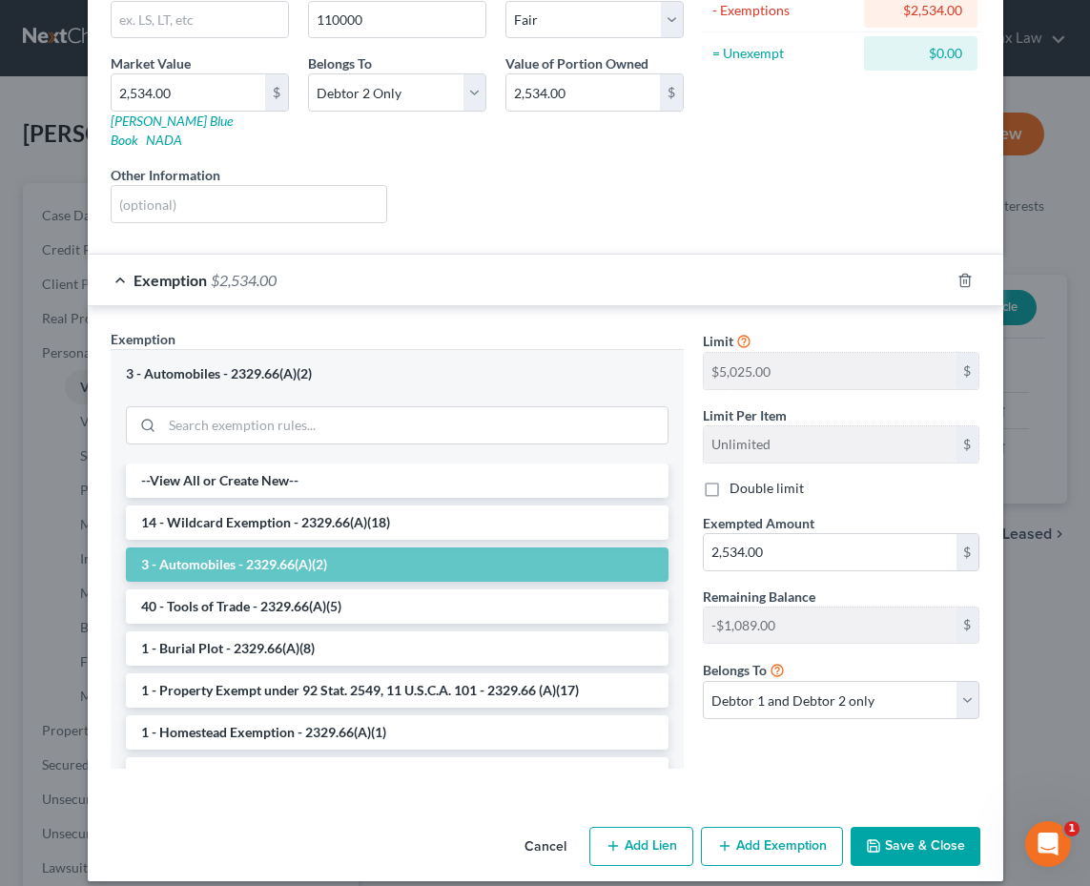
scroll to position [252, 0]
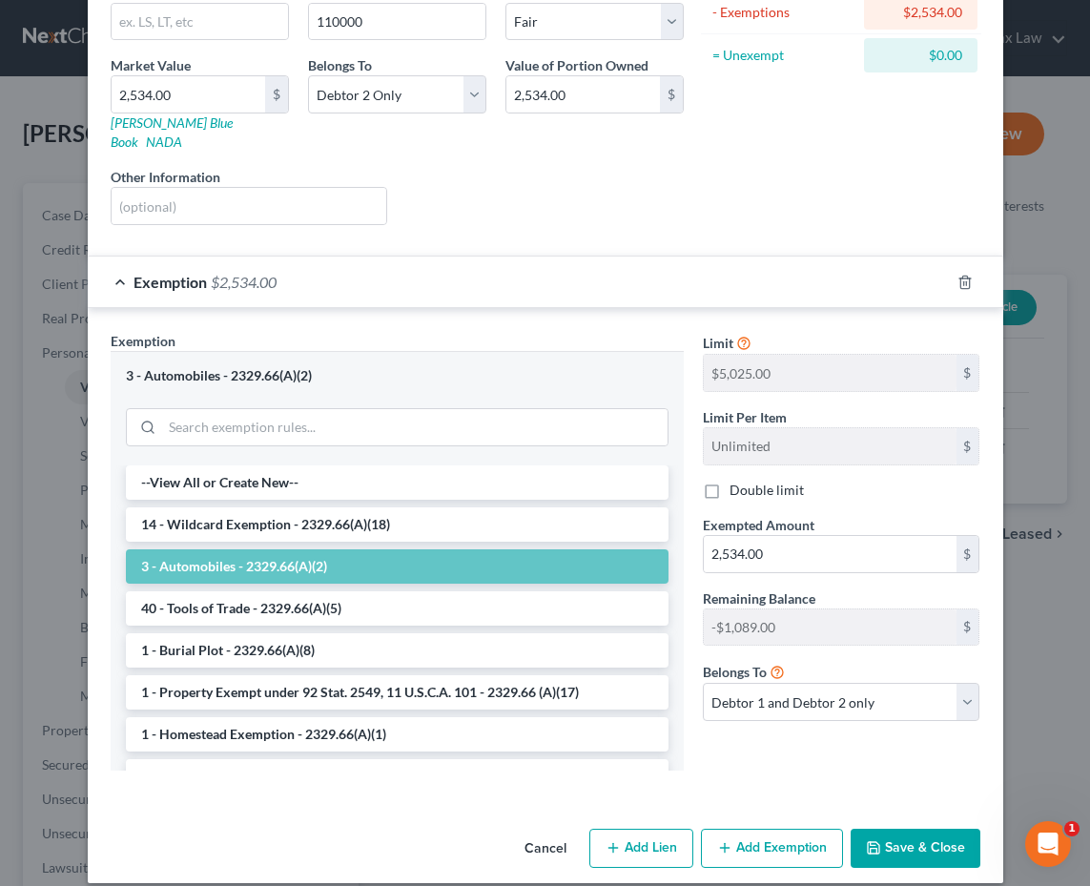
click at [888, 829] on button "Save & Close" at bounding box center [916, 849] width 130 height 40
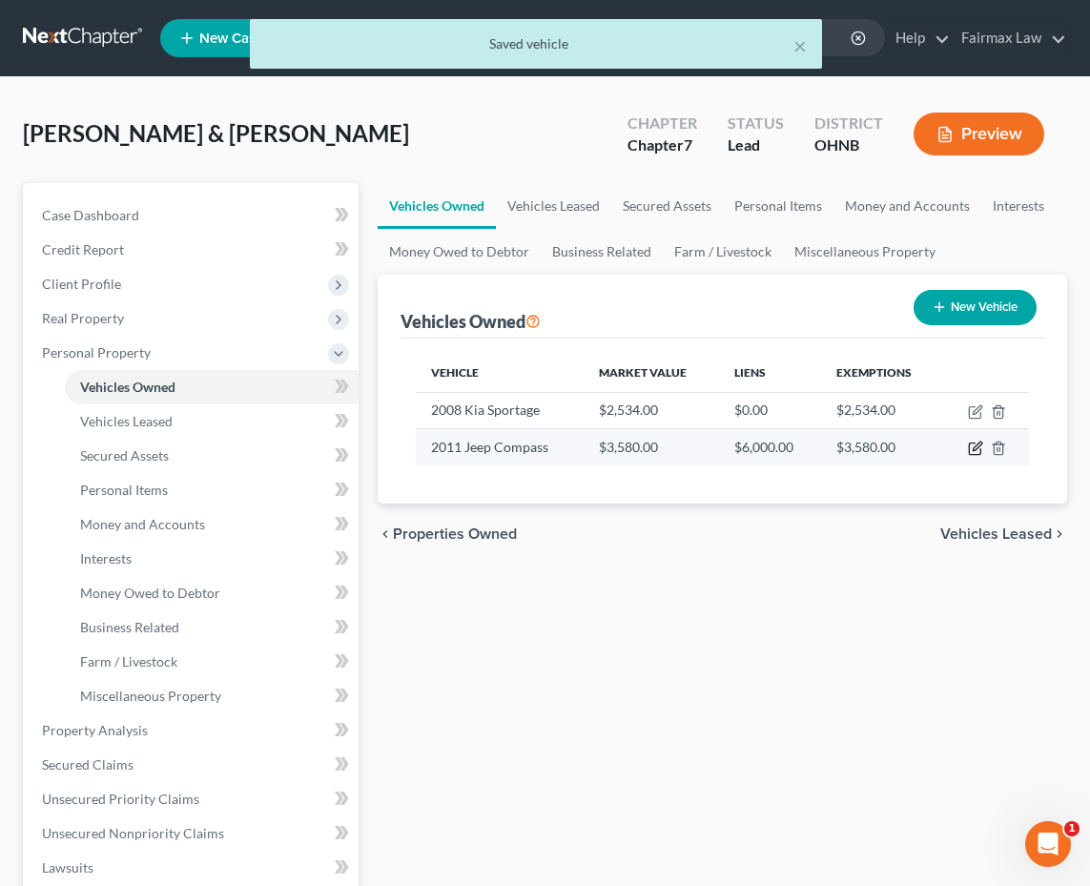
click at [978, 451] on icon "button" at bounding box center [975, 448] width 15 height 15
select select "0"
select select "15"
select select "3"
select select "2"
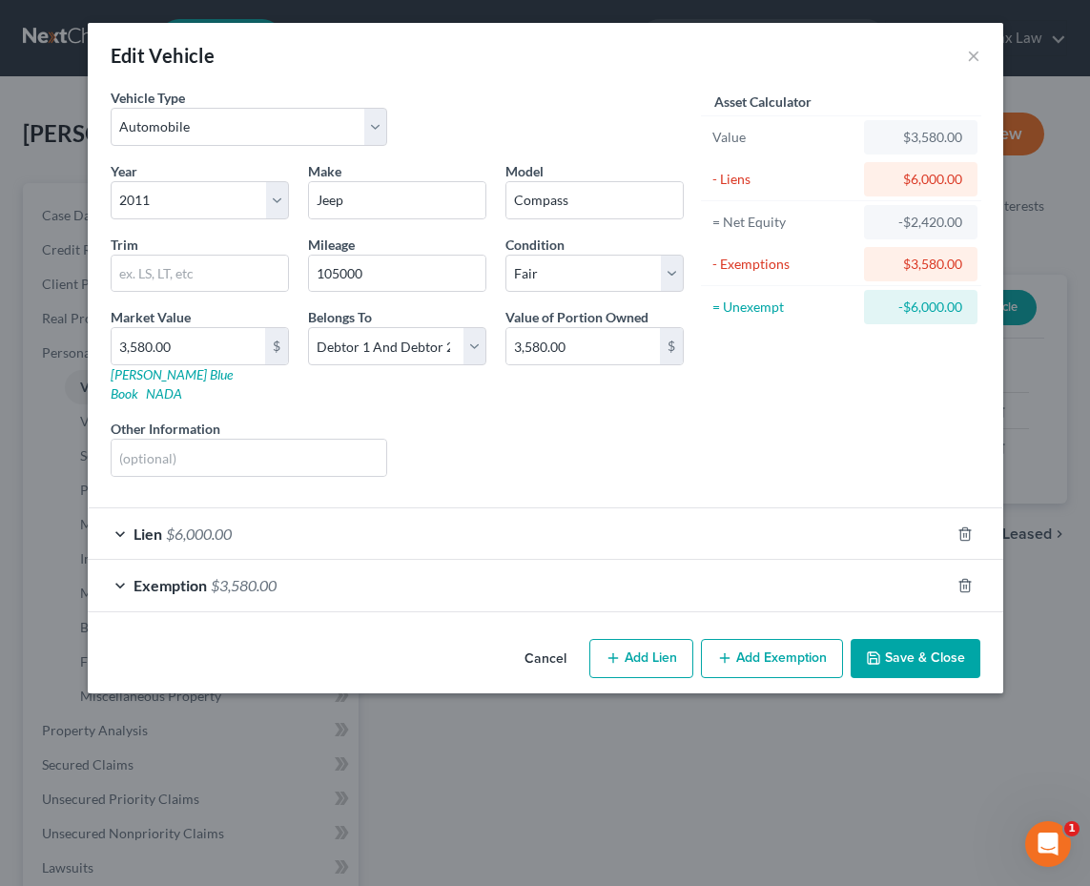
click at [434, 578] on div "Exemption $3,580.00" at bounding box center [519, 585] width 862 height 51
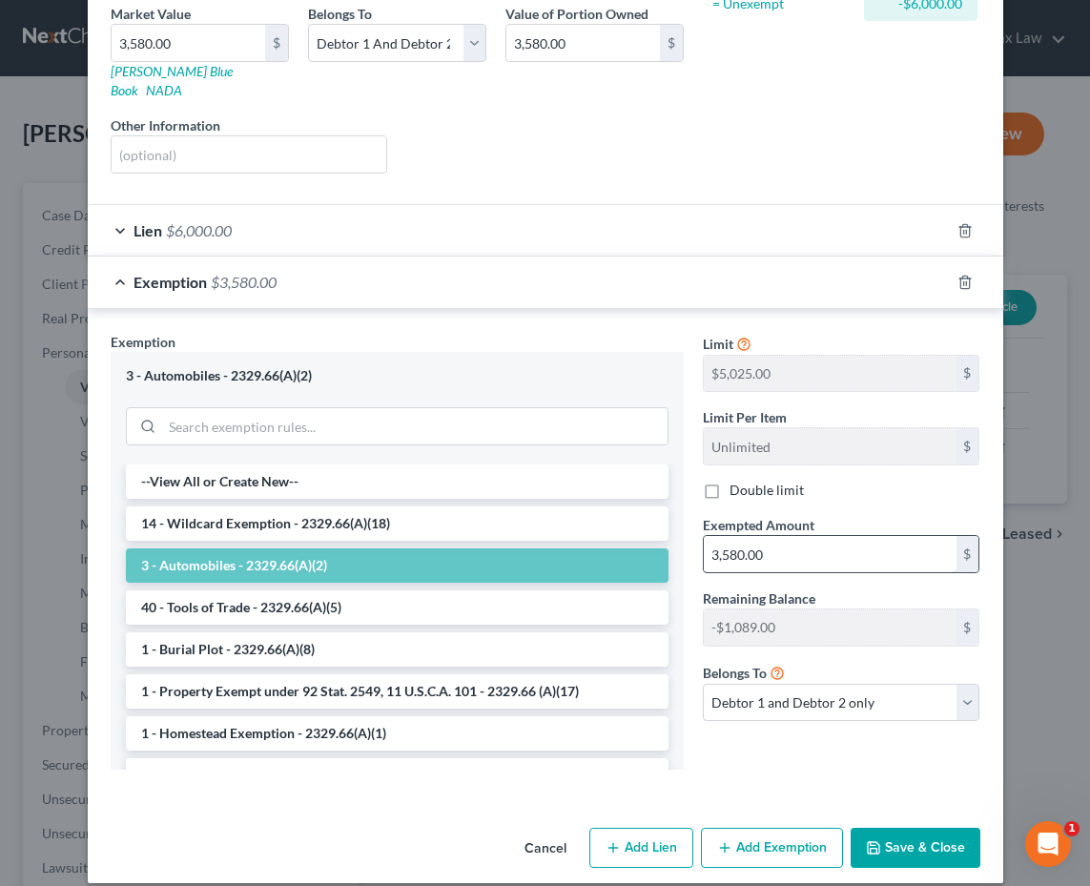
scroll to position [302, 0]
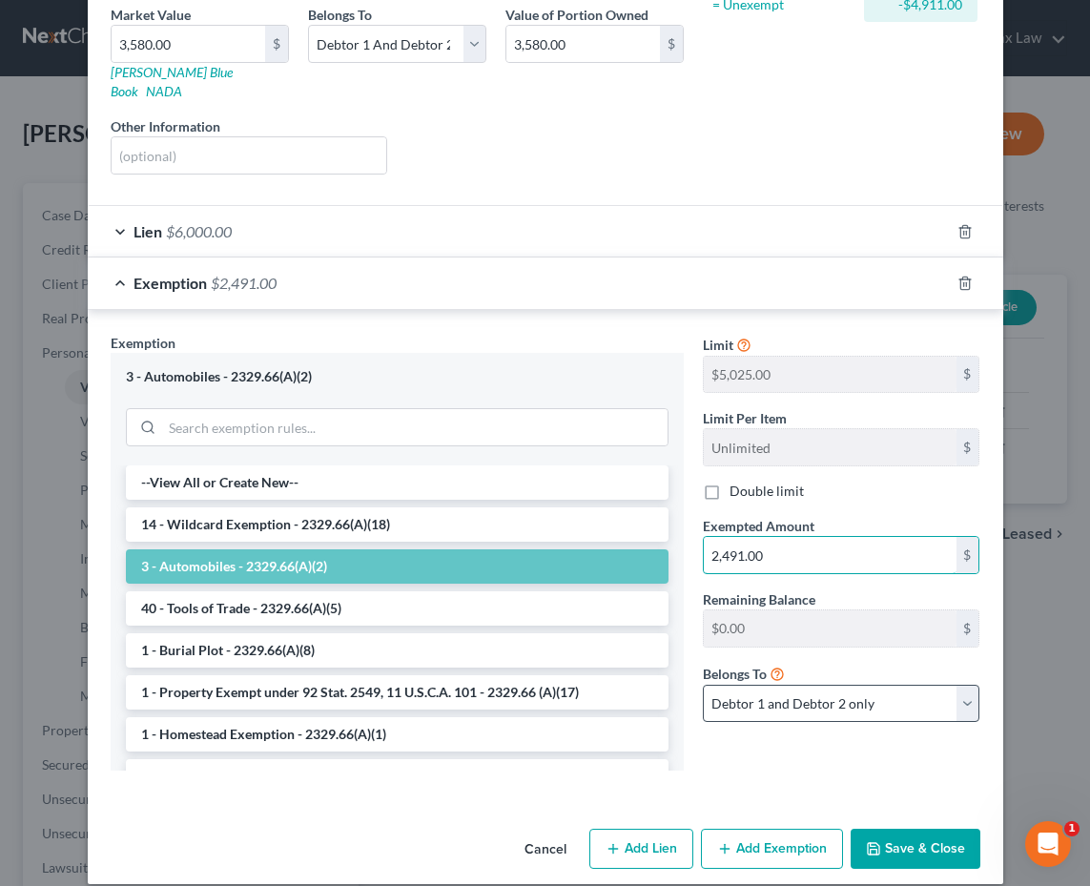
type input "2,491.00"
select select "1"
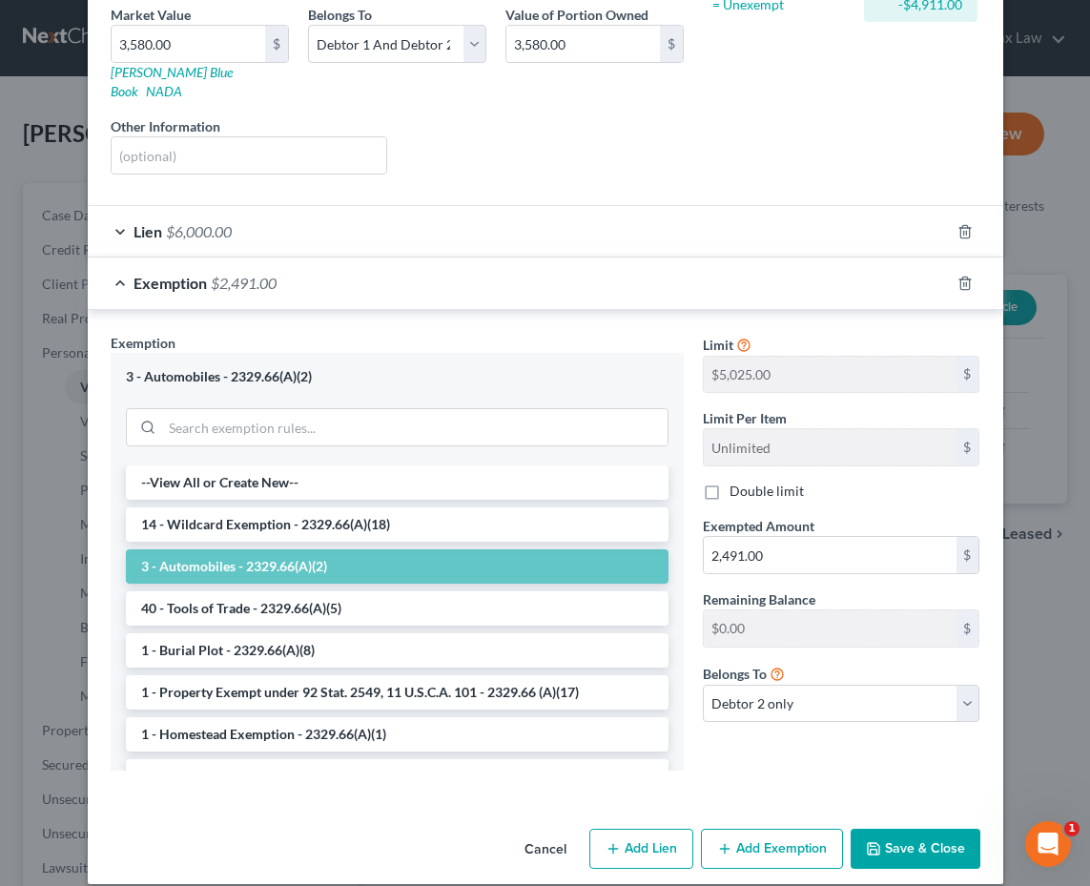
click at [900, 829] on button "Save & Close" at bounding box center [916, 849] width 130 height 40
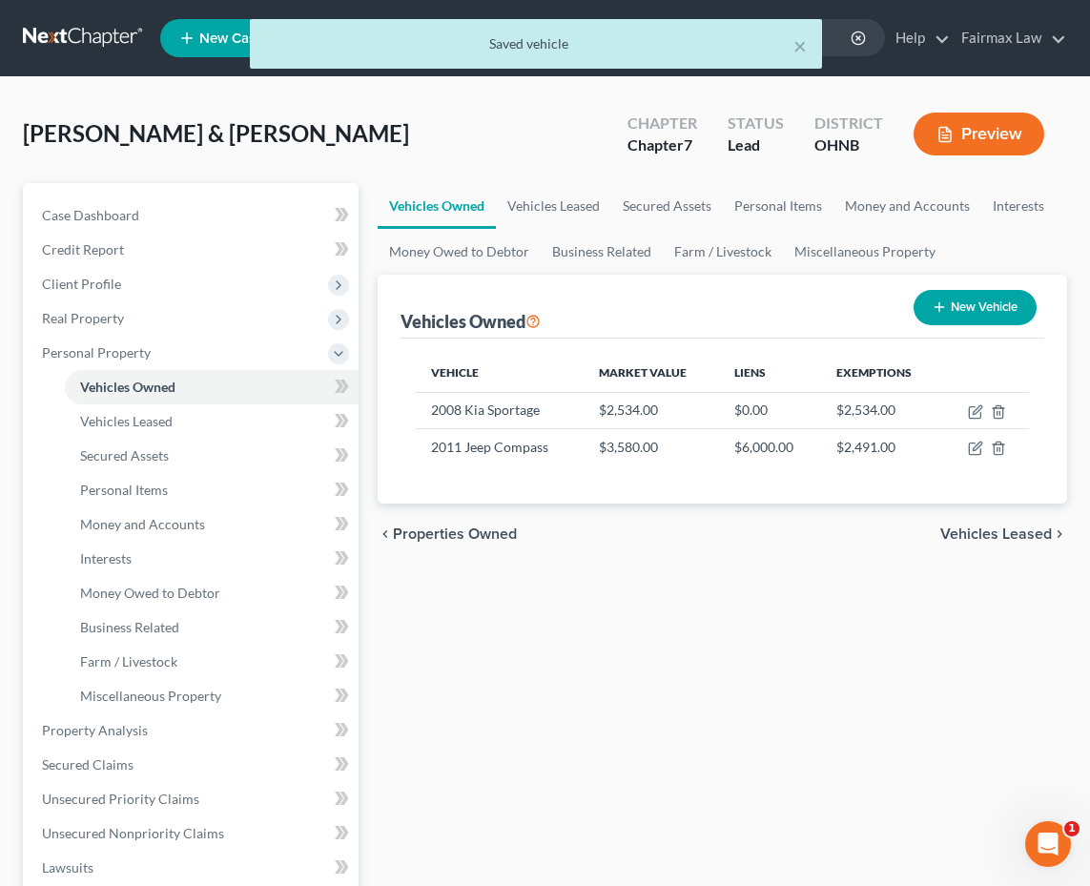
scroll to position [0, 0]
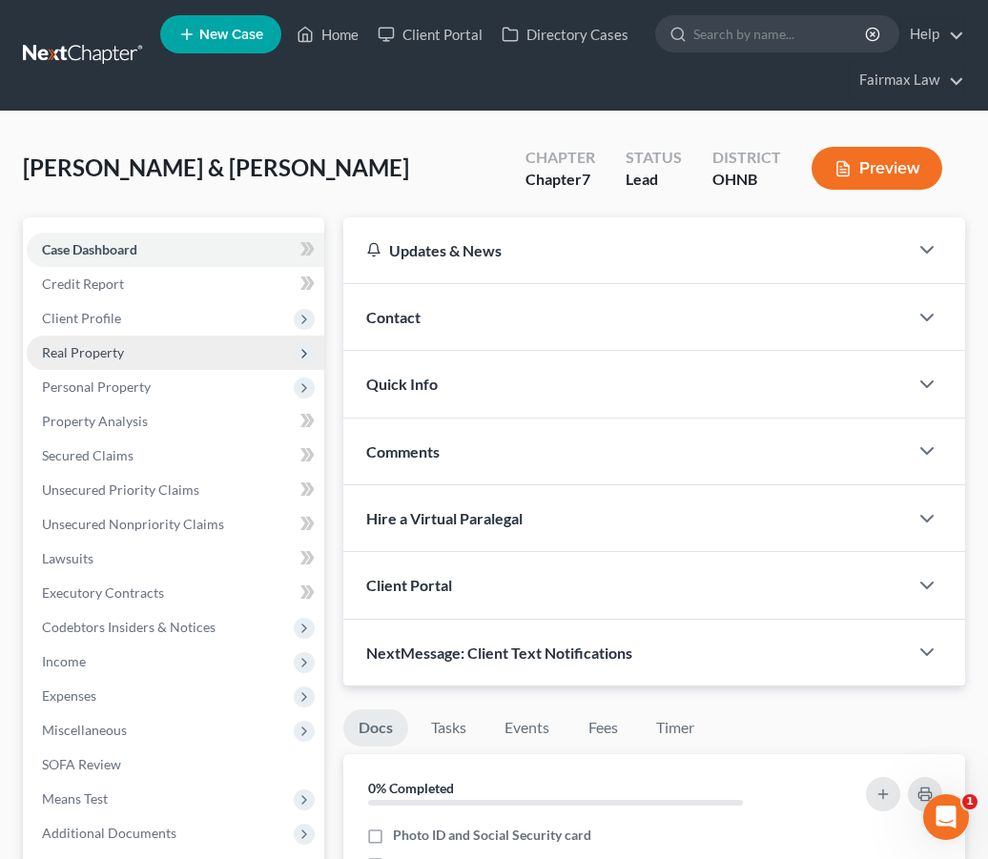
click at [227, 342] on span "Real Property" at bounding box center [176, 353] width 298 height 34
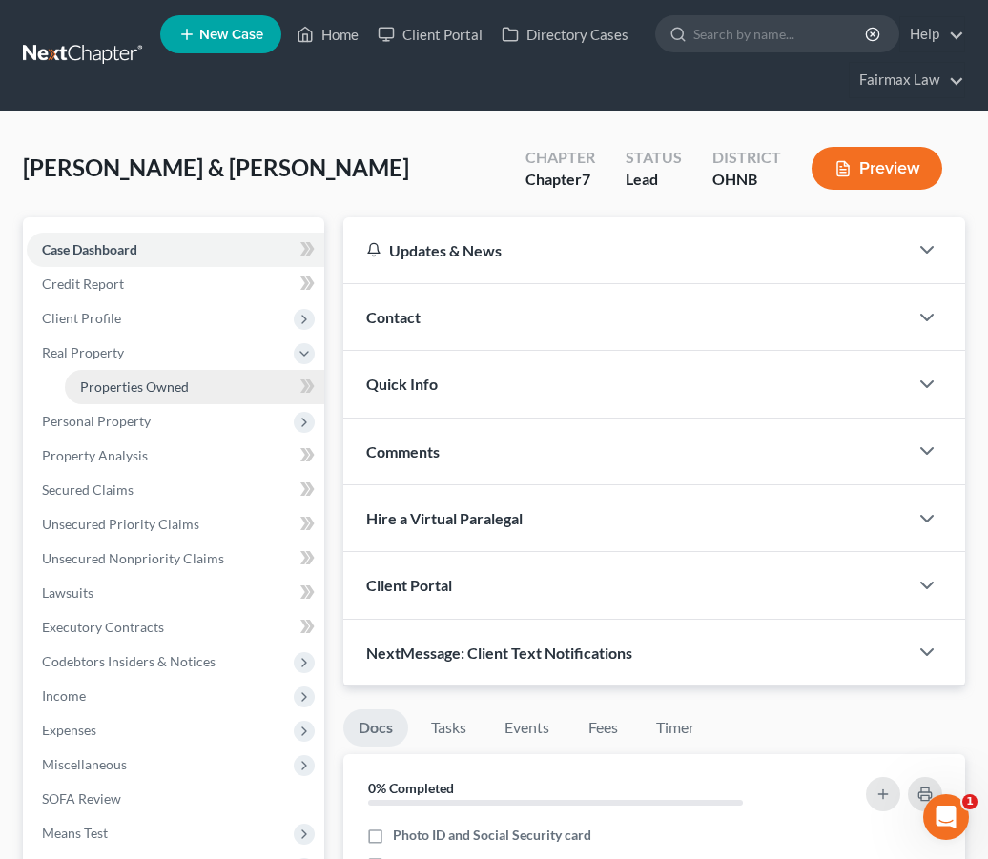
click at [215, 372] on link "Properties Owned" at bounding box center [194, 387] width 259 height 34
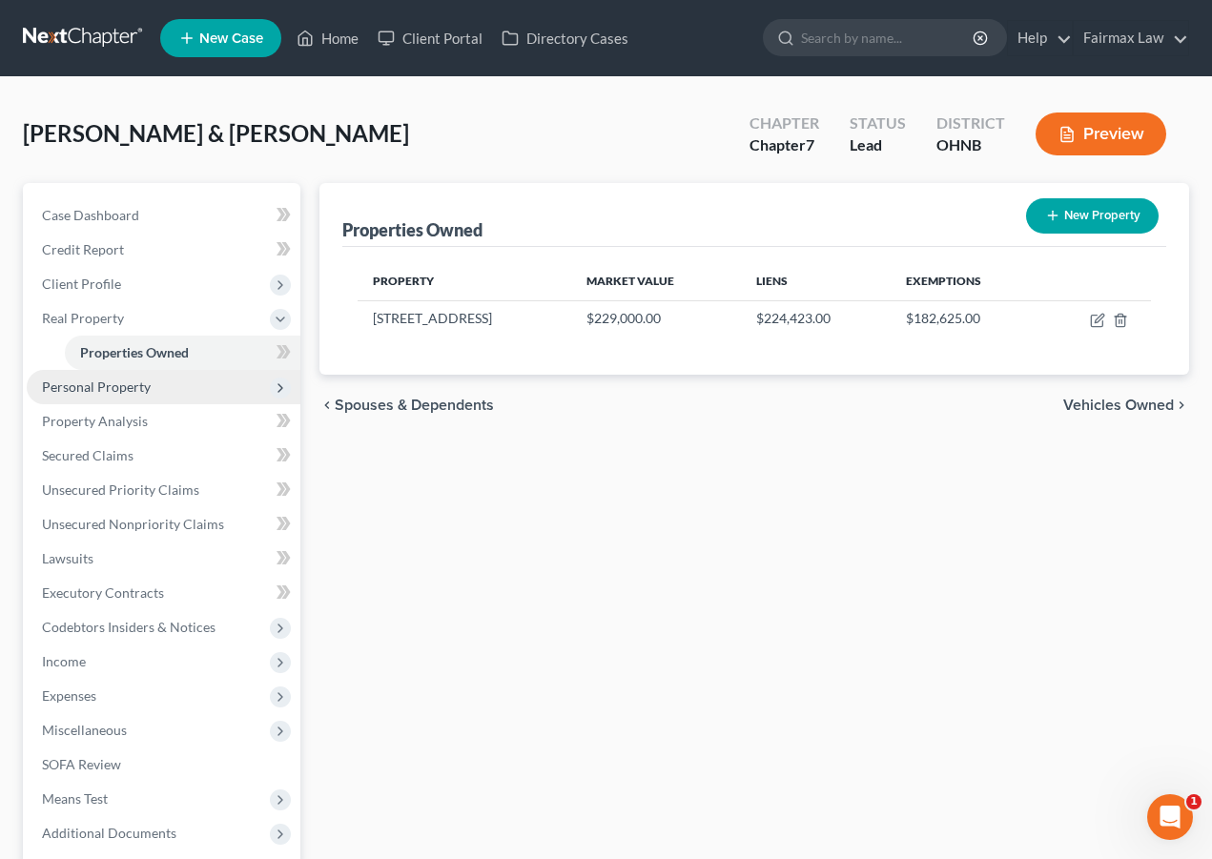
click at [120, 397] on span "Personal Property" at bounding box center [164, 387] width 274 height 34
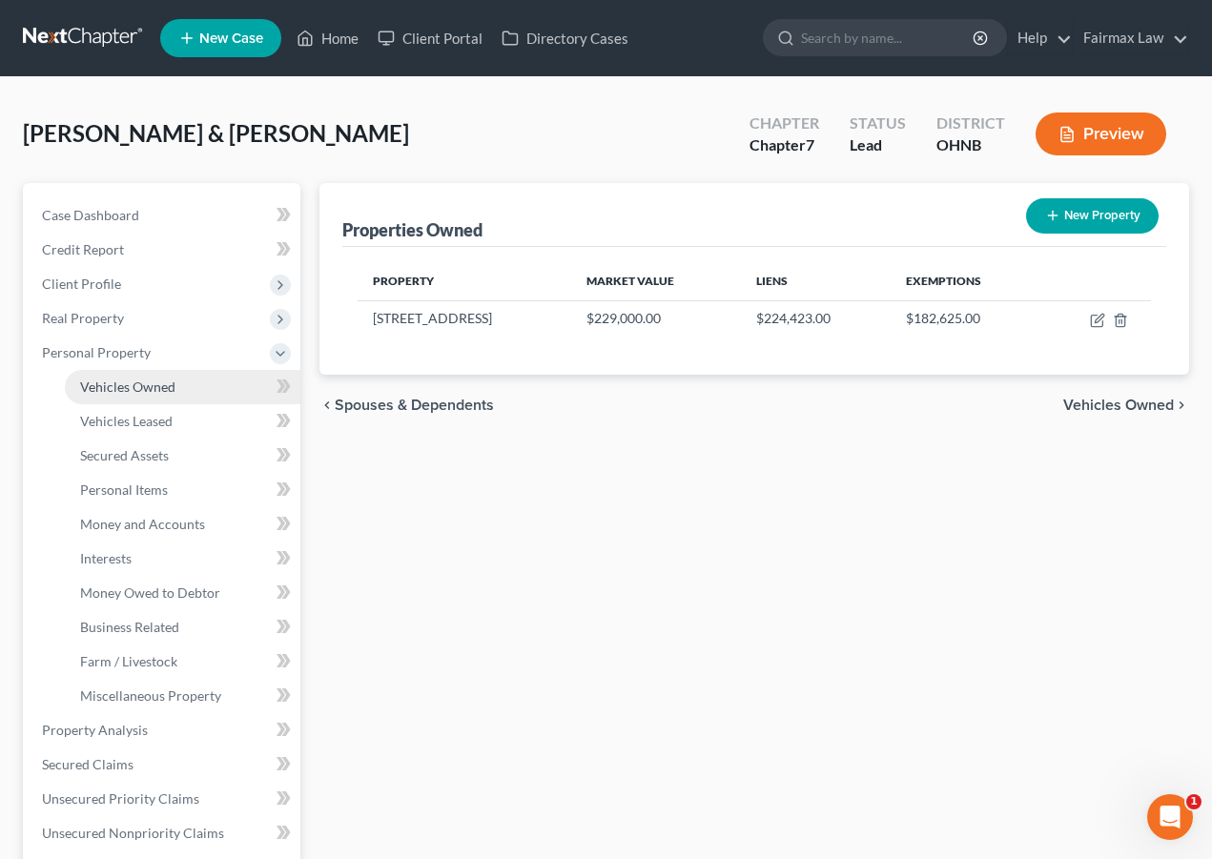
click at [116, 394] on span "Vehicles Owned" at bounding box center [127, 387] width 95 height 16
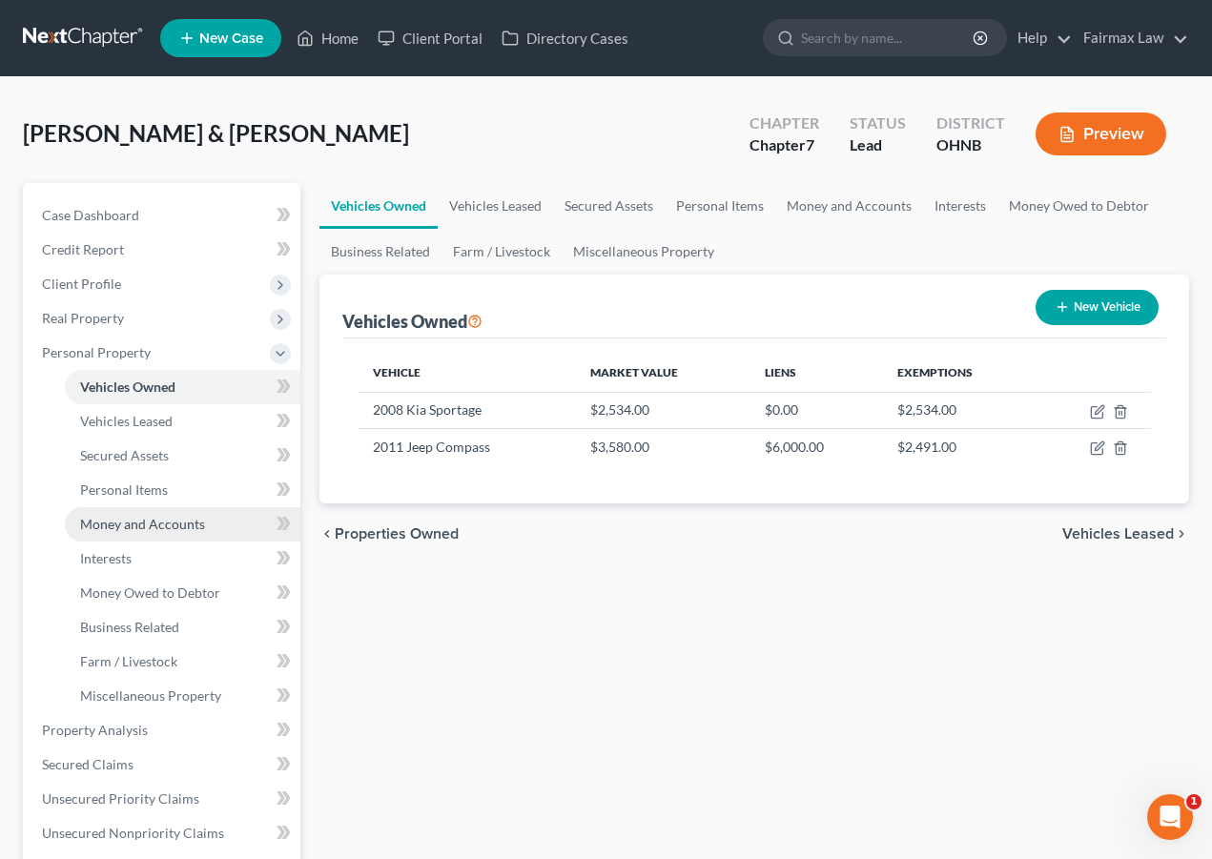
click at [124, 526] on span "Money and Accounts" at bounding box center [142, 524] width 125 height 16
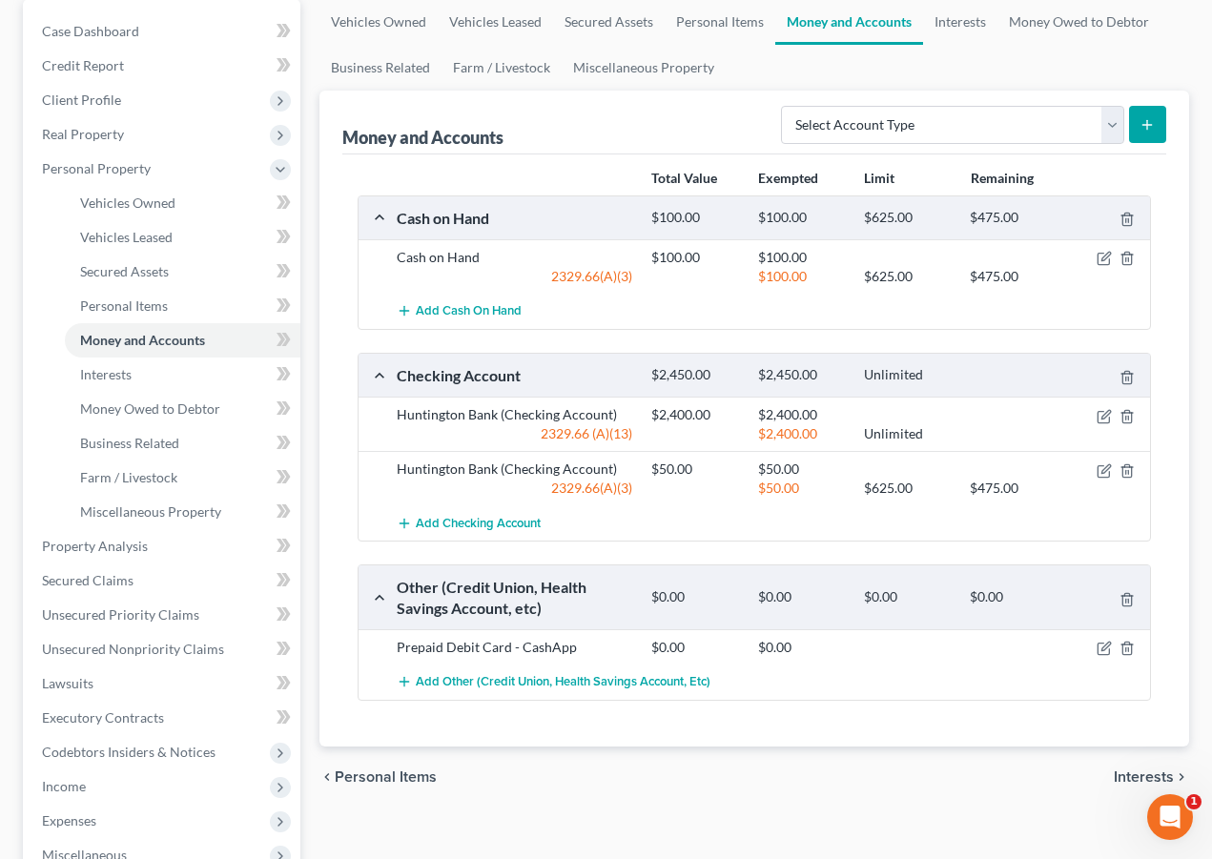
scroll to position [184, 0]
click at [987, 413] on icon "button" at bounding box center [1104, 416] width 15 height 15
select select "2"
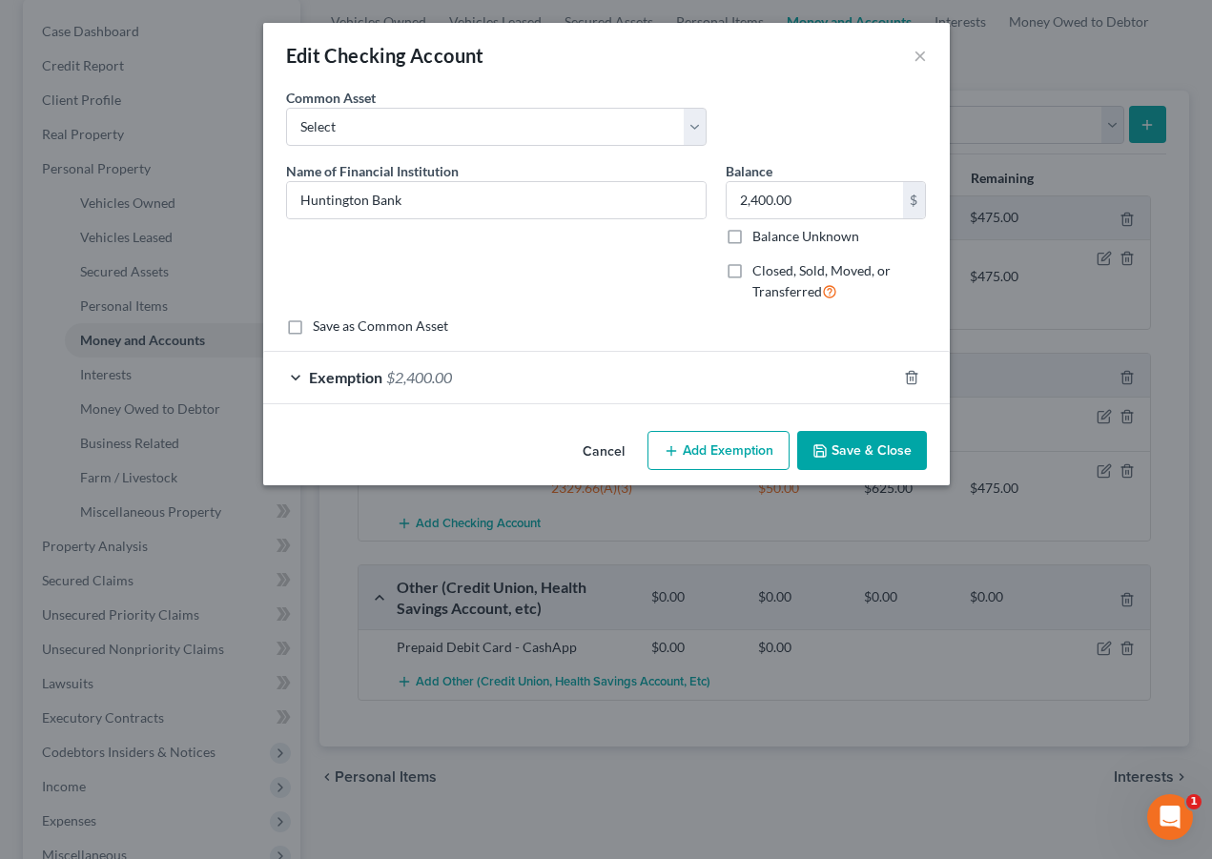
click at [557, 388] on div "Exemption $2,400.00" at bounding box center [579, 377] width 633 height 51
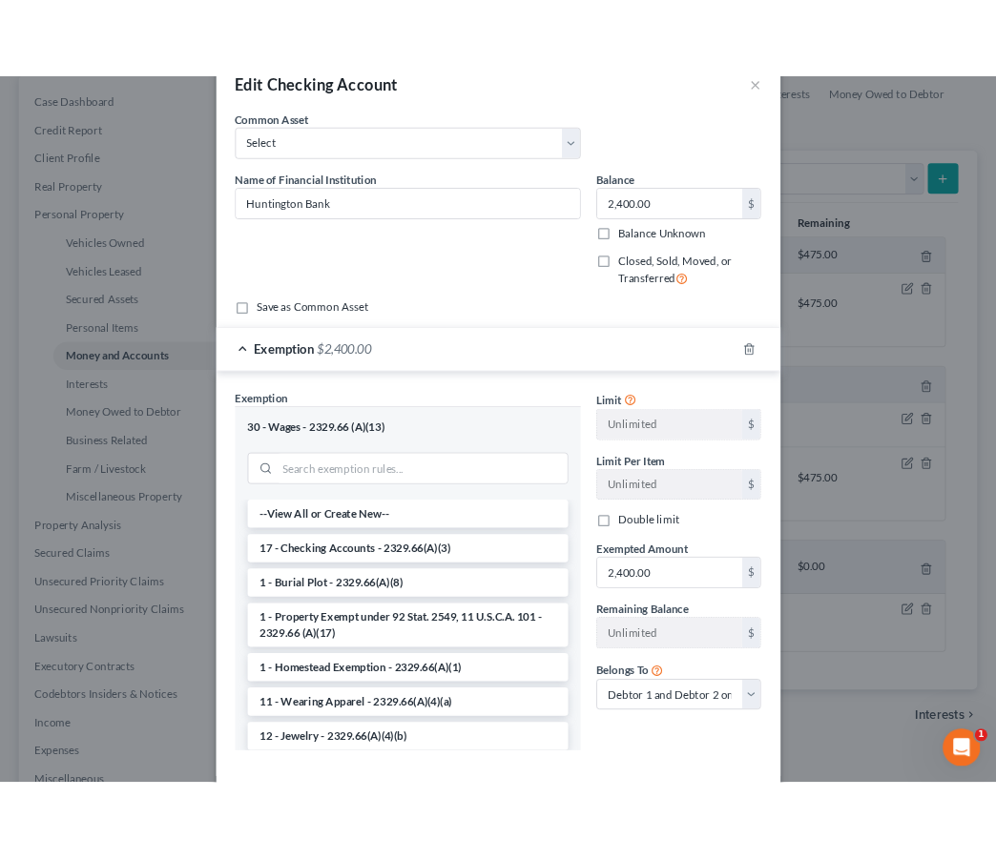
scroll to position [48, 0]
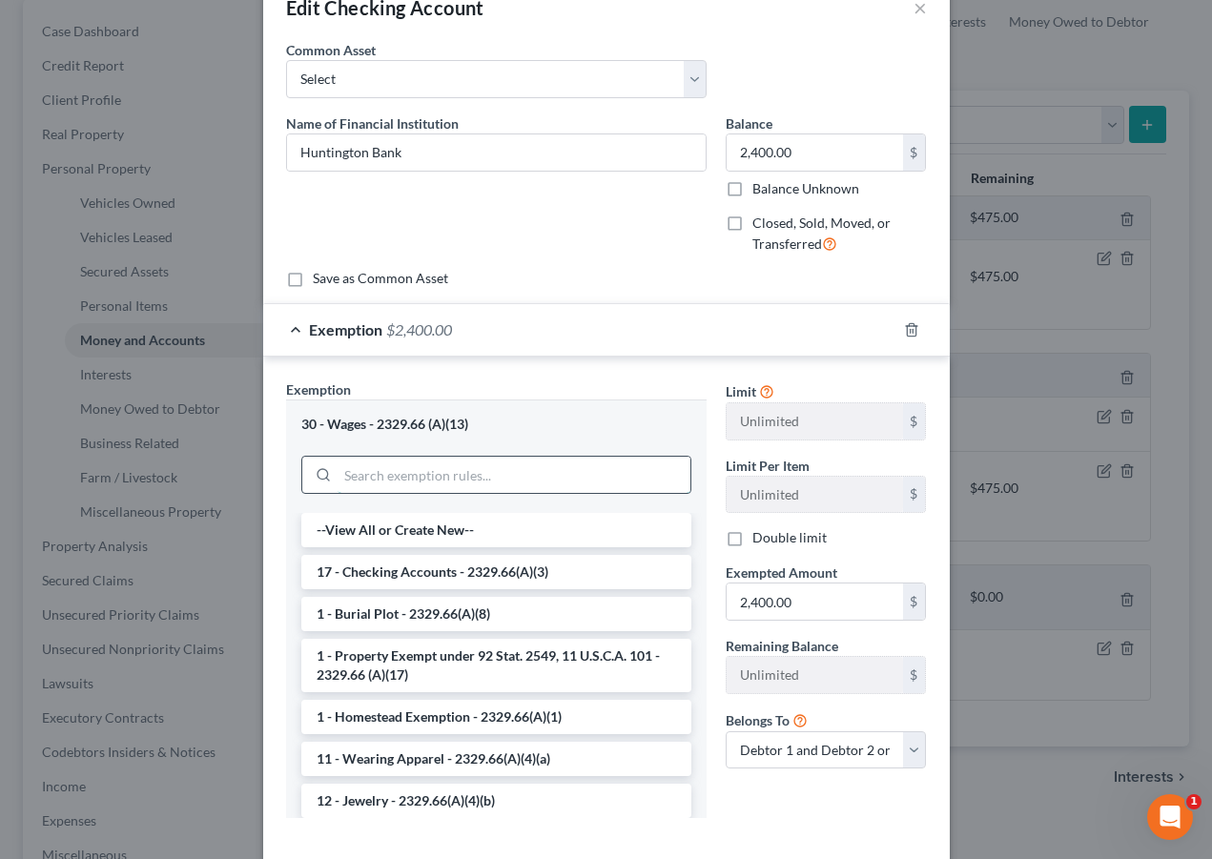
click at [522, 484] on input "search" at bounding box center [514, 475] width 353 height 36
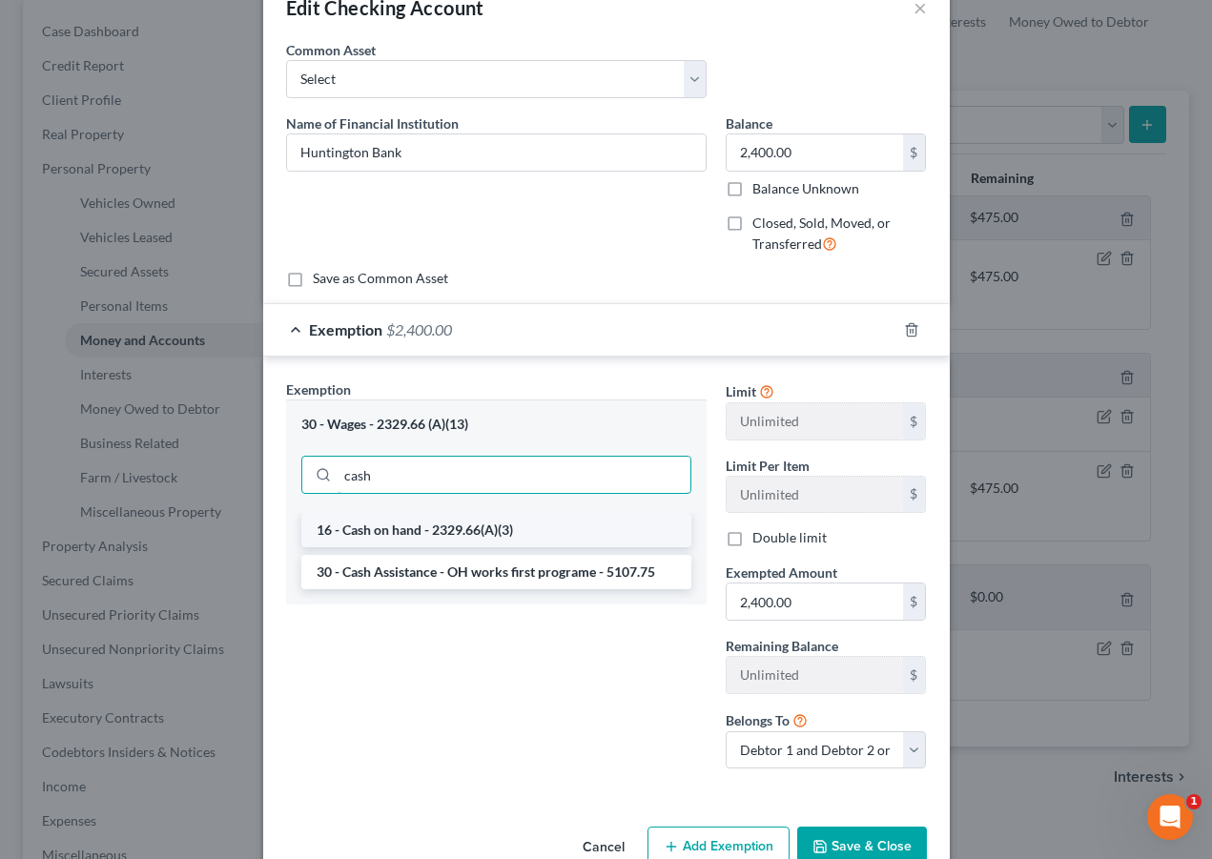
type input "cash"
click at [520, 528] on li "16 - Cash on hand - 2329.66(A)(3)" at bounding box center [496, 530] width 390 height 34
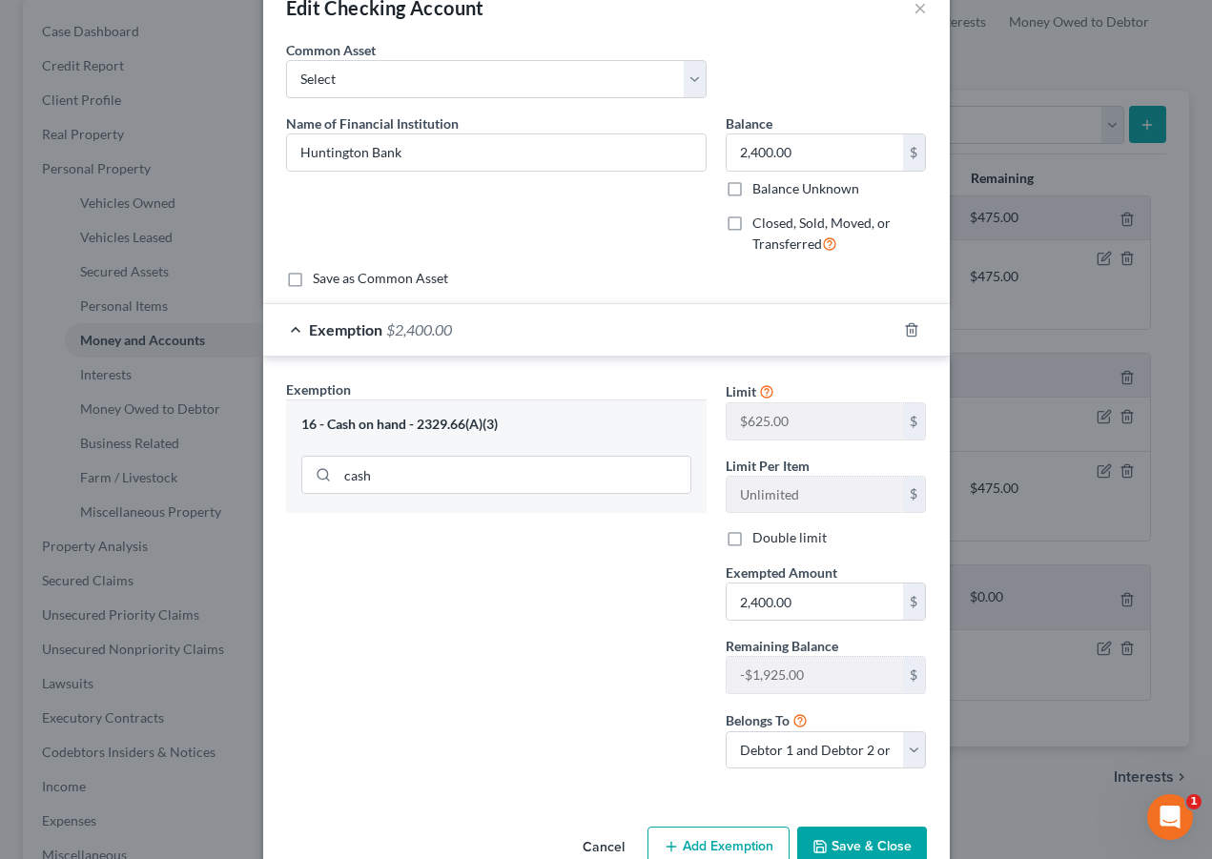
click at [753, 546] on label "Double limit" at bounding box center [790, 537] width 74 height 19
click at [760, 541] on input "Double limit" at bounding box center [766, 534] width 12 height 12
checkbox input "true"
click at [845, 844] on button "Save & Close" at bounding box center [862, 847] width 130 height 40
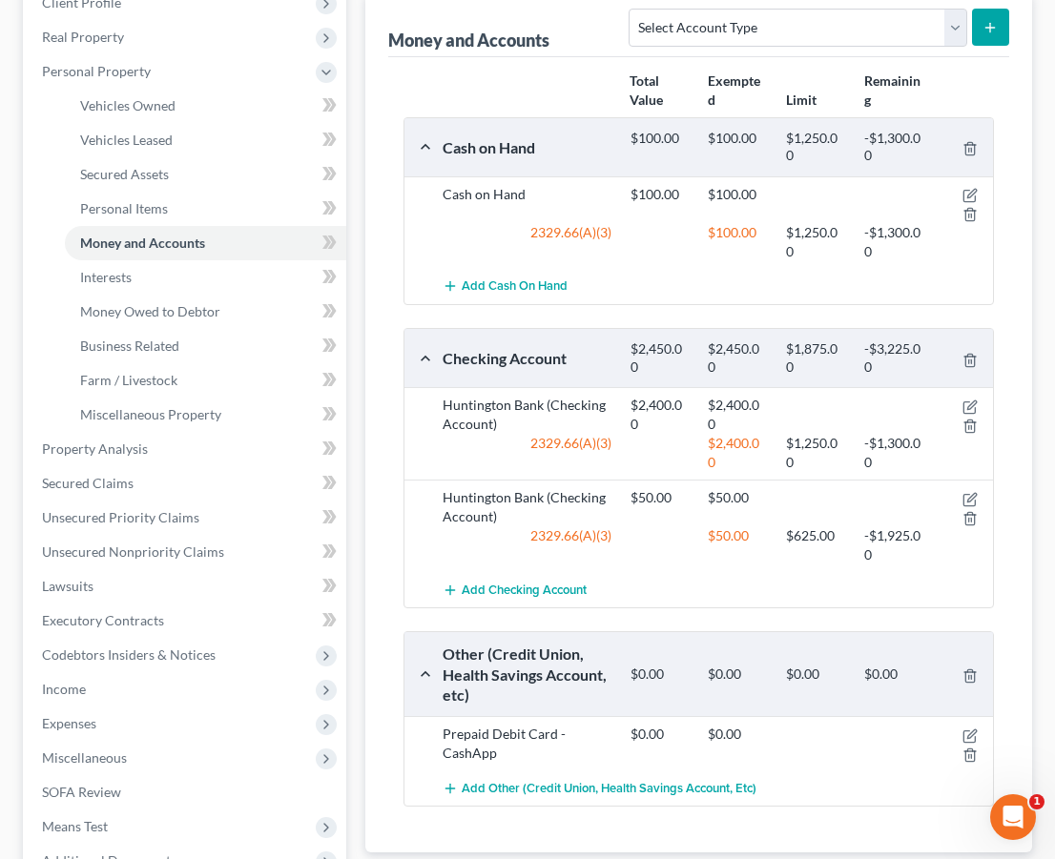
scroll to position [317, 0]
click at [967, 414] on icon "button" at bounding box center [969, 406] width 15 height 15
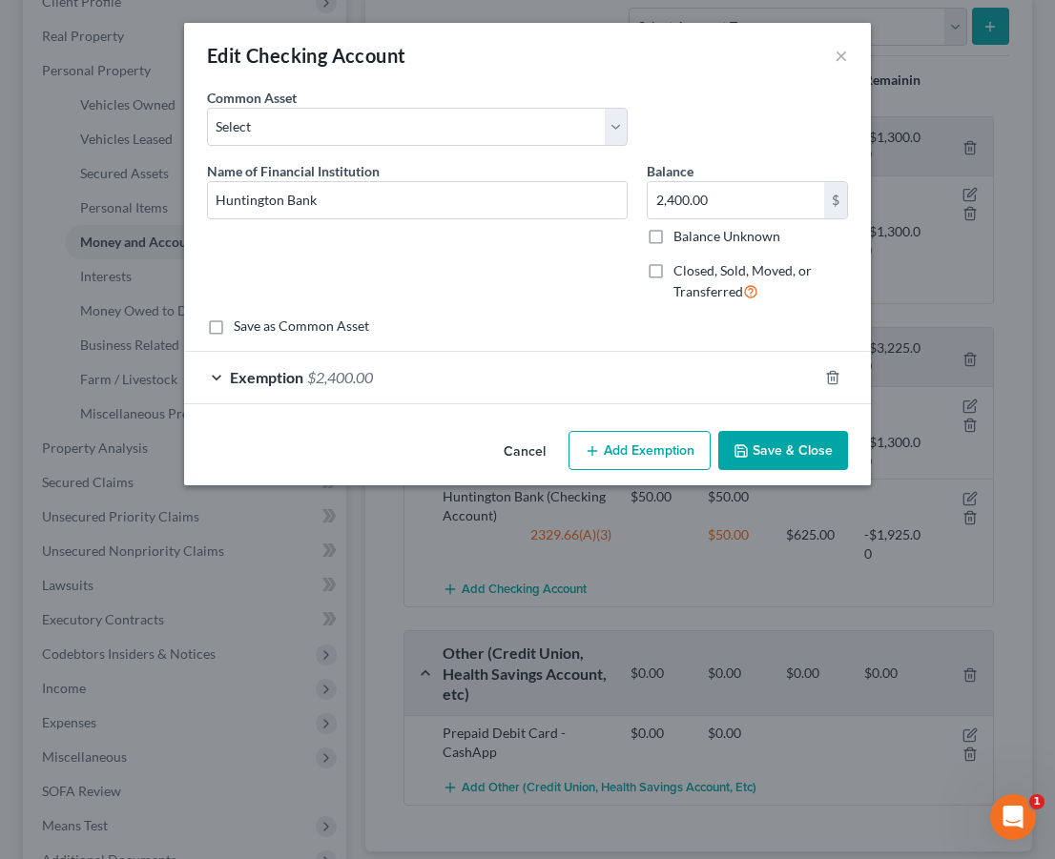
click at [672, 395] on div "Exemption $2,400.00" at bounding box center [500, 377] width 633 height 51
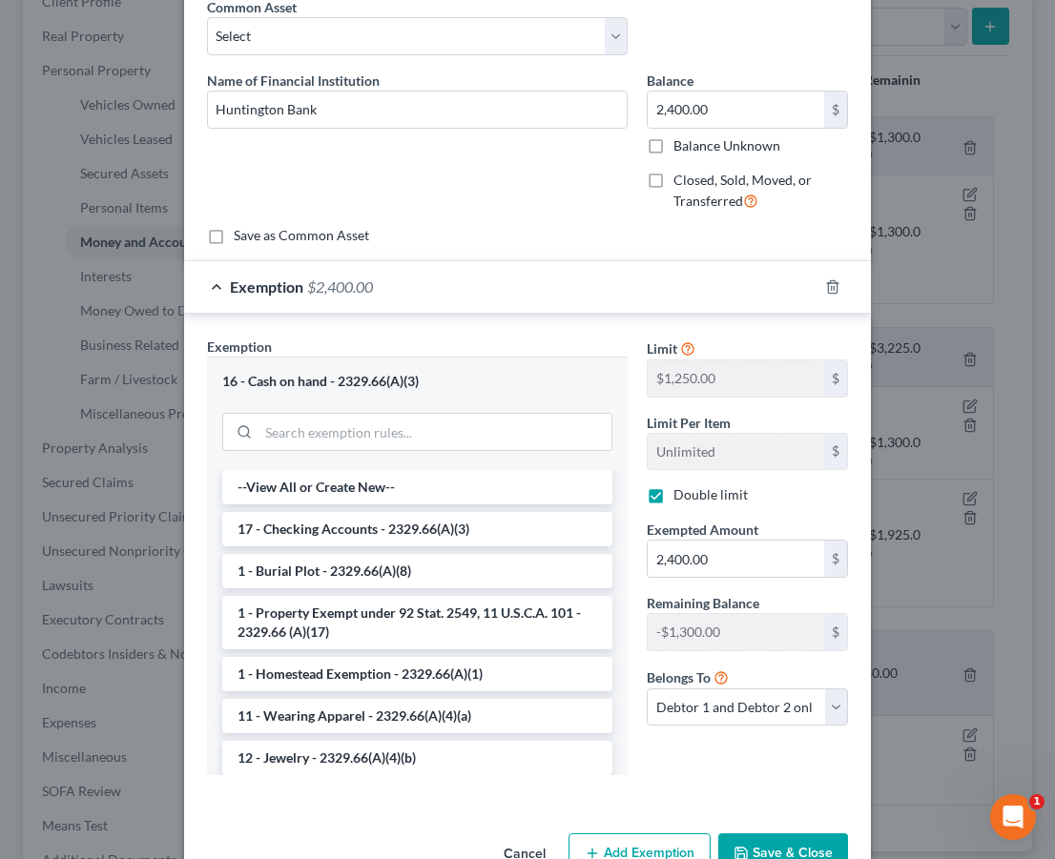
scroll to position [101, 0]
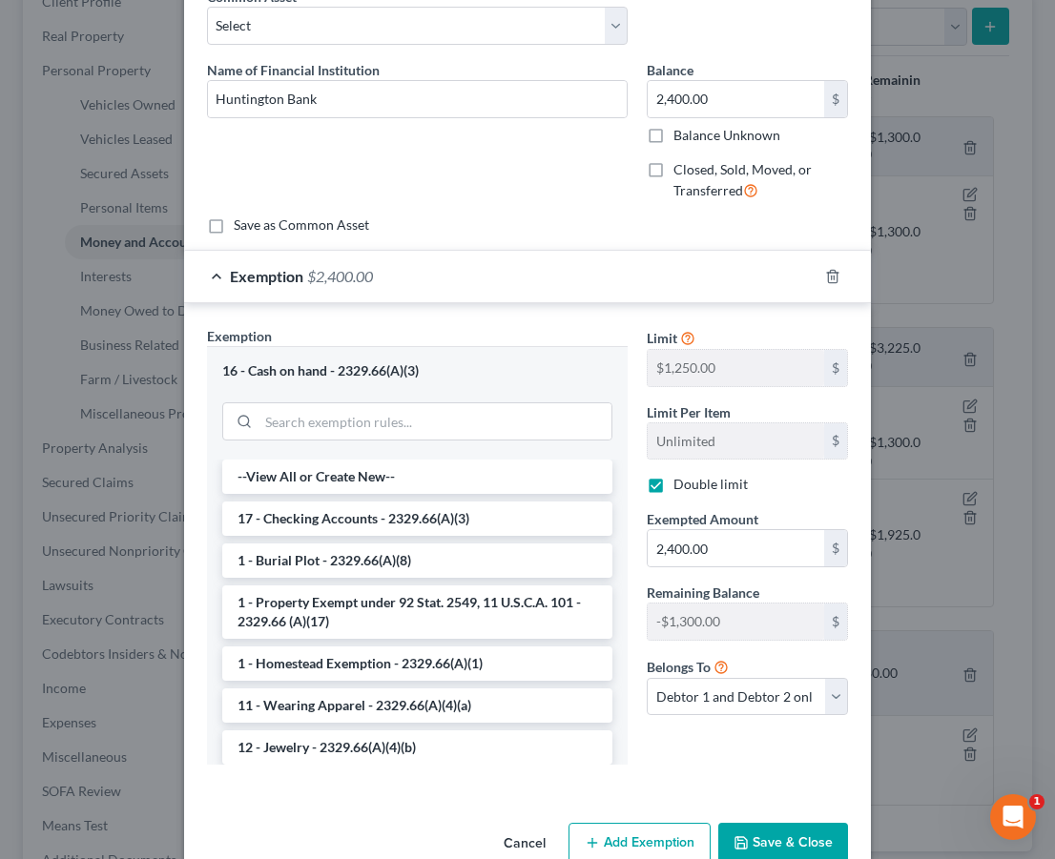
click at [673, 489] on label "Double limit" at bounding box center [710, 484] width 74 height 19
click at [681, 487] on input "Double limit" at bounding box center [687, 481] width 12 height 12
checkbox input "false"
click at [736, 556] on input "2,400.00" at bounding box center [736, 548] width 176 height 36
drag, startPoint x: 737, startPoint y: 556, endPoint x: 574, endPoint y: 521, distance: 166.9
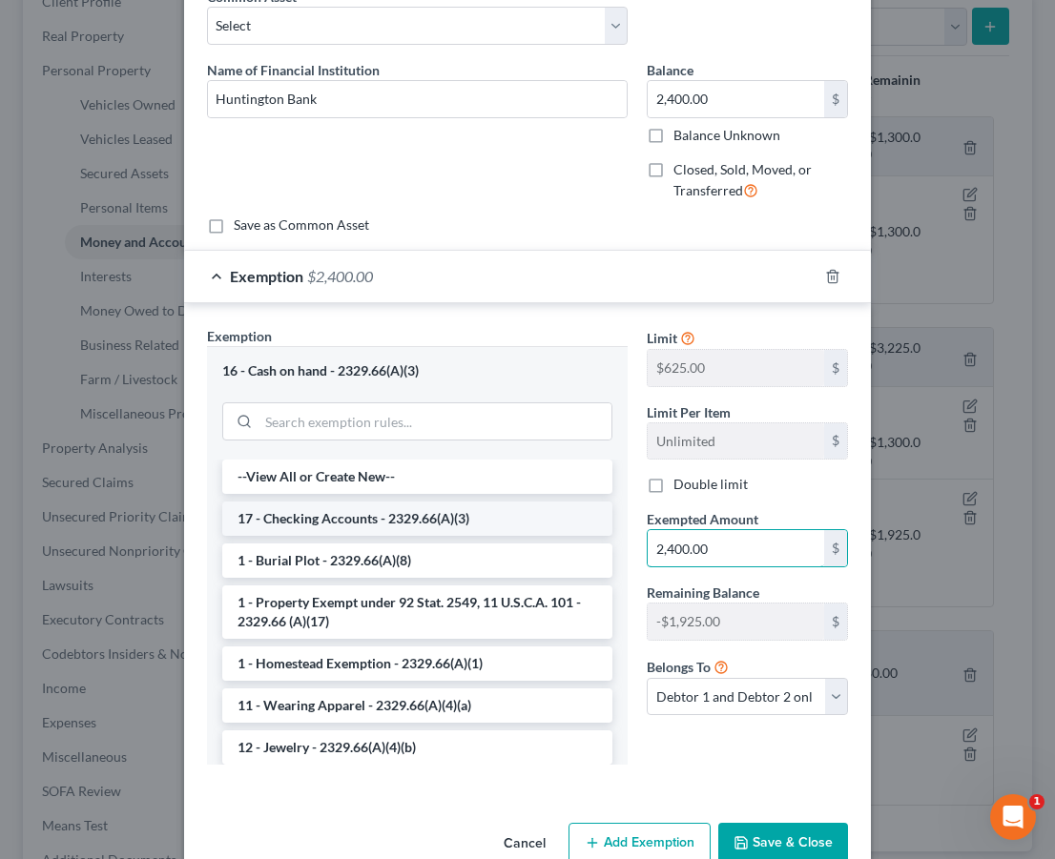
click at [584, 527] on div "Exemption Set must be selected for CA. Exemption * 16 - Cash on hand - 2329.66(…" at bounding box center [527, 553] width 660 height 455
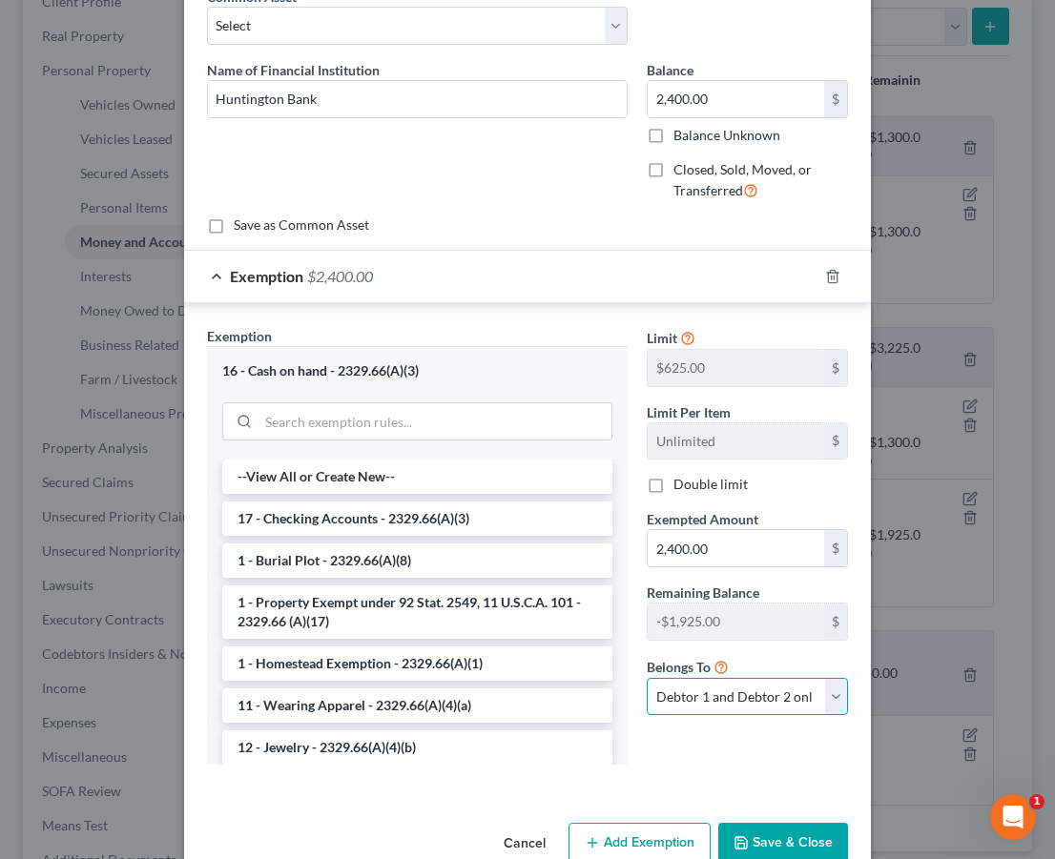
select select "1"
click at [472, 422] on input "search" at bounding box center [434, 421] width 353 height 36
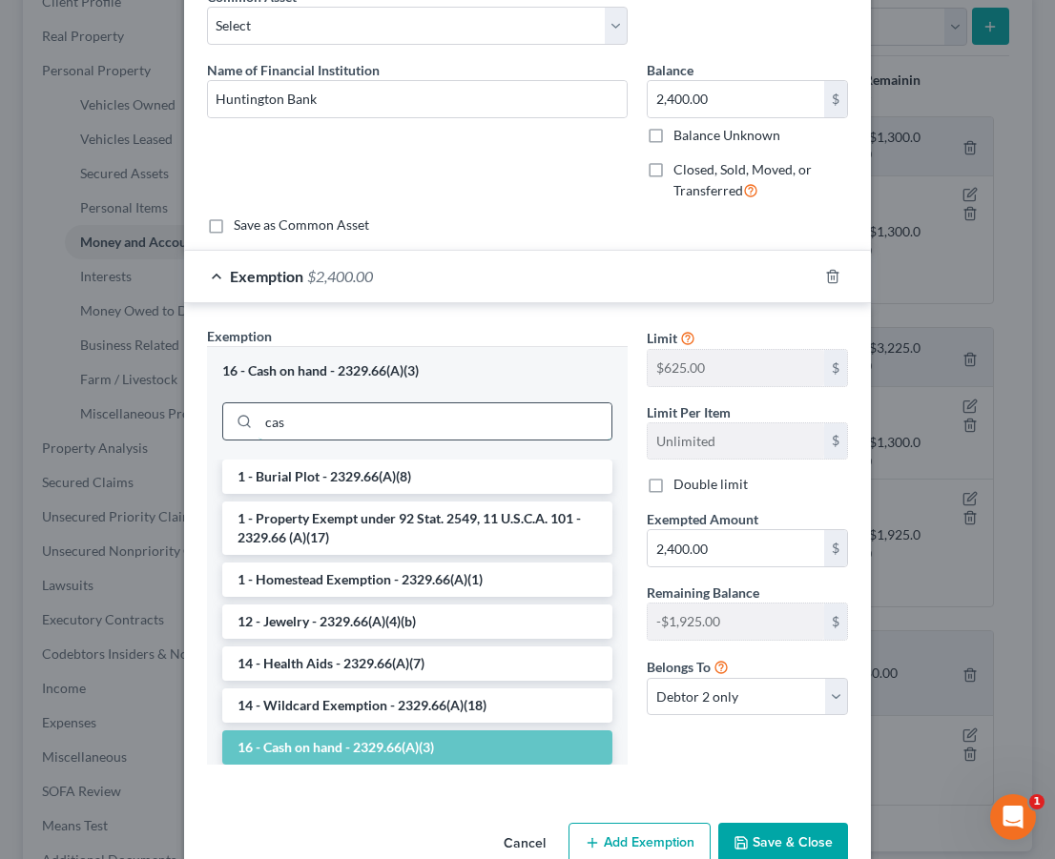
scroll to position [92, 0]
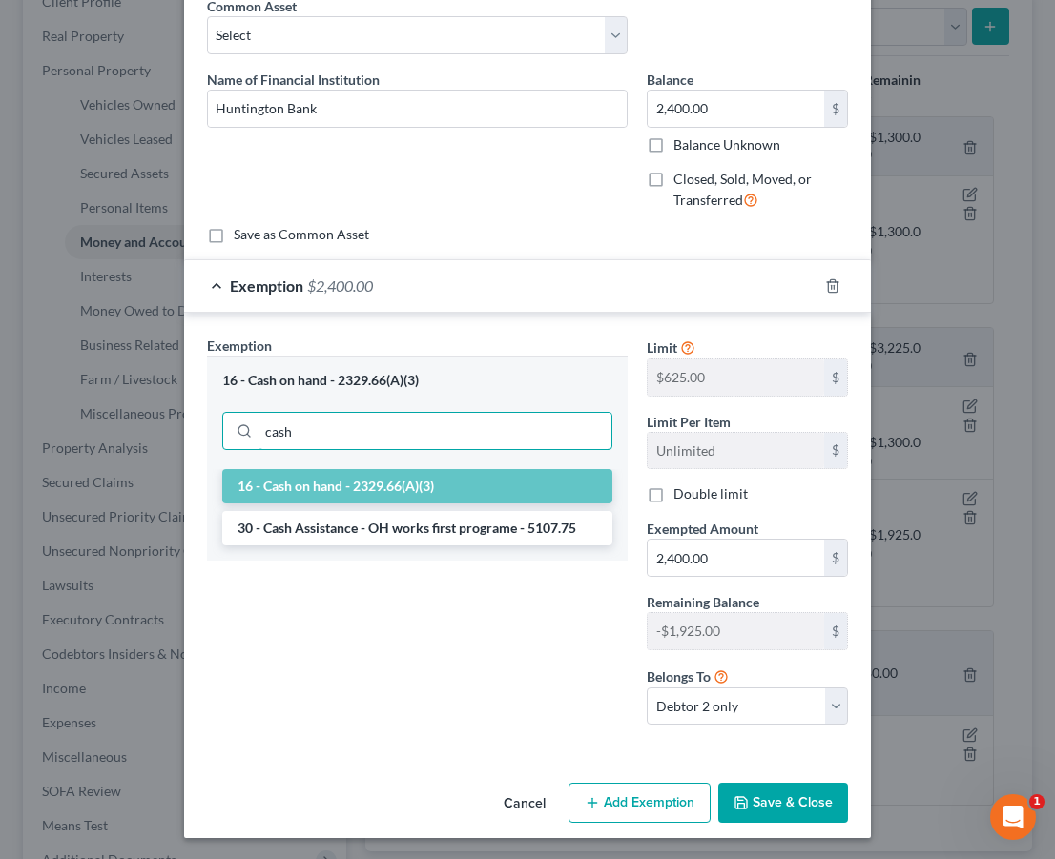
type input "cash"
click at [483, 486] on li "16 - Cash on hand - 2329.66(A)(3)" at bounding box center [417, 486] width 390 height 34
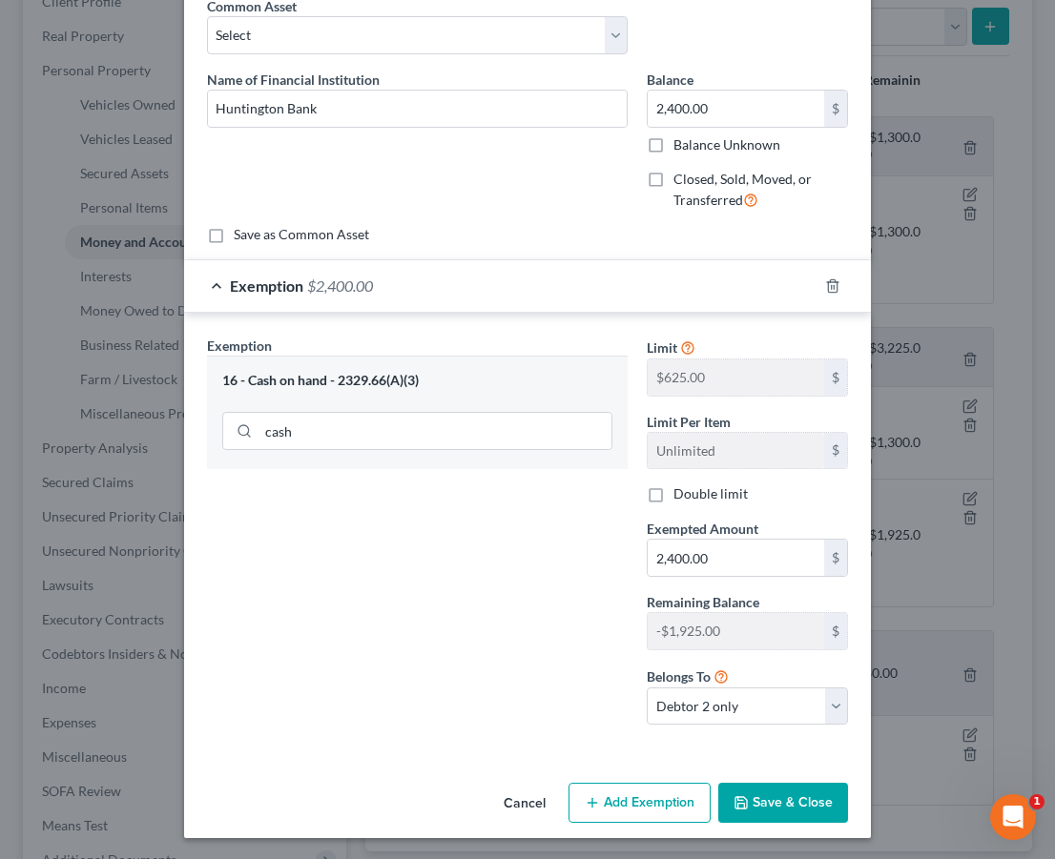
click at [769, 800] on button "Save & Close" at bounding box center [783, 803] width 130 height 40
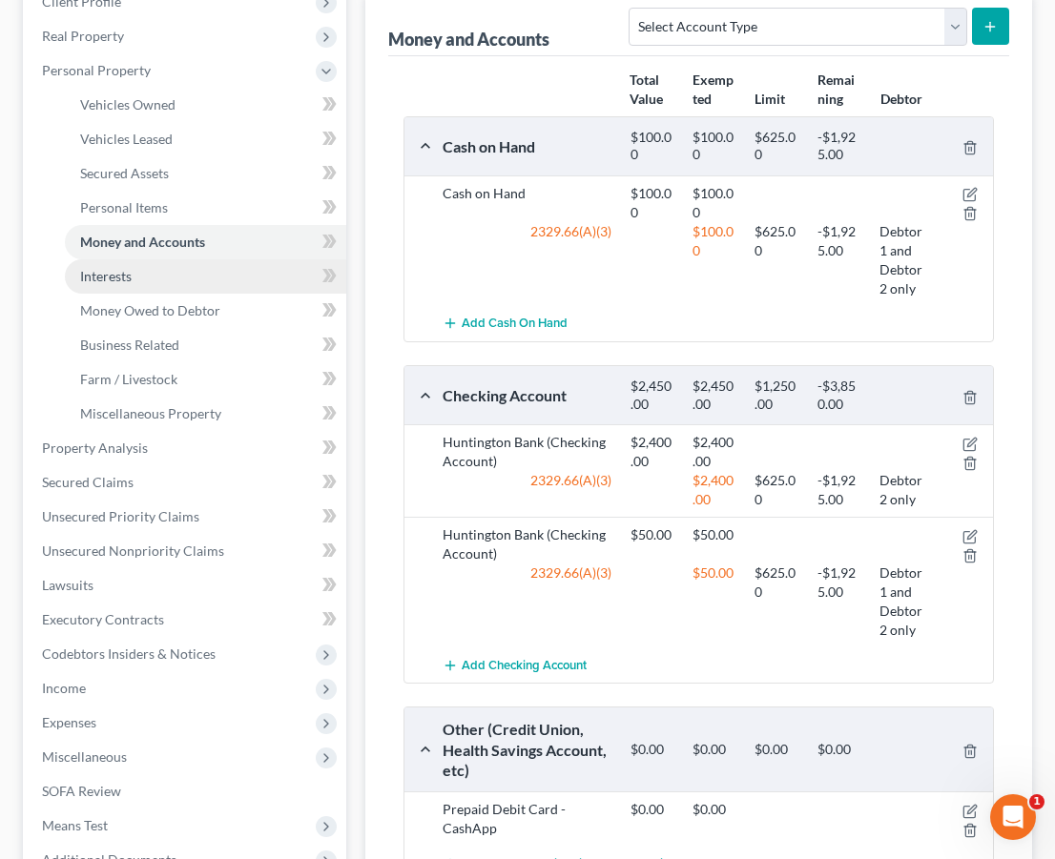
click at [141, 277] on link "Interests" at bounding box center [205, 276] width 281 height 34
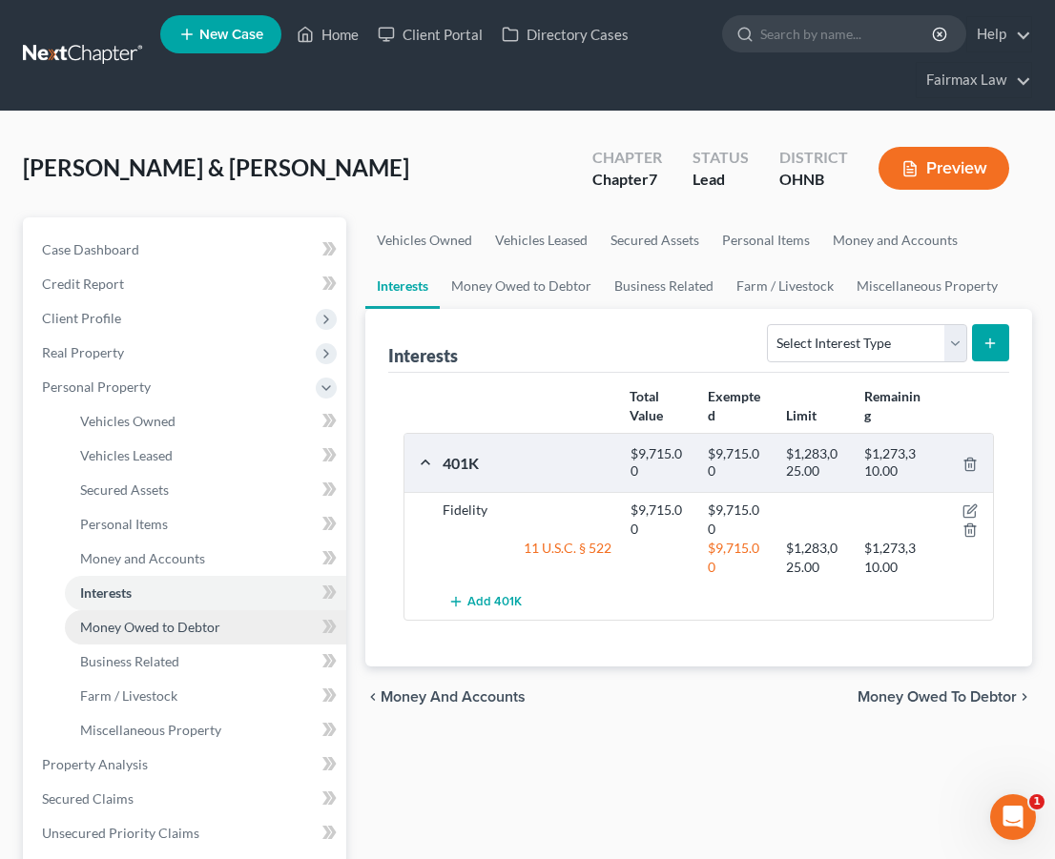
click at [158, 637] on link "Money Owed to Debtor" at bounding box center [205, 627] width 281 height 34
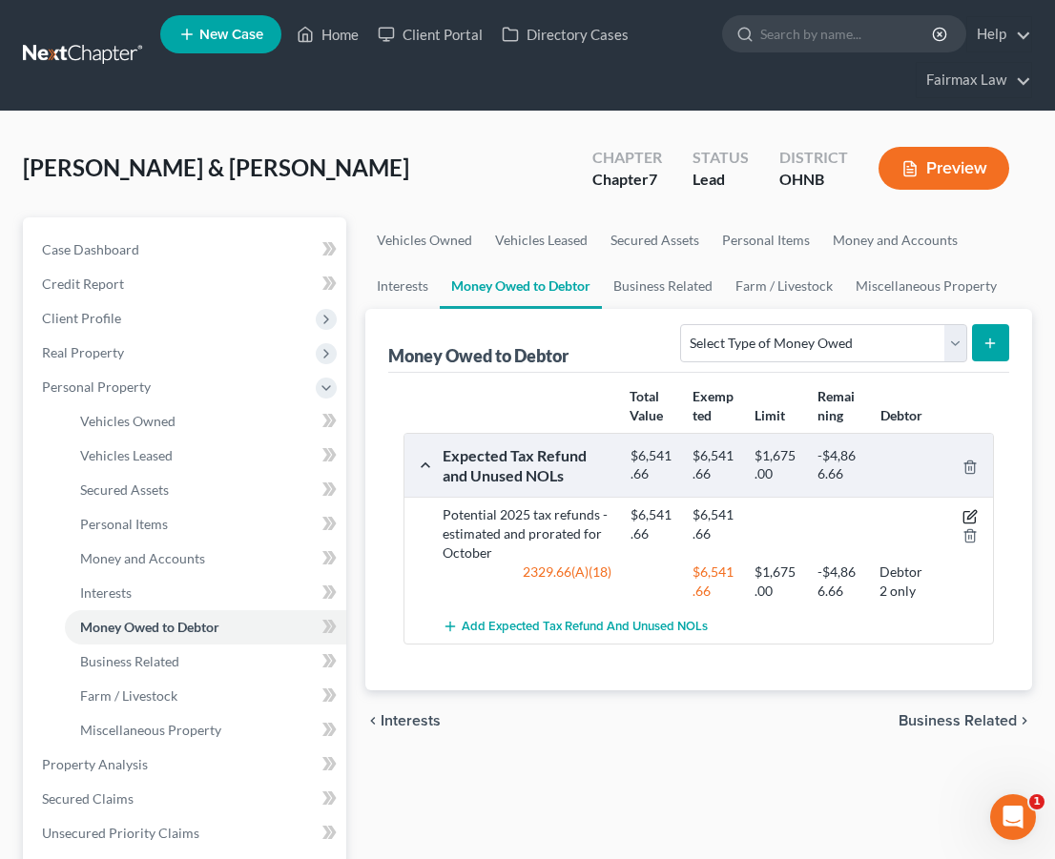
click at [974, 521] on icon "button" at bounding box center [969, 516] width 15 height 15
select select "0"
select select "1"
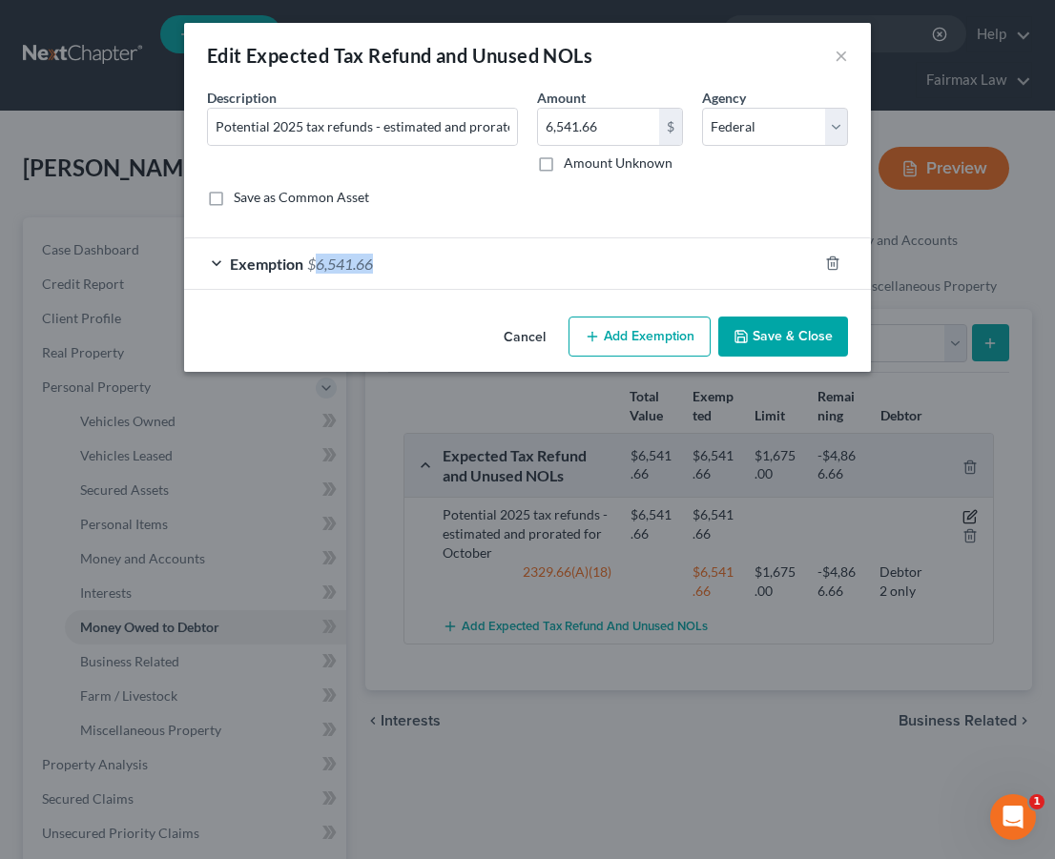
click at [974, 521] on div "Edit Expected Tax Refund and Unused NOLs × An exemption set must first be selec…" at bounding box center [527, 429] width 1055 height 859
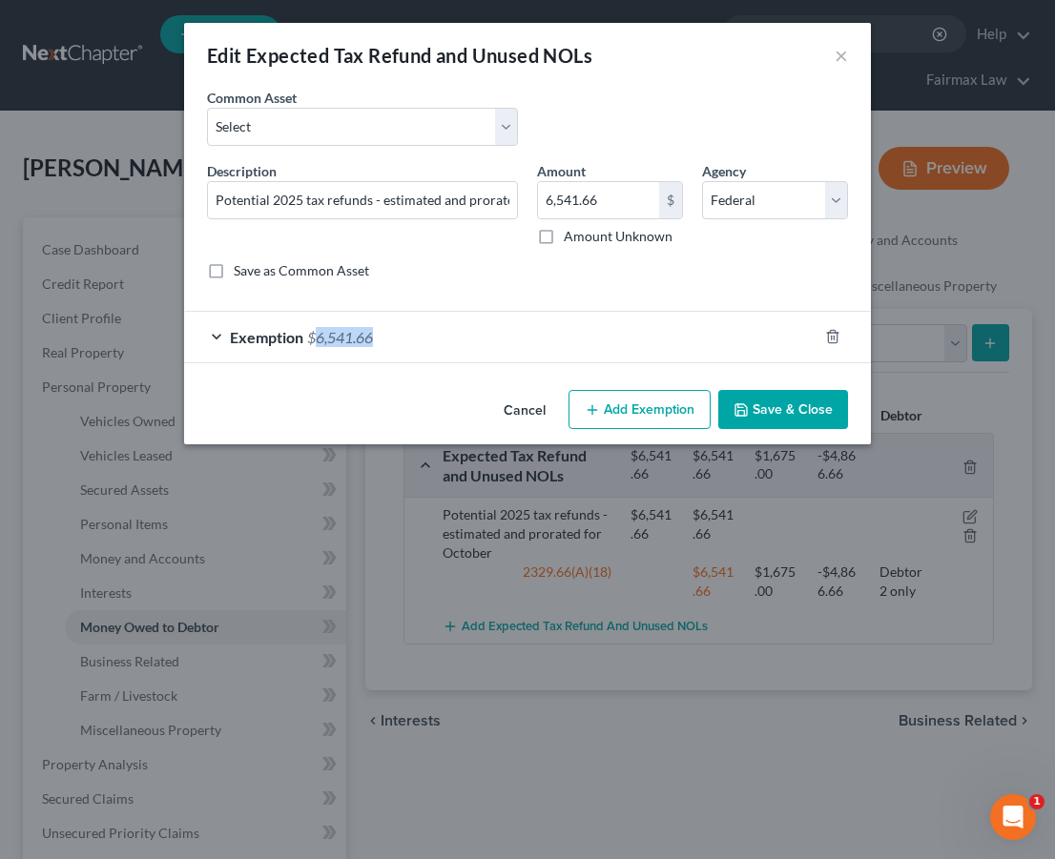
click at [438, 339] on div "Exemption $6,541.66" at bounding box center [500, 337] width 633 height 51
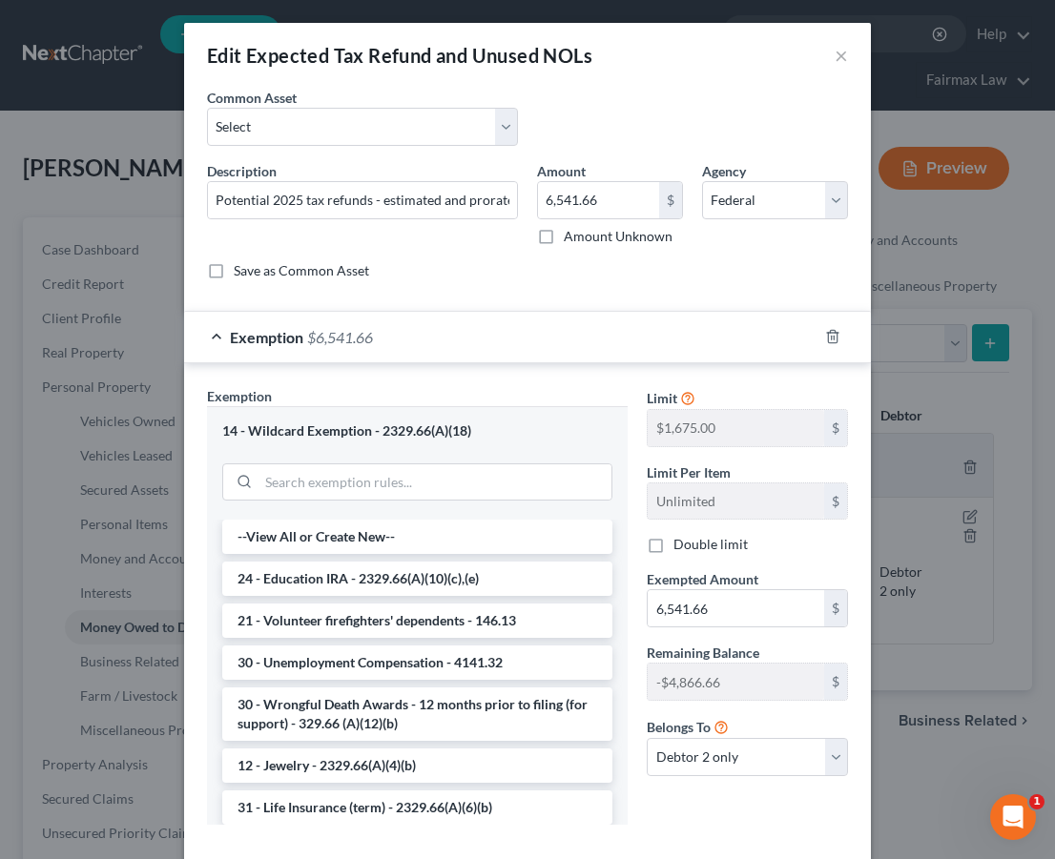
click at [987, 640] on div "Edit Expected Tax Refund and Unused NOLs × An exemption set must first be selec…" at bounding box center [527, 429] width 1055 height 859
click at [844, 65] on button "×" at bounding box center [841, 55] width 13 height 23
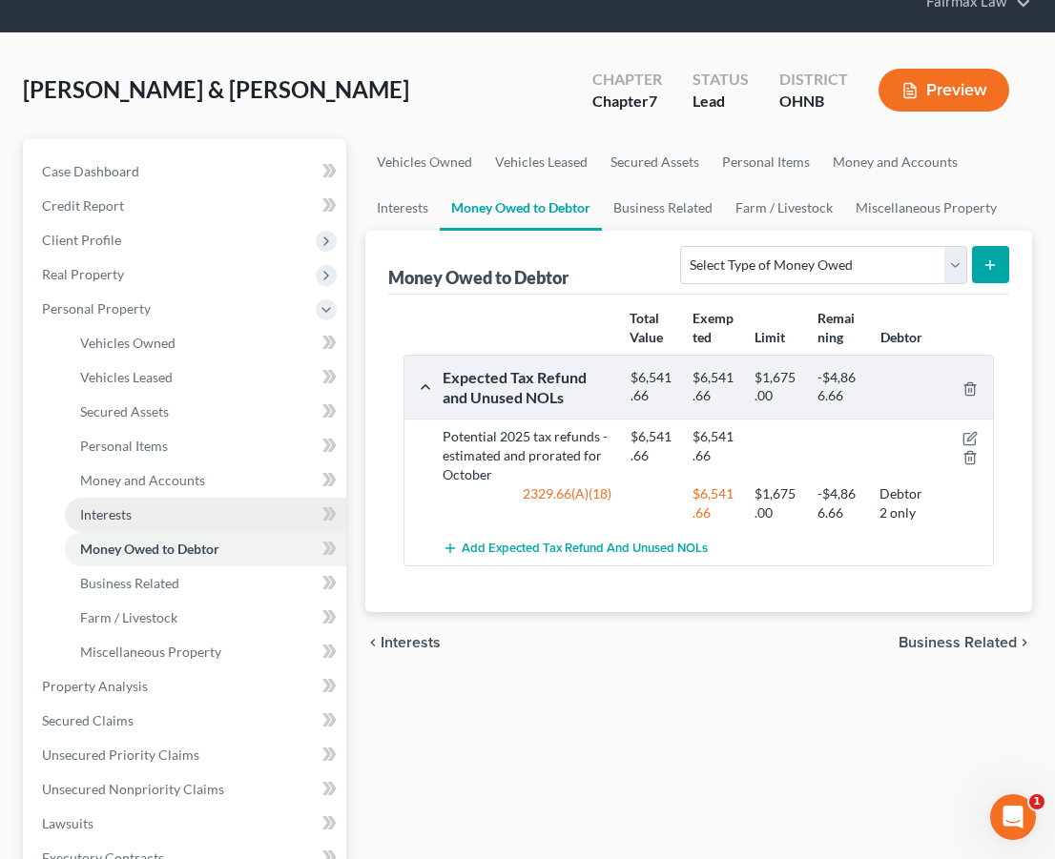
scroll to position [82, 0]
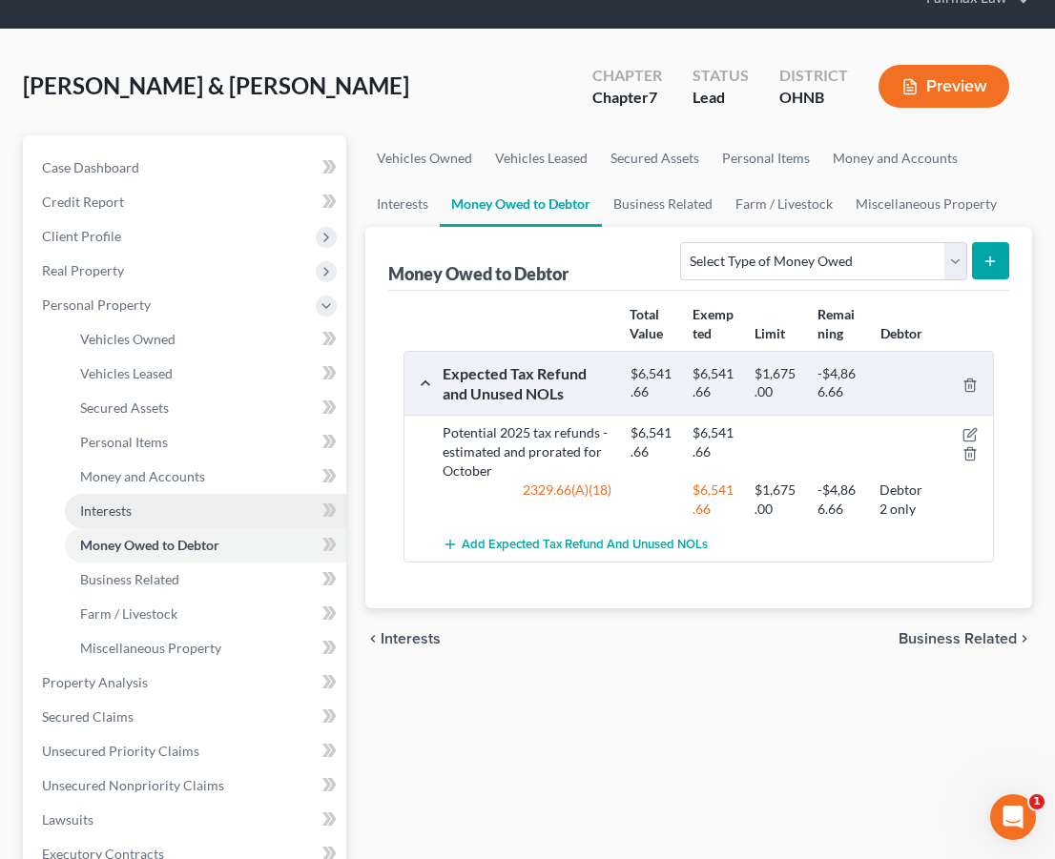
click at [182, 507] on link "Interests" at bounding box center [205, 511] width 281 height 34
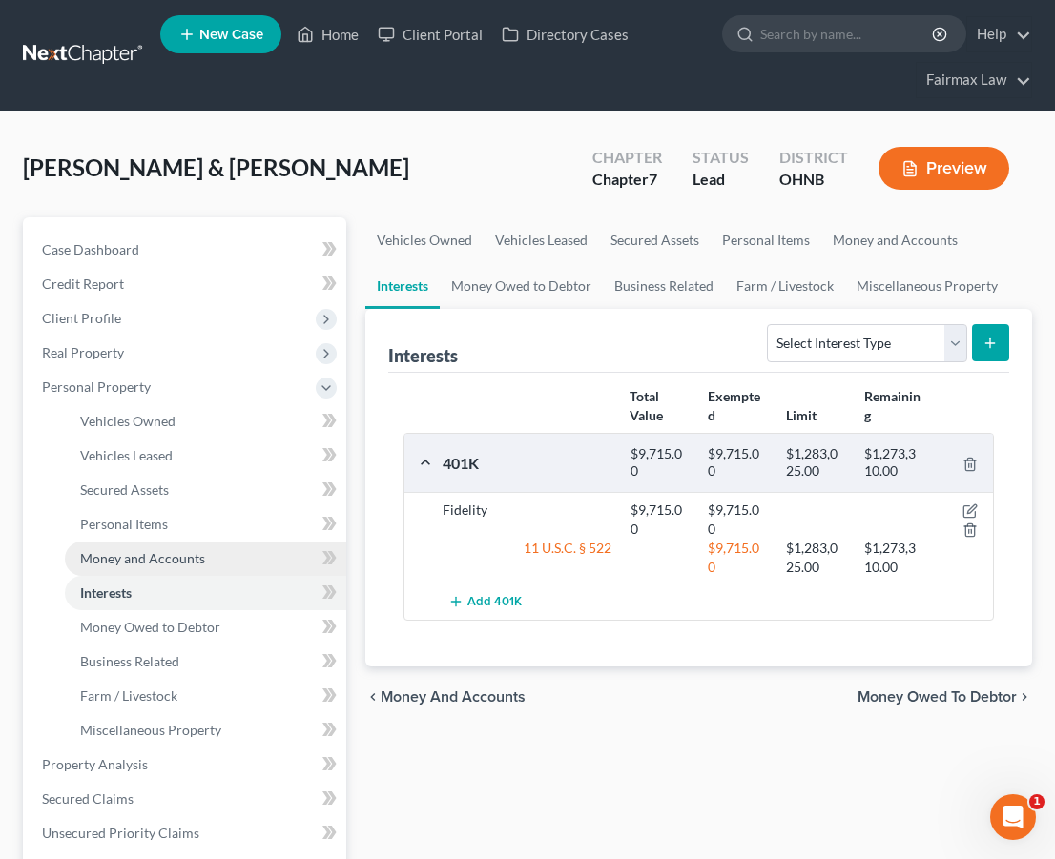
click at [259, 559] on link "Money and Accounts" at bounding box center [205, 559] width 281 height 34
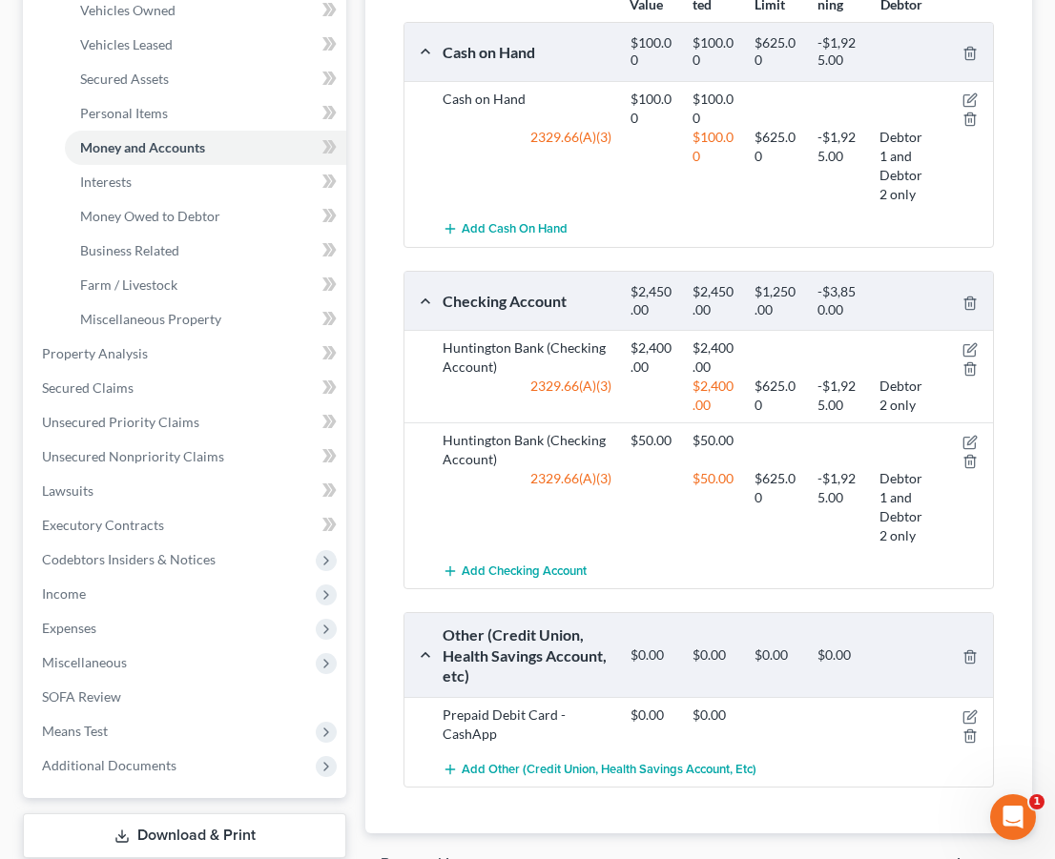
scroll to position [418, 0]
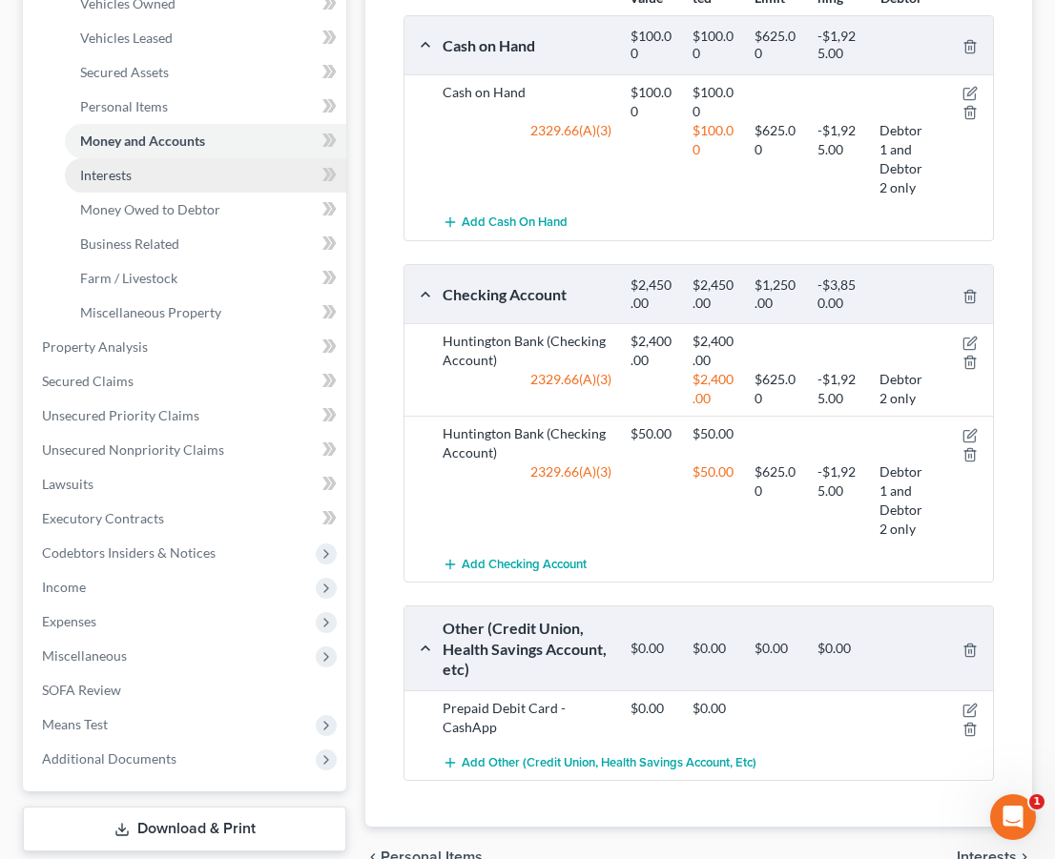
click at [127, 177] on span "Interests" at bounding box center [106, 175] width 52 height 16
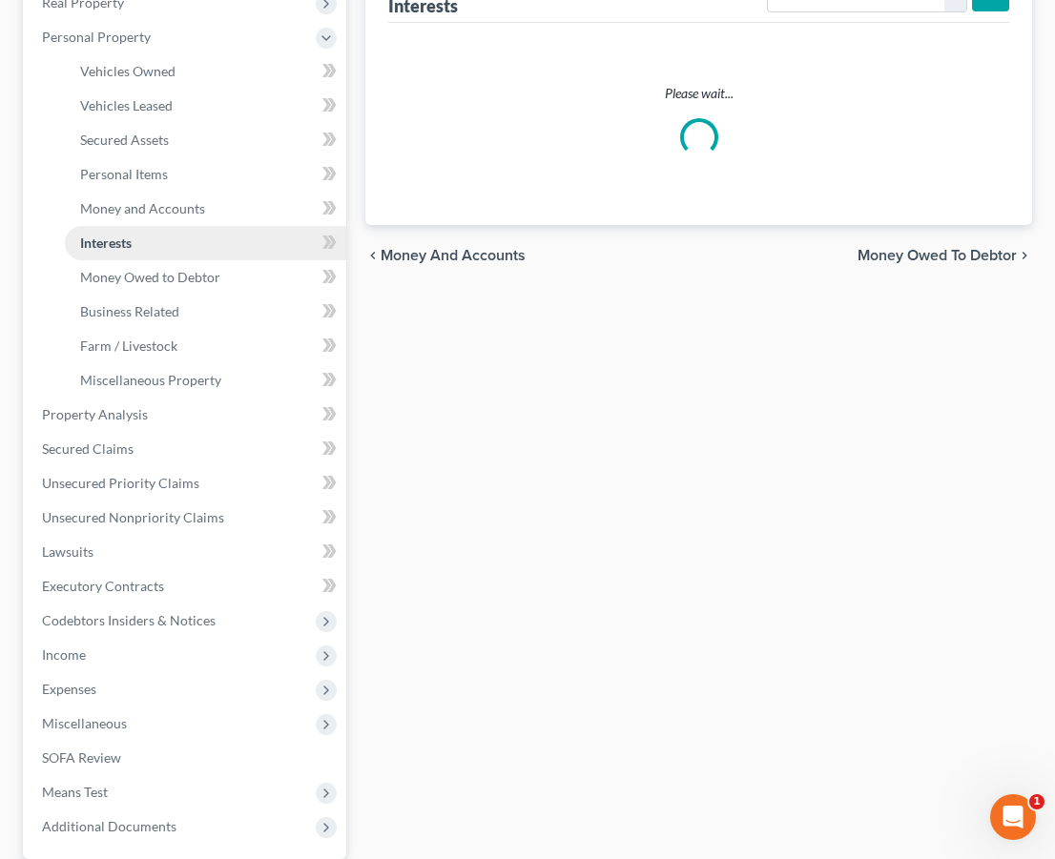
click at [127, 177] on ul "Vehicles Owned Vehicles Leased Machinery and Vehicles Office Related" at bounding box center [187, 225] width 320 height 343
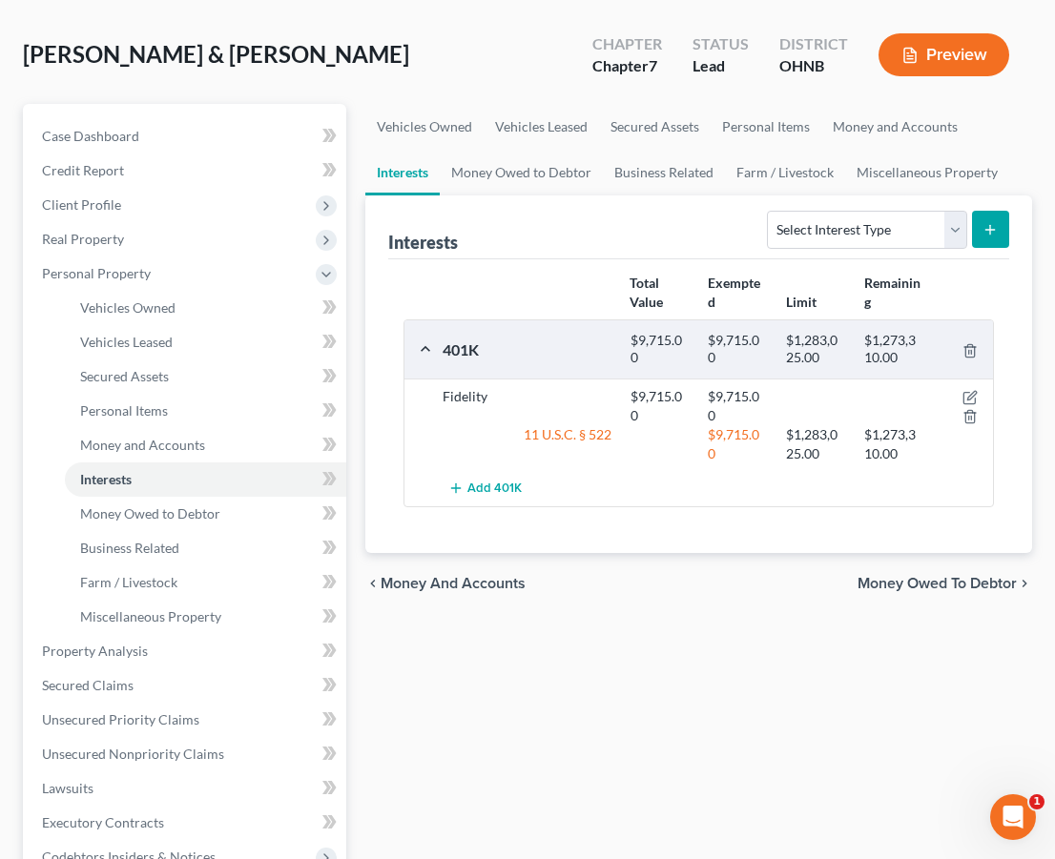
scroll to position [131, 0]
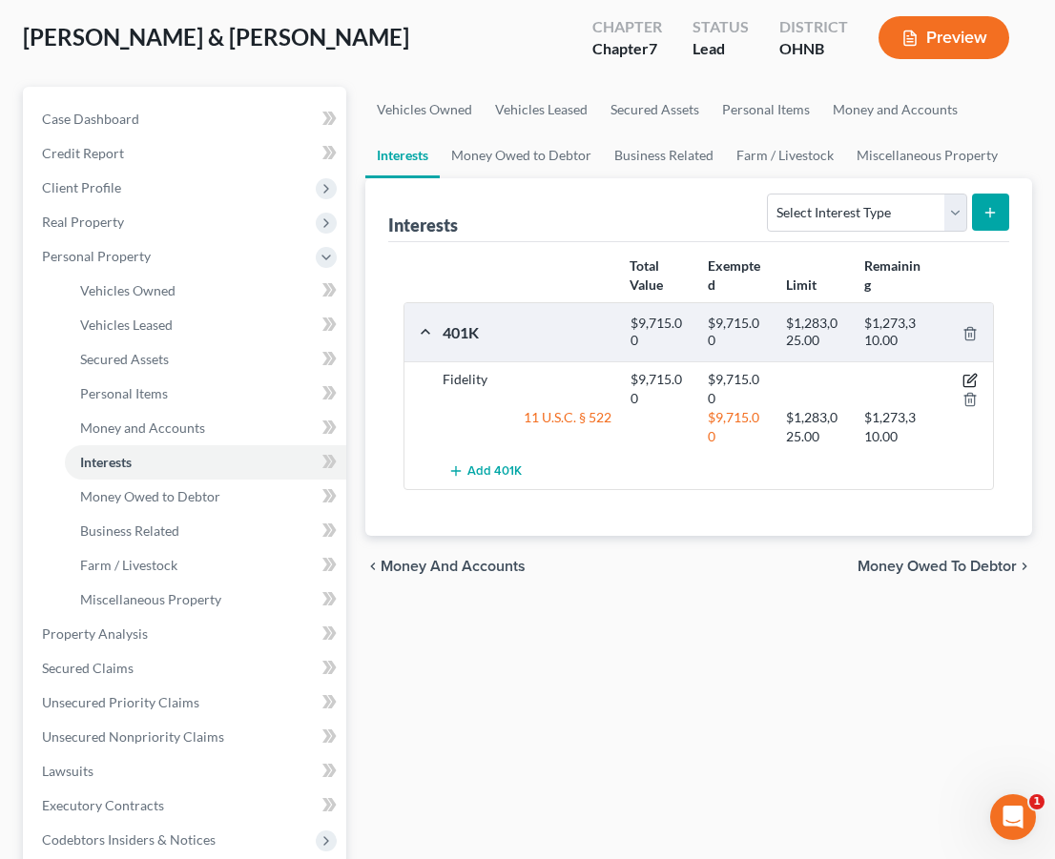
click at [976, 377] on icon "button" at bounding box center [969, 380] width 15 height 15
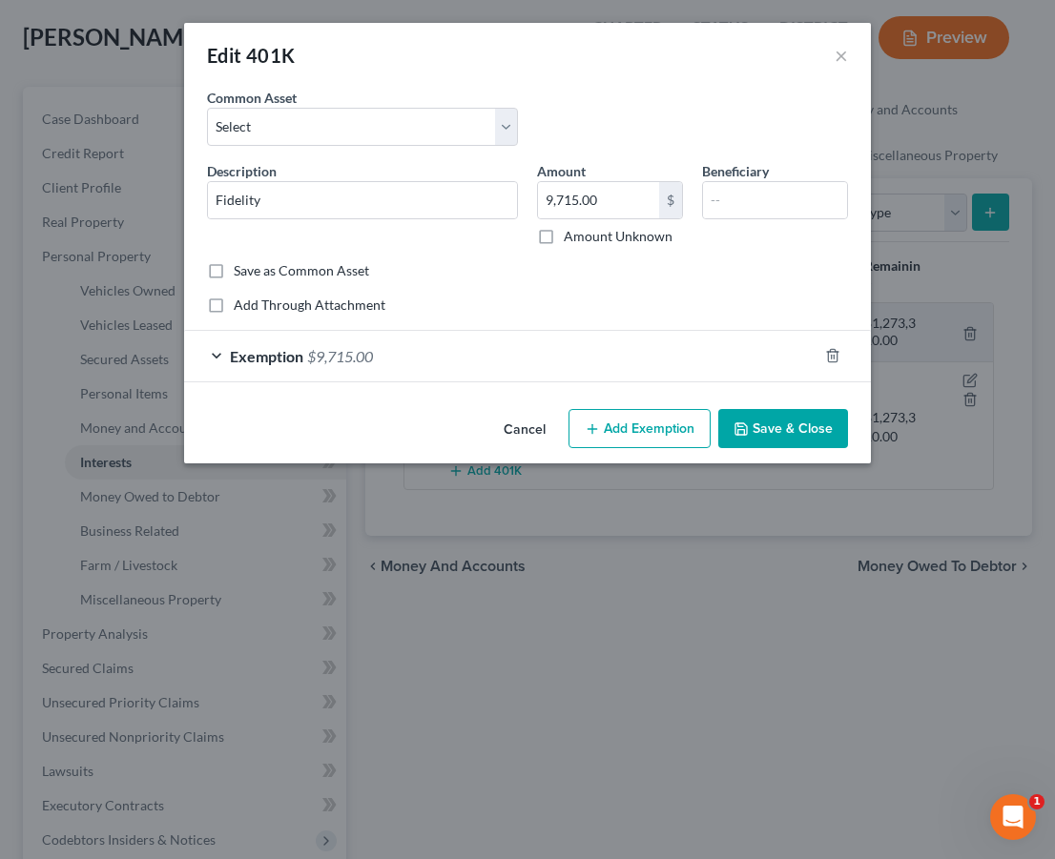
click at [432, 354] on div "Exemption $9,715.00" at bounding box center [500, 356] width 633 height 51
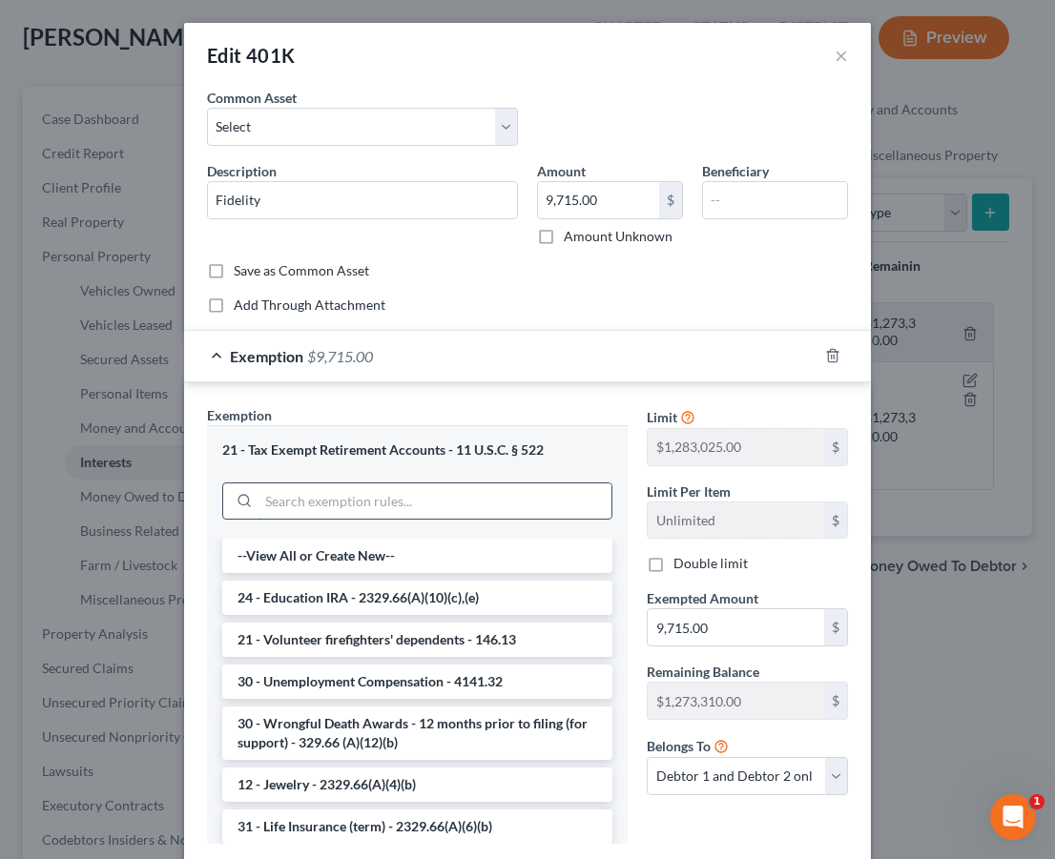
click at [404, 514] on input "search" at bounding box center [434, 502] width 353 height 36
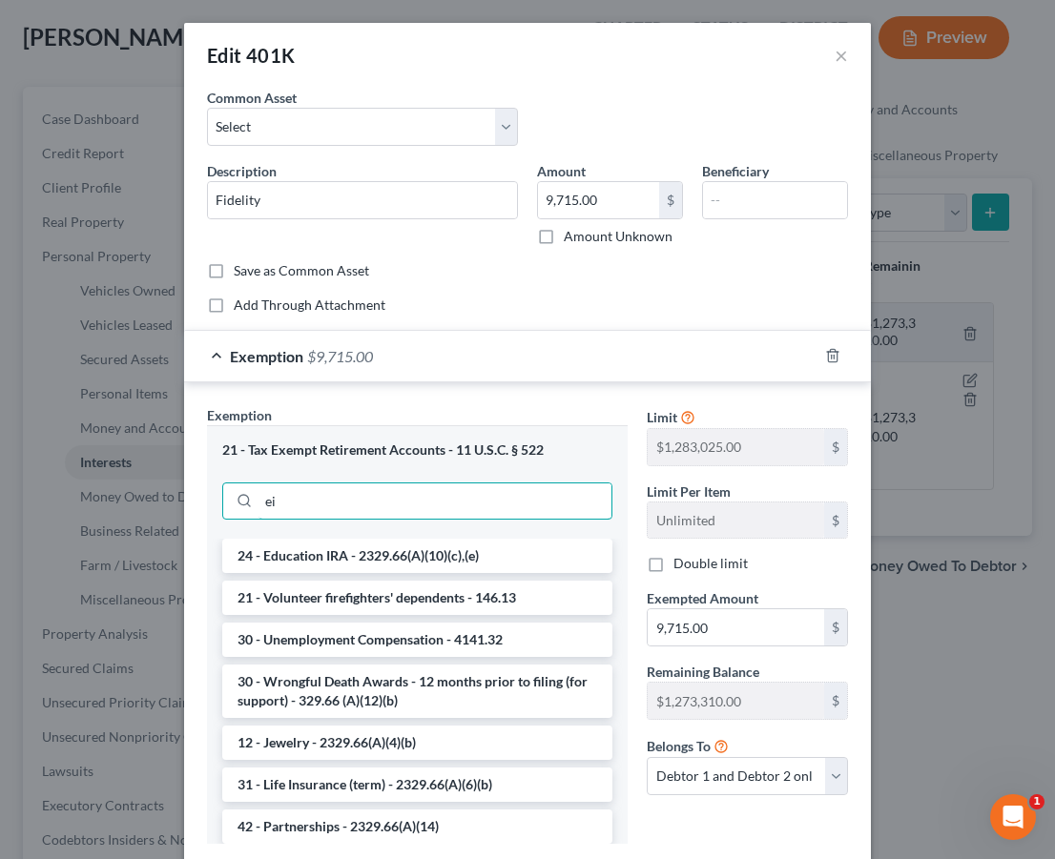
type input "e"
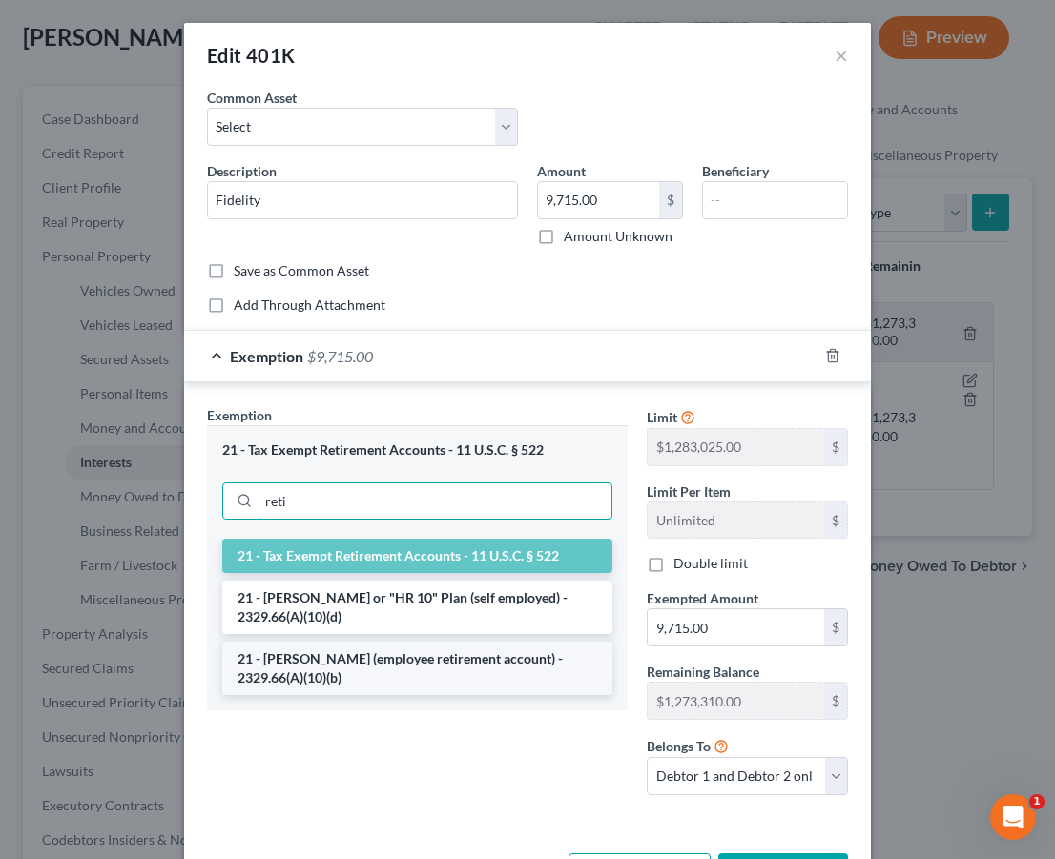
type input "reti"
click at [416, 670] on li "21 - [PERSON_NAME] (employee retirement account) - 2329.66(A)(10)(b)" at bounding box center [417, 668] width 390 height 53
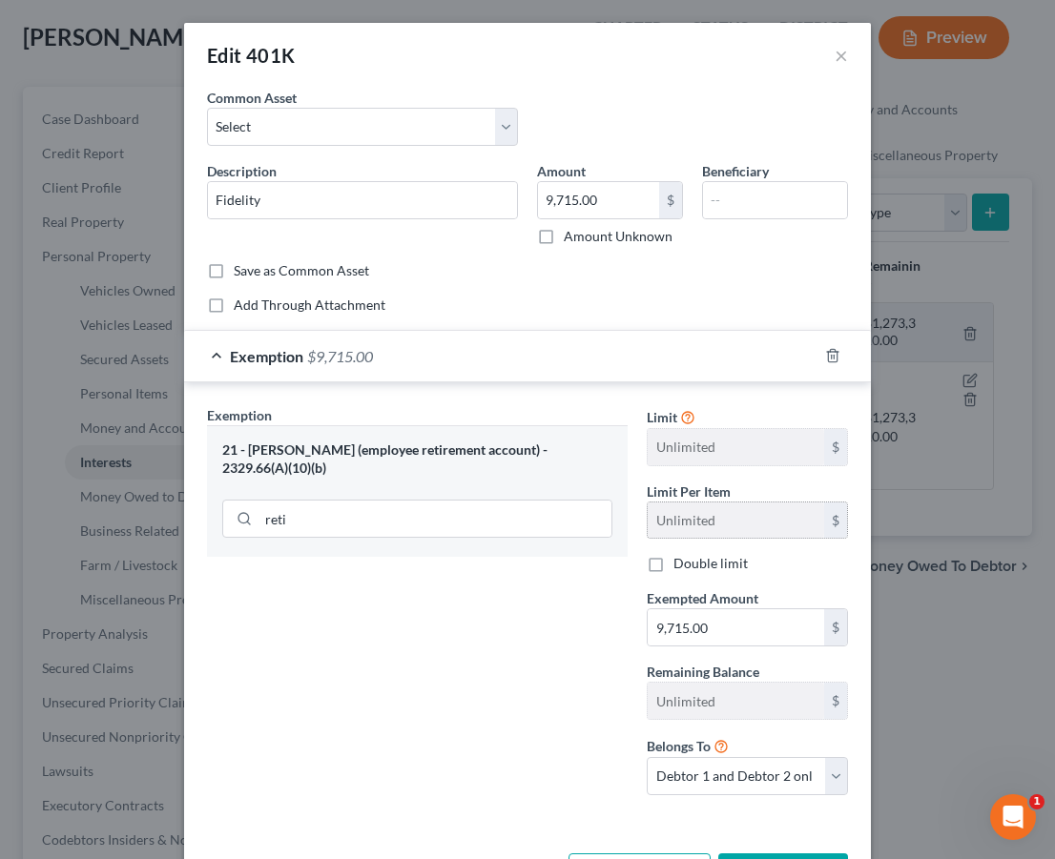
scroll to position [0, 0]
select select "1"
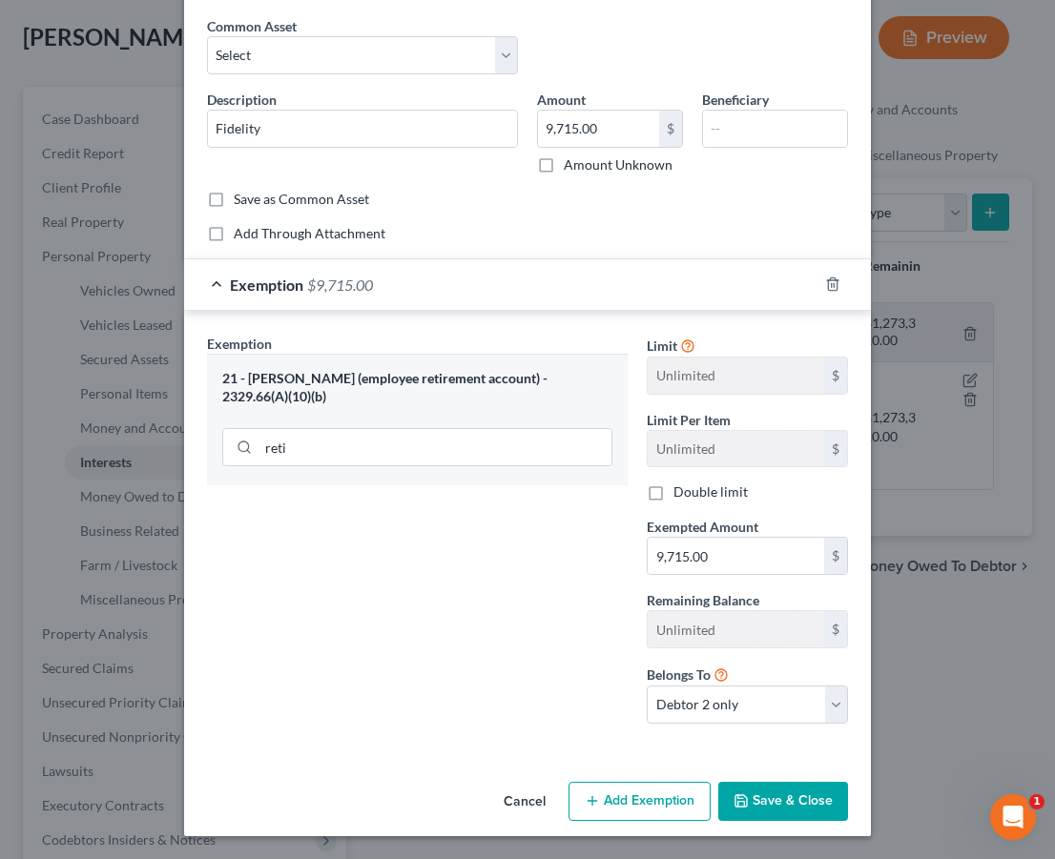
click at [792, 803] on button "Save & Close" at bounding box center [783, 802] width 130 height 40
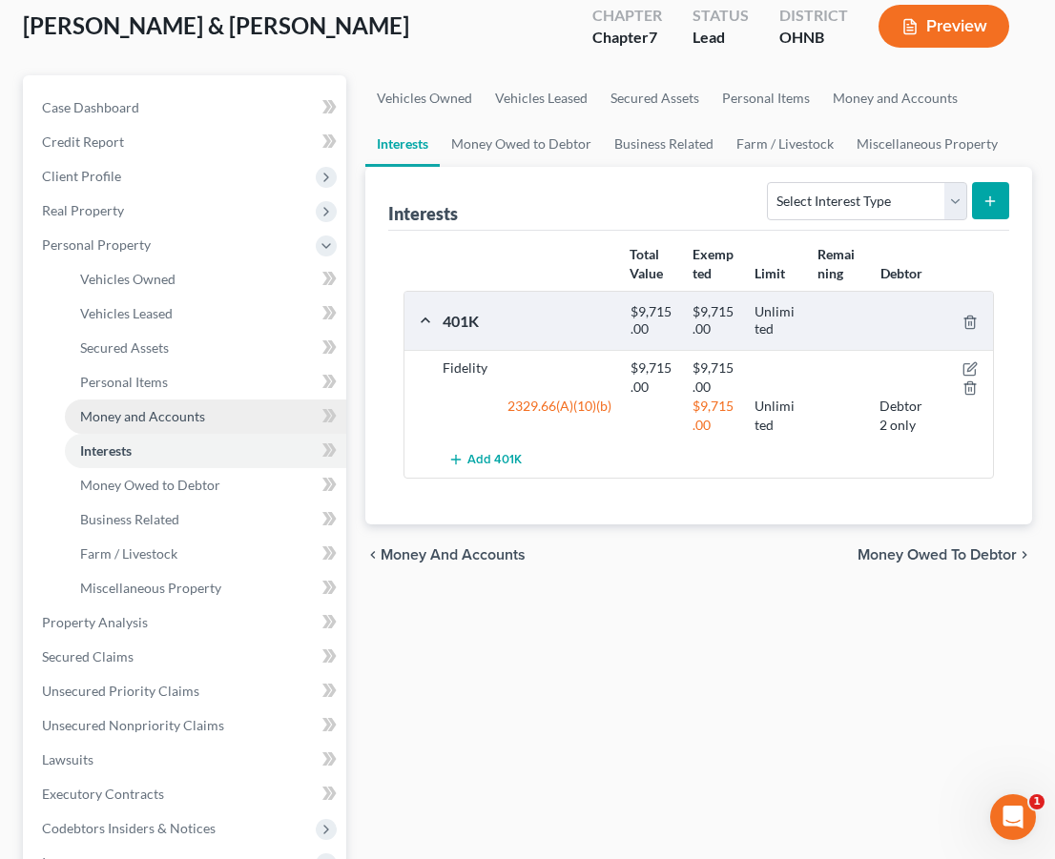
click at [224, 416] on link "Money and Accounts" at bounding box center [205, 417] width 281 height 34
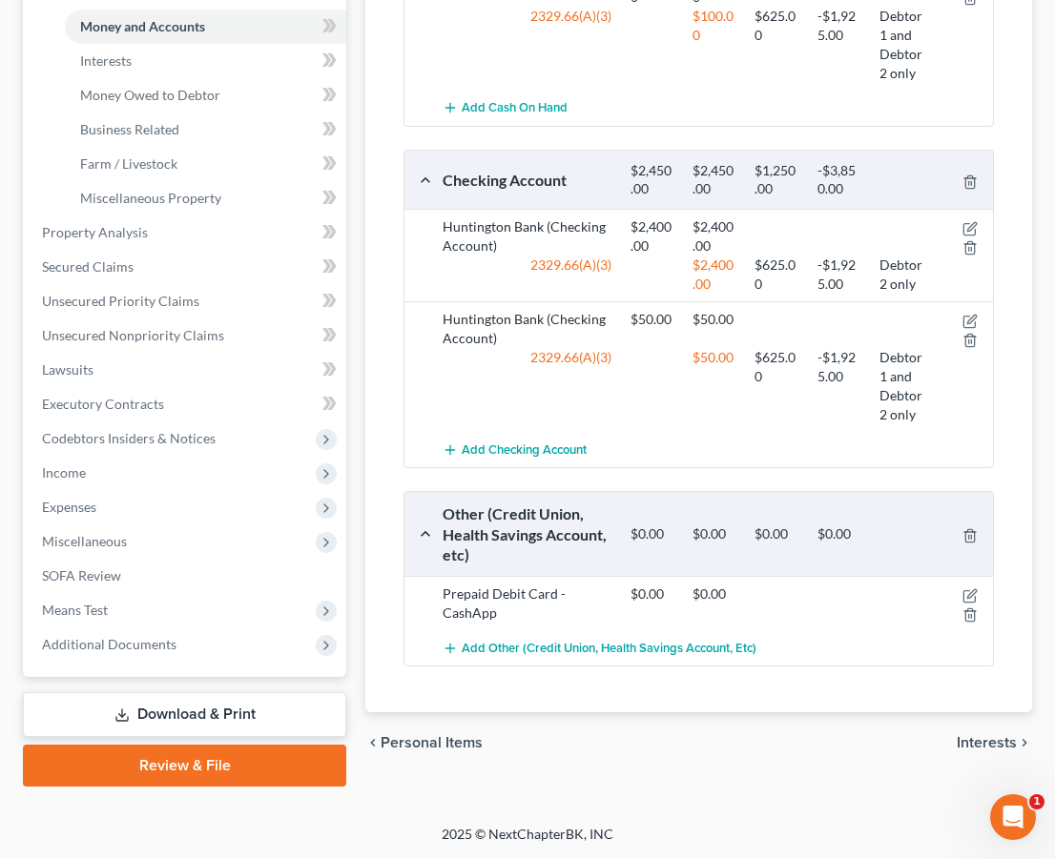
scroll to position [569, 0]
click at [973, 329] on icon "button" at bounding box center [969, 321] width 15 height 15
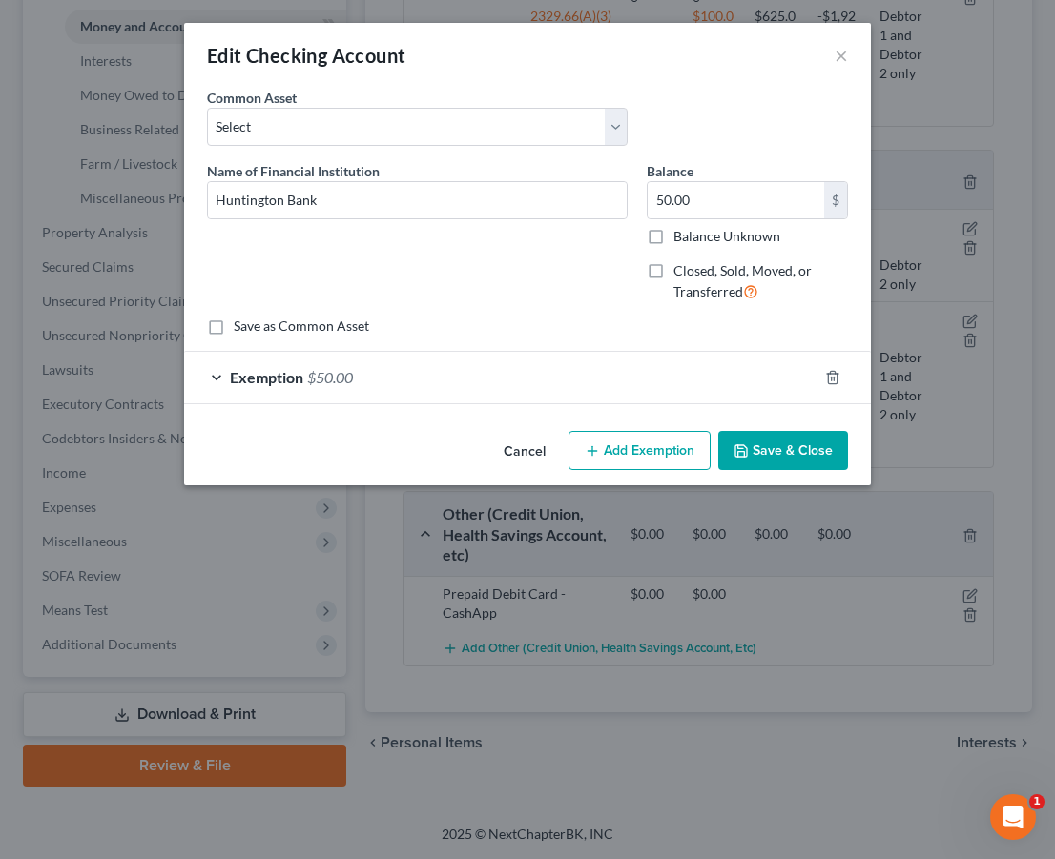
click at [660, 396] on div "Exemption $50.00" at bounding box center [500, 377] width 633 height 51
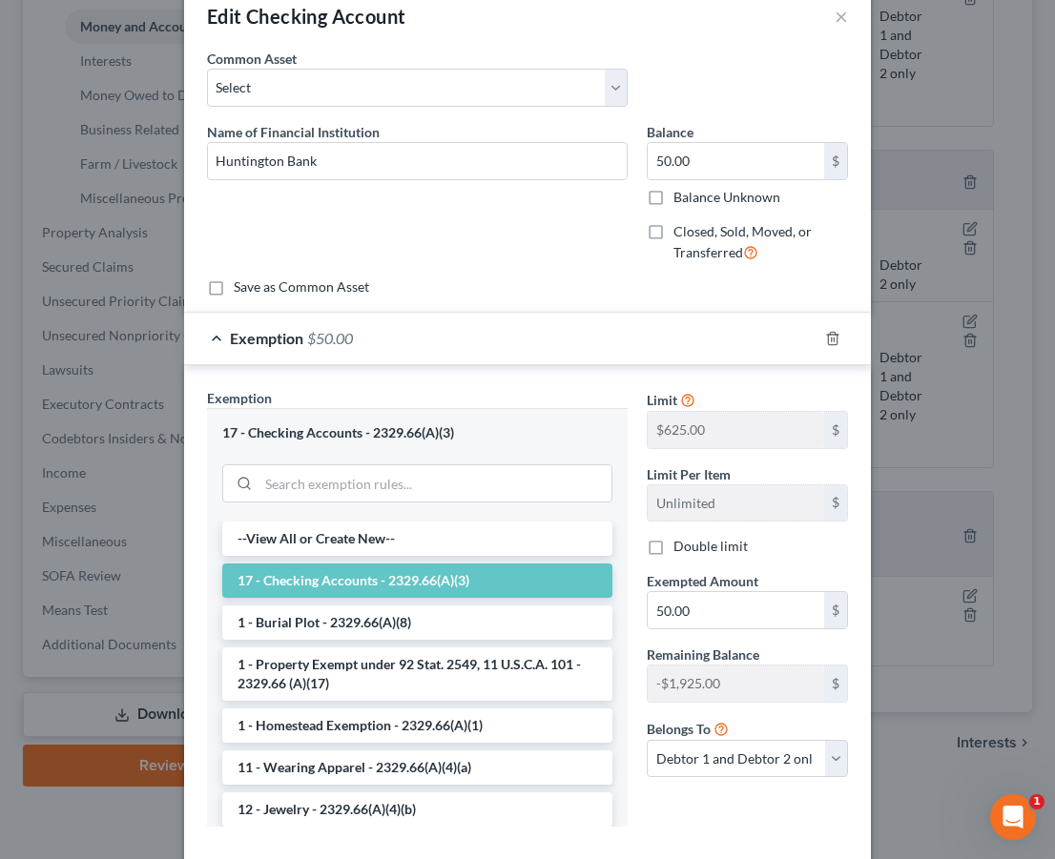
scroll to position [43, 0]
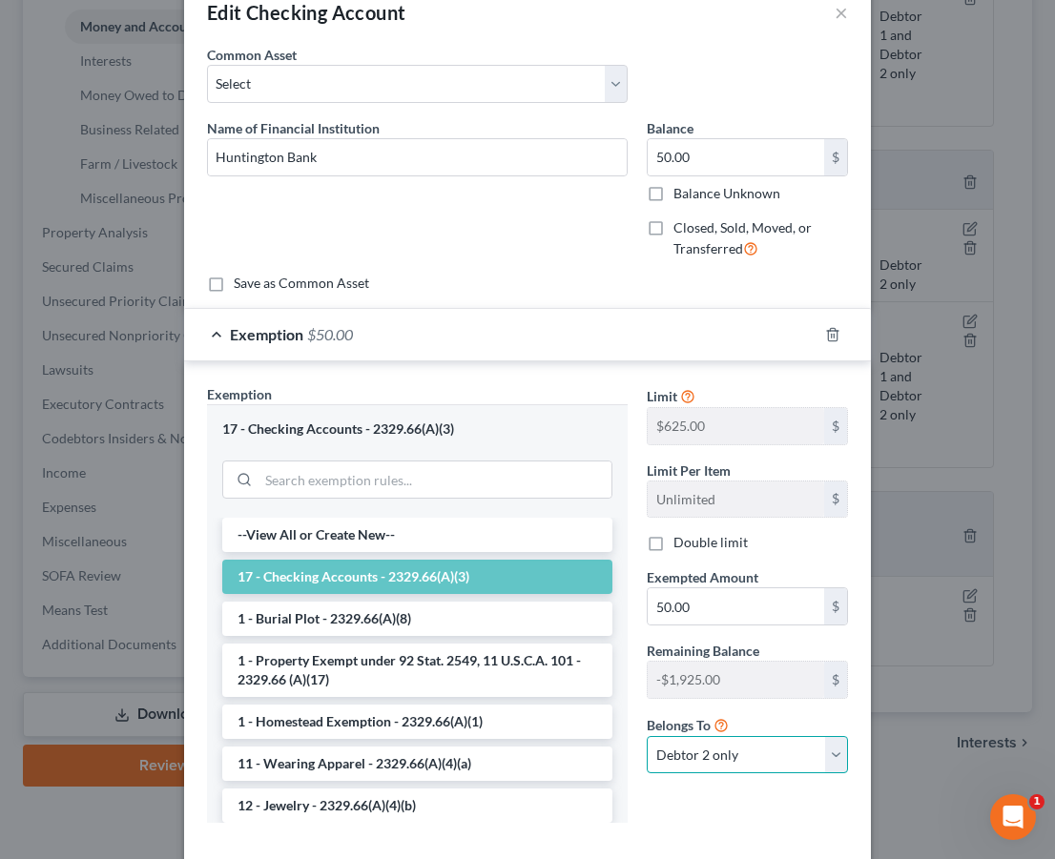
select select "0"
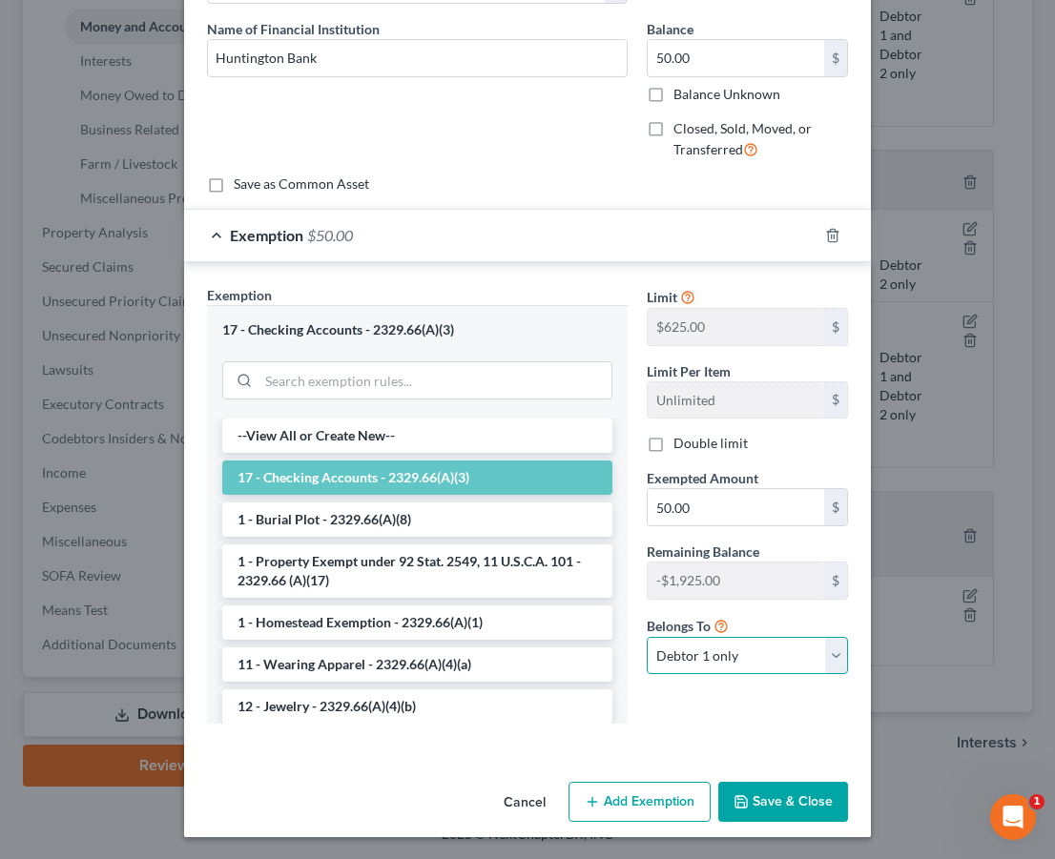
scroll to position [141, 0]
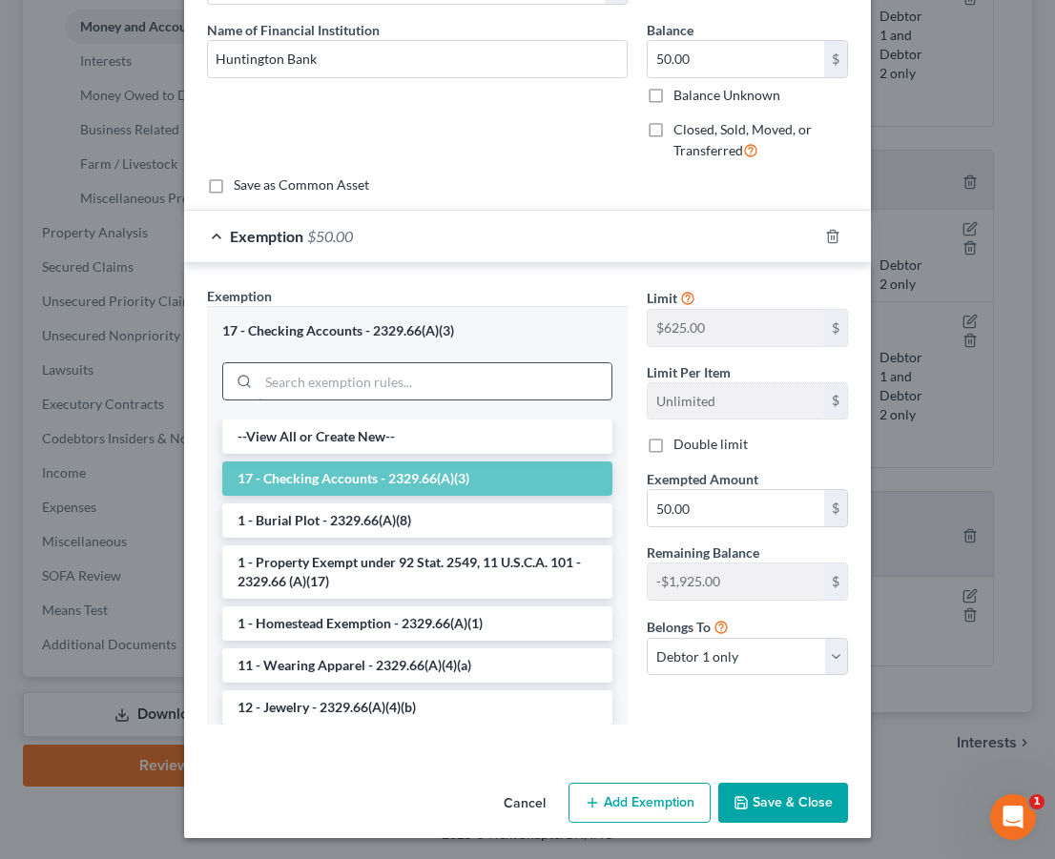
click at [413, 398] on input "search" at bounding box center [434, 381] width 353 height 36
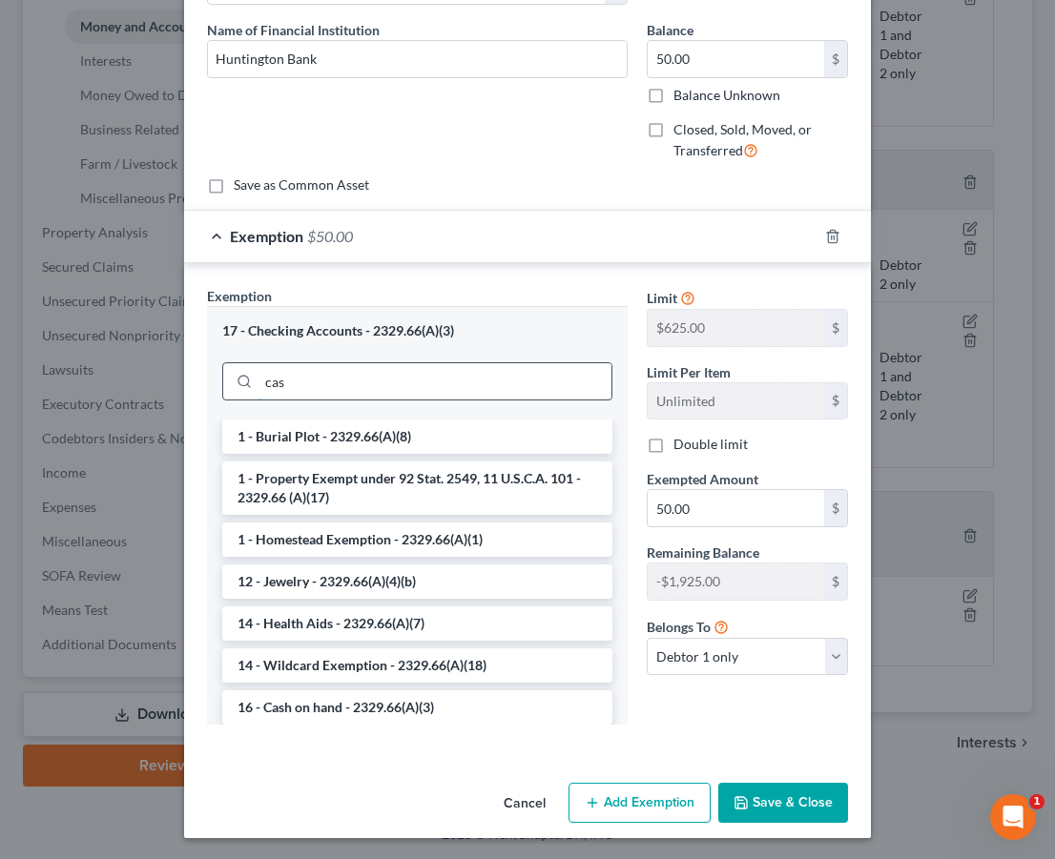
scroll to position [92, 0]
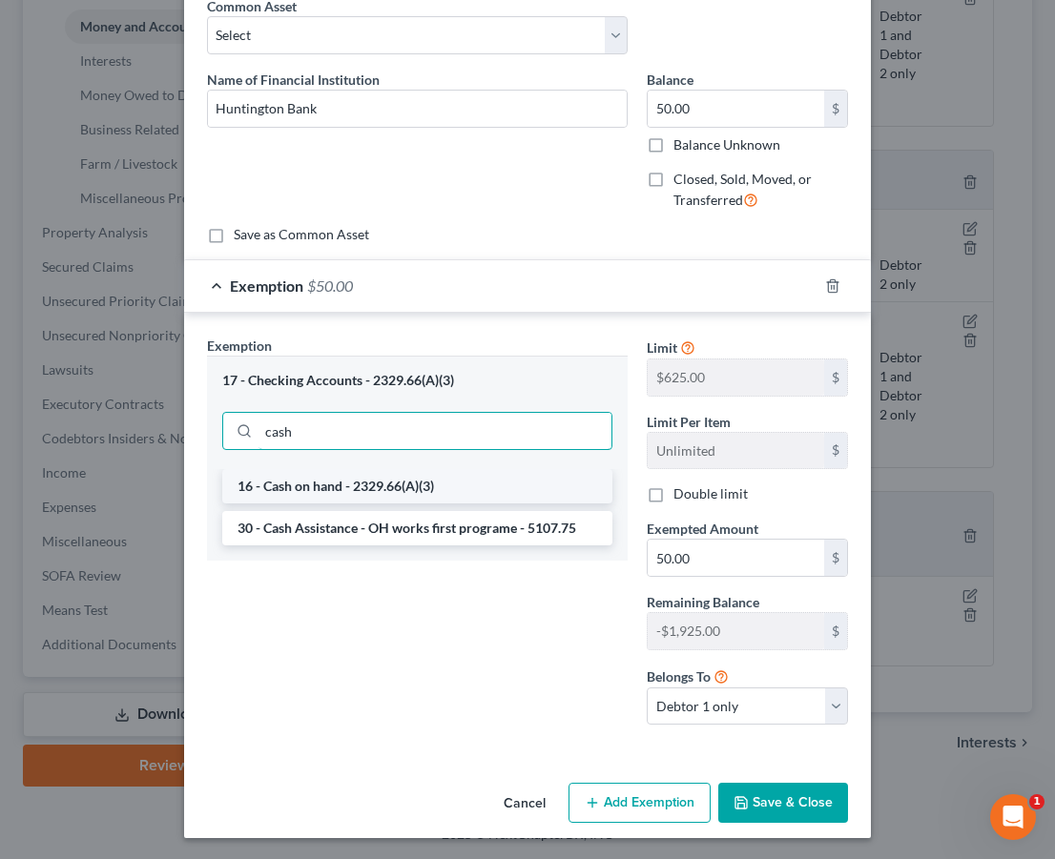
type input "cash"
click at [441, 483] on li "16 - Cash on hand - 2329.66(A)(3)" at bounding box center [417, 486] width 390 height 34
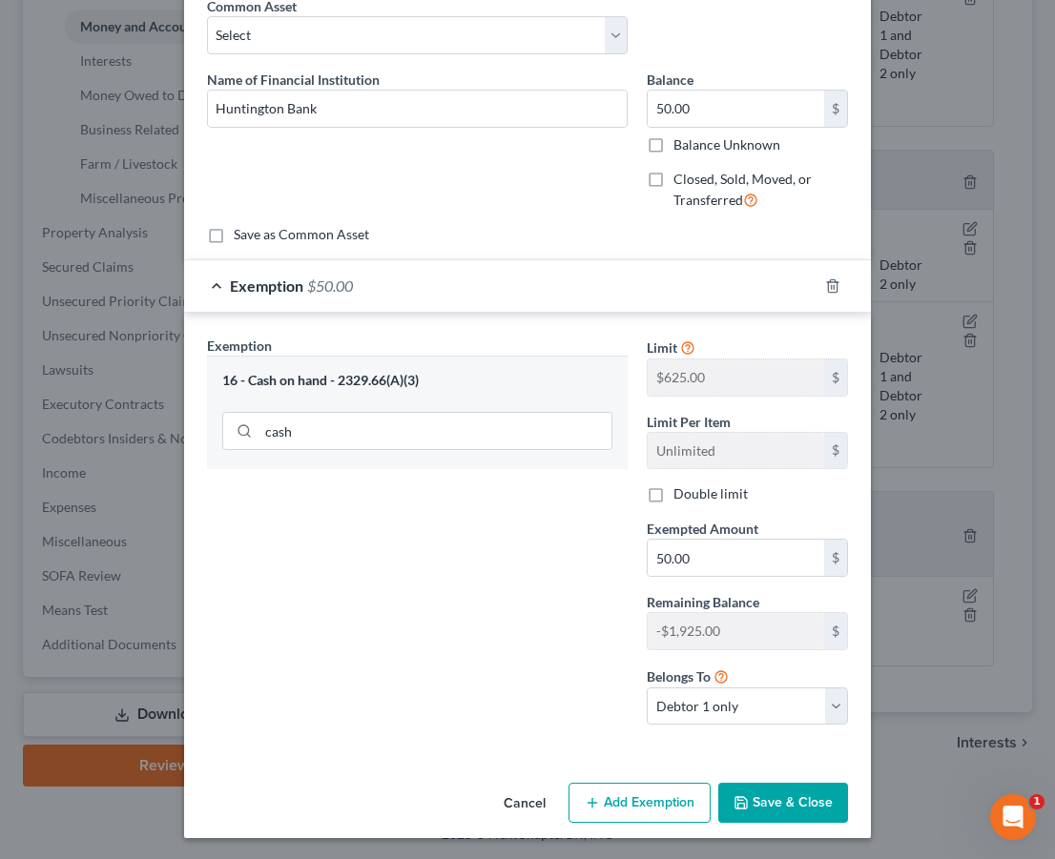
click at [773, 796] on button "Save & Close" at bounding box center [783, 803] width 130 height 40
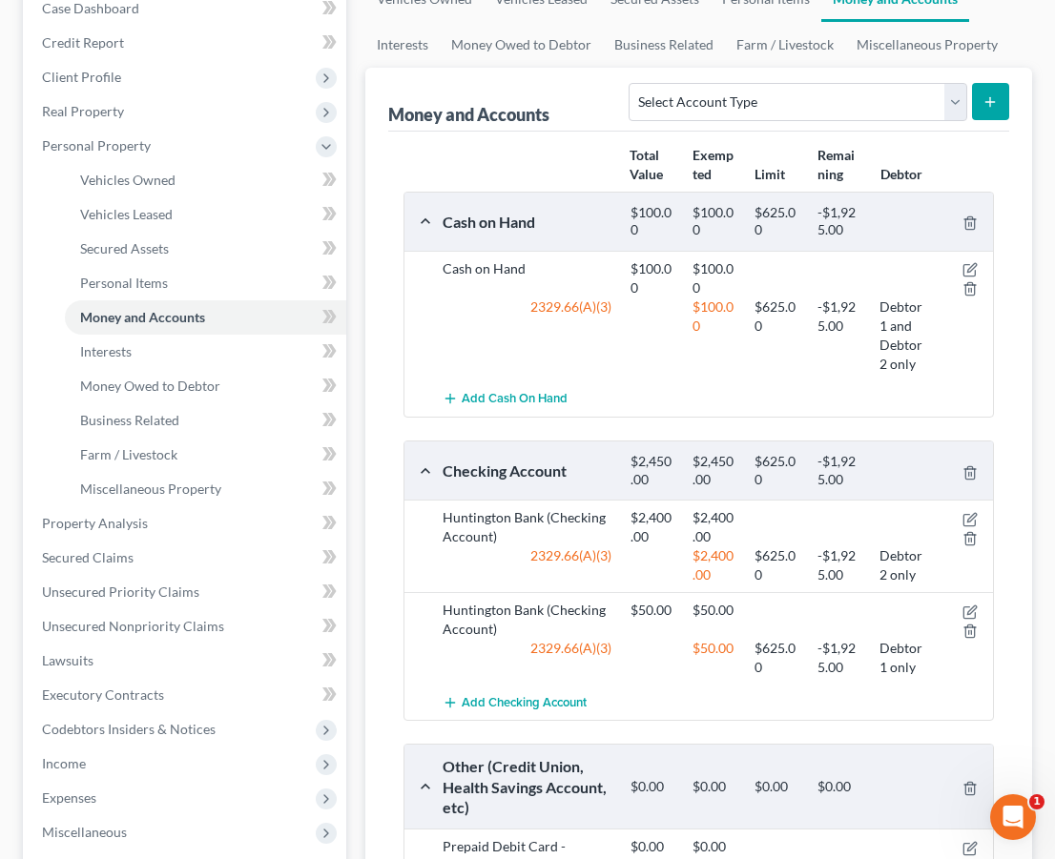
scroll to position [247, 0]
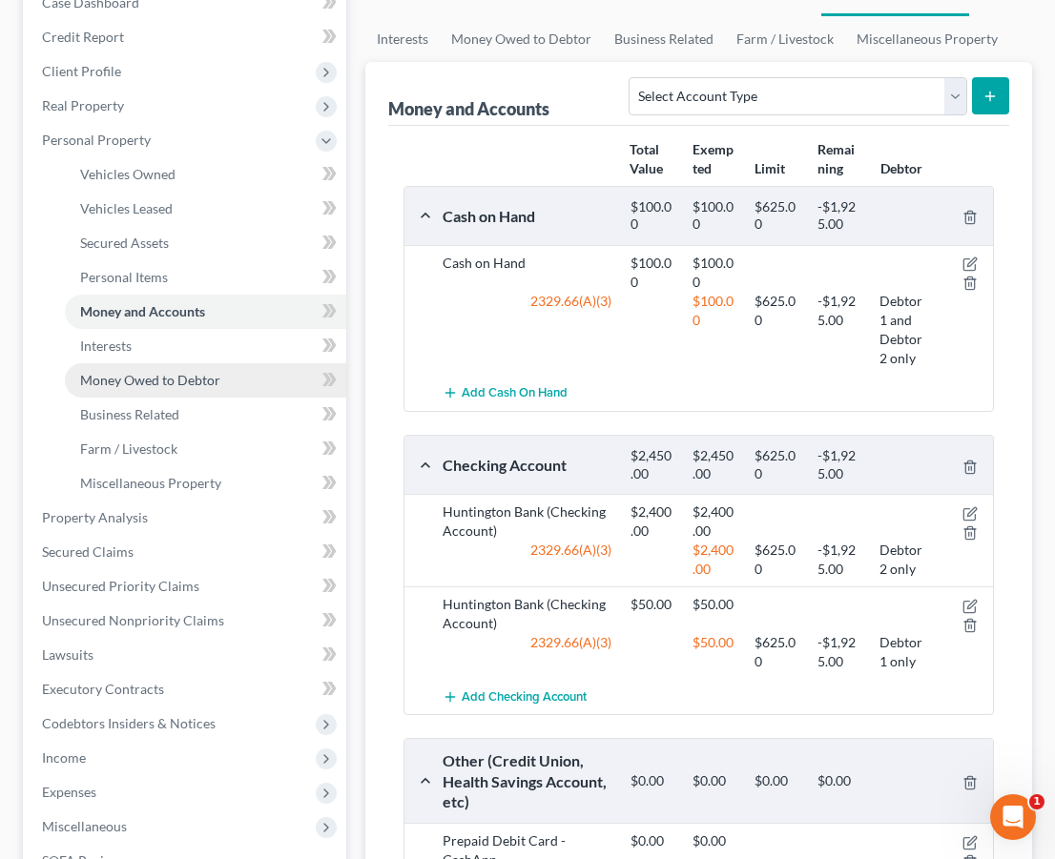
click at [160, 395] on link "Money Owed to Debtor" at bounding box center [205, 380] width 281 height 34
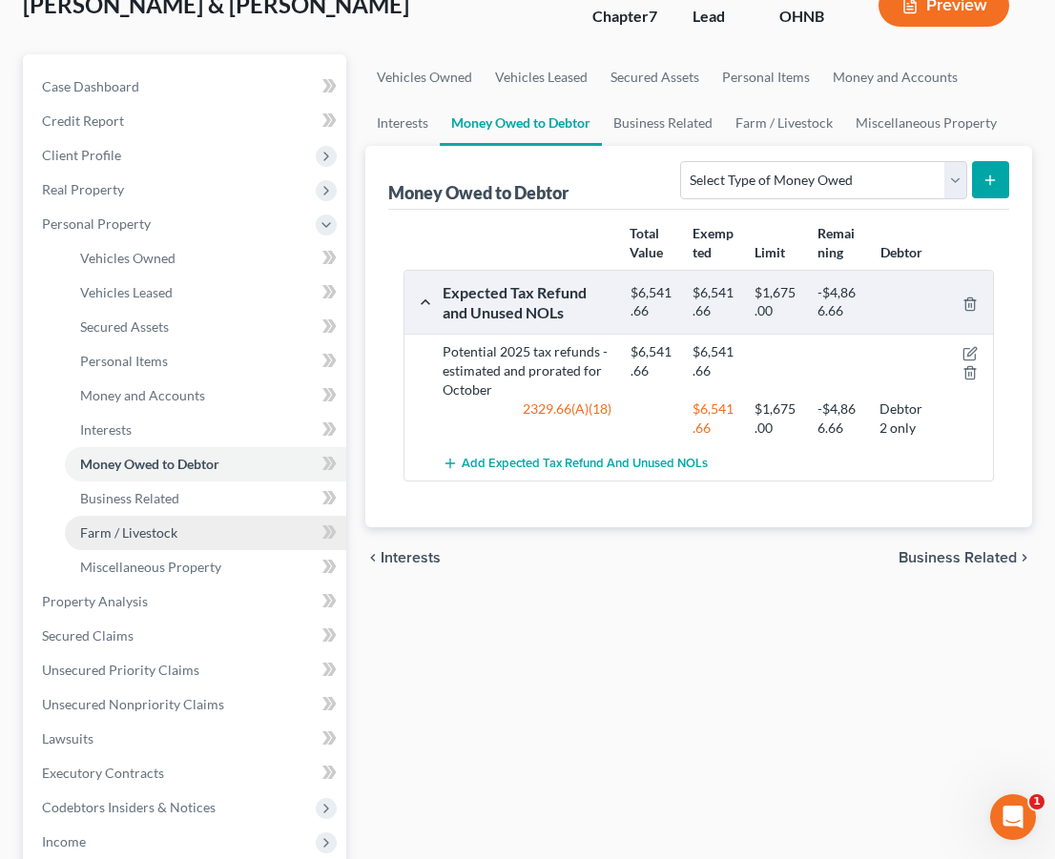
scroll to position [159, 1]
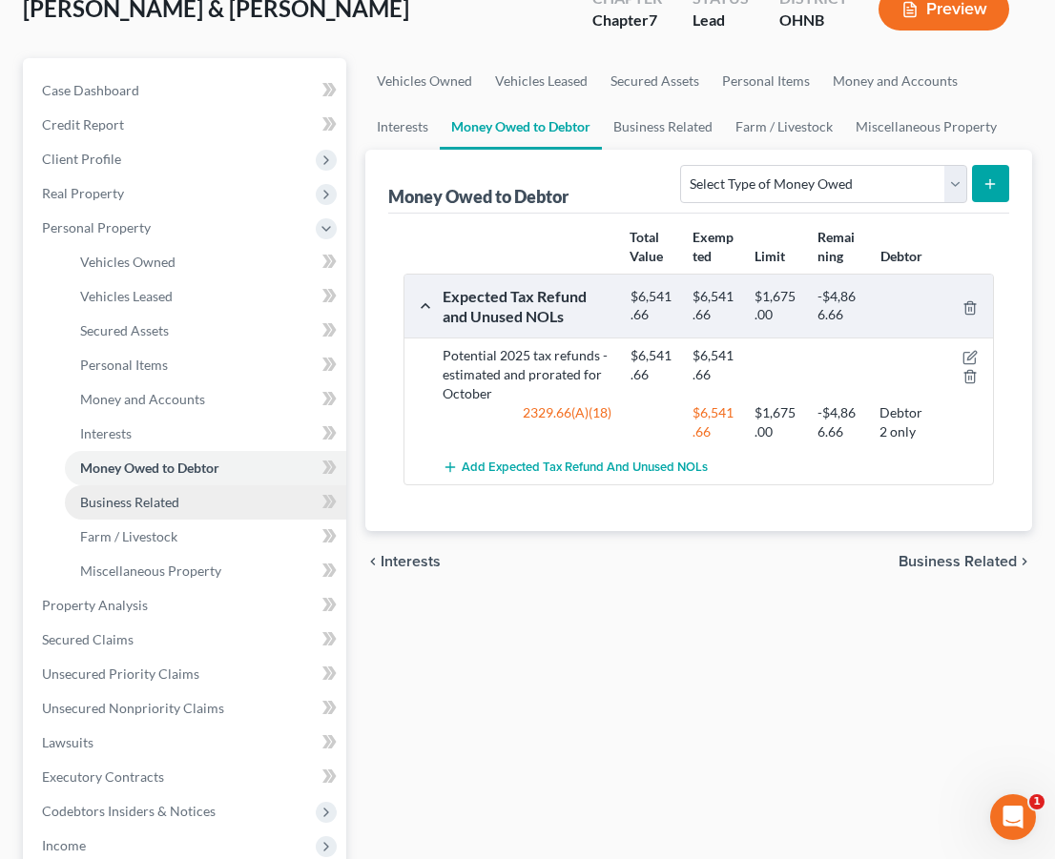
click at [175, 494] on span "Business Related" at bounding box center [129, 502] width 99 height 16
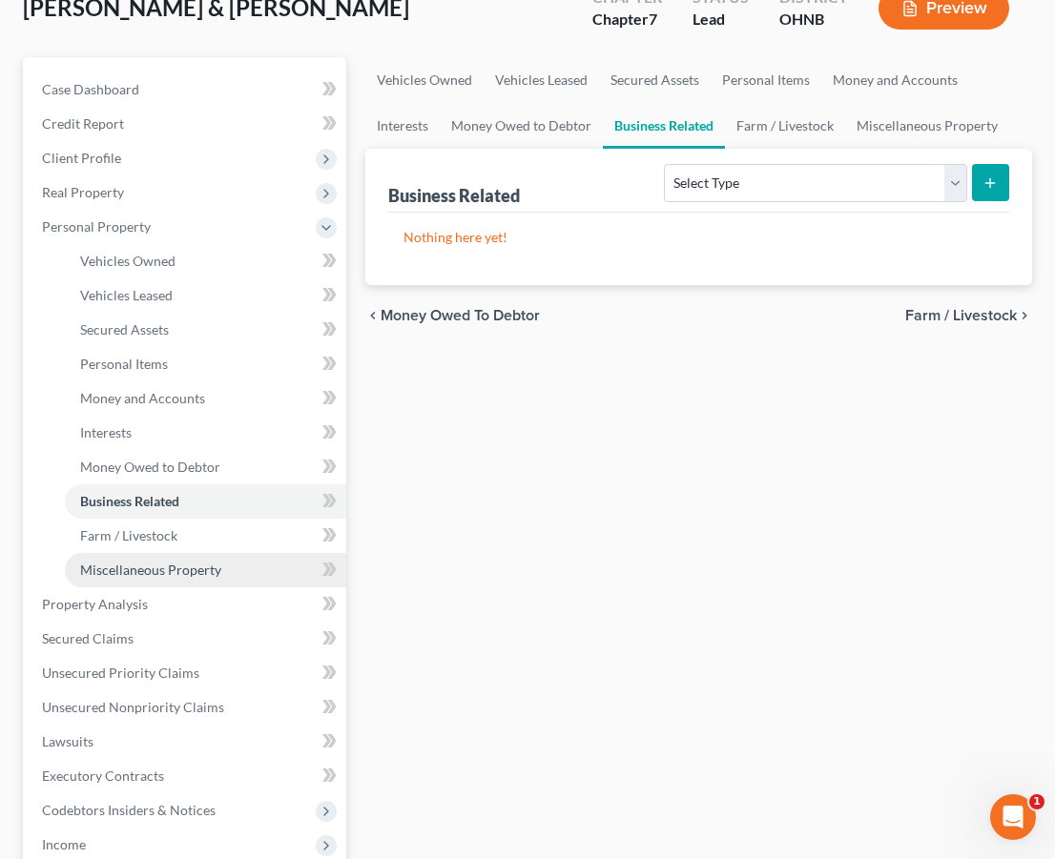
scroll to position [174, 0]
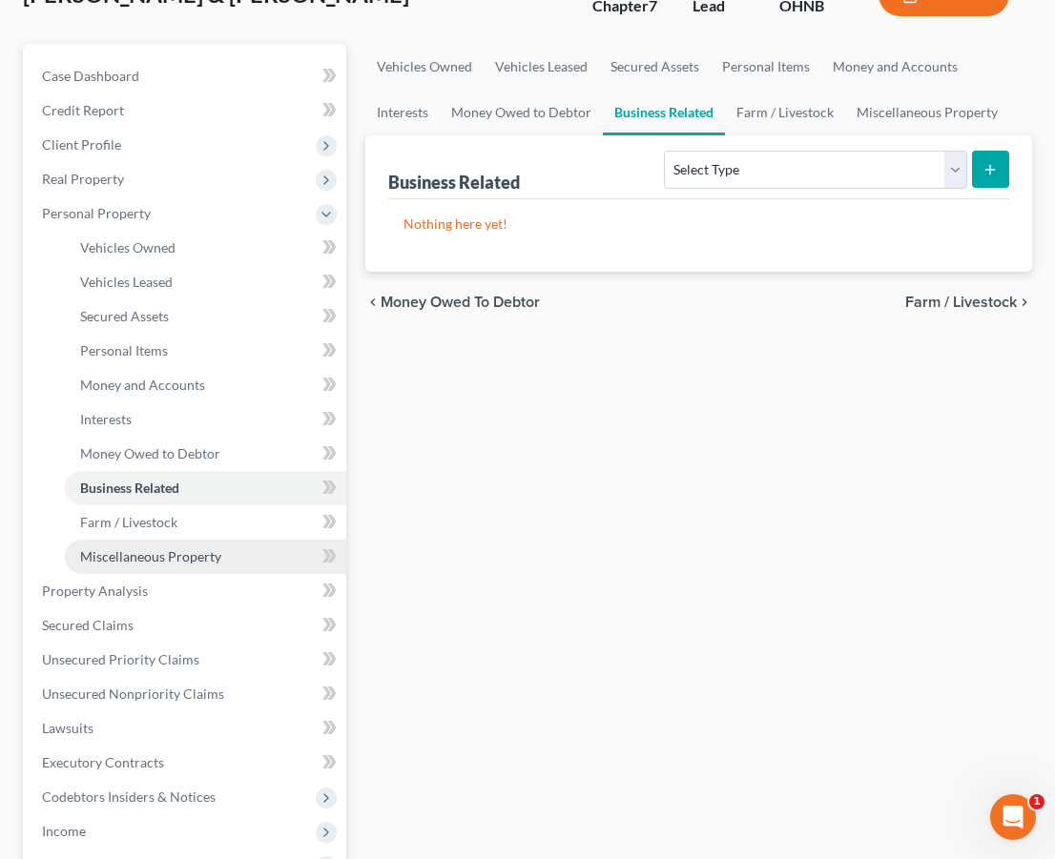
click at [166, 563] on span "Miscellaneous Property" at bounding box center [150, 556] width 141 height 16
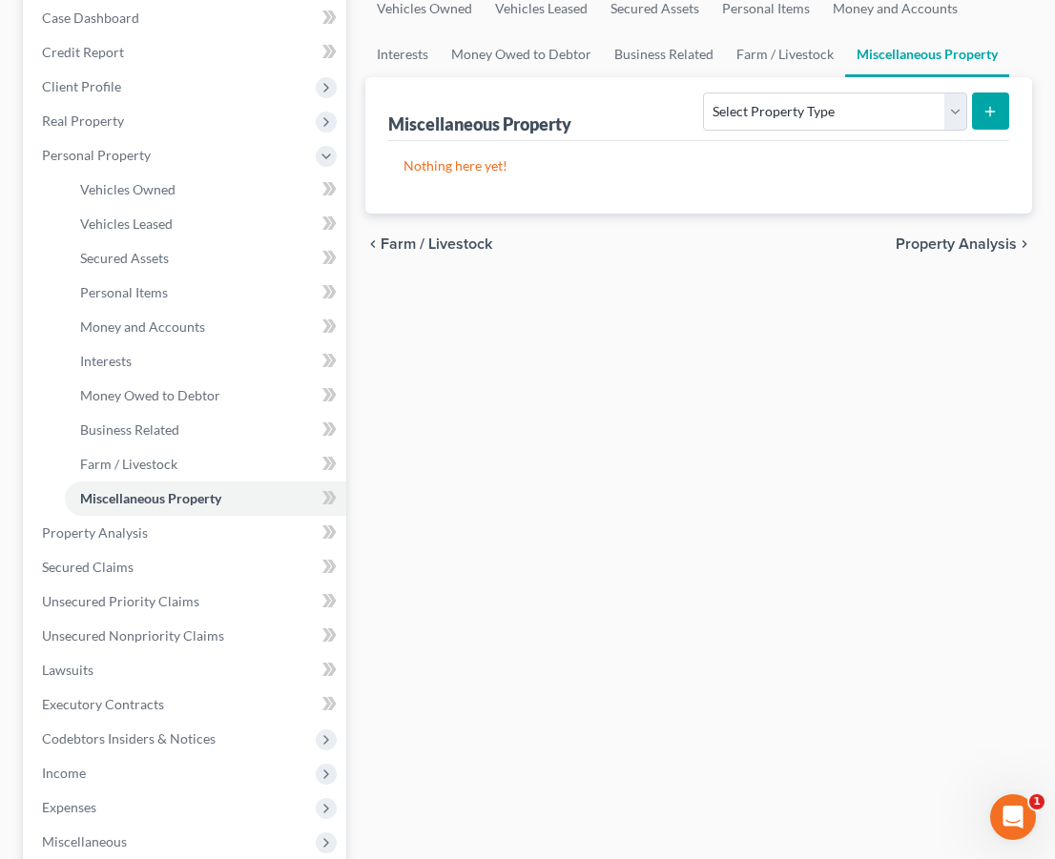
scroll to position [266, 0]
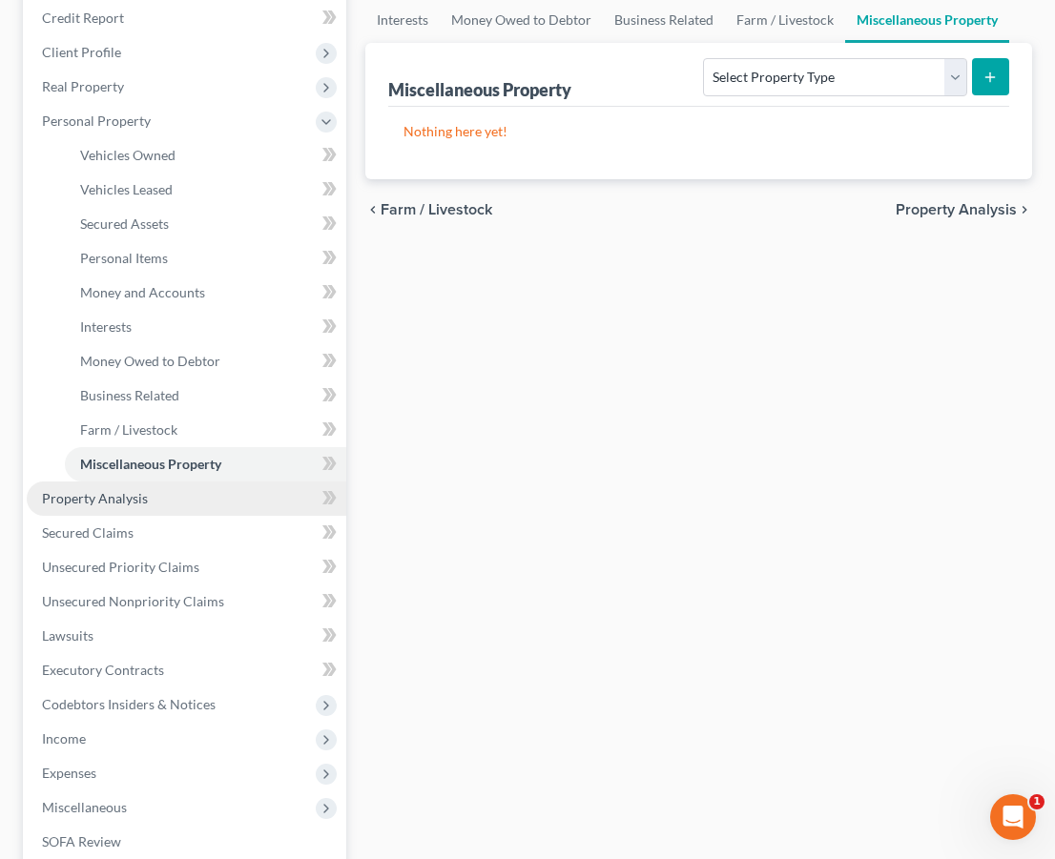
click at [228, 508] on link "Property Analysis" at bounding box center [187, 499] width 320 height 34
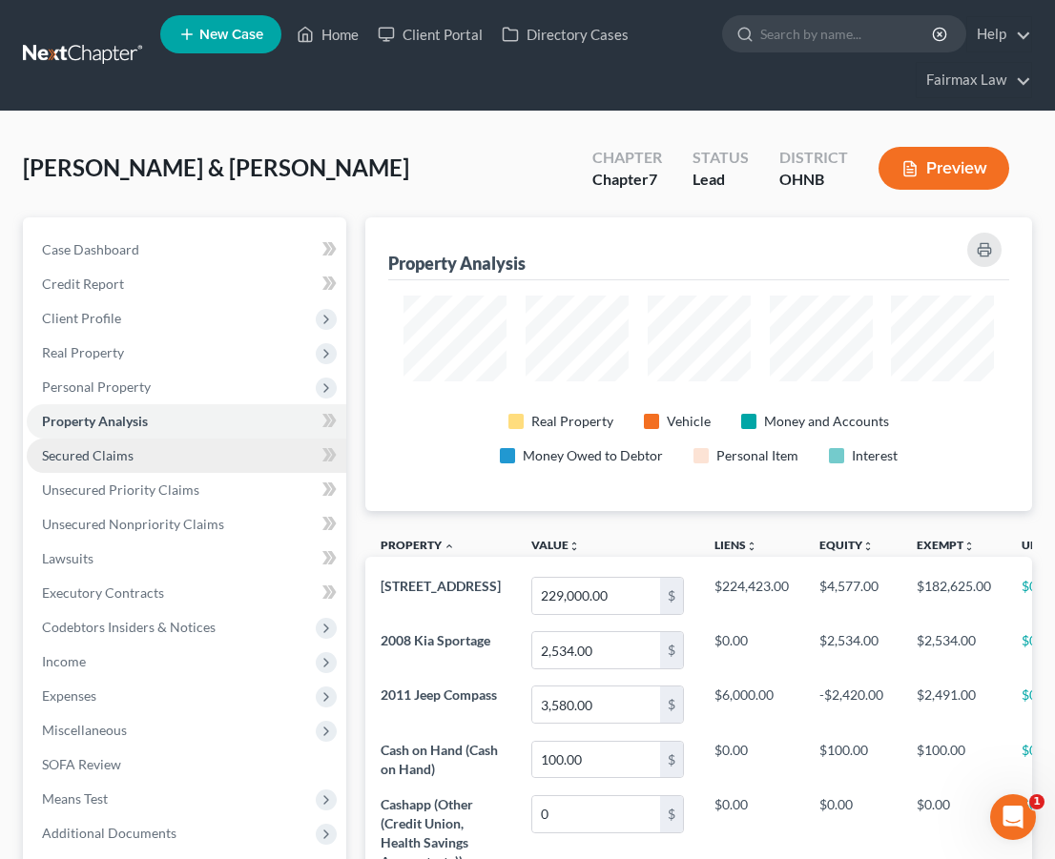
click at [216, 441] on link "Secured Claims" at bounding box center [187, 456] width 320 height 34
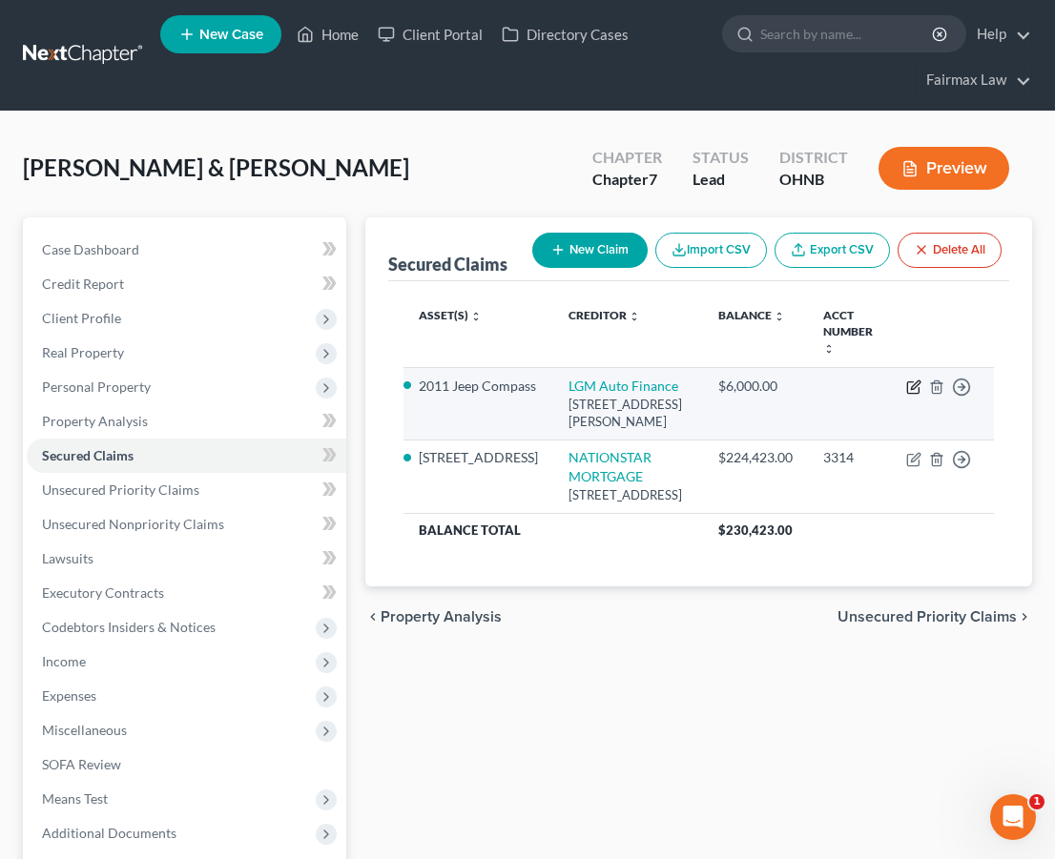
click at [910, 392] on icon "button" at bounding box center [913, 387] width 15 height 15
select select "36"
select select "2"
select select "1"
select select "0"
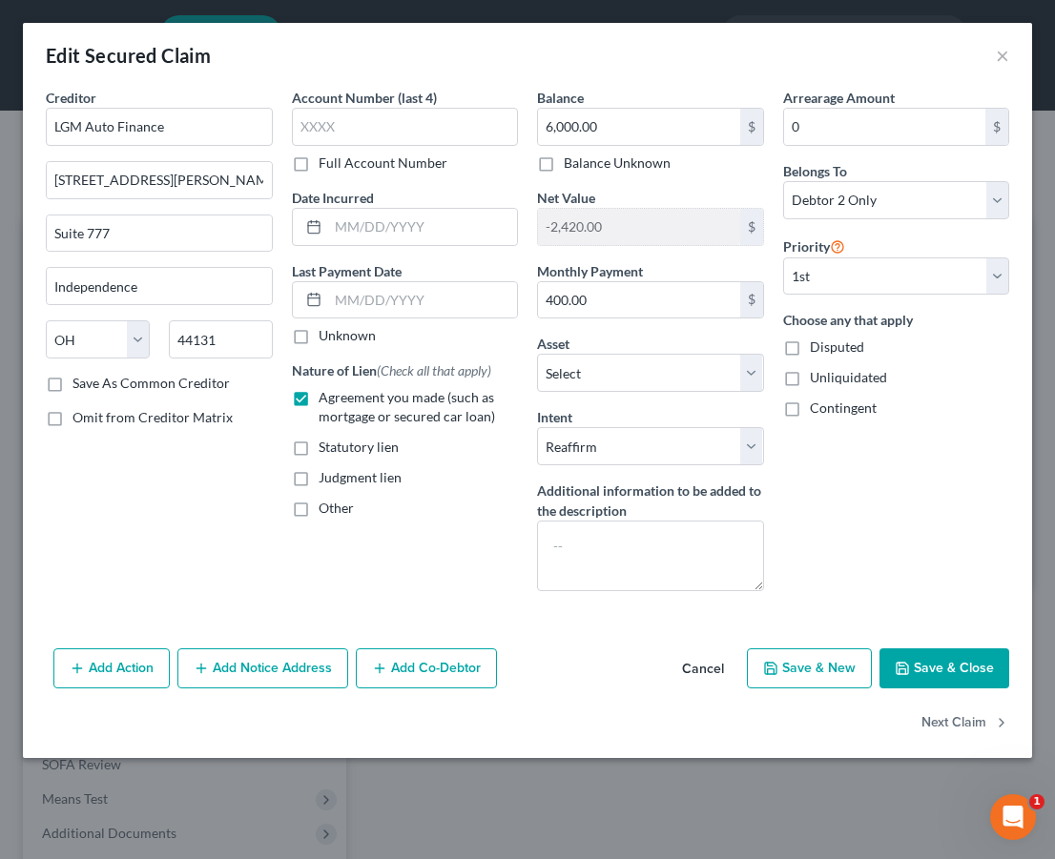
click at [719, 675] on button "Cancel" at bounding box center [703, 670] width 72 height 38
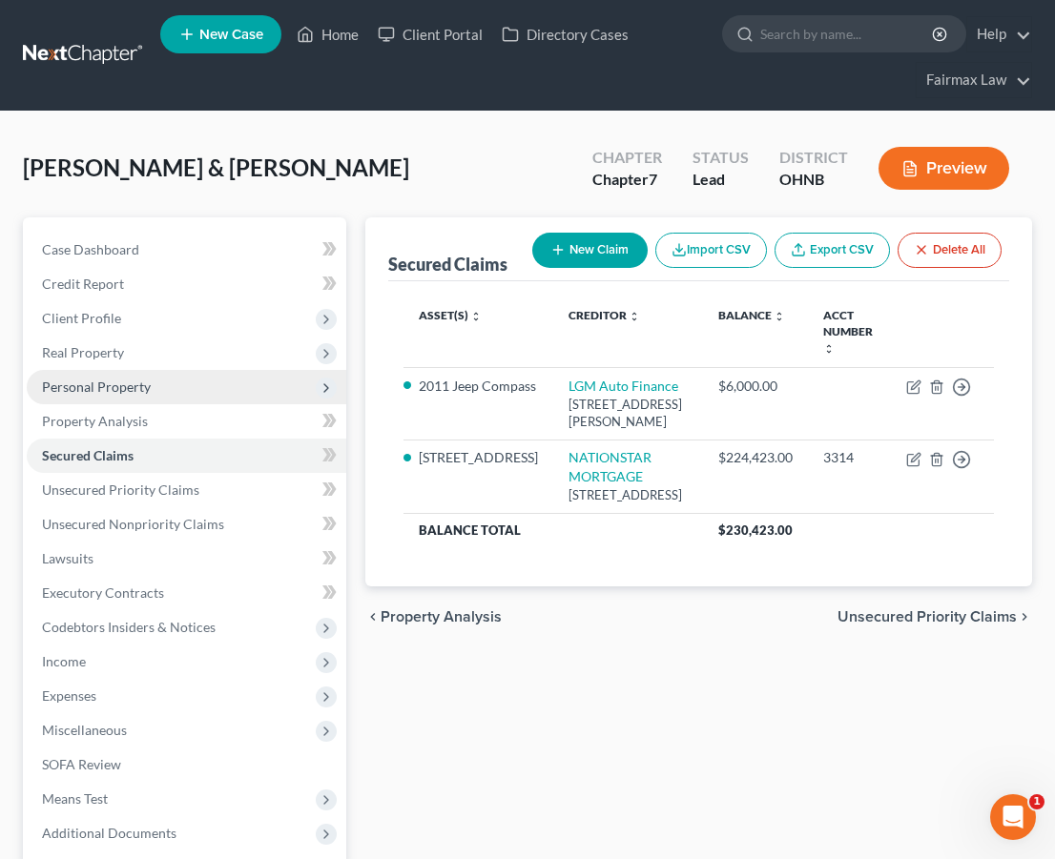
click at [199, 387] on span "Personal Property" at bounding box center [187, 387] width 320 height 34
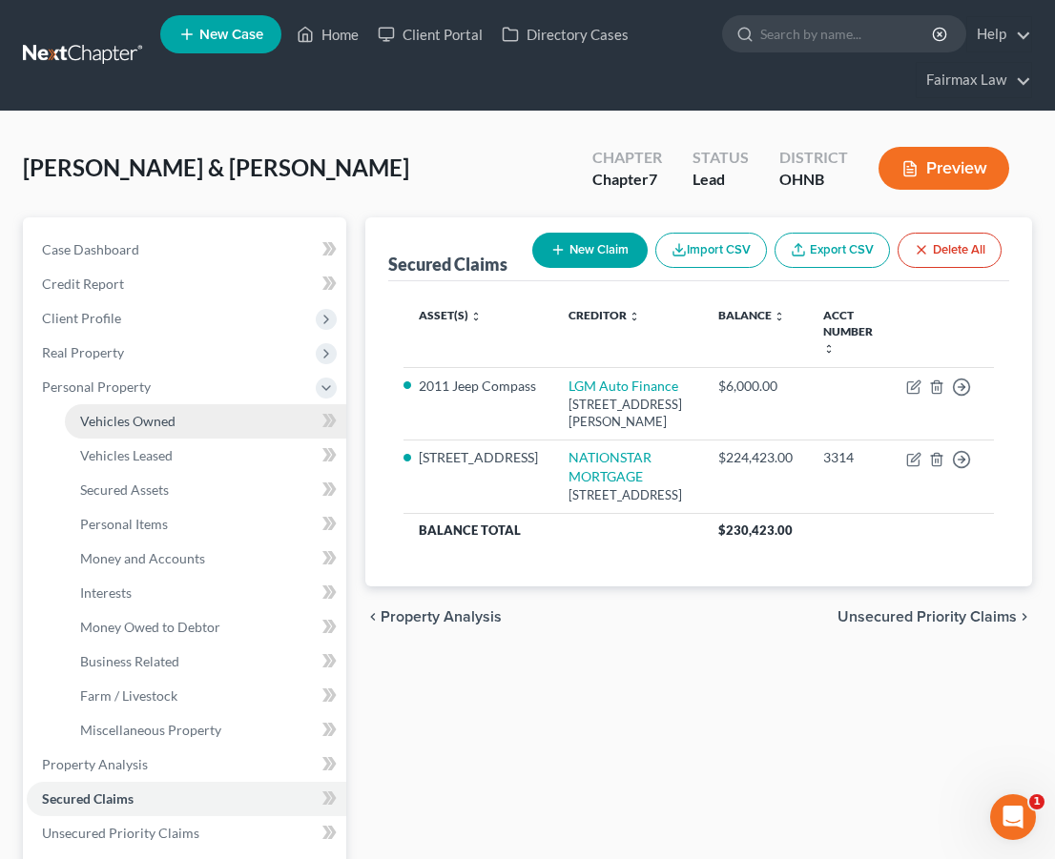
click at [187, 411] on link "Vehicles Owned" at bounding box center [205, 421] width 281 height 34
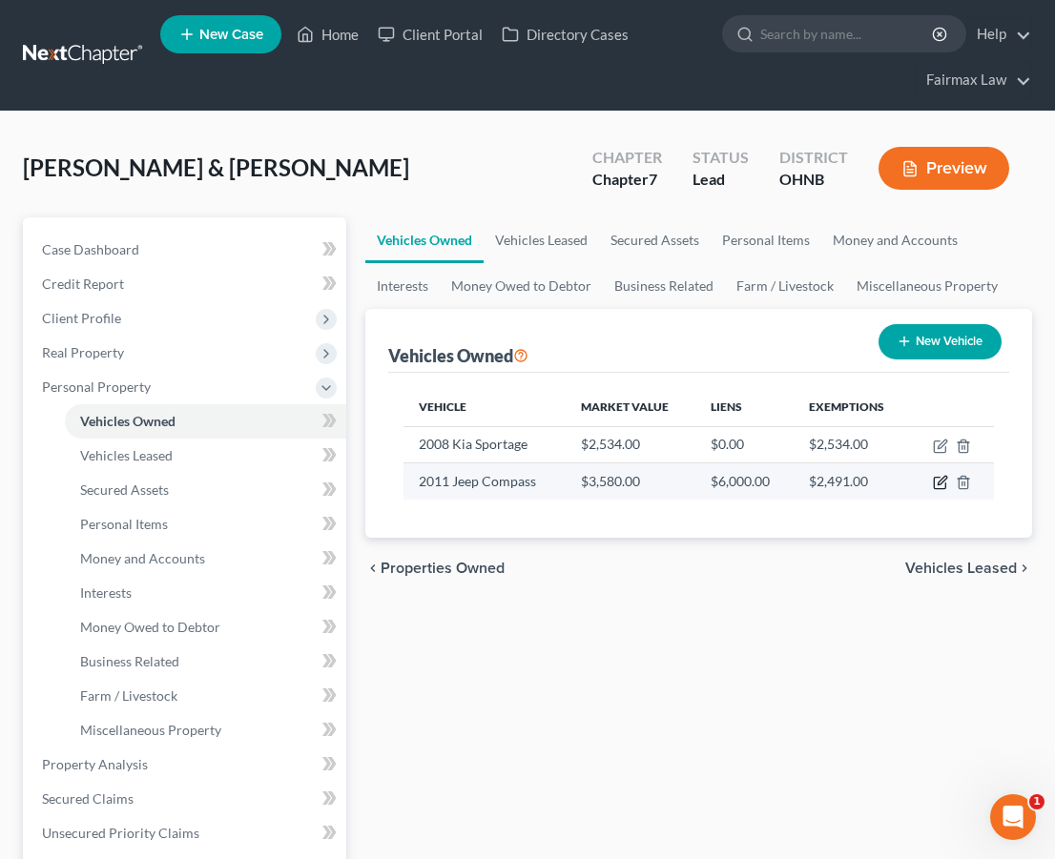
click at [938, 489] on icon "button" at bounding box center [939, 483] width 11 height 11
select select "0"
select select "15"
select select "3"
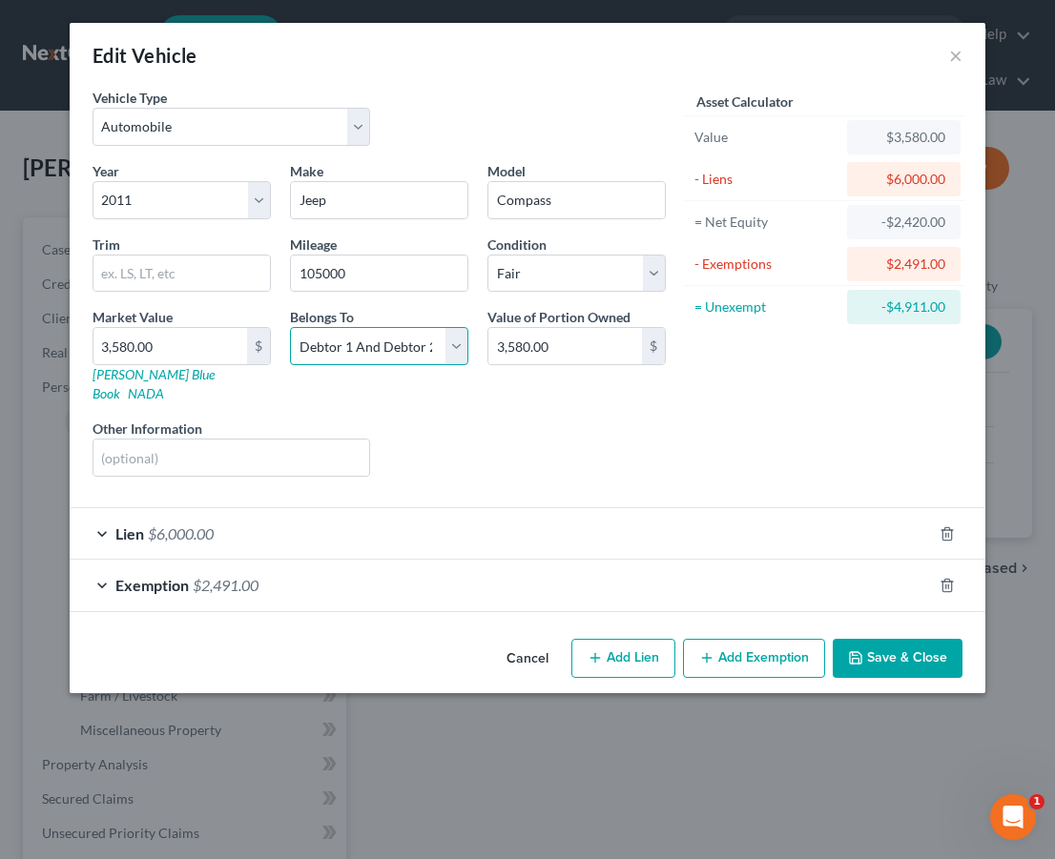
select select "1"
click at [388, 523] on div "Lien $6,000.00" at bounding box center [501, 533] width 862 height 51
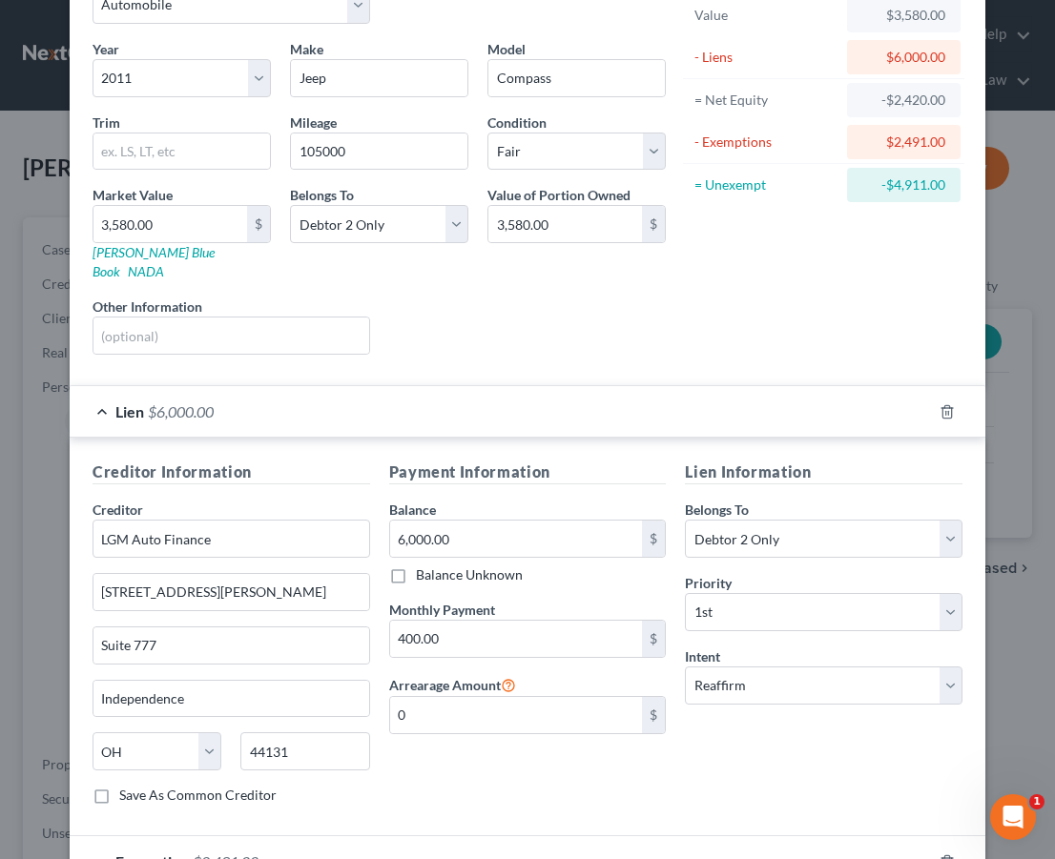
scroll to position [123, 0]
click at [445, 401] on div "Lien $6,000.00" at bounding box center [501, 410] width 862 height 51
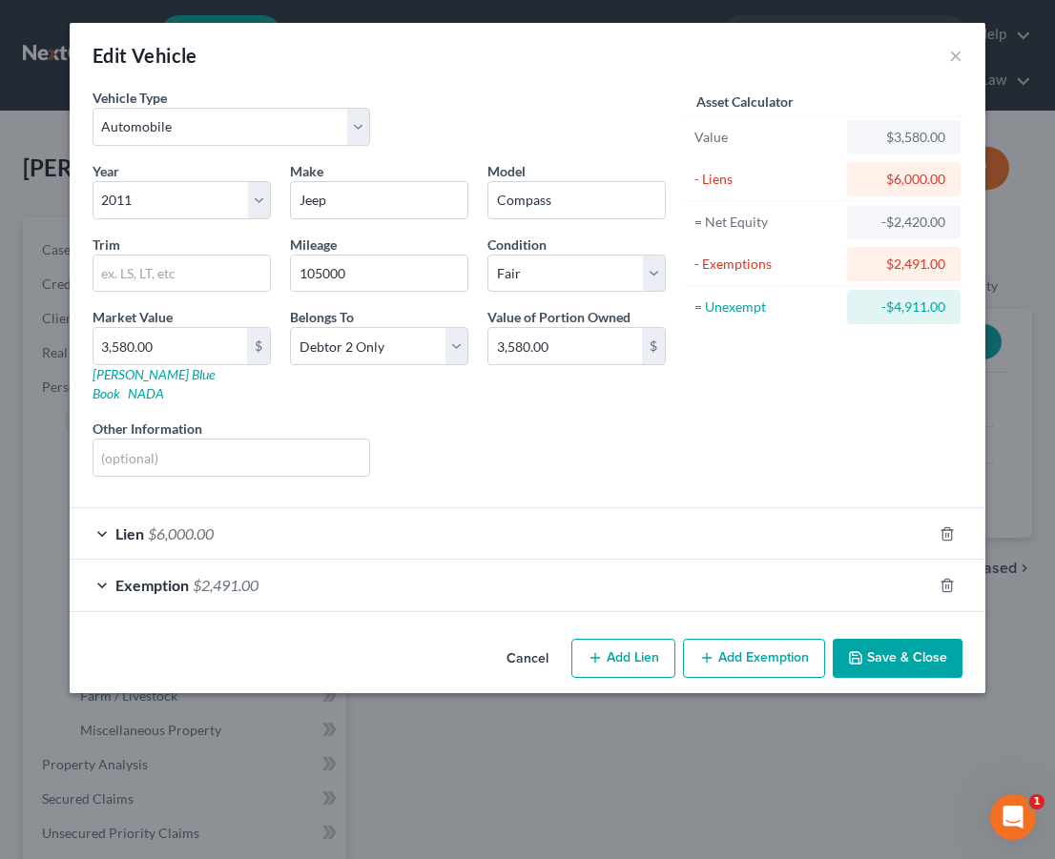
scroll to position [0, 0]
click at [929, 648] on button "Save & Close" at bounding box center [898, 659] width 130 height 40
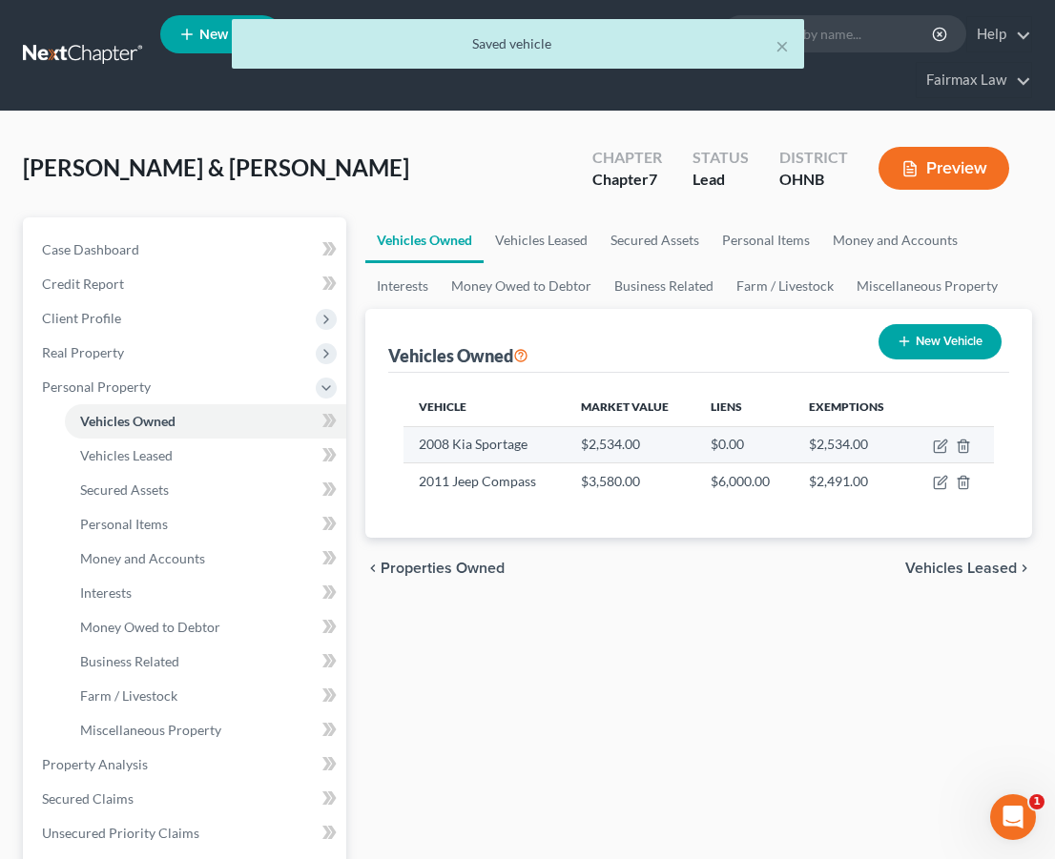
click at [931, 445] on td at bounding box center [952, 444] width 84 height 36
click at [933, 445] on icon "button" at bounding box center [940, 446] width 15 height 15
select select "0"
select select "18"
select select "3"
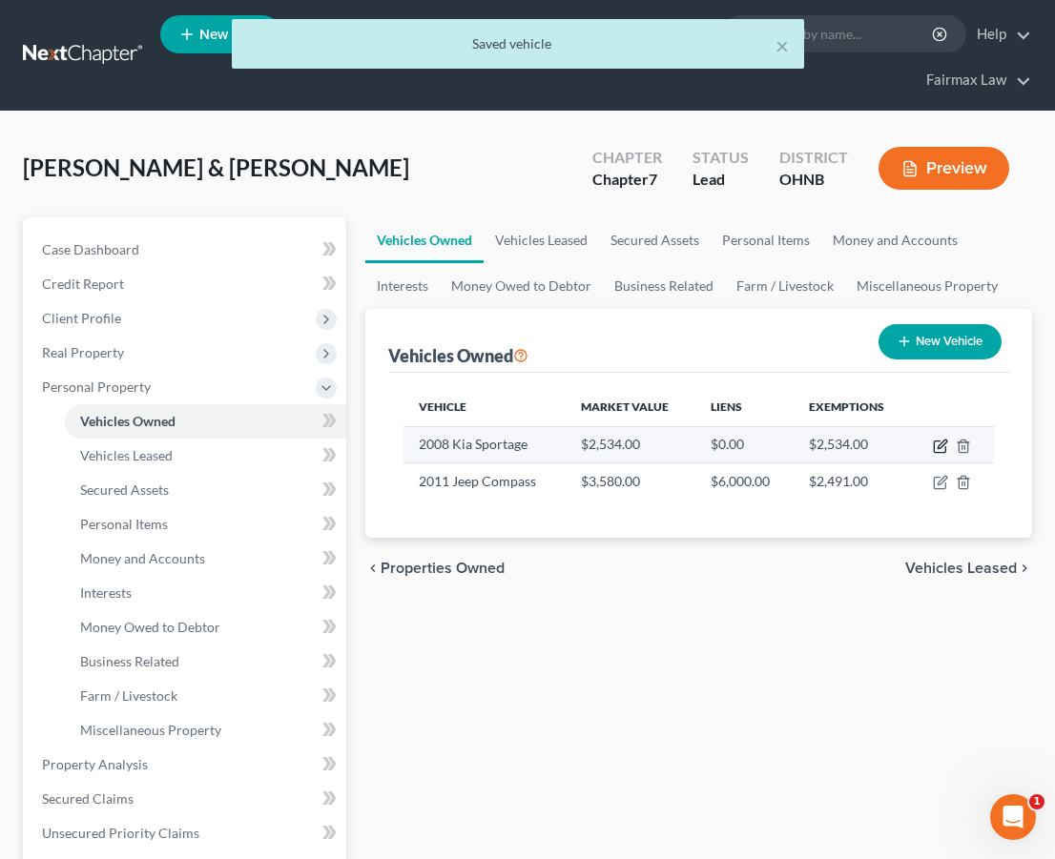
select select "1"
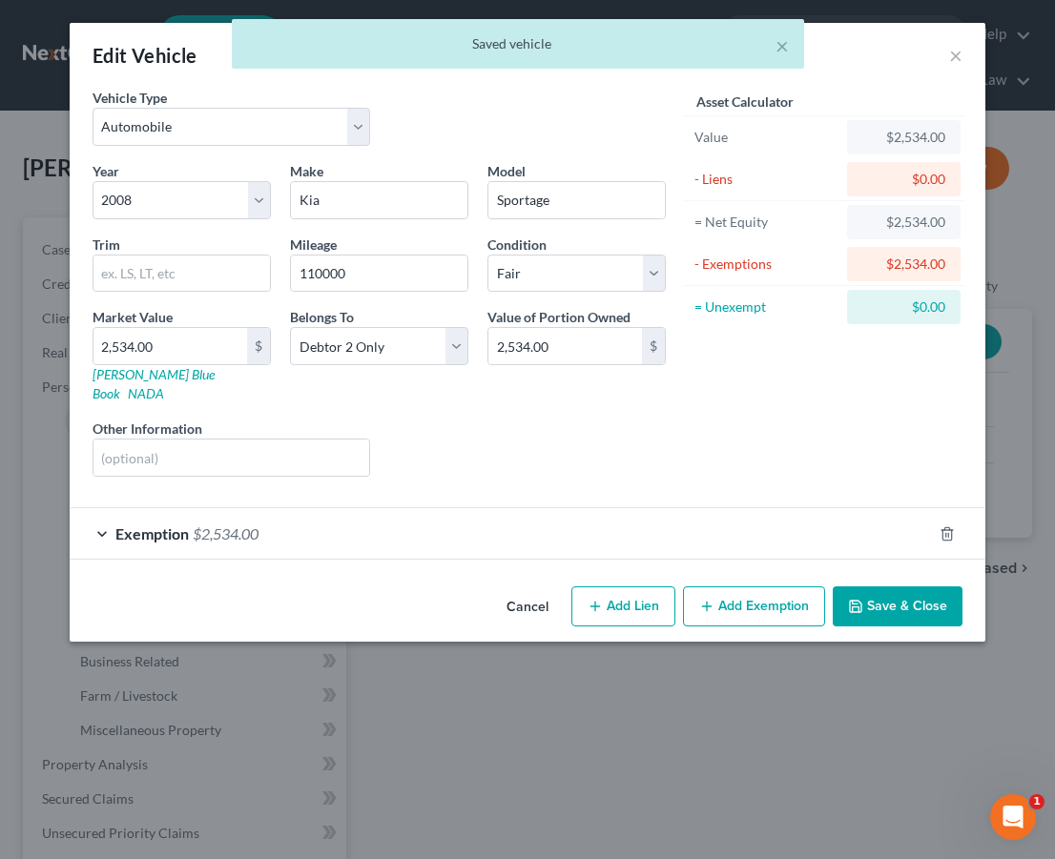
click at [941, 597] on button "Save & Close" at bounding box center [898, 607] width 130 height 40
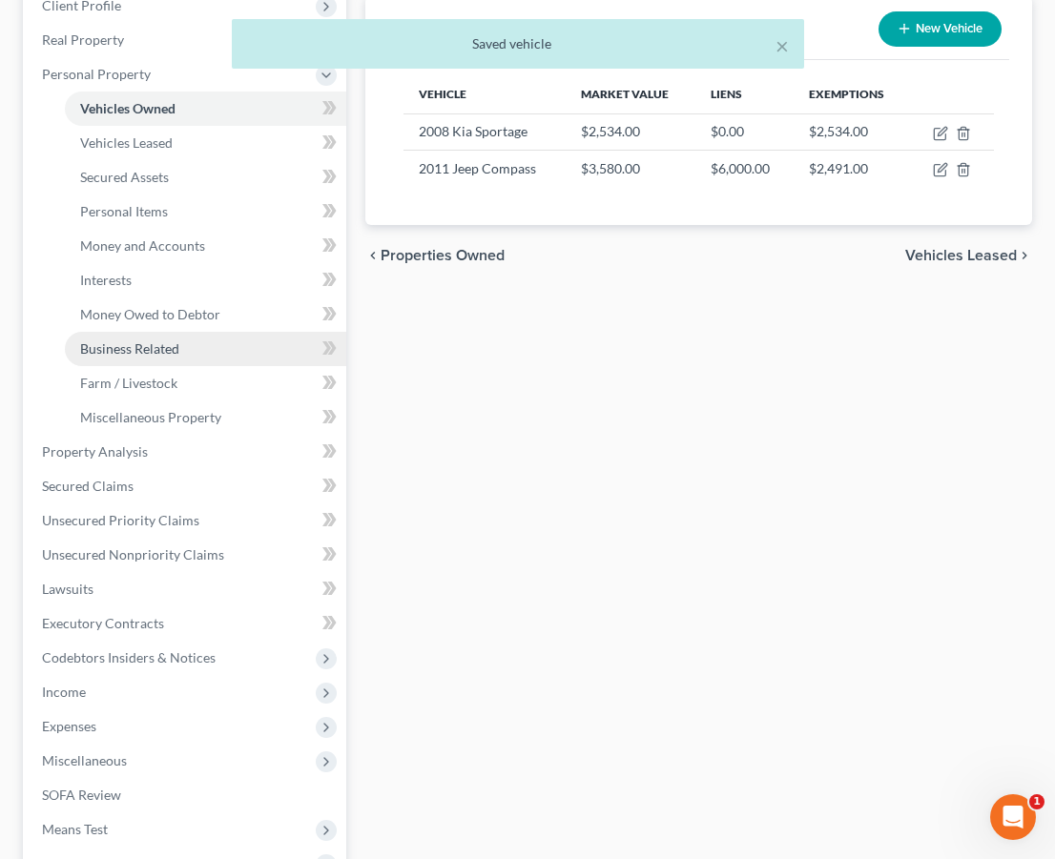
scroll to position [314, 0]
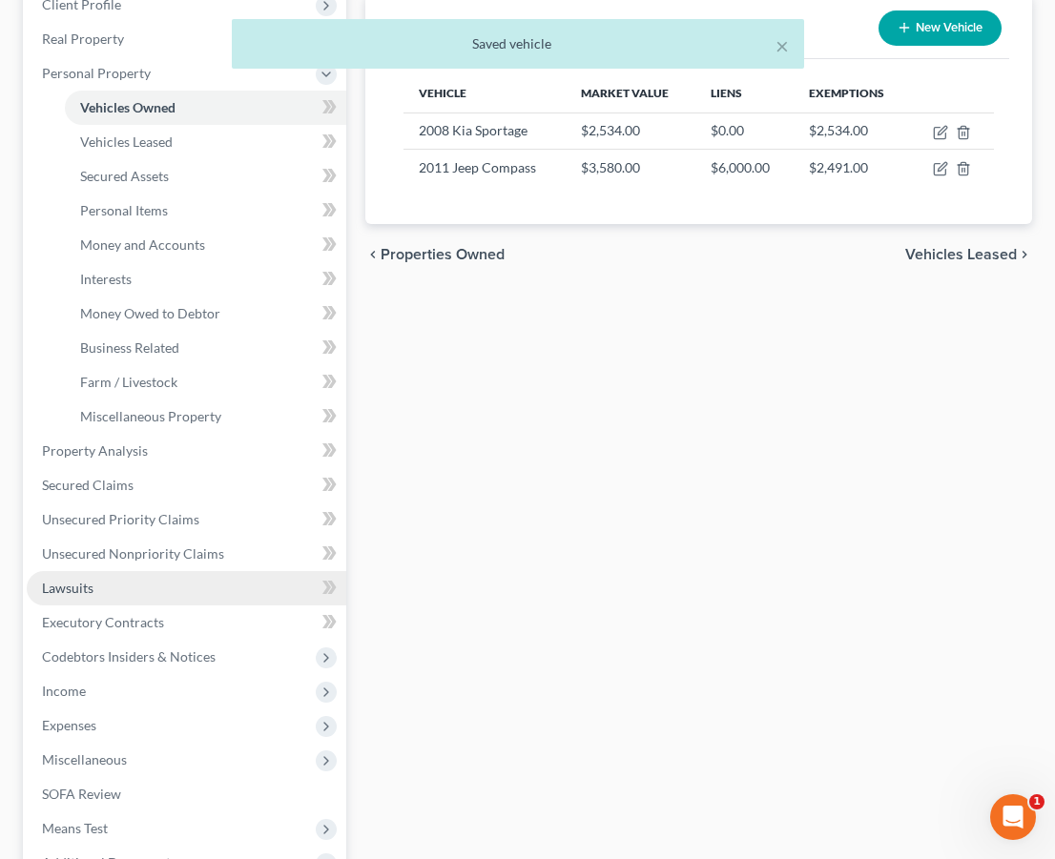
click at [153, 580] on link "Lawsuits" at bounding box center [187, 588] width 320 height 34
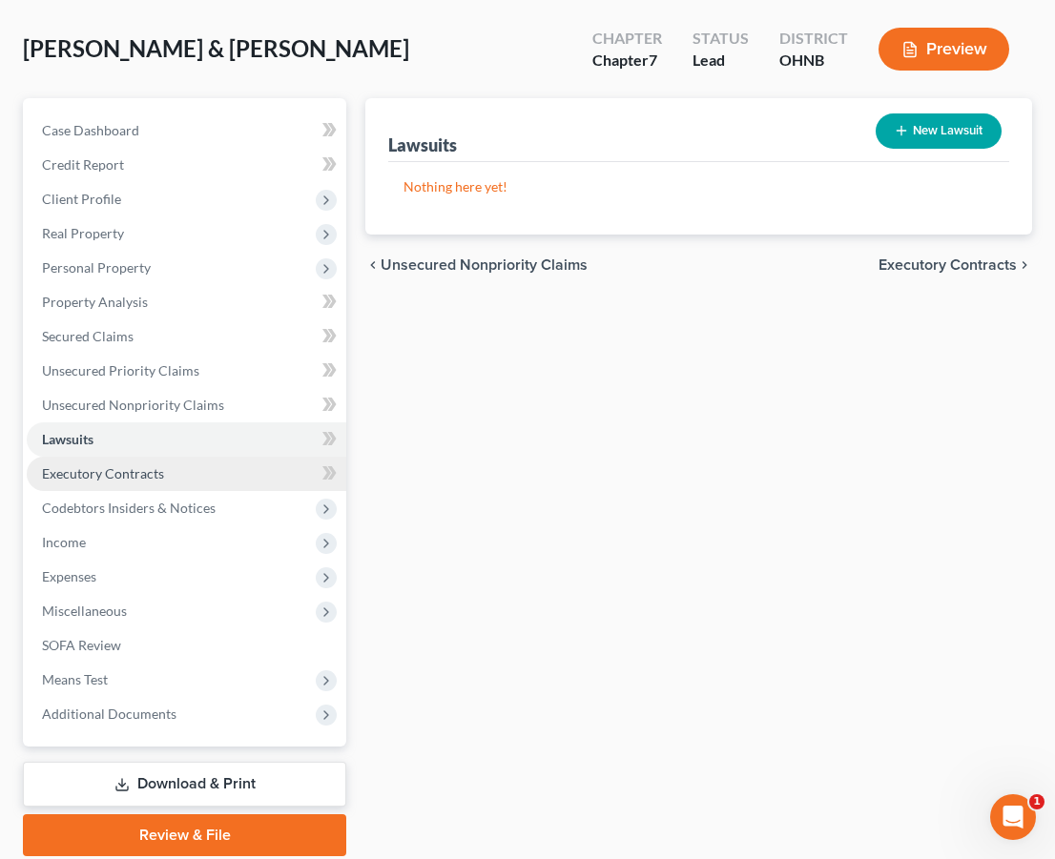
click at [162, 474] on link "Executory Contracts" at bounding box center [187, 474] width 320 height 34
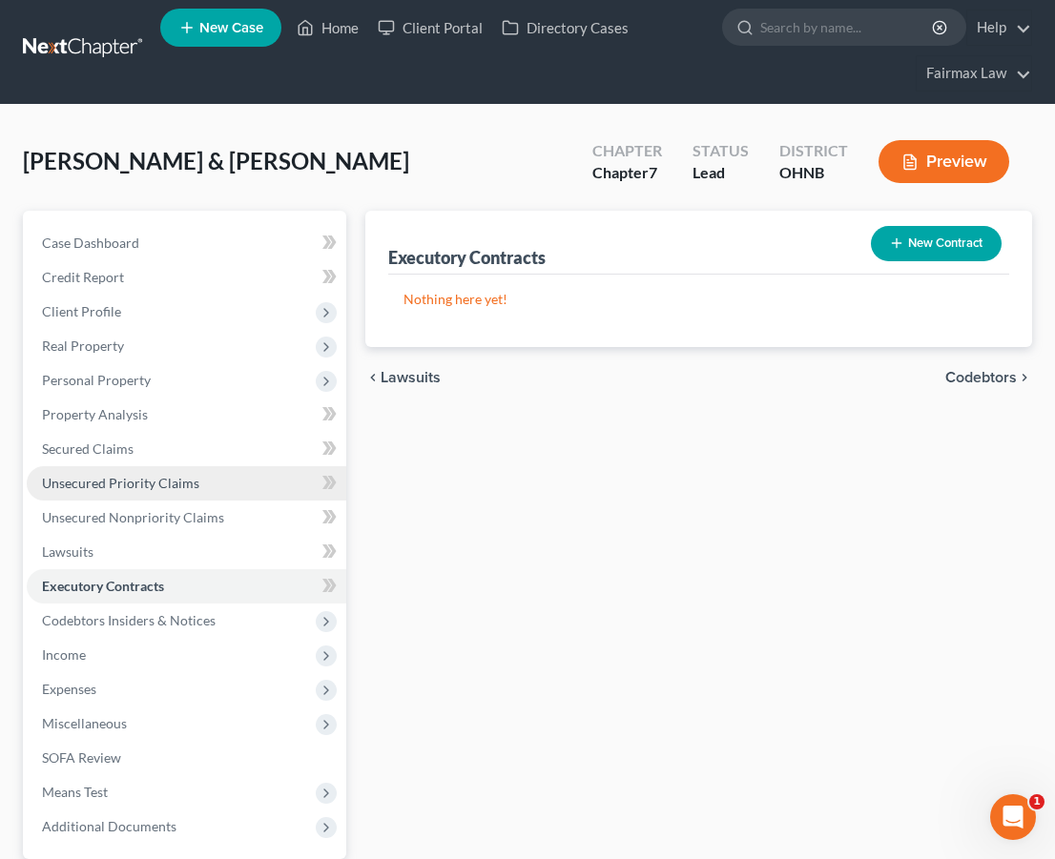
scroll to position [122, 0]
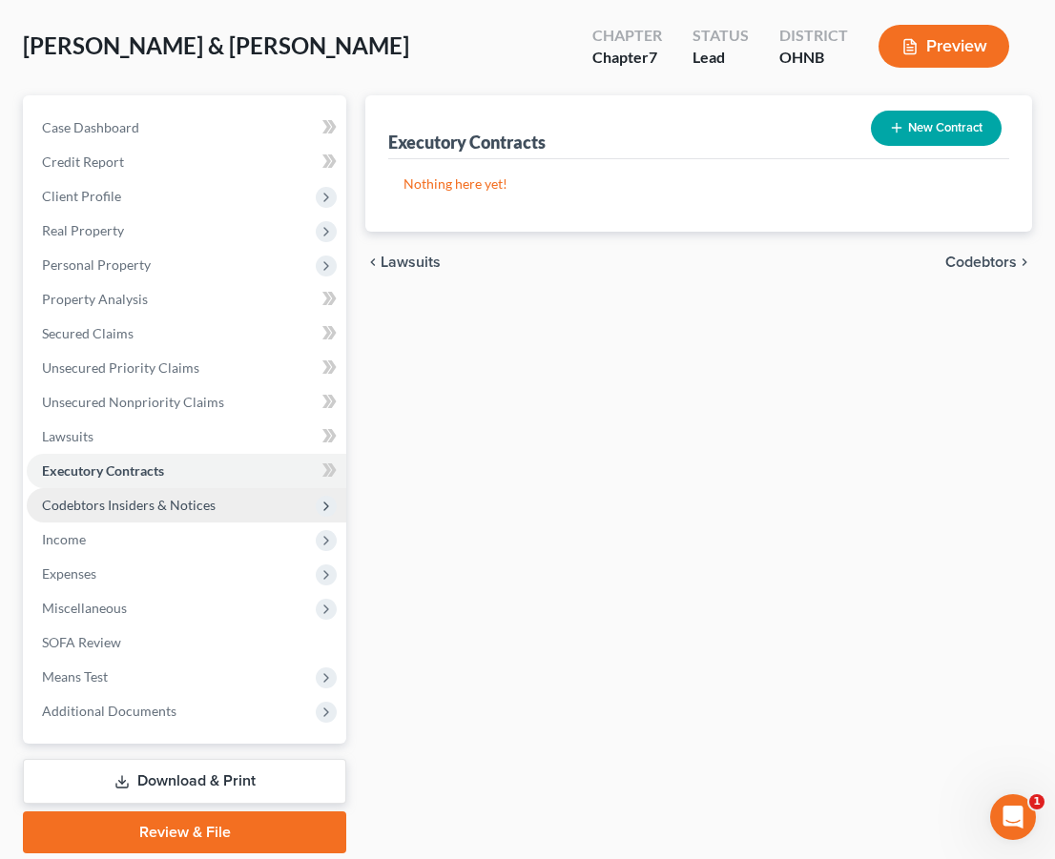
click at [153, 505] on span "Codebtors Insiders & Notices" at bounding box center [129, 505] width 174 height 16
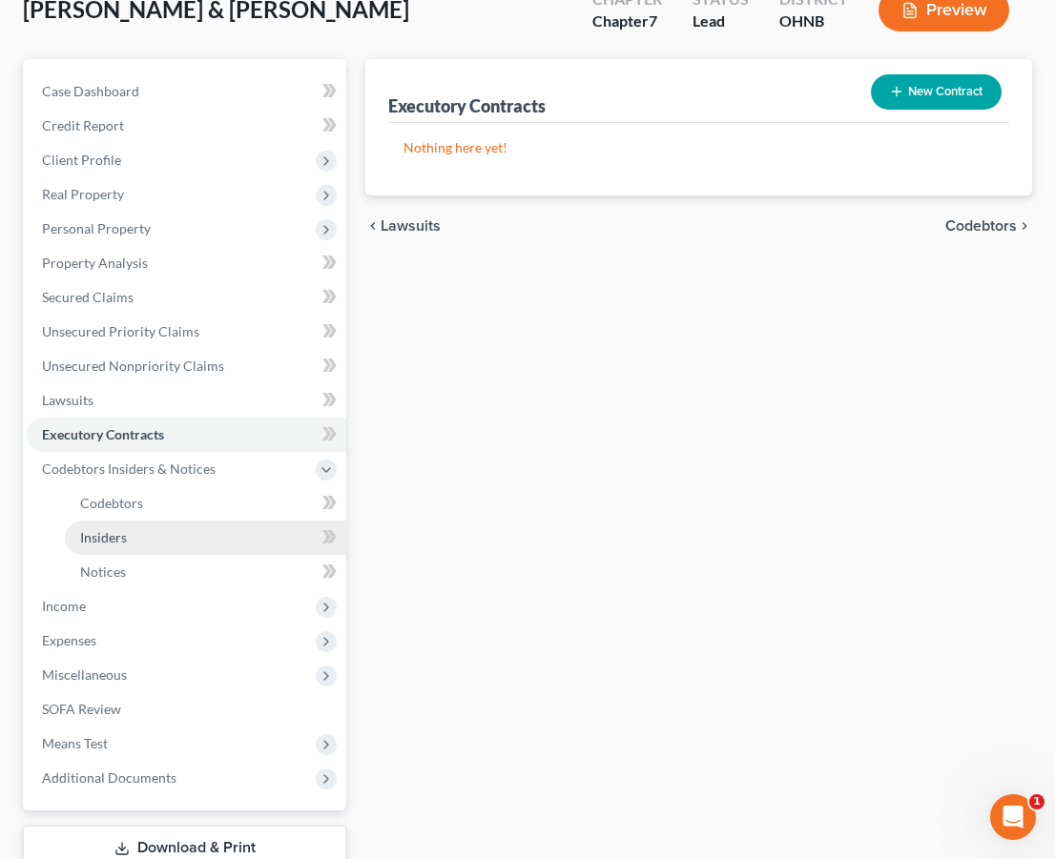
scroll to position [159, 0]
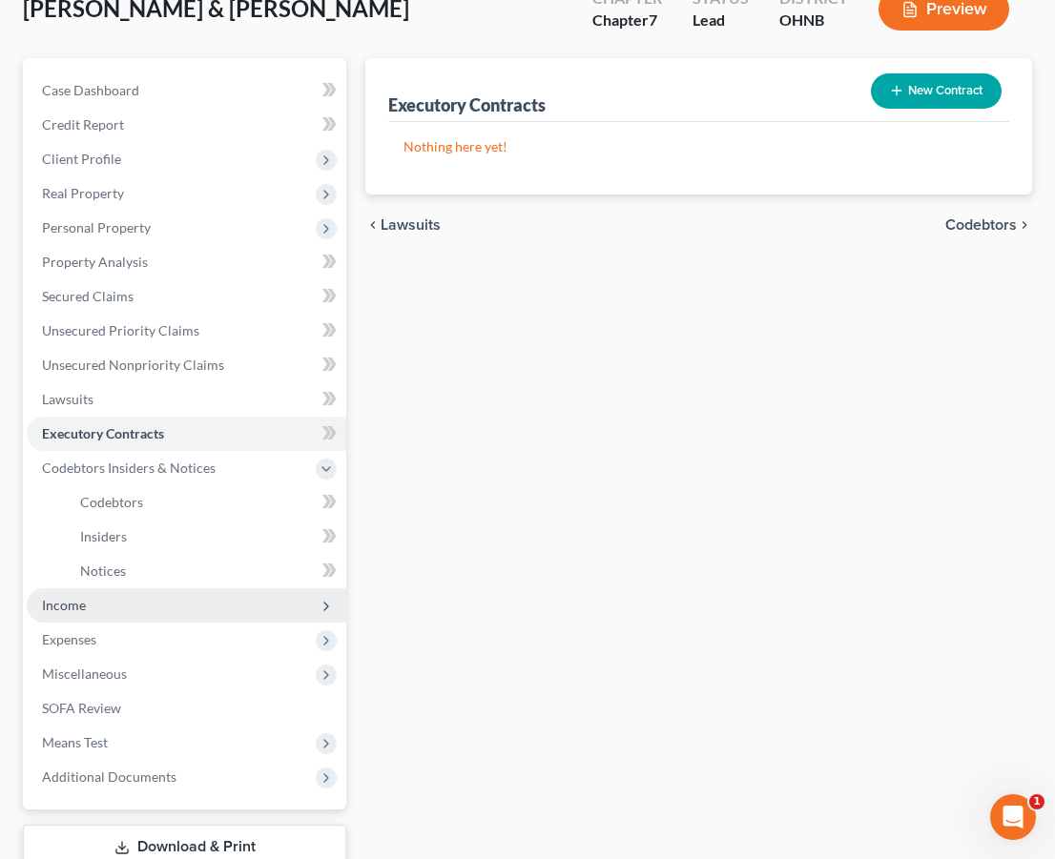
click at [117, 603] on span "Income" at bounding box center [187, 606] width 320 height 34
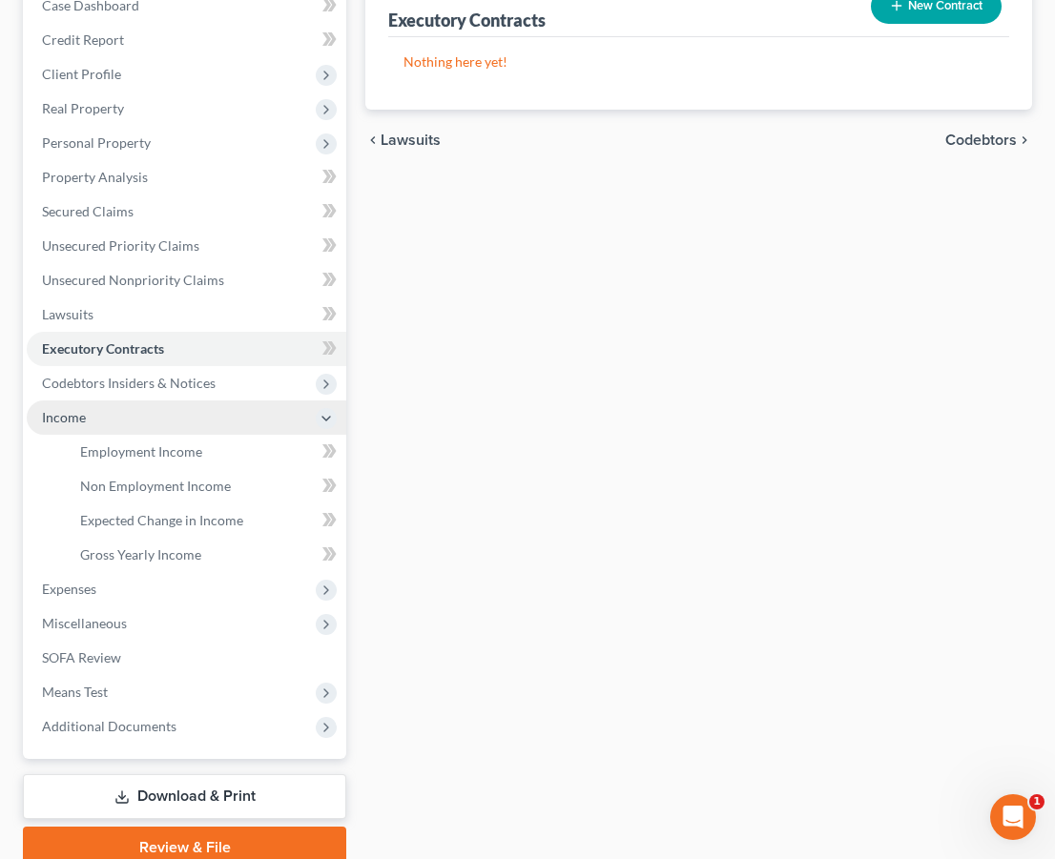
scroll to position [245, 0]
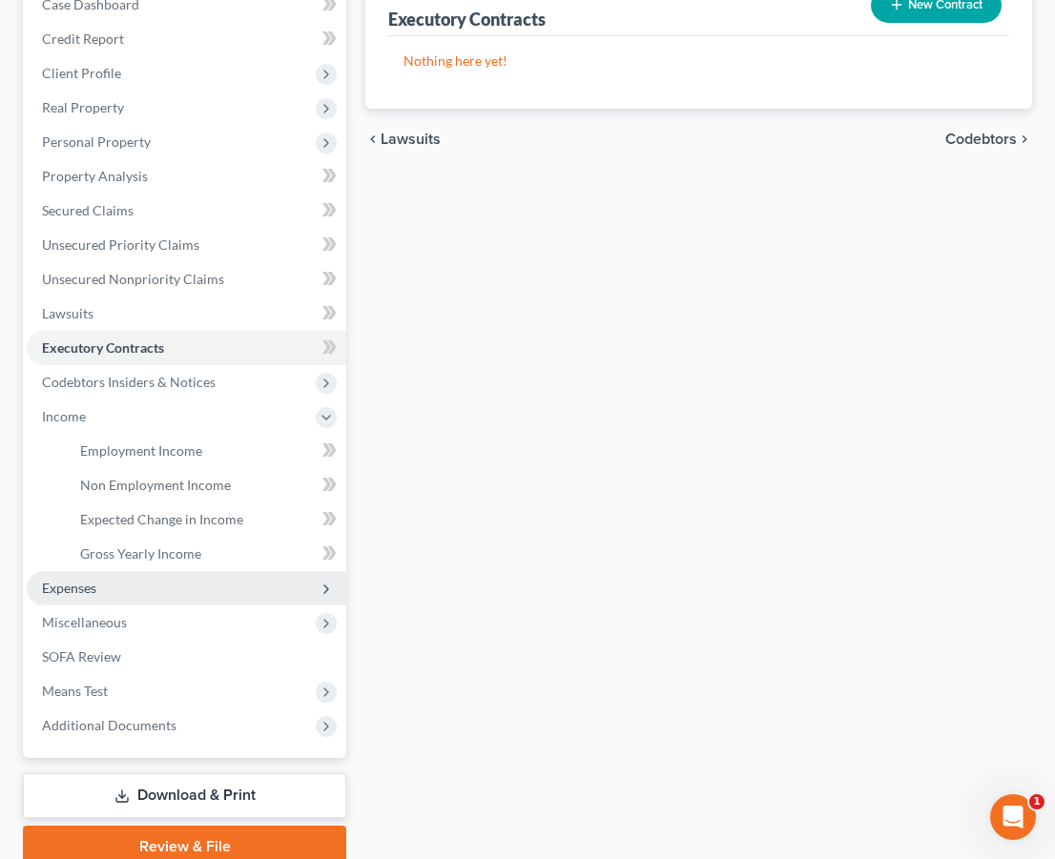
click at [116, 589] on span "Expenses" at bounding box center [187, 588] width 320 height 34
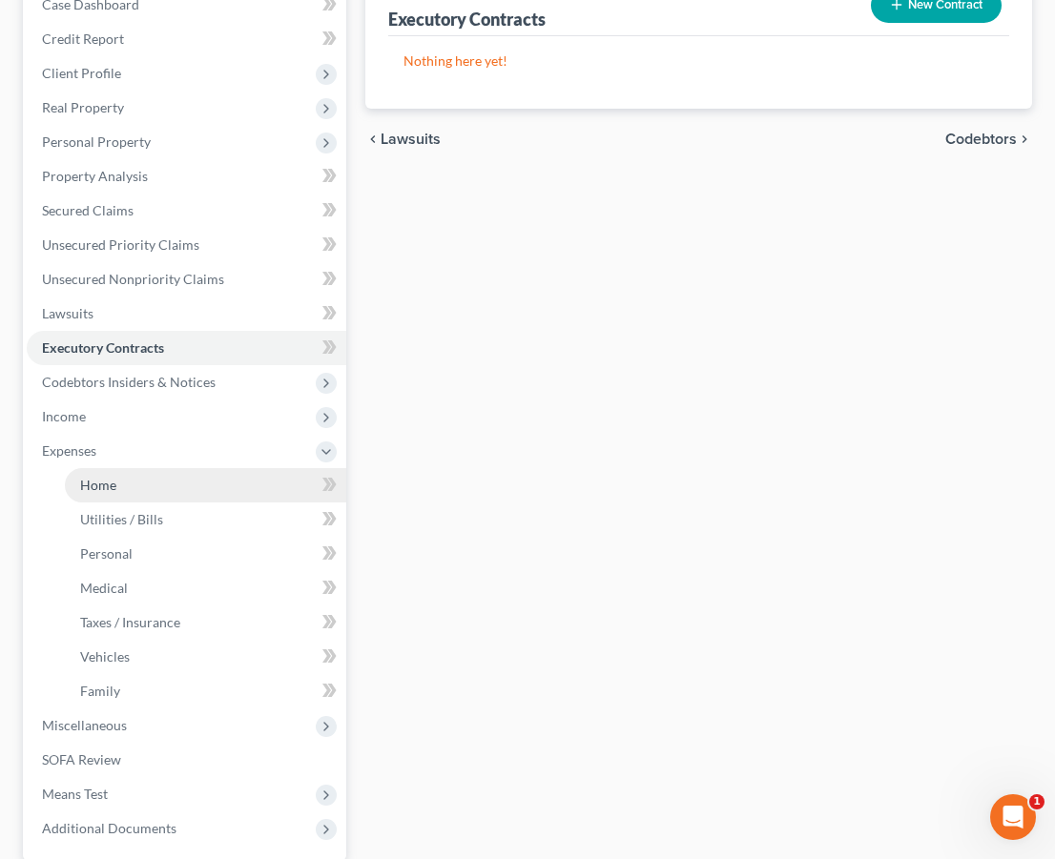
click at [143, 478] on link "Home" at bounding box center [205, 485] width 281 height 34
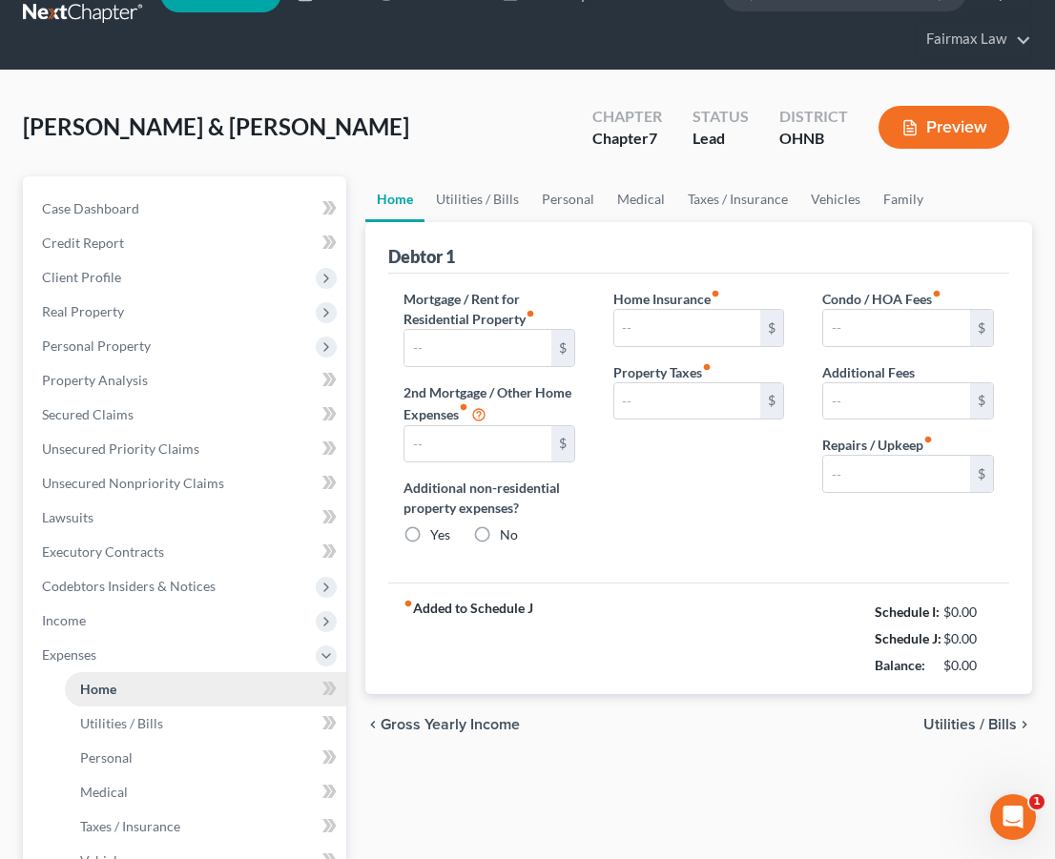
type input "1,789.00"
type input "0.00"
radio input "true"
type input "0.00"
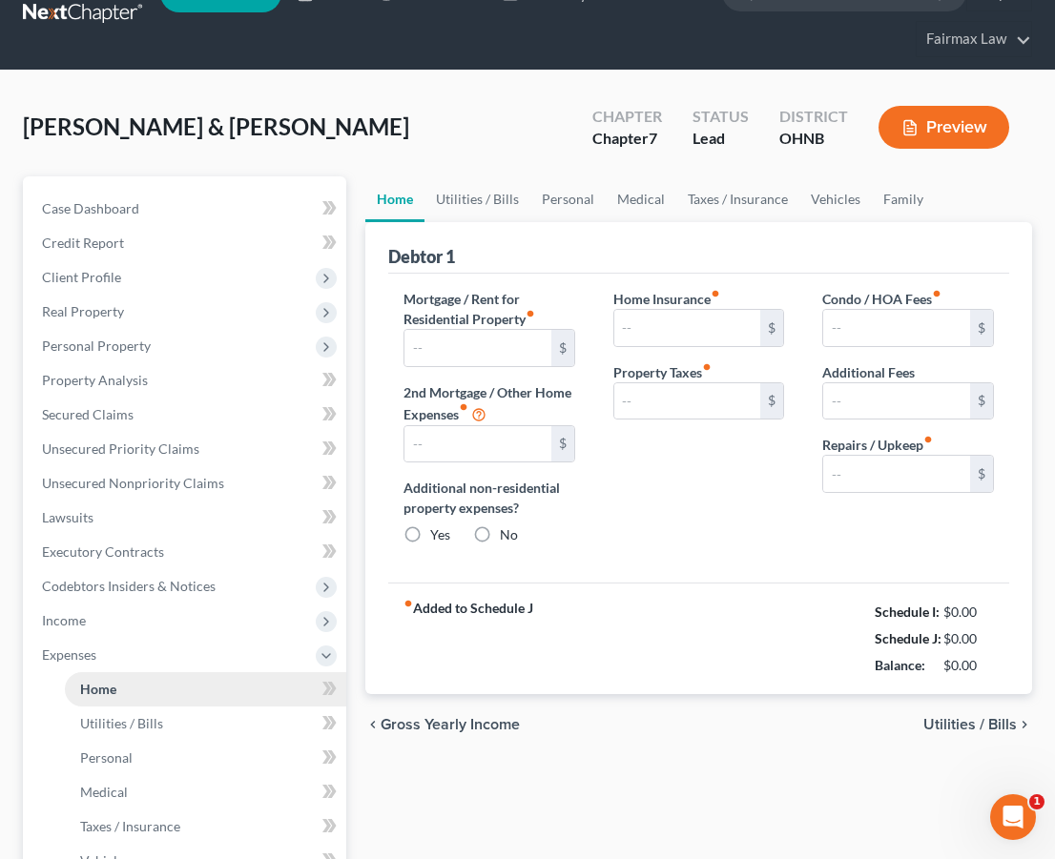
type input "0.00"
type input "165.00"
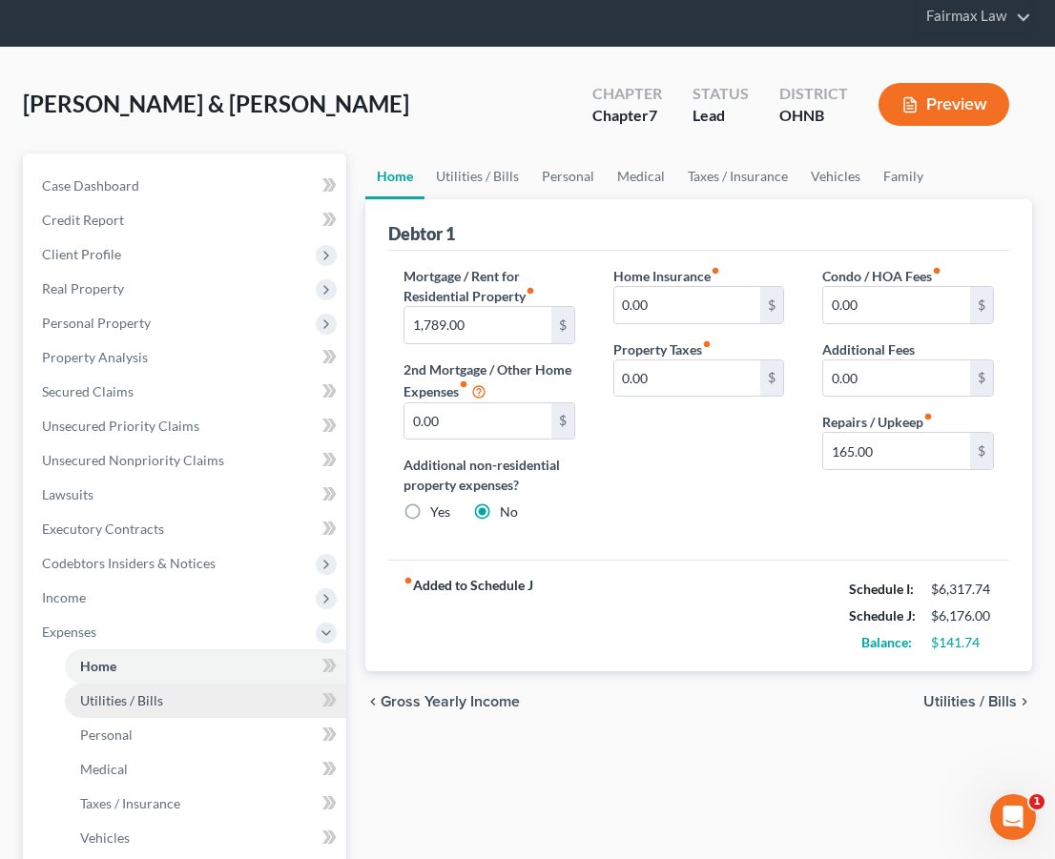
scroll to position [66, 0]
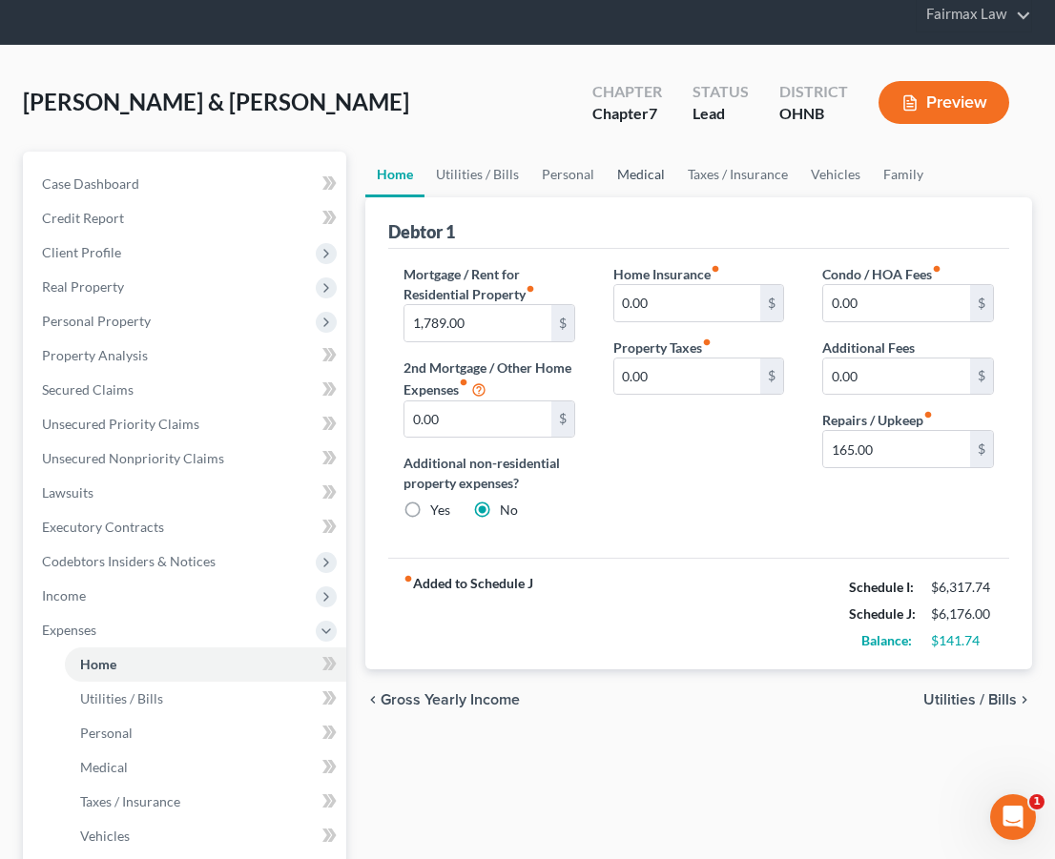
click at [622, 186] on link "Medical" at bounding box center [641, 175] width 71 height 46
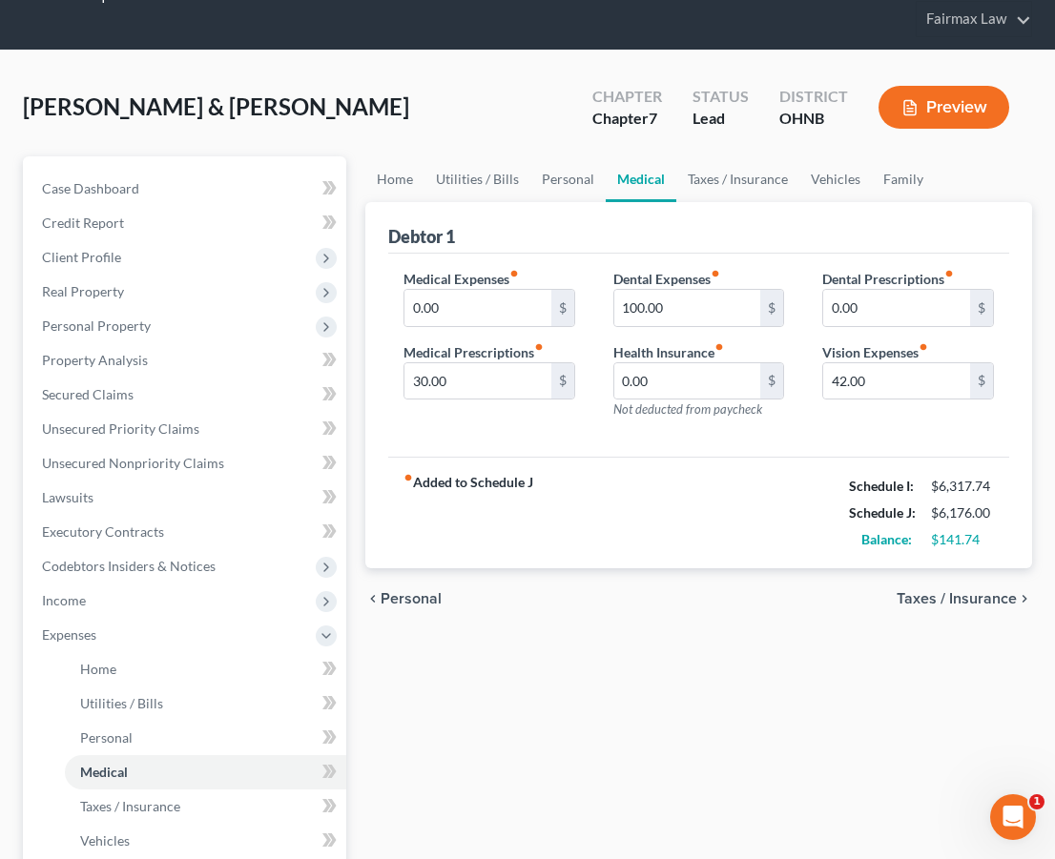
scroll to position [63, 0]
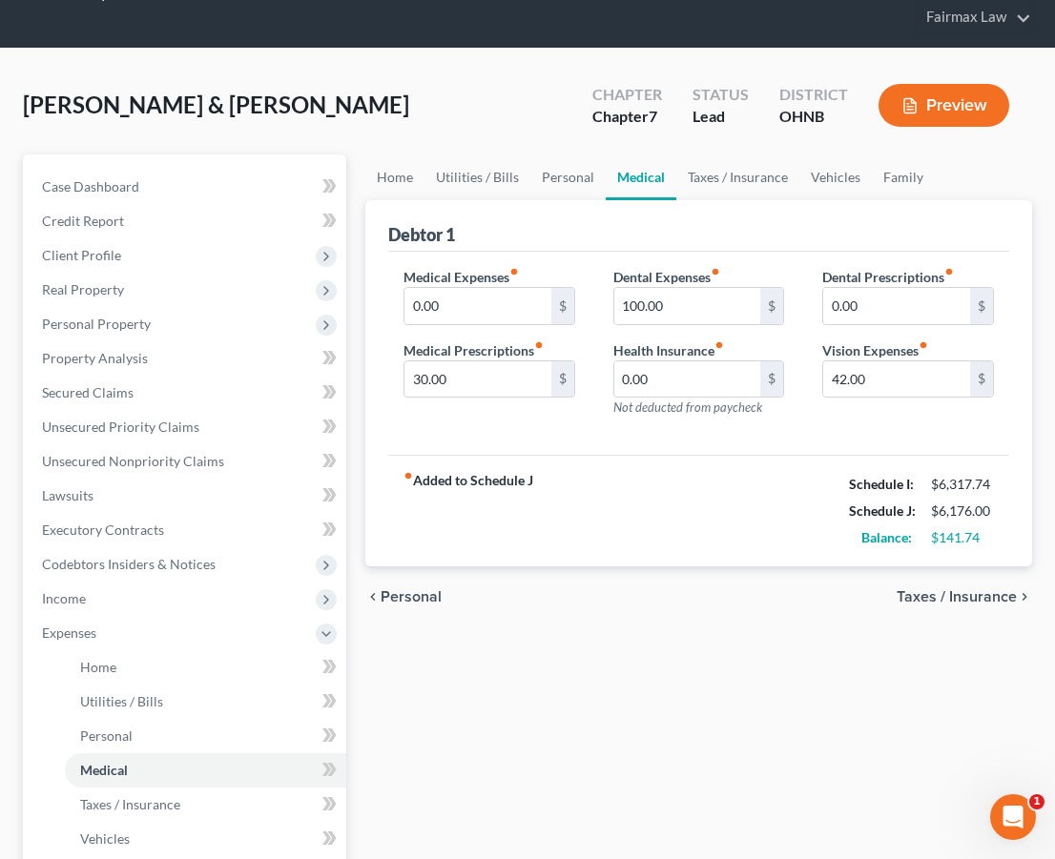
click at [734, 200] on div "Debtor 1" at bounding box center [698, 226] width 621 height 52
click at [735, 189] on link "Taxes / Insurance" at bounding box center [737, 178] width 123 height 46
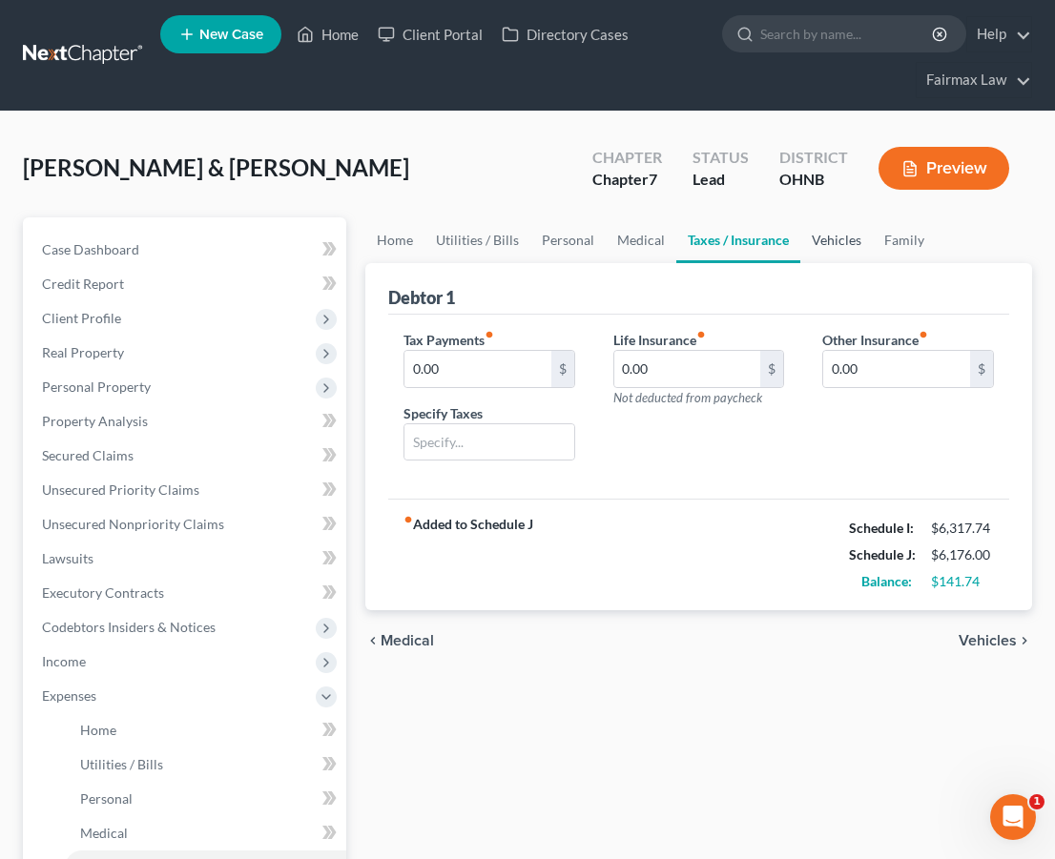
click at [824, 243] on link "Vehicles" at bounding box center [836, 240] width 72 height 46
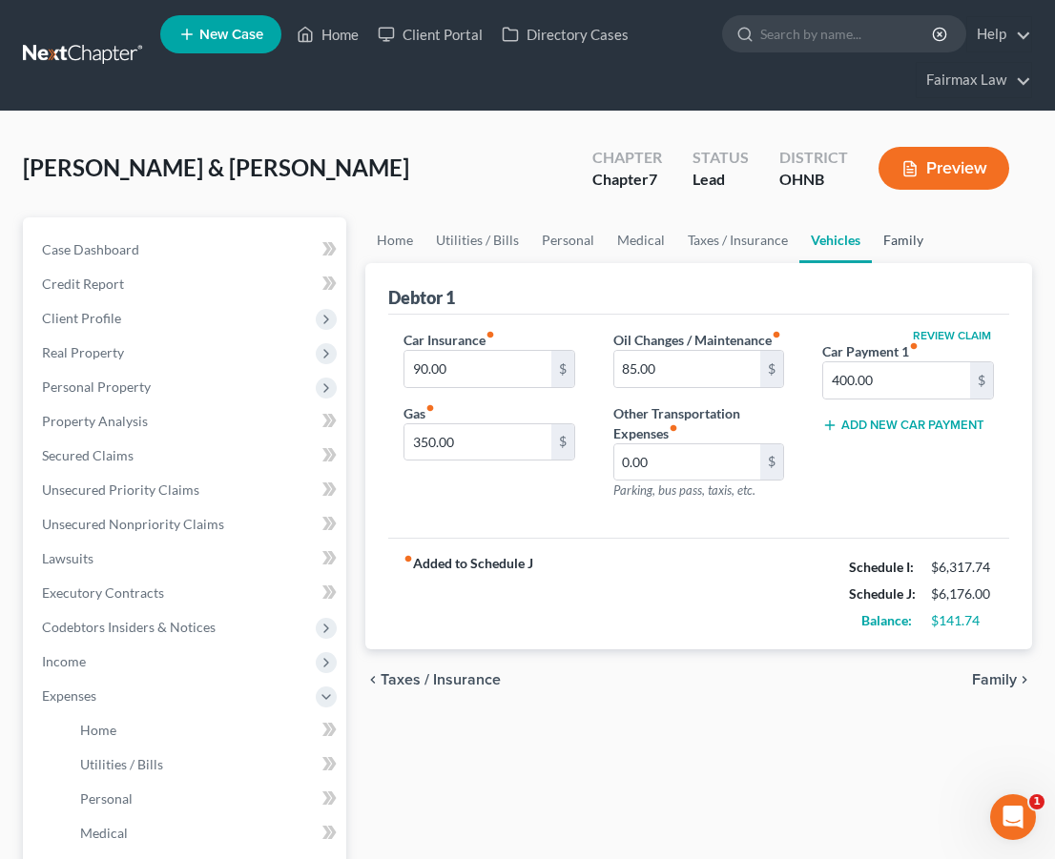
click at [904, 247] on link "Family" at bounding box center [903, 240] width 63 height 46
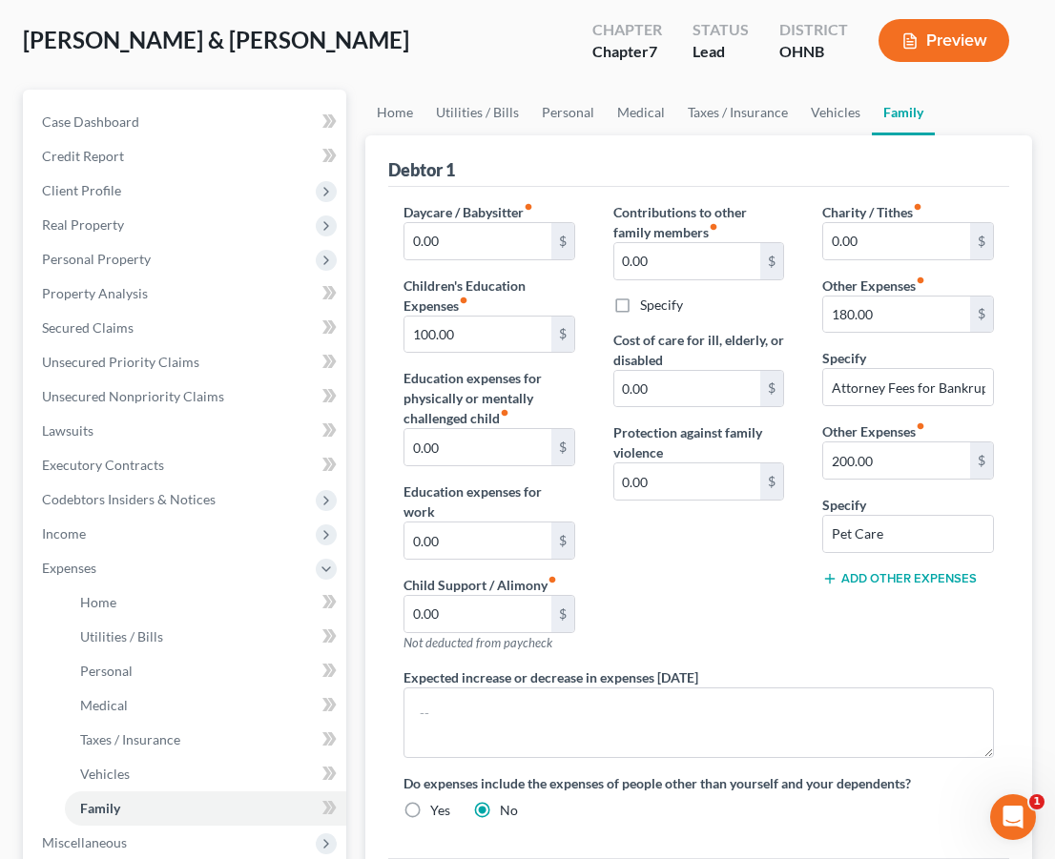
scroll to position [129, 0]
click at [838, 465] on input "200.00" at bounding box center [896, 460] width 147 height 36
type input "70.00"
click at [761, 640] on div "Contributions to other family members fiber_manual_record 0.00 $ Specify Cost o…" at bounding box center [699, 433] width 210 height 465
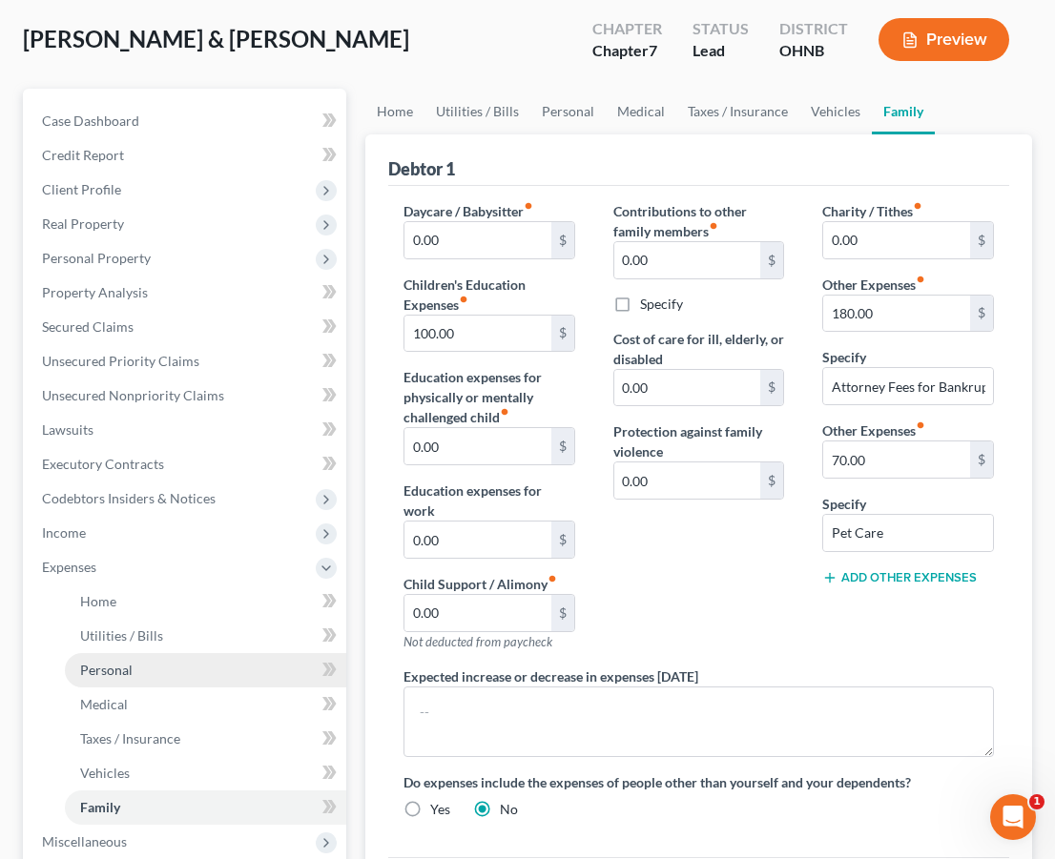
click at [155, 685] on link "Personal" at bounding box center [205, 670] width 281 height 34
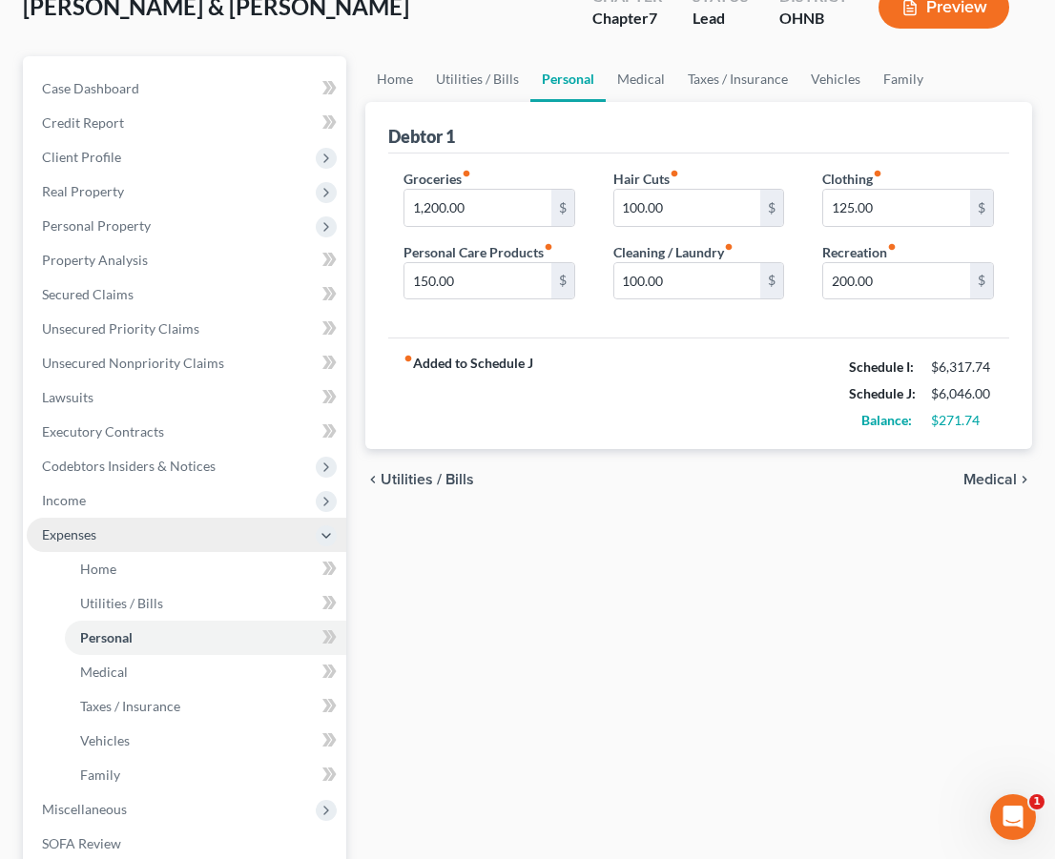
scroll to position [166, 0]
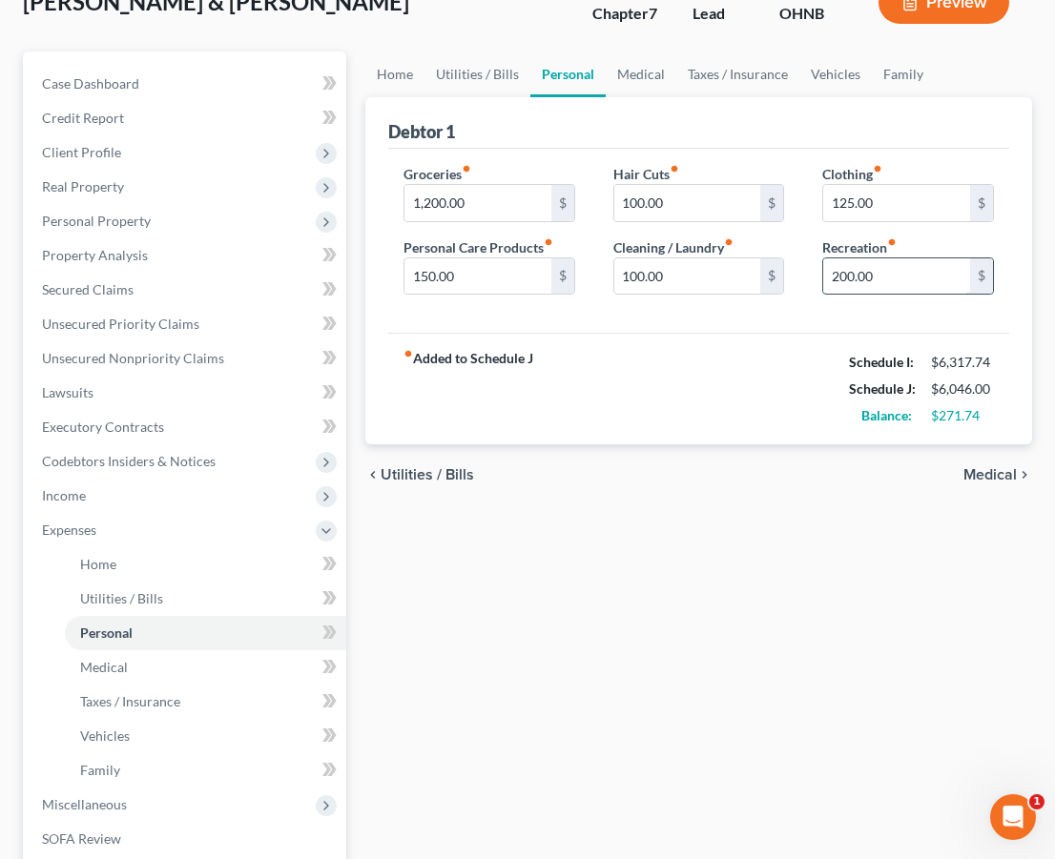
click at [847, 275] on input "200.00" at bounding box center [896, 276] width 147 height 36
type input "250.00"
click at [667, 432] on div "fiber_manual_record Added to Schedule J Schedule I: $6,317.74 Schedule J: $6,09…" at bounding box center [698, 389] width 621 height 112
click at [636, 282] on input "100.00" at bounding box center [687, 276] width 147 height 36
type input "150.00"
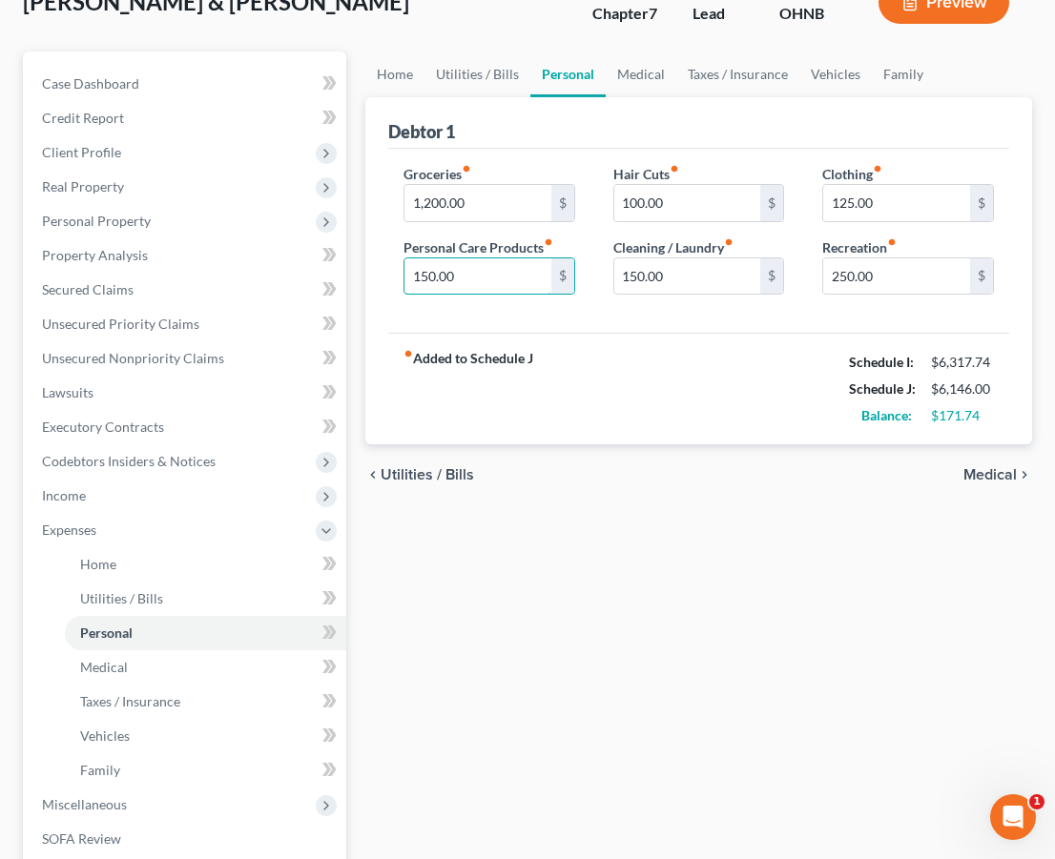
drag, startPoint x: 476, startPoint y: 274, endPoint x: 351, endPoint y: 268, distance: 125.1
click at [351, 268] on div "Petition Navigation Case Dashboard Payments Invoices Payments Payments Credit R…" at bounding box center [527, 551] width 1028 height 999
type input "250.00"
click at [688, 201] on input "100.00" at bounding box center [687, 203] width 147 height 36
type input "1"
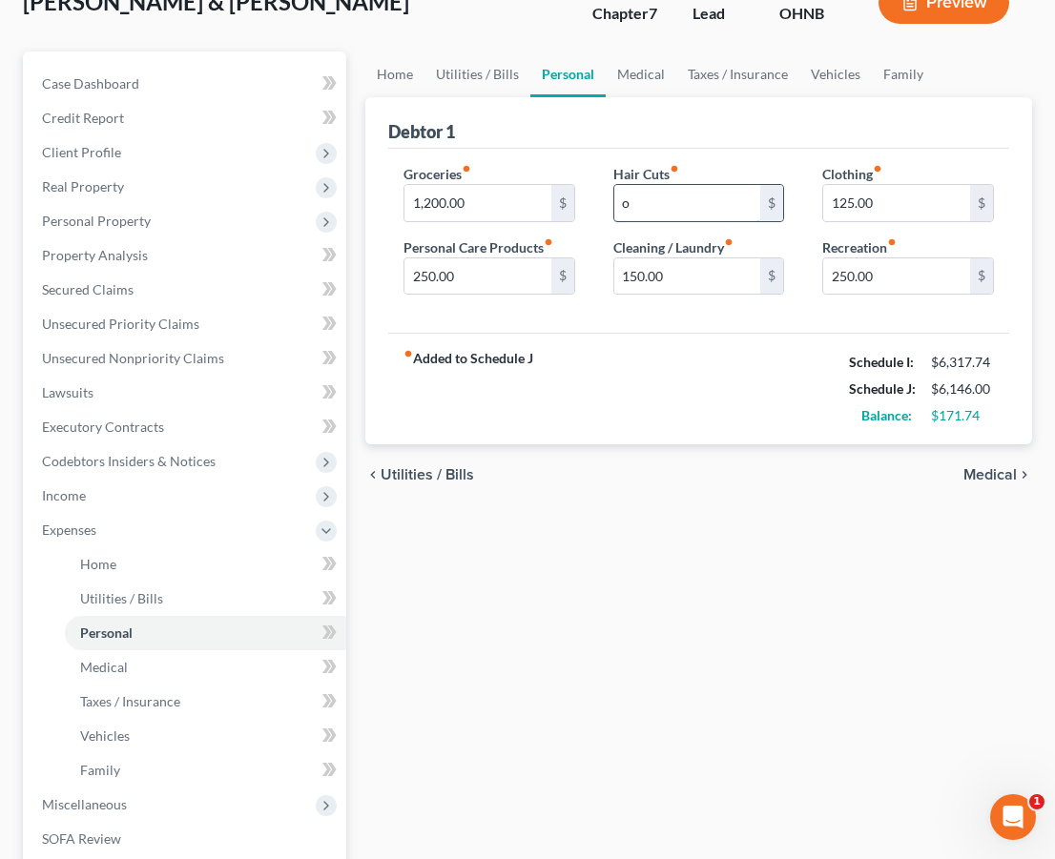
type input "0"
click at [526, 605] on div "Home Utilities / Bills Personal Medical Taxes / Insurance Vehicles Family Debto…" at bounding box center [699, 551] width 686 height 999
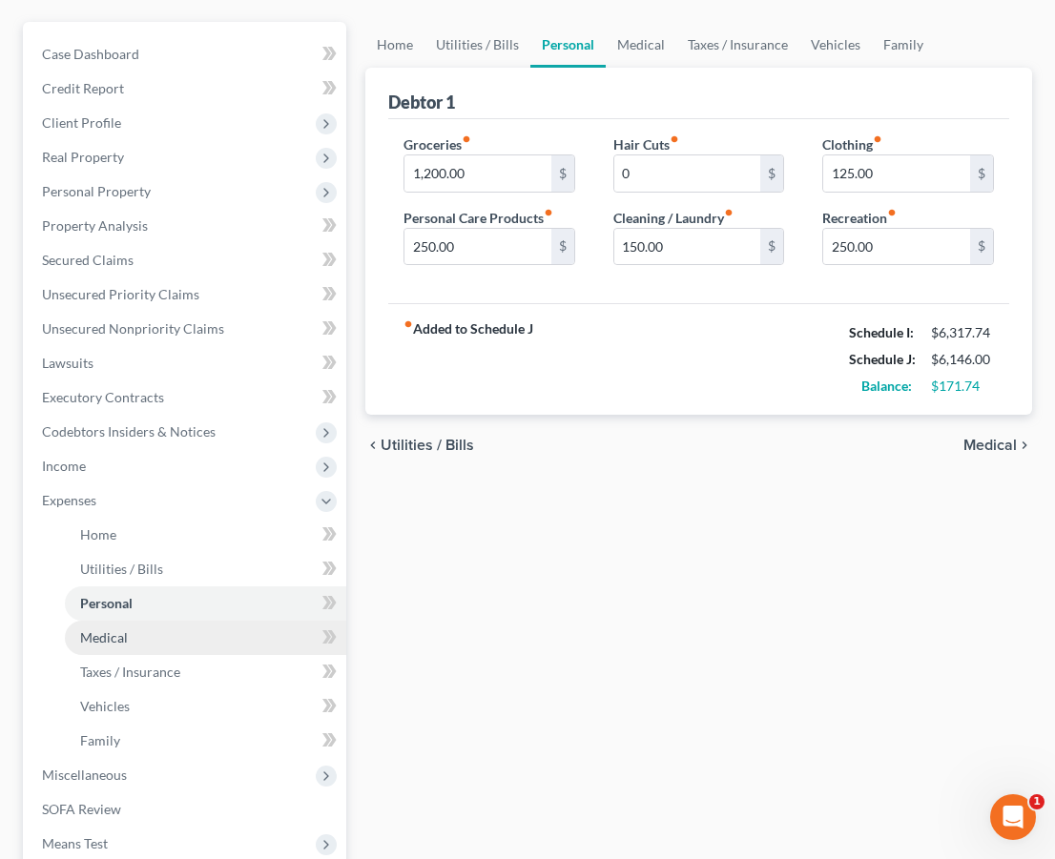
click at [187, 640] on link "Medical" at bounding box center [205, 638] width 281 height 34
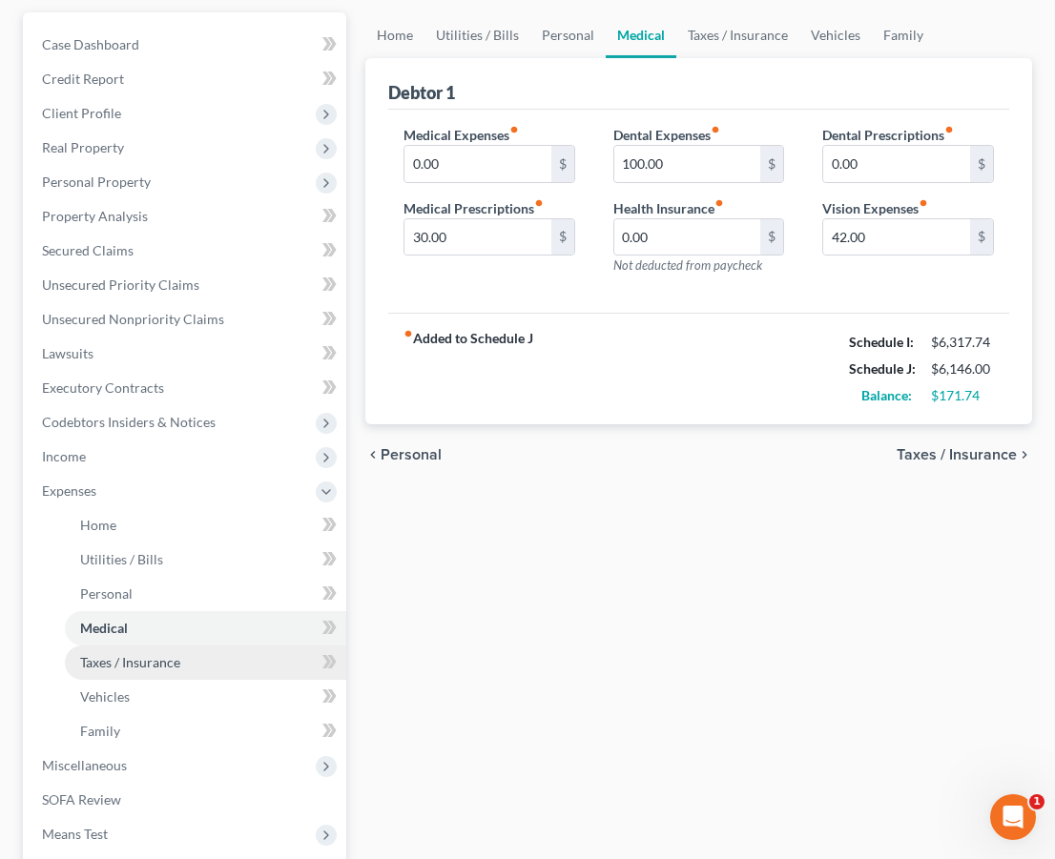
click at [173, 667] on span "Taxes / Insurance" at bounding box center [130, 662] width 100 height 16
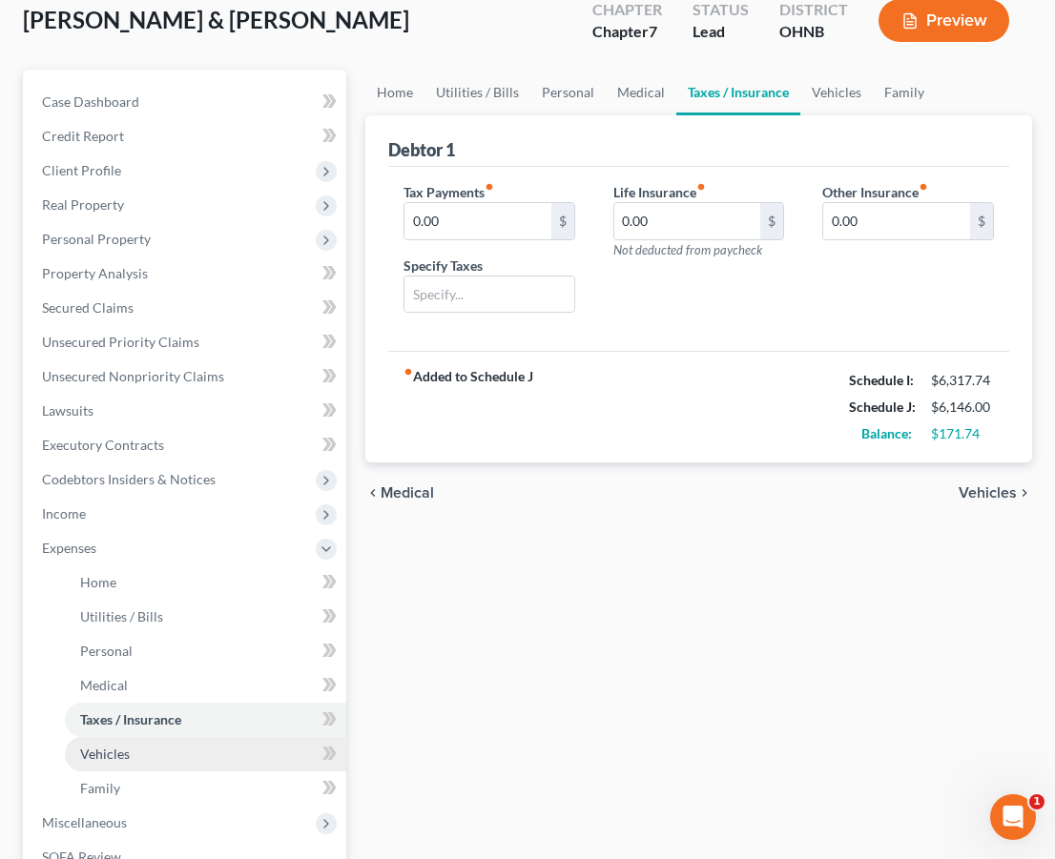
click at [118, 754] on span "Vehicles" at bounding box center [105, 754] width 50 height 16
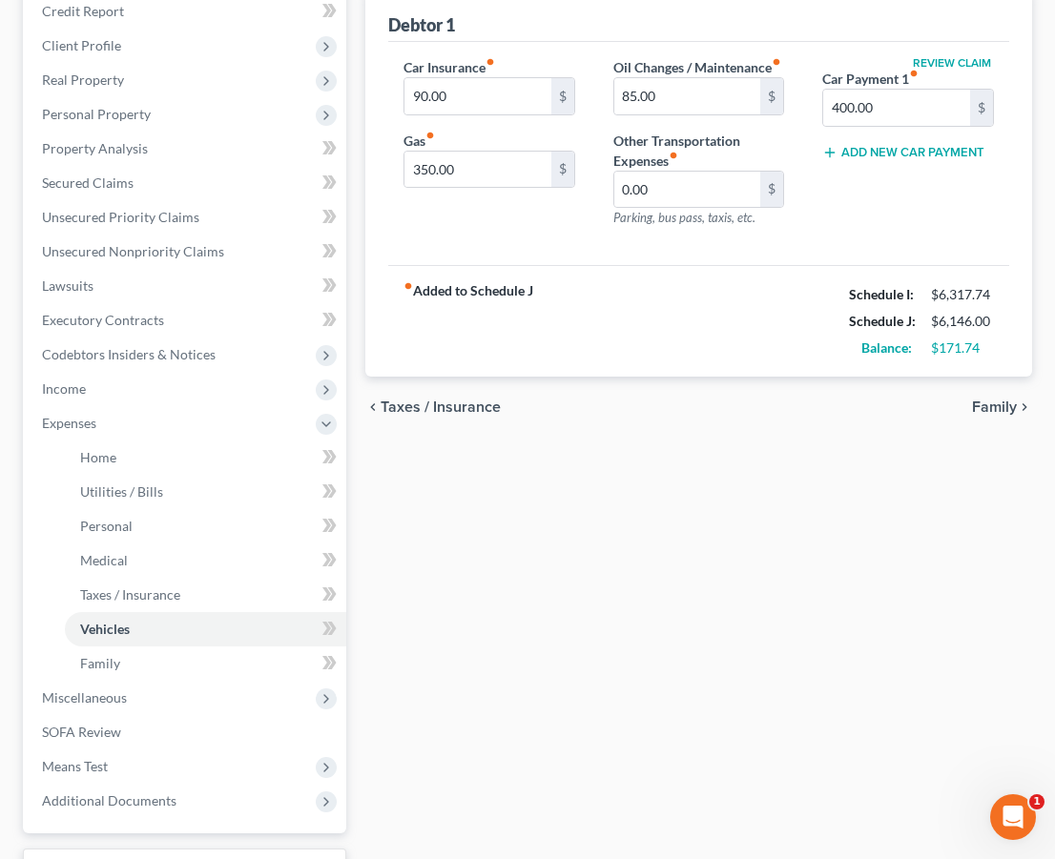
scroll to position [284, 0]
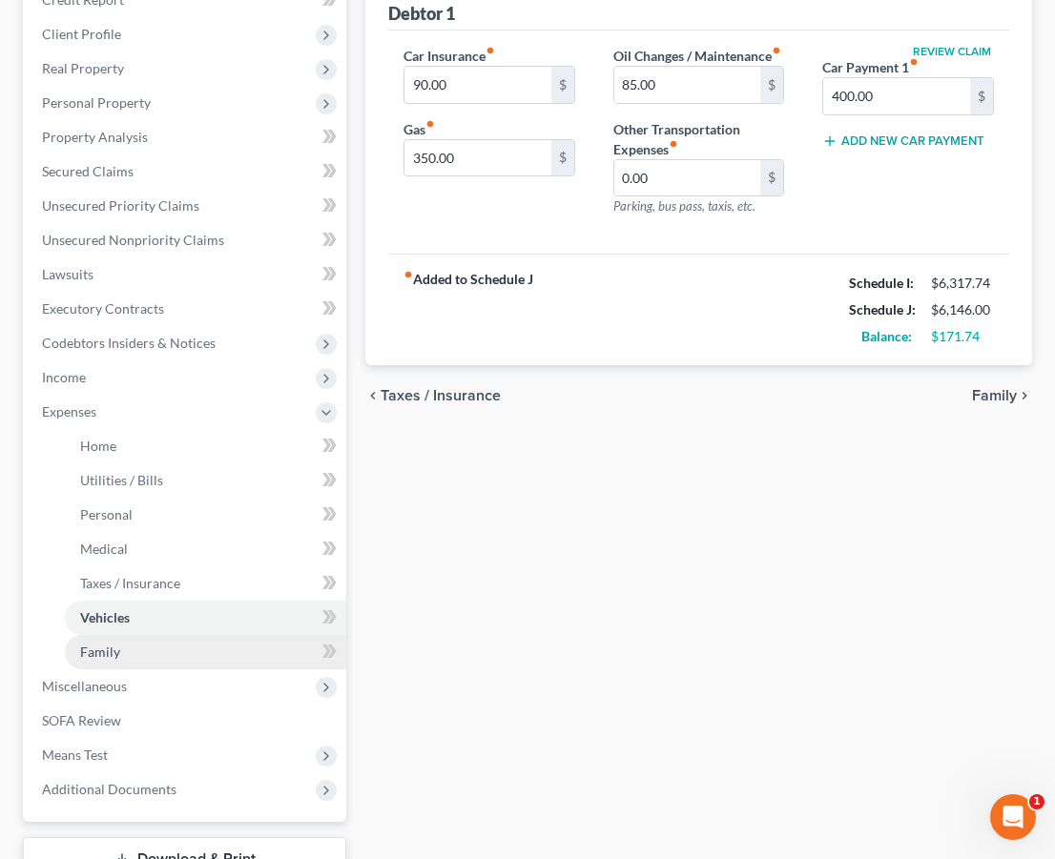
click at [242, 649] on link "Family" at bounding box center [205, 652] width 281 height 34
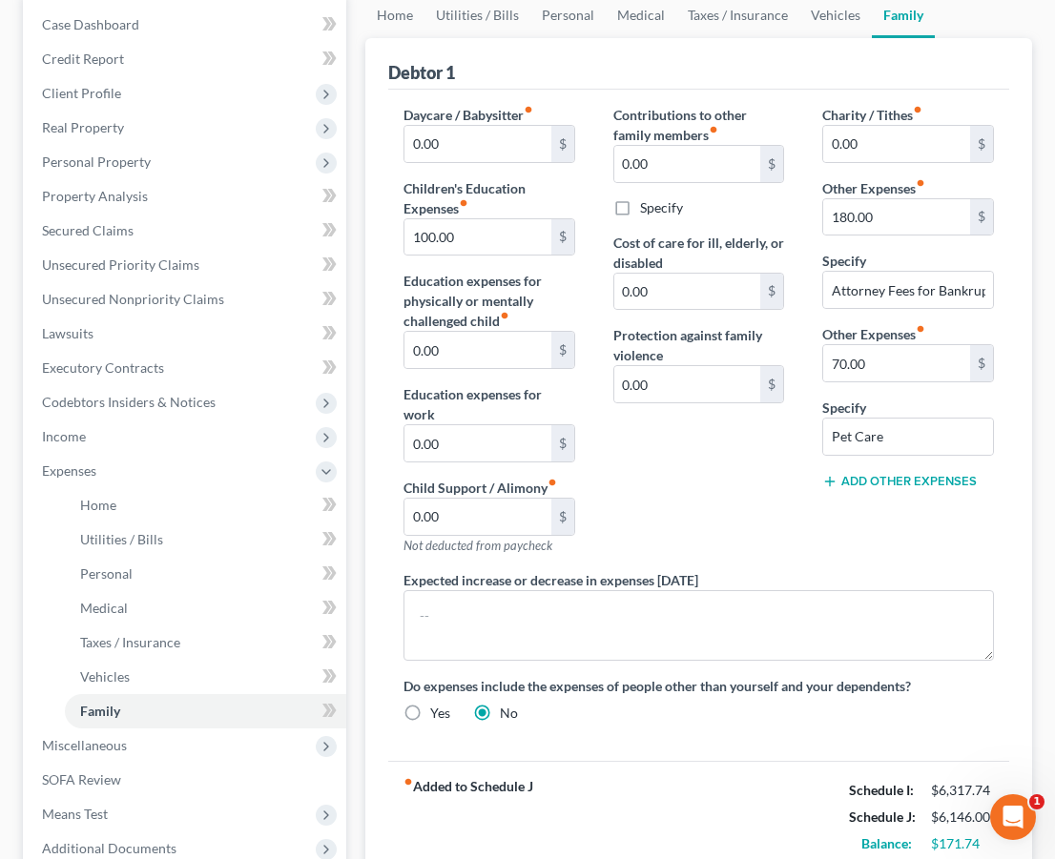
scroll to position [227, 0]
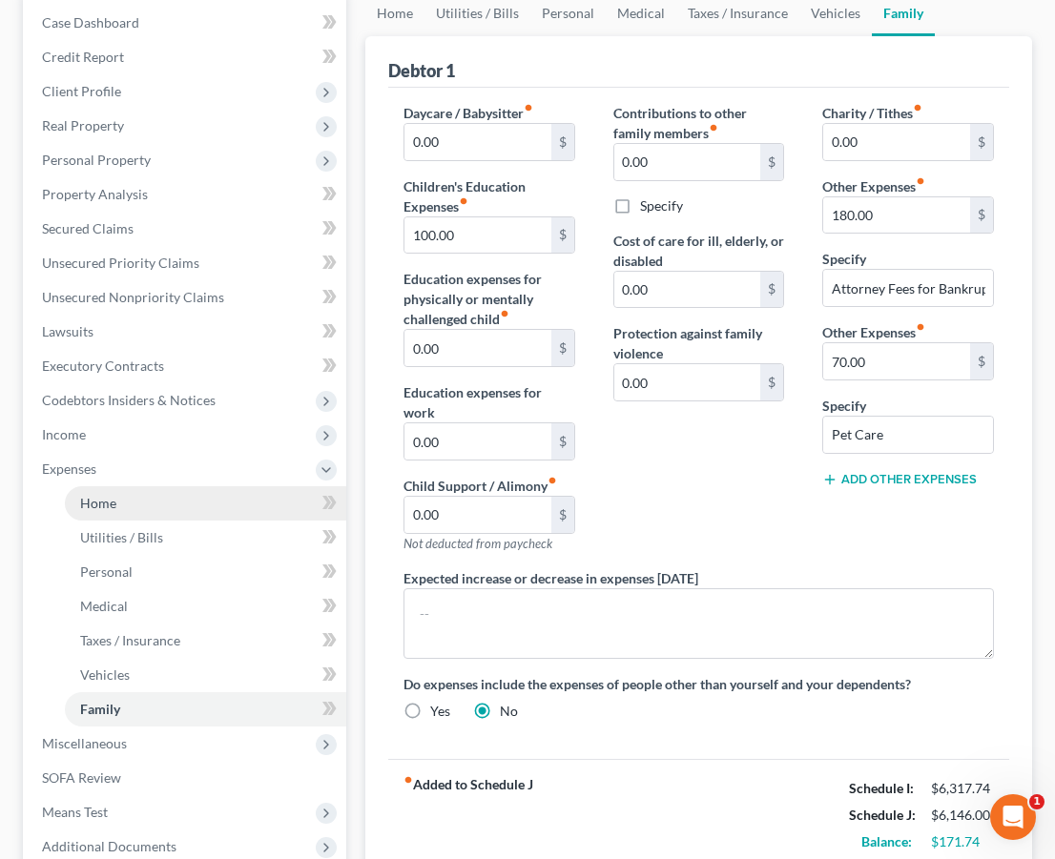
click at [190, 508] on link "Home" at bounding box center [205, 503] width 281 height 34
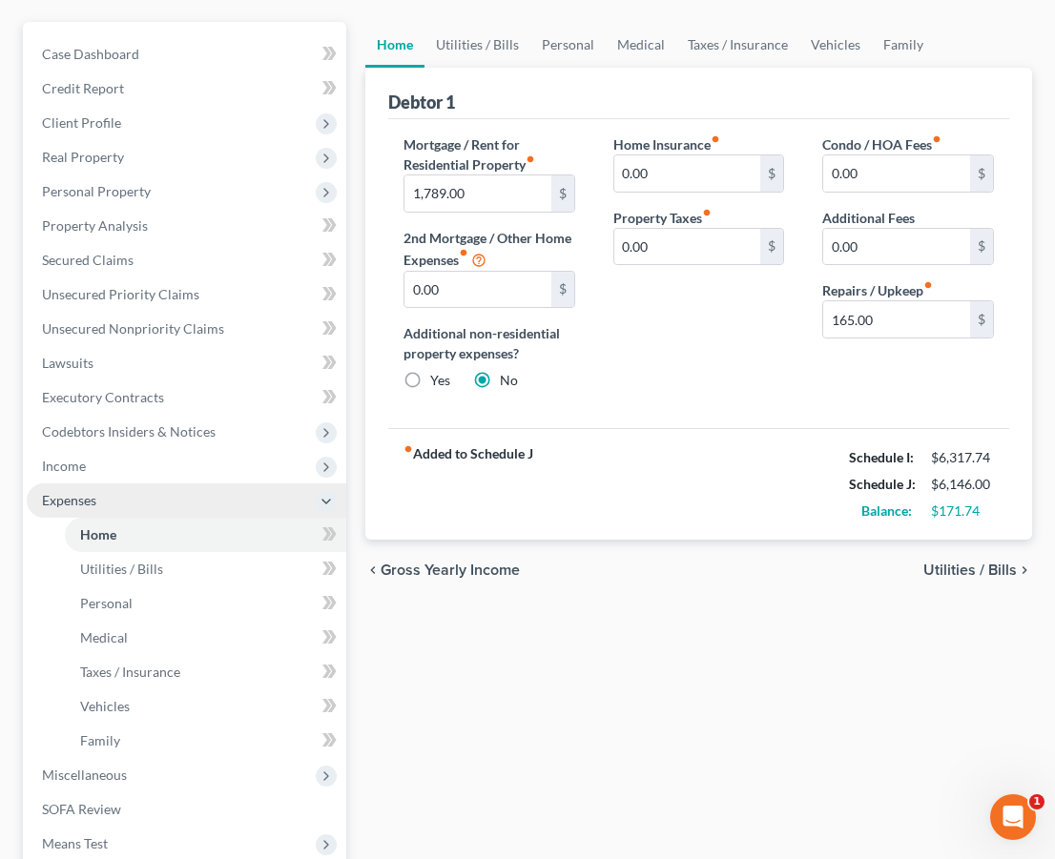
scroll to position [196, 0]
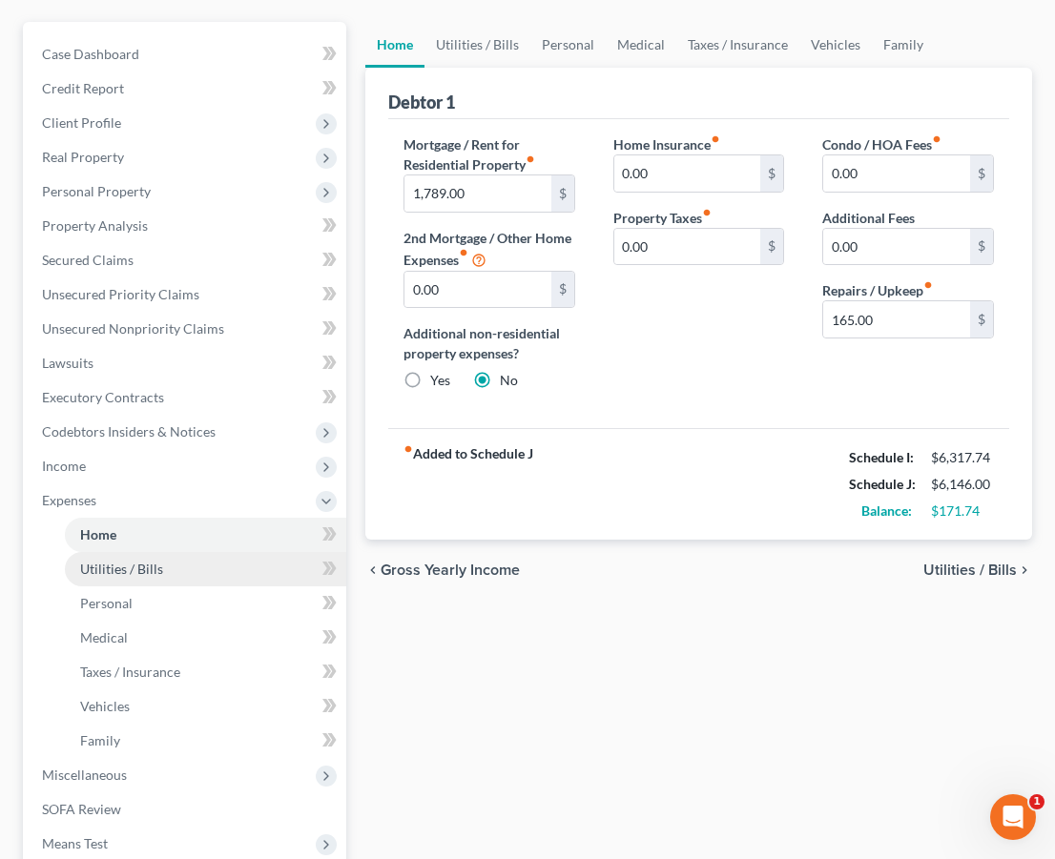
click at [119, 579] on link "Utilities / Bills" at bounding box center [205, 569] width 281 height 34
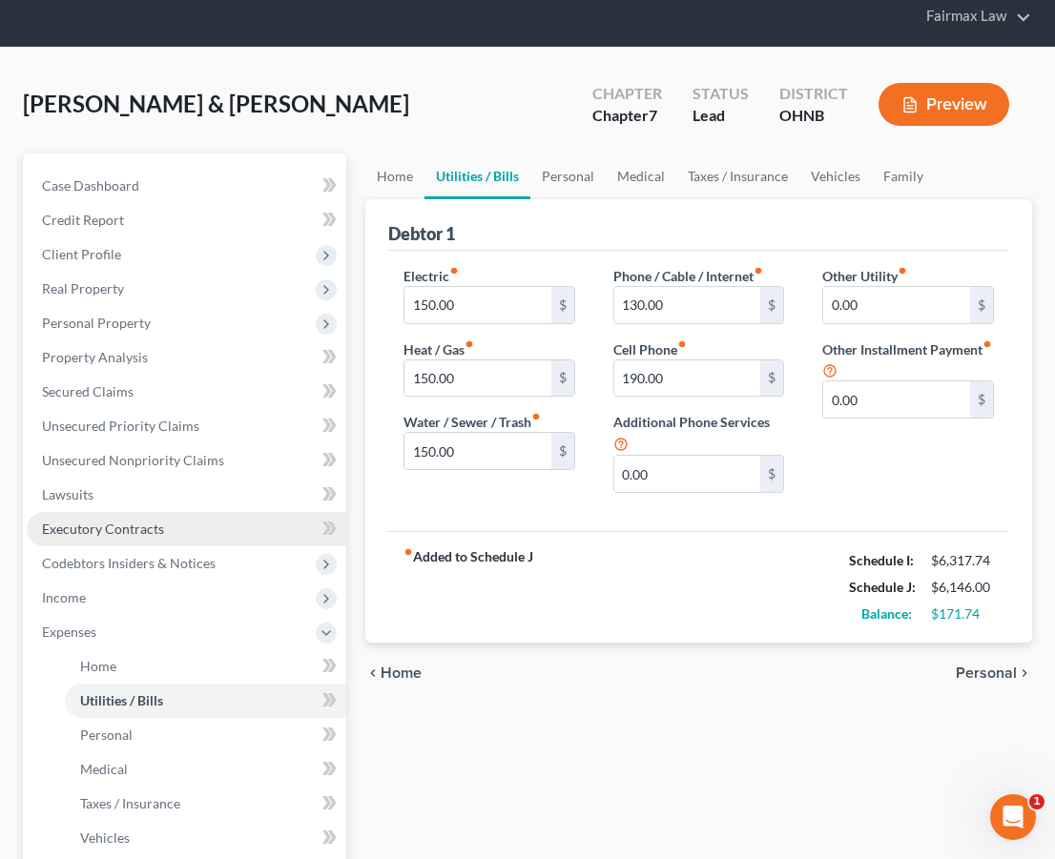
scroll to position [83, 0]
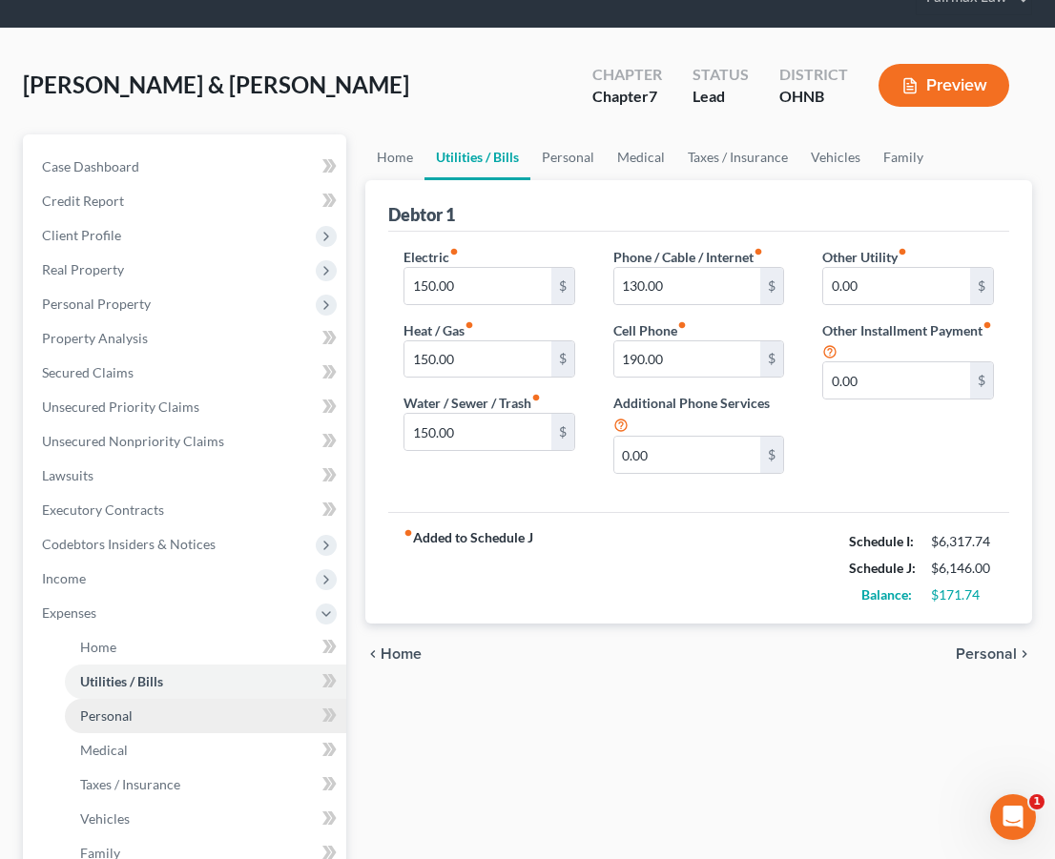
click at [109, 716] on span "Personal" at bounding box center [106, 716] width 52 height 16
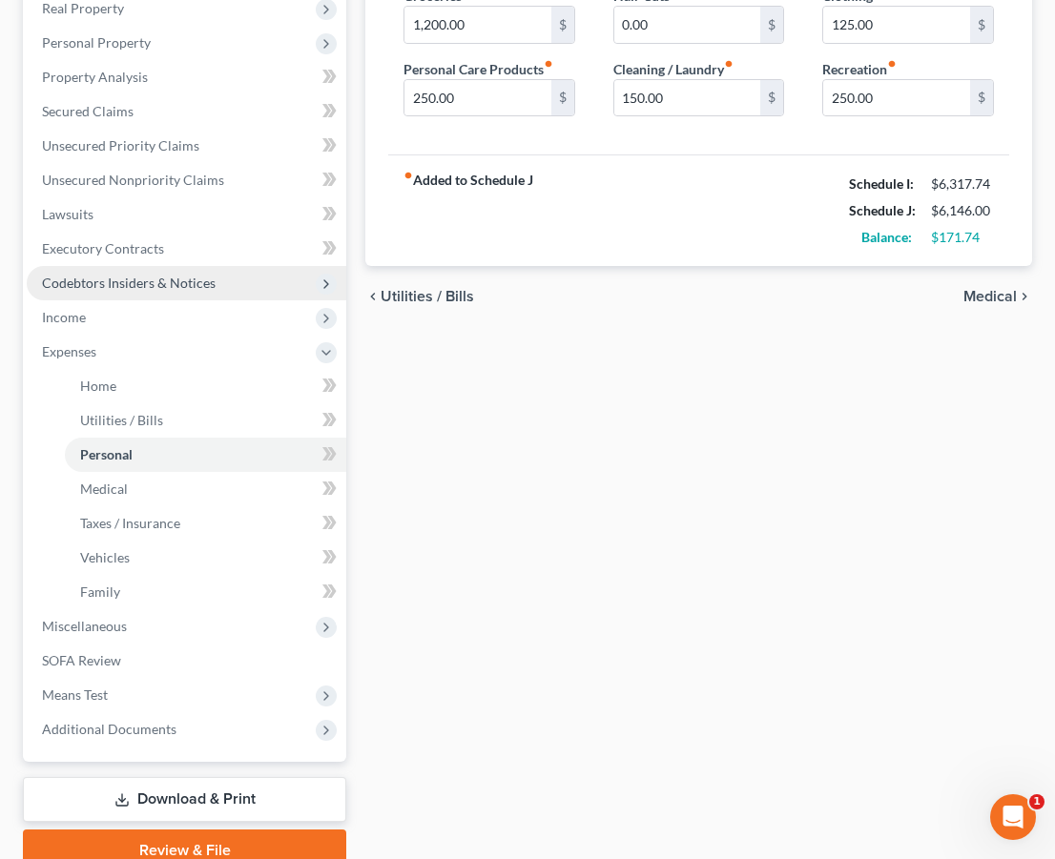
scroll to position [349, 0]
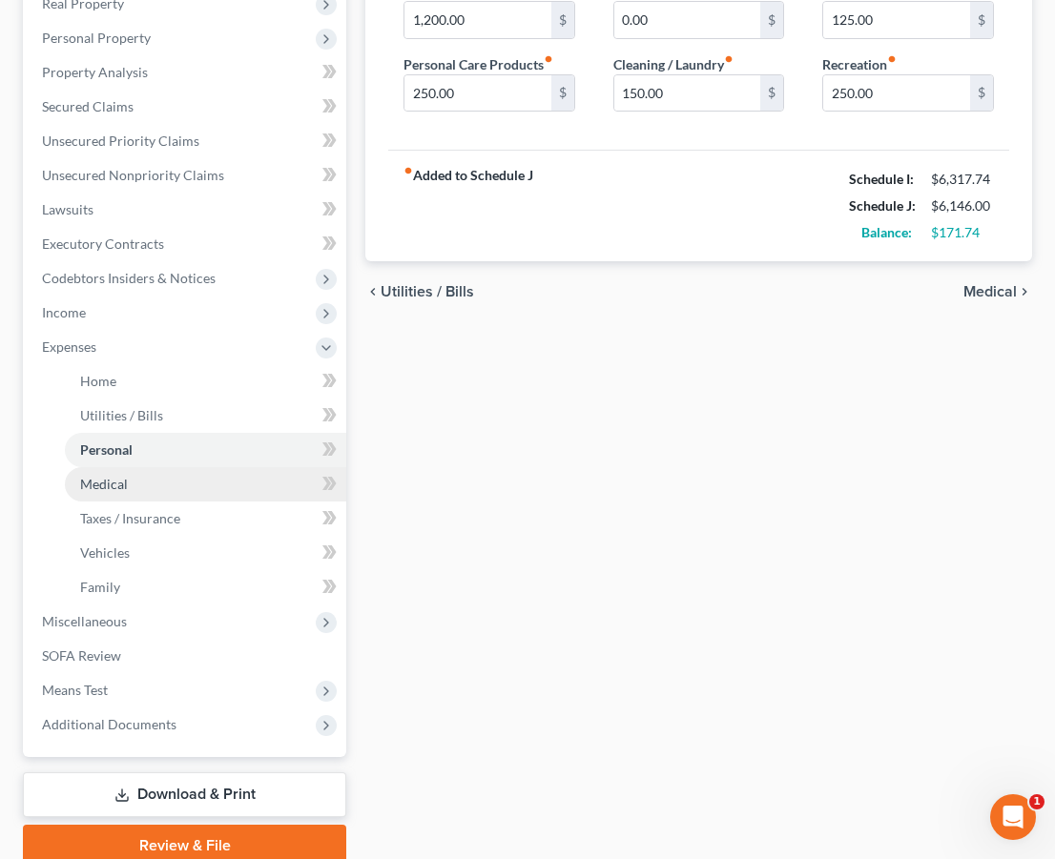
click at [258, 497] on link "Medical" at bounding box center [205, 484] width 281 height 34
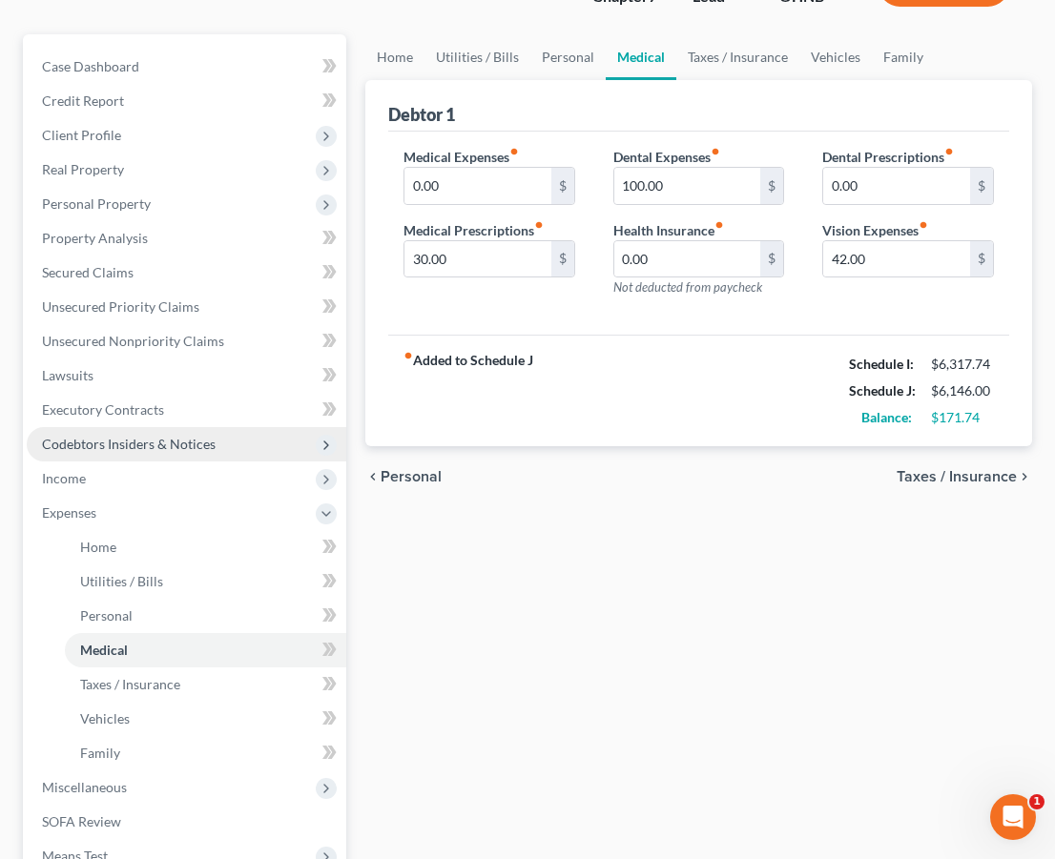
scroll to position [185, 0]
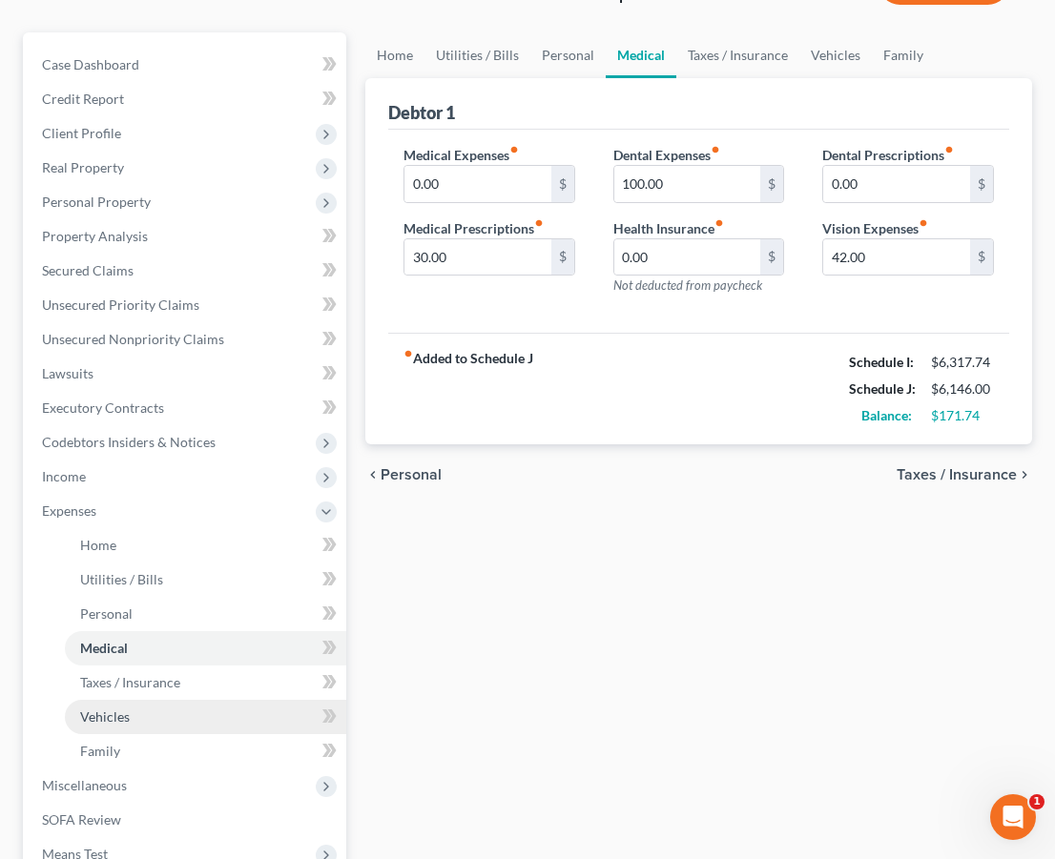
click at [172, 709] on link "Vehicles" at bounding box center [205, 717] width 281 height 34
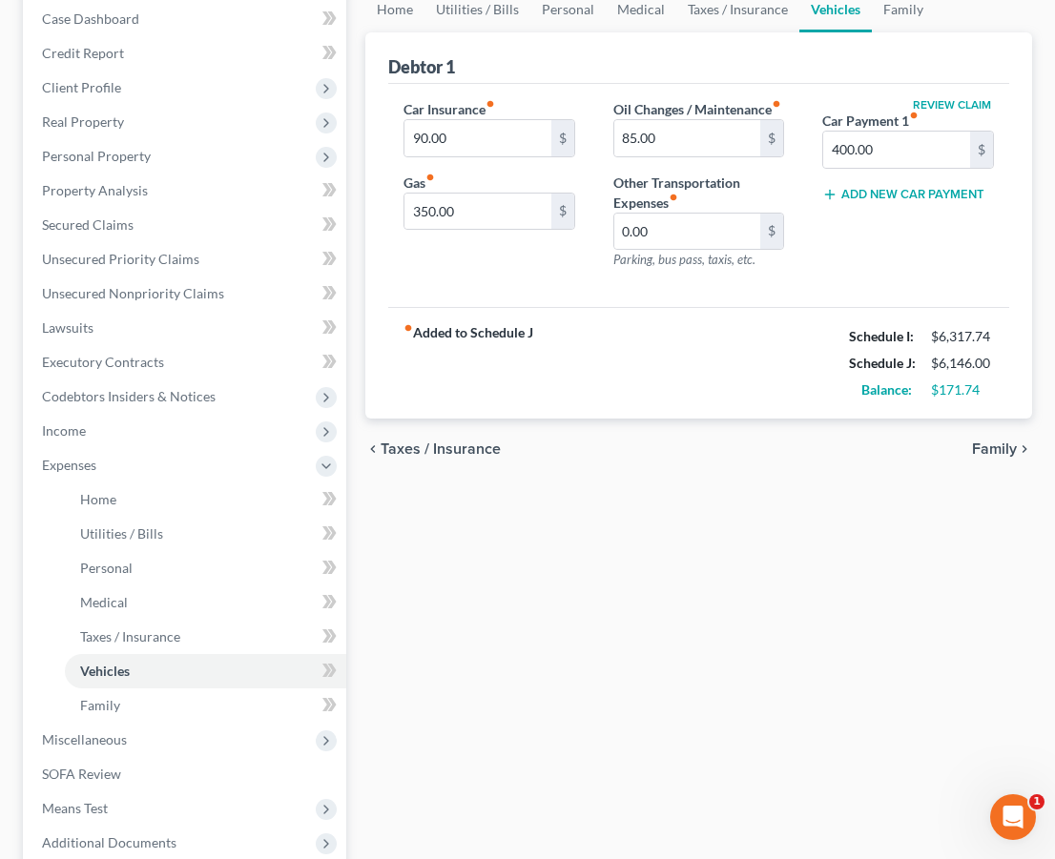
scroll to position [239, 0]
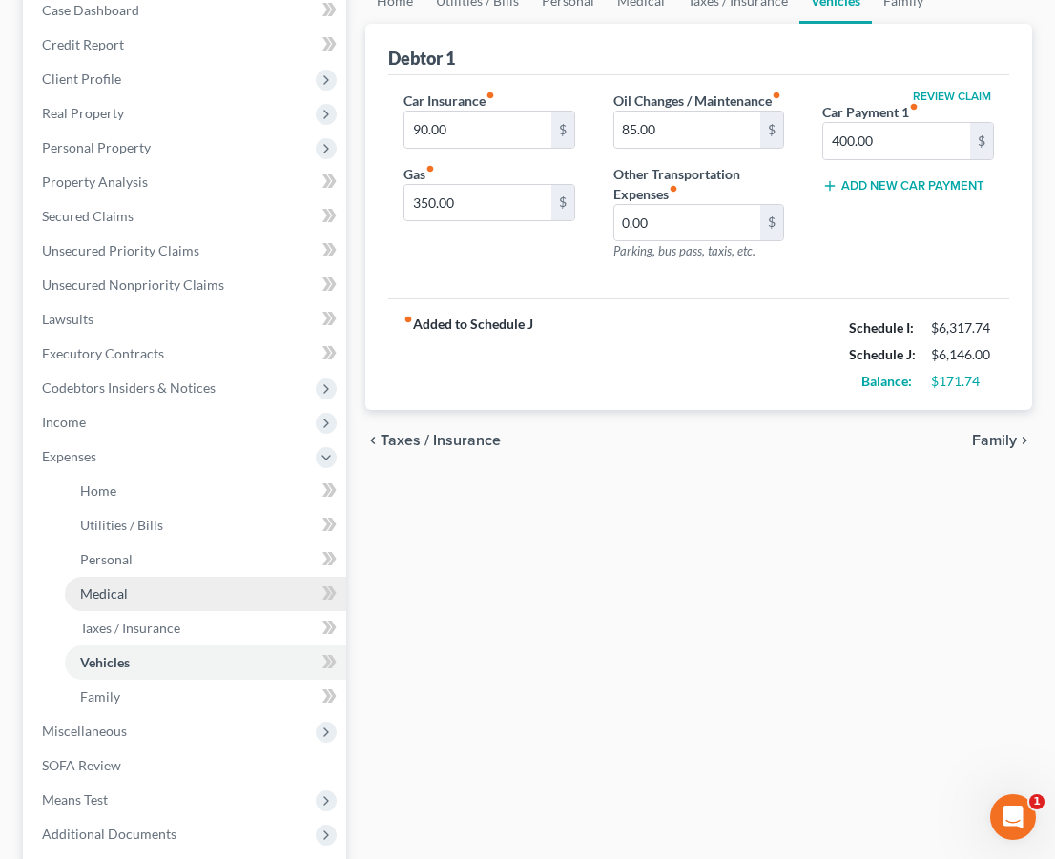
click at [140, 601] on link "Medical" at bounding box center [205, 594] width 281 height 34
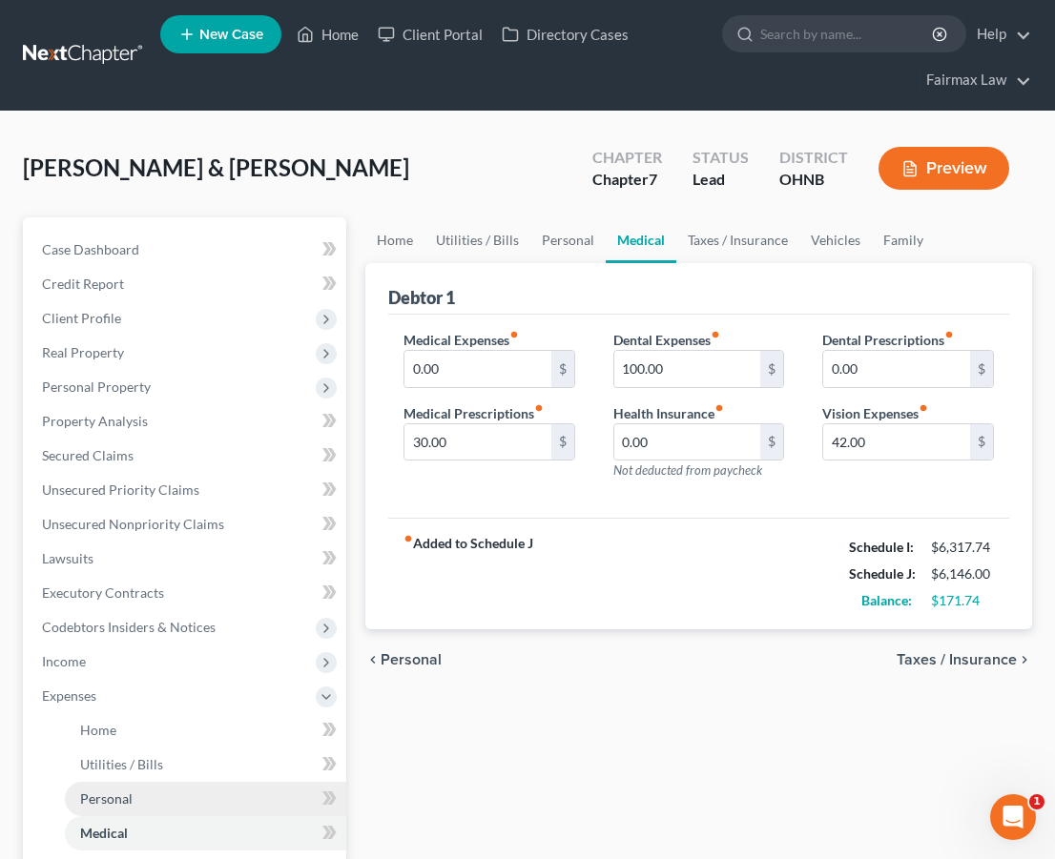
click at [114, 791] on span "Personal" at bounding box center [106, 799] width 52 height 16
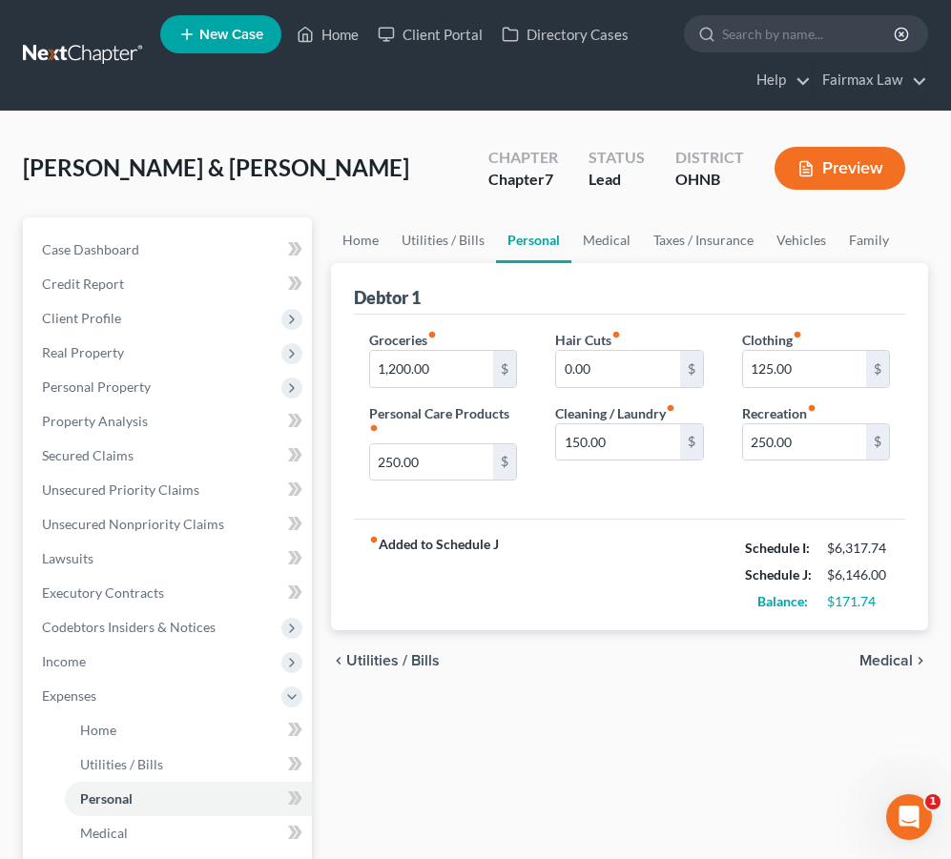
click at [548, 714] on div "Home Utilities / Bills Personal Medical Taxes / Insurance Vehicles Family Debto…" at bounding box center [629, 716] width 616 height 999
click at [578, 443] on input "150.00" at bounding box center [617, 442] width 123 height 36
type input "150.00"
click at [763, 445] on input "250.00" at bounding box center [804, 442] width 123 height 36
type input "300.00"
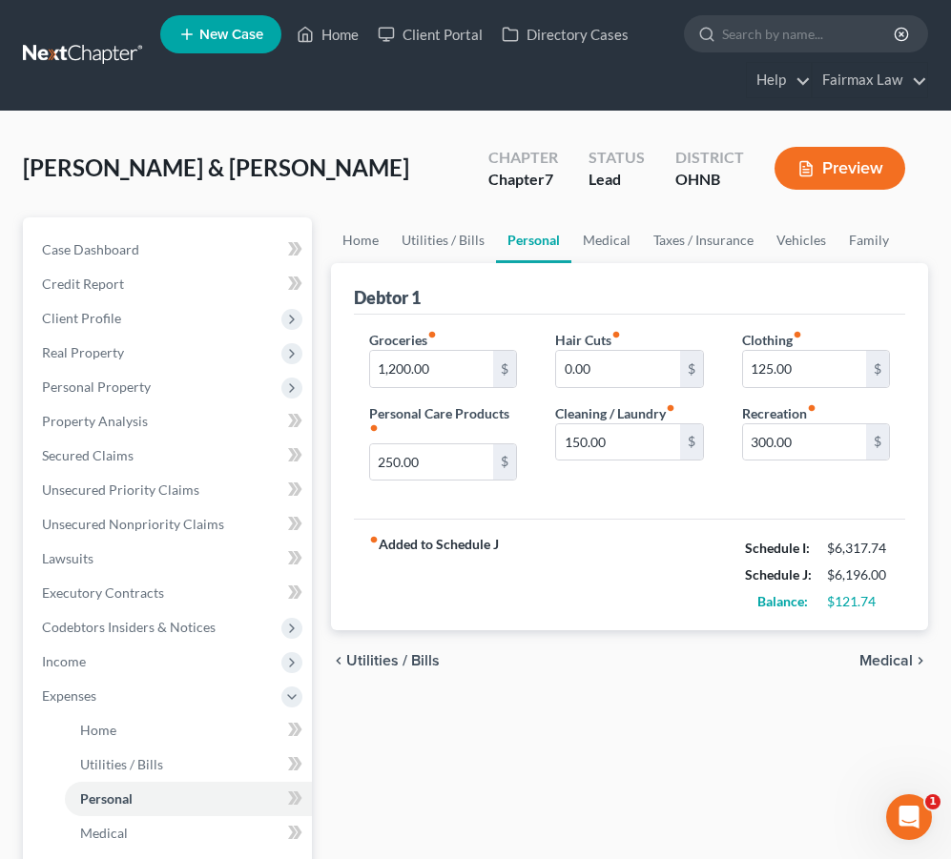
click at [753, 681] on div "chevron_left Utilities / Bills Medical chevron_right" at bounding box center [629, 661] width 597 height 61
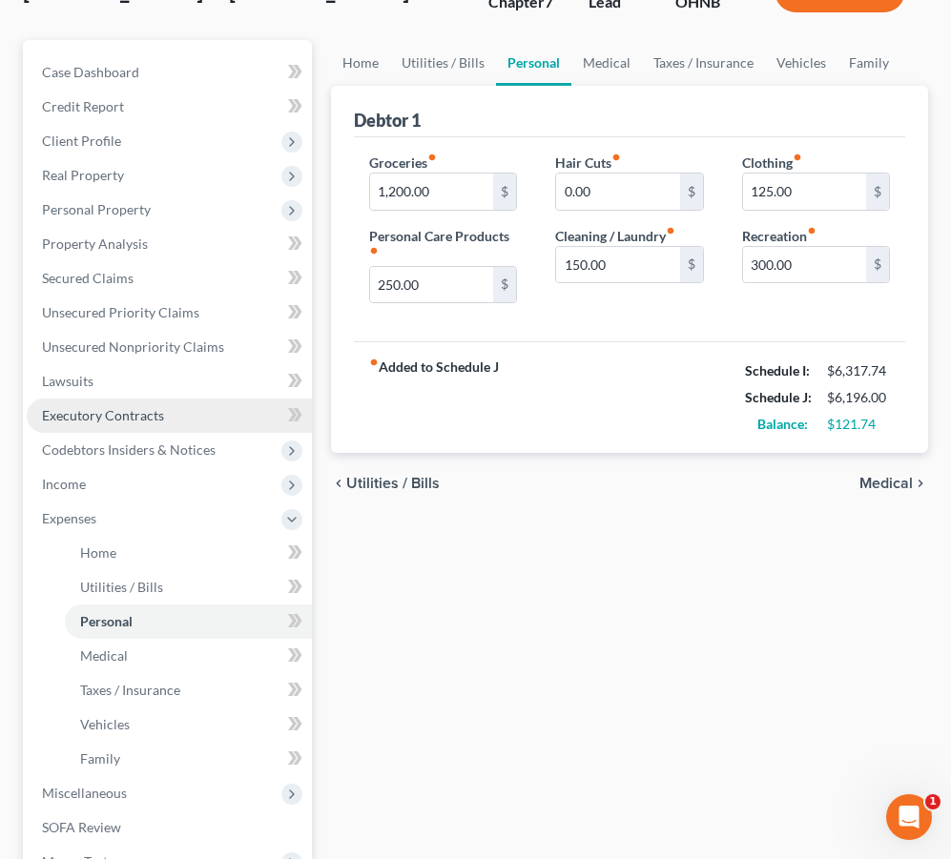
scroll to position [278, 0]
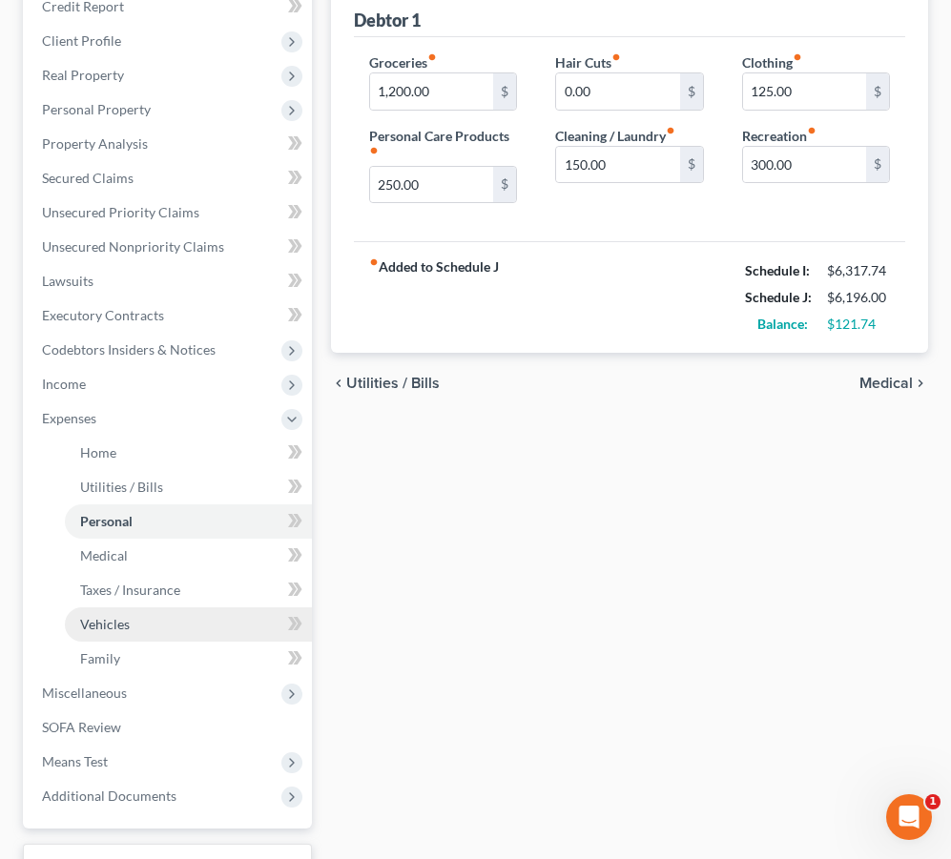
click at [180, 636] on link "Vehicles" at bounding box center [188, 625] width 247 height 34
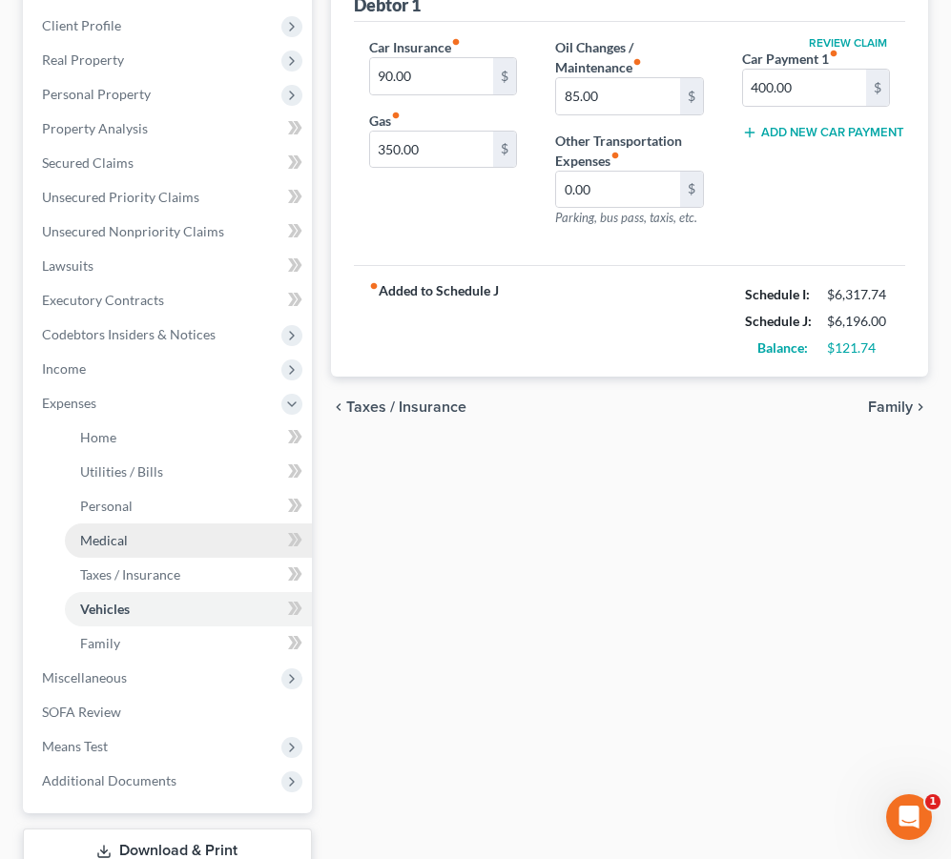
scroll to position [294, 0]
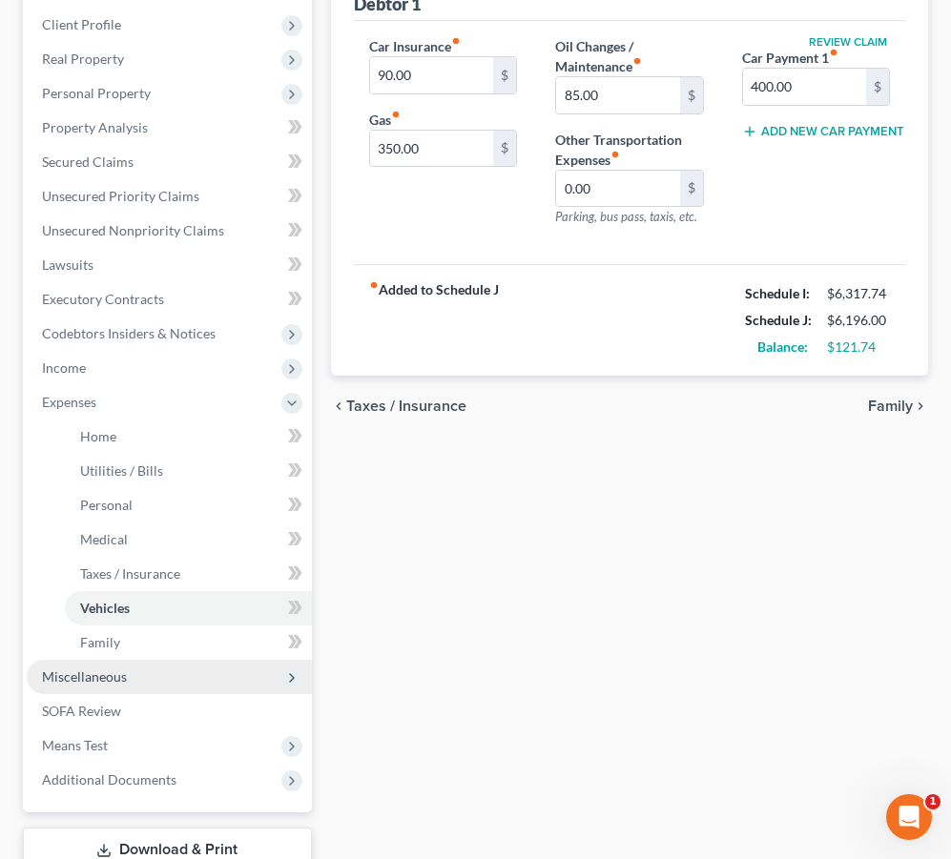
click at [158, 676] on span "Miscellaneous" at bounding box center [169, 677] width 285 height 34
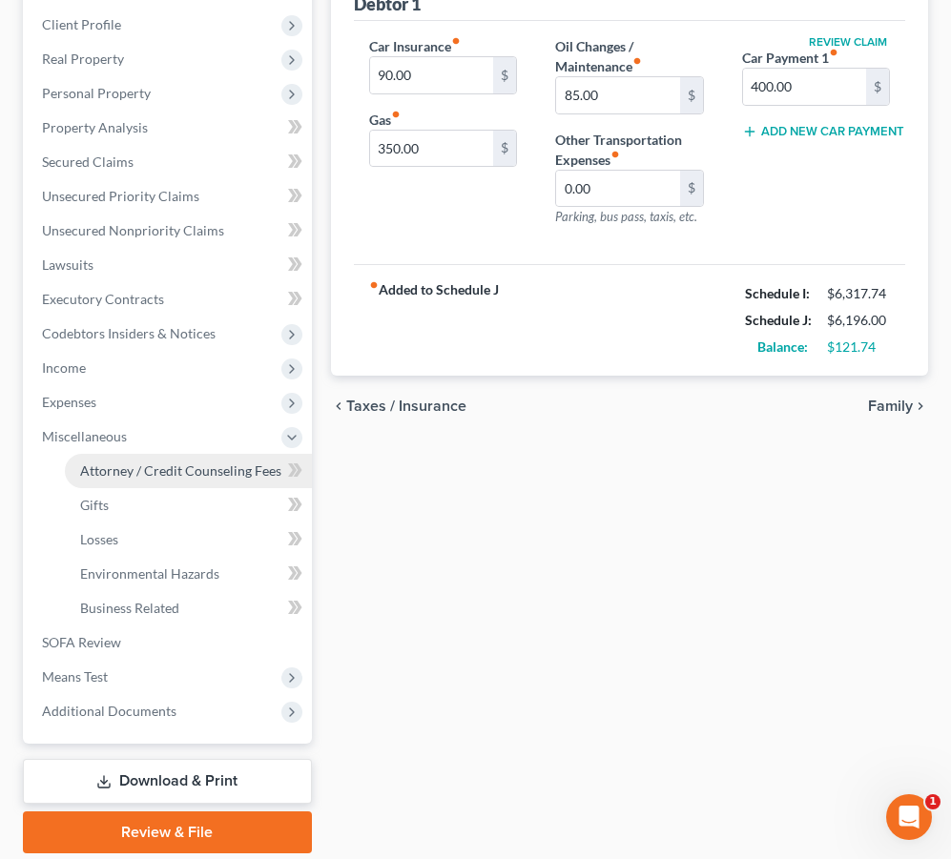
click at [200, 471] on span "Attorney / Credit Counseling Fees" at bounding box center [180, 471] width 201 height 16
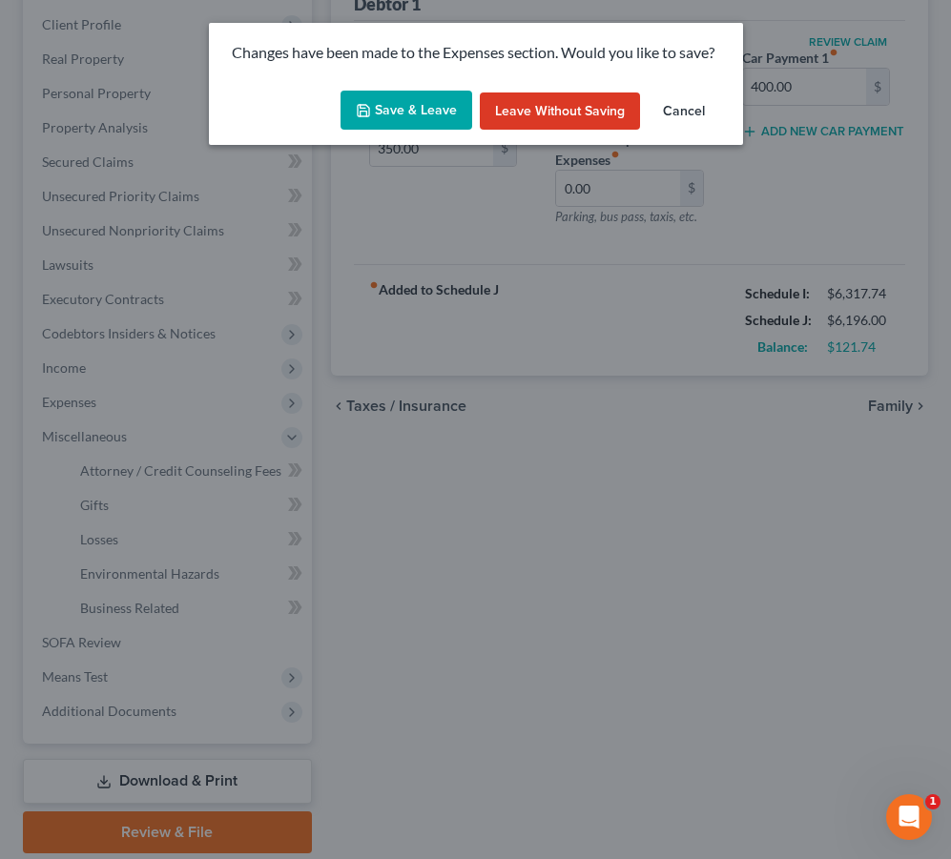
click at [423, 100] on button "Save & Leave" at bounding box center [407, 111] width 132 height 40
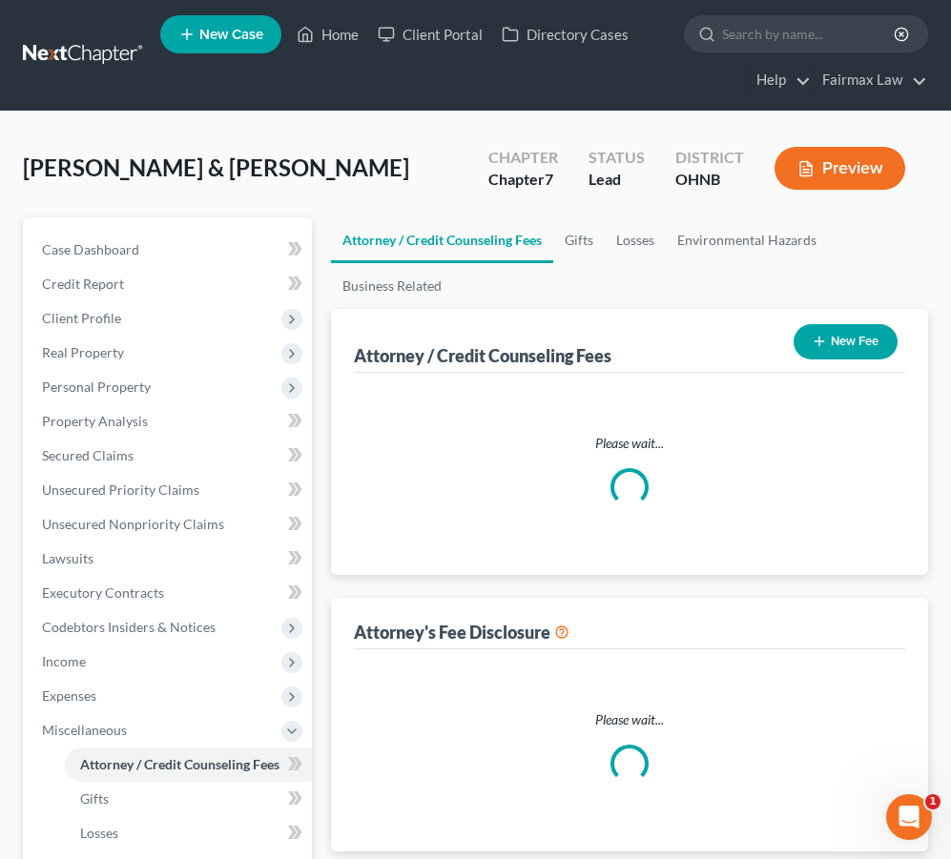
select select "1"
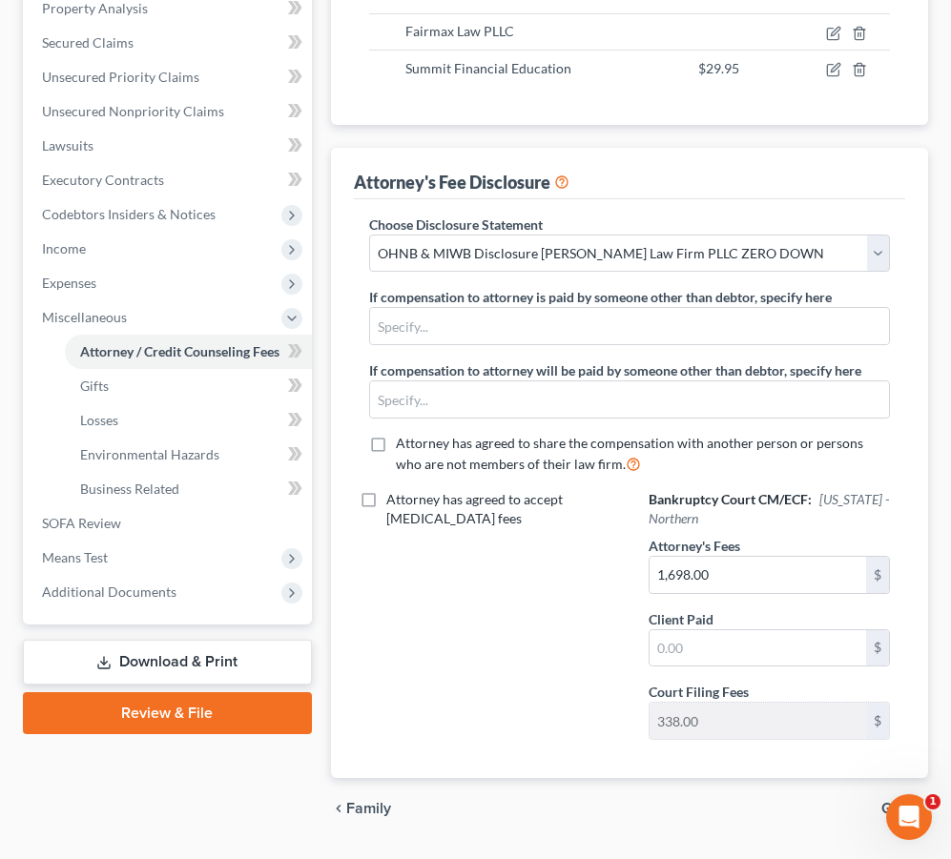
scroll to position [216, 0]
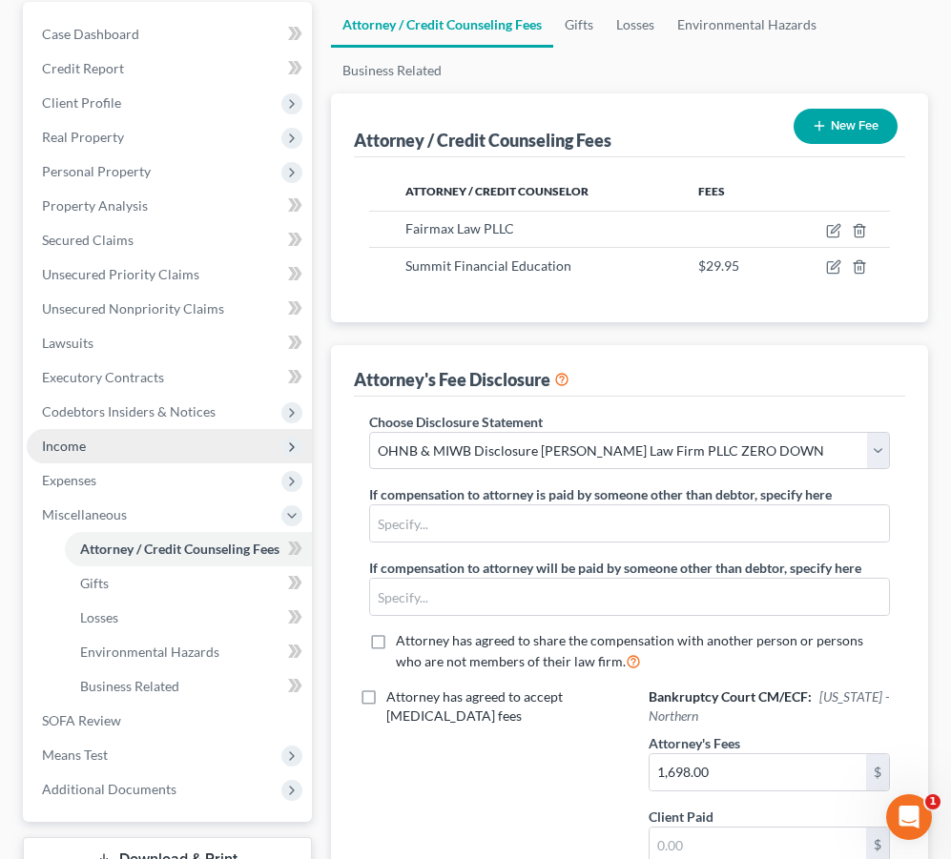
click at [163, 444] on span "Income" at bounding box center [169, 446] width 285 height 34
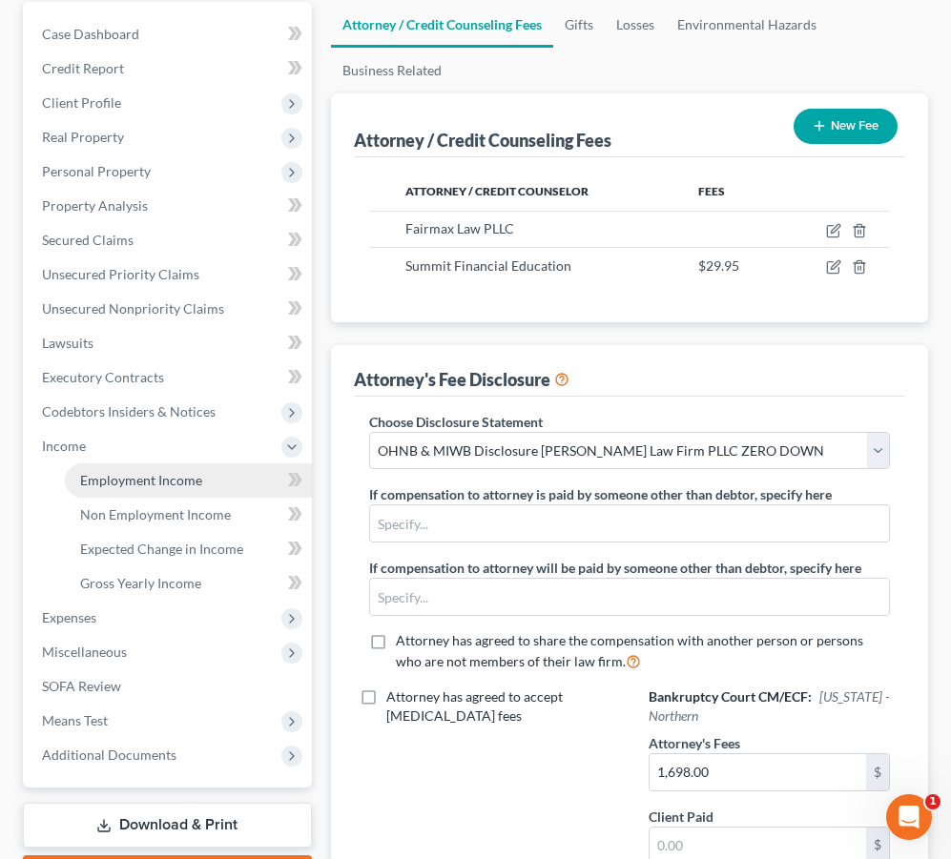
click at [156, 481] on span "Employment Income" at bounding box center [141, 480] width 122 height 16
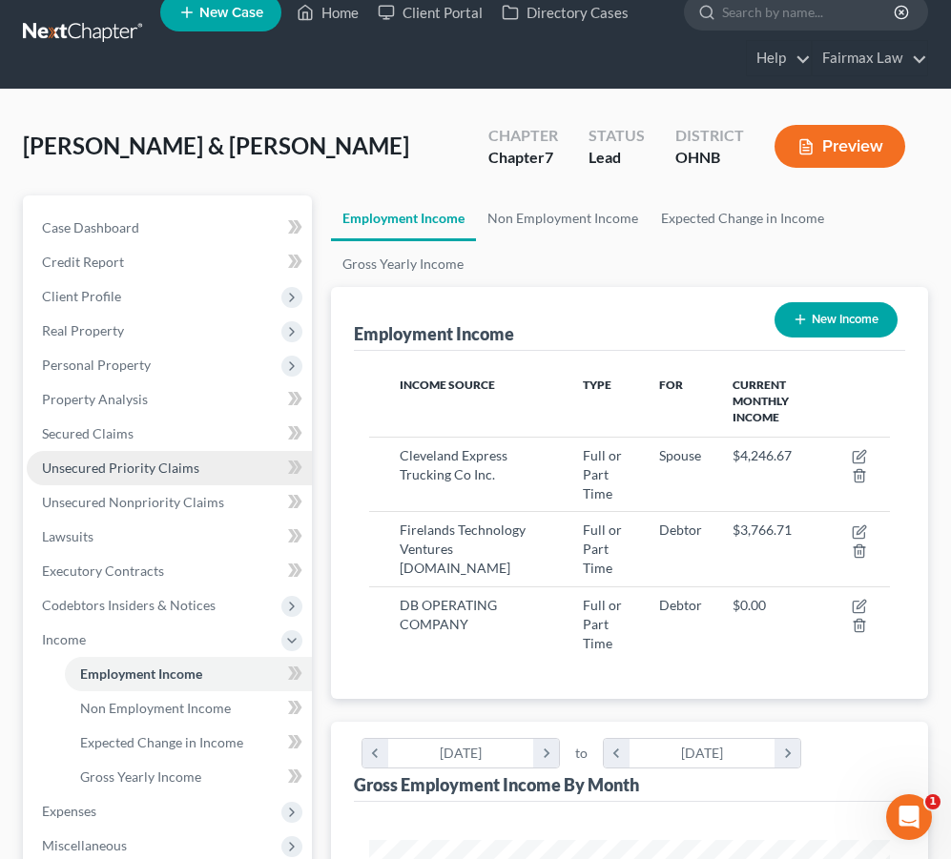
scroll to position [29, 0]
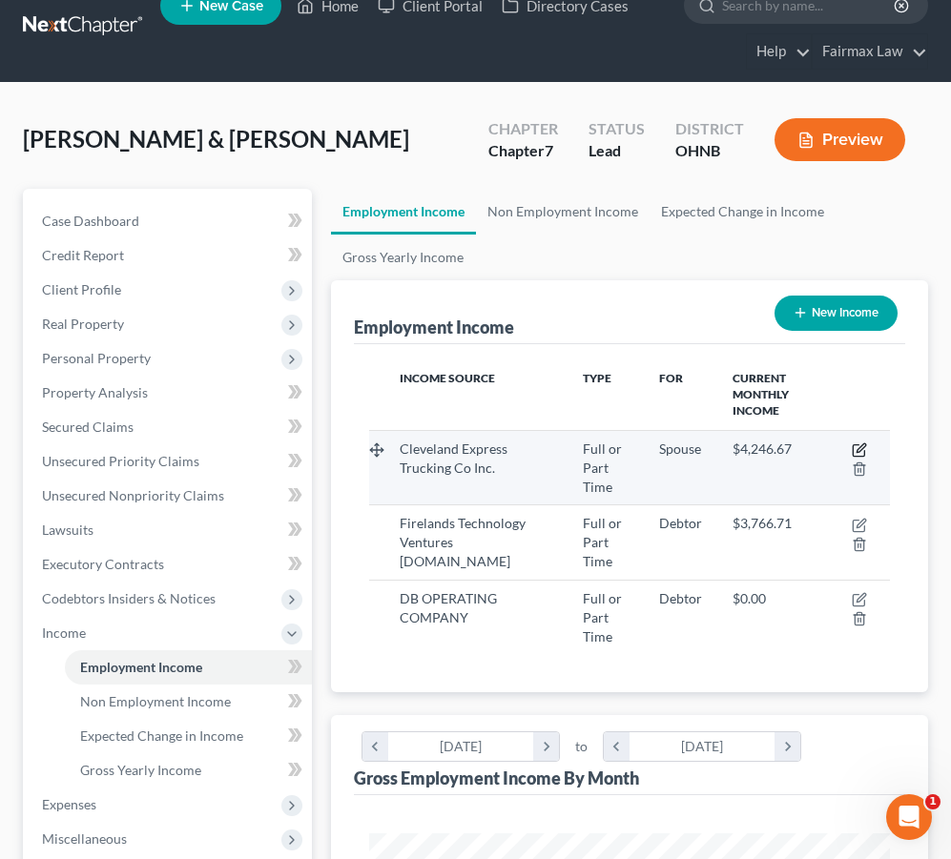
click at [859, 448] on icon "button" at bounding box center [861, 448] width 9 height 9
select select "0"
select select "36"
select select "3"
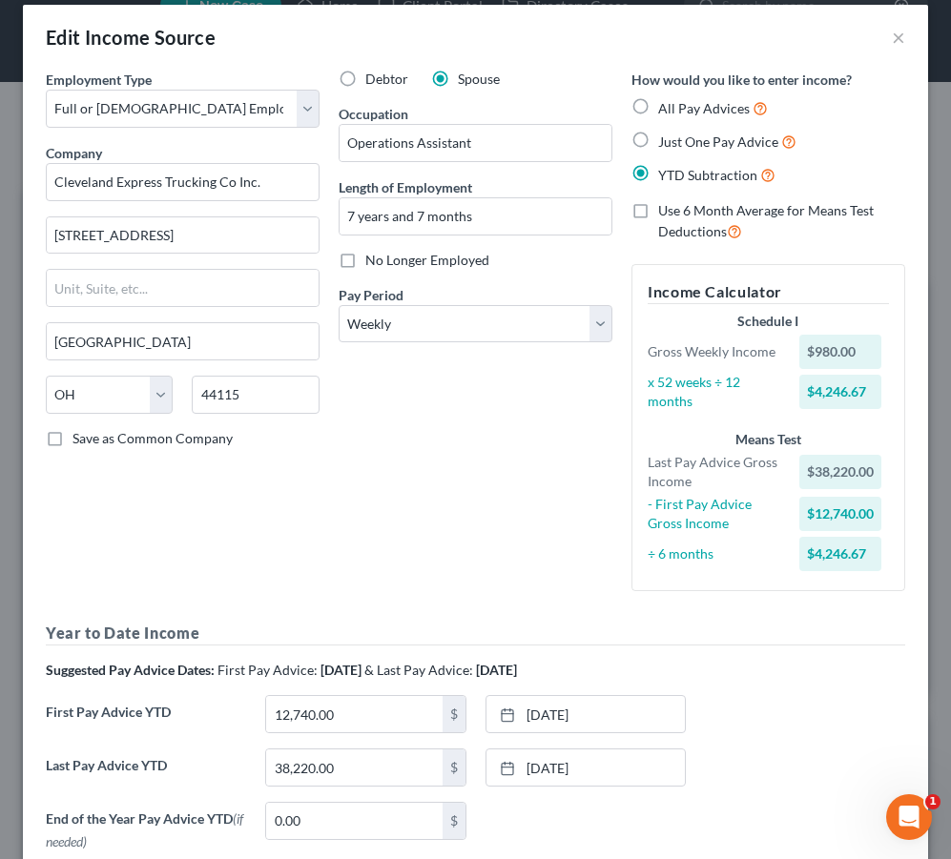
scroll to position [0, 0]
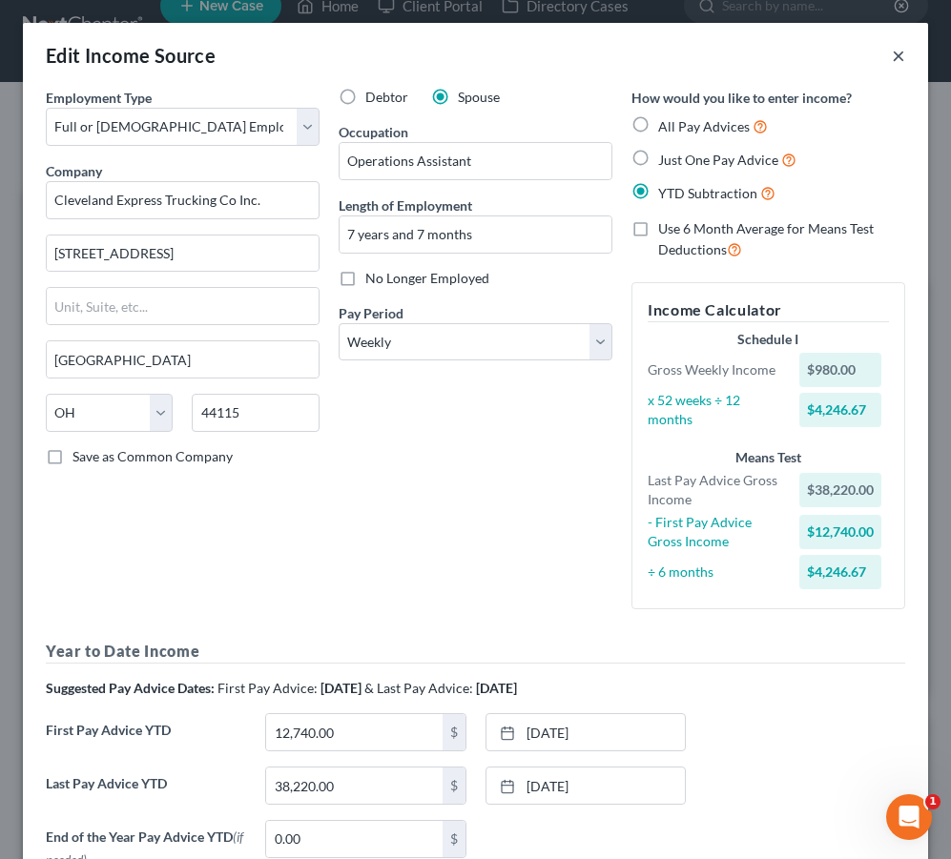
click at [897, 57] on button "×" at bounding box center [898, 55] width 13 height 23
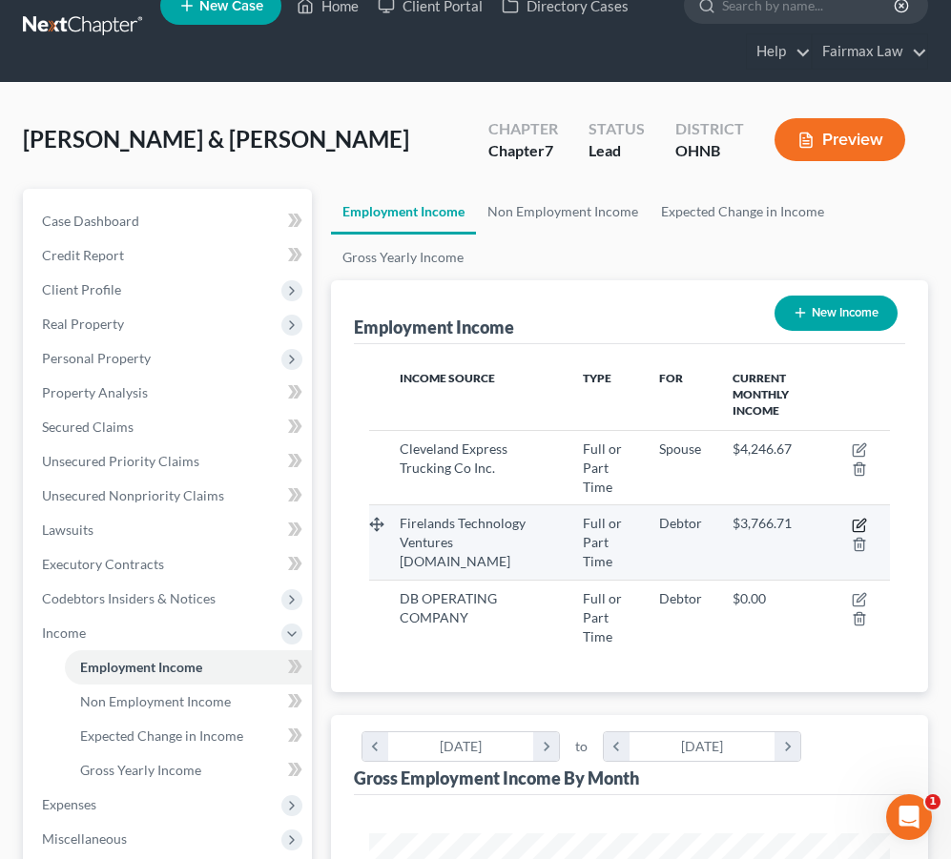
click at [862, 519] on icon "button" at bounding box center [861, 523] width 9 height 9
select select "0"
select select "36"
select select "2"
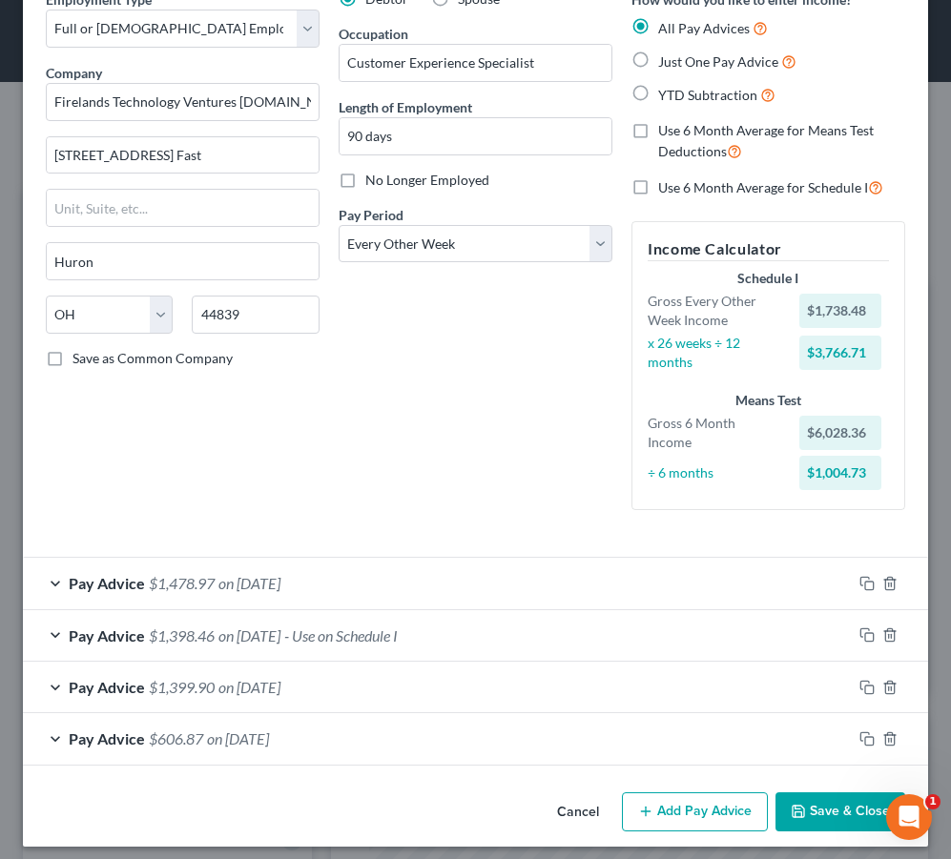
scroll to position [96, 0]
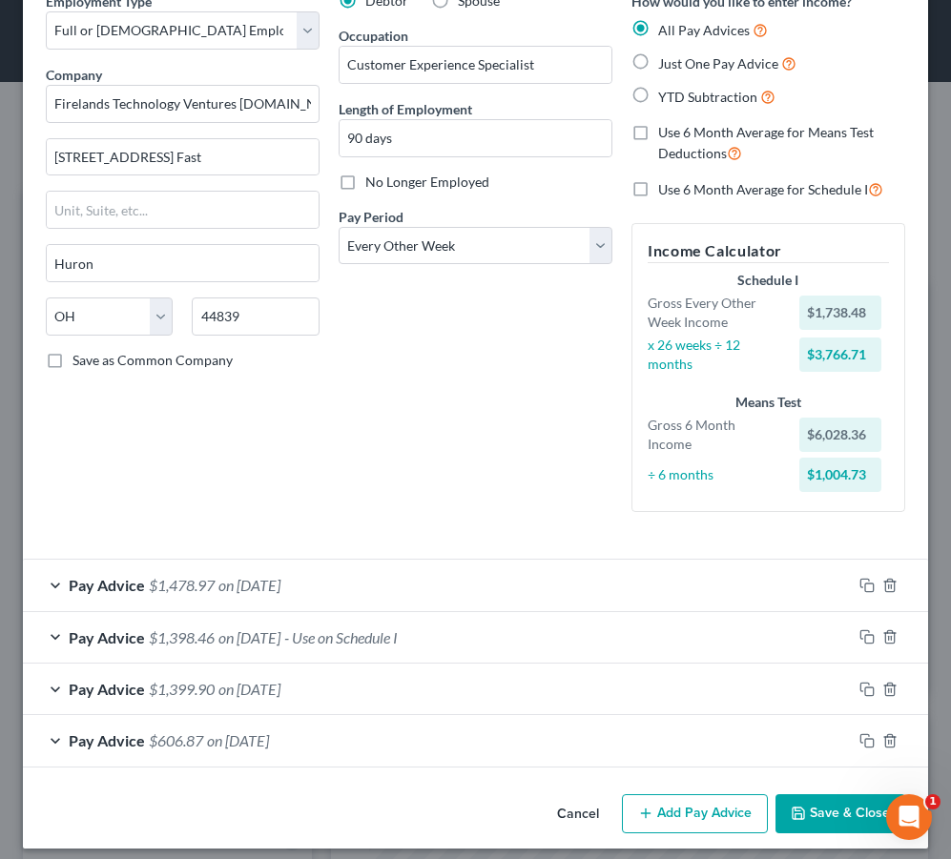
click at [416, 682] on div "Pay Advice $1,399.90 on [DATE]" at bounding box center [437, 689] width 829 height 51
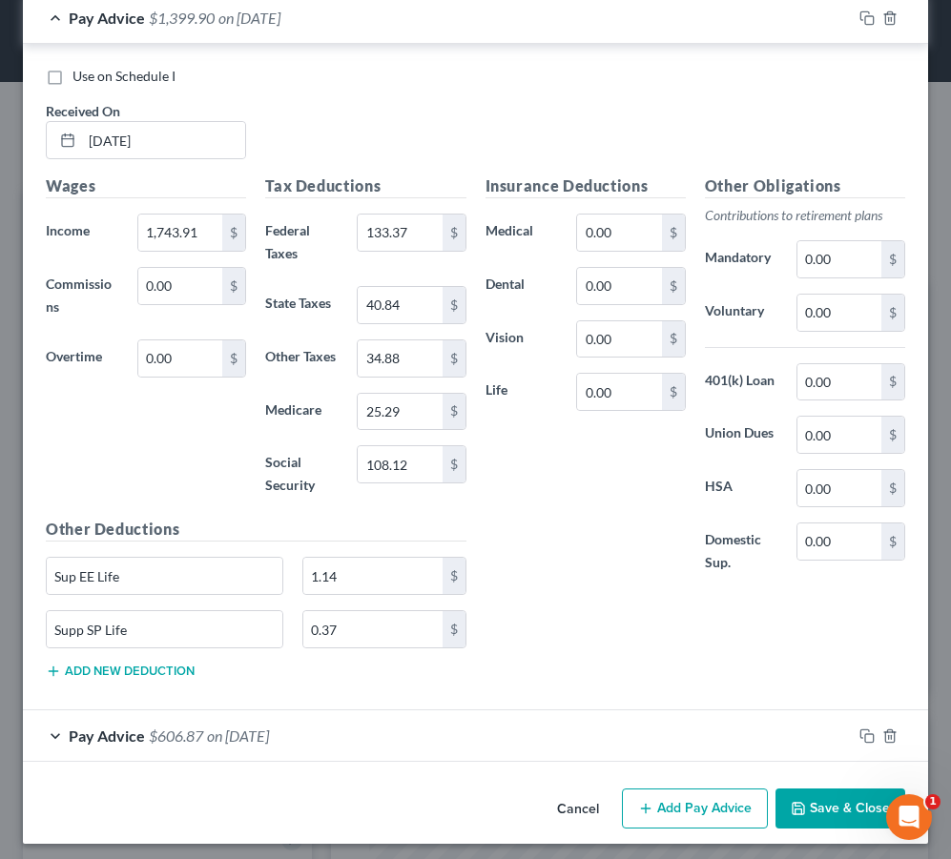
scroll to position [766, 0]
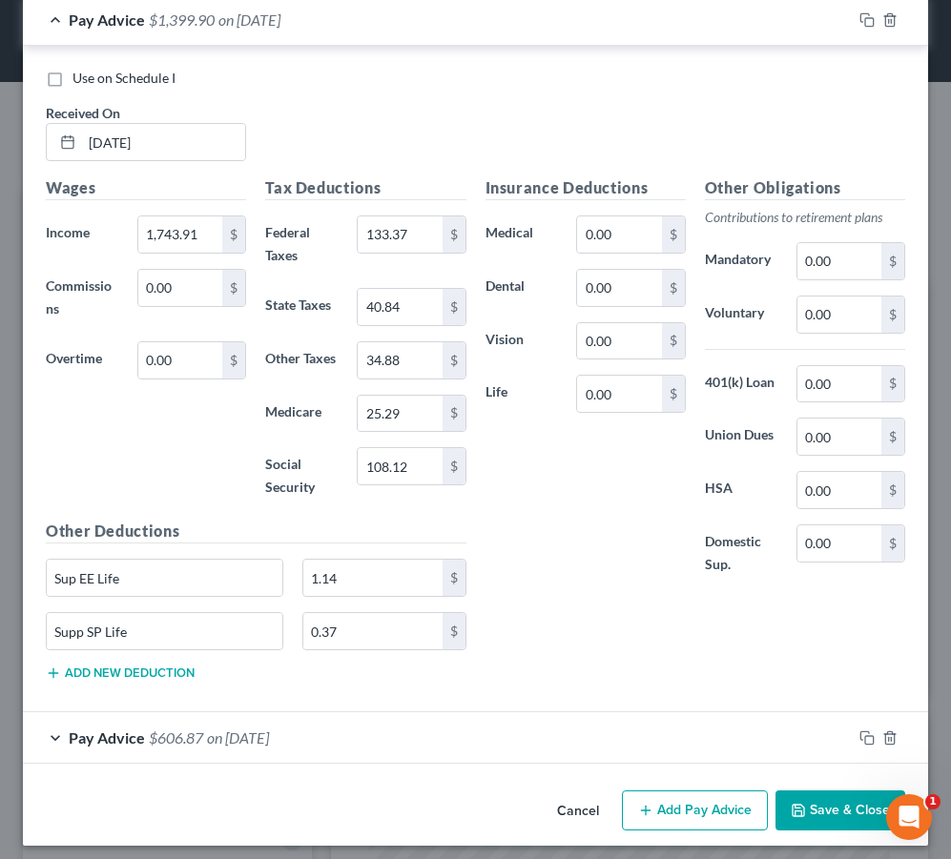
click at [594, 801] on button "Cancel" at bounding box center [578, 812] width 72 height 38
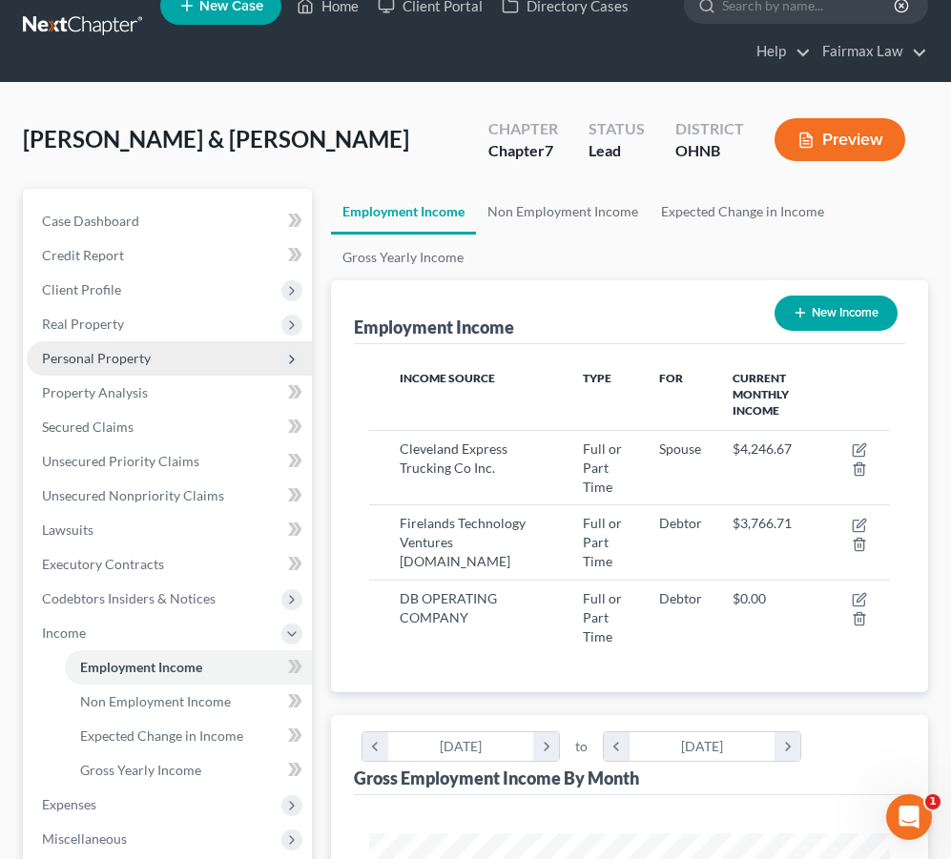
click at [253, 369] on span "Personal Property" at bounding box center [169, 358] width 285 height 34
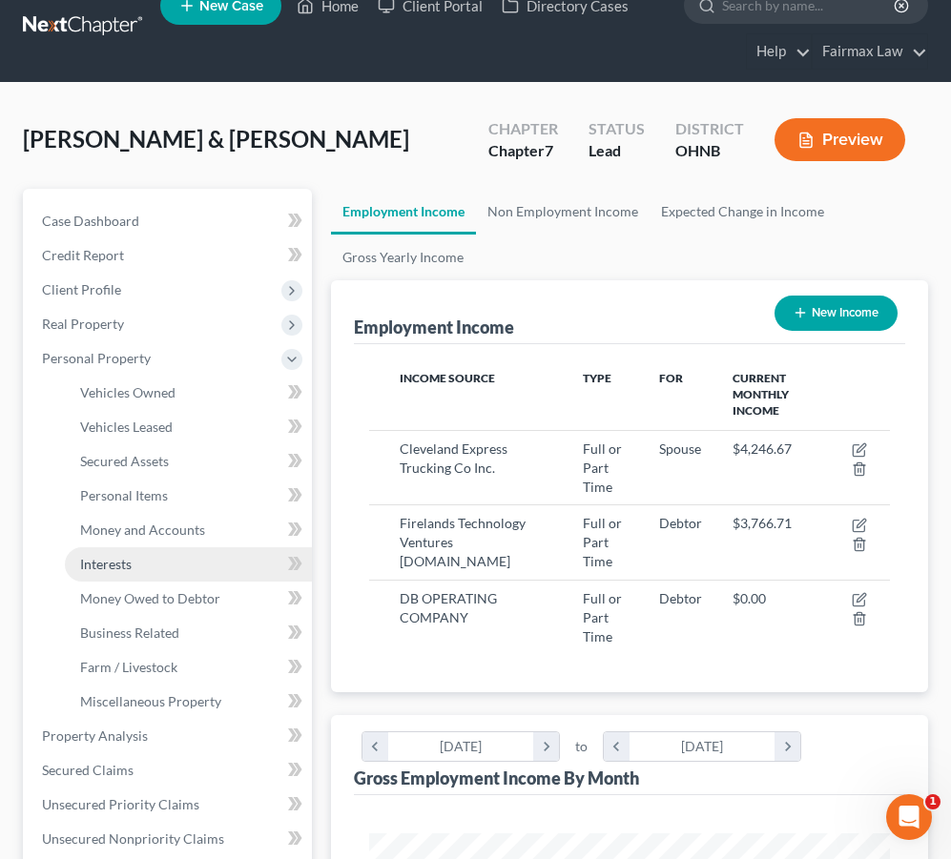
click at [194, 561] on link "Interests" at bounding box center [188, 565] width 247 height 34
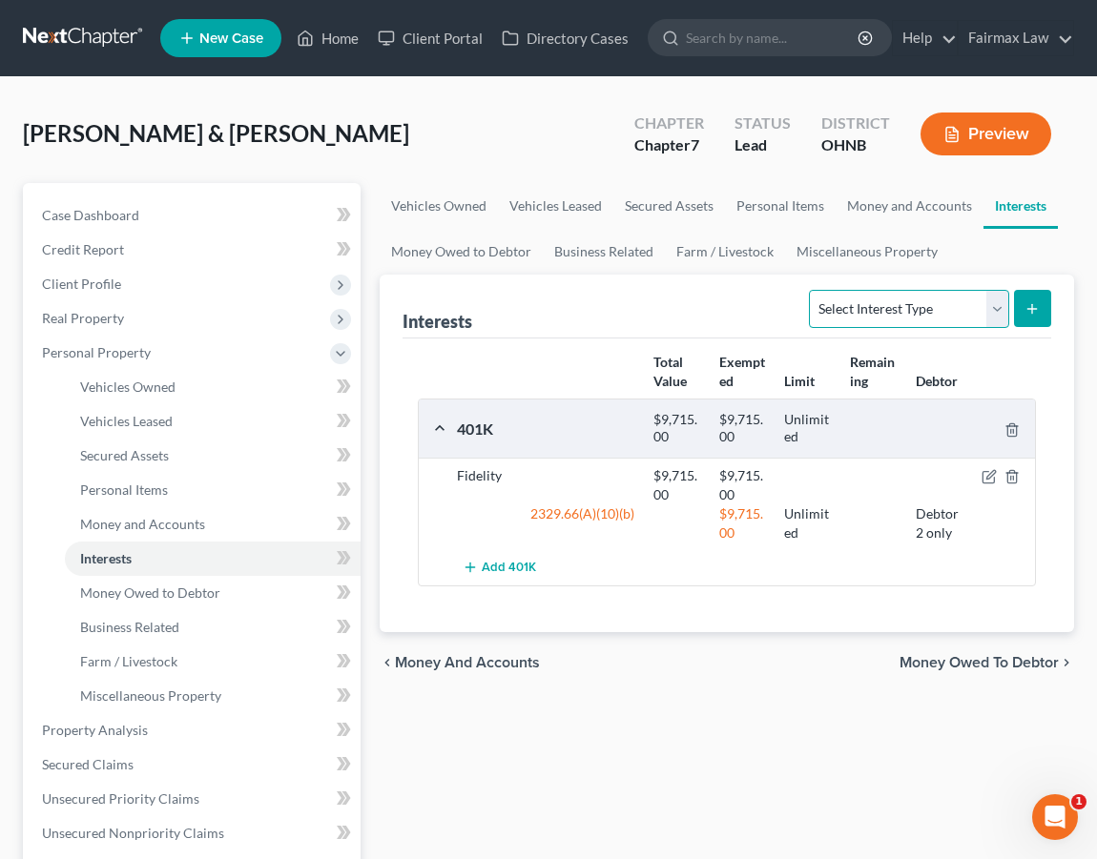
select select "term_life_insurance"
click at [987, 300] on button "submit" at bounding box center [1032, 308] width 37 height 37
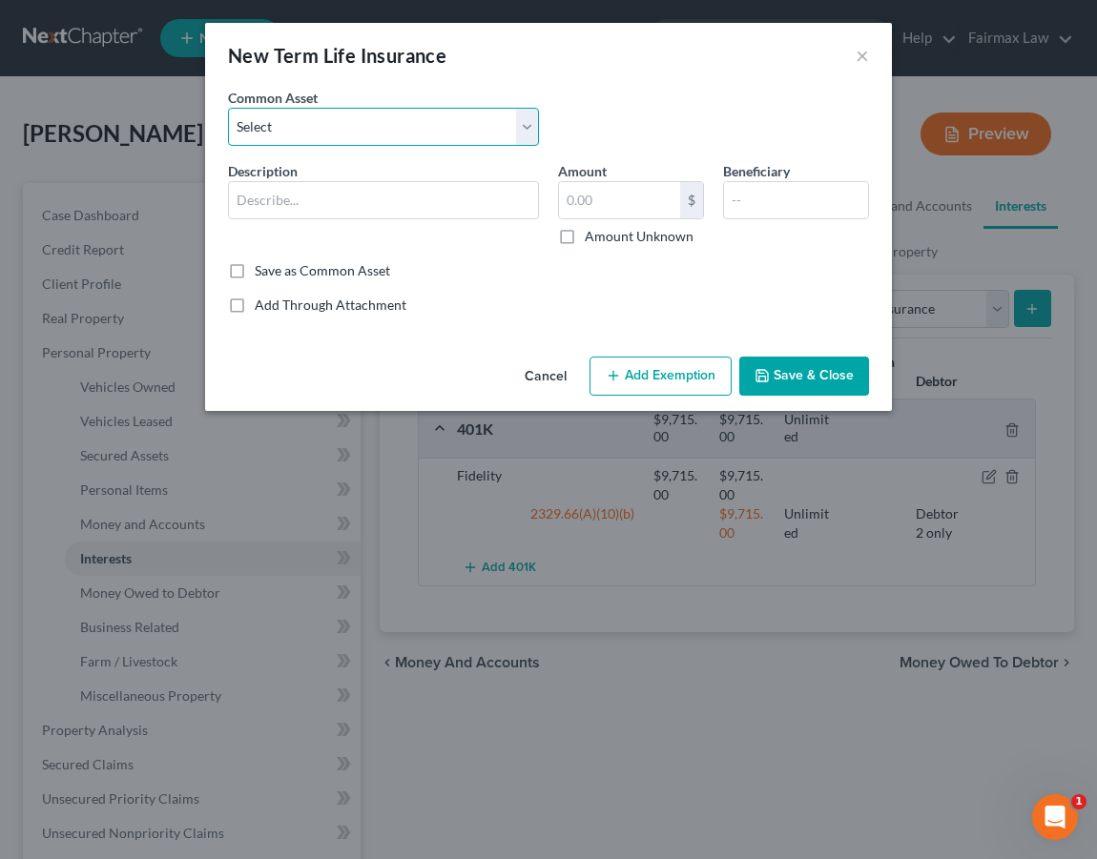
select select "4"
type input "Group life insurance (through employer). This term policy holds no value."
type input "0"
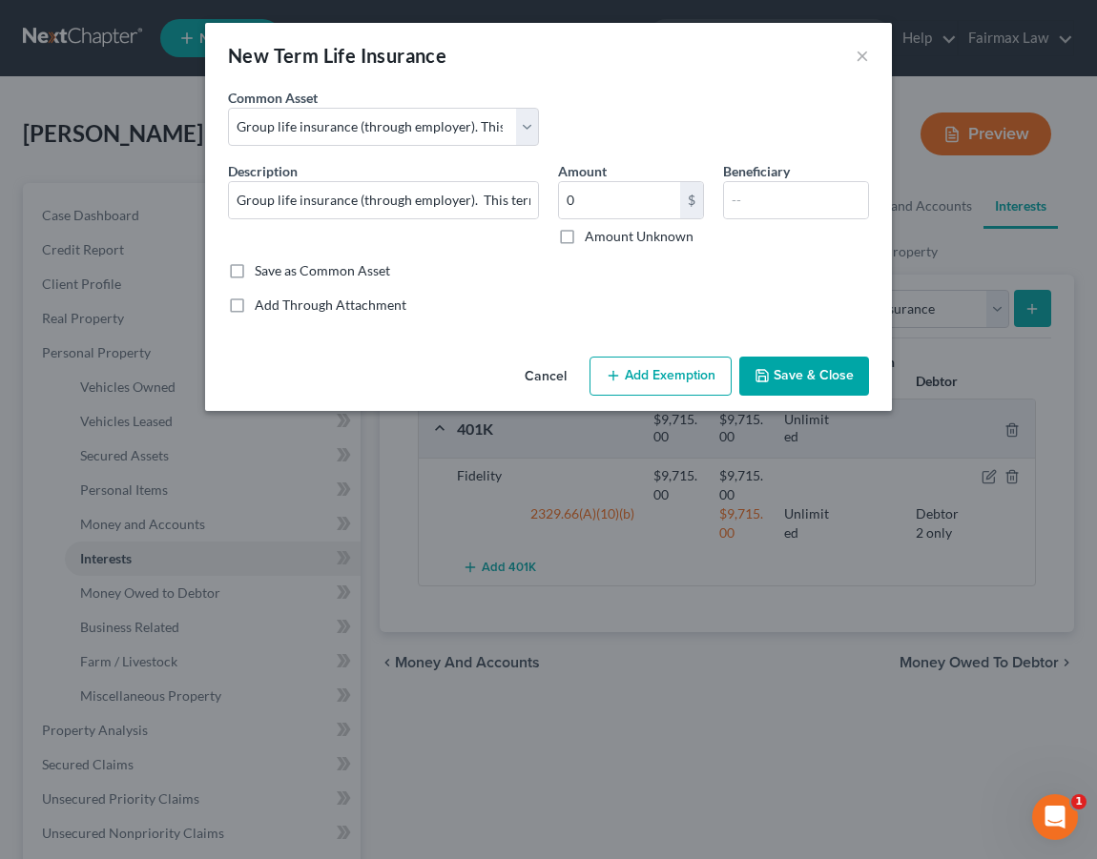
click at [824, 374] on button "Save & Close" at bounding box center [804, 377] width 130 height 40
